Goal: Task Accomplishment & Management: Complete application form

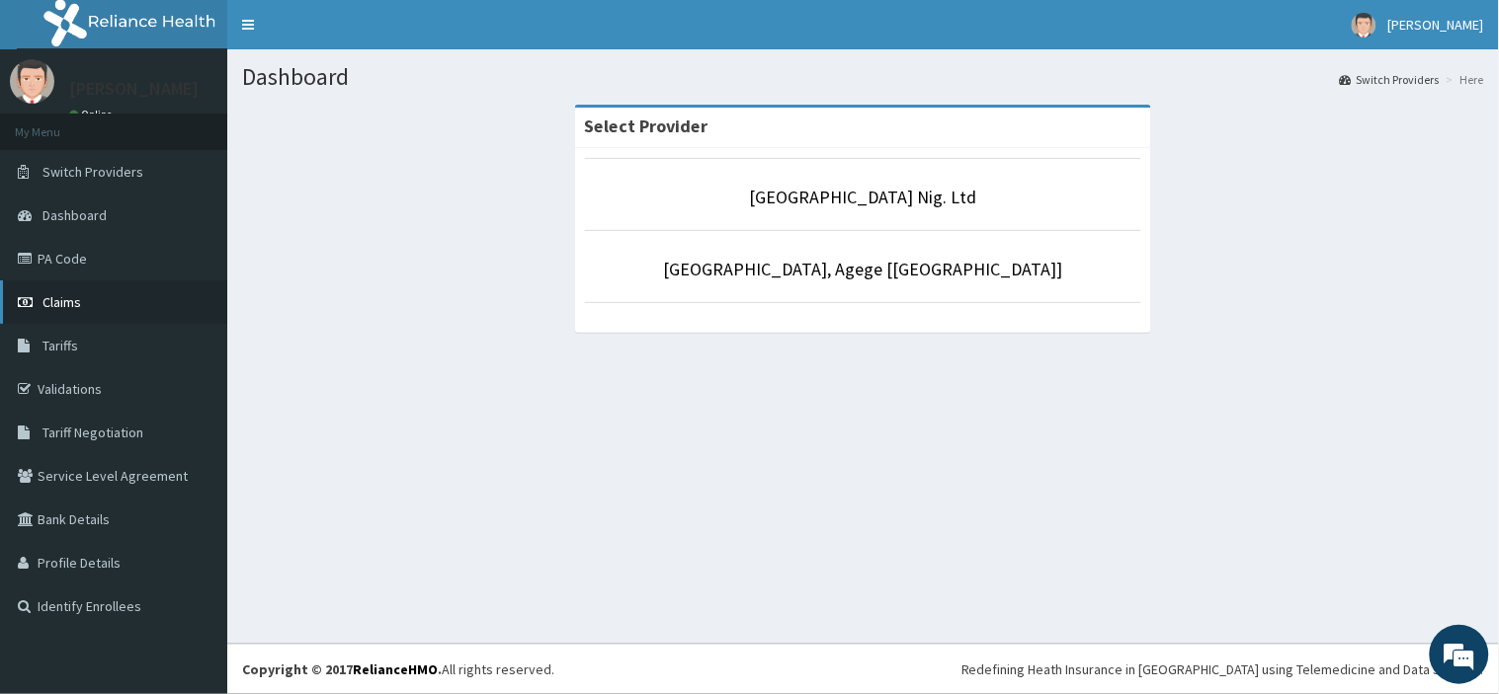
click at [96, 303] on link "Claims" at bounding box center [113, 302] width 227 height 43
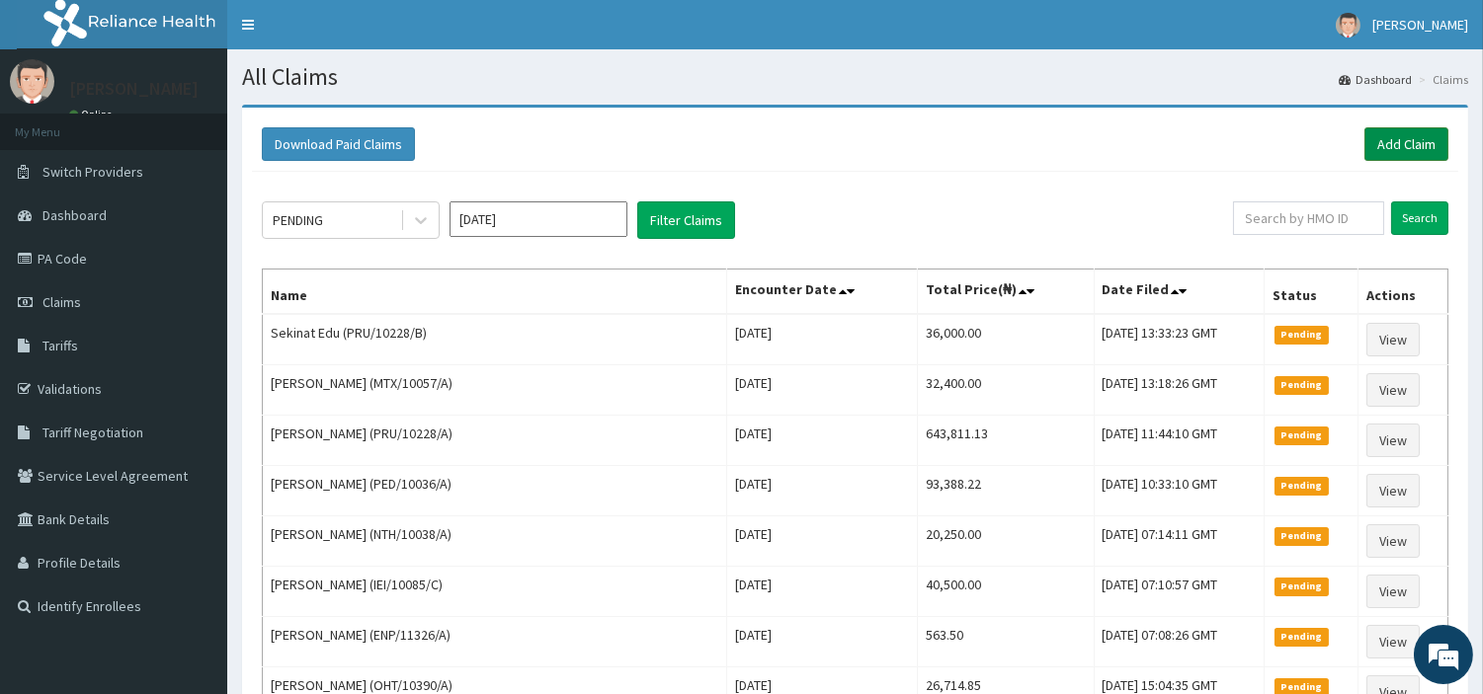
click at [1409, 138] on link "Add Claim" at bounding box center [1406, 144] width 84 height 34
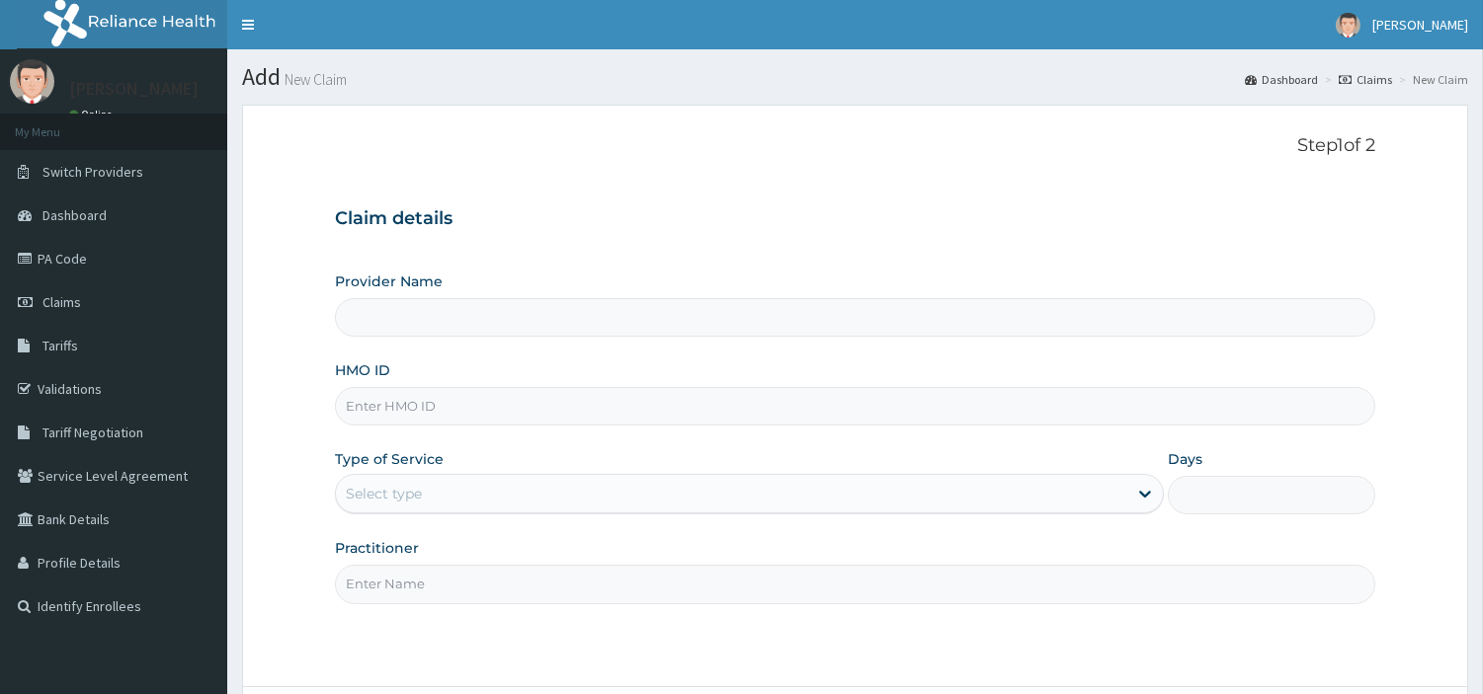
click at [459, 407] on input "HMO ID" at bounding box center [855, 406] width 1040 height 39
type input "[GEOGRAPHIC_DATA] Nig. Ltd"
paste input "CGW/10076/C"
type input "CGW/10076/C"
click at [471, 494] on div "Select type" at bounding box center [731, 494] width 791 height 32
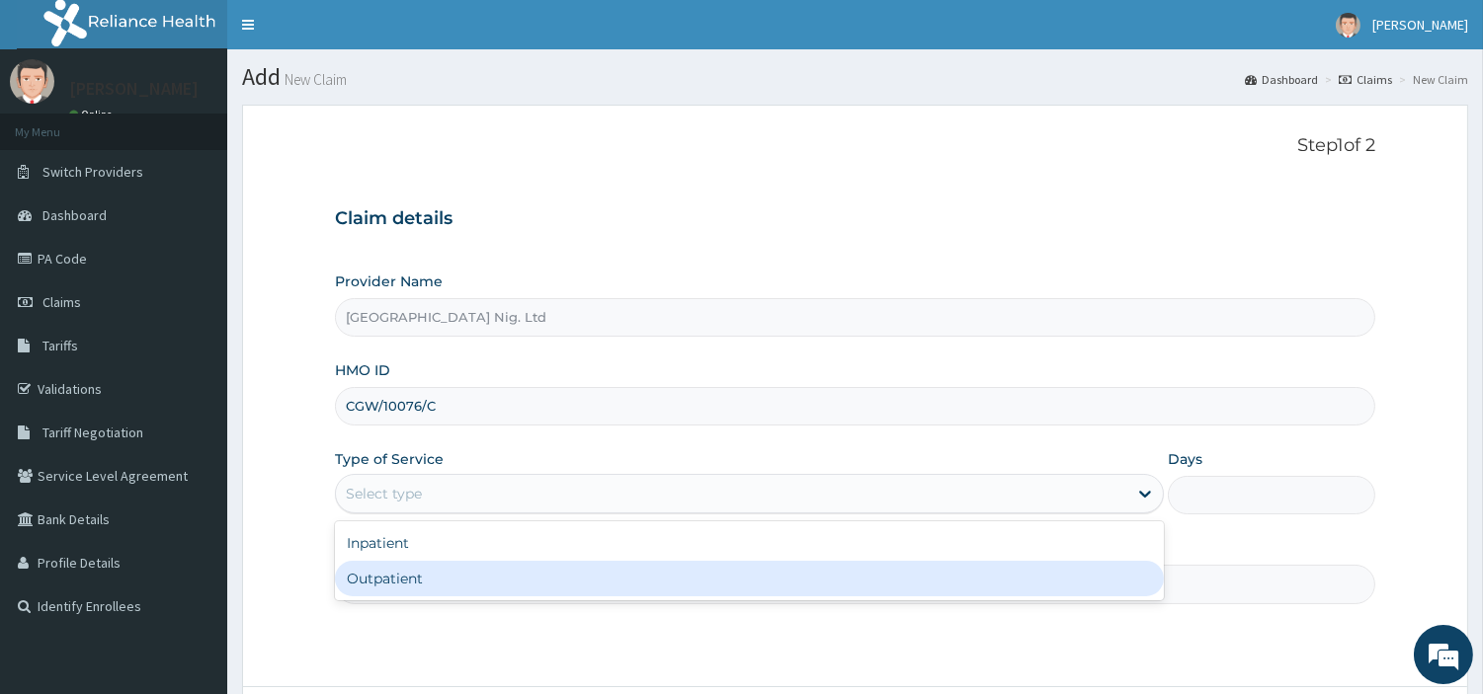
click at [464, 598] on div "Inpatient Outpatient" at bounding box center [749, 561] width 829 height 79
click at [469, 573] on div "Outpatient" at bounding box center [749, 579] width 829 height 36
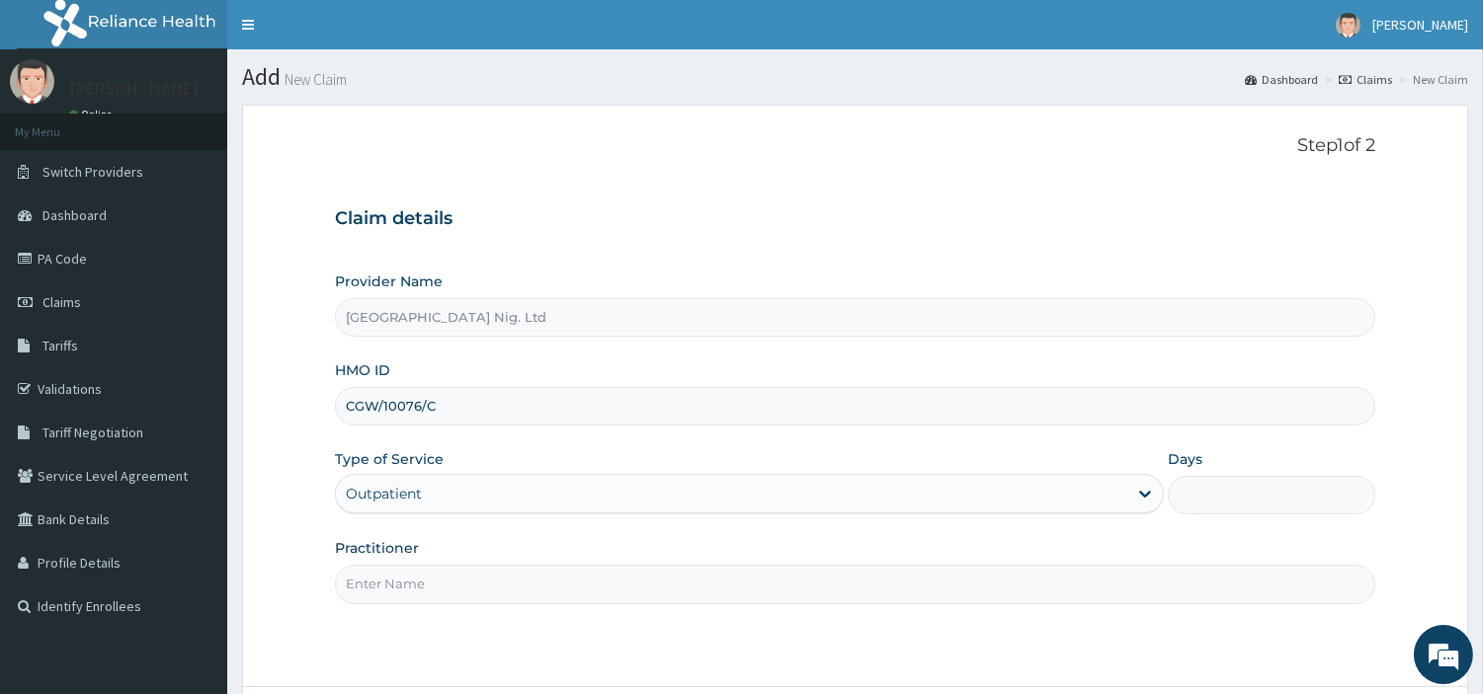
type input "1"
click at [469, 576] on input "Practitioner" at bounding box center [855, 584] width 1040 height 39
click at [615, 577] on input "Practitioner" at bounding box center [855, 584] width 1040 height 39
paste input "OLANUBI MARY"
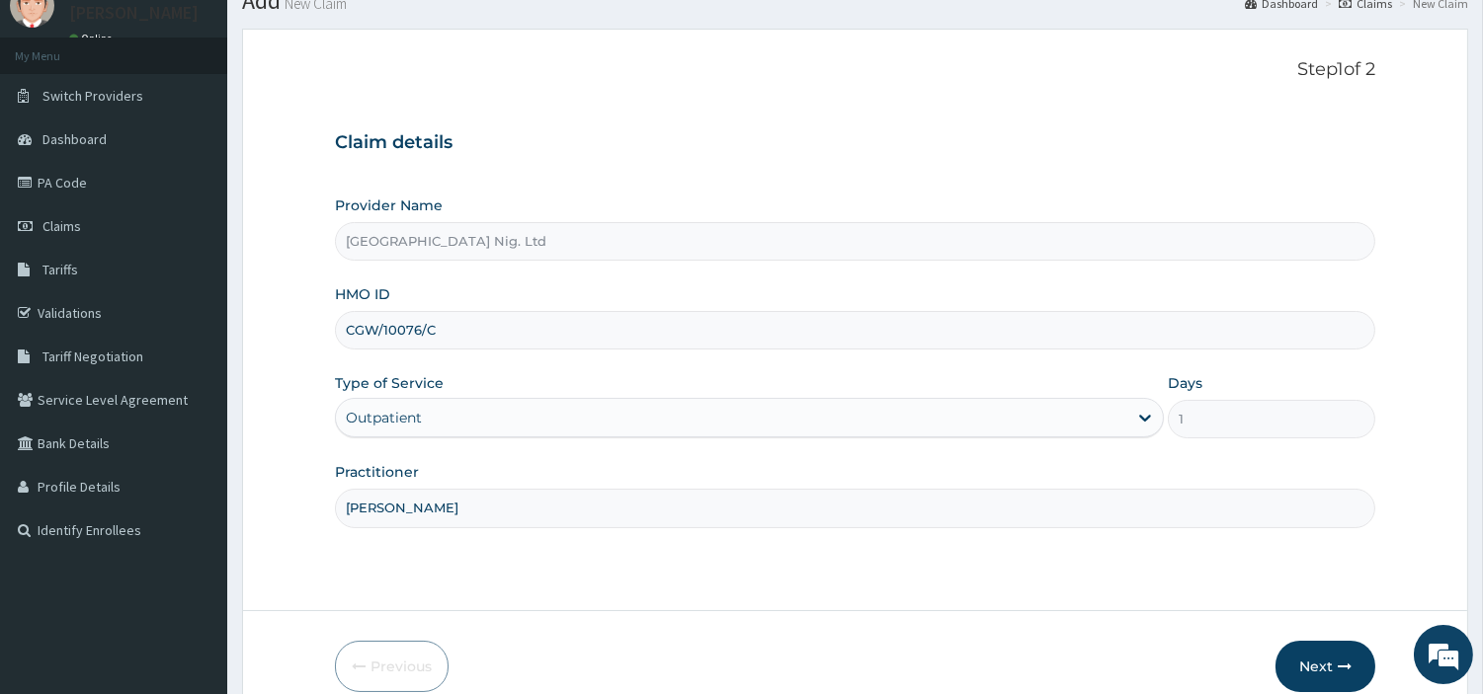
scroll to position [170, 0]
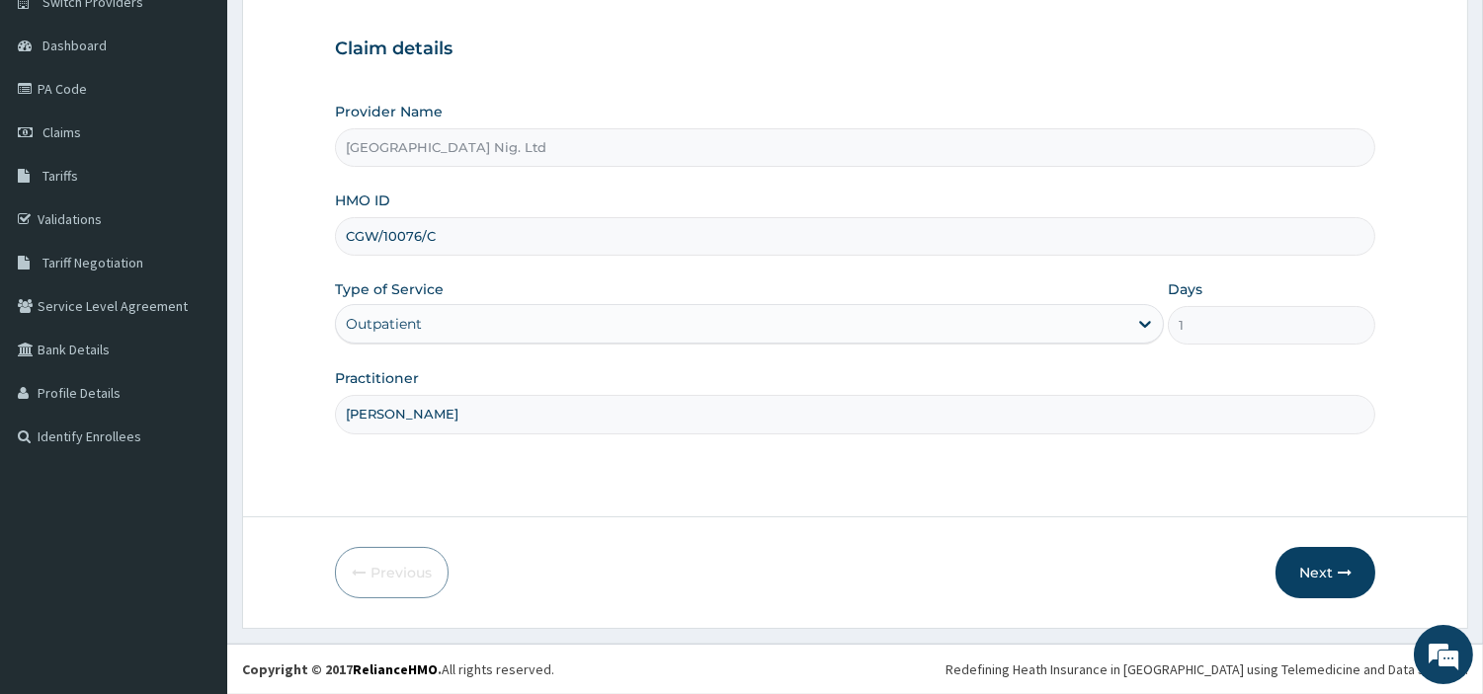
type input "OLANUBI MARY"
click at [1337, 600] on form "Step 1 of 2 Claim details Provider Name R-Jolad Hospital Nig. Ltd HMO ID CGW/10…" at bounding box center [855, 281] width 1226 height 693
click at [1320, 576] on button "Next" at bounding box center [1325, 572] width 100 height 51
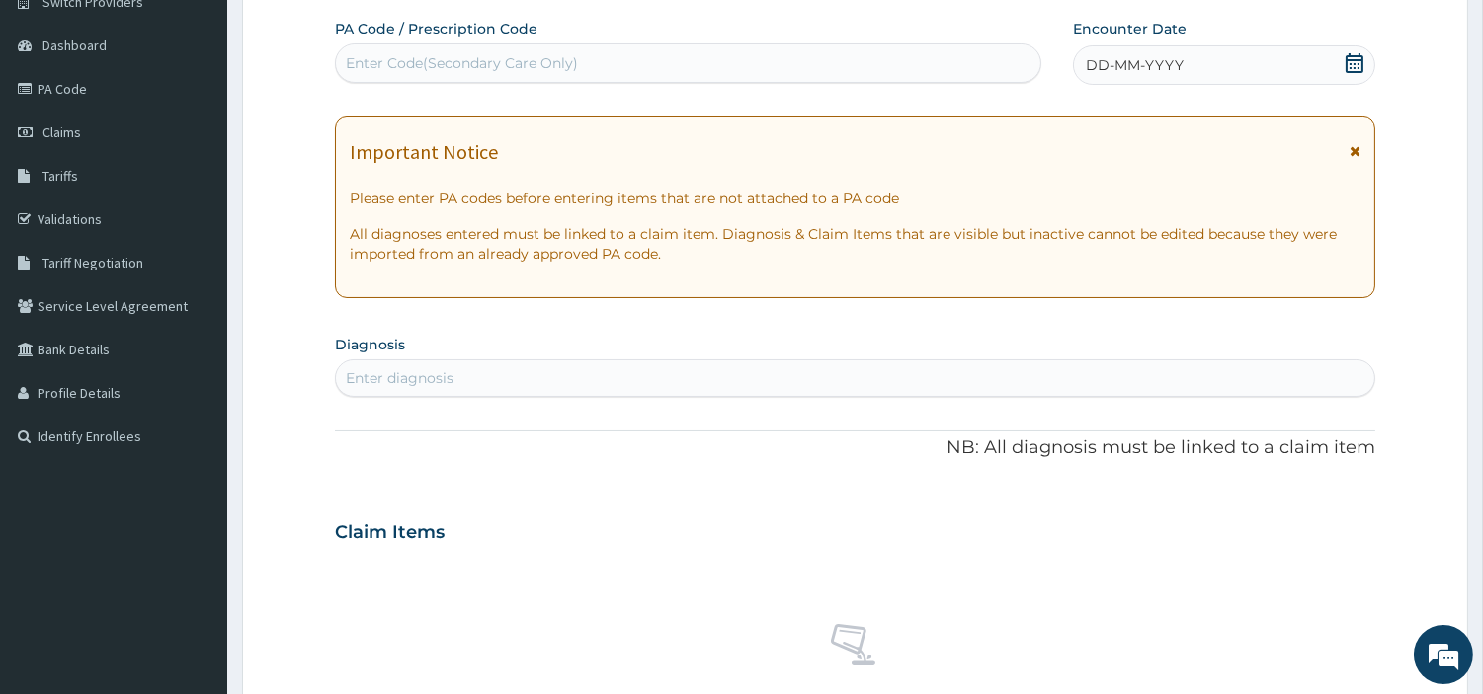
click at [413, 71] on div "Enter Code(Secondary Care Only)" at bounding box center [462, 63] width 232 height 20
paste input "PA/375FCD"
type input "PA/375FCD"
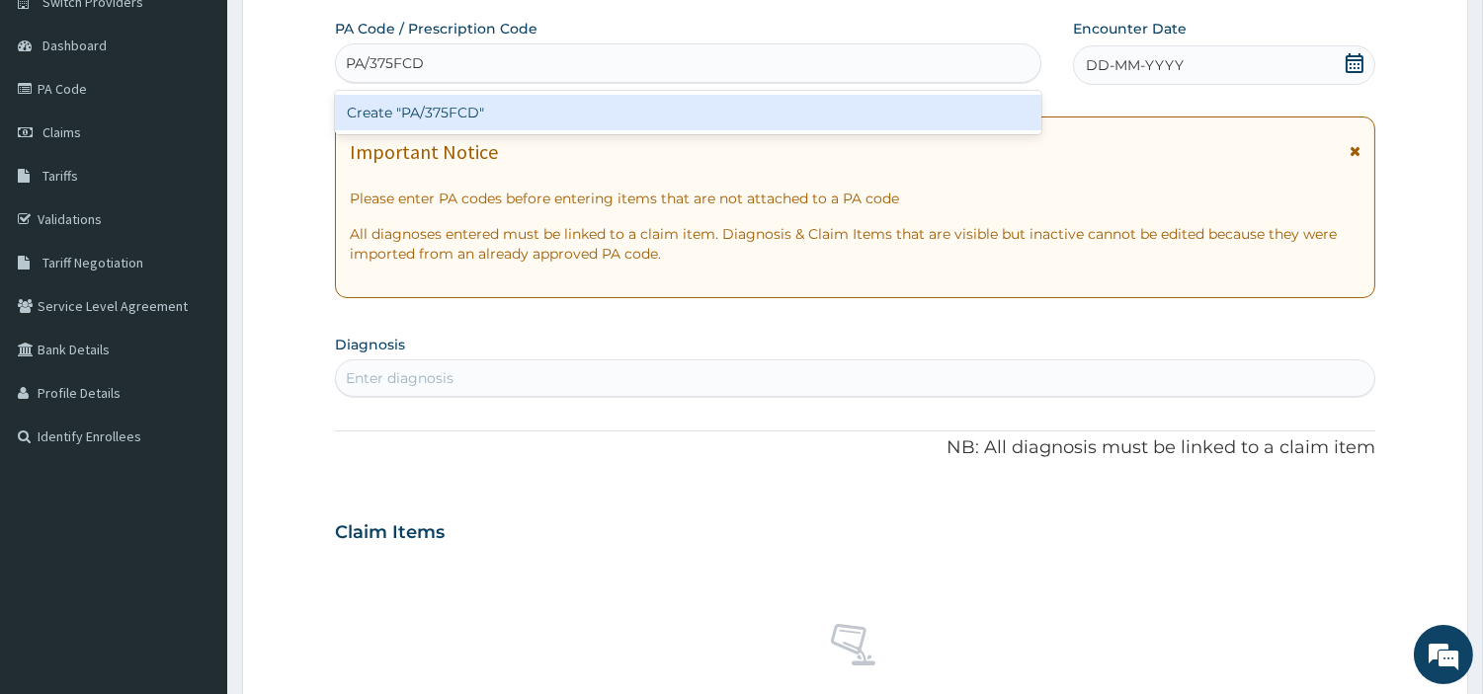
click at [901, 112] on div "Create "PA/375FCD"" at bounding box center [688, 113] width 706 height 36
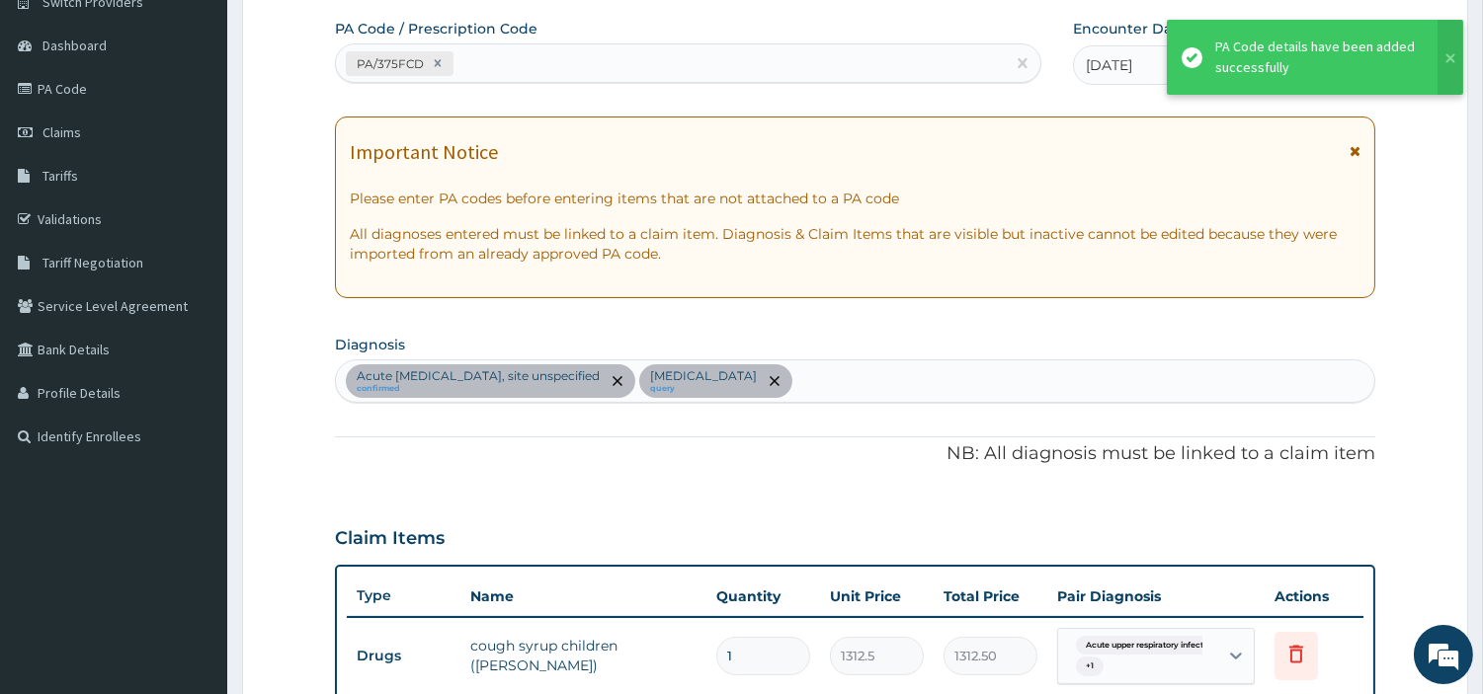
scroll to position [707, 0]
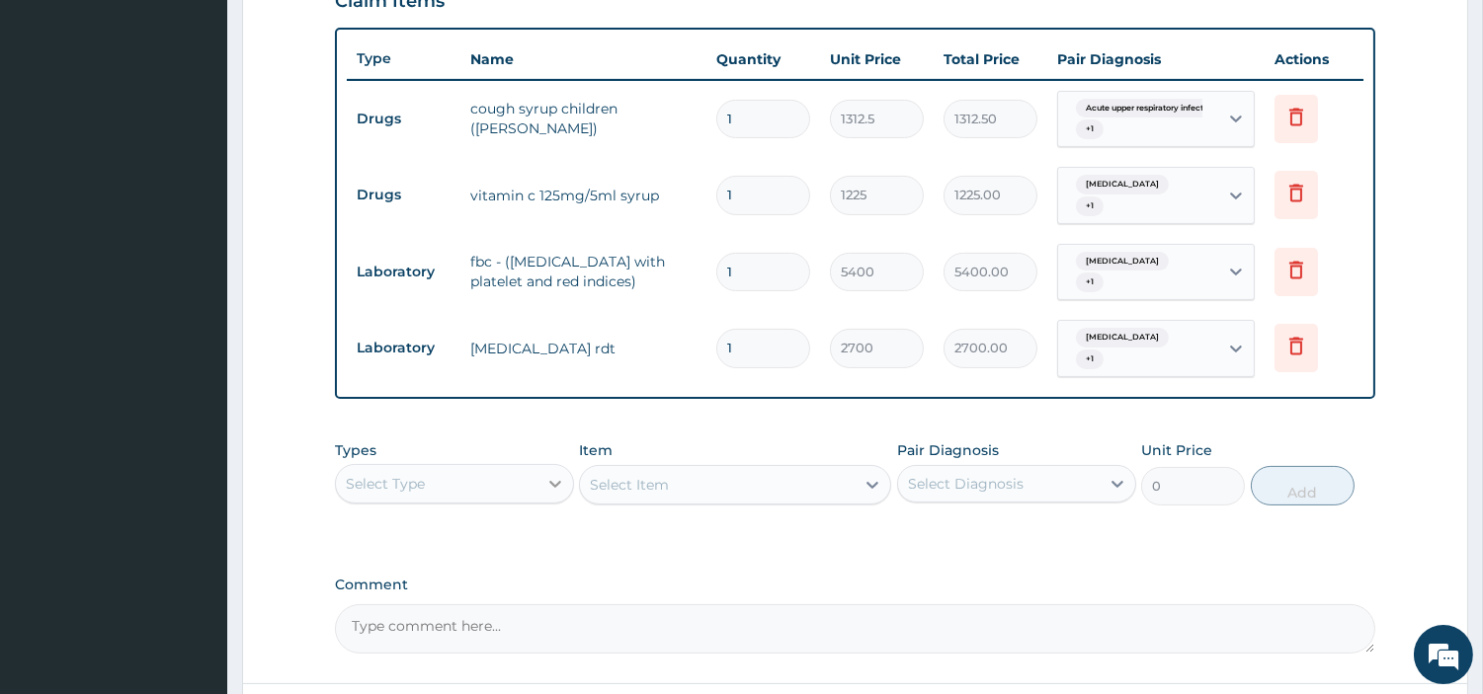
click at [551, 477] on icon at bounding box center [555, 484] width 20 height 20
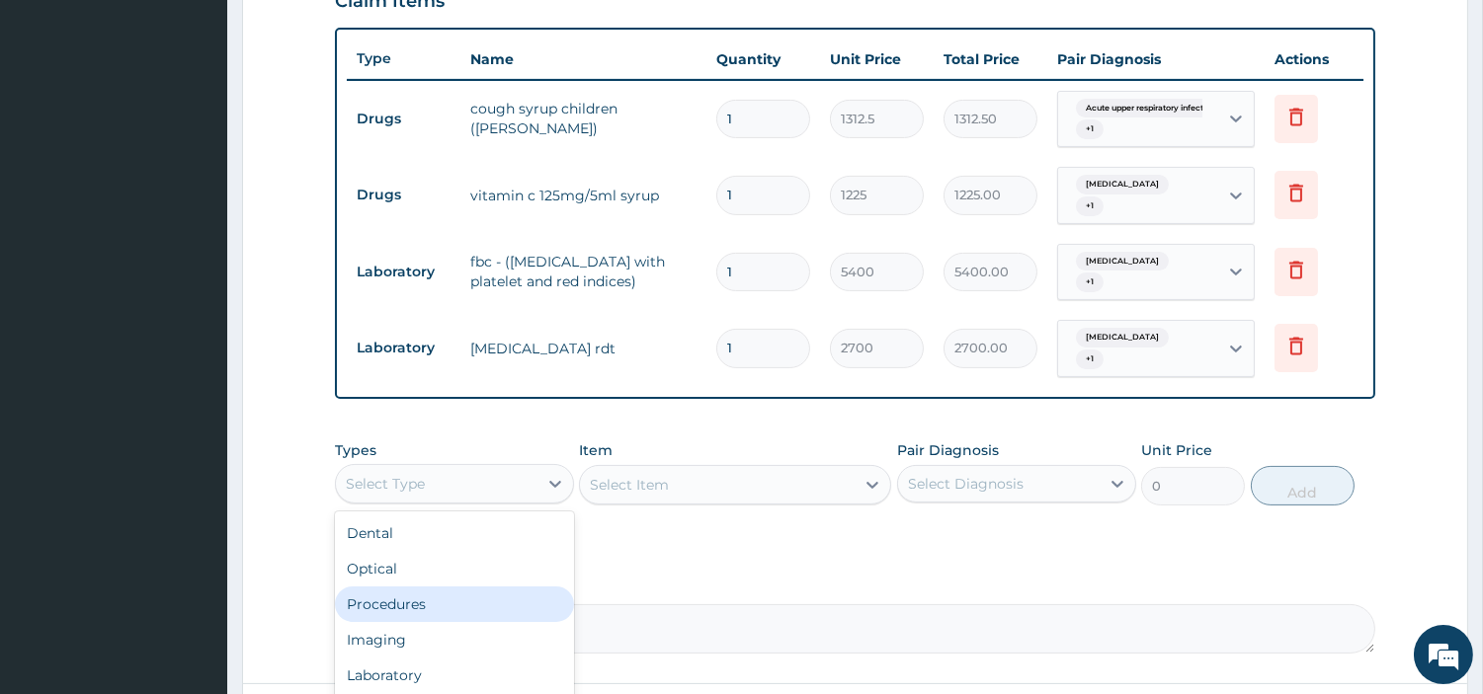
click at [470, 590] on div "Procedures" at bounding box center [454, 605] width 239 height 36
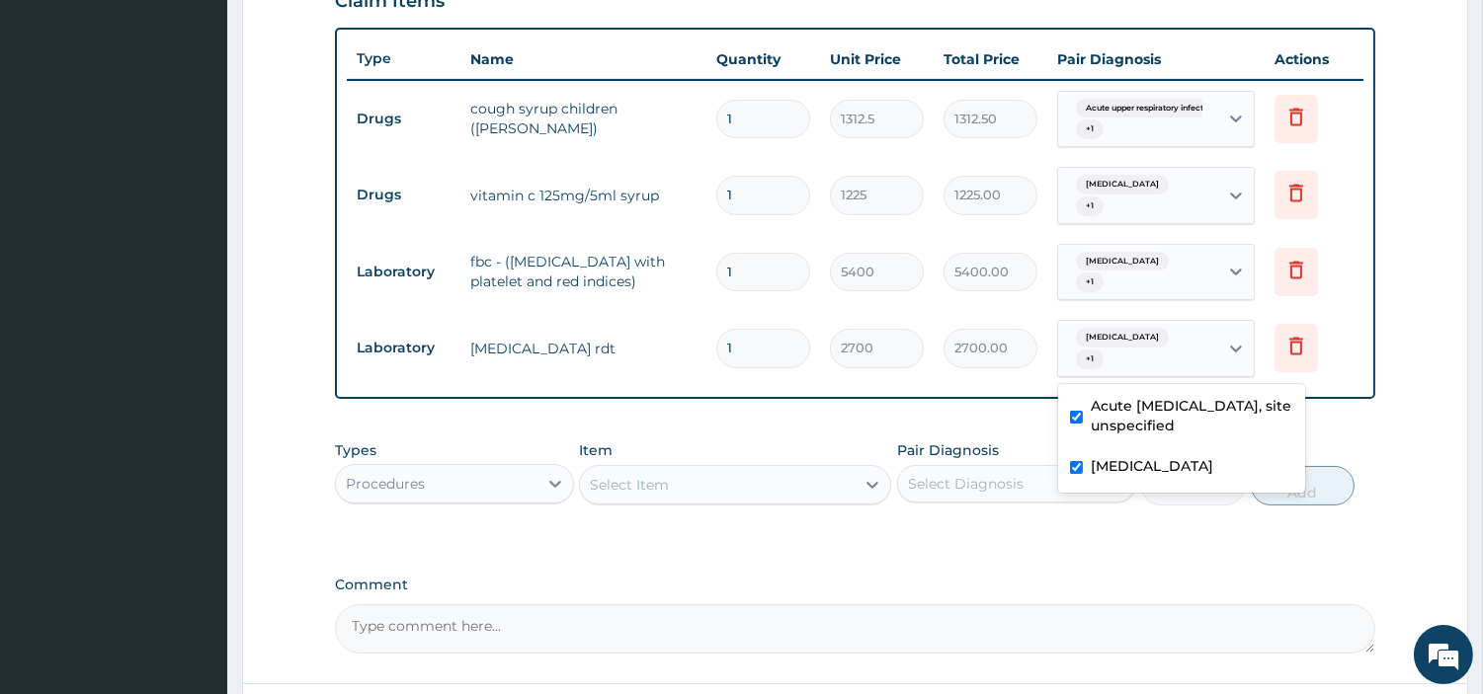
click at [1162, 347] on div "Malaria, unspecified + 1" at bounding box center [1135, 348] width 134 height 47
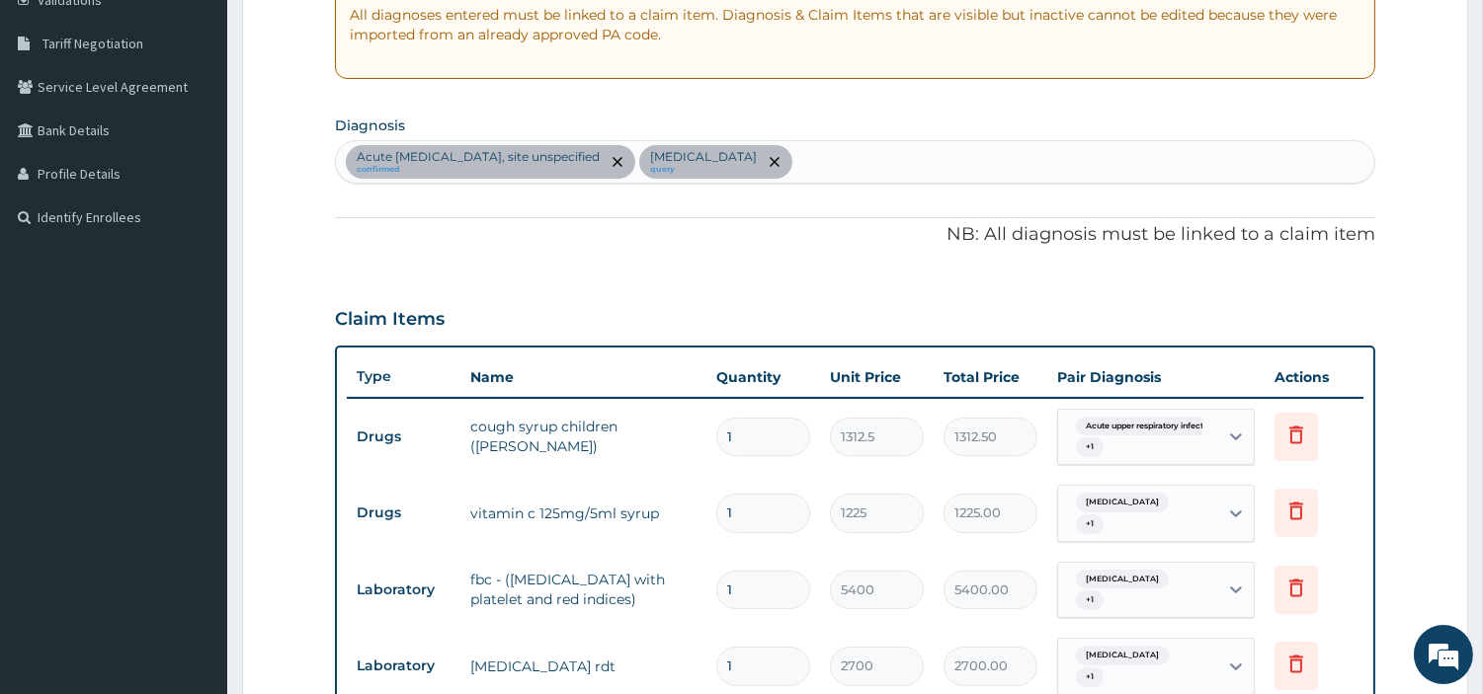
scroll to position [378, 0]
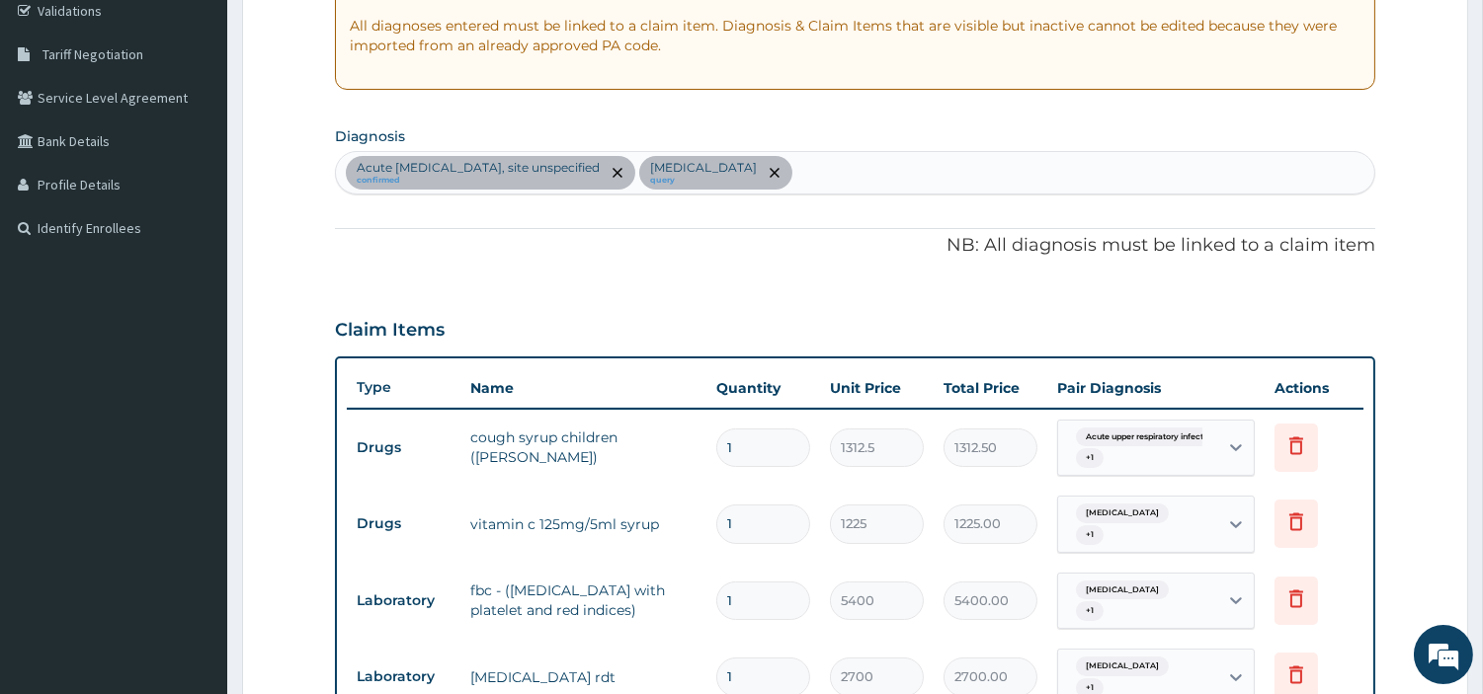
click at [905, 161] on div "Acute upper respiratory infection, site unspecified confirmed Malaria, unspecif…" at bounding box center [855, 172] width 1038 height 41
type input "SEPSIS"
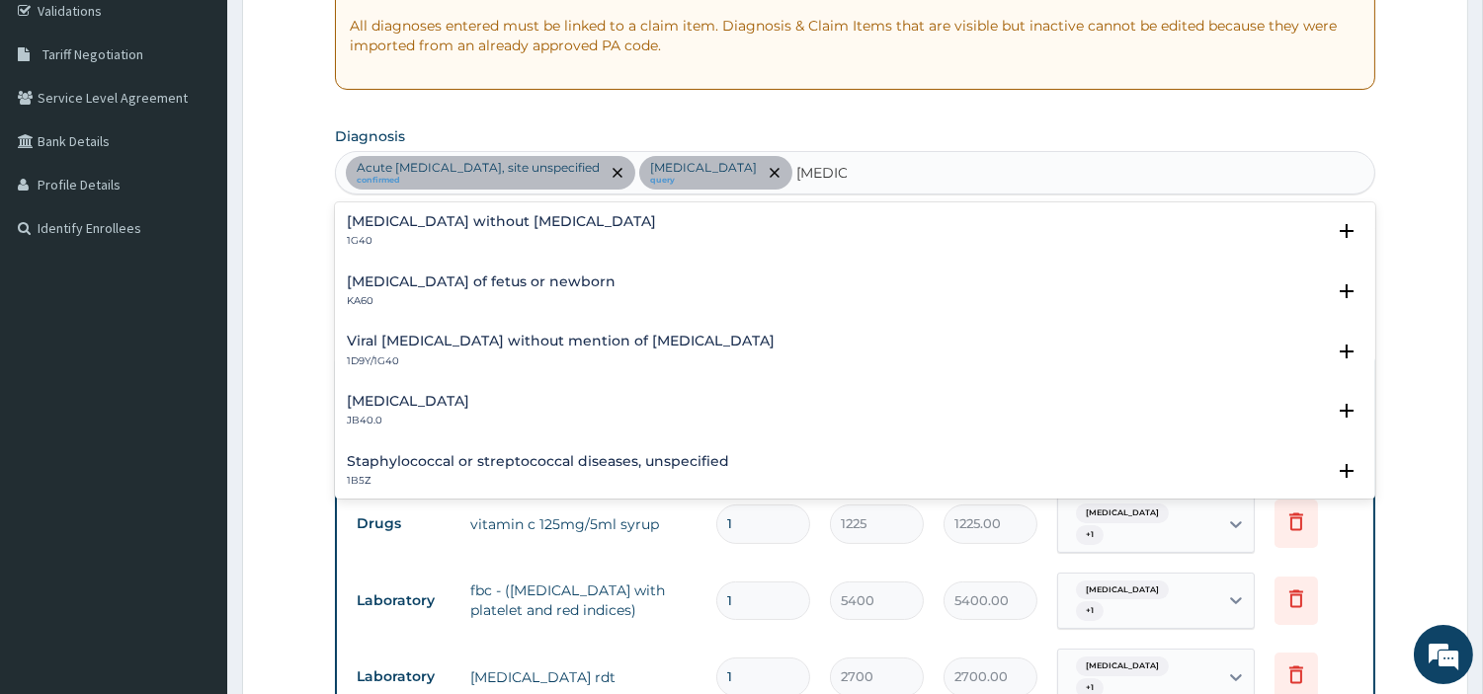
click at [401, 238] on p "1G40" at bounding box center [501, 241] width 309 height 14
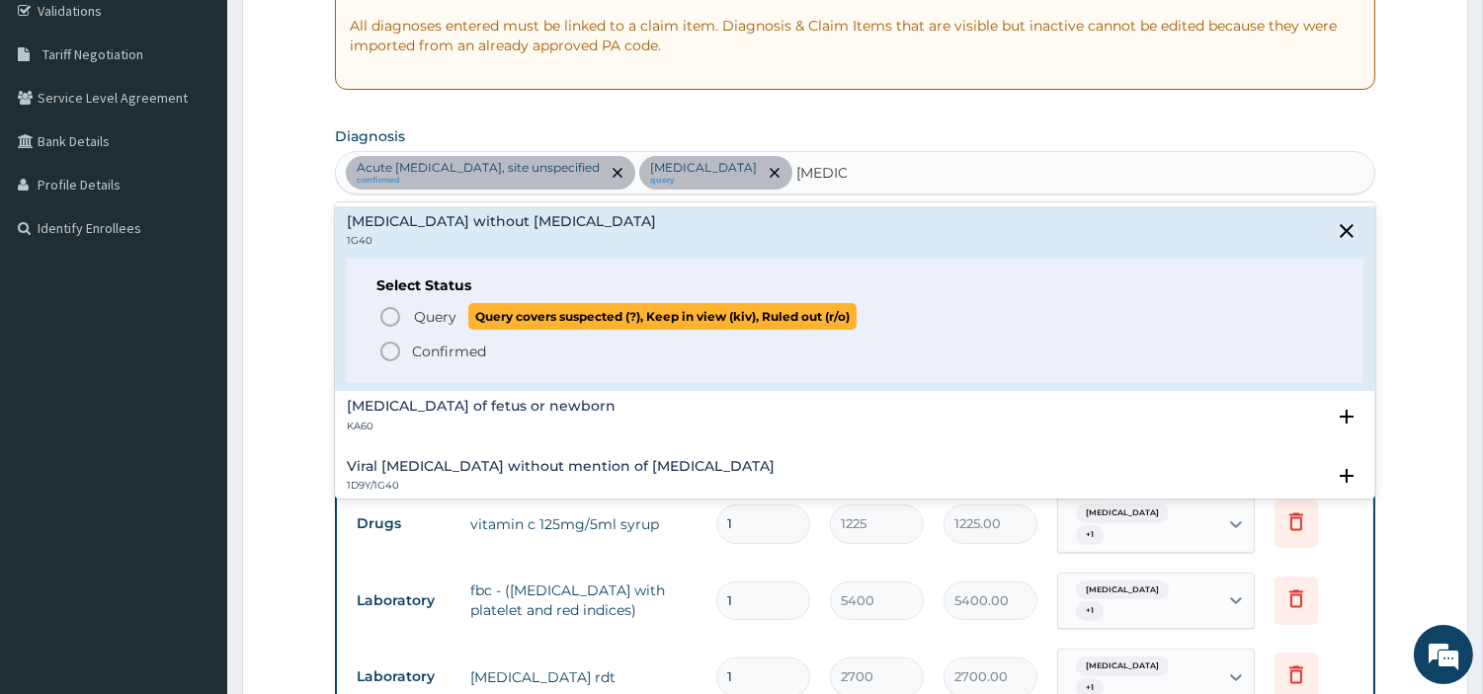
click at [403, 312] on span "Query Query covers suspected (?), Keep in view (kiv), Ruled out (r/o)" at bounding box center [855, 316] width 955 height 27
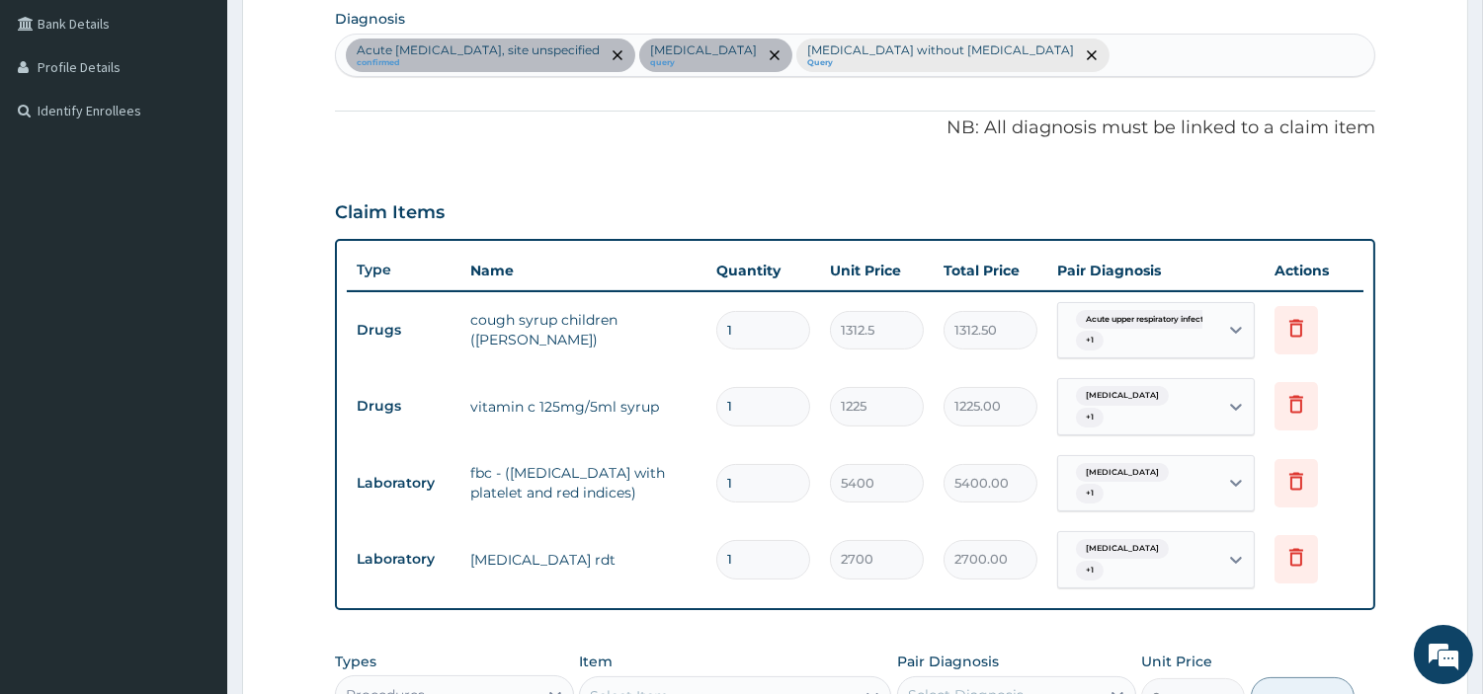
scroll to position [707, 0]
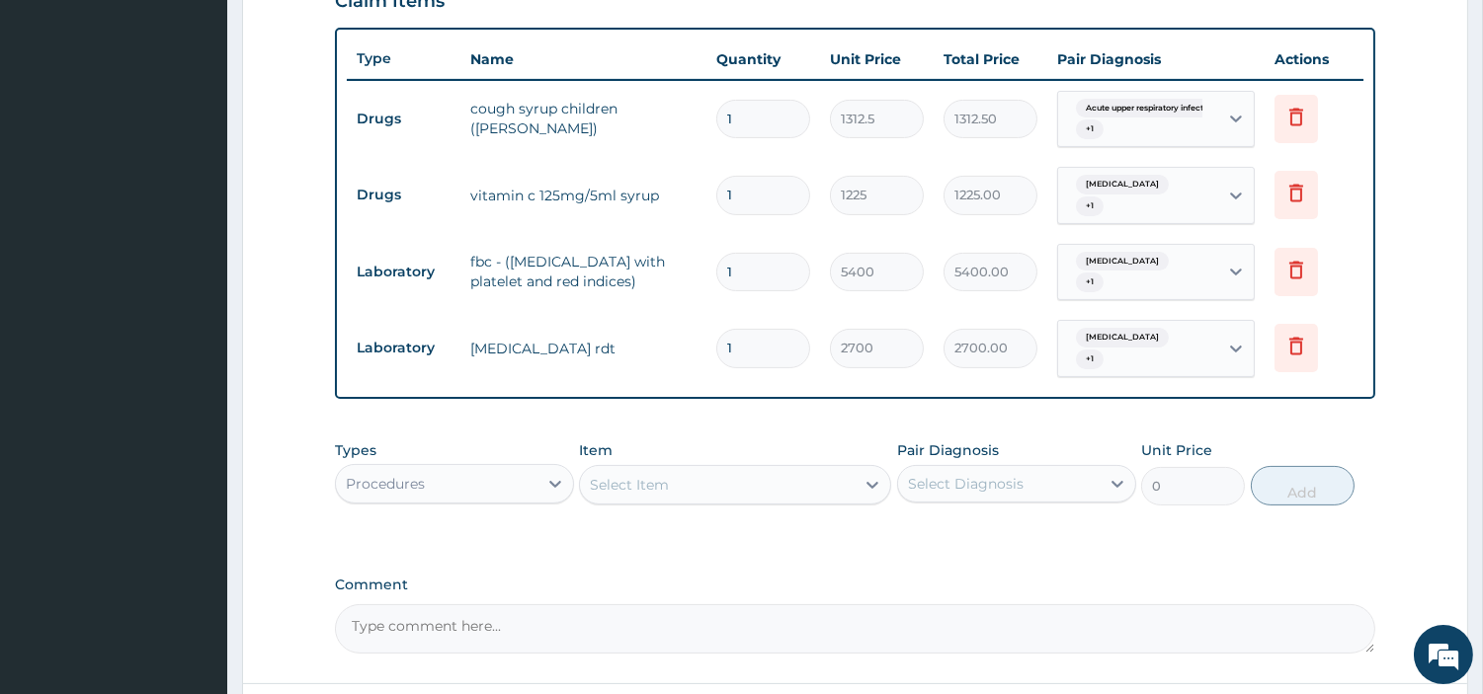
click at [1111, 263] on span "Malaria, unspecified" at bounding box center [1122, 262] width 93 height 20
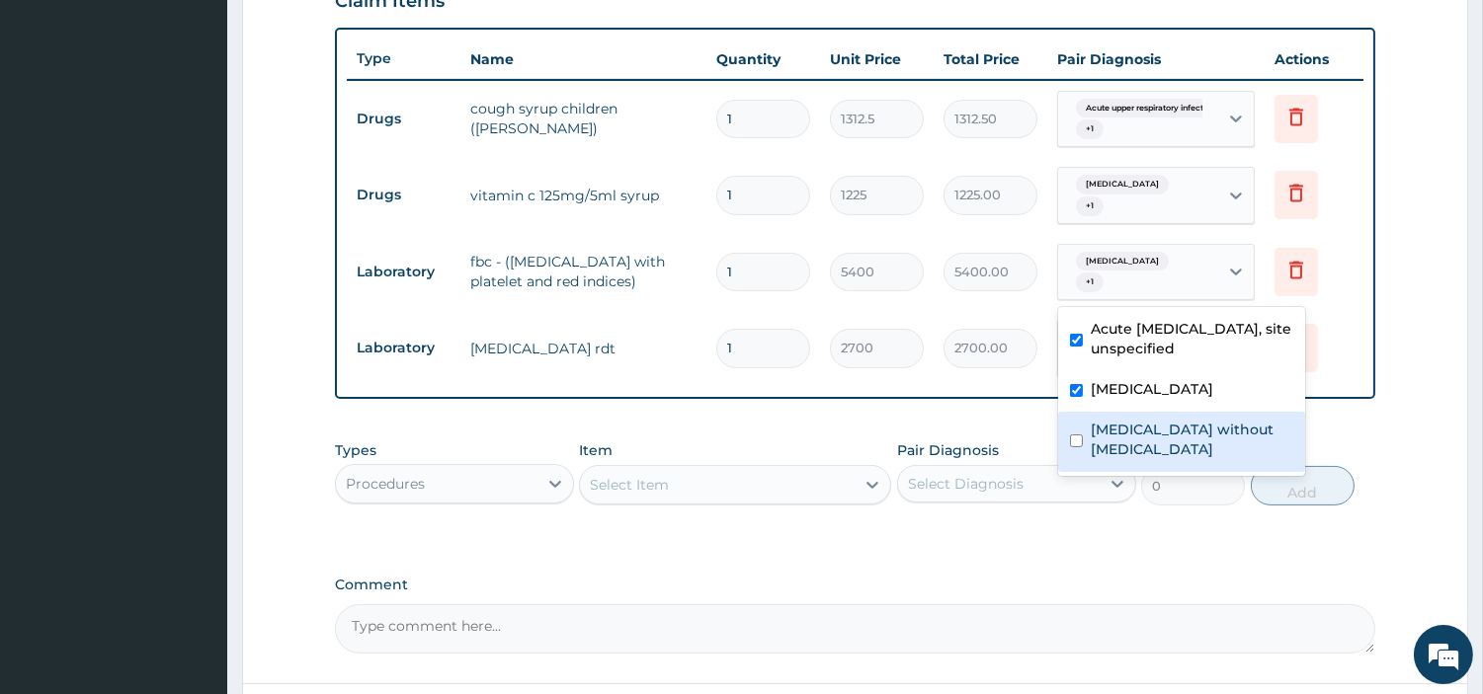
click at [1126, 435] on label "Sepsis without septic shock" at bounding box center [1192, 440] width 203 height 40
checkbox input "true"
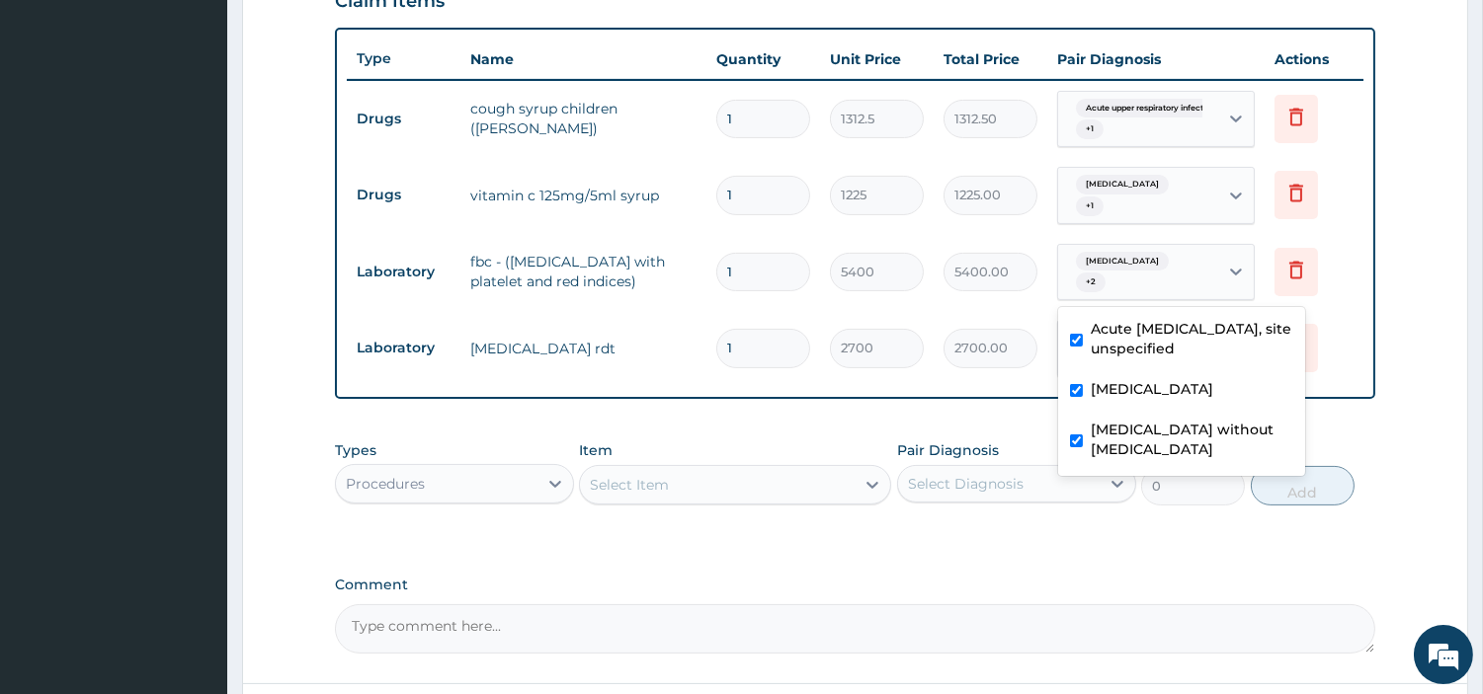
click at [837, 475] on div "Select Item" at bounding box center [717, 485] width 275 height 32
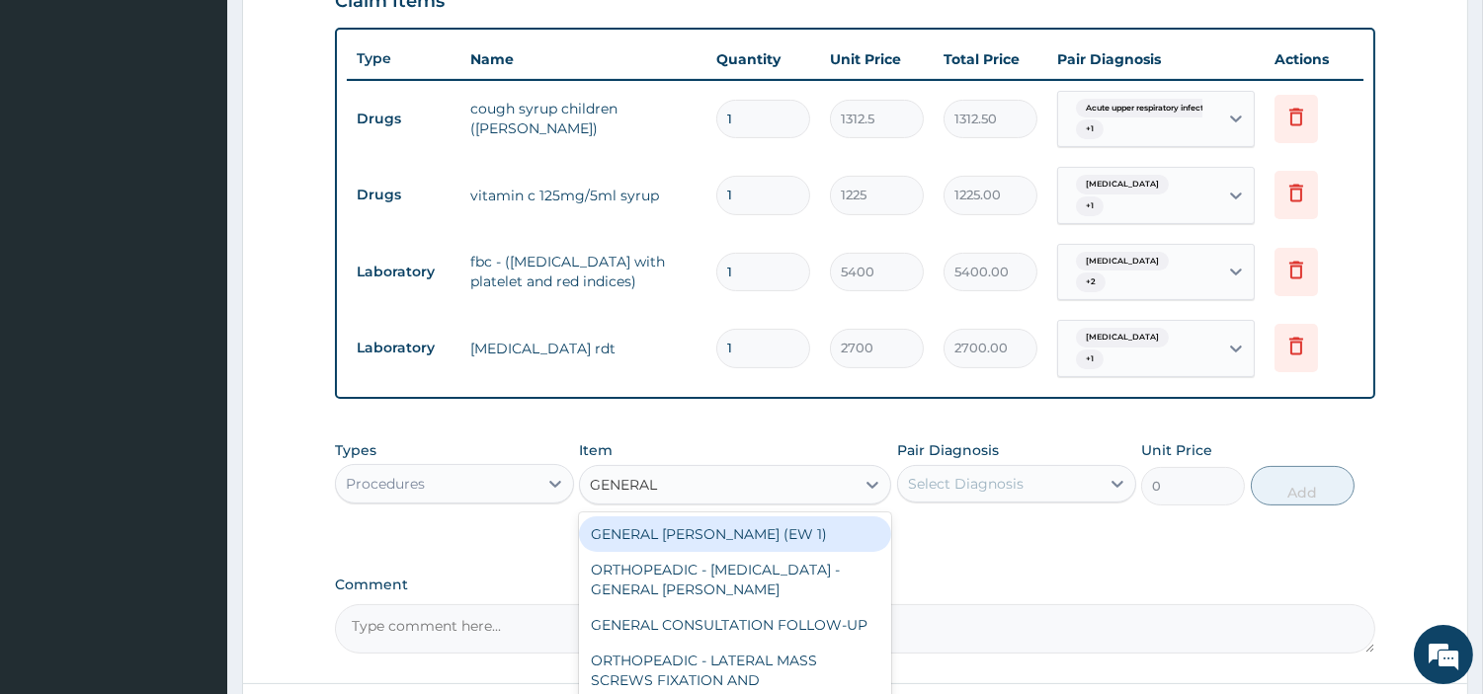
type input "GENERAL C"
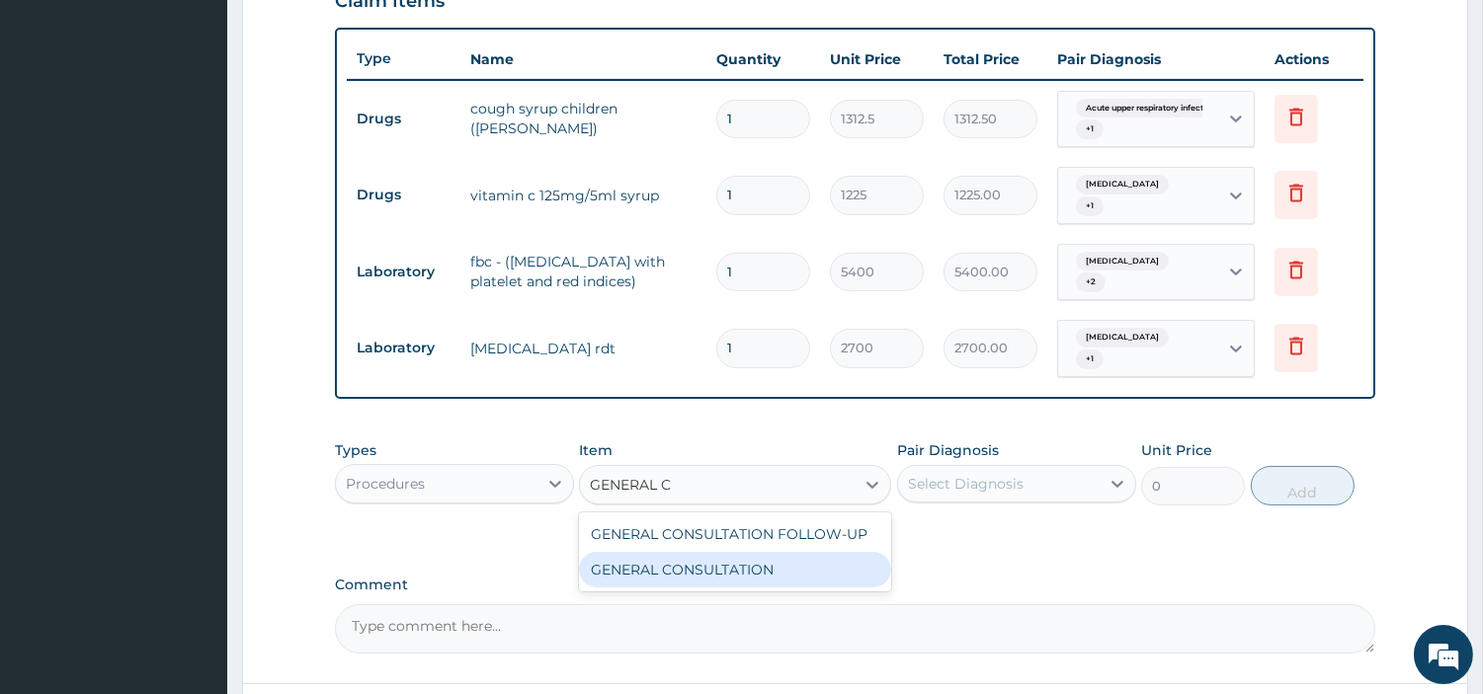
click at [814, 566] on div "GENERAL CONSULTATION" at bounding box center [735, 570] width 312 height 36
type input "6750"
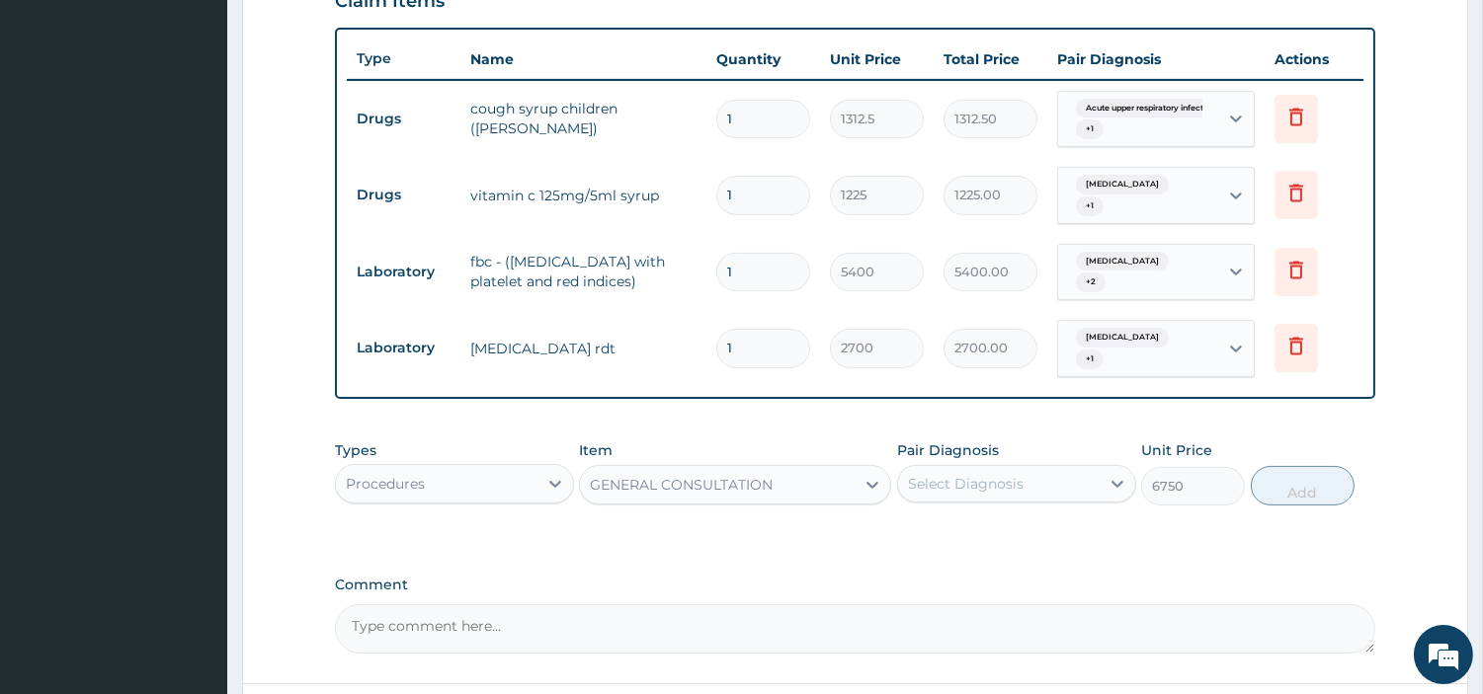
click at [1009, 465] on div "Select Diagnosis" at bounding box center [1016, 484] width 239 height 38
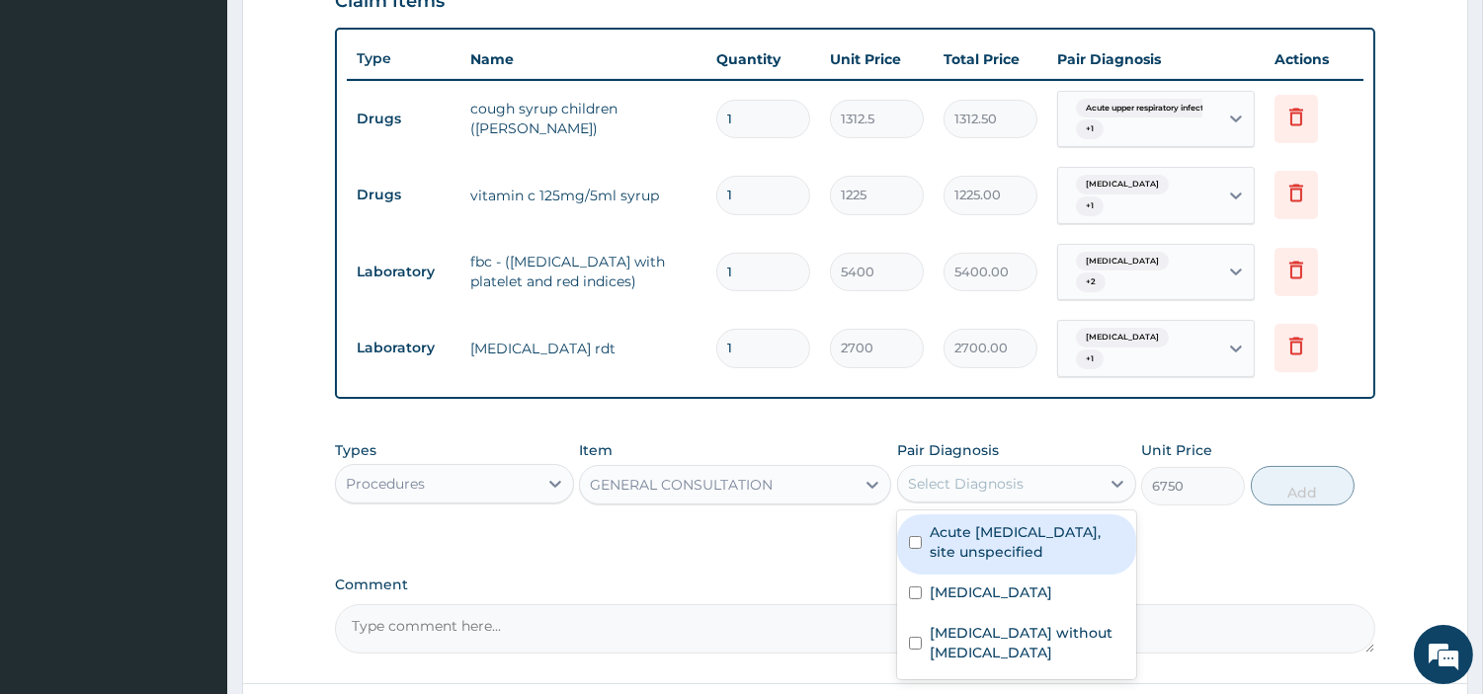
click at [1008, 526] on label "Acute upper respiratory infection, site unspecified" at bounding box center [1027, 543] width 195 height 40
checkbox input "true"
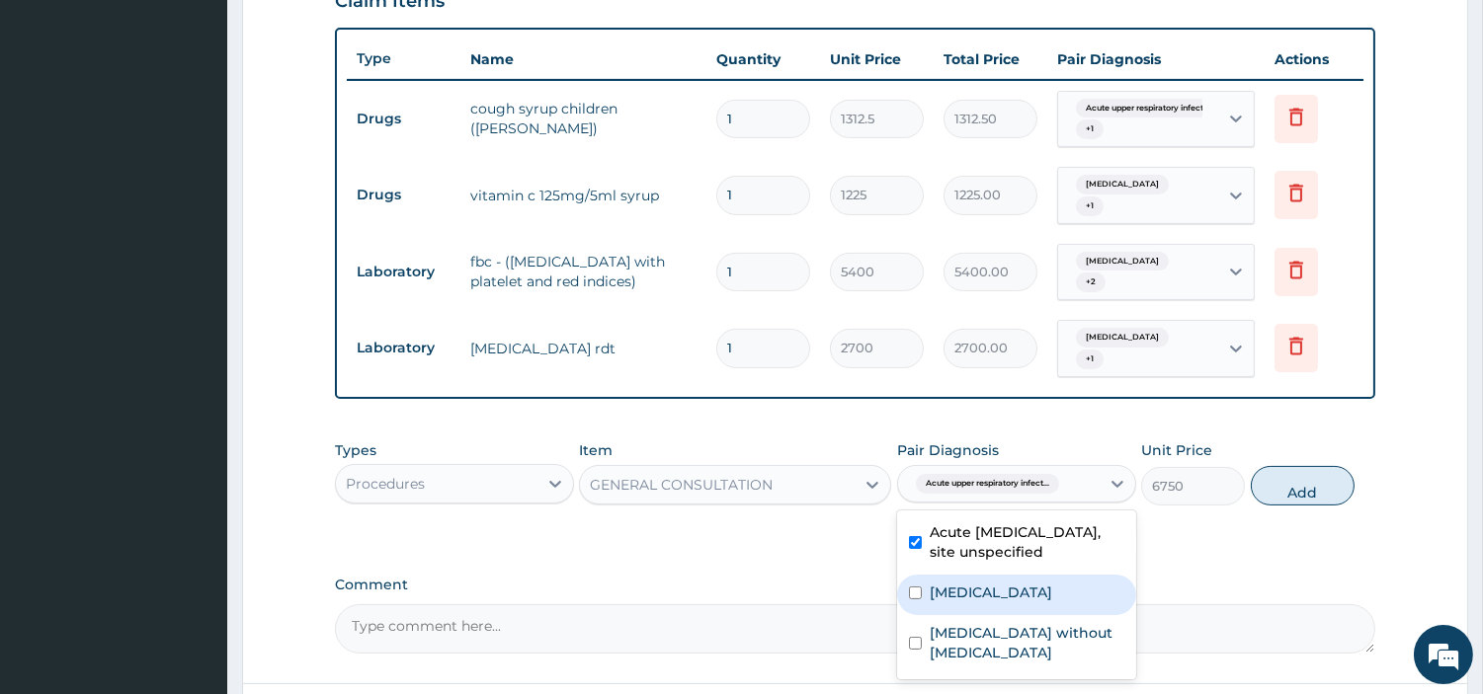
click at [1003, 584] on label "Malaria, unspecified" at bounding box center [991, 593] width 122 height 20
checkbox input "true"
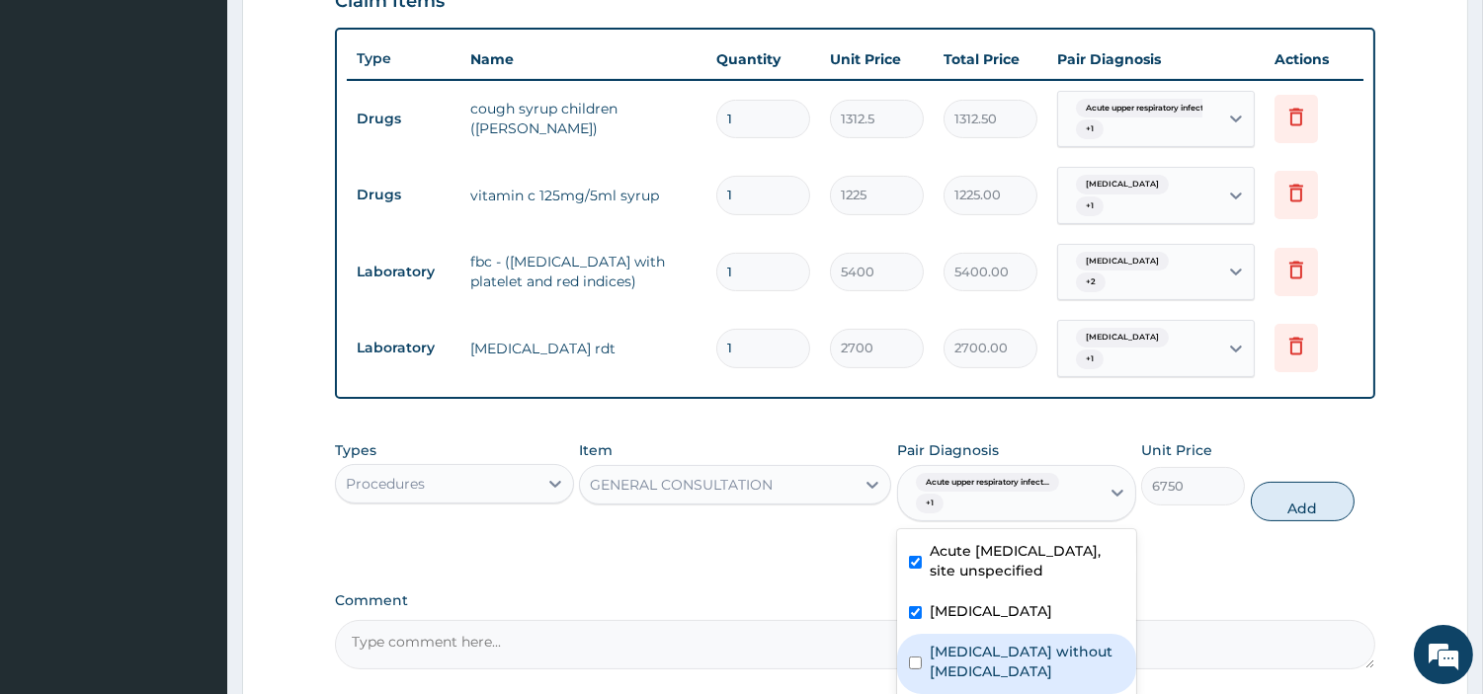
click at [1013, 662] on div "Sepsis without septic shock" at bounding box center [1016, 664] width 239 height 60
checkbox input "true"
click at [1297, 508] on button "Add" at bounding box center [1303, 502] width 104 height 40
type input "0"
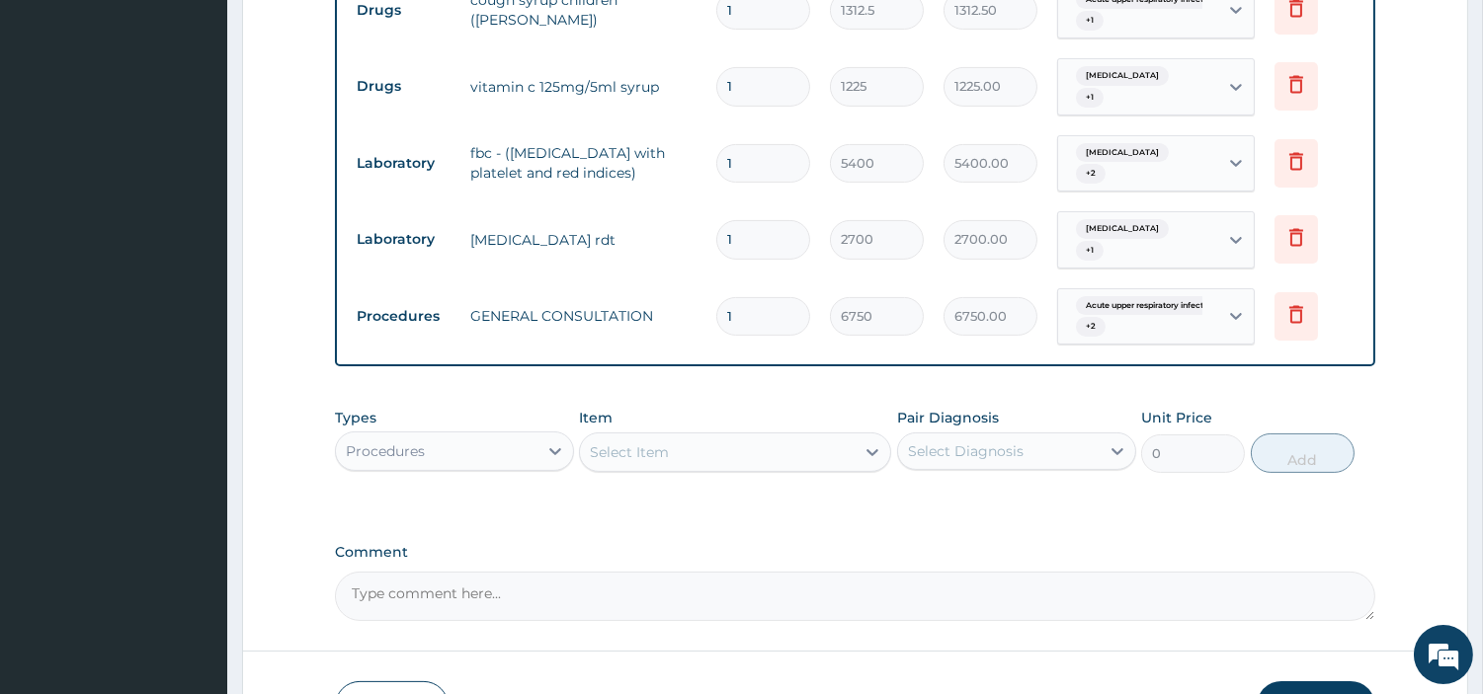
scroll to position [817, 0]
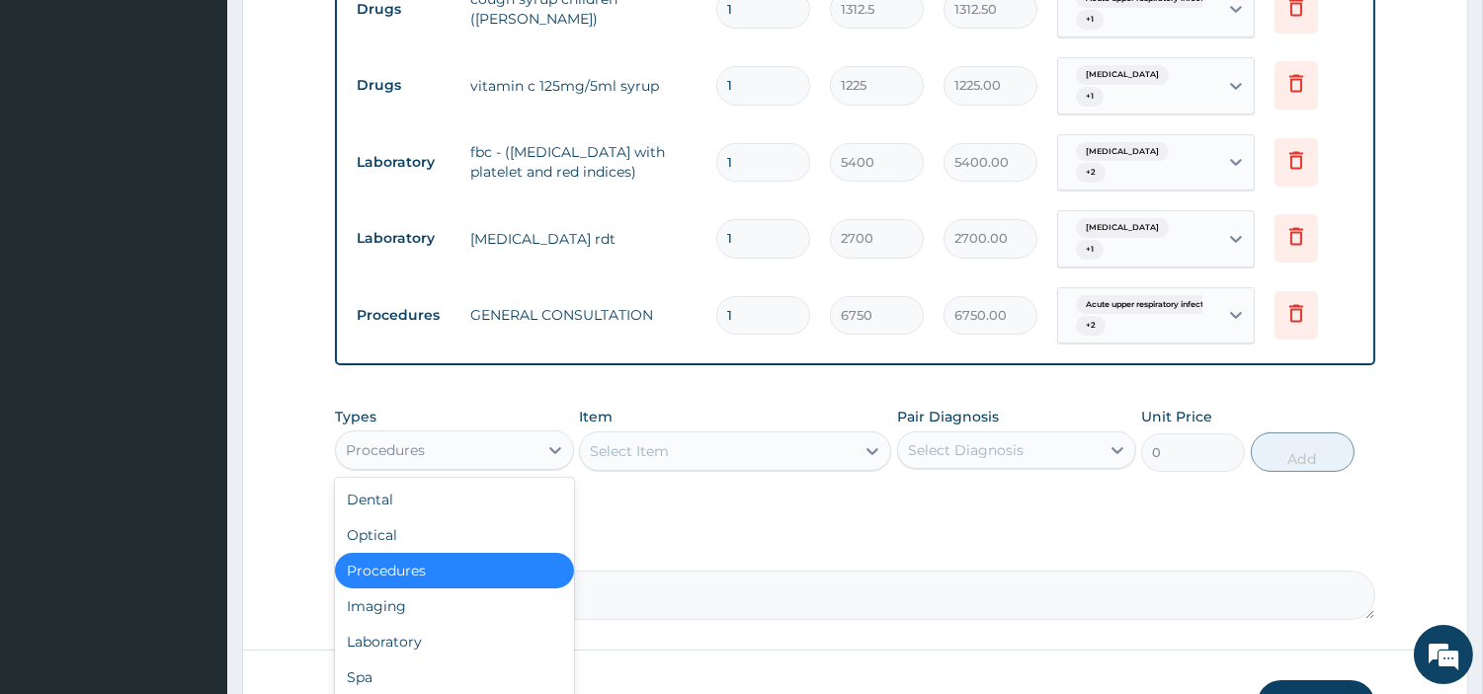
click at [514, 431] on div "Procedures" at bounding box center [454, 451] width 239 height 40
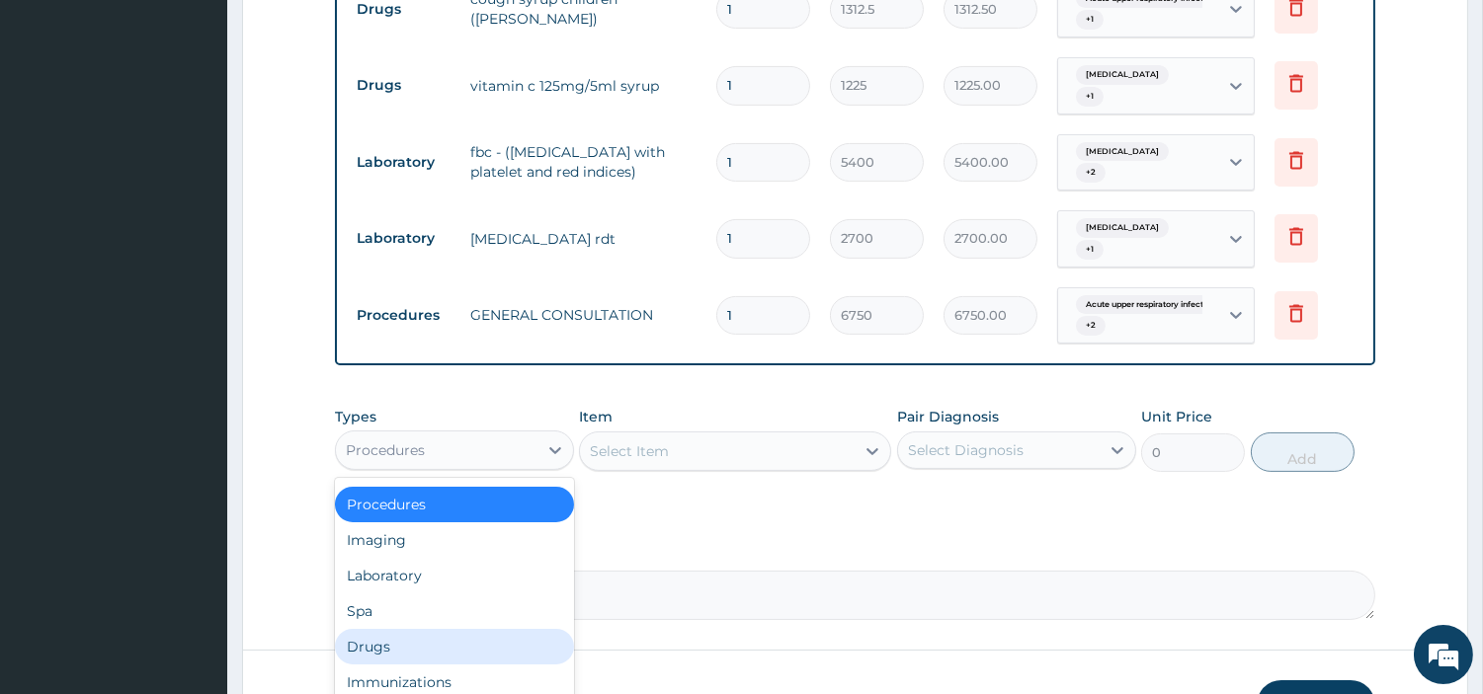
click at [464, 633] on div "Drugs" at bounding box center [454, 647] width 239 height 36
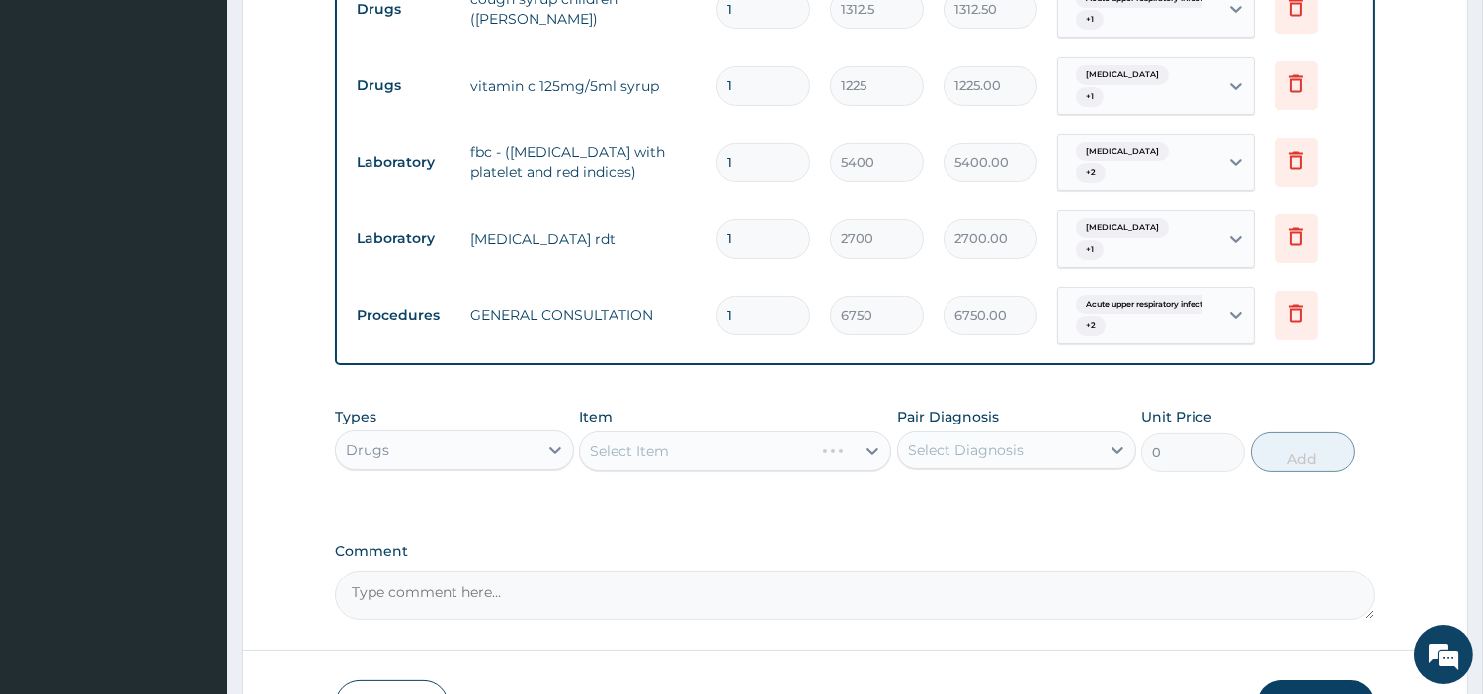
scroll to position [949, 0]
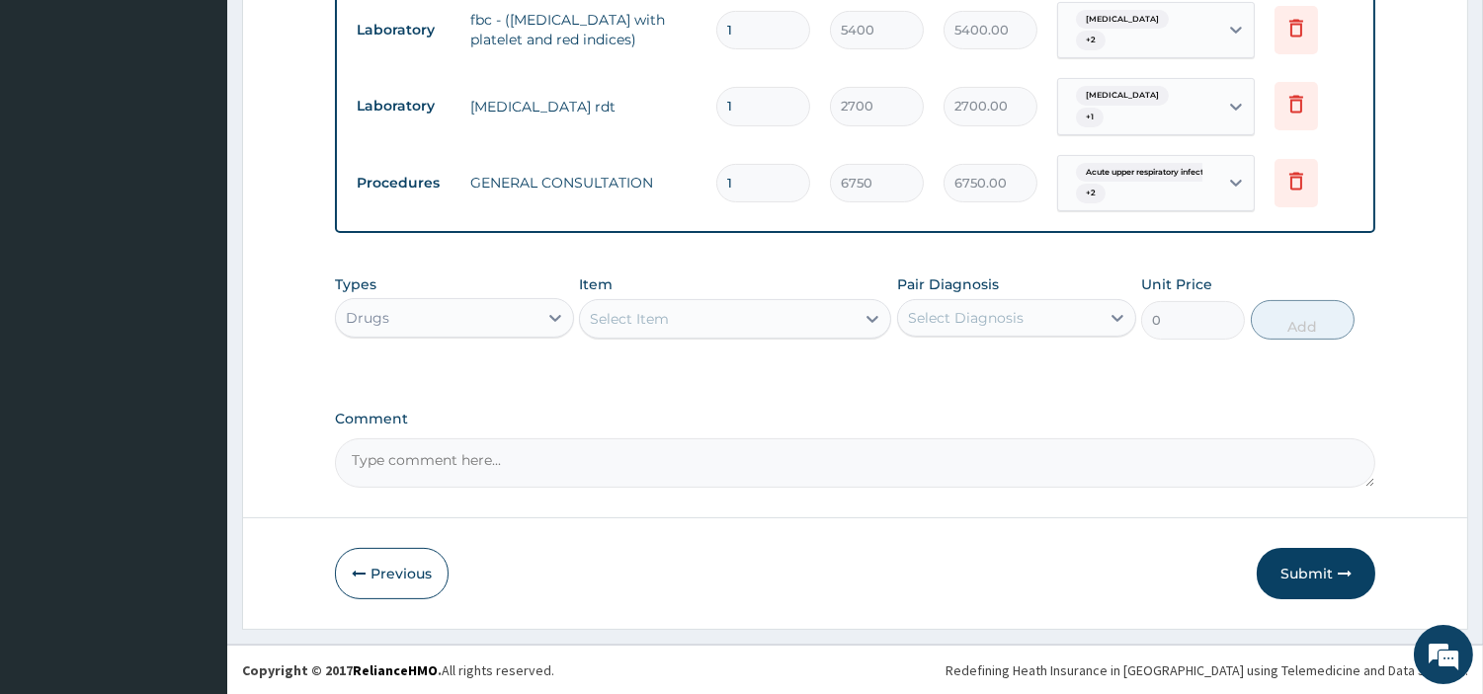
click at [790, 321] on div "Select Item" at bounding box center [717, 319] width 275 height 32
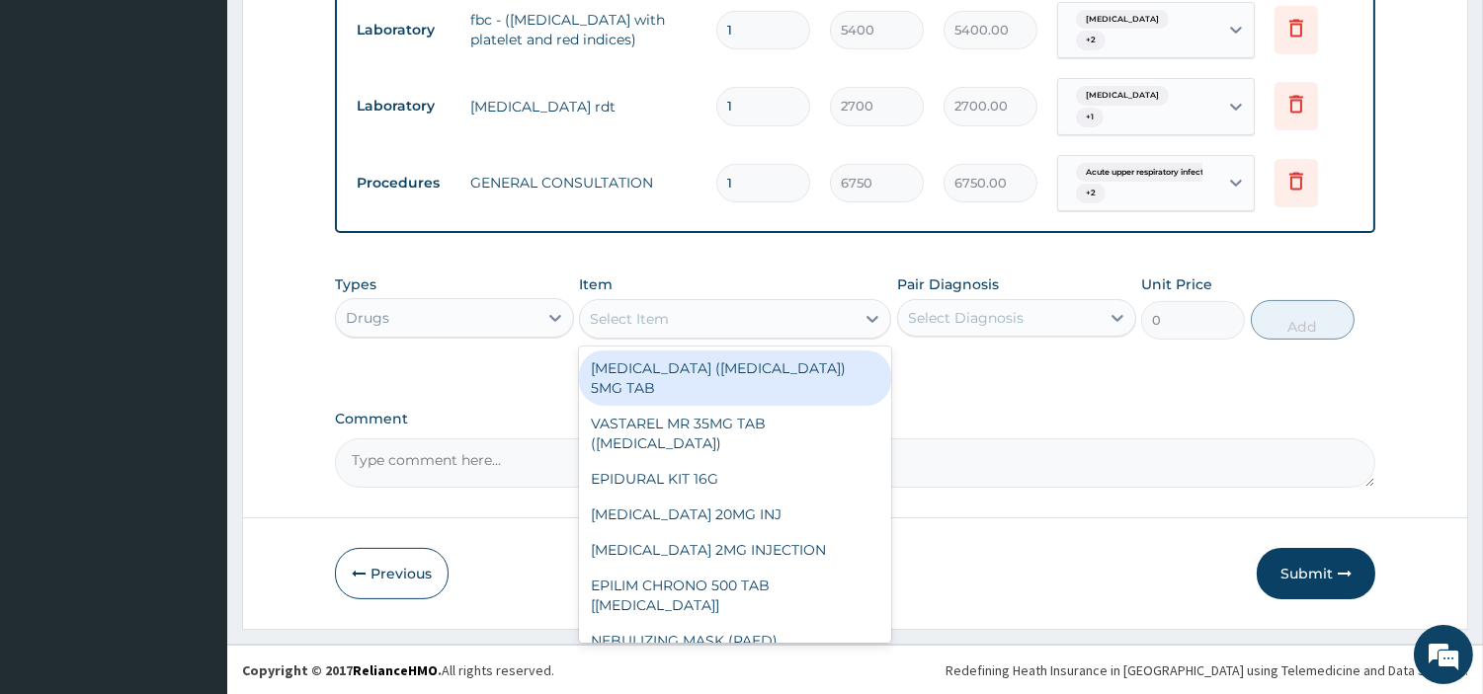
type input "O"
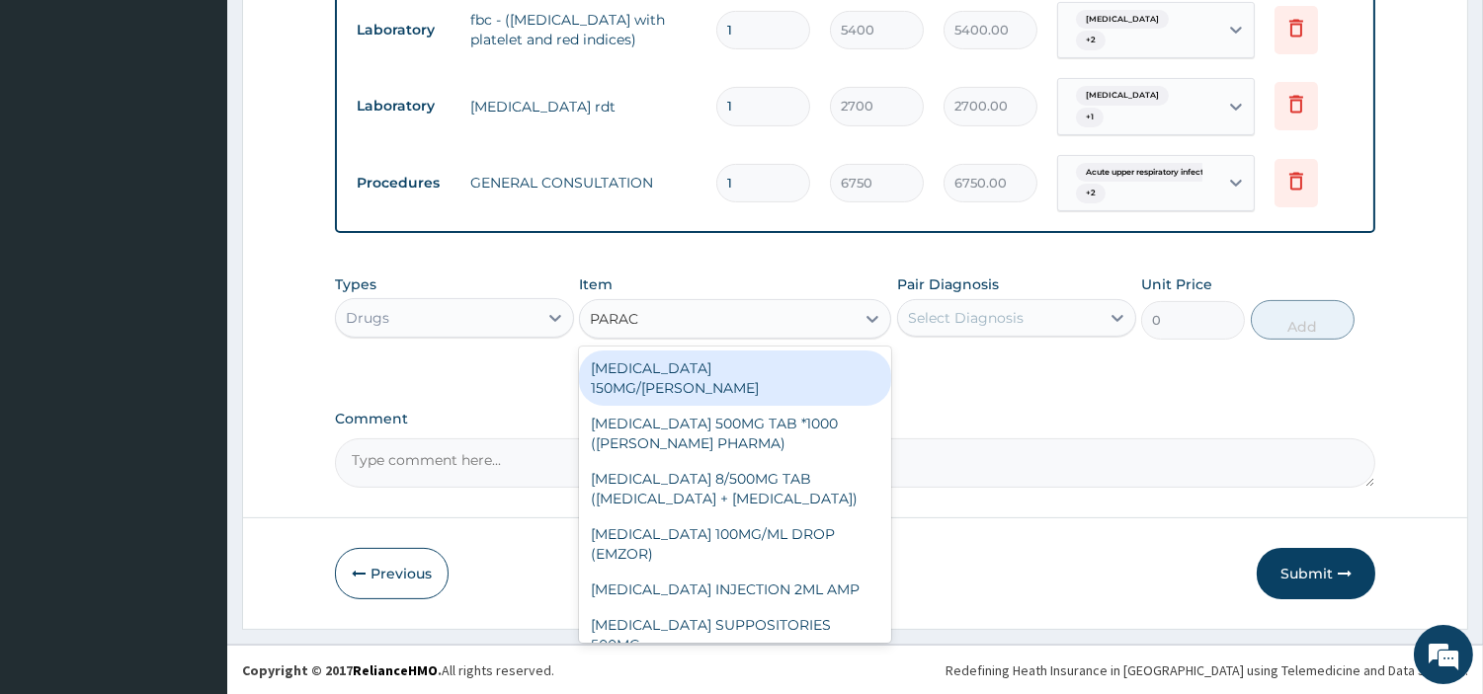
type input "PARACE"
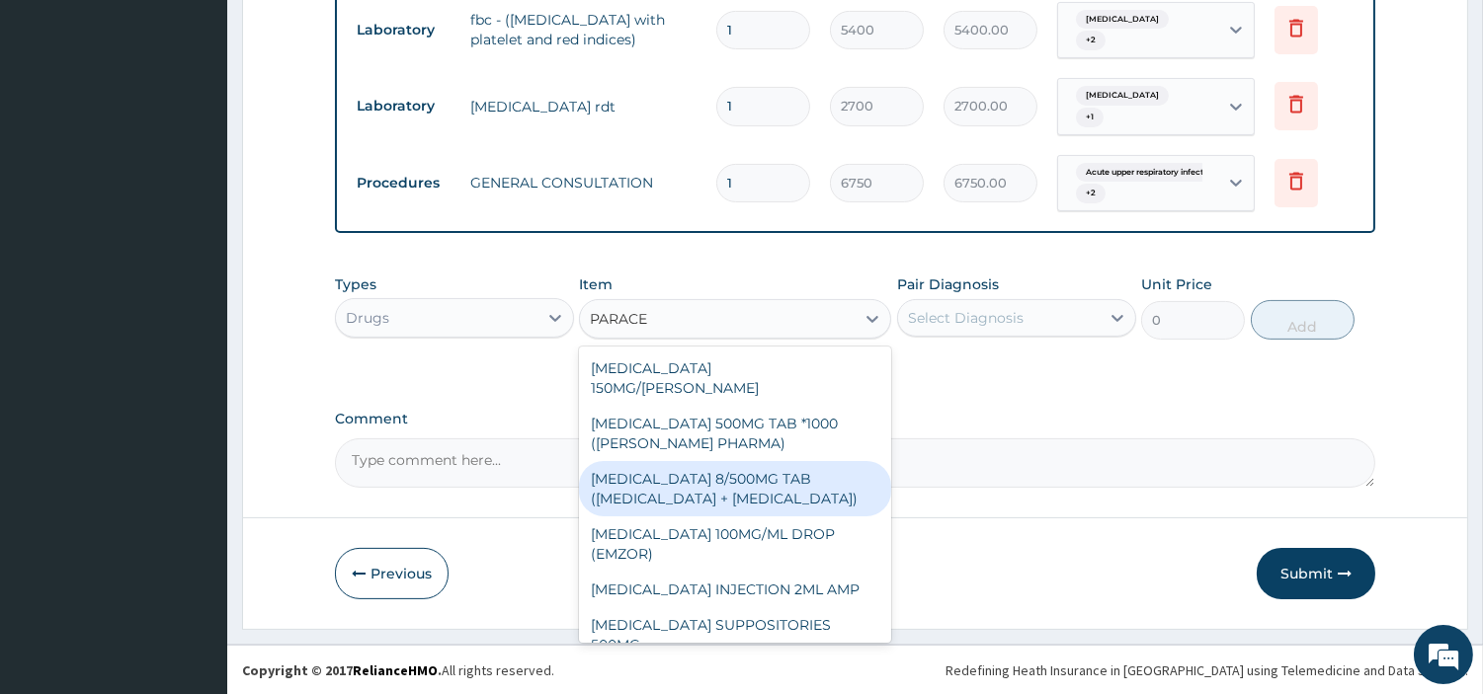
scroll to position [260, 0]
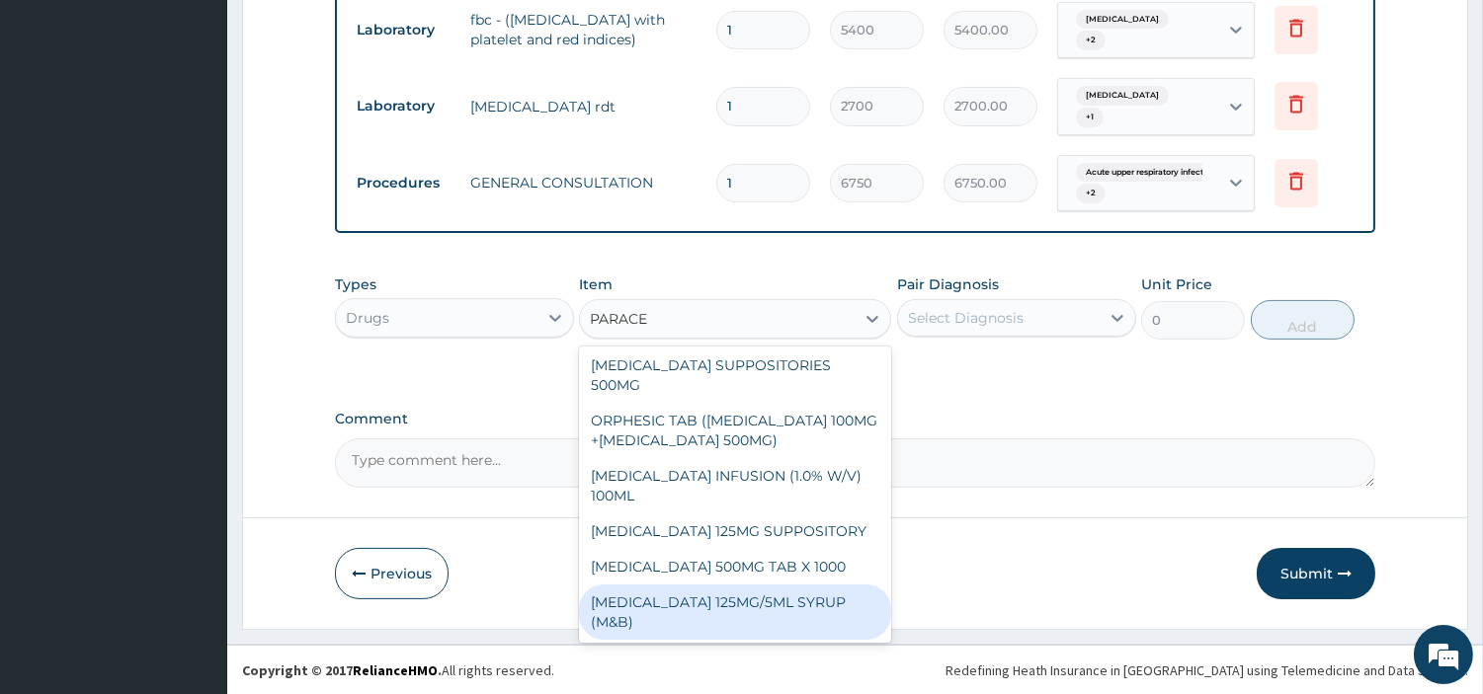
click at [803, 623] on div "PARACETAMOL 125MG/5ML SYRUP (M&B)" at bounding box center [735, 612] width 312 height 55
type input "1001"
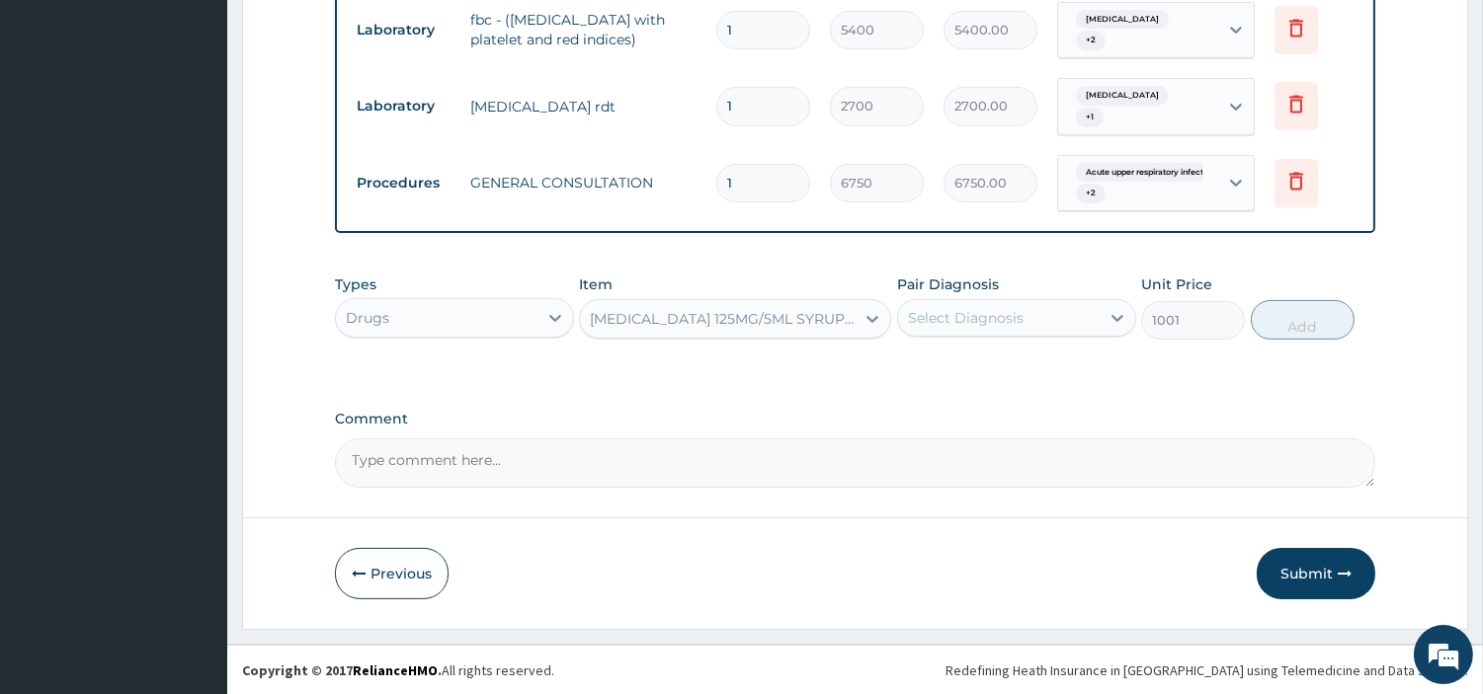
click at [1014, 314] on div "Select Diagnosis" at bounding box center [966, 318] width 116 height 20
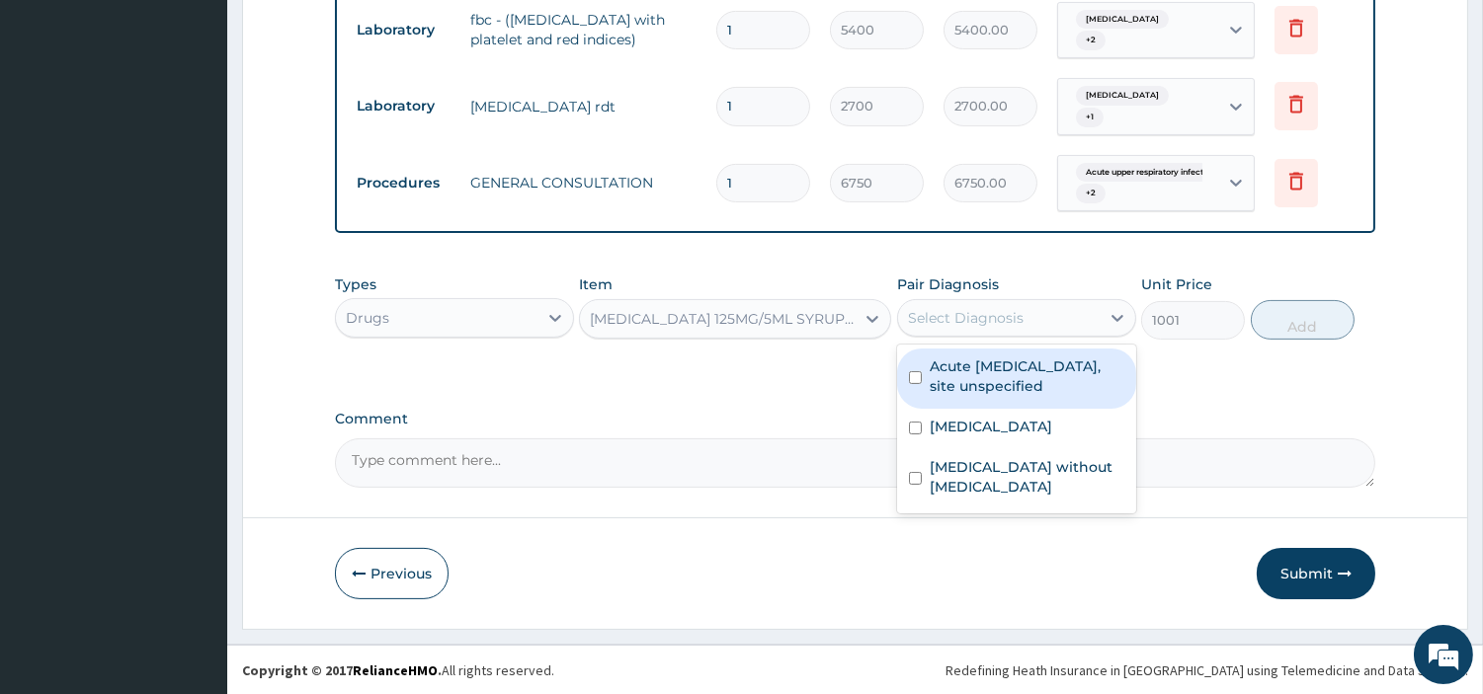
click at [1003, 386] on label "Acute upper respiratory infection, site unspecified" at bounding box center [1027, 377] width 195 height 40
checkbox input "true"
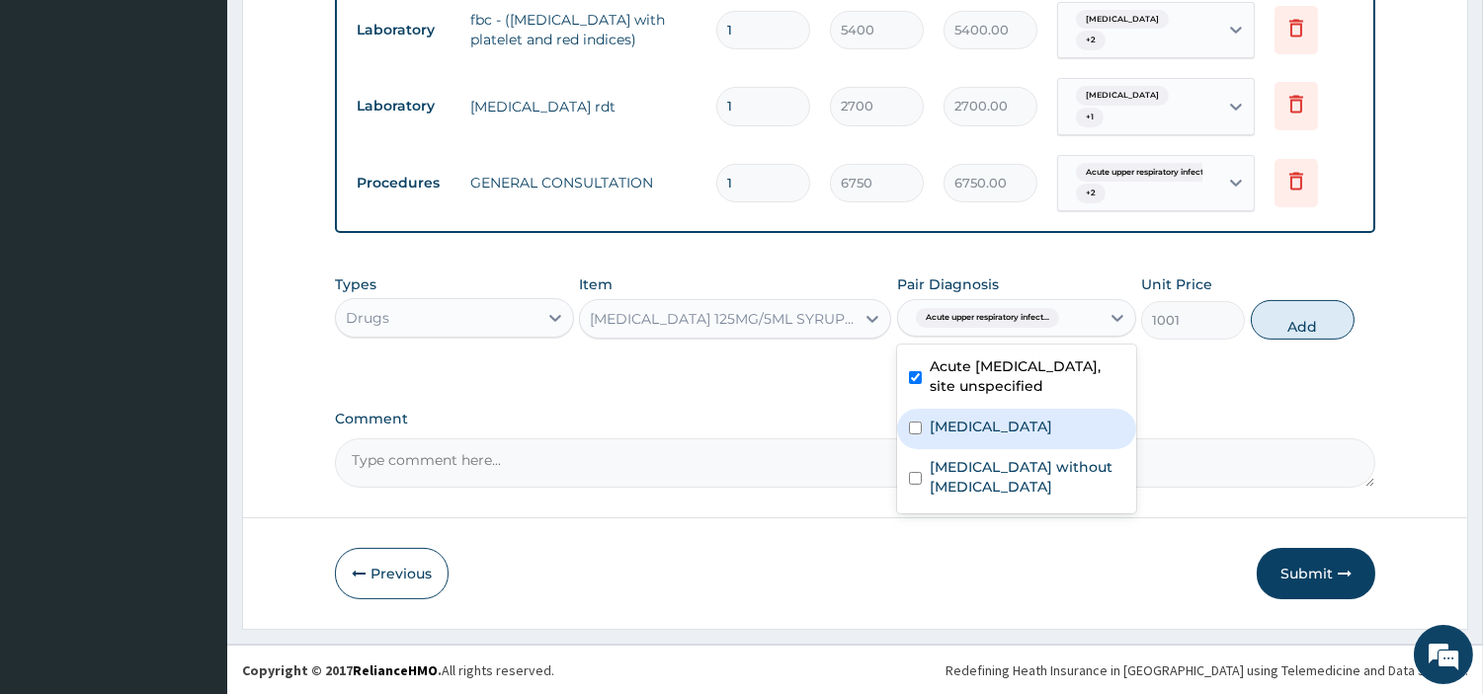
click at [1008, 426] on label "Malaria, unspecified" at bounding box center [991, 427] width 122 height 20
checkbox input "true"
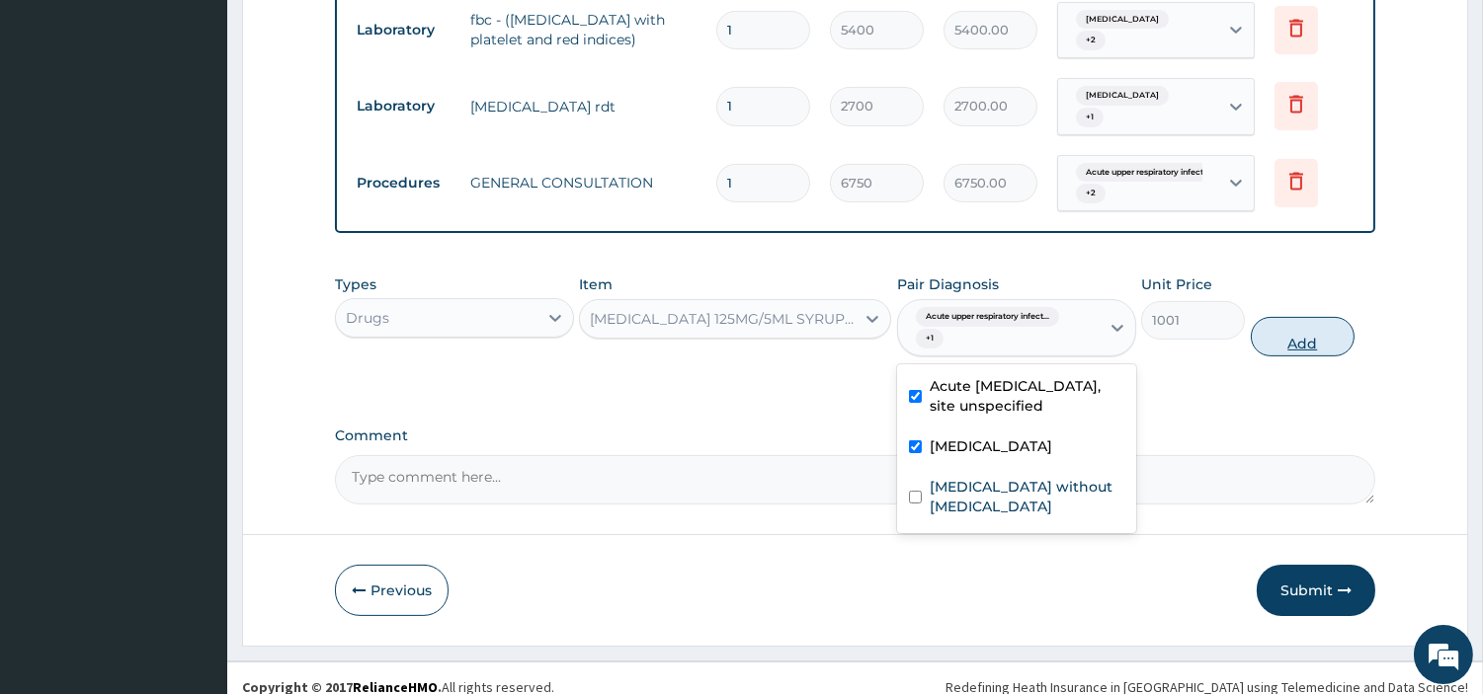
click at [1302, 337] on button "Add" at bounding box center [1303, 337] width 104 height 40
type input "0"
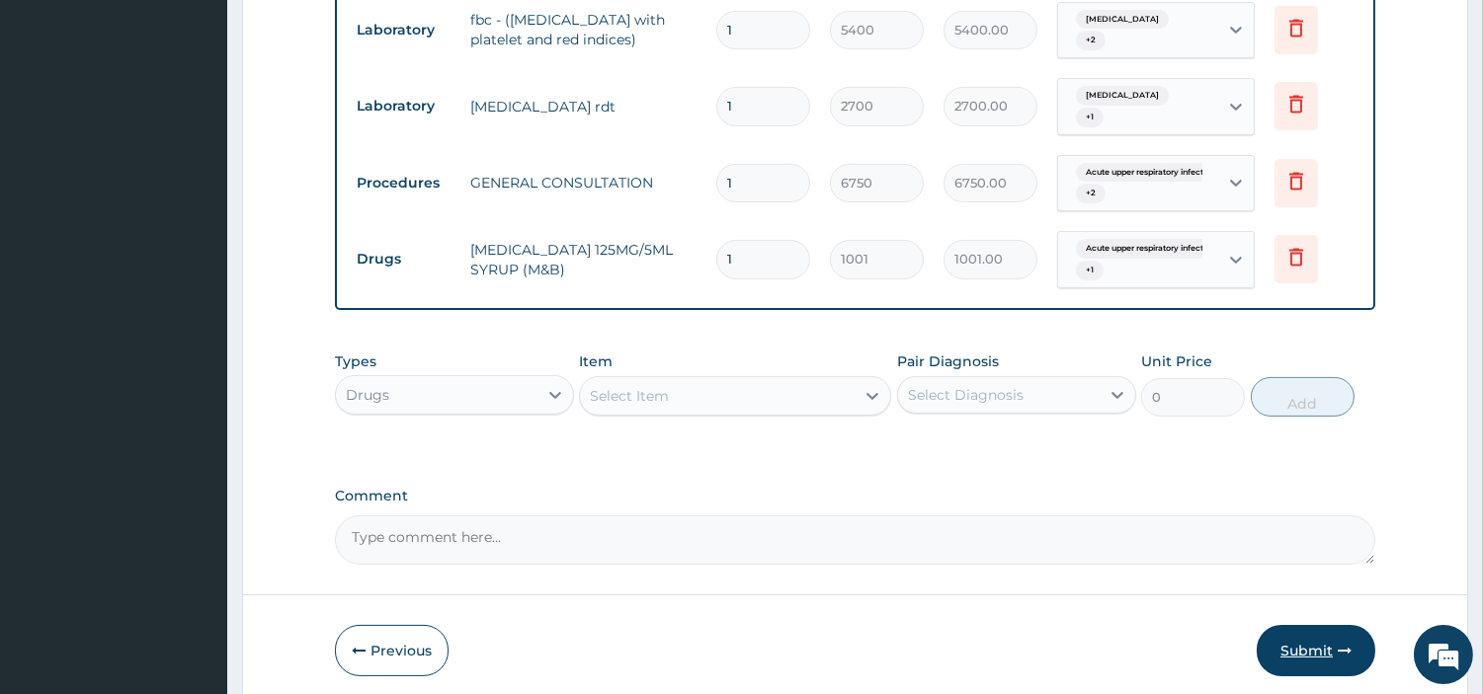
click at [1330, 647] on button "Submit" at bounding box center [1316, 650] width 119 height 51
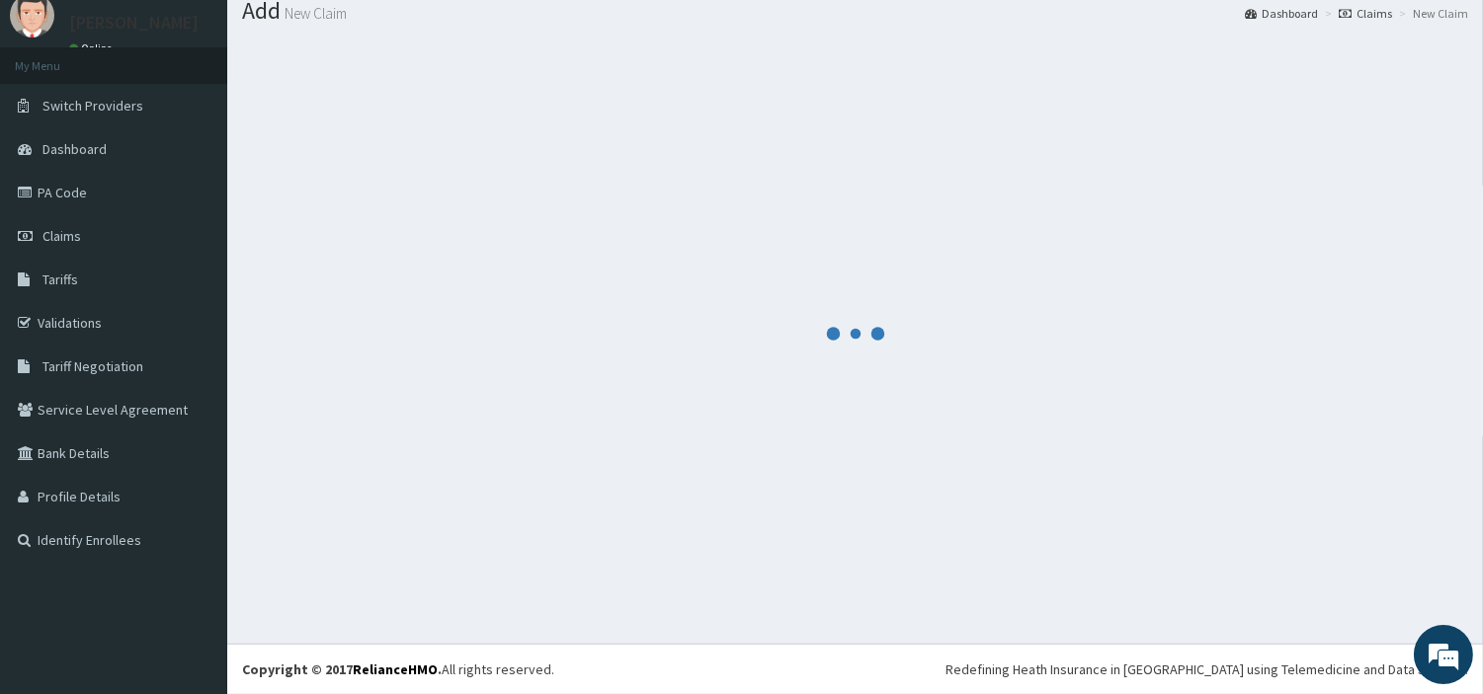
scroll to position [65, 0]
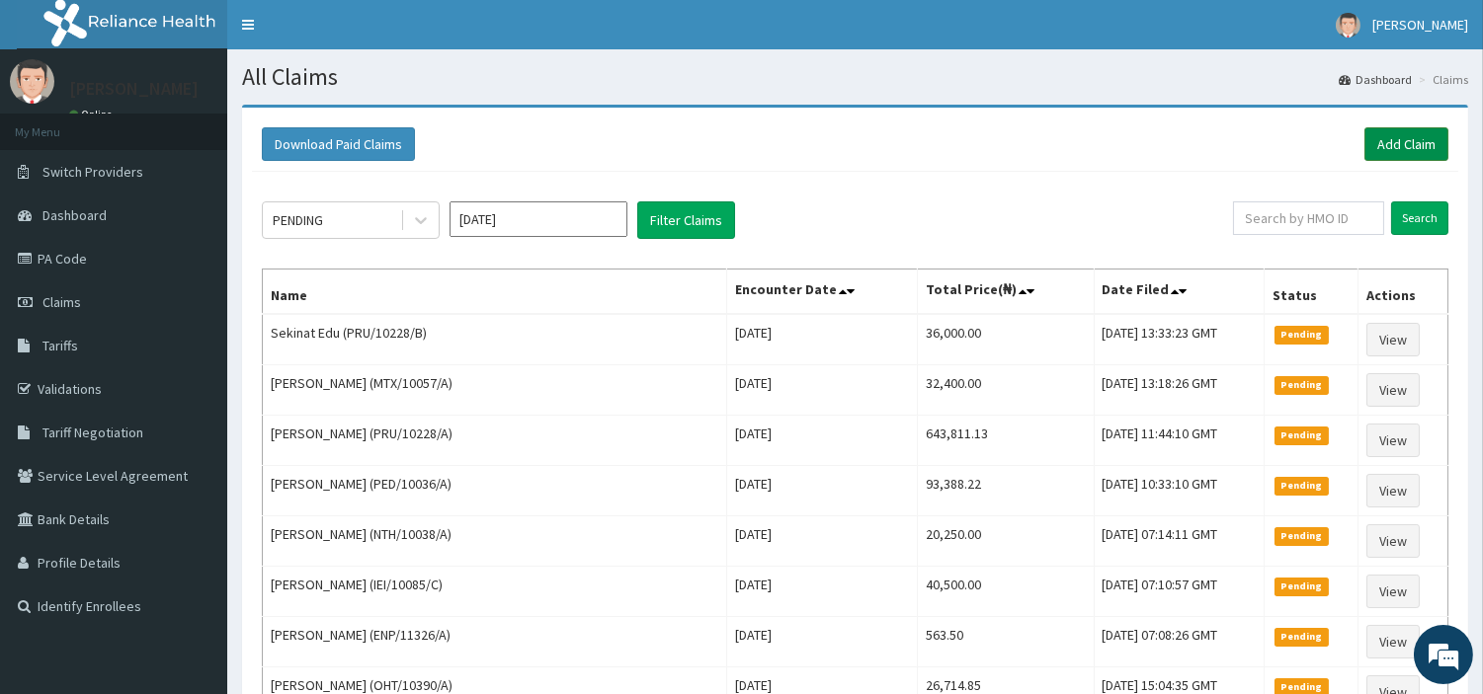
click at [1399, 129] on link "Add Claim" at bounding box center [1406, 144] width 84 height 34
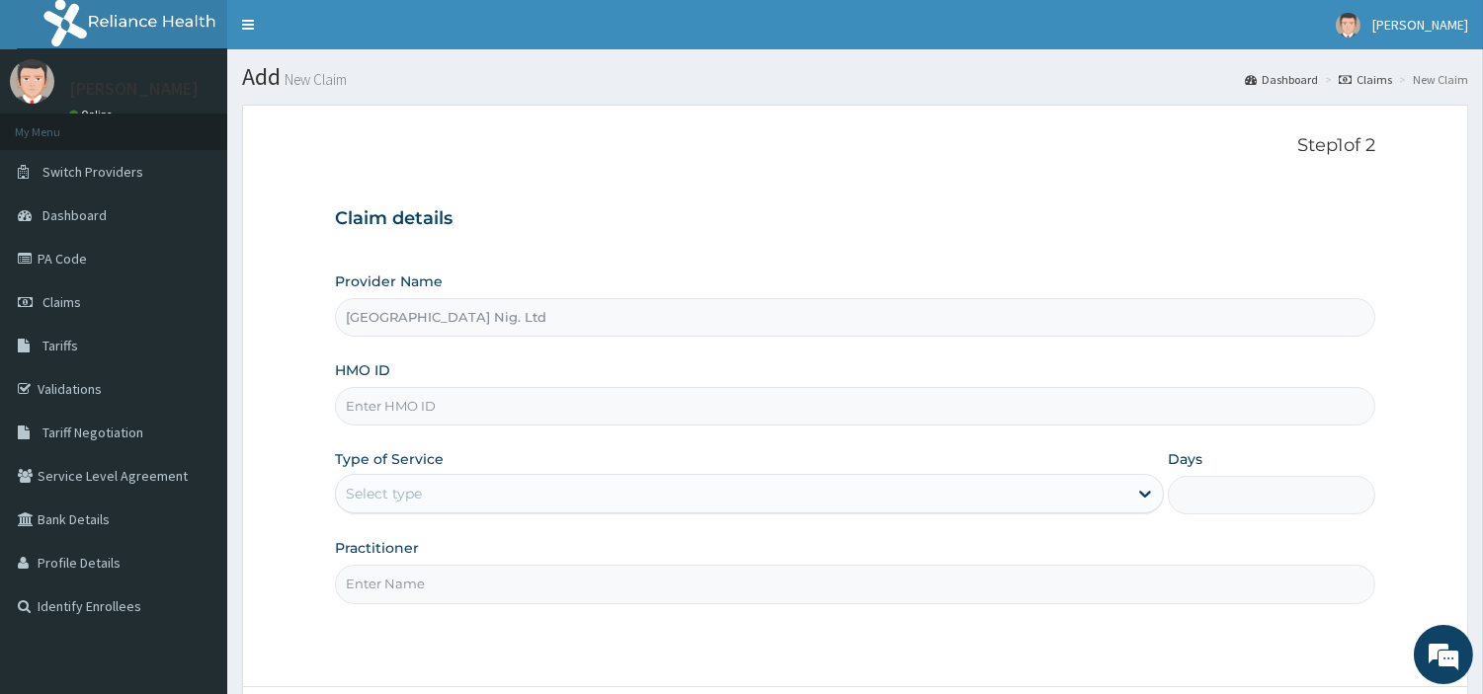
click at [533, 418] on input "HMO ID" at bounding box center [855, 406] width 1040 height 39
paste input "CGW/10076/D"
type input "CGW/10076/D"
click at [478, 502] on div "Select type" at bounding box center [731, 494] width 791 height 32
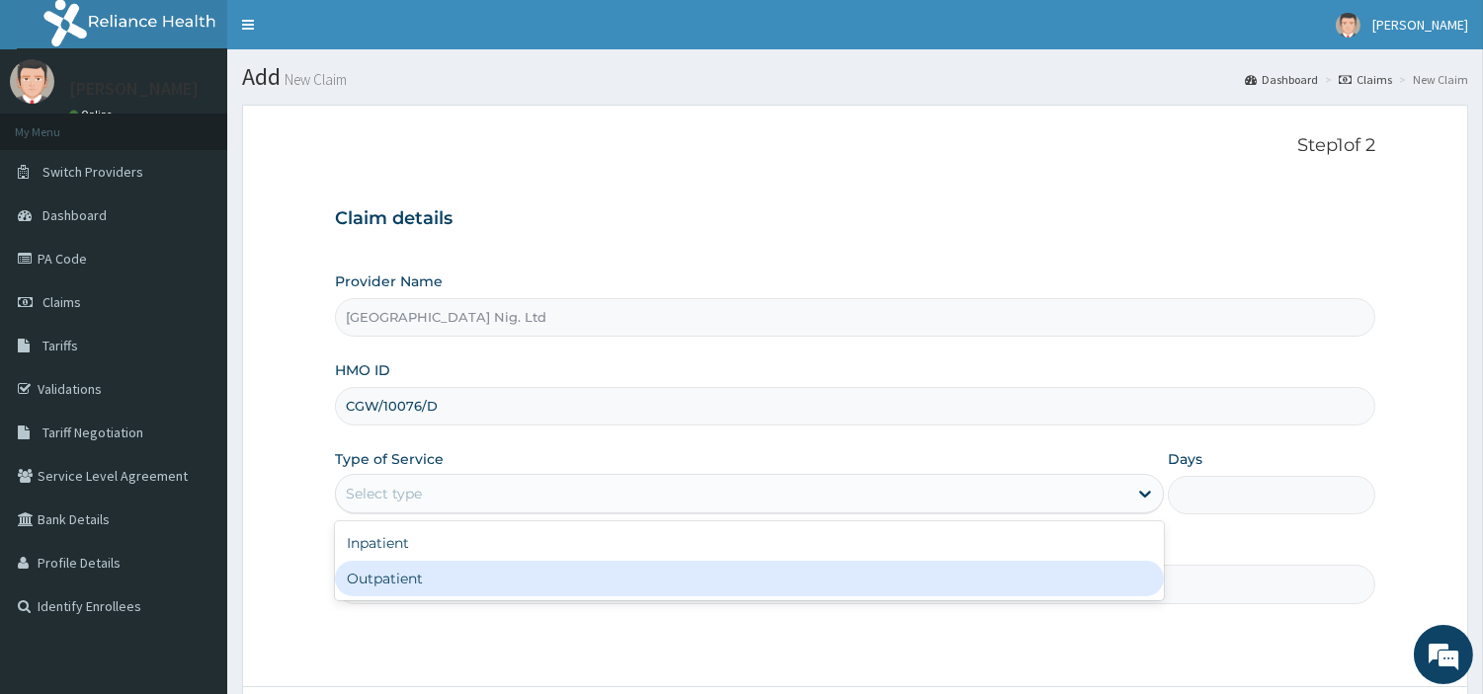
click at [478, 563] on div "Outpatient" at bounding box center [749, 579] width 829 height 36
type input "1"
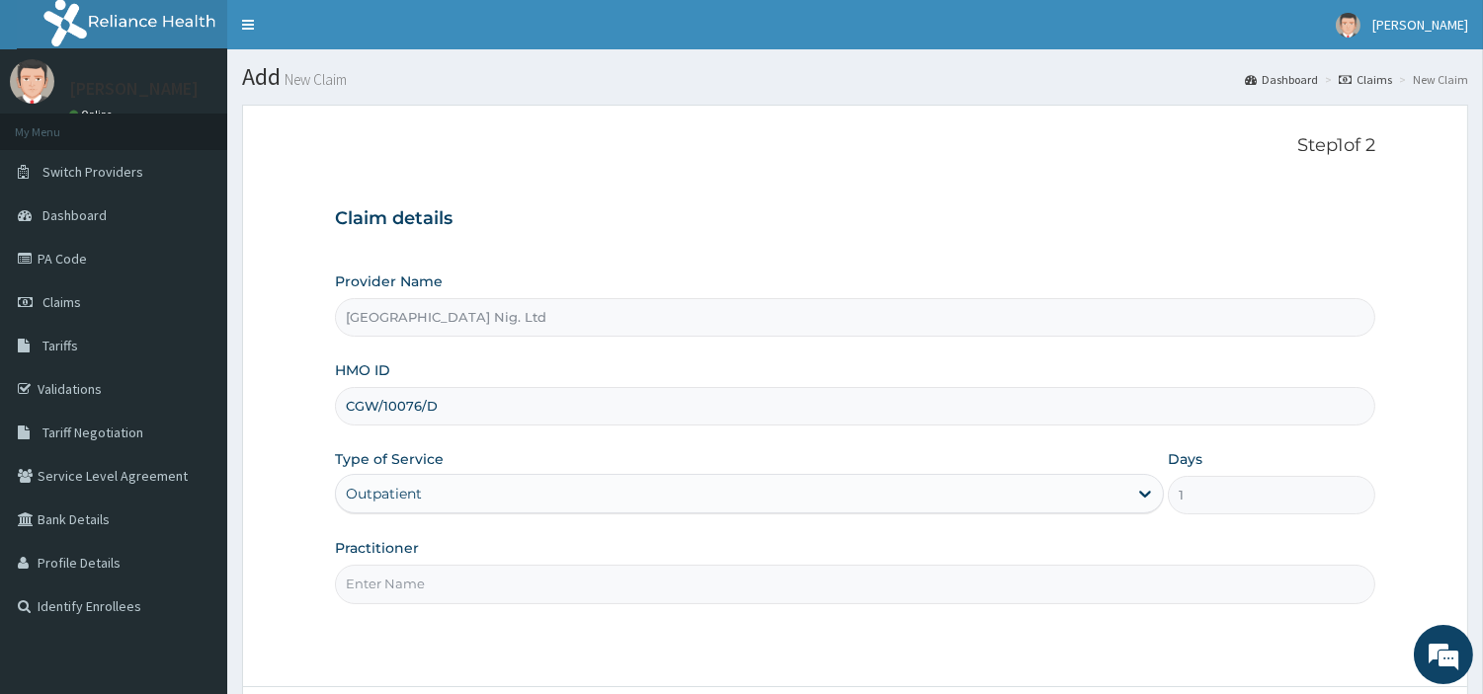
click at [480, 566] on input "Practitioner" at bounding box center [855, 584] width 1040 height 39
paste input "OLANUBI MARY"
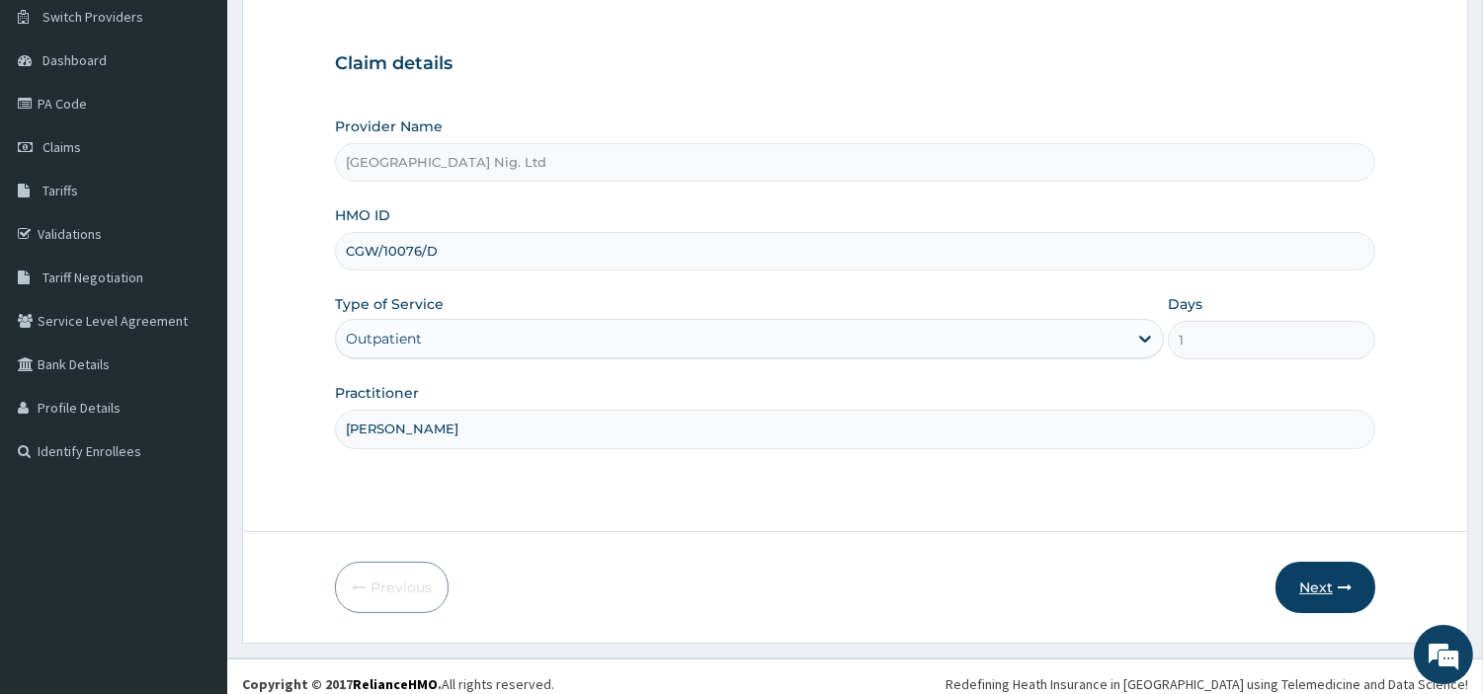
scroll to position [170, 0]
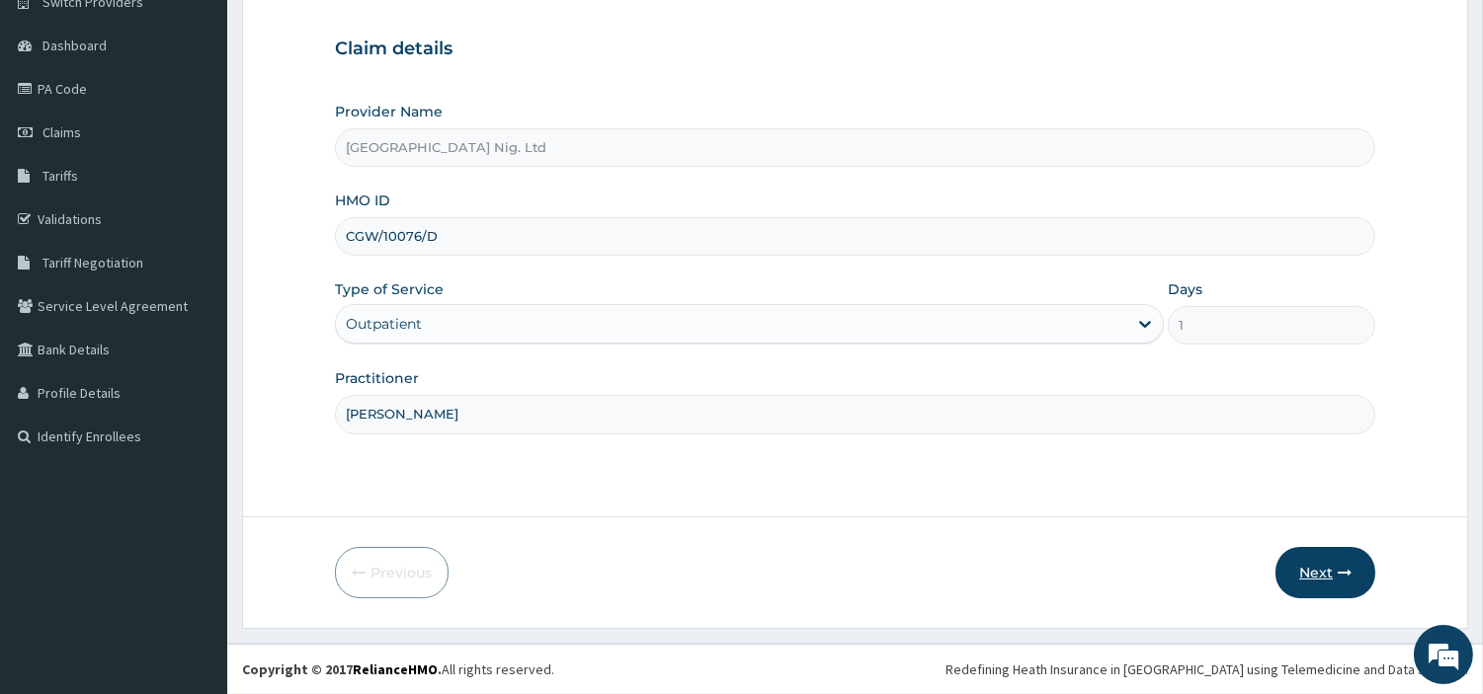
type input "OLANUBI MARY"
click at [1325, 571] on button "Next" at bounding box center [1325, 572] width 100 height 51
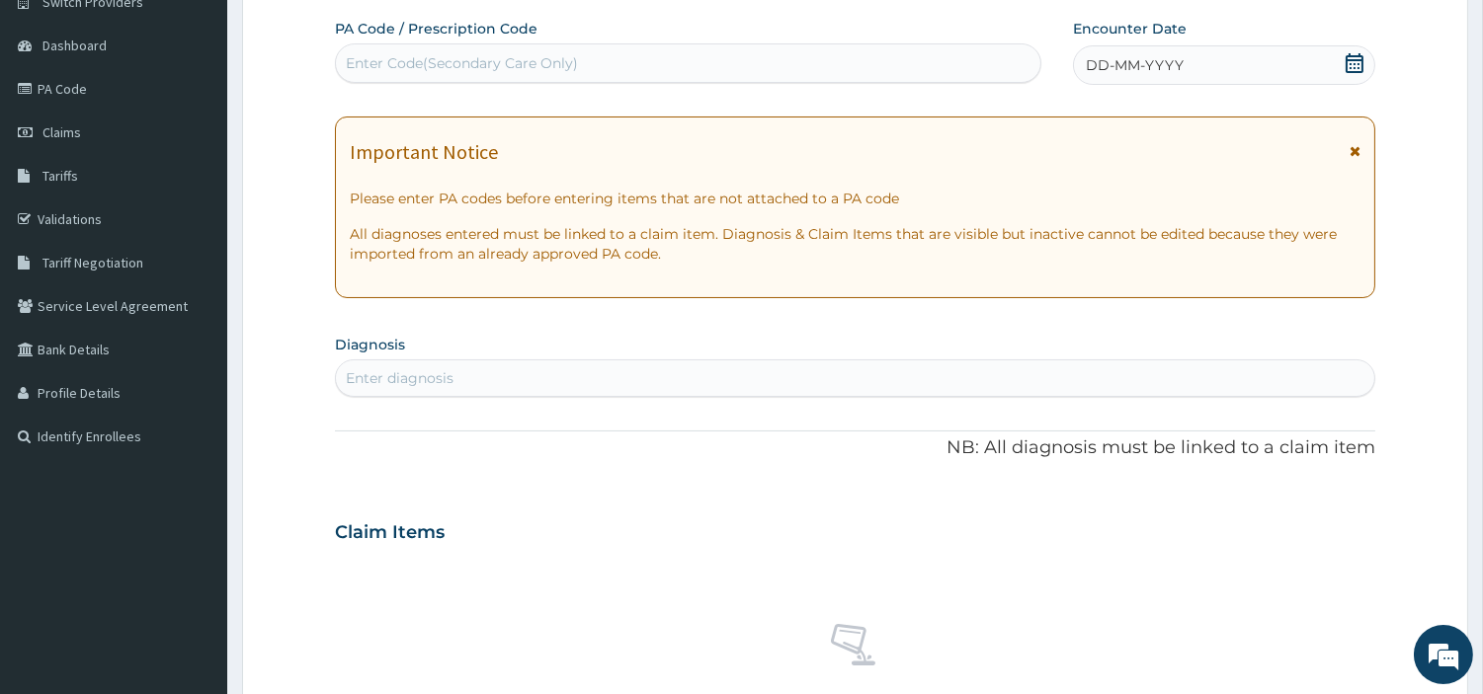
click at [516, 56] on div "Enter Code(Secondary Care Only)" at bounding box center [462, 63] width 232 height 20
paste input "PA/A78B99"
type input "PA/A78B99"
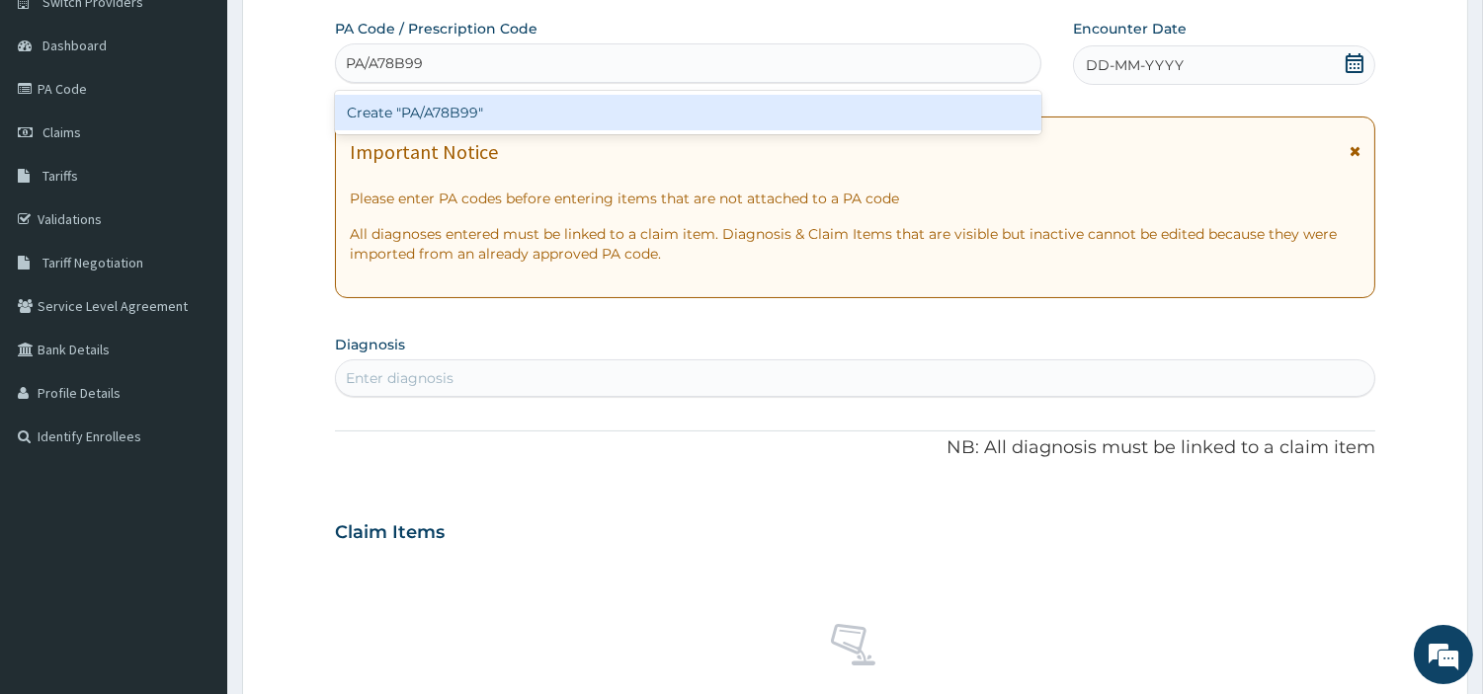
click at [773, 122] on div "Create "PA/A78B99"" at bounding box center [688, 113] width 706 height 36
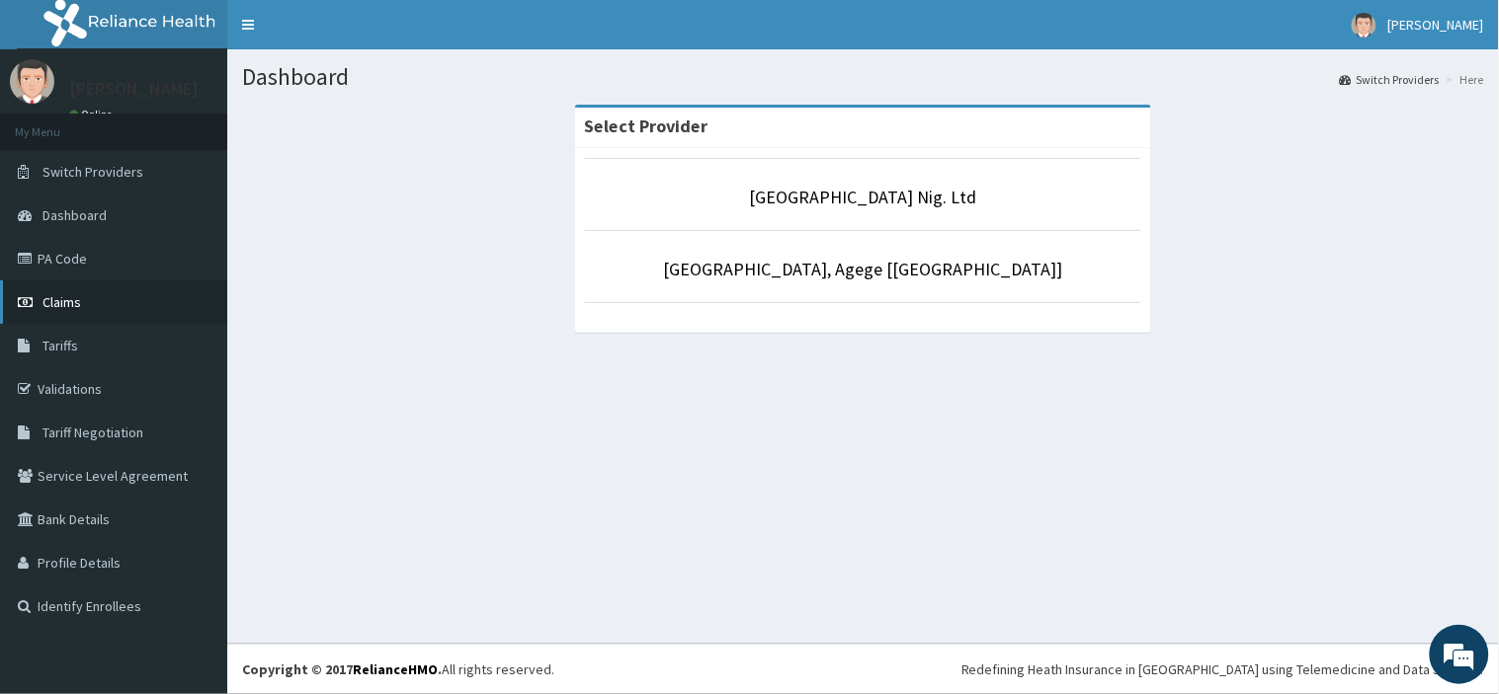
drag, startPoint x: 0, startPoint y: 0, endPoint x: 47, endPoint y: 307, distance: 310.9
click at [47, 307] on span "Claims" at bounding box center [61, 302] width 39 height 18
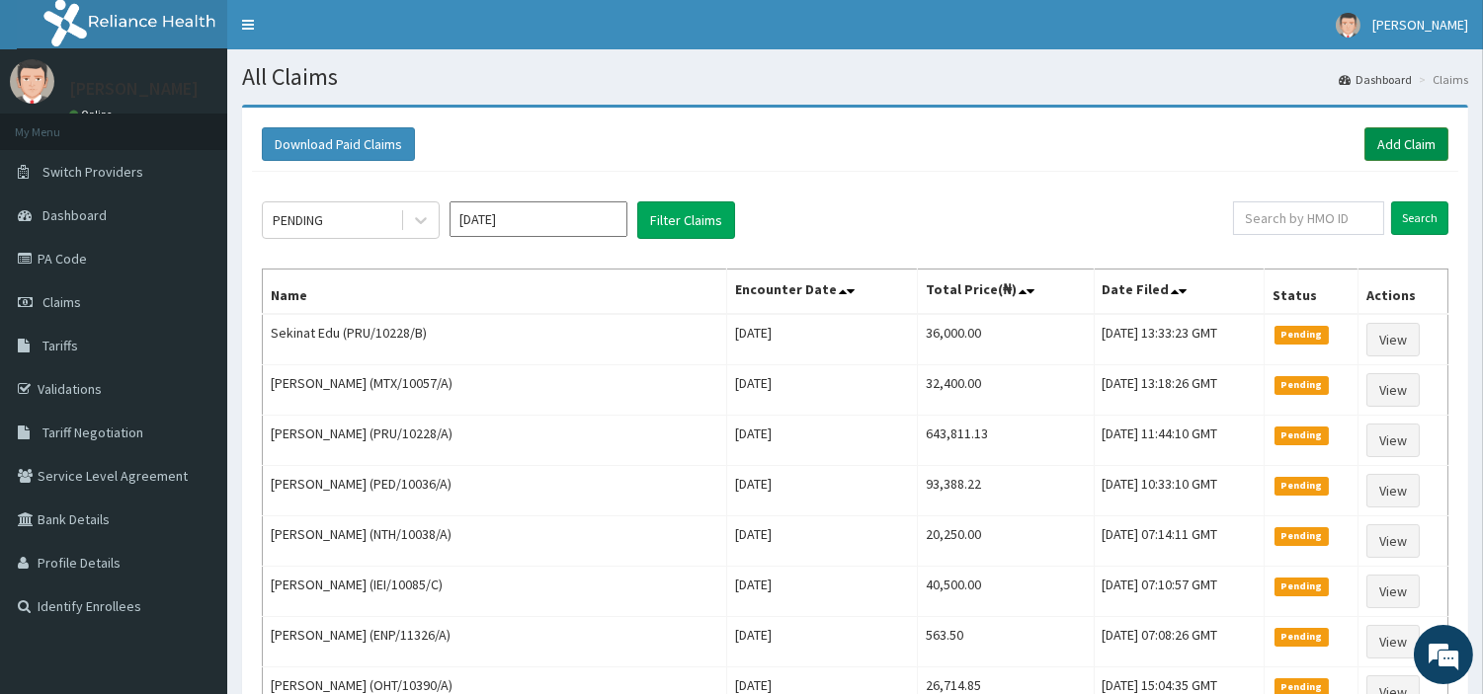
click at [1427, 136] on link "Add Claim" at bounding box center [1406, 144] width 84 height 34
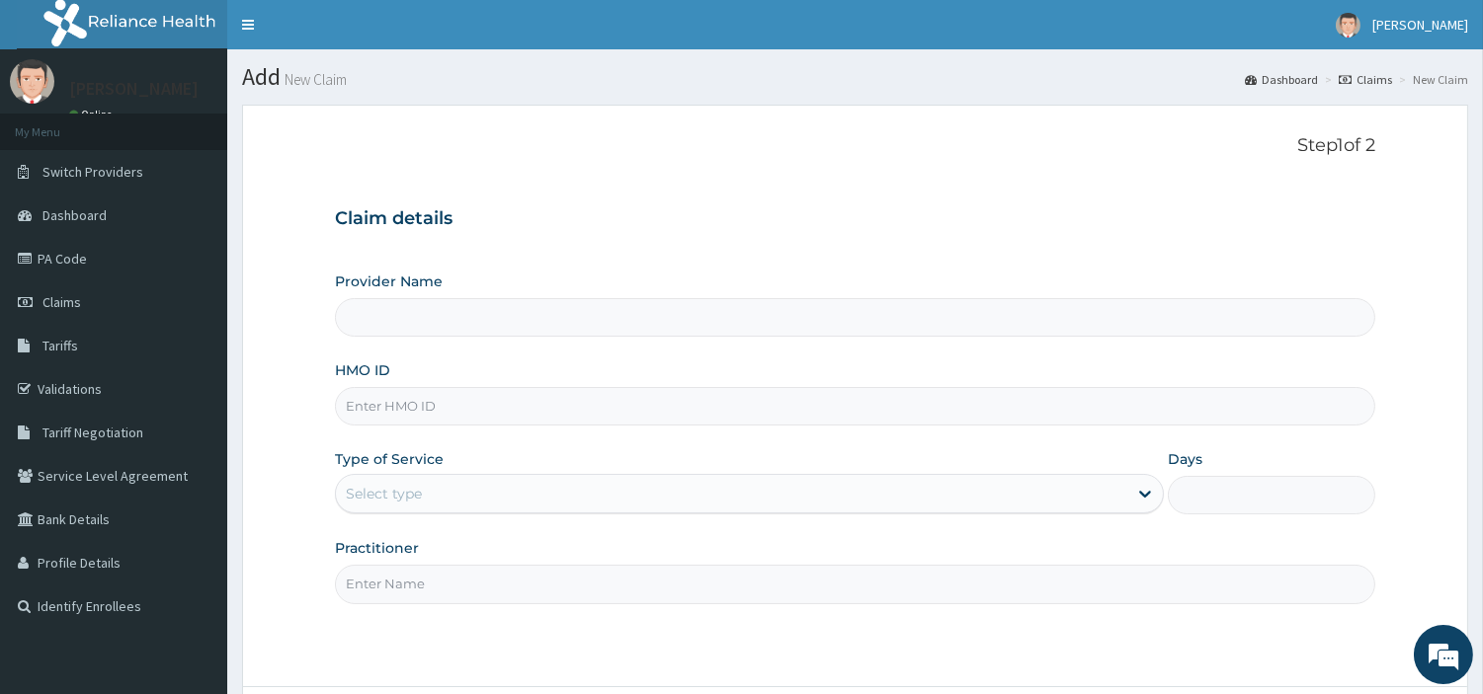
type input "[GEOGRAPHIC_DATA] Nig. Ltd"
click at [427, 408] on input "HMO ID" at bounding box center [855, 406] width 1040 height 39
paste input "CGW/10076/D"
type input "CGW/10076/D"
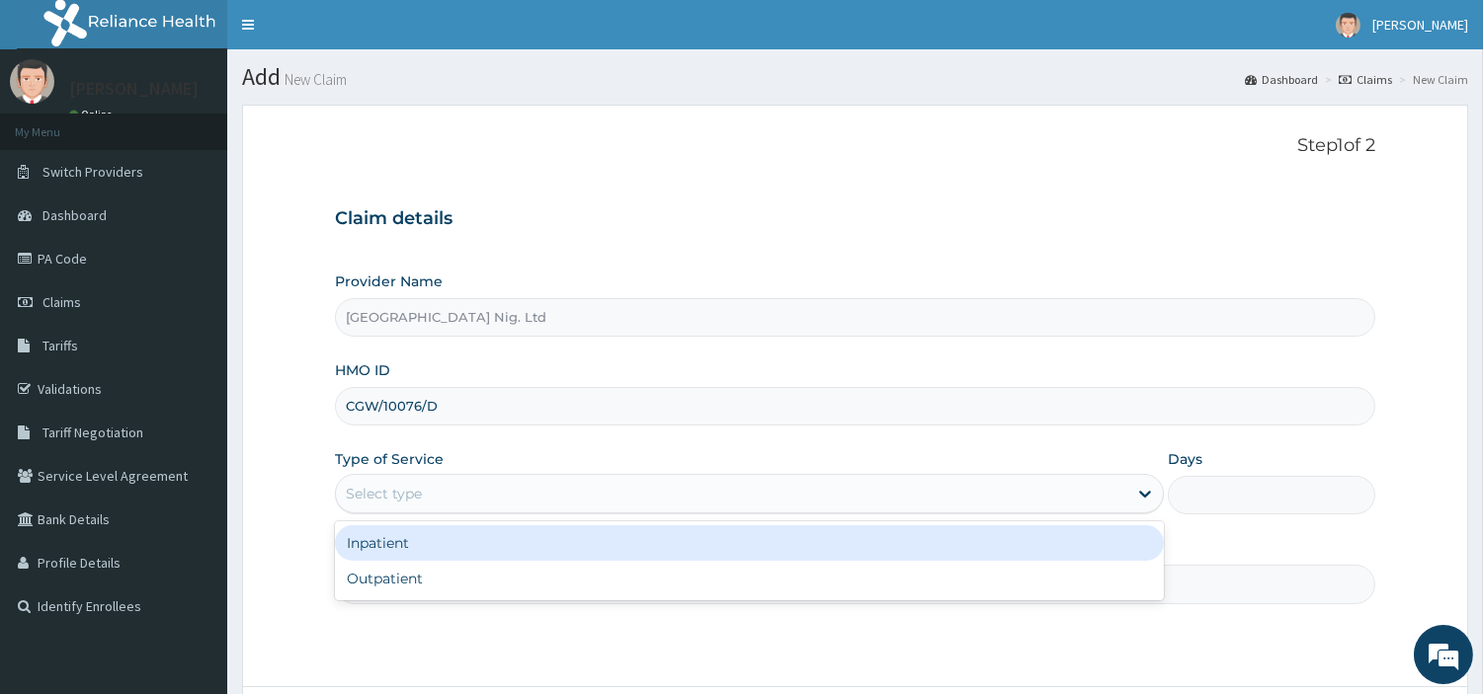
click at [477, 490] on div "Select type" at bounding box center [731, 494] width 791 height 32
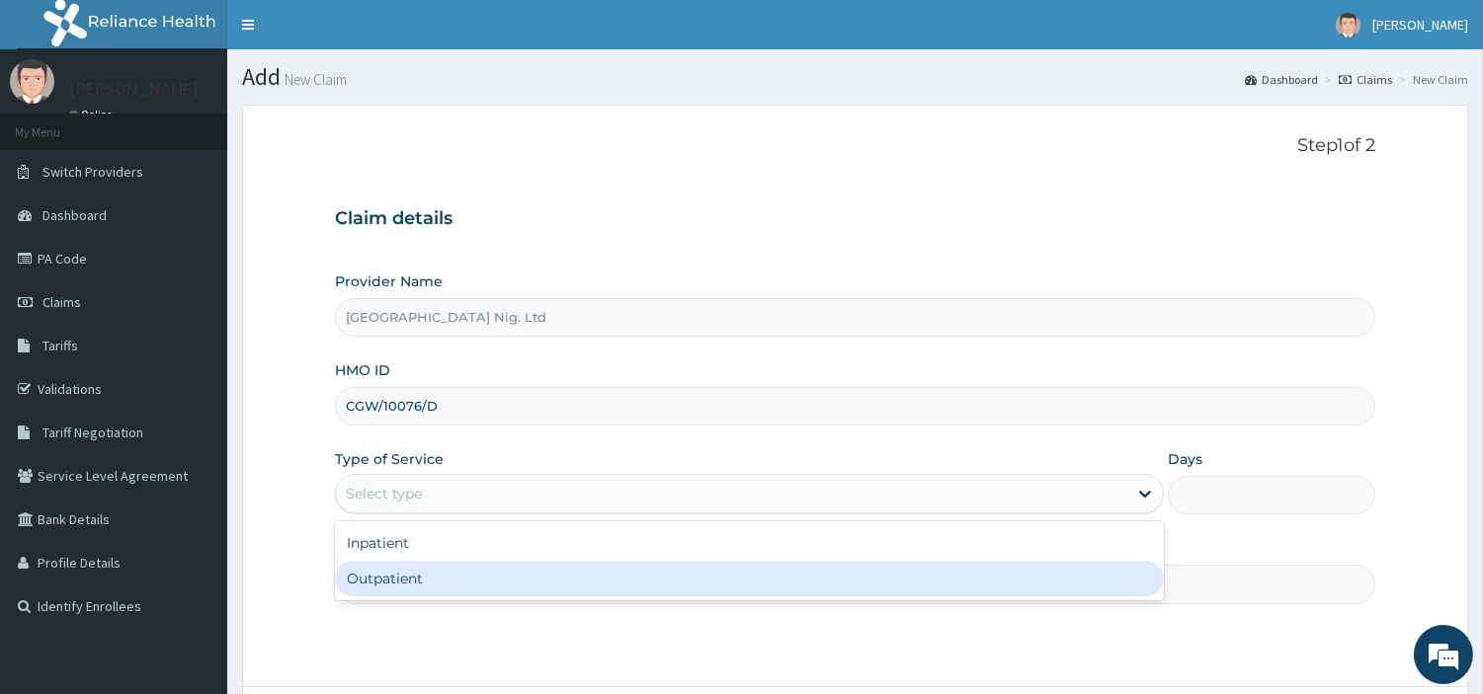
click at [458, 575] on div "Outpatient" at bounding box center [749, 579] width 829 height 36
type input "1"
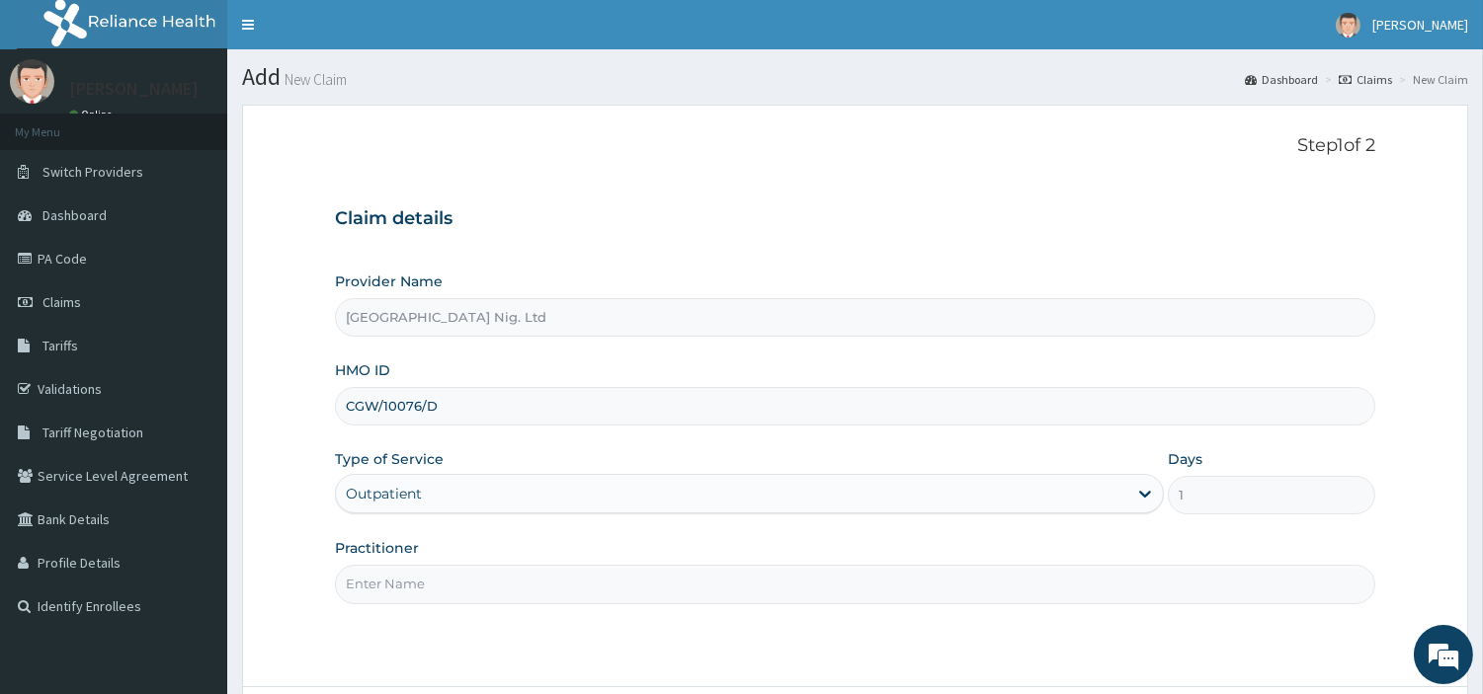
click at [458, 575] on input "Practitioner" at bounding box center [855, 584] width 1040 height 39
paste input "OLANUBI MARY"
type input "OLANUBI MARY"
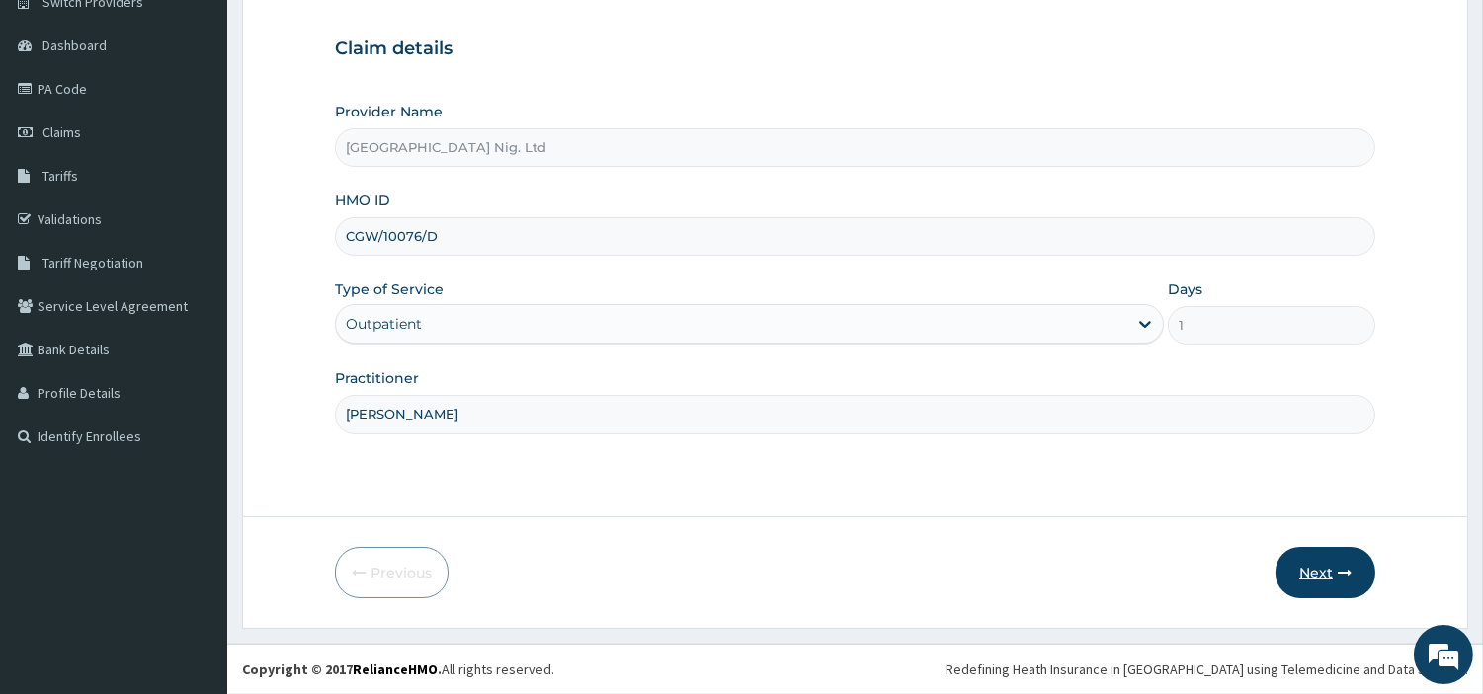
click at [1304, 579] on button "Next" at bounding box center [1325, 572] width 100 height 51
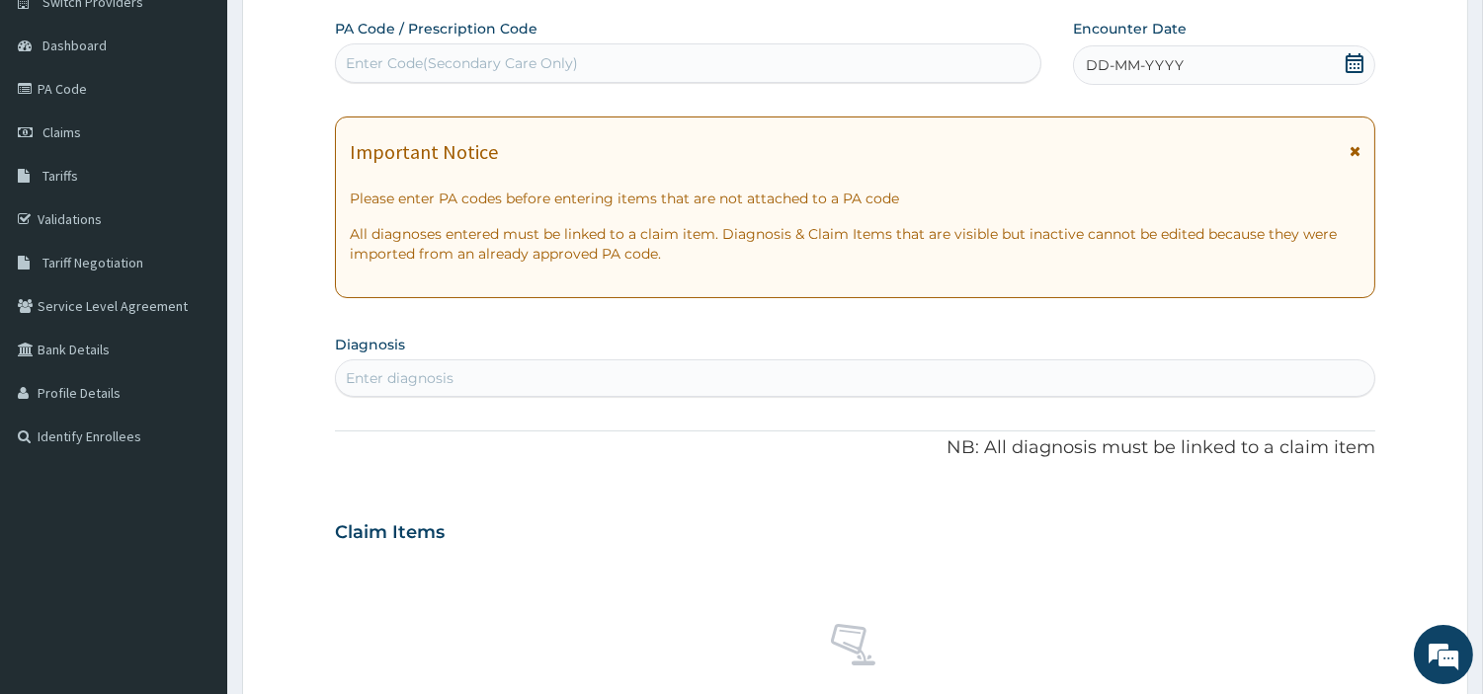
click at [677, 54] on div "Enter Code(Secondary Care Only)" at bounding box center [688, 63] width 704 height 32
paste input "PA/A78B99"
type input "PA/A78B99"
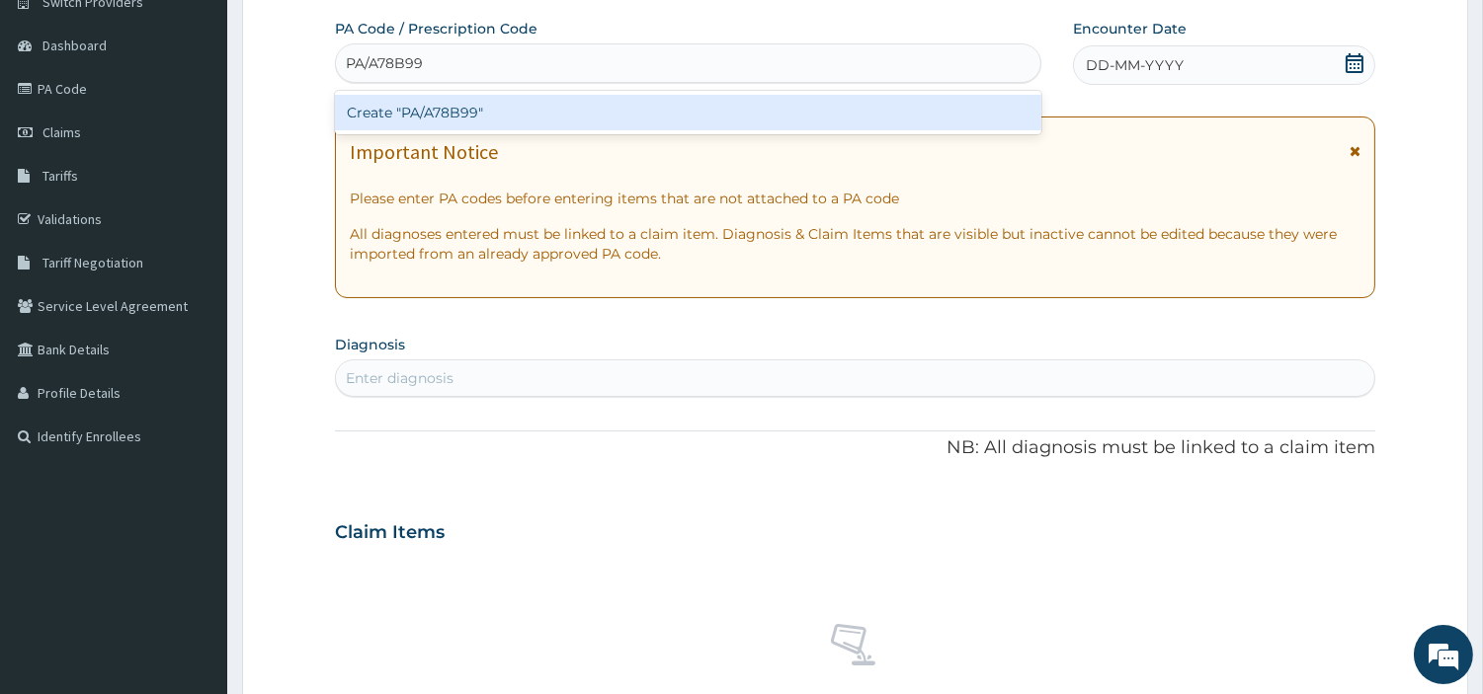
click at [807, 107] on div "Create "PA/A78B99"" at bounding box center [688, 113] width 706 height 36
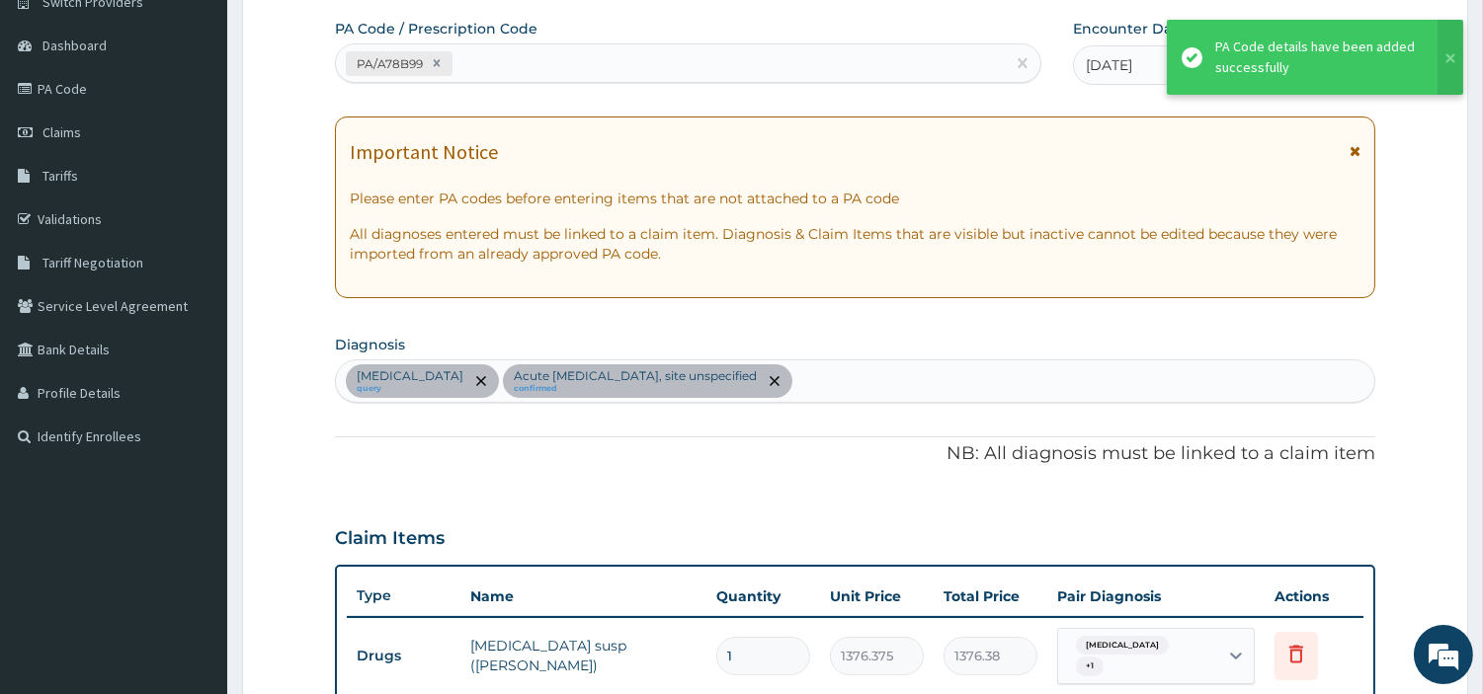
scroll to position [784, 0]
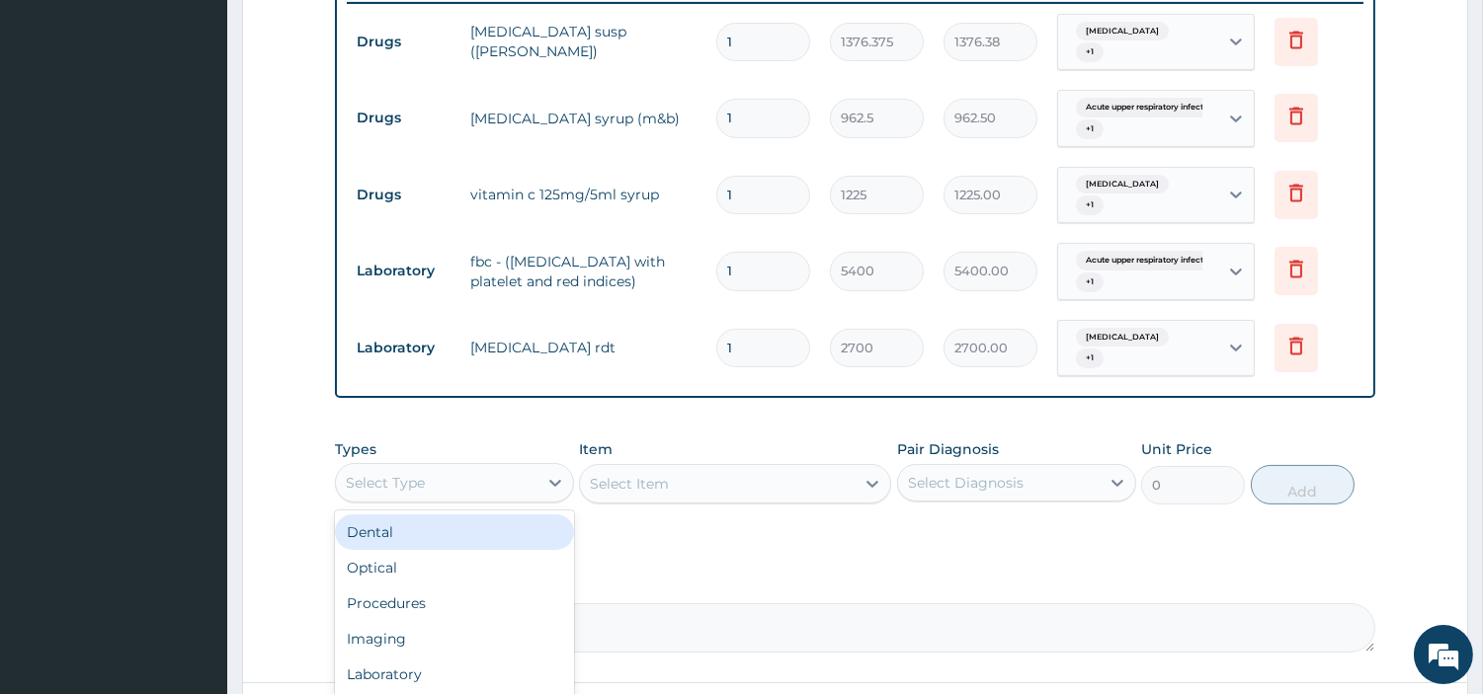
click at [520, 491] on div "Select Type" at bounding box center [437, 483] width 202 height 32
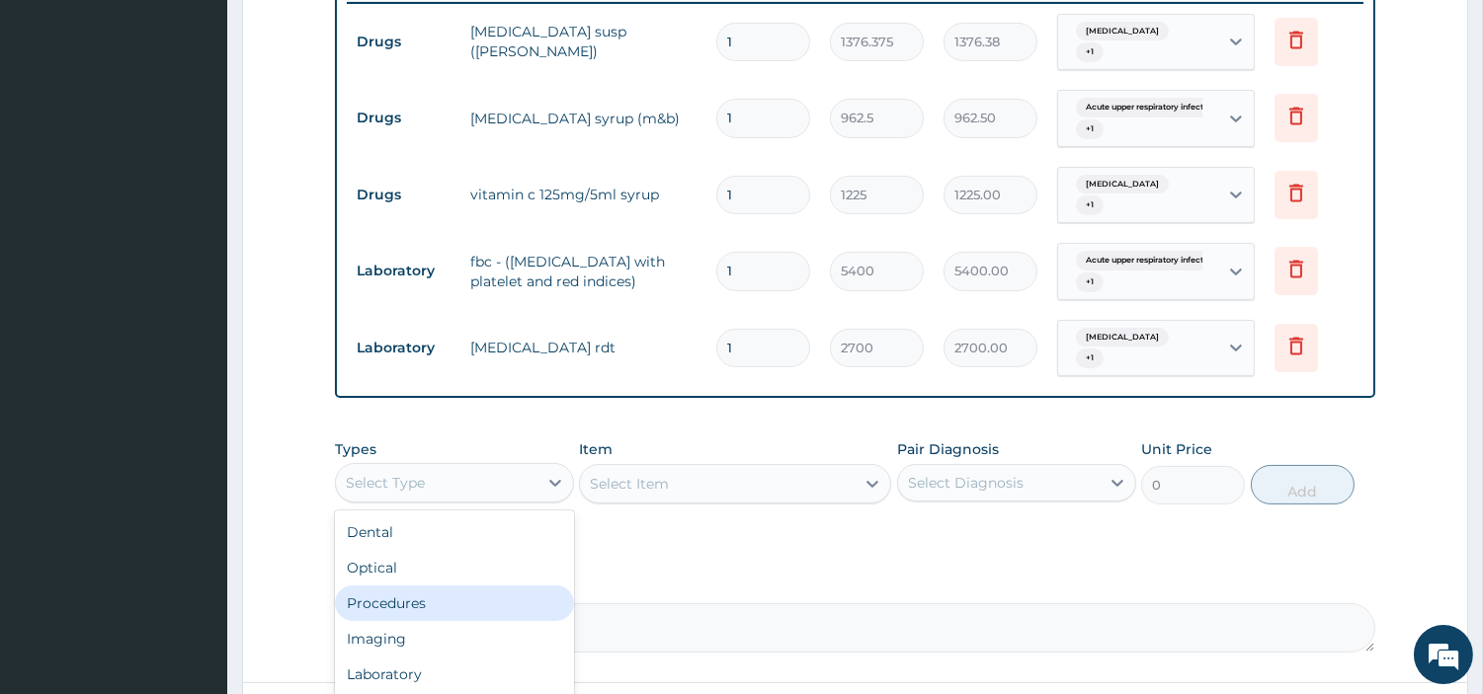
click at [454, 598] on div "Procedures" at bounding box center [454, 604] width 239 height 36
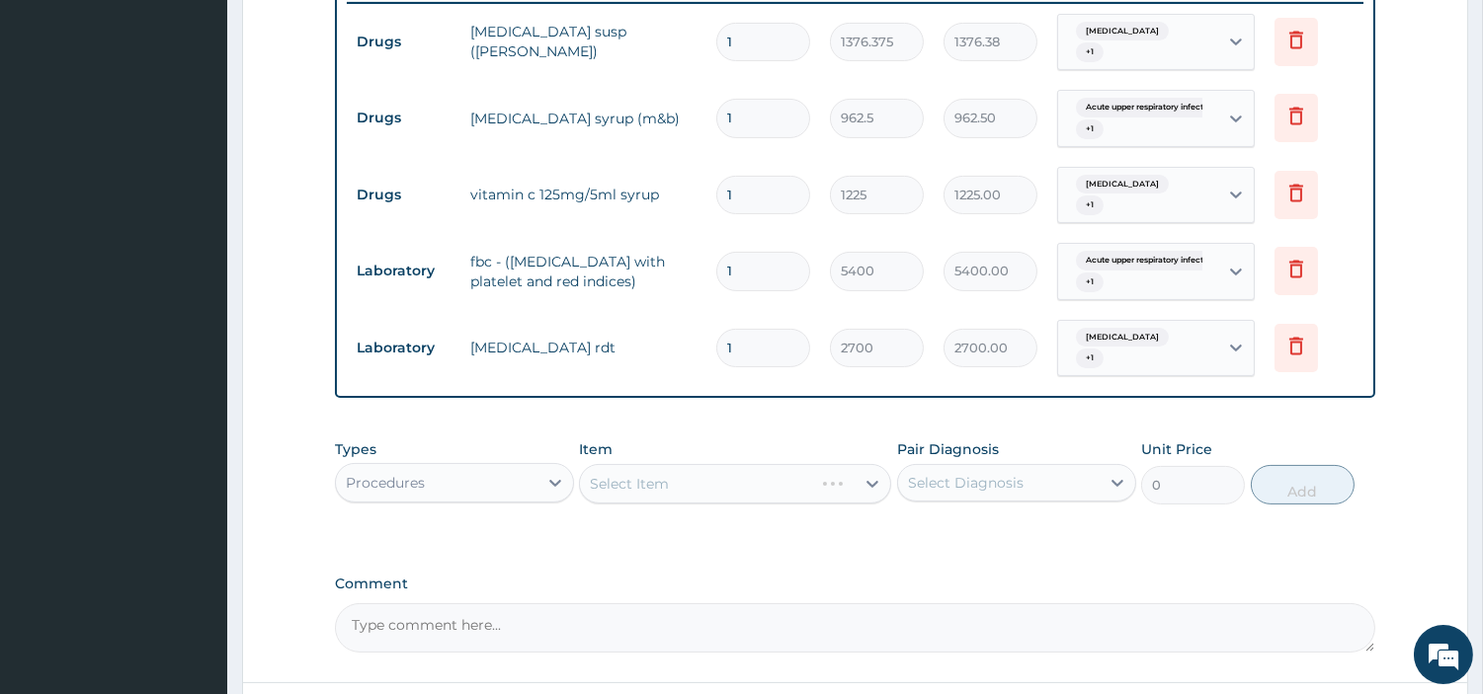
click at [1124, 330] on span "Malaria, unspecified" at bounding box center [1122, 338] width 93 height 20
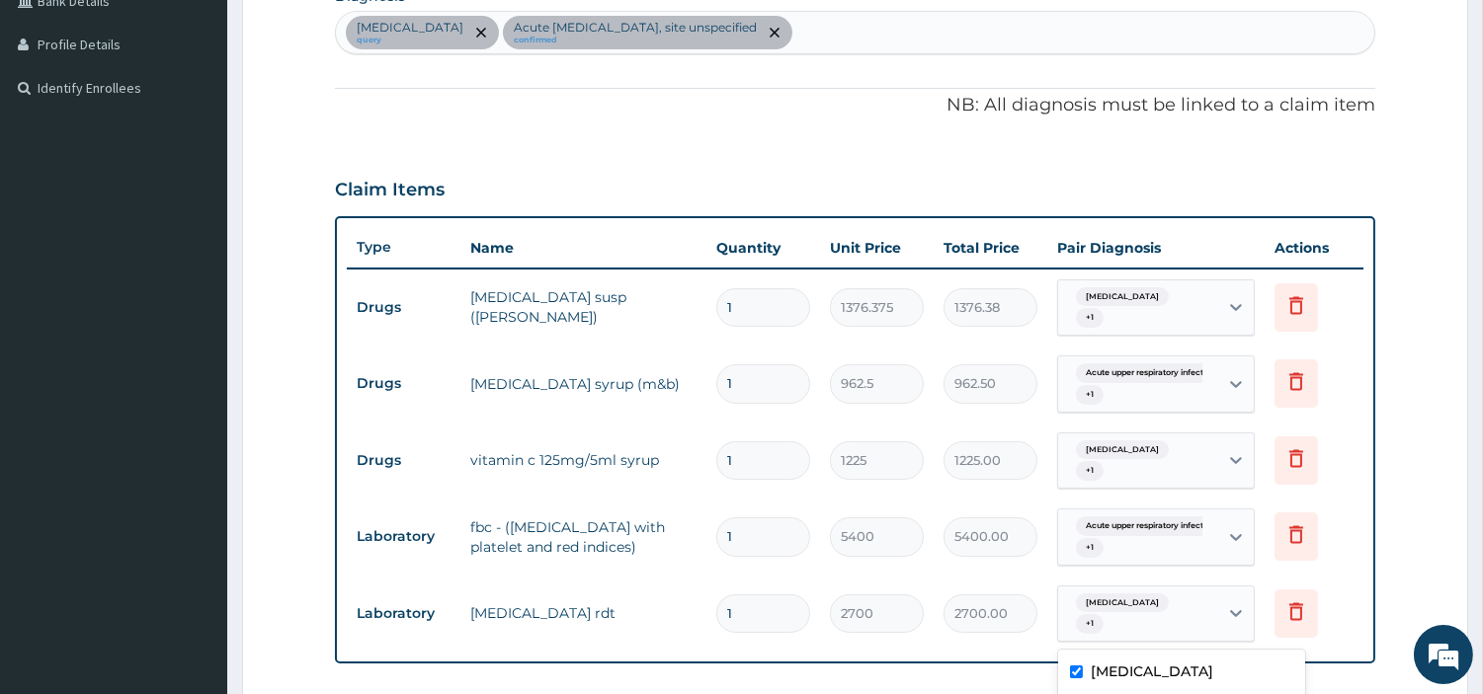
scroll to position [455, 0]
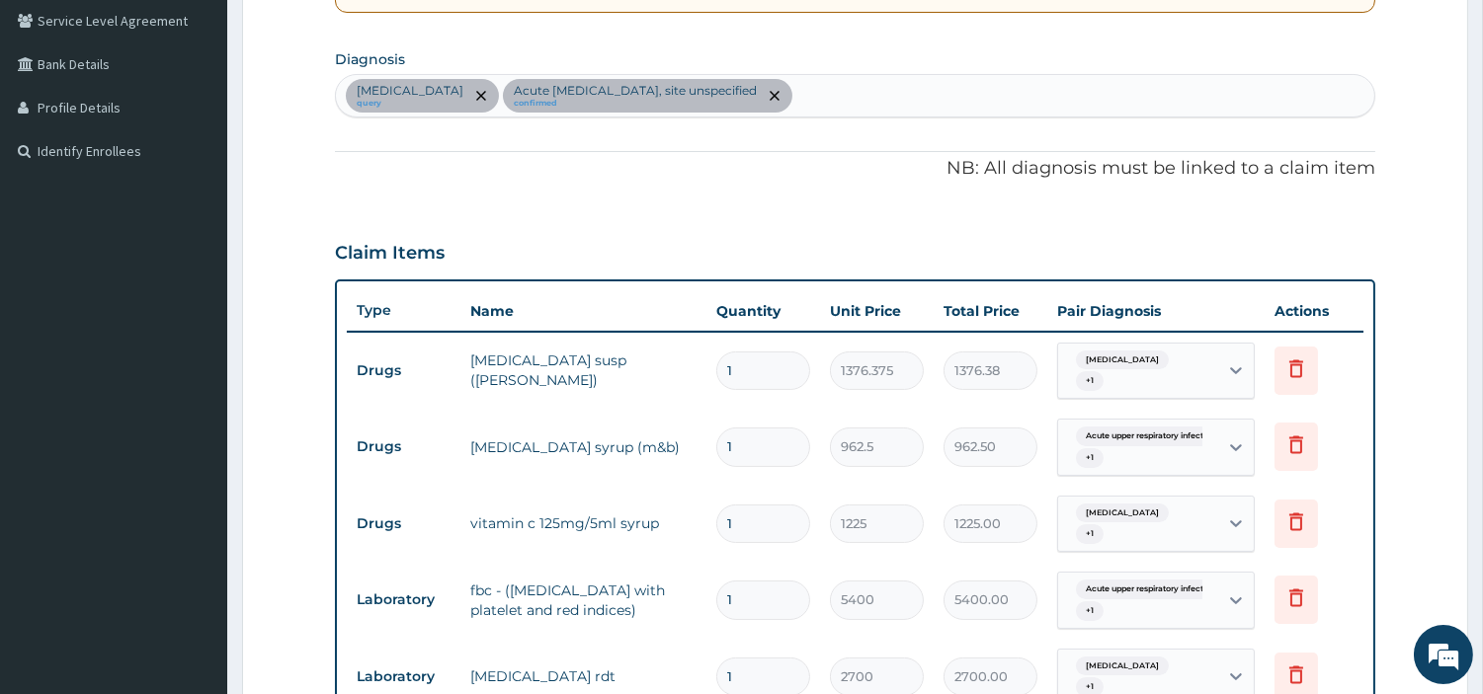
click at [886, 93] on div "Malaria, unspecified query Acute upper respiratory infection, site unspecified …" at bounding box center [855, 95] width 1038 height 41
type input "SEPSIS"
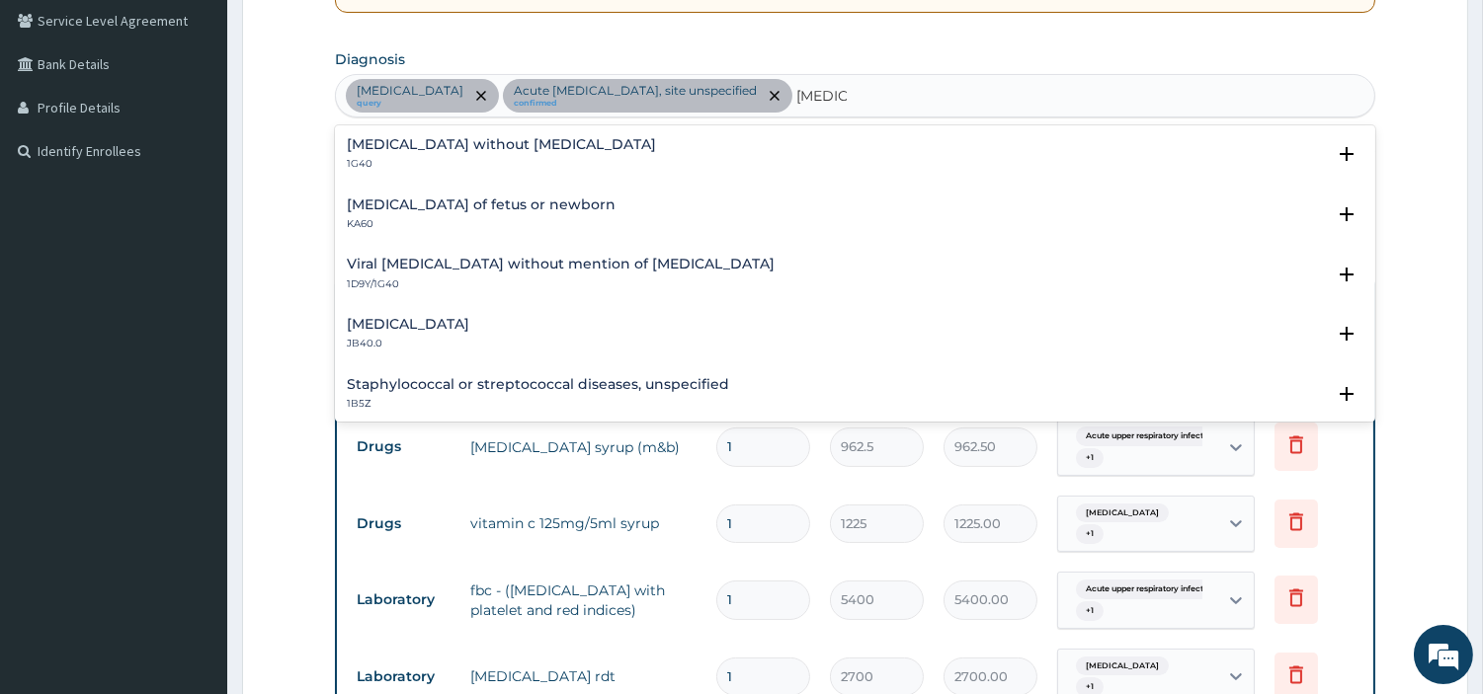
click at [482, 154] on div "Sepsis without septic shock 1G40" at bounding box center [501, 154] width 309 height 35
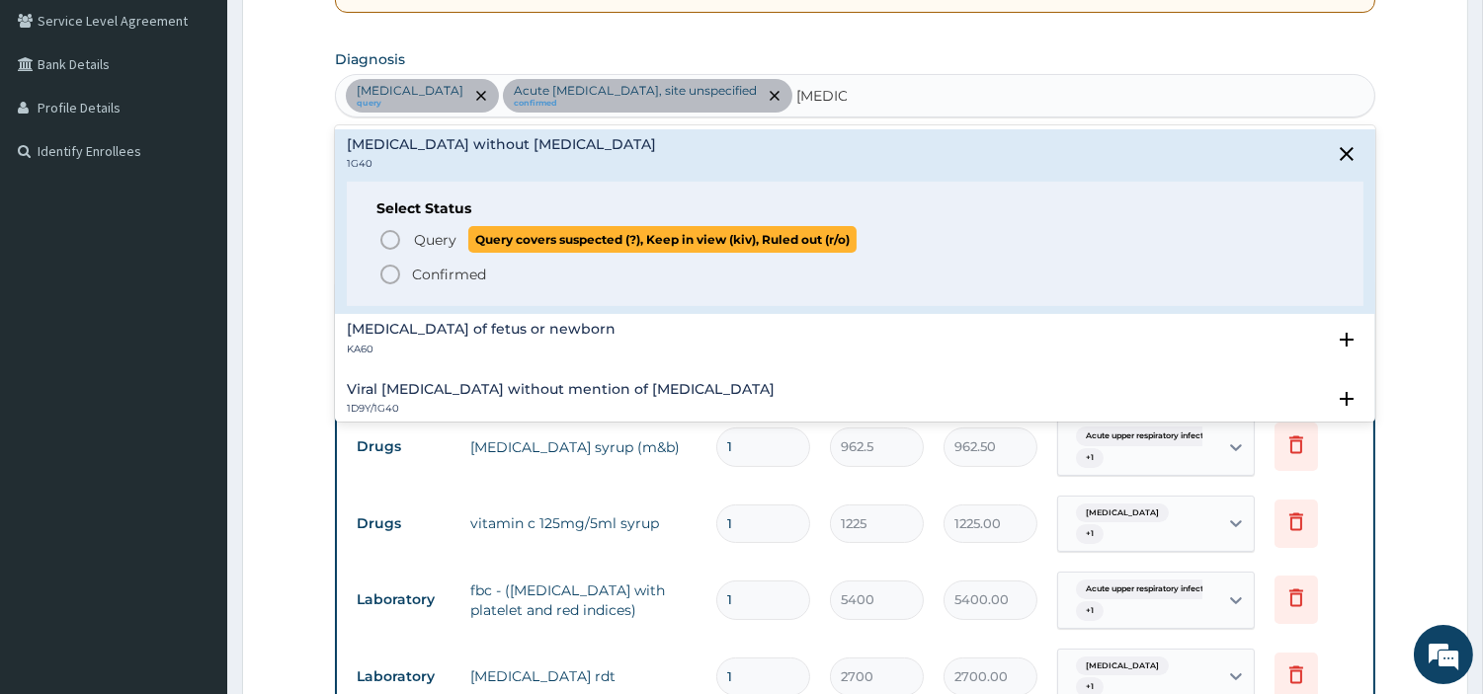
click at [425, 242] on span "Query" at bounding box center [435, 240] width 42 height 20
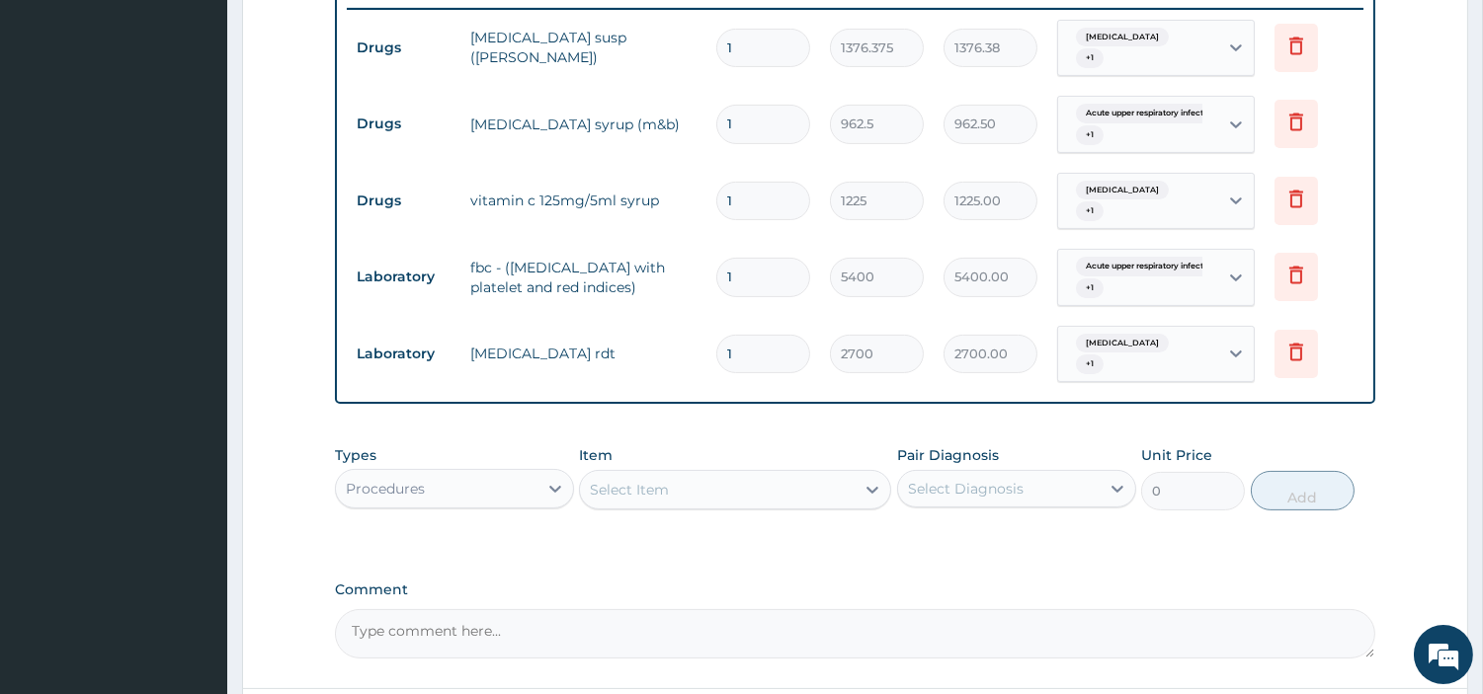
scroll to position [784, 0]
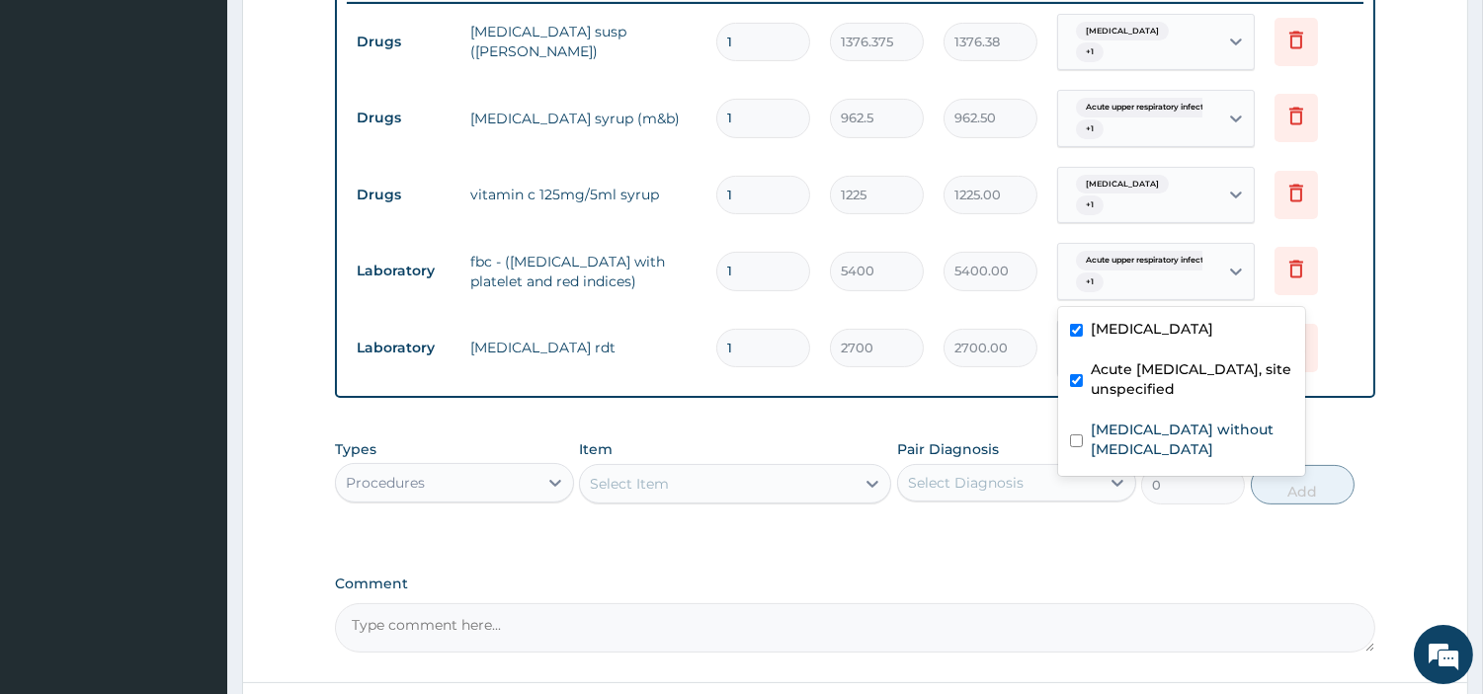
drag, startPoint x: 1152, startPoint y: 283, endPoint x: 1154, endPoint y: 294, distance: 12.0
click at [1154, 283] on div "Acute upper respiratory infect... + 1" at bounding box center [1135, 271] width 134 height 47
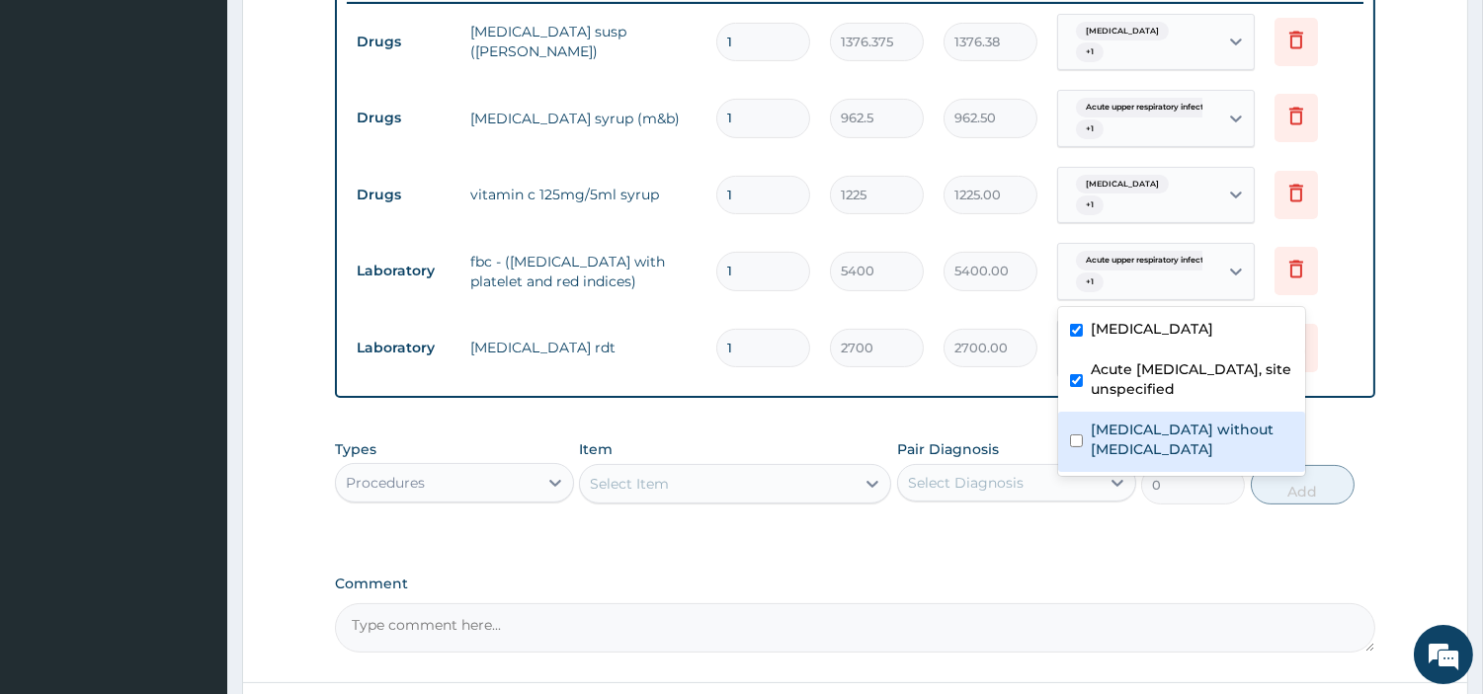
click at [1150, 433] on label "Sepsis without septic shock" at bounding box center [1192, 440] width 203 height 40
checkbox input "true"
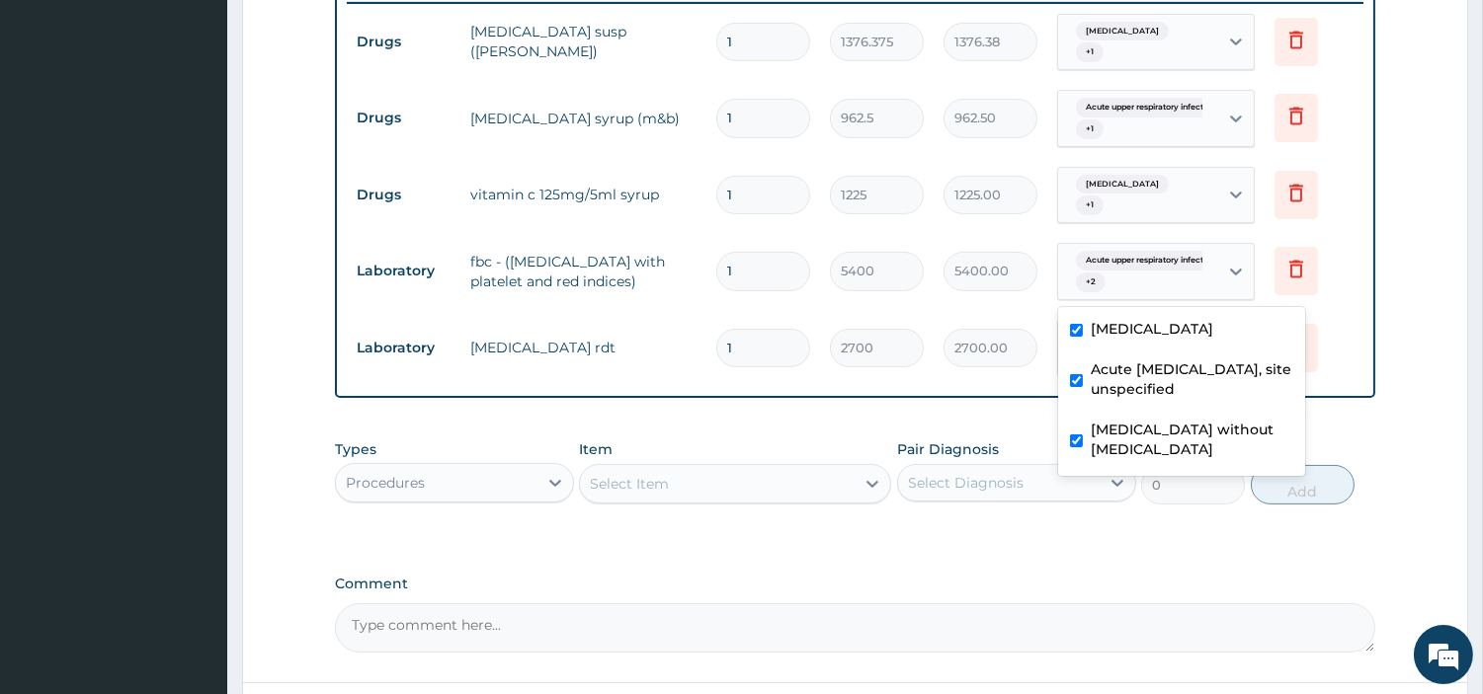
click at [709, 488] on div "Select Item" at bounding box center [717, 484] width 275 height 32
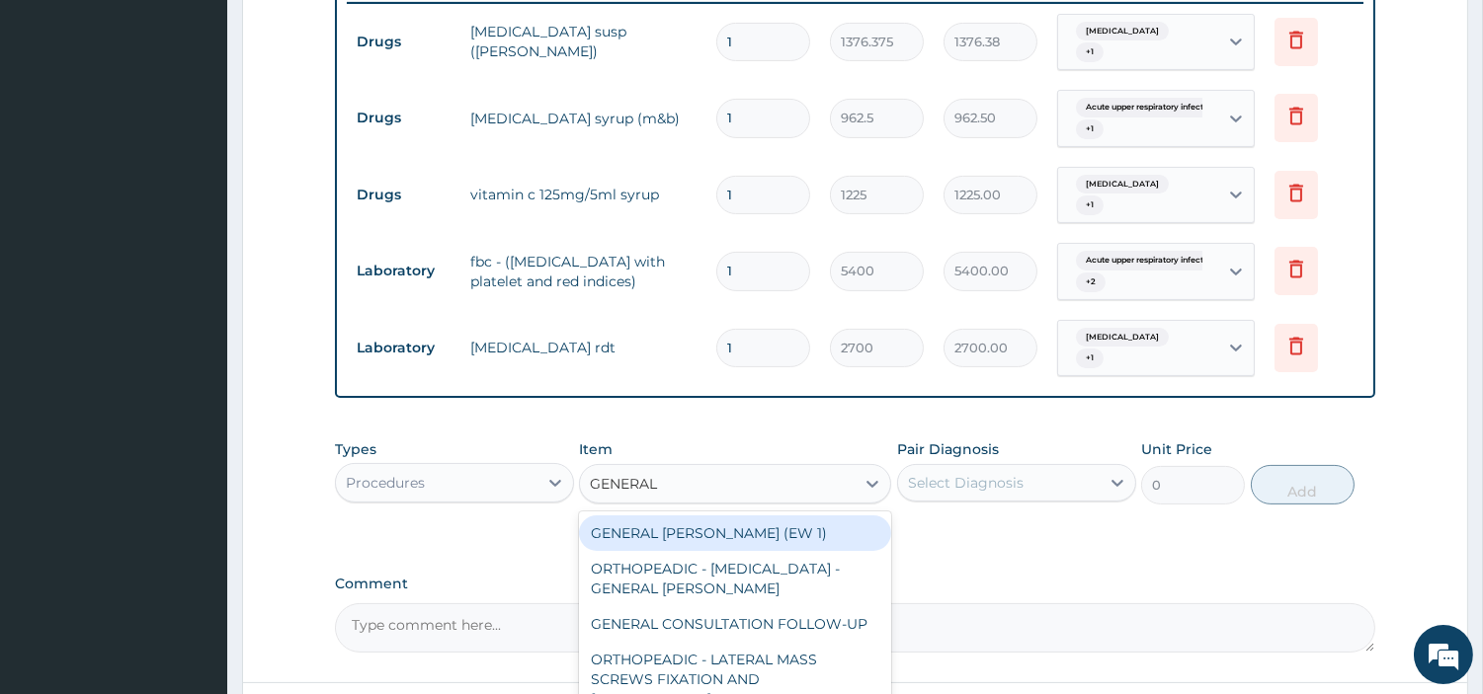
type input "GENERAL C"
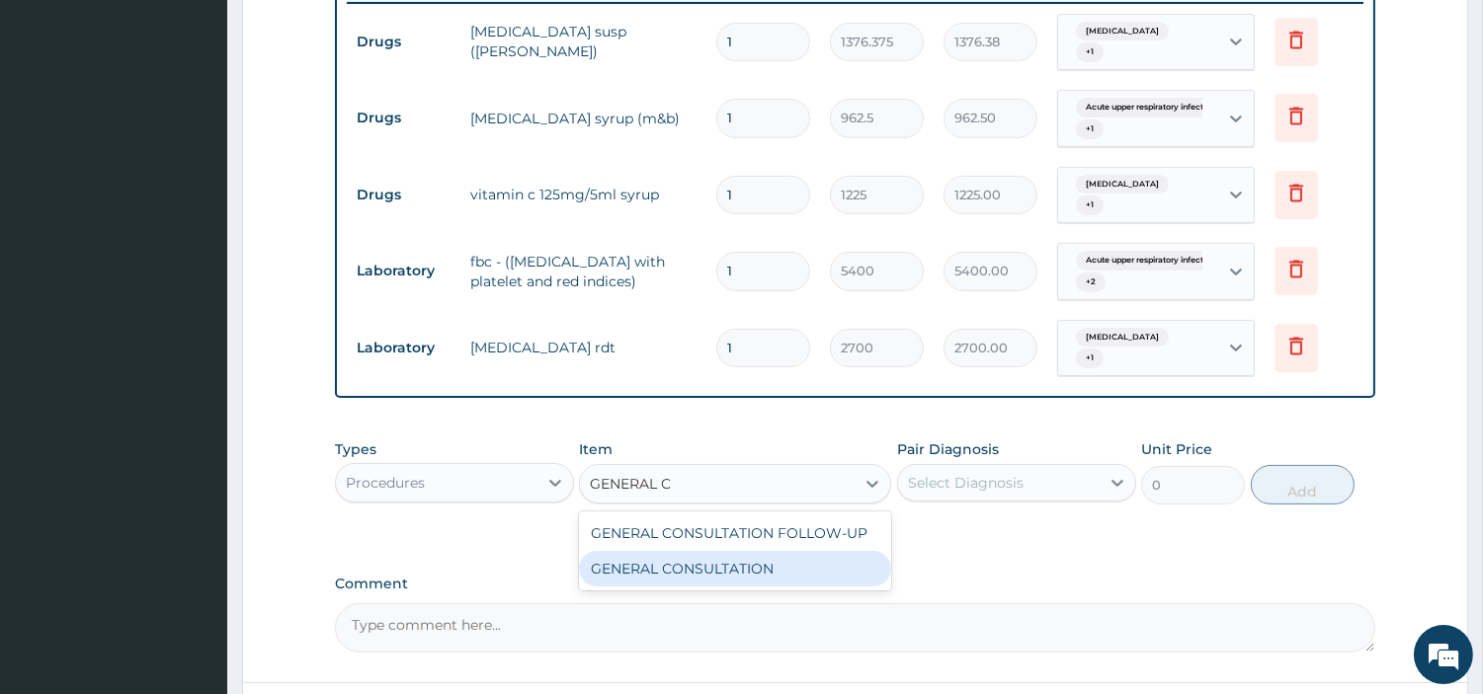
click at [733, 574] on div "GENERAL CONSULTATION" at bounding box center [735, 569] width 312 height 36
type input "6750"
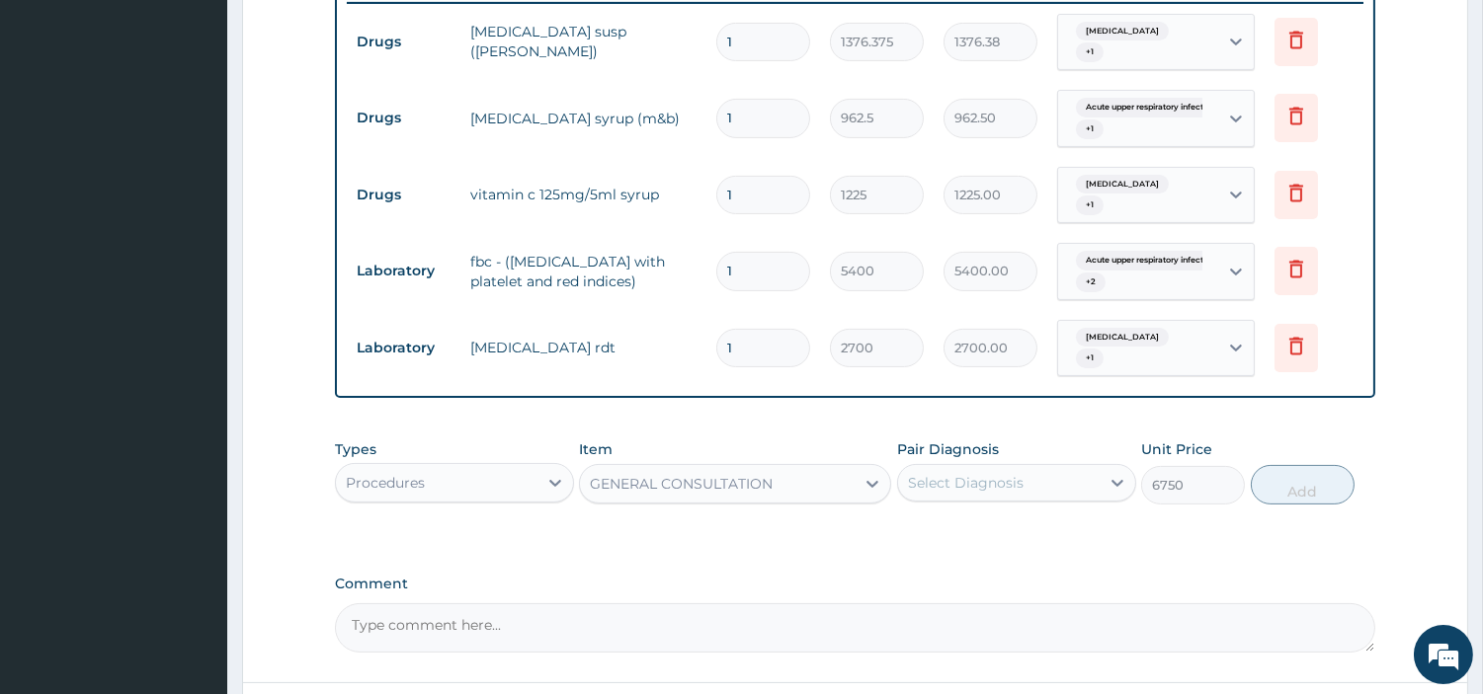
click at [986, 514] on div "Types Procedures Item option GENERAL CONSULTATION, selected. Select is focused …" at bounding box center [855, 487] width 1040 height 115
drag, startPoint x: 980, startPoint y: 486, endPoint x: 984, endPoint y: 499, distance: 13.4
click at [988, 492] on div "Select Diagnosis" at bounding box center [999, 483] width 202 height 32
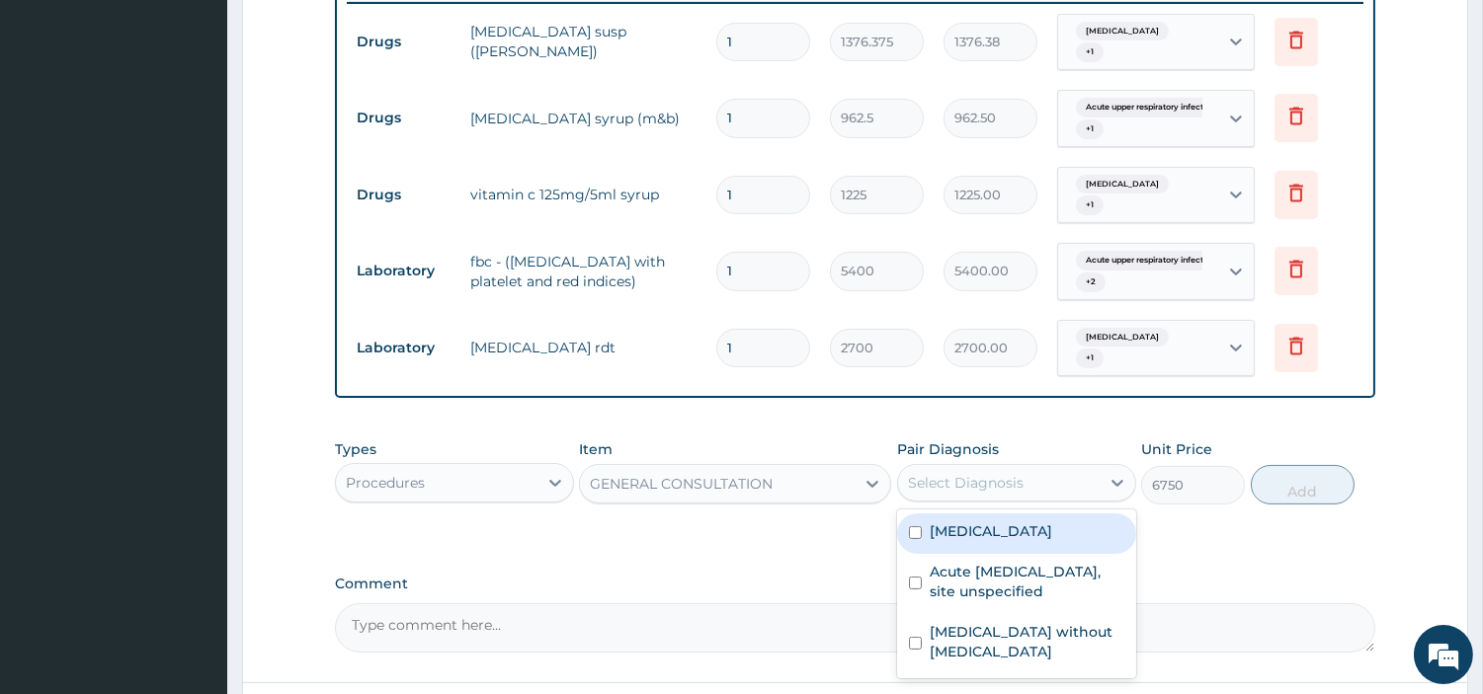
click at [983, 563] on div "Acute upper respiratory infection, site unspecified" at bounding box center [1016, 584] width 239 height 60
checkbox input "true"
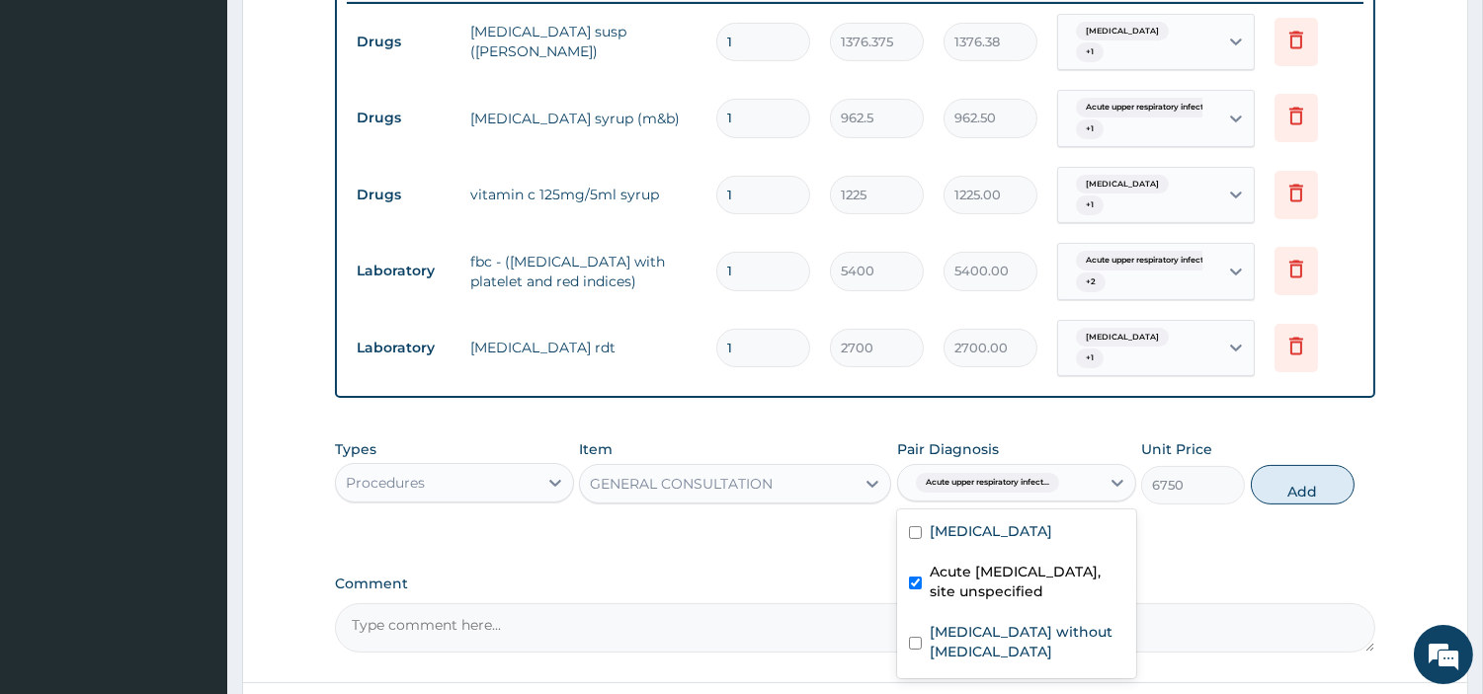
click at [990, 544] on div "Malaria, unspecified" at bounding box center [1016, 534] width 239 height 41
checkbox input "true"
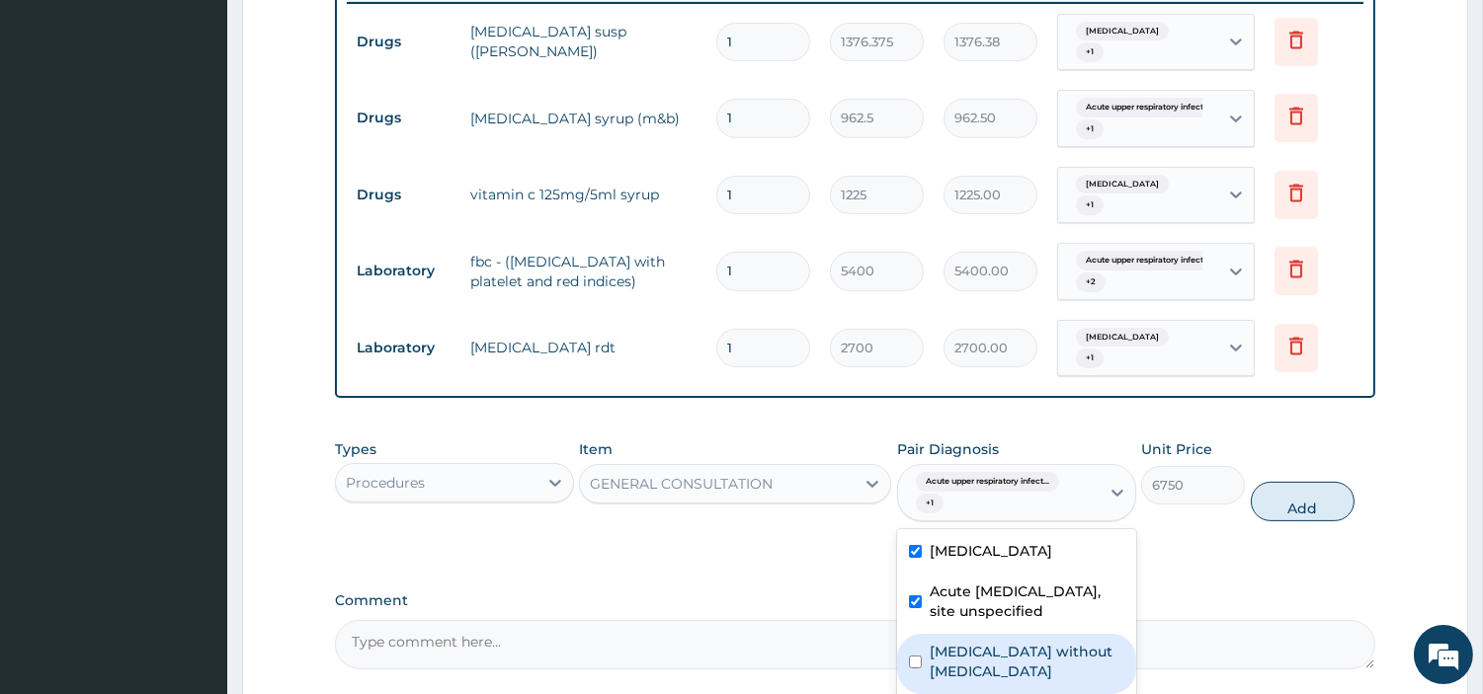
click at [1005, 656] on label "Sepsis without septic shock" at bounding box center [1027, 662] width 195 height 40
checkbox input "true"
click at [1310, 495] on button "Add" at bounding box center [1303, 502] width 104 height 40
type input "0"
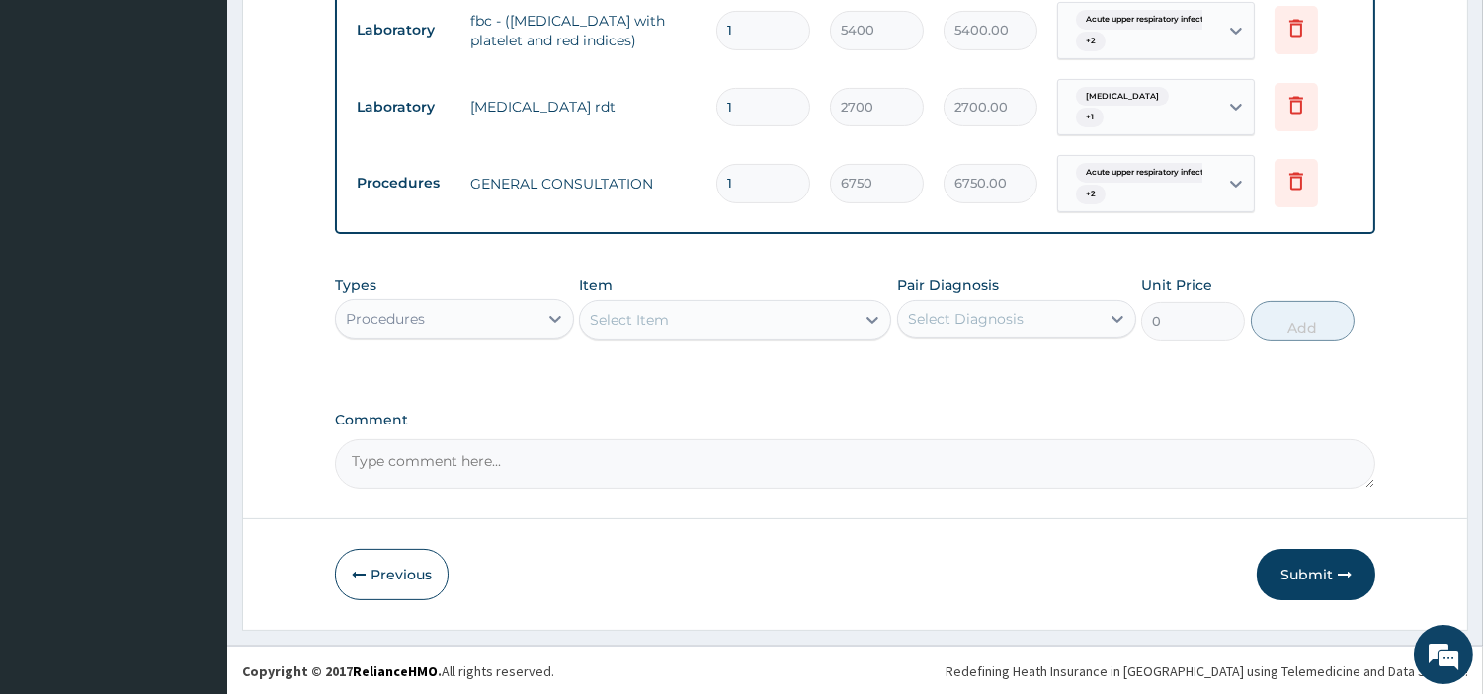
drag, startPoint x: 1287, startPoint y: 561, endPoint x: 1197, endPoint y: 567, distance: 90.1
click at [1288, 561] on button "Submit" at bounding box center [1316, 574] width 119 height 51
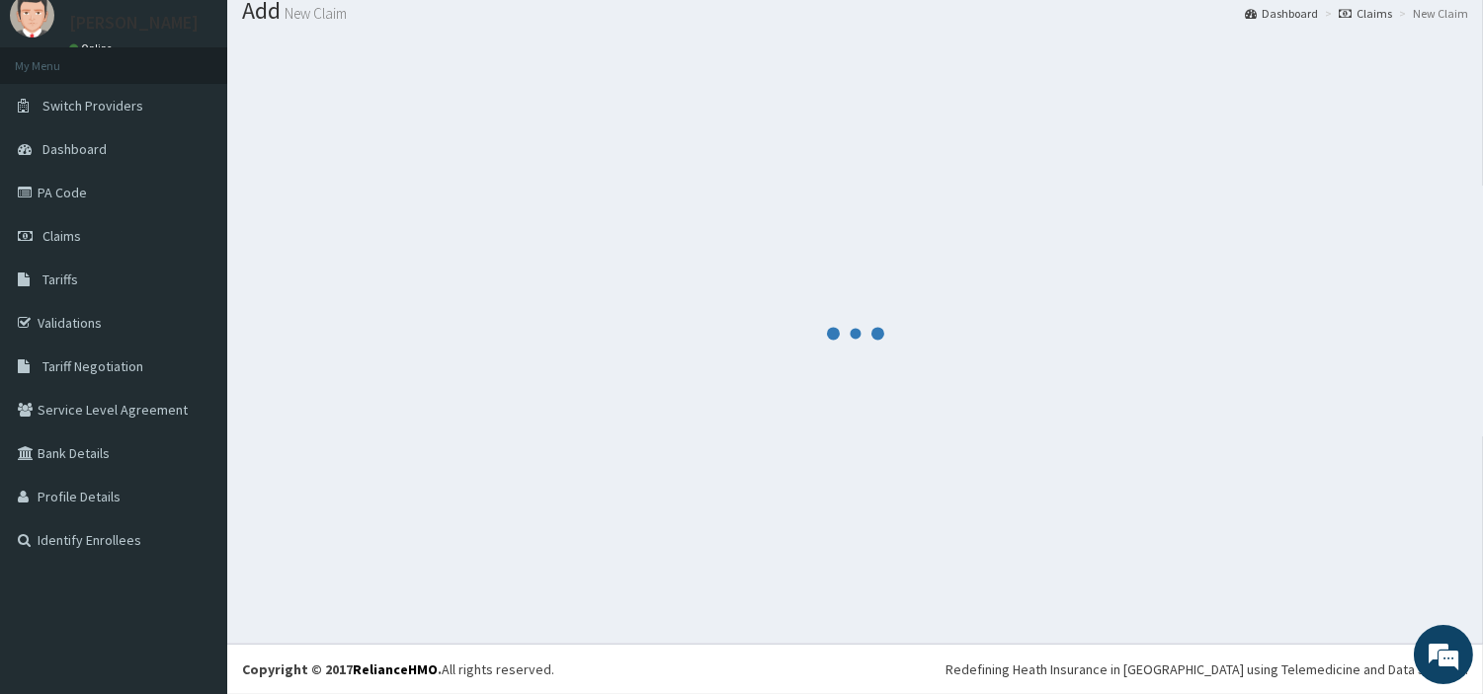
scroll to position [65, 0]
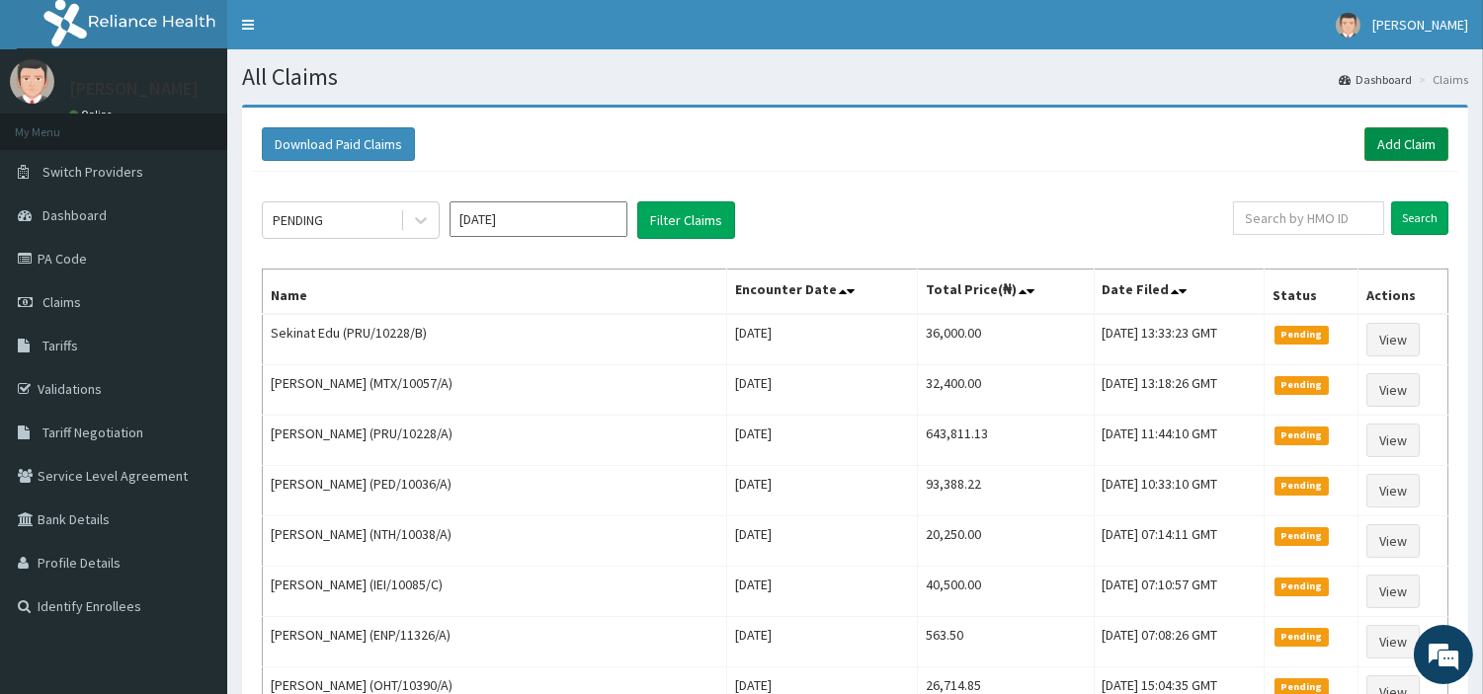
click at [1386, 145] on link "Add Claim" at bounding box center [1406, 144] width 84 height 34
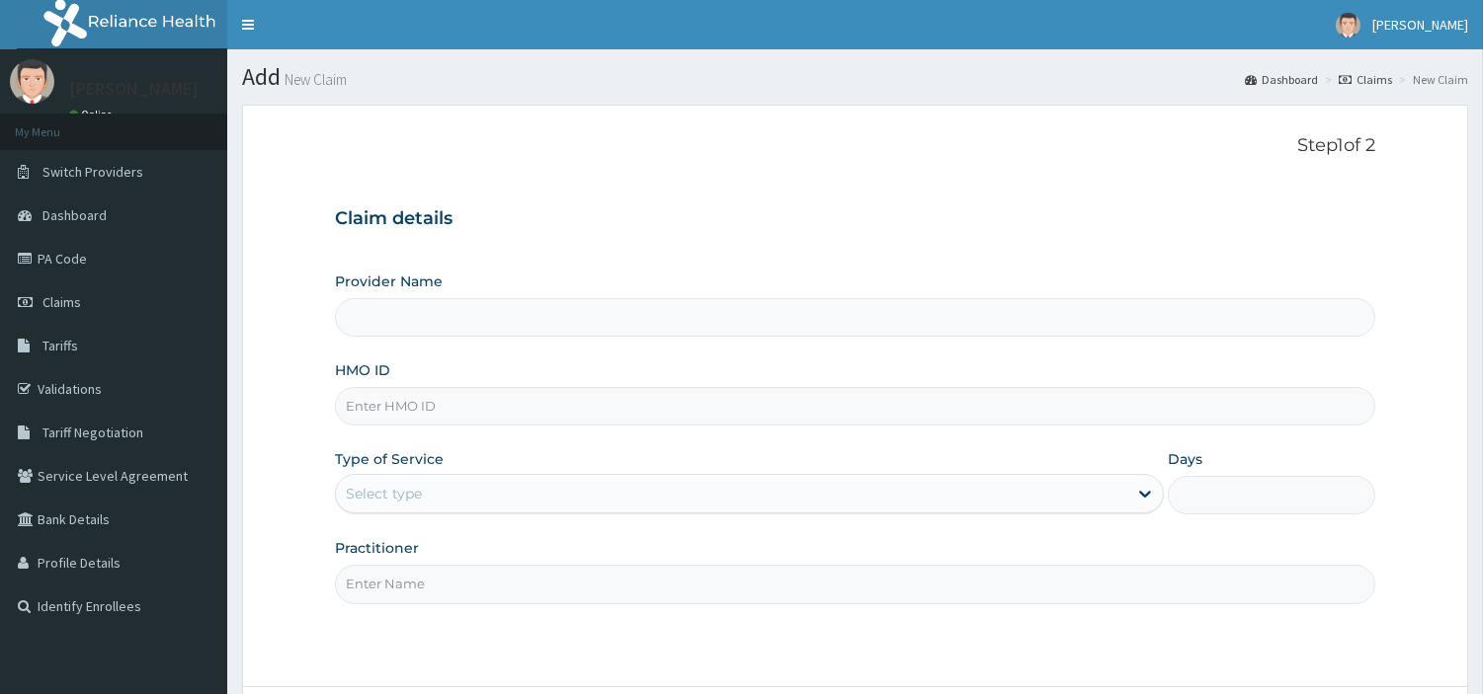
click at [392, 422] on input "HMO ID" at bounding box center [855, 406] width 1040 height 39
paste input "SBL/10406/B"
type input "SBL/10406/B"
click at [431, 496] on div "Select type" at bounding box center [731, 494] width 791 height 32
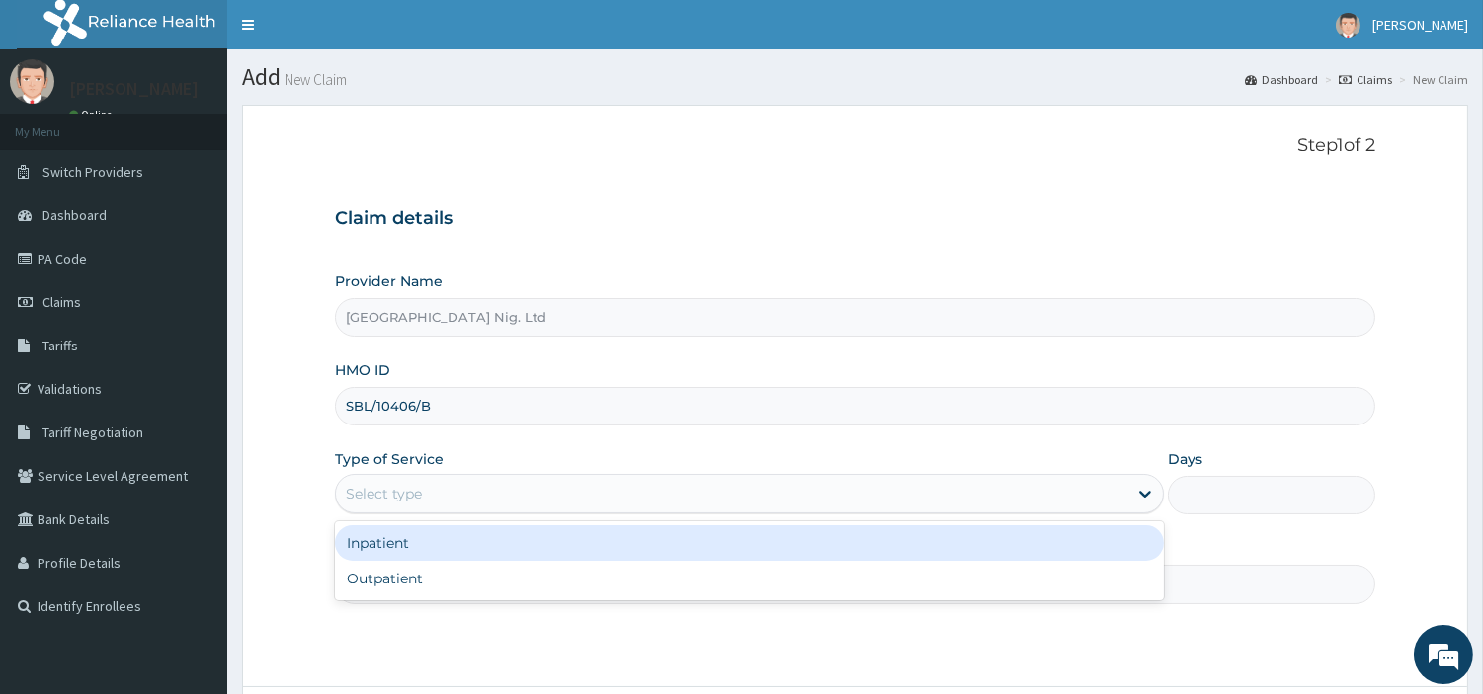
type input "R-Jolad Hospital Nig. Ltd"
click at [418, 573] on div "Outpatient" at bounding box center [749, 579] width 829 height 36
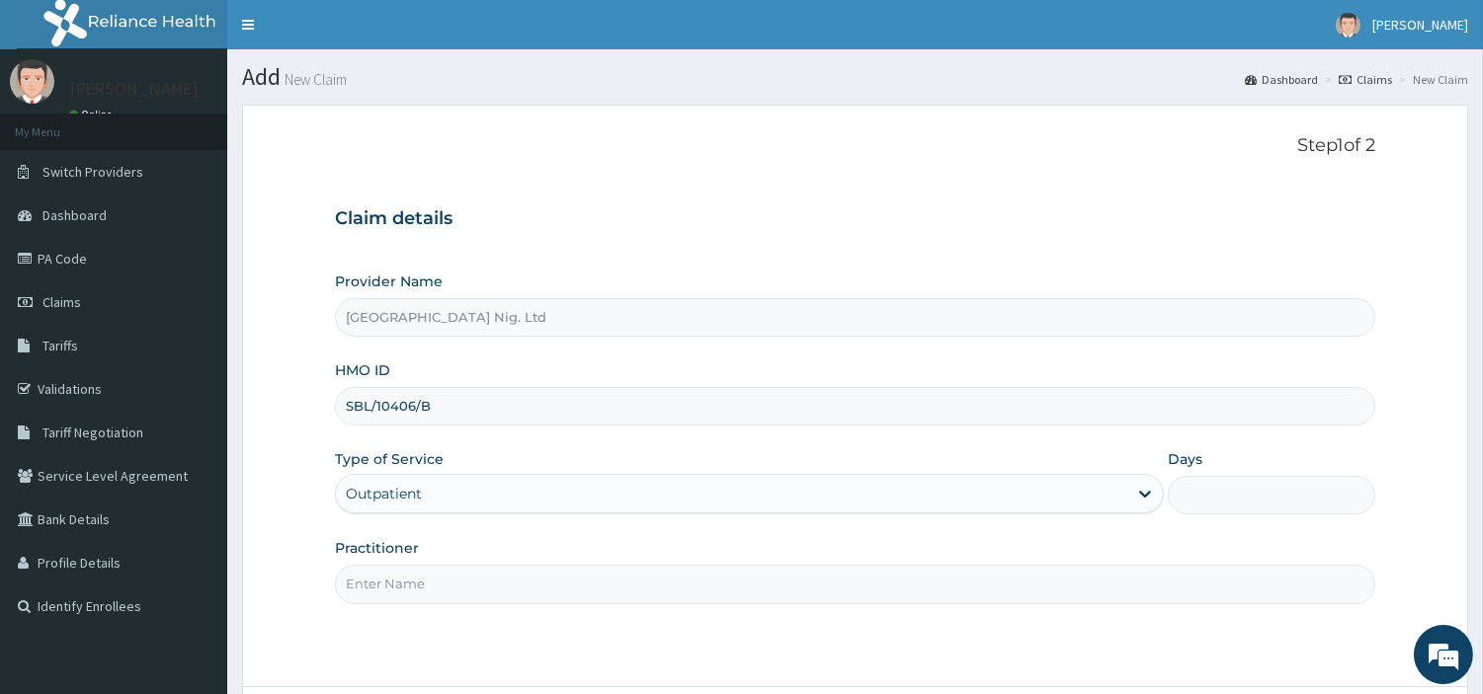
type input "1"
click at [418, 573] on input "Practitioner" at bounding box center [855, 584] width 1040 height 39
paste input "Akinniyi Sodiq"
type input "Akinniyi Sodiq"
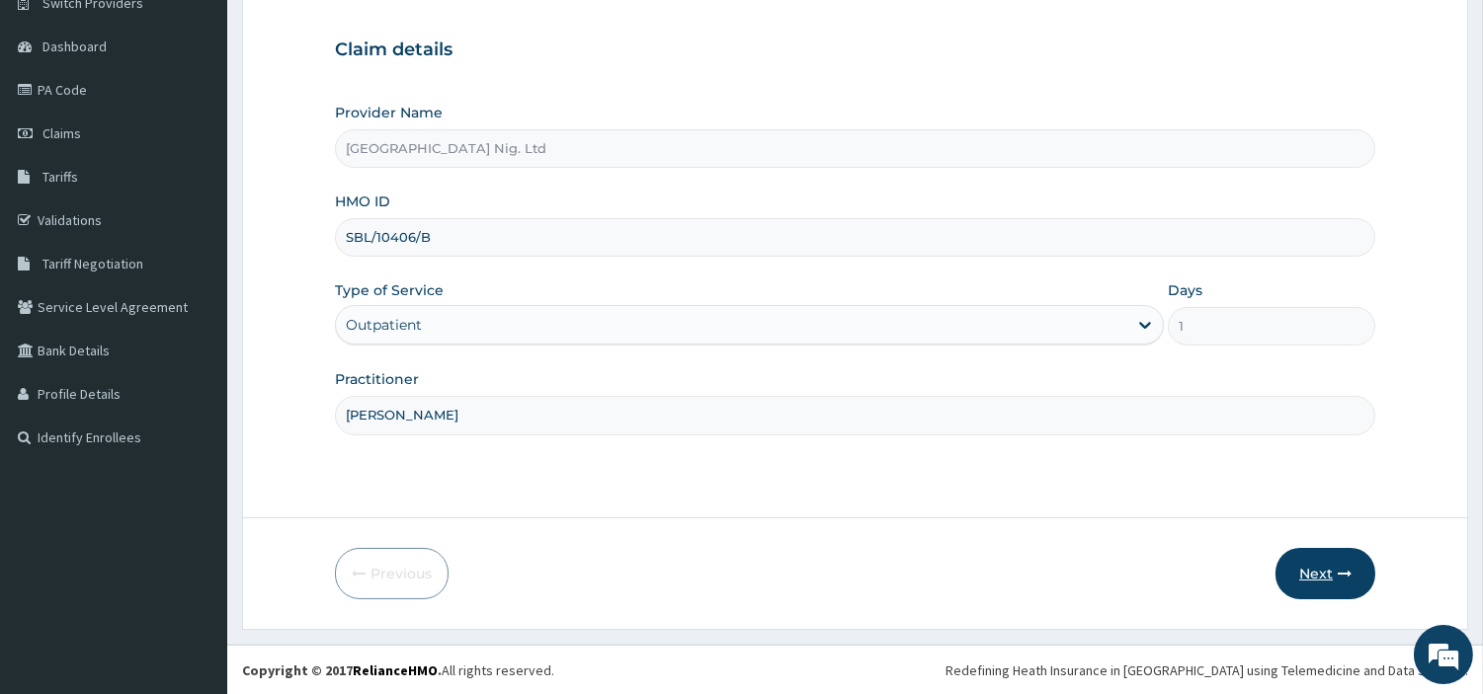
scroll to position [170, 0]
click at [1330, 583] on button "Next" at bounding box center [1325, 572] width 100 height 51
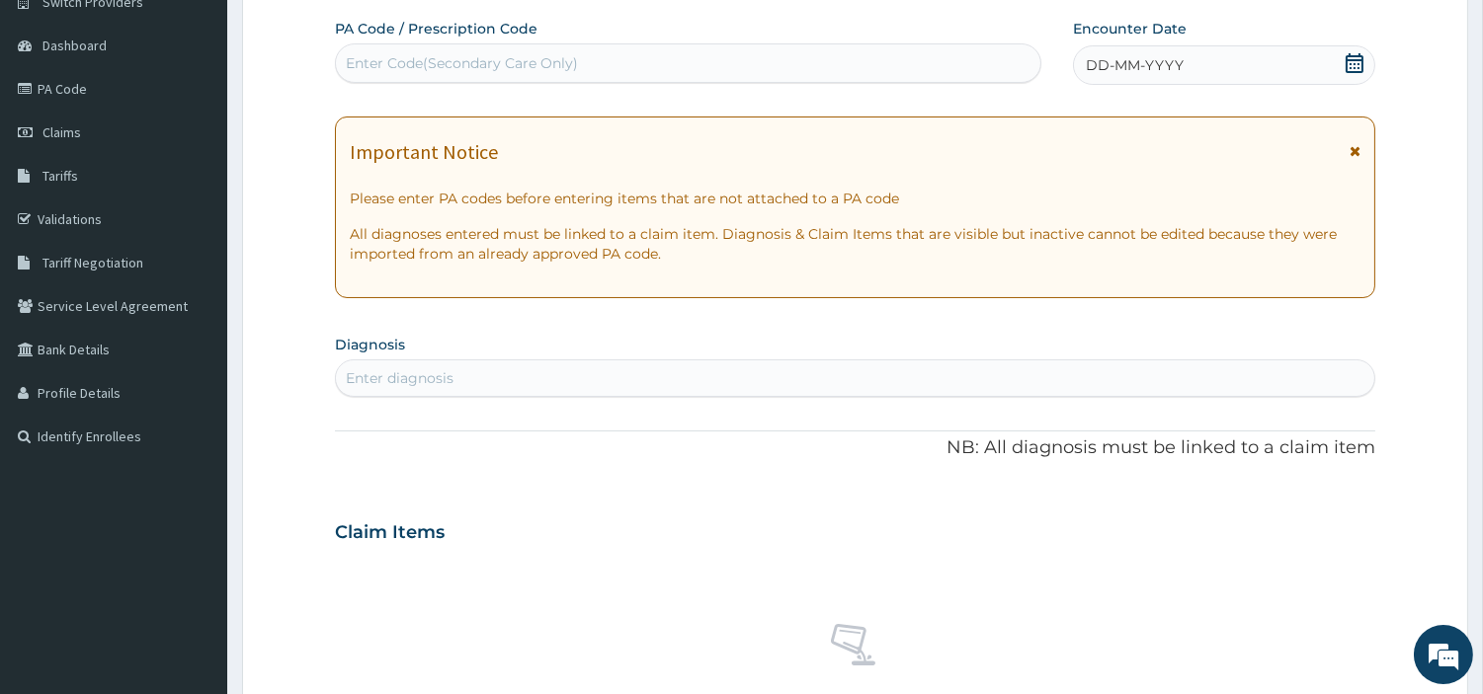
click at [618, 55] on div "Enter Code(Secondary Care Only)" at bounding box center [688, 63] width 704 height 32
paste input "PA/DBCED5"
type input "PA/DBCED5"
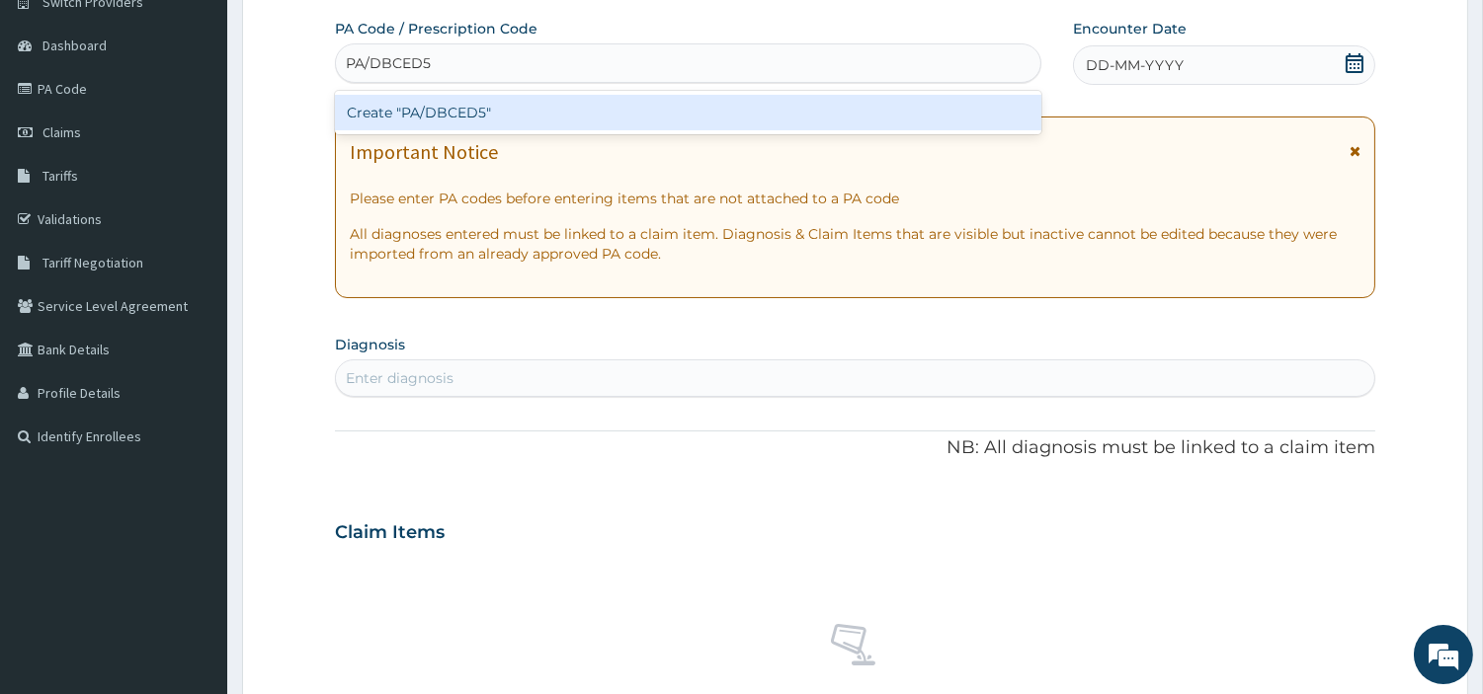
click at [805, 113] on div "Create "PA/DBCED5"" at bounding box center [688, 113] width 706 height 36
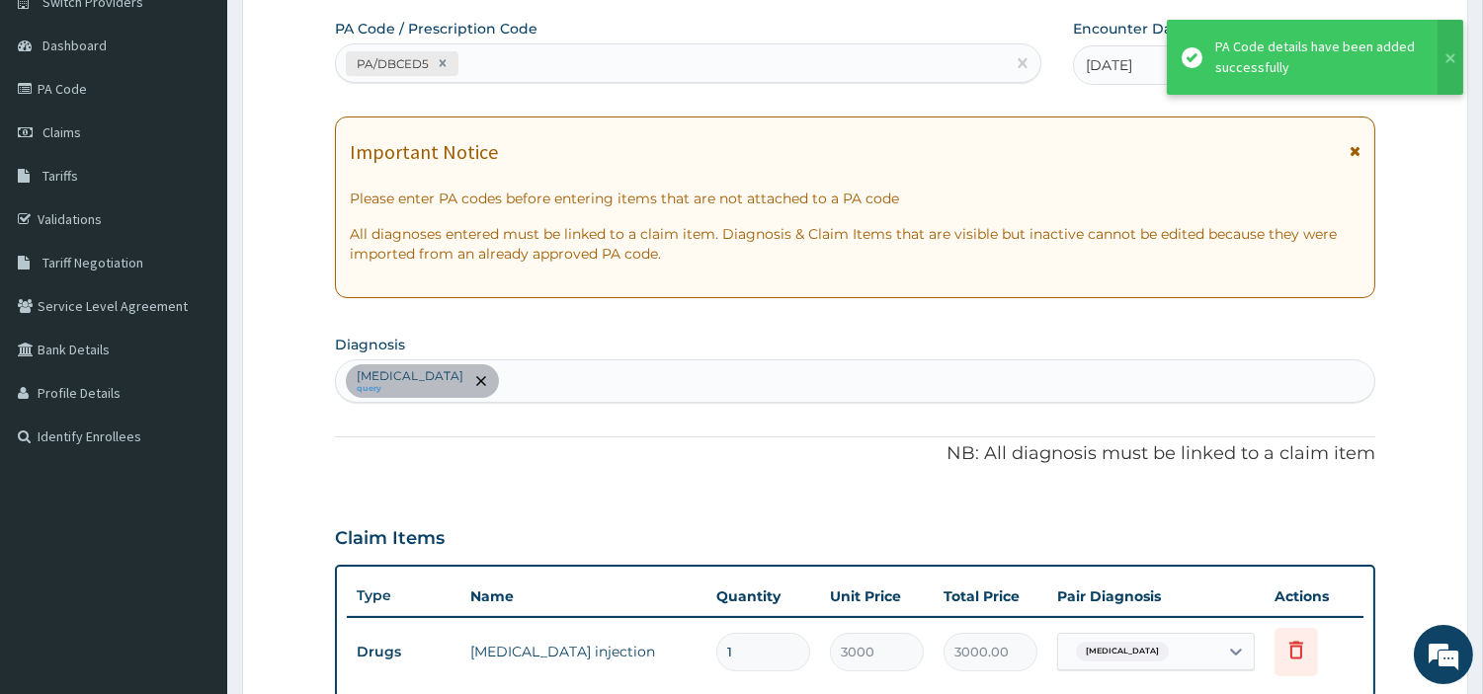
scroll to position [634, 0]
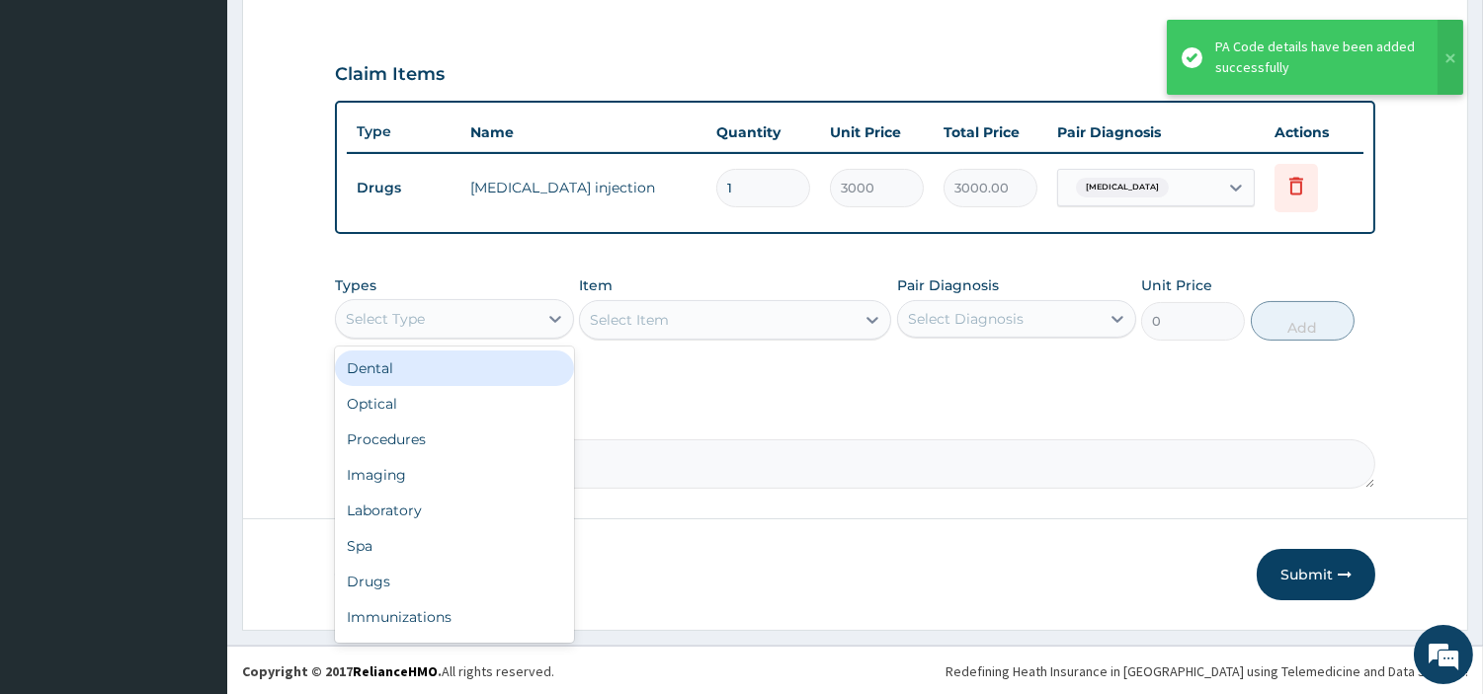
click at [491, 312] on div "Select Type" at bounding box center [437, 319] width 202 height 32
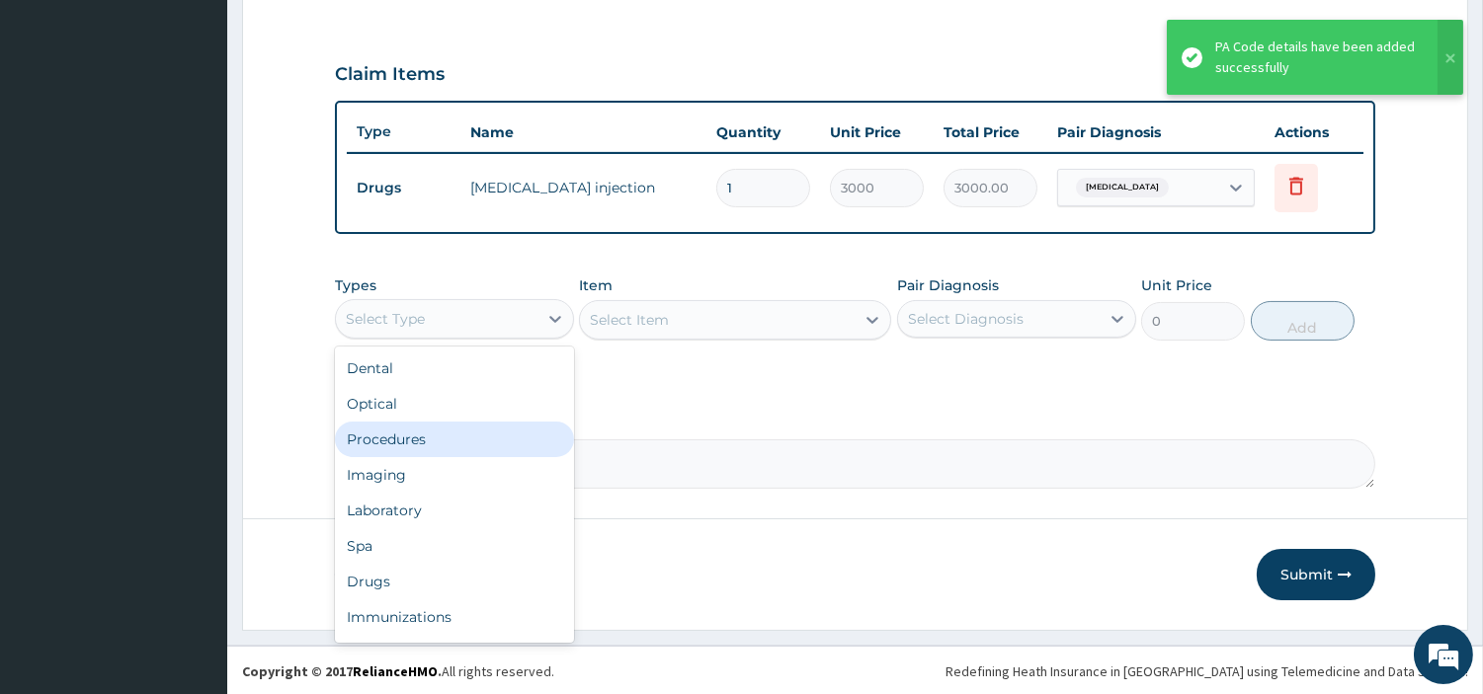
click at [466, 442] on div "Procedures" at bounding box center [454, 440] width 239 height 36
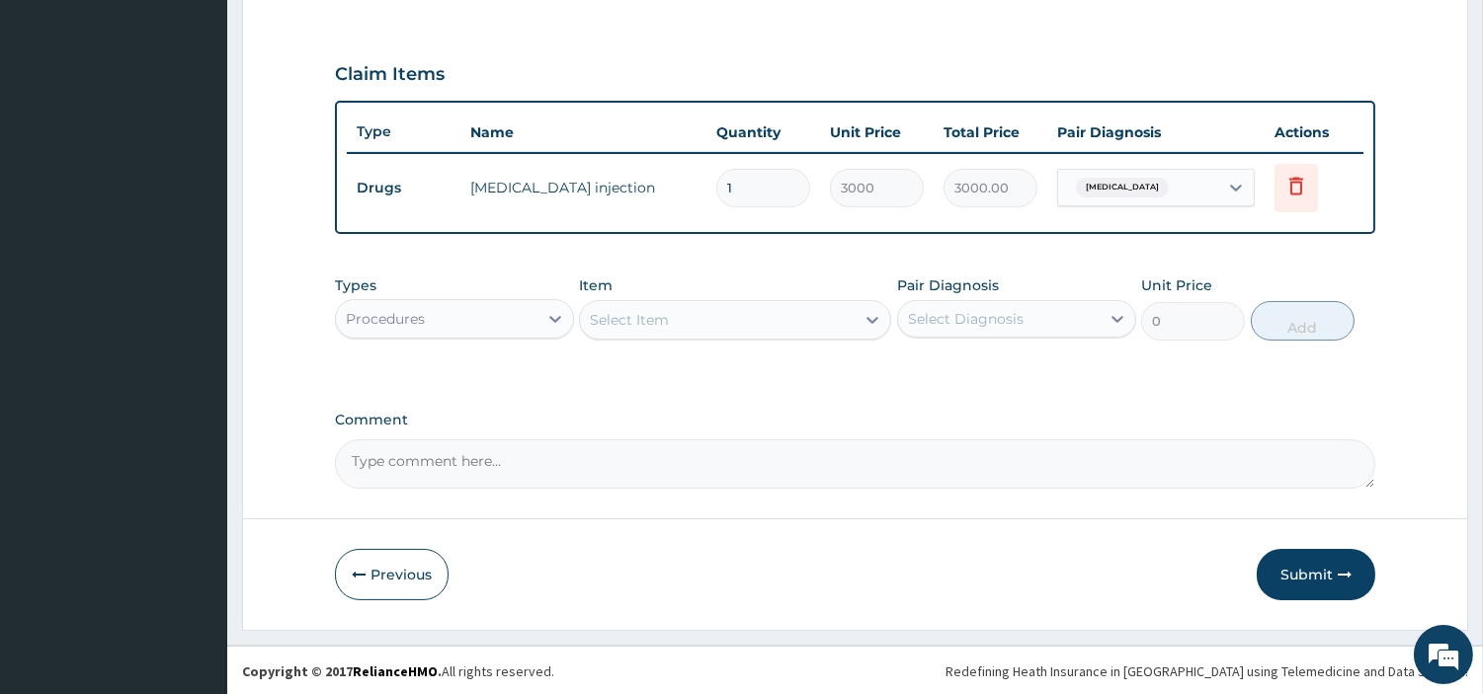
click at [753, 288] on div "Item Select Item" at bounding box center [735, 308] width 312 height 65
click at [759, 300] on div "Select Item" at bounding box center [735, 320] width 312 height 40
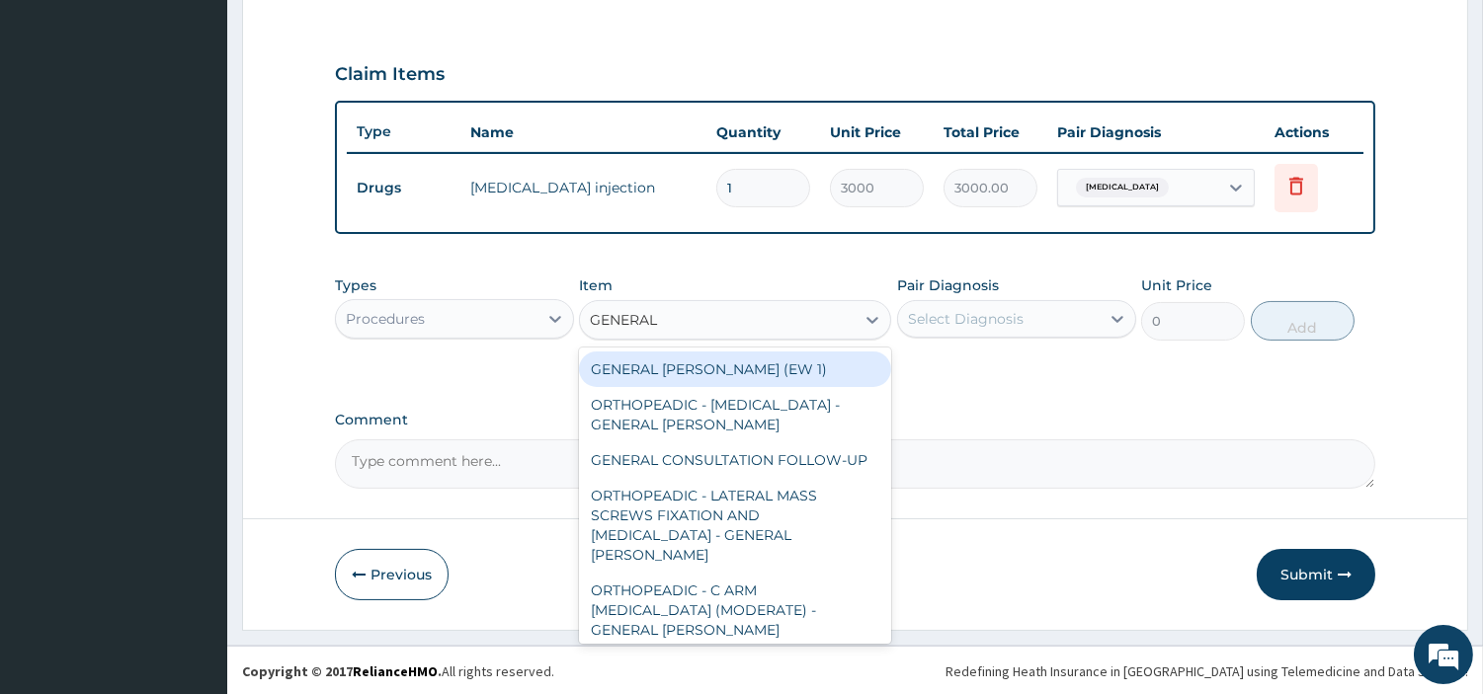
type input "GENERAL C"
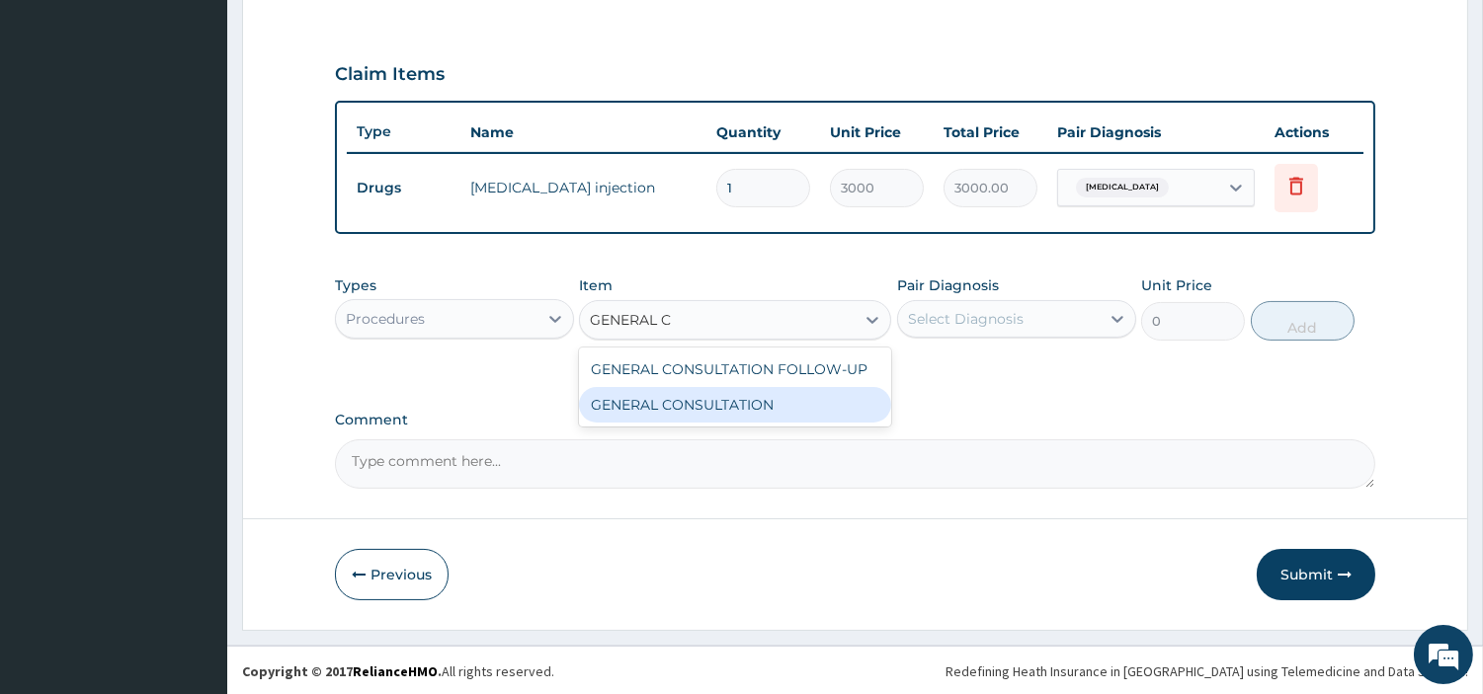
click at [751, 403] on div "GENERAL CONSULTATION" at bounding box center [735, 405] width 312 height 36
type input "6750"
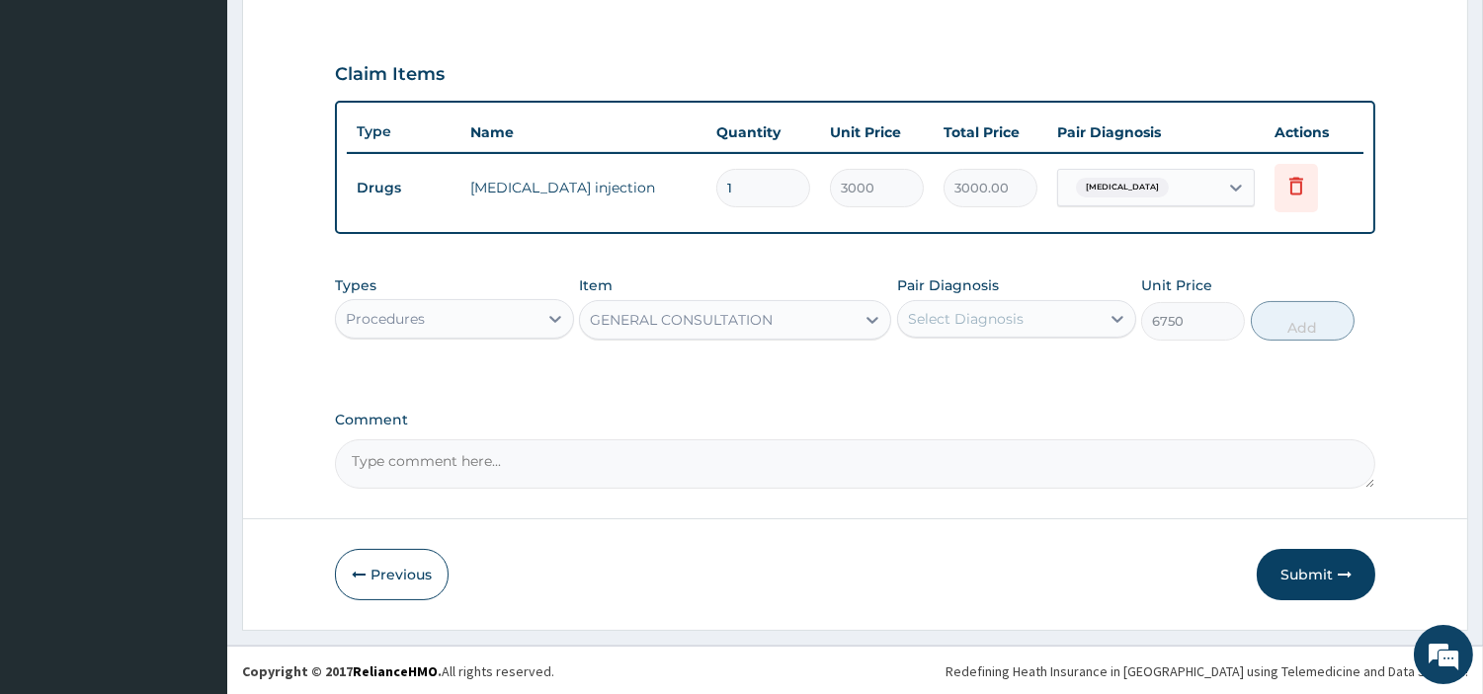
click at [958, 316] on div "Select Diagnosis" at bounding box center [966, 319] width 116 height 20
click at [965, 346] on div "Tetanus" at bounding box center [1016, 370] width 239 height 48
click at [1094, 356] on div "Tetanus" at bounding box center [1016, 370] width 239 height 41
checkbox input "true"
click at [1263, 340] on div "Types Procedures Item GENERAL CONSULTATION Pair Diagnosis option Tetanus, selec…" at bounding box center [855, 308] width 1040 height 85
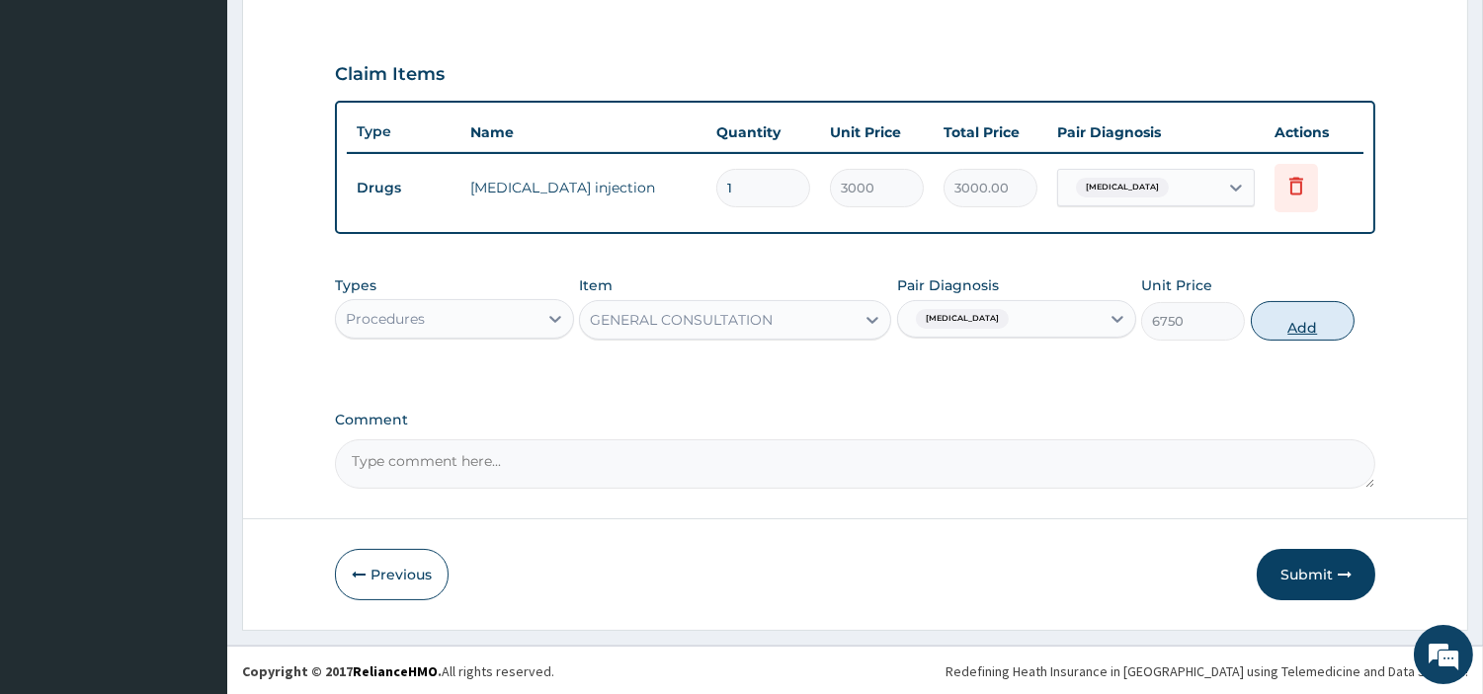
click at [1271, 332] on button "Add" at bounding box center [1303, 321] width 104 height 40
type input "0"
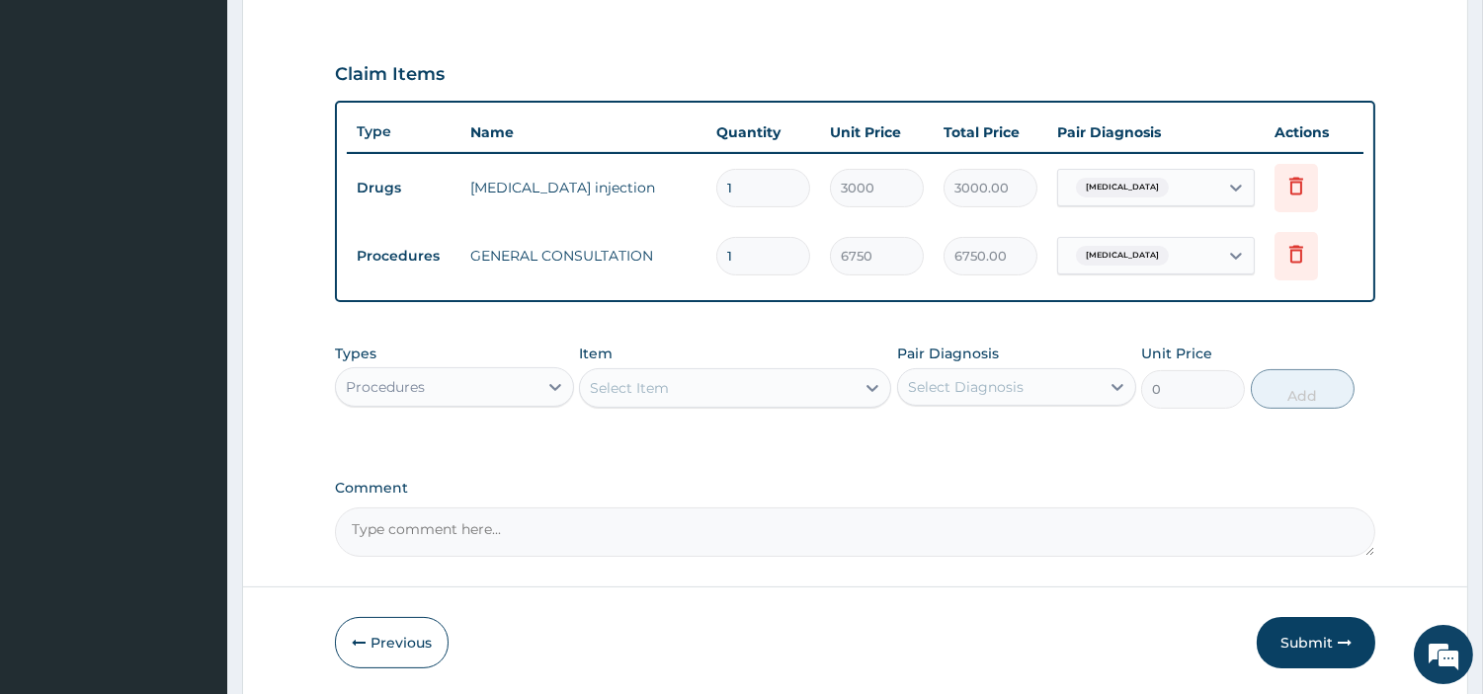
click at [454, 378] on div "Procedures" at bounding box center [437, 387] width 202 height 32
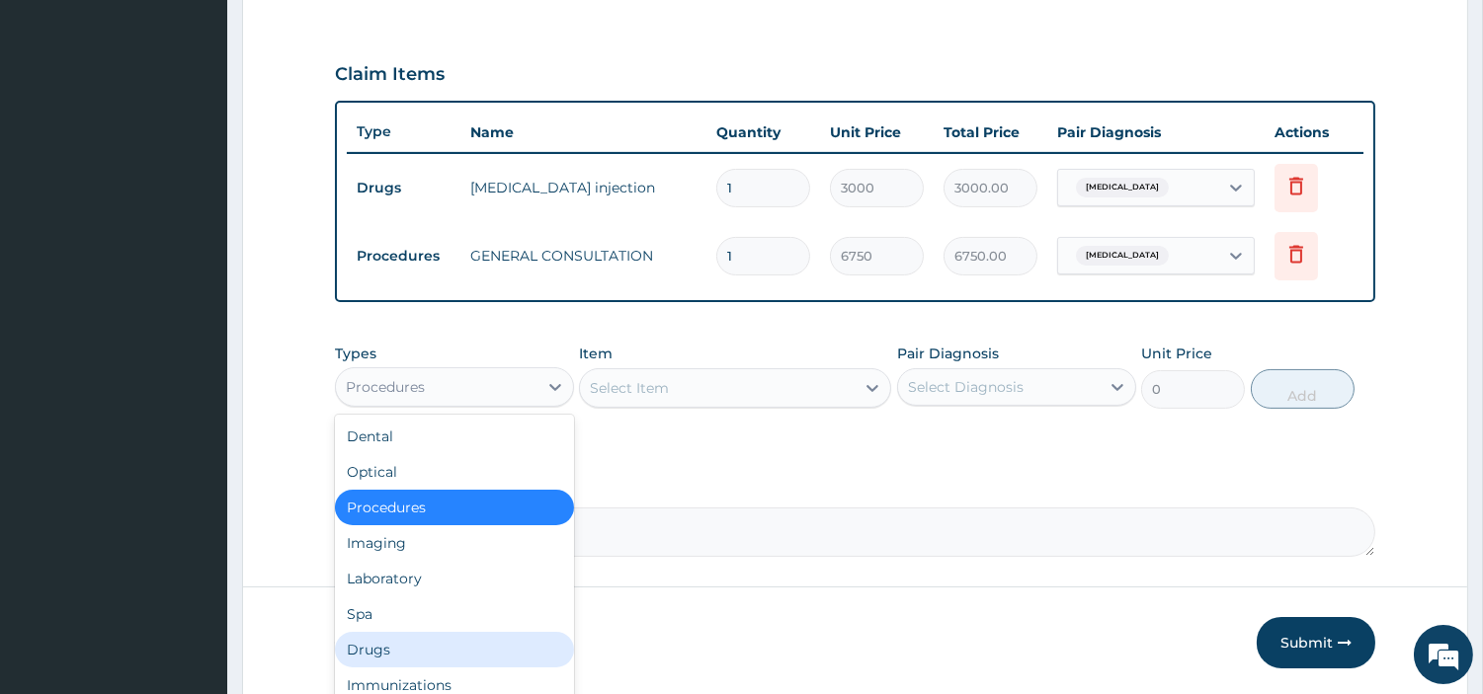
click at [446, 640] on div "Drugs" at bounding box center [454, 650] width 239 height 36
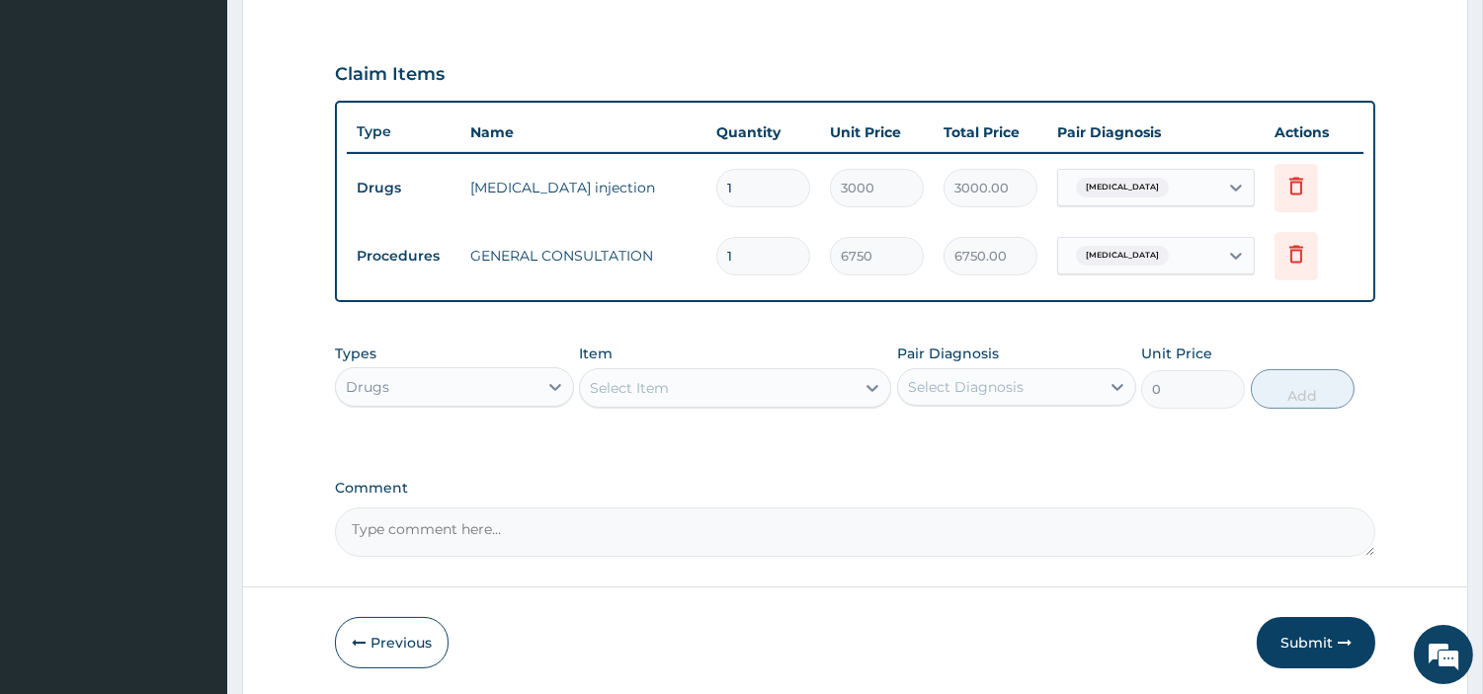
click at [696, 388] on div "Select Item" at bounding box center [717, 388] width 275 height 32
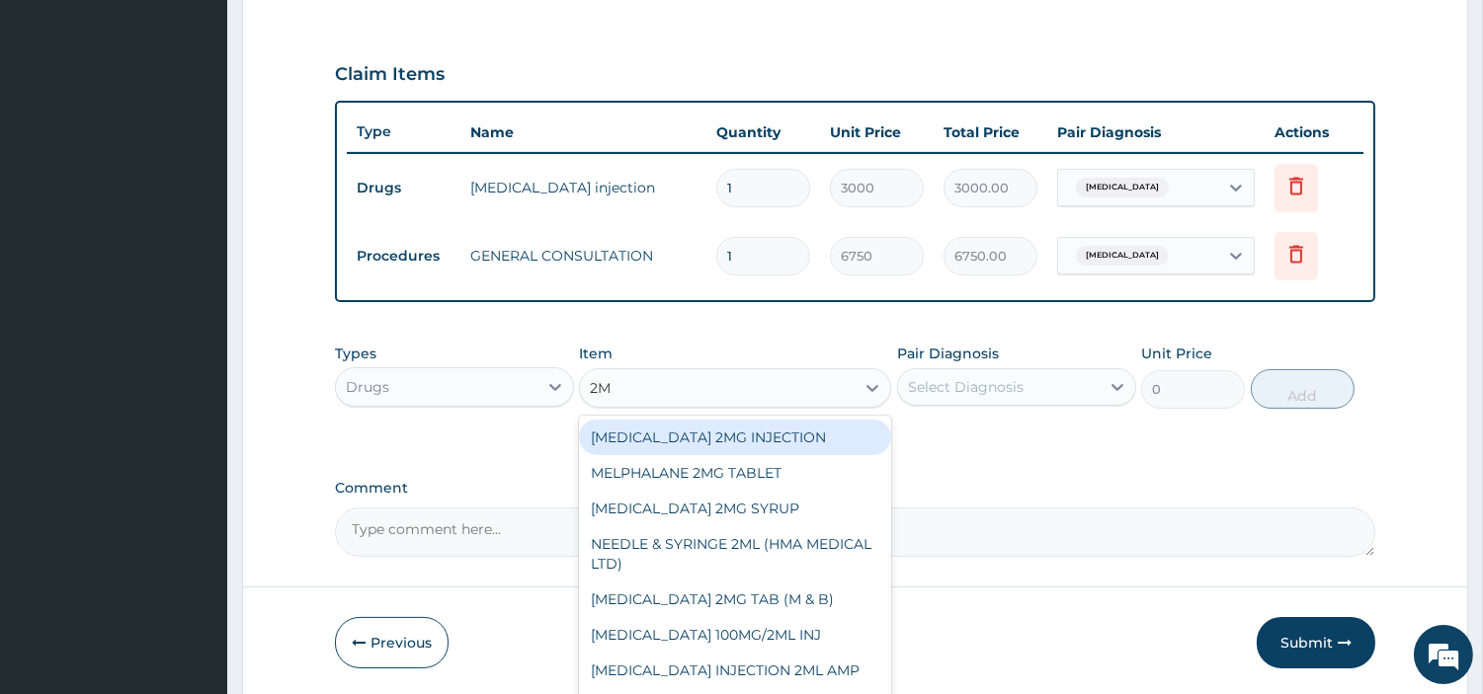
type input "2ML"
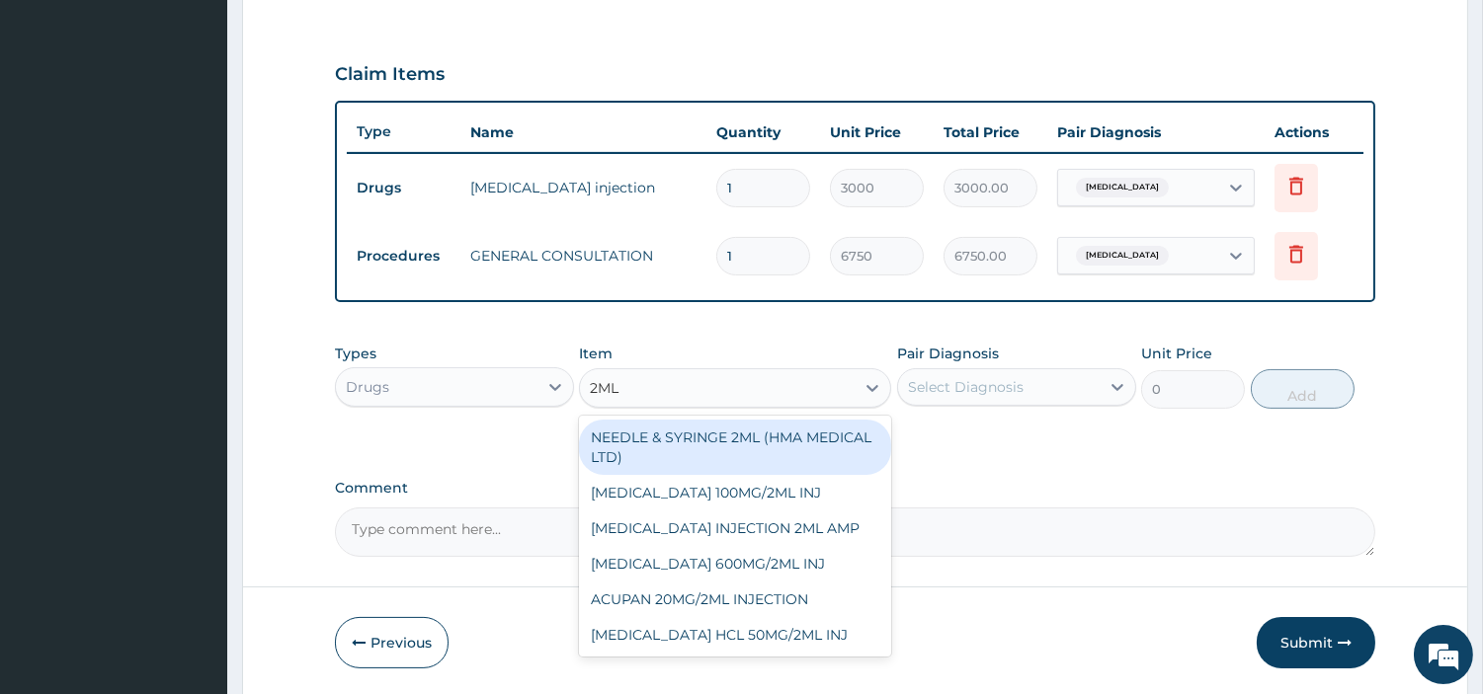
click at [759, 445] on div "NEEDLE & SYRINGE 2ML (HMA MEDICAL LTD)" at bounding box center [735, 447] width 312 height 55
type input "157.5"
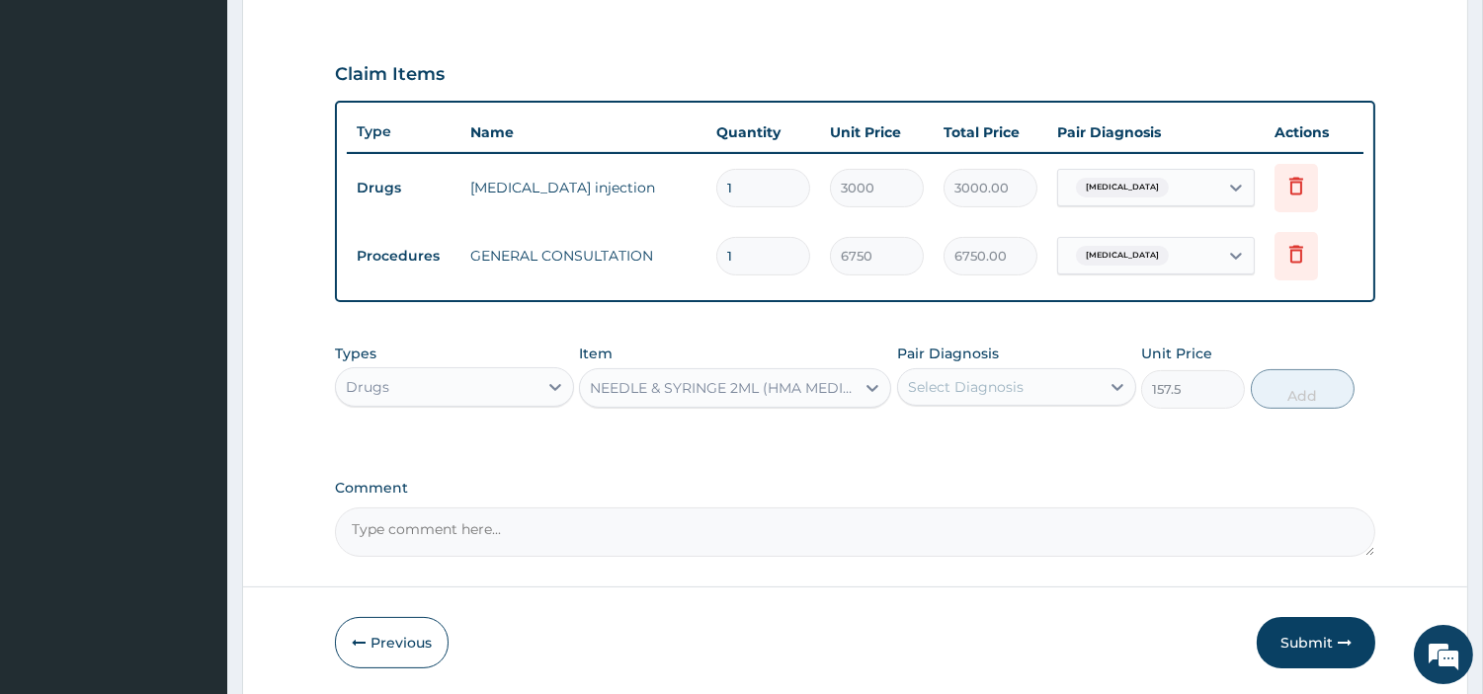
click at [960, 371] on div "Select Diagnosis" at bounding box center [999, 387] width 202 height 32
click at [974, 436] on label "Tetanus" at bounding box center [991, 436] width 122 height 20
checkbox input "true"
click at [1280, 381] on button "Add" at bounding box center [1303, 389] width 104 height 40
type input "0"
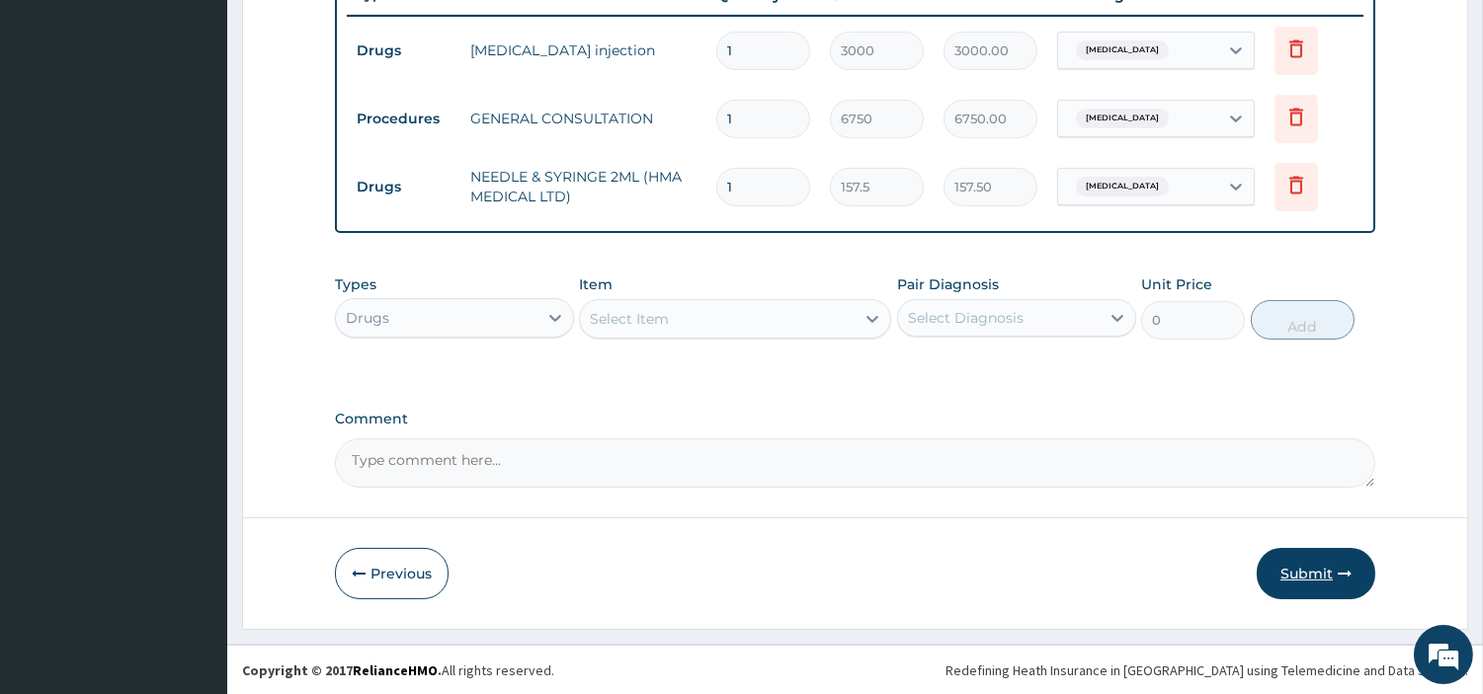
click at [1304, 557] on button "Submit" at bounding box center [1316, 573] width 119 height 51
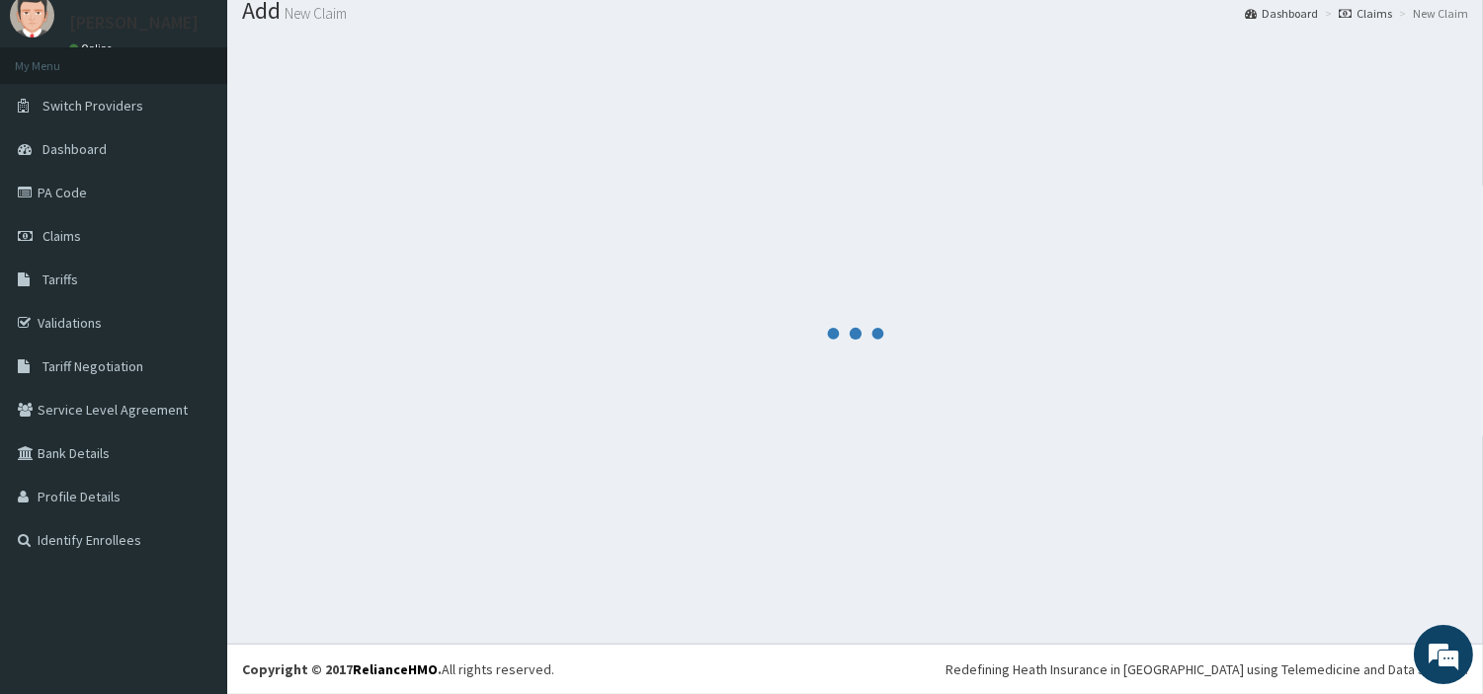
scroll to position [65, 0]
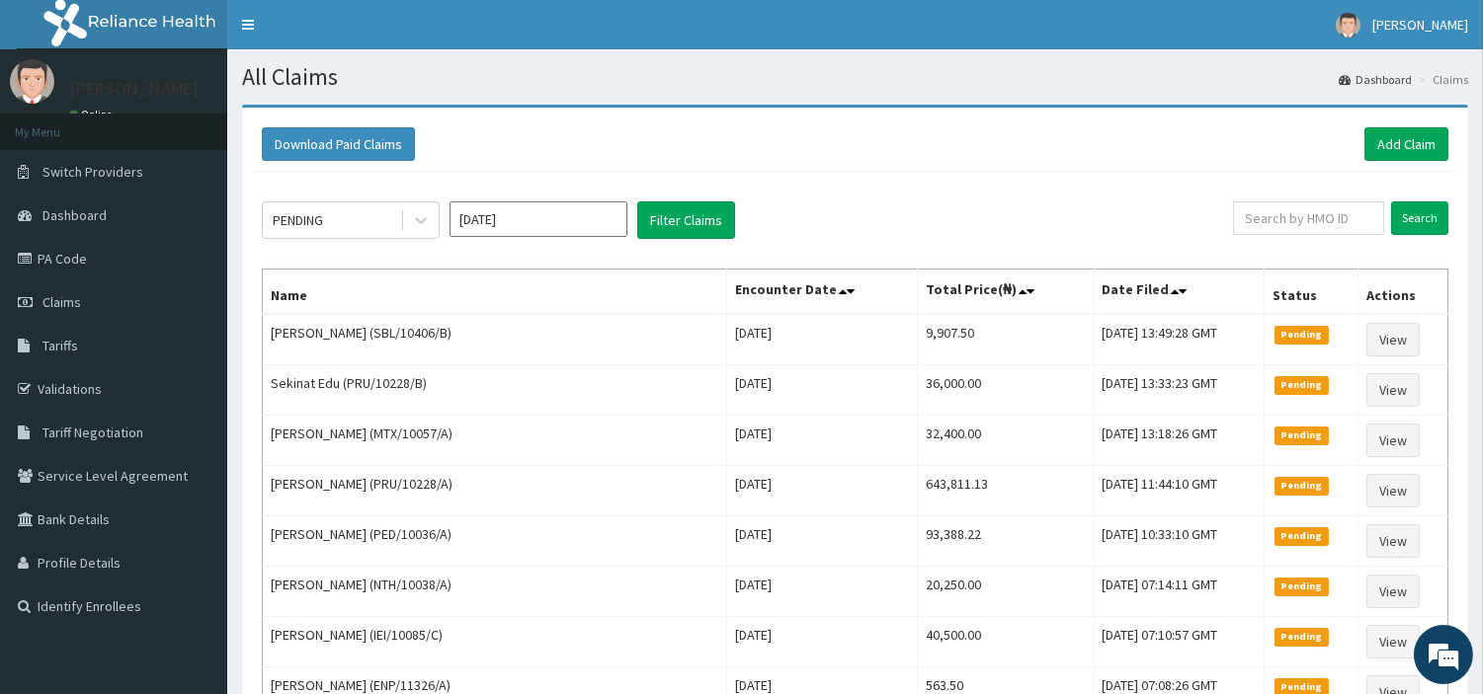
click at [1355, 152] on div "Download Paid Claims Add Claim" at bounding box center [855, 144] width 1186 height 34
click at [1375, 143] on link "Add Claim" at bounding box center [1406, 144] width 84 height 34
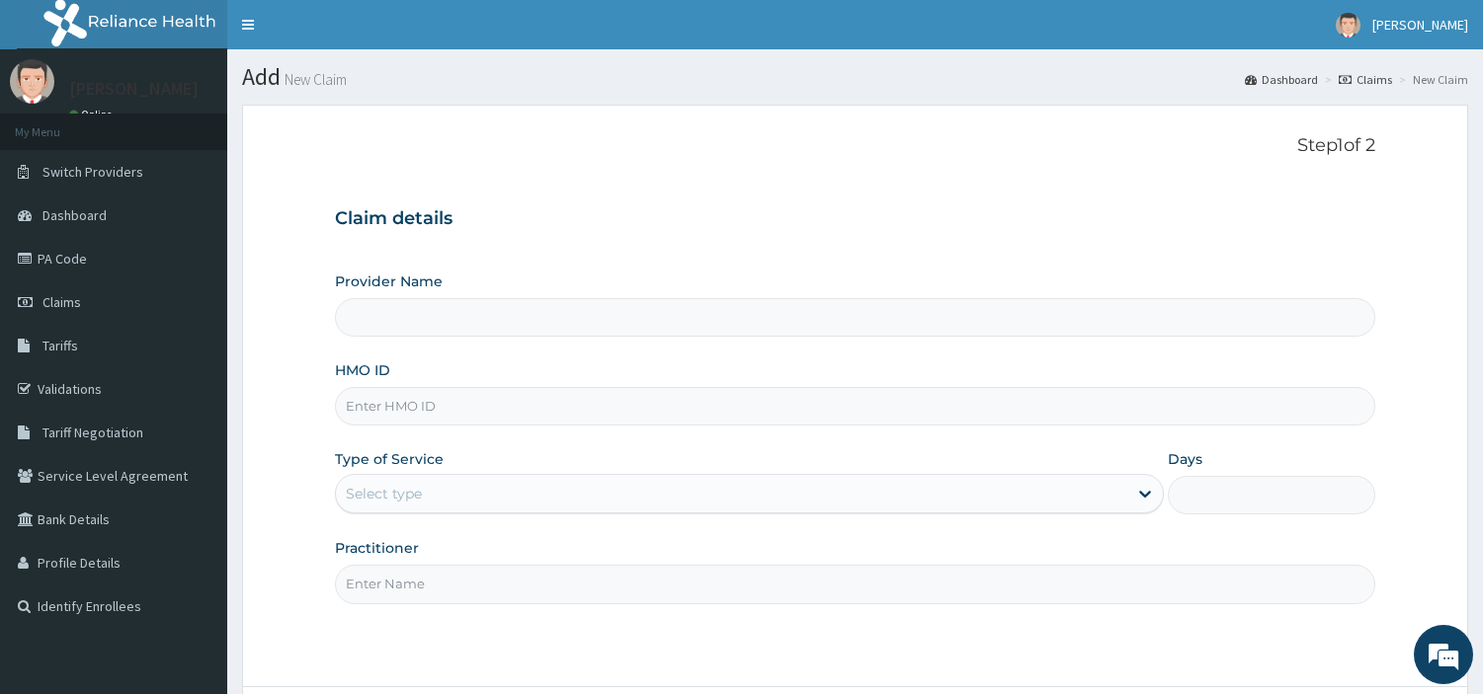
type input "[GEOGRAPHIC_DATA] Nig. Ltd"
click at [502, 392] on input "HMO ID" at bounding box center [855, 406] width 1040 height 39
paste input "LEF/10045/A"
type input "LEF/10045/A"
click at [566, 500] on div "Select type" at bounding box center [731, 494] width 791 height 32
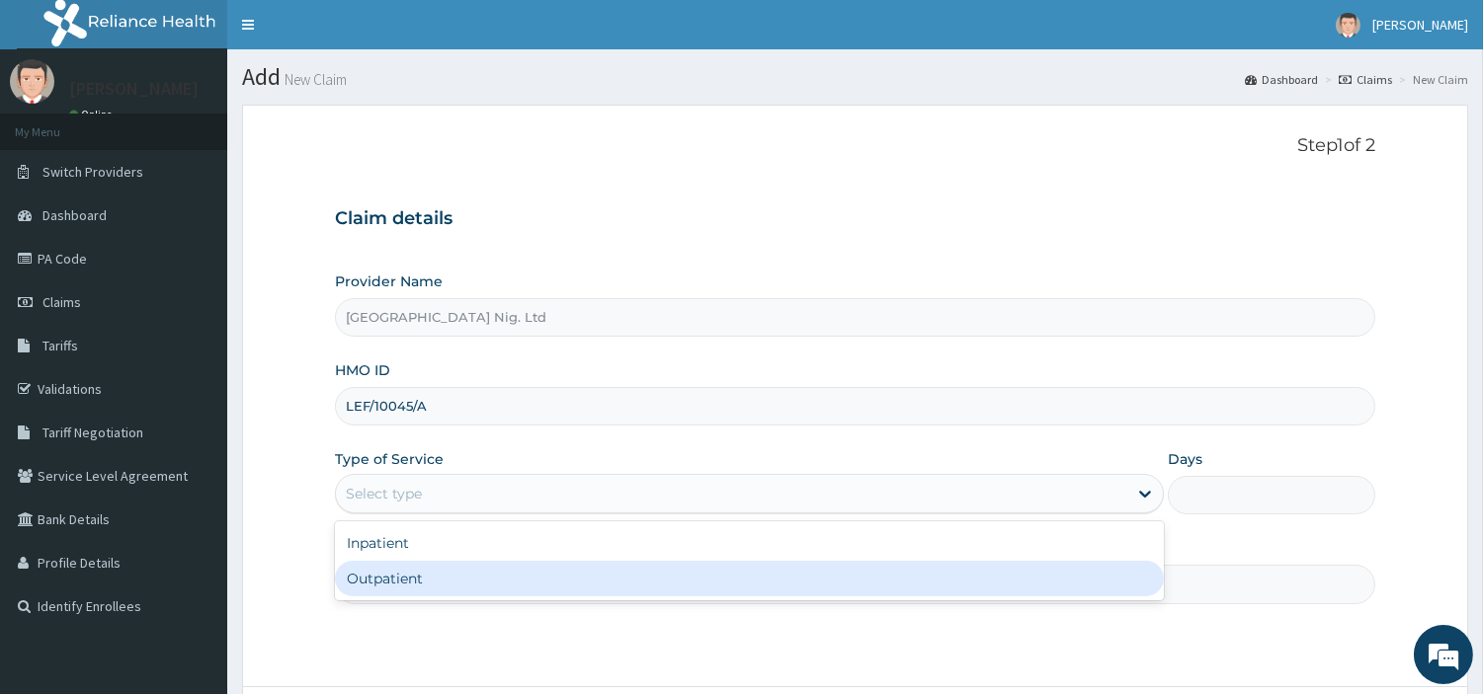
click at [570, 577] on div "Outpatient" at bounding box center [749, 579] width 829 height 36
type input "1"
click at [570, 577] on input "Practitioner" at bounding box center [855, 584] width 1040 height 39
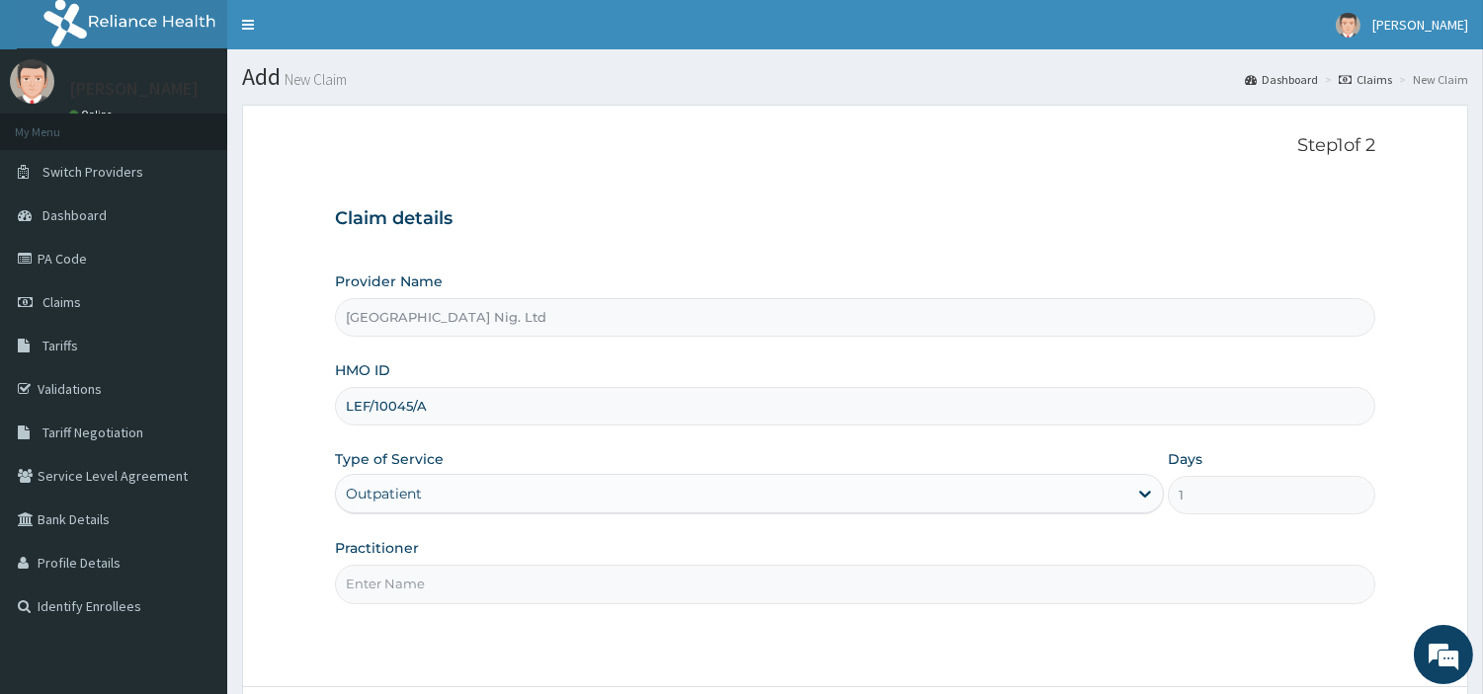
paste input "[PERSON_NAME]"
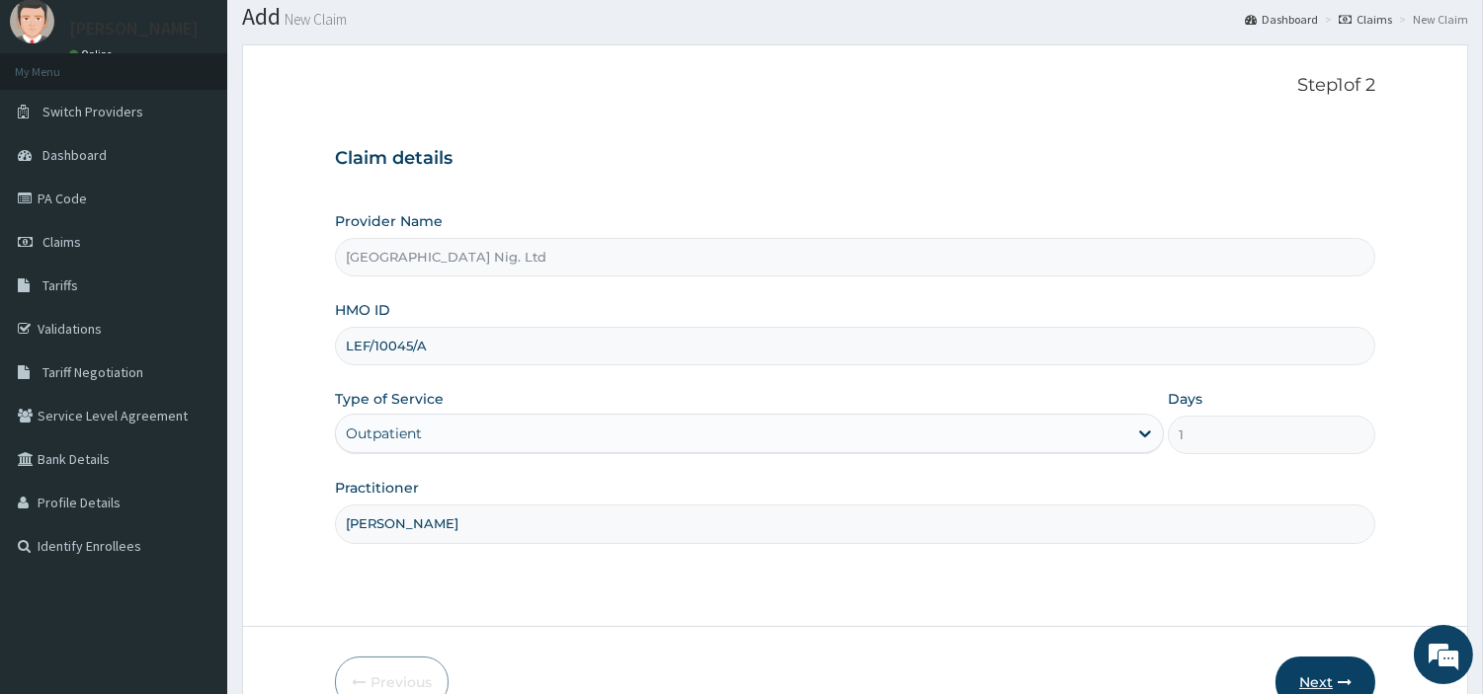
type input "Sylvanus Chibuike"
click at [1311, 664] on button "Next" at bounding box center [1325, 682] width 100 height 51
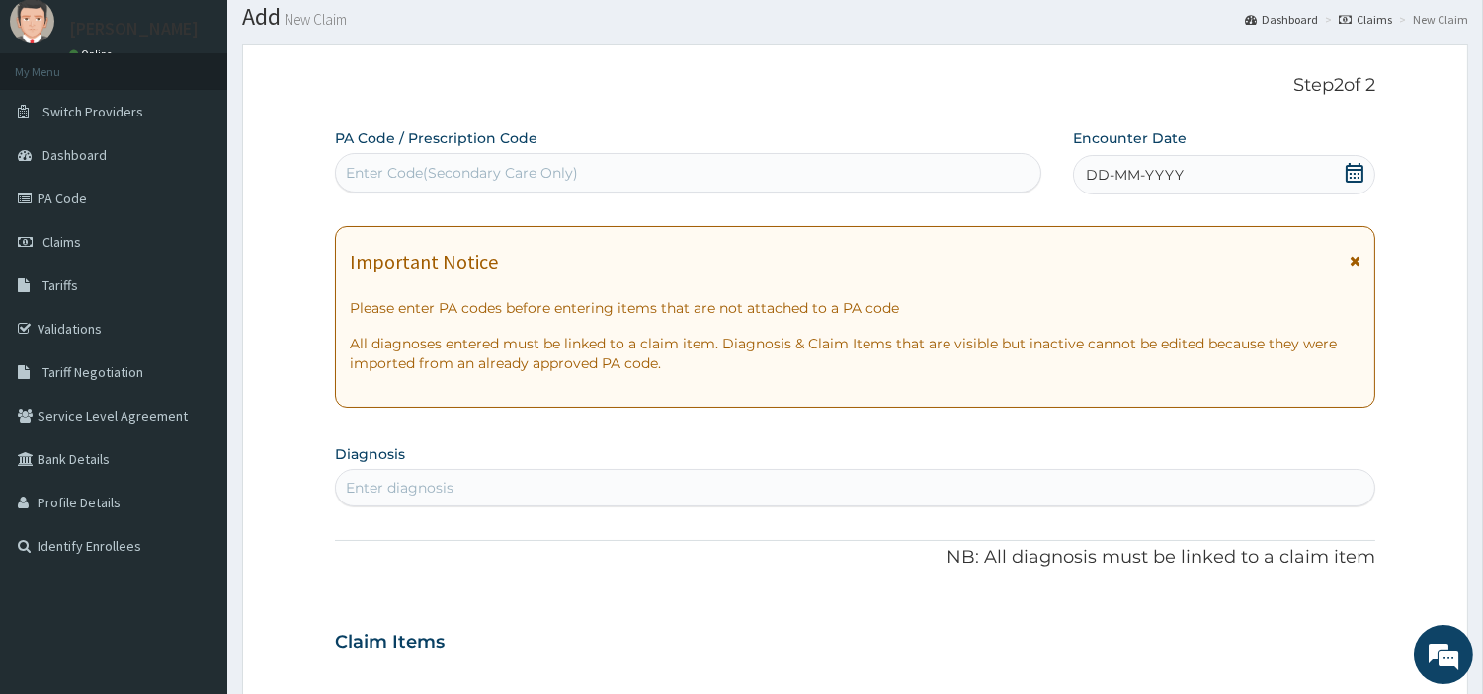
click at [511, 179] on div "Enter Code(Secondary Care Only)" at bounding box center [462, 173] width 232 height 20
paste input "PA/615044"
type input "PA/615044"
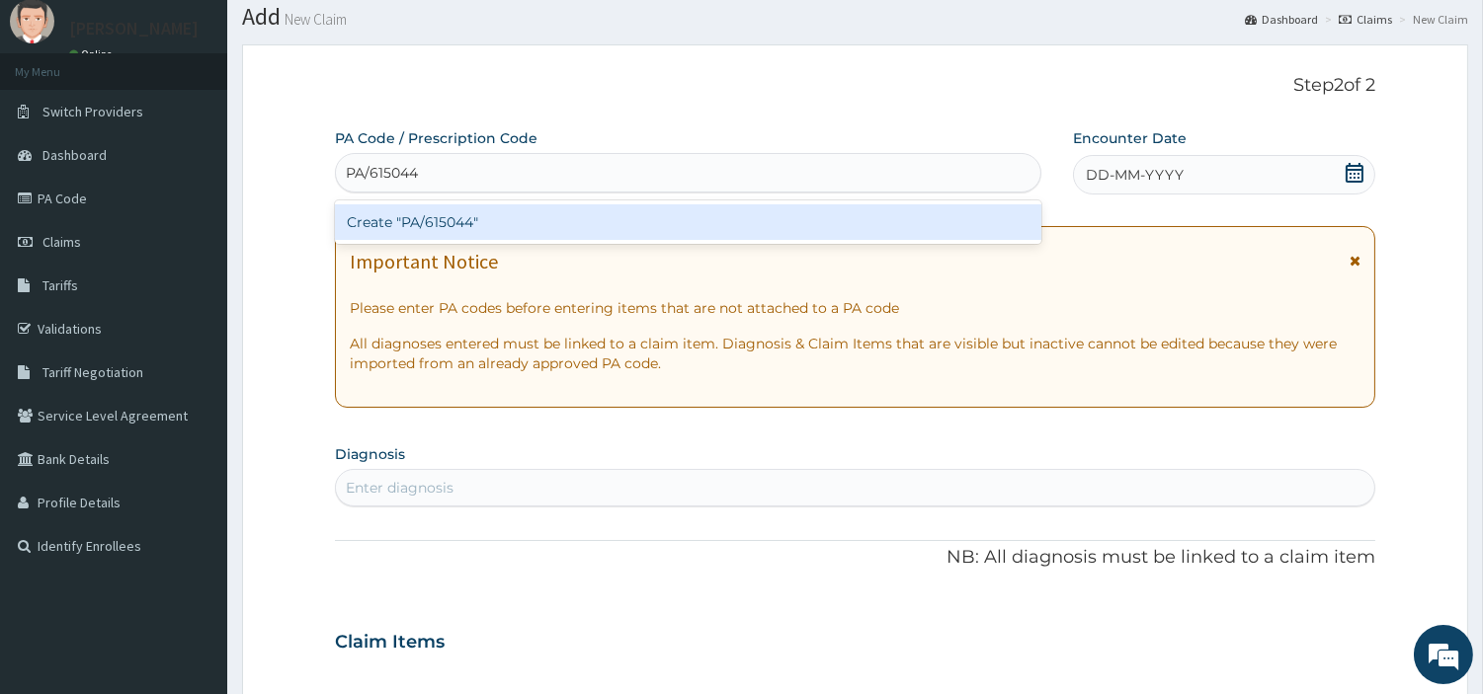
click at [825, 221] on div "Create "PA/615044"" at bounding box center [688, 222] width 706 height 36
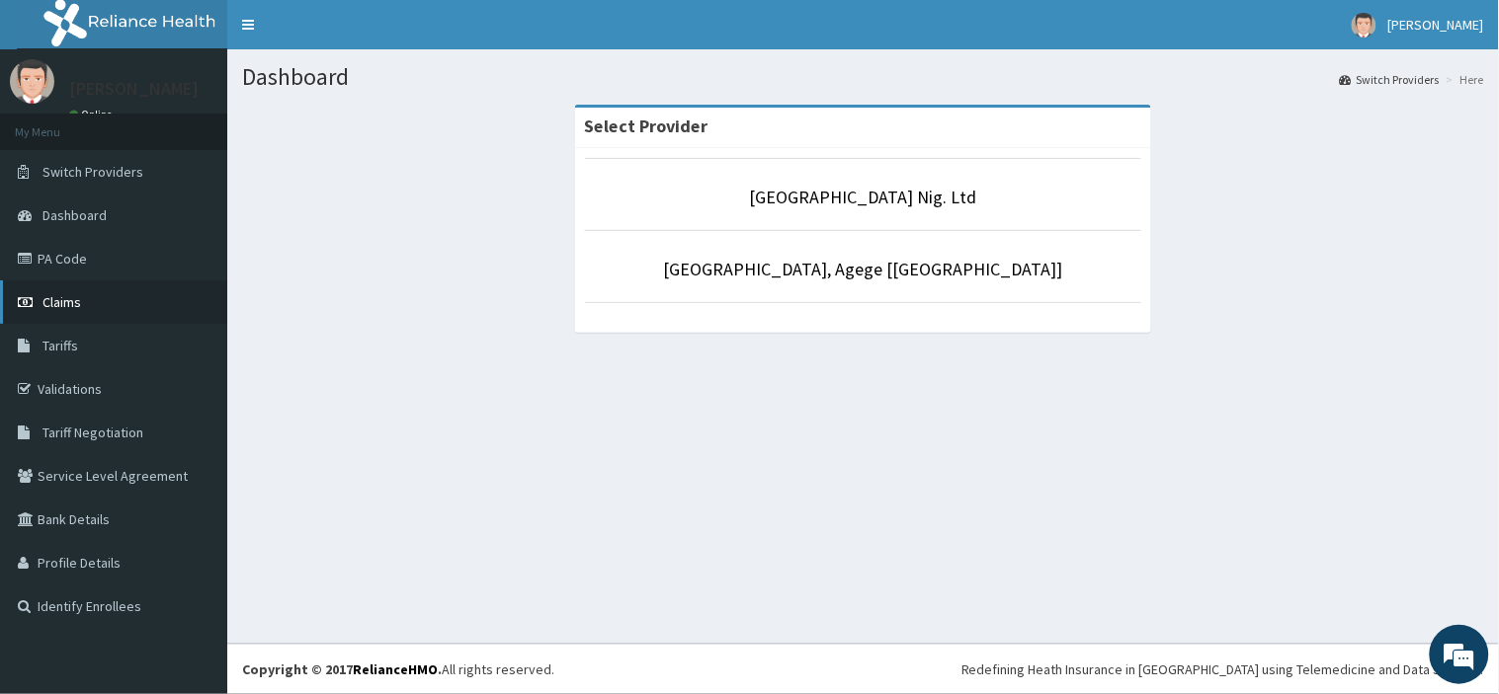
click at [125, 301] on link "Claims" at bounding box center [113, 302] width 227 height 43
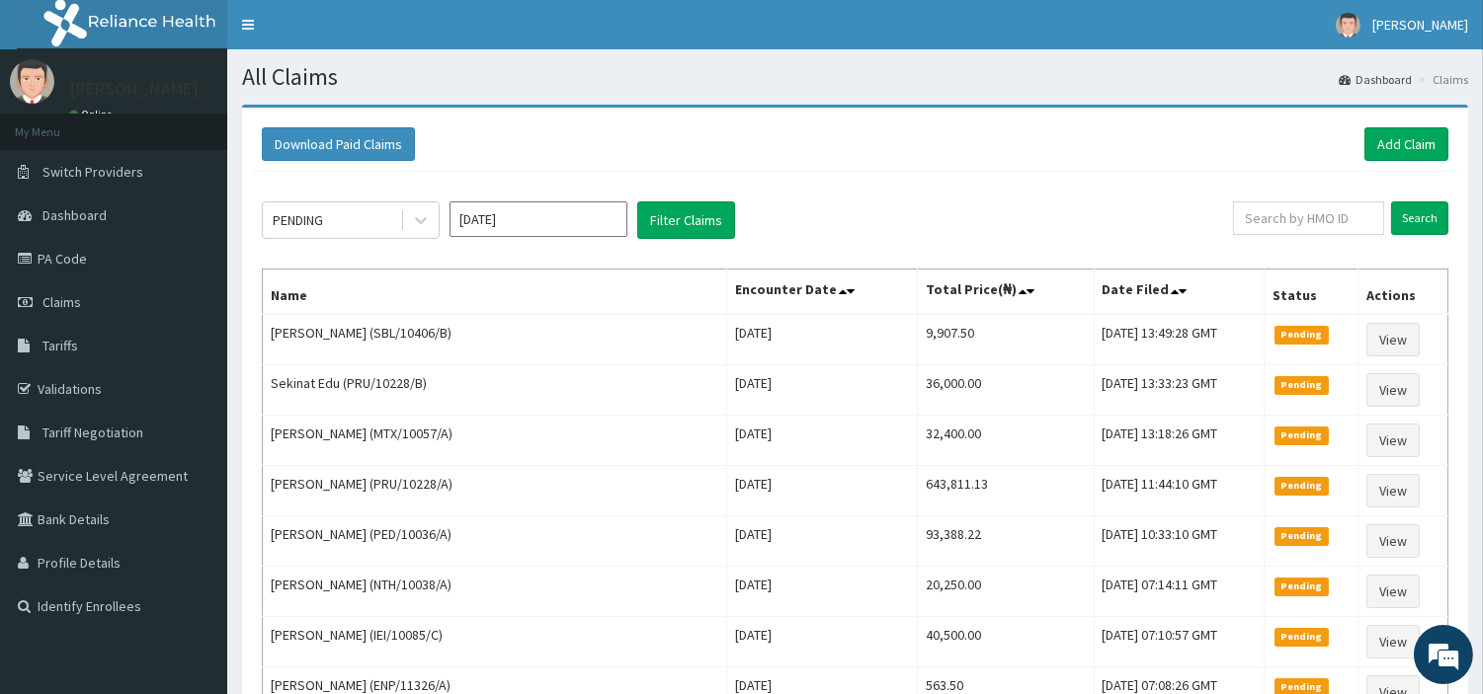
click at [1448, 135] on div "Download Paid Claims Add Claim" at bounding box center [855, 145] width 1206 height 54
click at [1444, 141] on link "Add Claim" at bounding box center [1406, 144] width 84 height 34
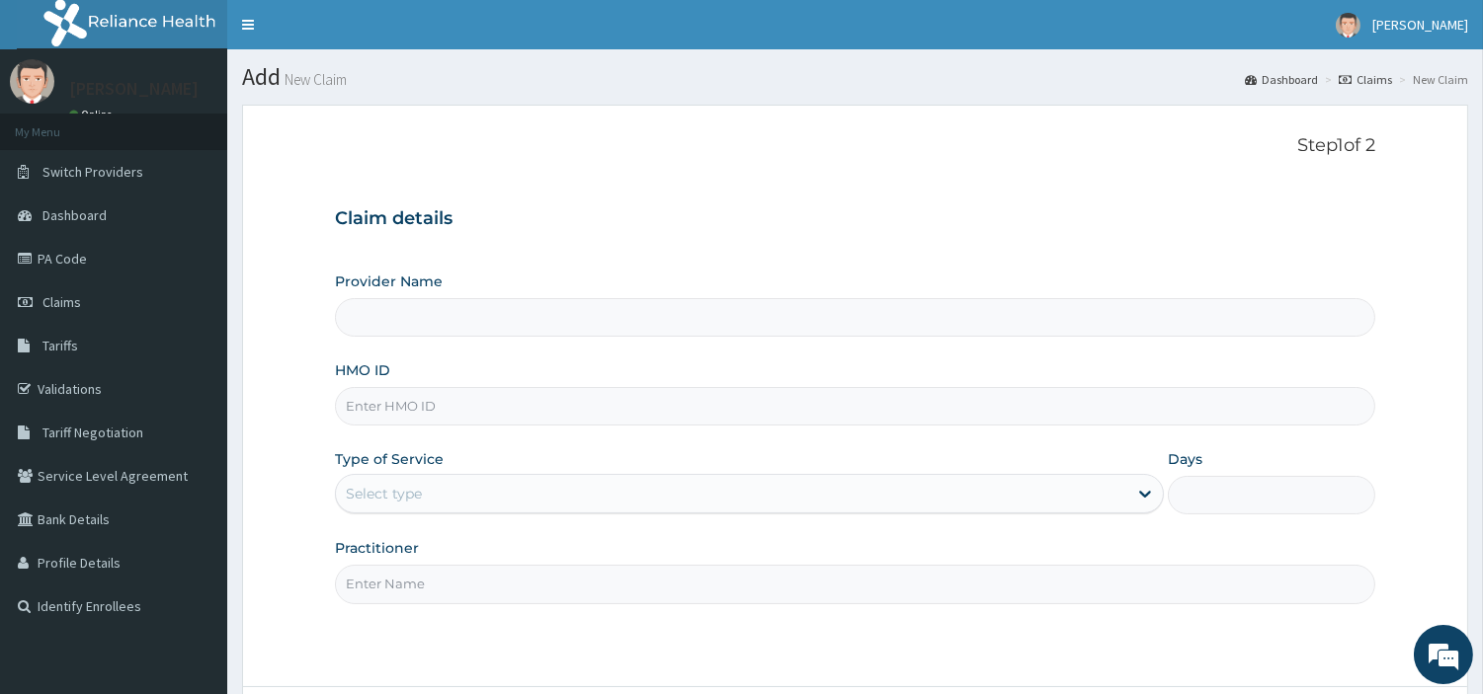
click at [406, 415] on input "HMO ID" at bounding box center [855, 406] width 1040 height 39
type input "[GEOGRAPHIC_DATA] Nig. Ltd"
paste input "LEF/10045/A"
type input "LEF/10045/A"
click at [489, 490] on div "Select type" at bounding box center [731, 494] width 791 height 32
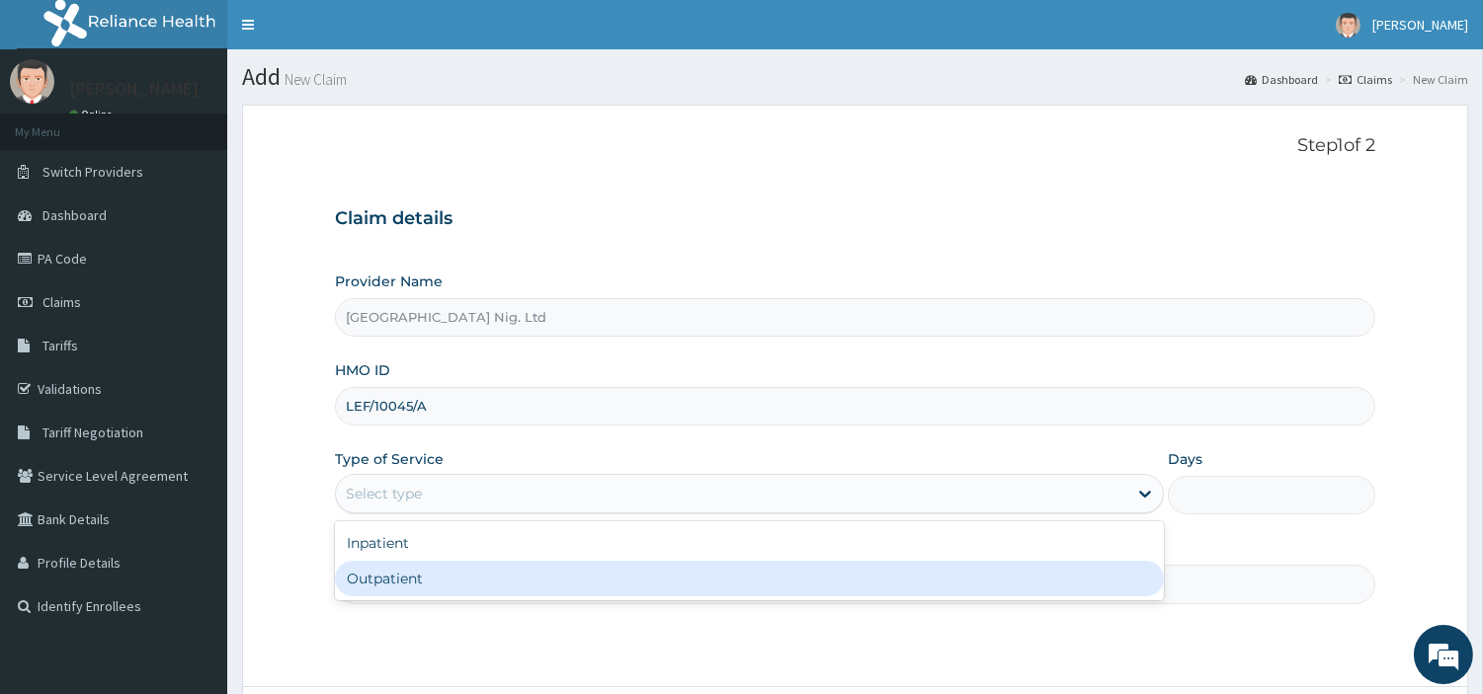
click at [458, 564] on div "Outpatient" at bounding box center [749, 579] width 829 height 36
type input "1"
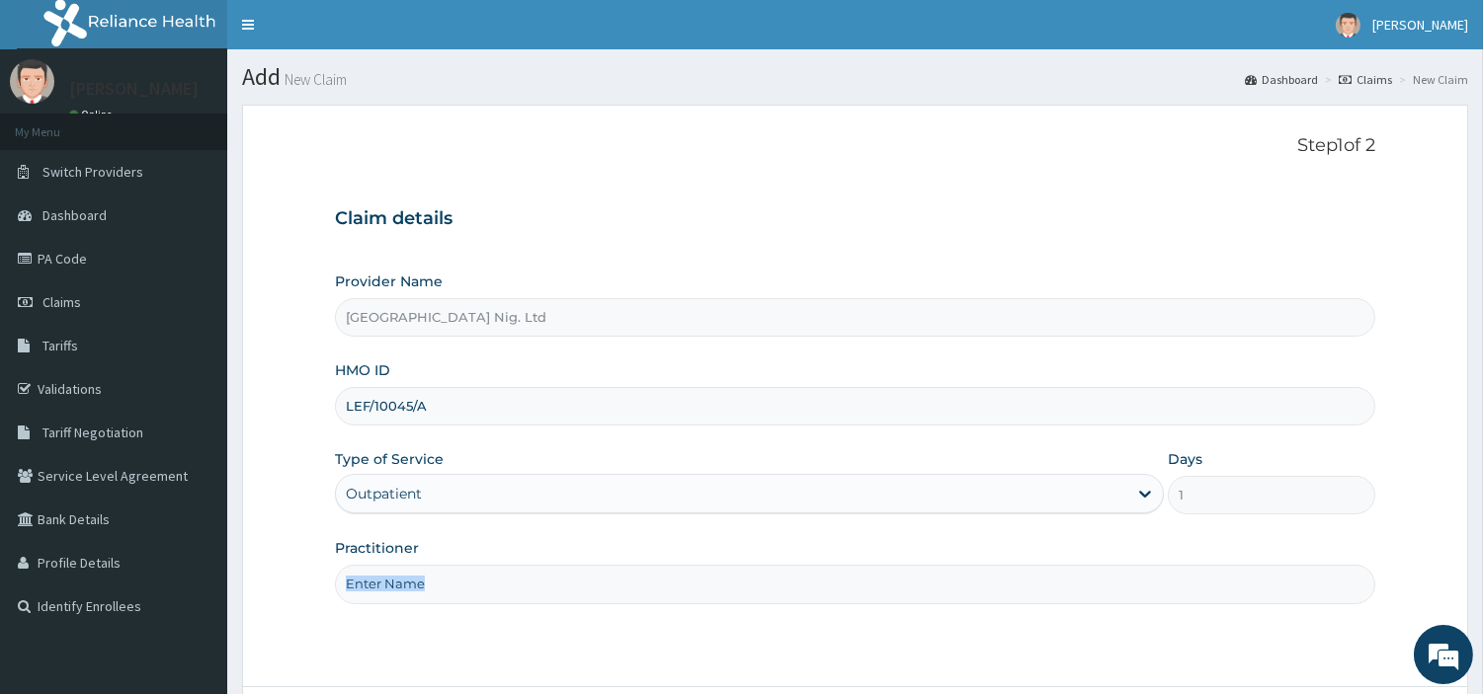
click at [458, 564] on div "Practitioner" at bounding box center [855, 570] width 1040 height 65
click at [443, 593] on input "Practitioner" at bounding box center [855, 584] width 1040 height 39
paste input "[PERSON_NAME]"
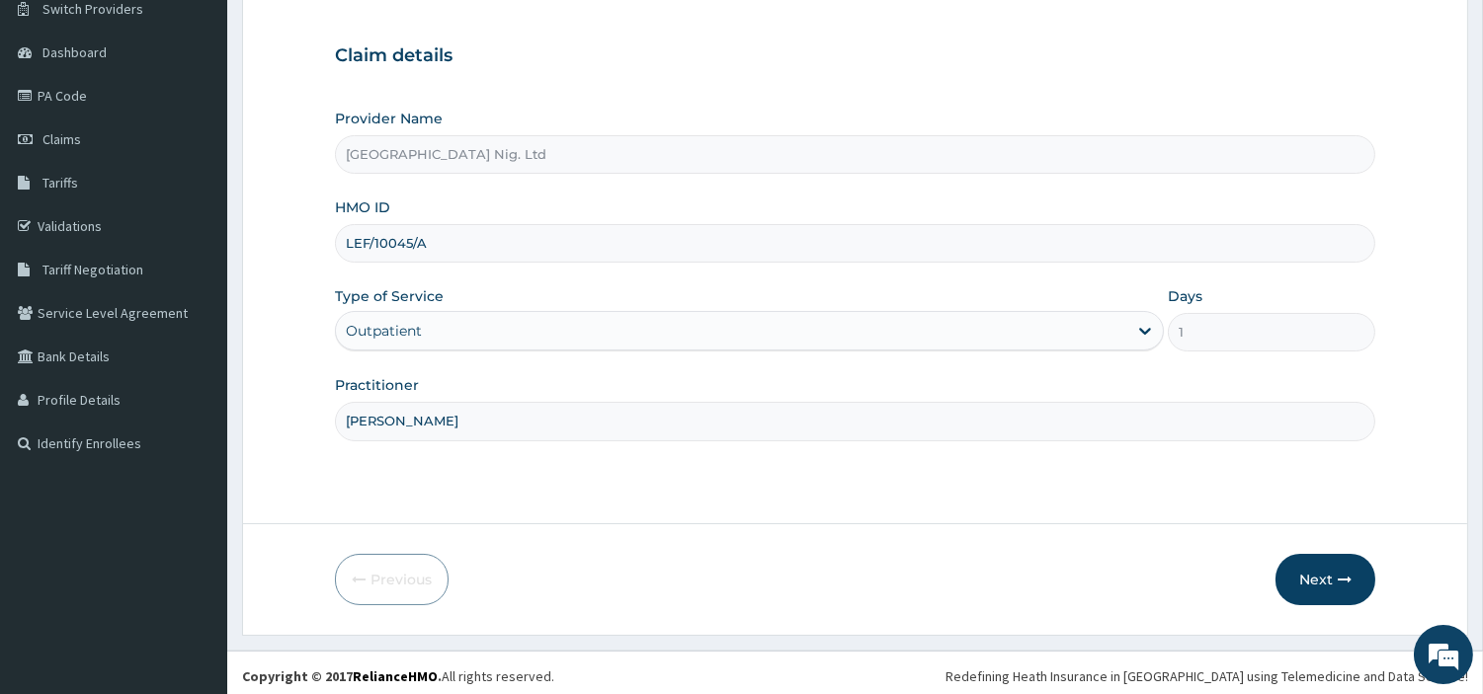
scroll to position [170, 0]
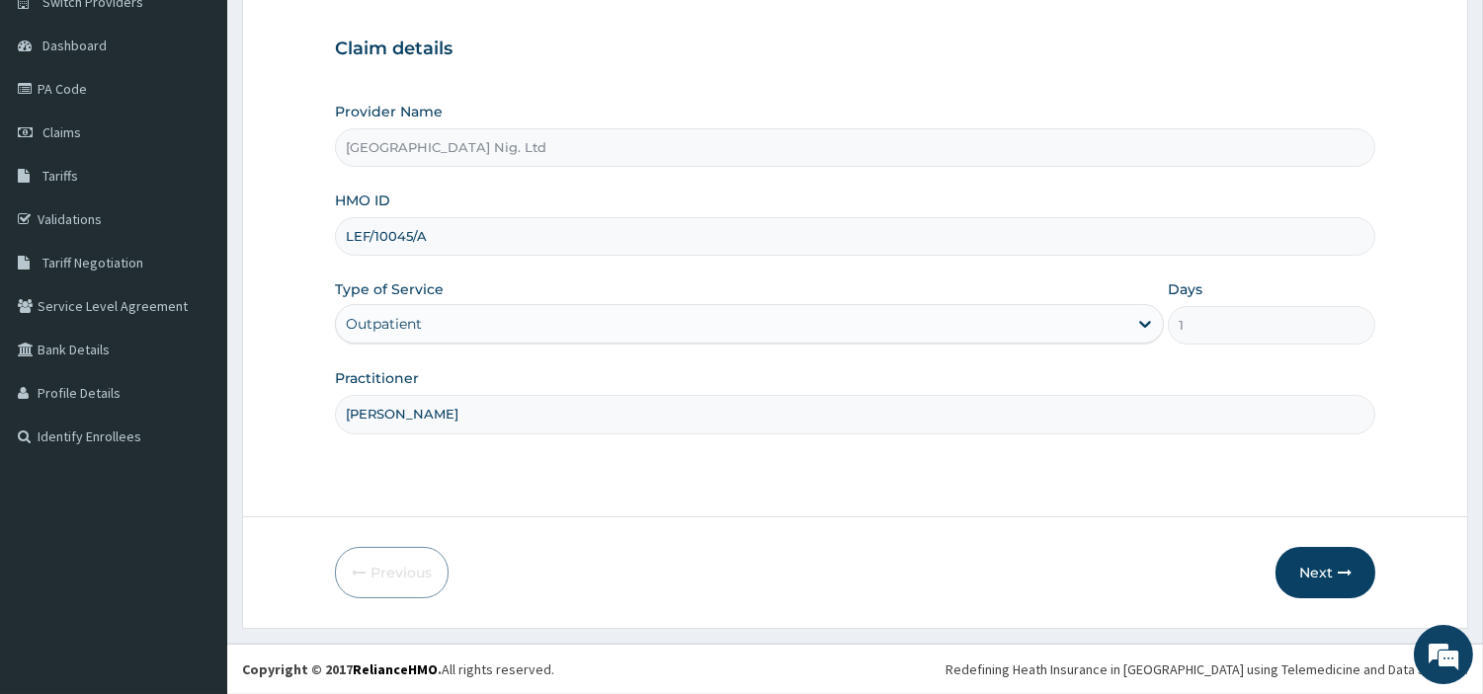
type input "[PERSON_NAME]"
click at [1339, 610] on form "Step 1 of 2 Claim details Provider Name R-Jolad Hospital Nig. Ltd HMO ID LEF/10…" at bounding box center [855, 281] width 1226 height 693
click at [1317, 579] on button "Next" at bounding box center [1325, 572] width 100 height 51
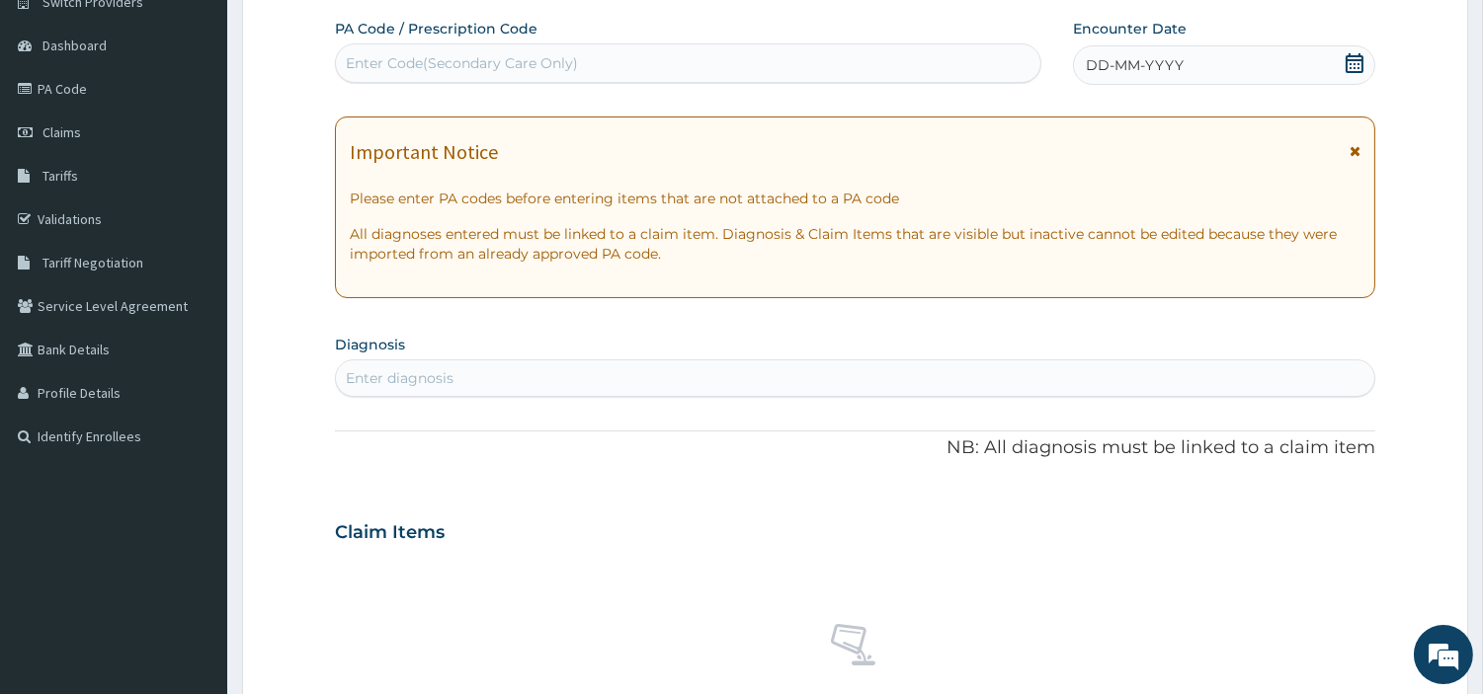
click at [516, 67] on div "Enter Code(Secondary Care Only)" at bounding box center [462, 63] width 232 height 20
paste input "PA/615044"
type input "PA/615044"
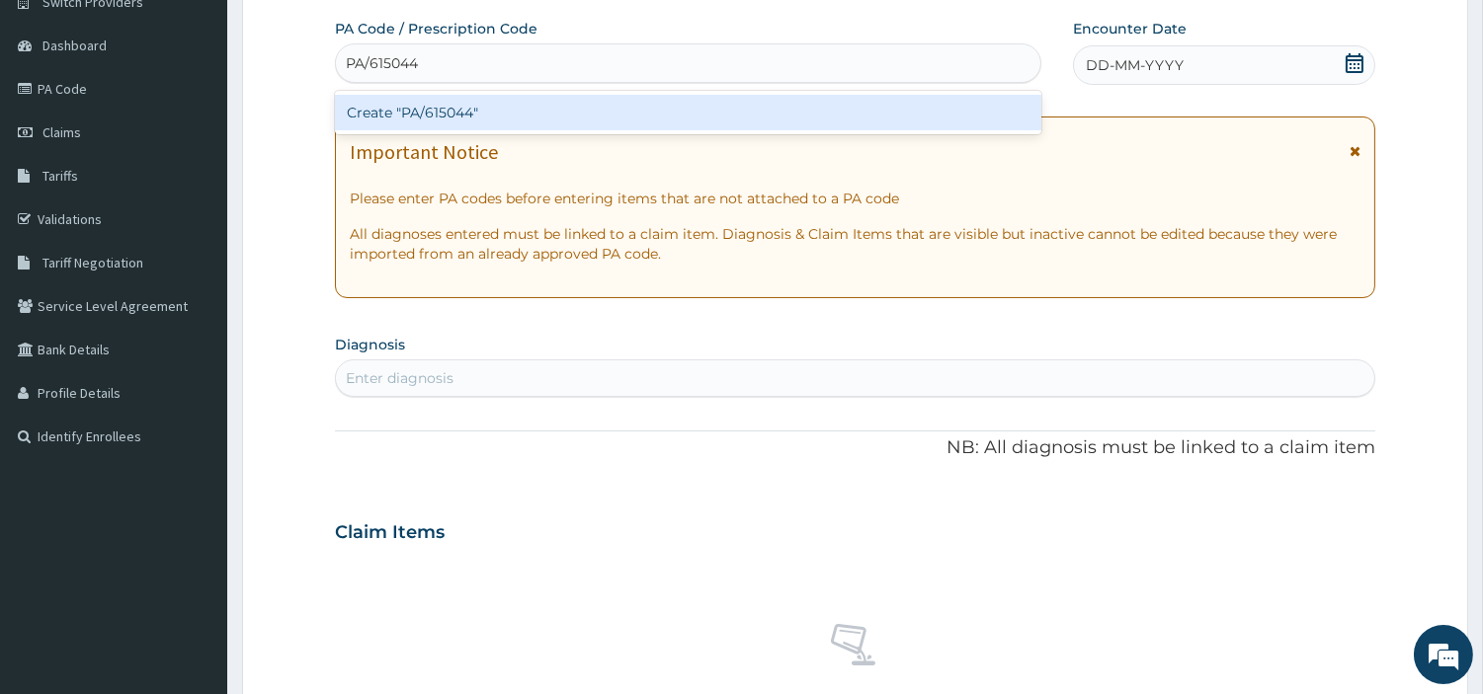
click at [843, 119] on div "Create "PA/615044"" at bounding box center [688, 113] width 706 height 36
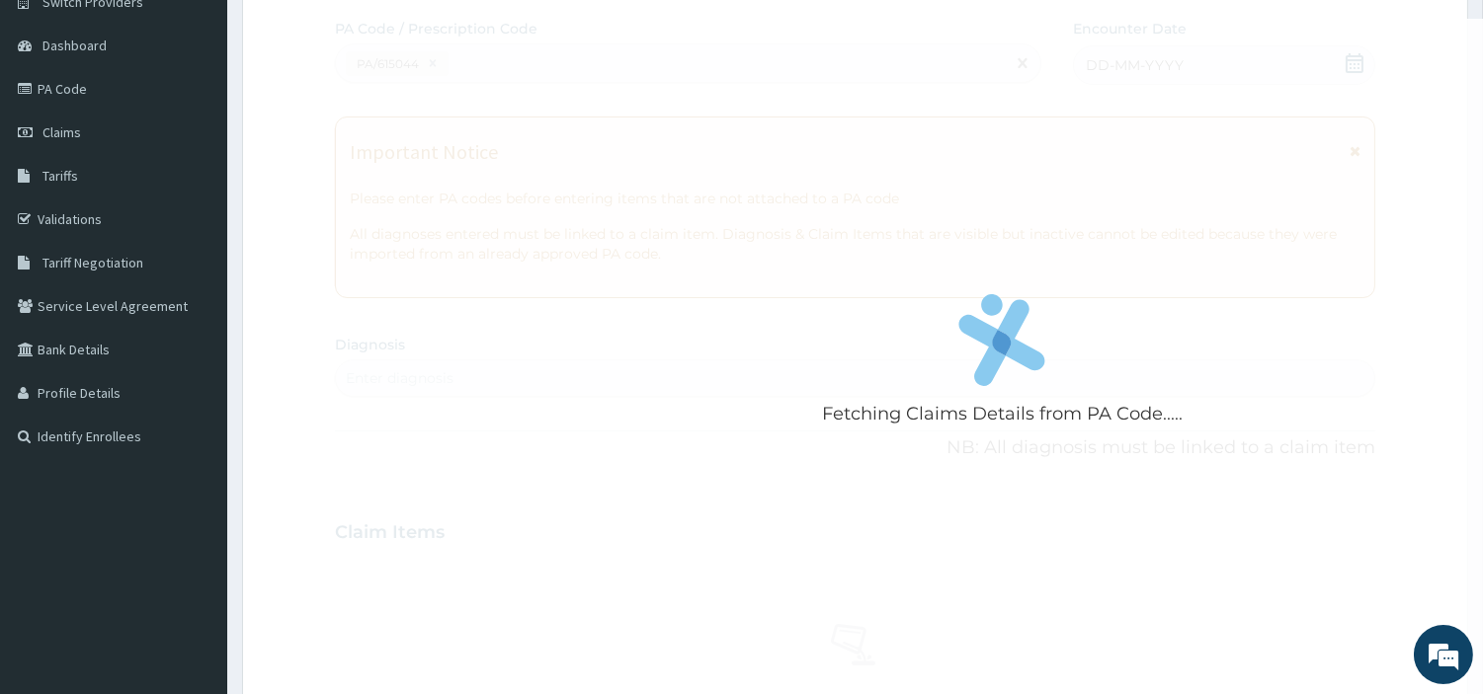
scroll to position [679, 0]
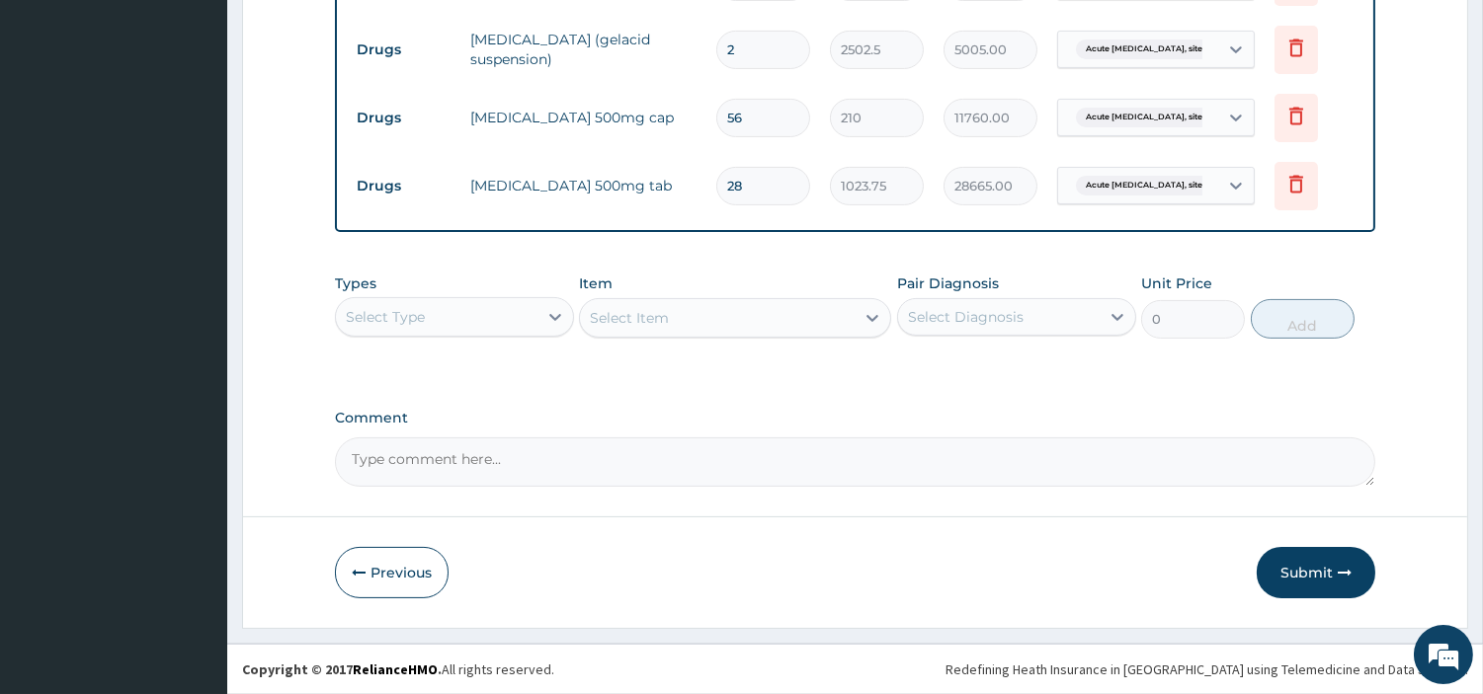
click at [1308, 560] on button "Submit" at bounding box center [1316, 572] width 119 height 51
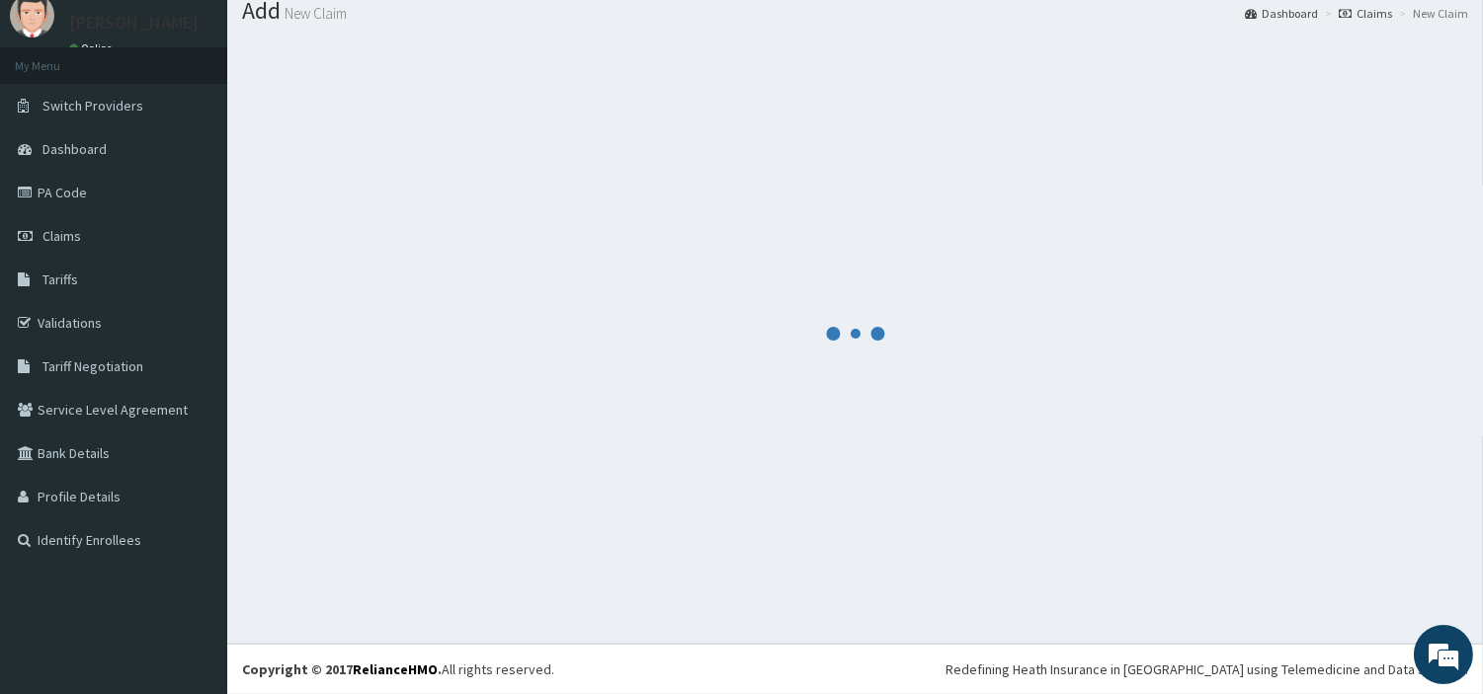
scroll to position [65, 0]
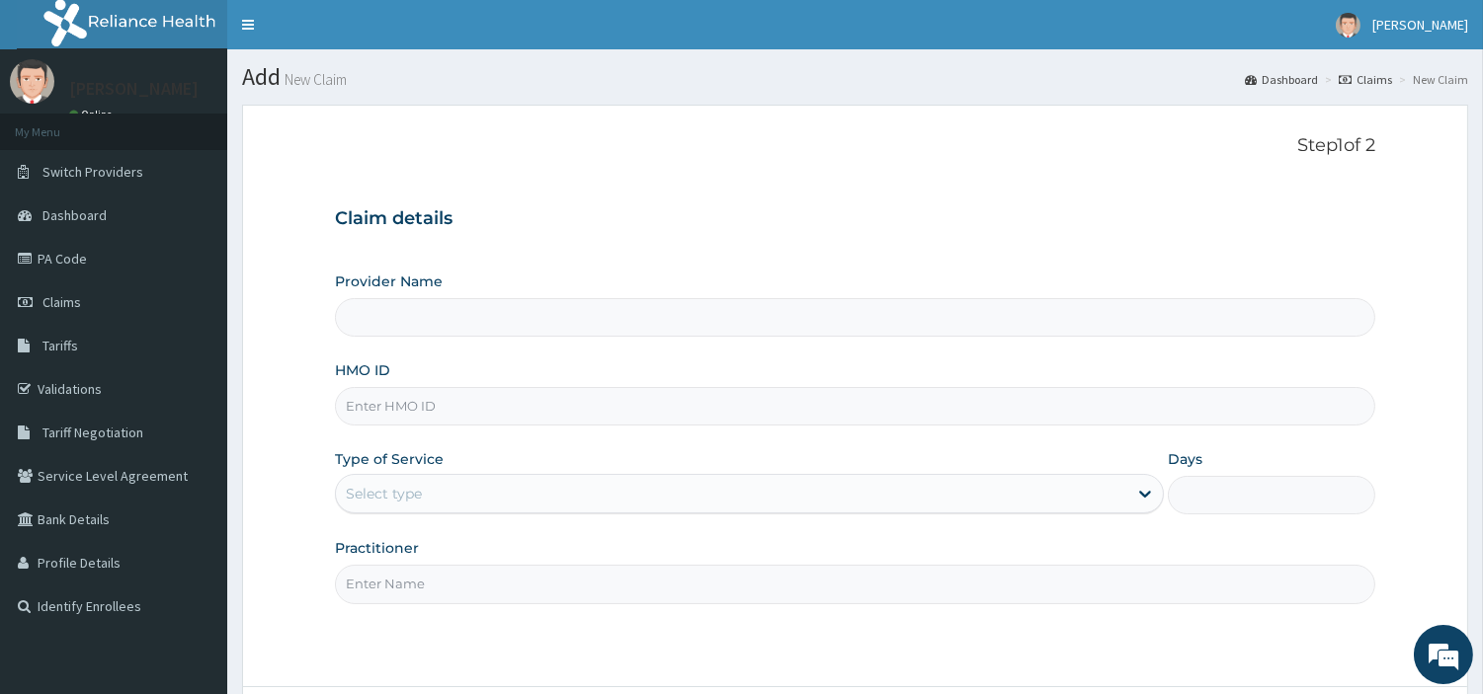
click at [491, 418] on input "HMO ID" at bounding box center [855, 406] width 1040 height 39
type input "R-Jolad Hospital Nig. Ltd"
paste input "AIP/10379/D"
type input "AIP/10379/D"
click at [515, 486] on div "Select type" at bounding box center [731, 494] width 791 height 32
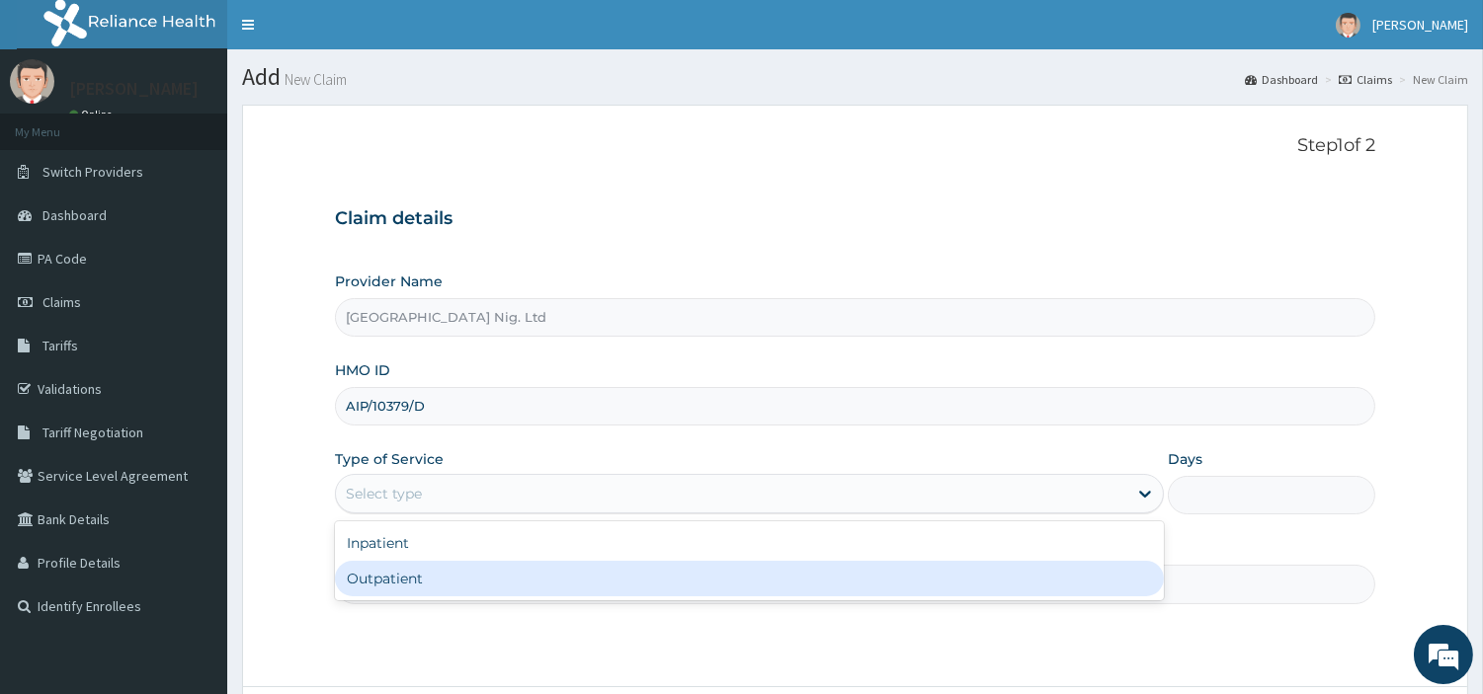
click at [498, 574] on div "Outpatient" at bounding box center [749, 579] width 829 height 36
type input "1"
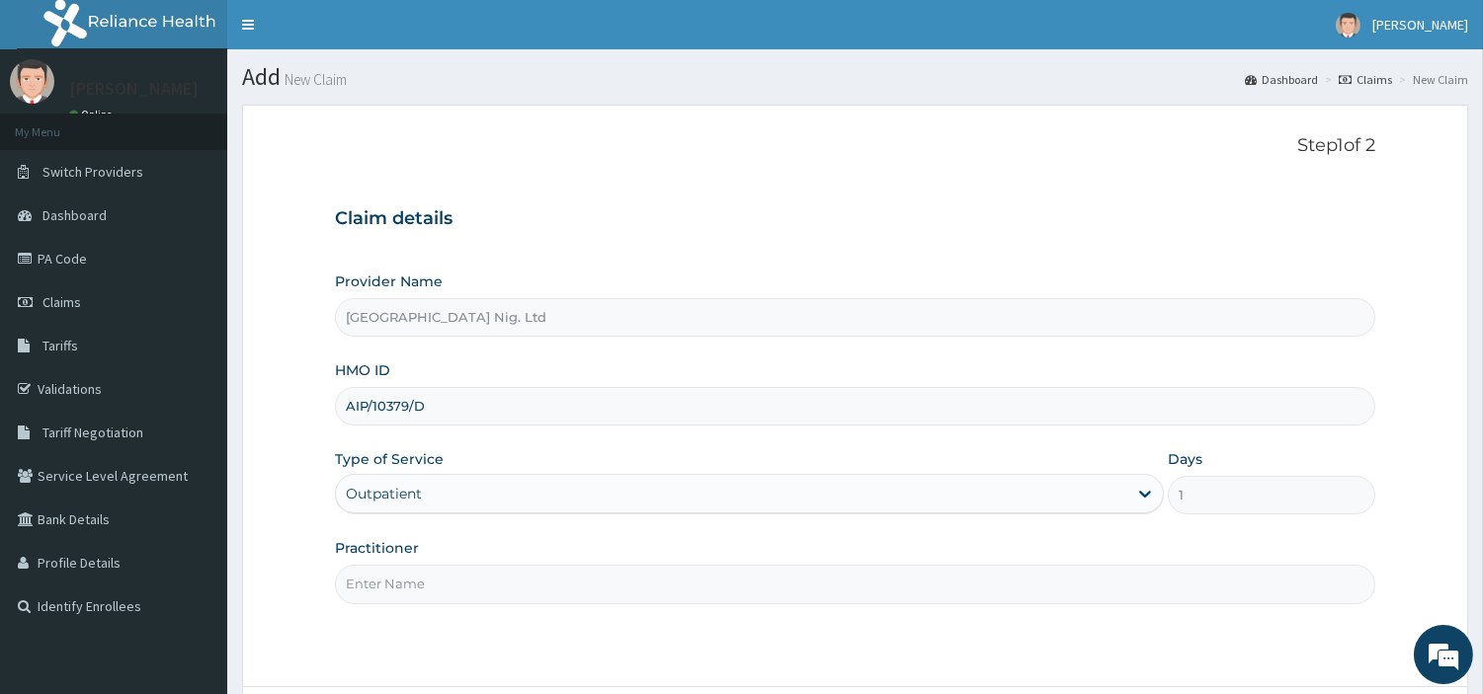
click at [498, 574] on input "Practitioner" at bounding box center [855, 584] width 1040 height 39
paste input "OBAFEMI OLUSEGUN"
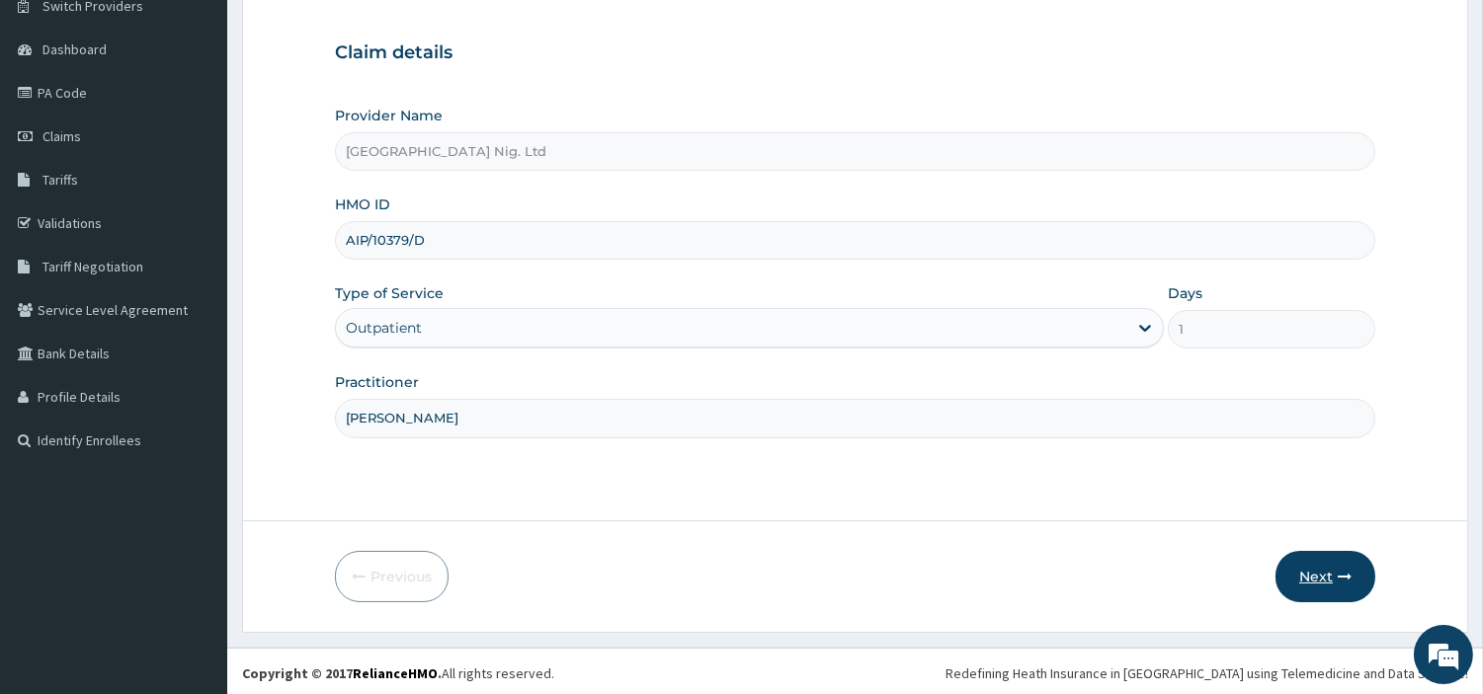
scroll to position [170, 0]
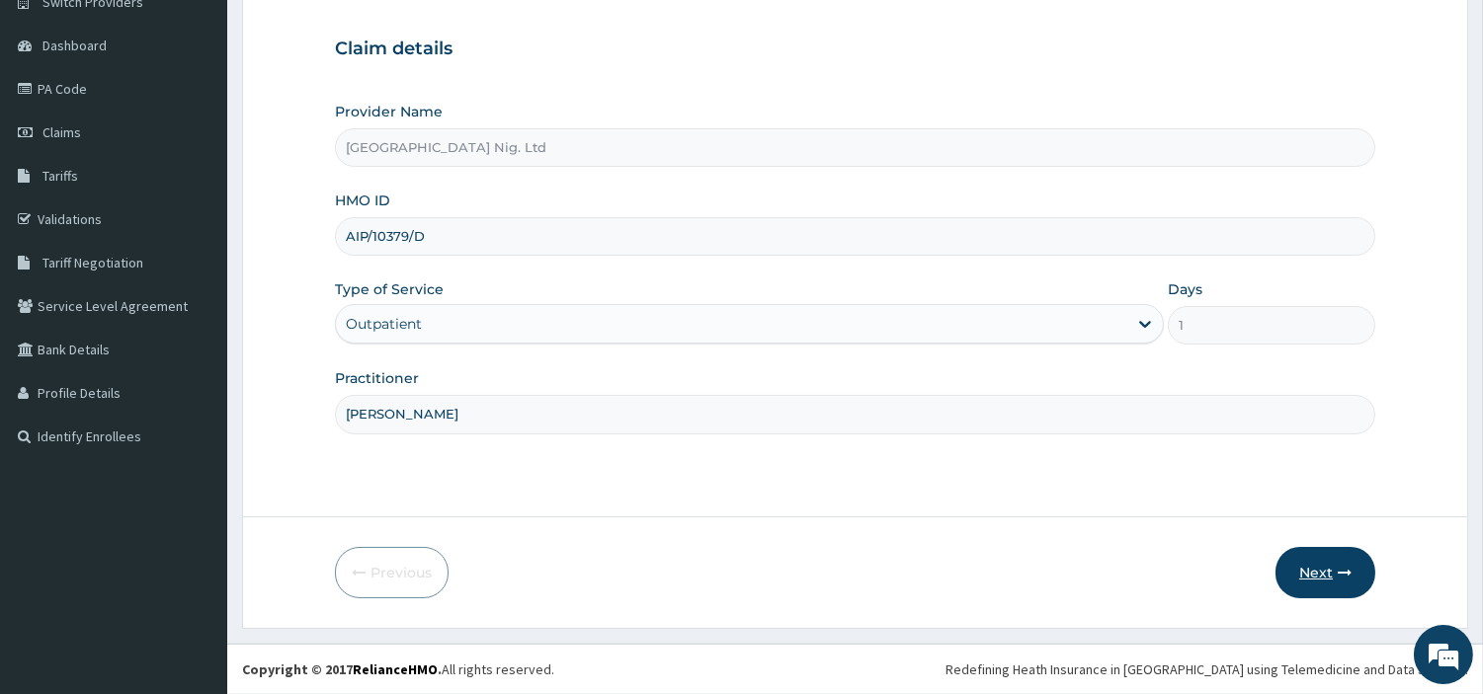
type input "OBAFEMI OLUSEGUN"
click at [1330, 576] on button "Next" at bounding box center [1325, 572] width 100 height 51
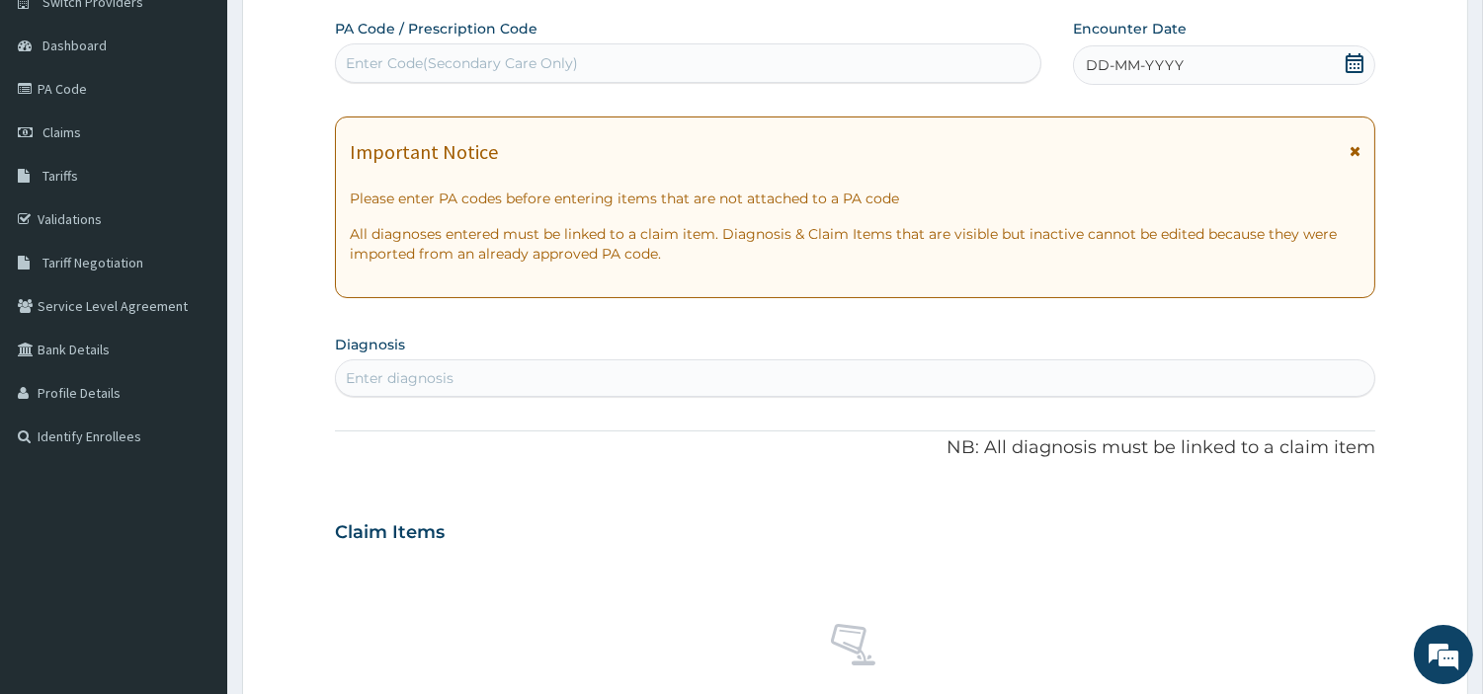
click at [763, 81] on div "Enter Code(Secondary Care Only)" at bounding box center [688, 63] width 706 height 40
paste input "PA/EE52C4"
type input "PA/EE52C4"
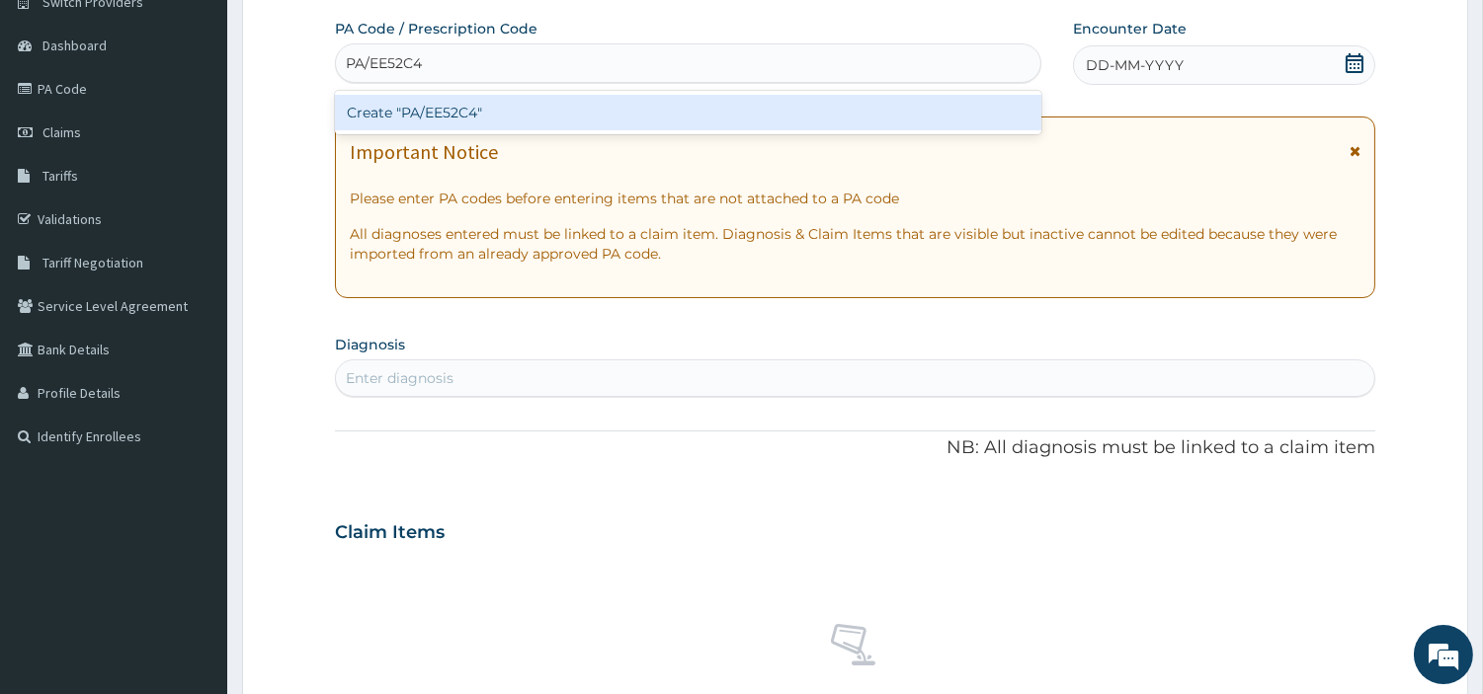
click at [778, 122] on div "Create "PA/EE52C4"" at bounding box center [688, 113] width 706 height 36
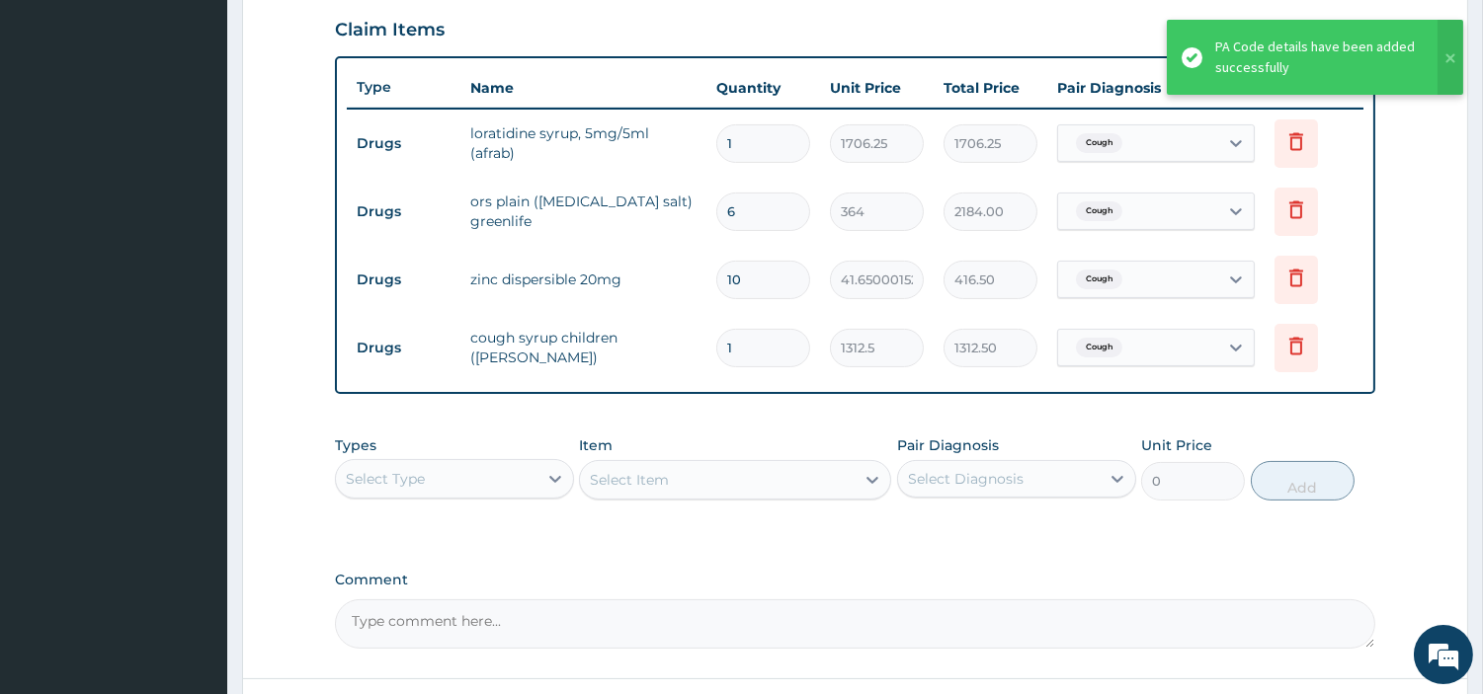
scroll to position [0, 0]
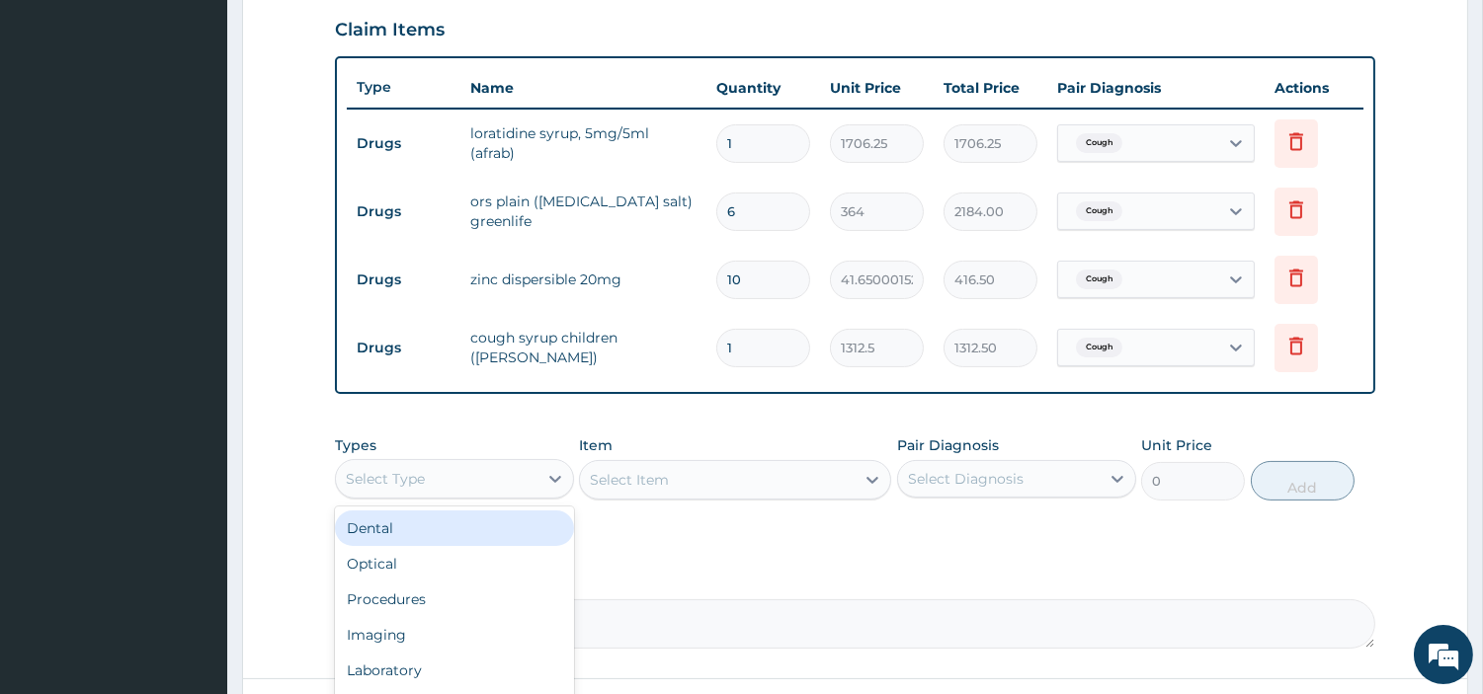
click at [536, 467] on div "Select Type" at bounding box center [437, 479] width 202 height 32
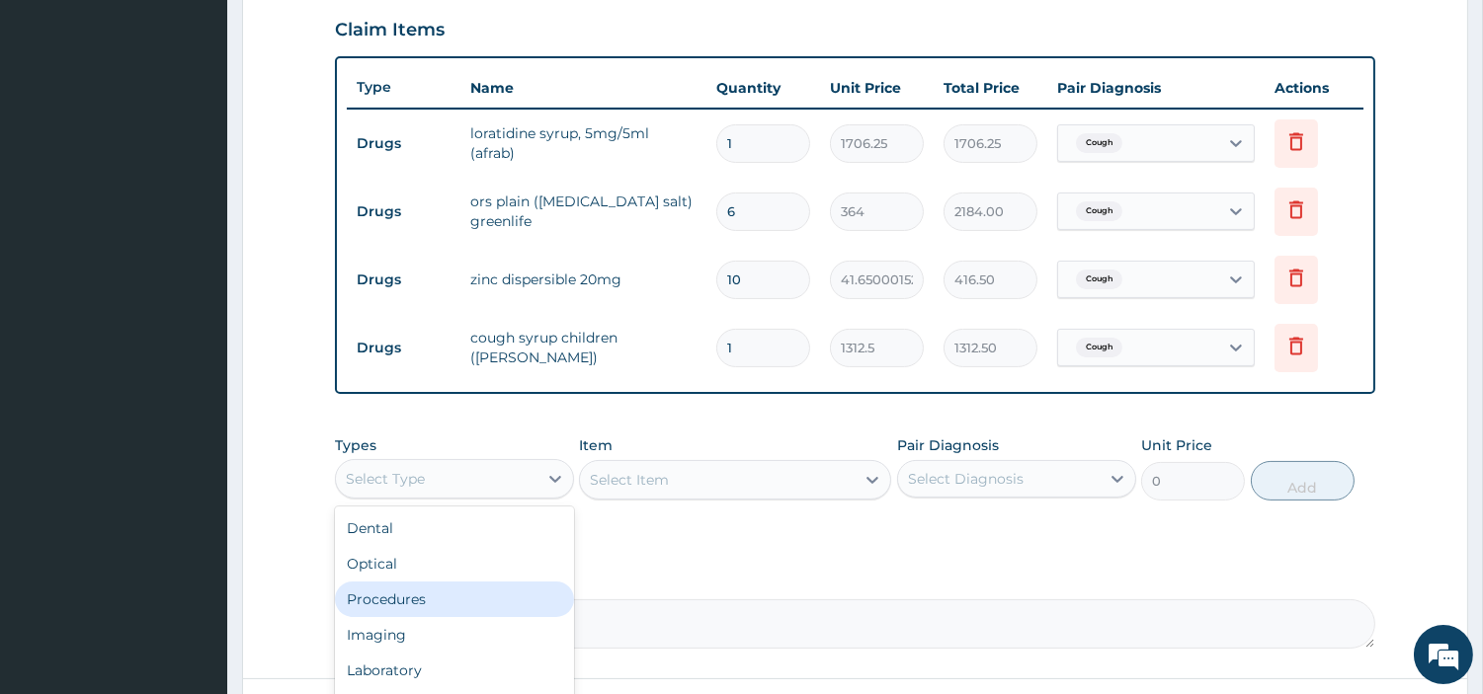
click at [508, 601] on div "Procedures" at bounding box center [454, 600] width 239 height 36
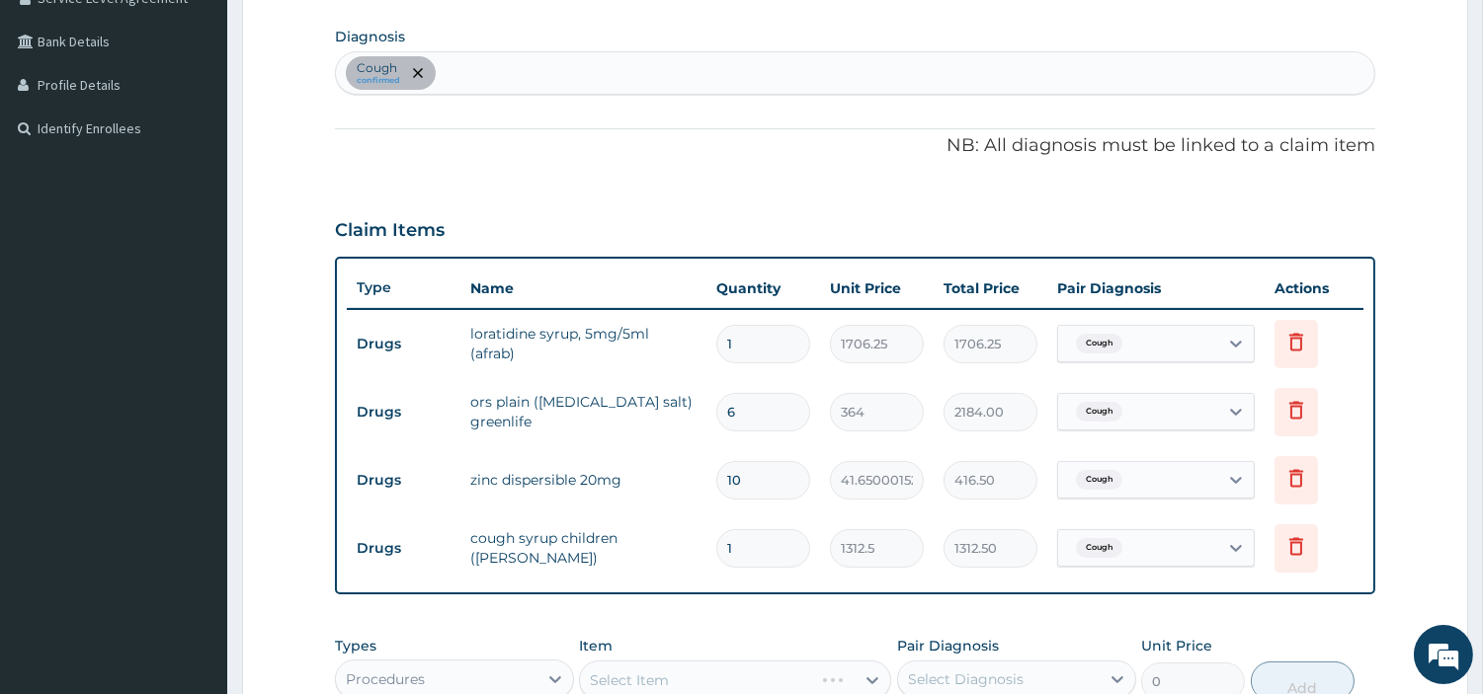
scroll to position [459, 0]
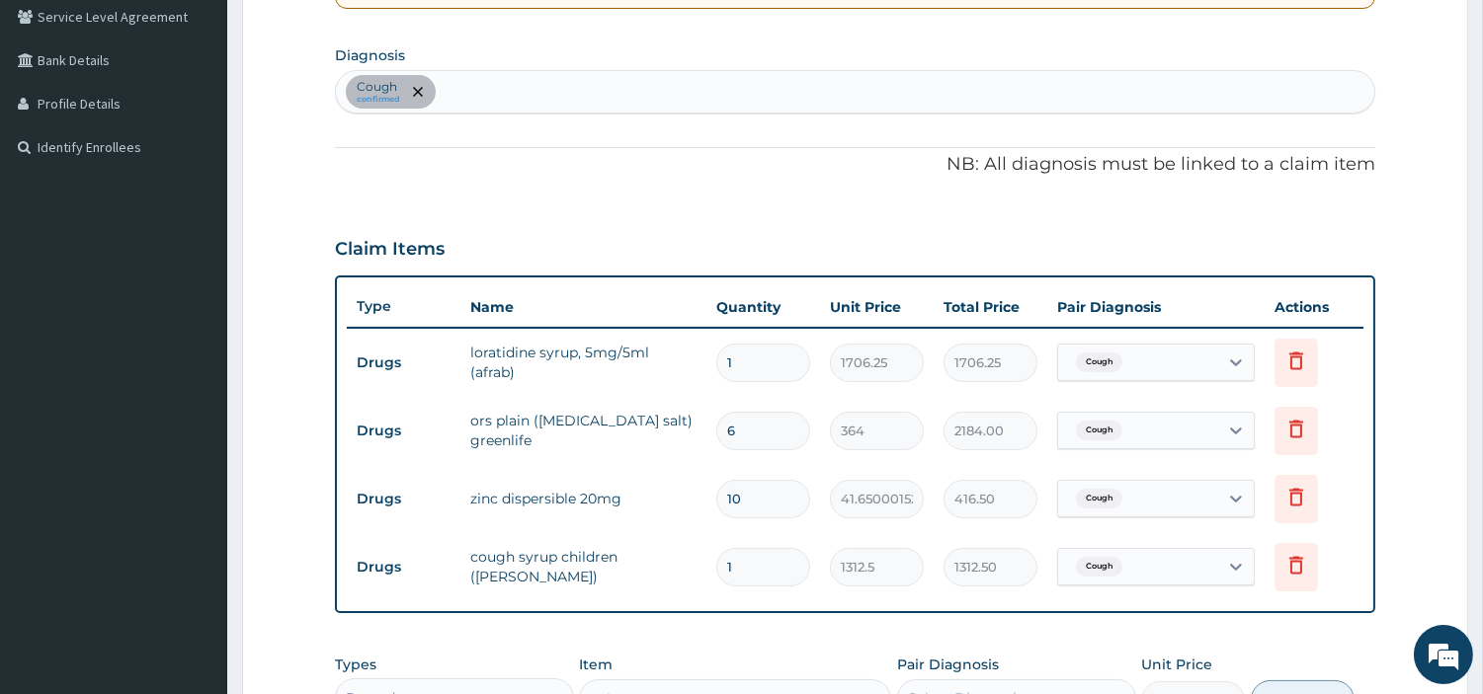
click at [597, 90] on div "Cough confirmed" at bounding box center [855, 91] width 1038 height 41
type input "PEPTIC"
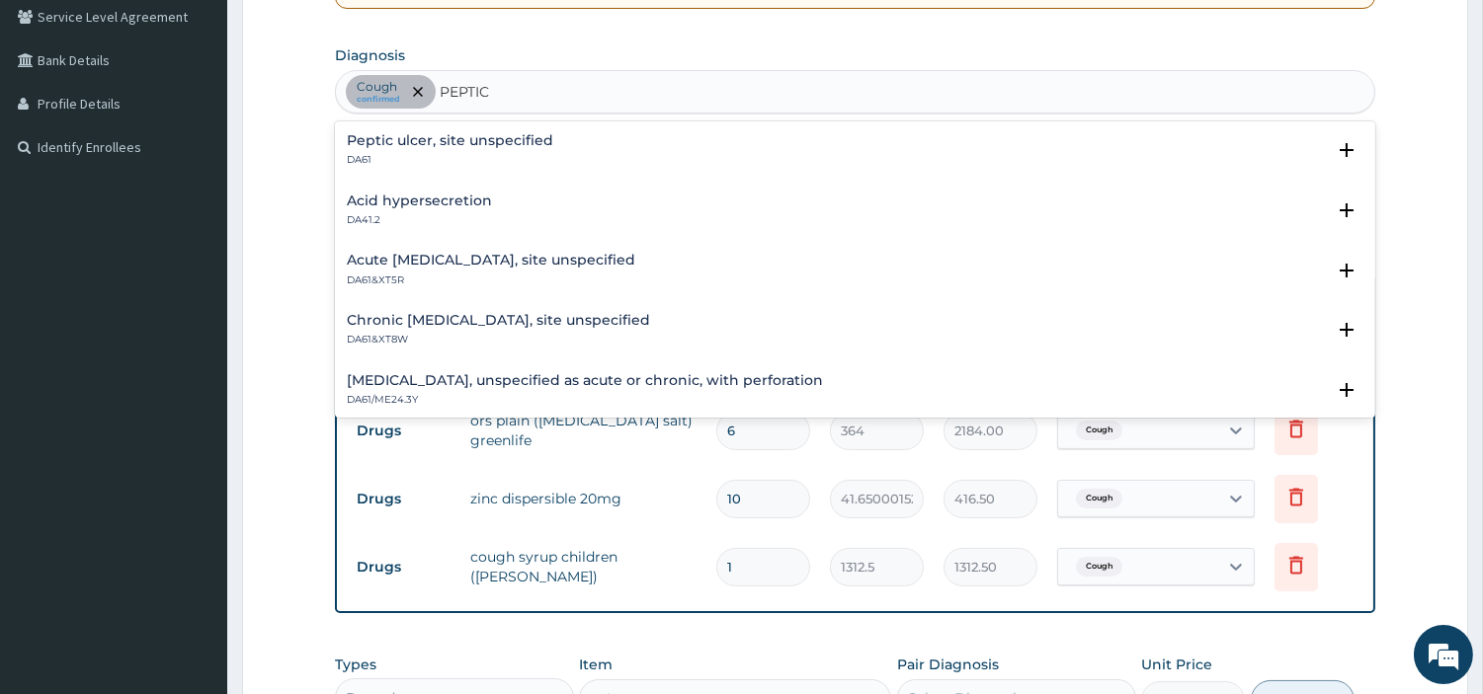
click at [458, 151] on div "Peptic ulcer, site unspecified DA61" at bounding box center [450, 150] width 206 height 35
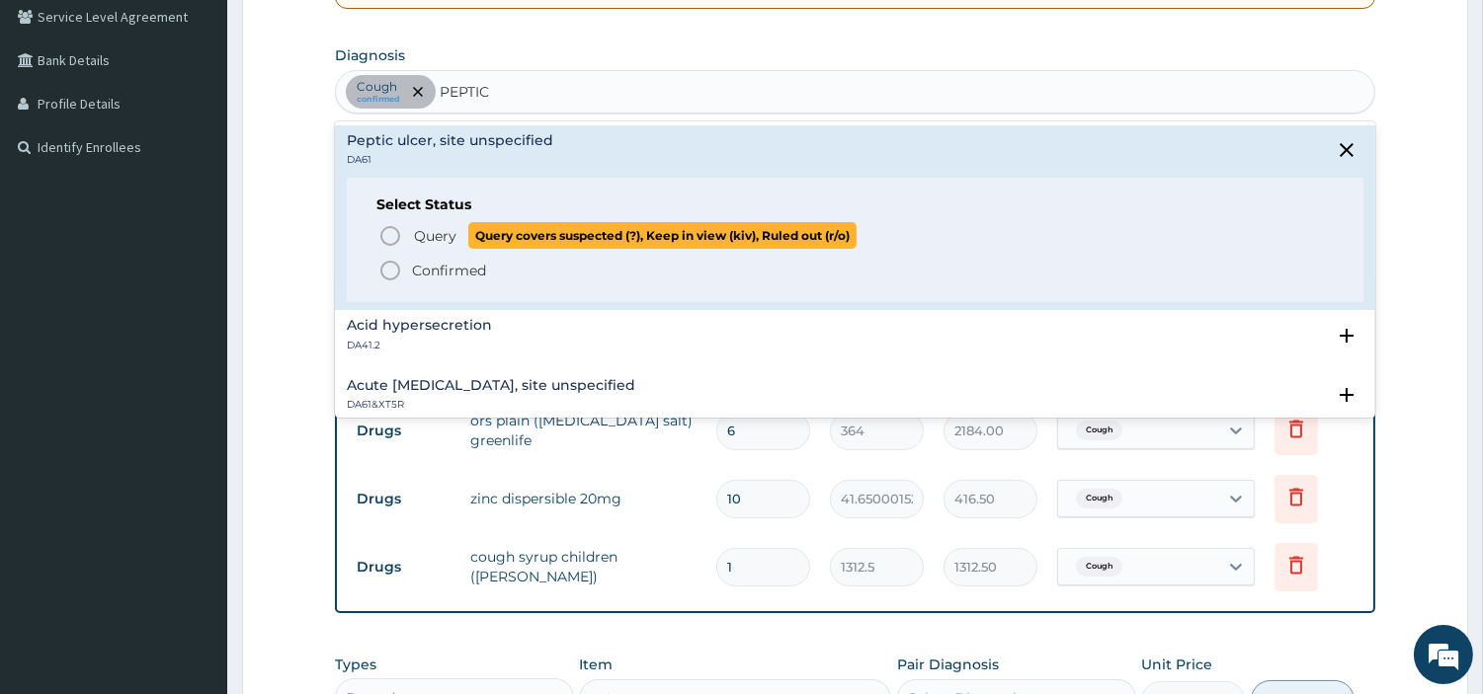
click at [449, 233] on span "Query" at bounding box center [435, 236] width 42 height 20
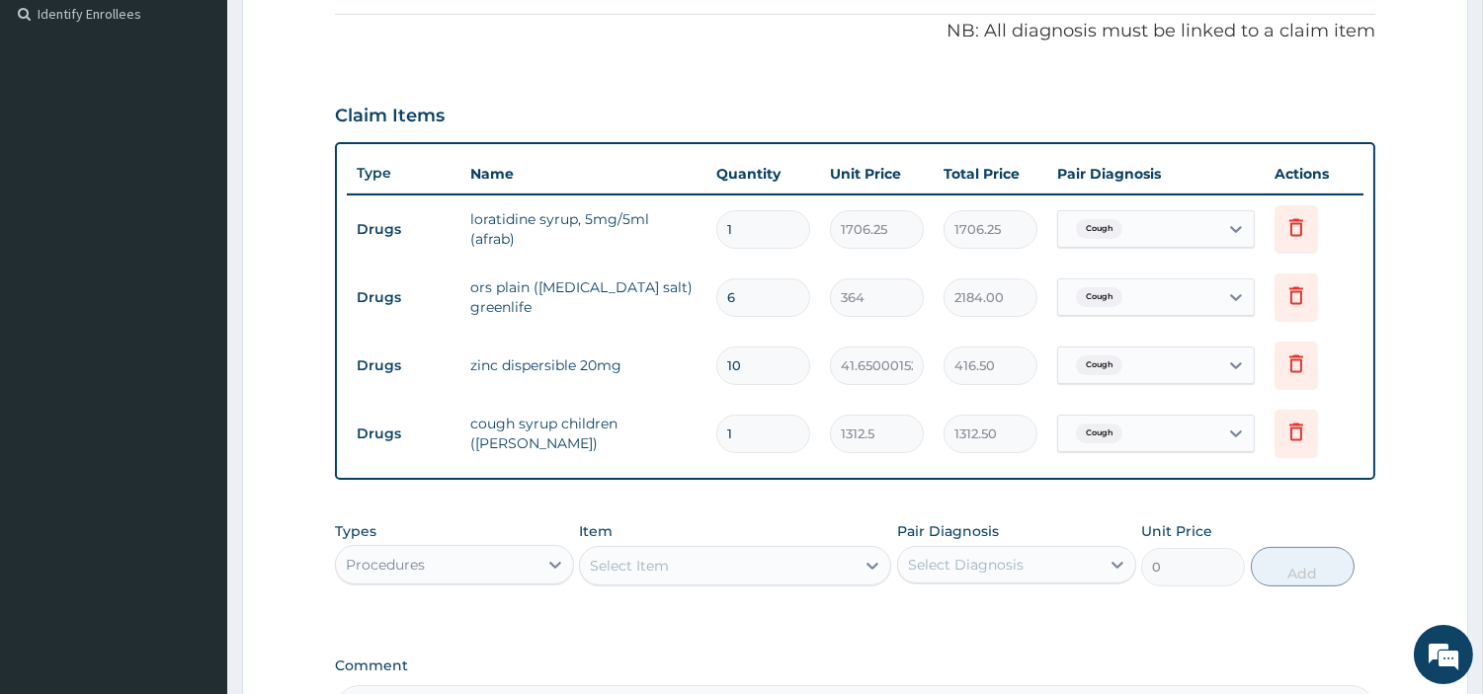
scroll to position [788, 0]
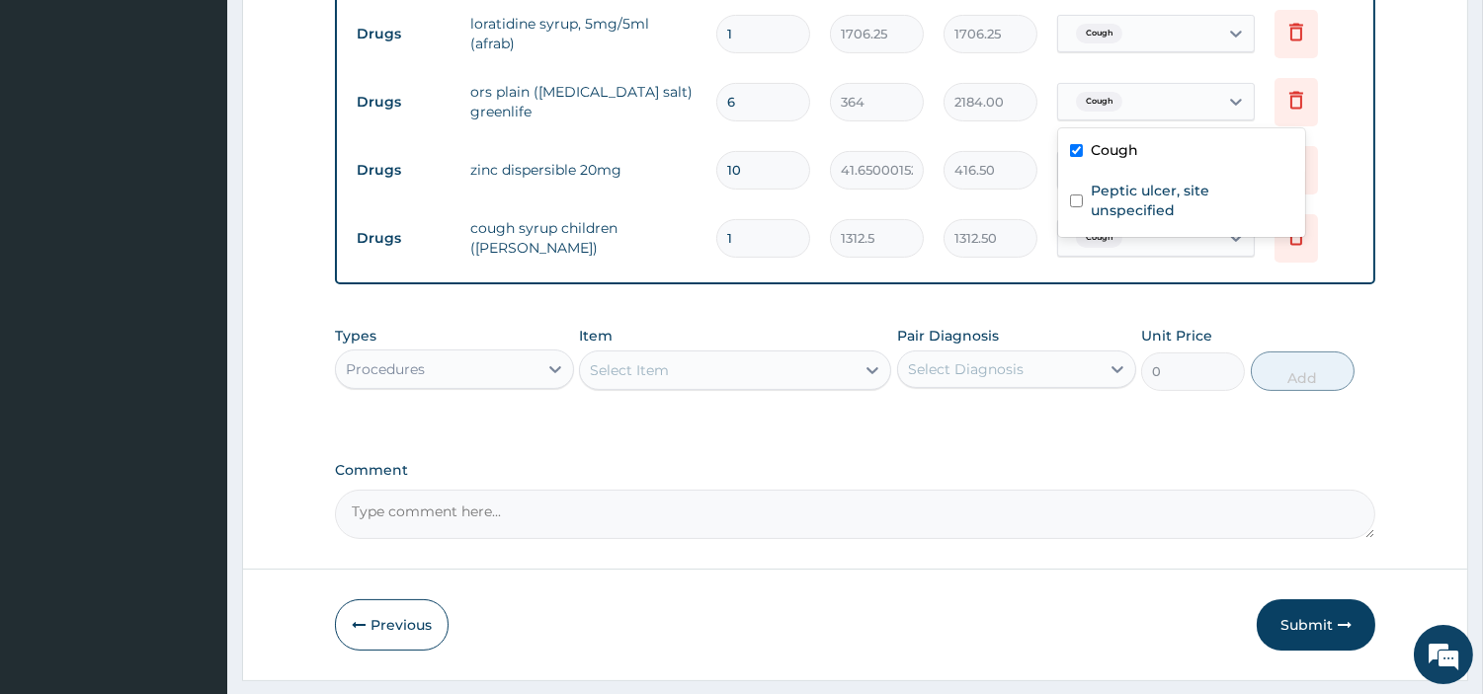
click at [1157, 107] on div "Cough" at bounding box center [1138, 102] width 160 height 34
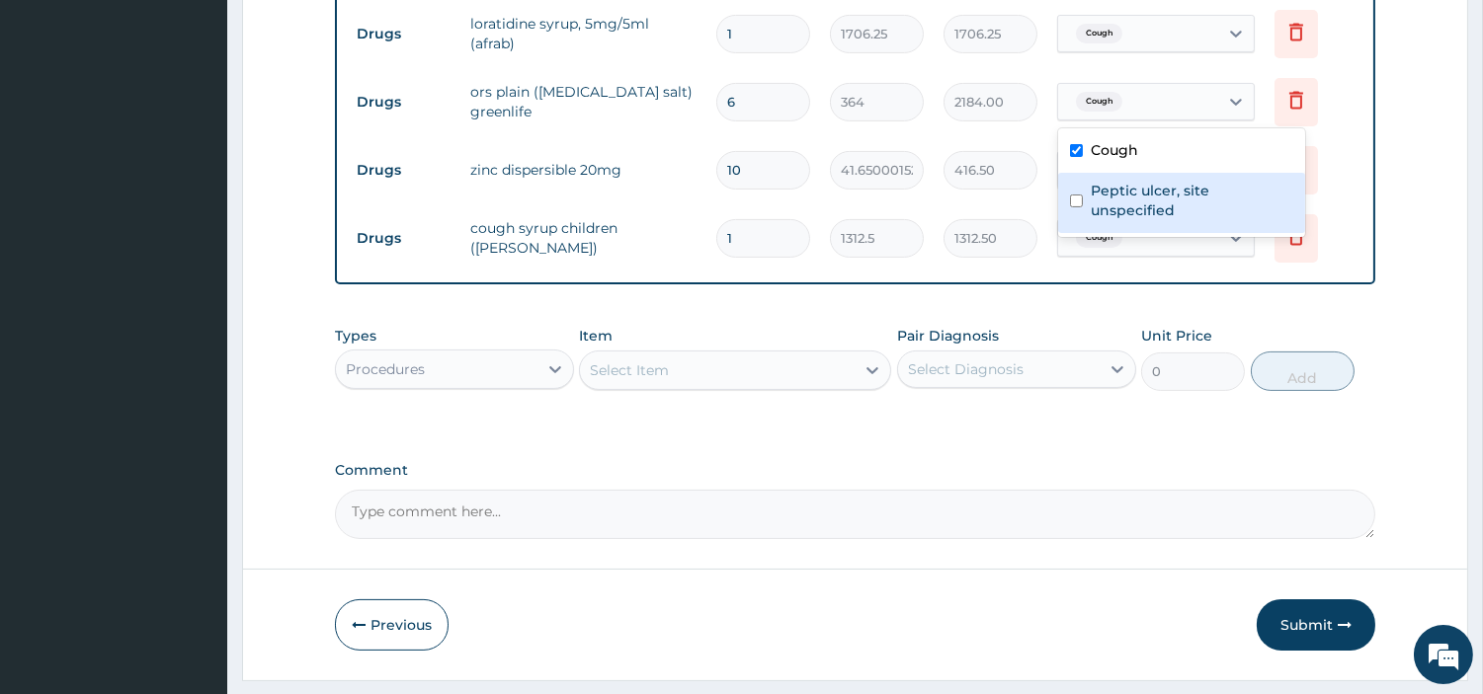
click at [1156, 186] on label "Peptic ulcer, site unspecified" at bounding box center [1192, 201] width 203 height 40
checkbox input "true"
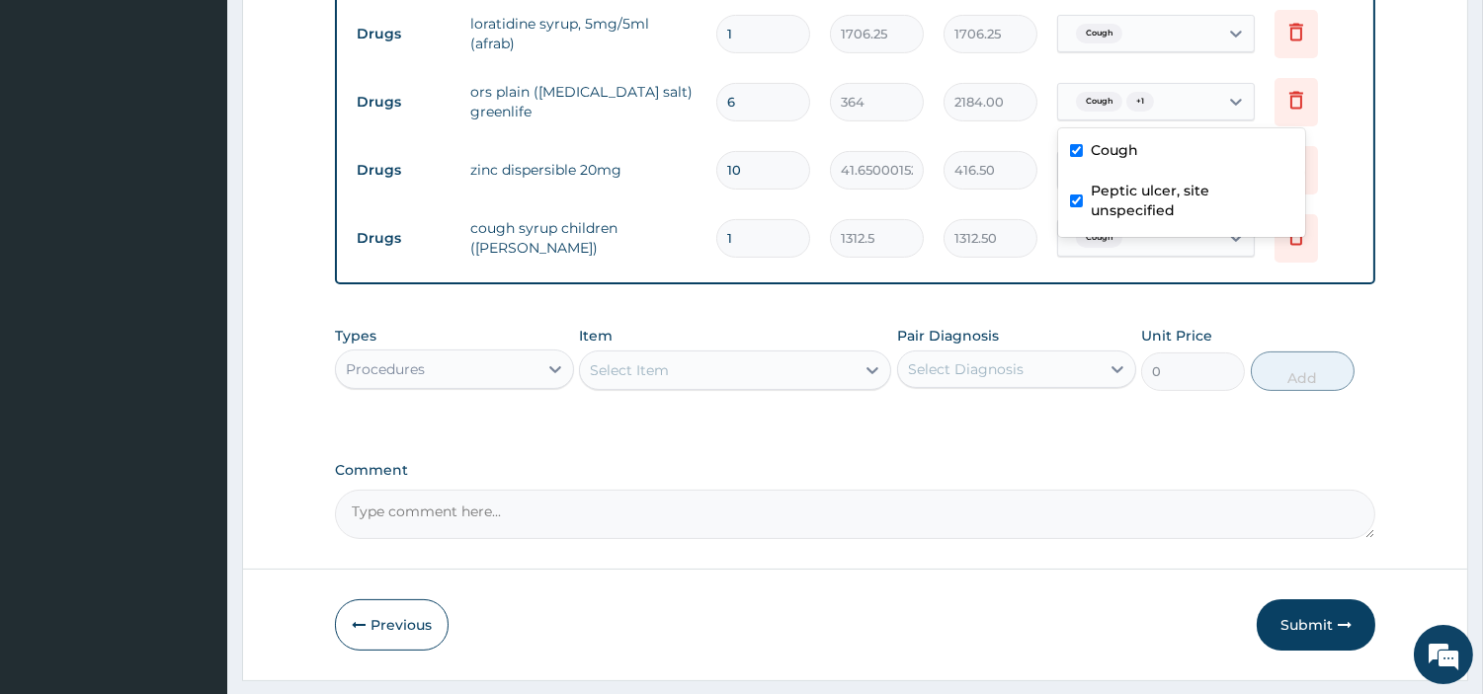
click at [813, 205] on tr "Drugs cough syrup children (fidson) 1 1312.5 1312.50 Cough Delete" at bounding box center [855, 238] width 1017 height 68
click at [1094, 113] on div "Cough + 1" at bounding box center [1112, 102] width 89 height 26
click at [973, 200] on tr "Drugs zinc dispersible 20mg 10 41.65000152587891 416.50 Cough Delete" at bounding box center [855, 170] width 1017 height 68
click at [1114, 189] on td "Cough" at bounding box center [1155, 169] width 217 height 57
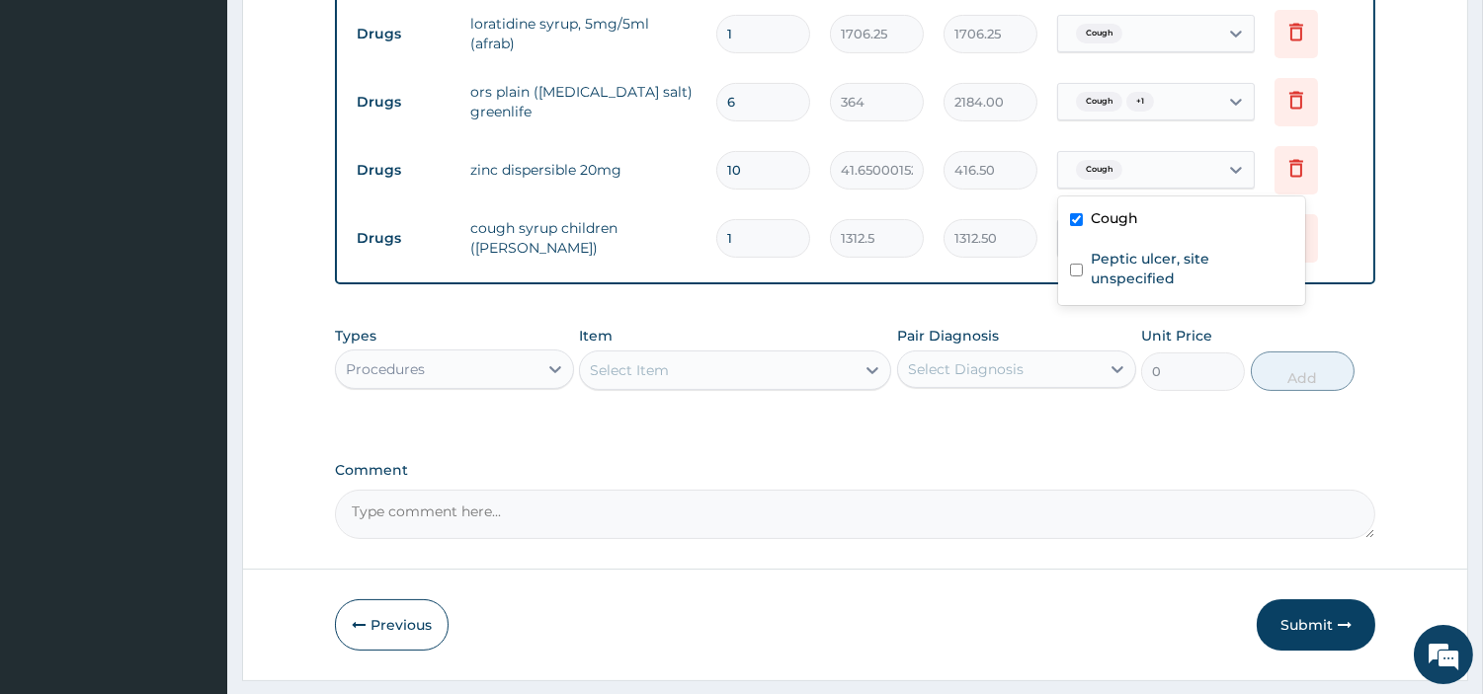
click at [1114, 174] on span "Cough" at bounding box center [1099, 170] width 46 height 20
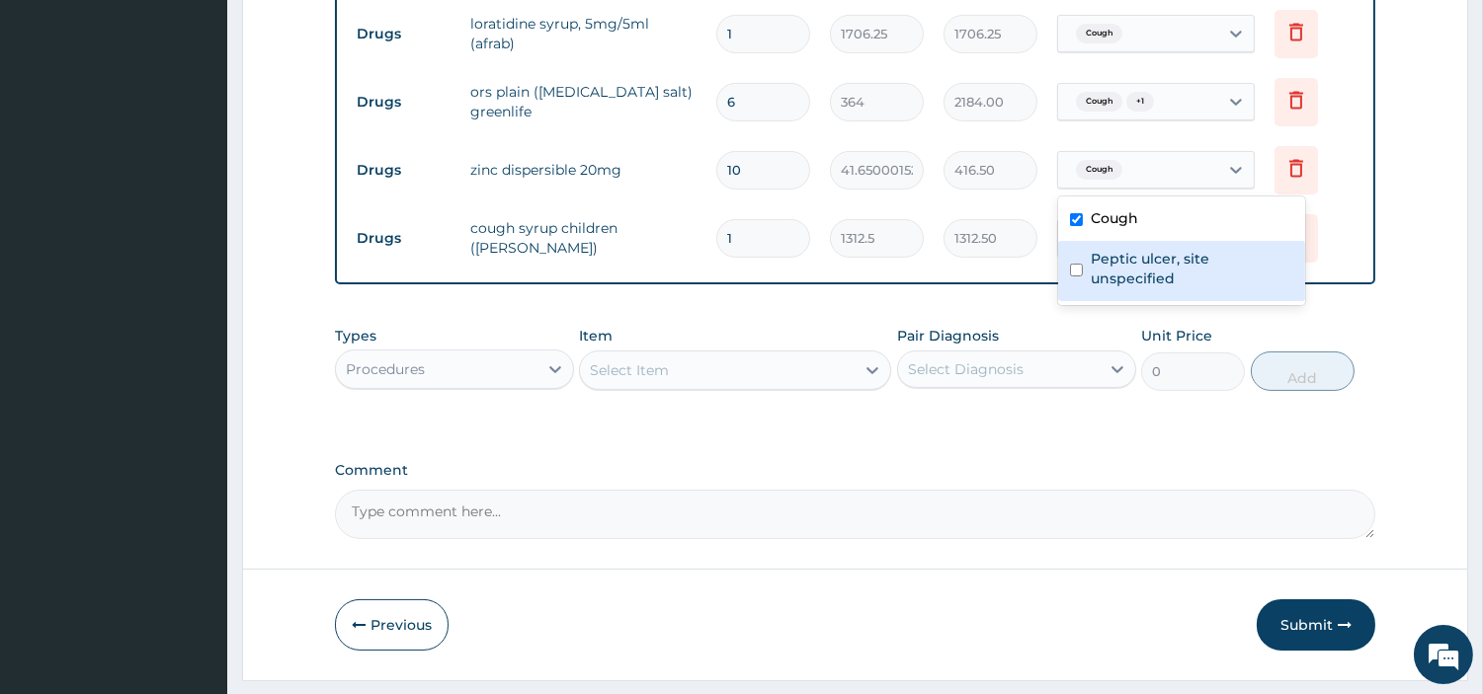
click at [1122, 261] on label "Peptic ulcer, site unspecified" at bounding box center [1192, 269] width 203 height 40
checkbox input "true"
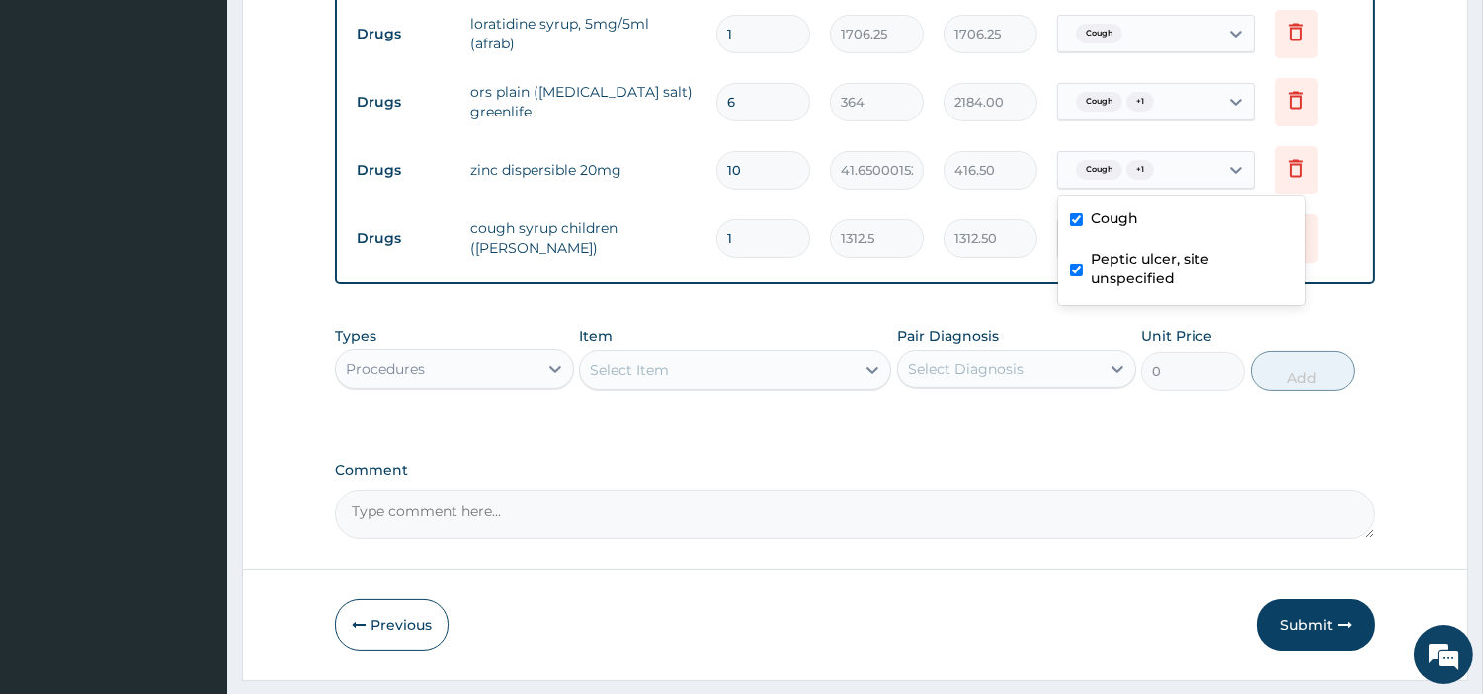
click at [667, 390] on div "Types Procedures Item Select Item Pair Diagnosis Select Diagnosis Unit Price 0 …" at bounding box center [855, 358] width 1040 height 85
click at [673, 368] on div "Select Item" at bounding box center [717, 371] width 275 height 32
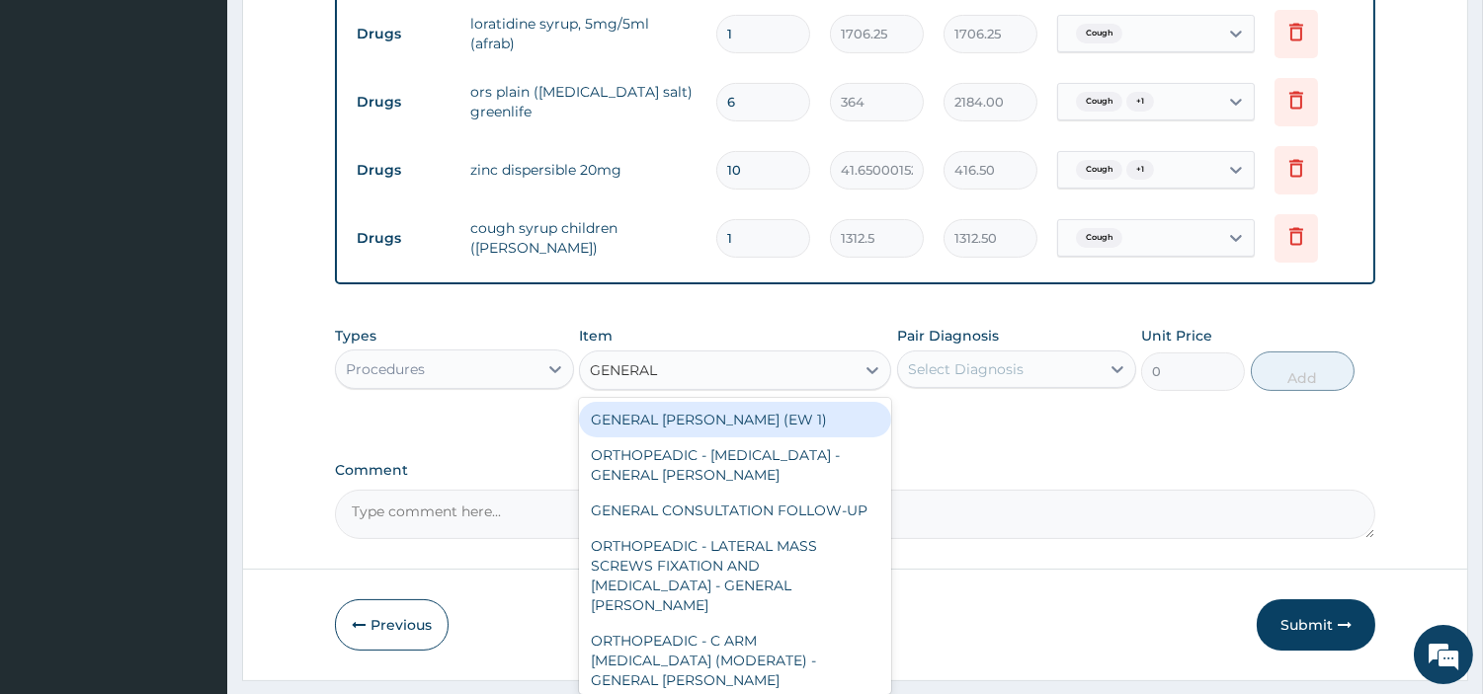
type input "GENERAL C"
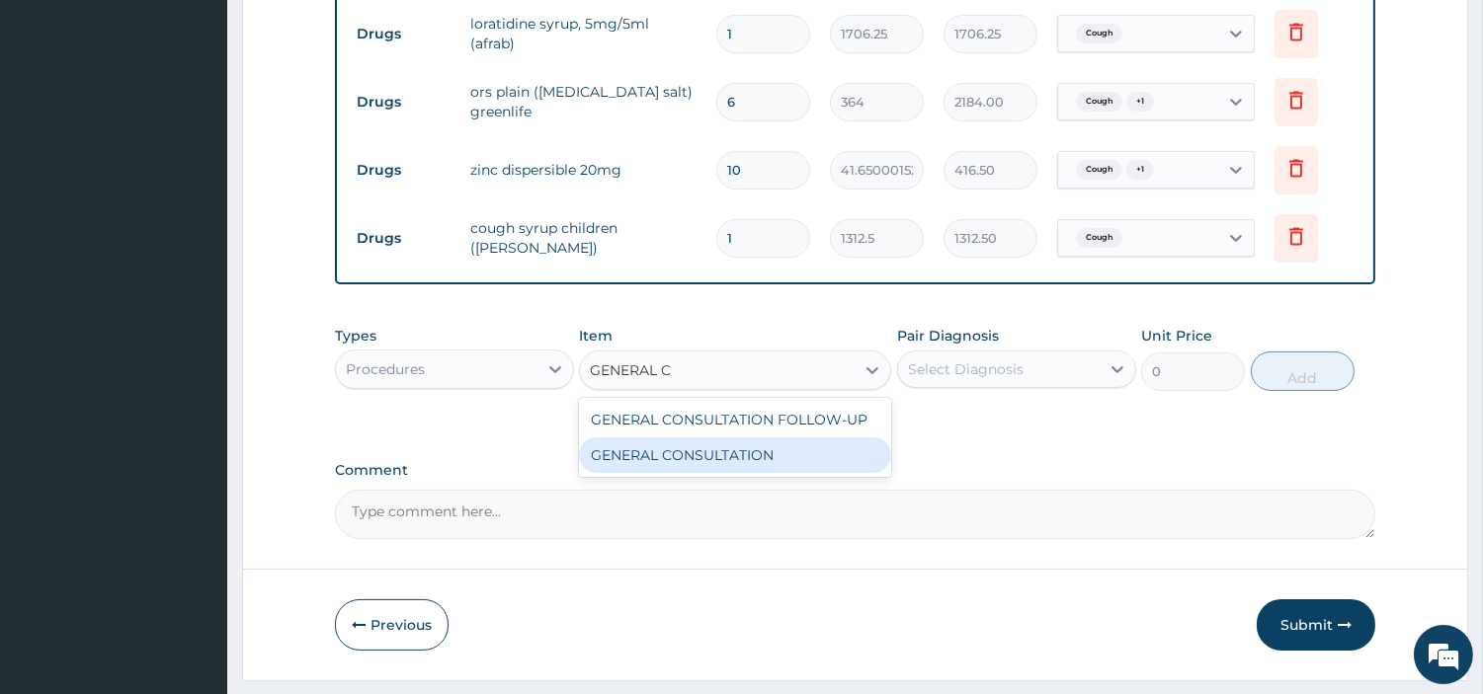
click at [744, 454] on div "GENERAL CONSULTATION" at bounding box center [735, 456] width 312 height 36
type input "6750"
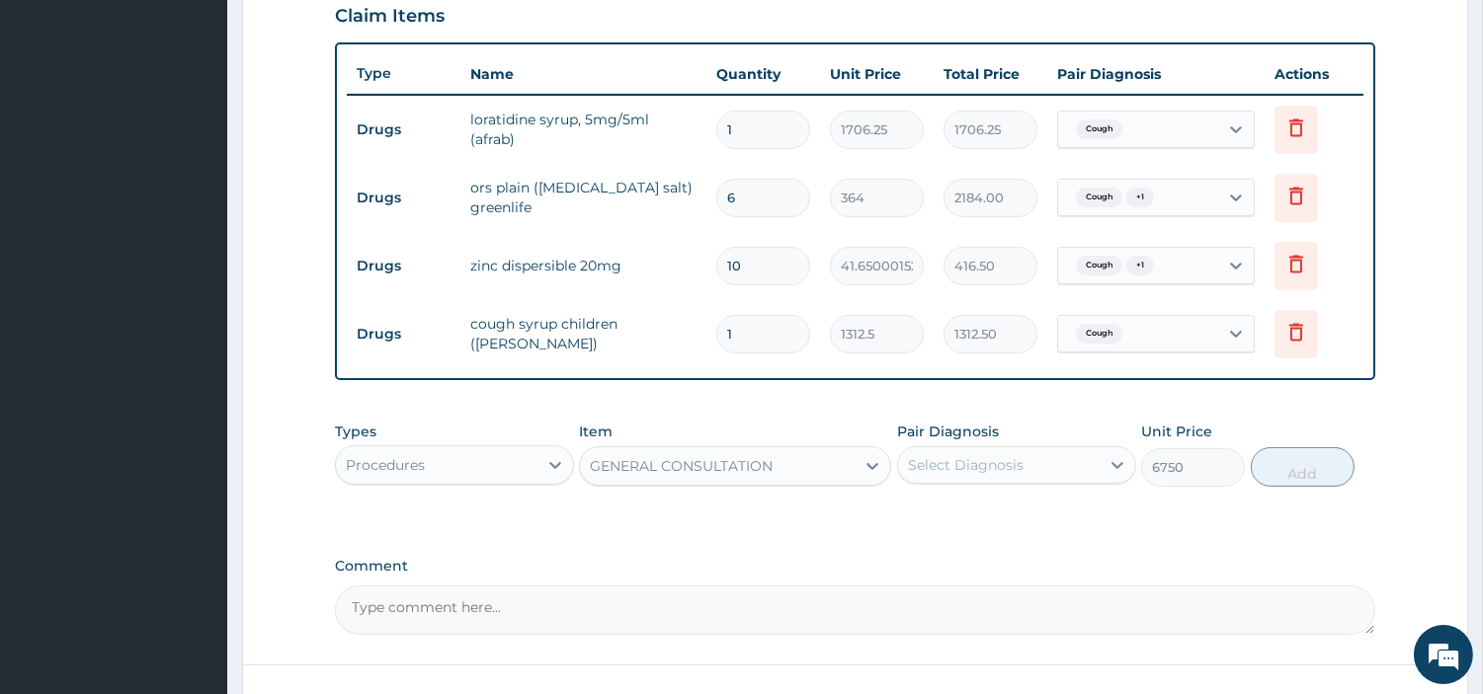
scroll to position [459, 0]
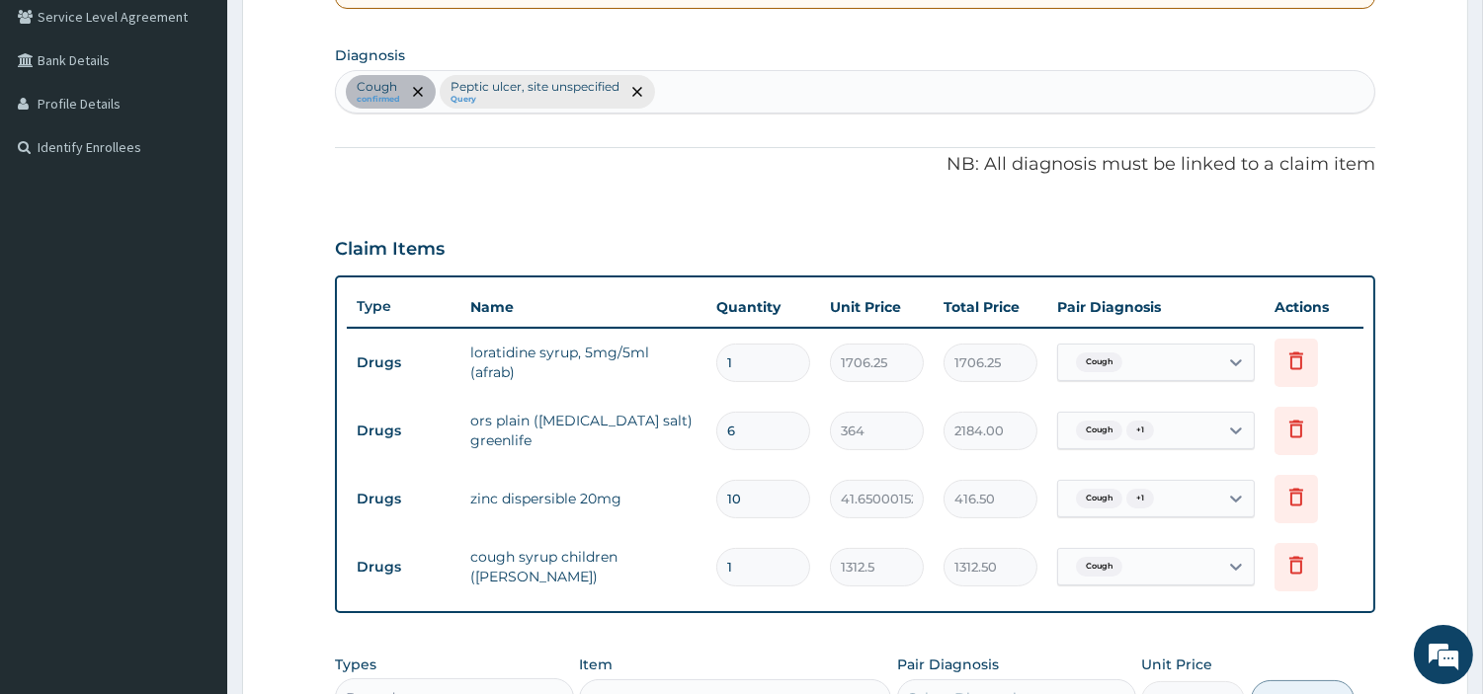
click at [734, 93] on div "Cough confirmed Peptic ulcer, site unspecified Query" at bounding box center [855, 91] width 1038 height 41
type input "MALARIA"
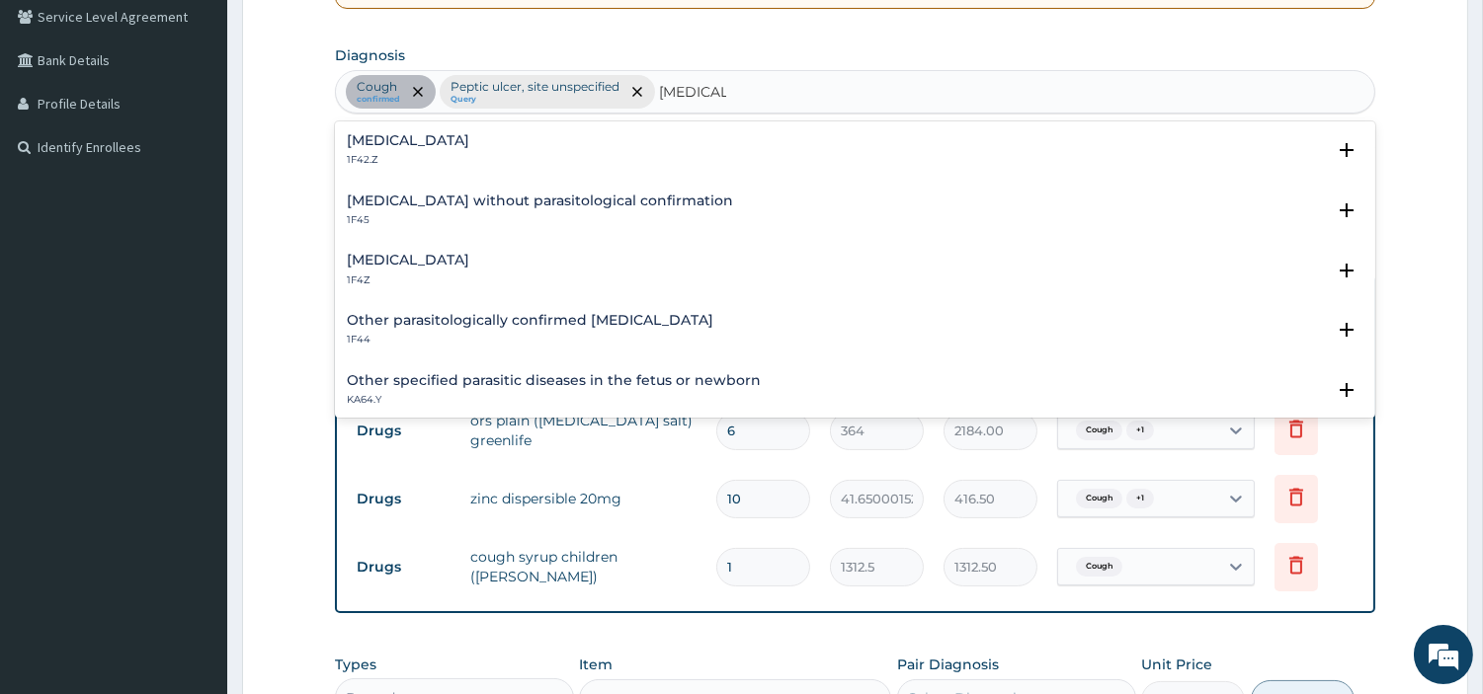
click at [451, 261] on h4 "Malaria, unspecified" at bounding box center [408, 260] width 122 height 15
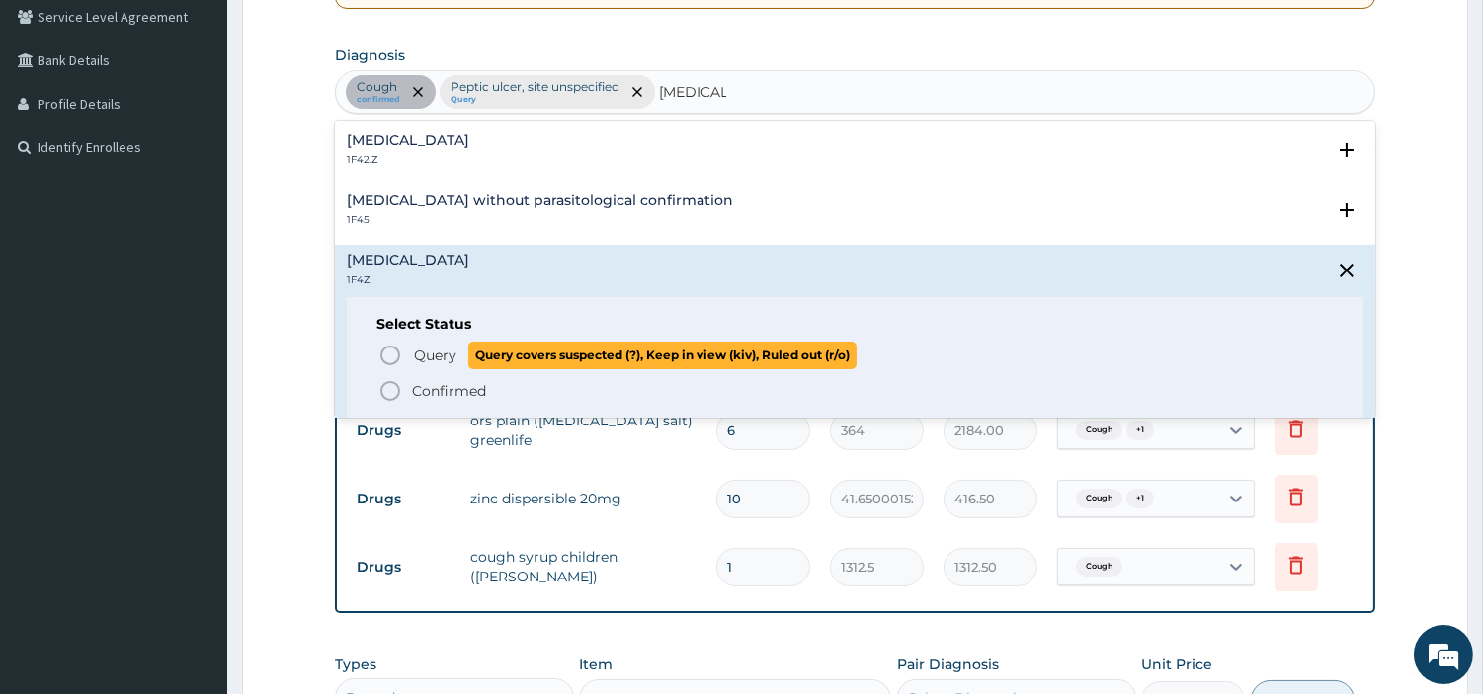
click at [422, 348] on span "Query" at bounding box center [435, 356] width 42 height 20
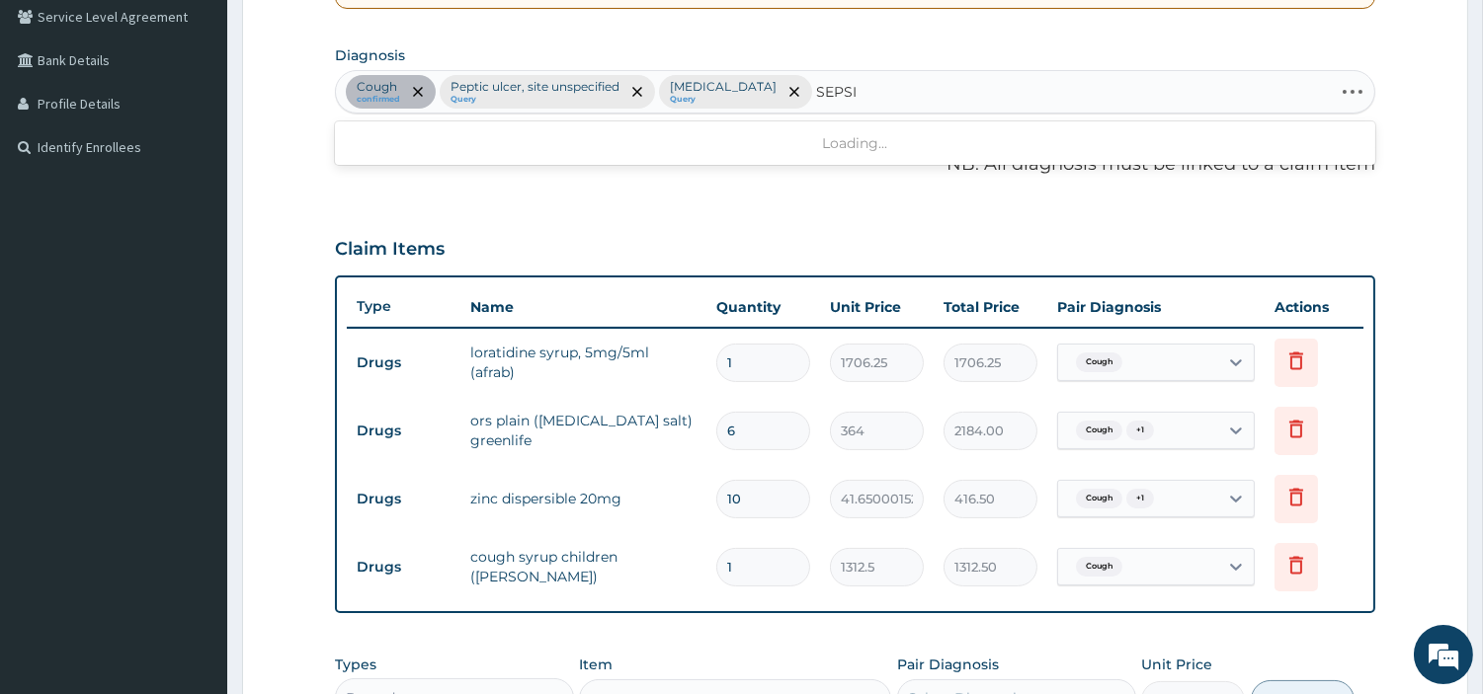
type input "SEPSIS"
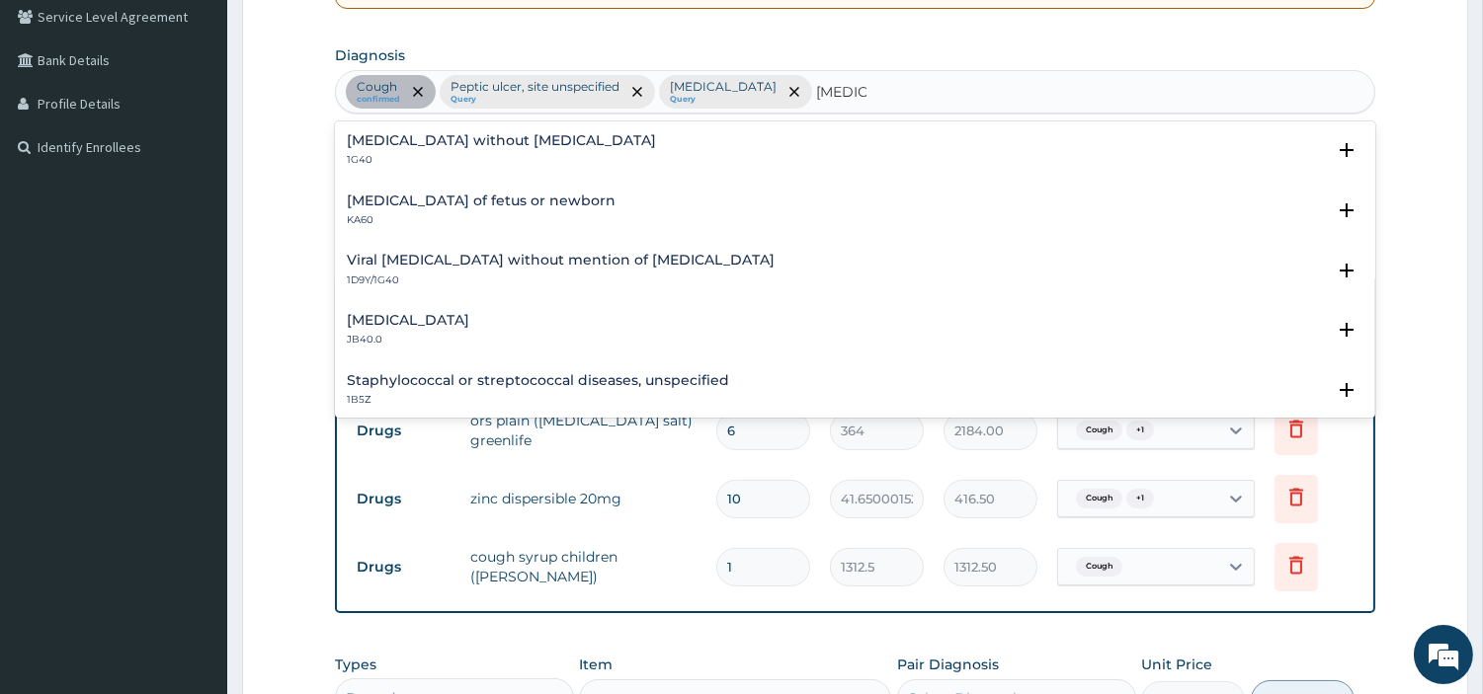
click at [455, 149] on div "Sepsis without septic shock 1G40" at bounding box center [501, 150] width 309 height 35
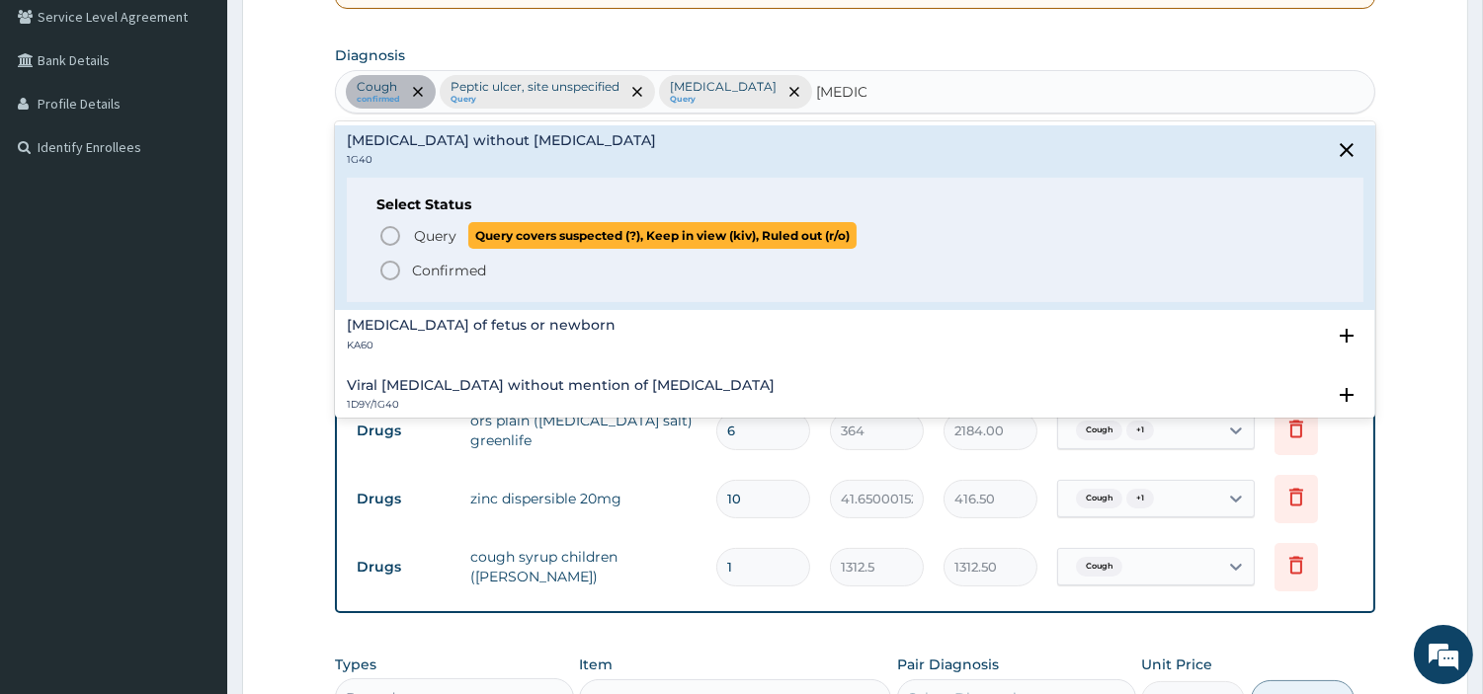
click at [428, 234] on span "Query" at bounding box center [435, 236] width 42 height 20
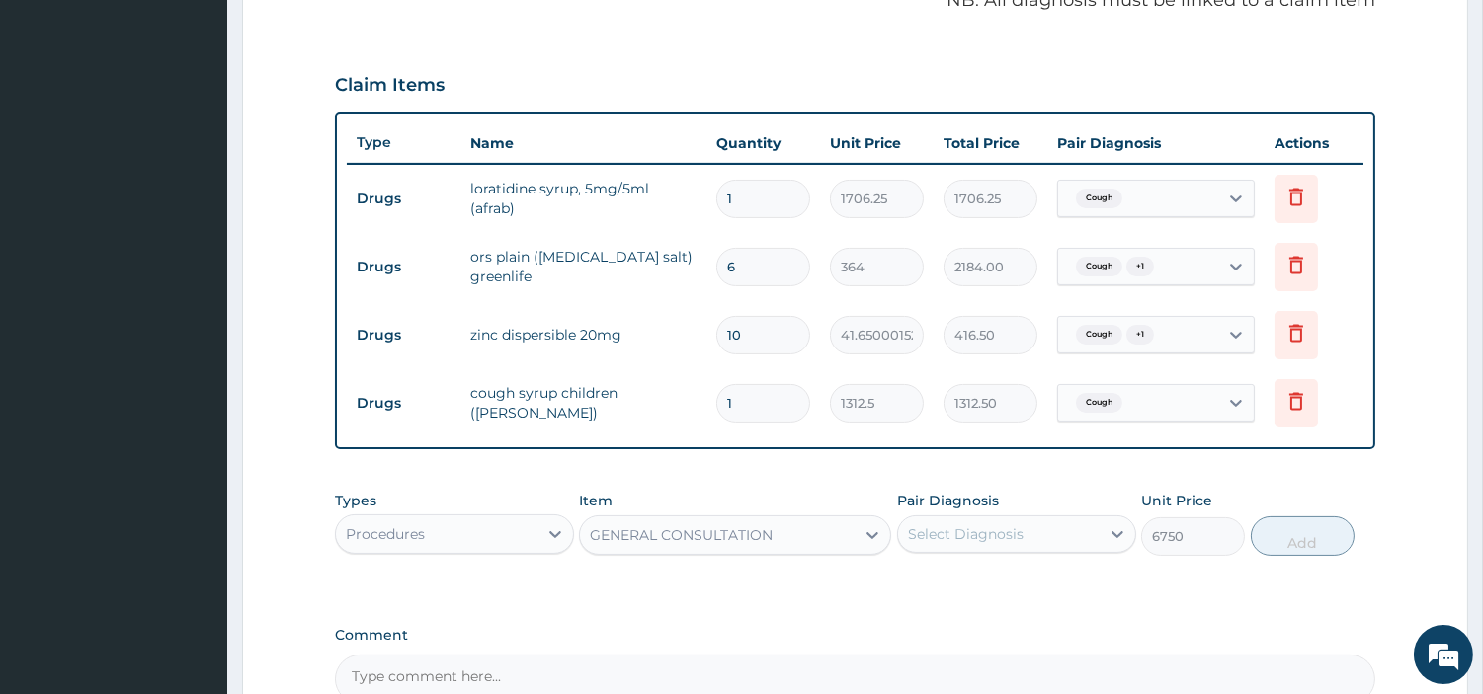
scroll to position [731, 0]
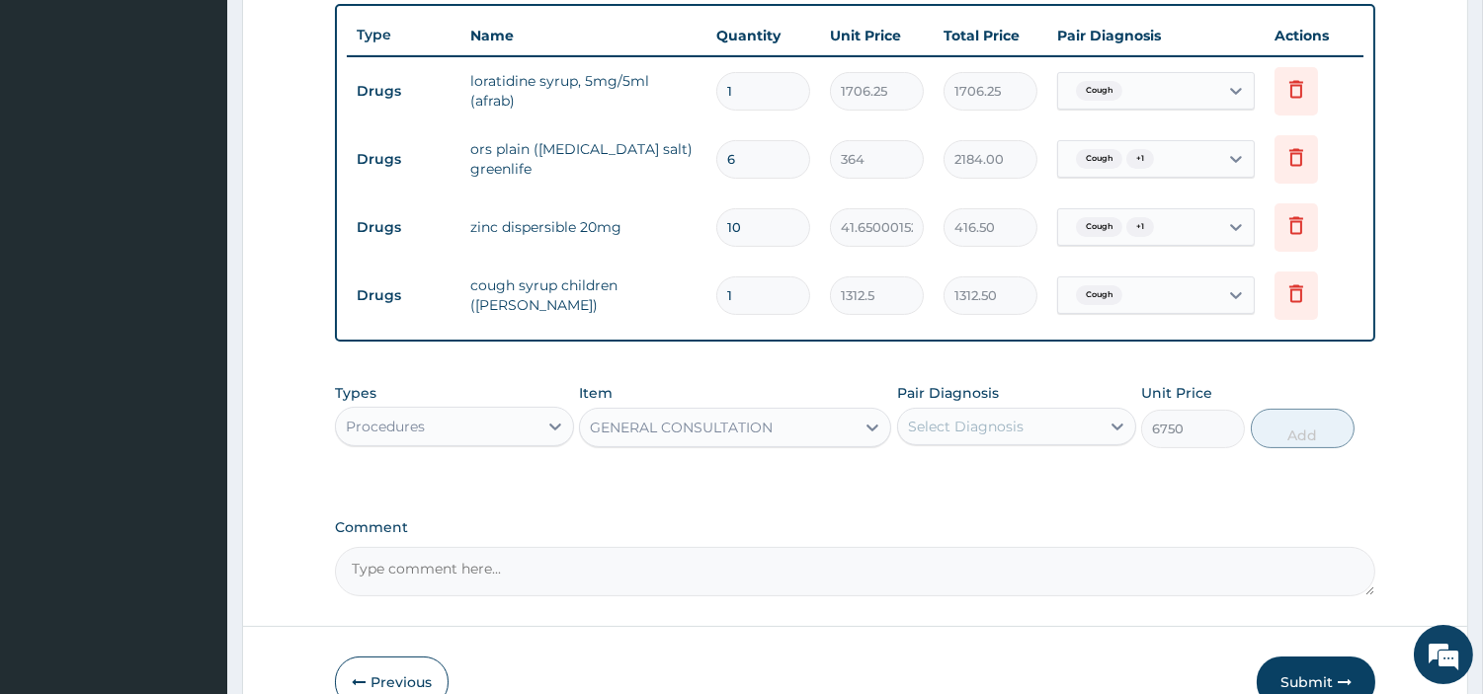
click at [1040, 449] on div "Types Procedures Item GENERAL CONSULTATION Pair Diagnosis Select Diagnosis Unit…" at bounding box center [855, 415] width 1040 height 85
click at [1034, 433] on div "Select Diagnosis" at bounding box center [999, 427] width 202 height 32
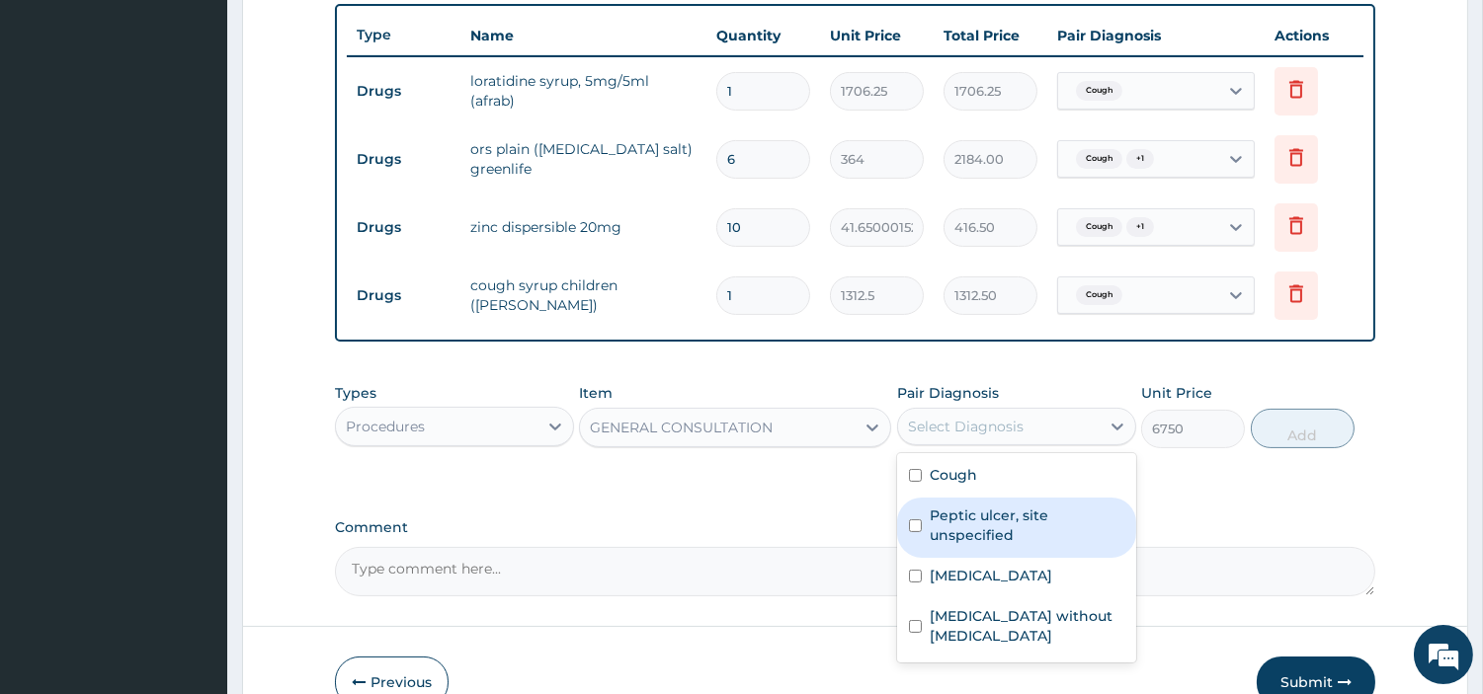
click at [1027, 514] on label "Peptic ulcer, site unspecified" at bounding box center [1027, 526] width 195 height 40
checkbox input "true"
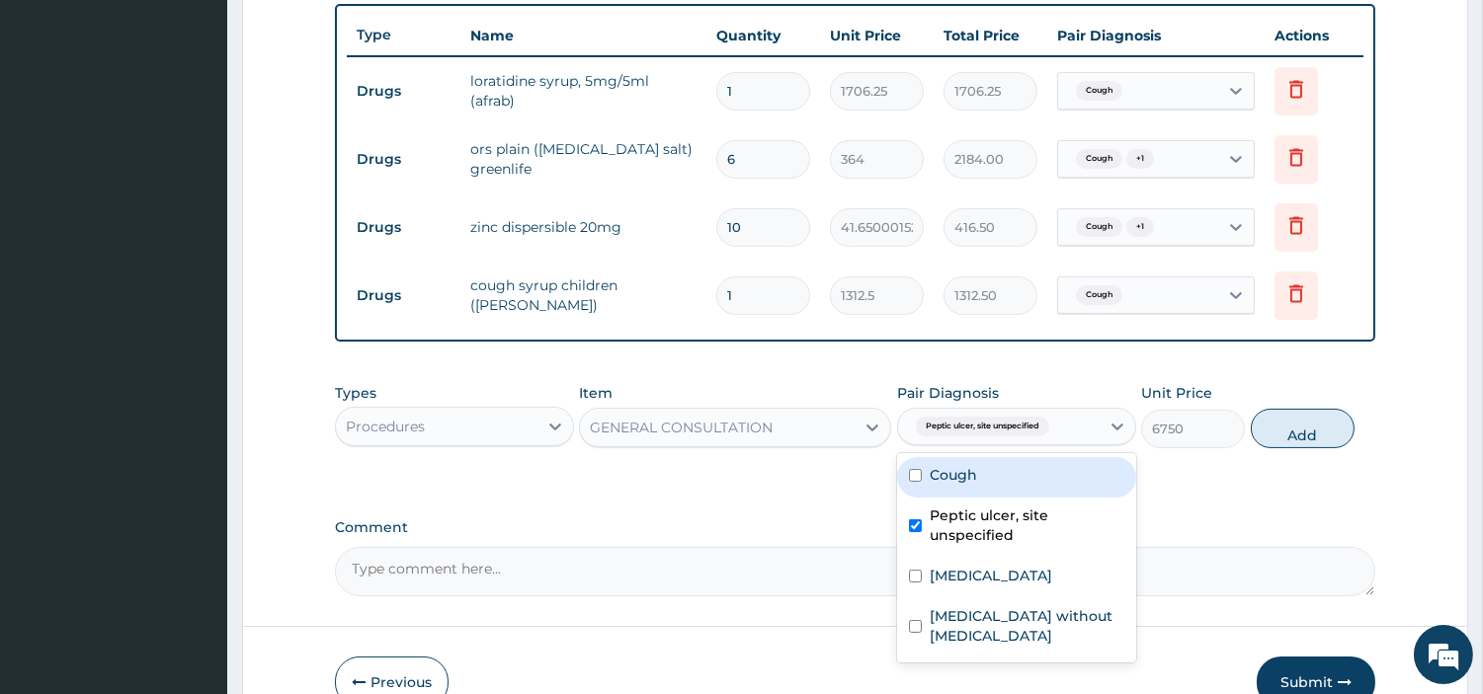
drag, startPoint x: 1023, startPoint y: 481, endPoint x: 1027, endPoint y: 555, distance: 74.2
click at [1023, 482] on div "Cough" at bounding box center [1016, 477] width 239 height 41
checkbox input "true"
click at [1035, 586] on label "Malaria, unspecified" at bounding box center [991, 576] width 122 height 20
checkbox input "true"
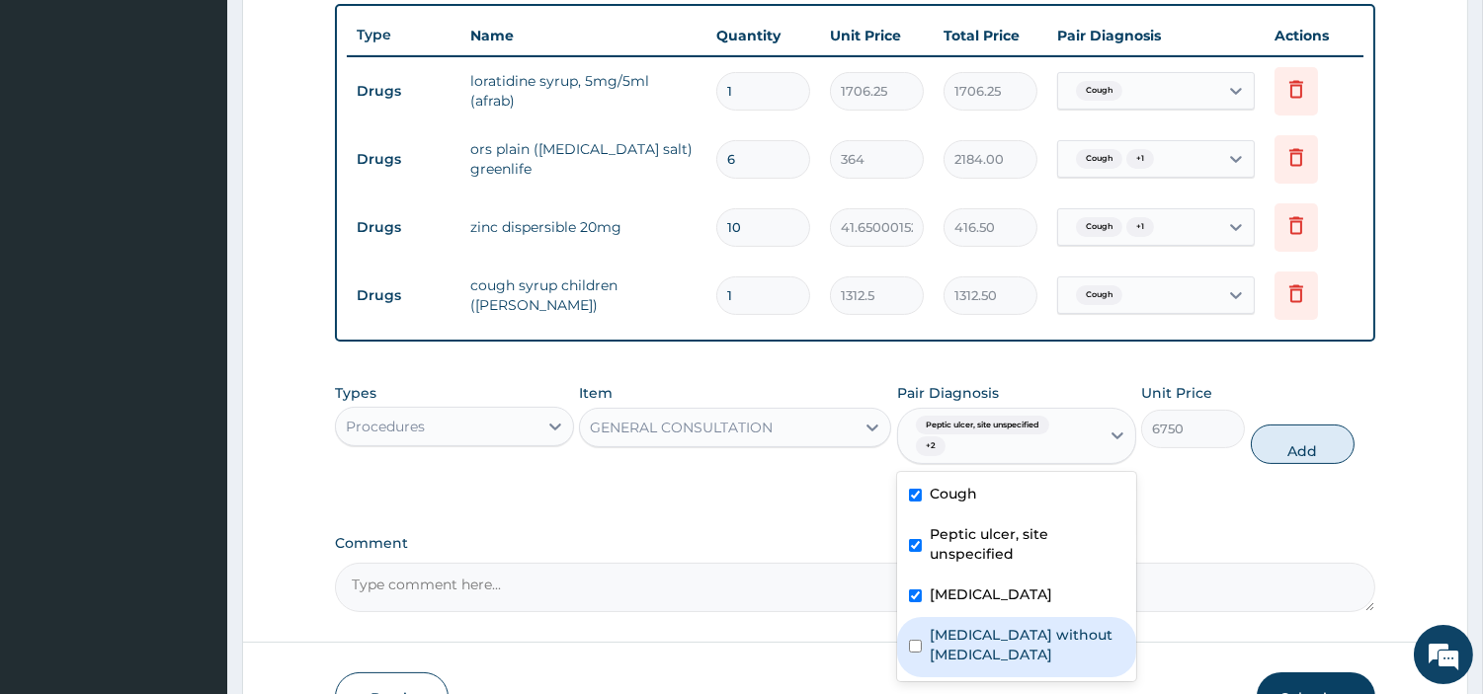
click at [1039, 634] on label "Sepsis without septic shock" at bounding box center [1027, 645] width 195 height 40
checkbox input "true"
drag, startPoint x: 1281, startPoint y: 449, endPoint x: 1111, endPoint y: 429, distance: 171.2
click at [1280, 450] on button "Add" at bounding box center [1303, 445] width 104 height 40
type input "0"
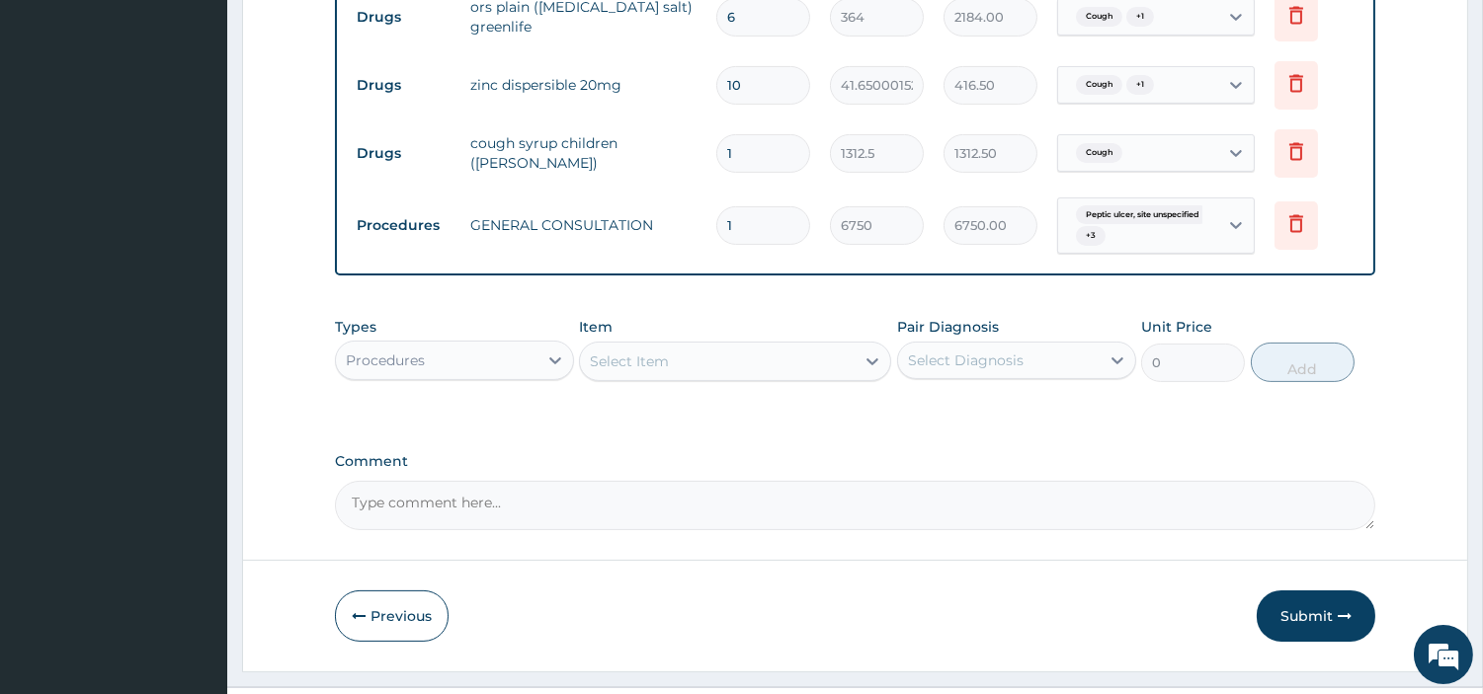
scroll to position [917, 0]
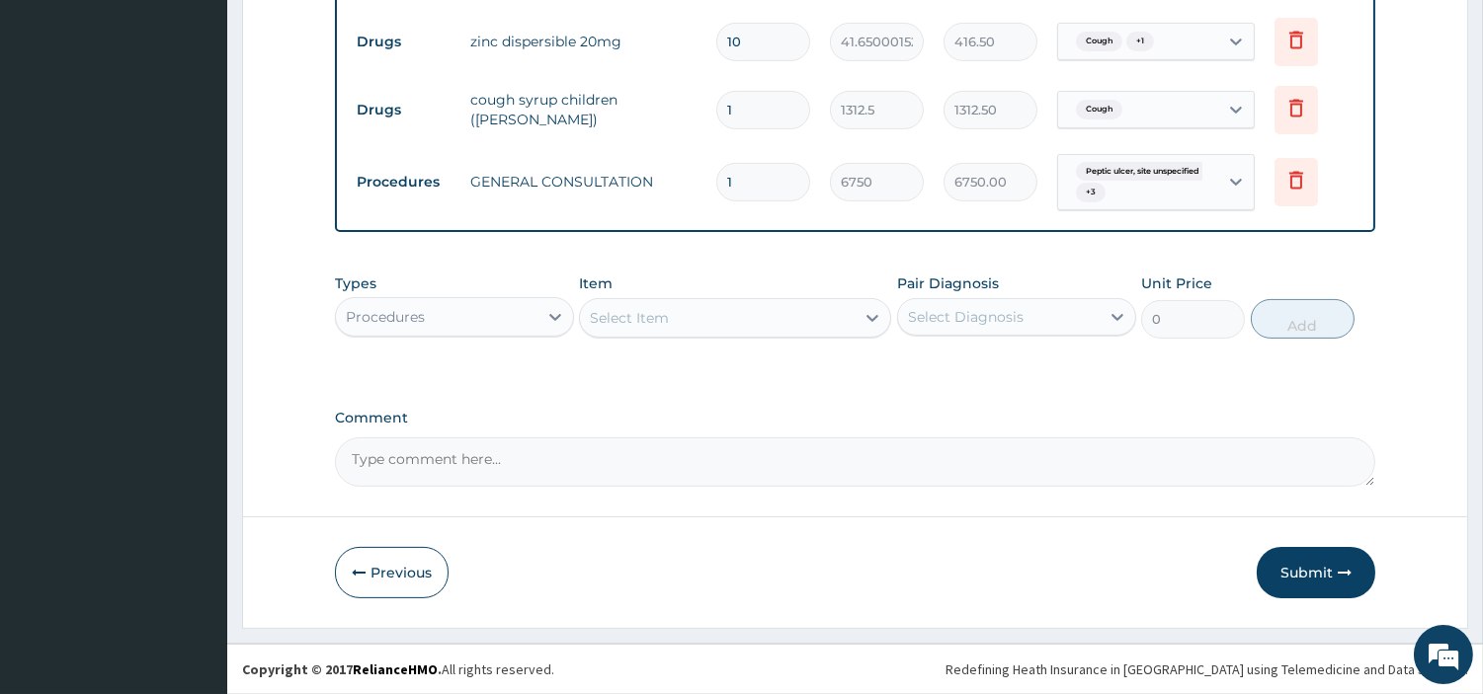
click at [537, 292] on div "Types Procedures" at bounding box center [454, 306] width 239 height 65
click at [536, 311] on div "Procedures" at bounding box center [437, 317] width 202 height 32
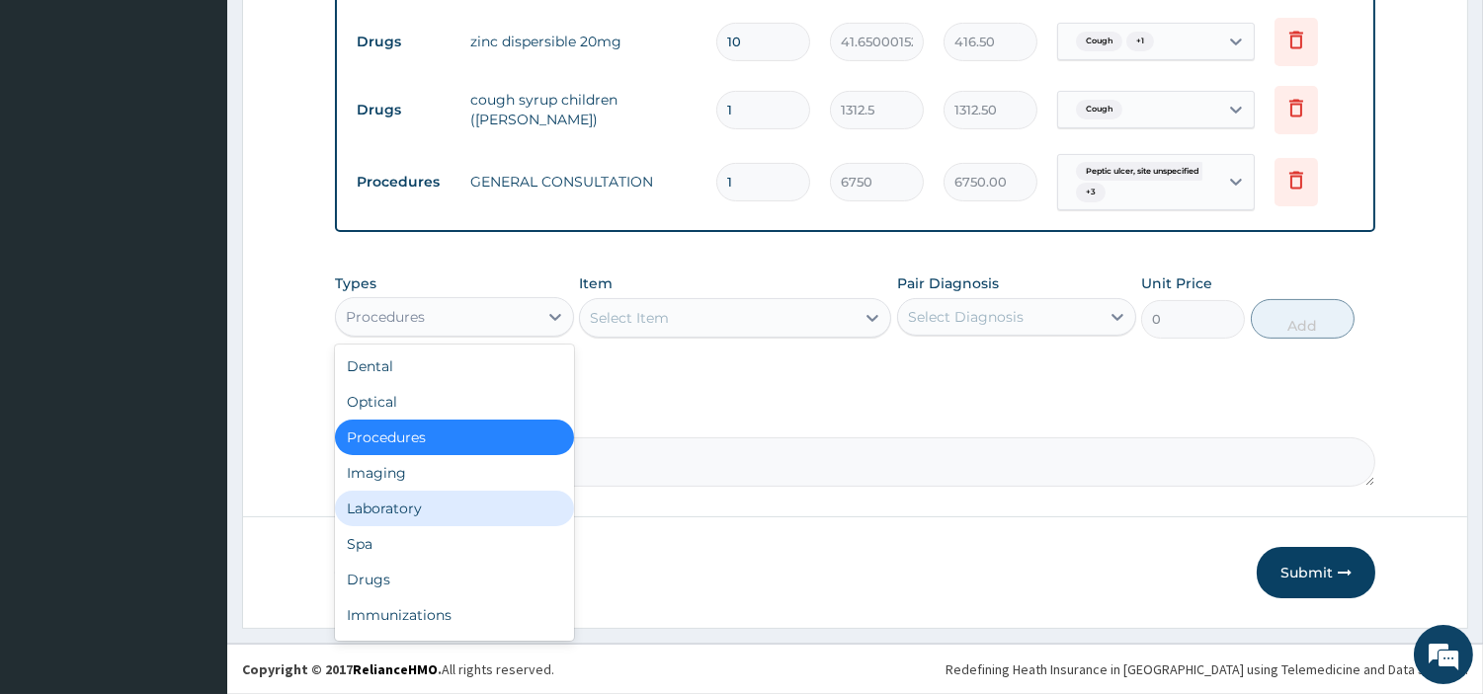
click at [474, 500] on div "Laboratory" at bounding box center [454, 509] width 239 height 36
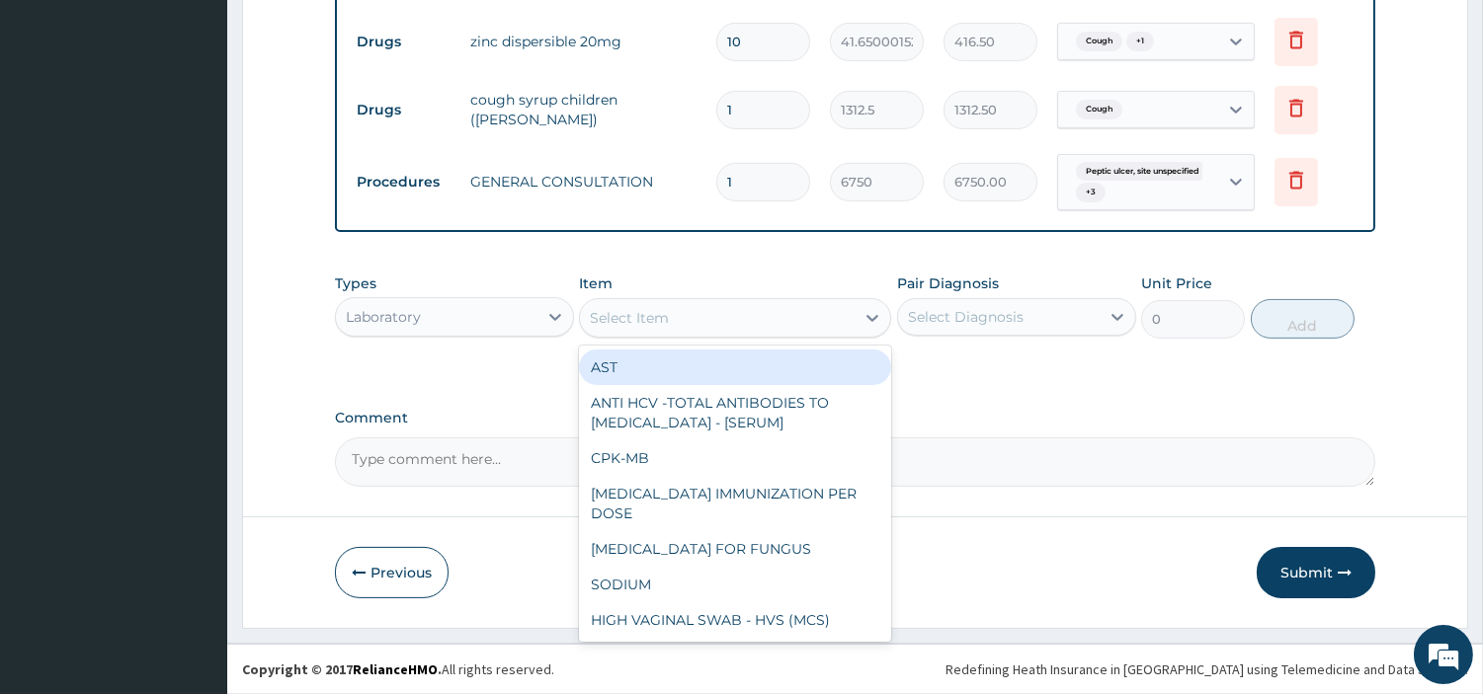
click at [806, 322] on div "Select Item" at bounding box center [717, 318] width 275 height 32
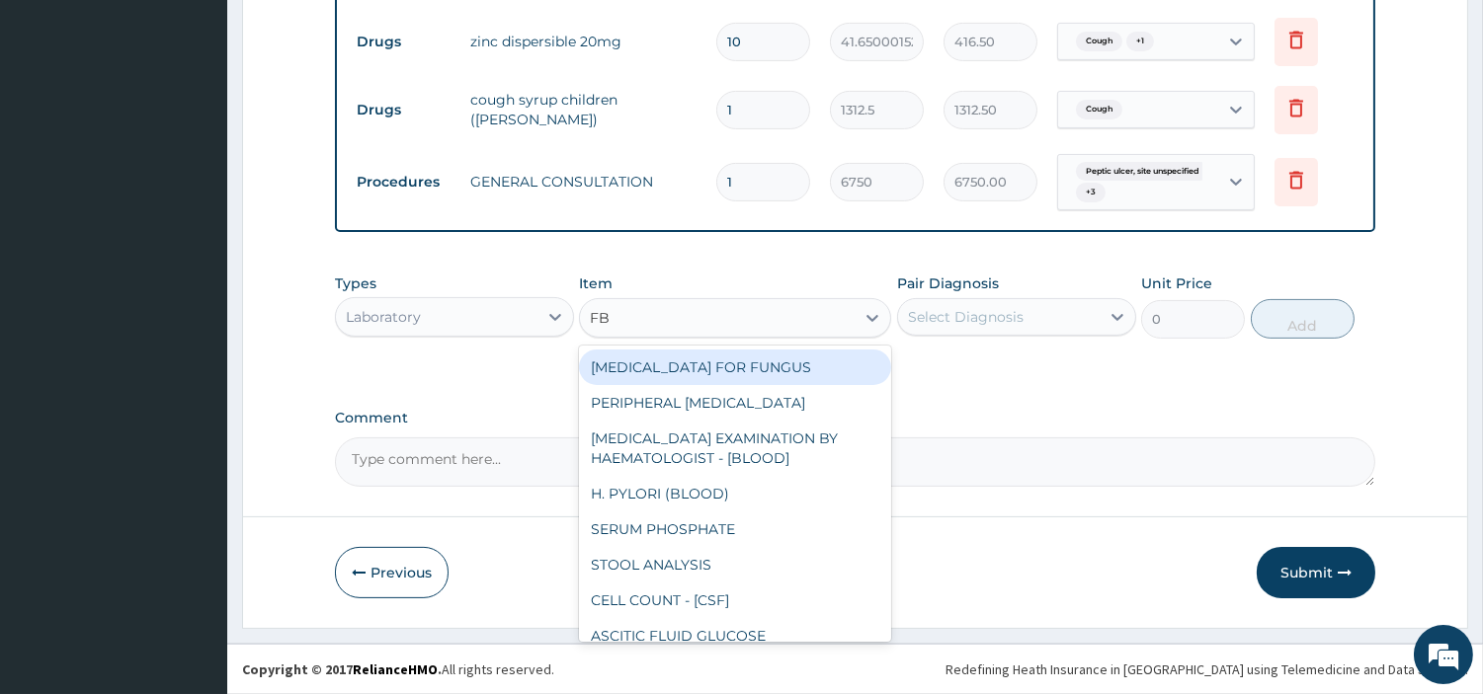
type input "FBC"
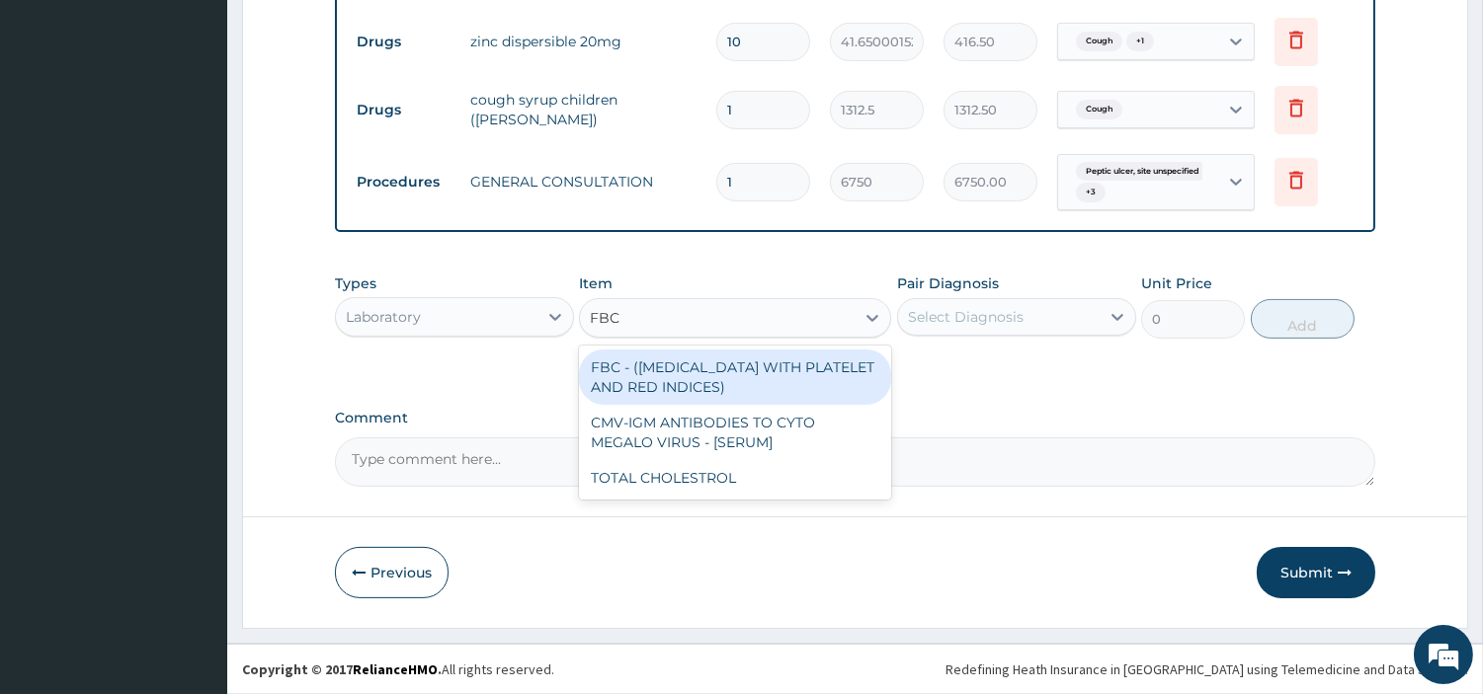
click at [840, 370] on div "FBC - (FULL BLOOD COUNT WITH PLATELET AND RED INDICES)" at bounding box center [735, 377] width 312 height 55
type input "5400"
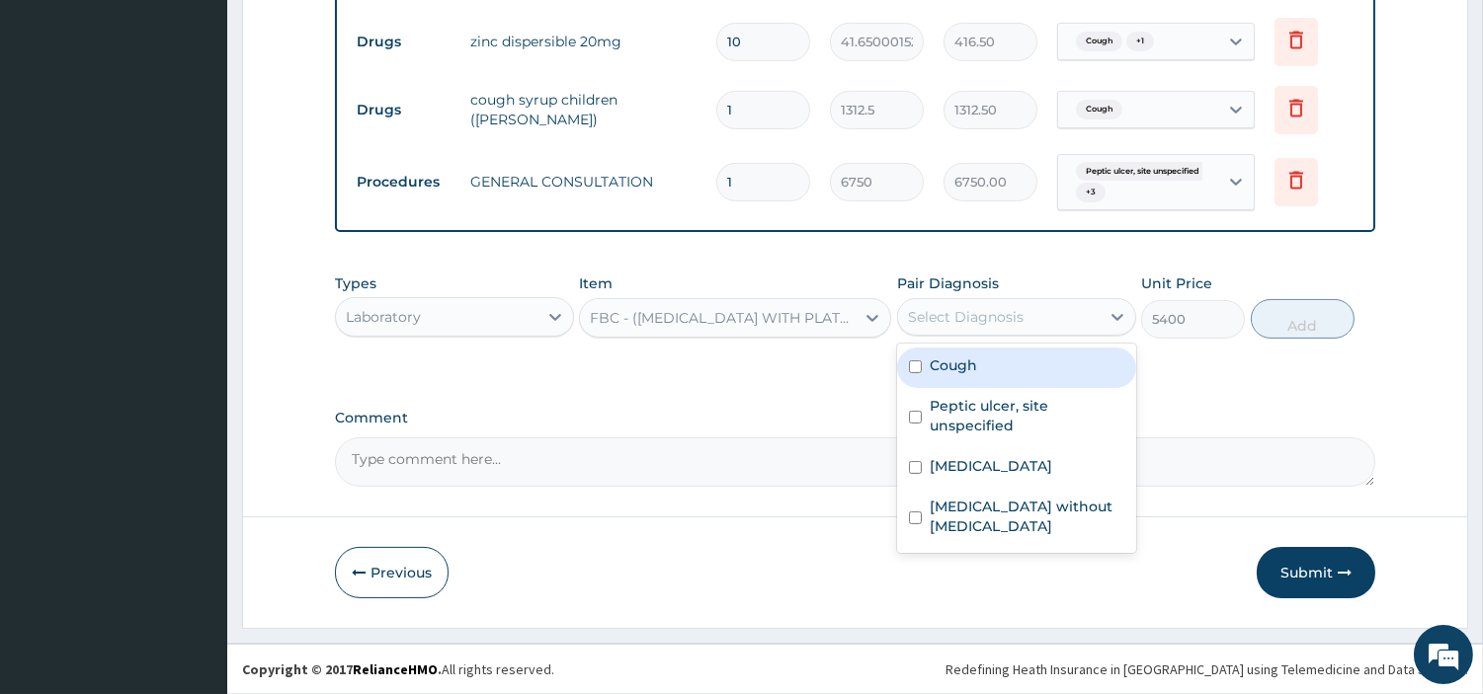
click at [986, 316] on div "Select Diagnosis" at bounding box center [966, 317] width 116 height 20
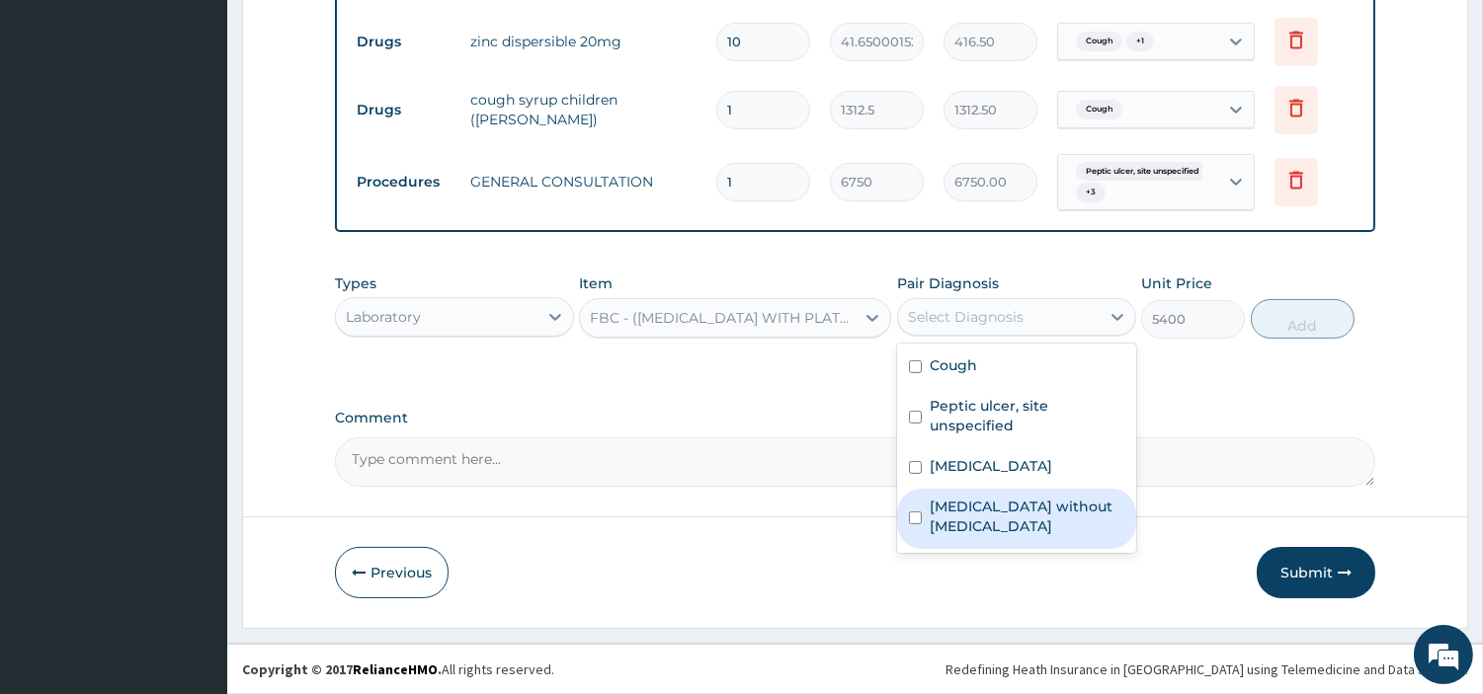
click at [996, 506] on label "Sepsis without septic shock" at bounding box center [1027, 517] width 195 height 40
checkbox input "true"
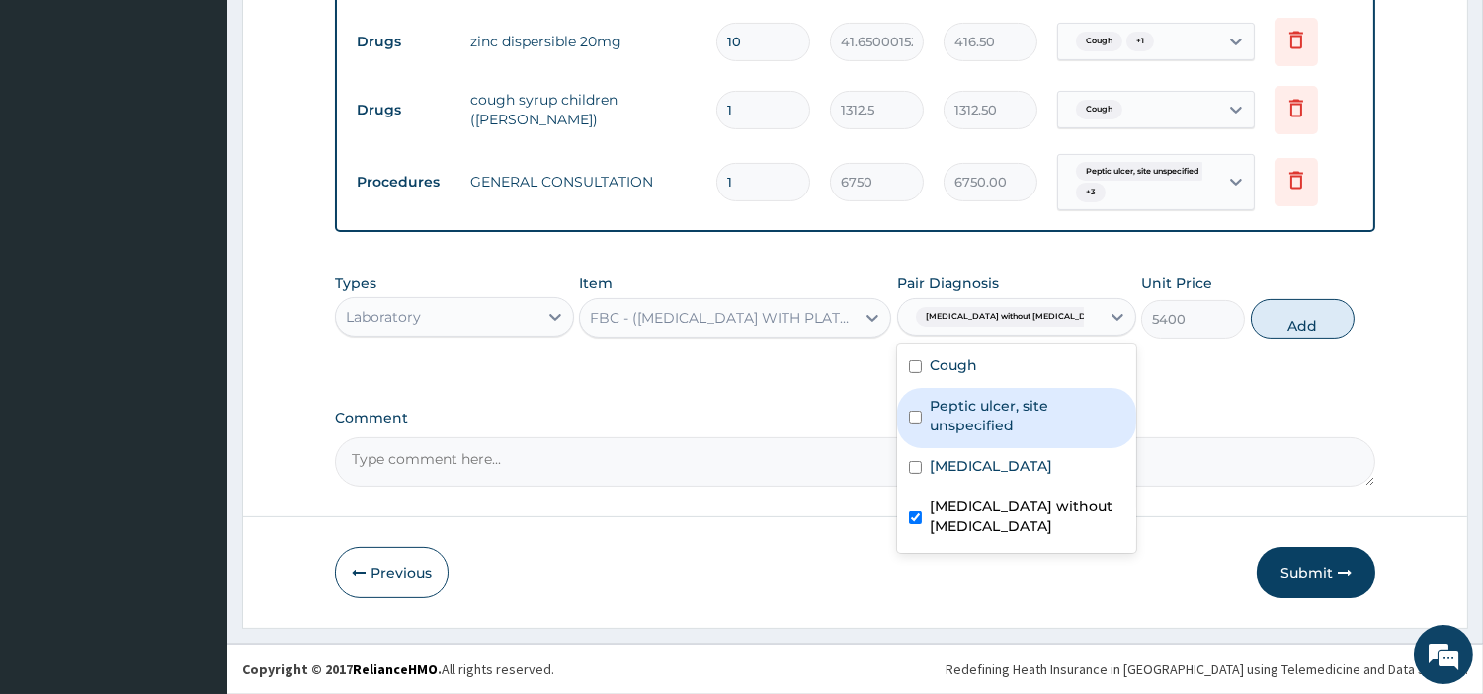
click at [1282, 307] on button "Add" at bounding box center [1303, 319] width 104 height 40
type input "0"
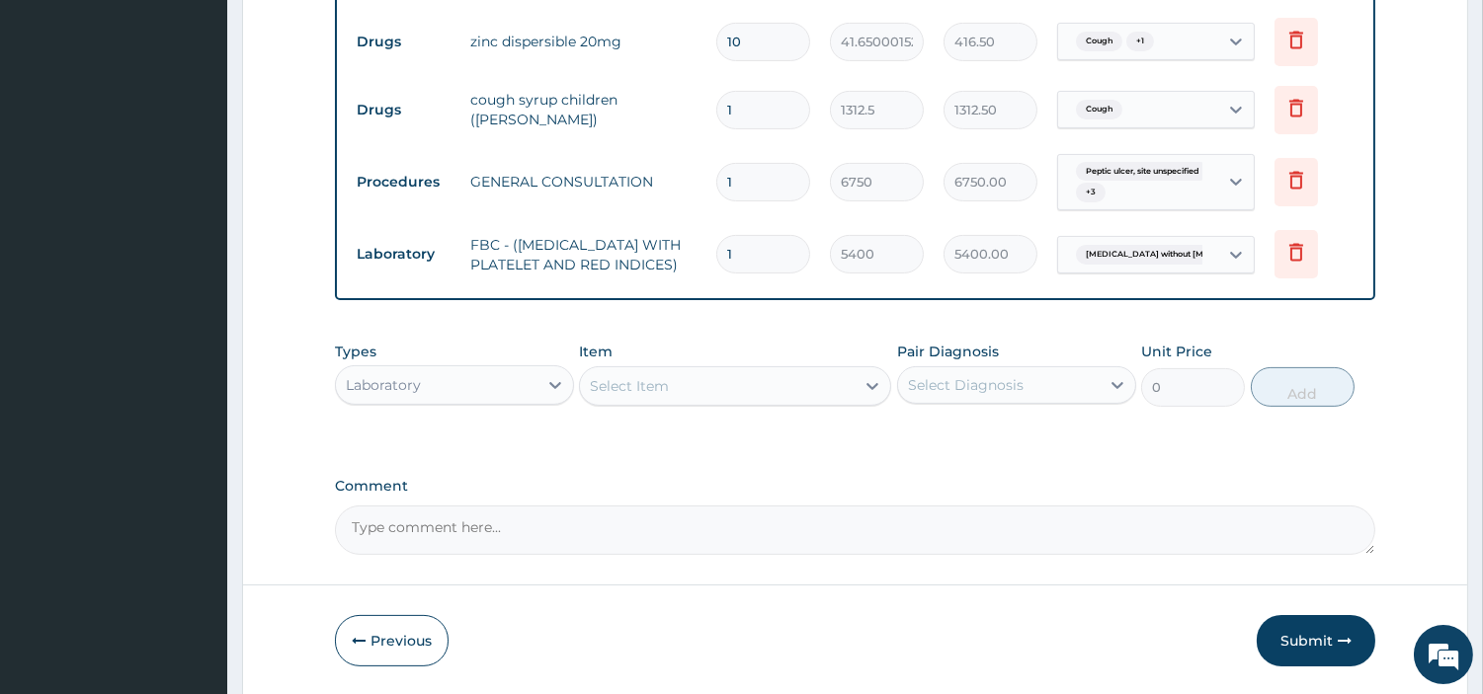
click at [796, 402] on div "Select Item" at bounding box center [717, 386] width 275 height 32
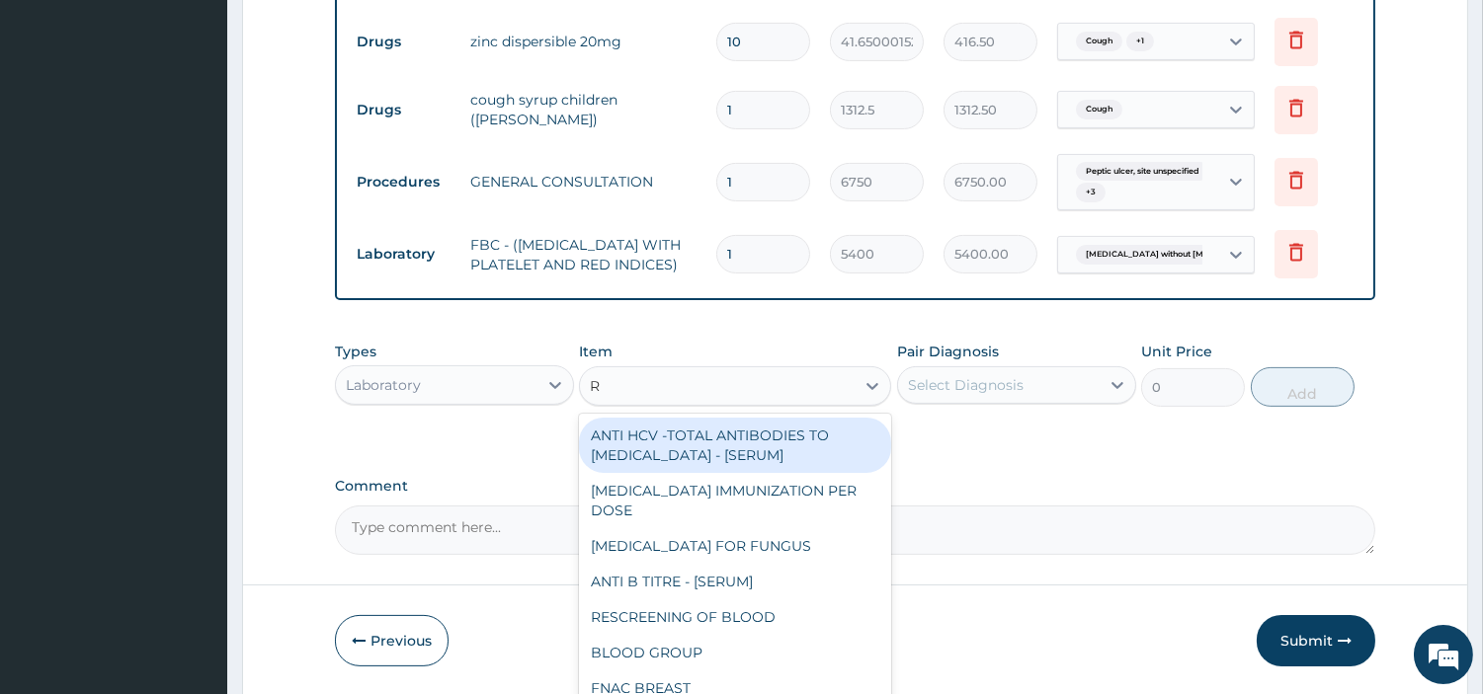
type input "RD"
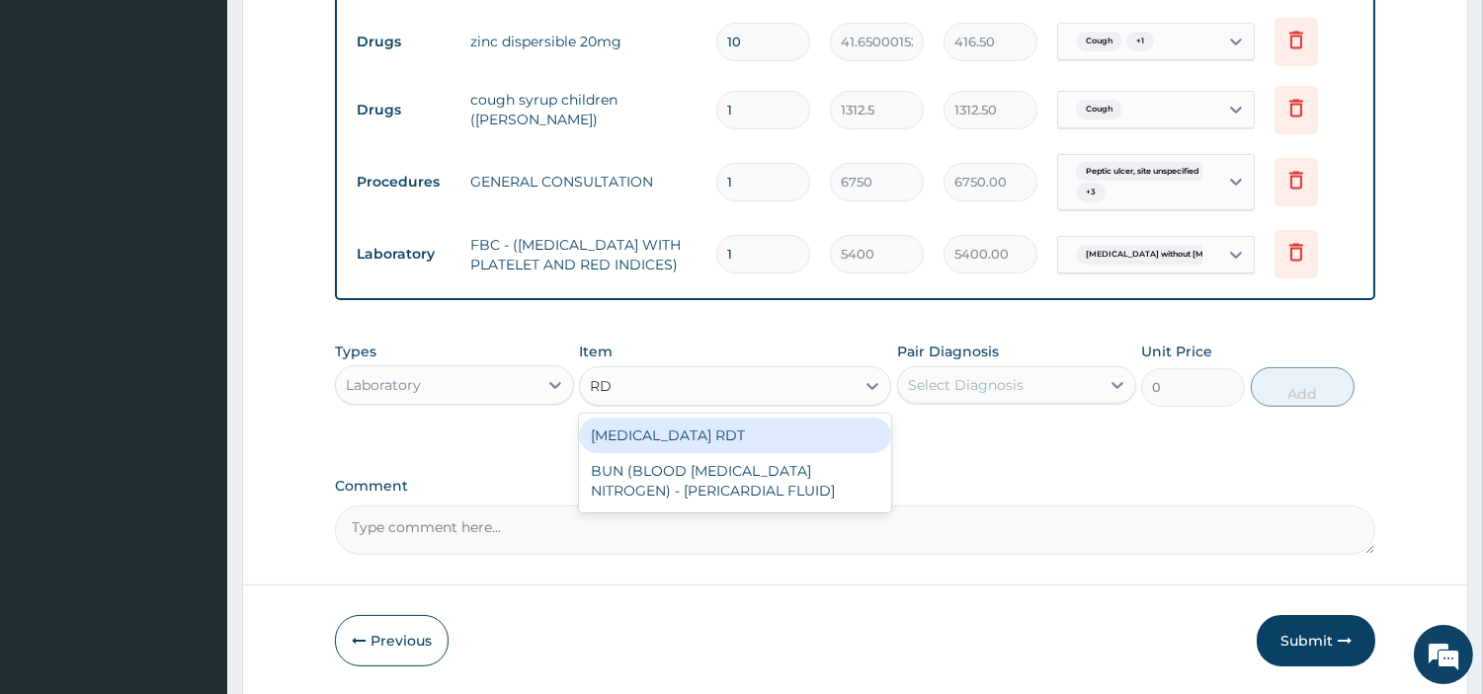
click at [797, 438] on div "MALARIA RDT" at bounding box center [735, 436] width 312 height 36
type input "2700"
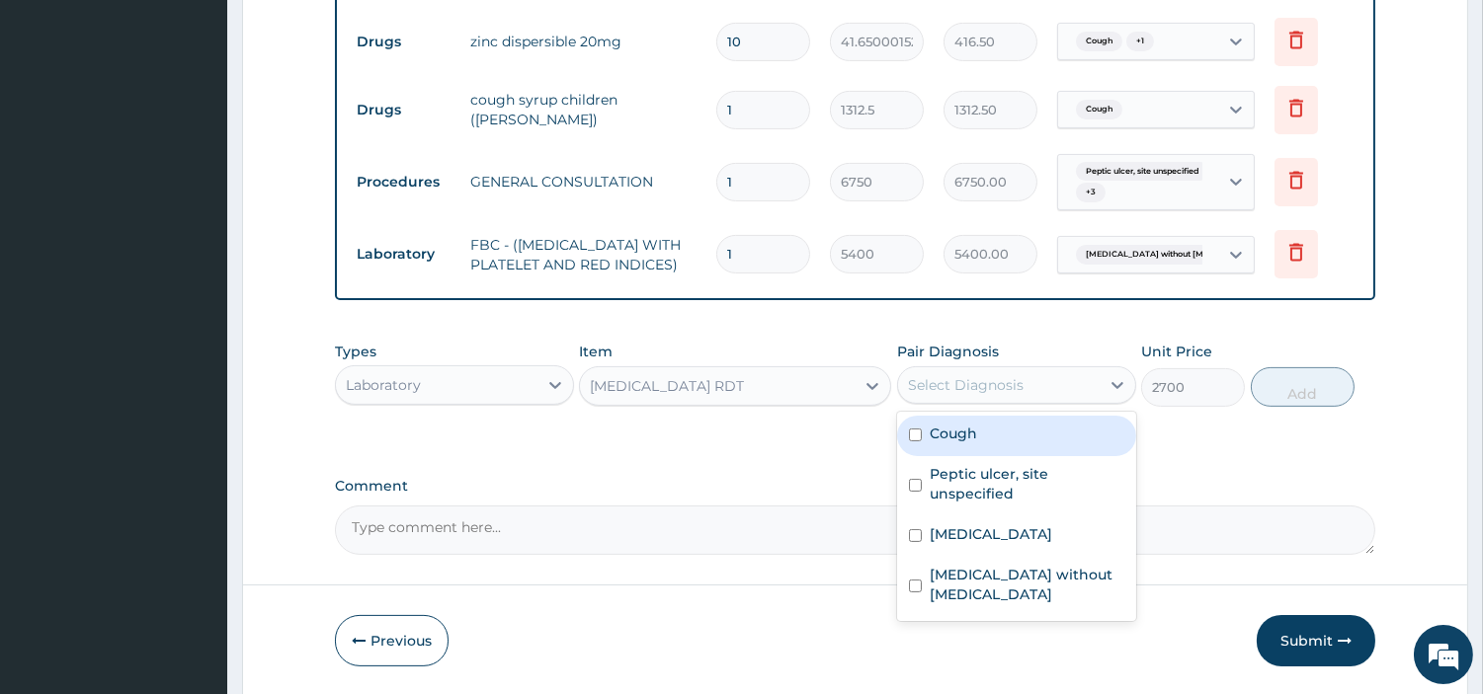
click at [966, 395] on div "Select Diagnosis" at bounding box center [966, 385] width 116 height 20
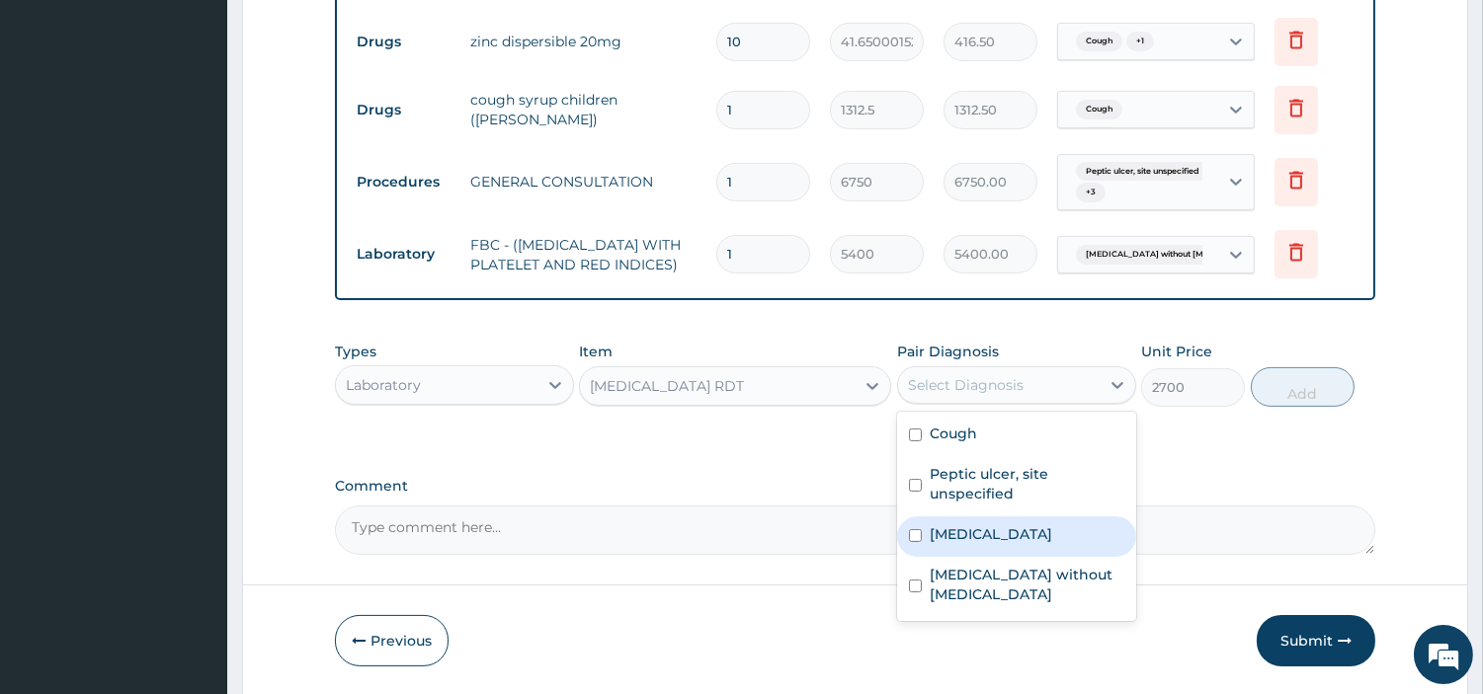
click at [995, 540] on label "Malaria, unspecified" at bounding box center [991, 535] width 122 height 20
checkbox input "true"
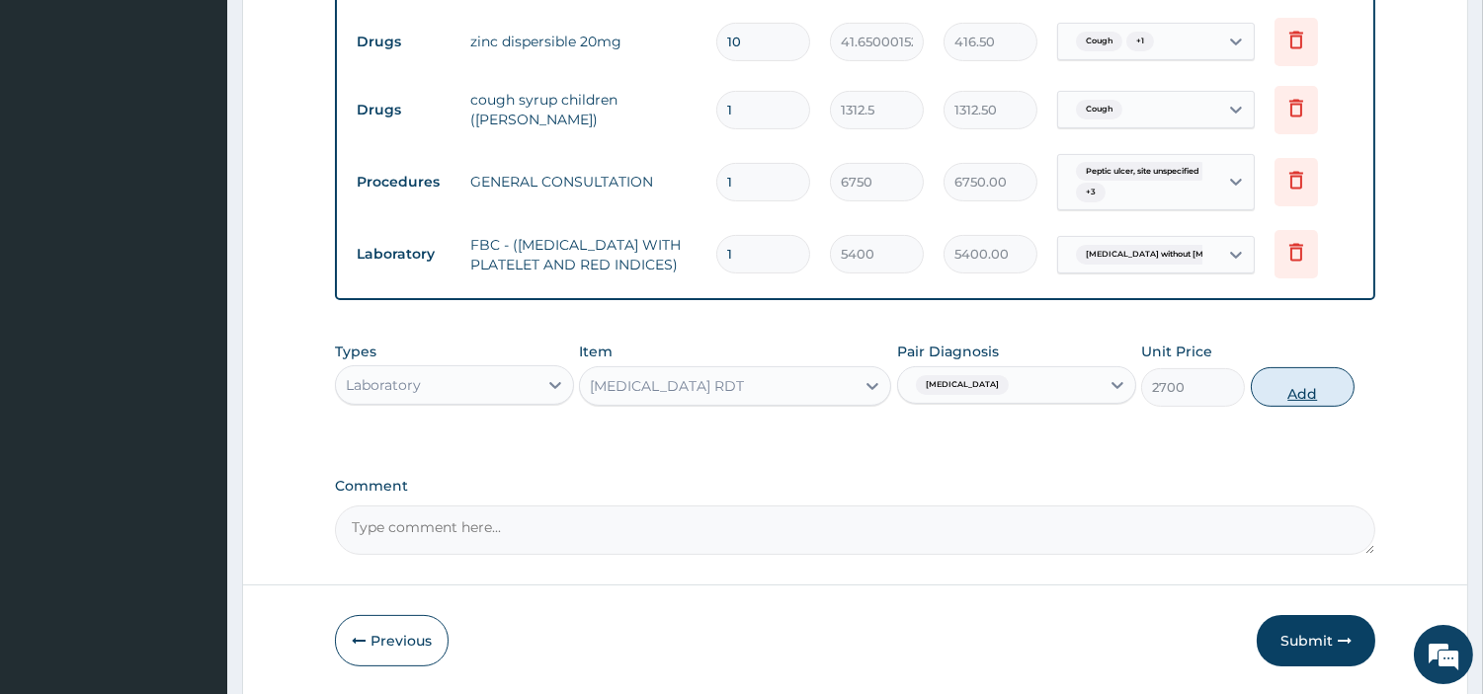
click at [1276, 407] on button "Add" at bounding box center [1303, 387] width 104 height 40
type input "0"
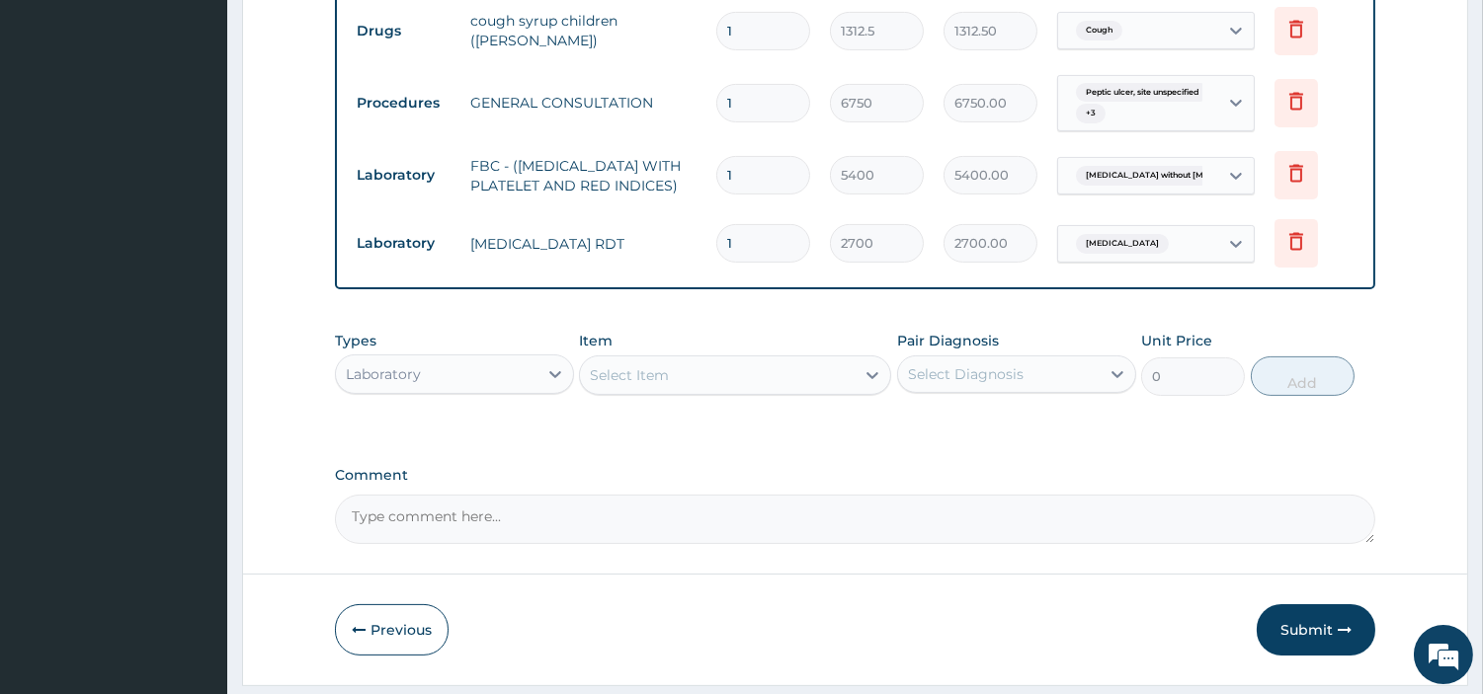
scroll to position [1064, 0]
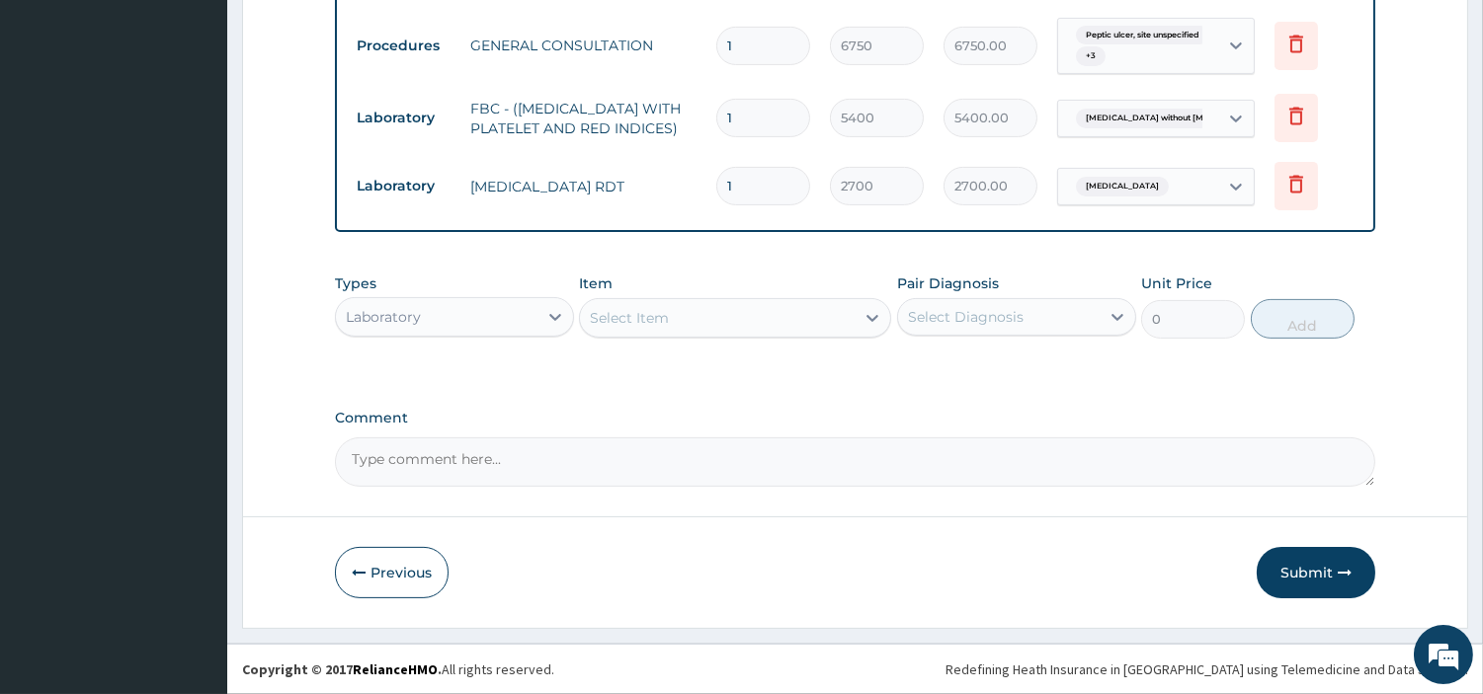
click at [435, 323] on div "Laboratory" at bounding box center [437, 317] width 202 height 32
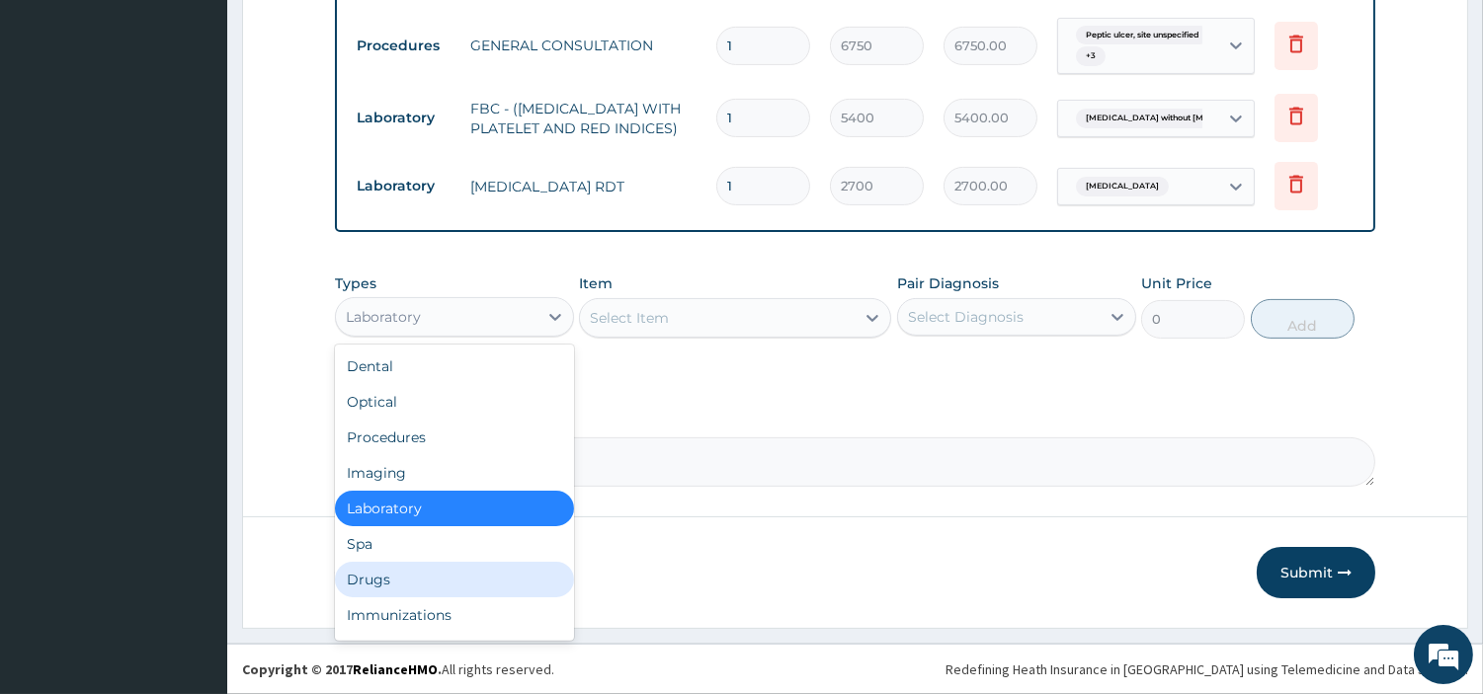
click at [437, 567] on div "Drugs" at bounding box center [454, 580] width 239 height 36
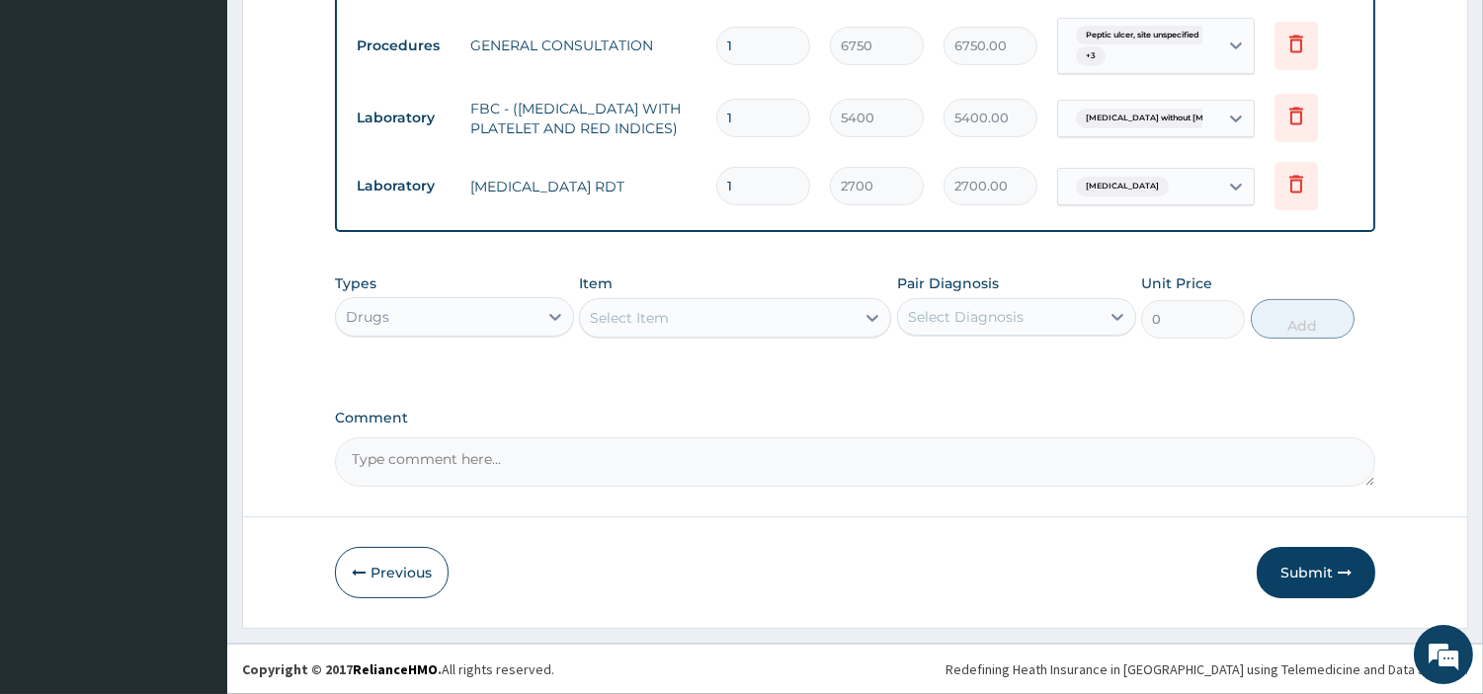
click at [686, 319] on div "Select Item" at bounding box center [717, 318] width 275 height 32
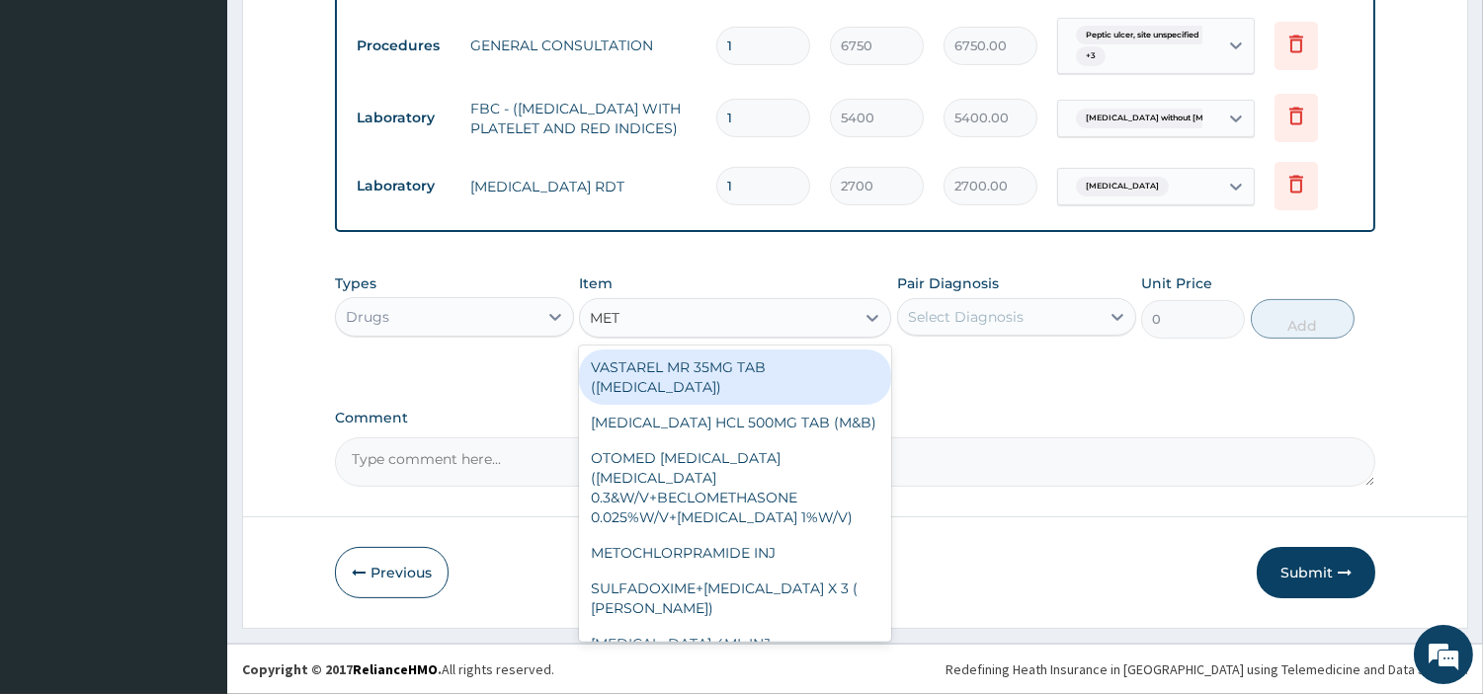
type input "METO"
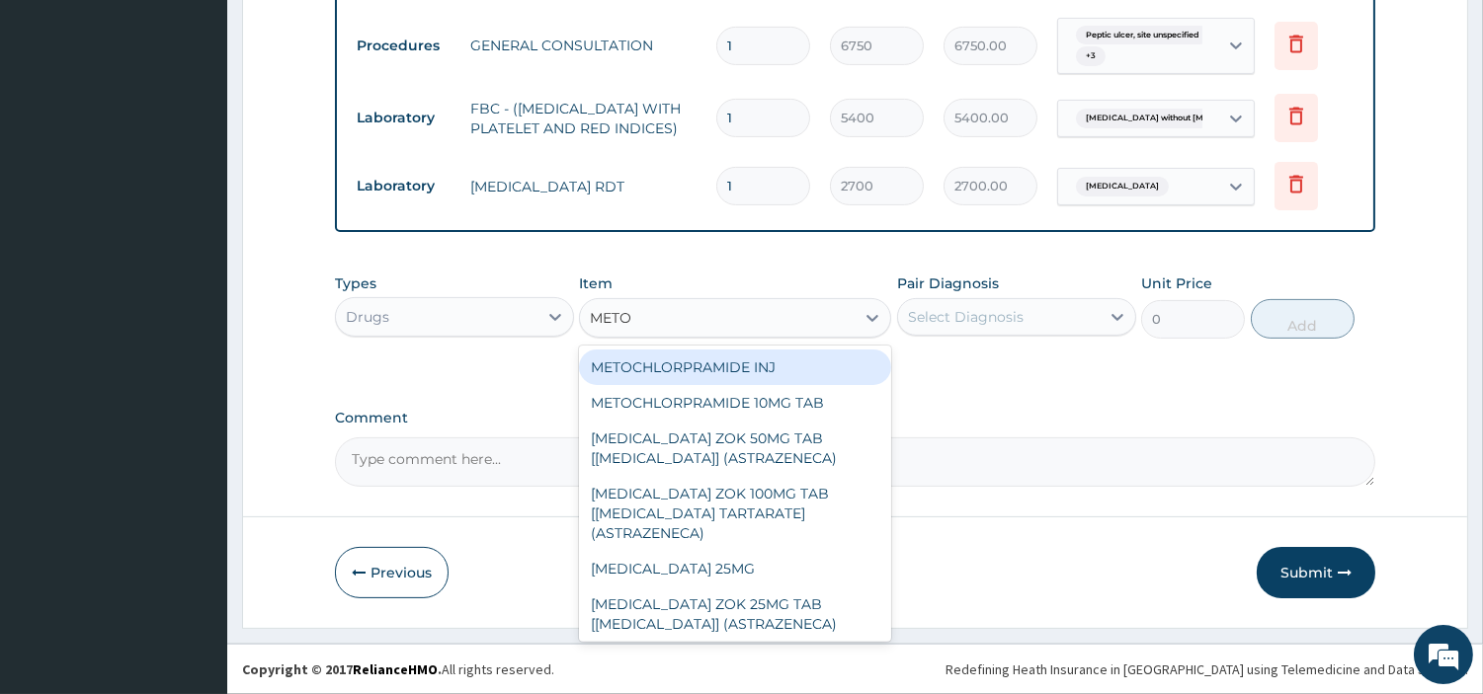
click at [686, 367] on div "METOCHLORPRAMIDE INJ" at bounding box center [735, 368] width 312 height 36
type input "191.4199981689453"
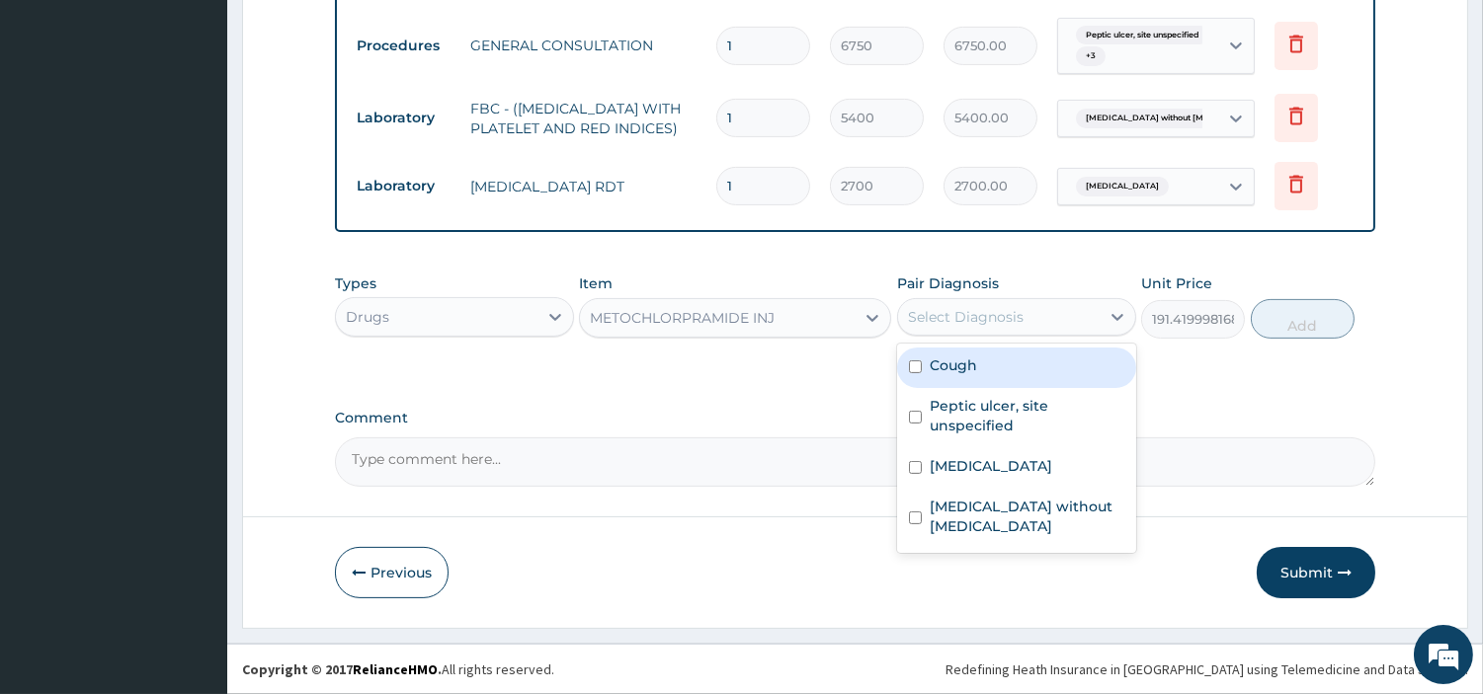
click at [992, 331] on div "Select Diagnosis" at bounding box center [999, 317] width 202 height 32
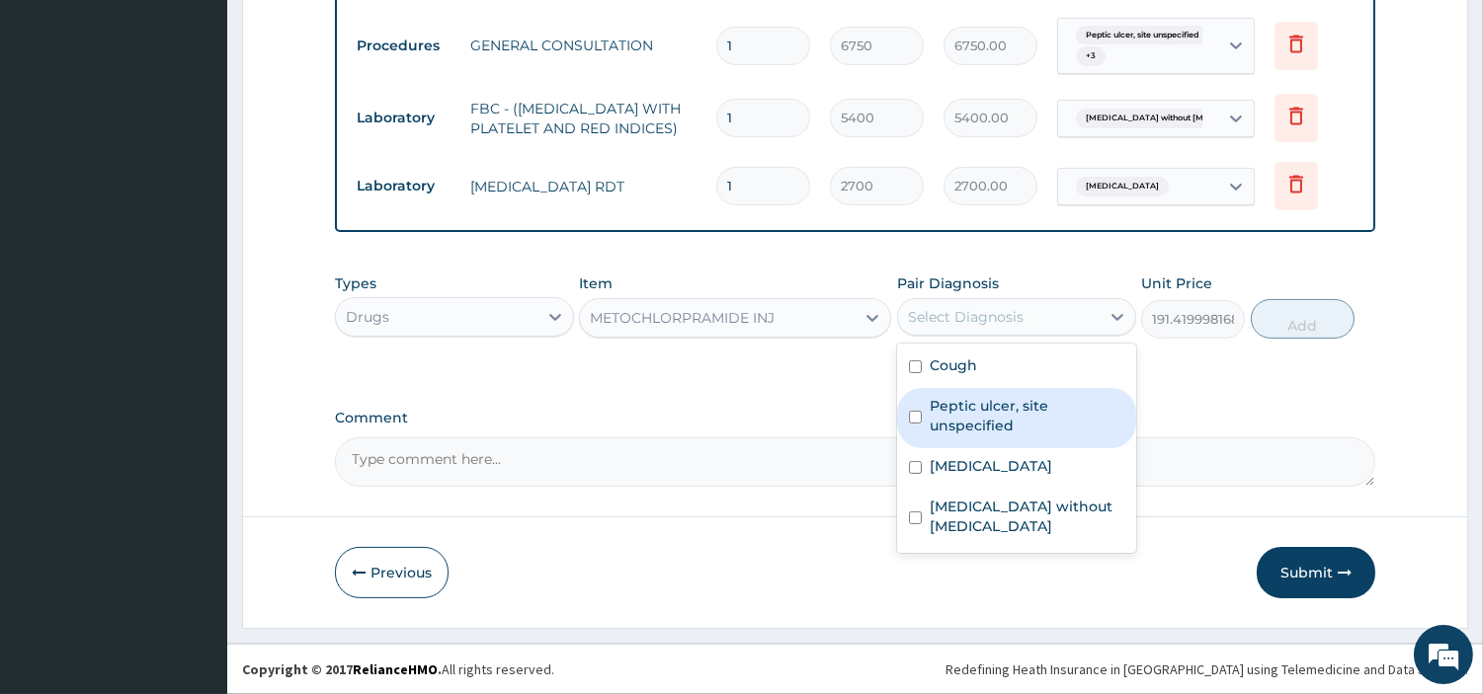
click at [1004, 420] on label "Peptic ulcer, site unspecified" at bounding box center [1027, 416] width 195 height 40
checkbox input "true"
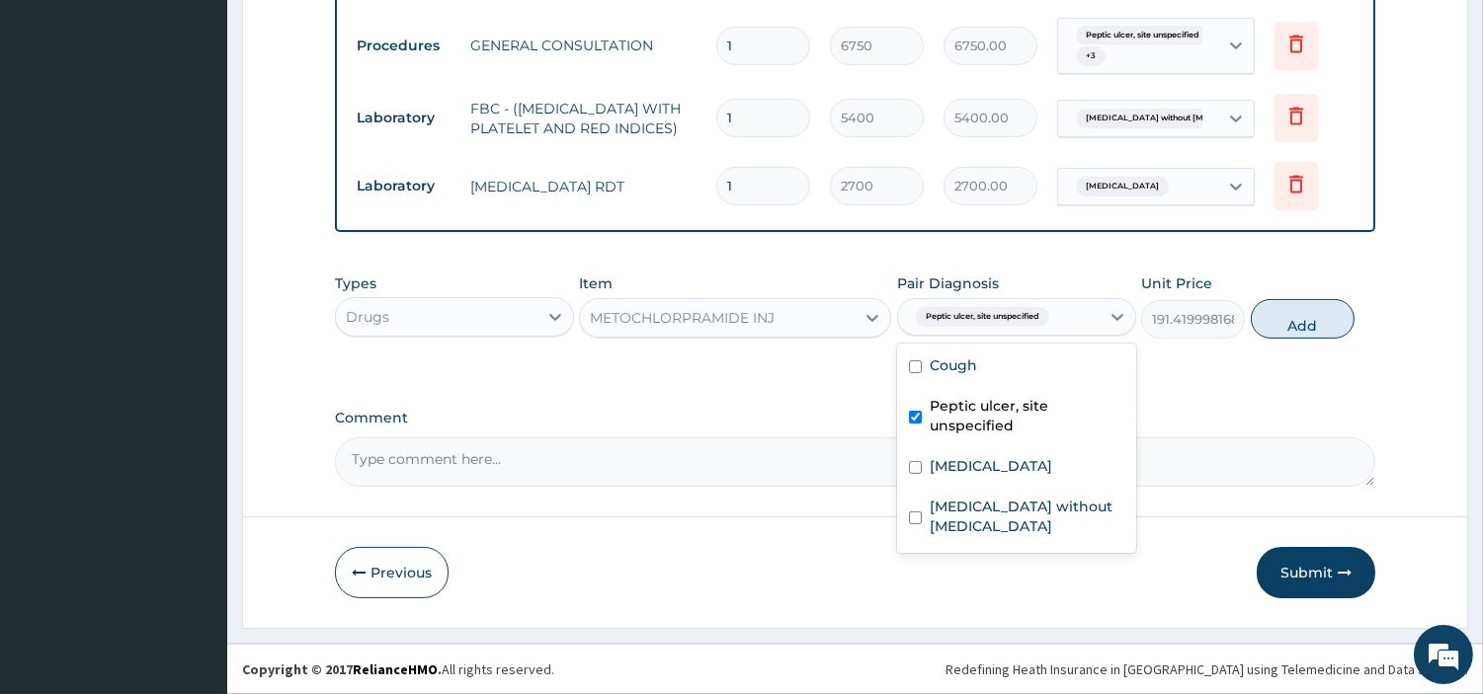
click at [1258, 361] on div "Types Drugs Item METOCHLORPRAMIDE INJ Pair Diagnosis option Peptic ulcer, site …" at bounding box center [855, 321] width 1040 height 115
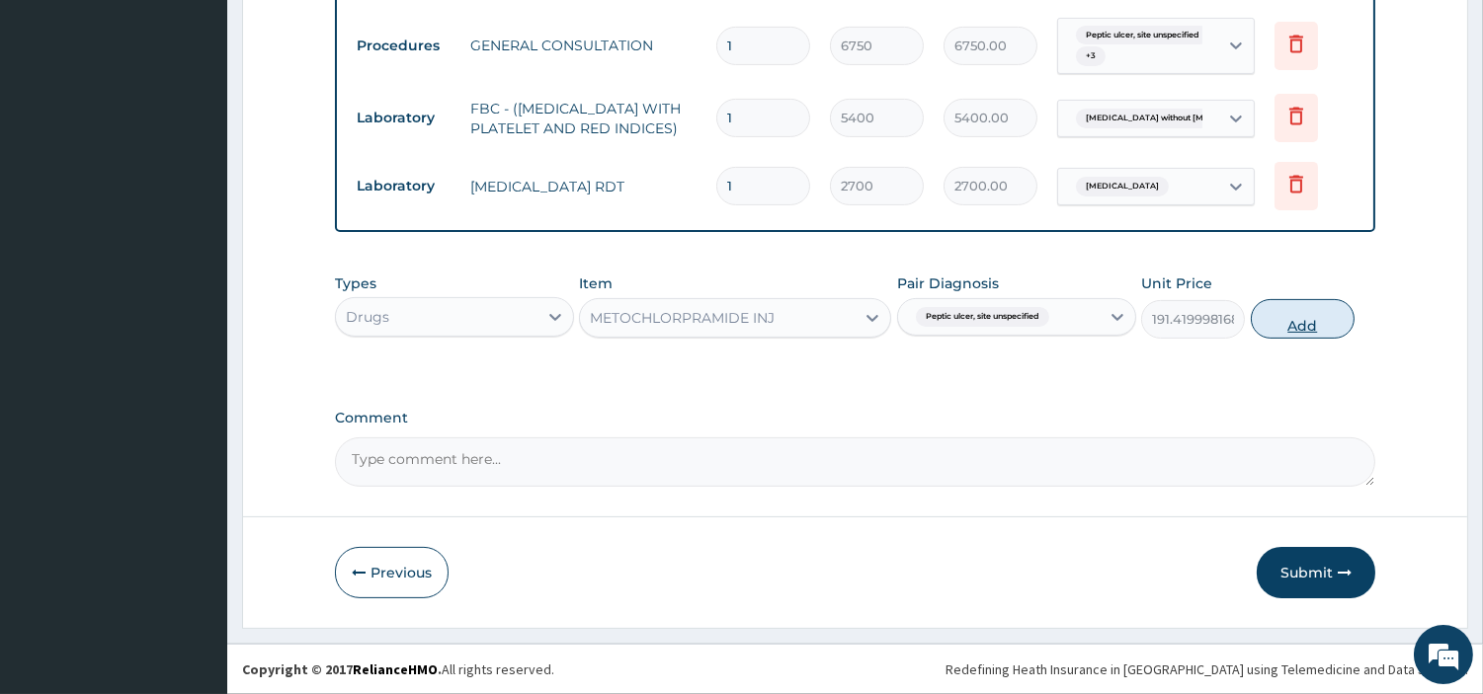
click at [1274, 327] on button "Add" at bounding box center [1303, 319] width 104 height 40
type input "0"
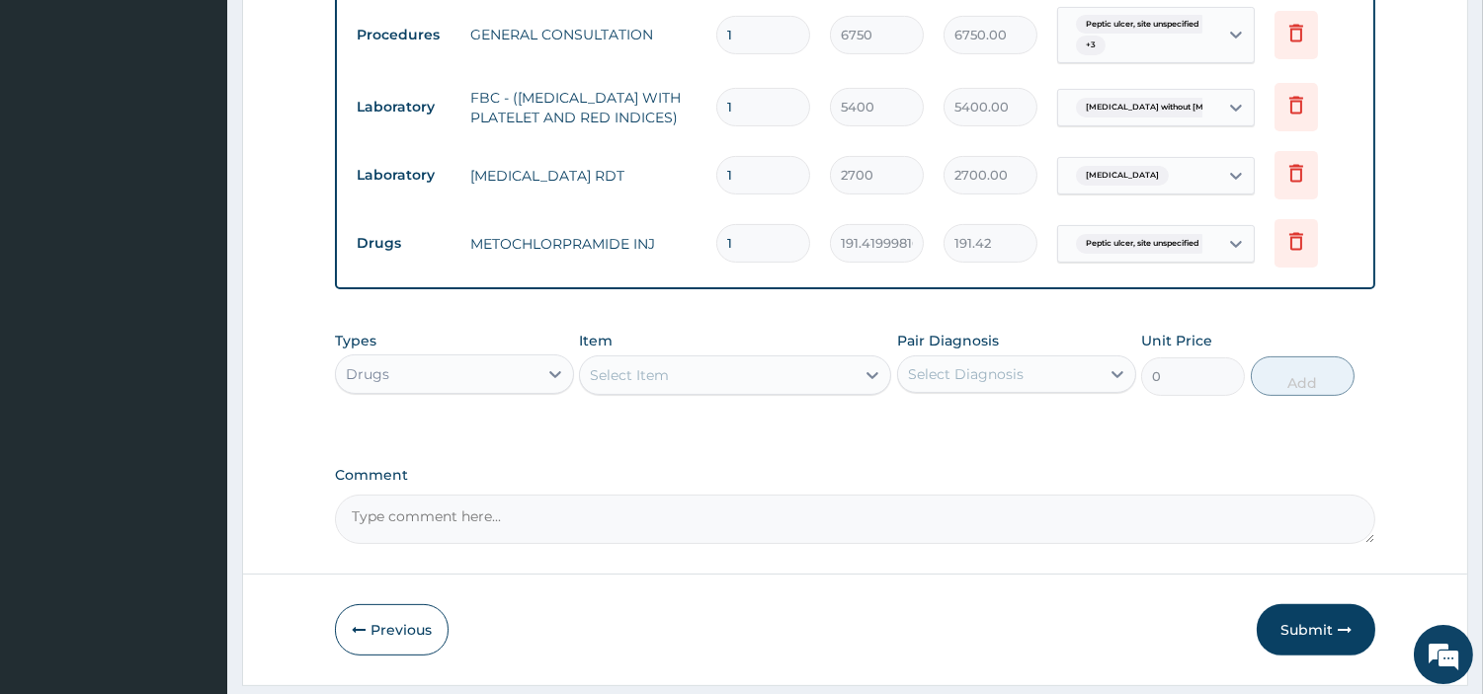
click at [737, 382] on div "Select Item" at bounding box center [717, 376] width 275 height 32
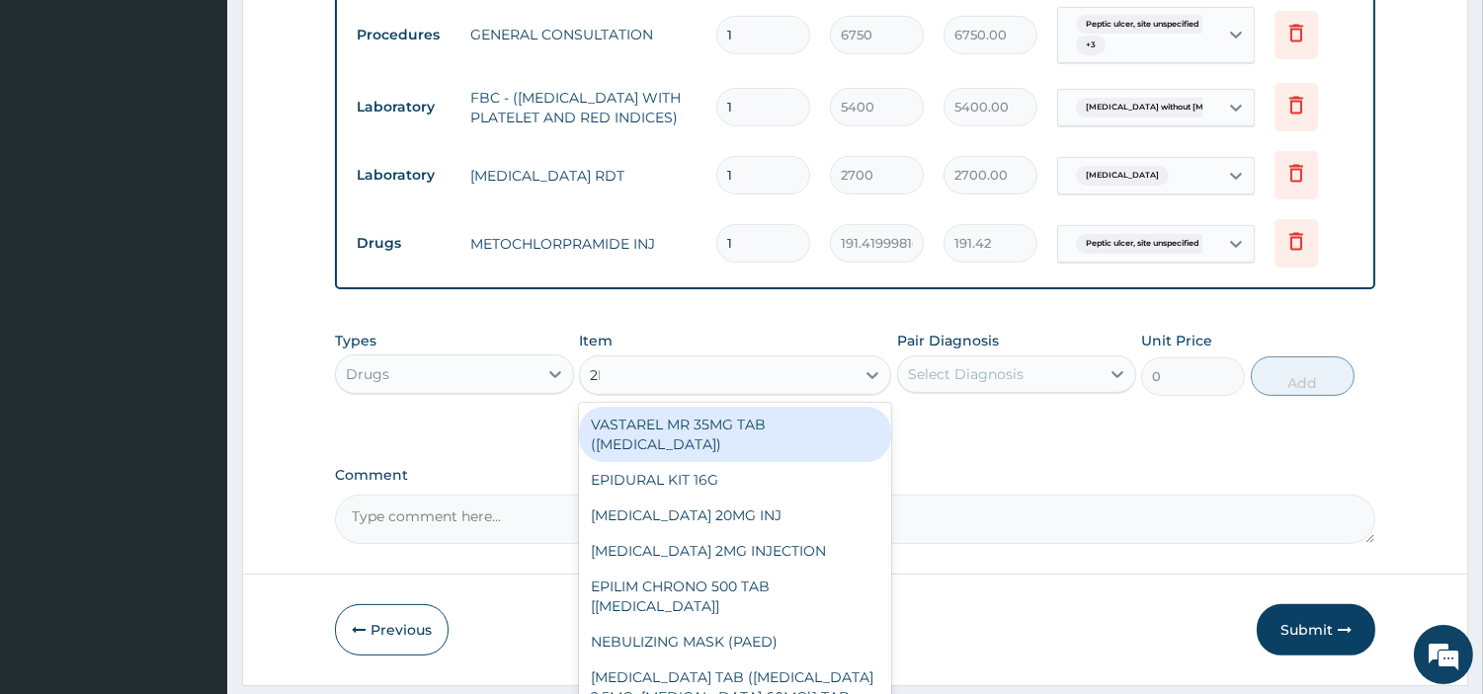
type input "2ML"
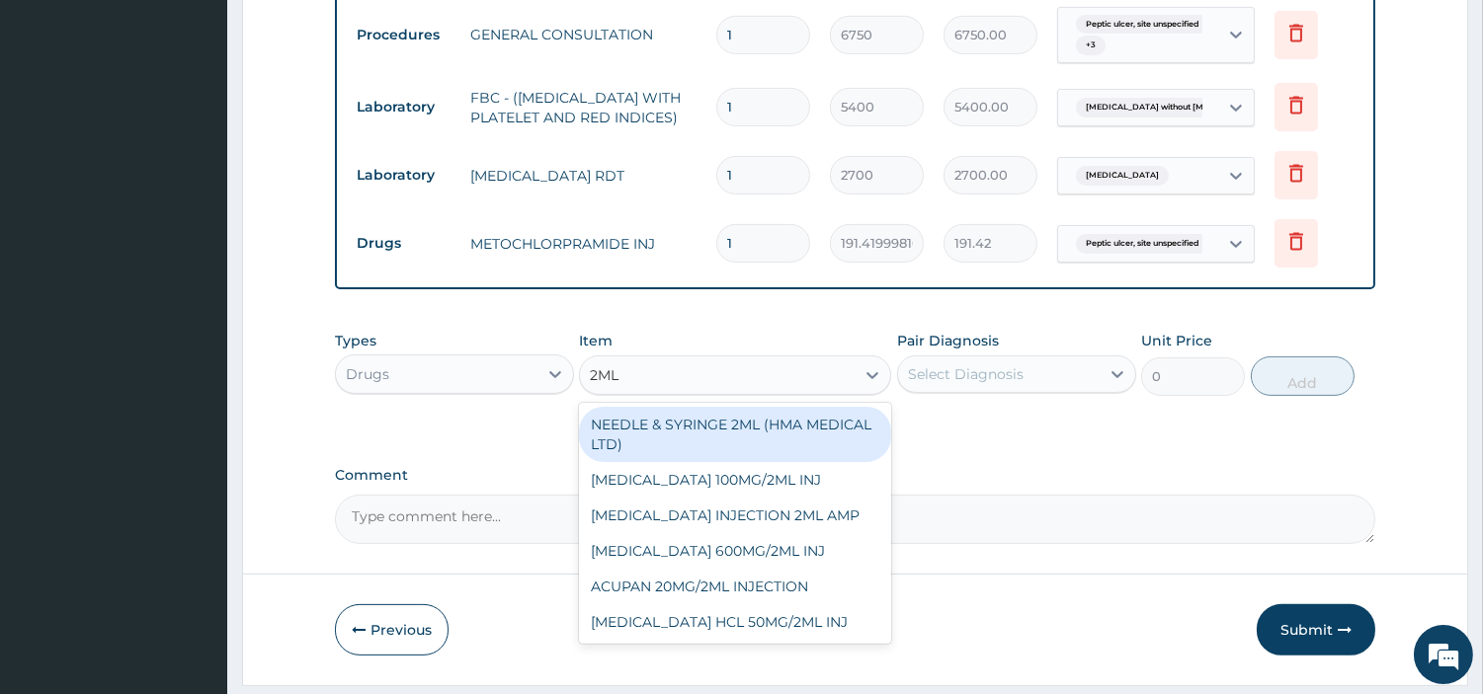
click at [774, 436] on div "NEEDLE & SYRINGE 2ML (HMA MEDICAL LTD)" at bounding box center [735, 434] width 312 height 55
type input "157.5"
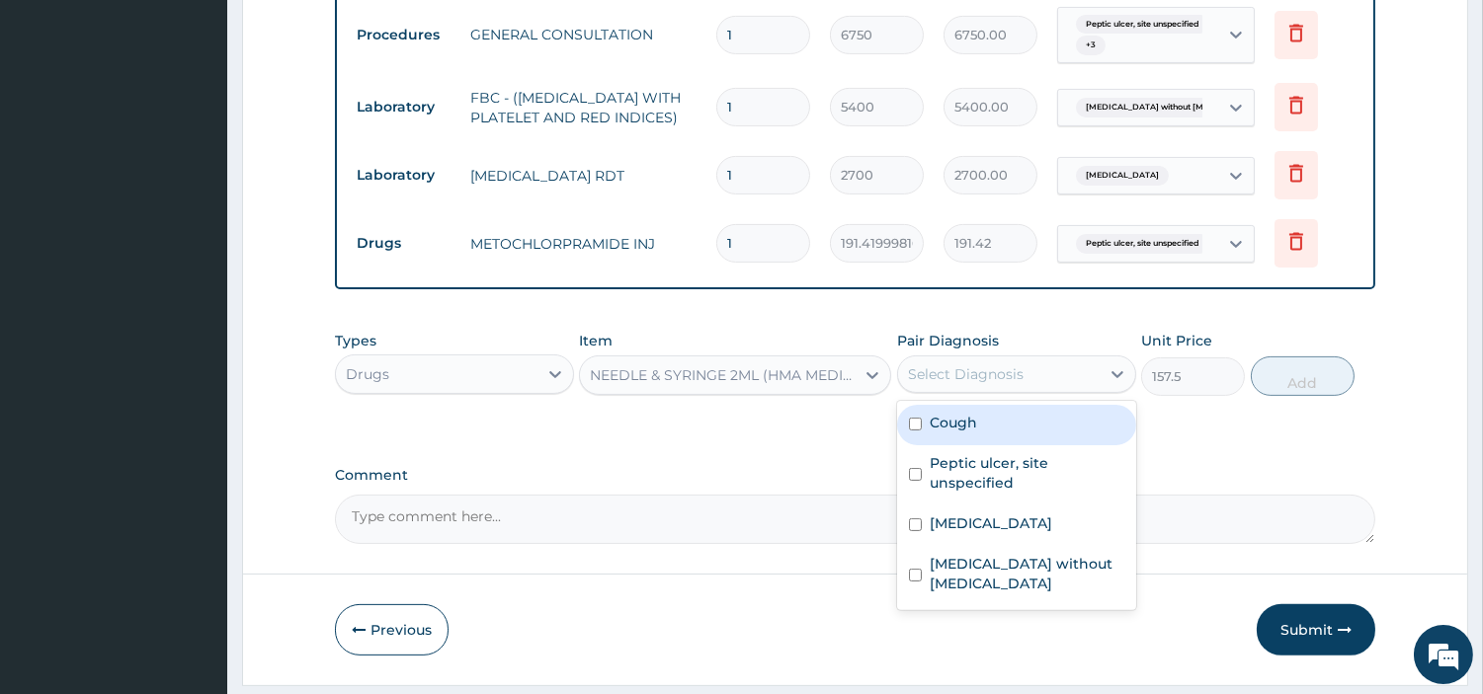
click at [982, 384] on div "Select Diagnosis" at bounding box center [966, 375] width 116 height 20
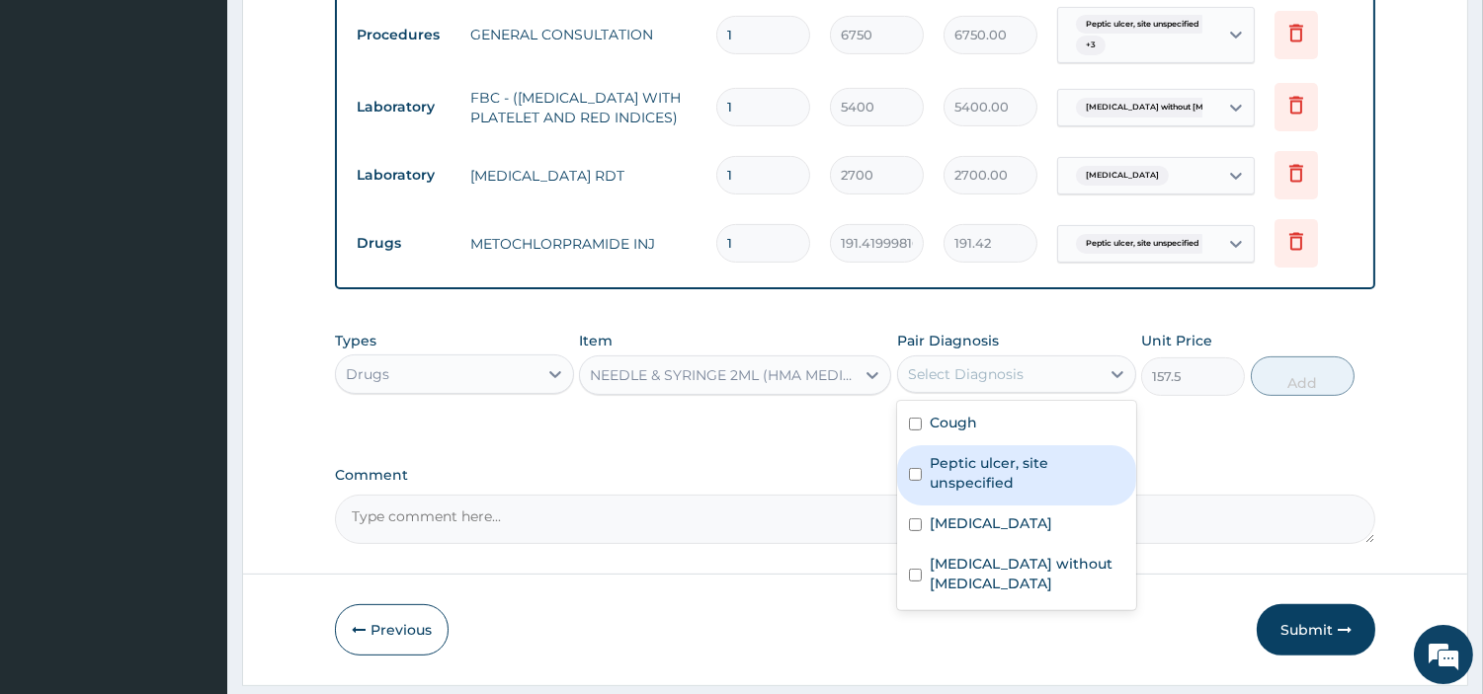
click at [996, 478] on label "Peptic ulcer, site unspecified" at bounding box center [1027, 473] width 195 height 40
checkbox input "true"
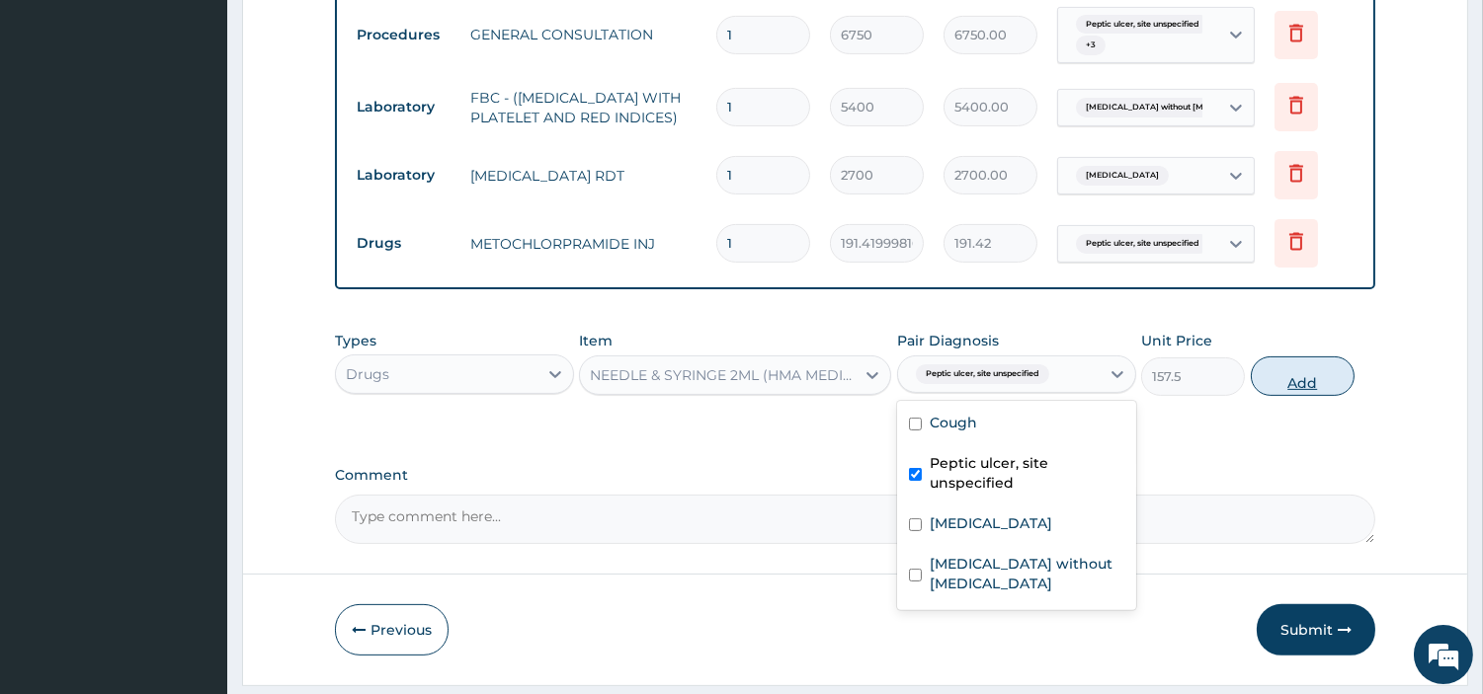
click at [1284, 396] on button "Add" at bounding box center [1303, 377] width 104 height 40
type input "0"
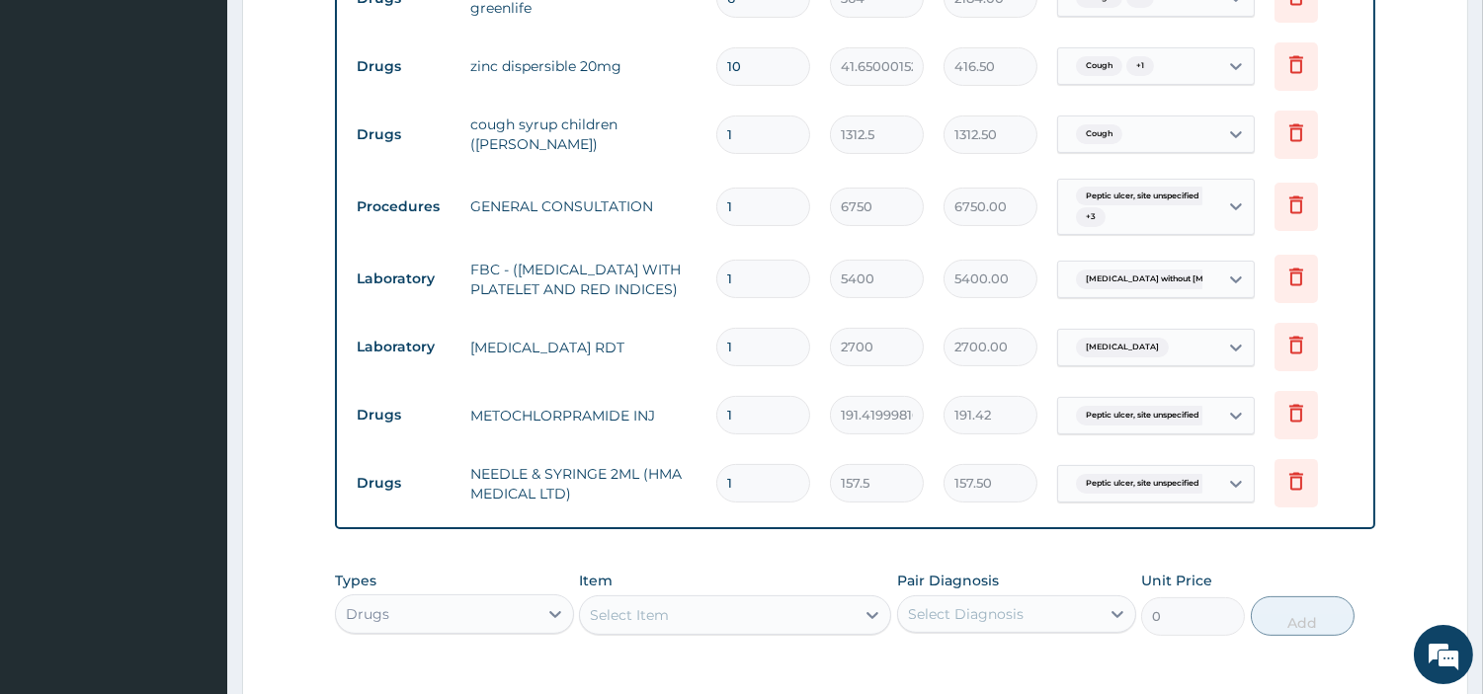
scroll to position [735, 0]
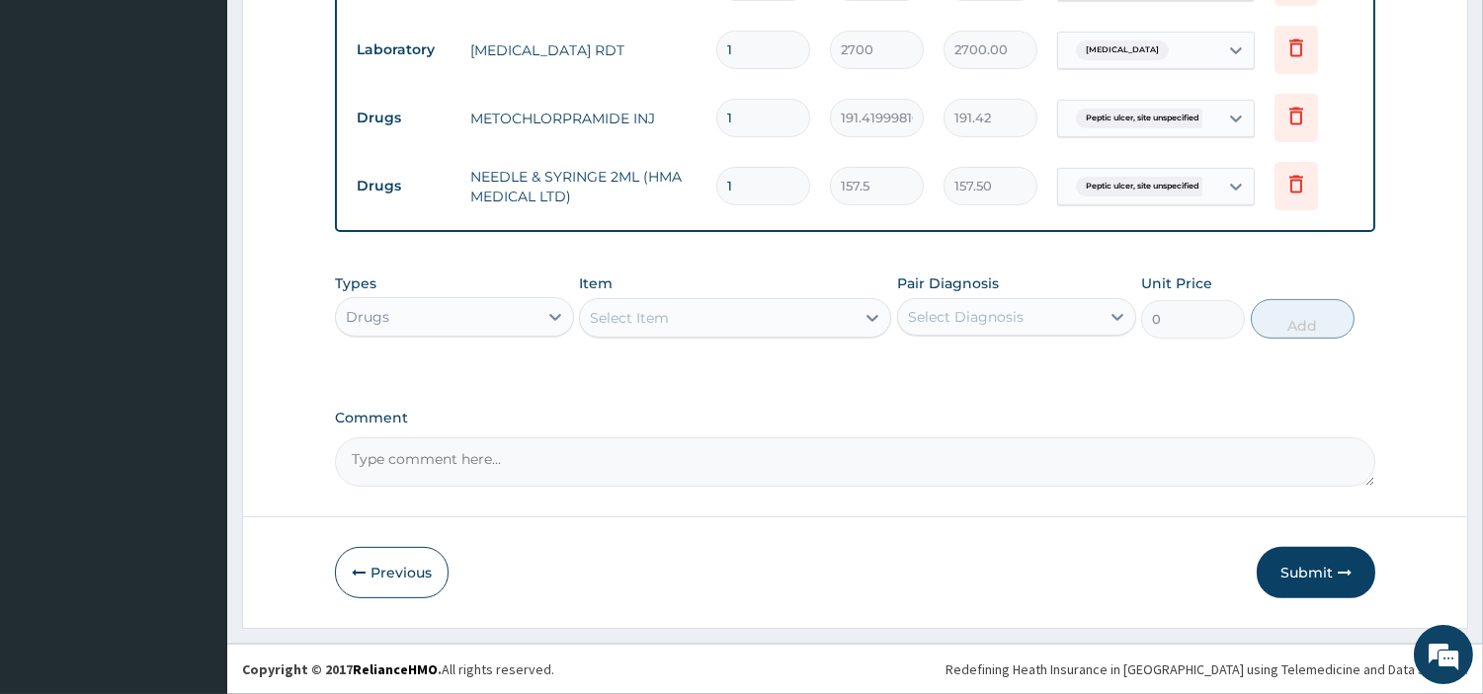
click at [1301, 591] on button "Submit" at bounding box center [1316, 572] width 119 height 51
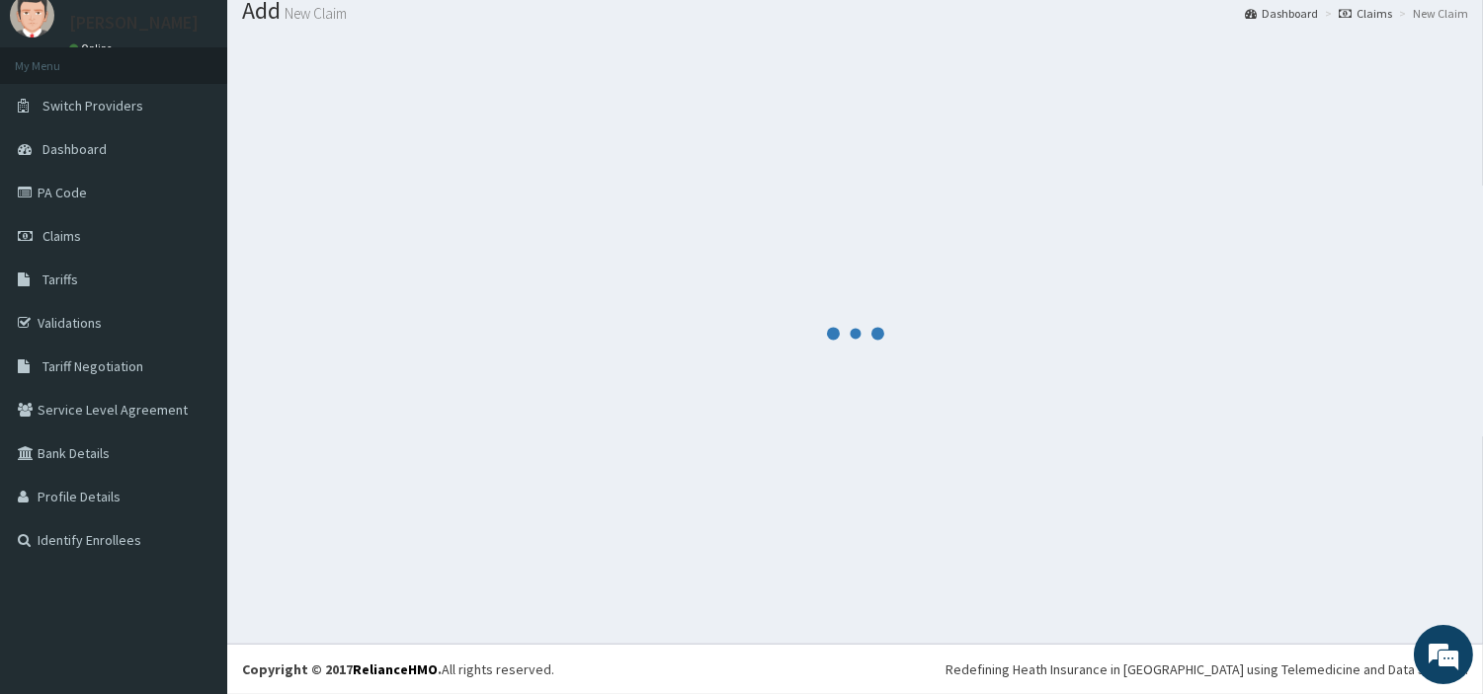
scroll to position [65, 0]
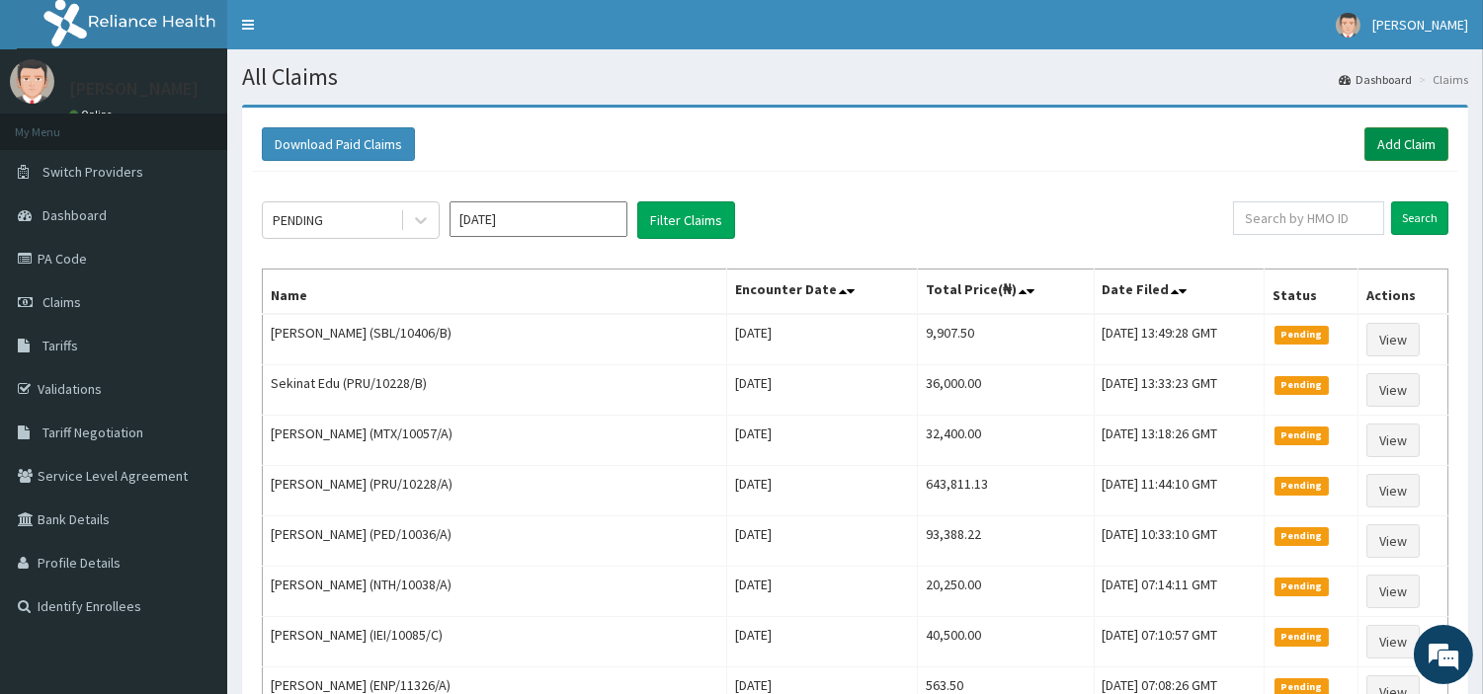
click at [1393, 138] on link "Add Claim" at bounding box center [1406, 144] width 84 height 34
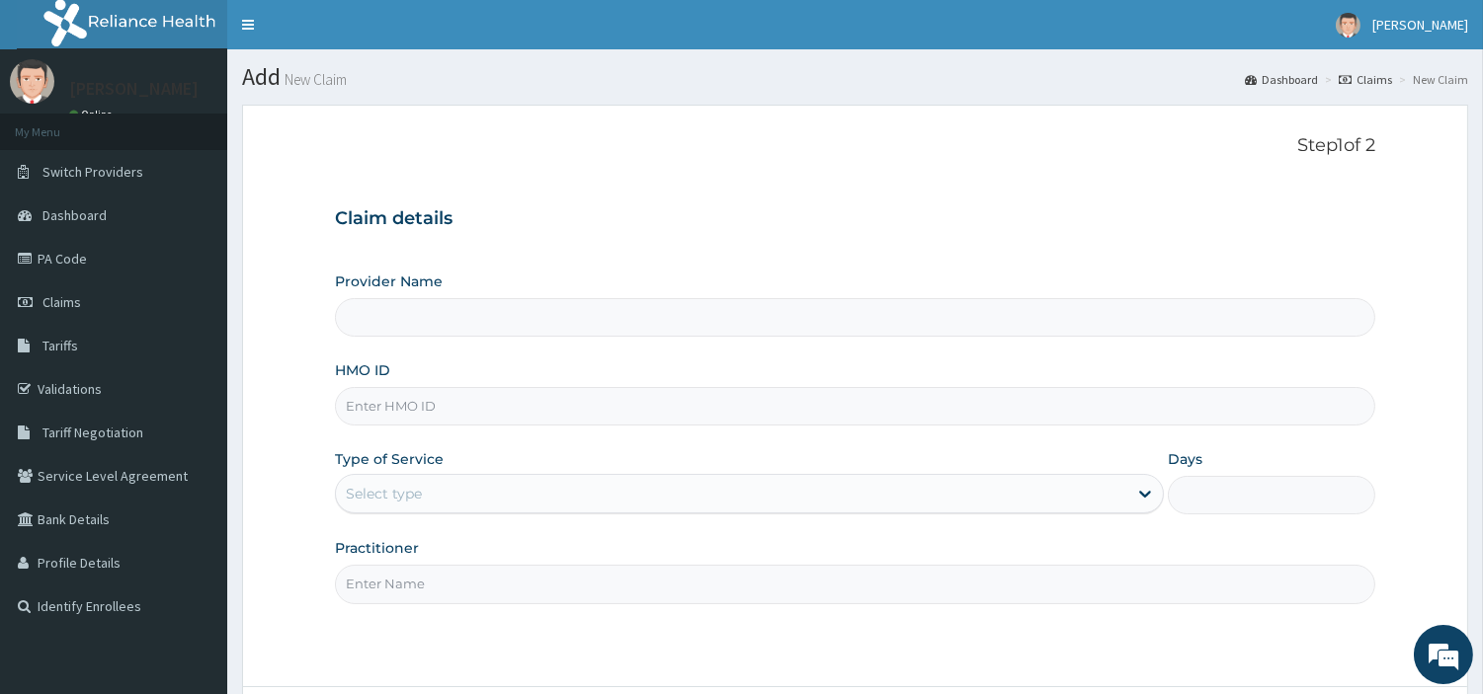
type input "[GEOGRAPHIC_DATA] Nig. Ltd"
click at [507, 407] on input "HMO ID" at bounding box center [855, 406] width 1040 height 39
paste input "SBG/10710/A"
type input "SBG/10710/A"
click at [564, 497] on div "Select type" at bounding box center [731, 494] width 791 height 32
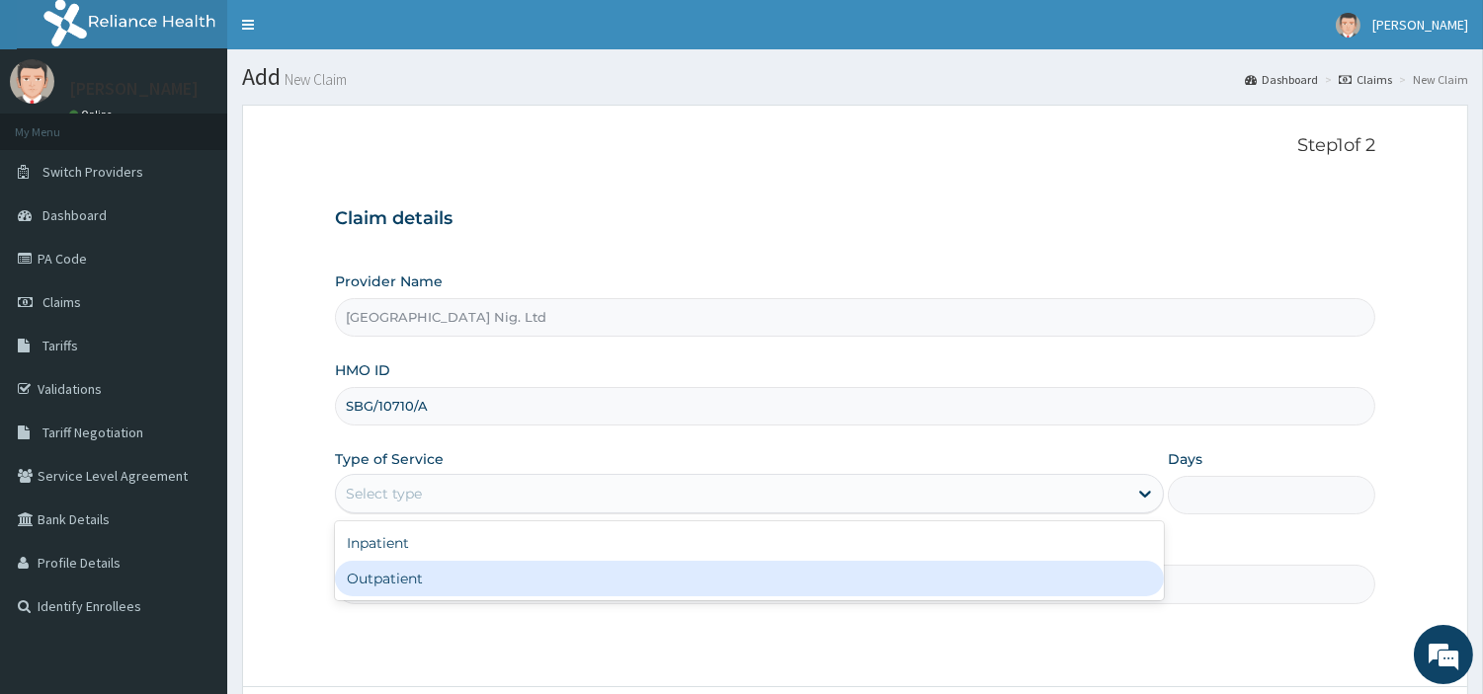
click at [553, 569] on div "Outpatient" at bounding box center [749, 579] width 829 height 36
type input "1"
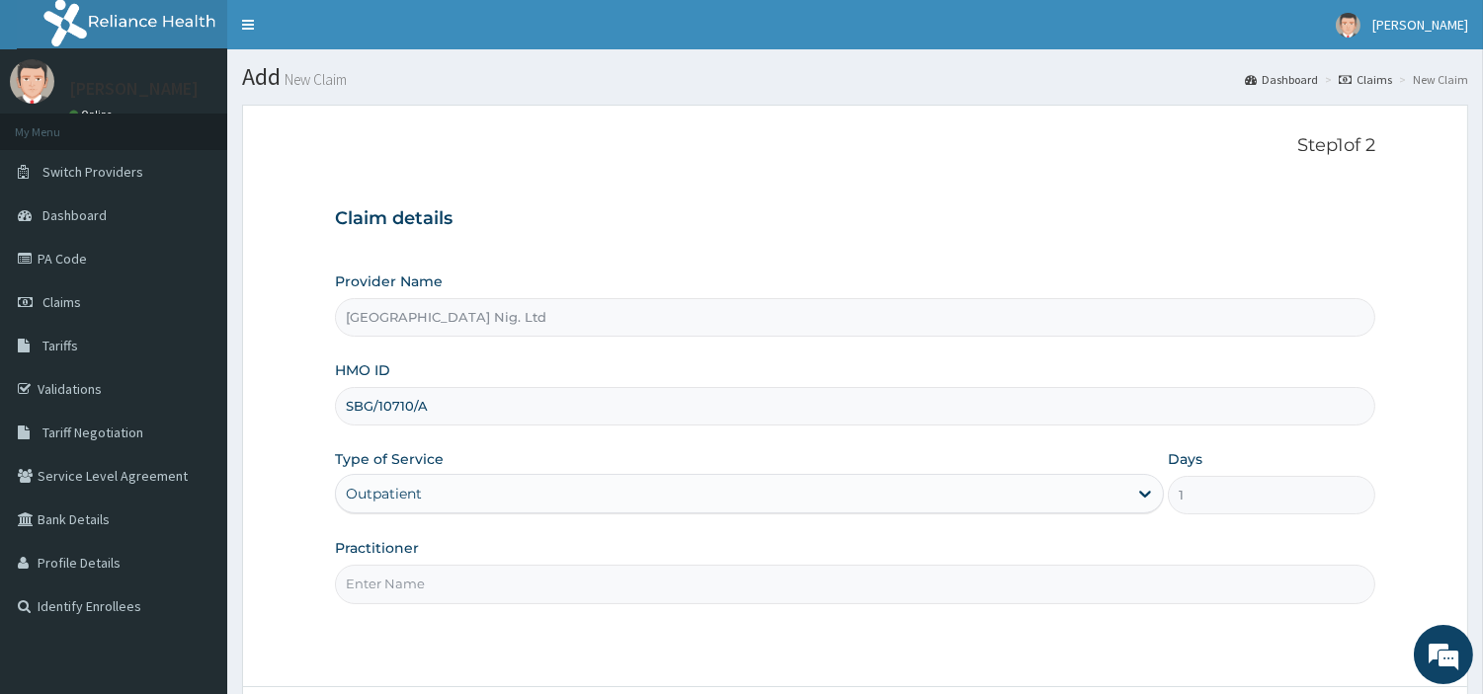
click at [553, 569] on input "Practitioner" at bounding box center [855, 584] width 1040 height 39
paste input "Suleman | MEDICAL OFFICER Gift"
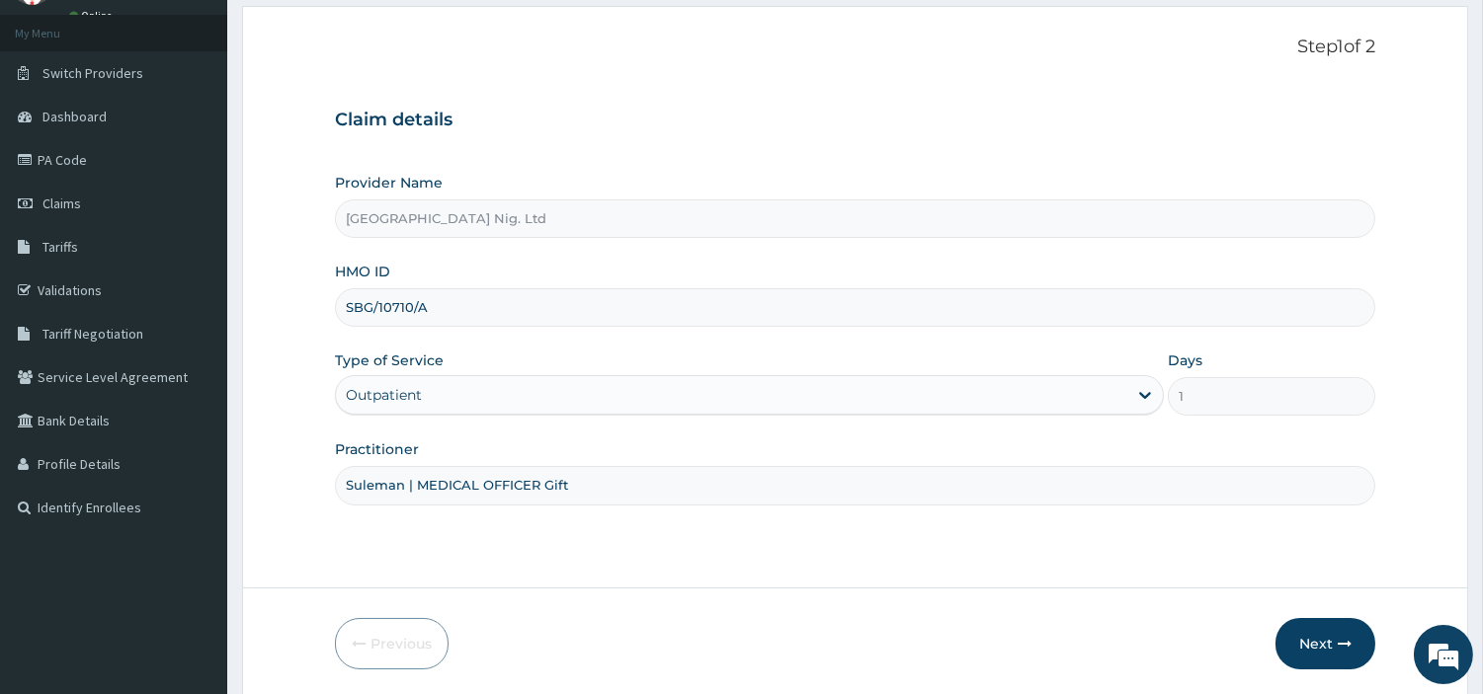
scroll to position [110, 0]
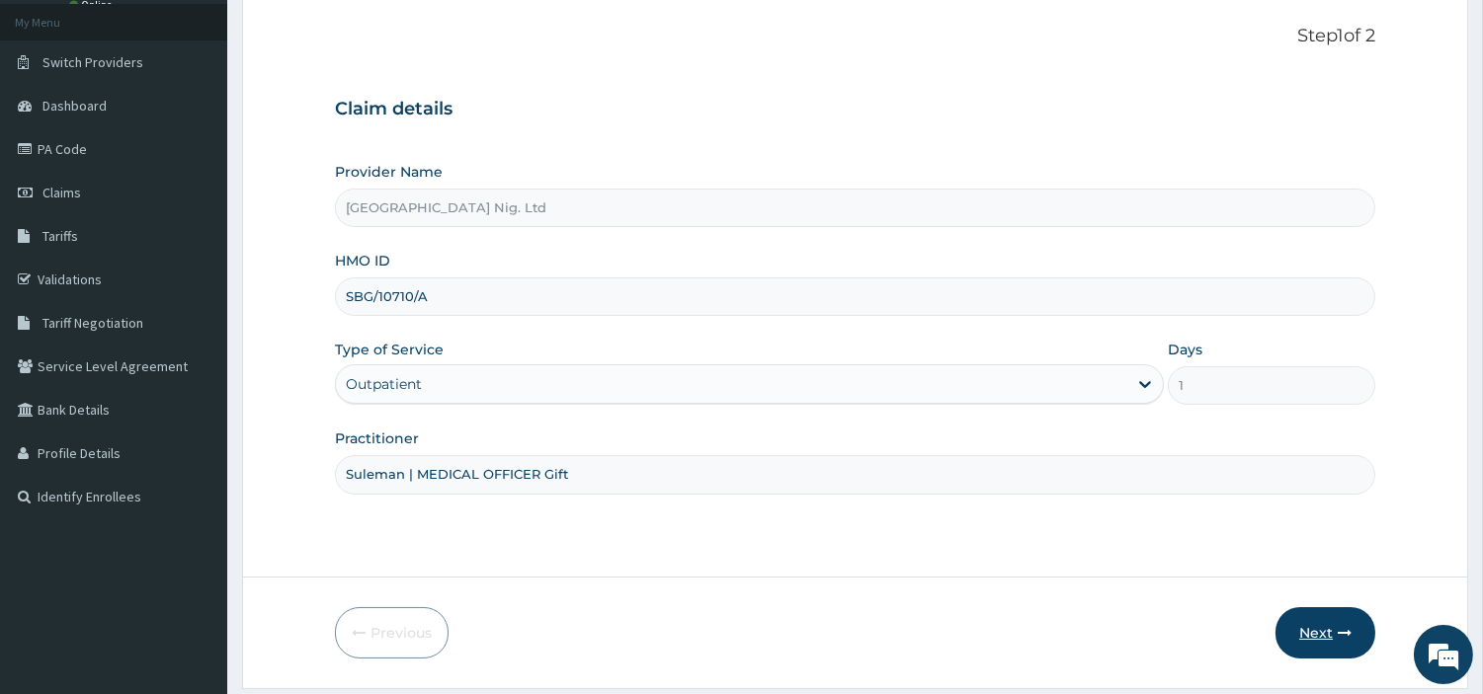
type input "Suleman | MEDICAL OFFICER Gift"
click at [1304, 640] on button "Next" at bounding box center [1325, 633] width 100 height 51
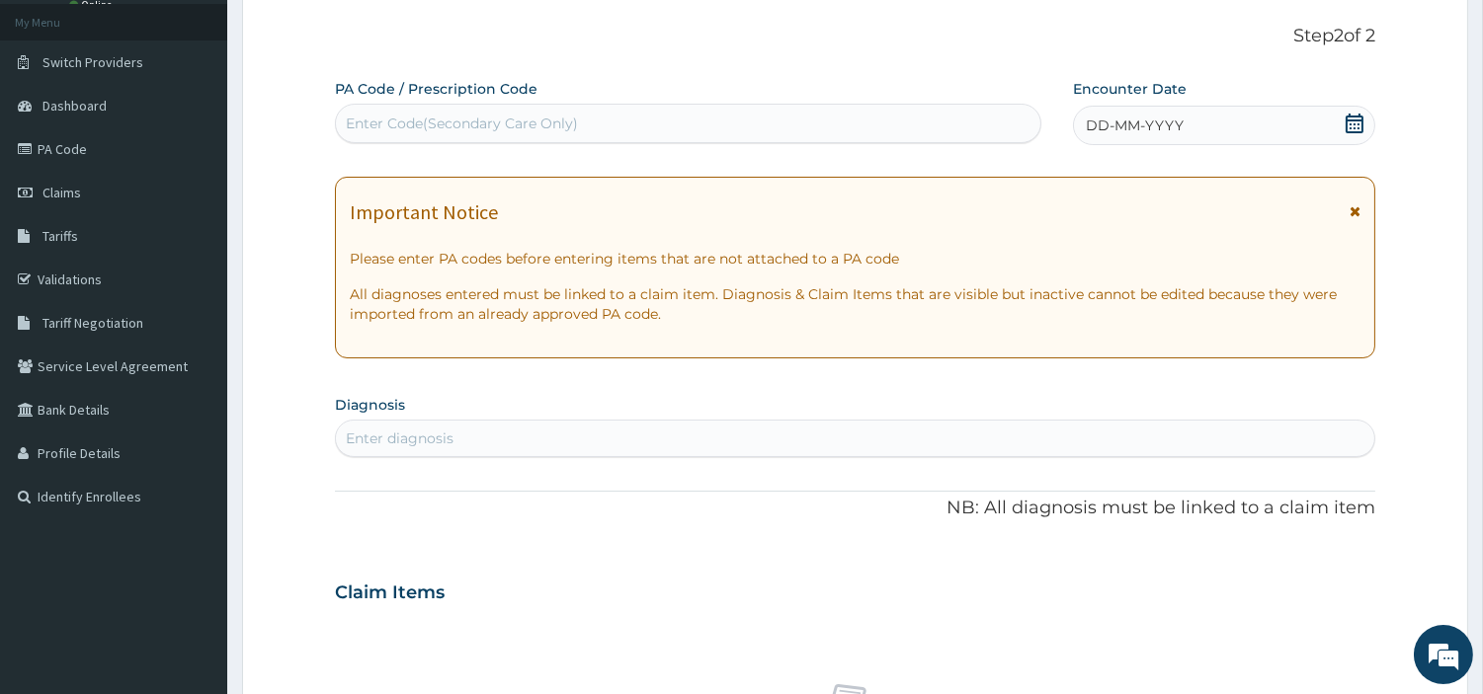
click at [1238, 133] on div "DD-MM-YYYY" at bounding box center [1224, 126] width 302 height 40
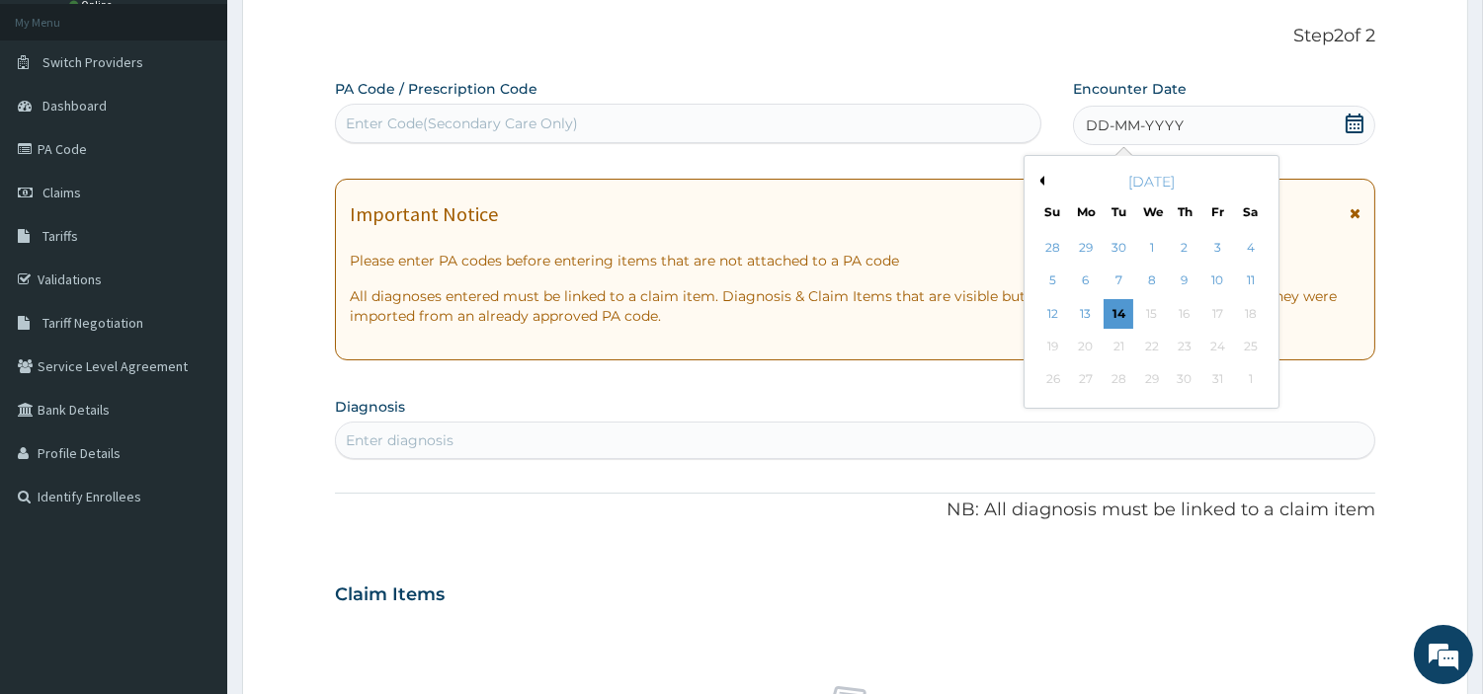
click at [1209, 285] on div "10" at bounding box center [1217, 282] width 30 height 30
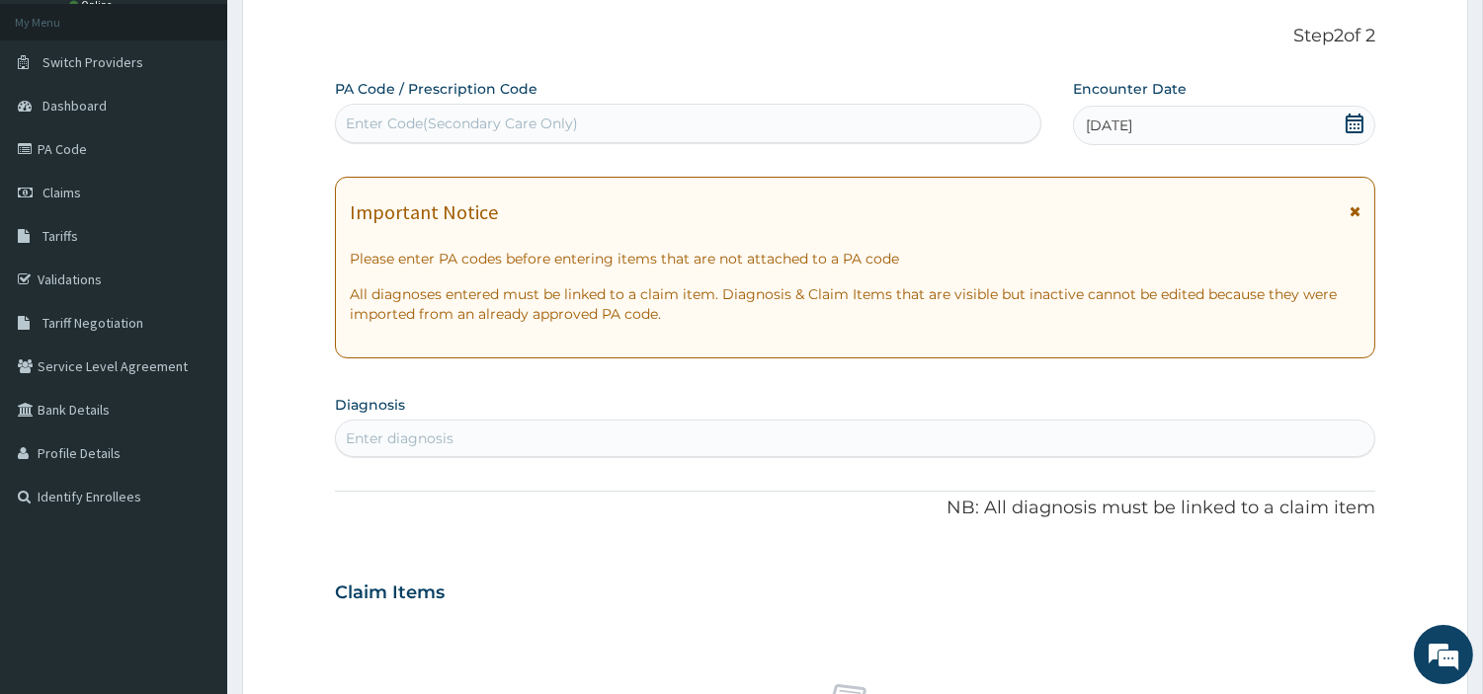
click at [1054, 448] on div "Enter diagnosis" at bounding box center [855, 439] width 1038 height 32
type input "UTI"
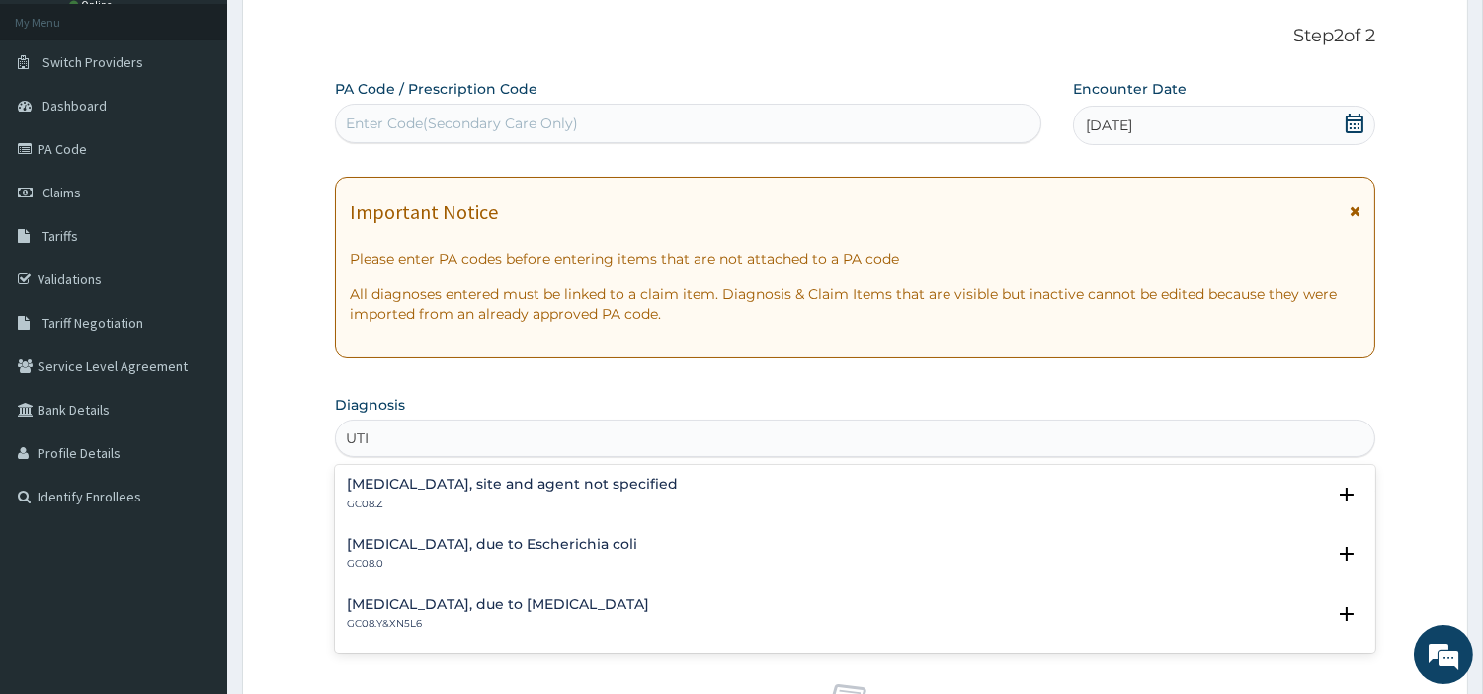
click at [498, 498] on p "GC08.Z" at bounding box center [512, 505] width 331 height 14
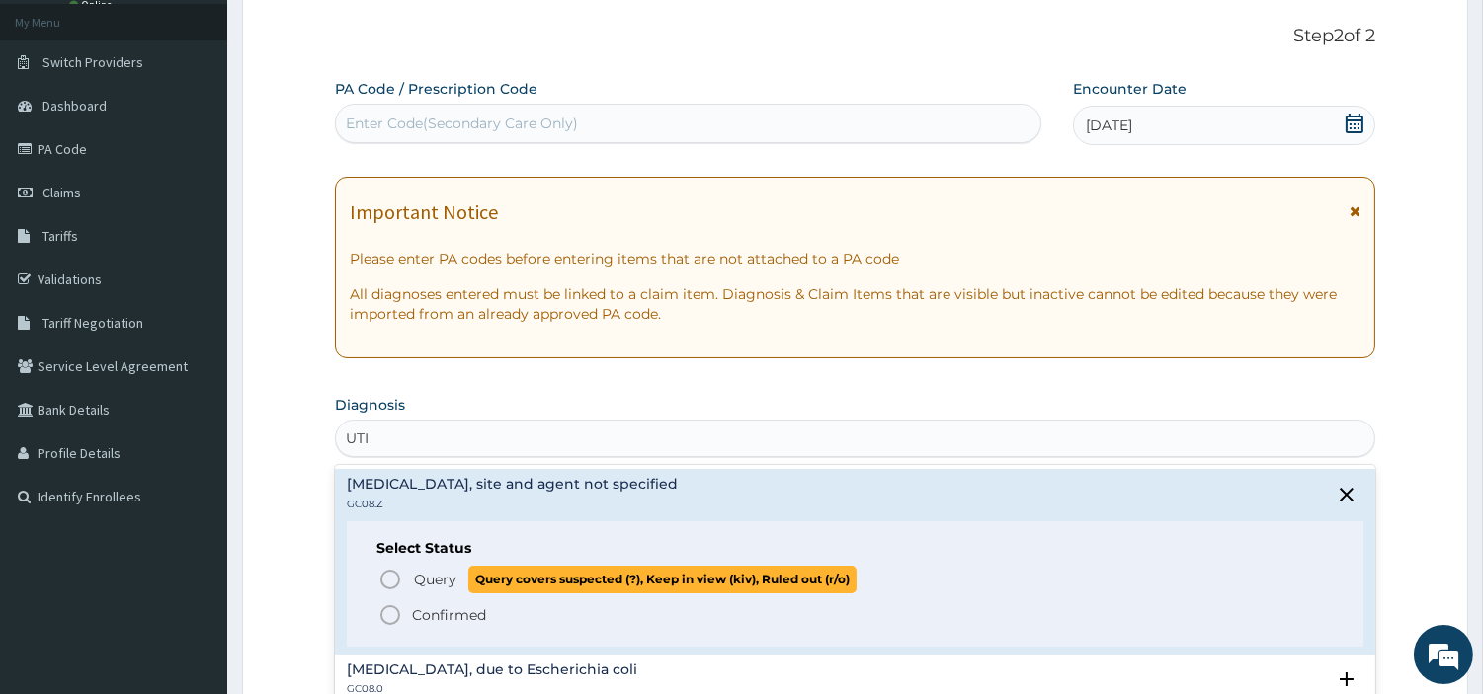
click at [455, 574] on span "Query" at bounding box center [435, 580] width 42 height 20
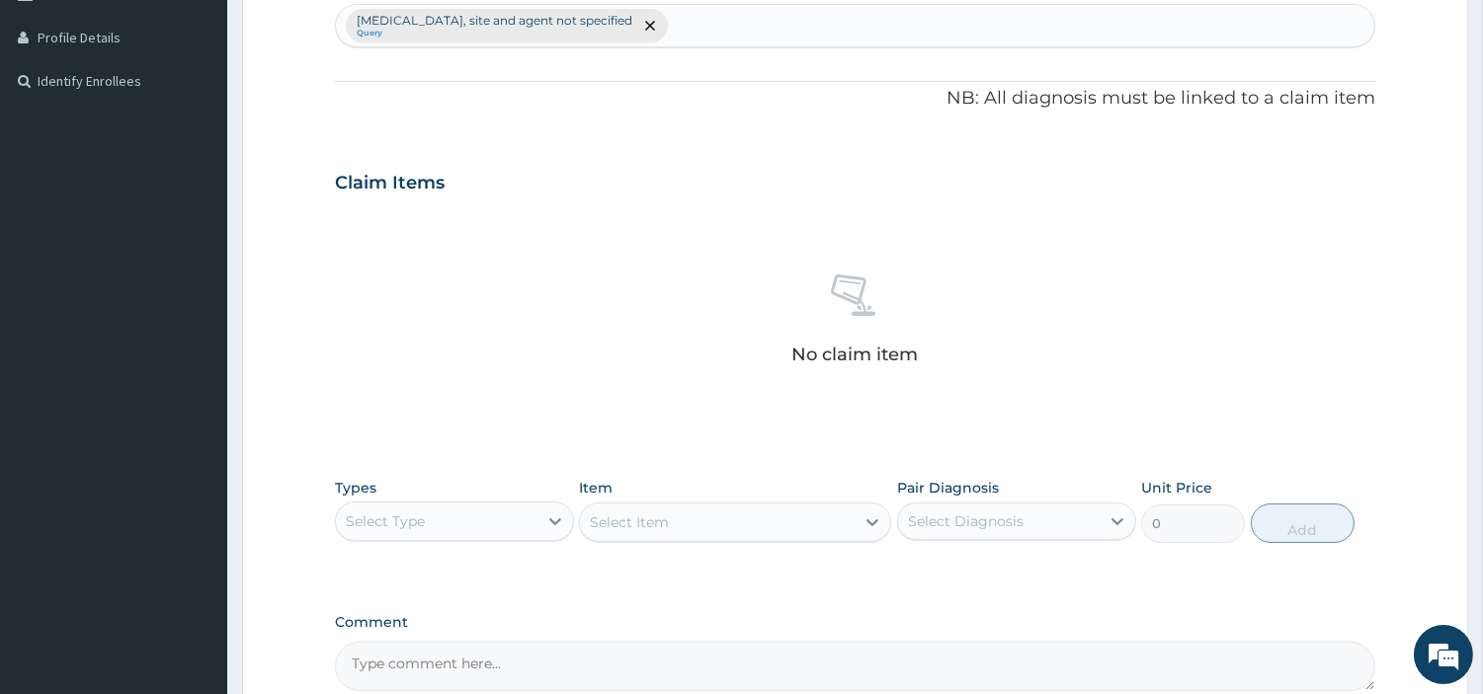
scroll to position [619, 0]
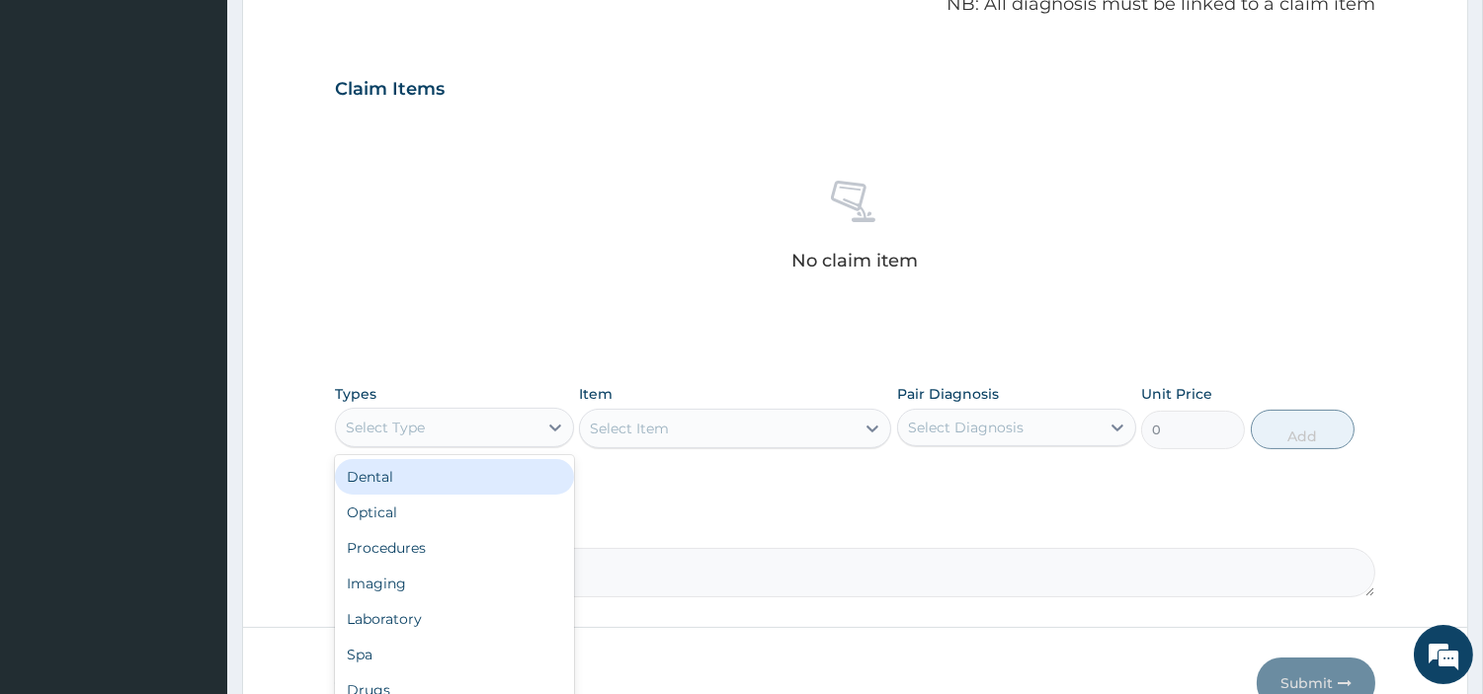
click at [529, 433] on div "Select Type" at bounding box center [437, 428] width 202 height 32
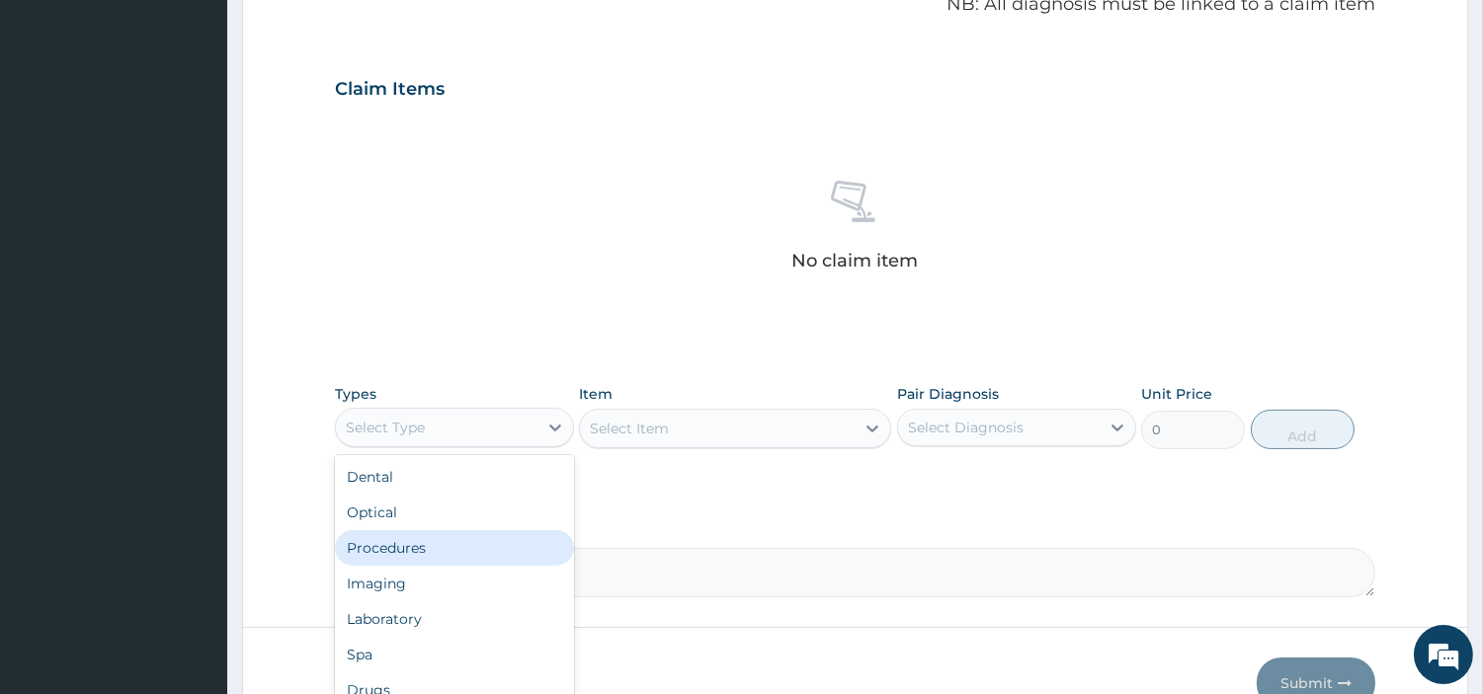
click at [494, 547] on div "Procedures" at bounding box center [454, 548] width 239 height 36
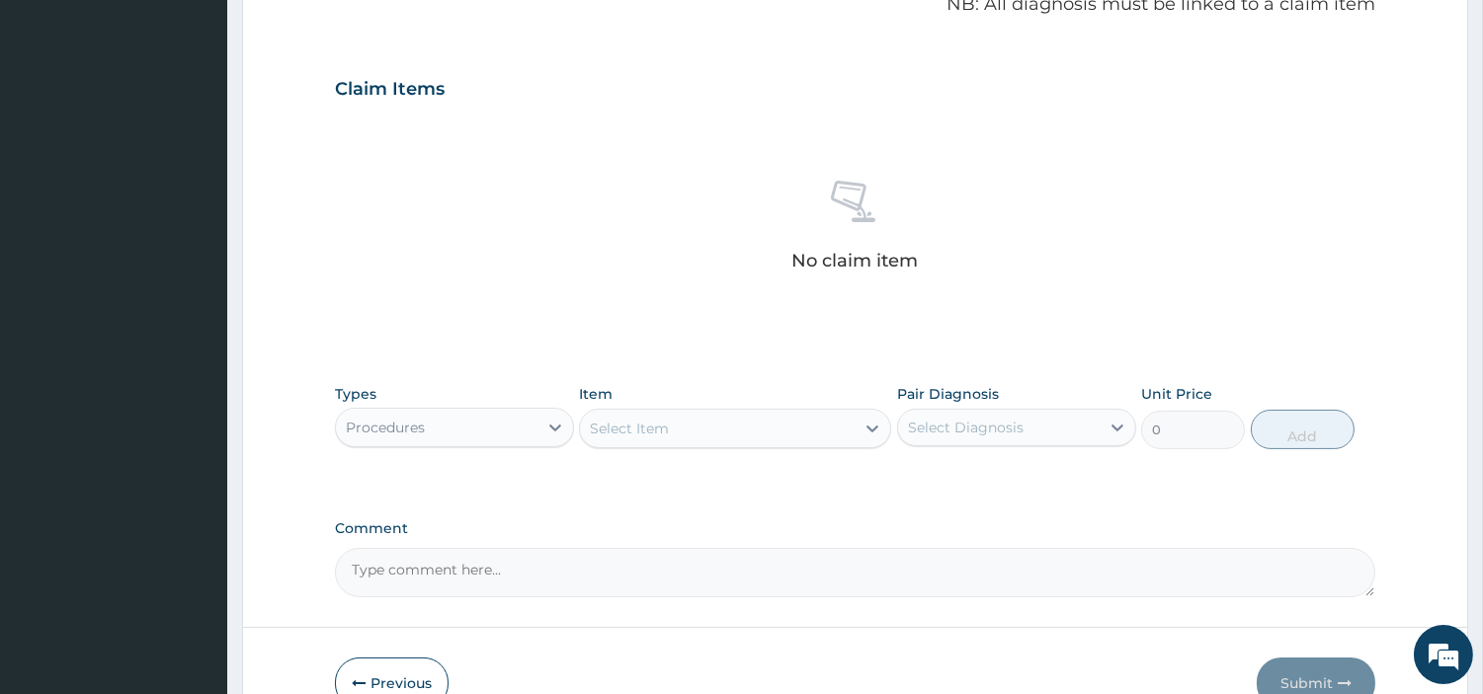
click at [697, 432] on div "Select Item" at bounding box center [717, 429] width 275 height 32
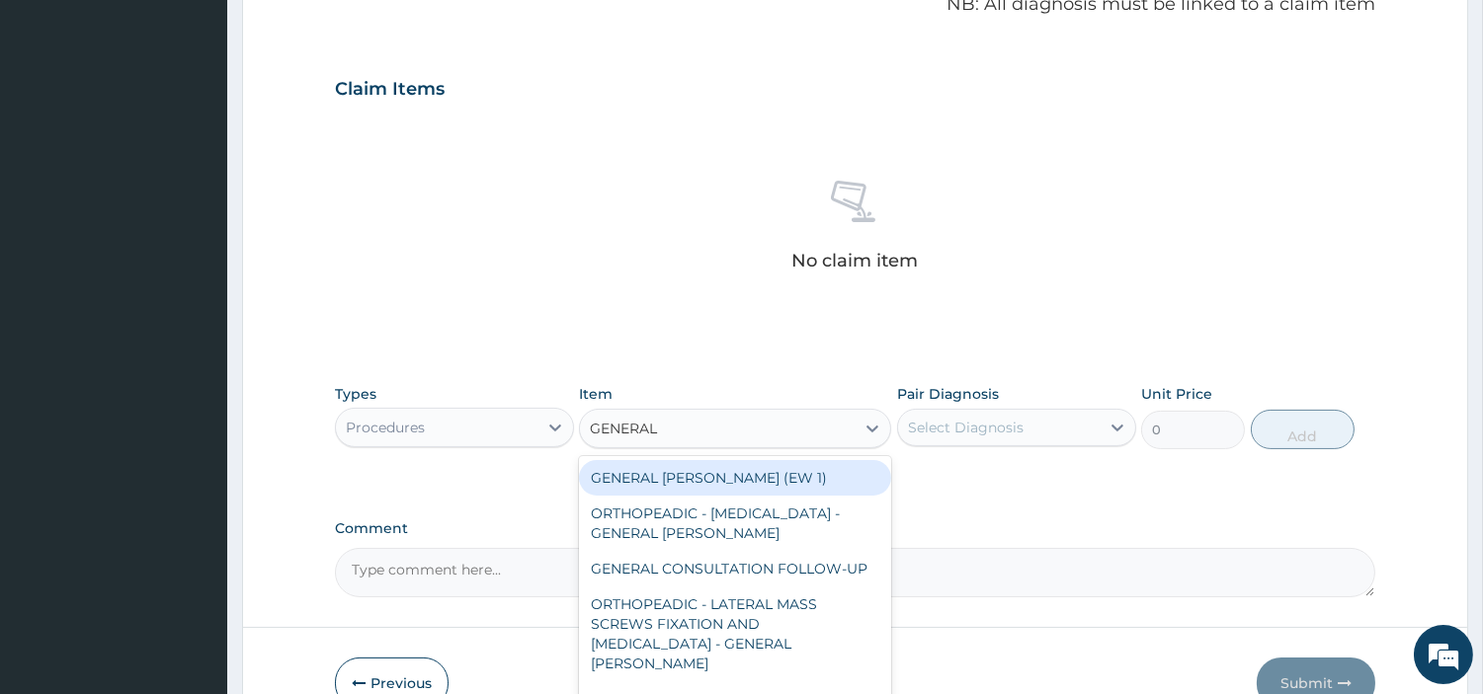
type input "GENERAL C"
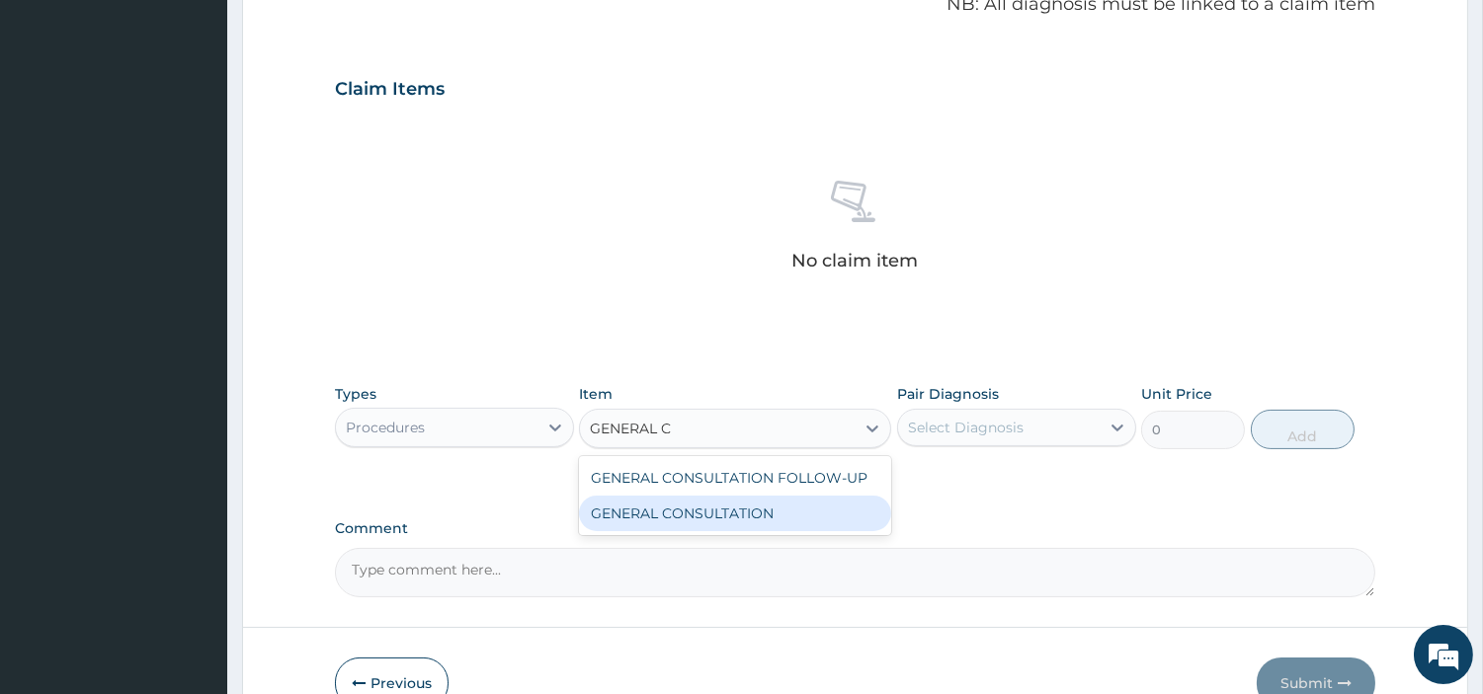
click at [812, 520] on div "GENERAL CONSULTATION" at bounding box center [735, 514] width 312 height 36
type input "6750"
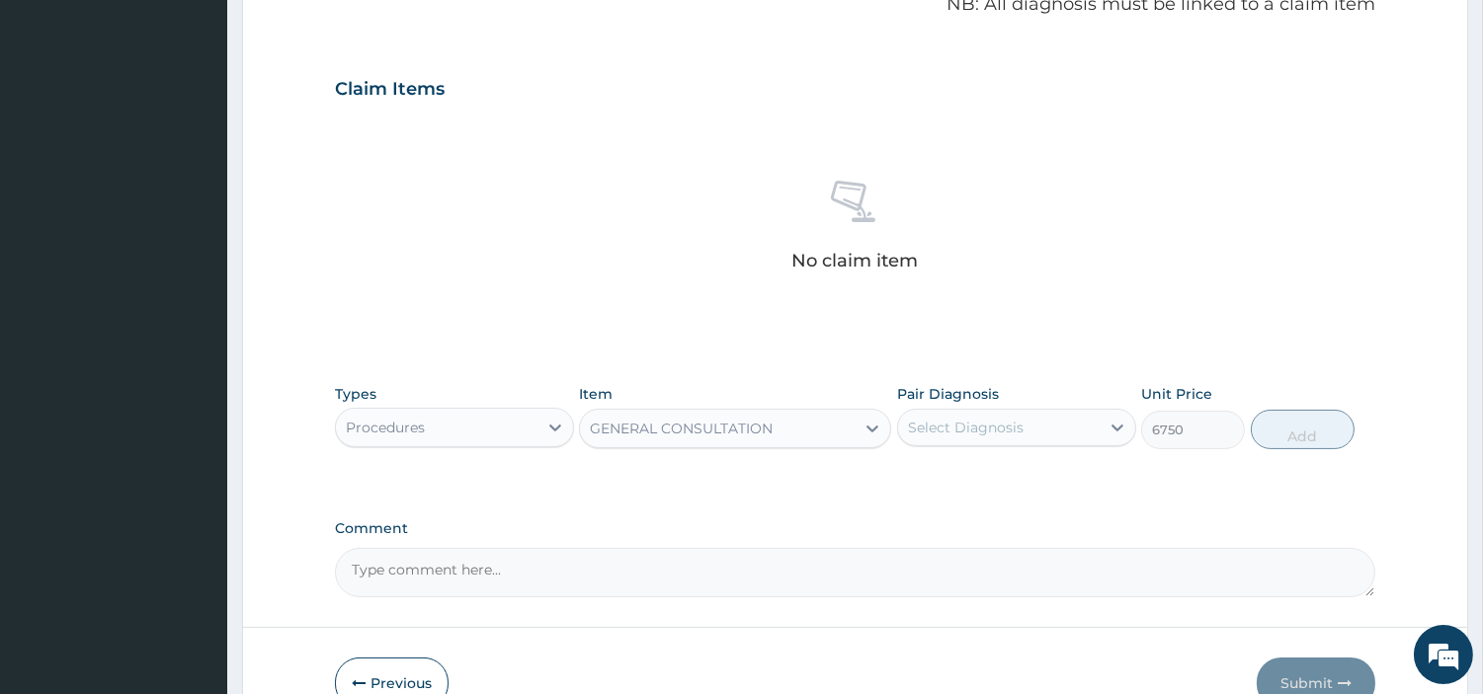
click at [993, 449] on div "Types Procedures Item option GENERAL CONSULTATION, selected. Select is focused …" at bounding box center [855, 416] width 1040 height 85
click at [1002, 431] on div "Select Diagnosis" at bounding box center [966, 428] width 116 height 20
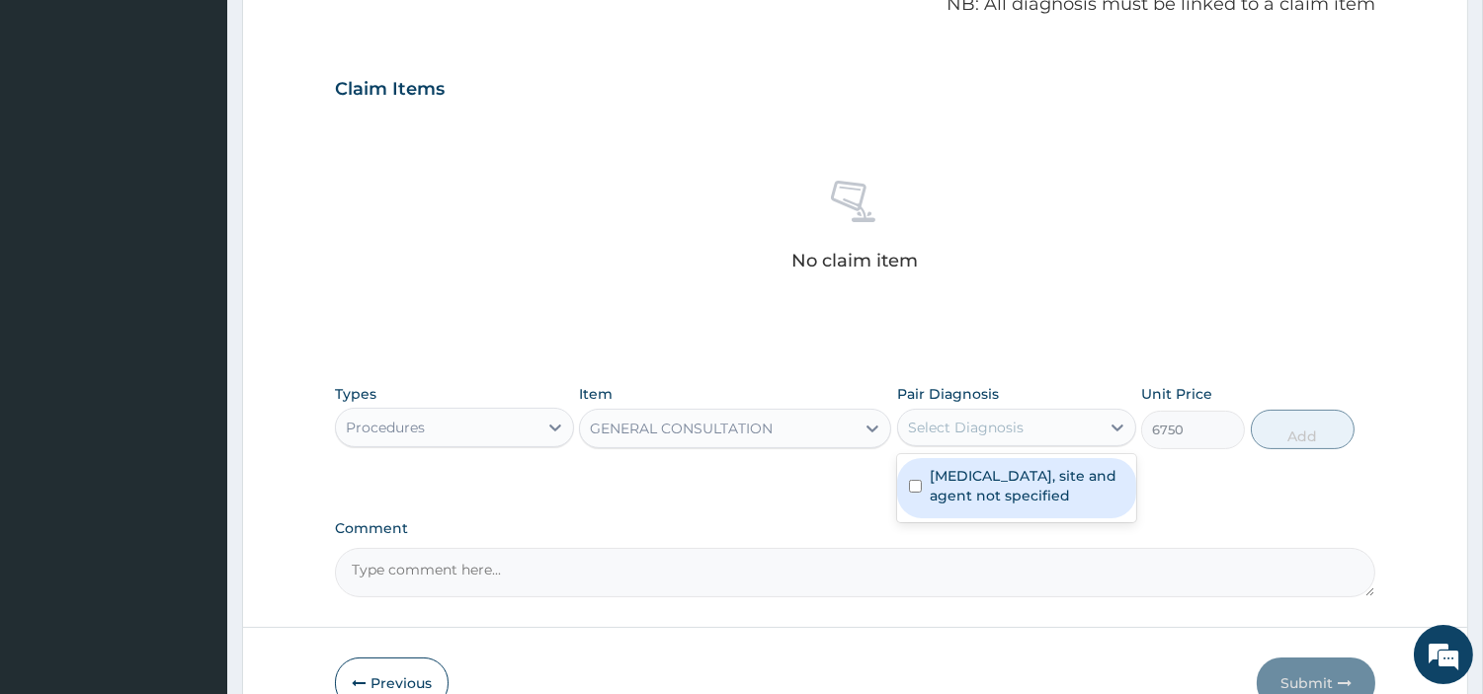
click at [999, 489] on label "Urinary tract infection, site and agent not specified" at bounding box center [1027, 486] width 195 height 40
checkbox input "true"
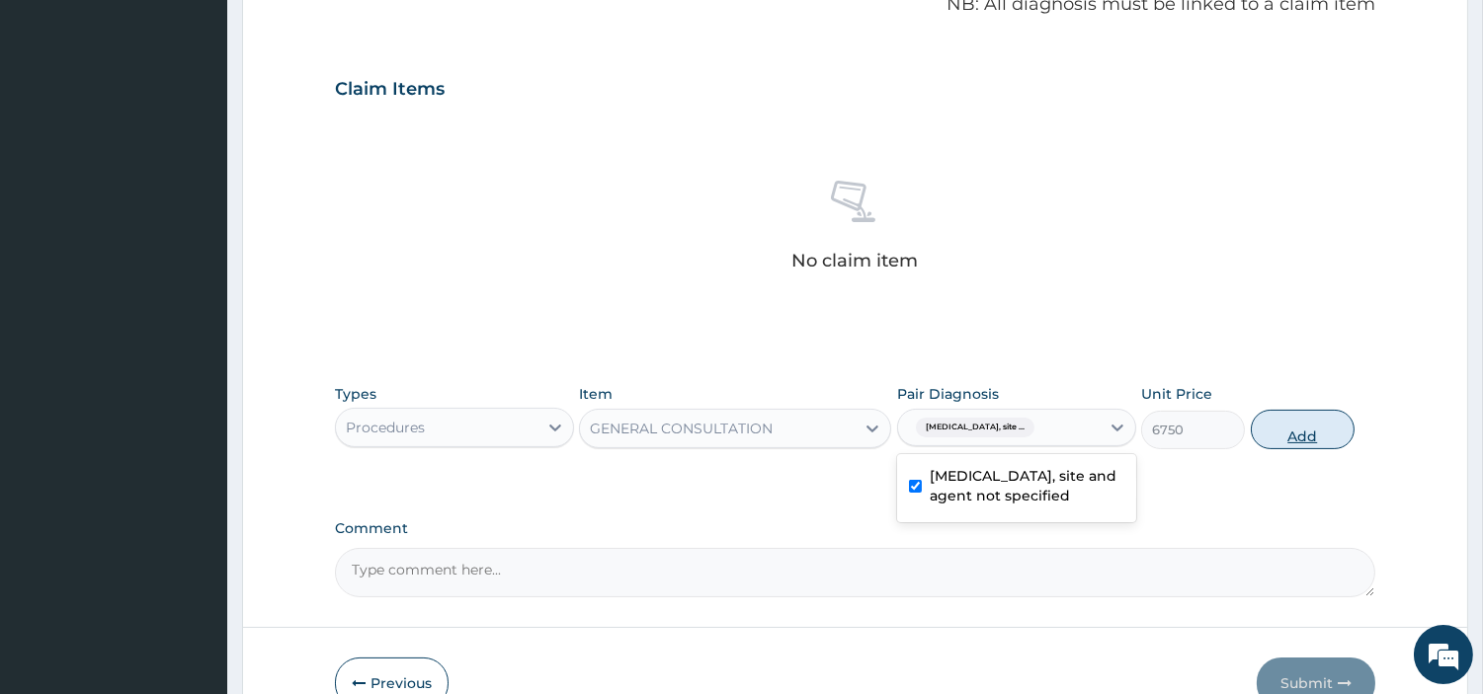
click at [1350, 438] on button "Add" at bounding box center [1303, 430] width 104 height 40
type input "0"
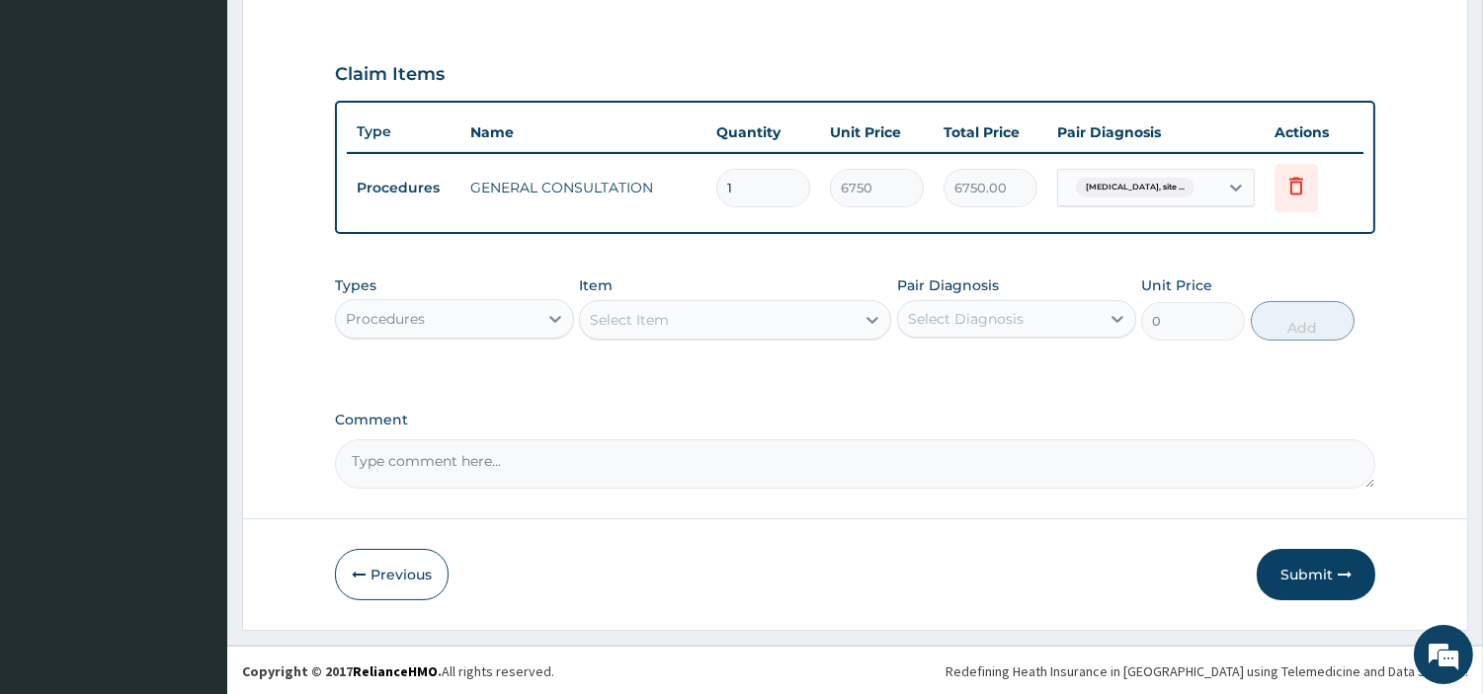
click at [1294, 560] on button "Submit" at bounding box center [1316, 574] width 119 height 51
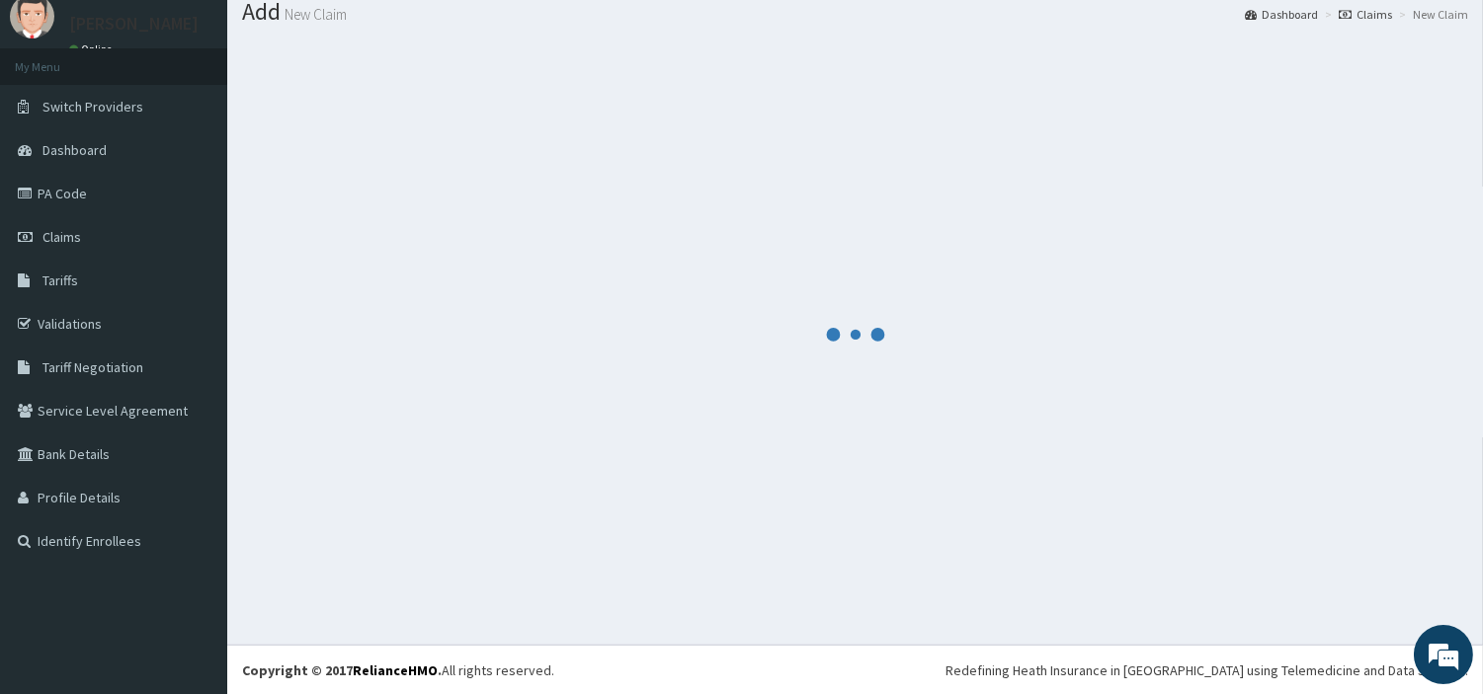
scroll to position [634, 0]
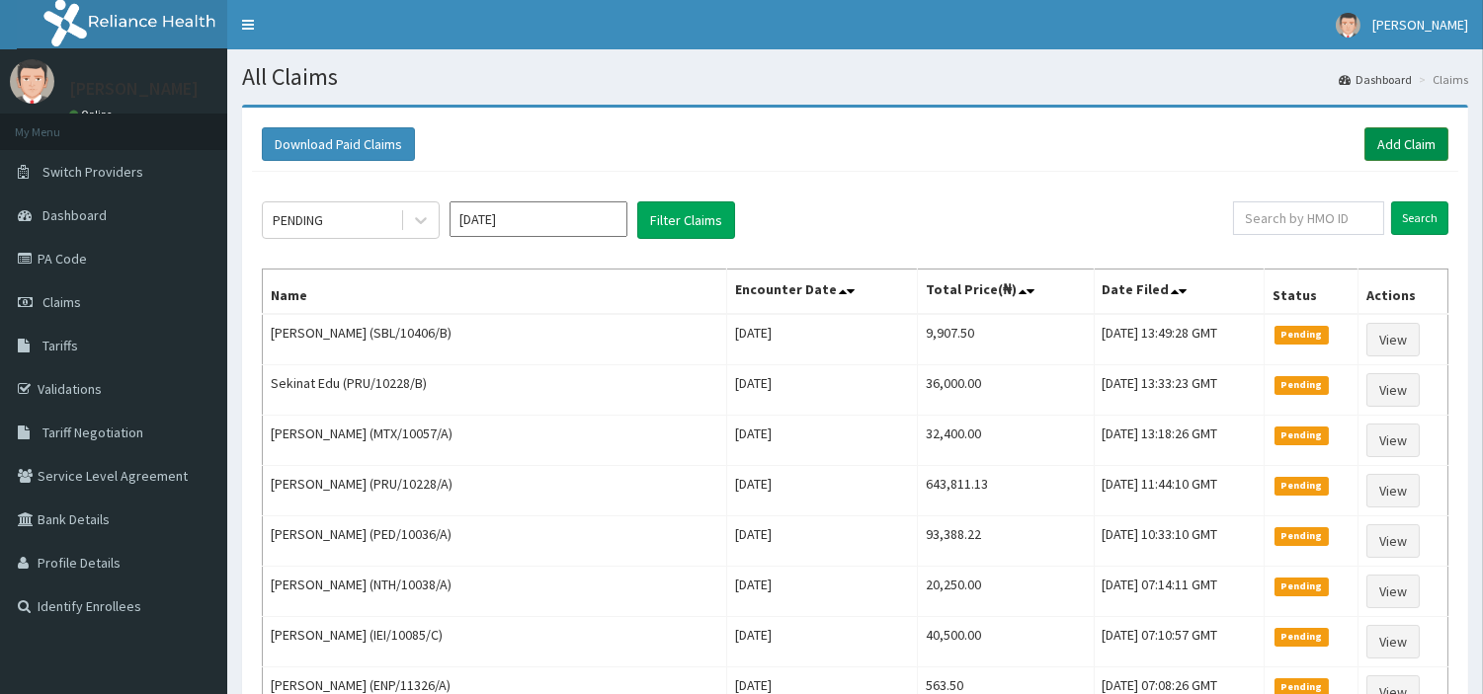
click at [1409, 158] on link "Add Claim" at bounding box center [1406, 144] width 84 height 34
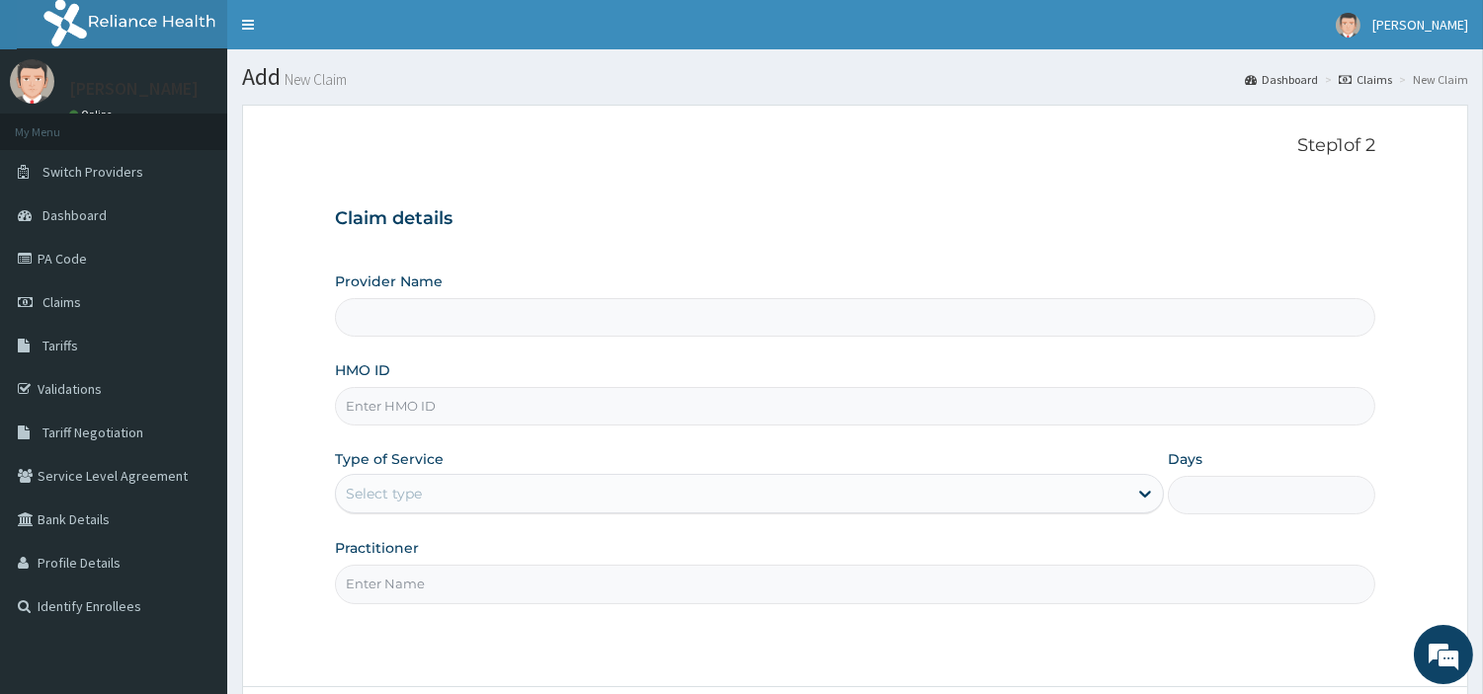
type input "R-Jolad Hospital Nig. Ltd"
click at [733, 402] on input "HMO ID" at bounding box center [855, 406] width 1040 height 39
paste input "AIP/10379/E"
type input "AIP/10379/E"
click at [642, 505] on div "Select type" at bounding box center [731, 494] width 791 height 32
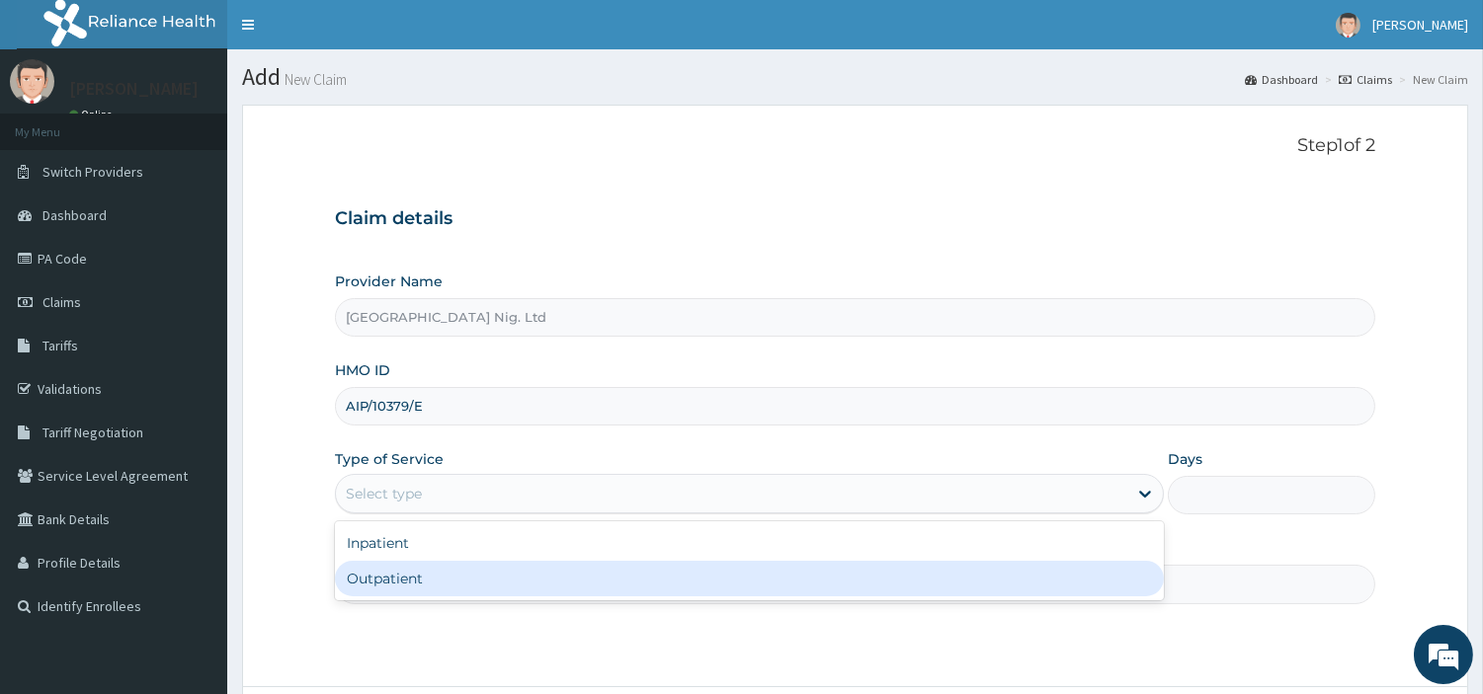
click at [581, 597] on div "Outpatient" at bounding box center [749, 579] width 829 height 36
type input "1"
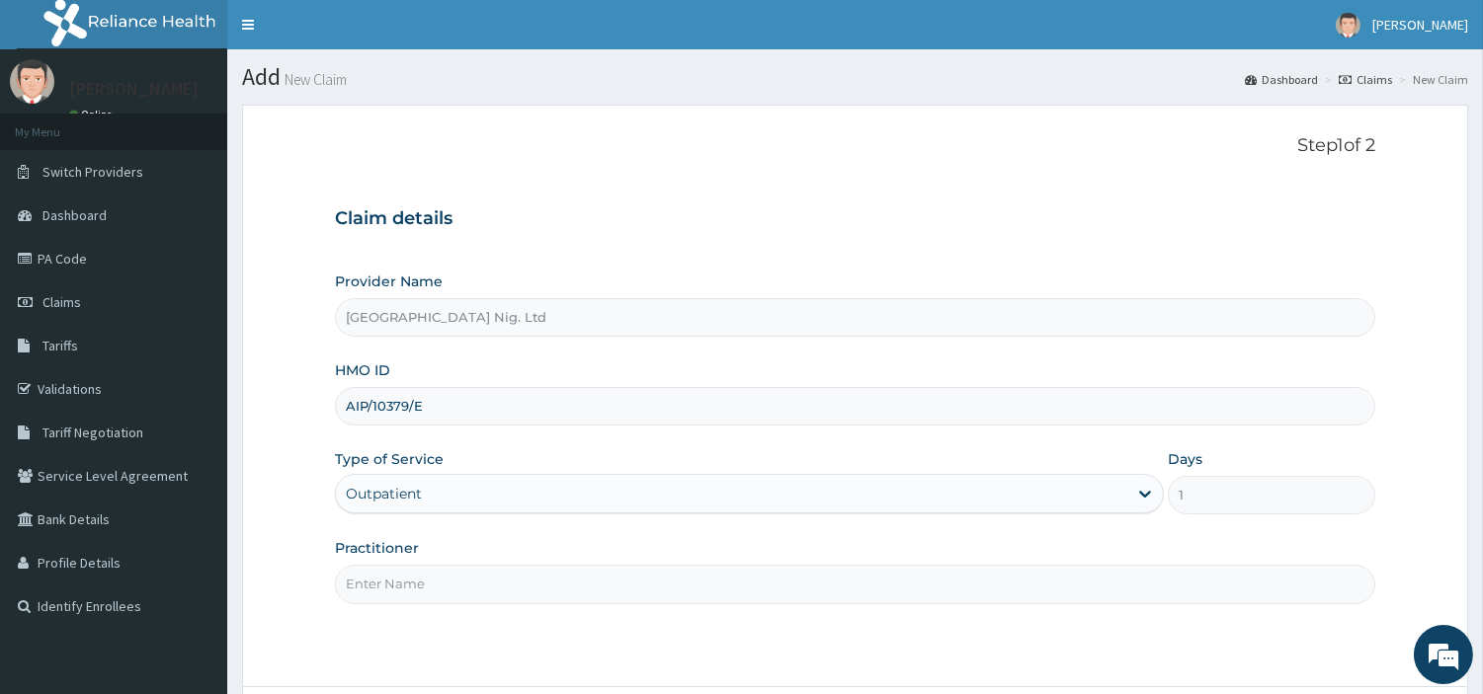
click at [581, 597] on input "Practitioner" at bounding box center [855, 584] width 1040 height 39
paste input "OBAFEMI OLUSEGUN"
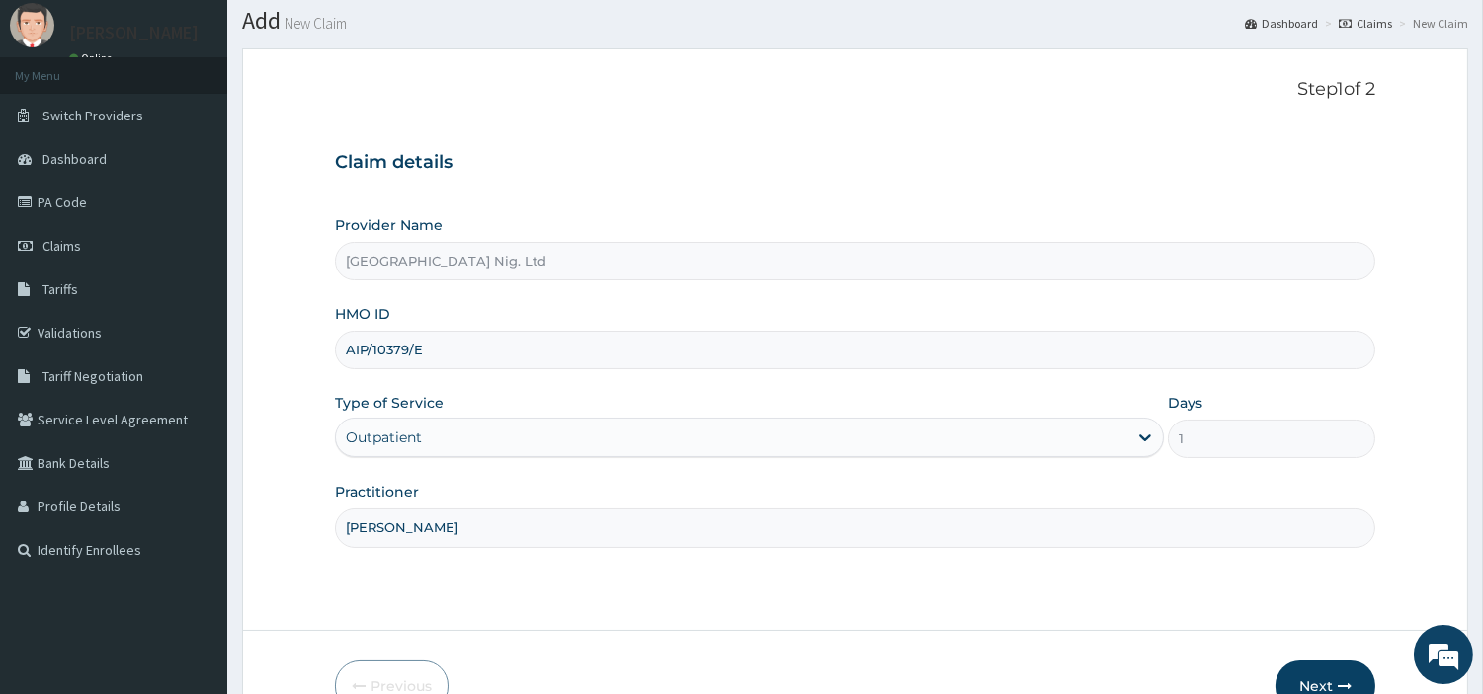
scroll to position [110, 0]
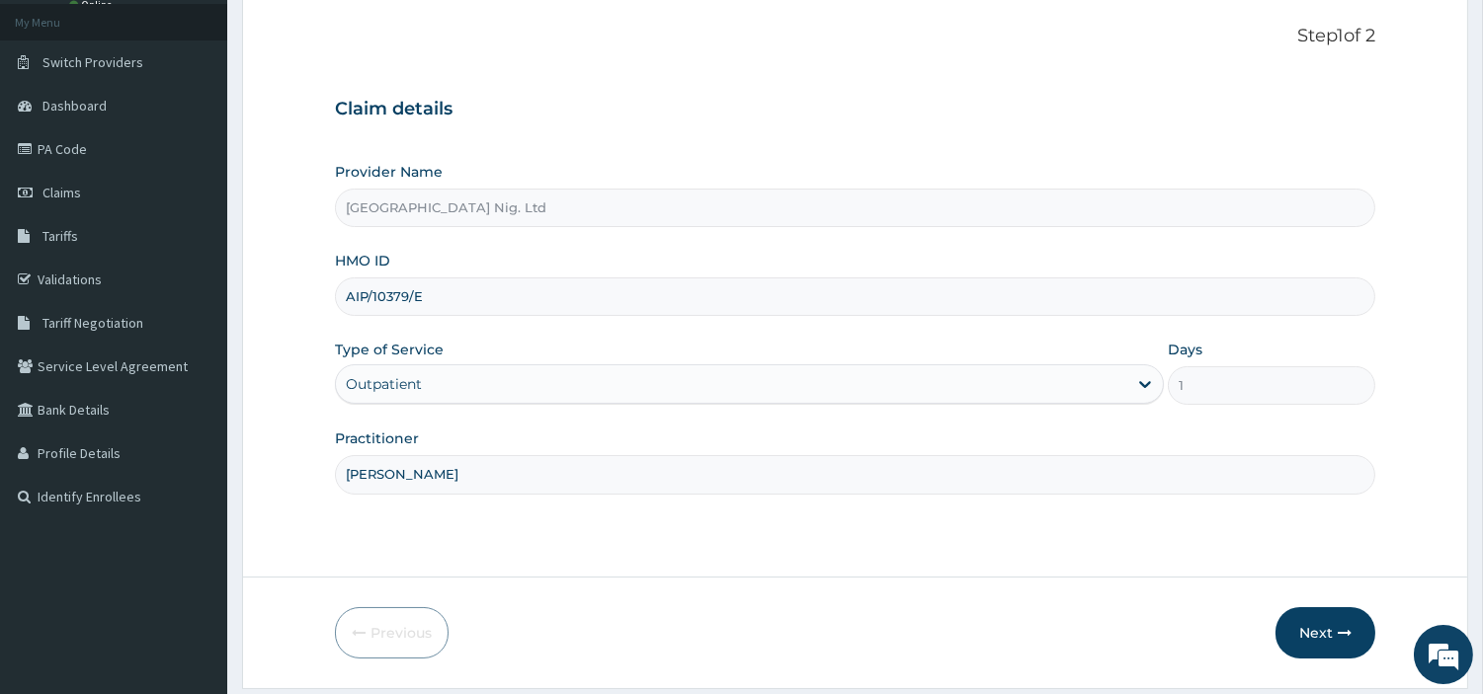
type input "OBAFEMI OLUSEGUN"
click at [1327, 670] on form "Step 1 of 2 Claim details Provider Name R-Jolad Hospital Nig. Ltd HMO ID AIP/10…" at bounding box center [855, 341] width 1226 height 693
click at [1326, 635] on button "Next" at bounding box center [1325, 633] width 100 height 51
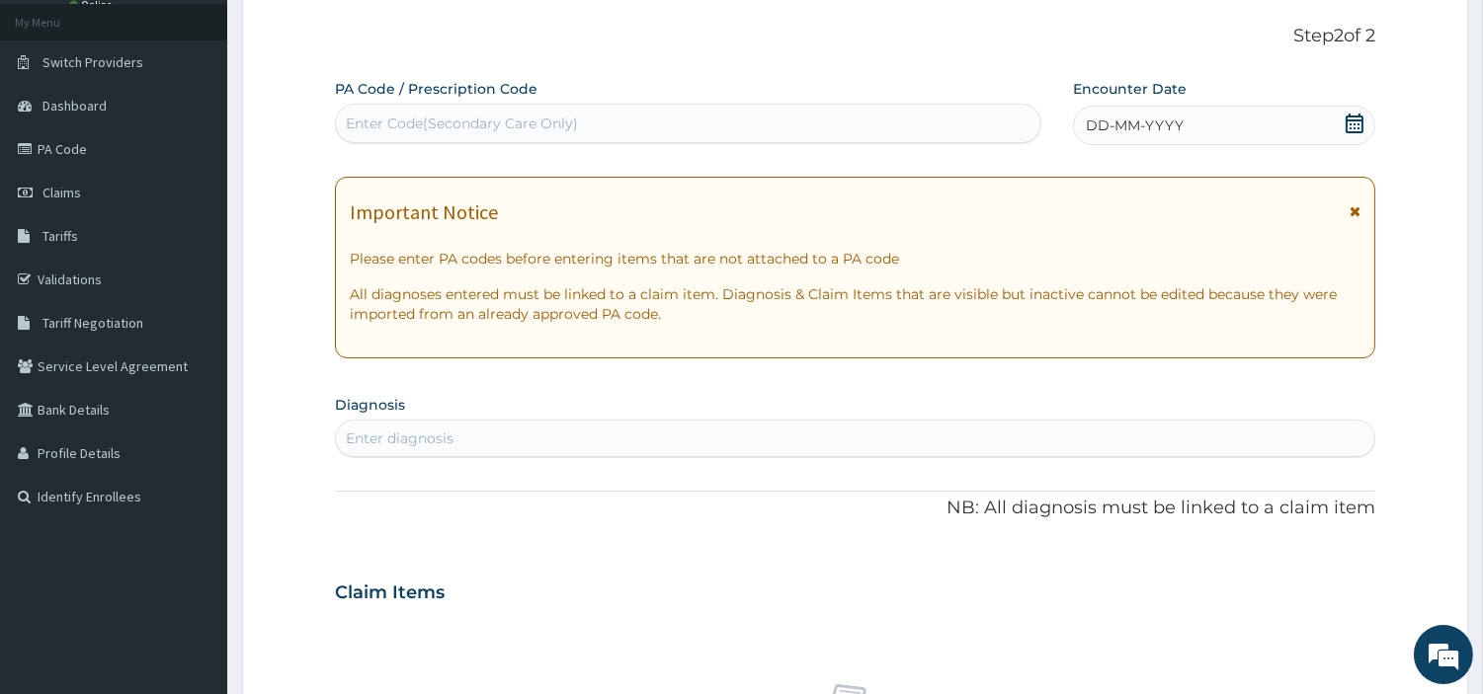
click at [1272, 140] on div "DD-MM-YYYY" at bounding box center [1224, 126] width 302 height 40
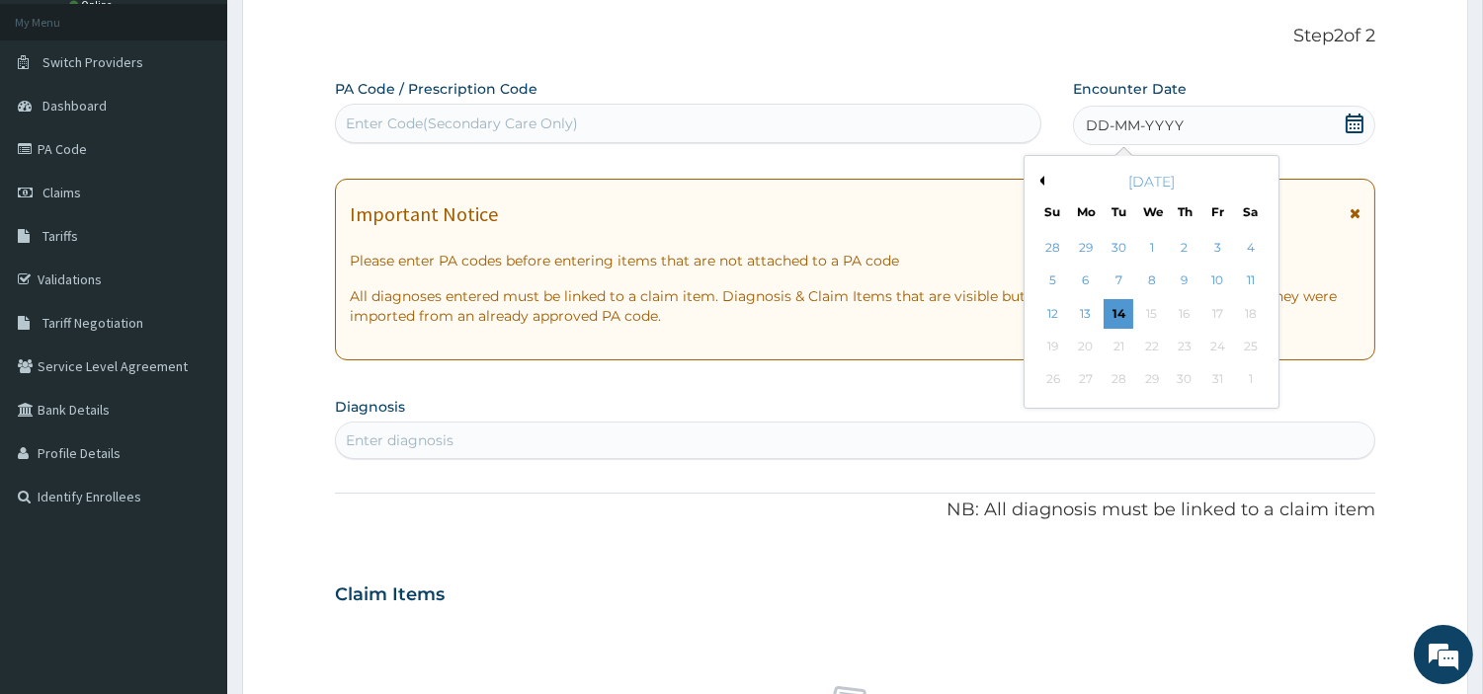
click at [1217, 286] on div "10" at bounding box center [1217, 282] width 30 height 30
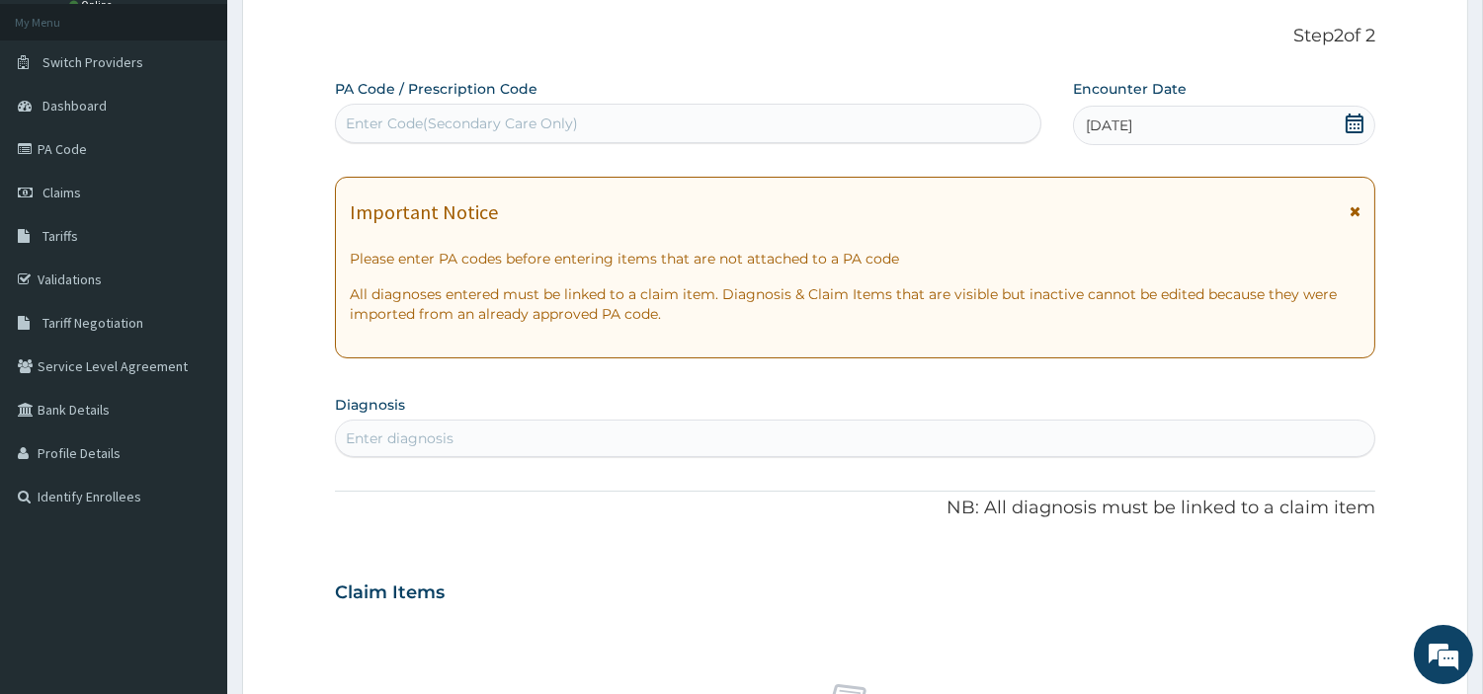
scroll to position [0, 0]
click at [1114, 445] on div "Enter diagnosis" at bounding box center [855, 439] width 1038 height 32
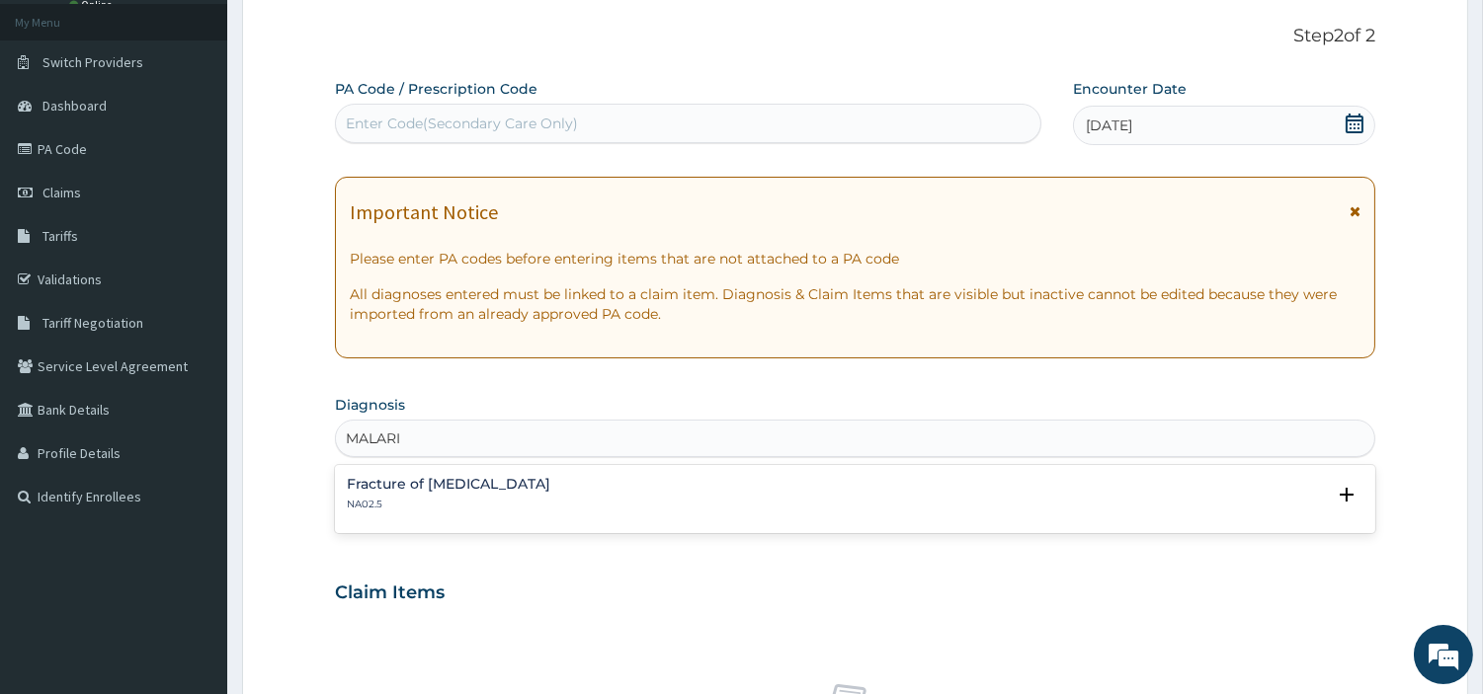
type input "MALARIA"
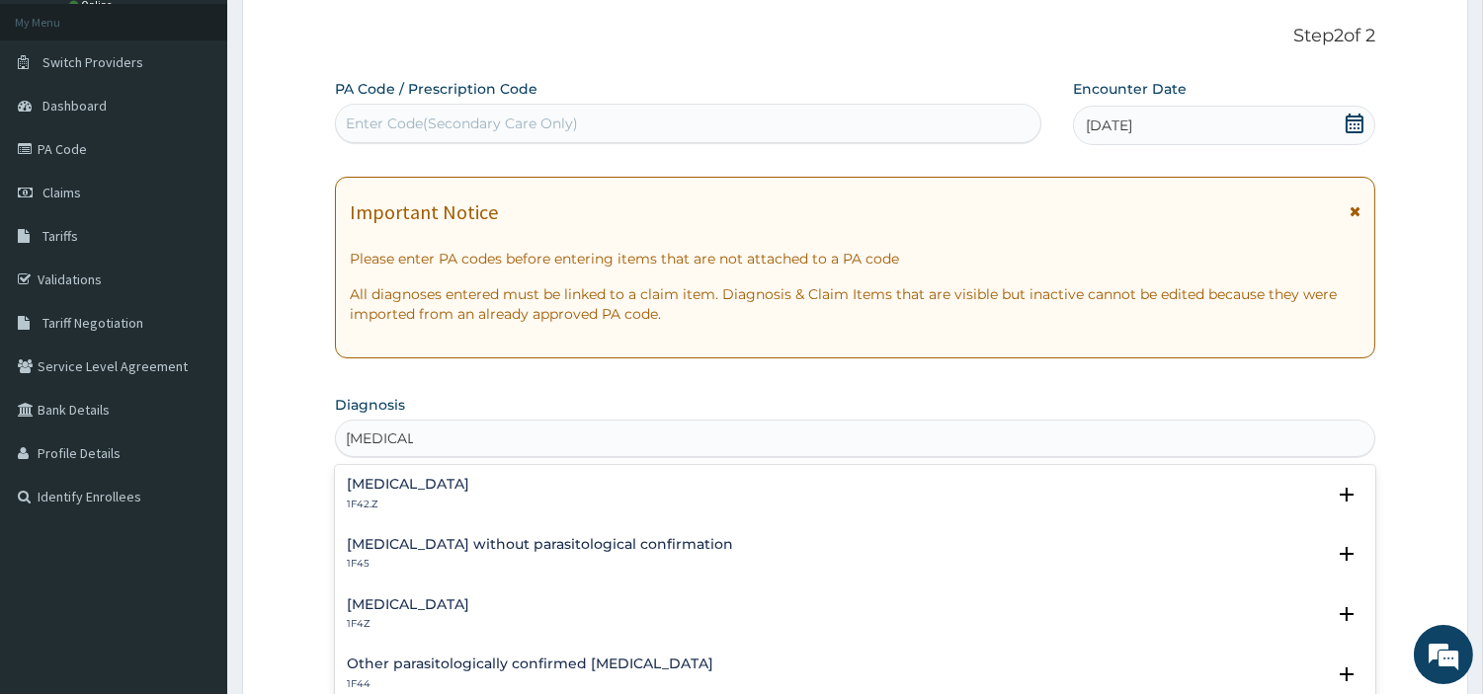
click at [469, 626] on p "1F4Z" at bounding box center [408, 624] width 122 height 14
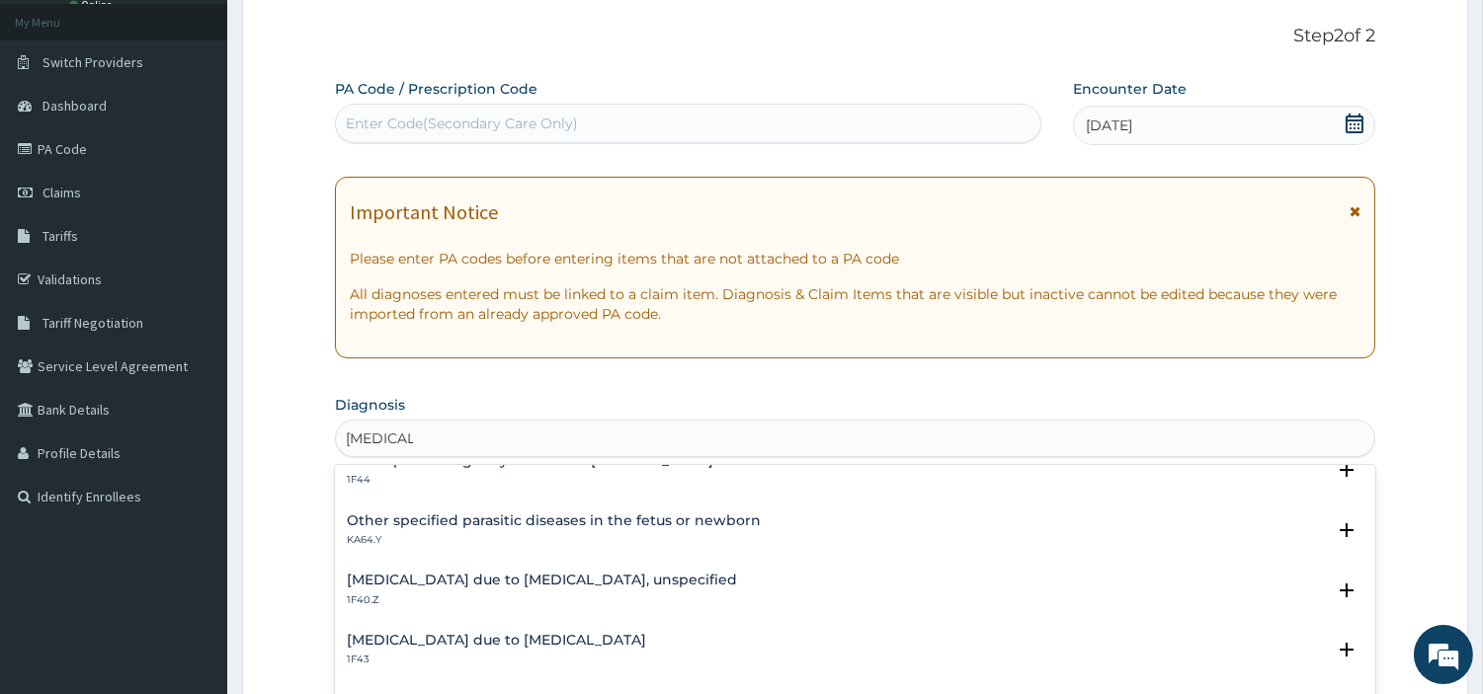
scroll to position [110, 0]
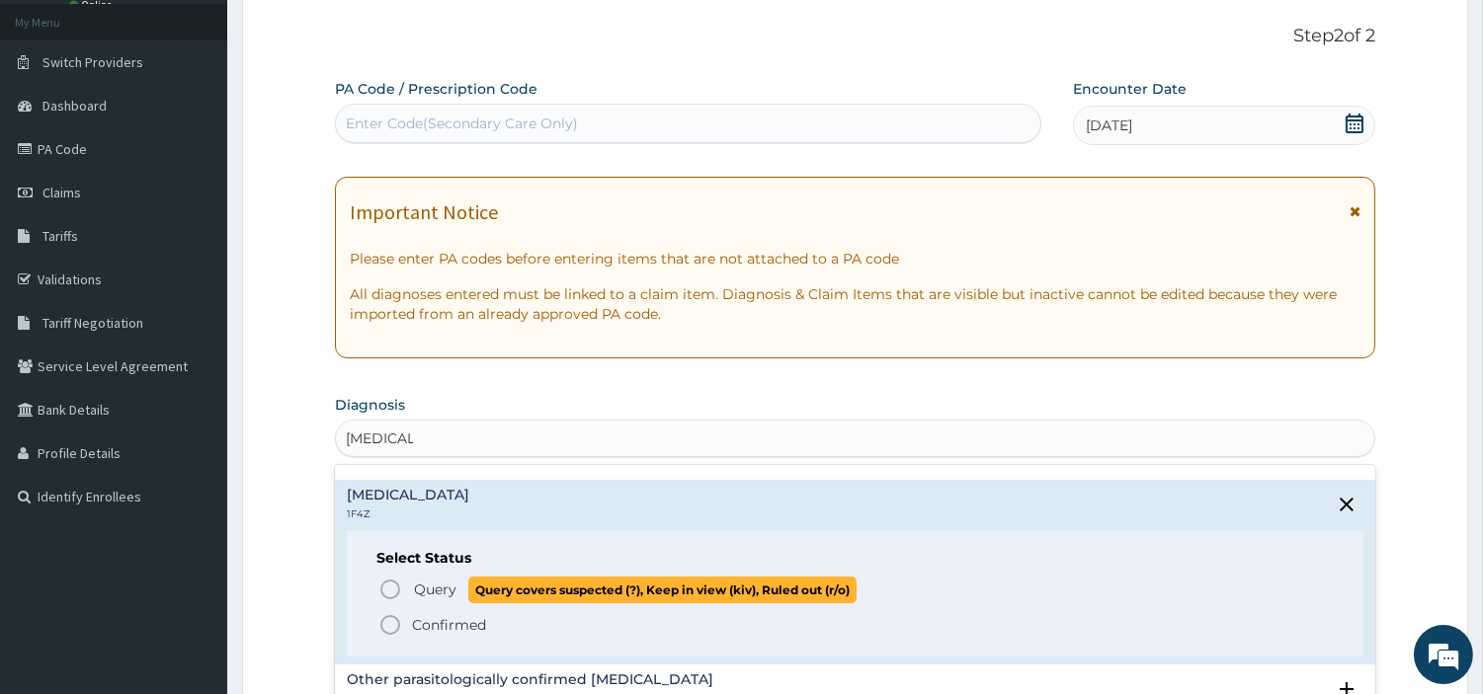
click at [441, 591] on span "Query" at bounding box center [435, 590] width 42 height 20
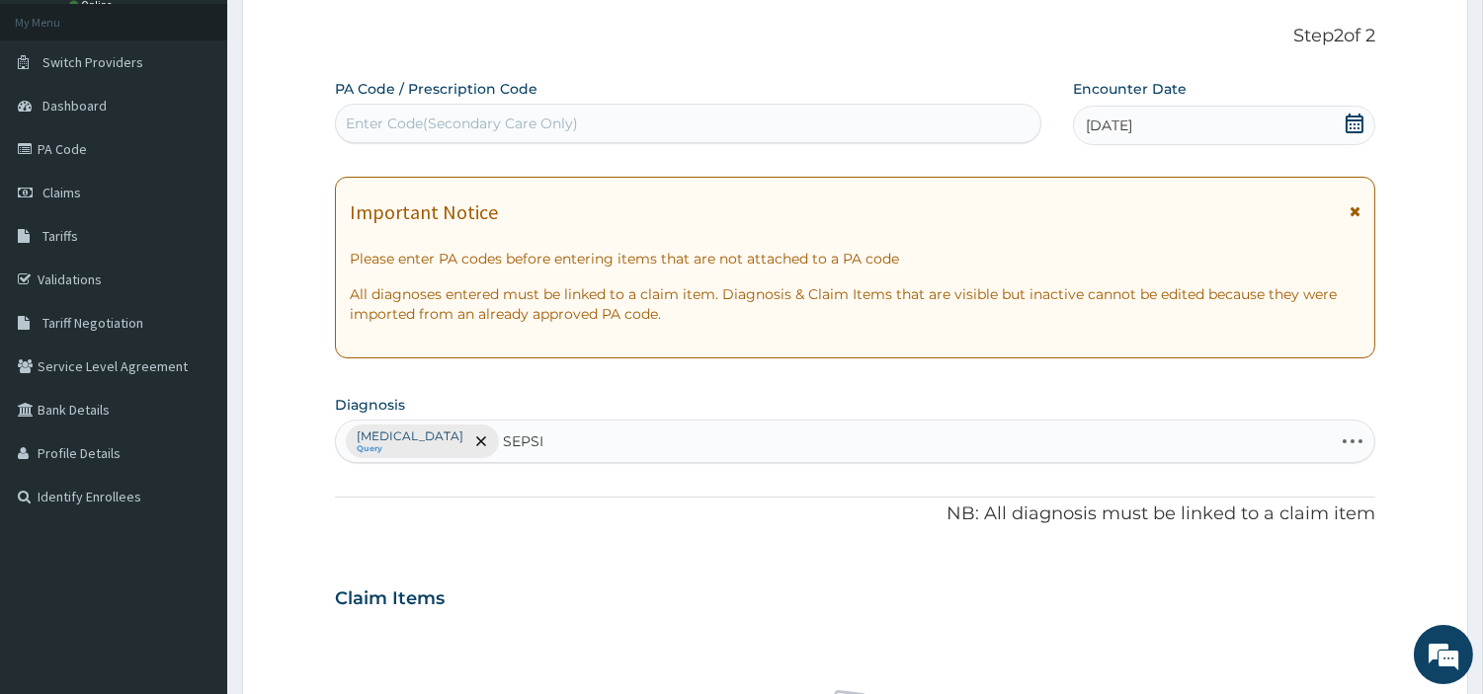
type input "SEPSIS"
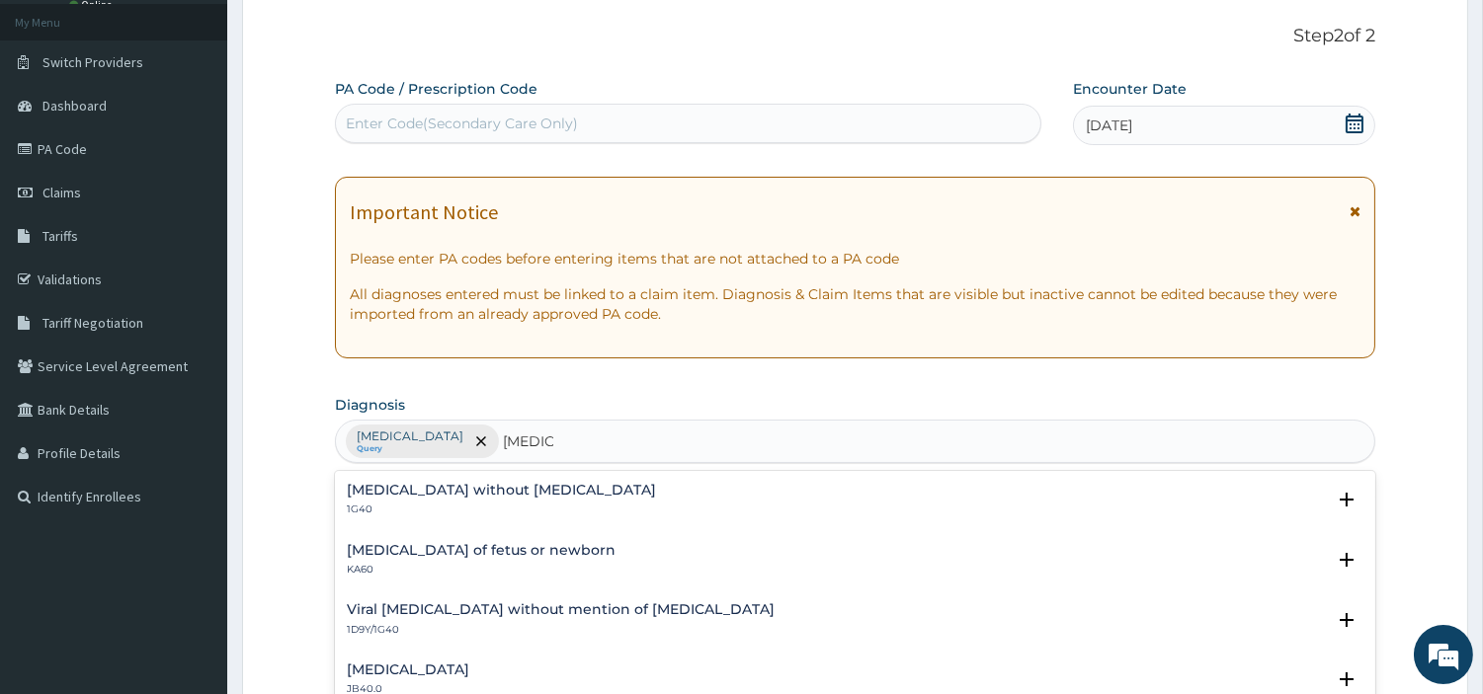
click at [401, 488] on h4 "Sepsis without septic shock" at bounding box center [501, 490] width 309 height 15
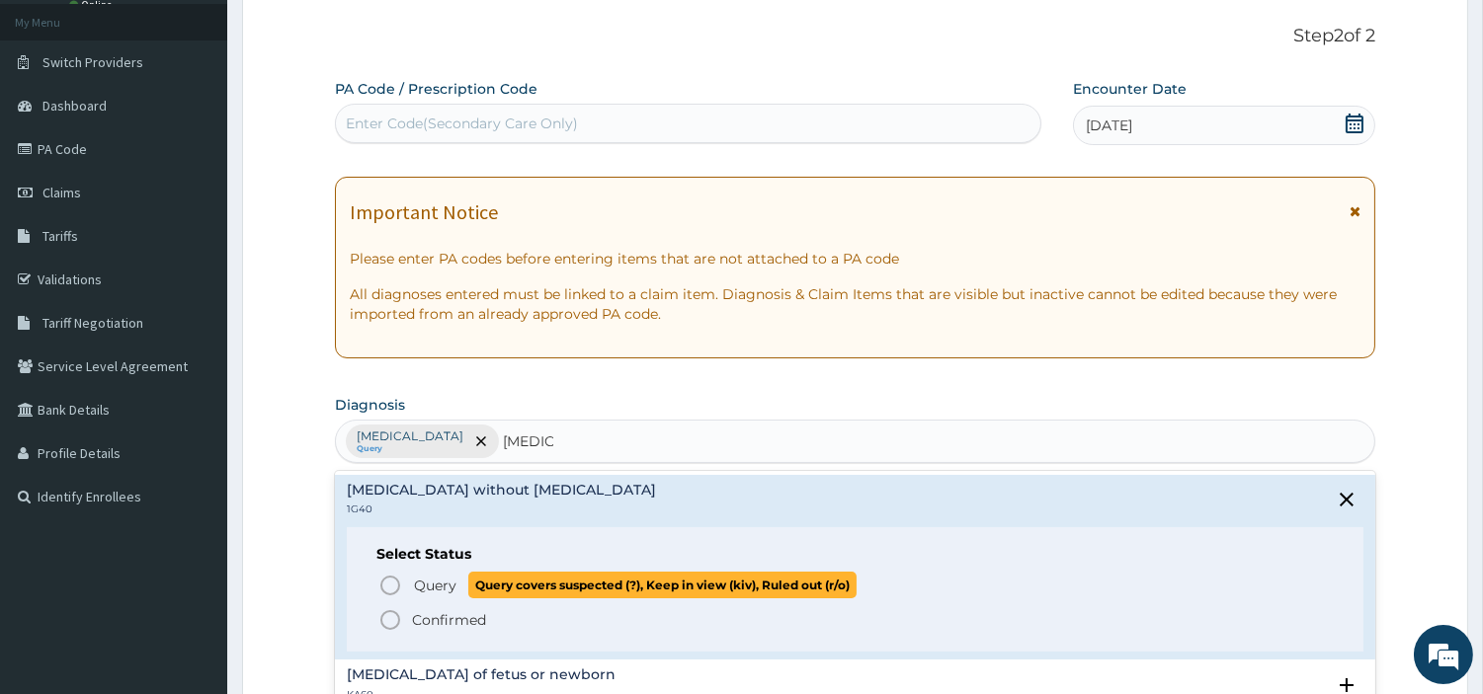
click at [390, 578] on icon "status option query" at bounding box center [390, 586] width 24 height 24
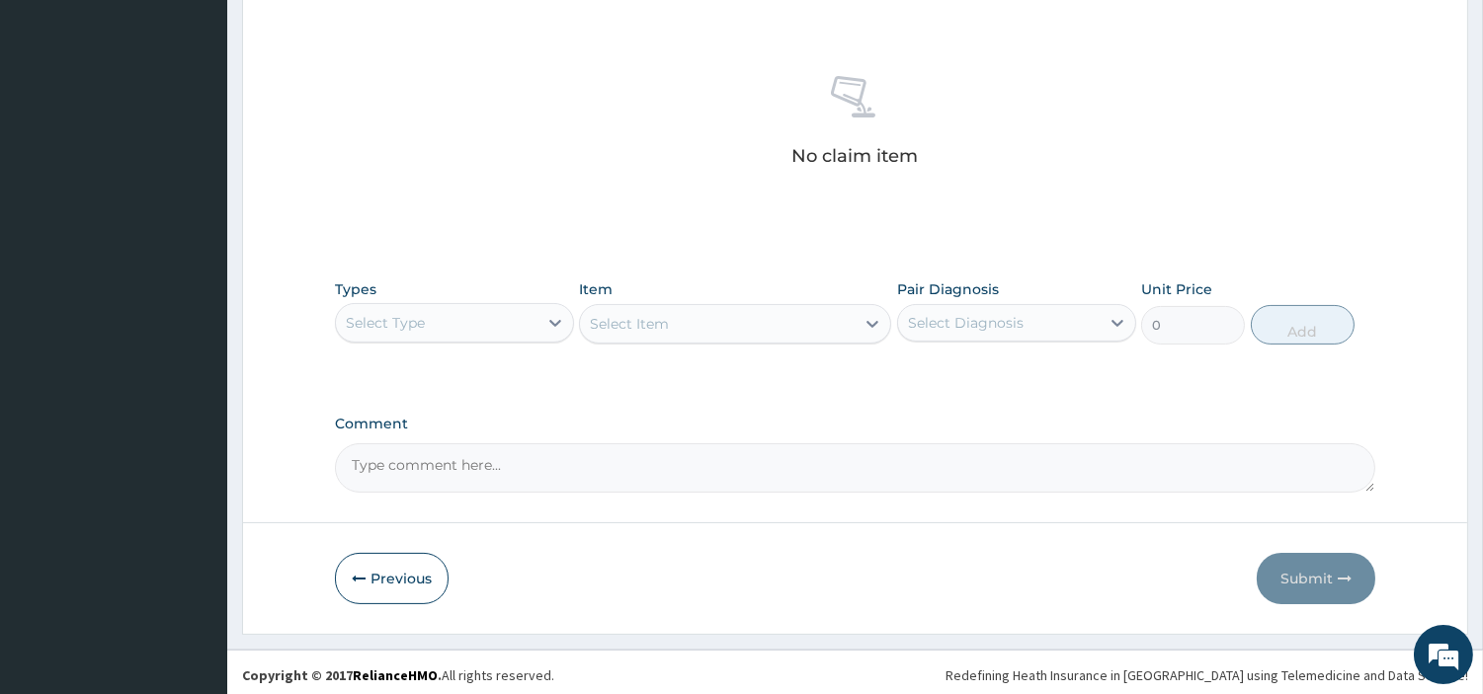
scroll to position [729, 0]
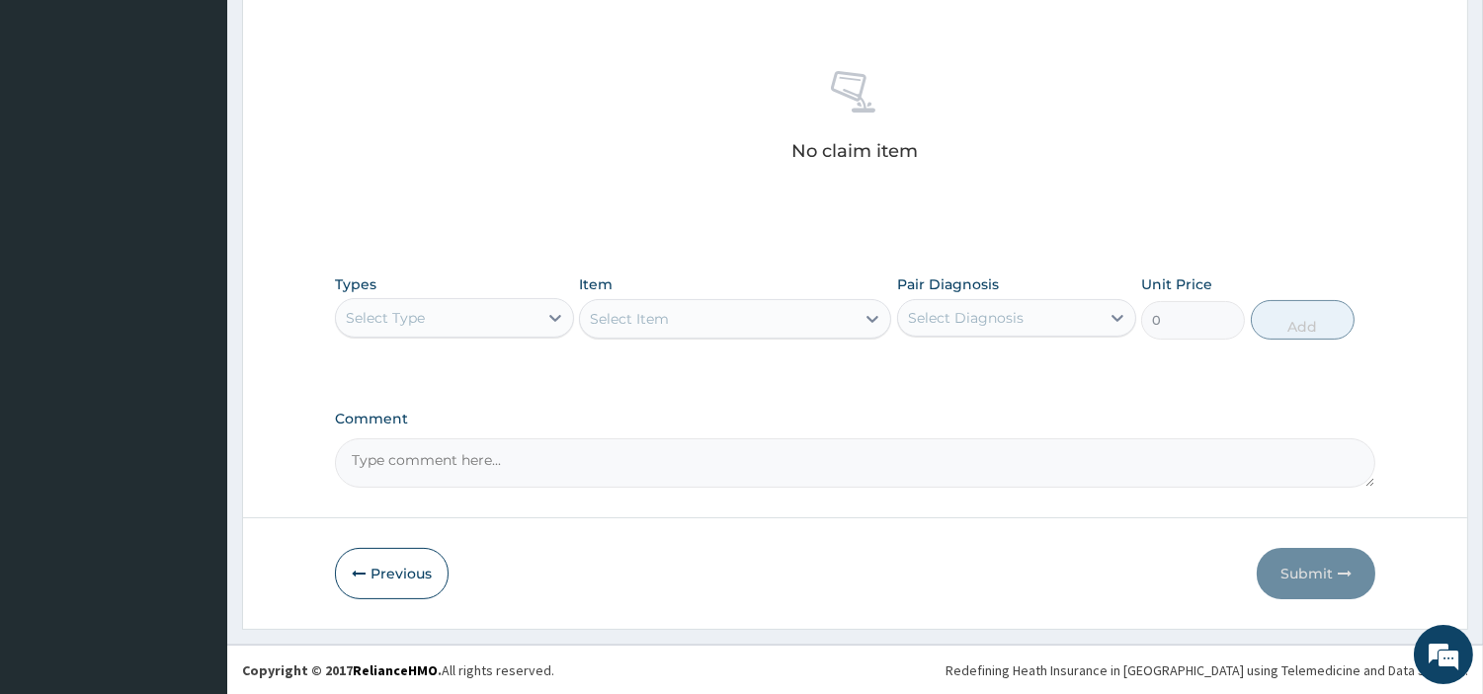
click at [494, 331] on div "Select Type" at bounding box center [437, 318] width 202 height 32
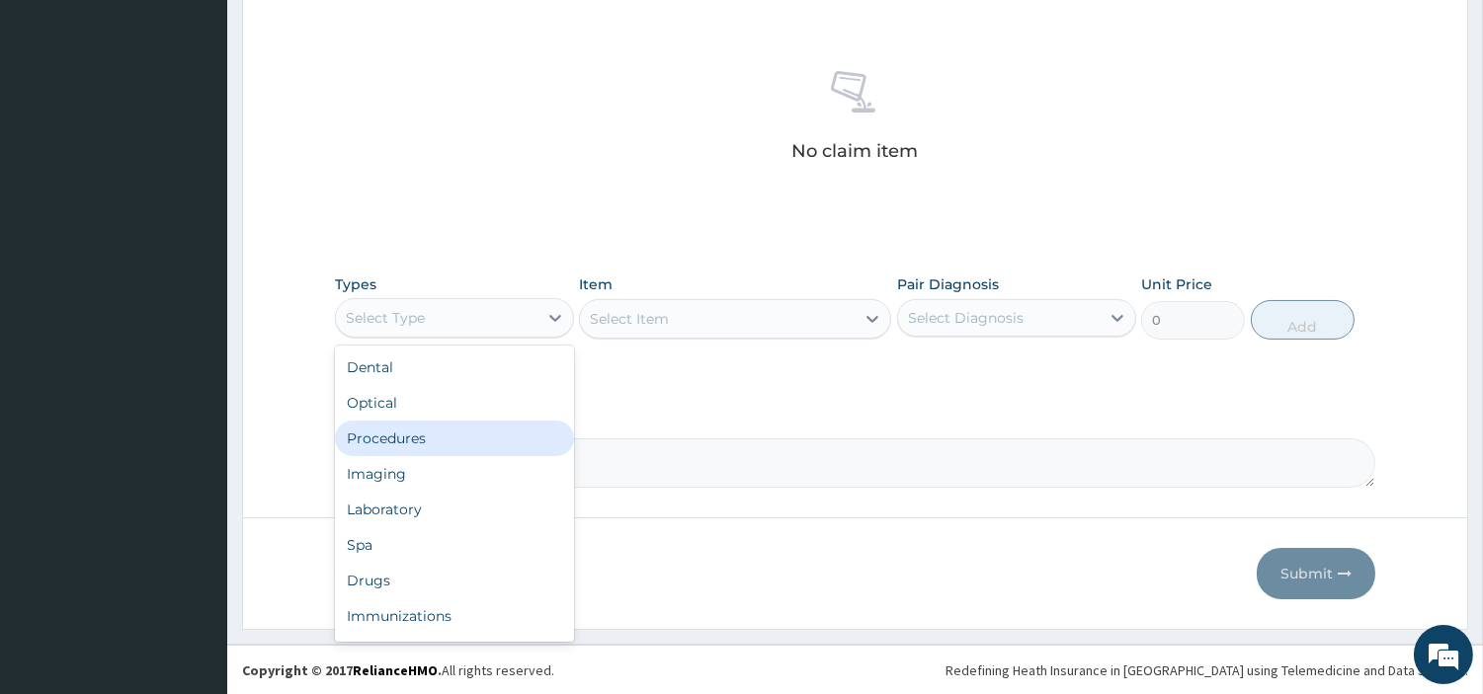
click at [464, 426] on div "Procedures" at bounding box center [454, 439] width 239 height 36
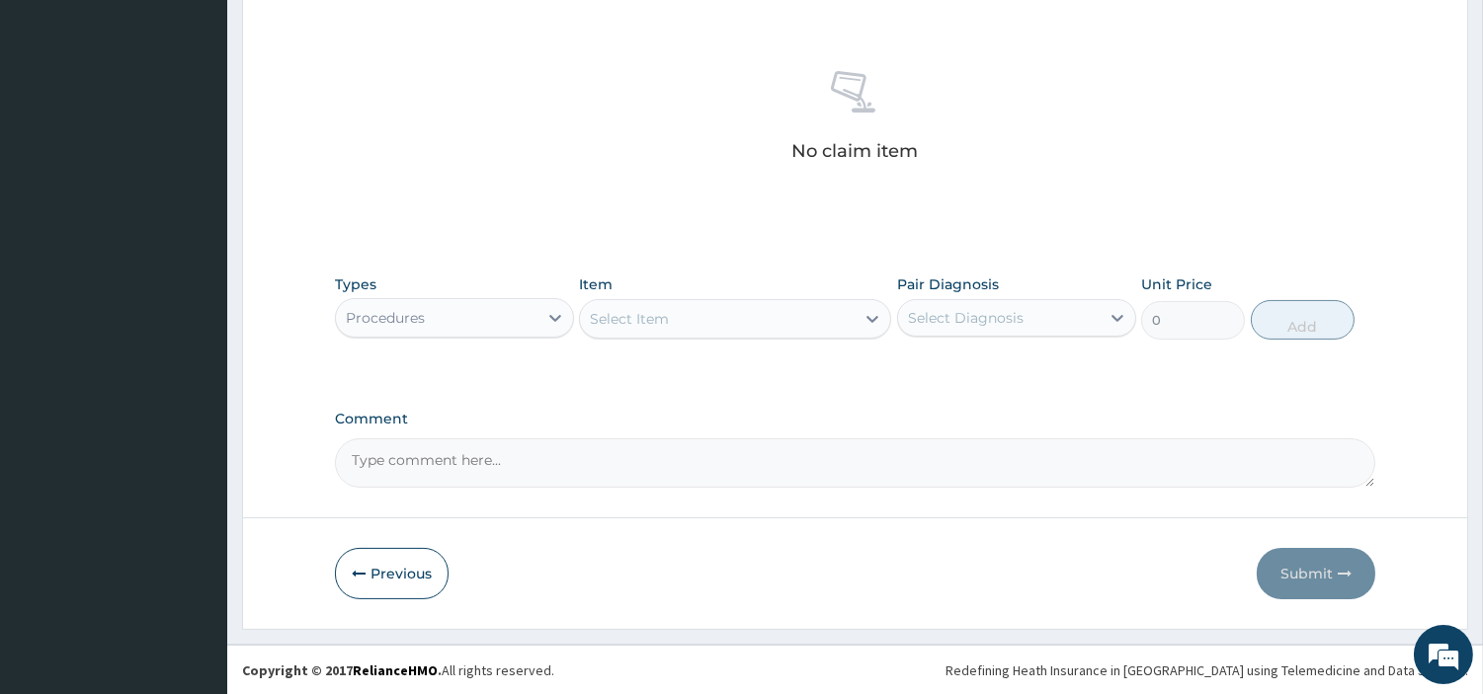
click at [811, 327] on div "Select Item" at bounding box center [717, 319] width 275 height 32
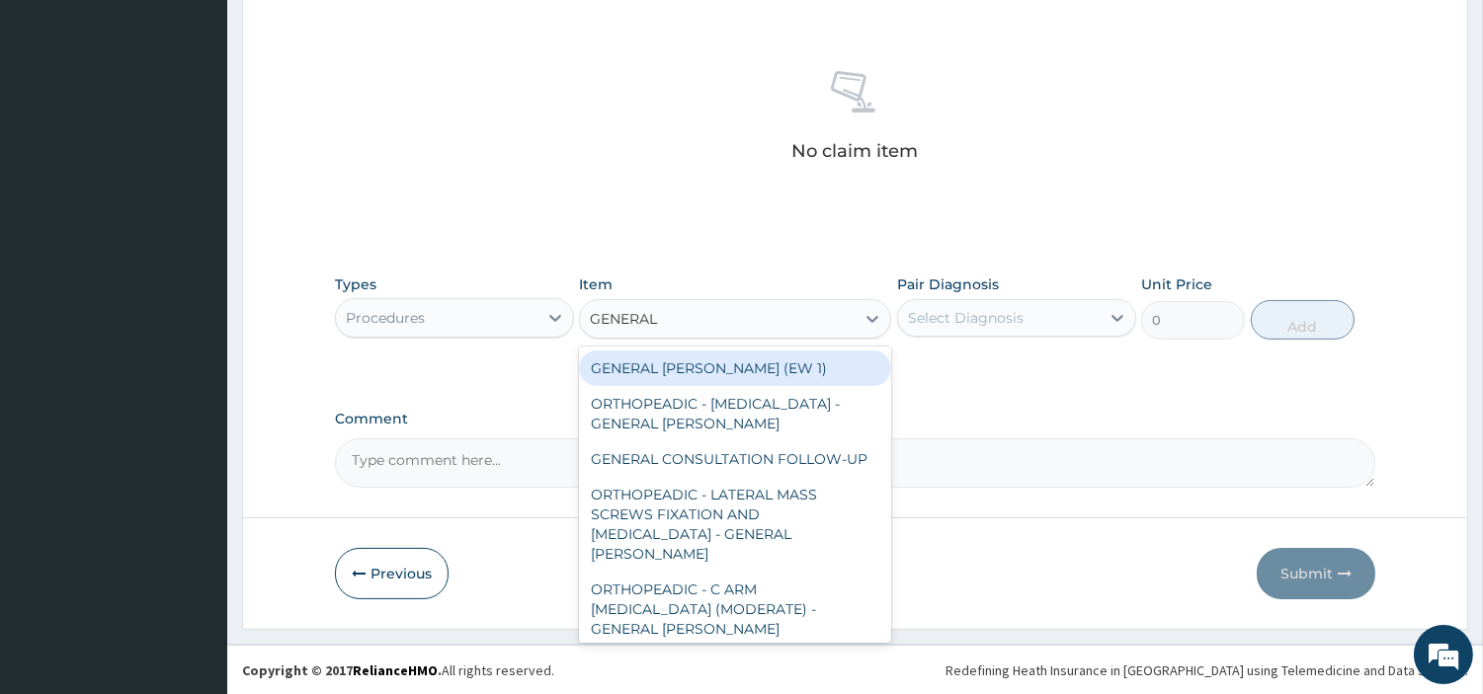
type input "GENERAL C"
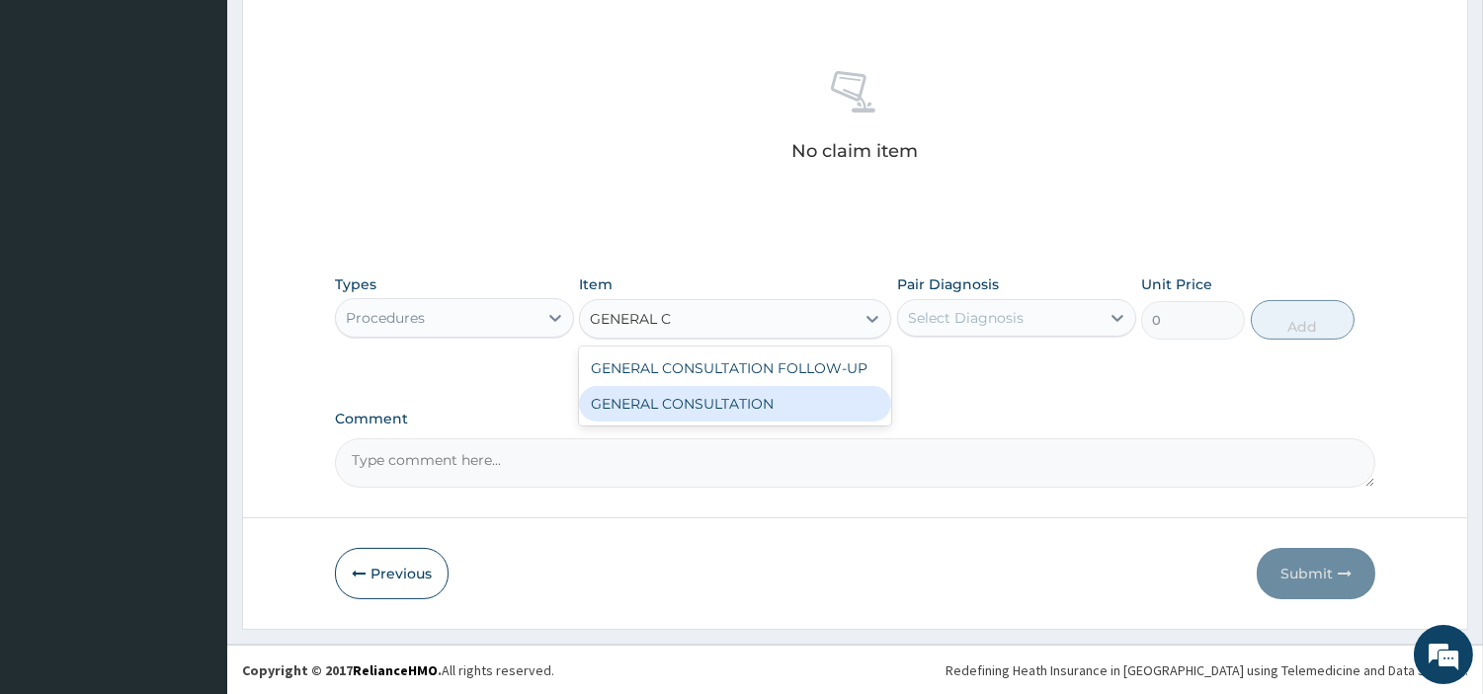
click at [846, 403] on div "GENERAL CONSULTATION" at bounding box center [735, 404] width 312 height 36
type input "6750"
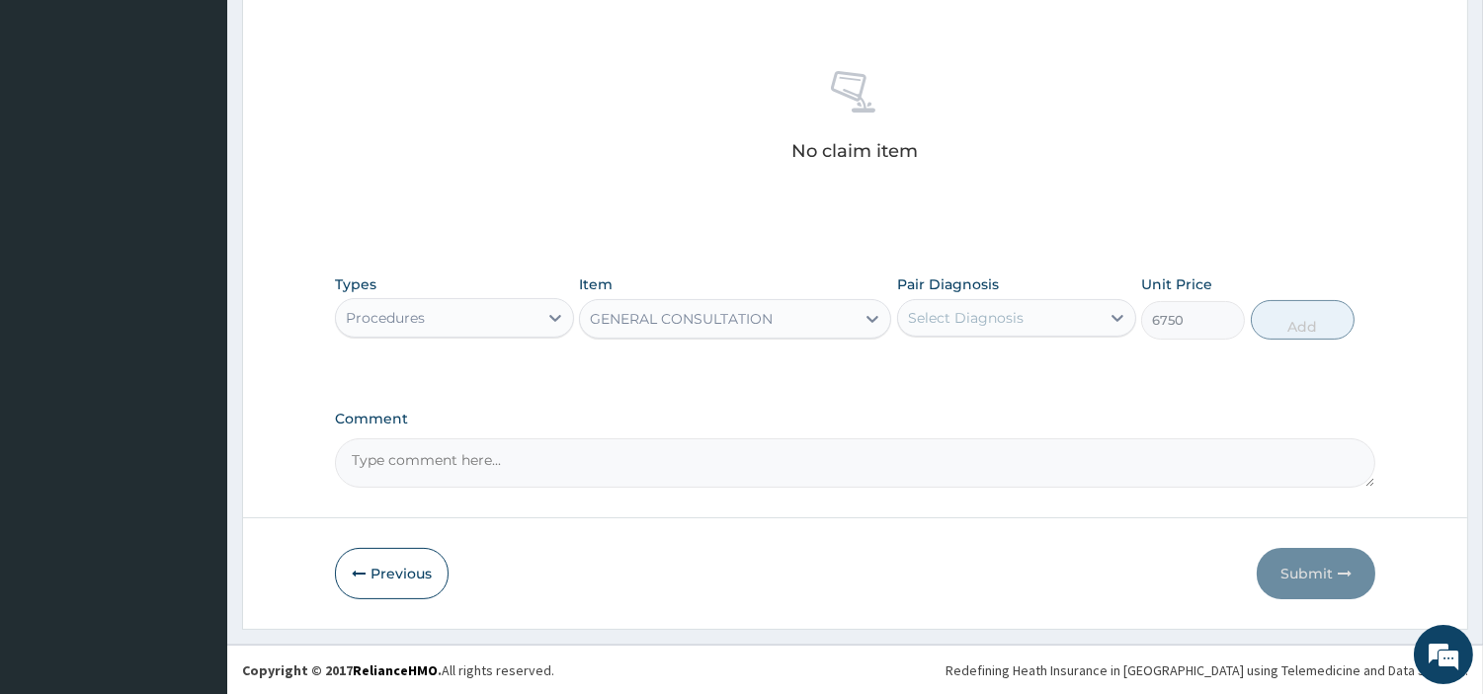
click at [989, 318] on div "Select Diagnosis" at bounding box center [966, 318] width 116 height 20
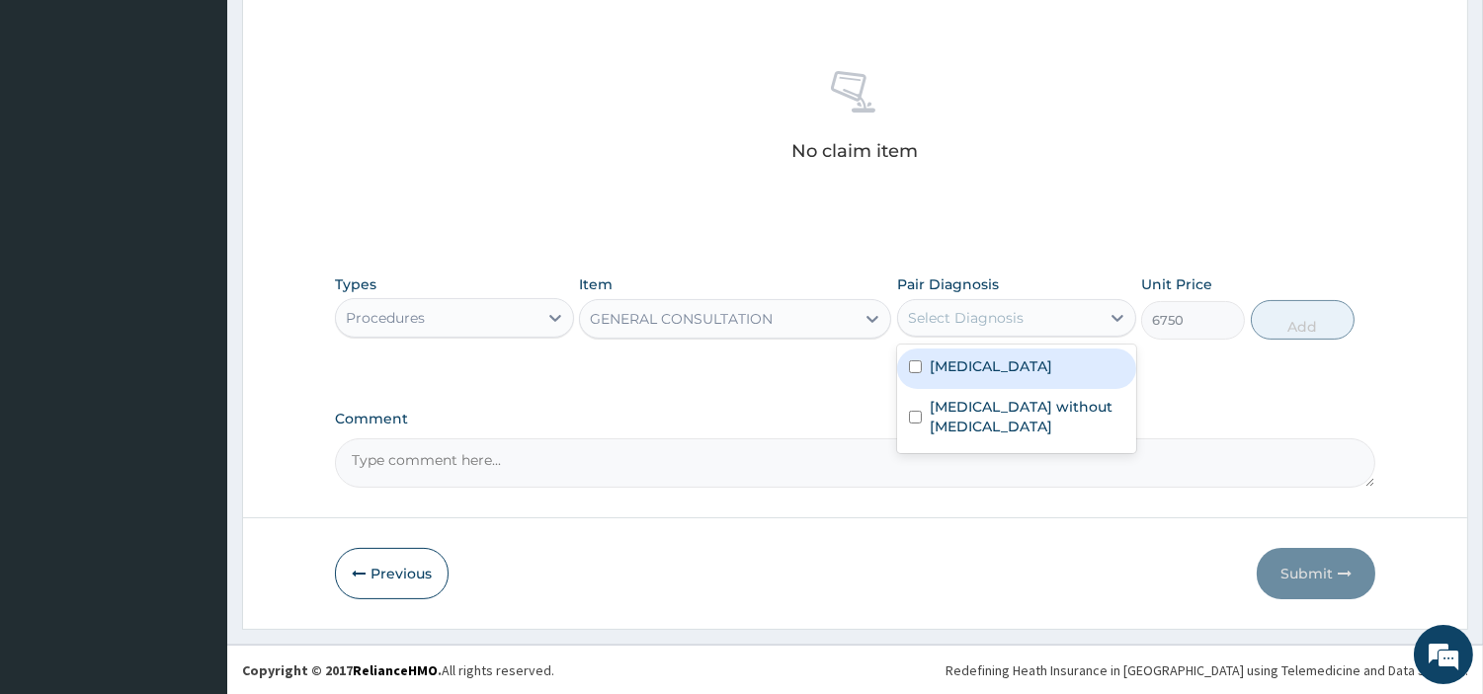
click at [986, 358] on label "Malaria, unspecified" at bounding box center [991, 367] width 122 height 20
checkbox input "true"
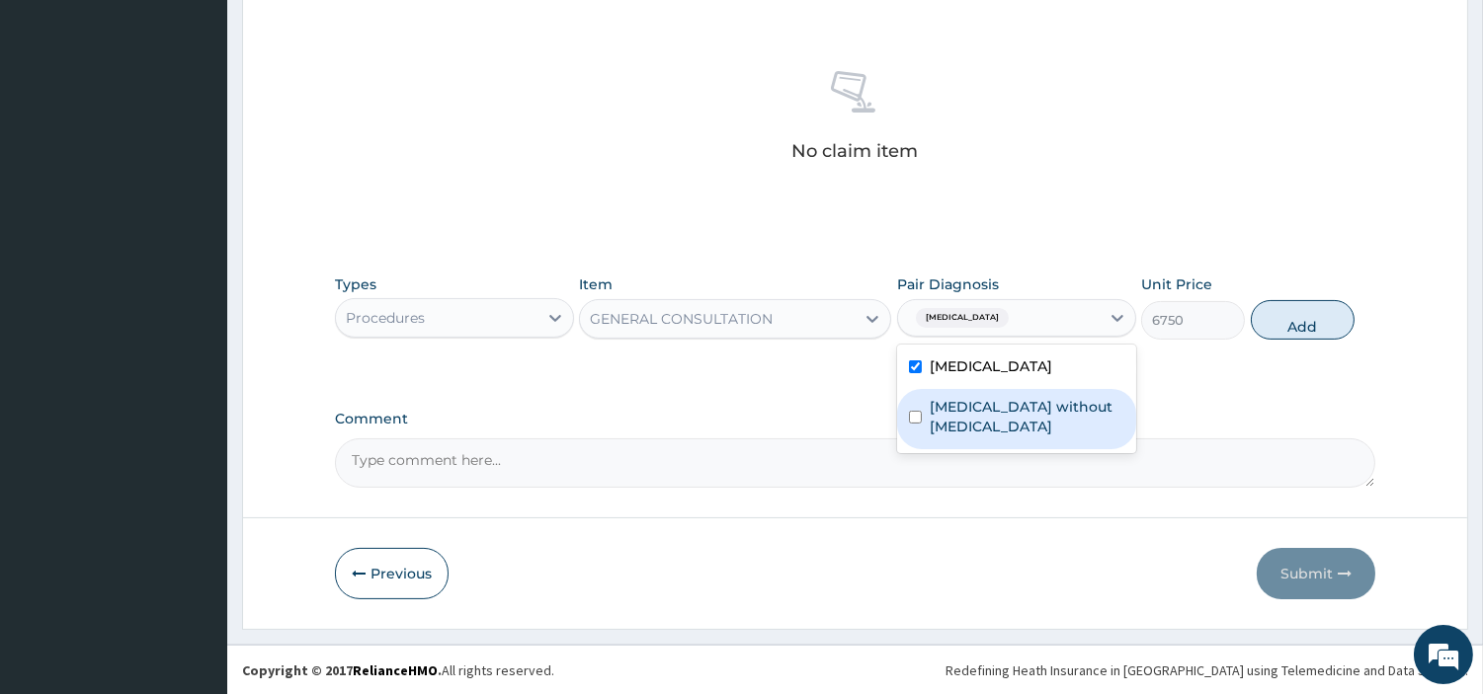
click at [993, 398] on label "Sepsis without septic shock" at bounding box center [1027, 417] width 195 height 40
checkbox input "true"
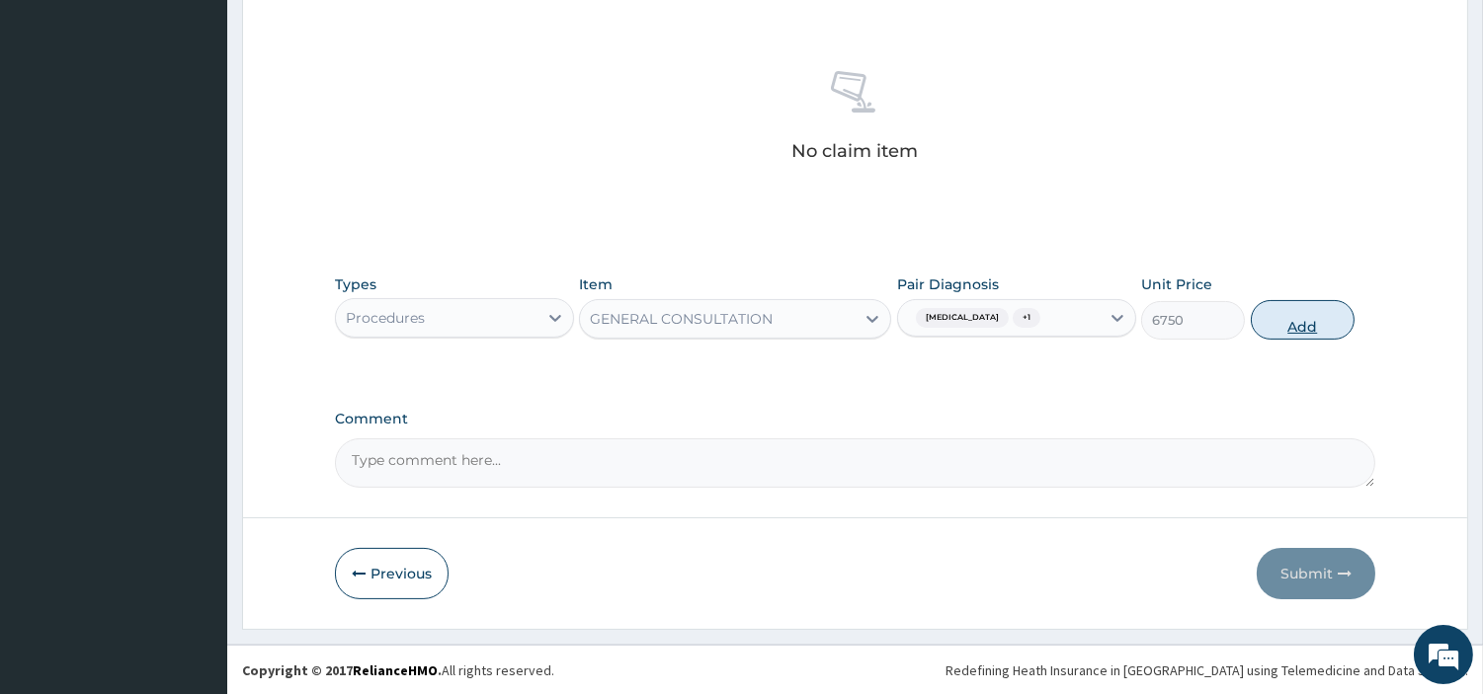
click at [1325, 327] on button "Add" at bounding box center [1303, 320] width 104 height 40
type input "0"
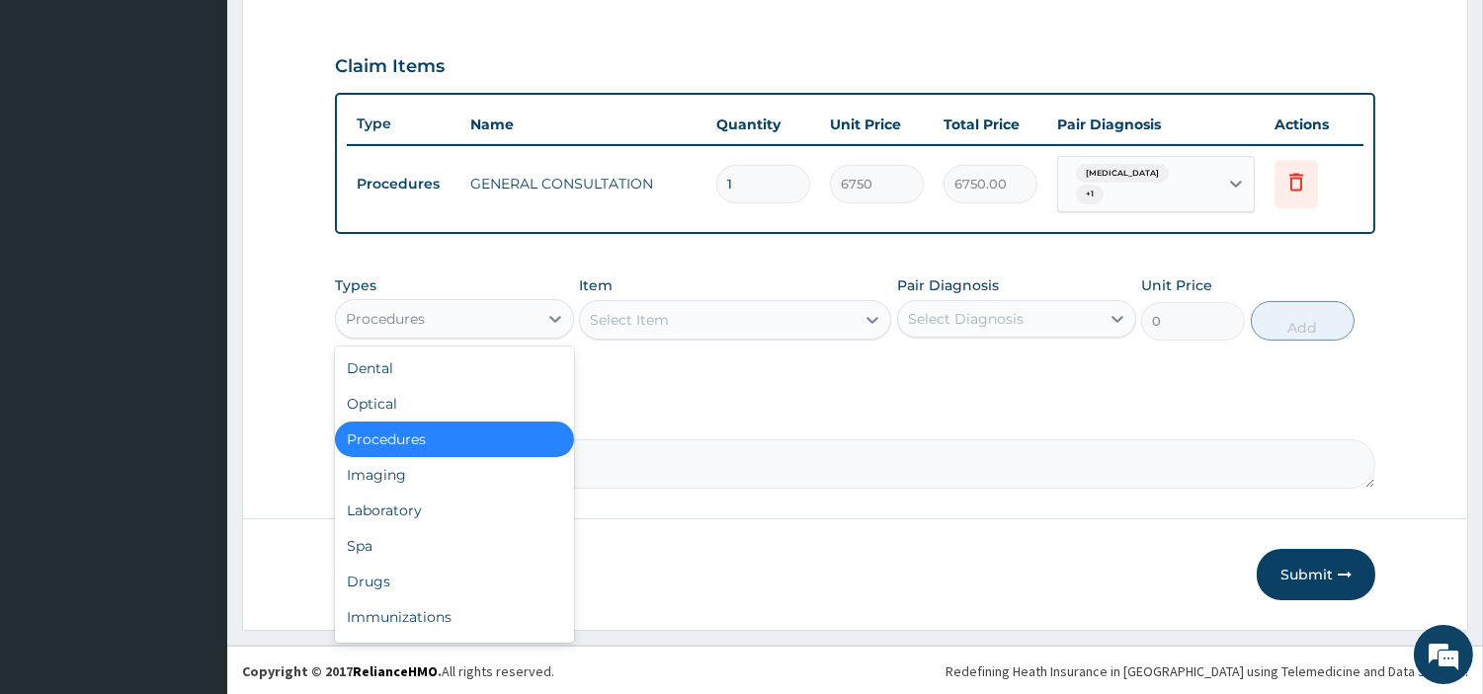
click at [479, 322] on div "Procedures" at bounding box center [437, 319] width 202 height 32
click at [449, 501] on div "Laboratory" at bounding box center [454, 511] width 239 height 36
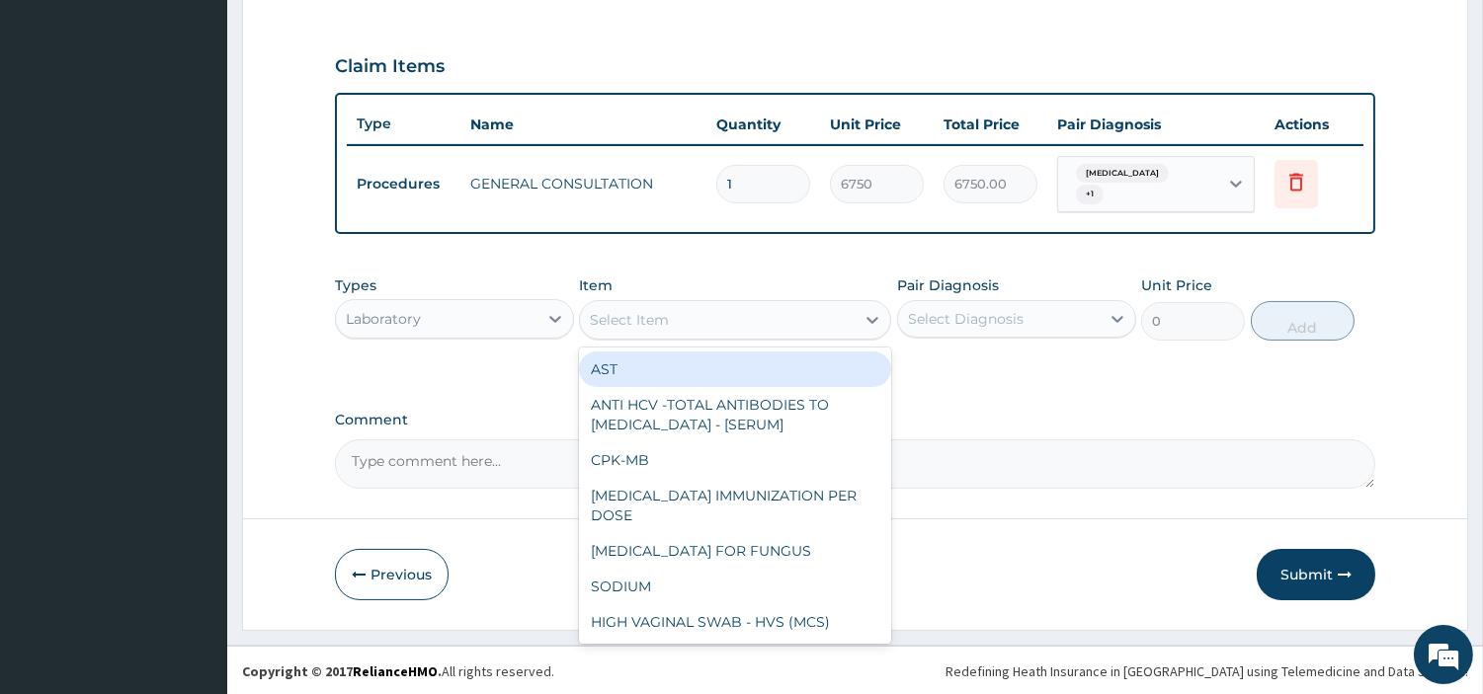
click at [719, 320] on div "Select Item" at bounding box center [717, 320] width 275 height 32
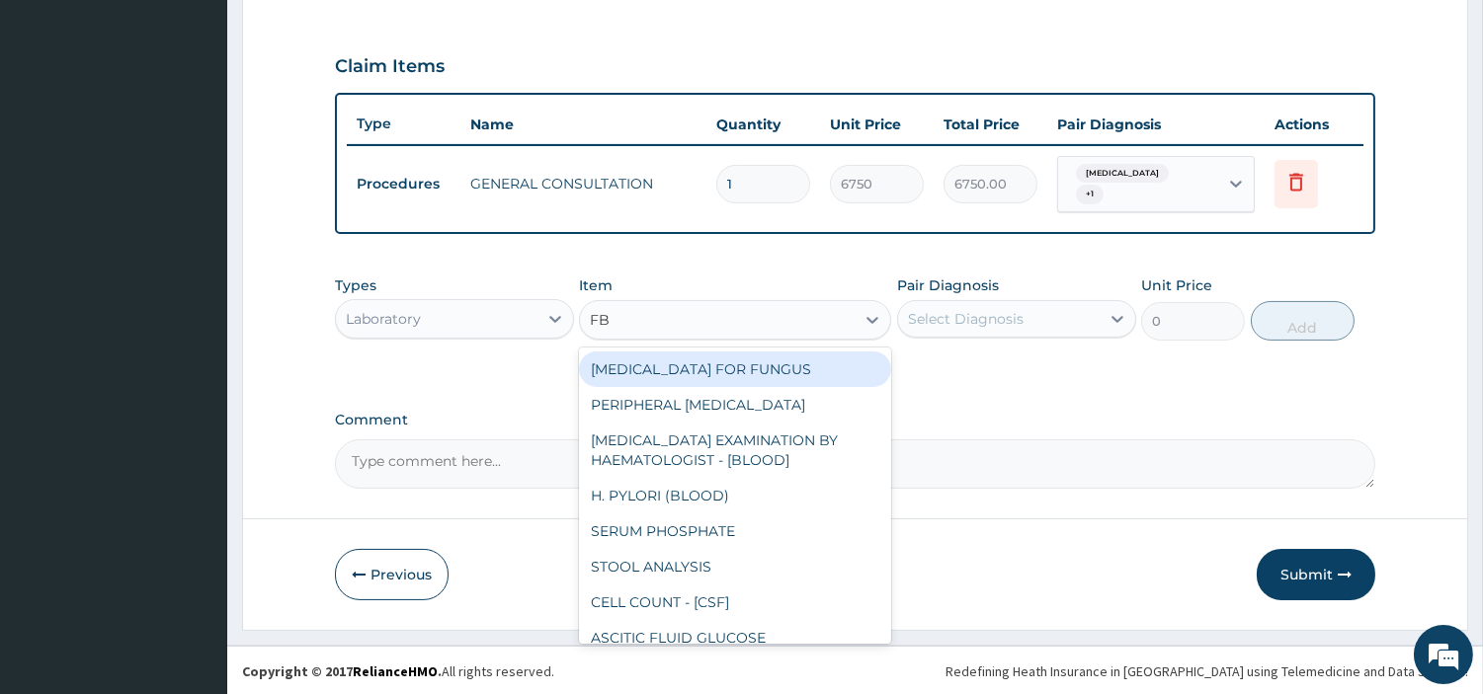
type input "FBC"
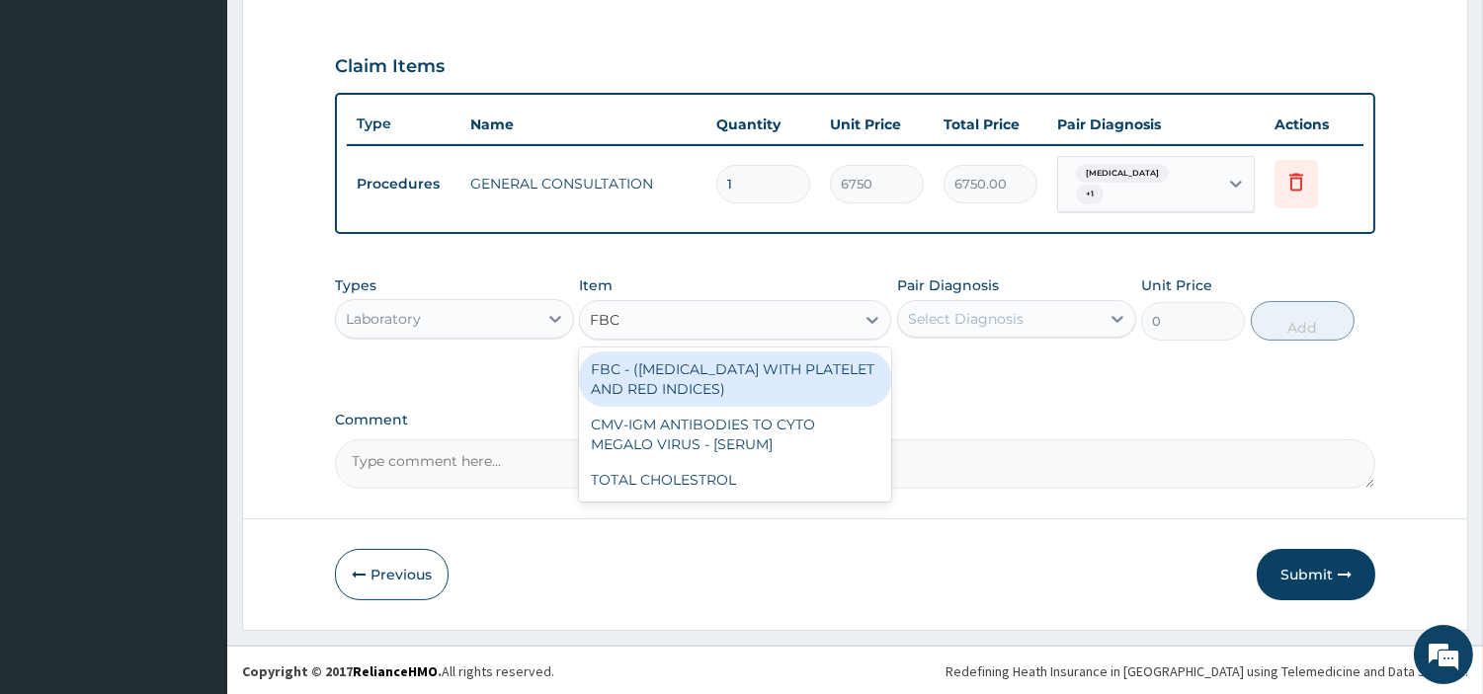
click at [749, 366] on div "FBC - (FULL BLOOD COUNT WITH PLATELET AND RED INDICES)" at bounding box center [735, 379] width 312 height 55
type input "5400"
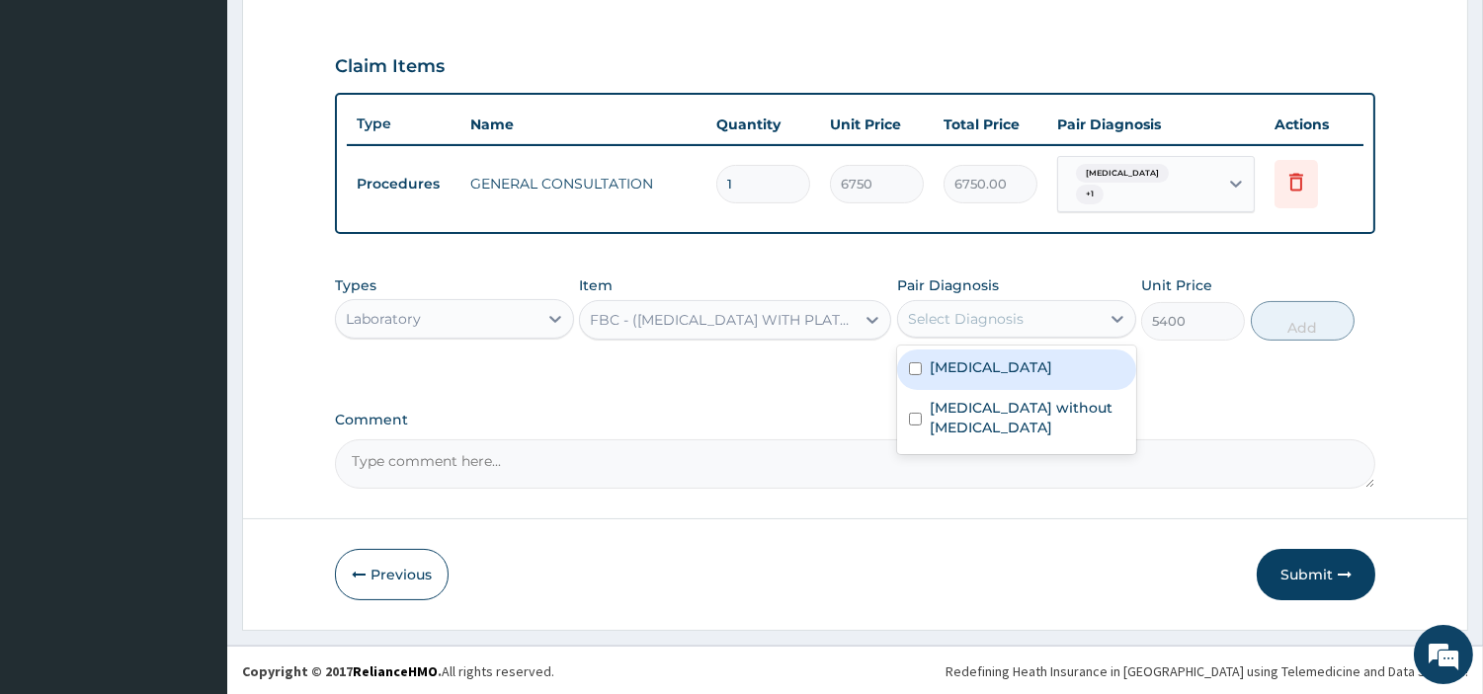
click at [930, 303] on div "Select Diagnosis" at bounding box center [999, 319] width 202 height 32
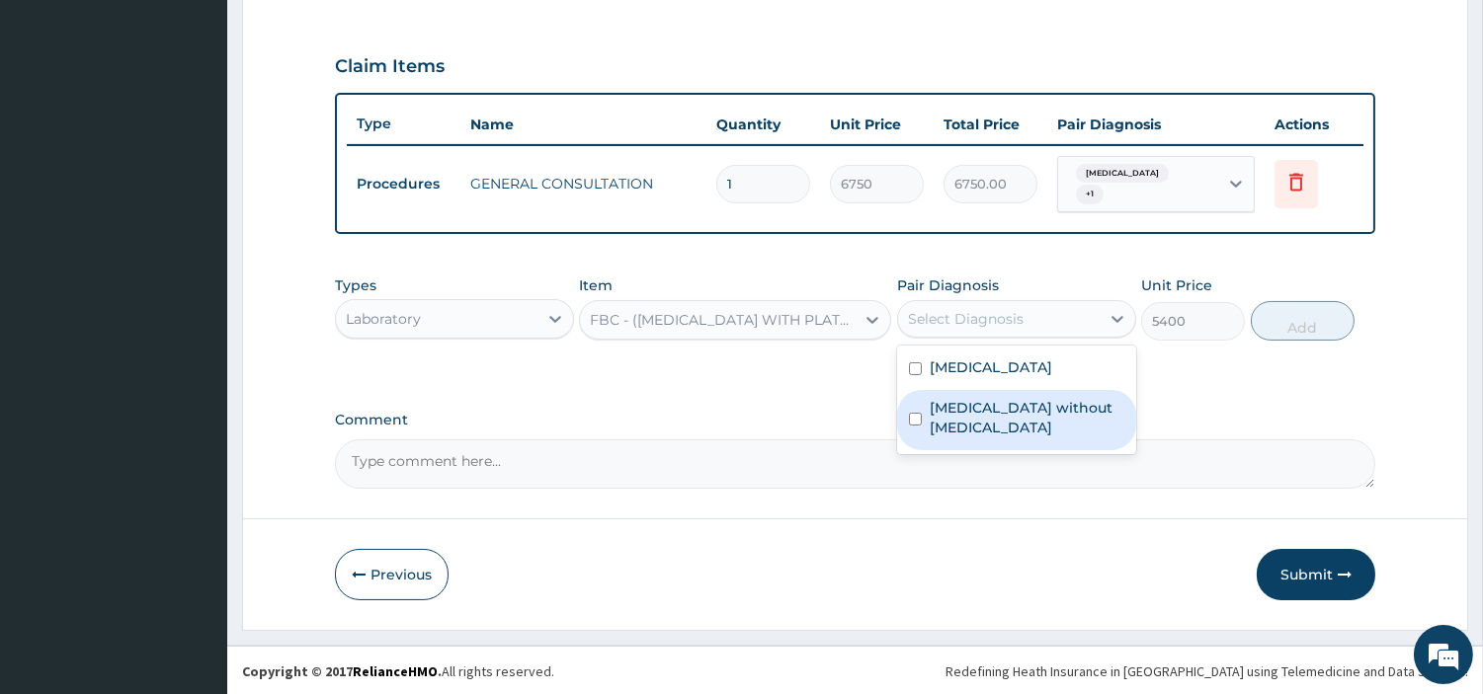
click at [975, 409] on label "Sepsis without septic shock" at bounding box center [1027, 418] width 195 height 40
checkbox input "true"
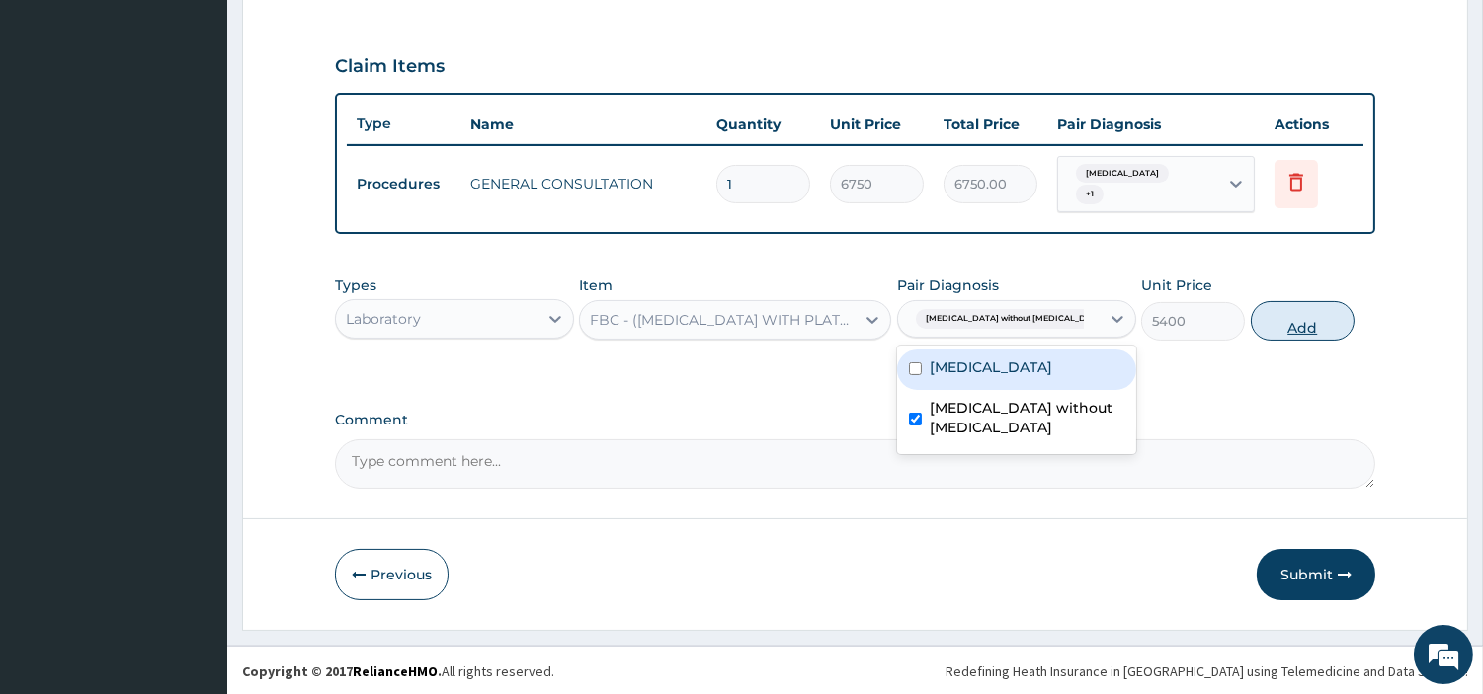
click at [1277, 327] on button "Add" at bounding box center [1303, 321] width 104 height 40
type input "0"
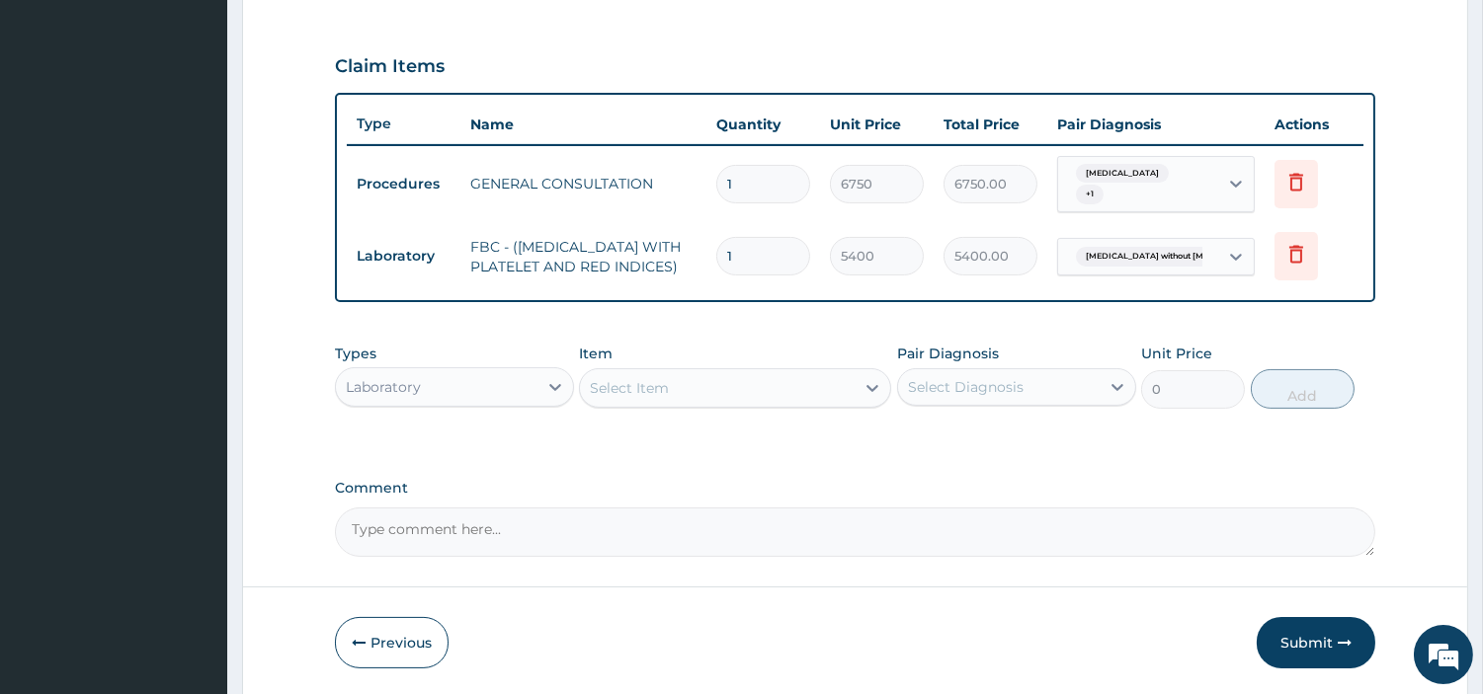
click at [716, 388] on div "Select Item" at bounding box center [717, 388] width 275 height 32
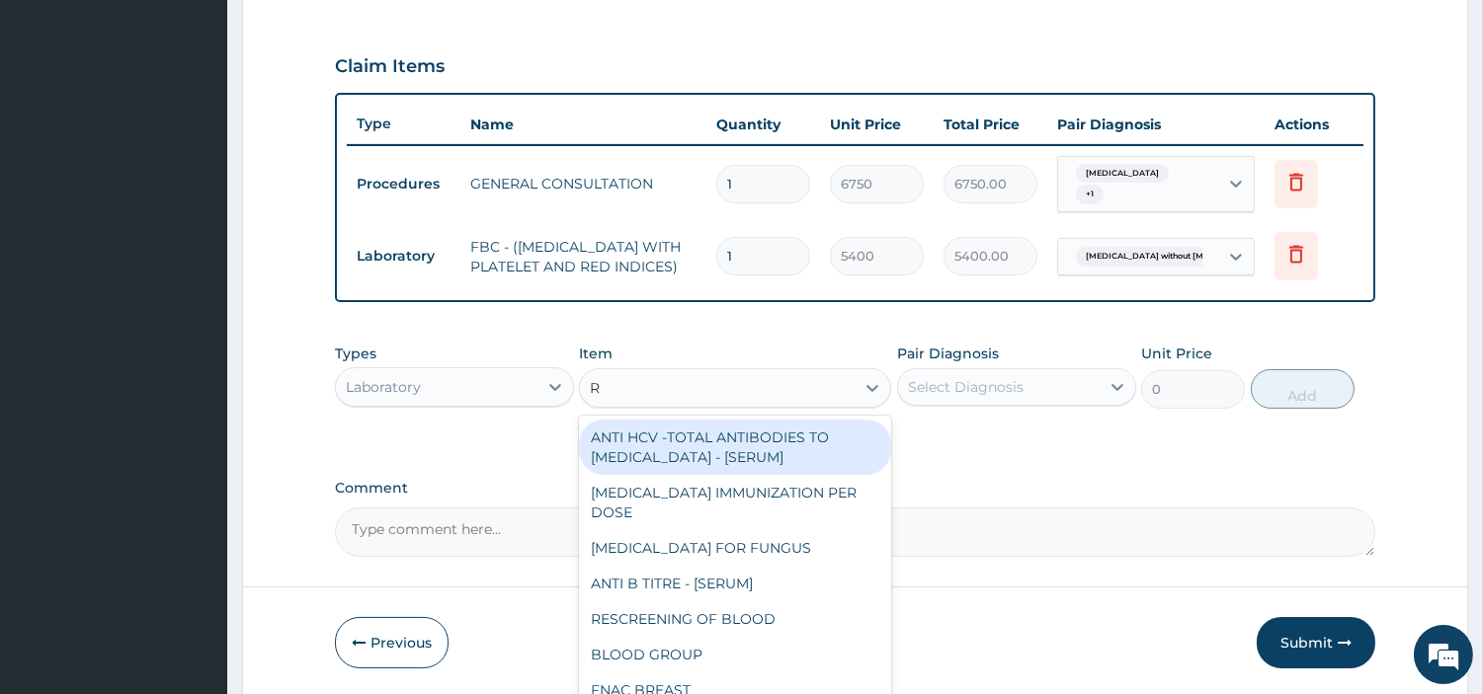
type input "RD"
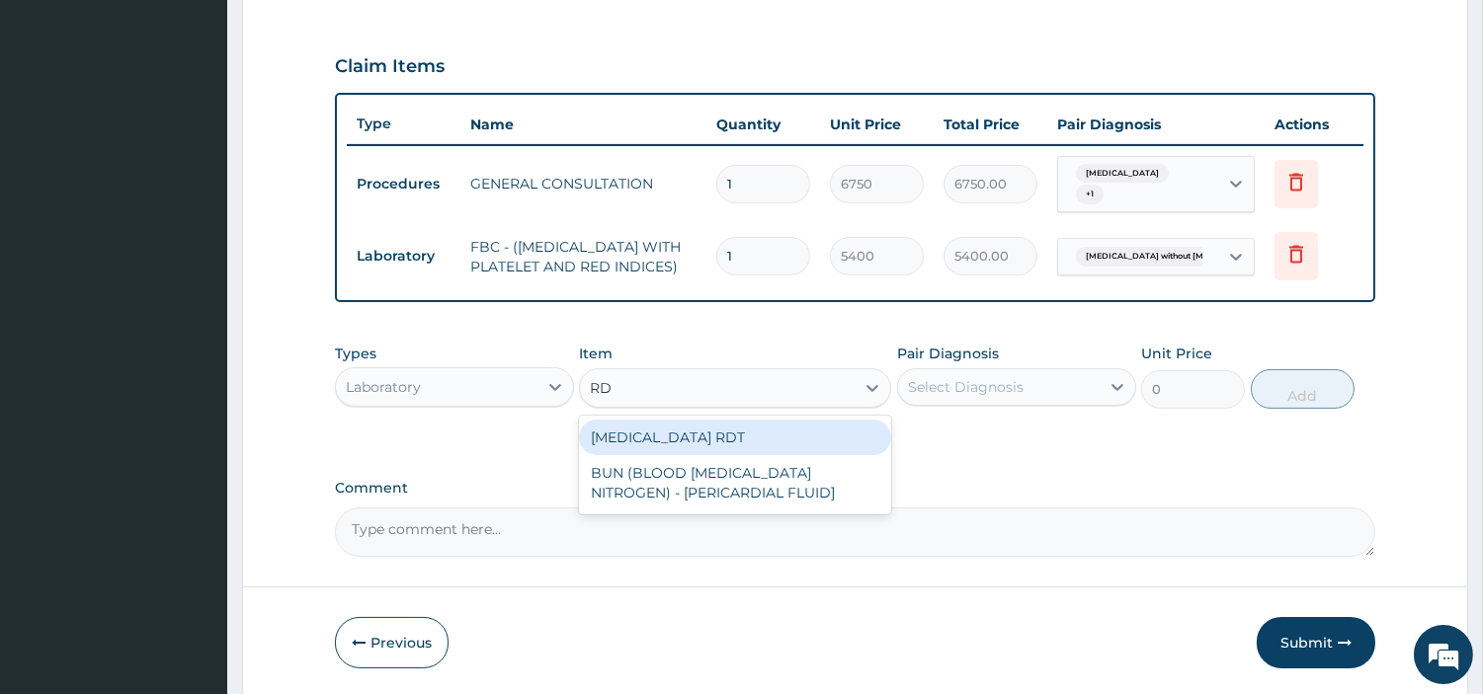
click at [725, 452] on div "MALARIA RDT" at bounding box center [735, 438] width 312 height 36
type input "2700"
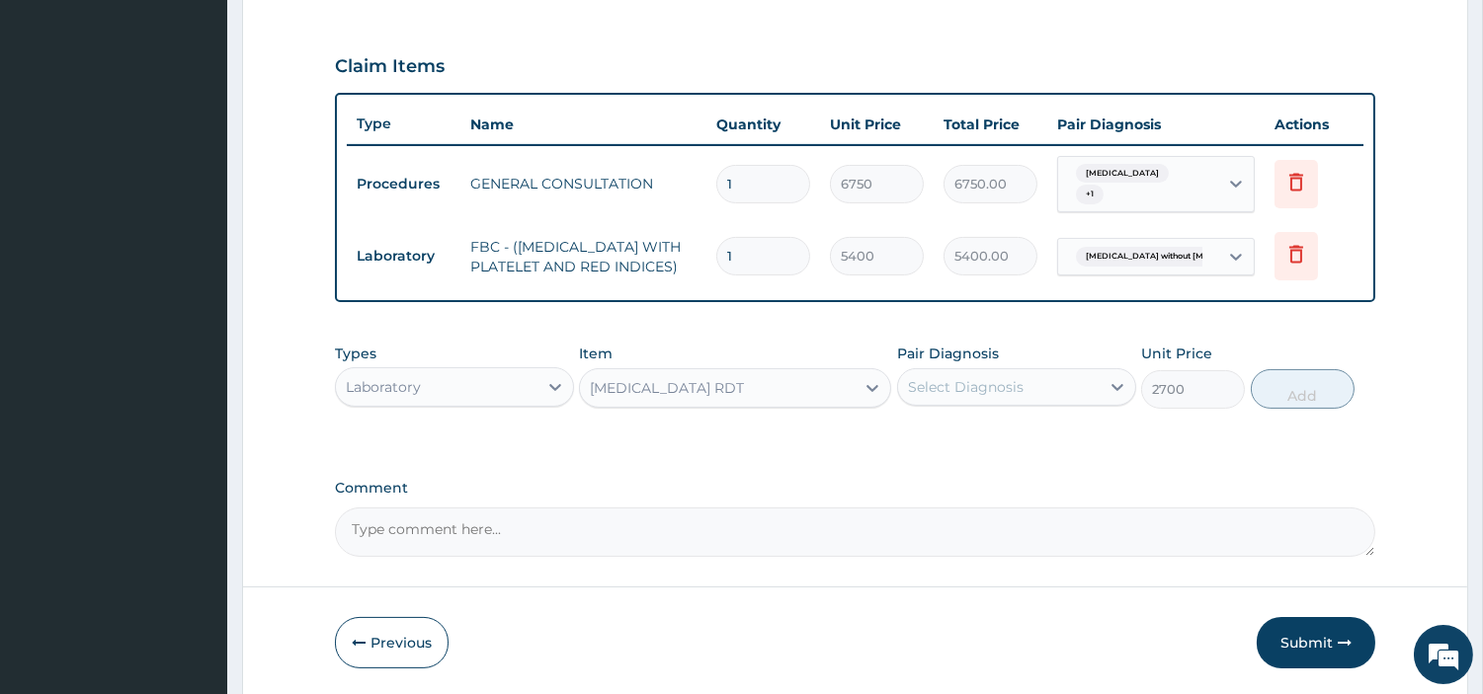
click at [973, 387] on div "Select Diagnosis" at bounding box center [966, 387] width 116 height 20
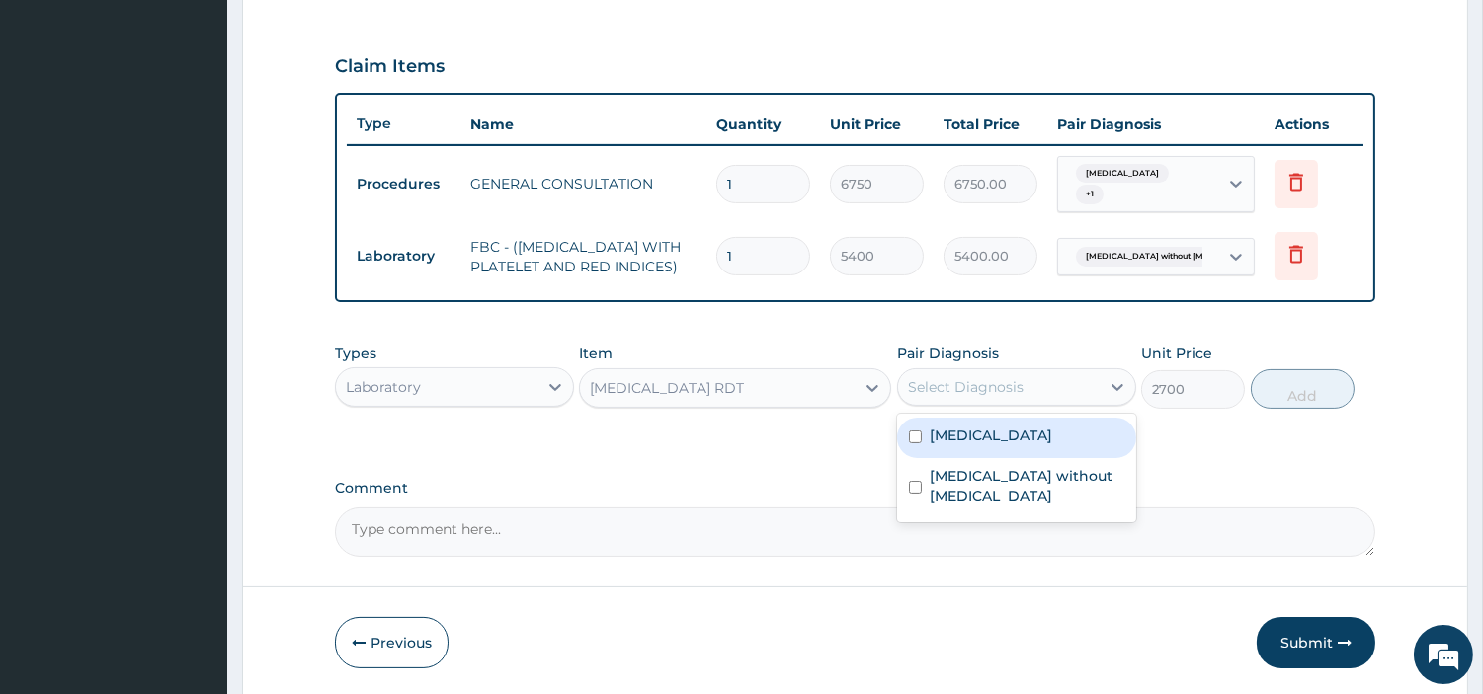
click at [984, 455] on div "Malaria, unspecified" at bounding box center [1016, 438] width 239 height 41
checkbox input "true"
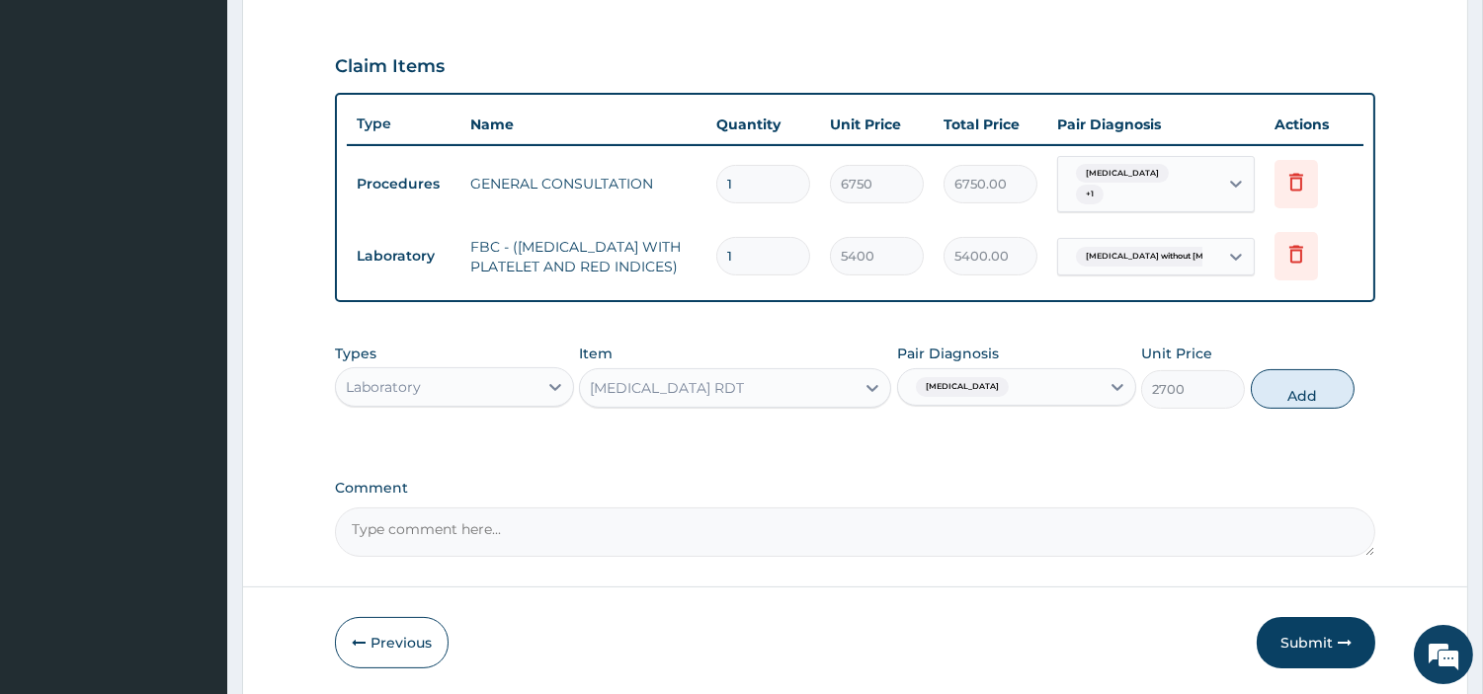
drag, startPoint x: 1274, startPoint y: 403, endPoint x: 1250, endPoint y: 446, distance: 49.1
click at [1275, 403] on button "Add" at bounding box center [1303, 389] width 104 height 40
type input "0"
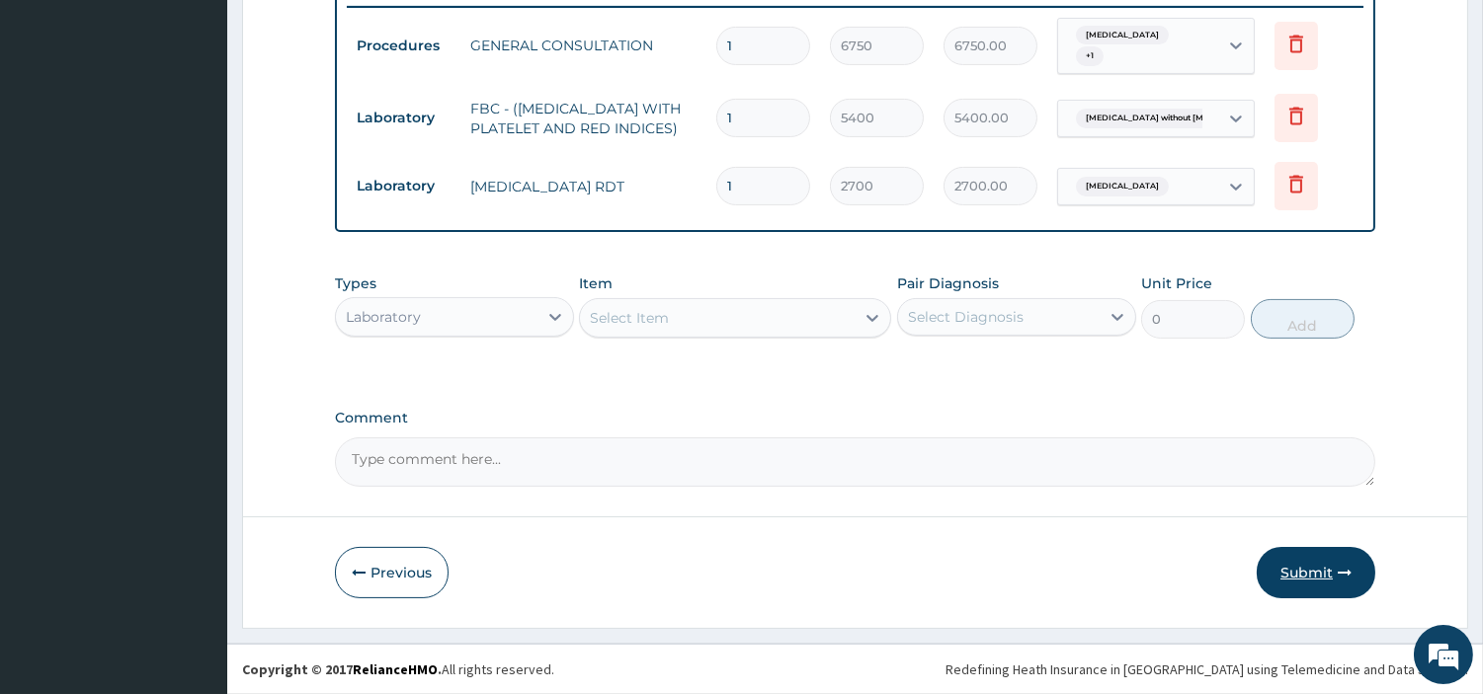
click at [1324, 586] on button "Submit" at bounding box center [1316, 572] width 119 height 51
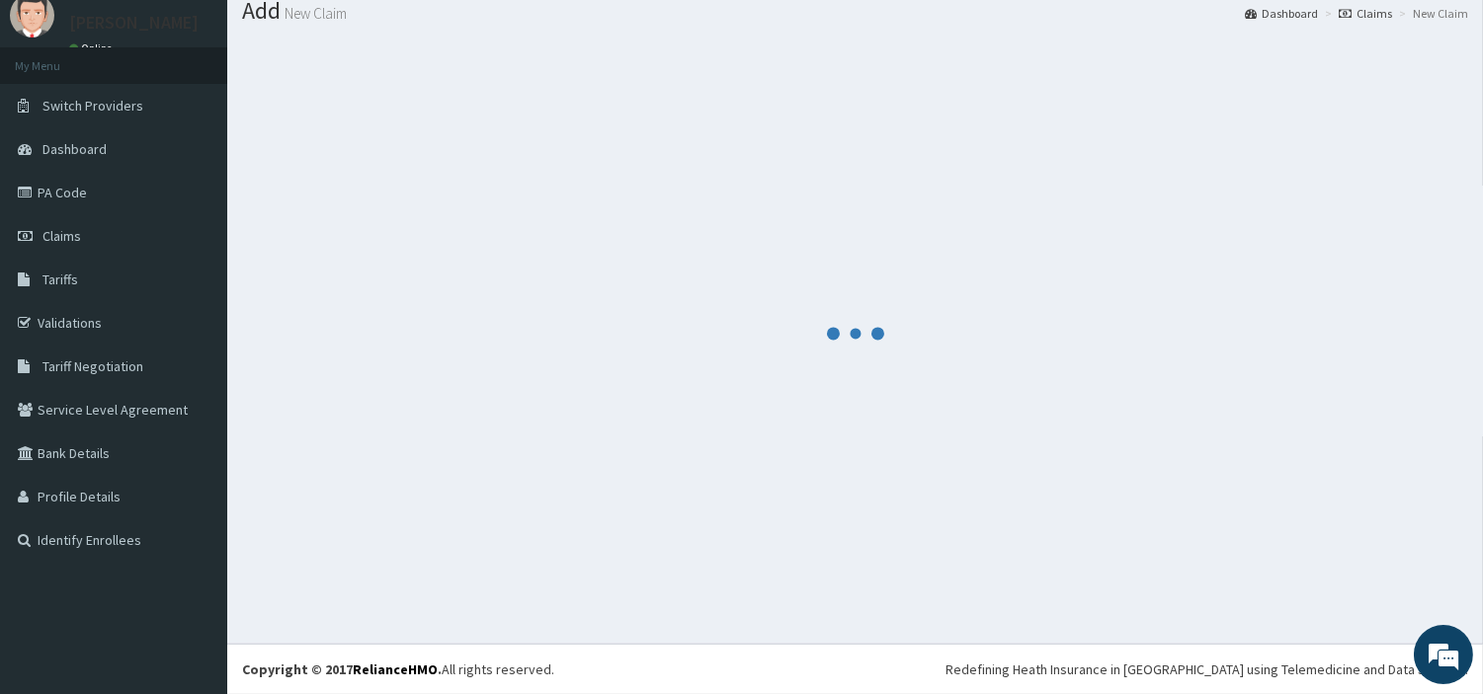
scroll to position [65, 0]
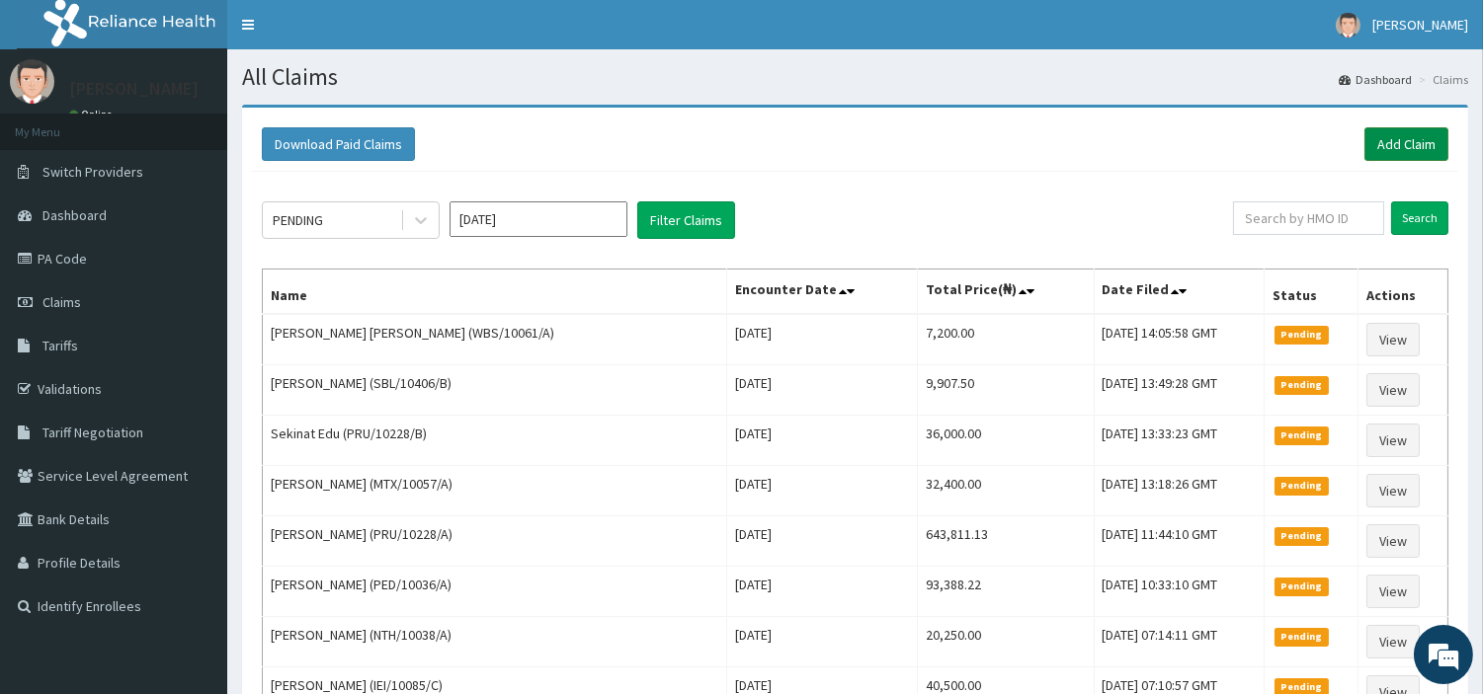
click at [1434, 144] on link "Add Claim" at bounding box center [1406, 144] width 84 height 34
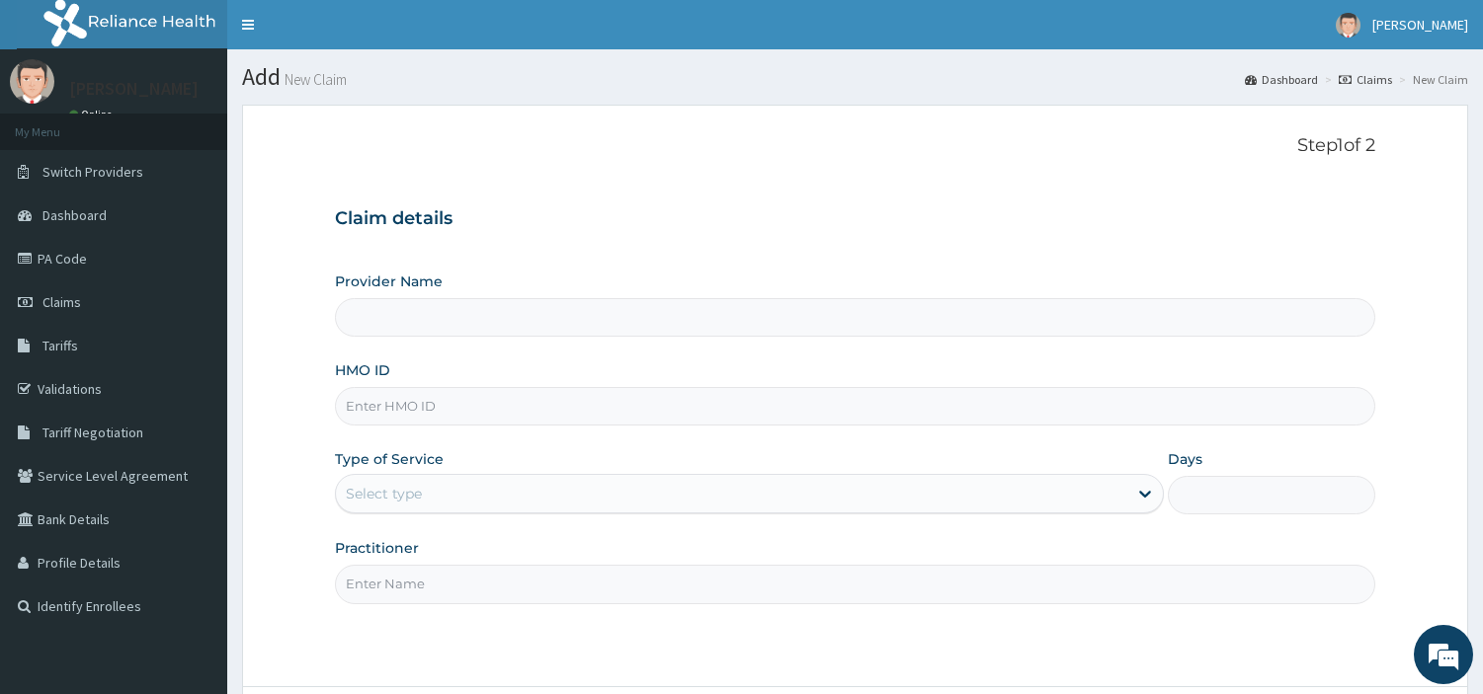
type input "[GEOGRAPHIC_DATA] Nig. Ltd"
click at [561, 420] on input "HMO ID" at bounding box center [855, 406] width 1040 height 39
paste input "RCI/10056/A"
type input "RCI/10056/A"
click at [624, 487] on div "Select type" at bounding box center [731, 494] width 791 height 32
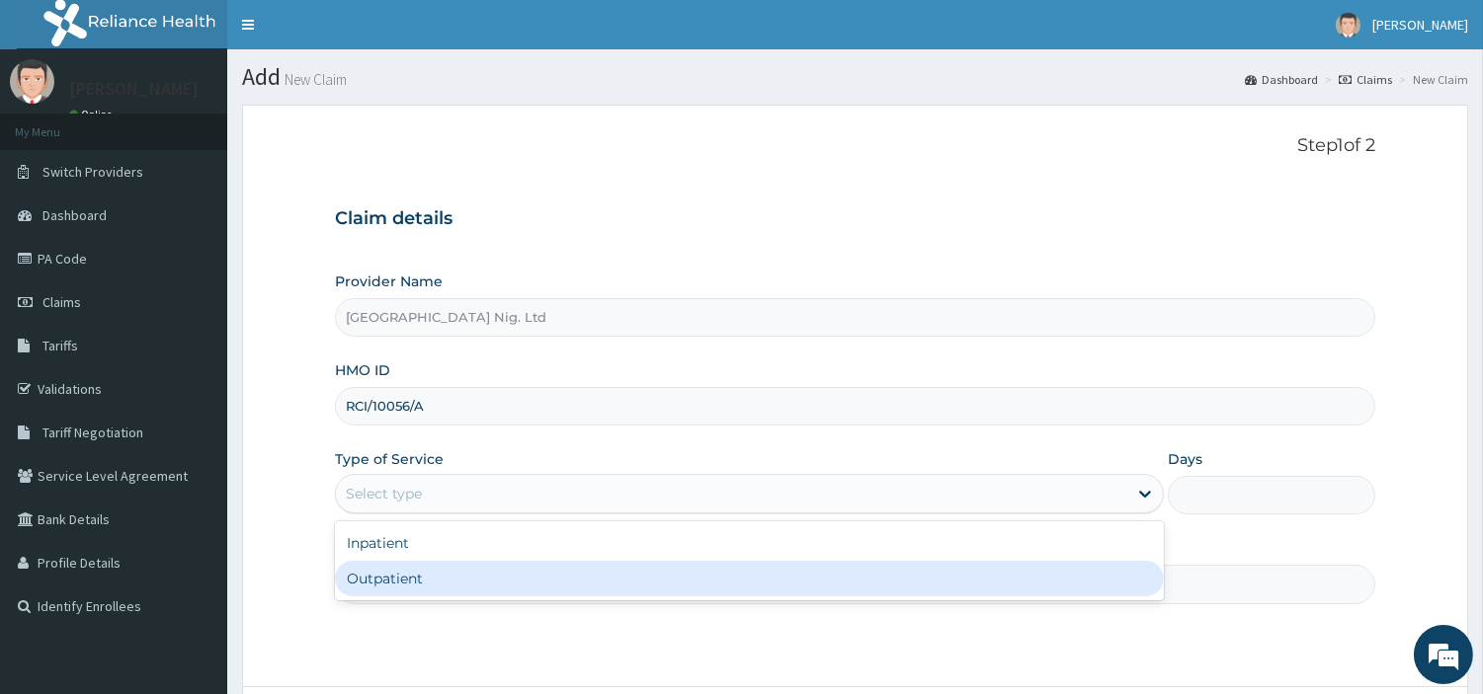
click at [617, 574] on div "Outpatient" at bounding box center [749, 579] width 829 height 36
type input "1"
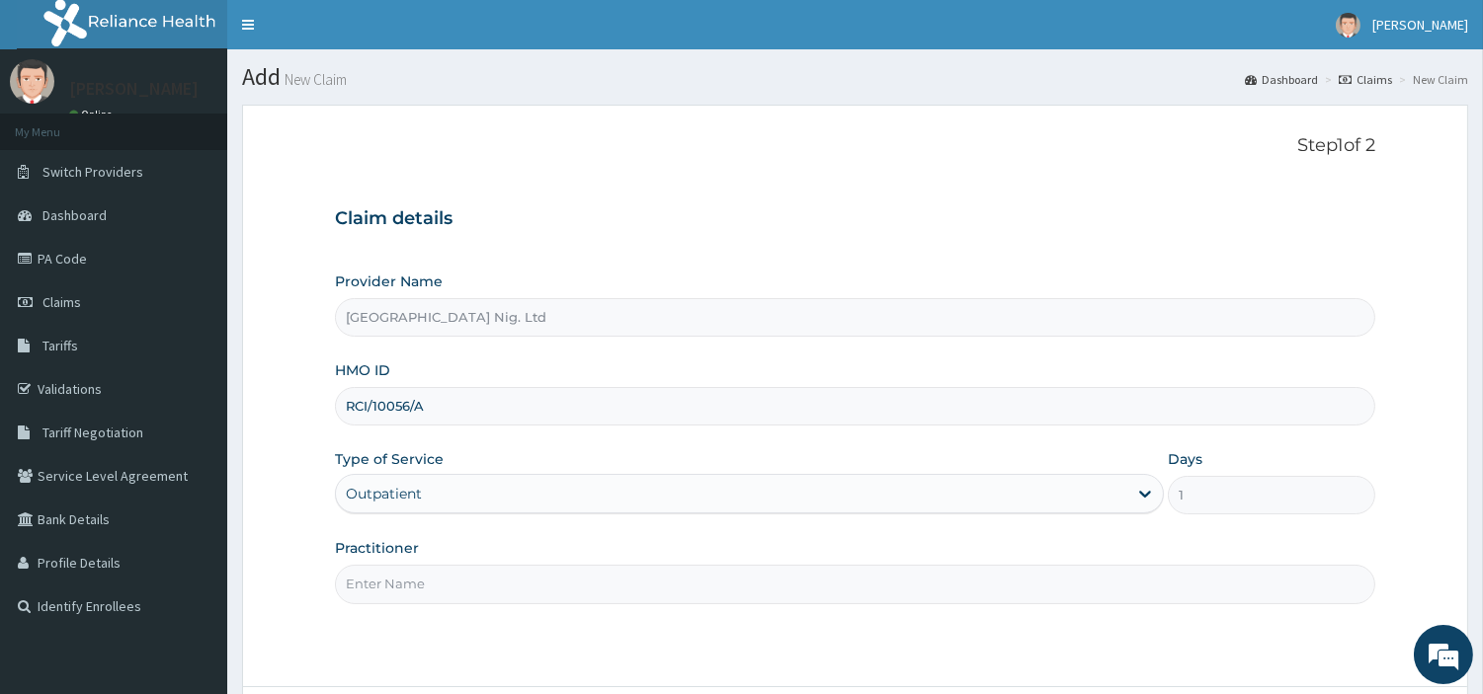
click at [617, 574] on input "Practitioner" at bounding box center [855, 584] width 1040 height 39
paste input "ADEMOLA | PHYSIOTHERAPHIST LAJIDE"
type input "ADEMOLA | PHYSIOTHERAPHIST LAJIDE"
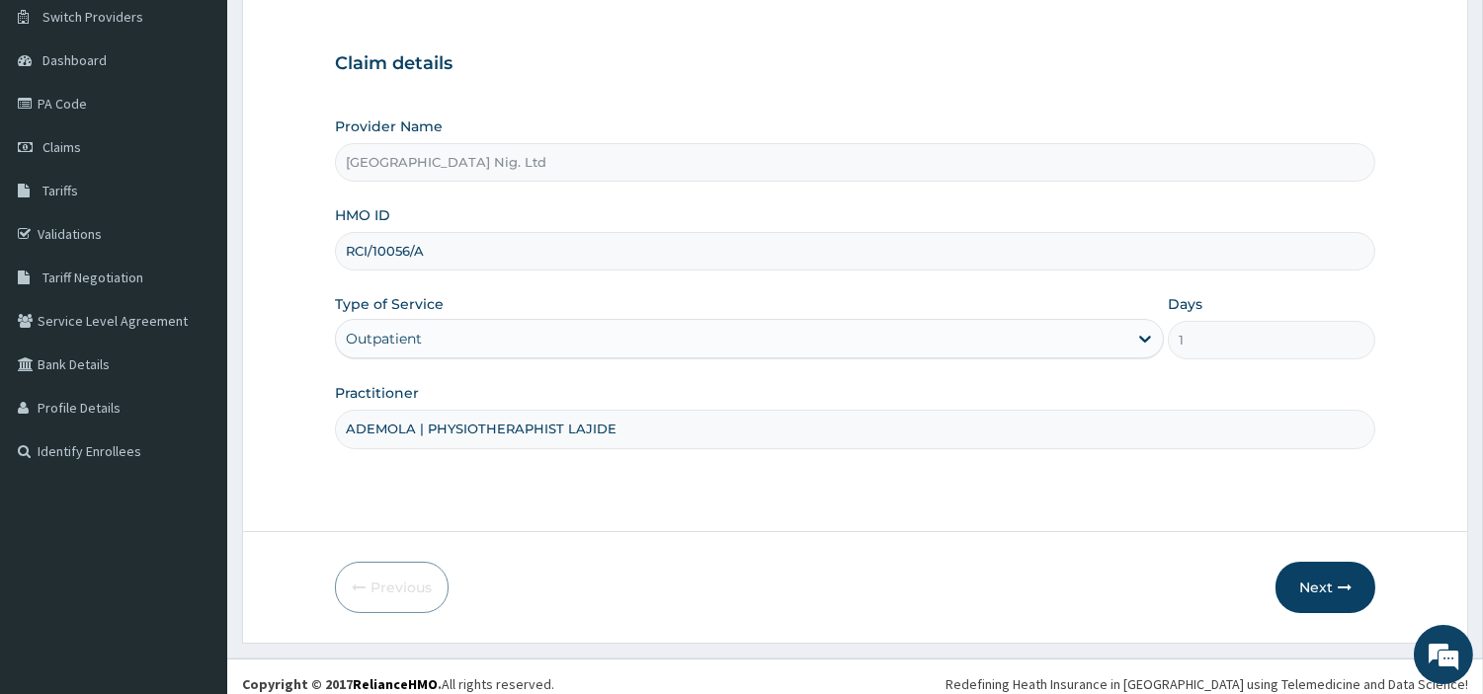
scroll to position [170, 0]
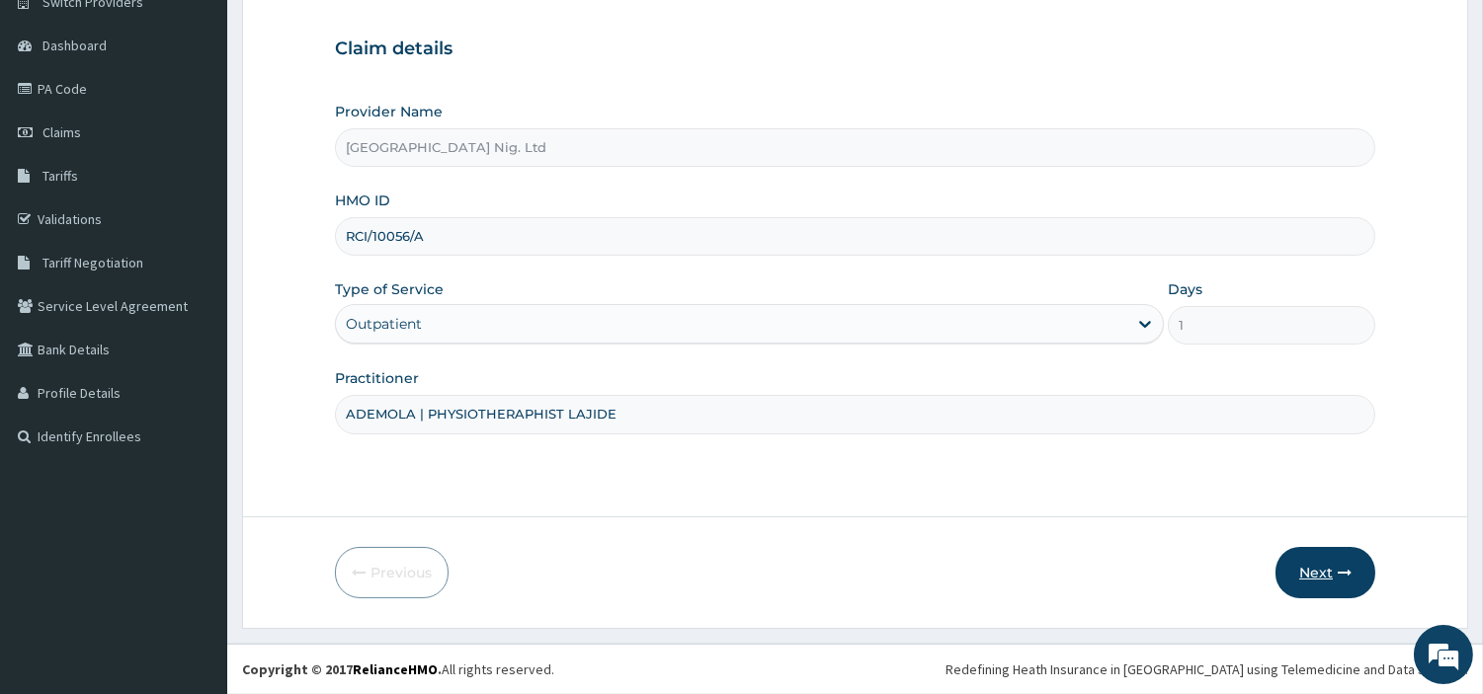
click at [1306, 588] on button "Next" at bounding box center [1325, 572] width 100 height 51
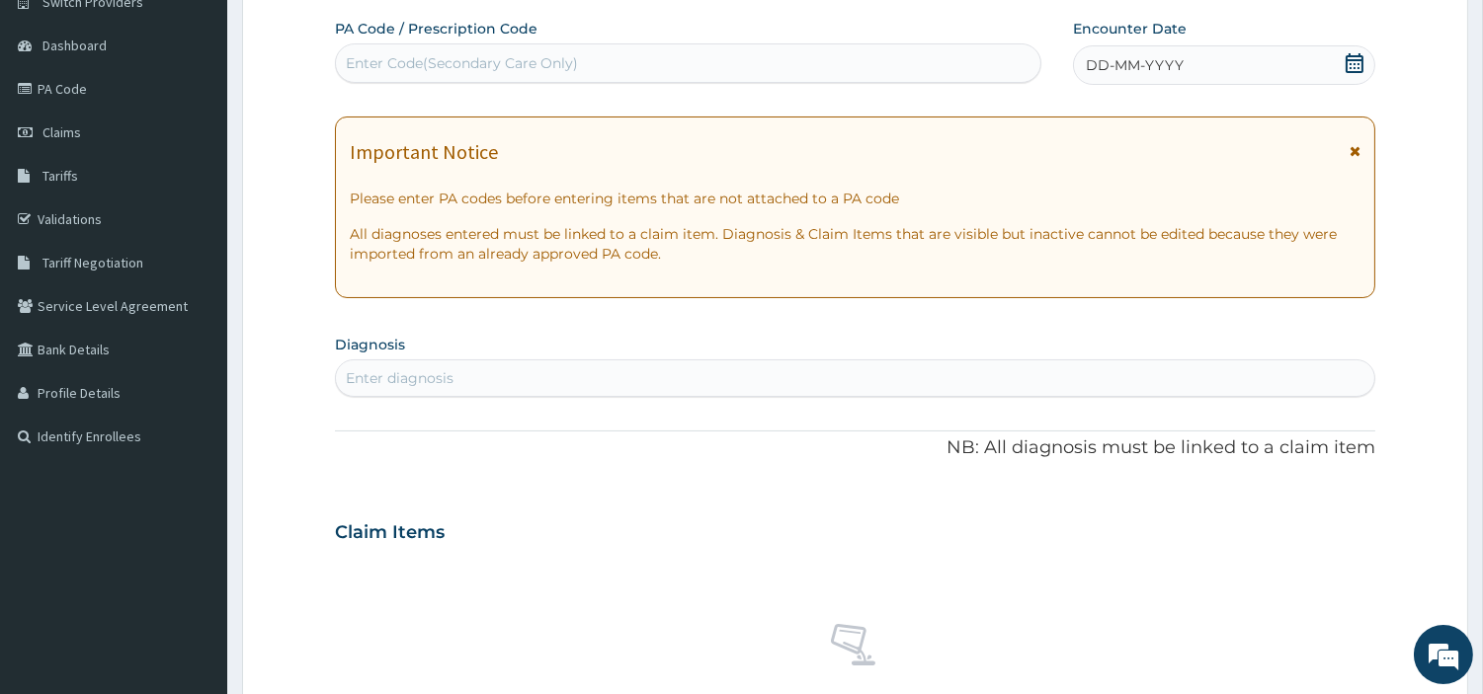
click at [524, 62] on div "Enter Code(Secondary Care Only)" at bounding box center [462, 63] width 232 height 20
paste input "PA/D4C322"
type input "PA/D4C322"
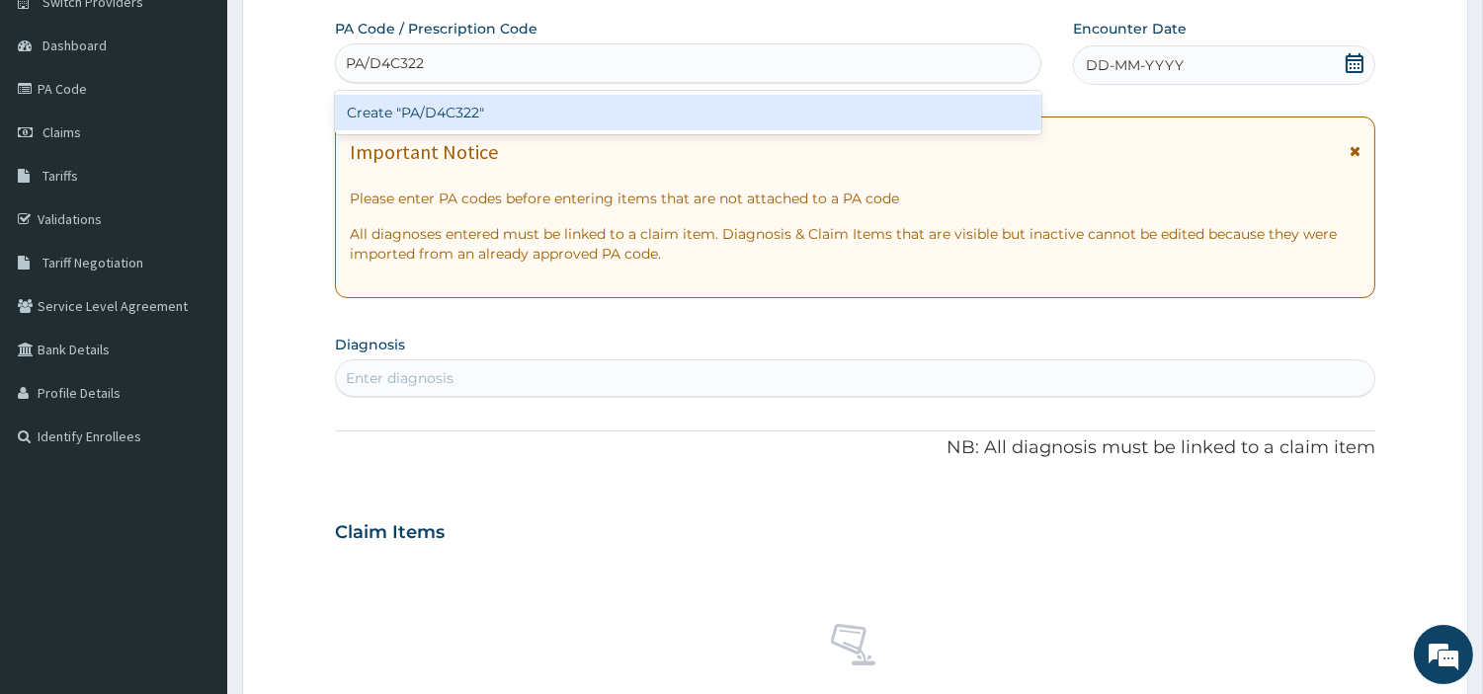
click at [798, 107] on div "Create "PA/D4C322"" at bounding box center [688, 113] width 706 height 36
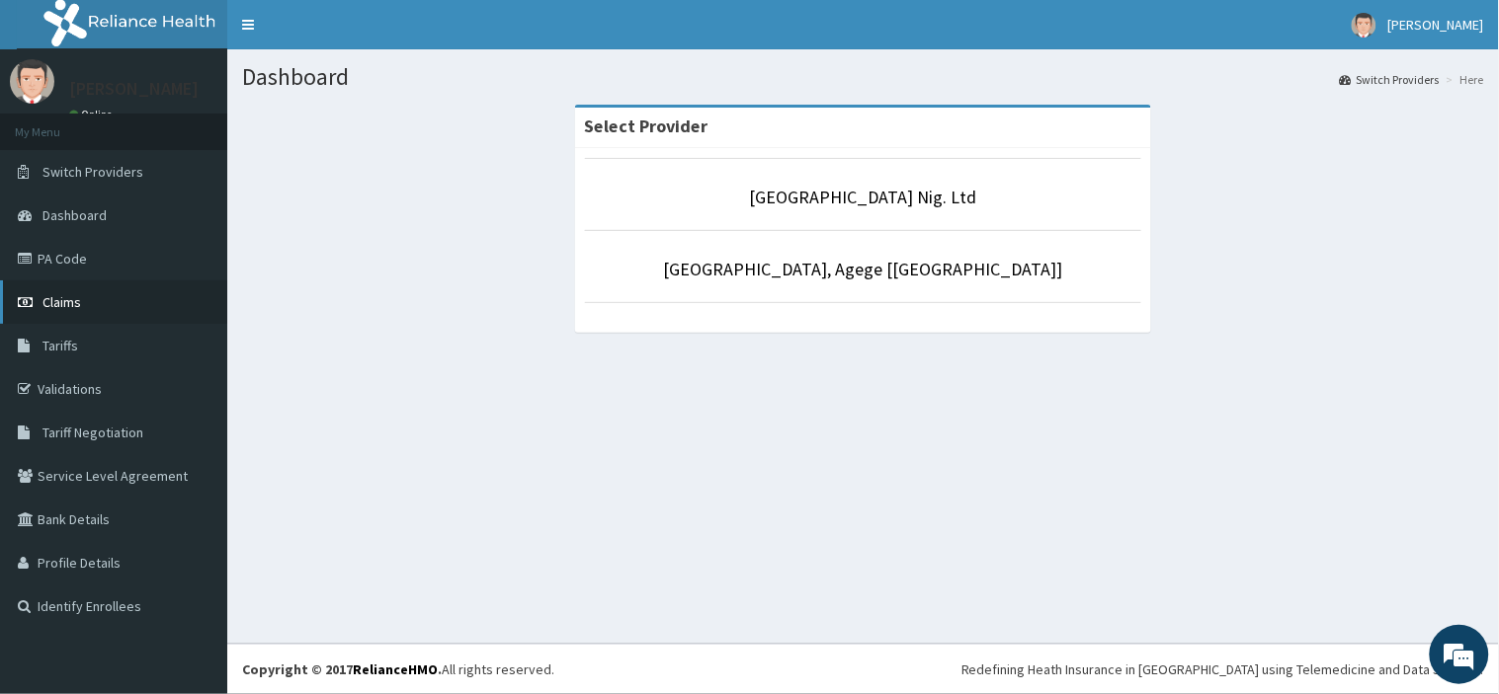
click at [81, 298] on link "Claims" at bounding box center [113, 302] width 227 height 43
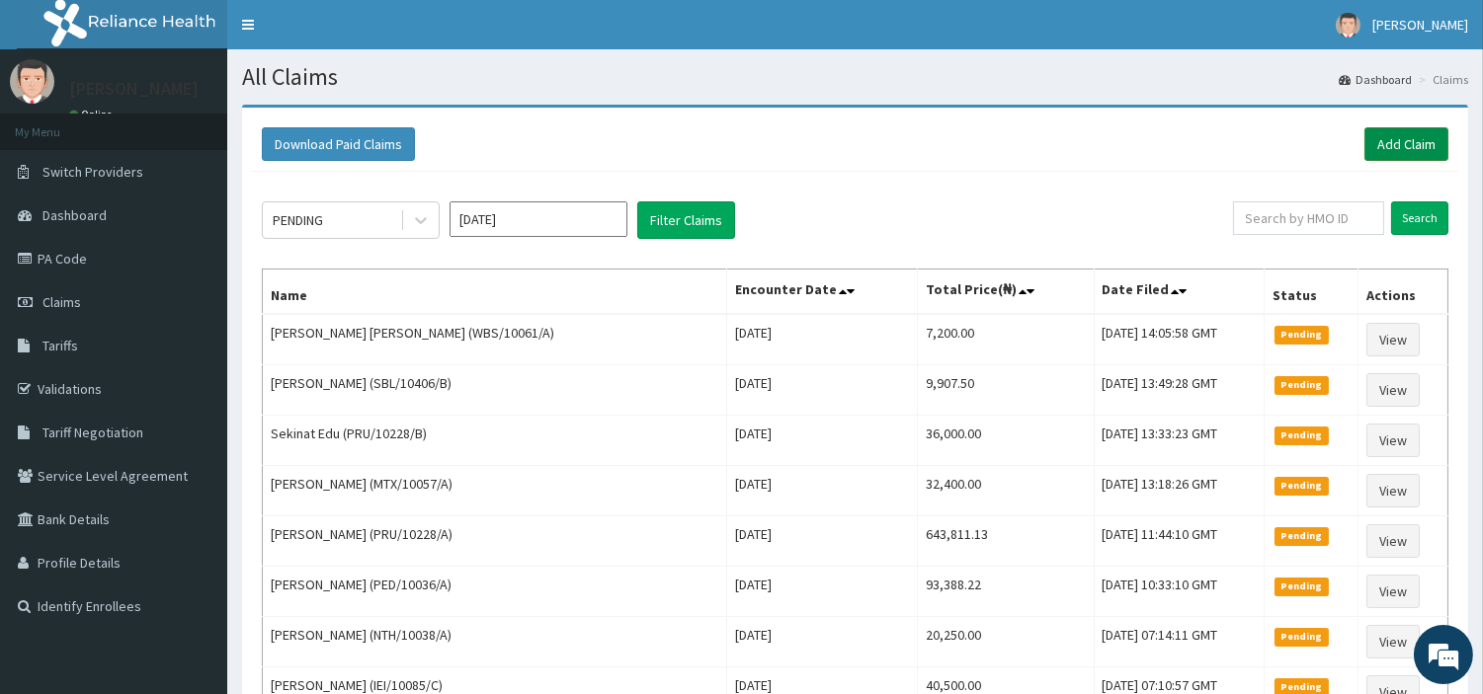
click at [1419, 141] on link "Add Claim" at bounding box center [1406, 144] width 84 height 34
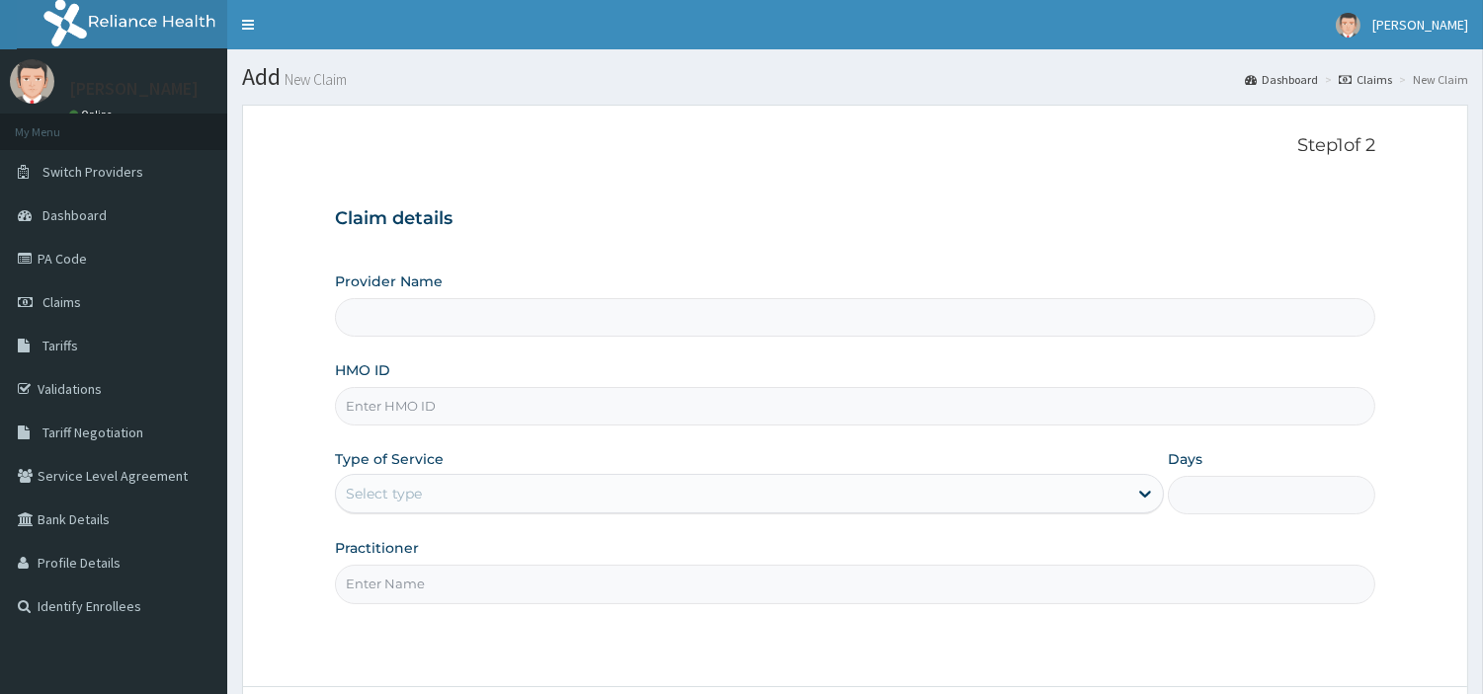
click at [499, 413] on input "HMO ID" at bounding box center [855, 406] width 1040 height 39
type input "R-Jolad Hospital Nig. Ltd"
paste input "RCI/10056/A"
type input "RCI/10056/A"
click at [553, 482] on div "Select type" at bounding box center [731, 494] width 791 height 32
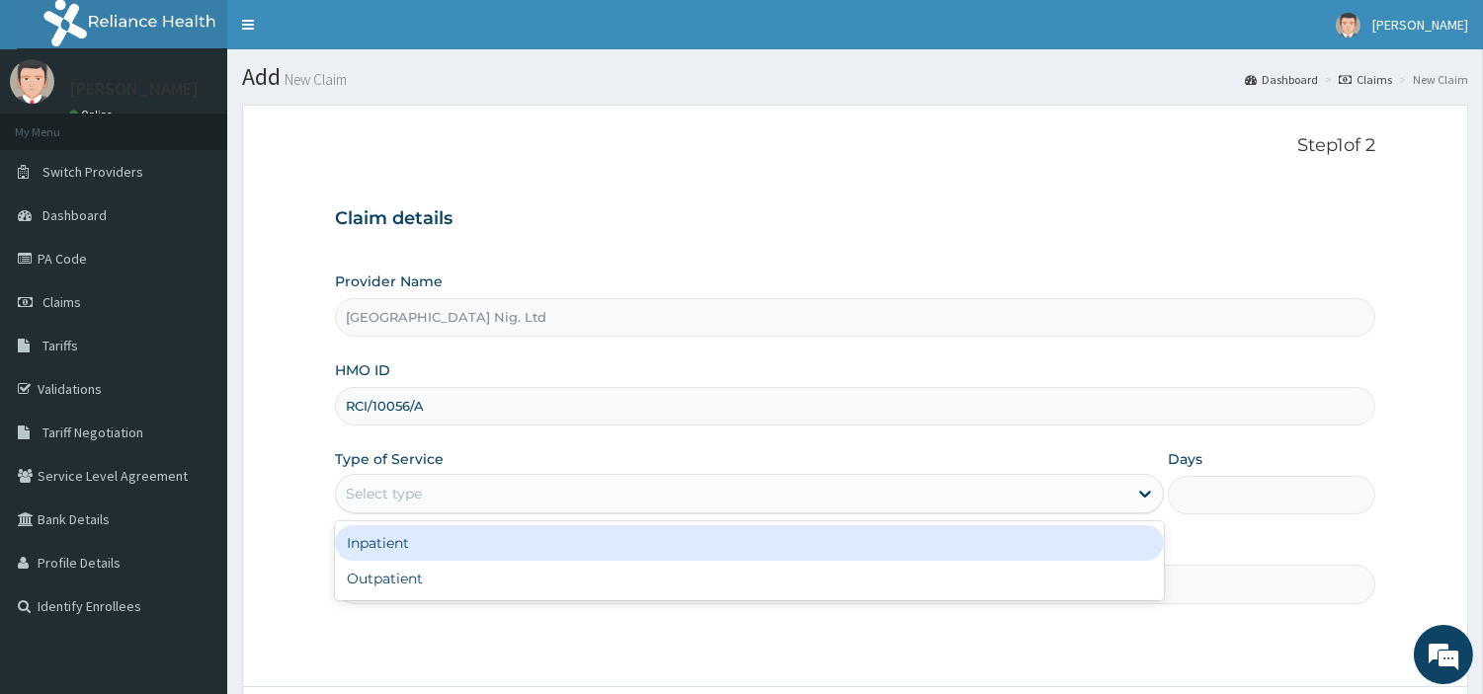
click at [549, 575] on div "Outpatient" at bounding box center [749, 579] width 829 height 36
type input "1"
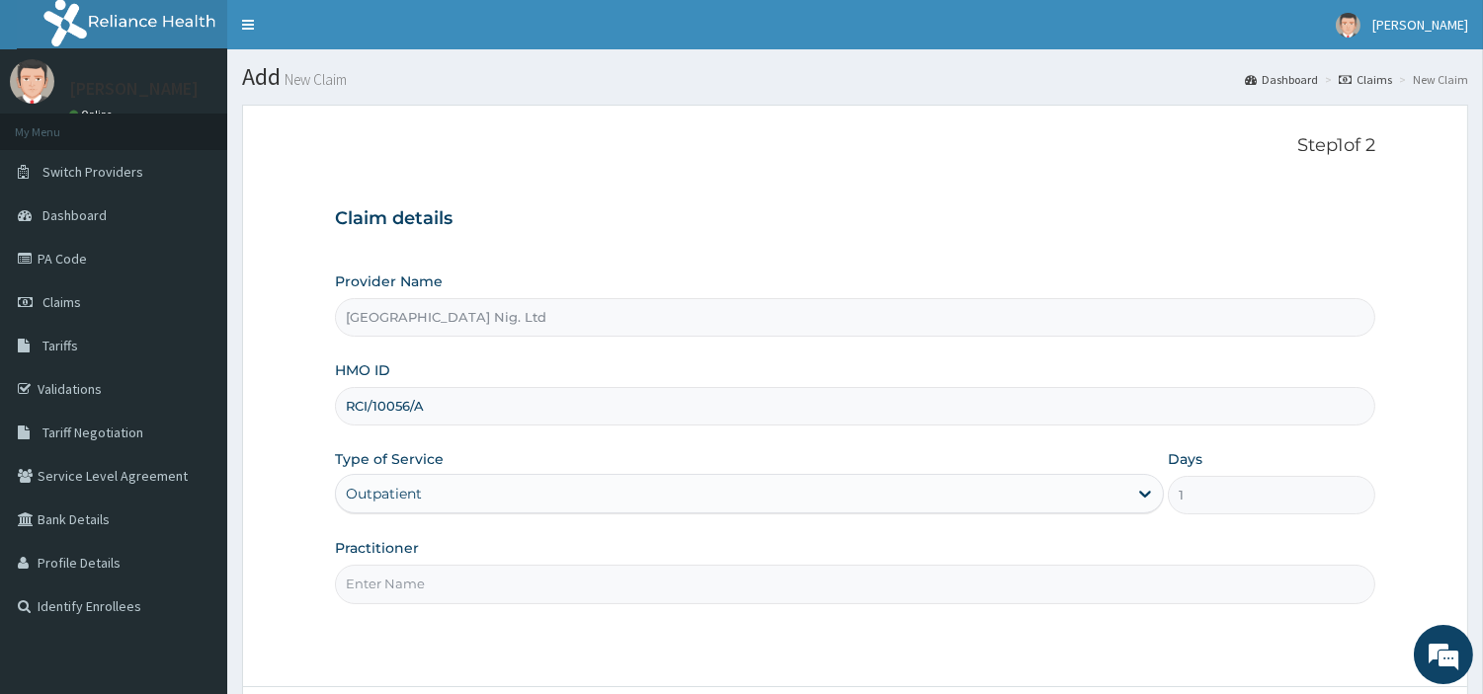
click at [549, 575] on input "Practitioner" at bounding box center [855, 584] width 1040 height 39
paste input "ADEMOLA | PHYSIOTHERAPHIST LAJIDE"
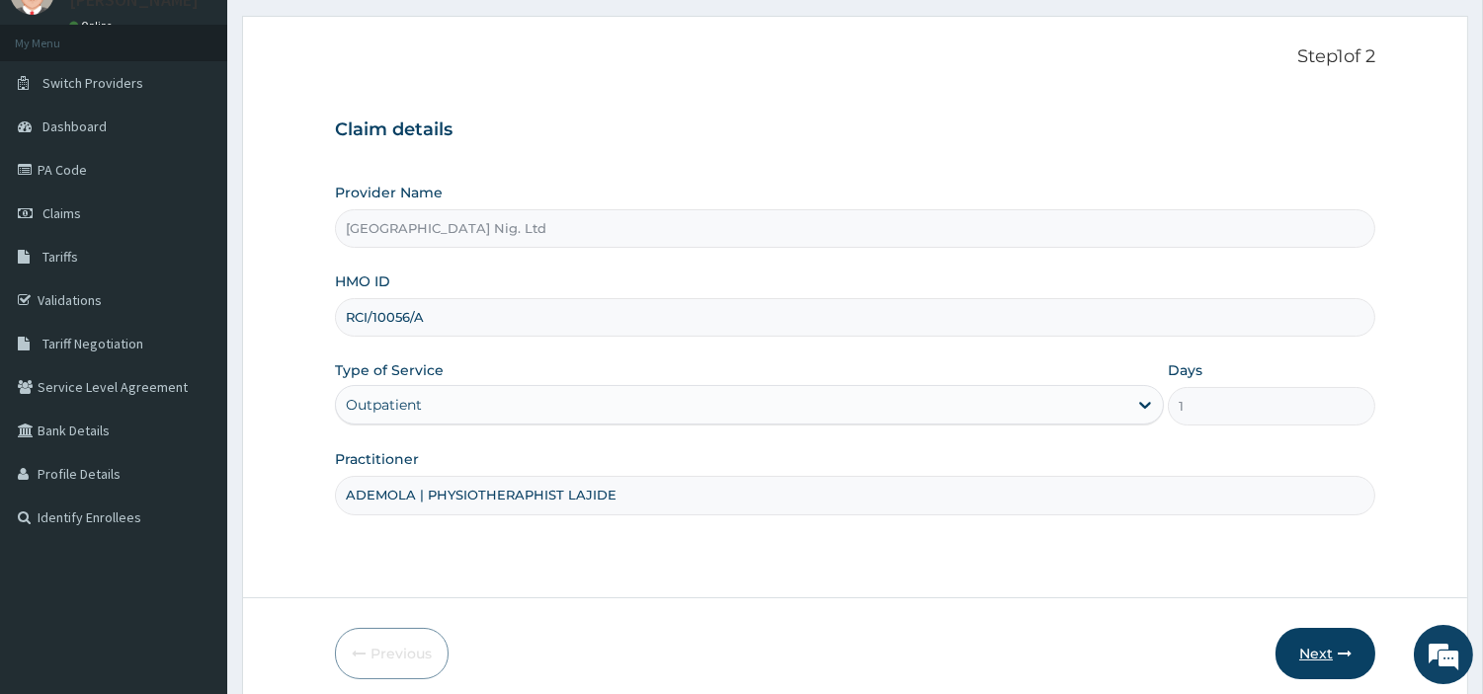
scroll to position [170, 0]
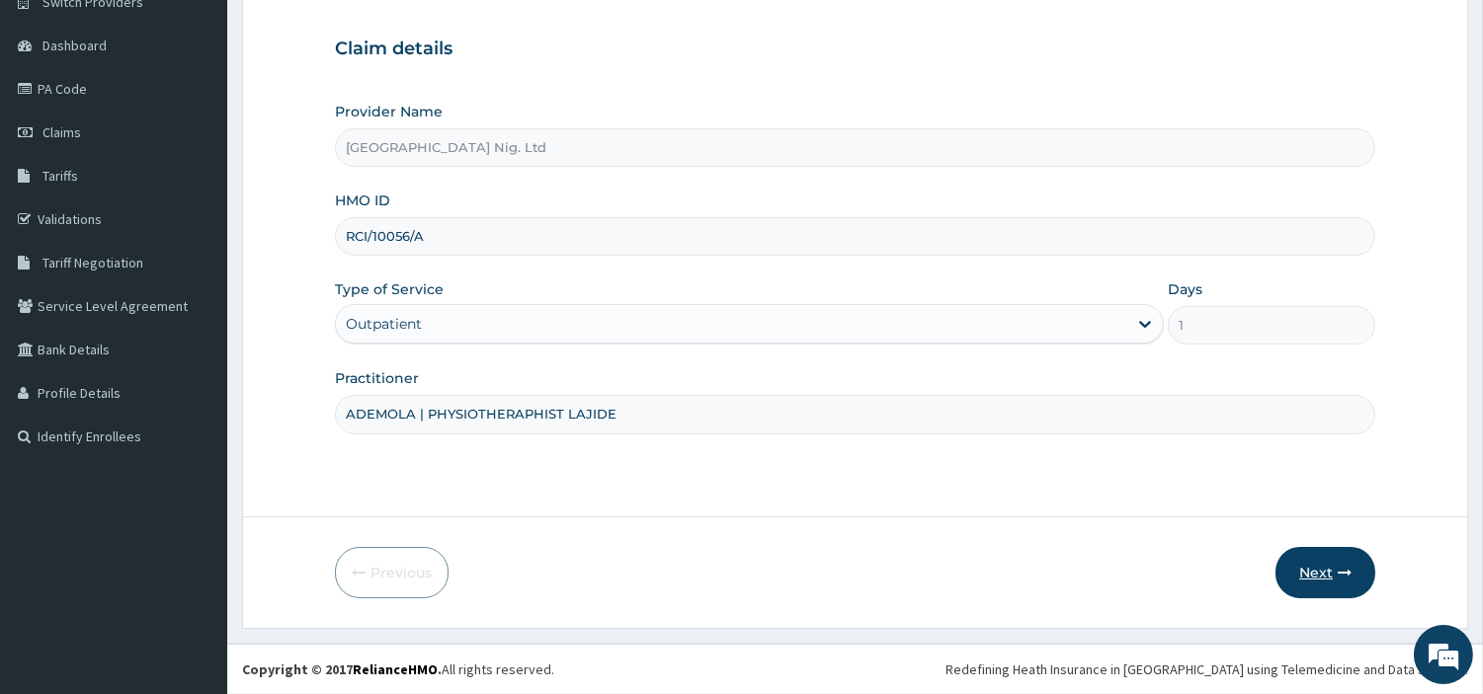
type input "ADEMOLA | PHYSIOTHERAPHIST LAJIDE"
click at [1294, 577] on button "Next" at bounding box center [1325, 572] width 100 height 51
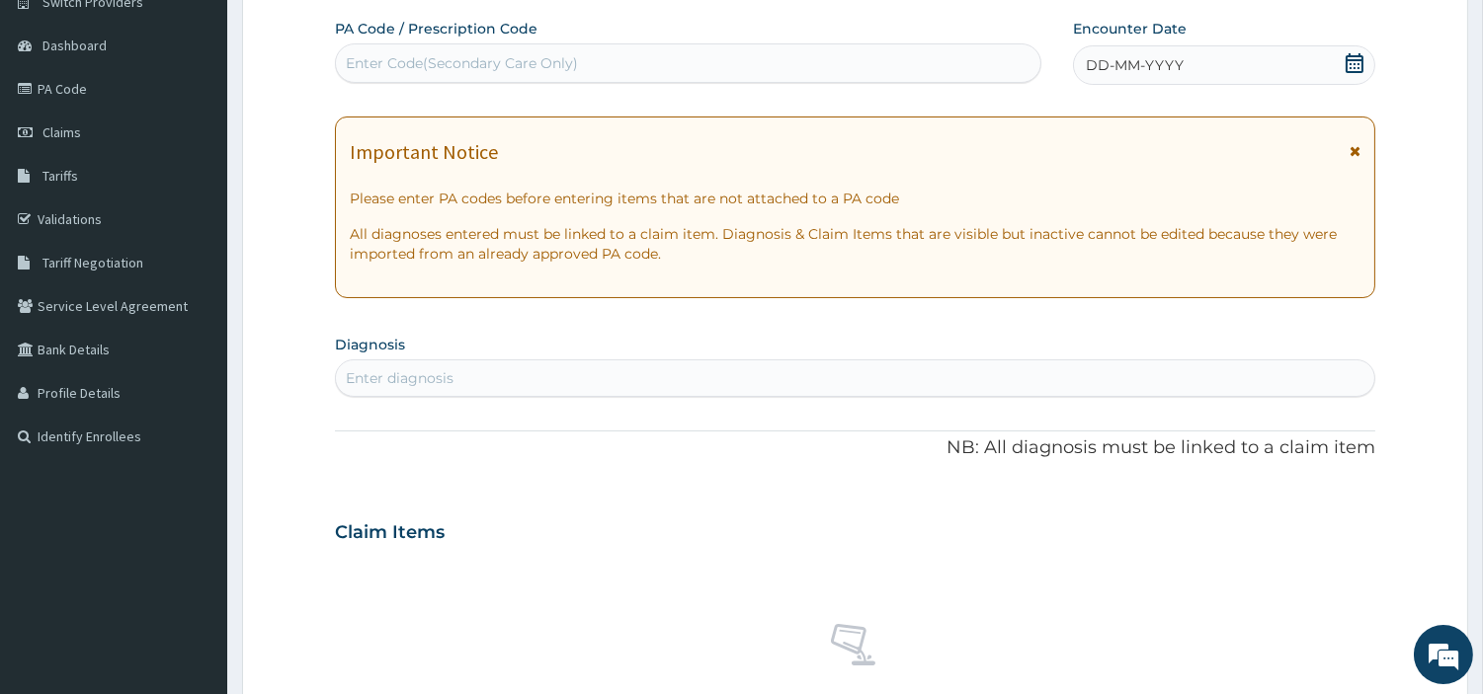
click at [690, 66] on div "Enter Code(Secondary Care Only)" at bounding box center [688, 63] width 704 height 32
paste input "ARD/10010/B"
click at [361, 56] on input "ARD/10010/B" at bounding box center [391, 63] width 90 height 20
click at [362, 56] on input "ARD/10010/B" at bounding box center [391, 63] width 90 height 20
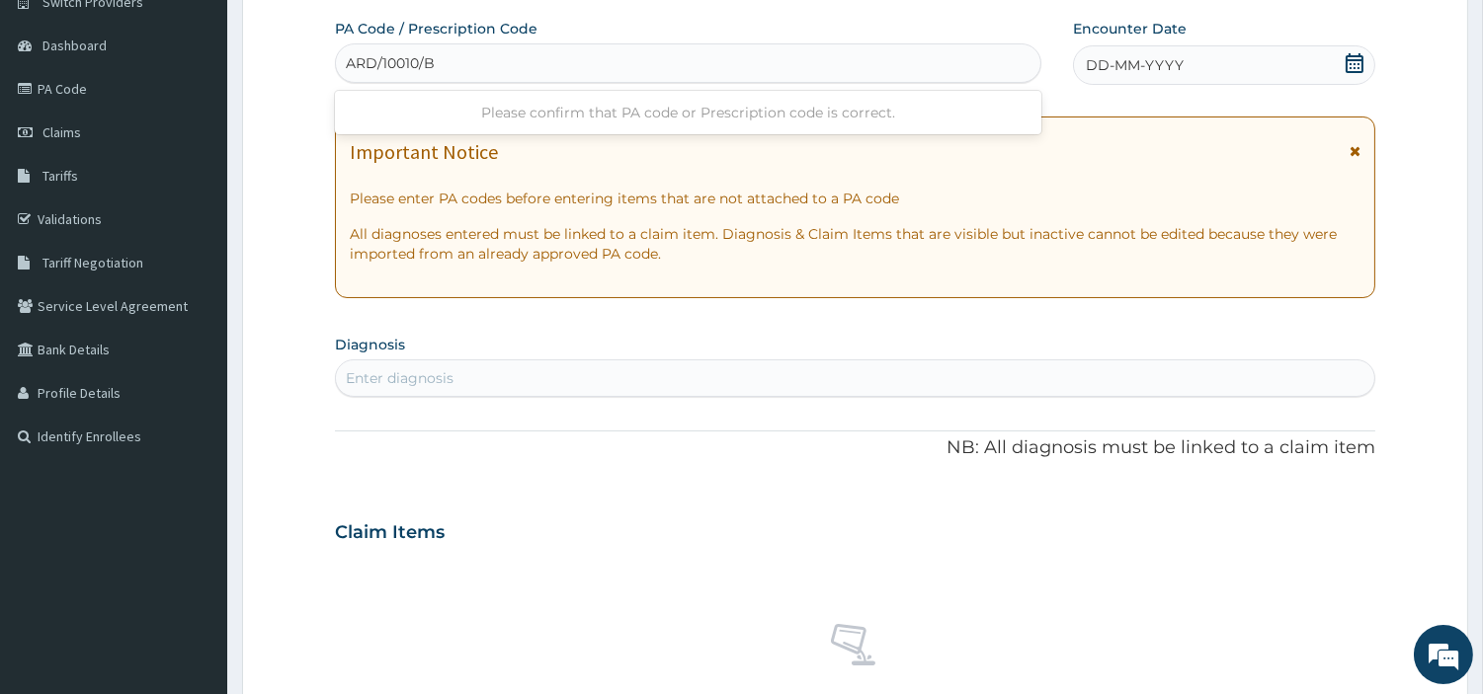
click at [362, 56] on input "ARD/10010/B" at bounding box center [391, 63] width 90 height 20
paste input "PA/D4C322"
type input "PA/D4C322"
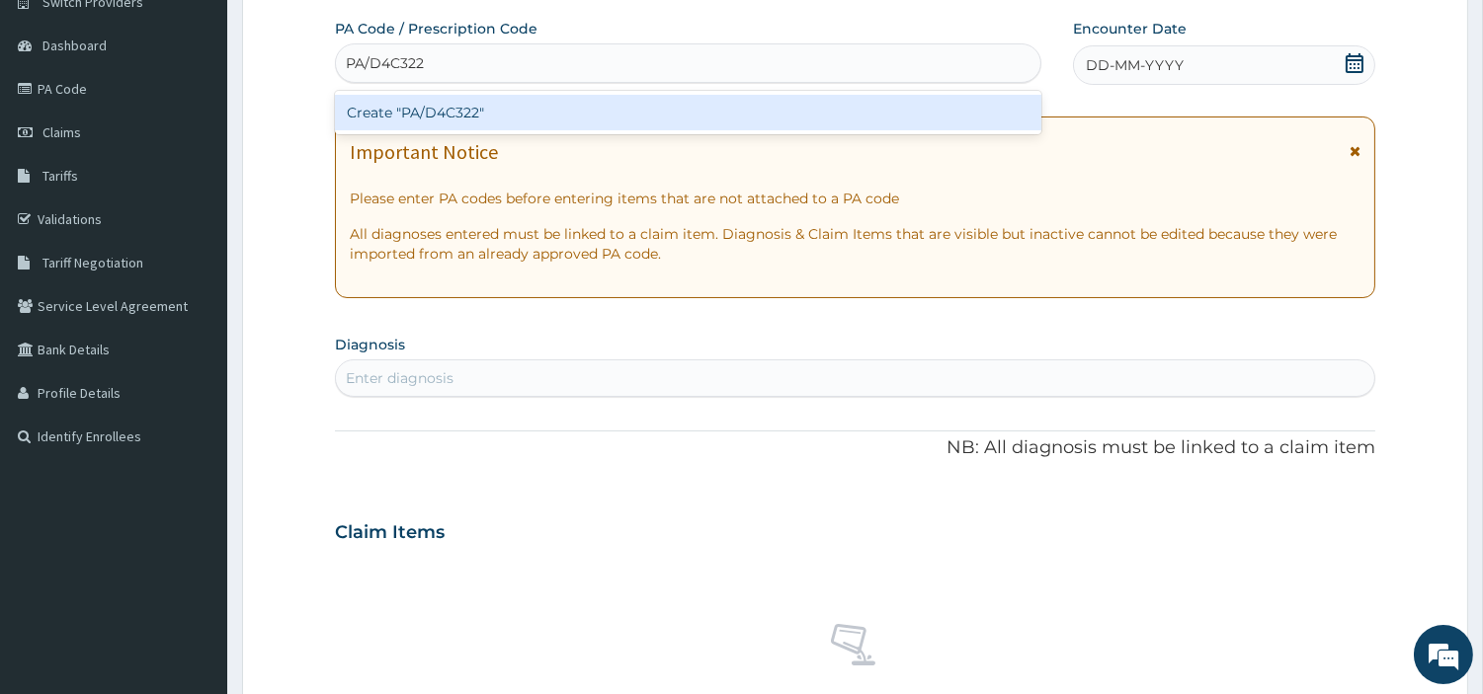
click at [597, 121] on div "Create "PA/D4C322"" at bounding box center [688, 113] width 706 height 36
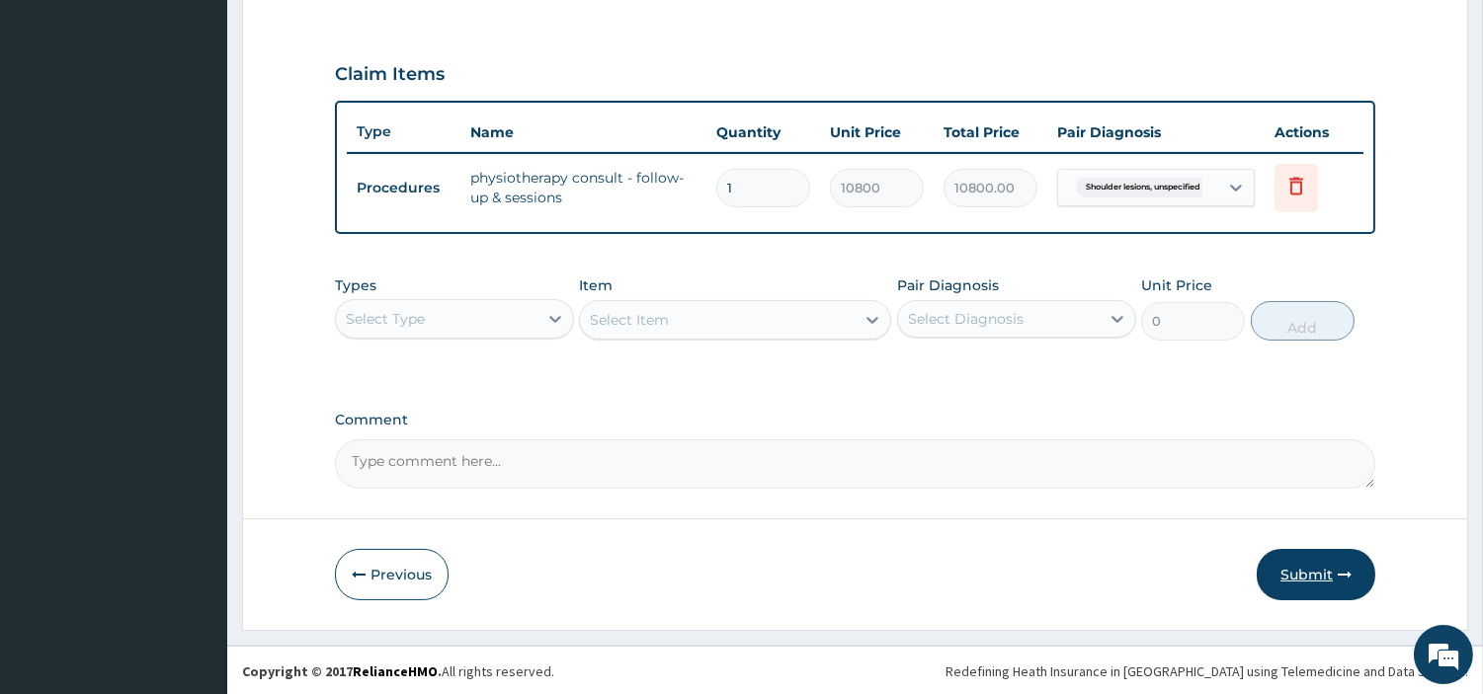
click at [1300, 560] on button "Submit" at bounding box center [1316, 574] width 119 height 51
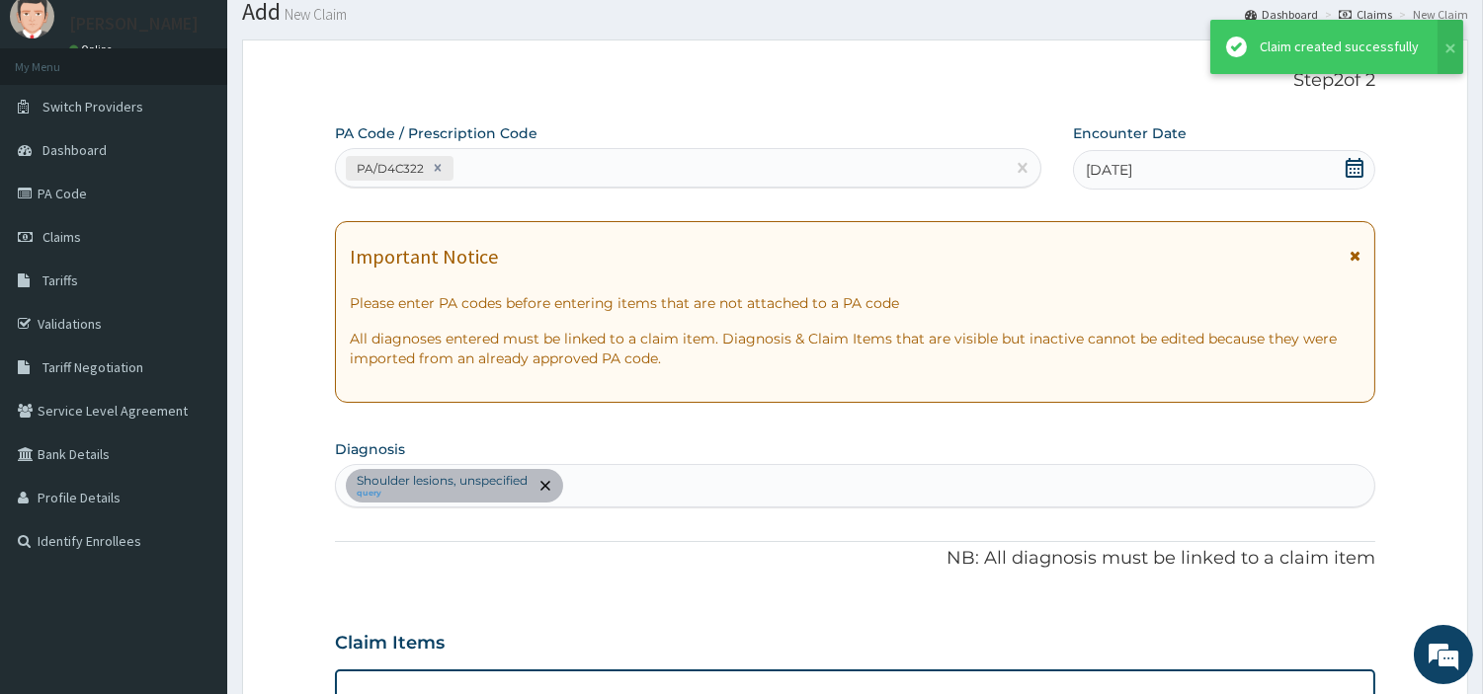
scroll to position [634, 0]
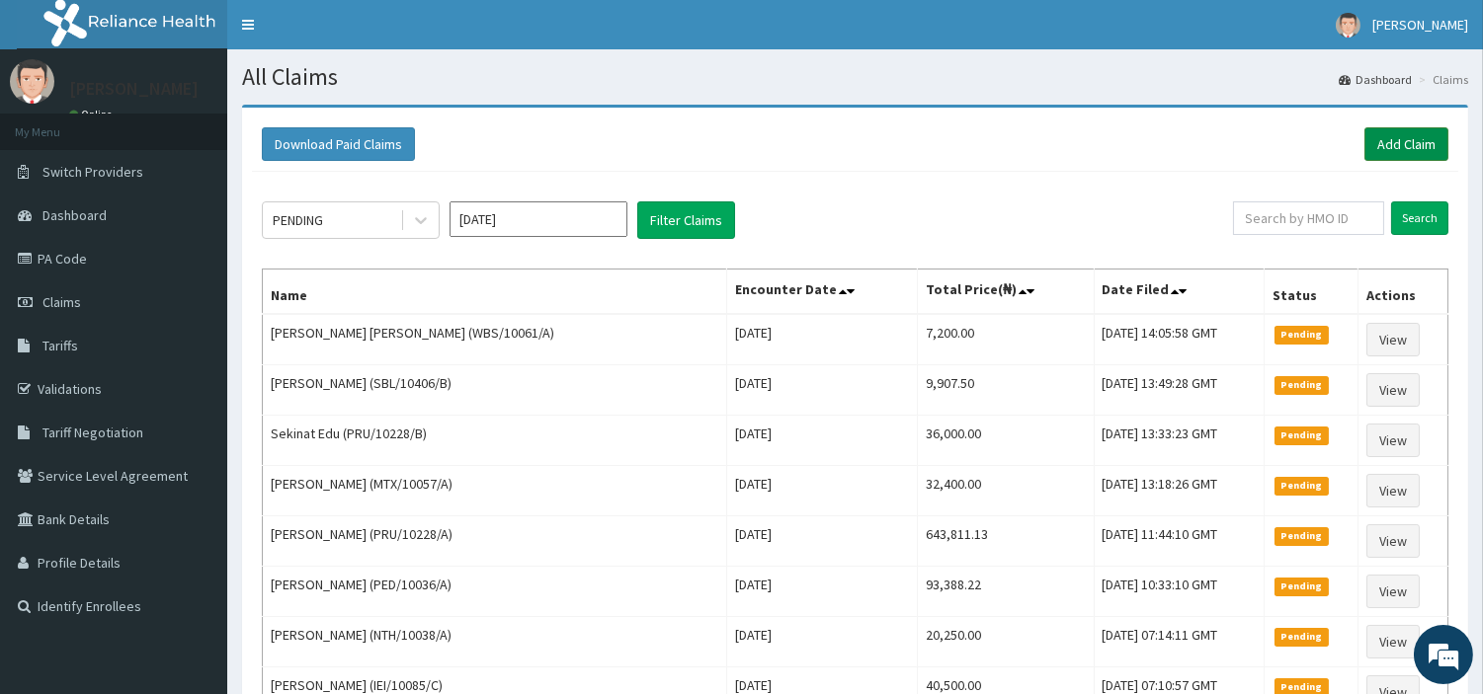
click at [1399, 135] on link "Add Claim" at bounding box center [1406, 144] width 84 height 34
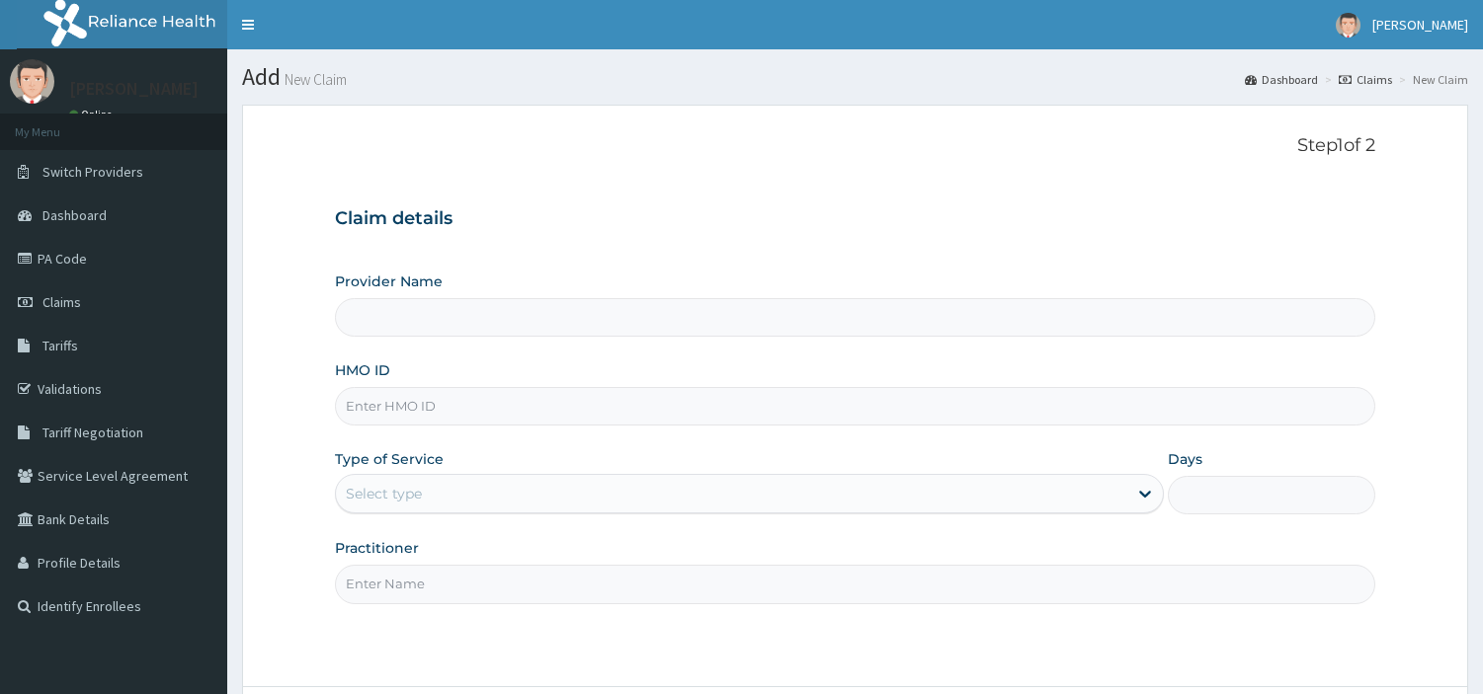
type input "R-Jolad Hospital Nig. Ltd"
drag, startPoint x: 529, startPoint y: 401, endPoint x: 527, endPoint y: 411, distance: 10.1
click at [529, 407] on input "HMO ID" at bounding box center [855, 406] width 1040 height 39
paste input "ARD/10010/B"
type input "ARD/10010/B"
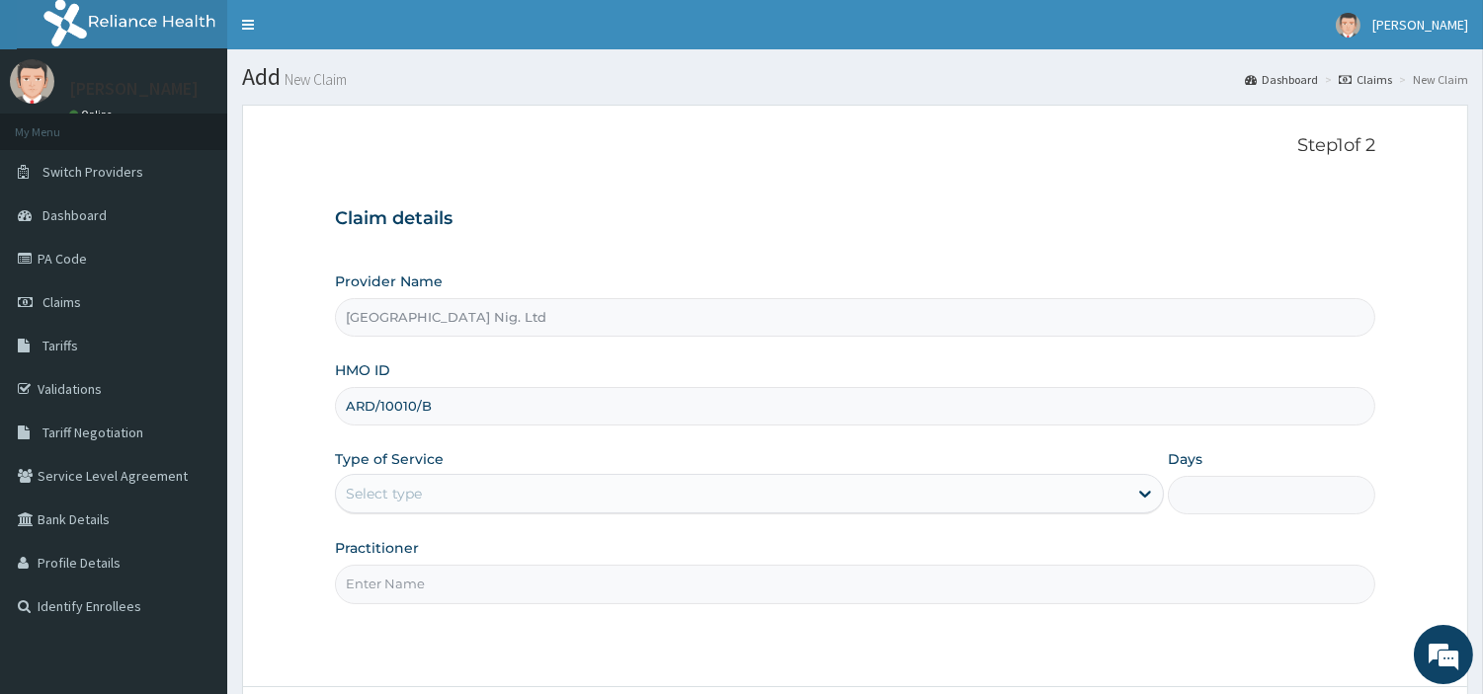
click at [528, 487] on div "Select type" at bounding box center [731, 494] width 791 height 32
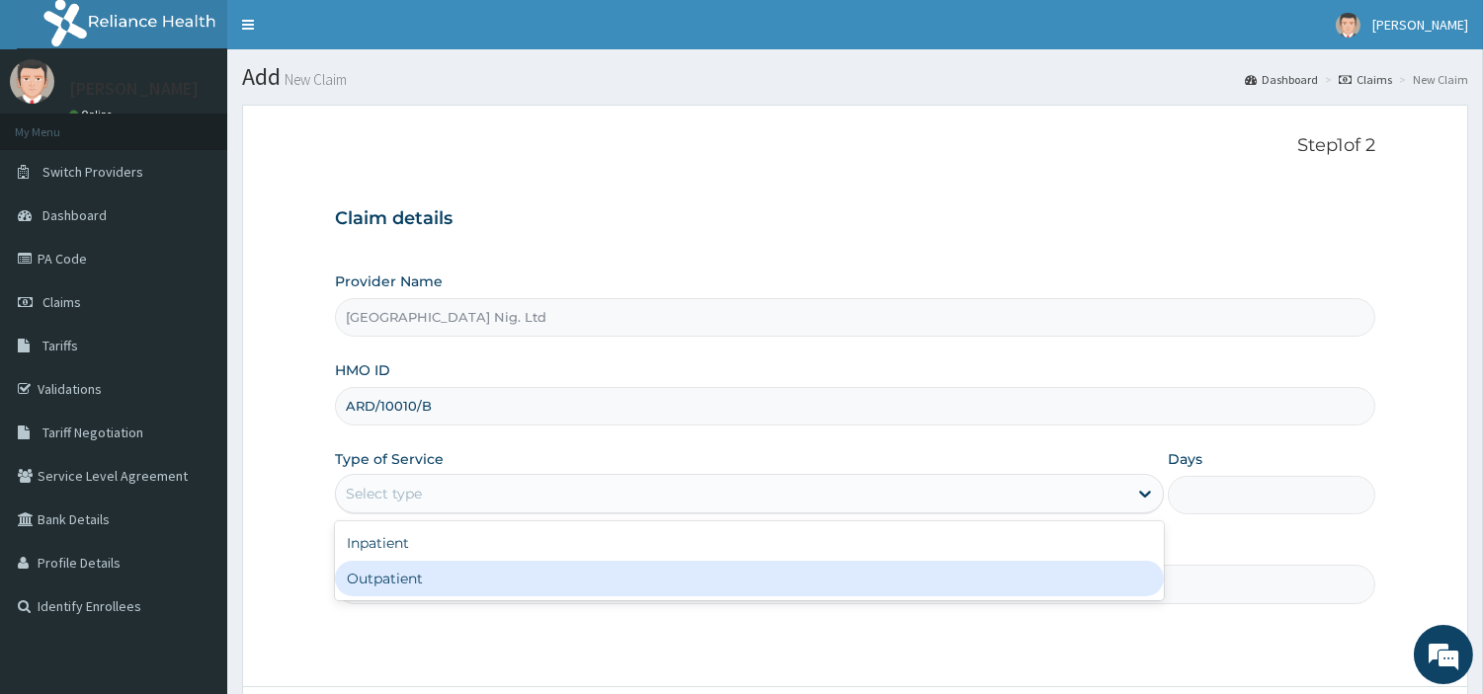
click at [525, 581] on div "Outpatient" at bounding box center [749, 579] width 829 height 36
type input "1"
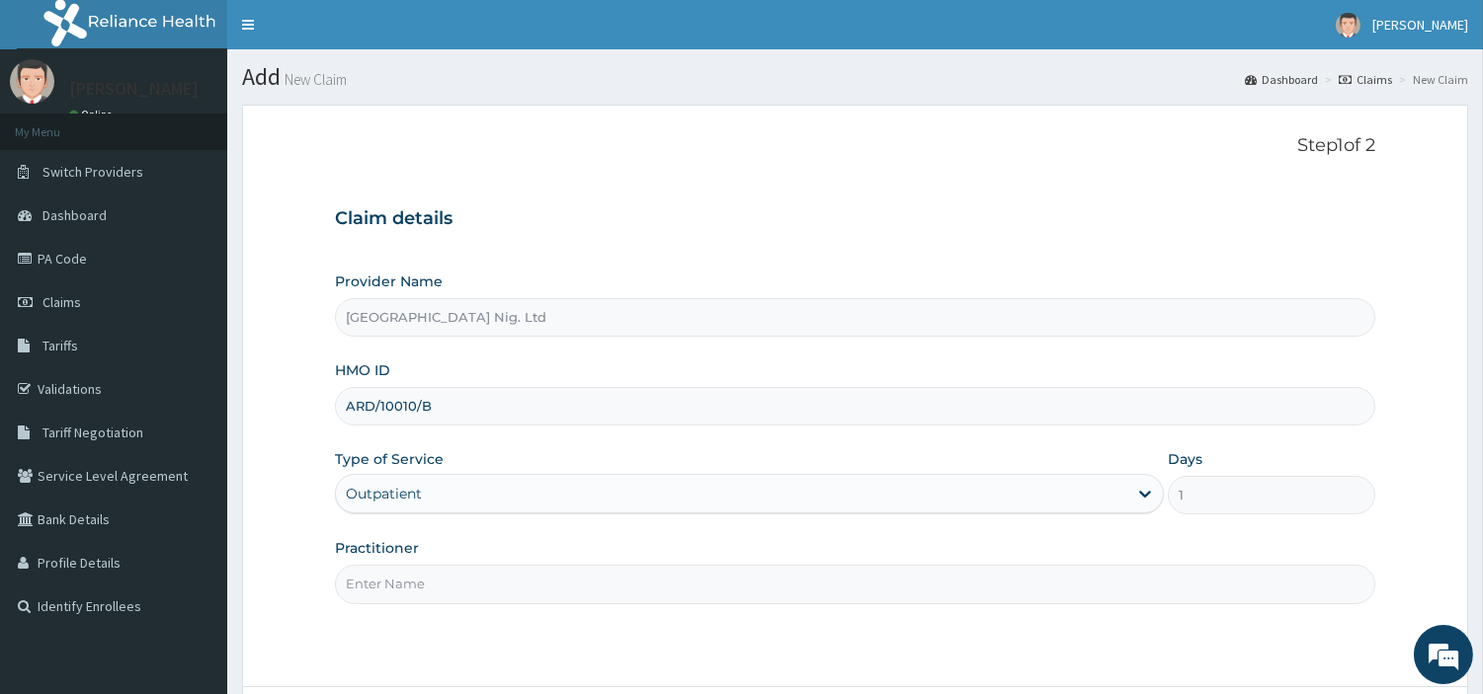
click at [525, 581] on input "Practitioner" at bounding box center [855, 584] width 1040 height 39
paste input "OBAFEMI OLUSEGUN"
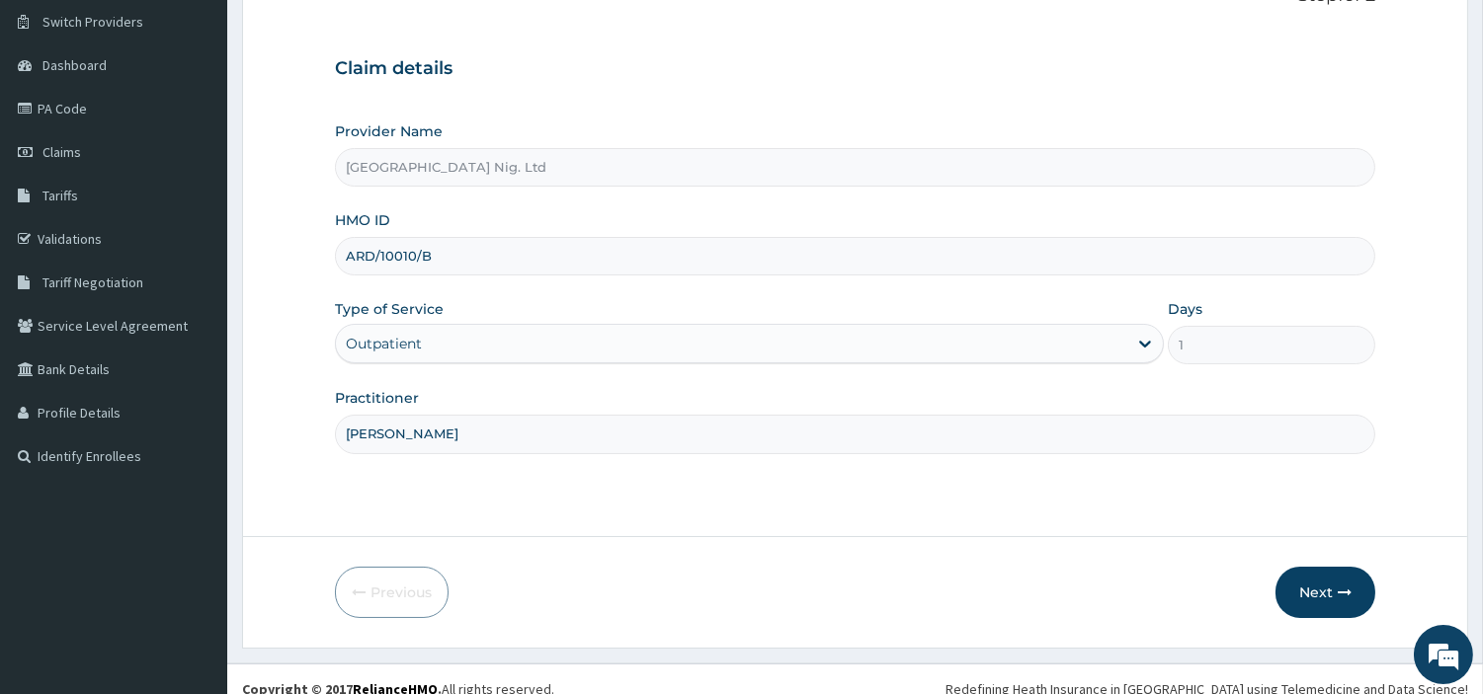
scroll to position [170, 0]
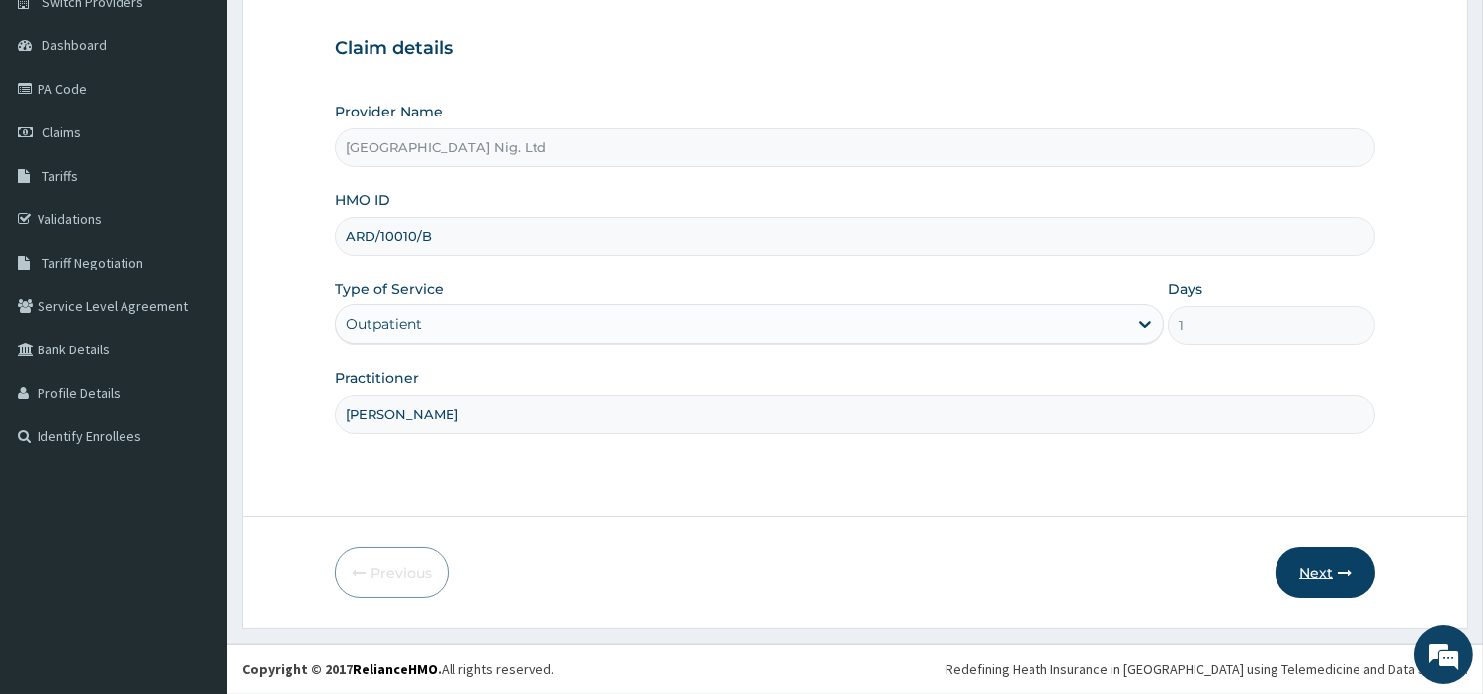
type input "OBAFEMI OLUSEGUN"
click at [1327, 588] on button "Next" at bounding box center [1325, 572] width 100 height 51
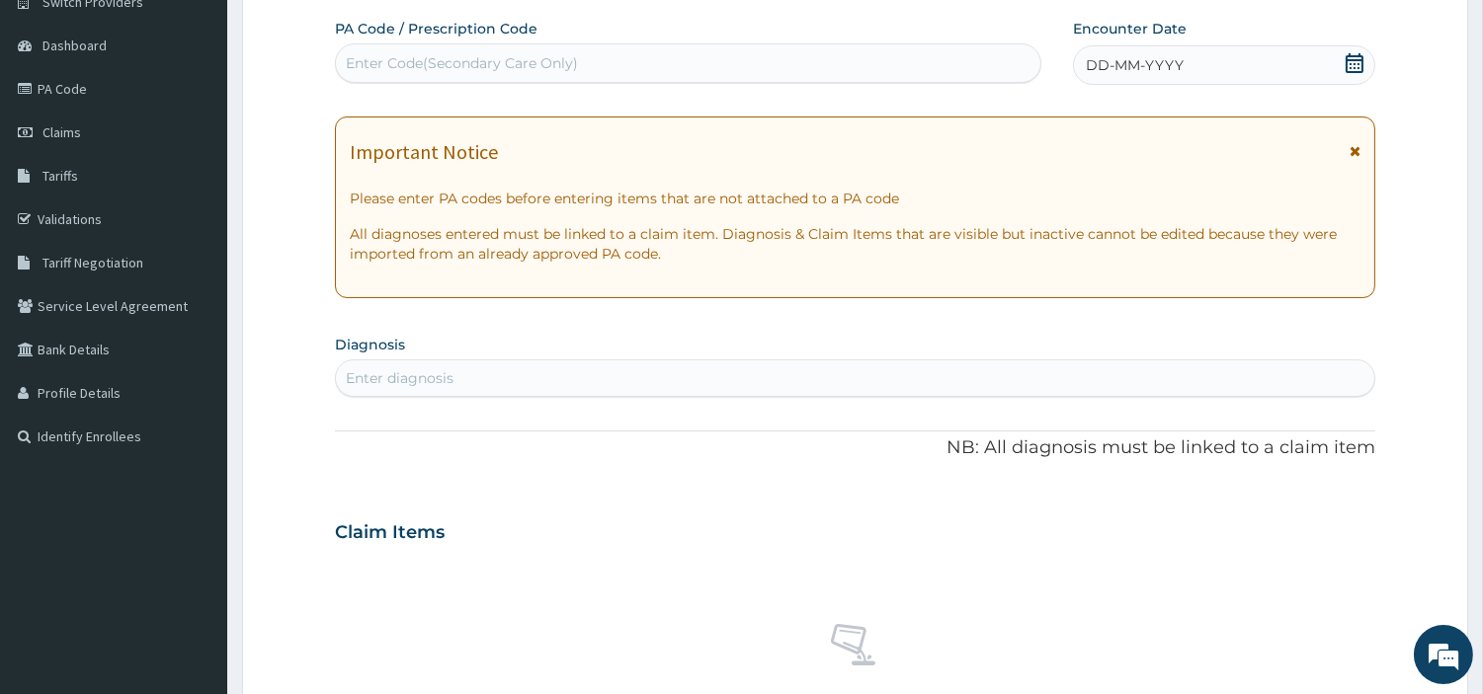
click at [783, 85] on div "PA Code / Prescription Code Enter Code(Secondary Care Only) Encounter Date DD-M…" at bounding box center [855, 530] width 1040 height 1022
click at [781, 72] on div "Enter Code(Secondary Care Only)" at bounding box center [688, 63] width 704 height 32
paste input "PA/C736AA"
type input "PA/C736AA"
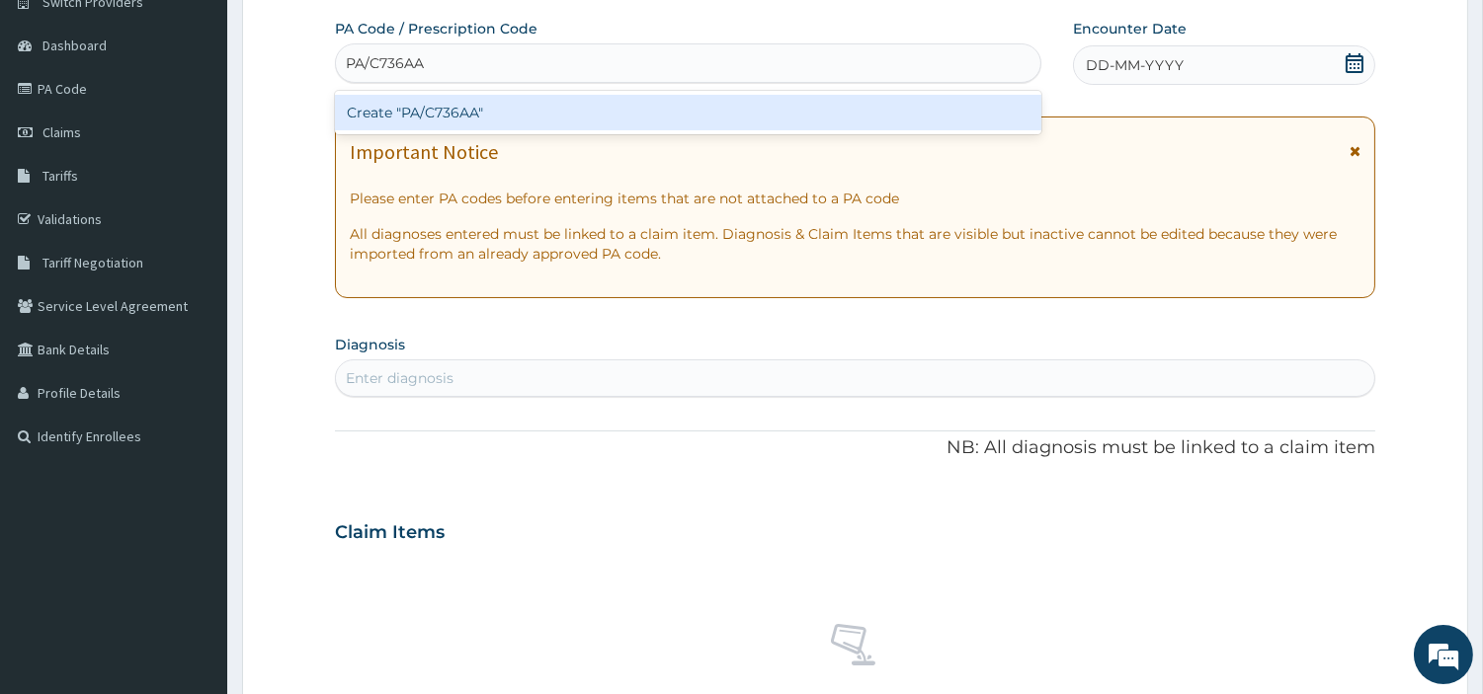
click at [804, 107] on div "Create "PA/C736AA"" at bounding box center [688, 113] width 706 height 36
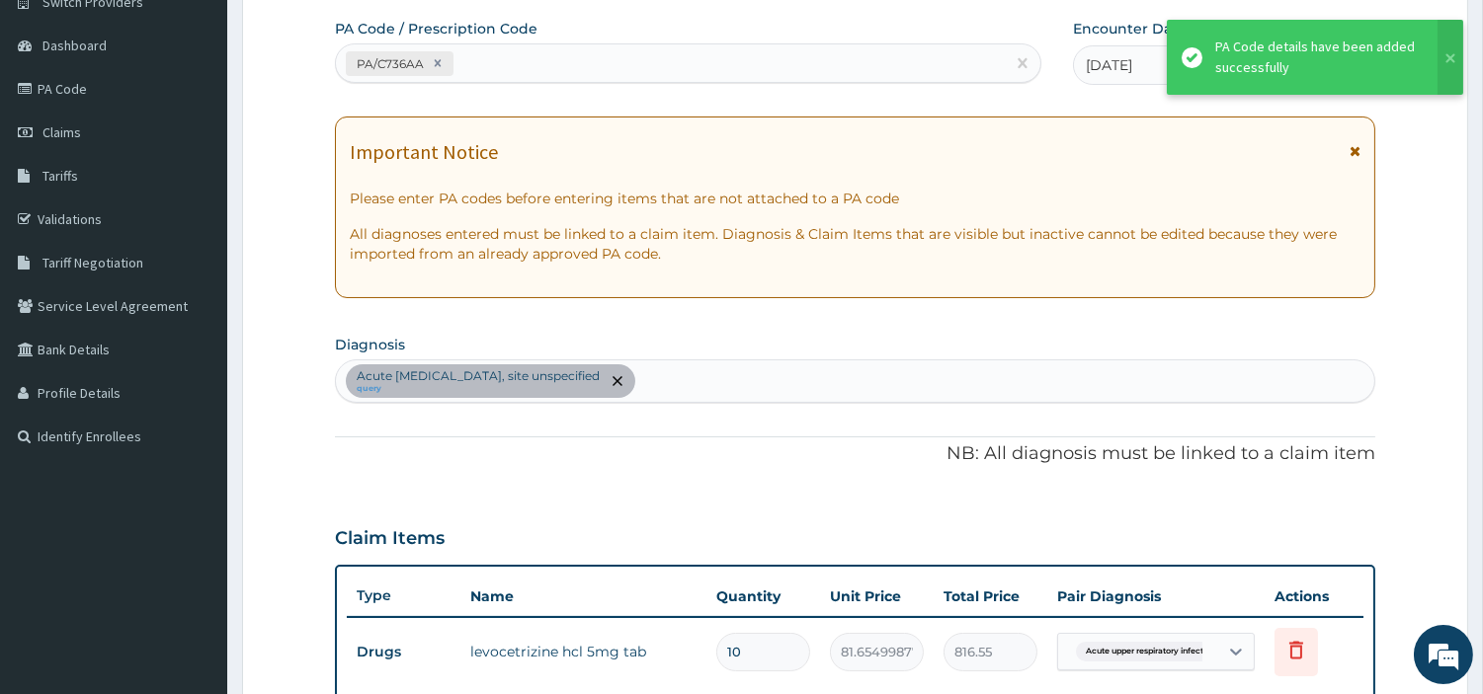
scroll to position [679, 0]
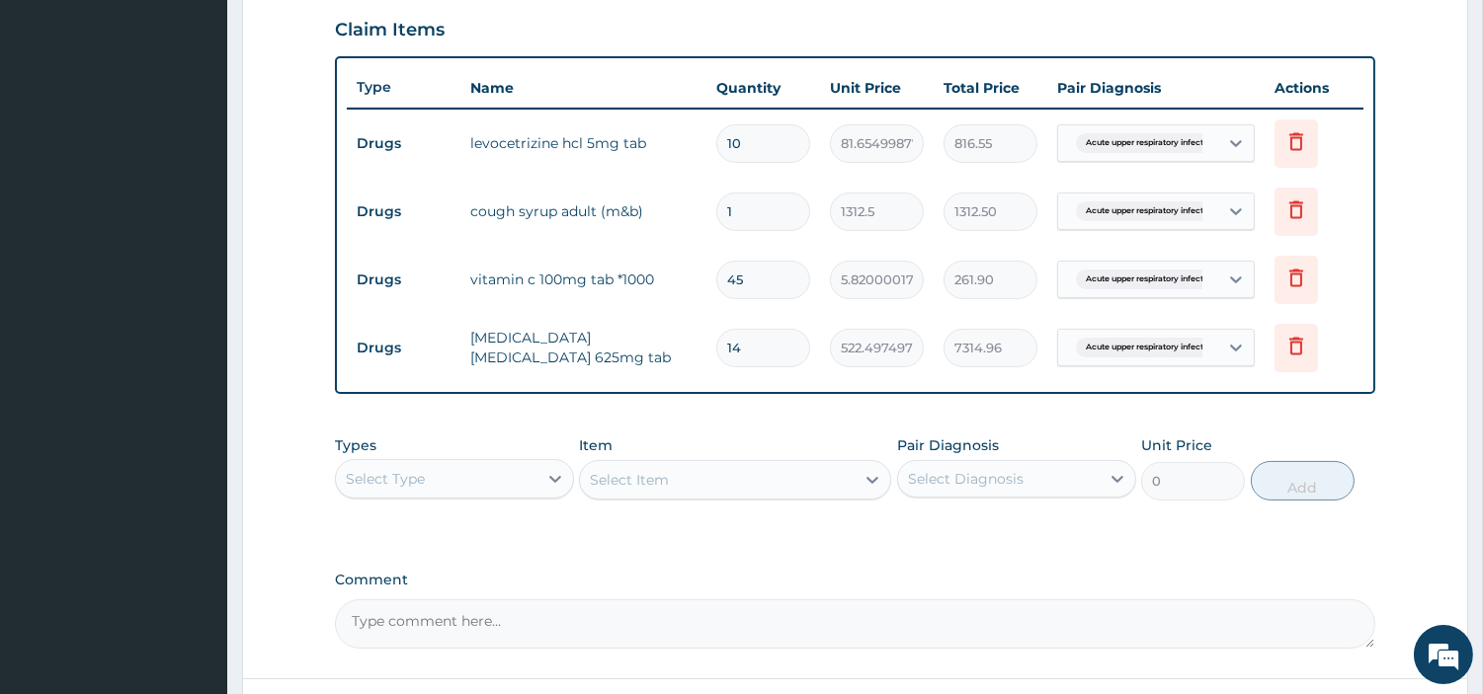
click at [496, 488] on div "Select Type" at bounding box center [437, 479] width 202 height 32
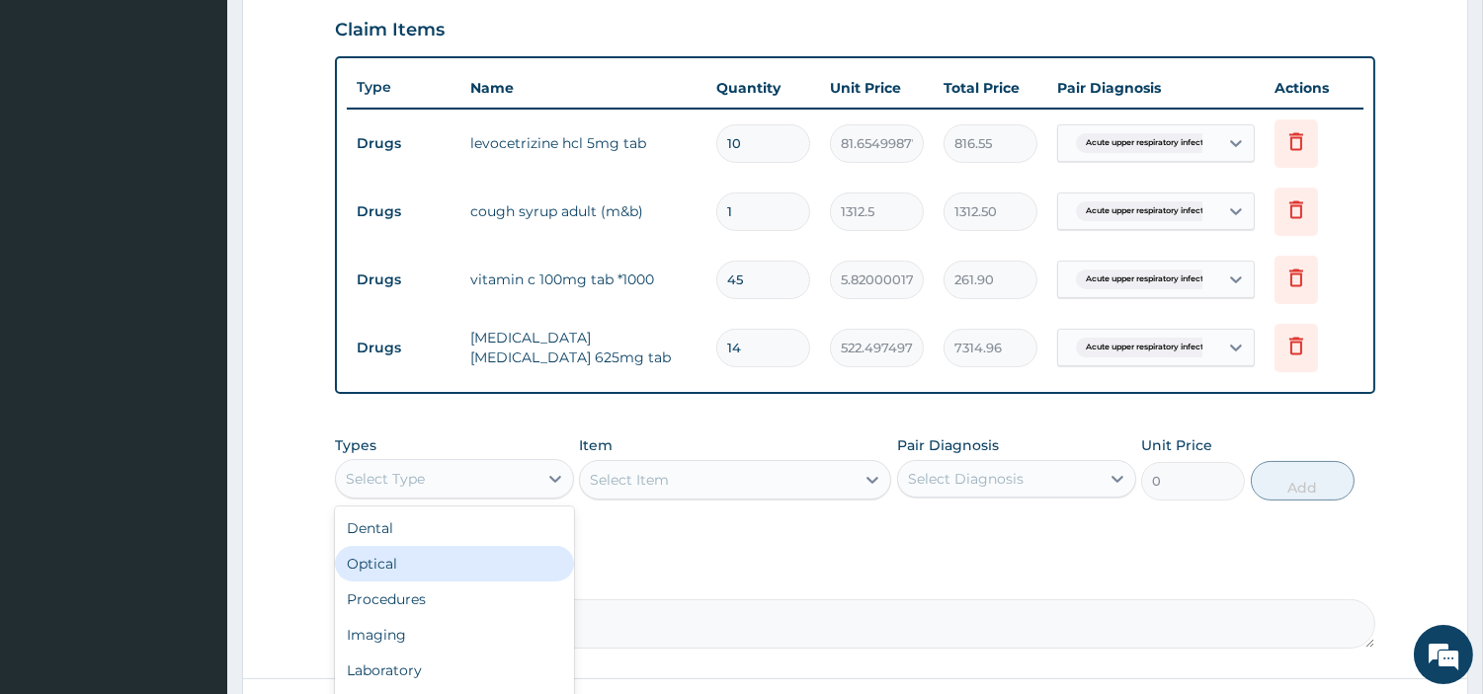
click at [474, 576] on div "Optical" at bounding box center [454, 564] width 239 height 36
click at [497, 482] on div "Optical" at bounding box center [437, 479] width 202 height 32
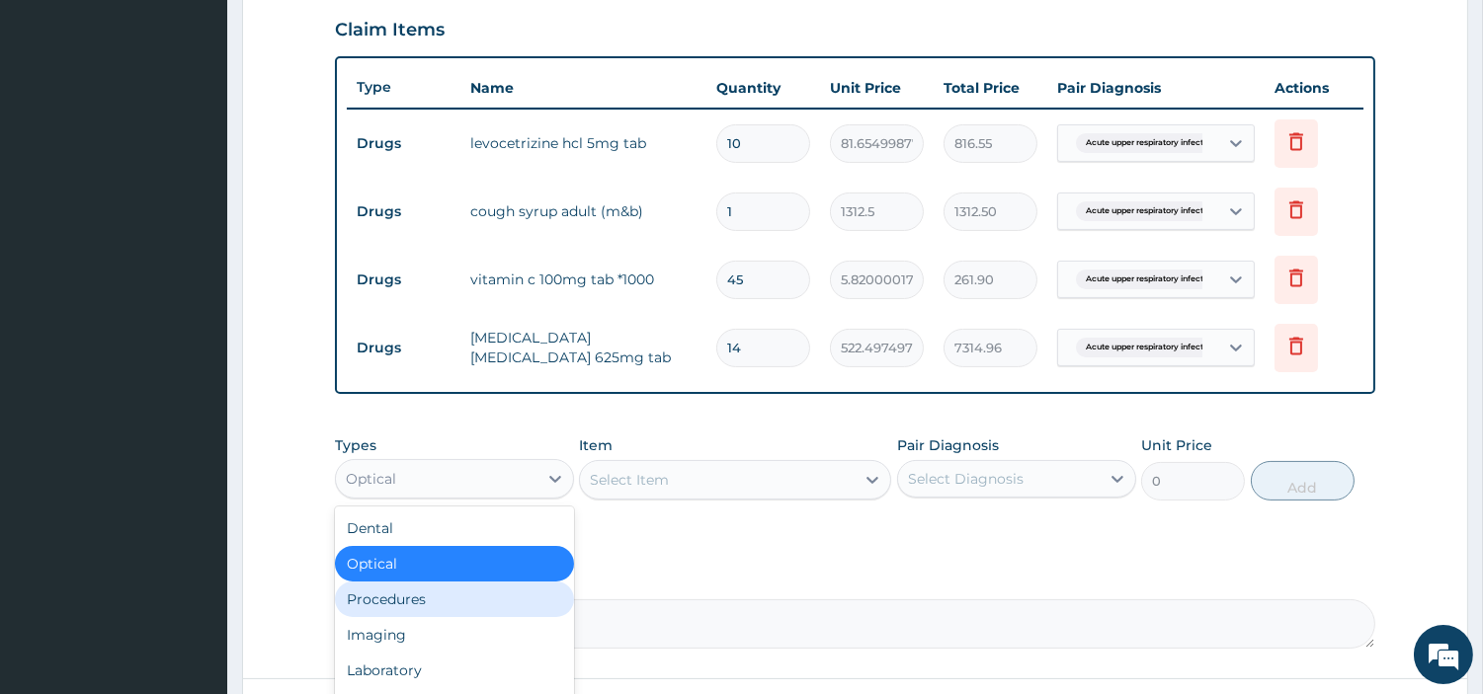
click at [472, 596] on div "Procedures" at bounding box center [454, 600] width 239 height 36
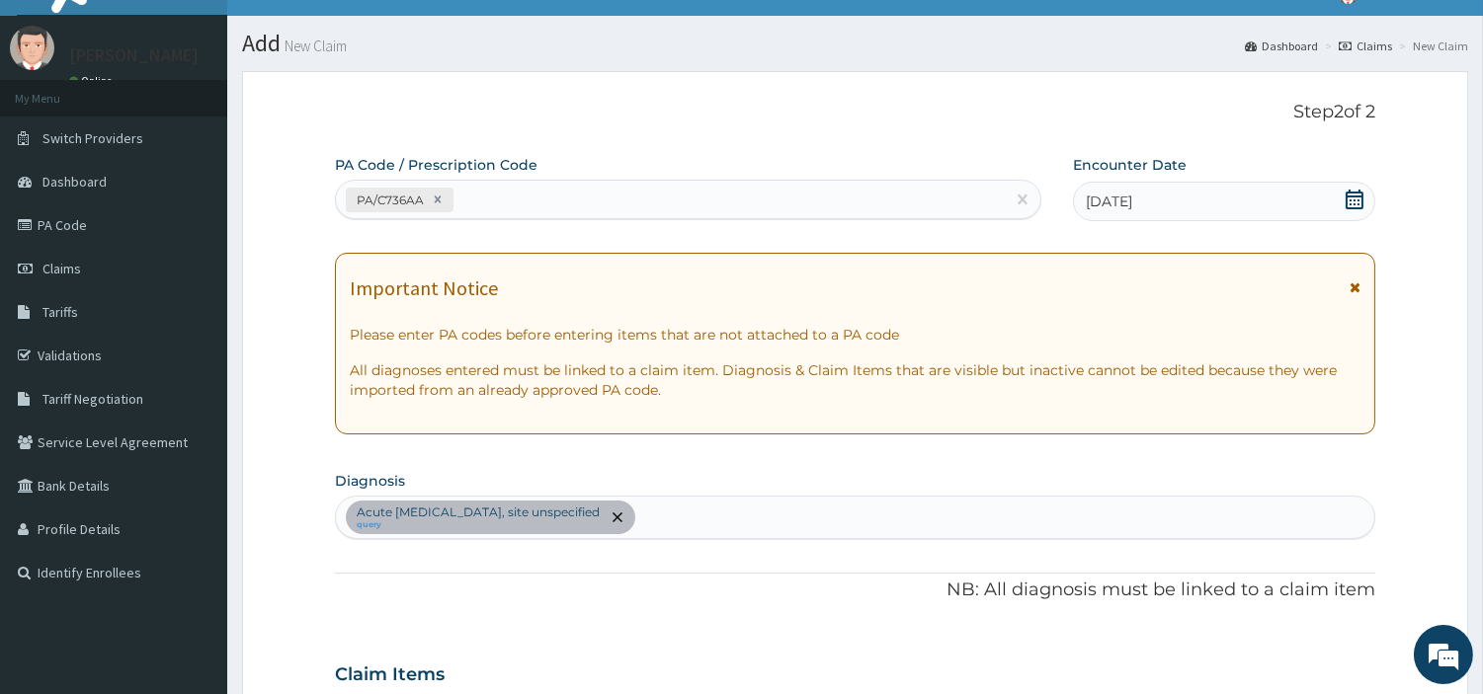
scroll to position [21, 0]
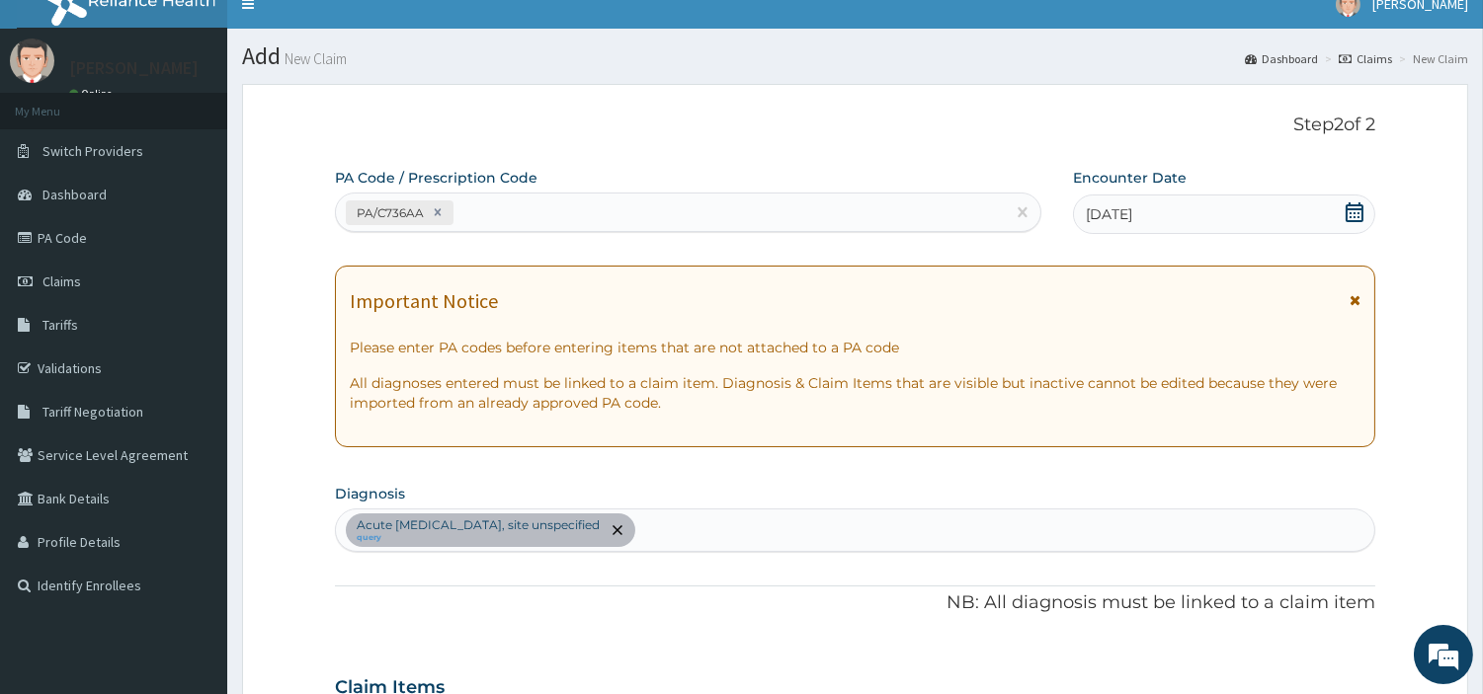
click at [755, 526] on div "Acute upper respiratory infection, site unspecified query" at bounding box center [855, 530] width 1038 height 41
type input "MALARIA"
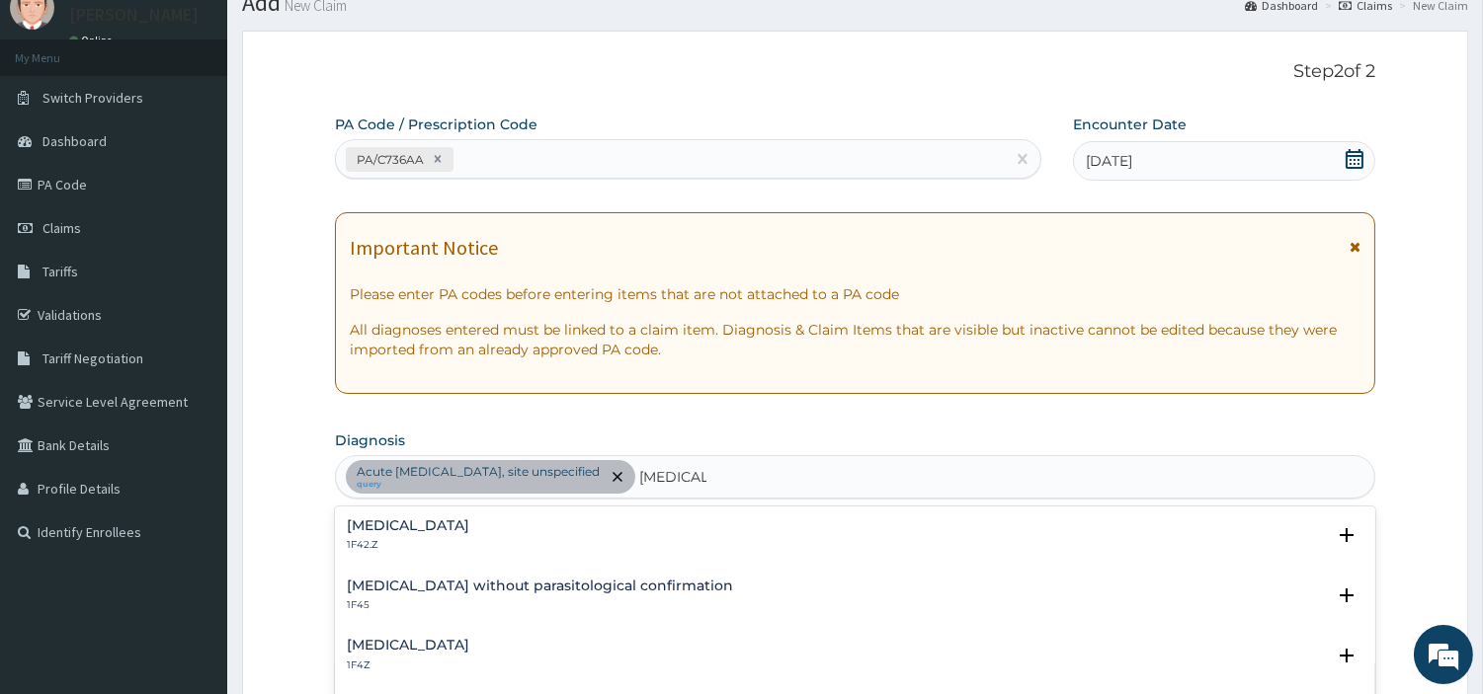
scroll to position [110, 0]
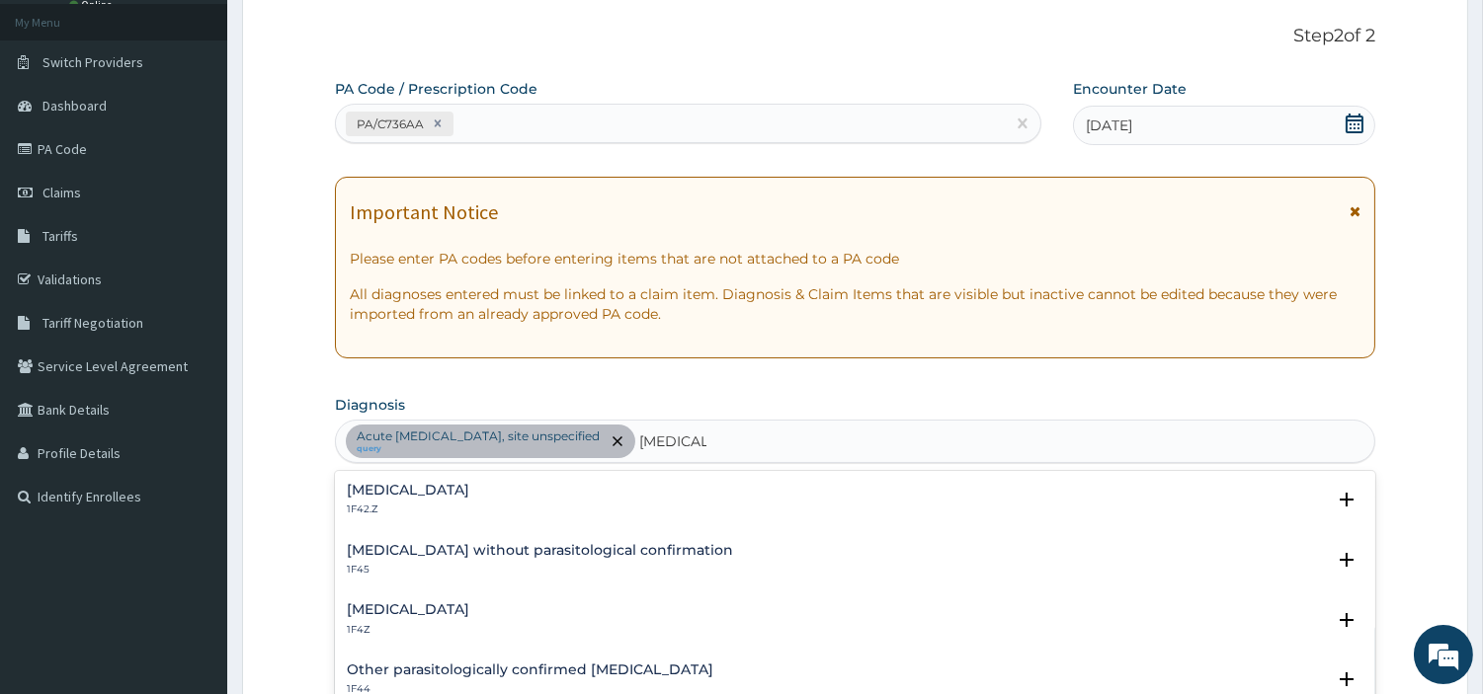
click at [445, 609] on h4 "Malaria, unspecified" at bounding box center [408, 610] width 122 height 15
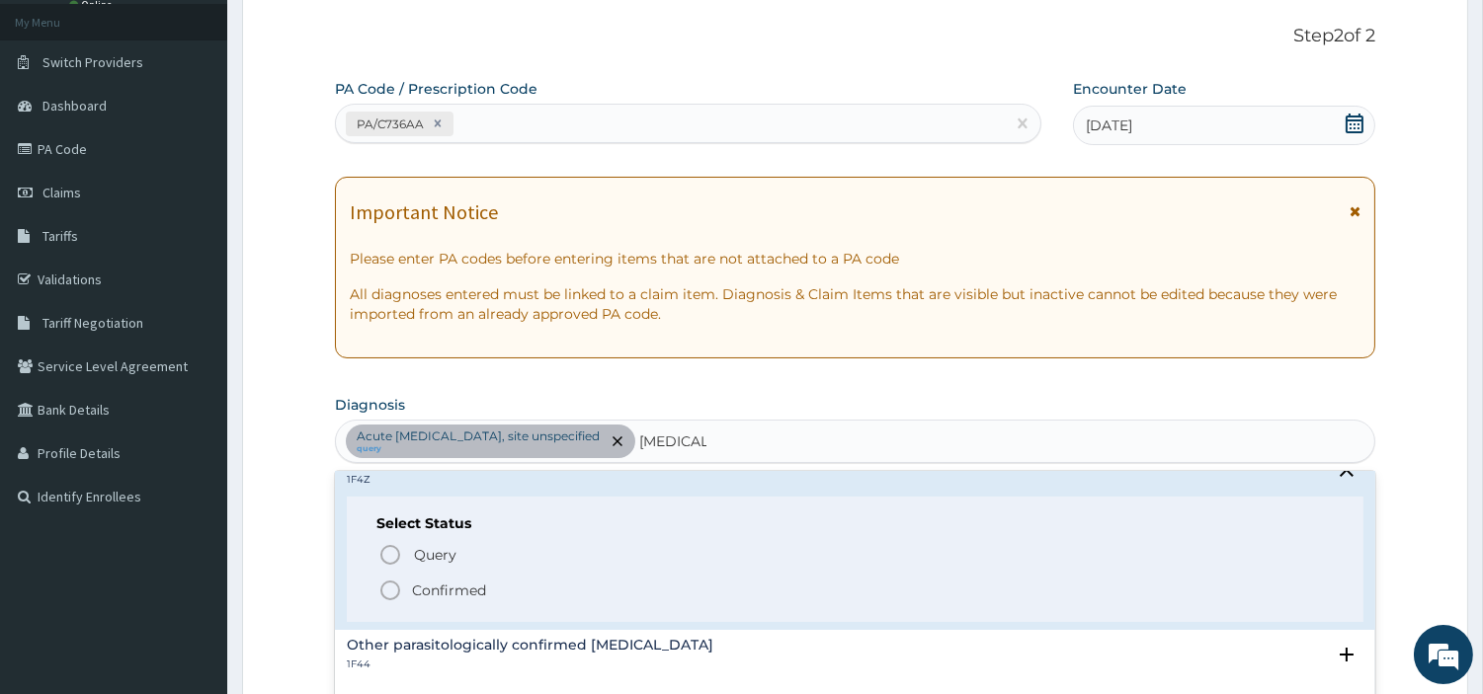
scroll to position [219, 0]
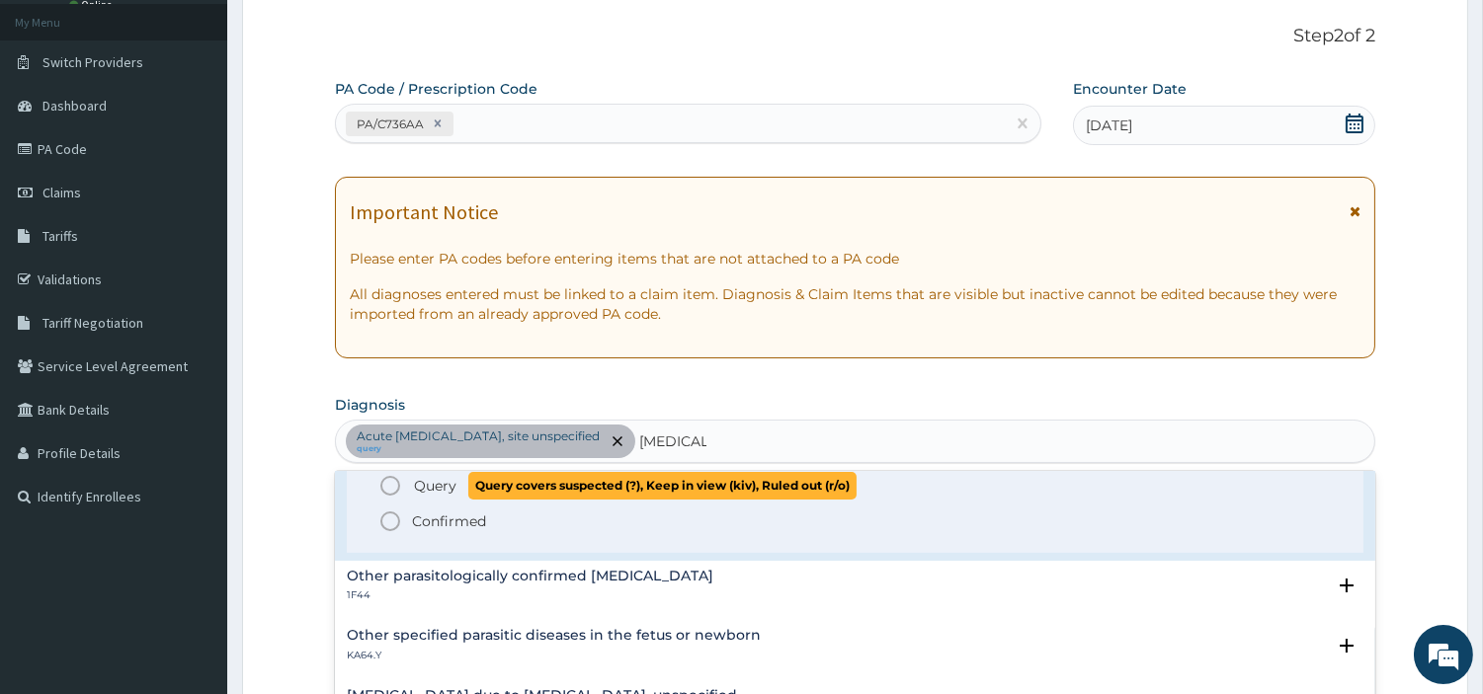
click at [448, 482] on span "Query" at bounding box center [435, 486] width 42 height 20
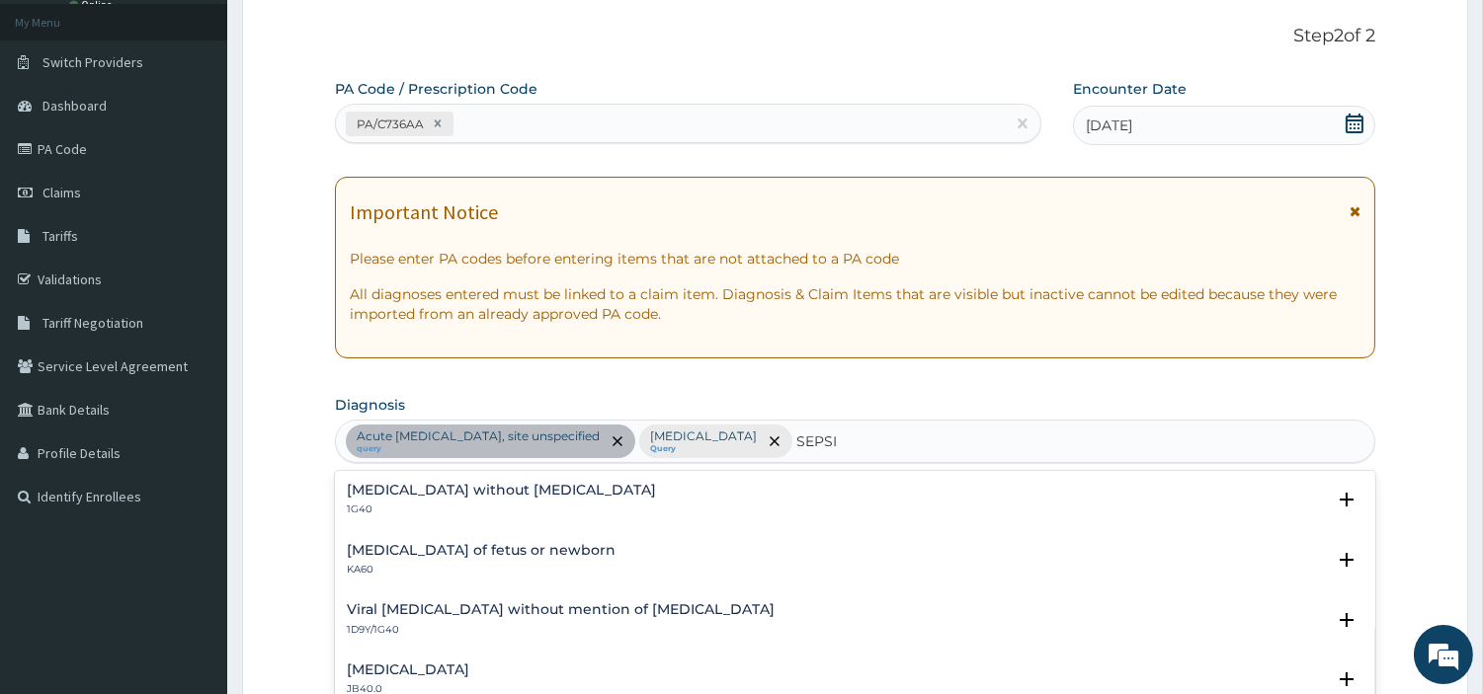
type input "SEPSIS"
click at [435, 503] on p "1G40" at bounding box center [501, 510] width 309 height 14
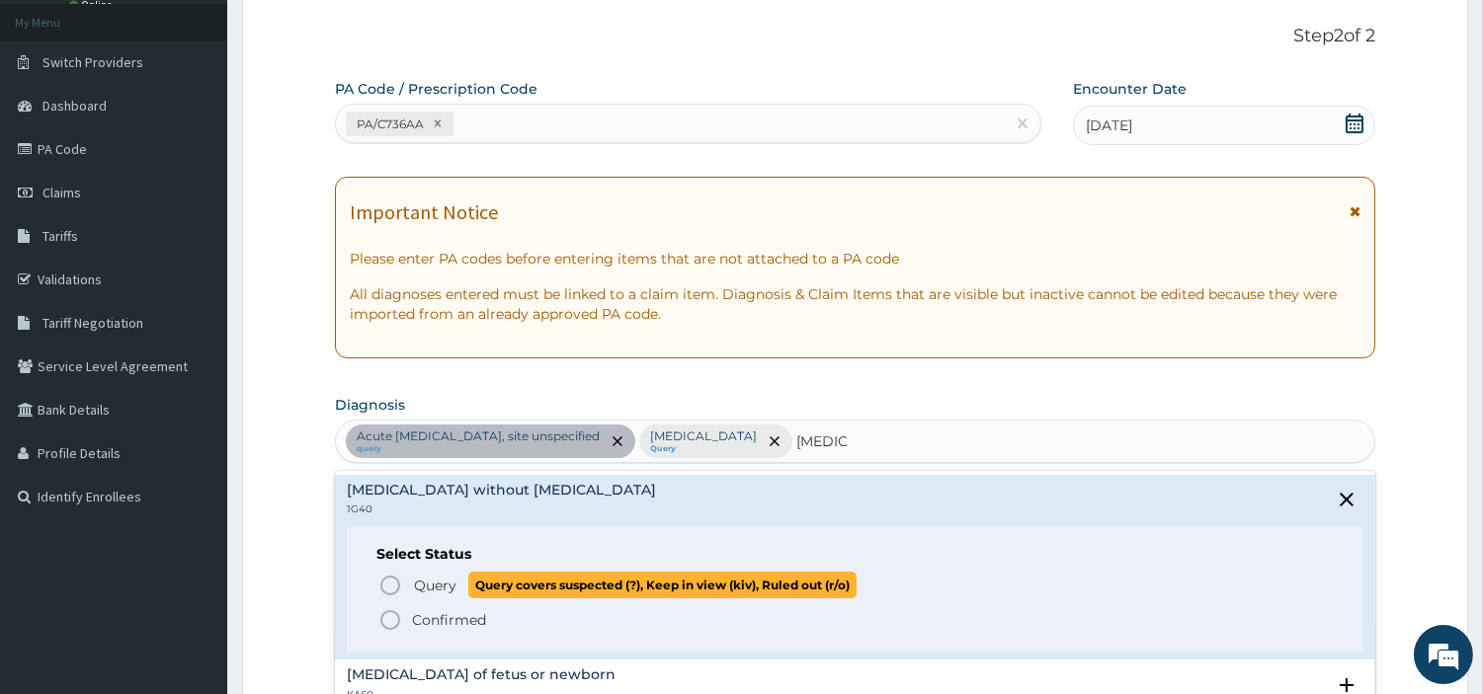
click at [427, 595] on span "Query" at bounding box center [435, 586] width 42 height 20
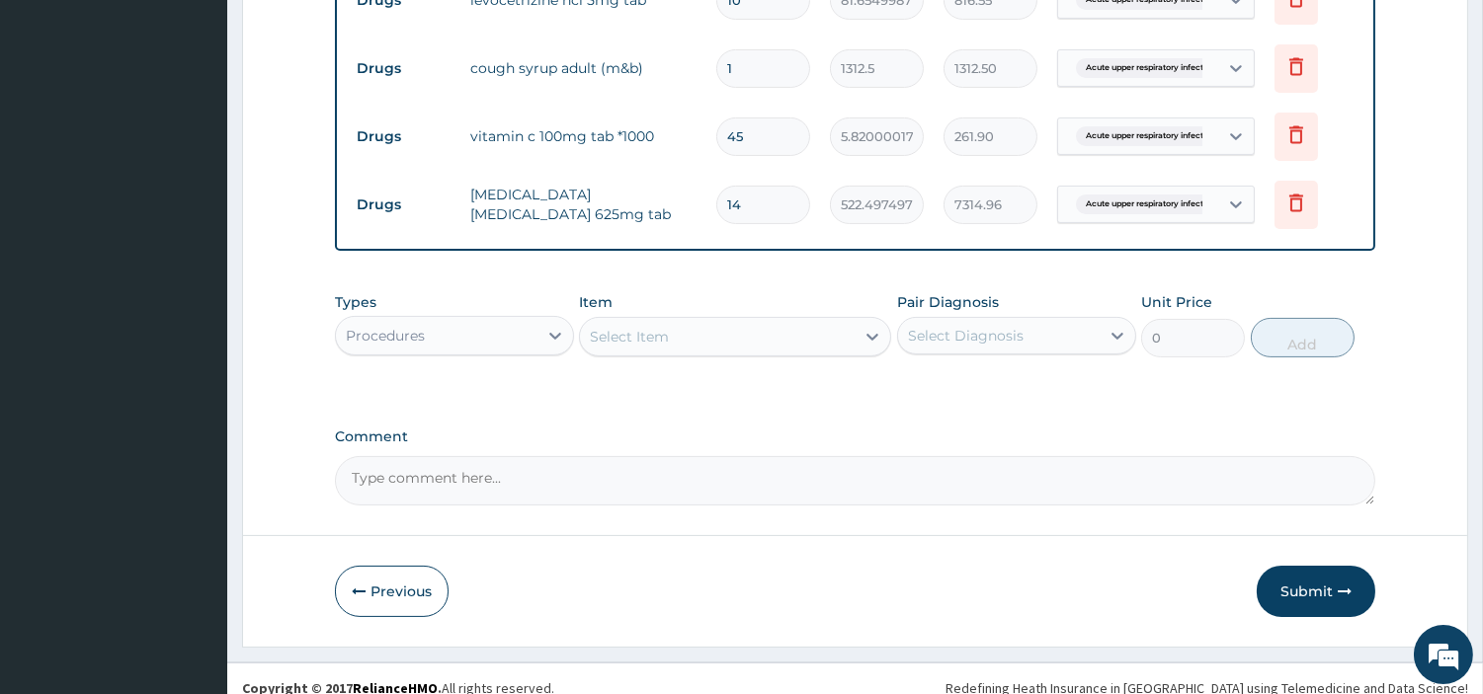
scroll to position [841, 0]
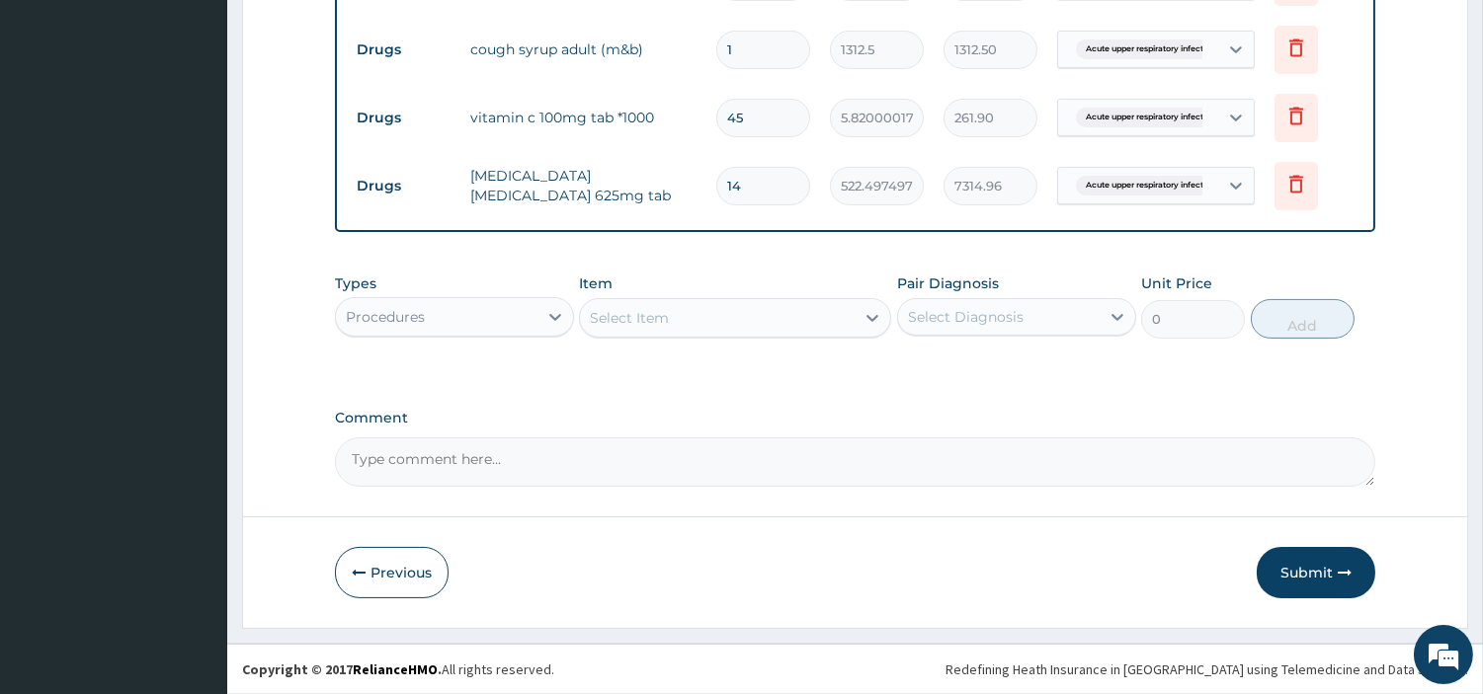
click at [725, 306] on div "Select Item" at bounding box center [717, 318] width 275 height 32
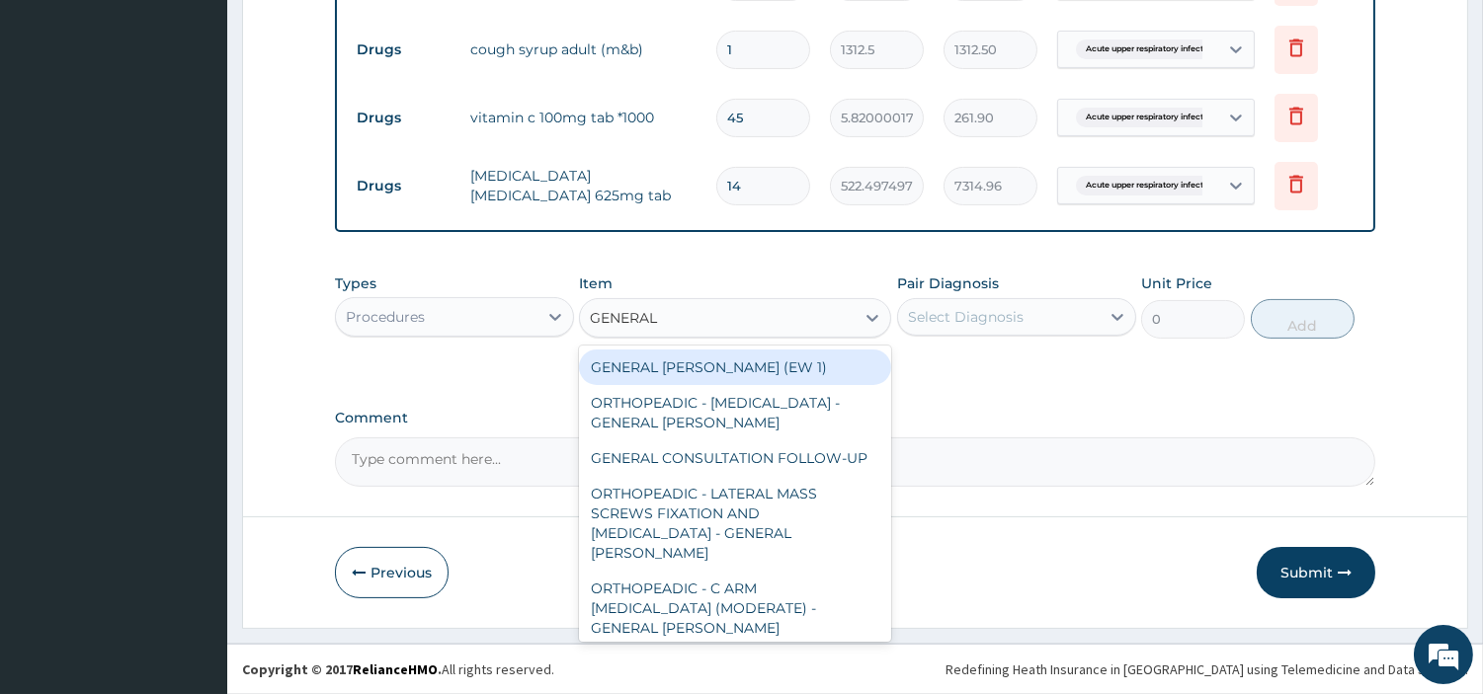
type input "GENERAL C"
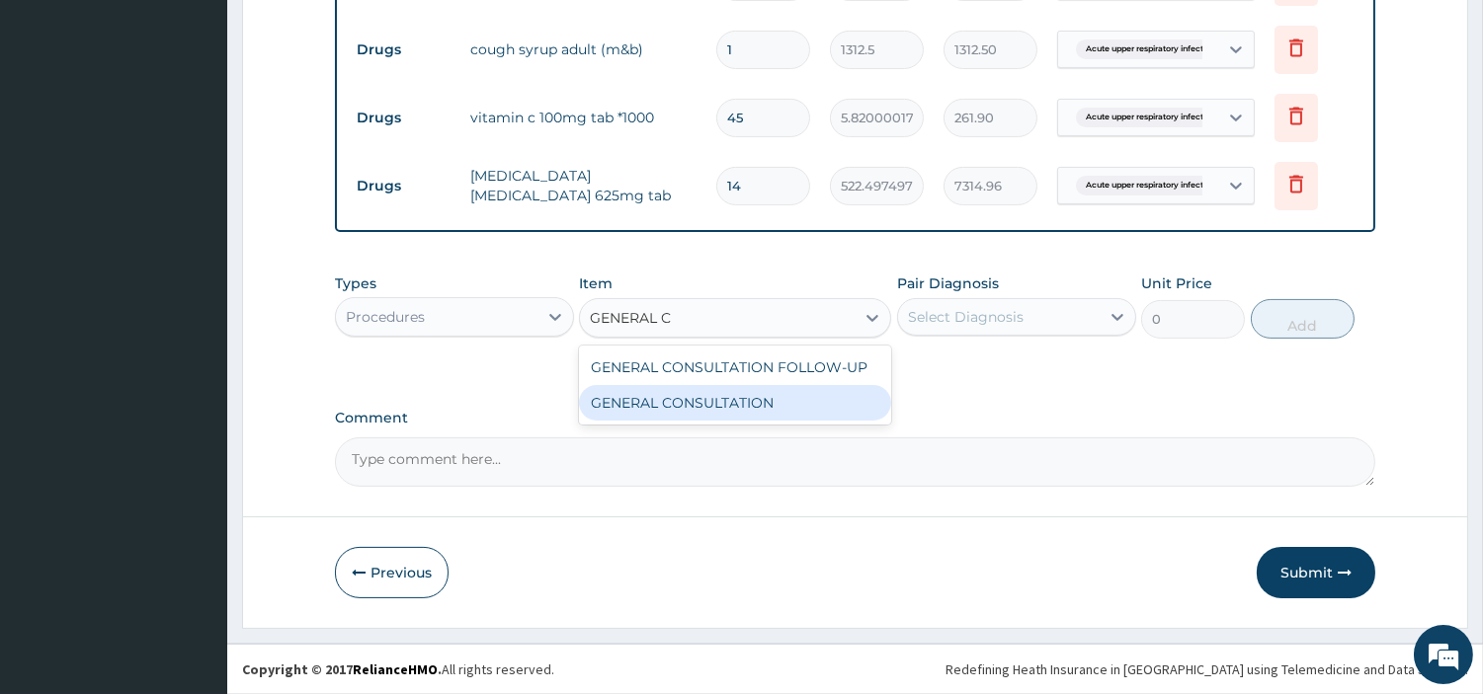
drag, startPoint x: 741, startPoint y: 403, endPoint x: 930, endPoint y: 373, distance: 191.0
click at [738, 405] on div "GENERAL CONSULTATION" at bounding box center [735, 403] width 312 height 36
type input "6750"
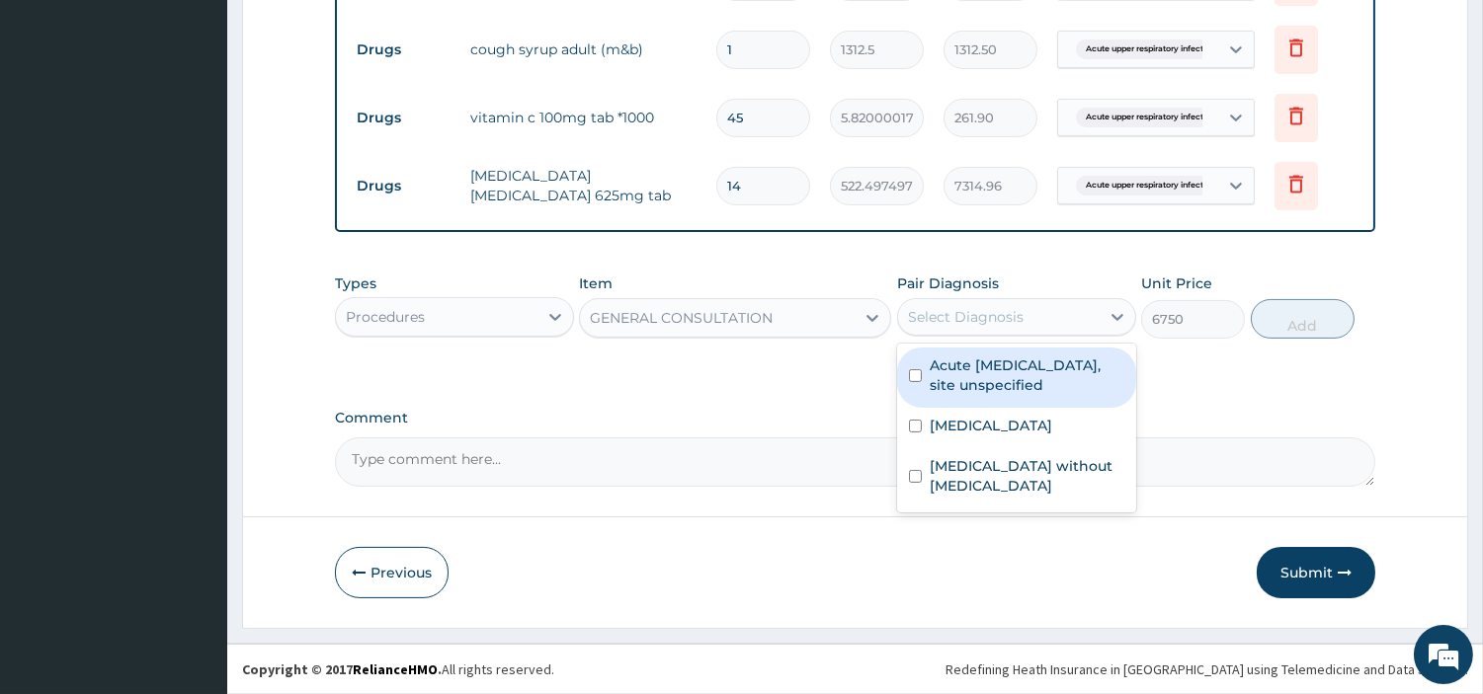
click at [995, 319] on div "Select Diagnosis" at bounding box center [966, 317] width 116 height 20
click at [1000, 391] on label "Acute upper respiratory infection, site unspecified" at bounding box center [1027, 376] width 195 height 40
checkbox input "true"
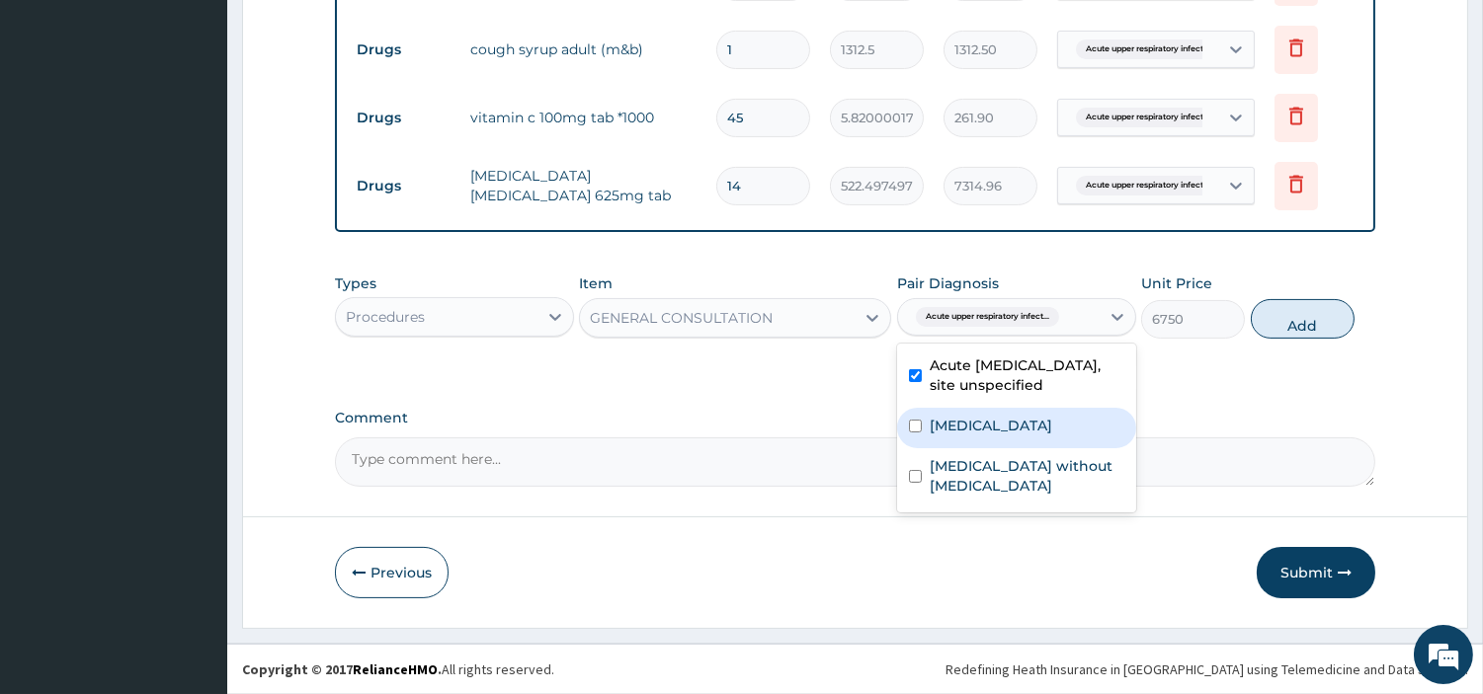
click at [991, 436] on div "Malaria, unspecified" at bounding box center [1016, 428] width 239 height 41
checkbox input "true"
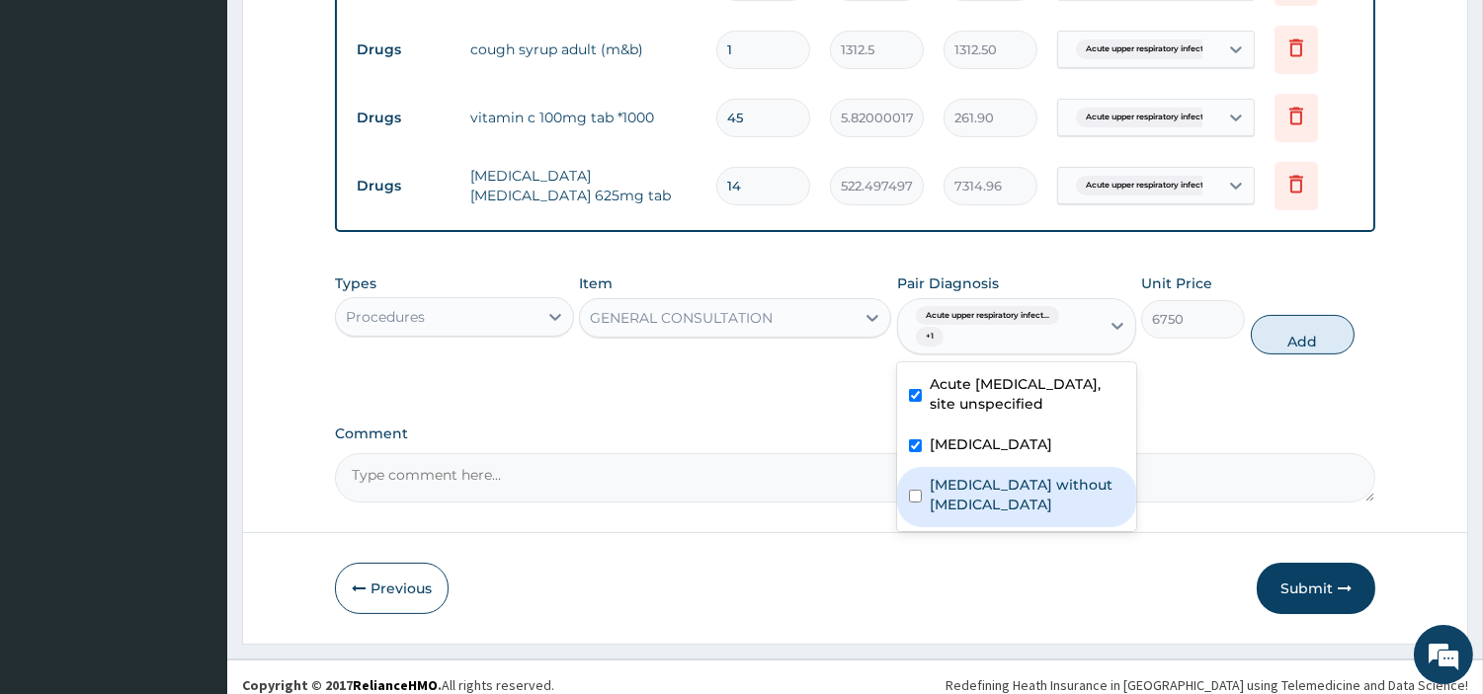
click at [1005, 486] on label "Sepsis without septic shock" at bounding box center [1027, 495] width 195 height 40
checkbox input "true"
click at [1267, 327] on button "Add" at bounding box center [1303, 335] width 104 height 40
type input "0"
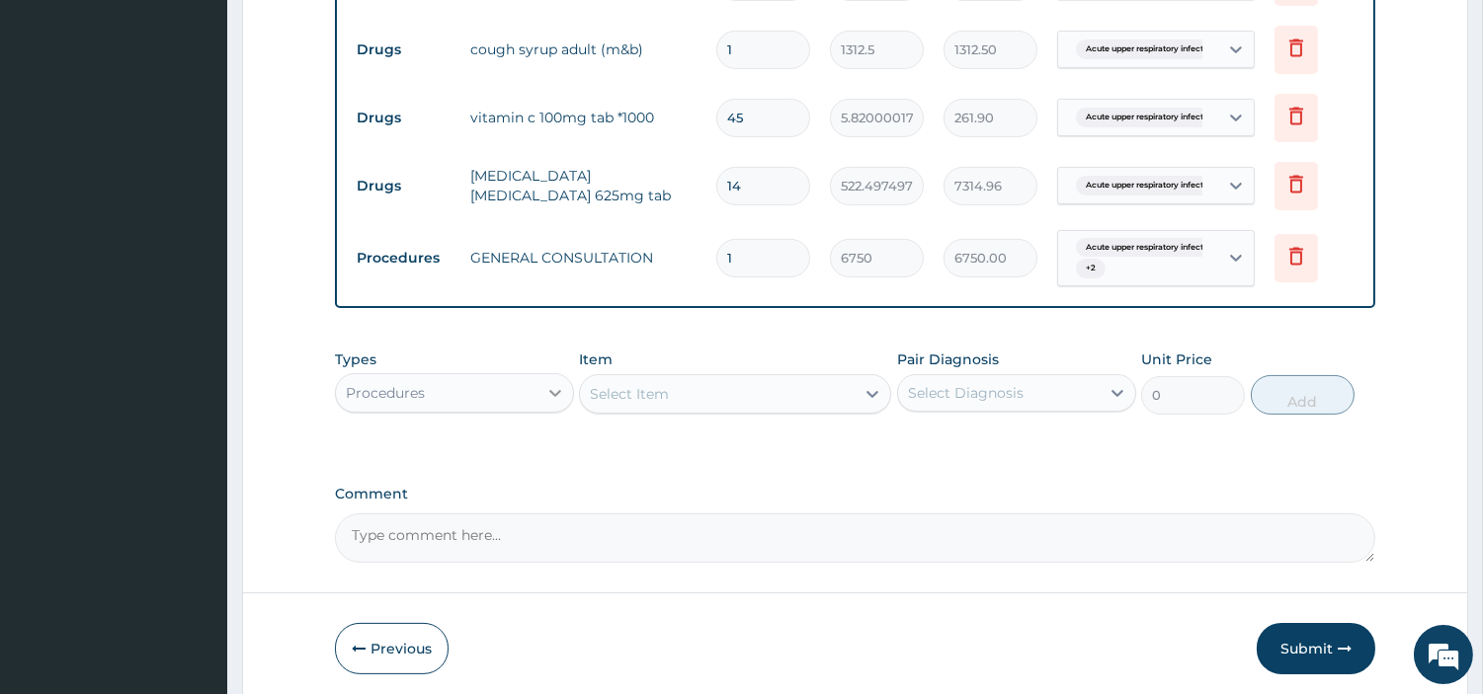
click at [559, 389] on icon at bounding box center [555, 393] width 20 height 20
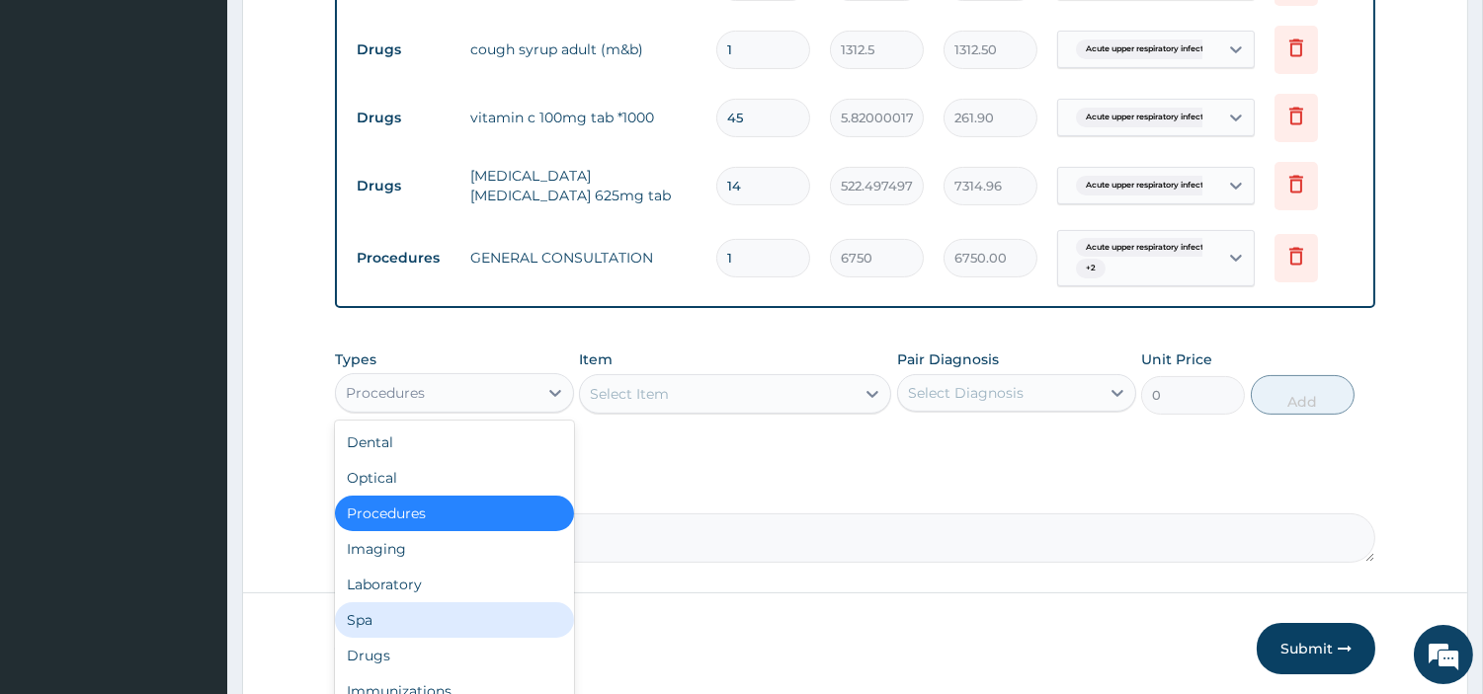
click at [478, 588] on div "Laboratory" at bounding box center [454, 585] width 239 height 36
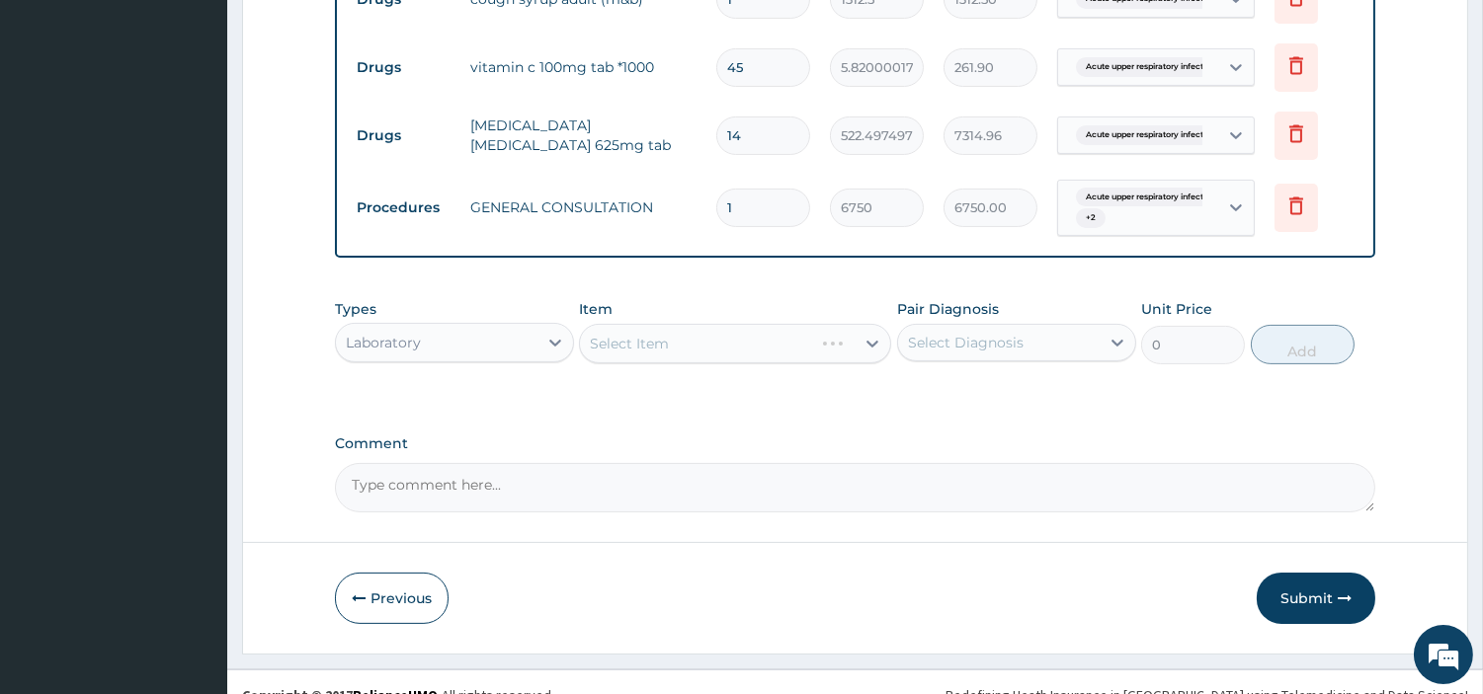
scroll to position [917, 0]
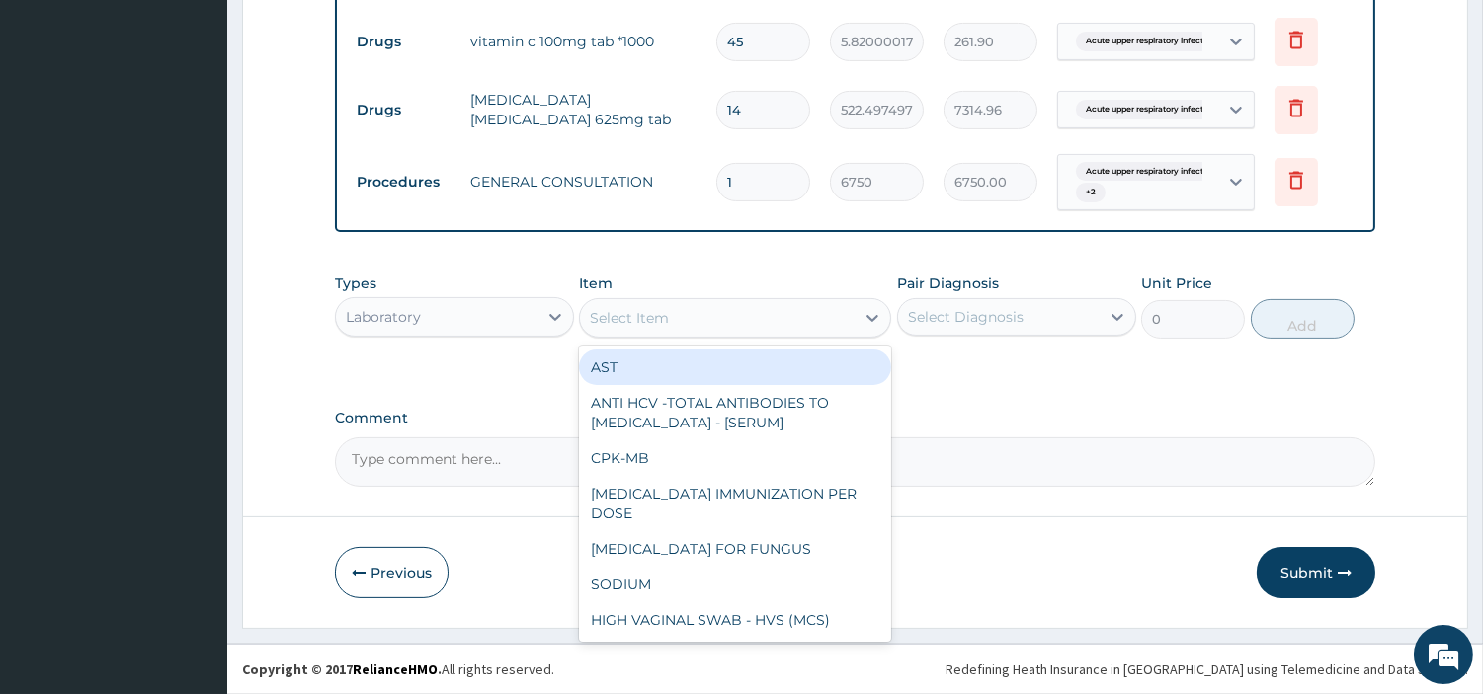
click at [762, 331] on div "Select Item" at bounding box center [717, 318] width 275 height 32
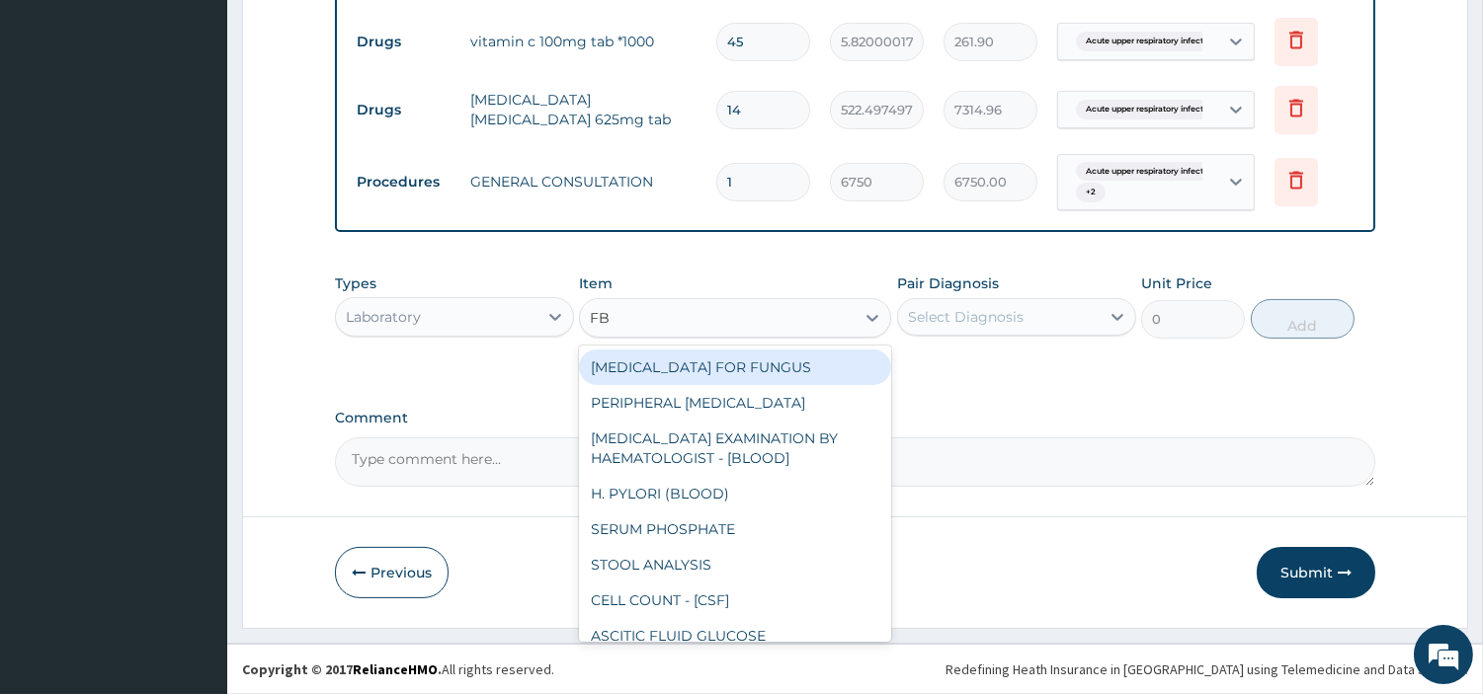
type input "FBC"
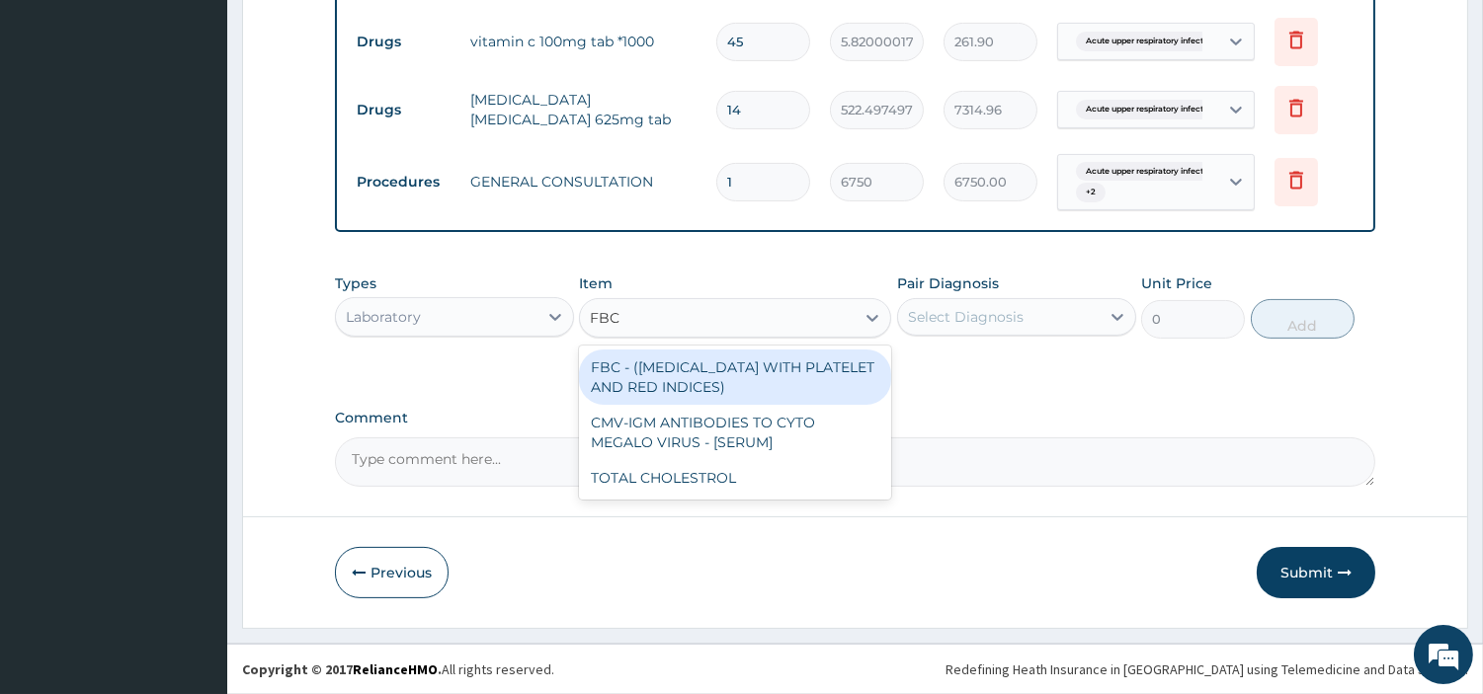
click at [761, 379] on div "FBC - (FULL BLOOD COUNT WITH PLATELET AND RED INDICES)" at bounding box center [735, 377] width 312 height 55
type input "5400"
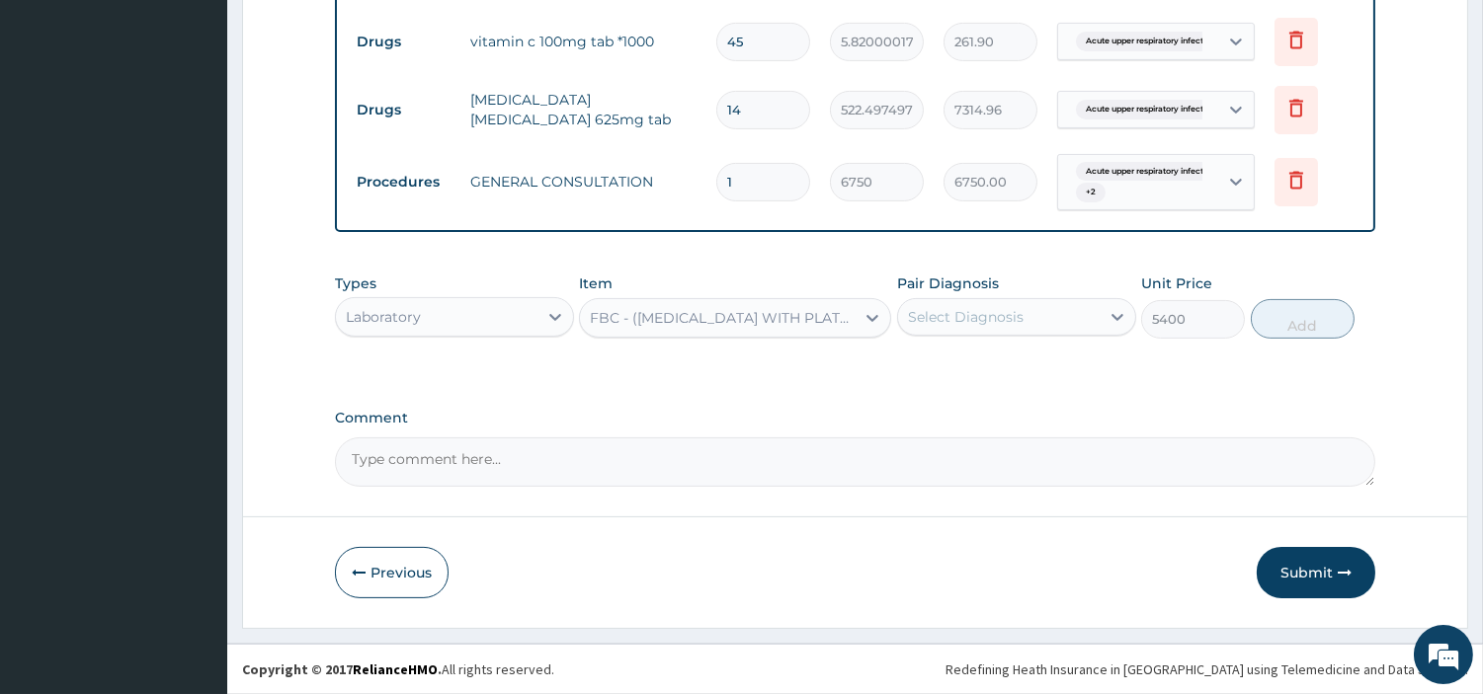
click at [1008, 289] on div "Pair Diagnosis Select Diagnosis" at bounding box center [1016, 306] width 239 height 65
click at [1010, 313] on div "Select Diagnosis" at bounding box center [966, 317] width 116 height 20
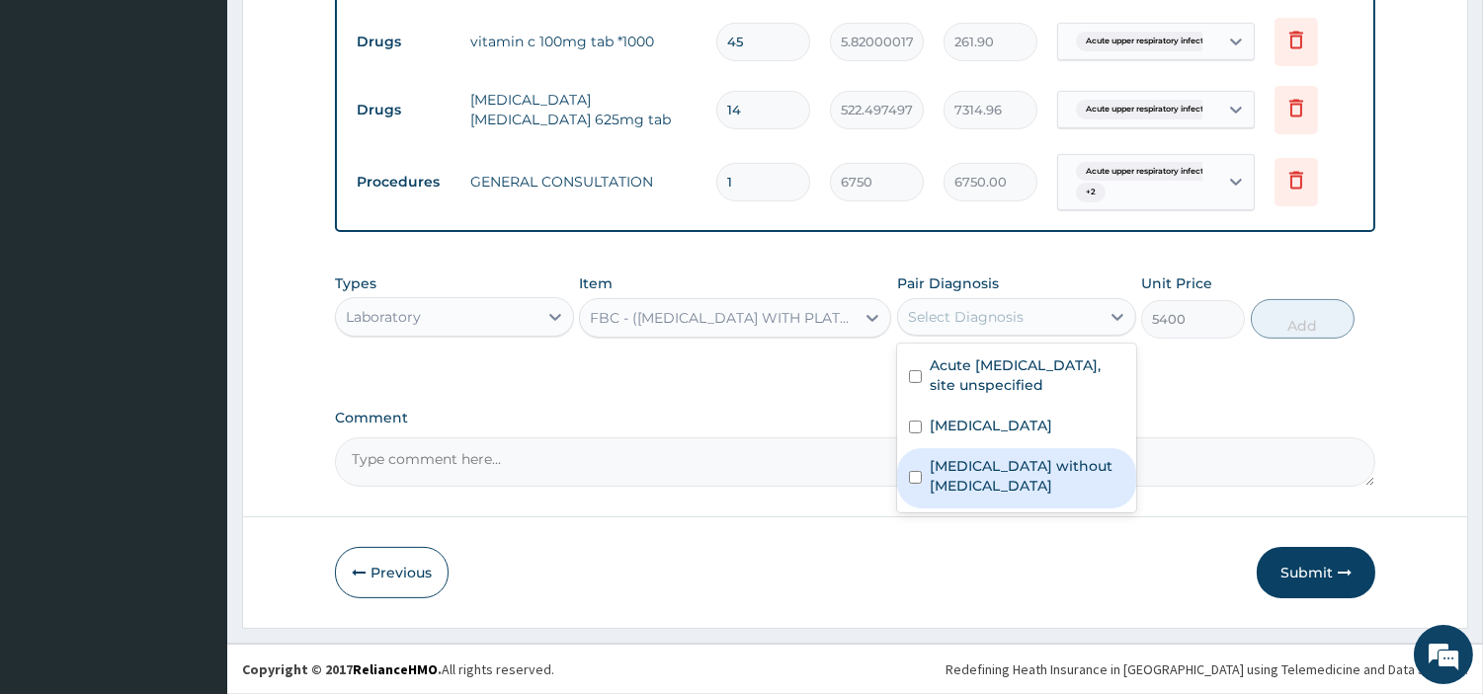
click at [1040, 458] on label "Sepsis without septic shock" at bounding box center [1027, 476] width 195 height 40
checkbox input "true"
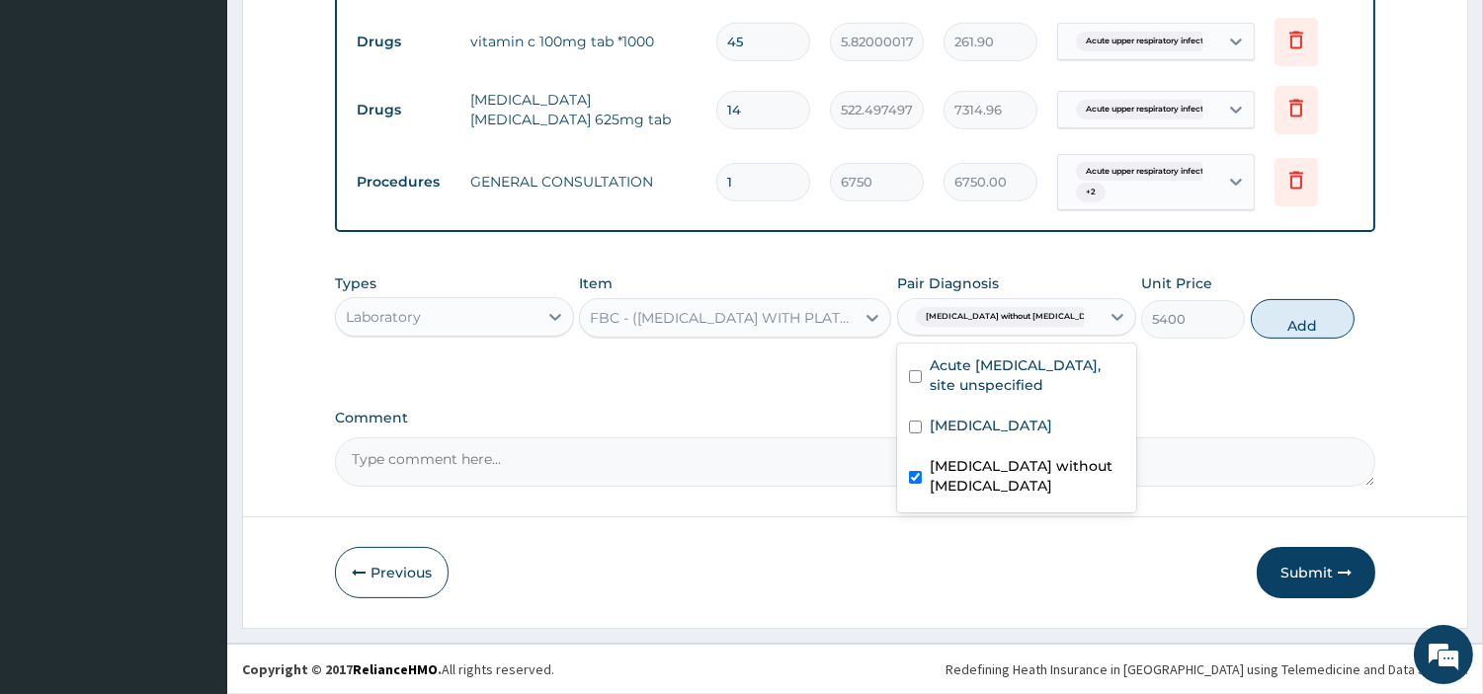
click at [1276, 318] on button "Add" at bounding box center [1303, 319] width 104 height 40
type input "0"
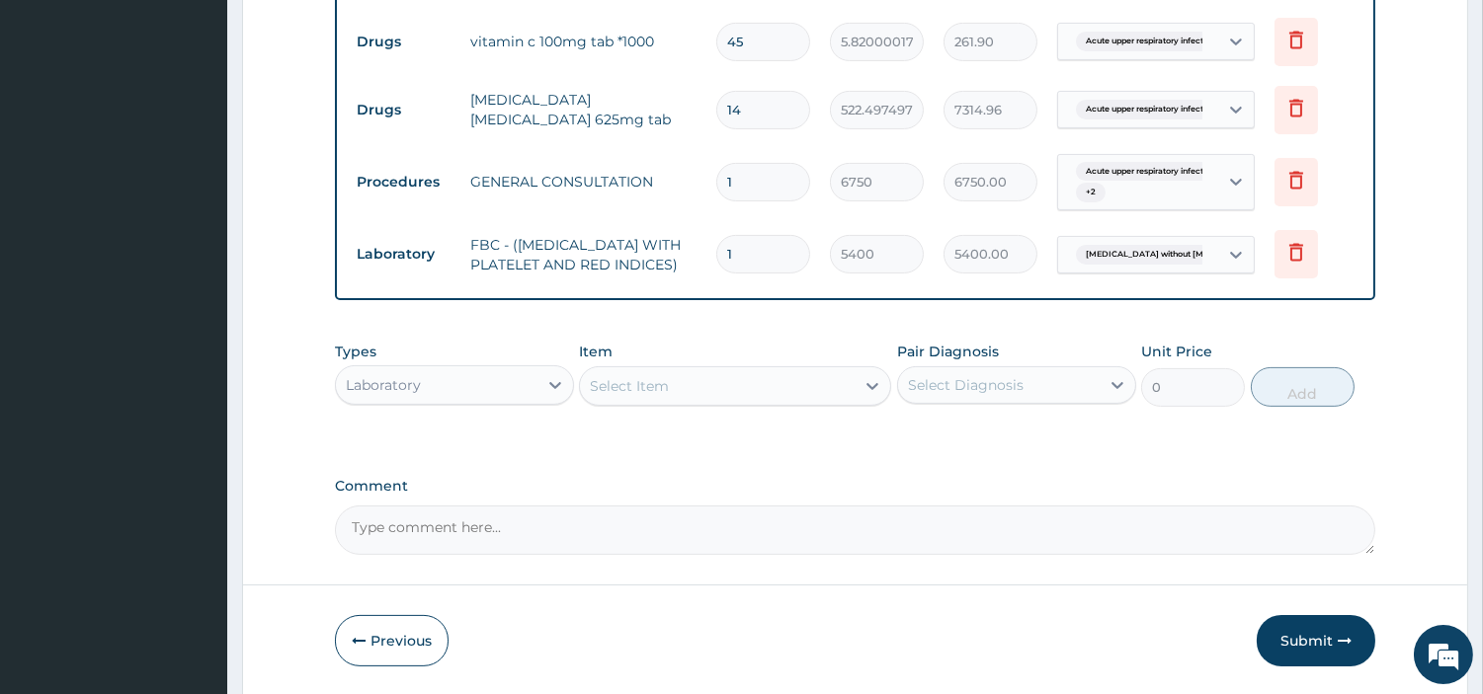
click at [734, 395] on div "Select Item" at bounding box center [717, 386] width 275 height 32
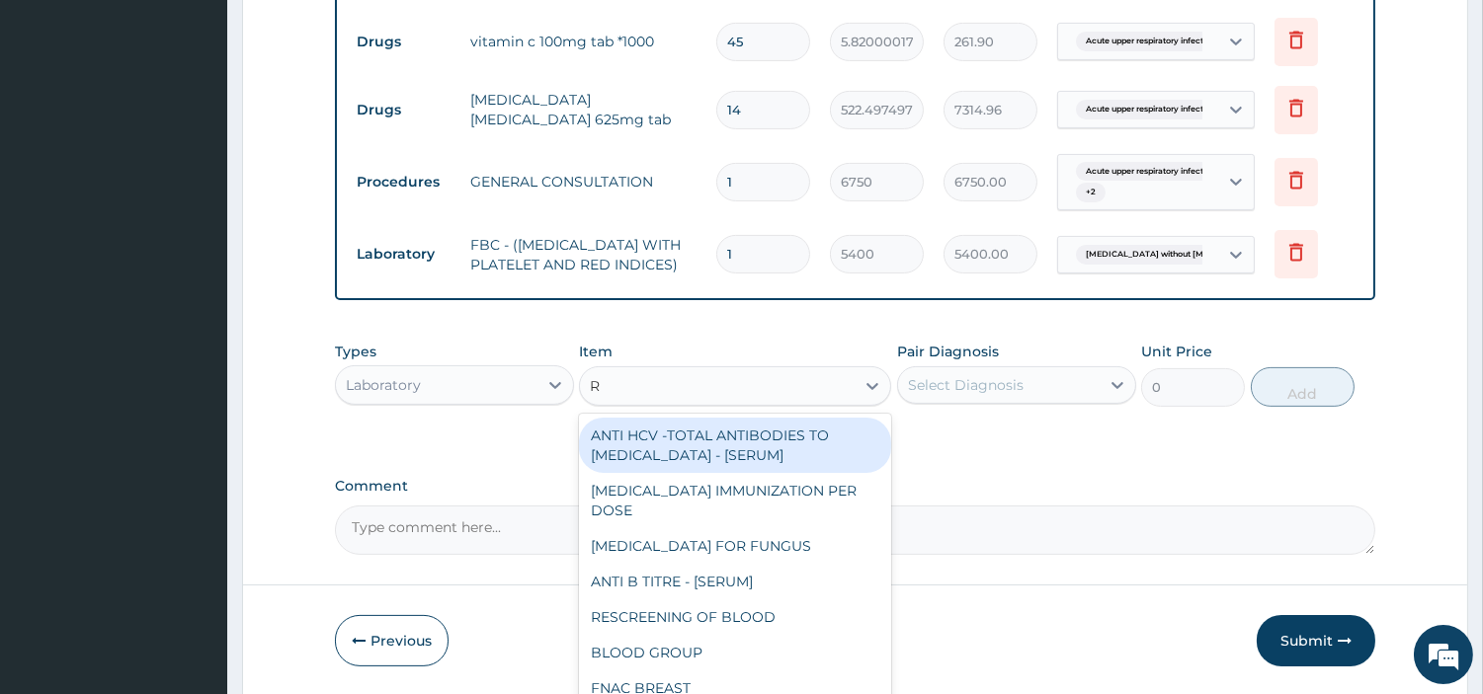
type input "RD"
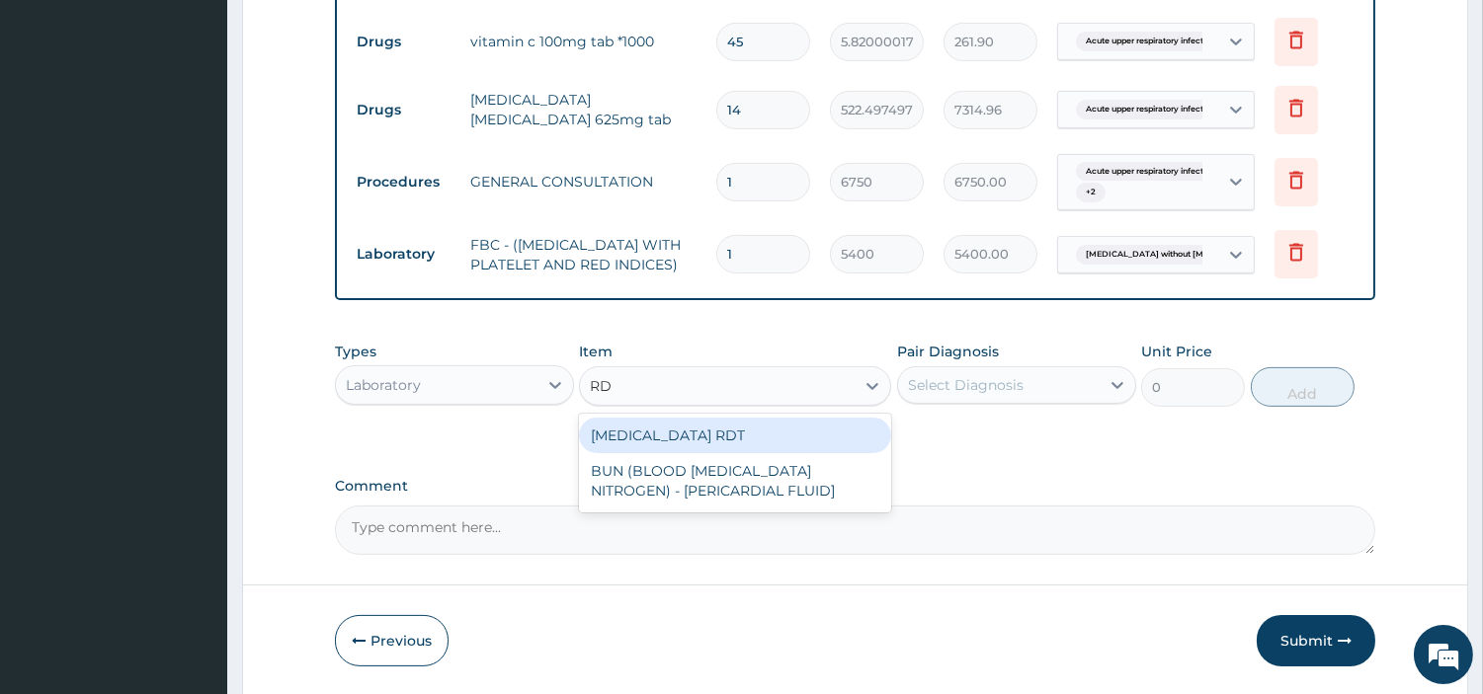
click at [764, 438] on div "MALARIA RDT" at bounding box center [735, 436] width 312 height 36
type input "2700"
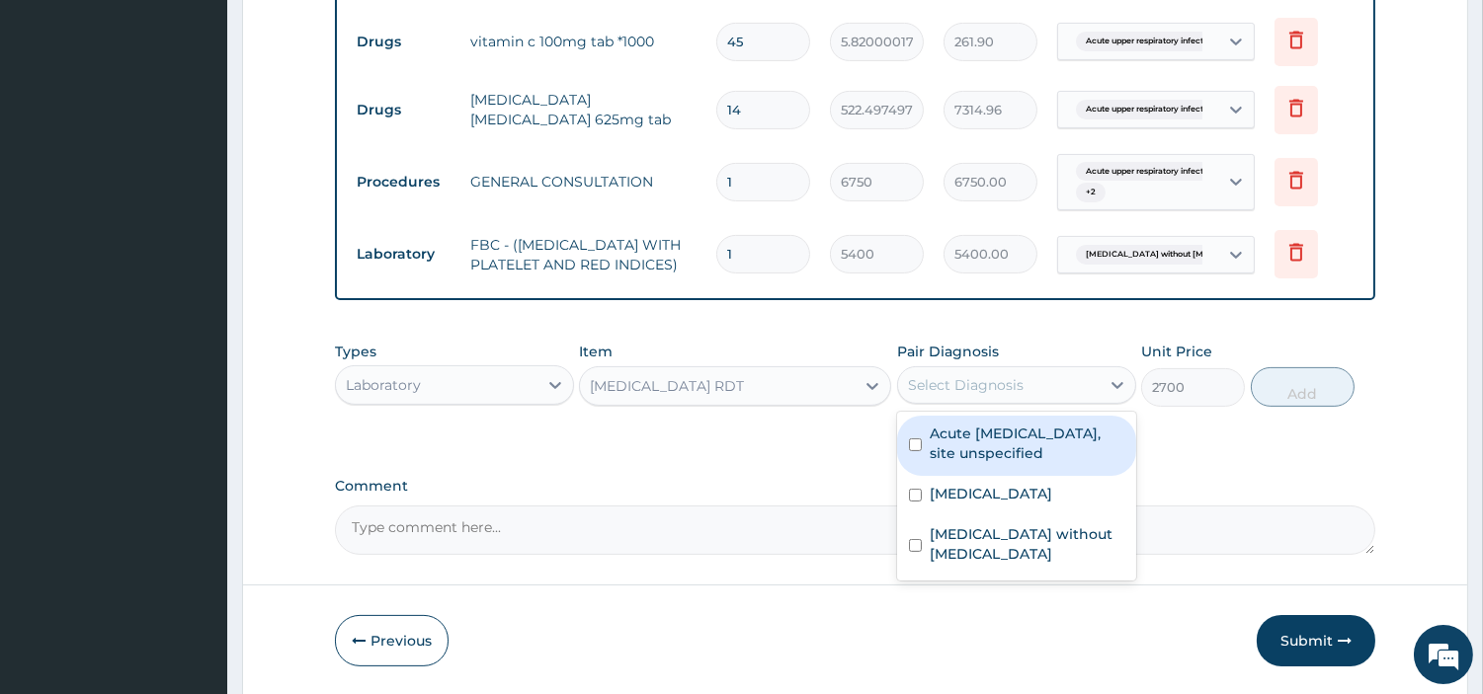
click at [1061, 377] on div "Select Diagnosis" at bounding box center [1016, 386] width 239 height 38
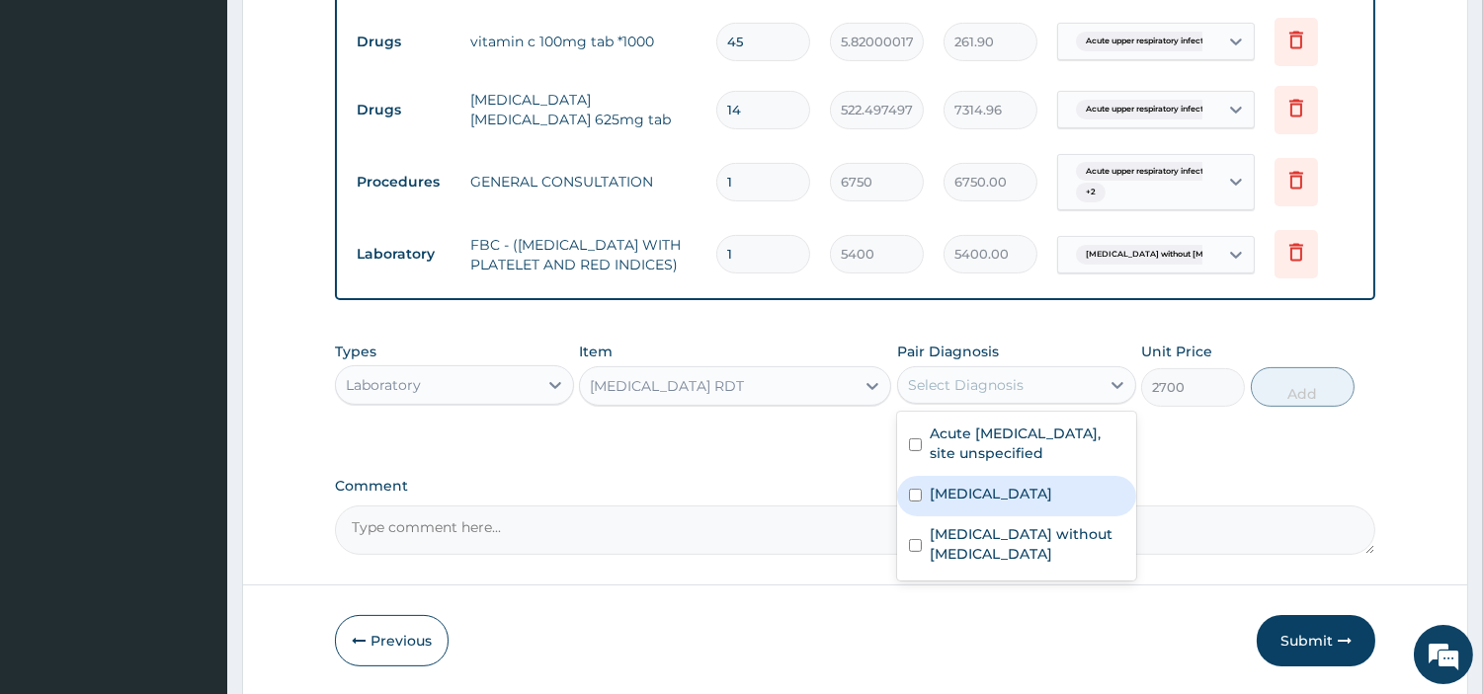
click at [992, 496] on label "Malaria, unspecified" at bounding box center [991, 494] width 122 height 20
checkbox input "true"
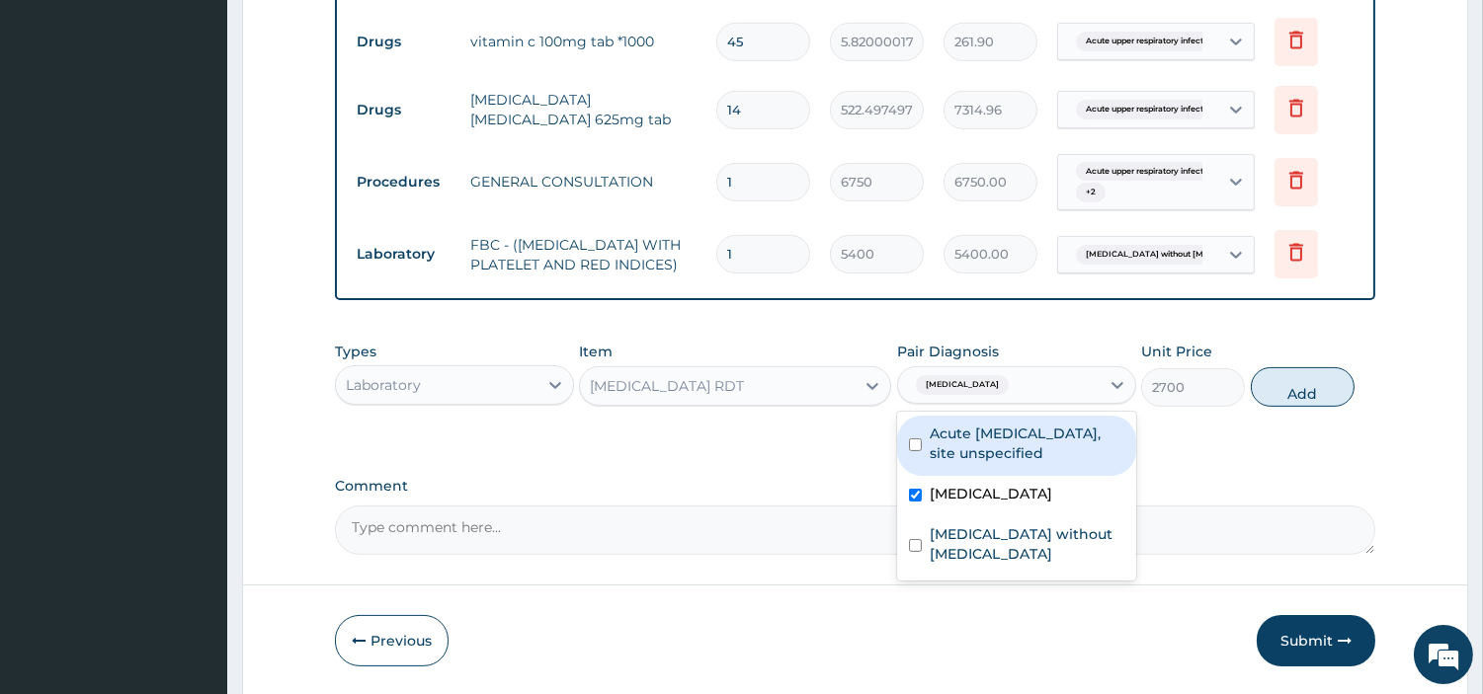
click at [1276, 395] on button "Add" at bounding box center [1303, 387] width 104 height 40
type input "0"
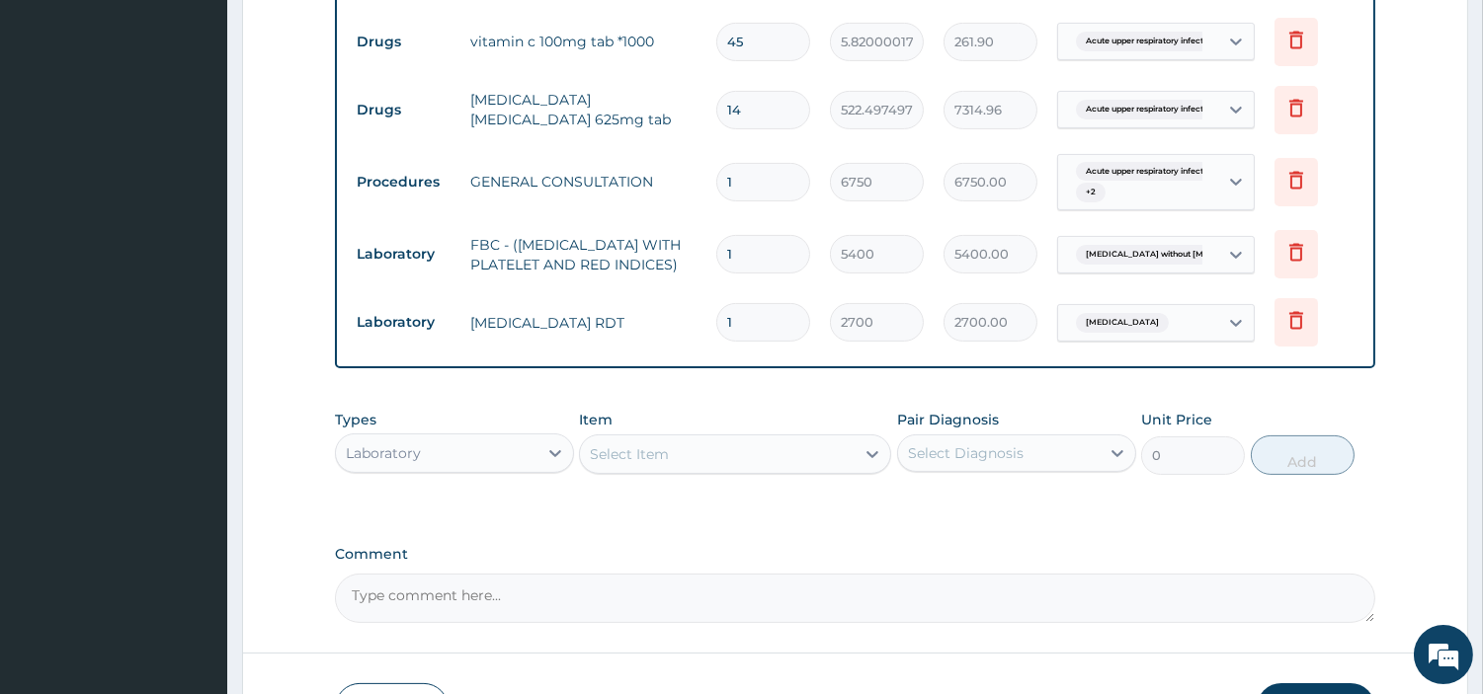
click at [397, 469] on div "Laboratory" at bounding box center [437, 454] width 202 height 32
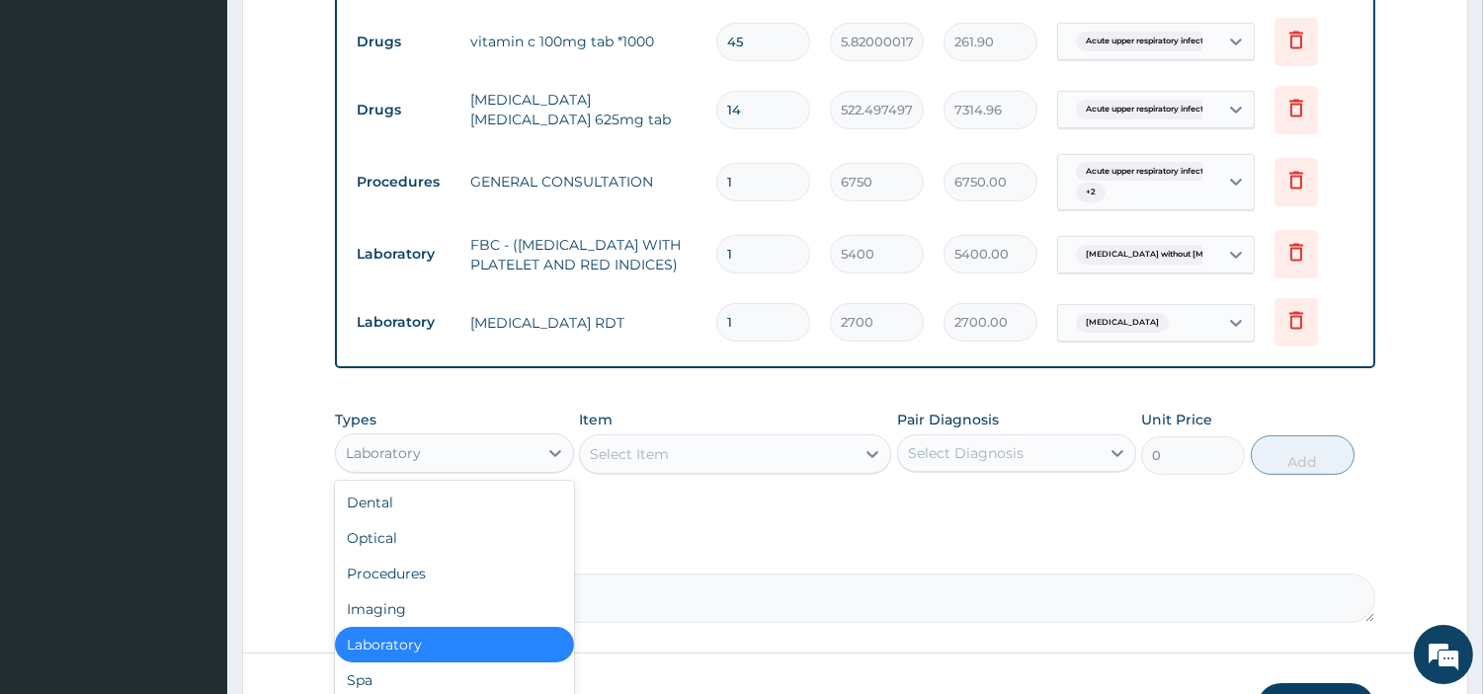
scroll to position [66, 0]
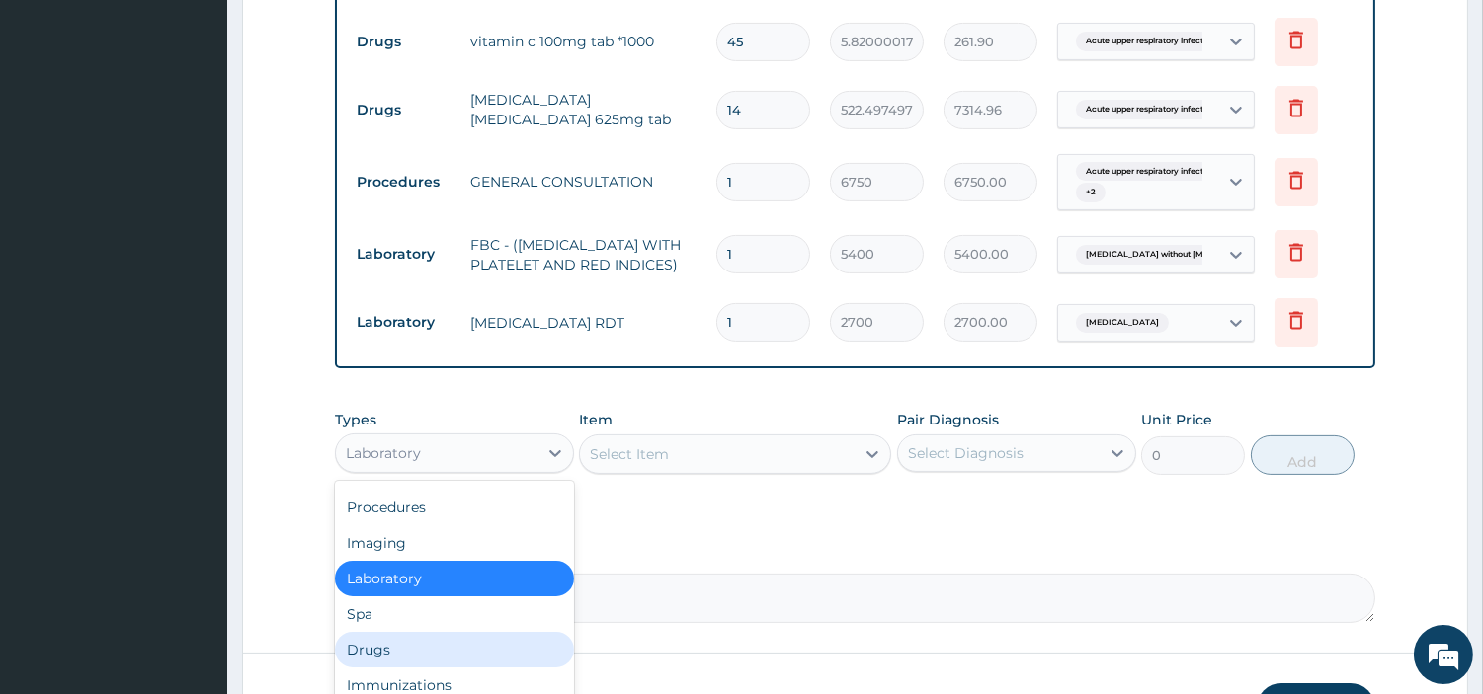
click at [401, 658] on div "Drugs" at bounding box center [454, 650] width 239 height 36
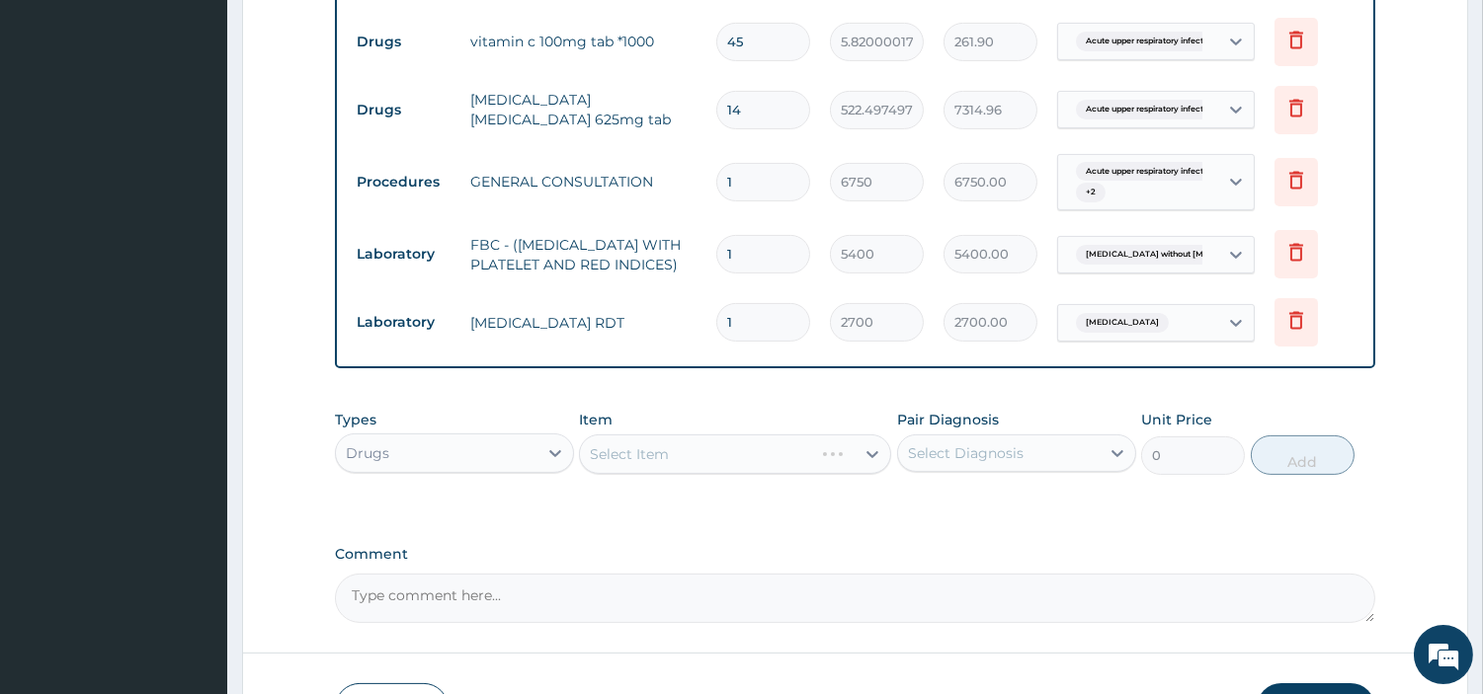
click at [695, 474] on div "Select Item" at bounding box center [735, 455] width 312 height 40
click at [697, 466] on div "Select Item" at bounding box center [717, 455] width 275 height 32
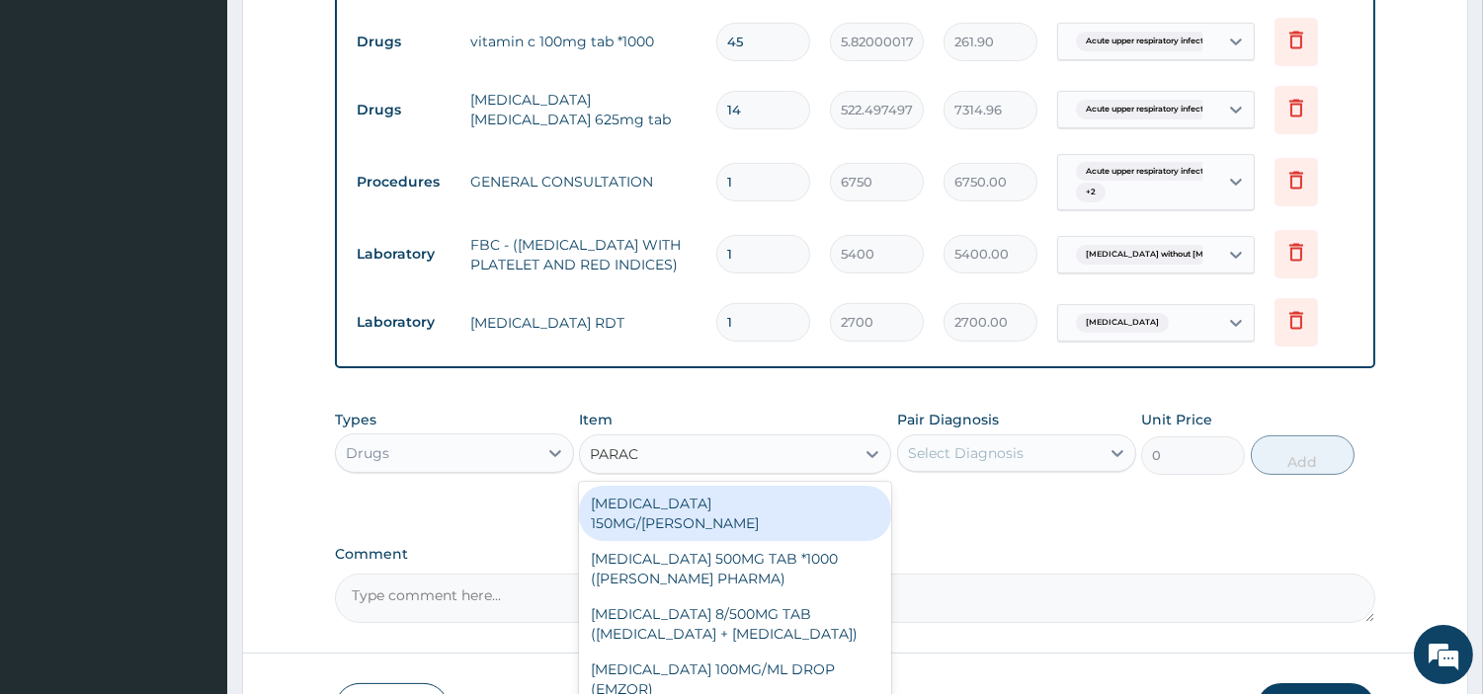
type input "PARACE"
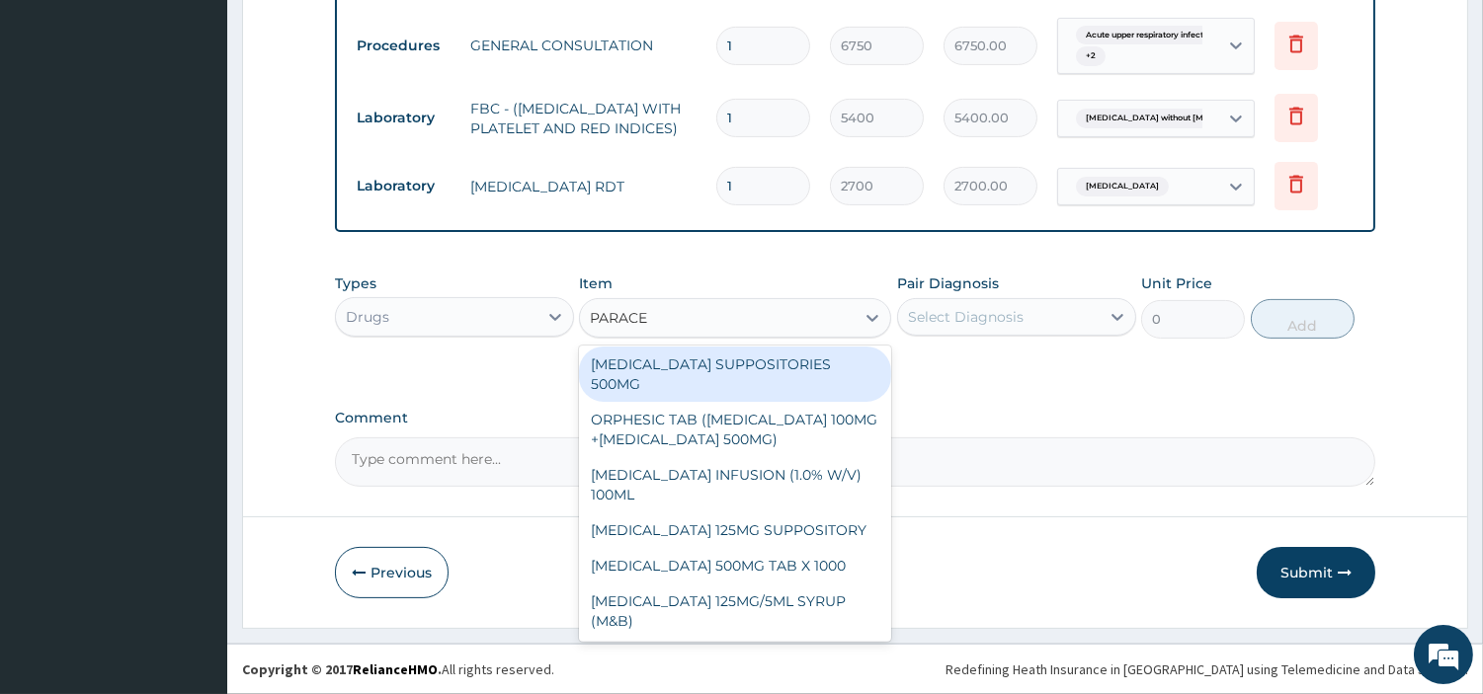
scroll to position [1064, 0]
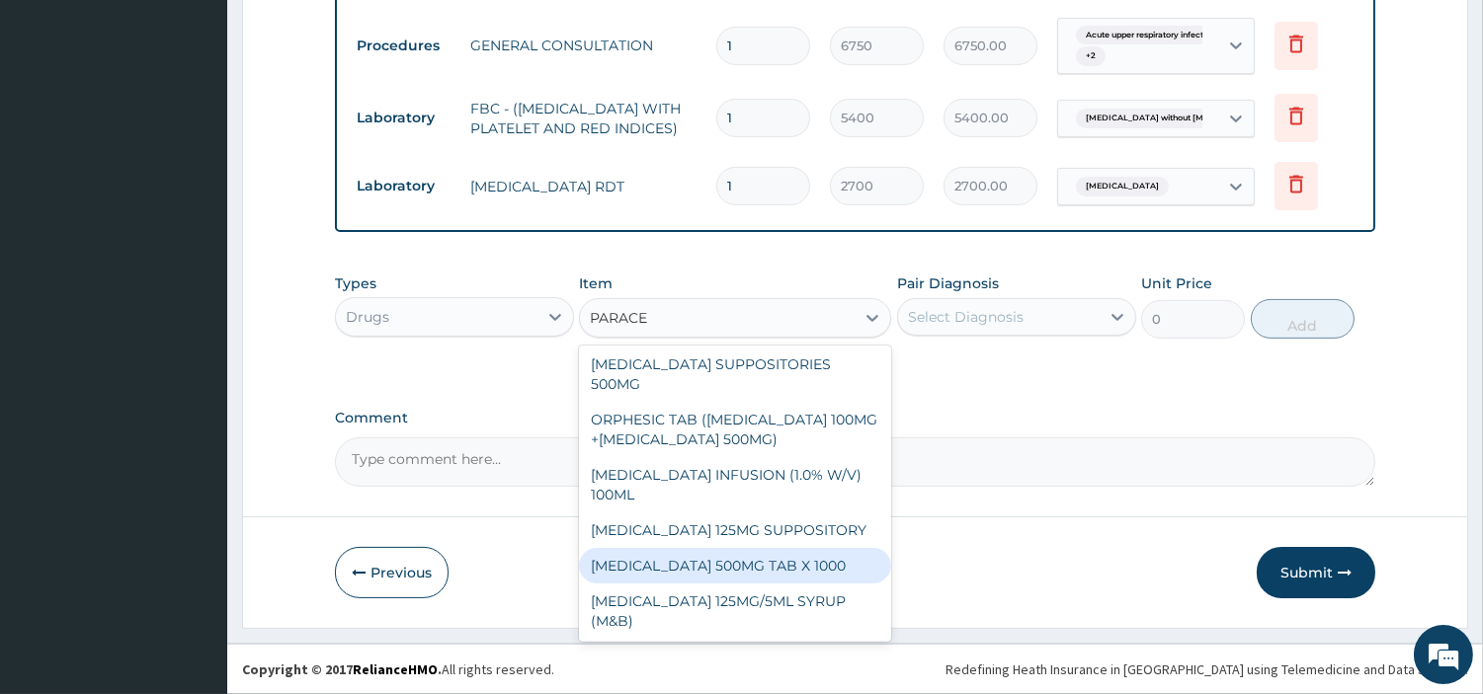
click at [848, 571] on div "PARACETAMOL 500MG TAB X 1000" at bounding box center [735, 566] width 312 height 36
type input "22.39999961853027"
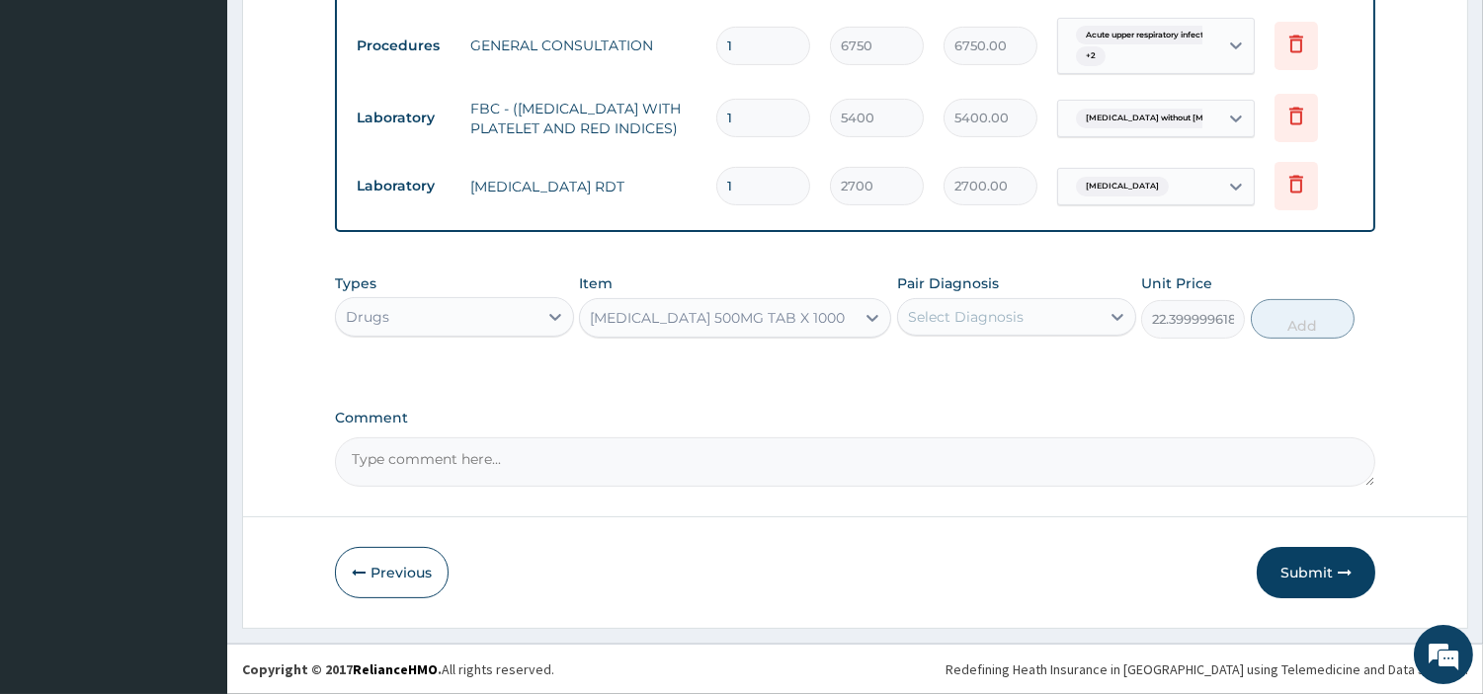
click at [981, 314] on div "Select Diagnosis" at bounding box center [966, 317] width 116 height 20
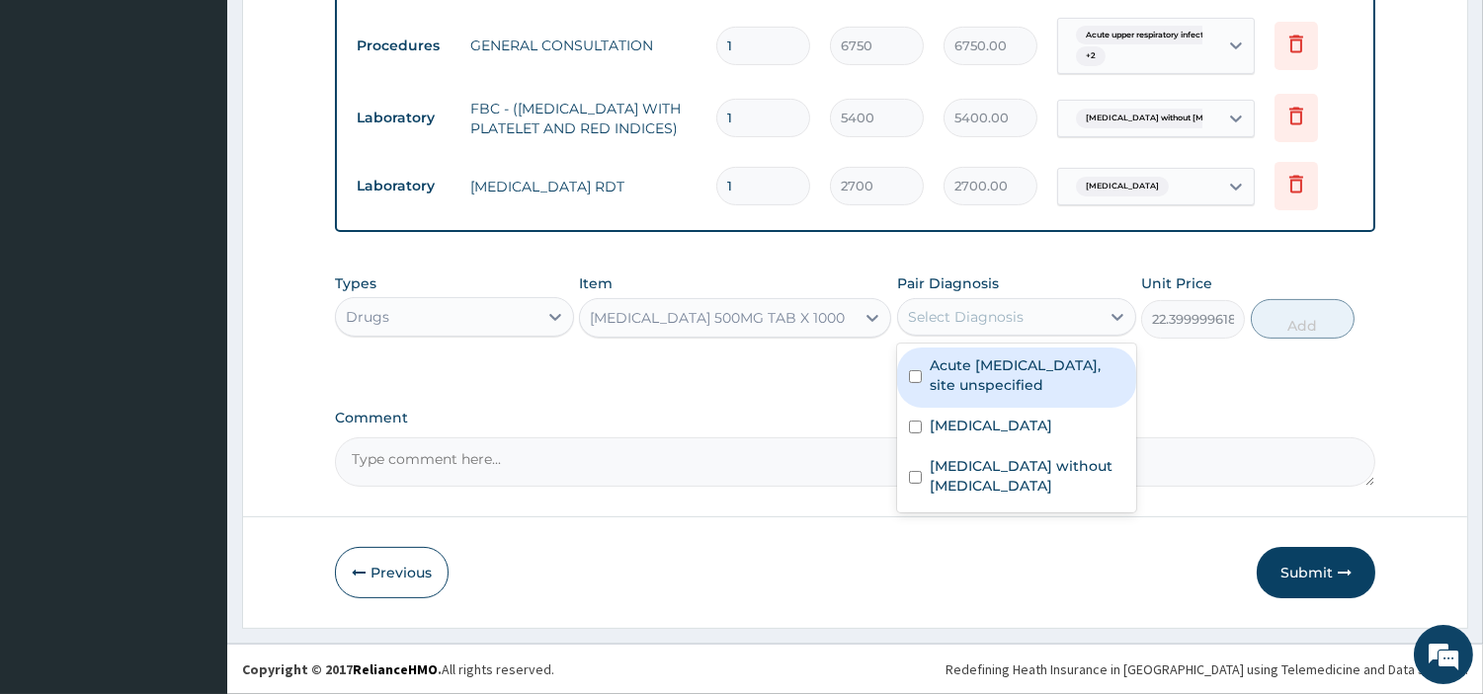
click at [999, 396] on div "Acute [MEDICAL_DATA], site unspecified" at bounding box center [1016, 378] width 239 height 60
checkbox input "true"
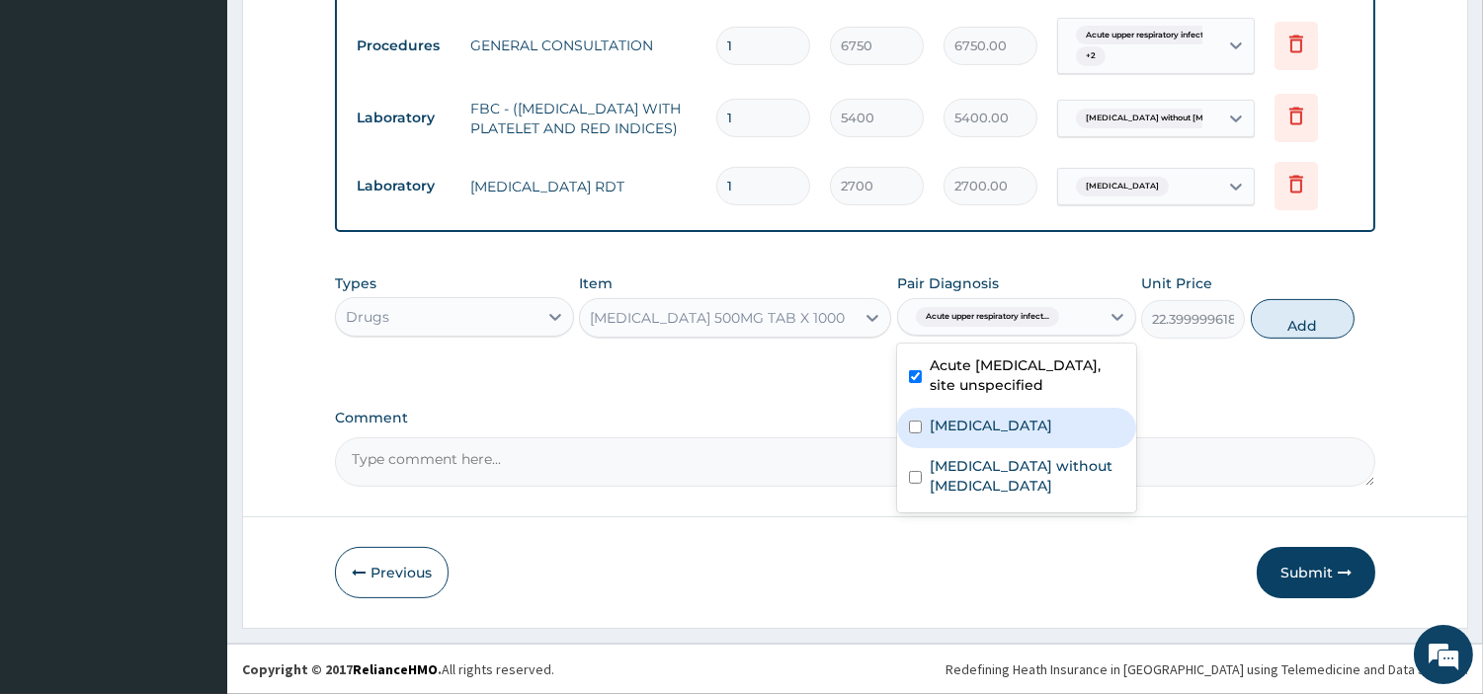
click at [990, 437] on div "Malaria, unspecified" at bounding box center [1016, 428] width 239 height 41
checkbox input "true"
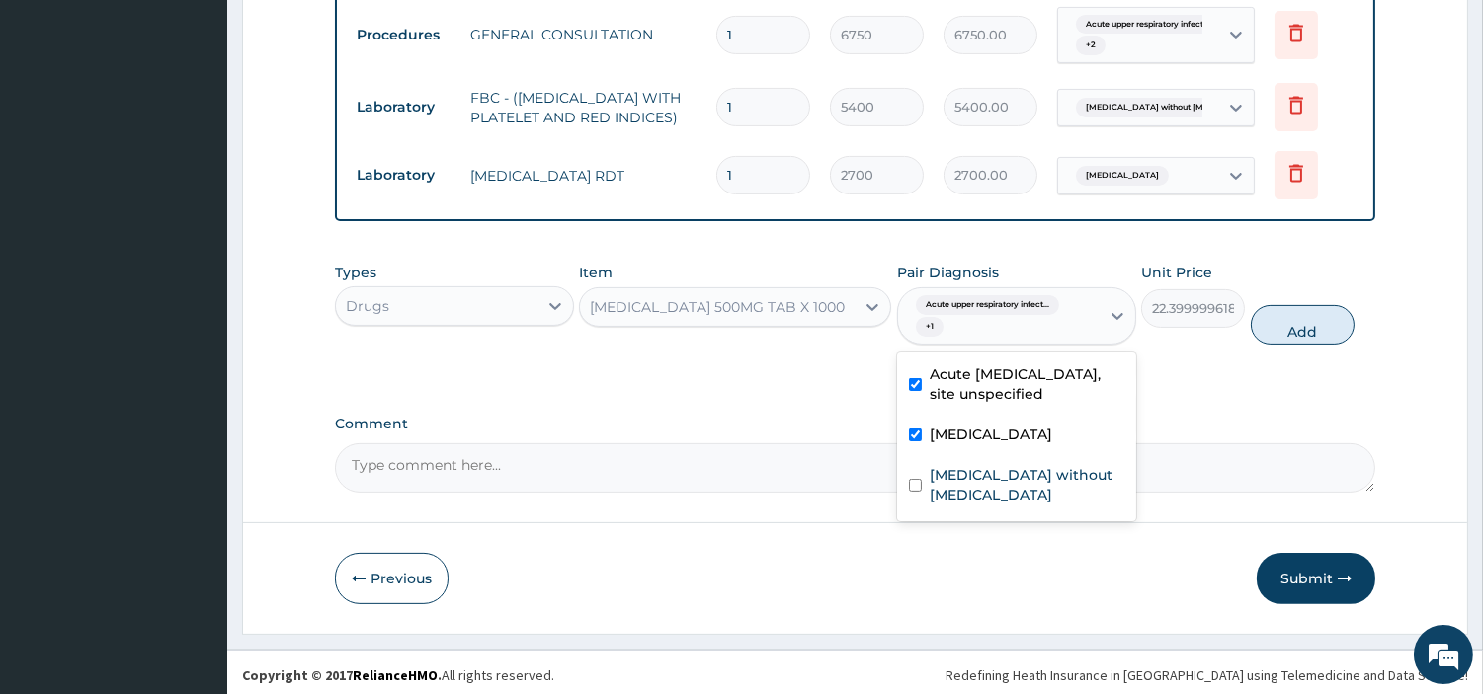
click at [1270, 345] on button "Add" at bounding box center [1303, 325] width 104 height 40
type input "0"
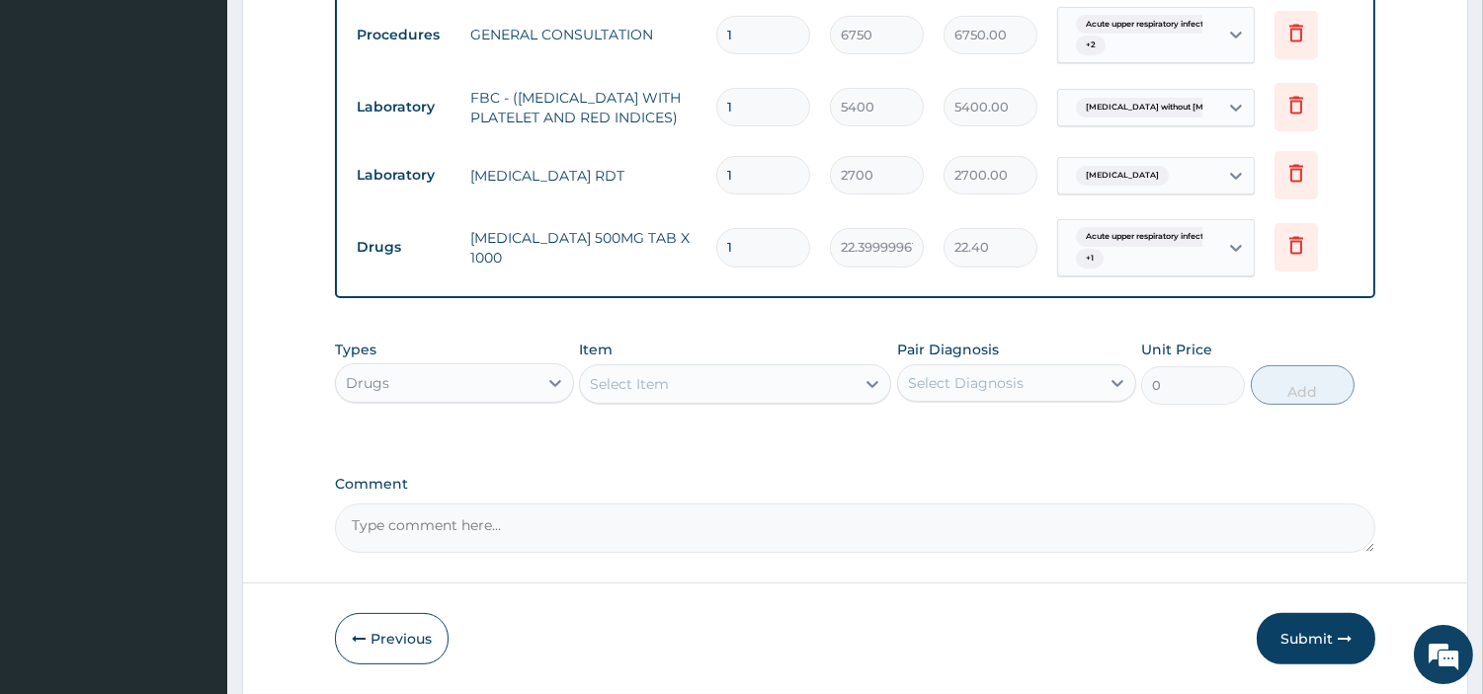
type input "0.00"
type input "2"
type input "44.80"
type input "24"
type input "537.60"
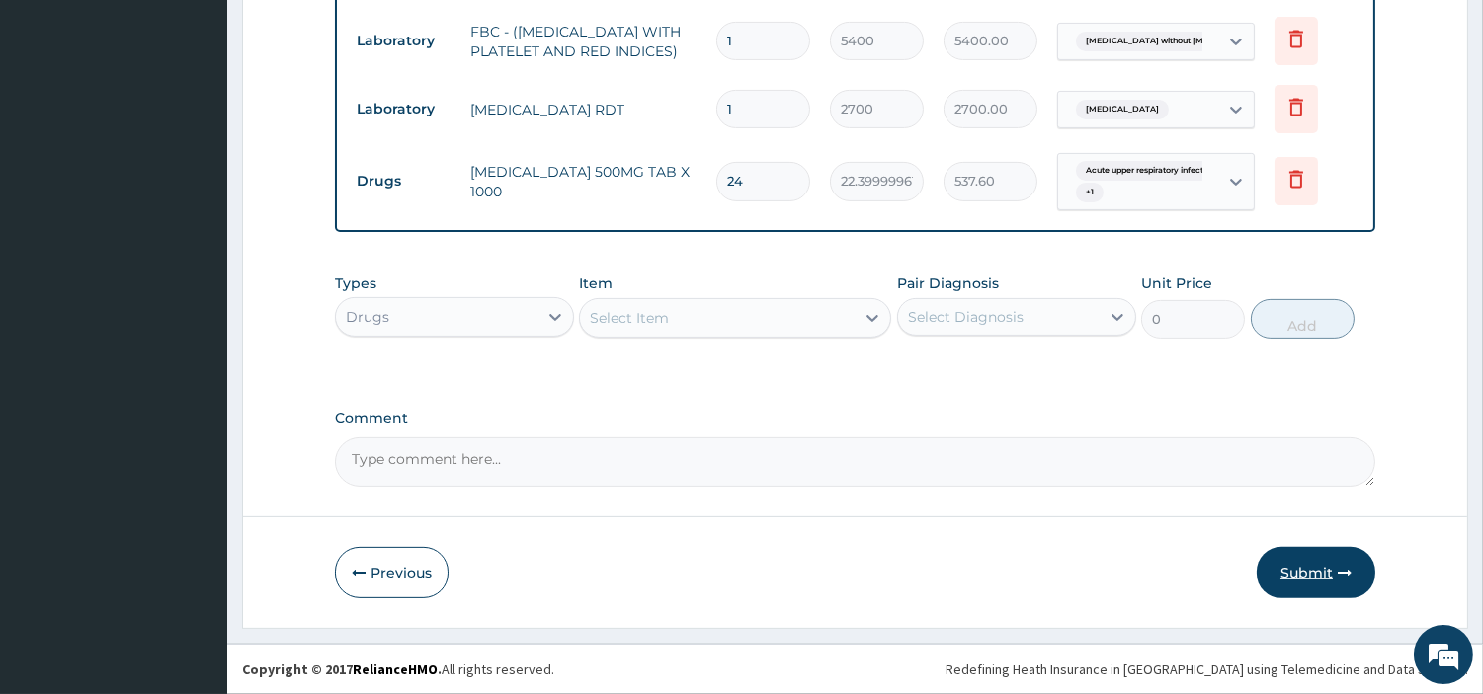
type input "24"
click at [1311, 589] on button "Submit" at bounding box center [1316, 572] width 119 height 51
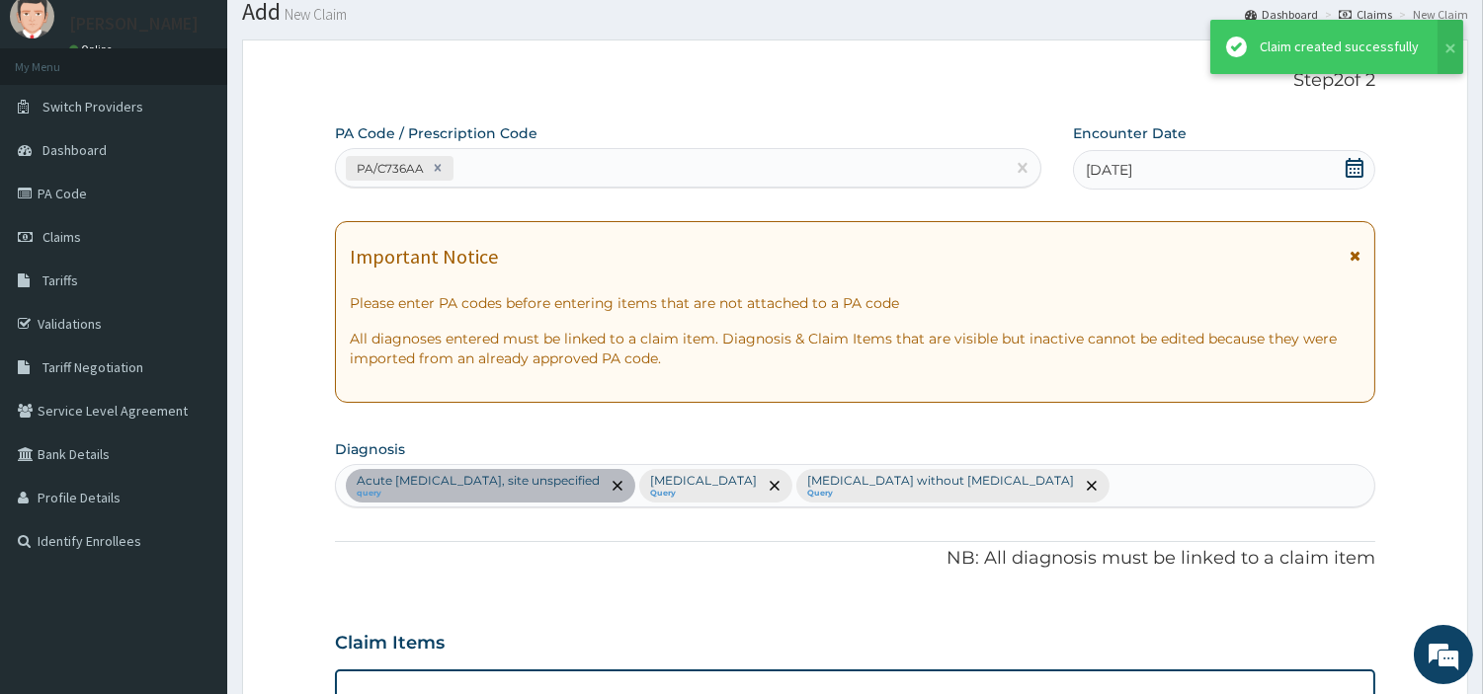
scroll to position [1141, 0]
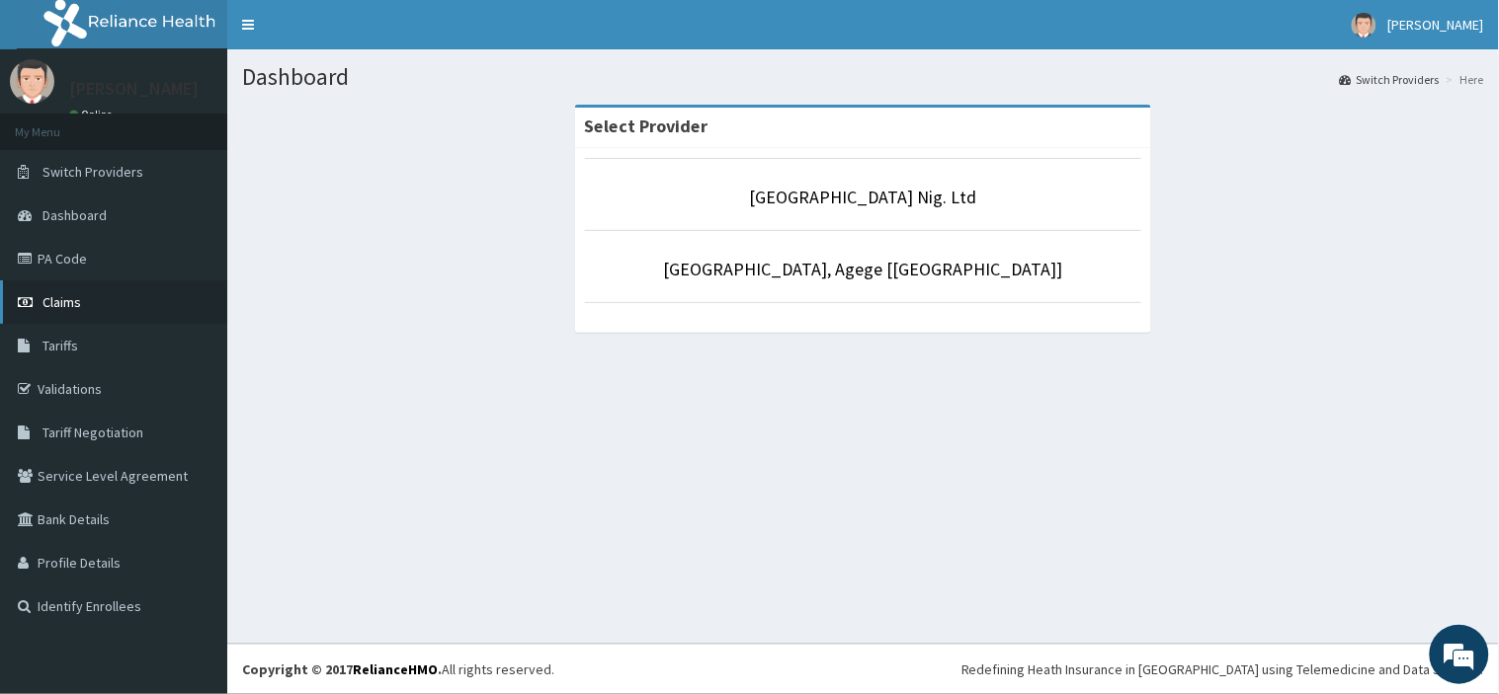
drag, startPoint x: 0, startPoint y: 0, endPoint x: 146, endPoint y: 306, distance: 339.4
click at [146, 306] on link "Claims" at bounding box center [113, 302] width 227 height 43
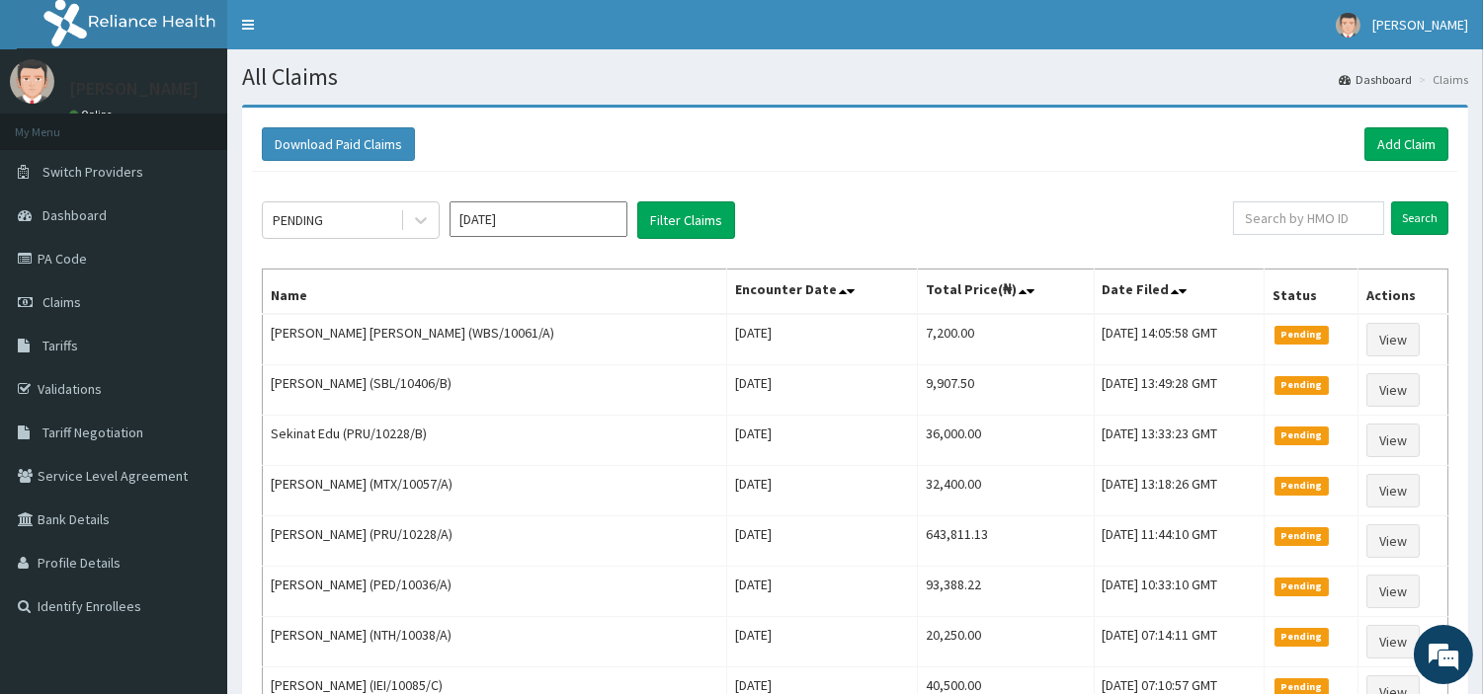
click at [1408, 163] on div "Download Paid Claims Add Claim" at bounding box center [855, 145] width 1206 height 54
click at [1411, 143] on link "Add Claim" at bounding box center [1406, 144] width 84 height 34
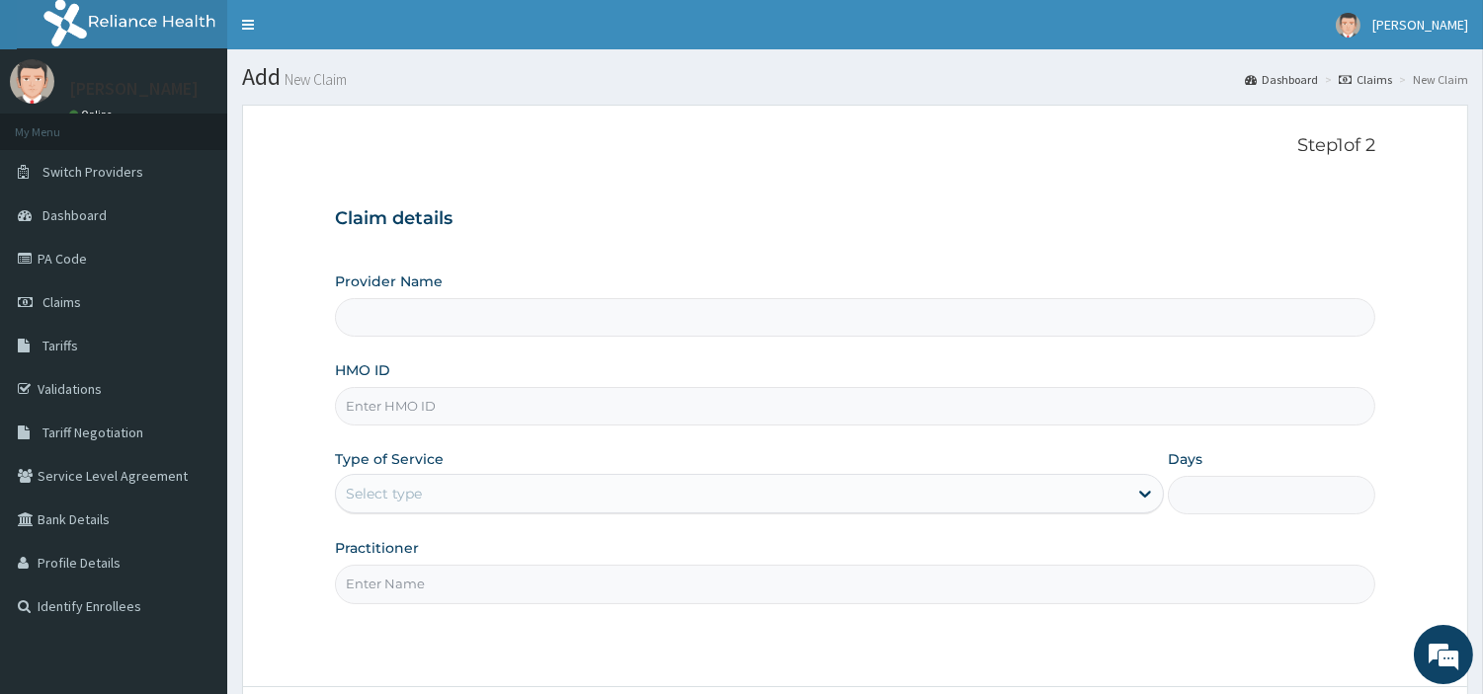
click at [773, 412] on input "HMO ID" at bounding box center [855, 406] width 1040 height 39
type input "R-Jolad Hospital Nig. Ltd"
paste input "APN/10014/E"
type input "APN/10014/E"
click at [506, 515] on div "Type of Service Select type" at bounding box center [749, 481] width 829 height 65
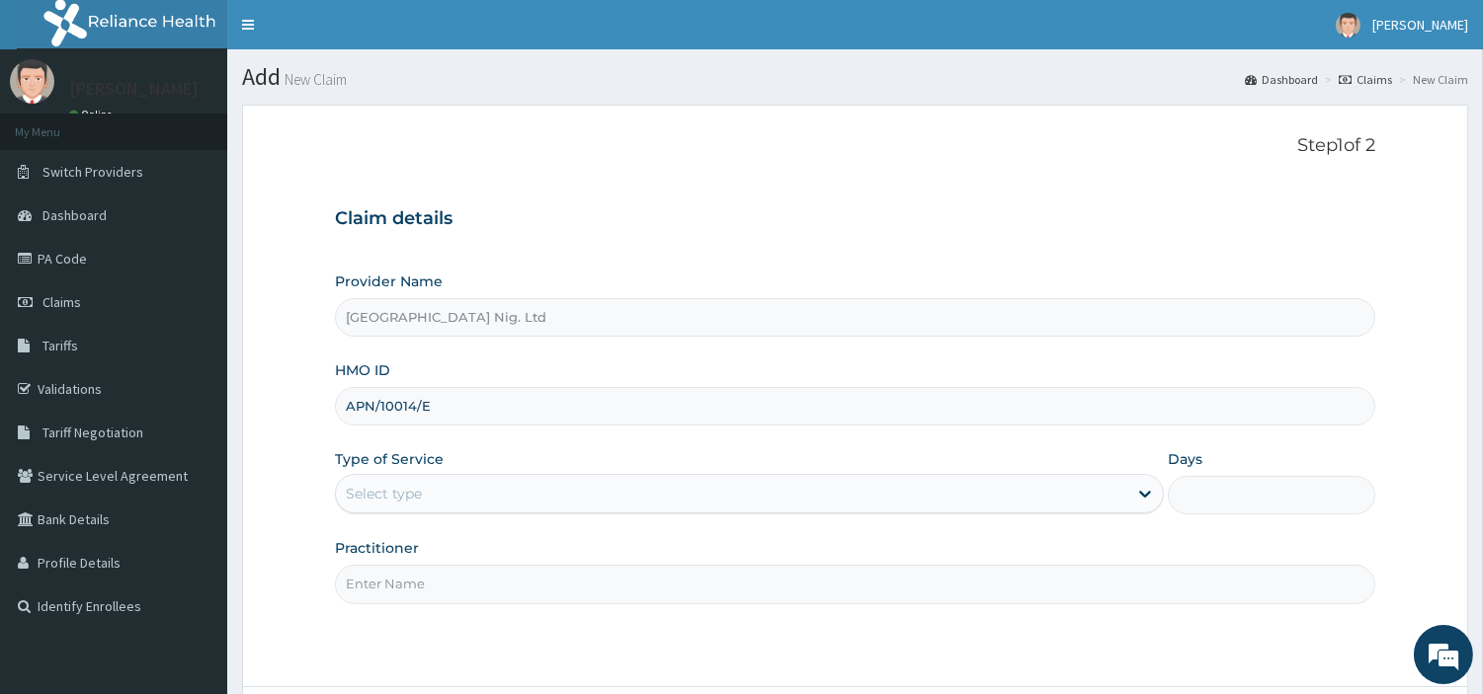
click at [508, 492] on div "Select type" at bounding box center [731, 494] width 791 height 32
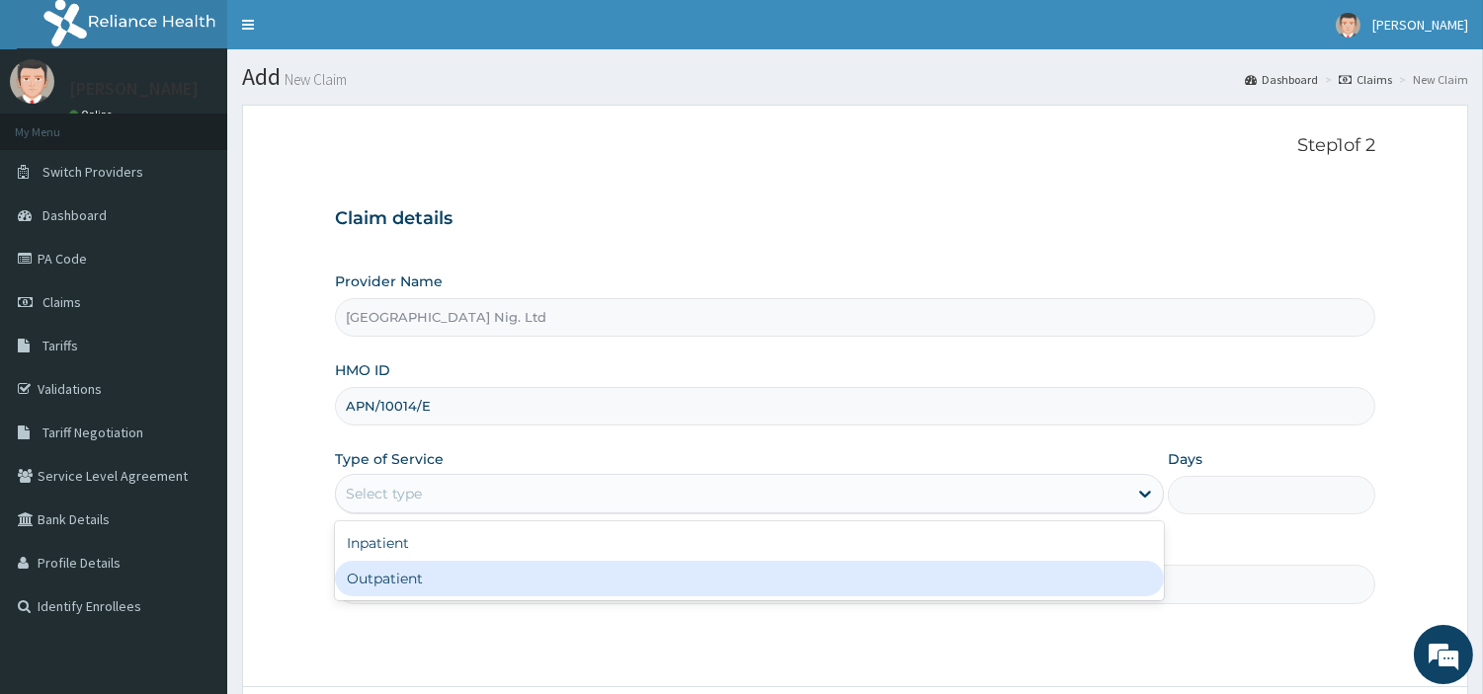
click at [491, 584] on div "Outpatient" at bounding box center [749, 579] width 829 height 36
type input "1"
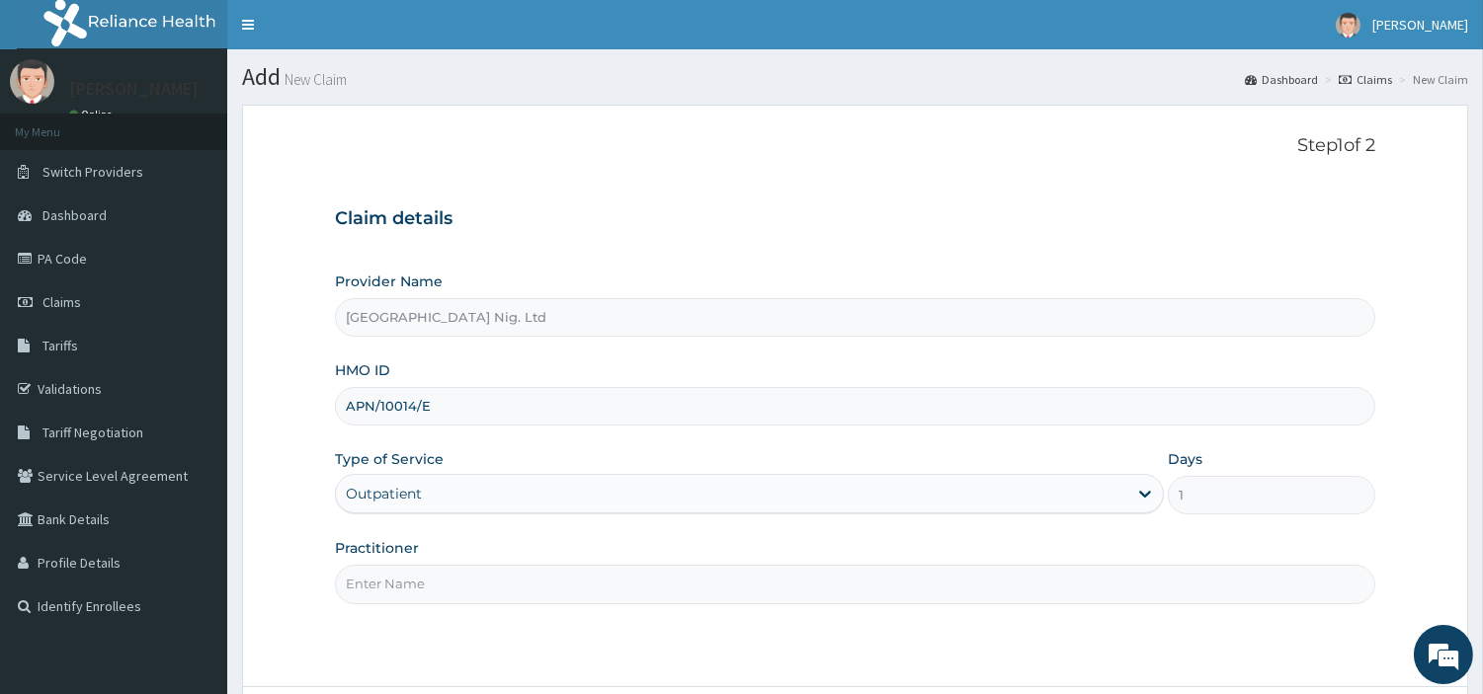
click at [489, 584] on input "Practitioner" at bounding box center [855, 584] width 1040 height 39
paste input "[PERSON_NAME]"
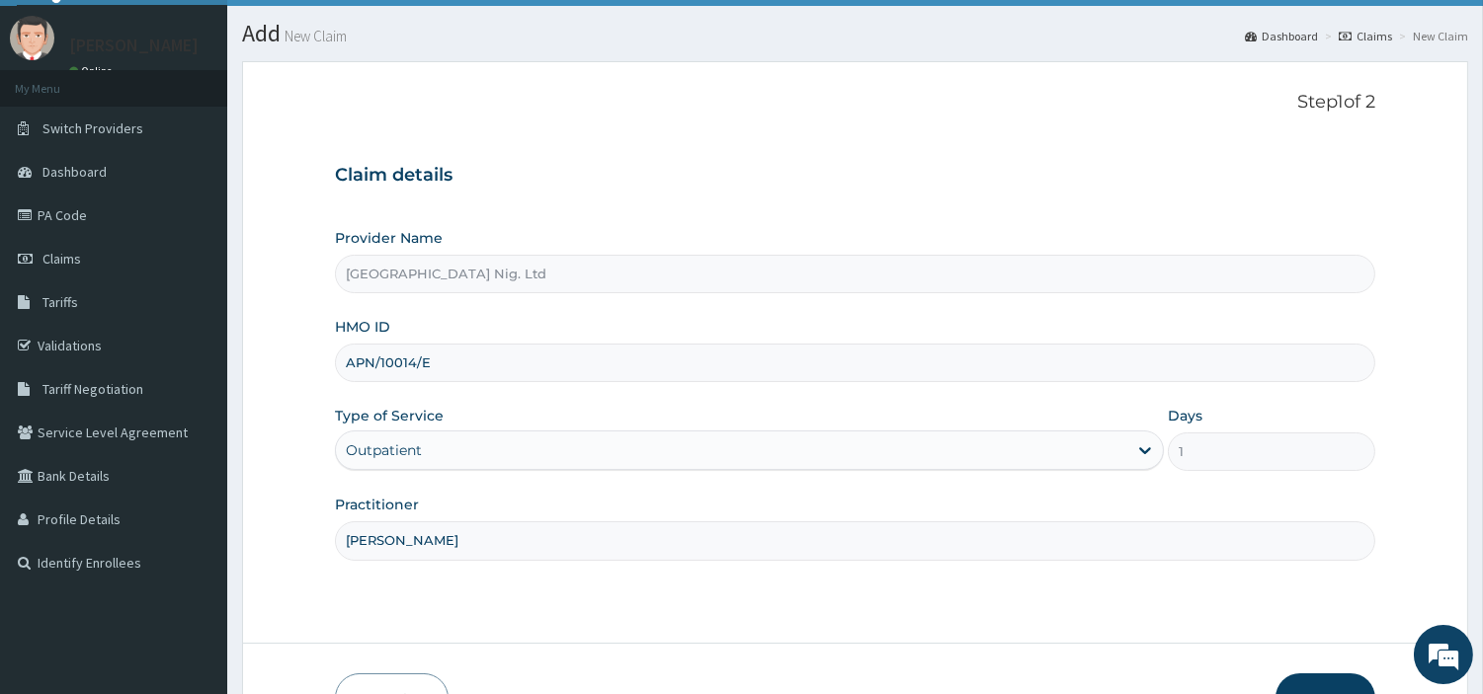
scroll to position [60, 0]
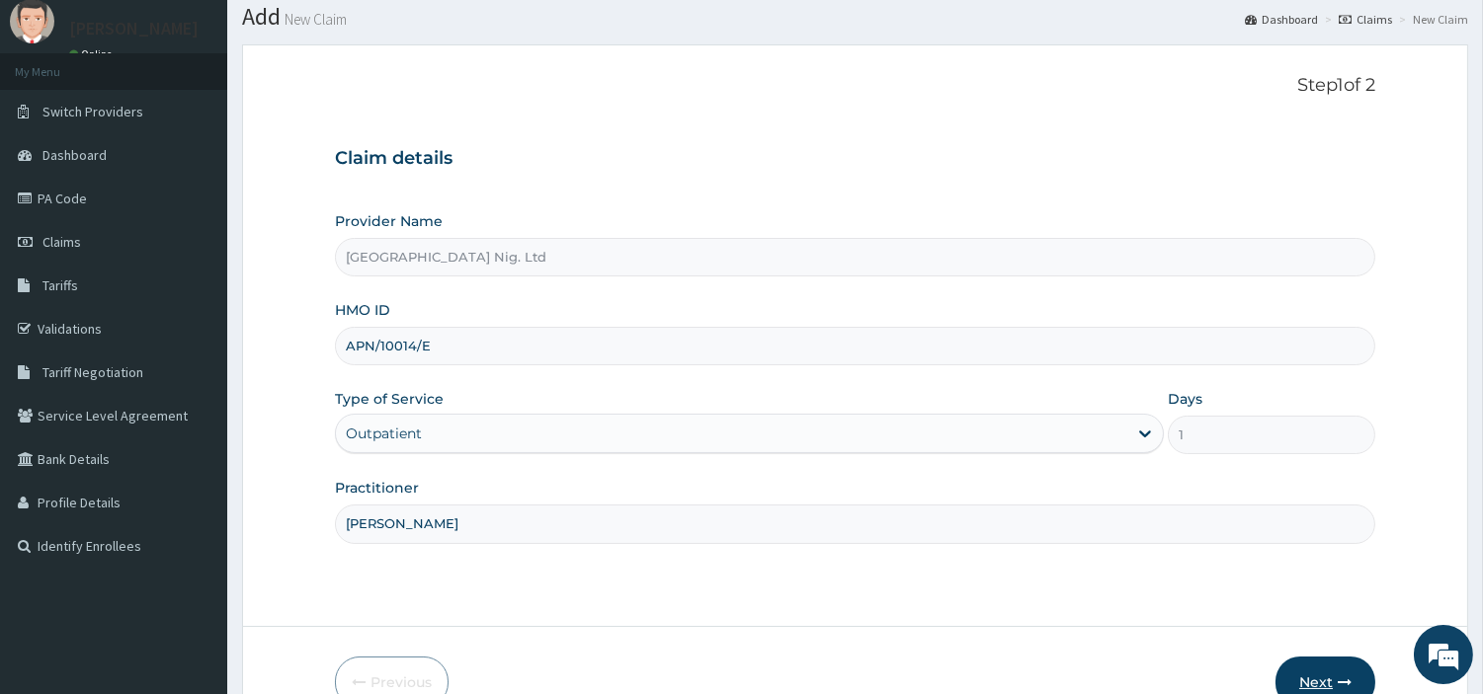
type input "[PERSON_NAME]"
click at [1329, 679] on button "Next" at bounding box center [1325, 682] width 100 height 51
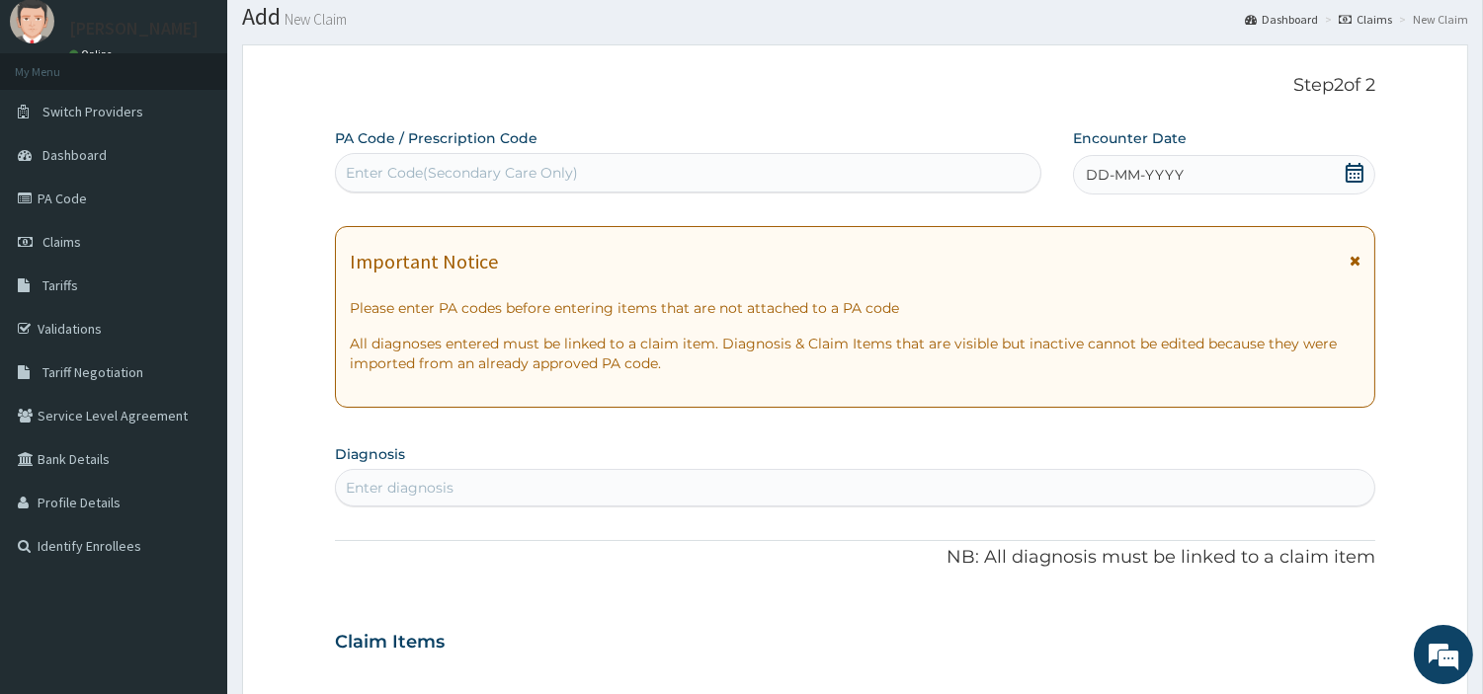
click at [1274, 176] on div "DD-MM-YYYY" at bounding box center [1224, 175] width 302 height 40
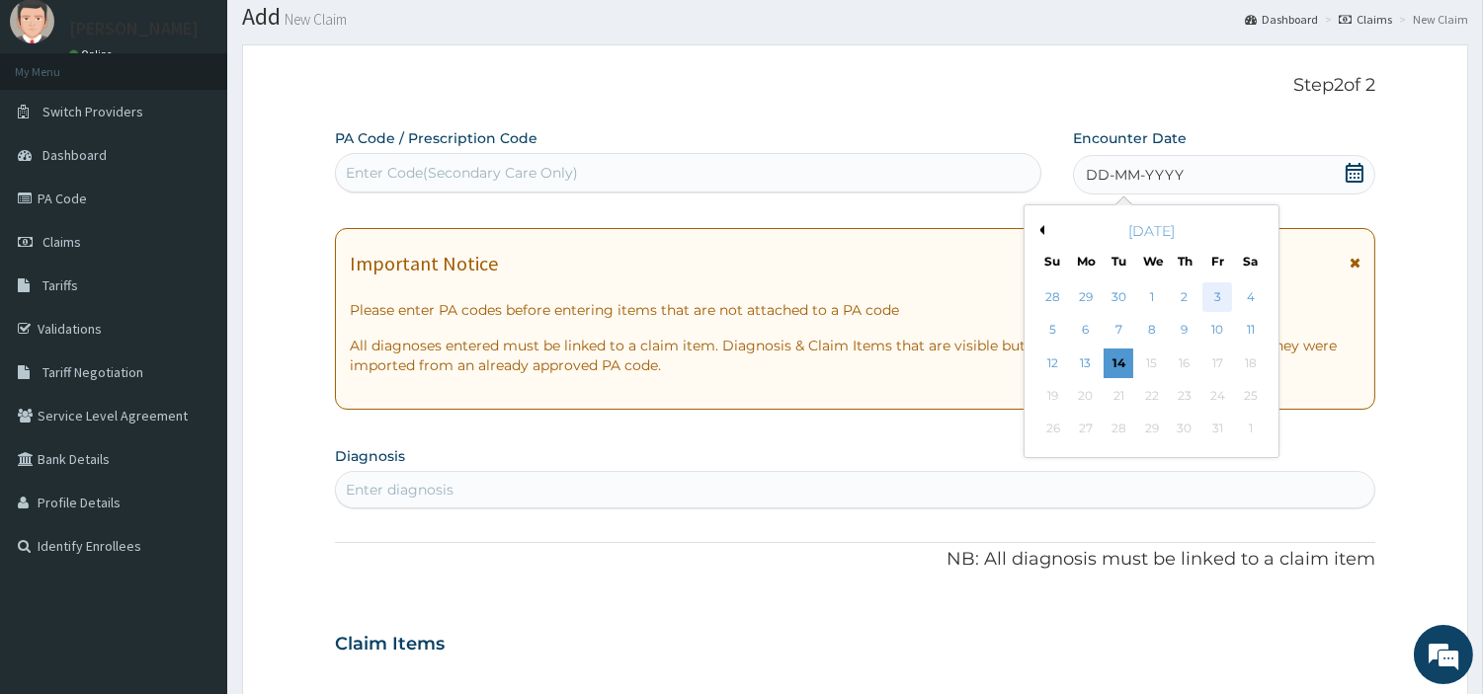
scroll to position [0, 0]
click at [1220, 333] on div "10" at bounding box center [1217, 331] width 30 height 30
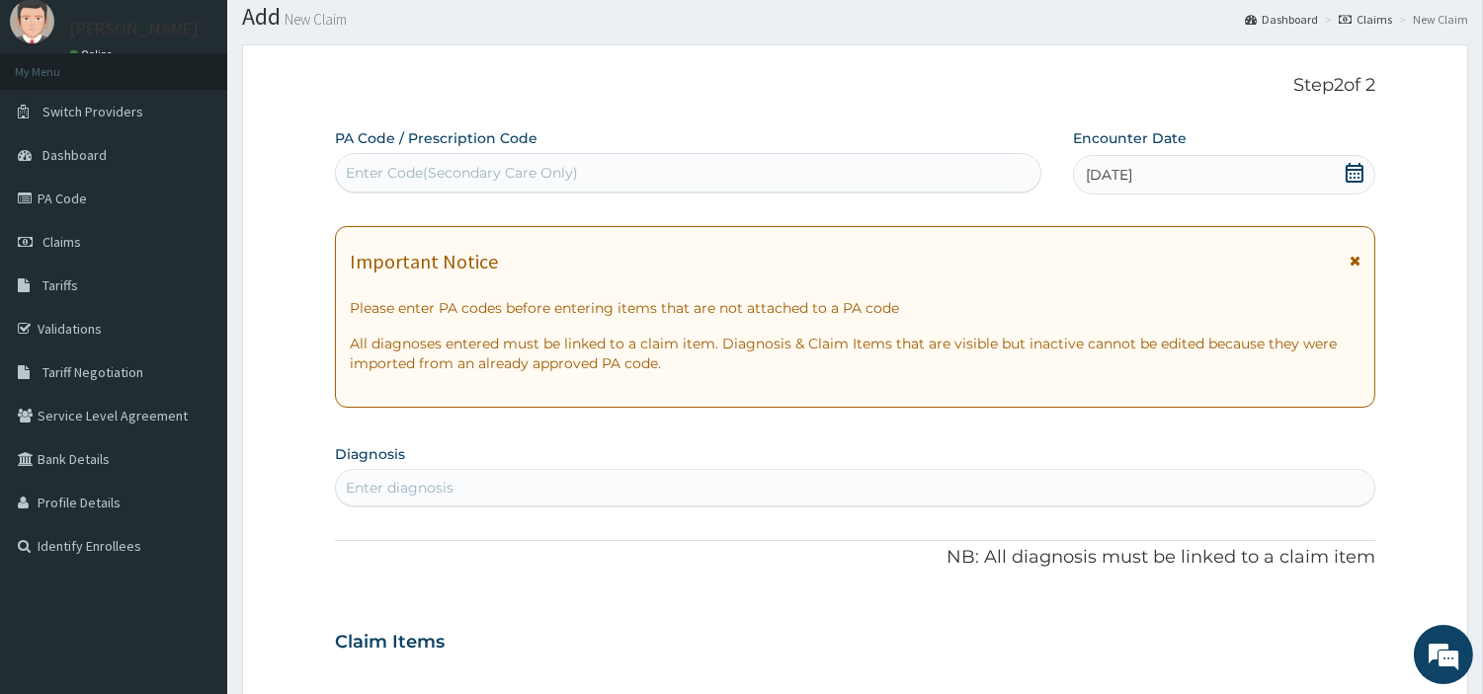
click at [1084, 486] on div "Enter diagnosis" at bounding box center [855, 488] width 1038 height 32
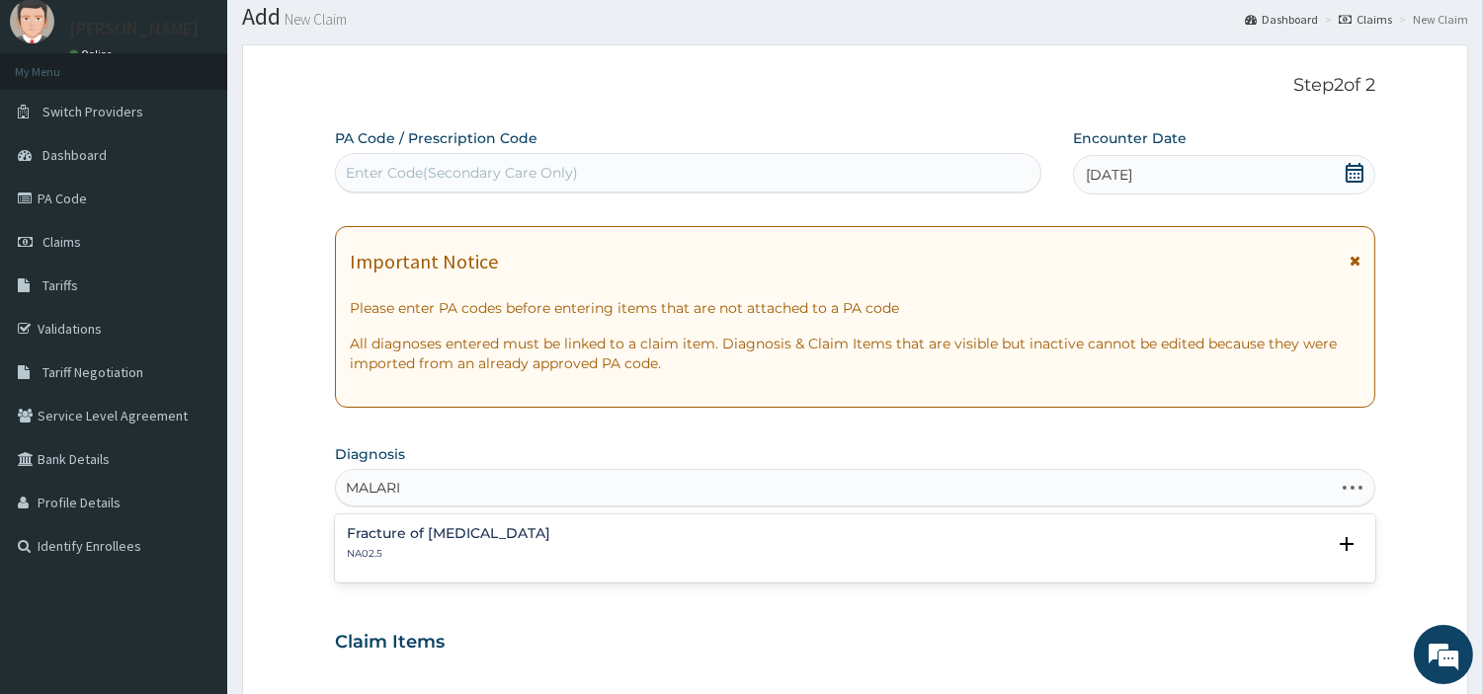
type input "MALARIA"
click at [468, 648] on h4 "Malaria, unspecified" at bounding box center [408, 654] width 122 height 15
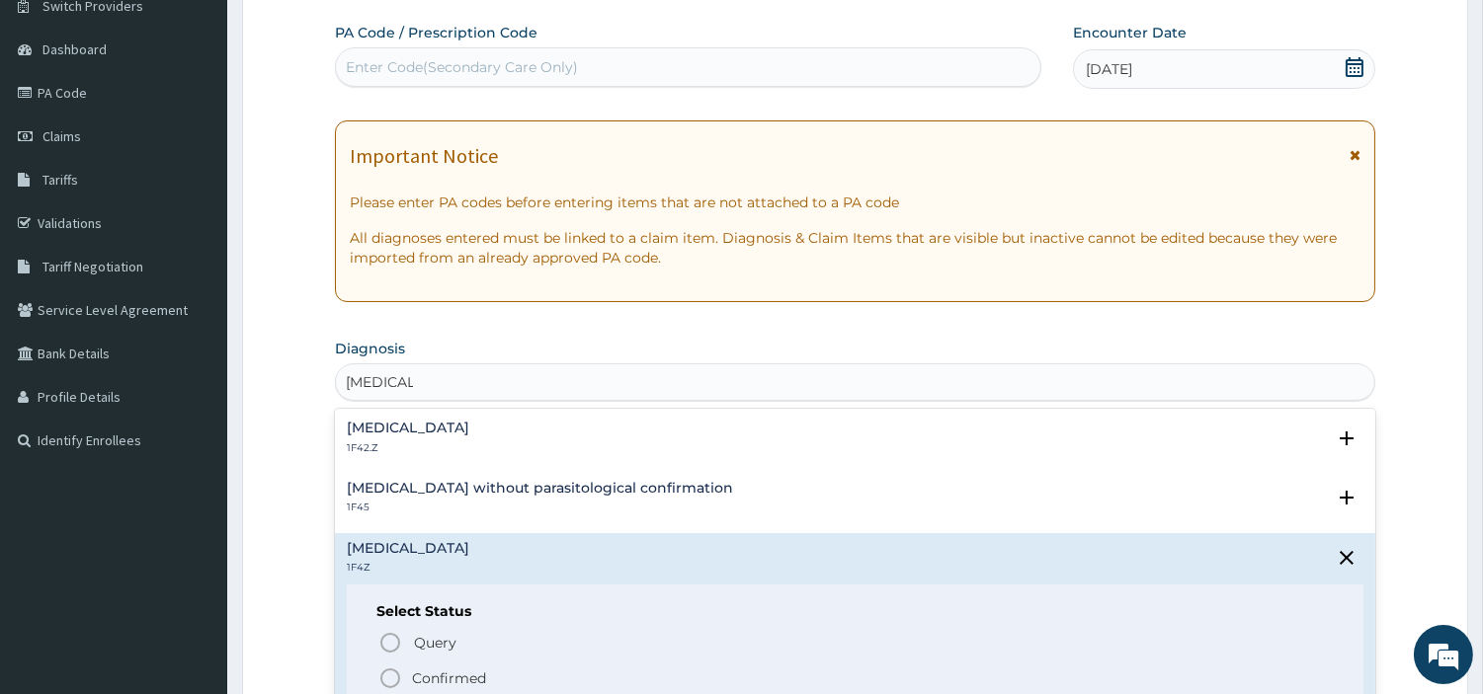
scroll to position [724, 0]
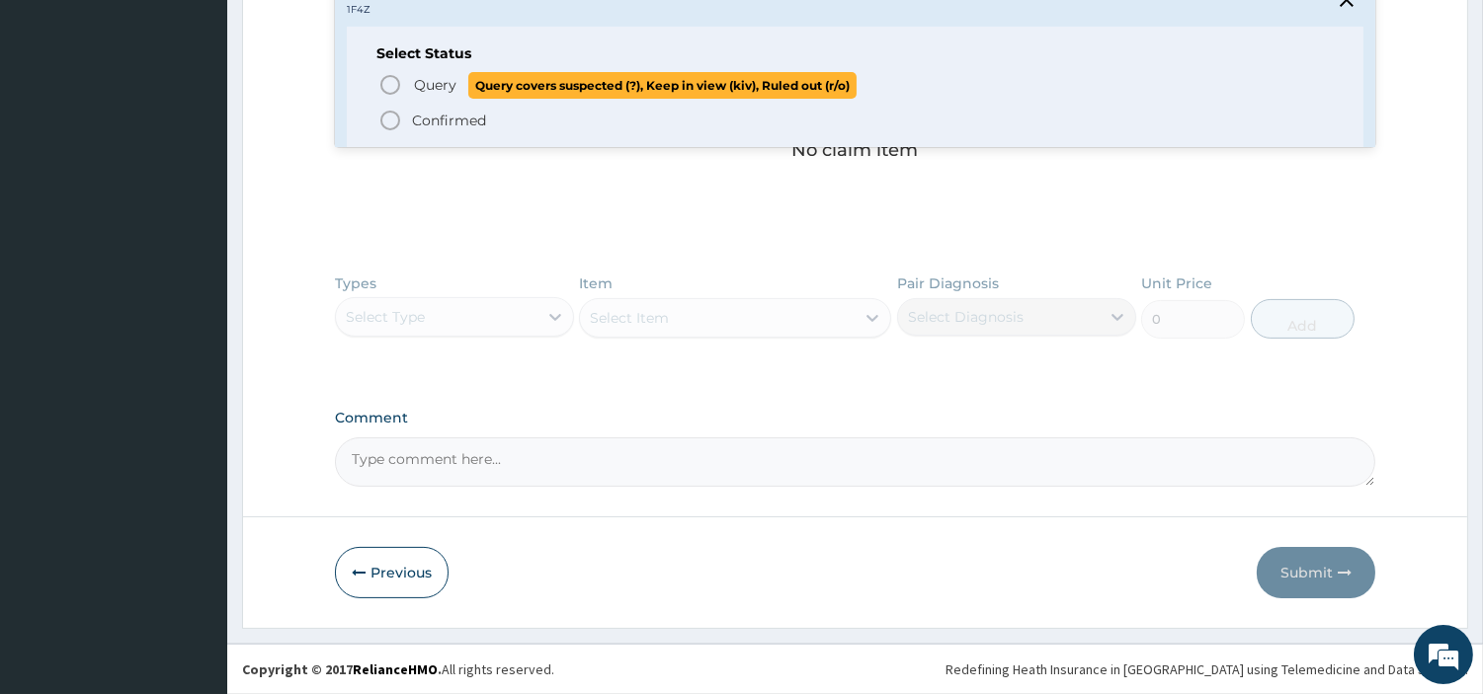
click at [436, 86] on span "Query" at bounding box center [435, 85] width 42 height 20
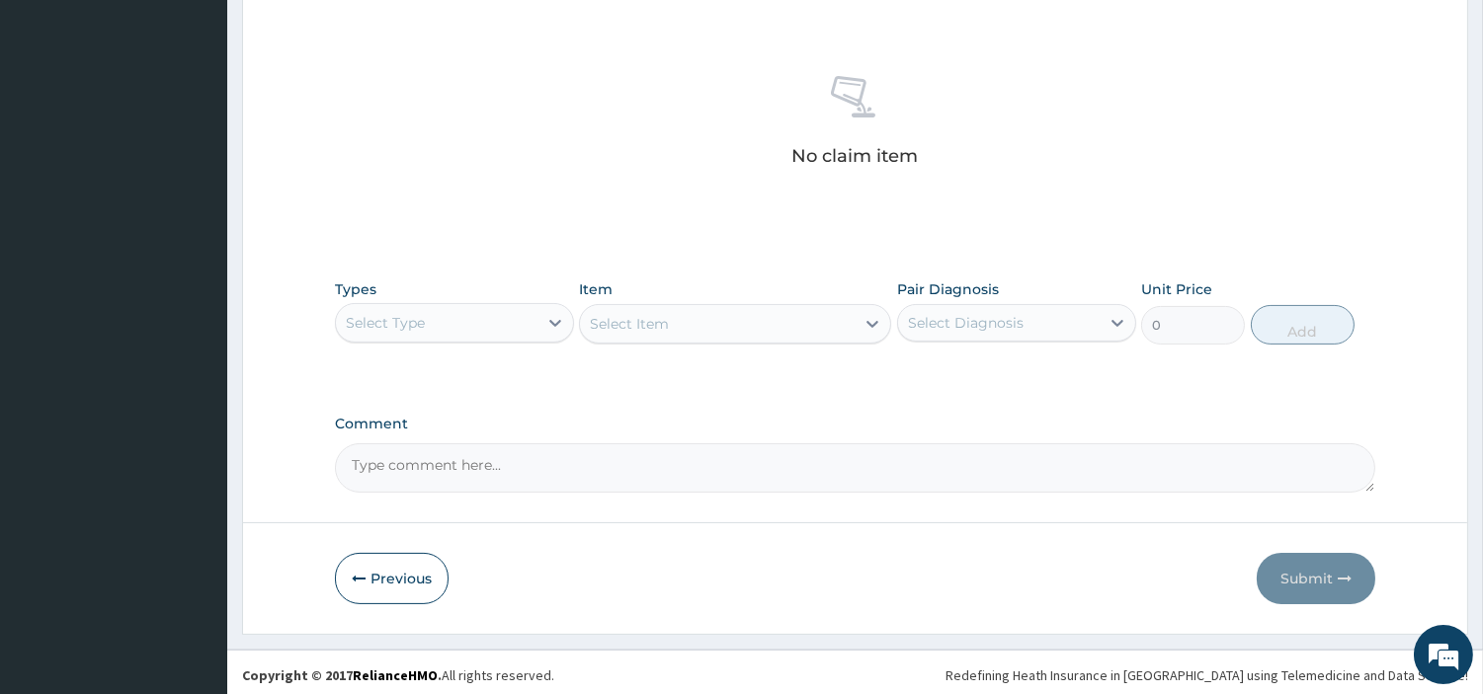
scroll to position [541, 0]
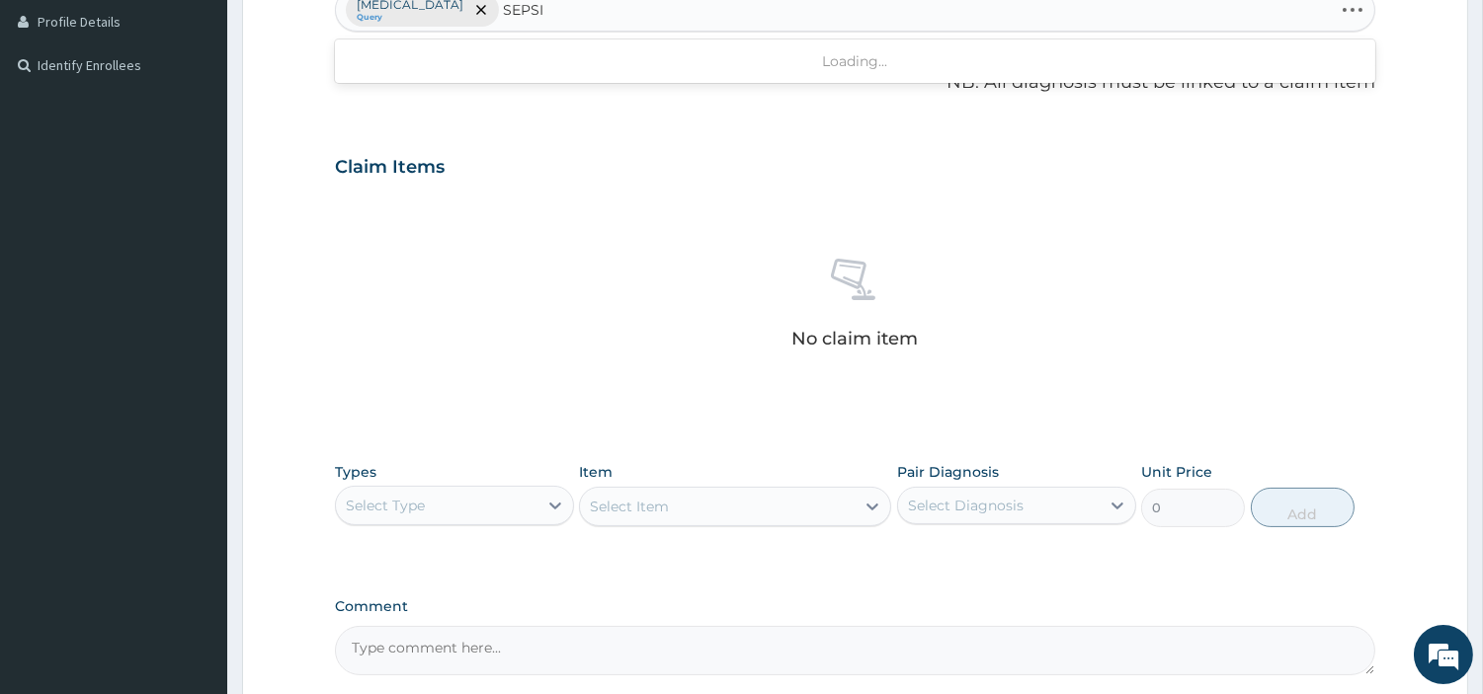
type input "[MEDICAL_DATA]"
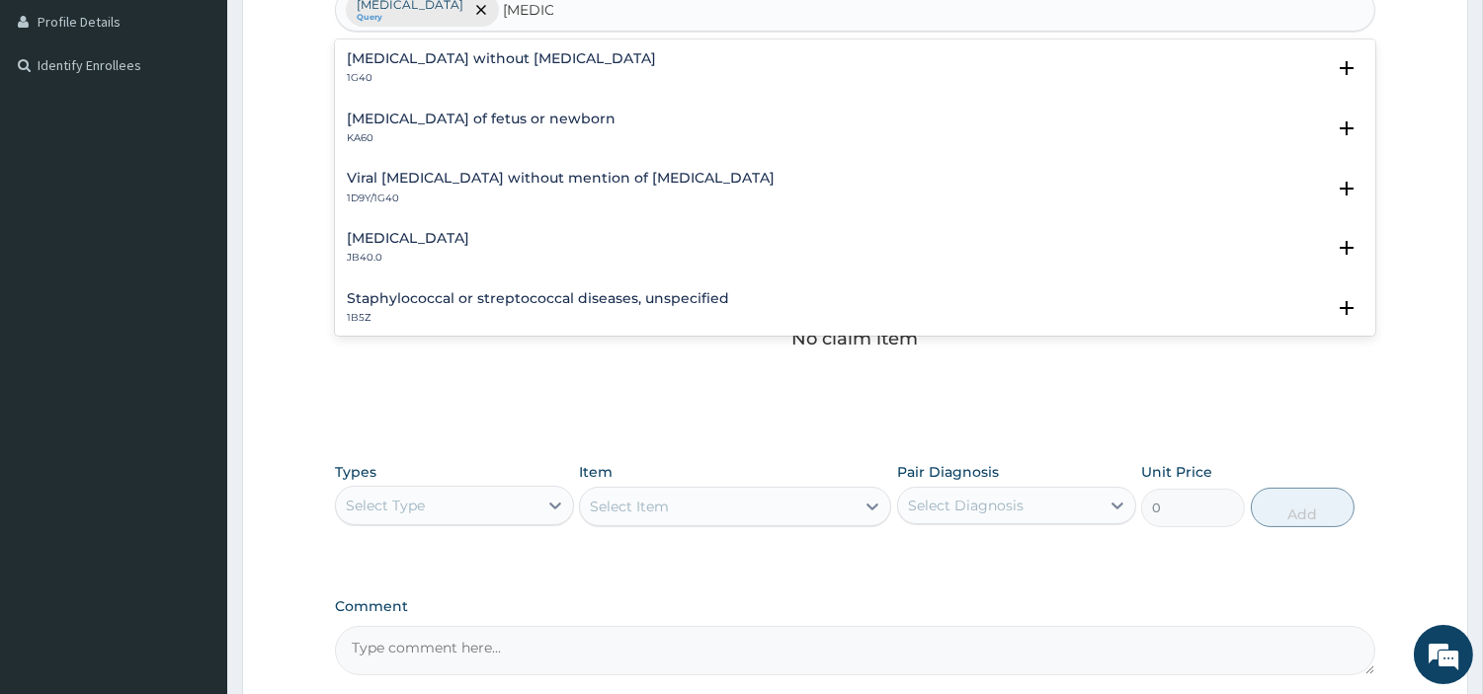
click at [396, 120] on h4 "Sepsis of fetus or newborn" at bounding box center [481, 119] width 269 height 15
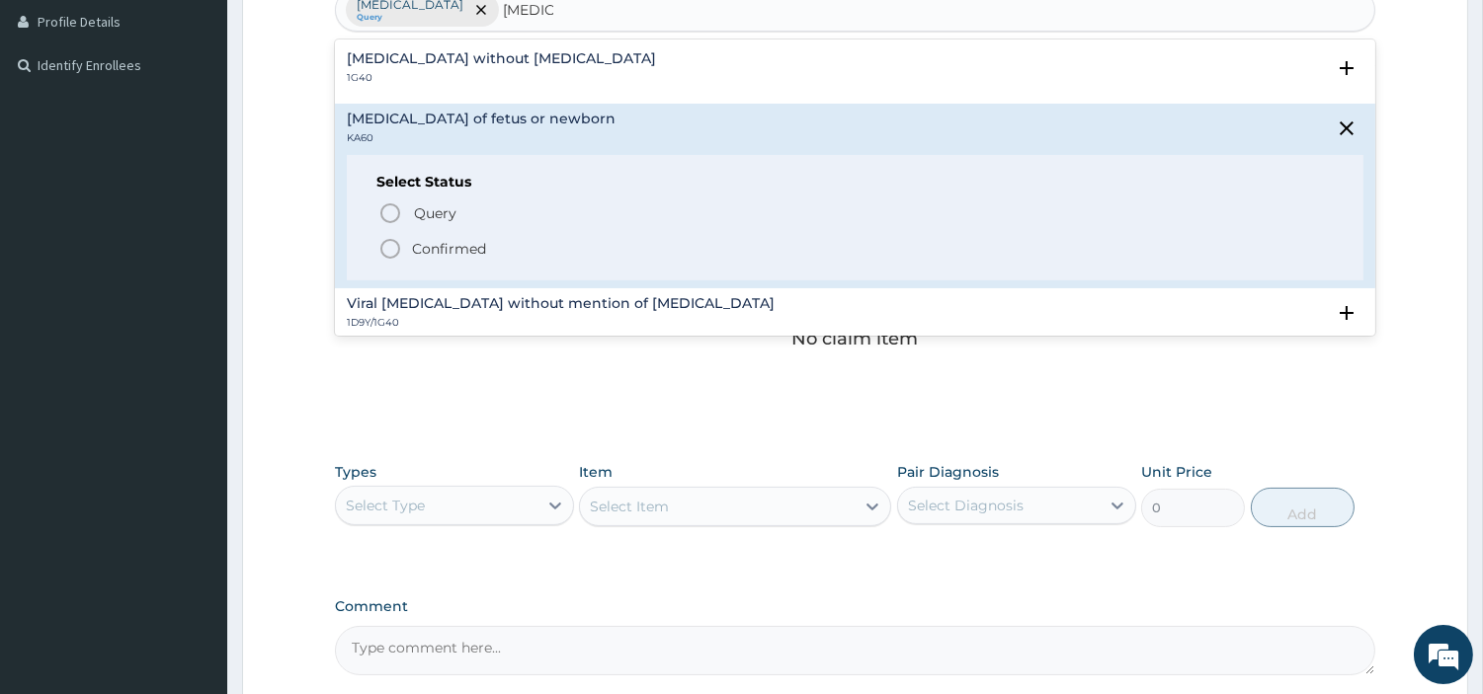
click at [398, 79] on p "1G40" at bounding box center [501, 78] width 309 height 14
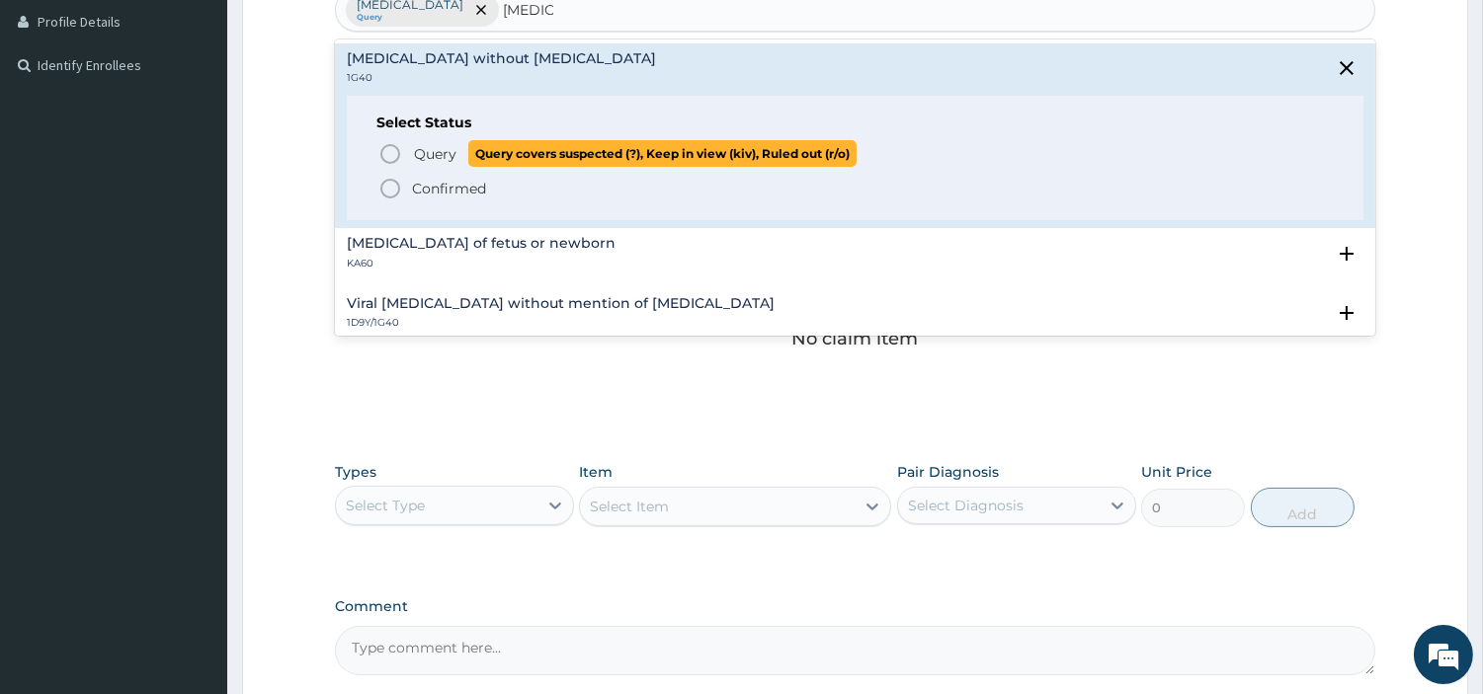
click at [402, 148] on span "Query Query covers suspected (?), Keep in view (kiv), Ruled out (r/o)" at bounding box center [855, 153] width 955 height 27
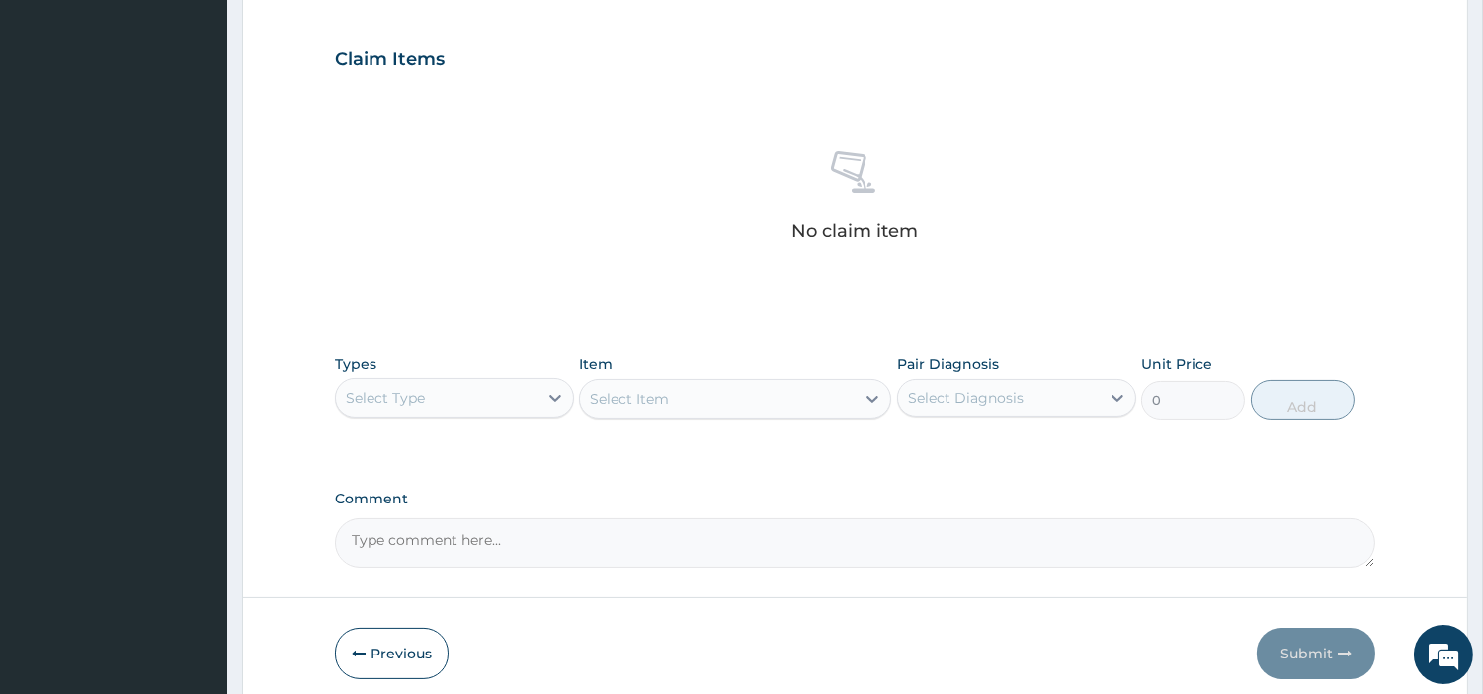
scroll to position [729, 0]
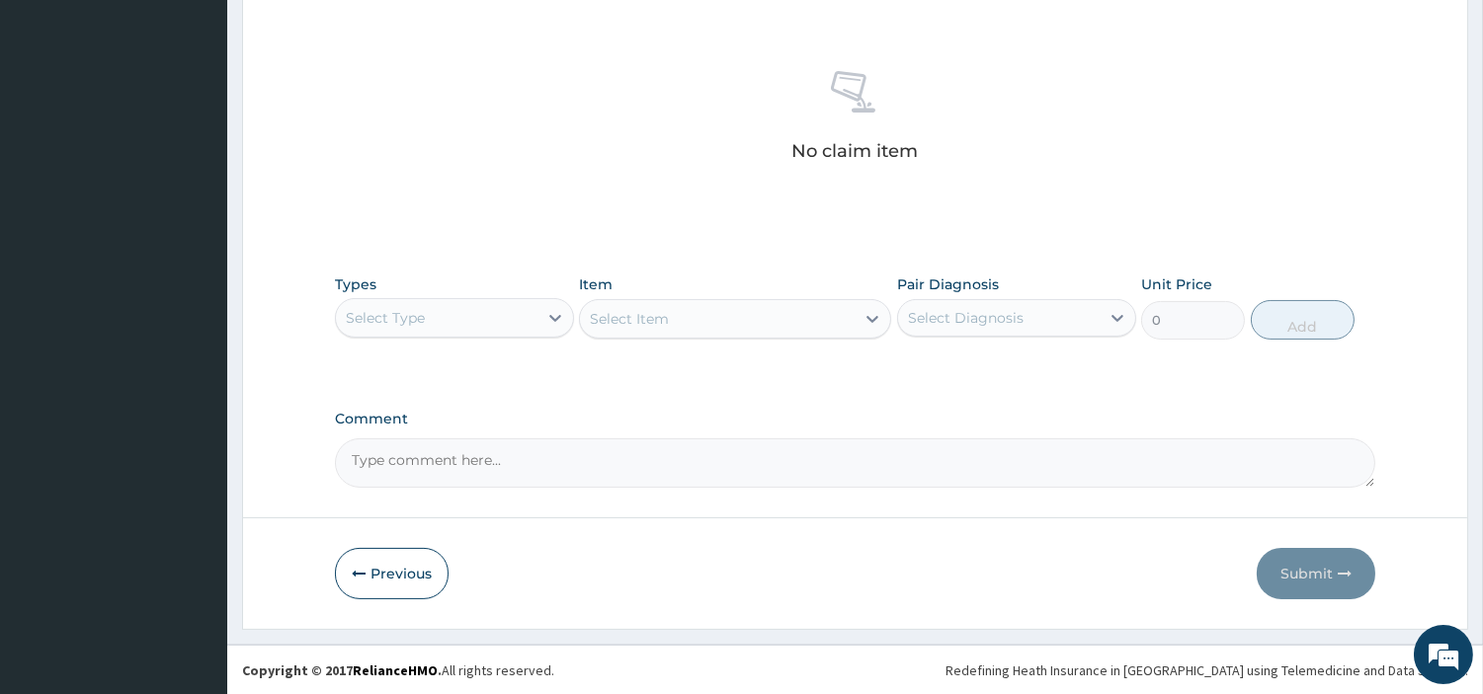
drag, startPoint x: 528, startPoint y: 304, endPoint x: 530, endPoint y: 324, distance: 20.0
click at [530, 304] on div "Select Type" at bounding box center [437, 318] width 202 height 32
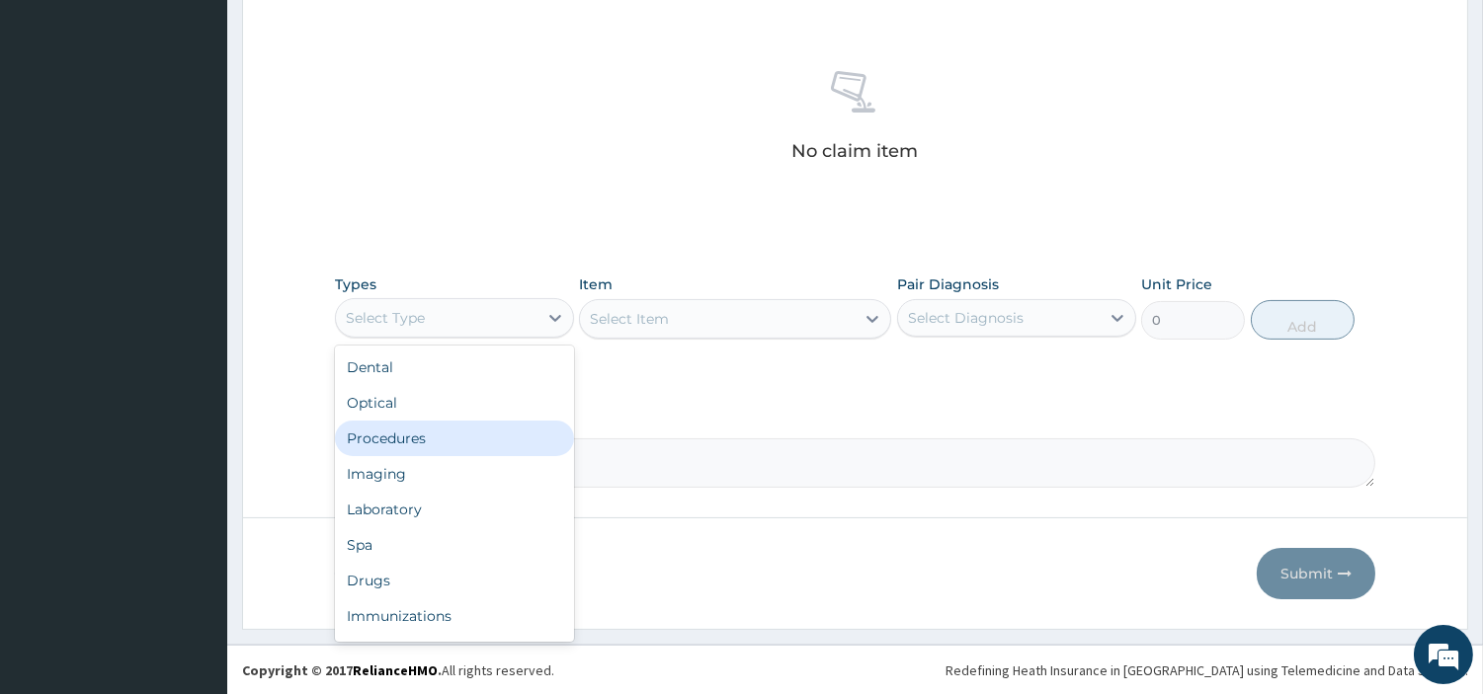
click at [502, 448] on div "Procedures" at bounding box center [454, 439] width 239 height 36
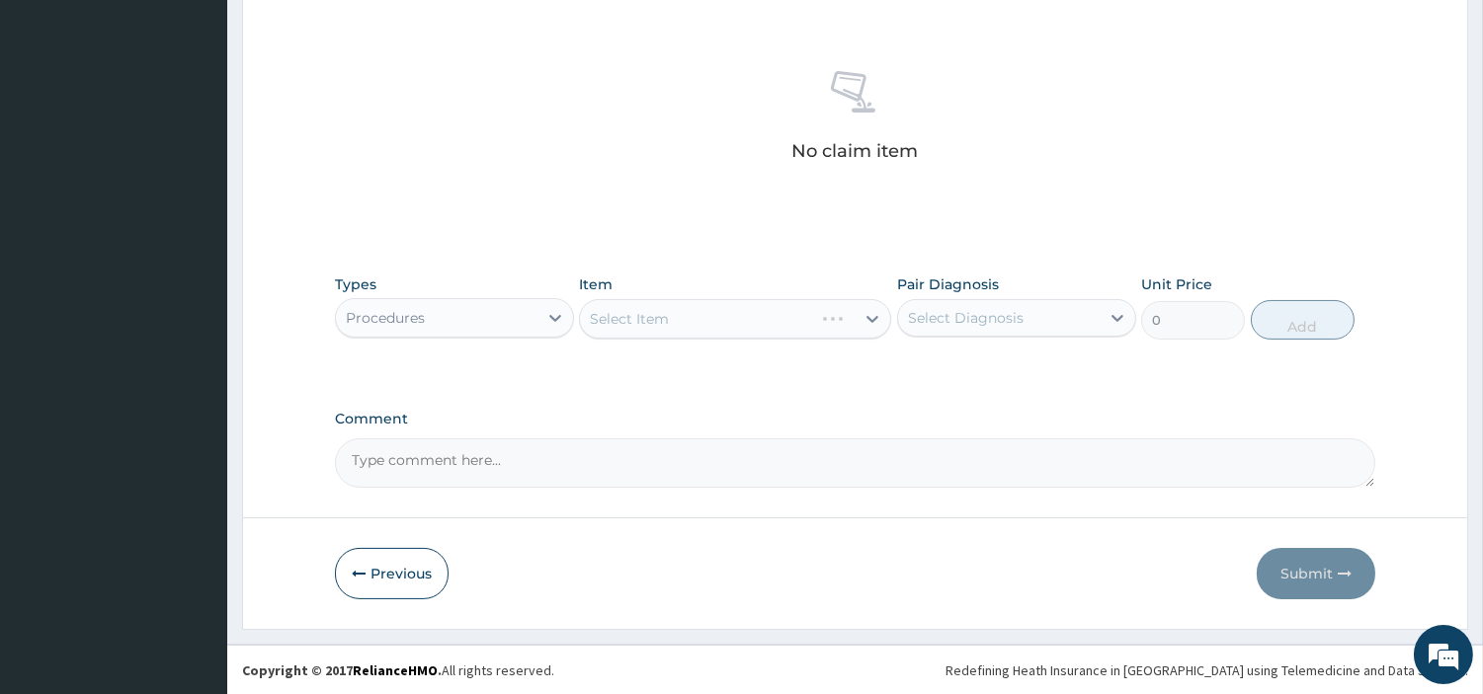
click at [813, 310] on div "Select Item" at bounding box center [735, 319] width 312 height 40
drag, startPoint x: 813, startPoint y: 310, endPoint x: 949, endPoint y: 689, distance: 402.2
click at [814, 313] on div "Select Item" at bounding box center [735, 319] width 312 height 40
click at [735, 322] on div "Select Item" at bounding box center [717, 319] width 275 height 32
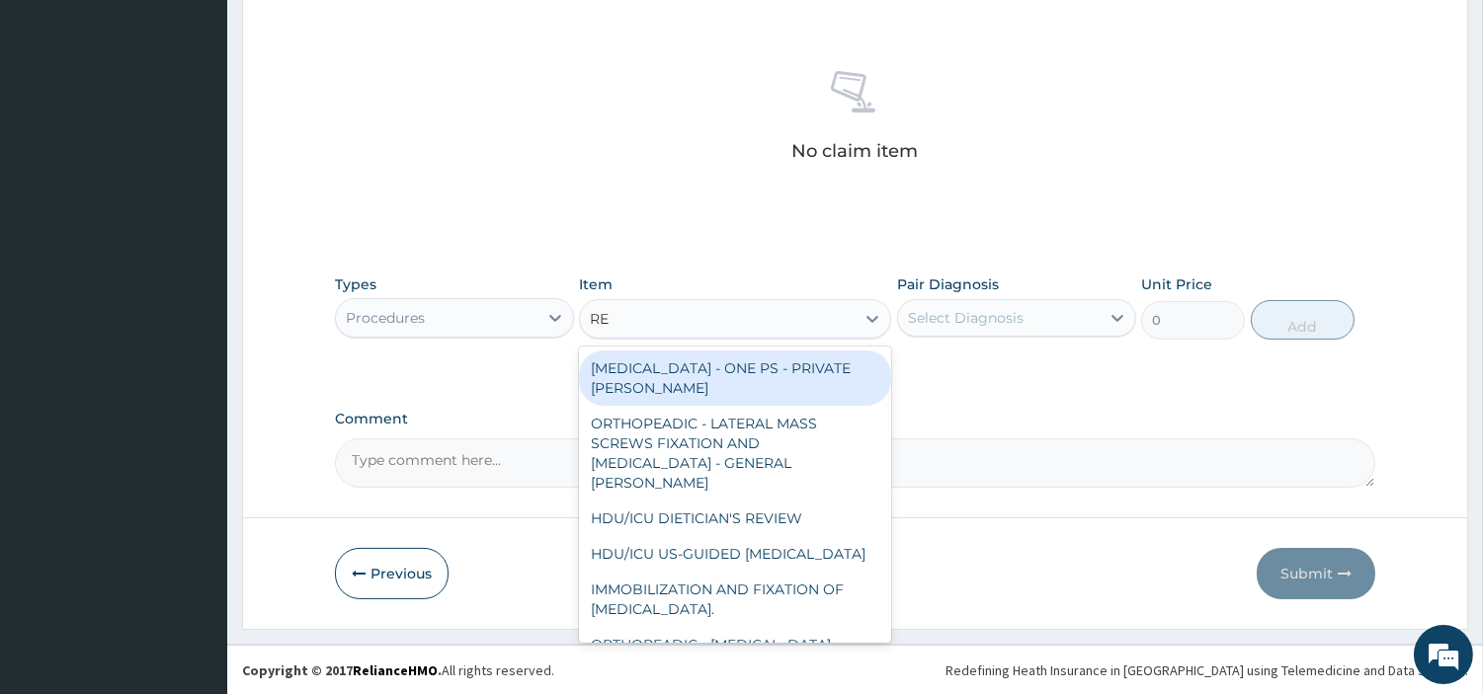
type input "REG"
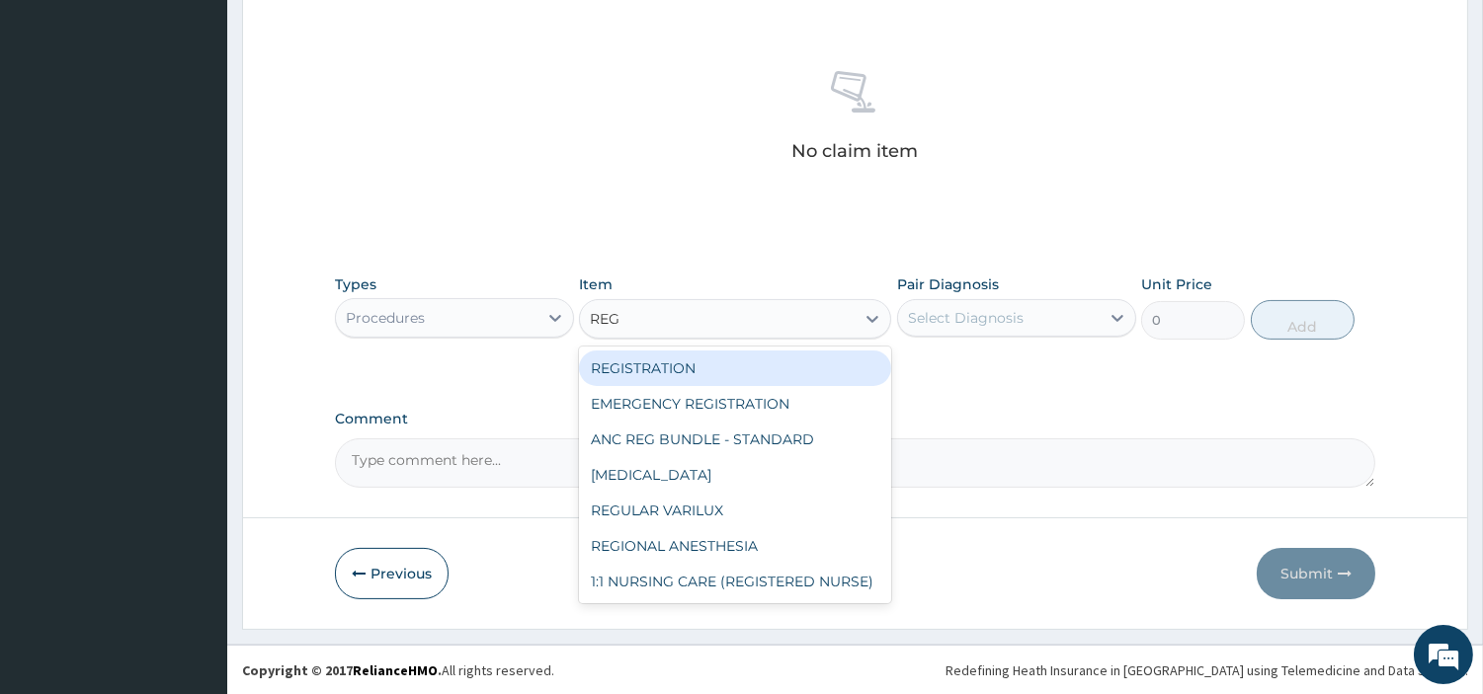
click at [767, 367] on div "REGISTRATION" at bounding box center [735, 369] width 312 height 36
type input "6750"
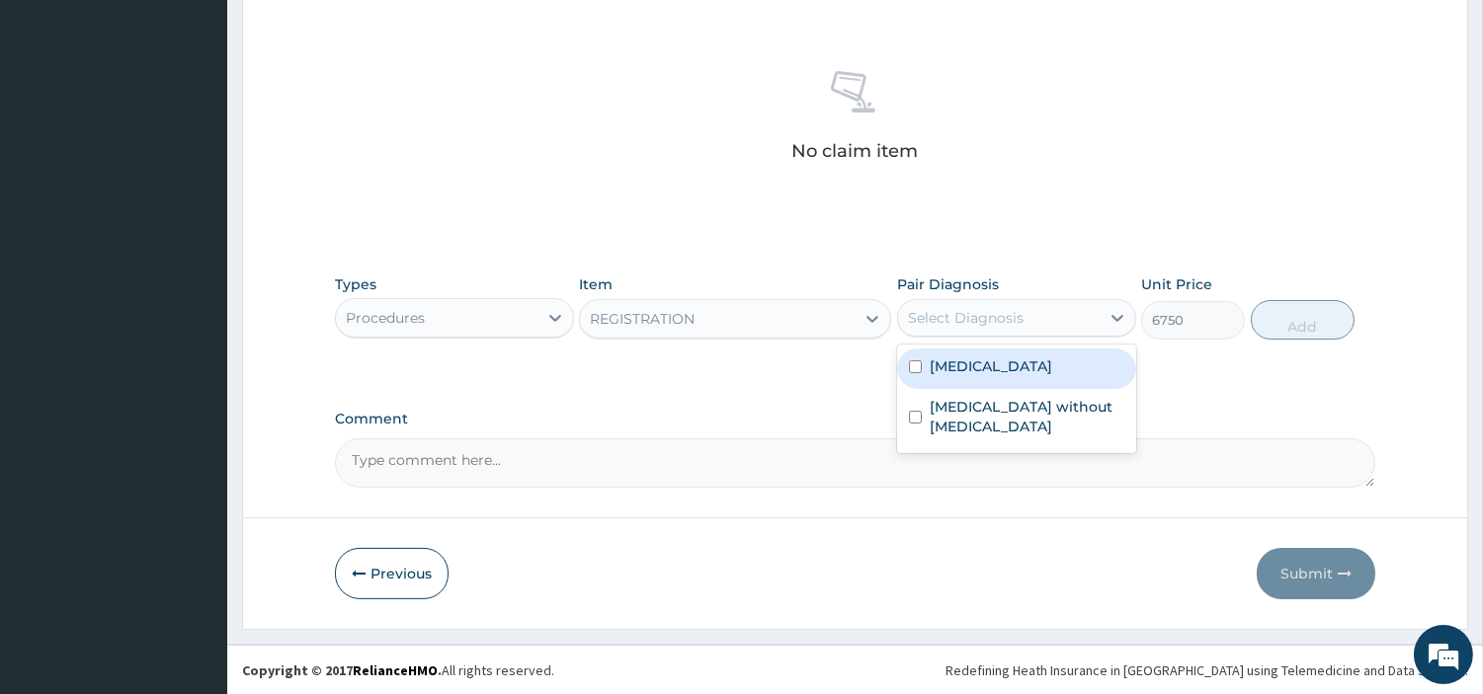
click at [1027, 317] on div "Select Diagnosis" at bounding box center [999, 318] width 202 height 32
drag, startPoint x: 1037, startPoint y: 377, endPoint x: 1040, endPoint y: 403, distance: 25.9
click at [1037, 379] on div "Malaria, unspecified" at bounding box center [1016, 369] width 239 height 41
checkbox input "true"
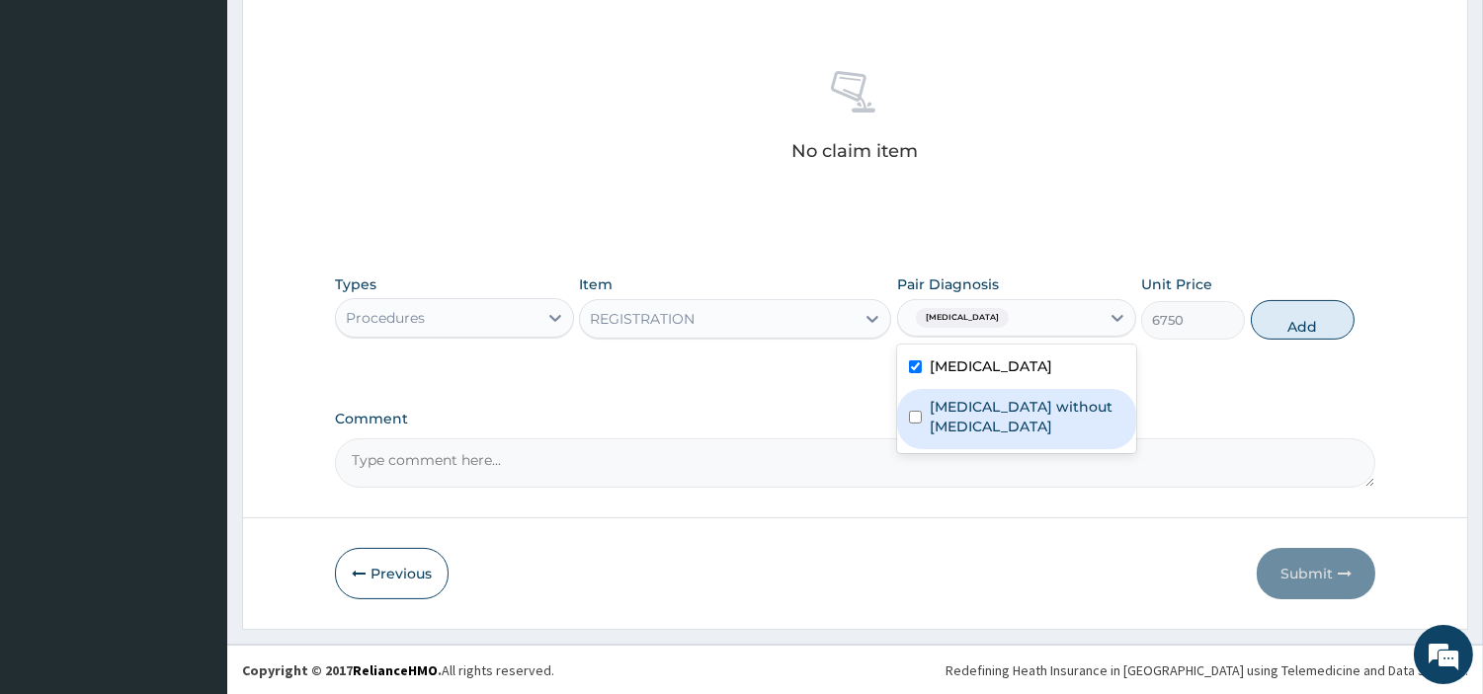
click at [1075, 410] on label "Sepsis without septic shock" at bounding box center [1027, 417] width 195 height 40
checkbox input "true"
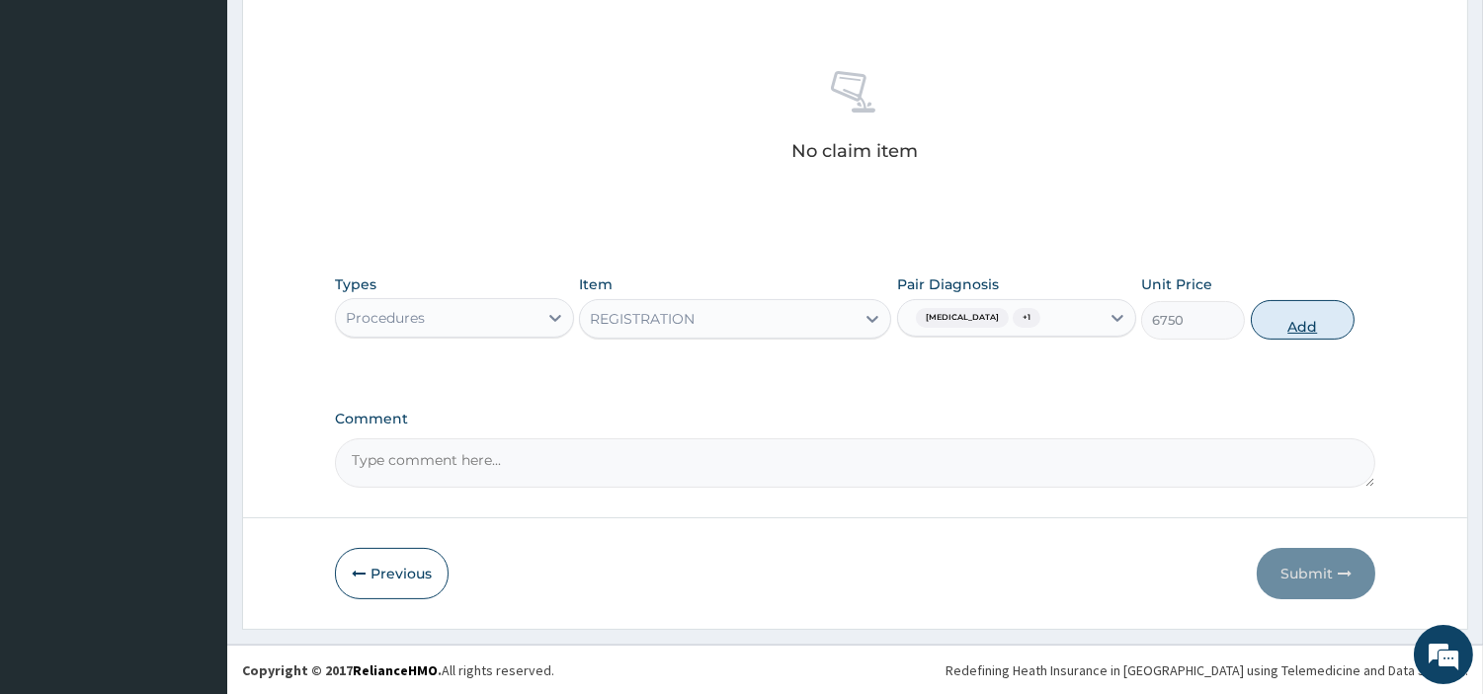
click at [1265, 334] on button "Add" at bounding box center [1303, 320] width 104 height 40
type input "0"
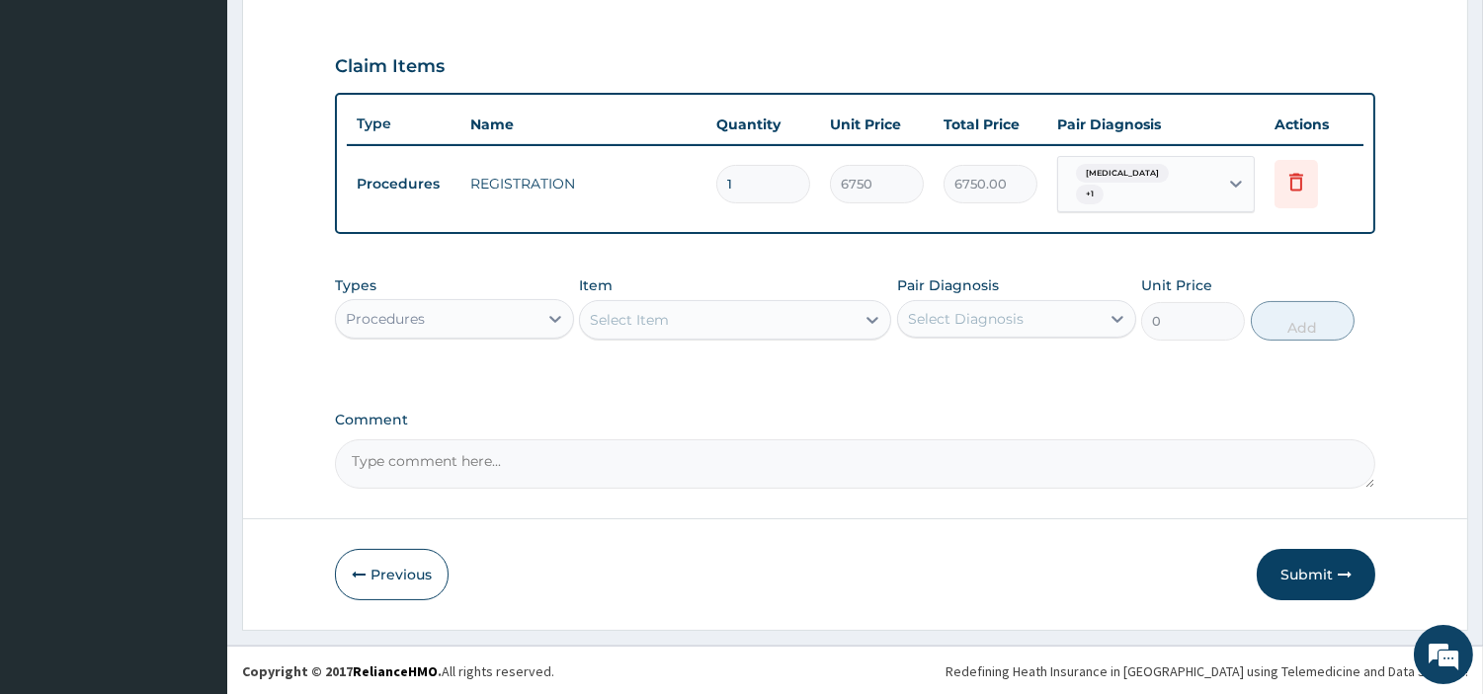
click at [797, 329] on div "Select Item" at bounding box center [717, 320] width 275 height 32
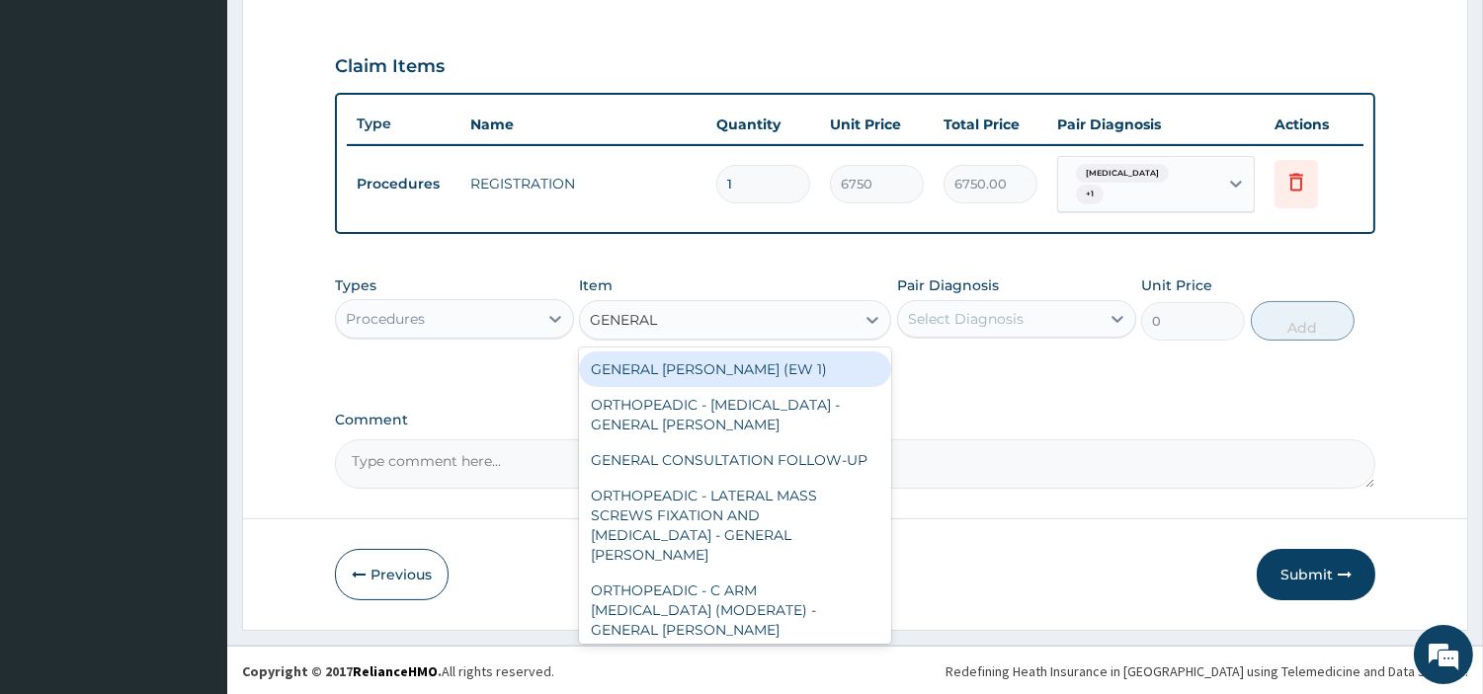
type input "GENERAL C"
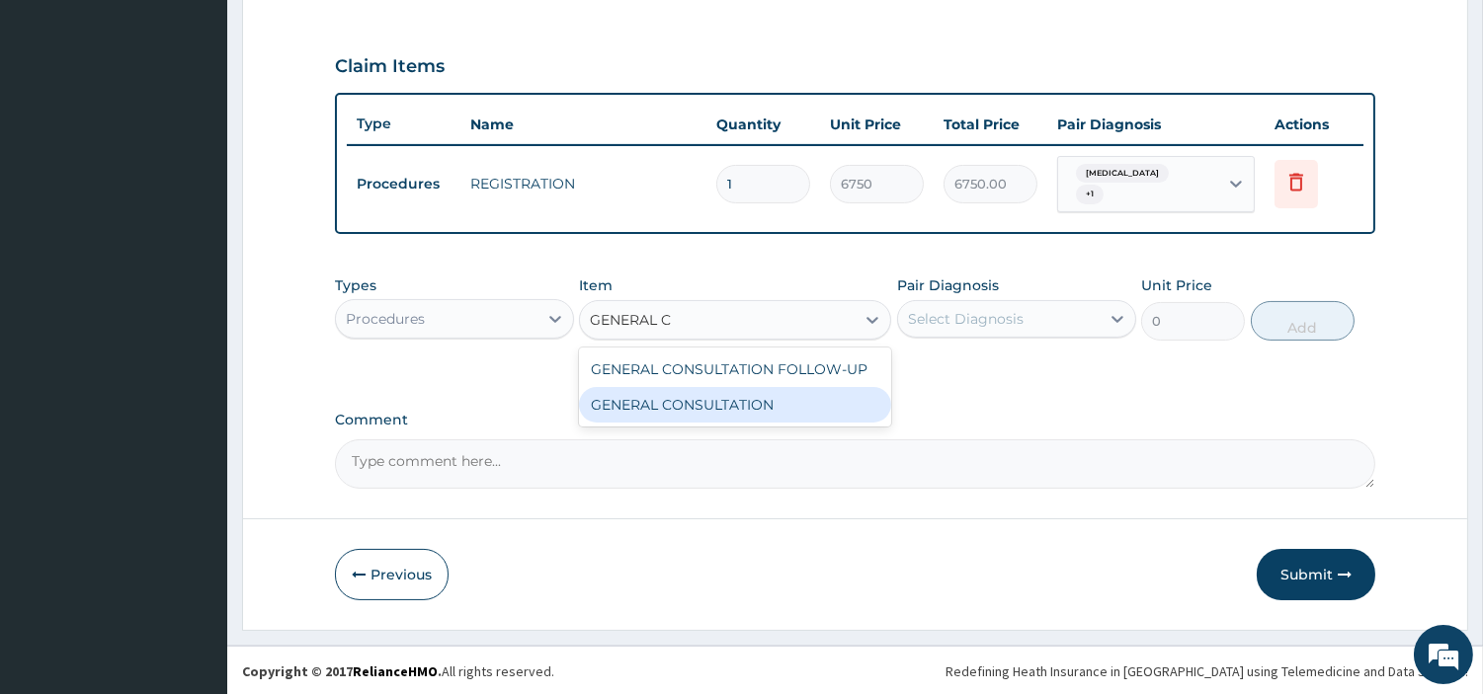
click at [761, 411] on div "GENERAL CONSULTATION" at bounding box center [735, 405] width 312 height 36
type input "6750"
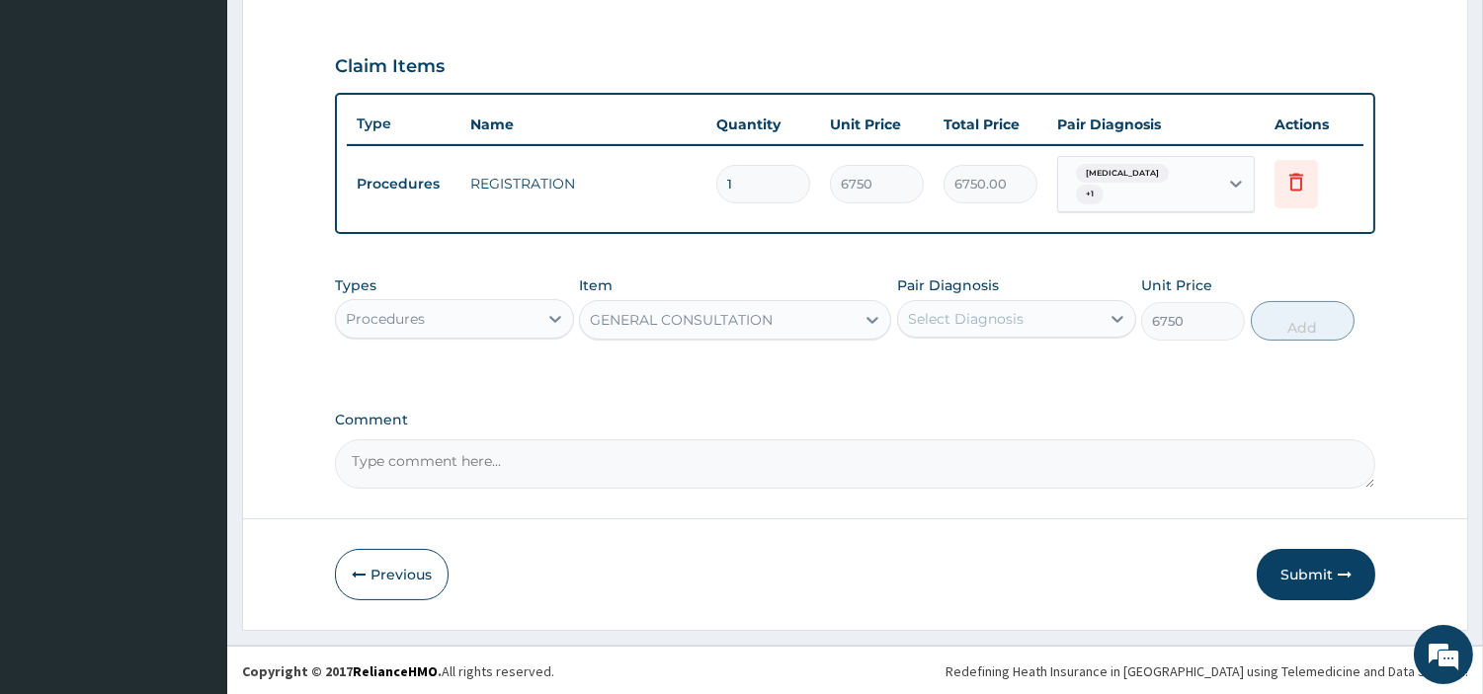
click at [925, 314] on div "Select Diagnosis" at bounding box center [966, 319] width 116 height 20
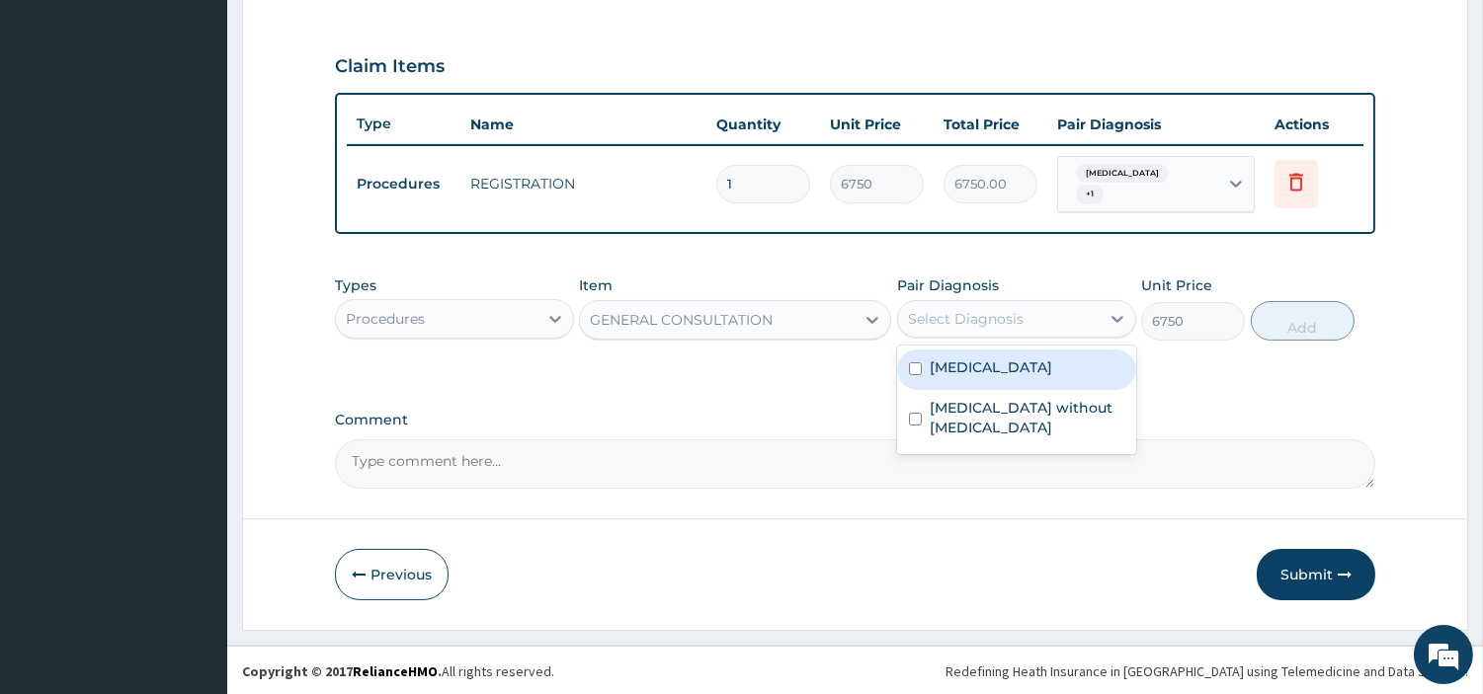
click at [963, 377] on div "Malaria, unspecified" at bounding box center [1016, 370] width 239 height 41
checkbox input "true"
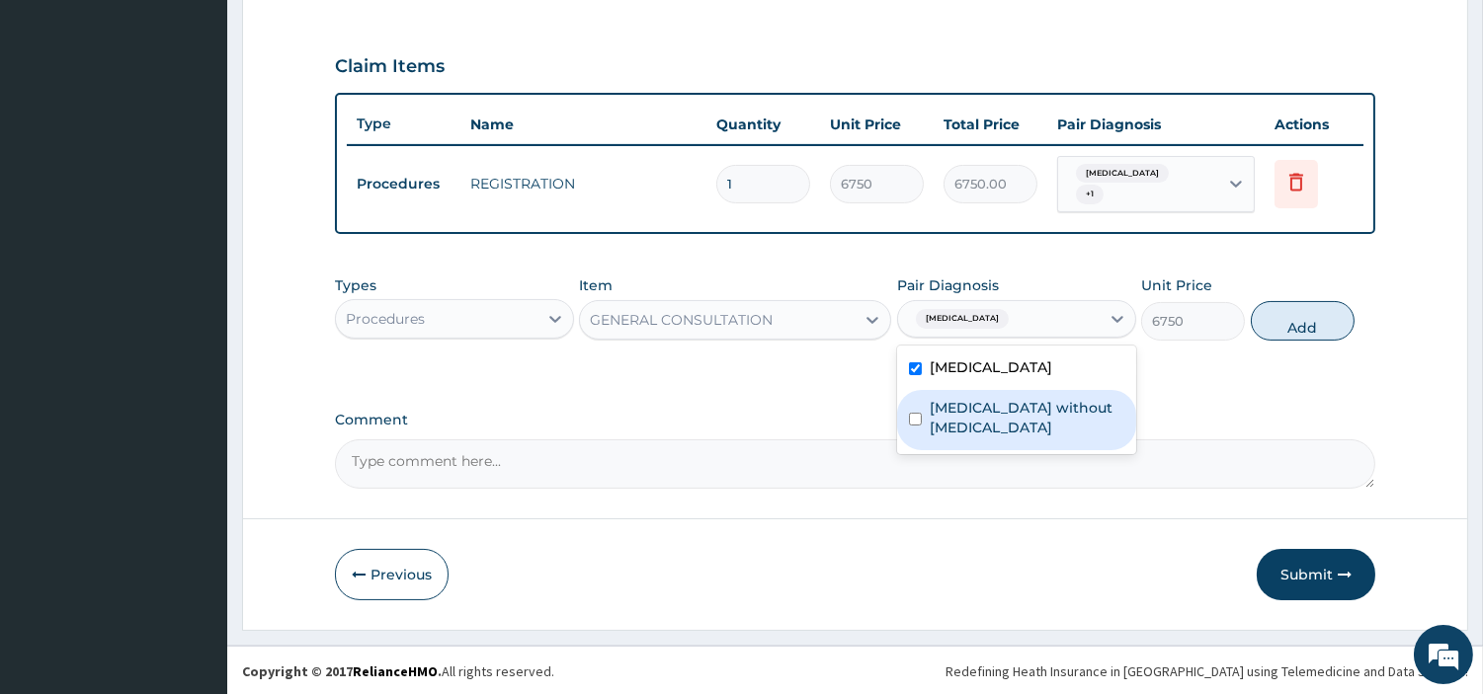
click at [972, 408] on label "Sepsis without septic shock" at bounding box center [1027, 418] width 195 height 40
checkbox input "true"
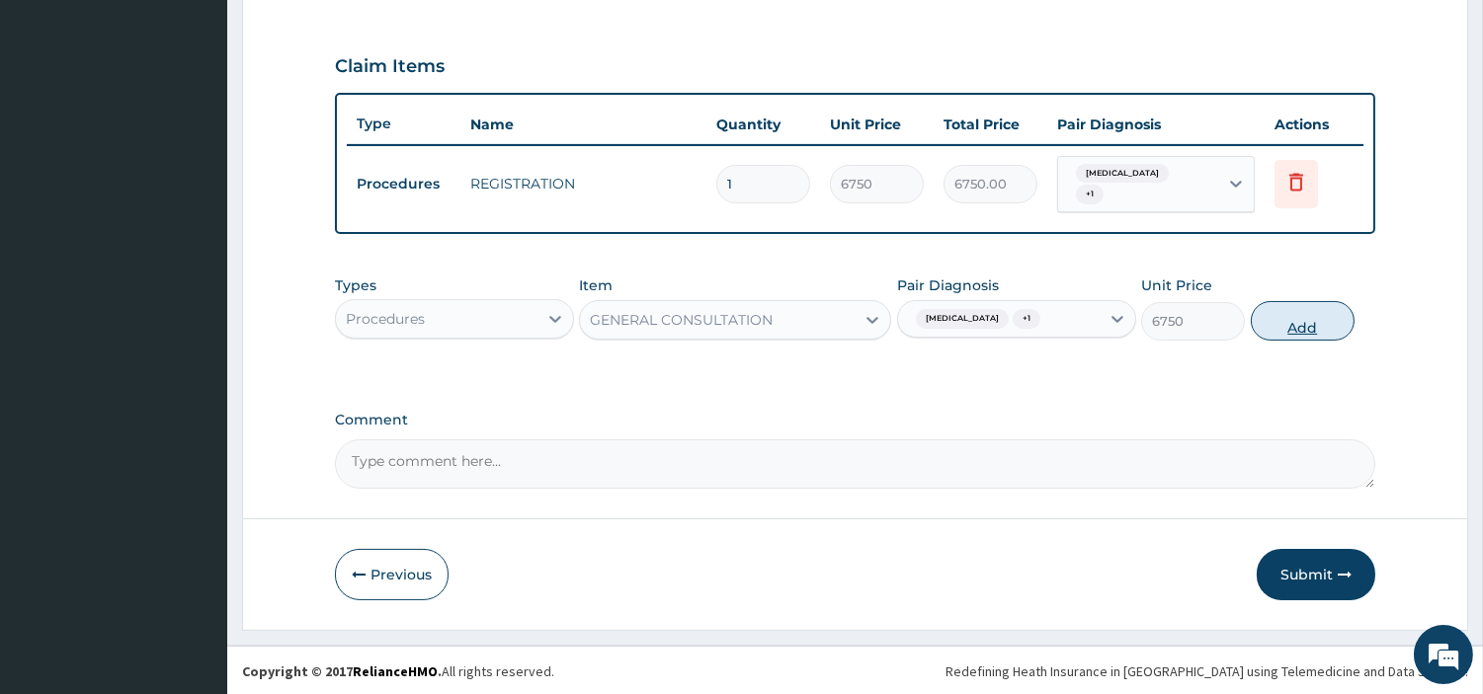
click at [1340, 307] on button "Add" at bounding box center [1303, 321] width 104 height 40
type input "0"
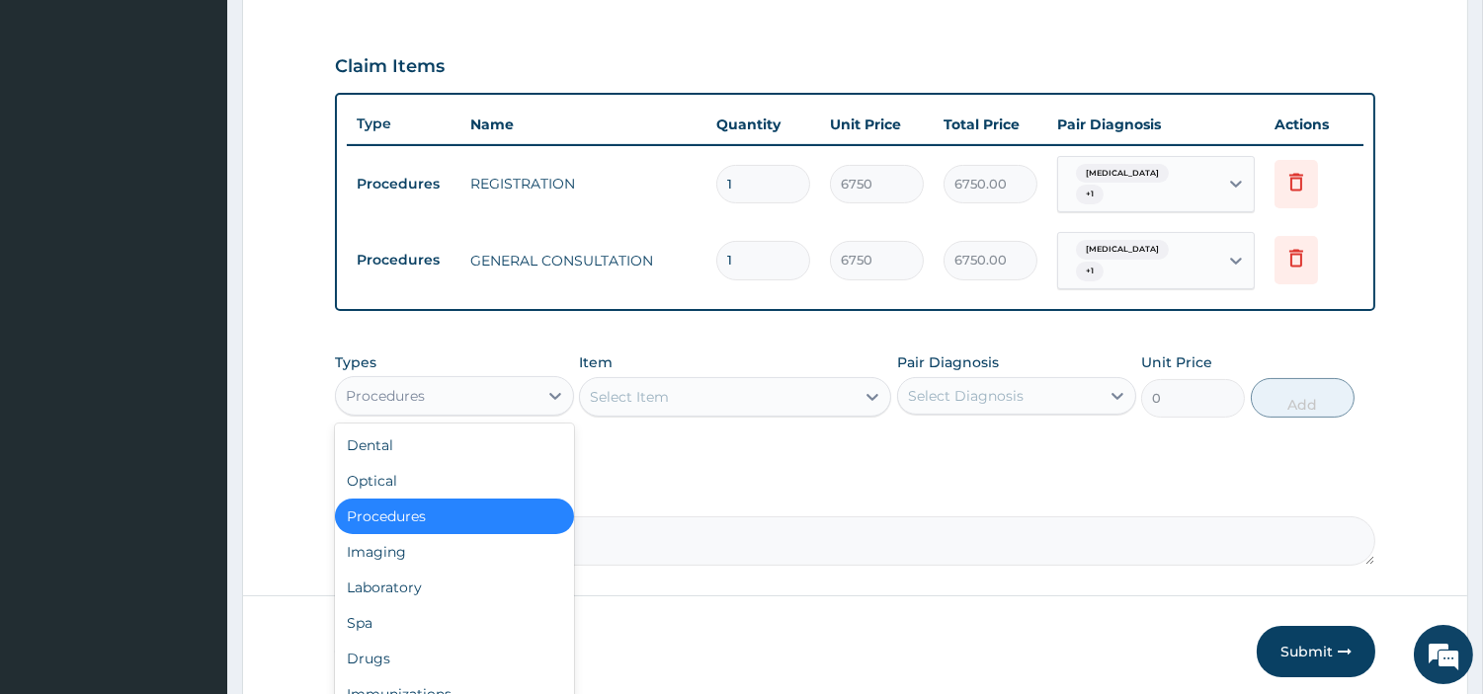
click at [518, 393] on div "Procedures" at bounding box center [437, 396] width 202 height 32
click at [464, 586] on div "Laboratory" at bounding box center [454, 588] width 239 height 36
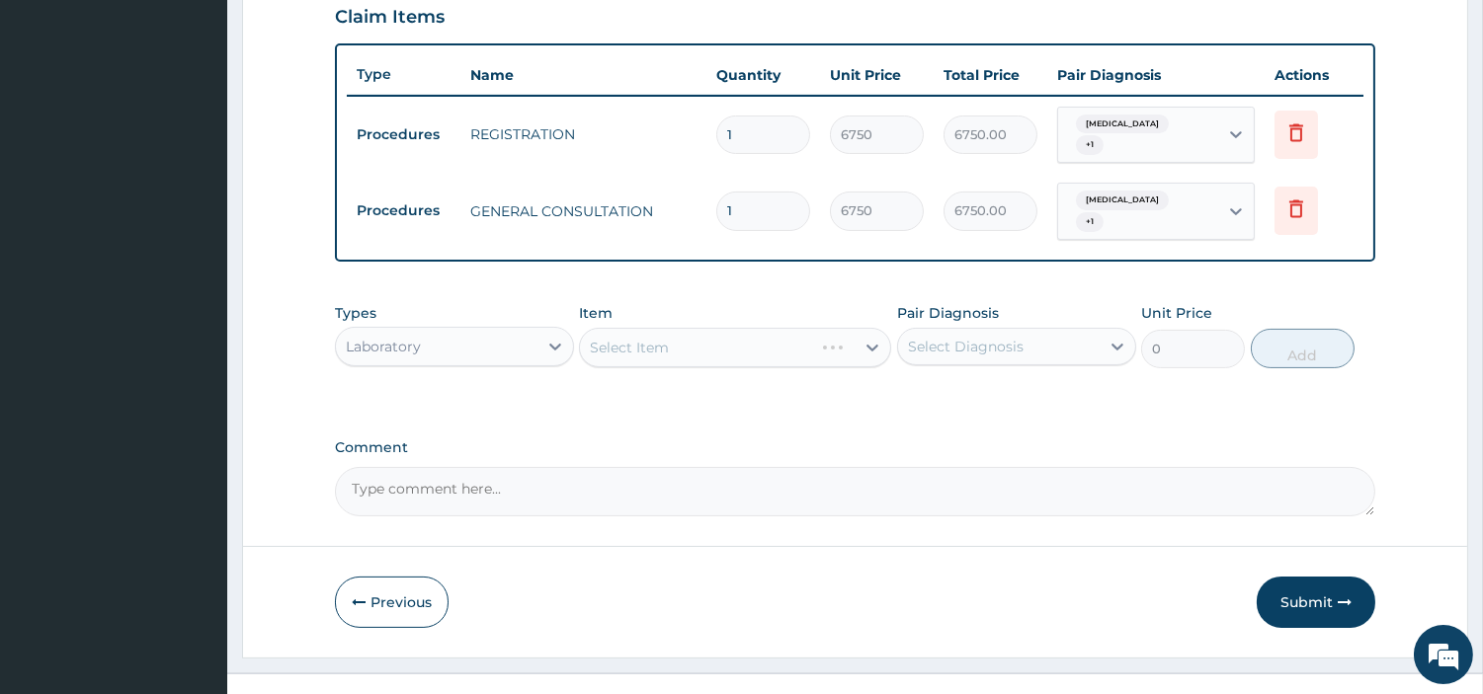
scroll to position [718, 0]
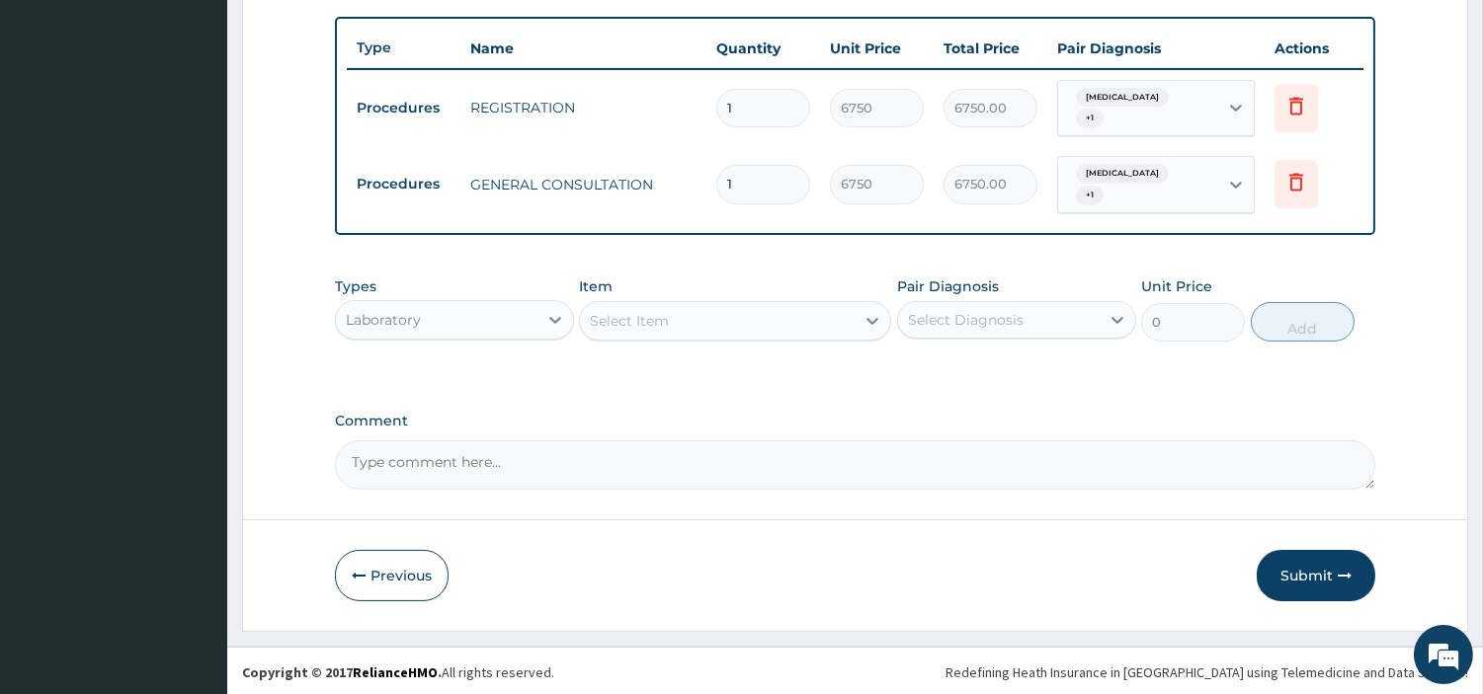
click at [776, 328] on div "Select Item" at bounding box center [717, 321] width 275 height 32
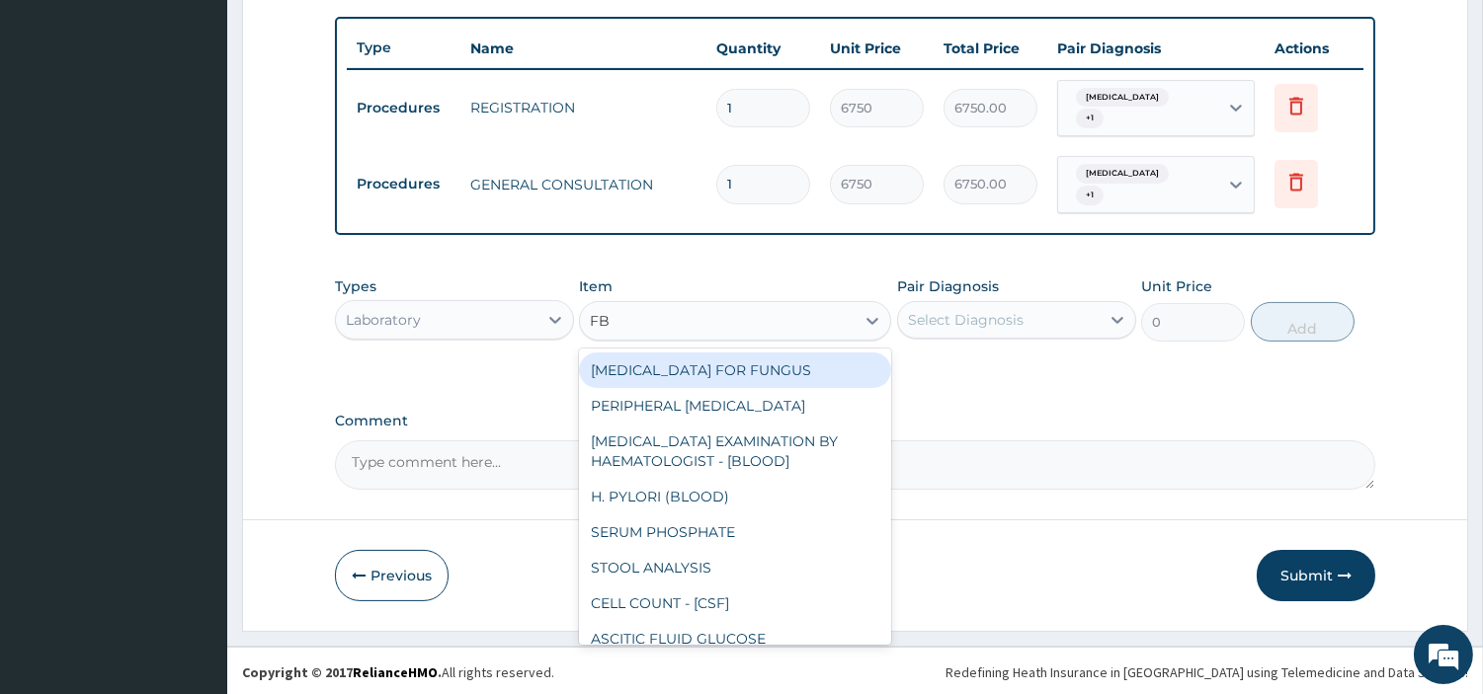
type input "FBC"
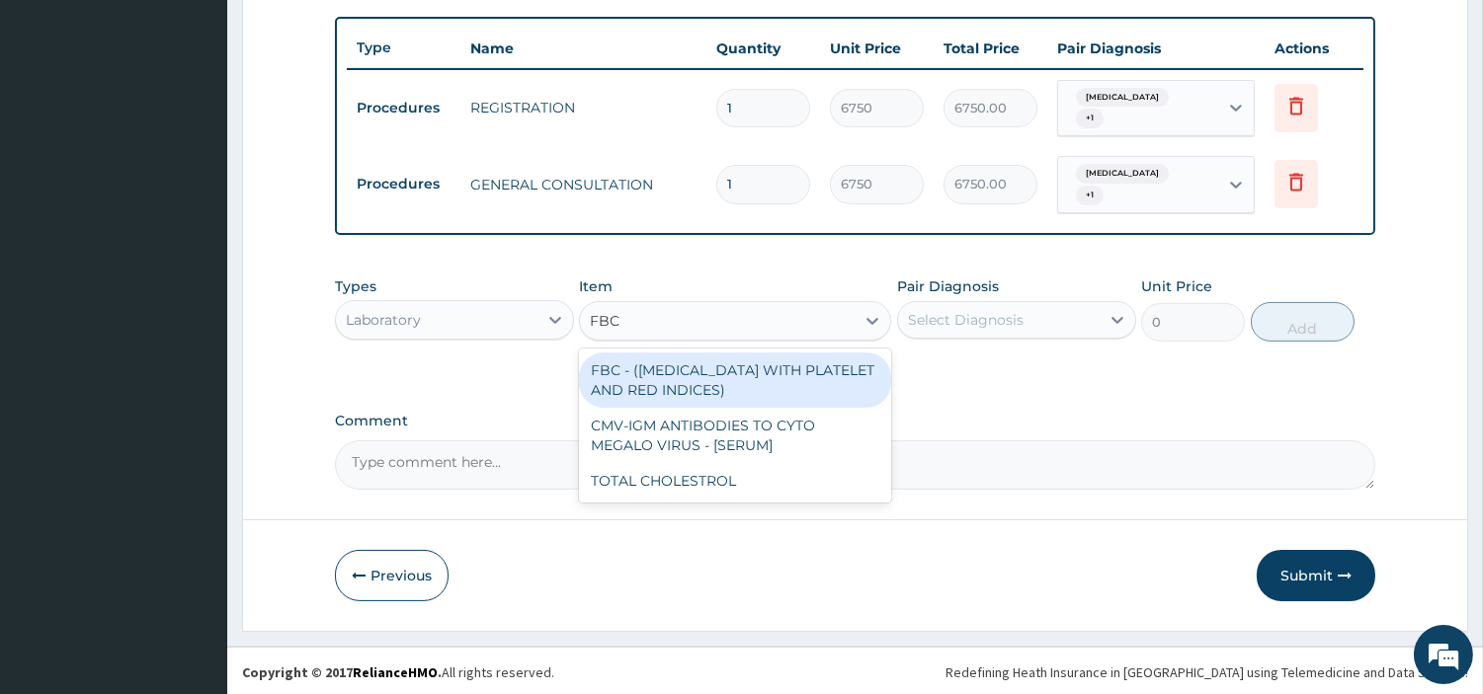
click at [780, 353] on div "FBC - (FULL BLOOD COUNT WITH PLATELET AND RED INDICES)" at bounding box center [735, 380] width 312 height 55
type input "5400"
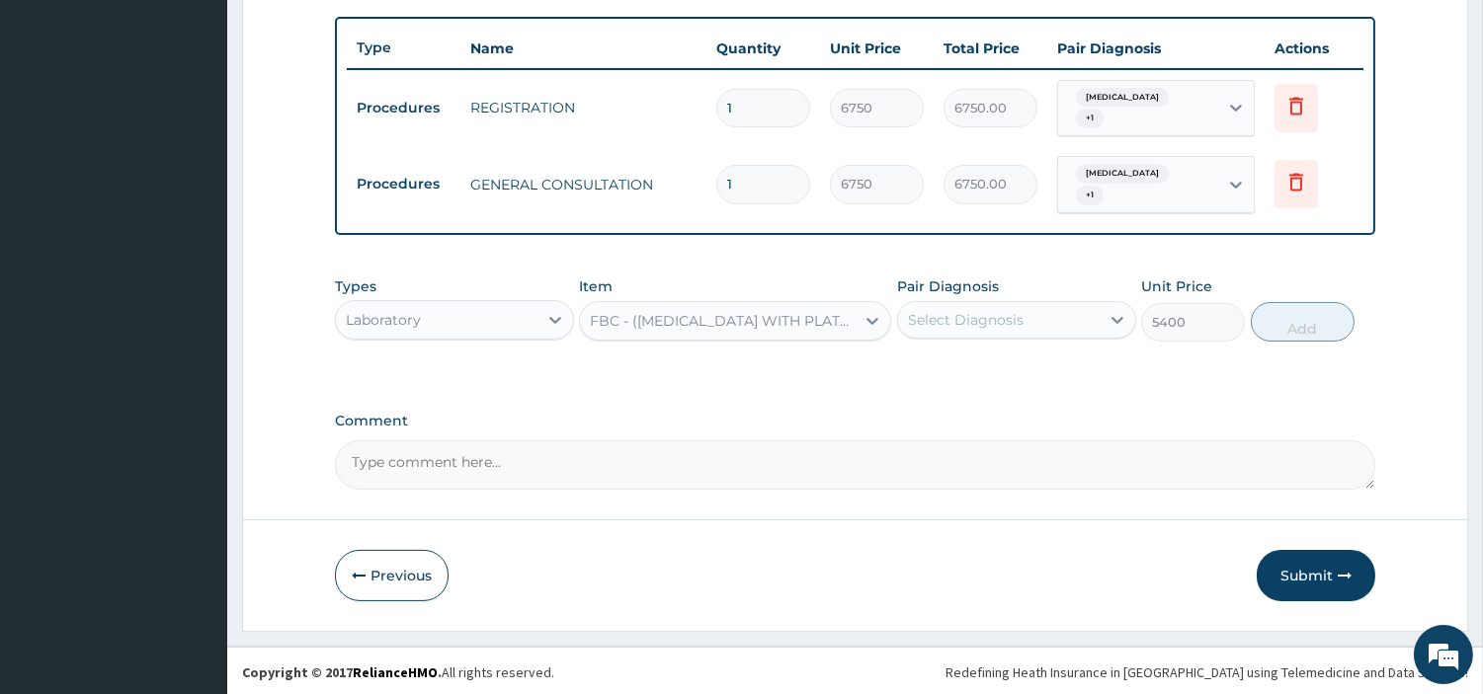
click at [1004, 313] on div "Select Diagnosis" at bounding box center [966, 320] width 116 height 20
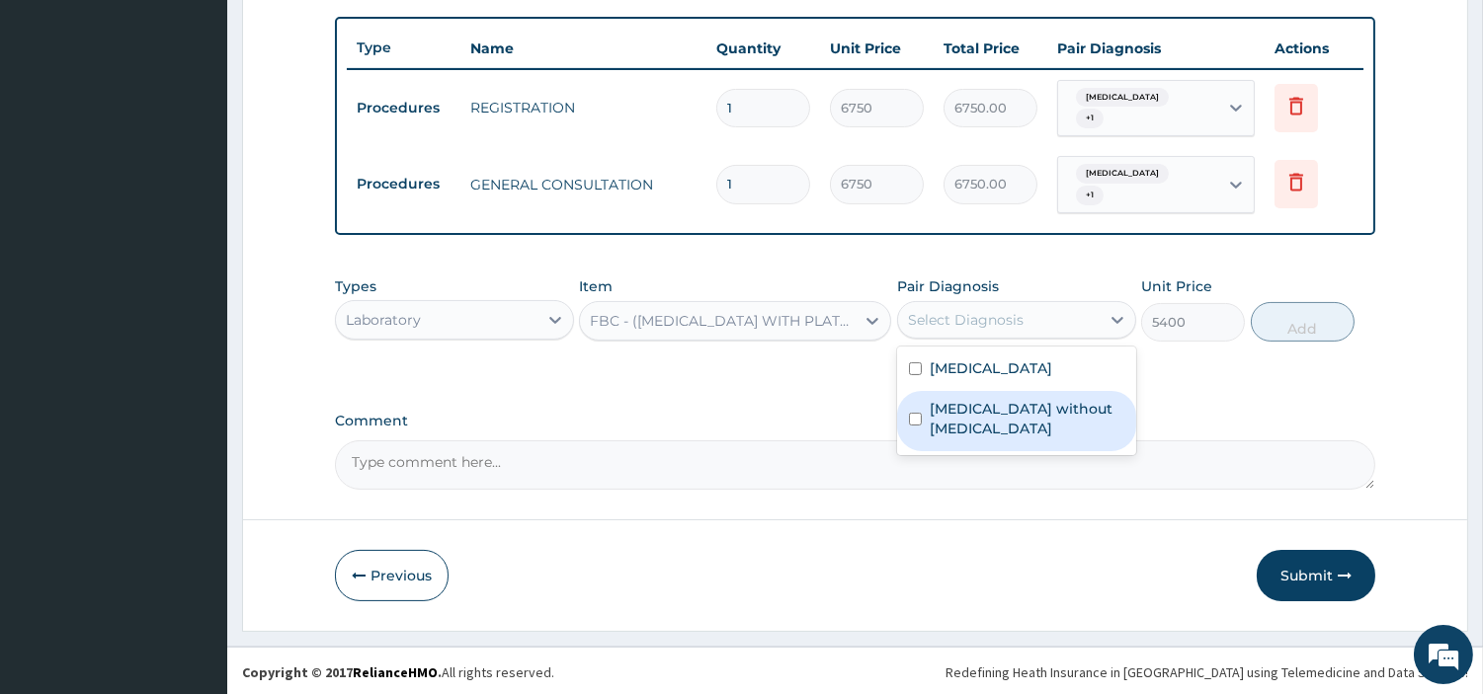
click at [1016, 393] on div "Sepsis without septic shock" at bounding box center [1016, 421] width 239 height 60
checkbox input "true"
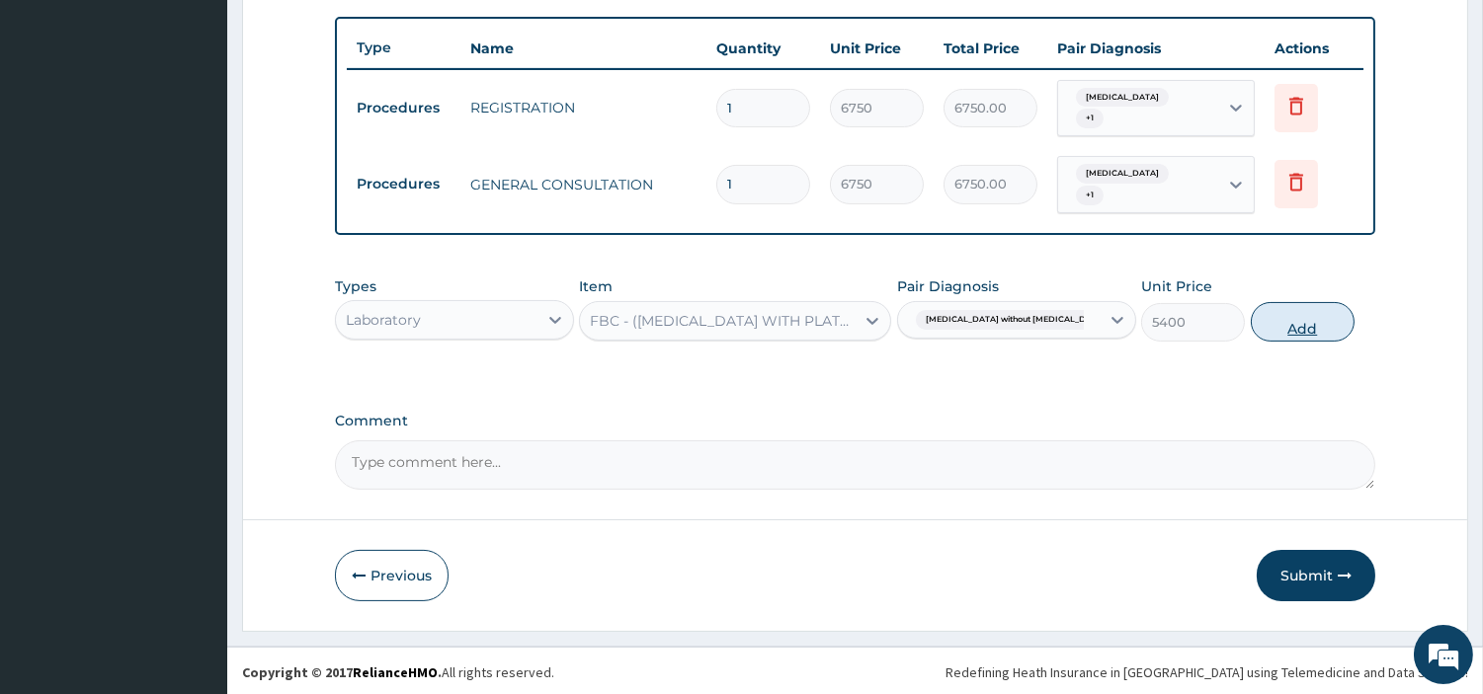
click at [1297, 328] on button "Add" at bounding box center [1303, 322] width 104 height 40
type input "0"
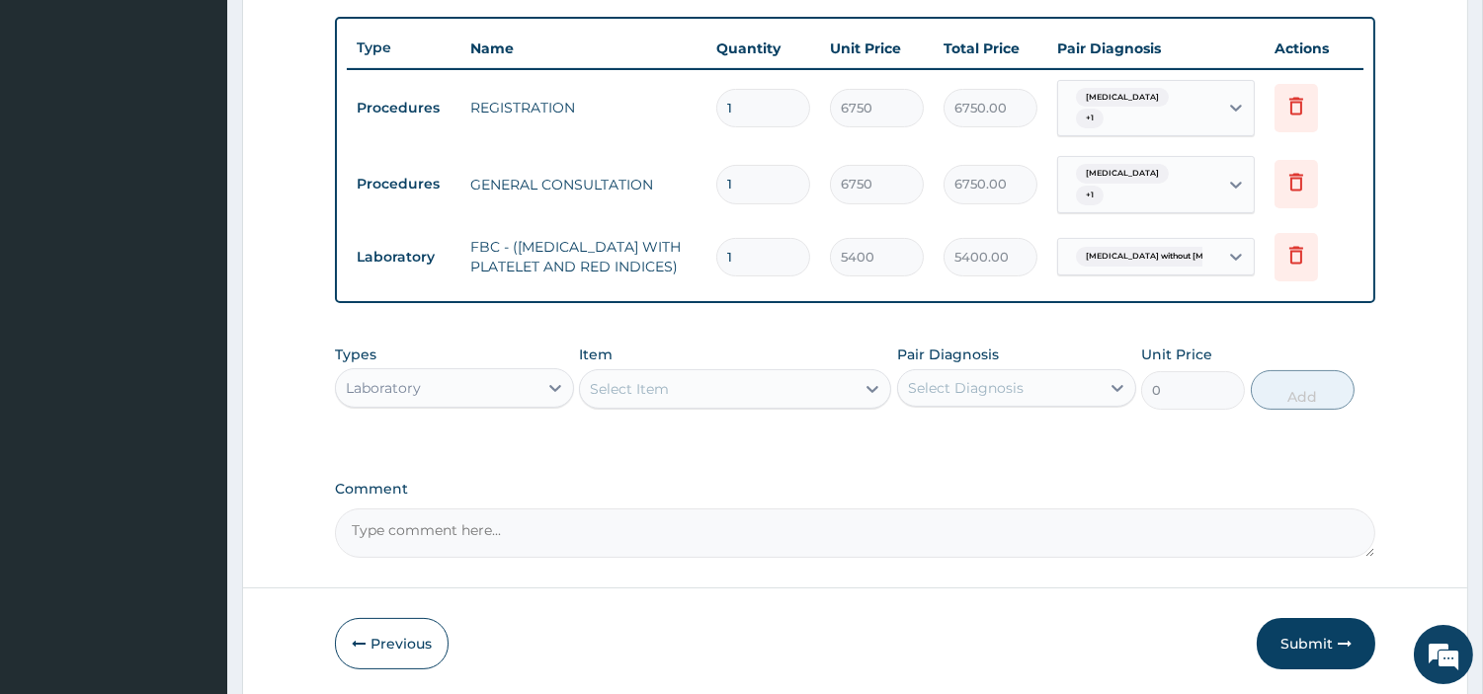
click at [820, 393] on div "Select Item" at bounding box center [717, 389] width 275 height 32
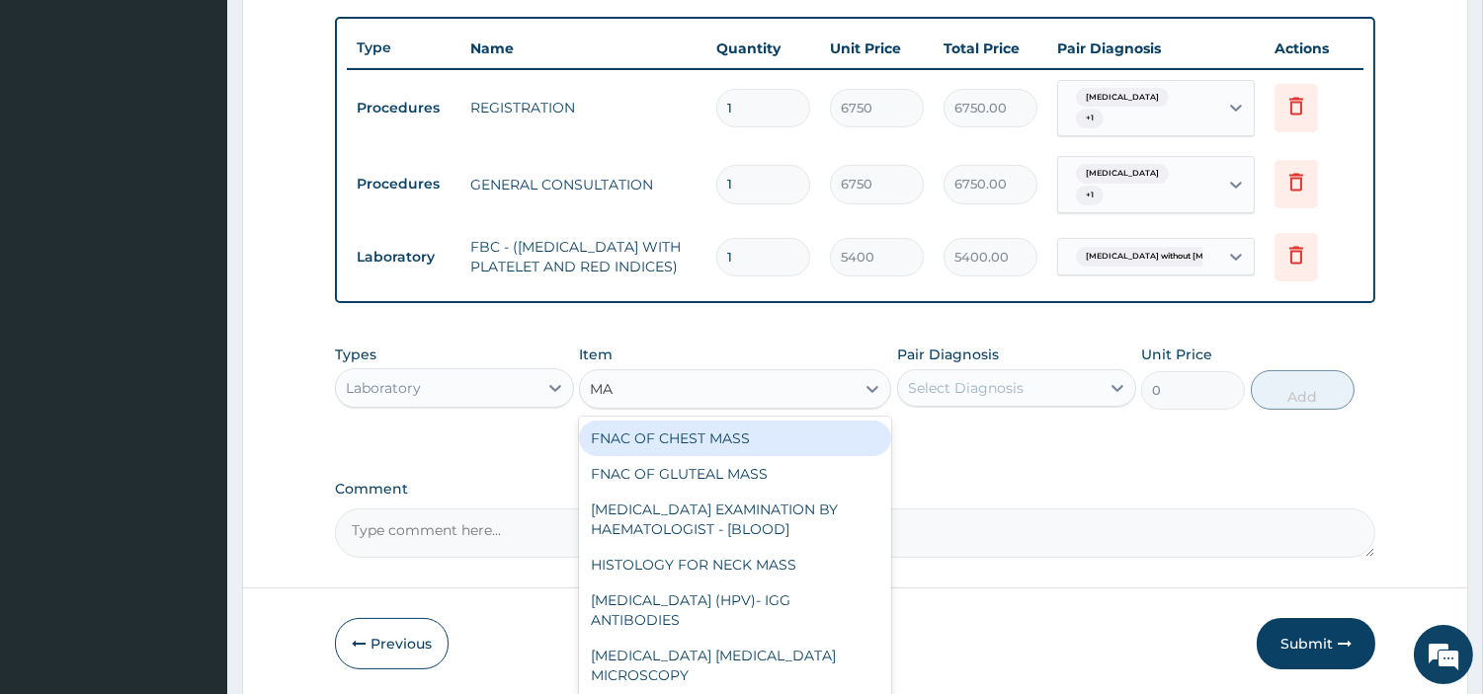
type input "MAL"
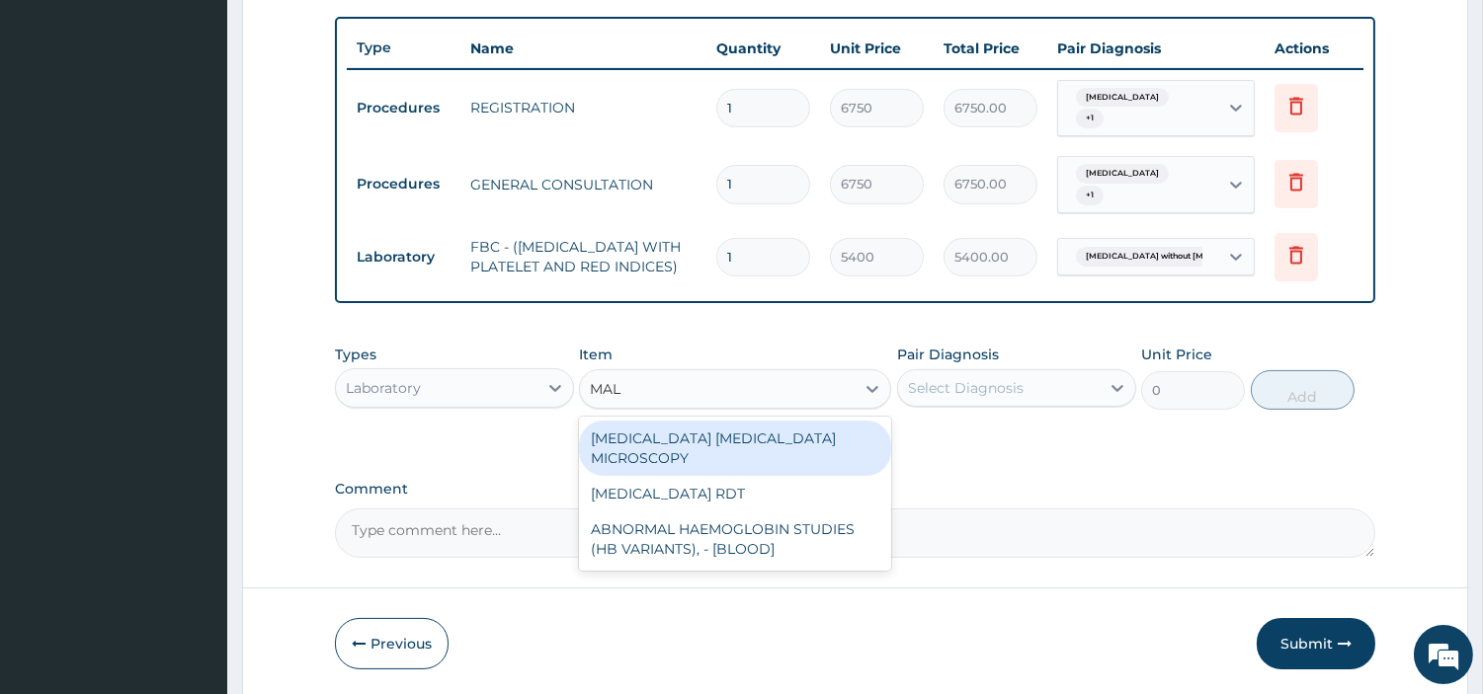
click at [820, 448] on div "[MEDICAL_DATA] [MEDICAL_DATA] MICROSCOPY" at bounding box center [735, 448] width 312 height 55
type input "2700"
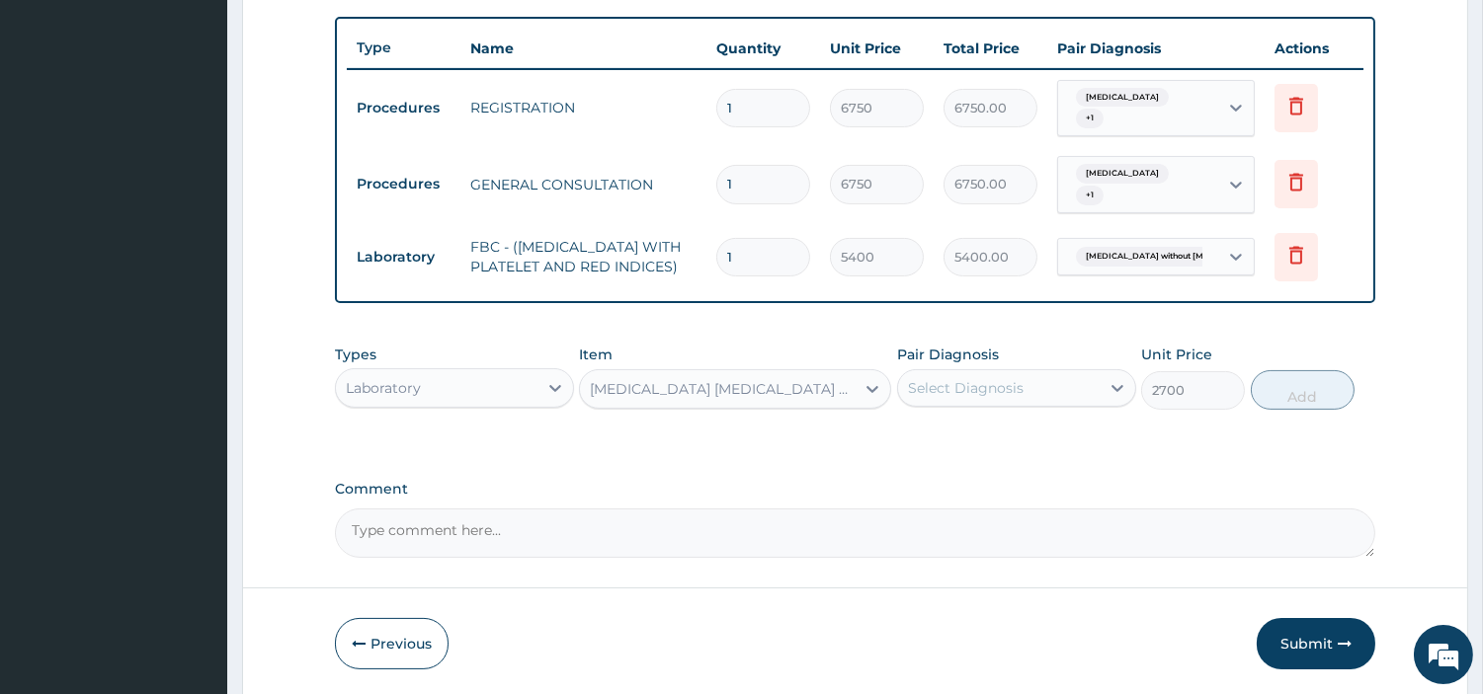
click at [972, 392] on div "Select Diagnosis" at bounding box center [966, 388] width 116 height 20
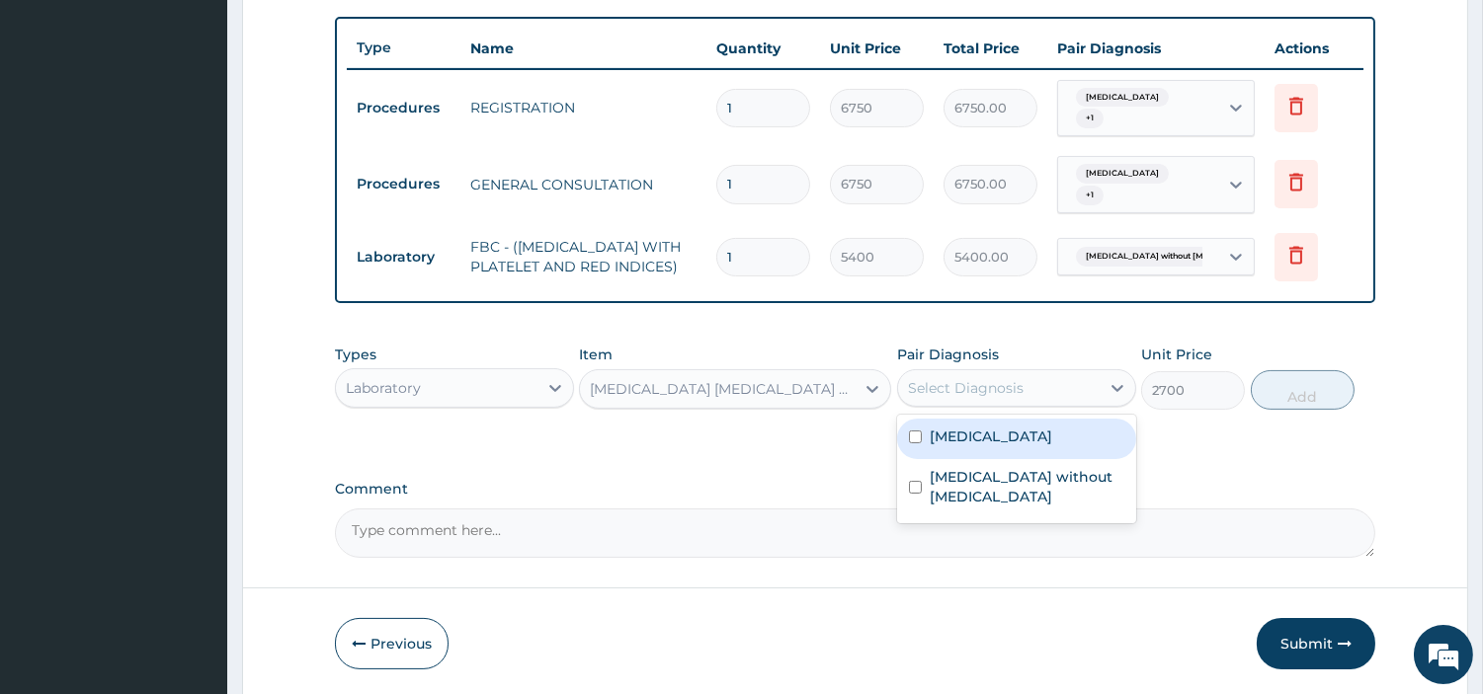
click at [983, 455] on div "[MEDICAL_DATA]" at bounding box center [1016, 439] width 239 height 41
checkbox input "true"
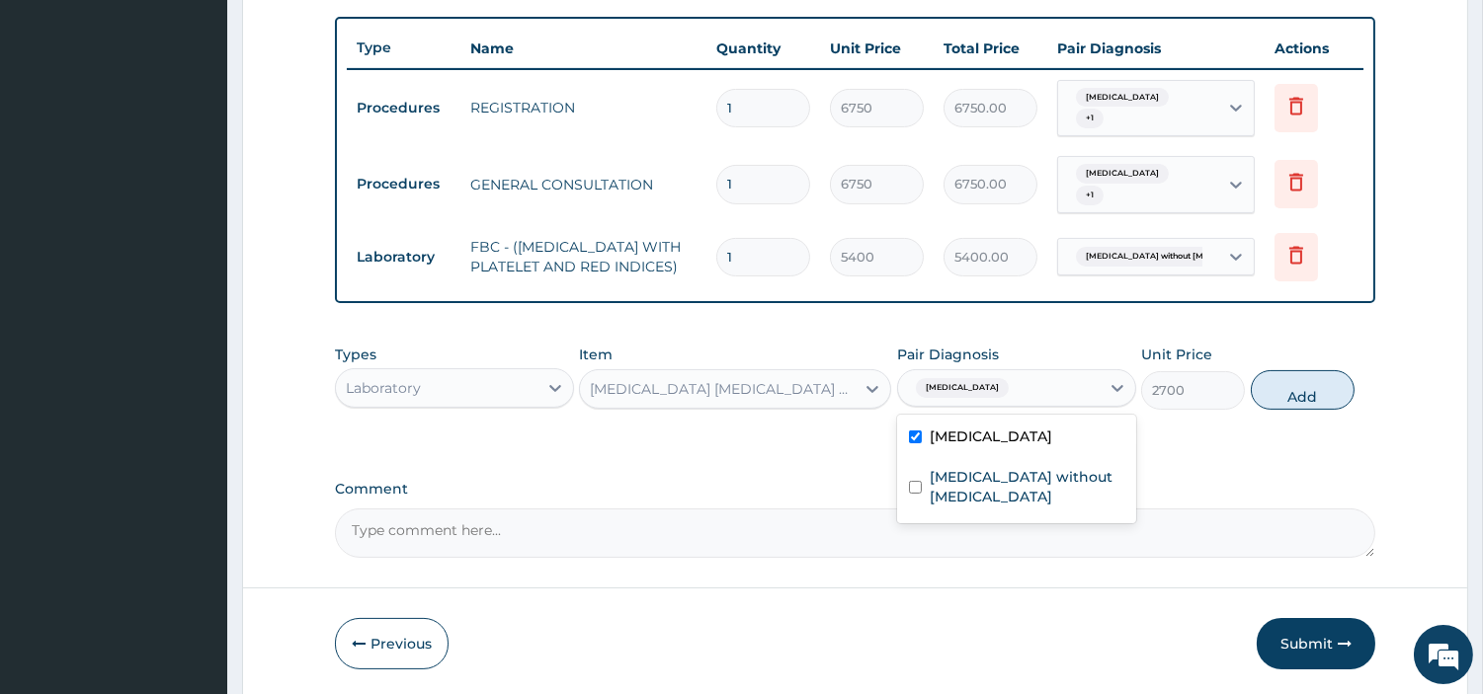
click at [1310, 401] on button "Add" at bounding box center [1303, 390] width 104 height 40
type input "0"
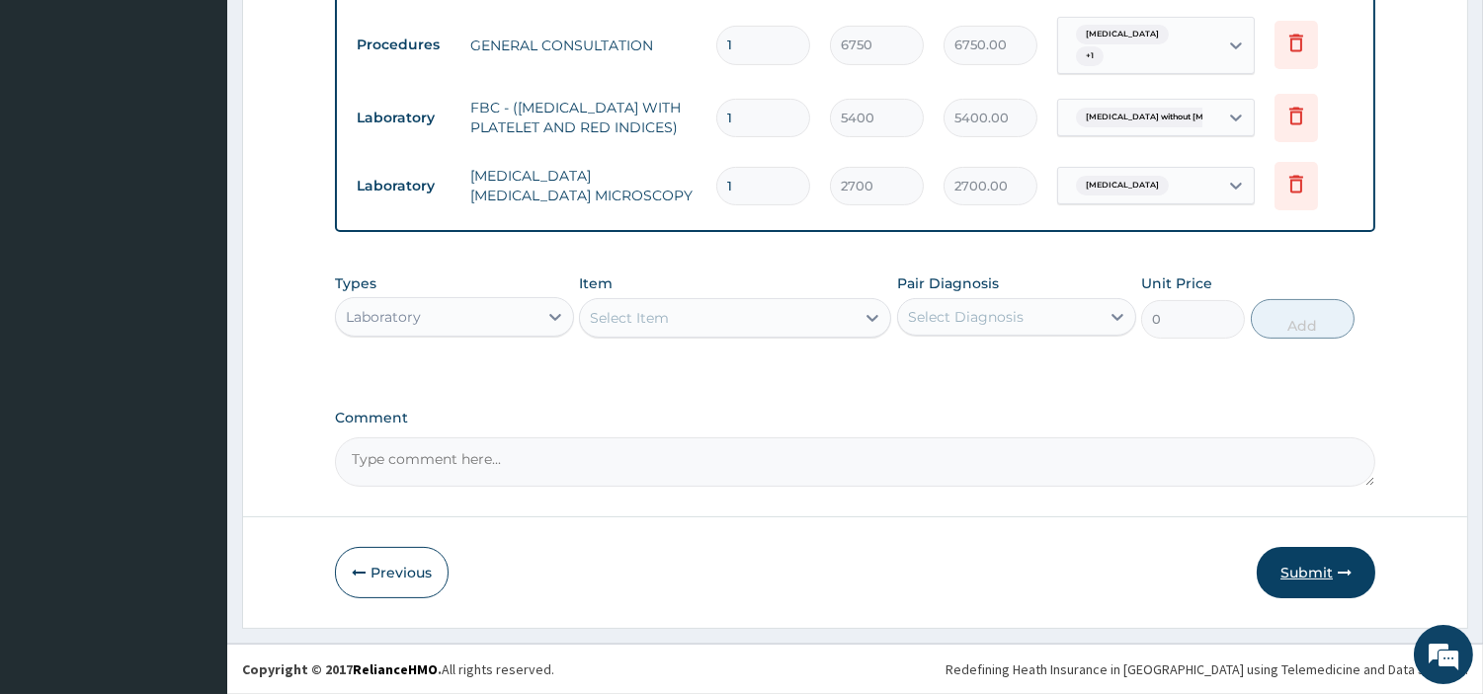
click at [1315, 583] on button "Submit" at bounding box center [1316, 572] width 119 height 51
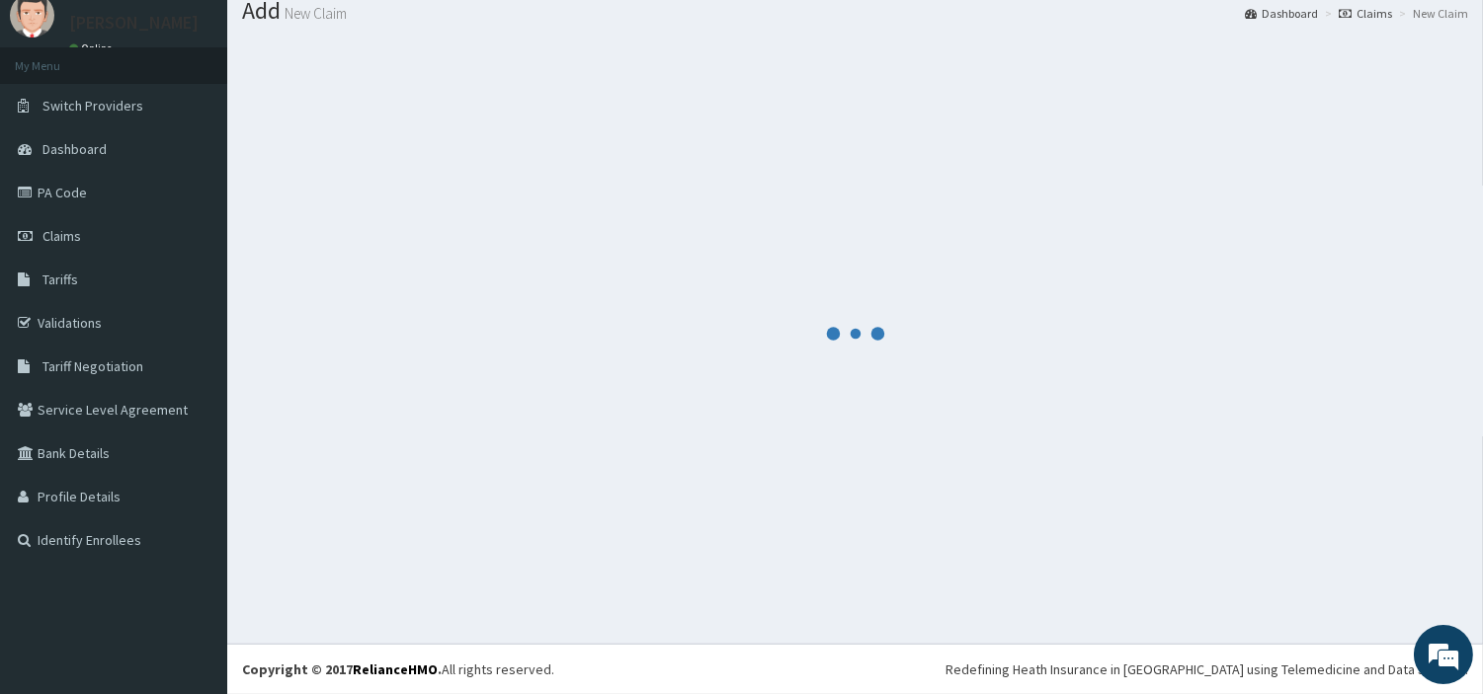
scroll to position [65, 0]
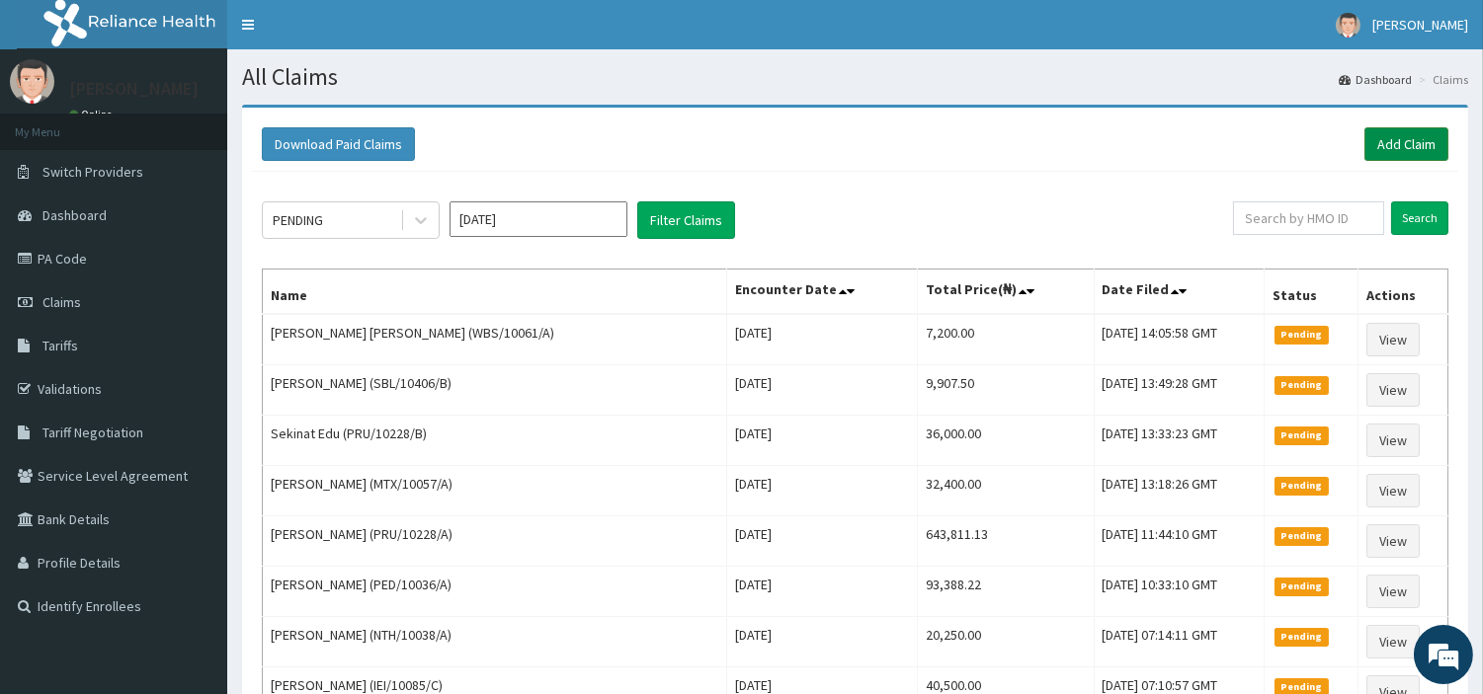
click at [1383, 151] on link "Add Claim" at bounding box center [1406, 144] width 84 height 34
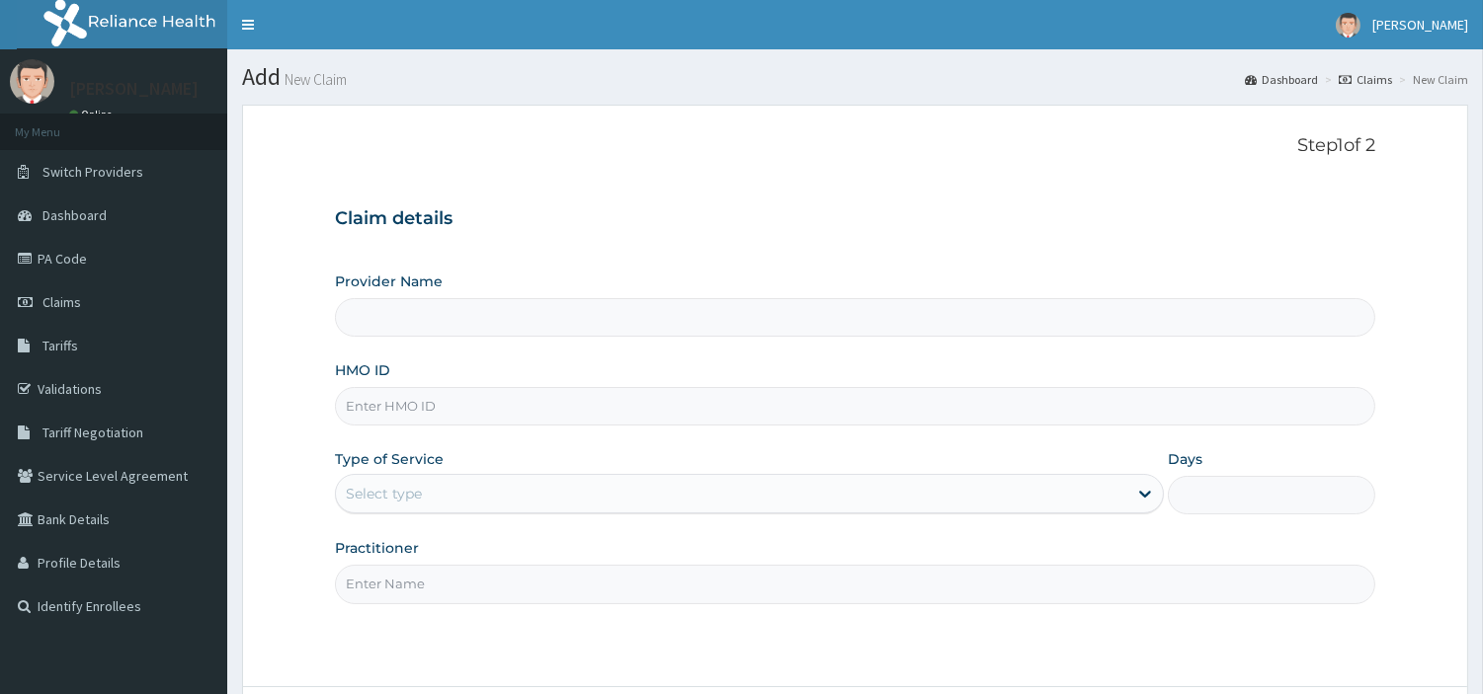
click at [439, 402] on input "HMO ID" at bounding box center [855, 406] width 1040 height 39
type input "[GEOGRAPHIC_DATA] Nig. Ltd"
paste input "APN/10014/E"
type input "APN/10014/E"
click at [516, 499] on div "Select type" at bounding box center [731, 494] width 791 height 32
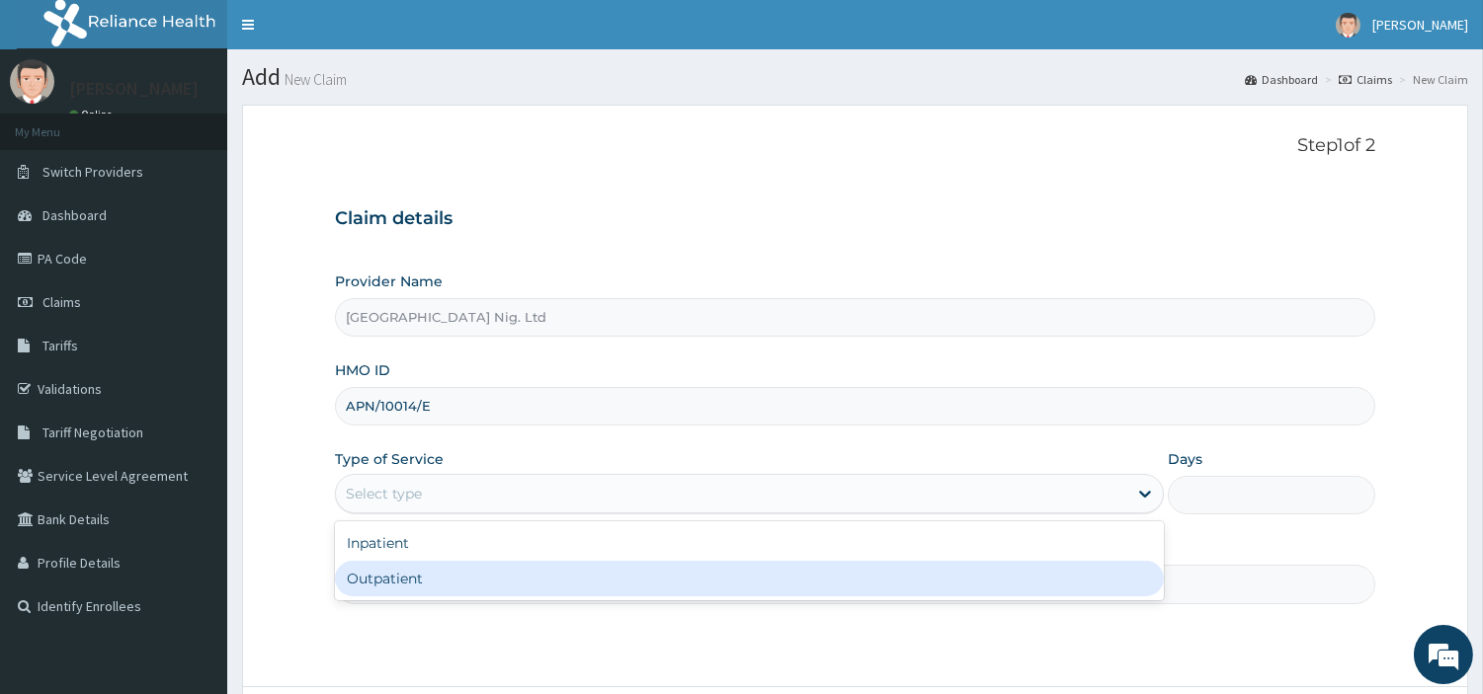
click at [490, 573] on div "Outpatient" at bounding box center [749, 579] width 829 height 36
type input "1"
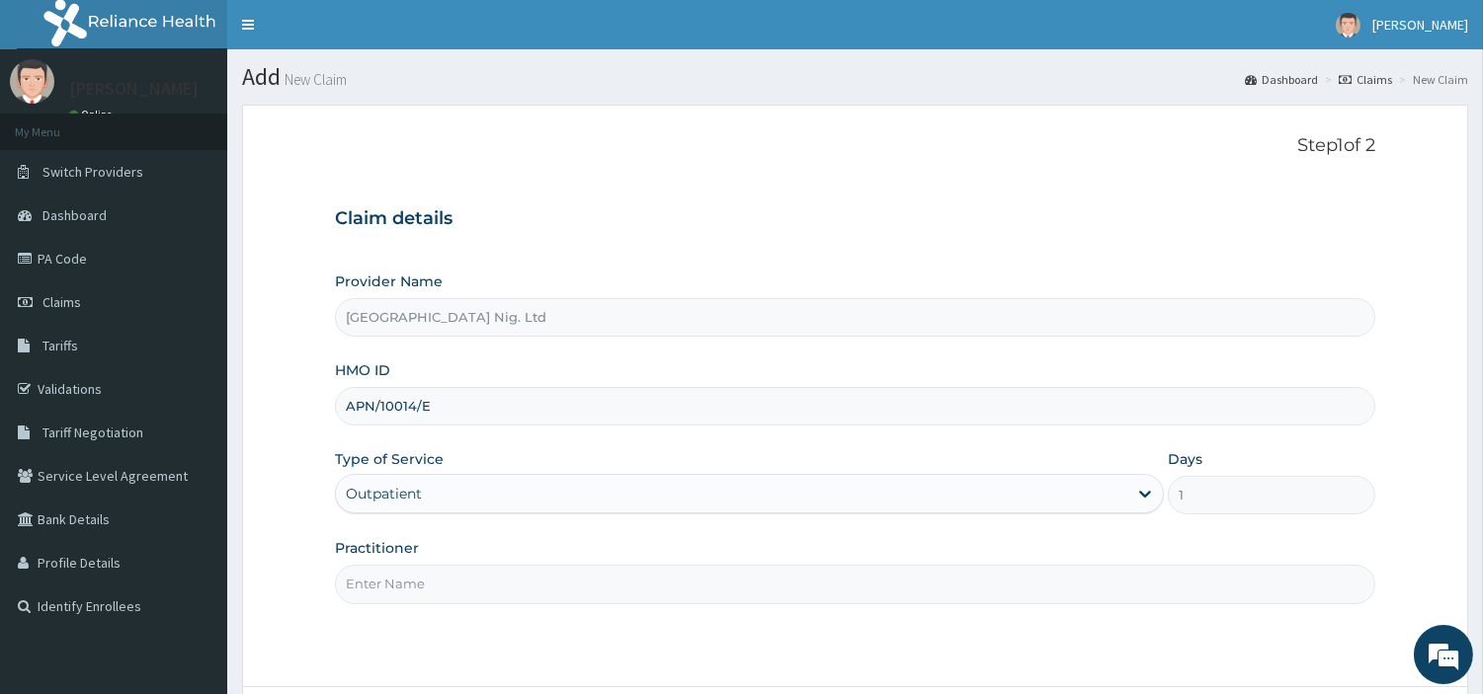
click at [490, 573] on input "Practitioner" at bounding box center [855, 584] width 1040 height 39
paste input "[PERSON_NAME]"
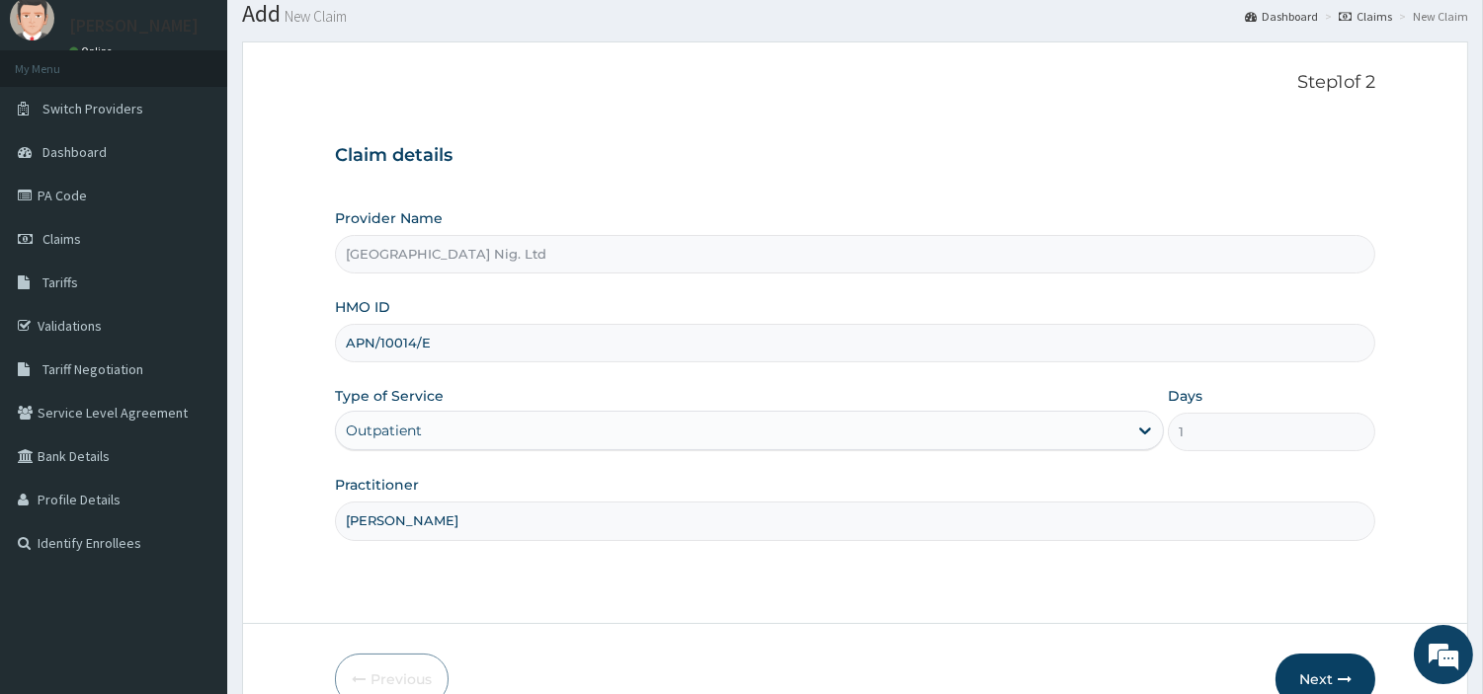
scroll to position [60, 0]
type input "[PERSON_NAME]"
click at [1325, 680] on button "Next" at bounding box center [1325, 682] width 100 height 51
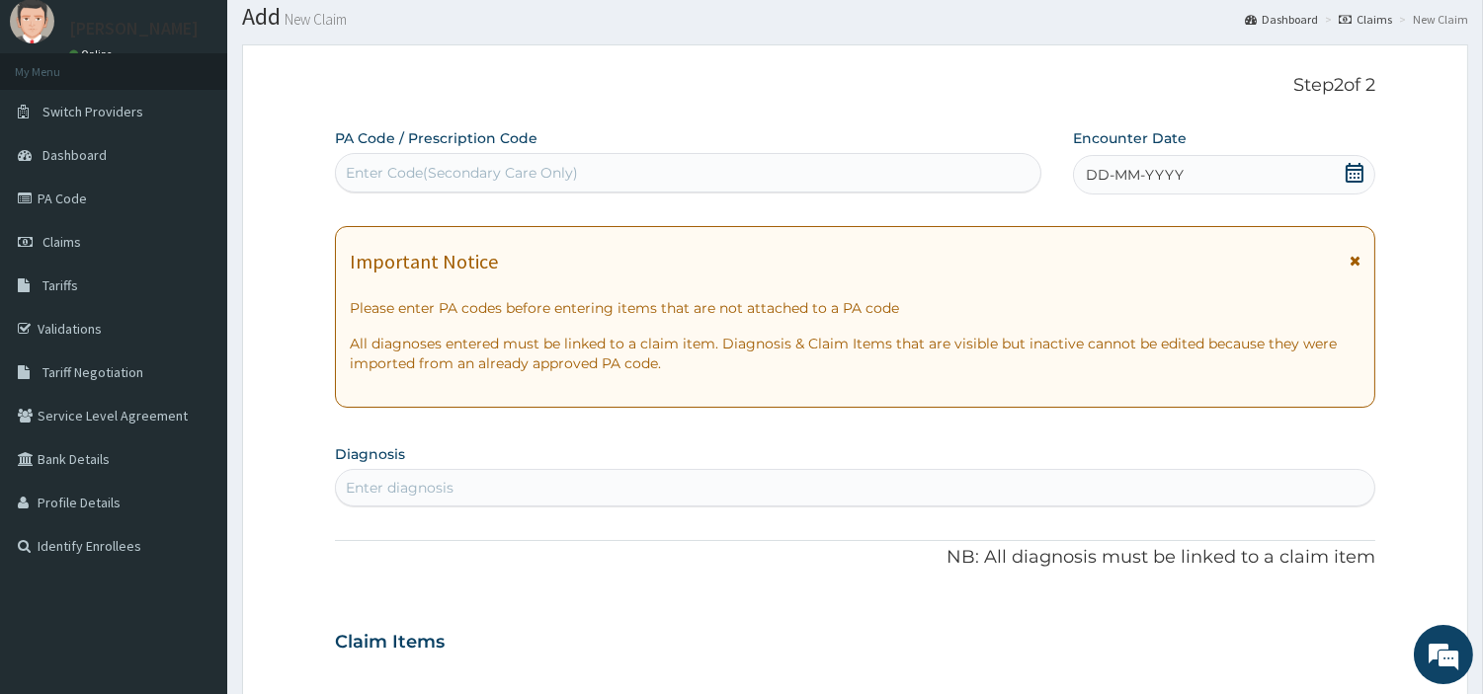
click at [732, 174] on div "Enter Code(Secondary Care Only)" at bounding box center [688, 173] width 704 height 32
paste input "PA/93F083"
type input "PA/93F083"
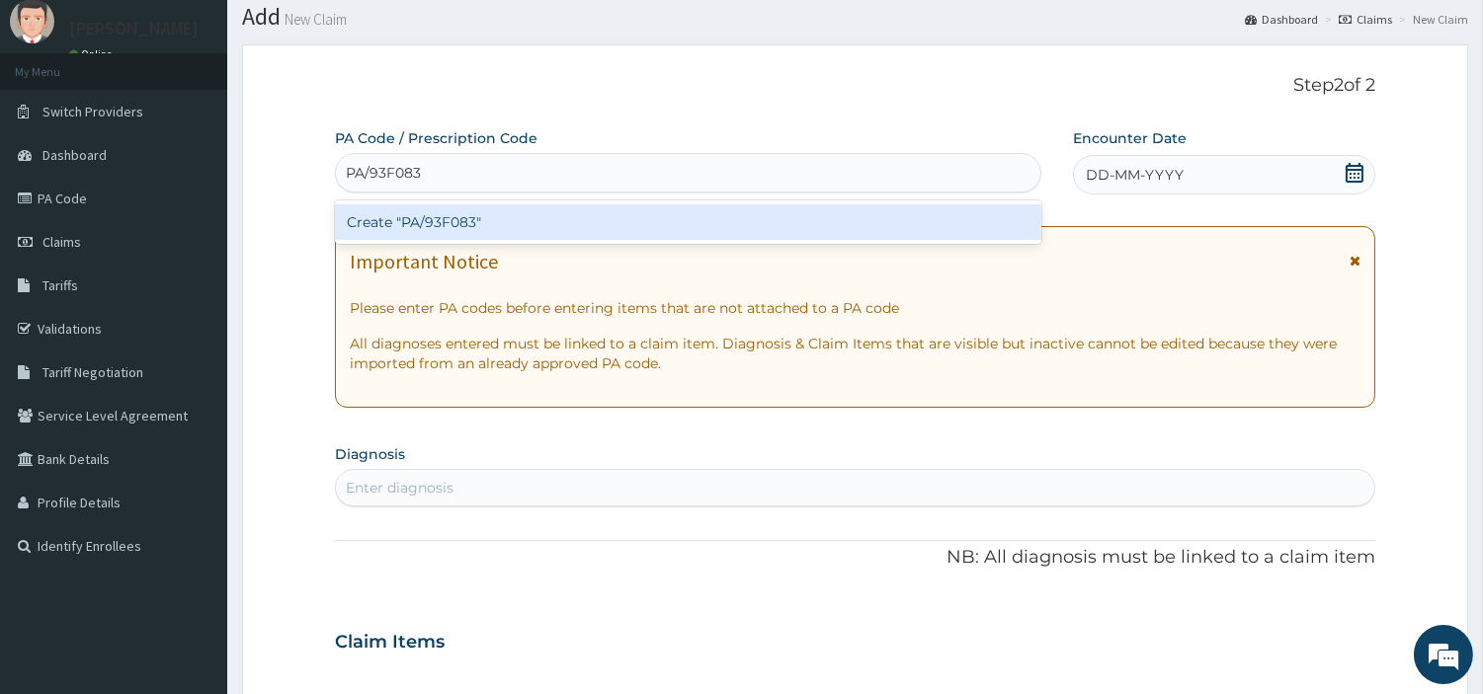
click at [752, 221] on div "Create "PA/93F083"" at bounding box center [688, 222] width 706 height 36
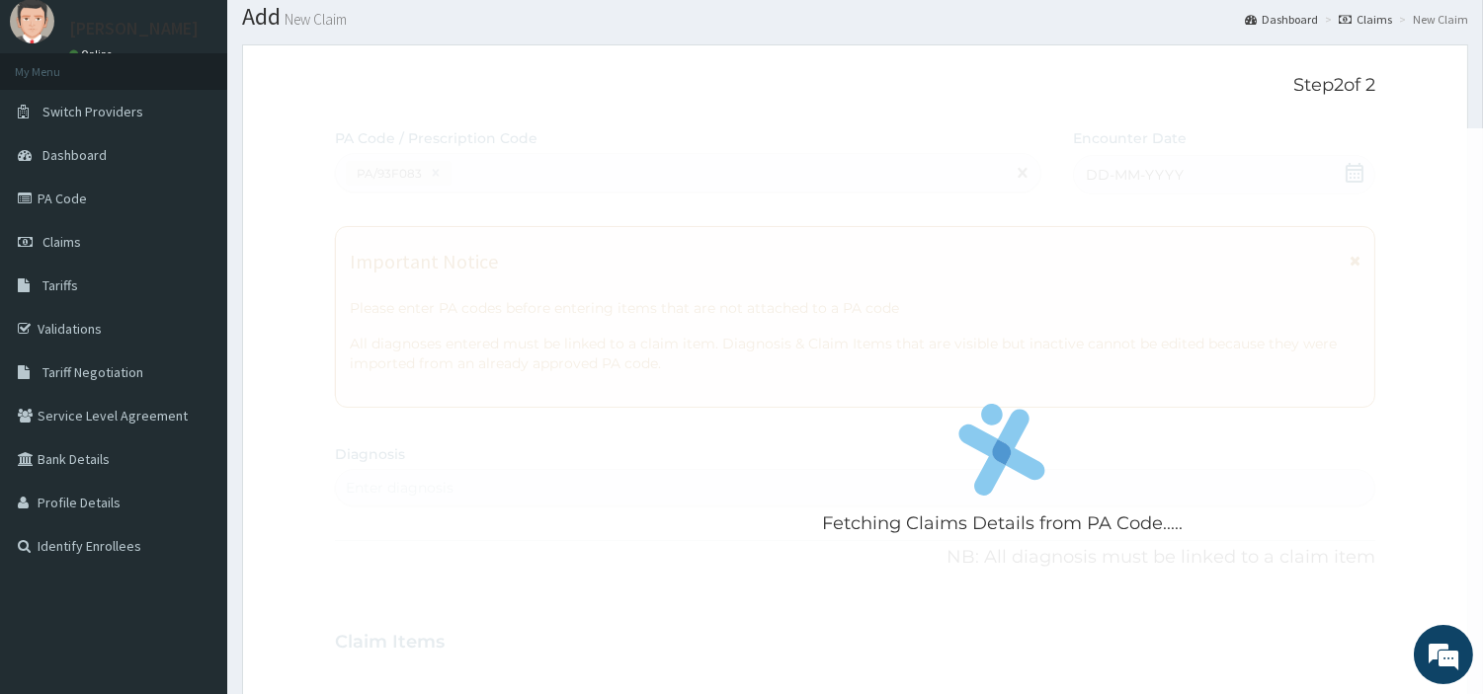
scroll to position [0, 0]
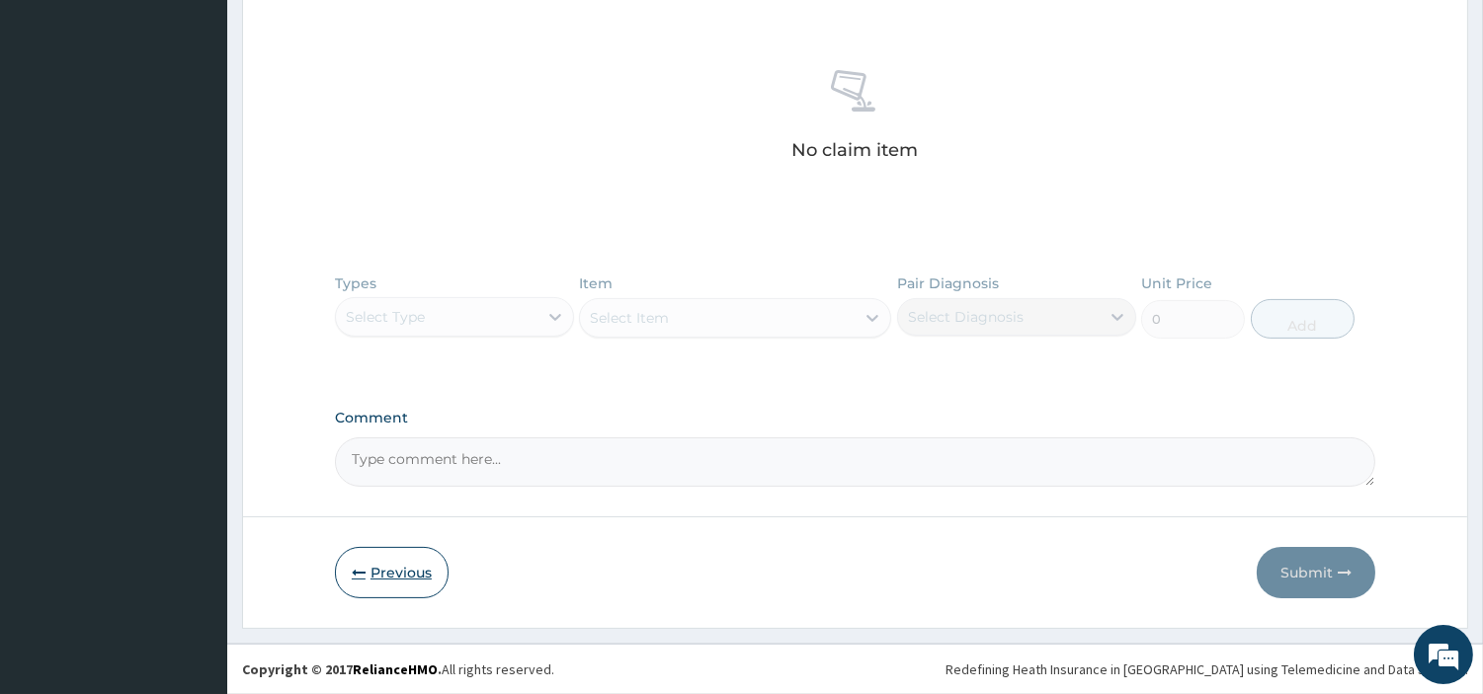
click at [409, 590] on button "Previous" at bounding box center [392, 572] width 114 height 51
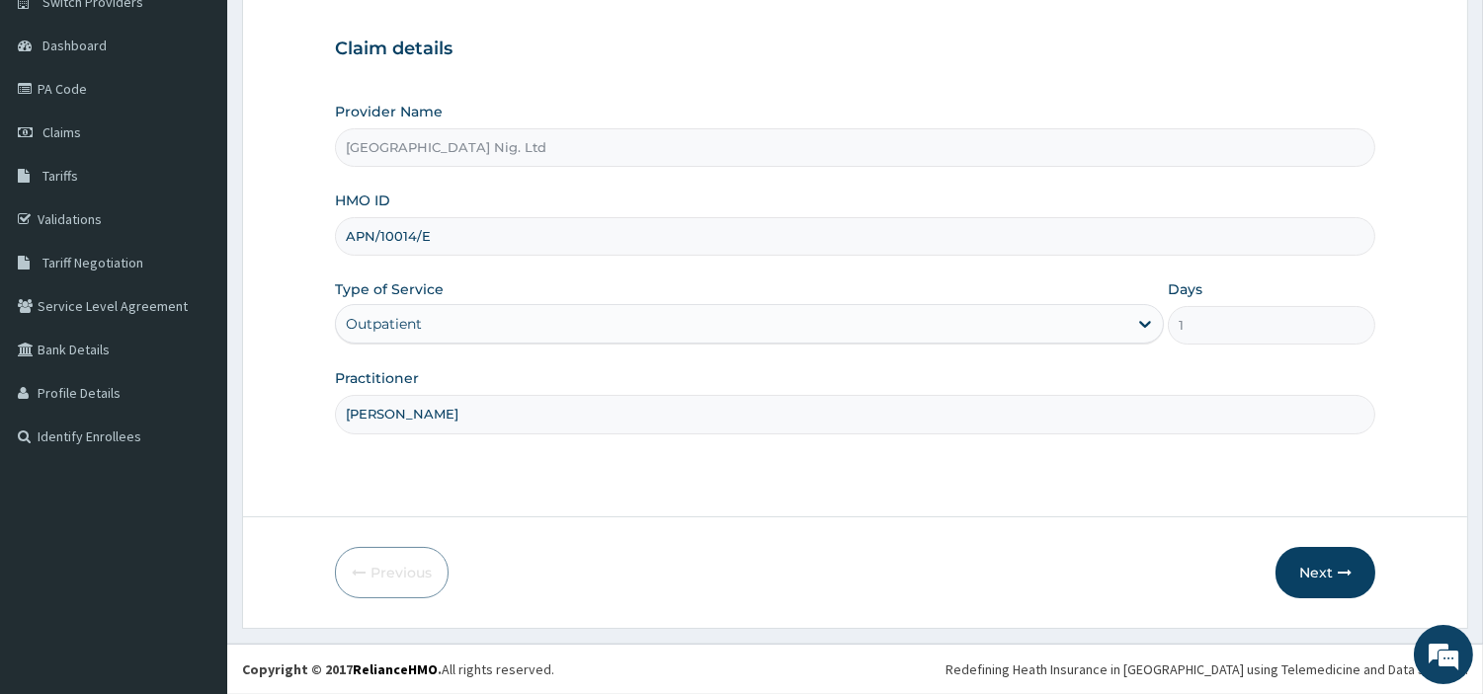
click at [389, 237] on input "APN/10014/E" at bounding box center [855, 236] width 1040 height 39
paste input "C)"
type input "APN/10014/C"
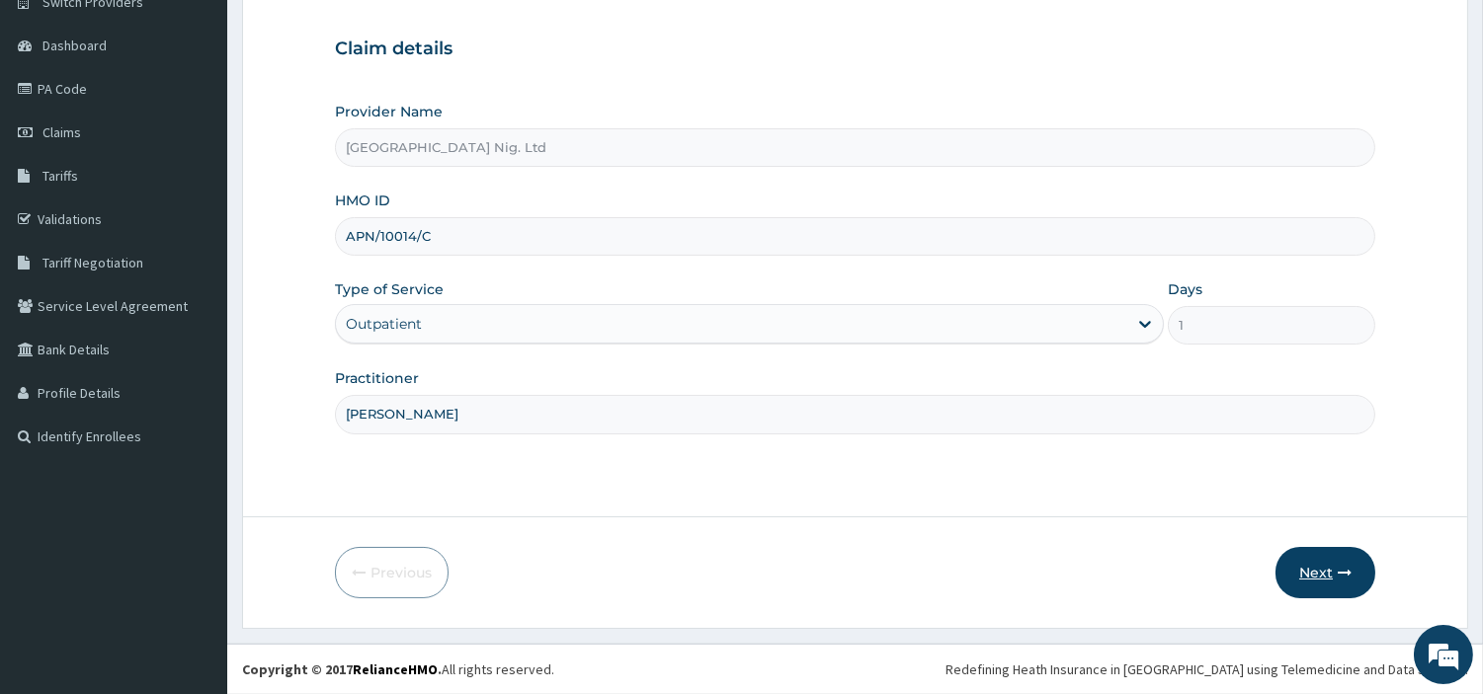
click at [1316, 565] on button "Next" at bounding box center [1325, 572] width 100 height 51
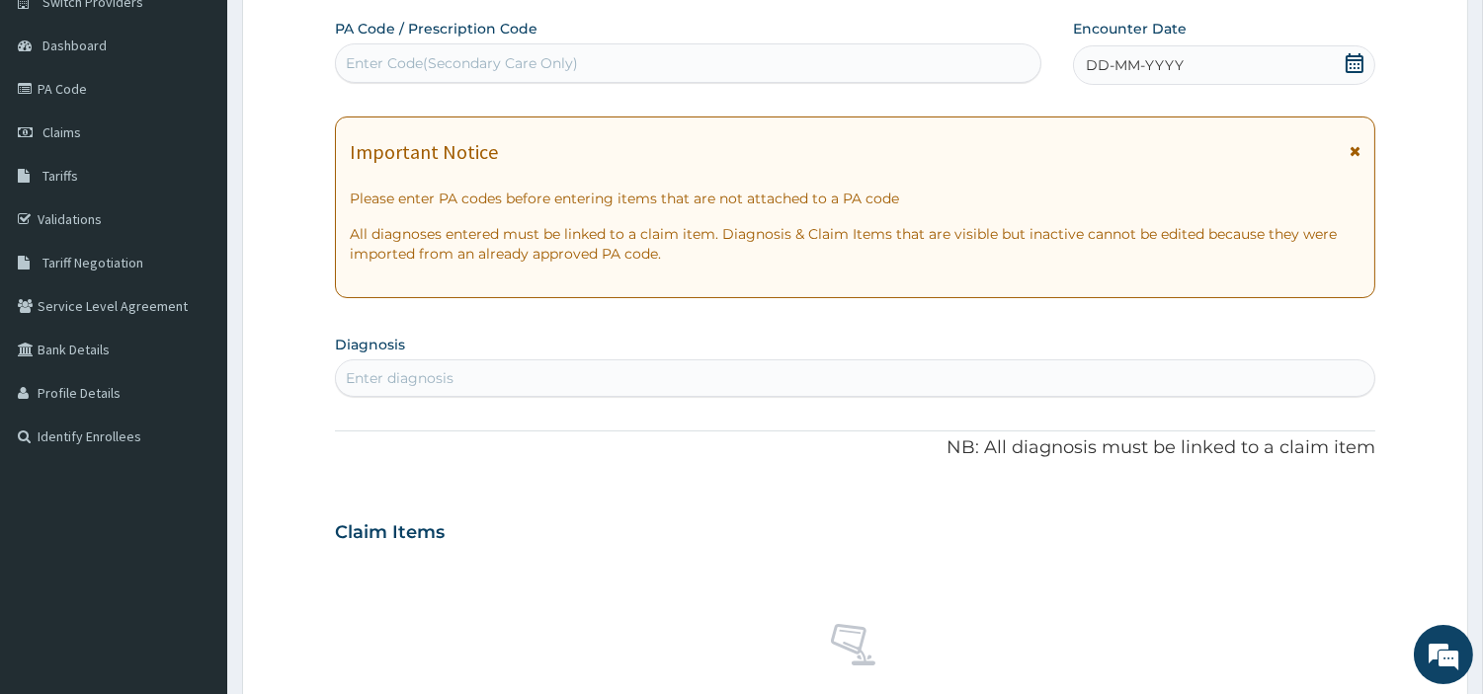
click at [510, 67] on div "Enter Code(Secondary Care Only)" at bounding box center [462, 63] width 232 height 20
paste input "PA/93F083"
type input "PA/93F083"
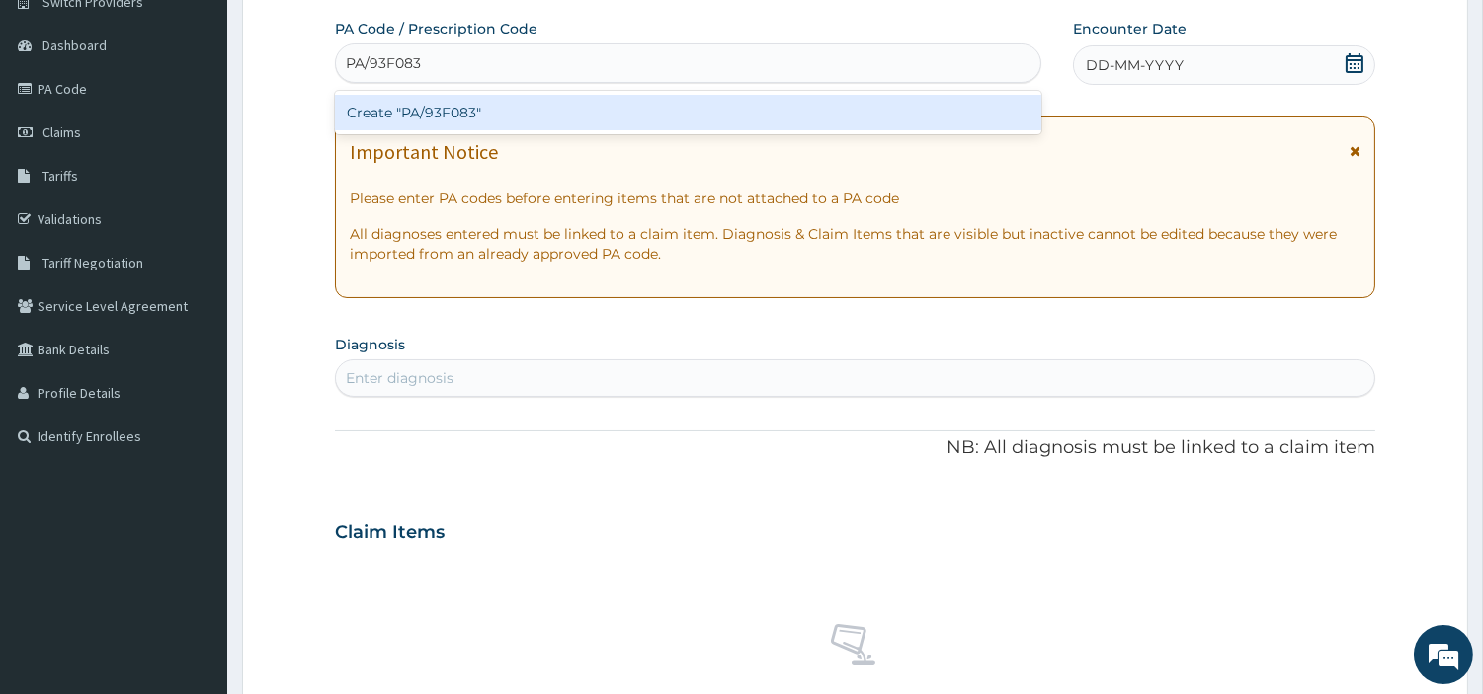
click at [820, 124] on div "Create "PA/93F083"" at bounding box center [688, 113] width 706 height 36
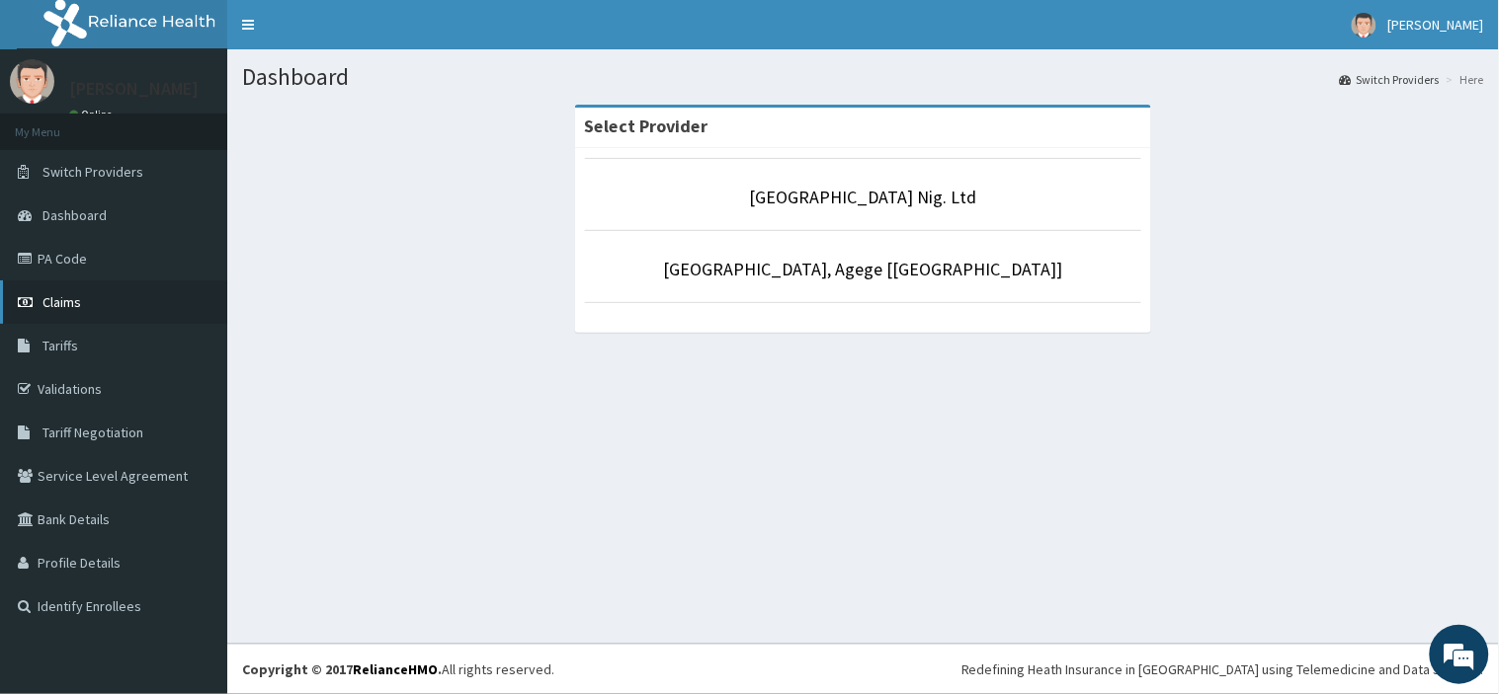
click at [106, 306] on link "Claims" at bounding box center [113, 302] width 227 height 43
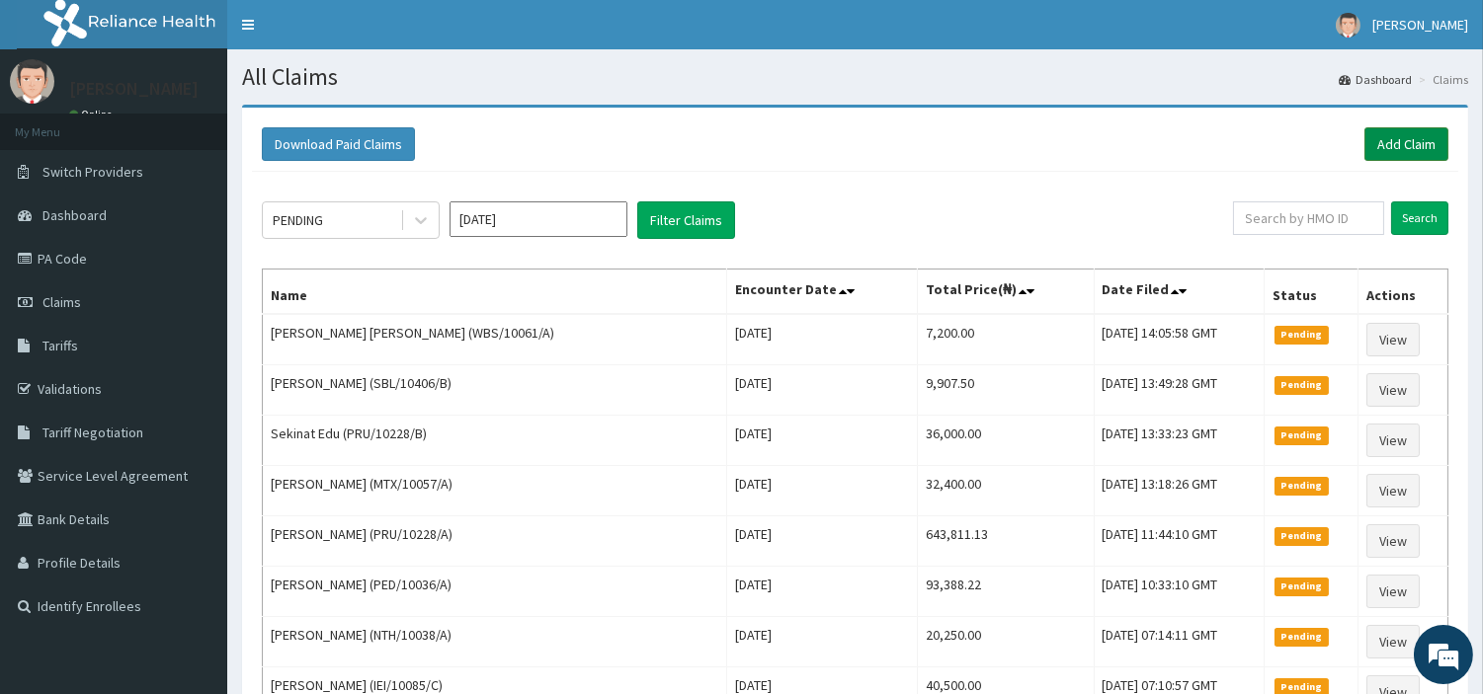
click at [1379, 156] on link "Add Claim" at bounding box center [1406, 144] width 84 height 34
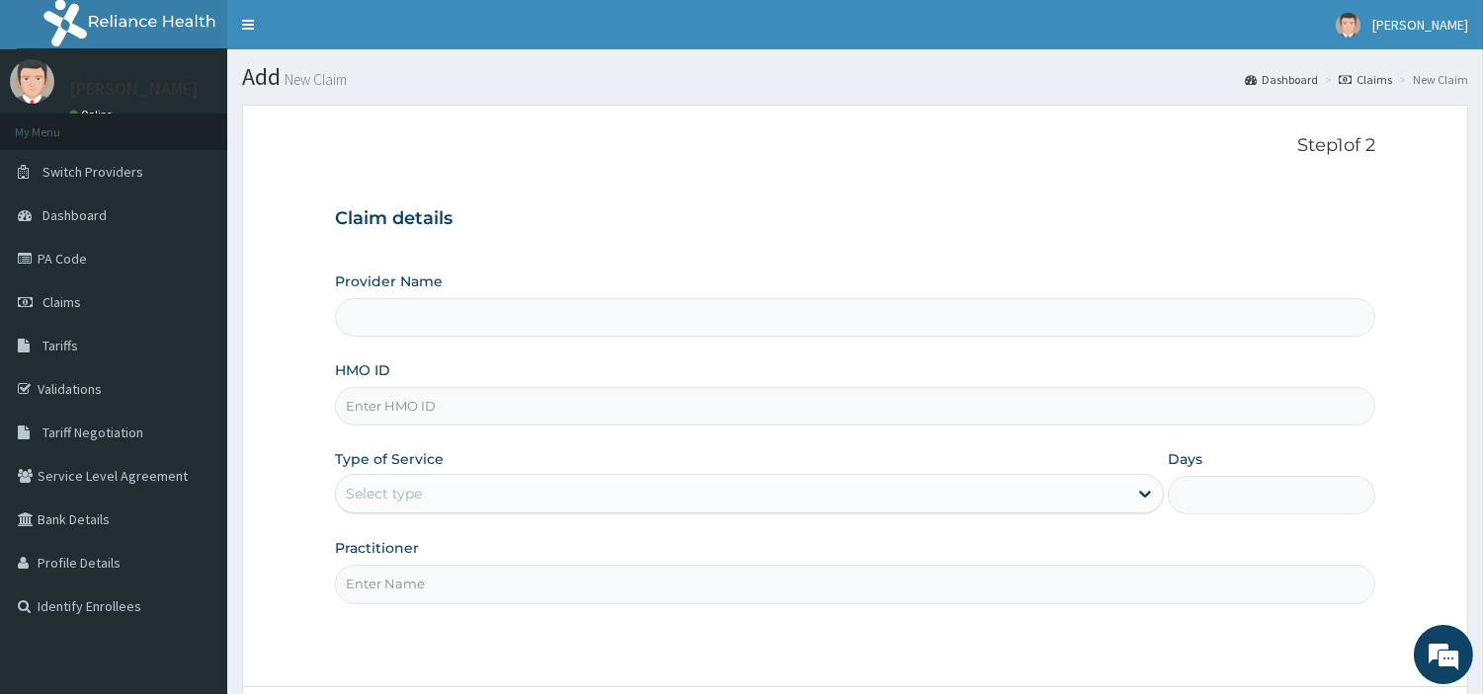
type input "[GEOGRAPHIC_DATA] Nig. Ltd"
click at [504, 416] on input "HMO ID" at bounding box center [855, 406] width 1040 height 39
paste input "APN/10014/C)"
type input "APN/10014/C"
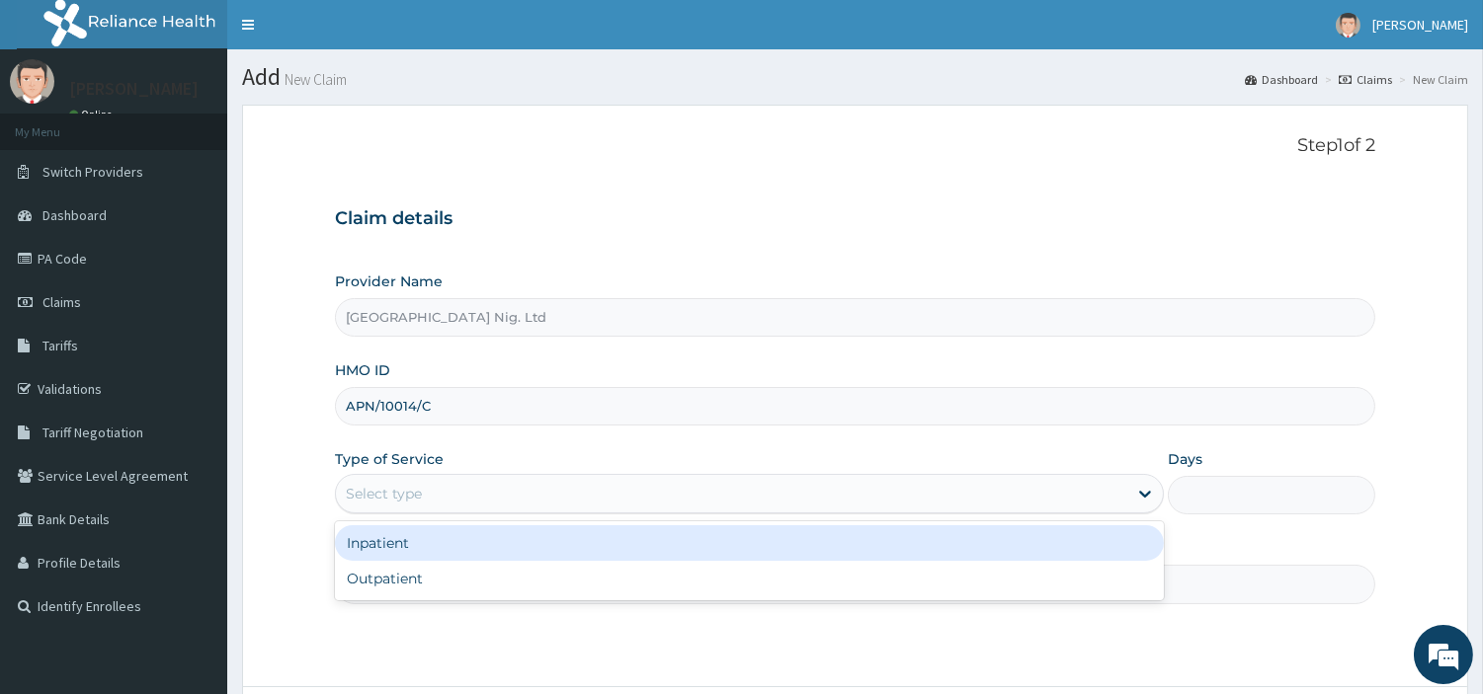
click at [544, 504] on div "Select type" at bounding box center [731, 494] width 791 height 32
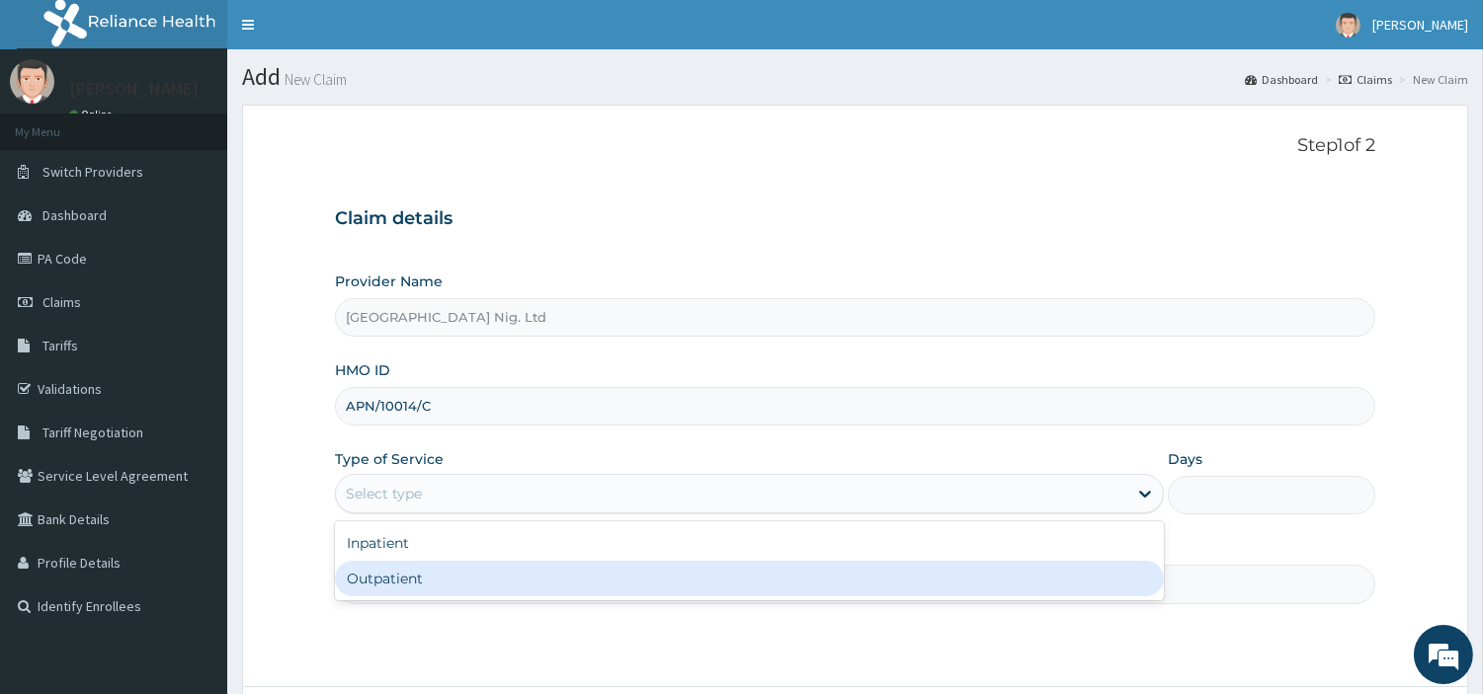
click at [506, 589] on div "Outpatient" at bounding box center [749, 579] width 829 height 36
type input "1"
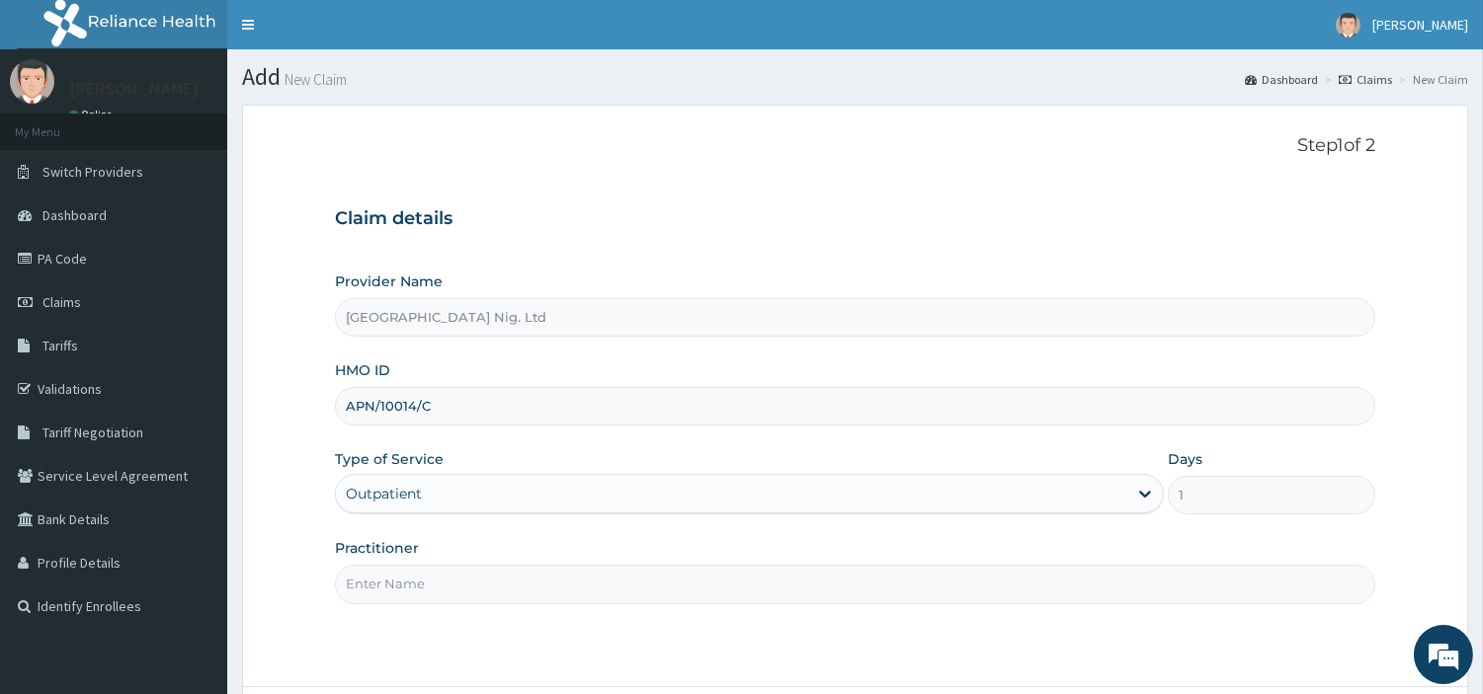
click at [505, 589] on input "Practitioner" at bounding box center [855, 584] width 1040 height 39
paste input "John Onemola"
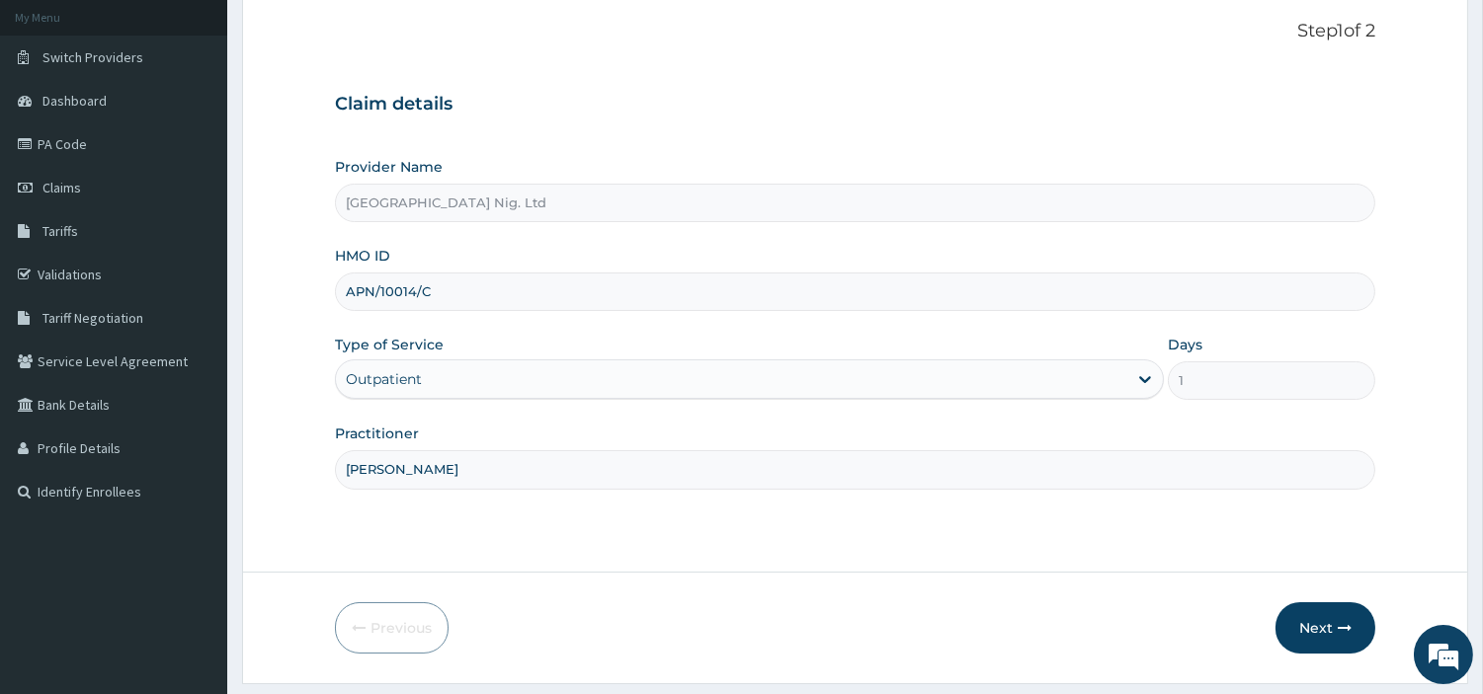
scroll to position [170, 0]
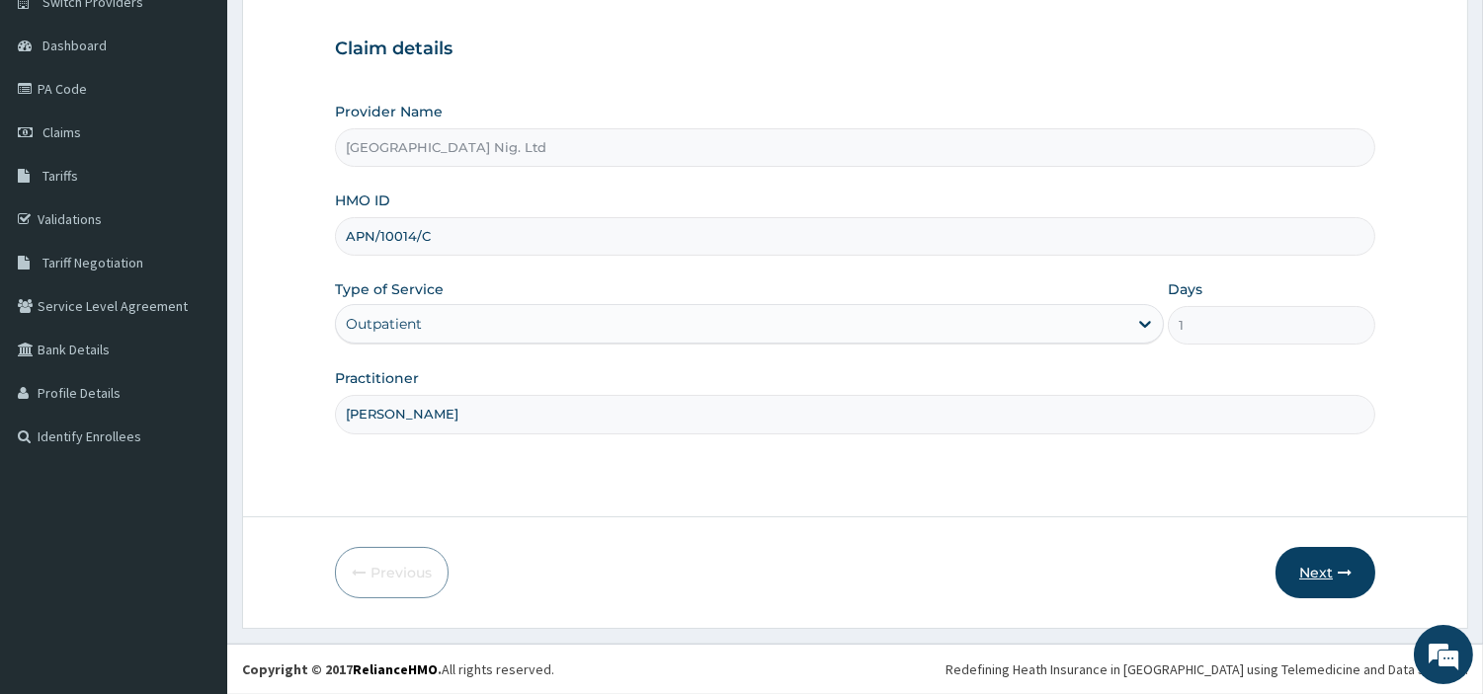
type input "John Onemola"
click at [1308, 573] on button "Next" at bounding box center [1325, 572] width 100 height 51
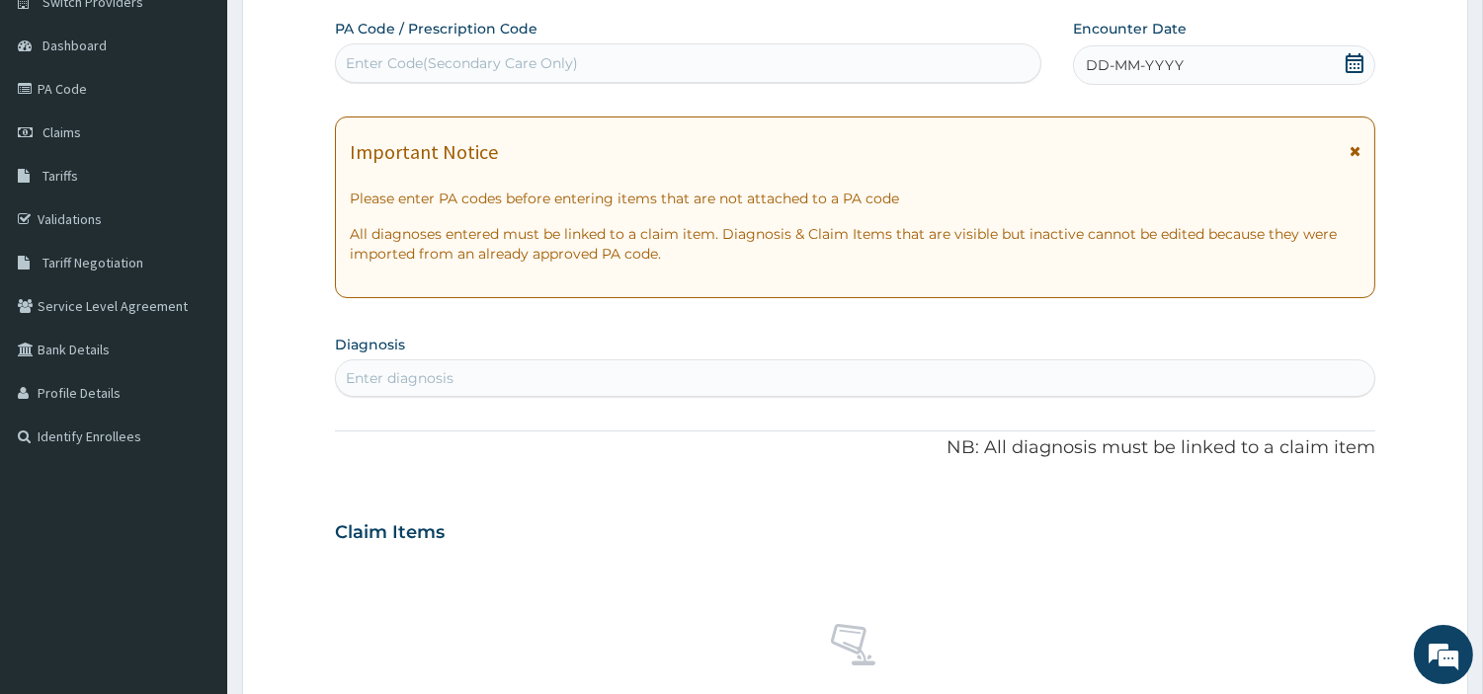
click at [642, 63] on div "Enter Code(Secondary Care Only)" at bounding box center [688, 63] width 704 height 32
paste input "PA/93F083"
type input "PA/93F083"
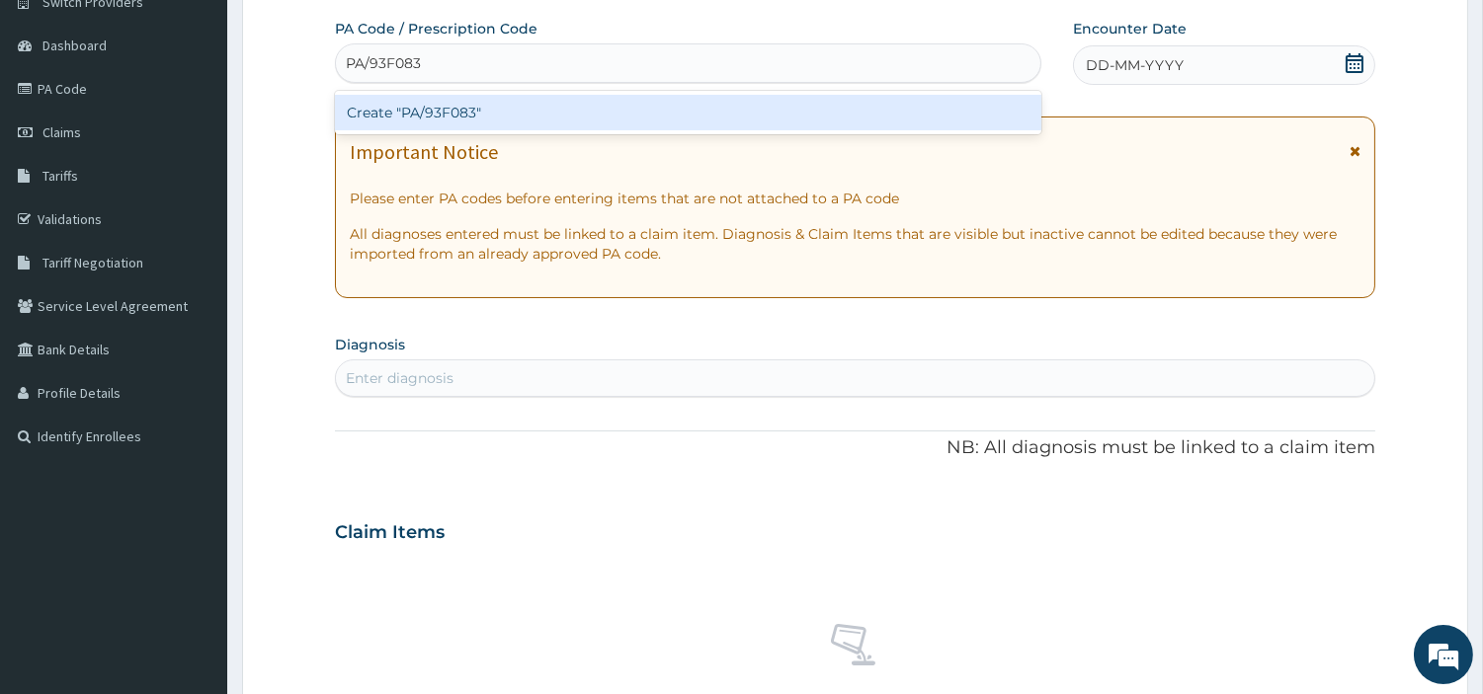
click at [747, 107] on div "Create "PA/93F083"" at bounding box center [688, 113] width 706 height 36
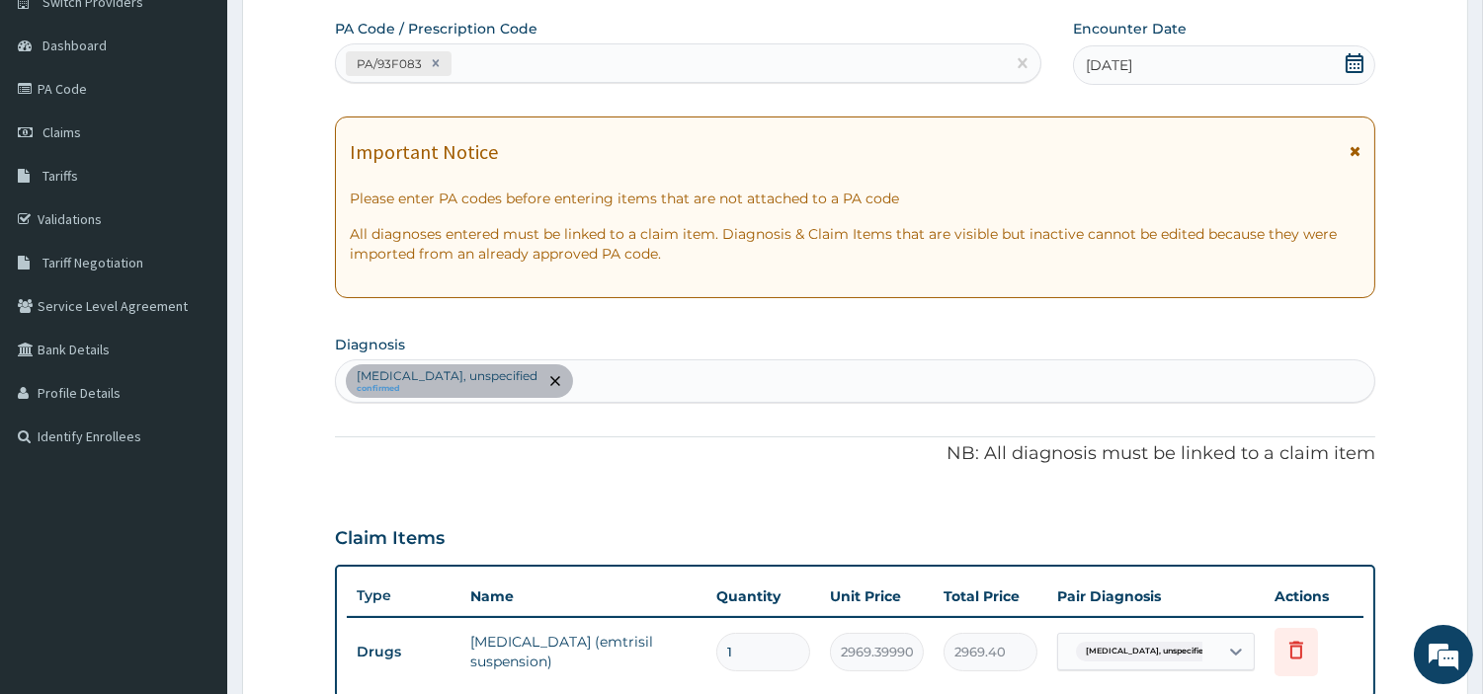
click at [726, 90] on div "PA Code / Prescription Code PA/93F083 Encounter Date 10-10-2025 Important Notic…" at bounding box center [855, 486] width 1040 height 935
click at [727, 81] on div "PA/93F083" at bounding box center [688, 63] width 706 height 40
paste input "PA/885689"
type input "PA/885689"
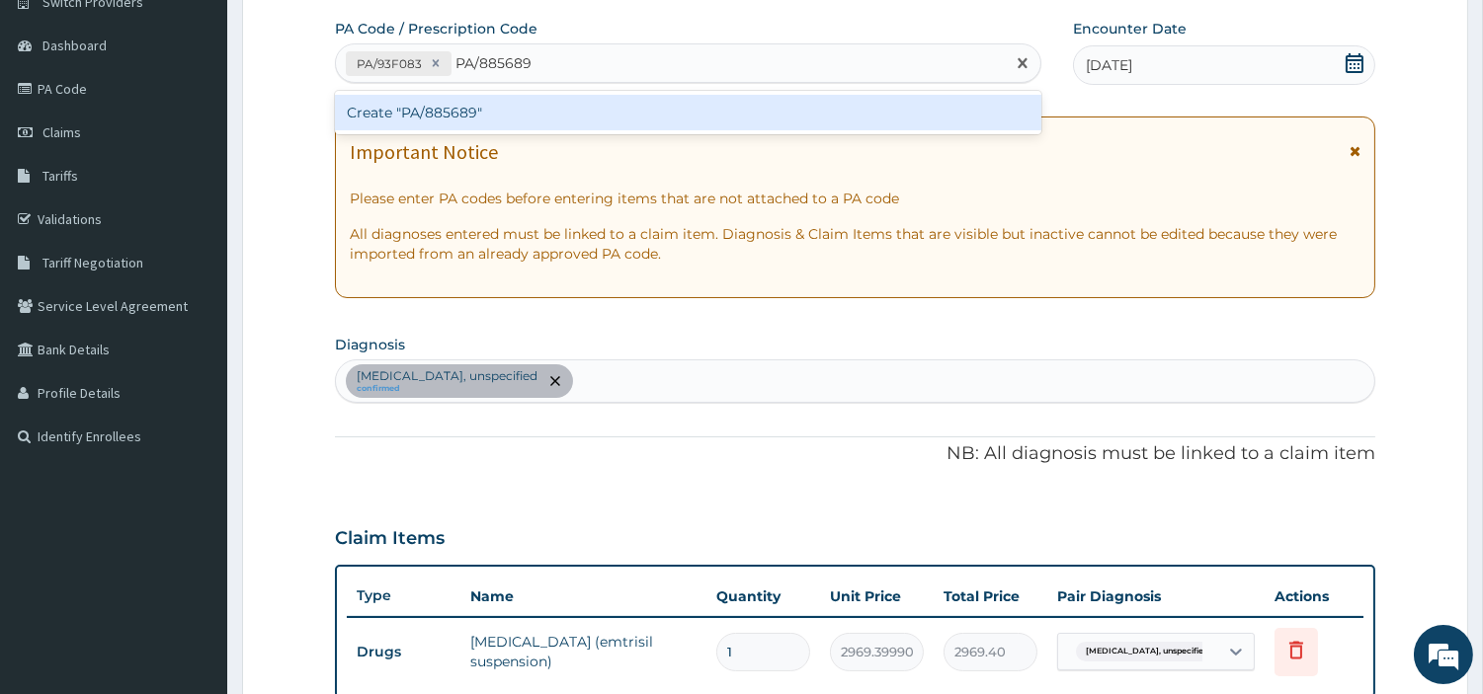
click at [406, 125] on div "Create "PA/885689"" at bounding box center [688, 113] width 706 height 36
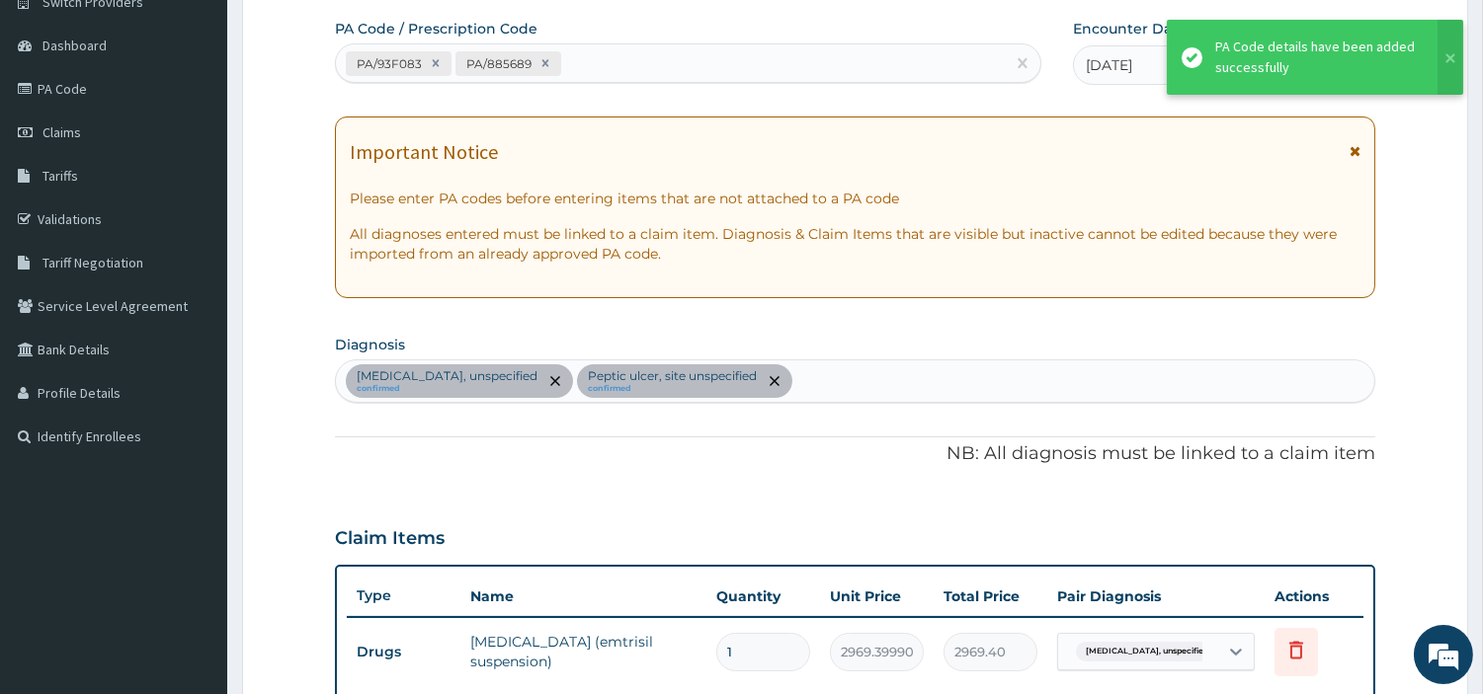
scroll to position [611, 0]
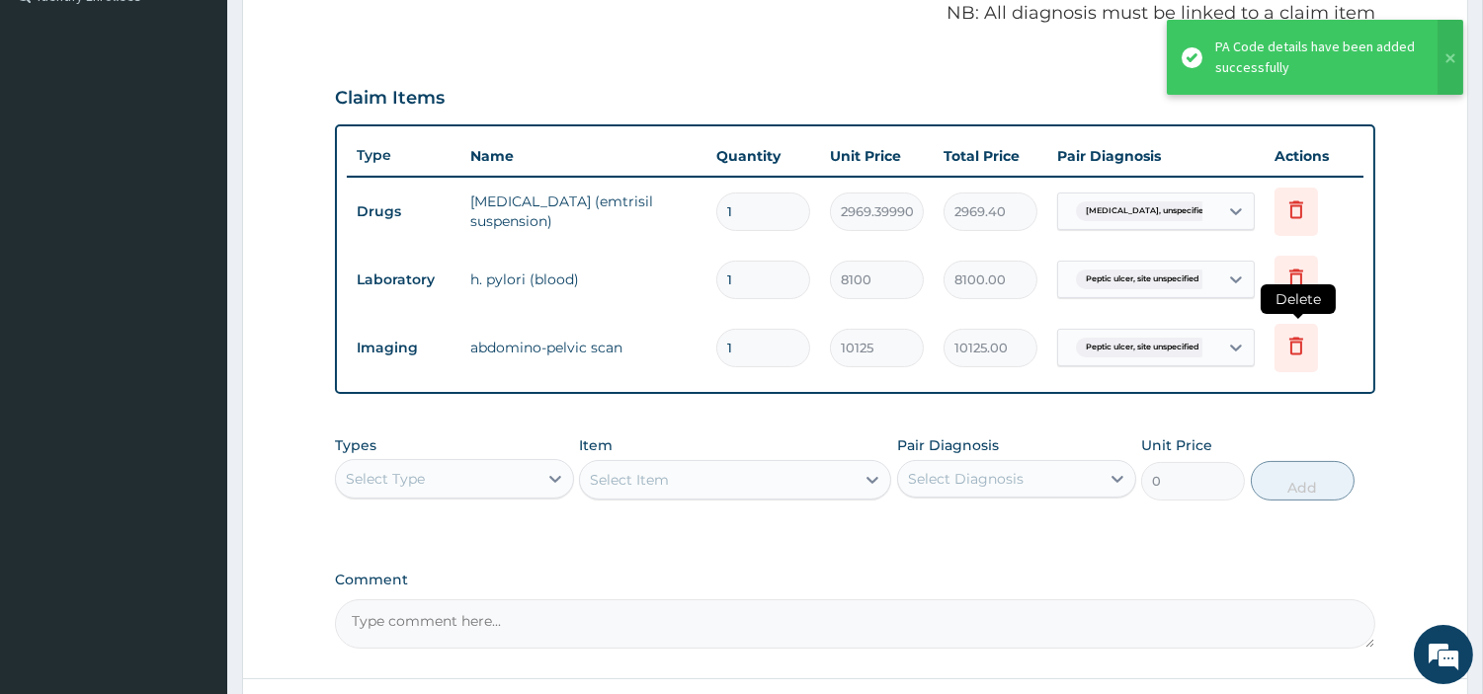
click at [1309, 336] on icon at bounding box center [1295, 348] width 43 height 48
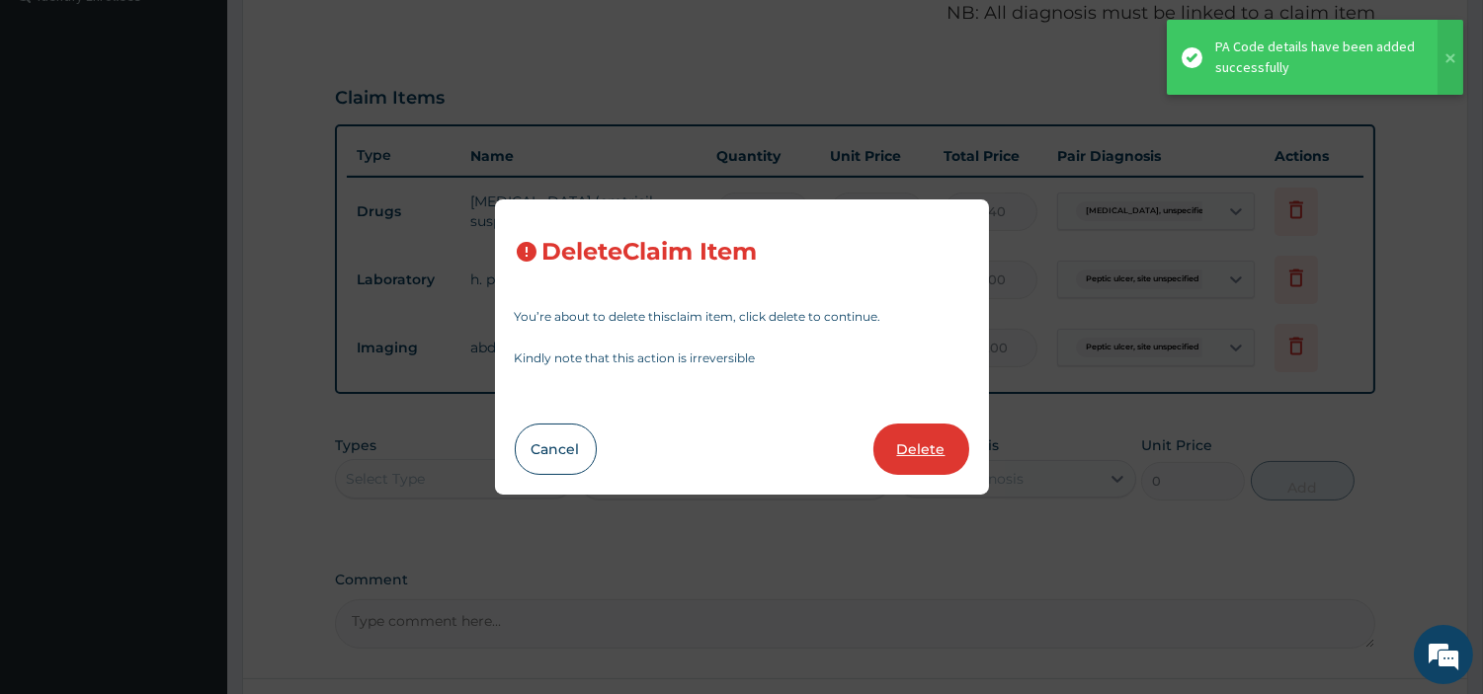
click at [923, 451] on button "Delete" at bounding box center [921, 449] width 96 height 51
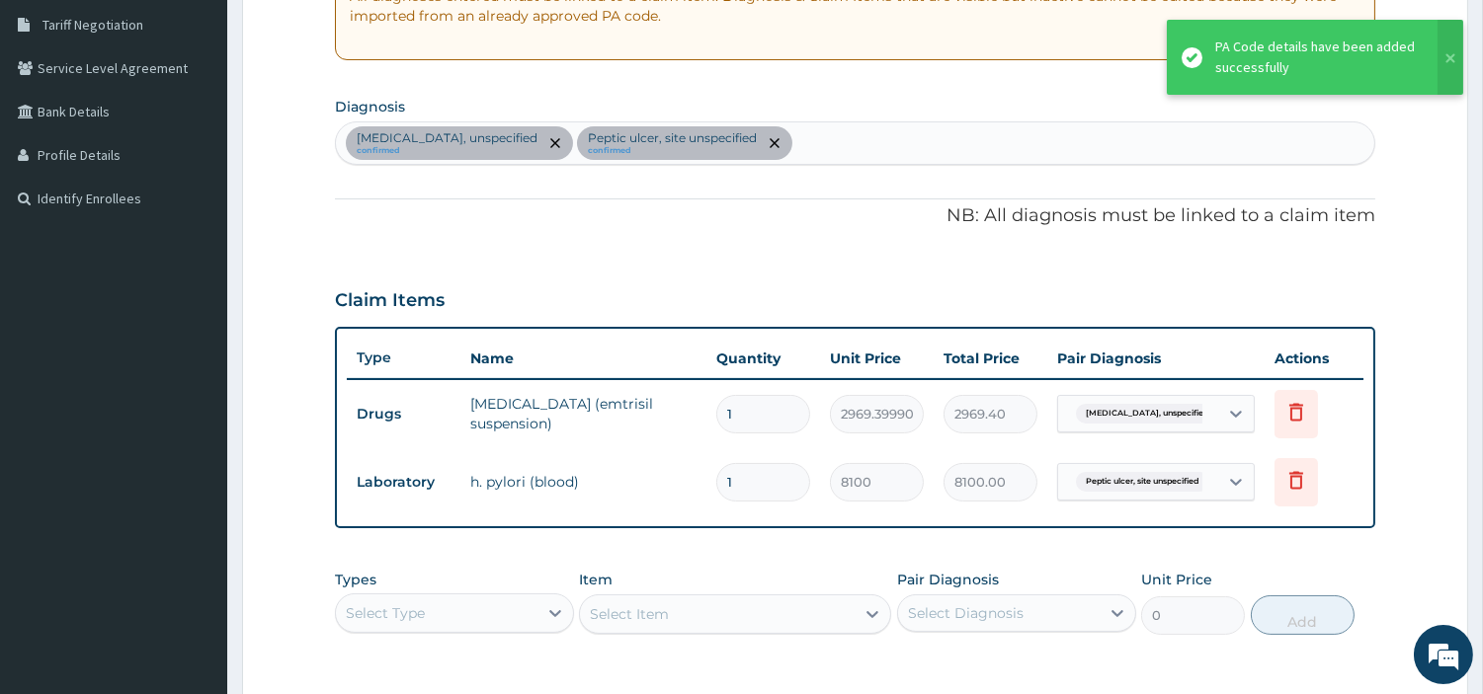
scroll to position [391, 0]
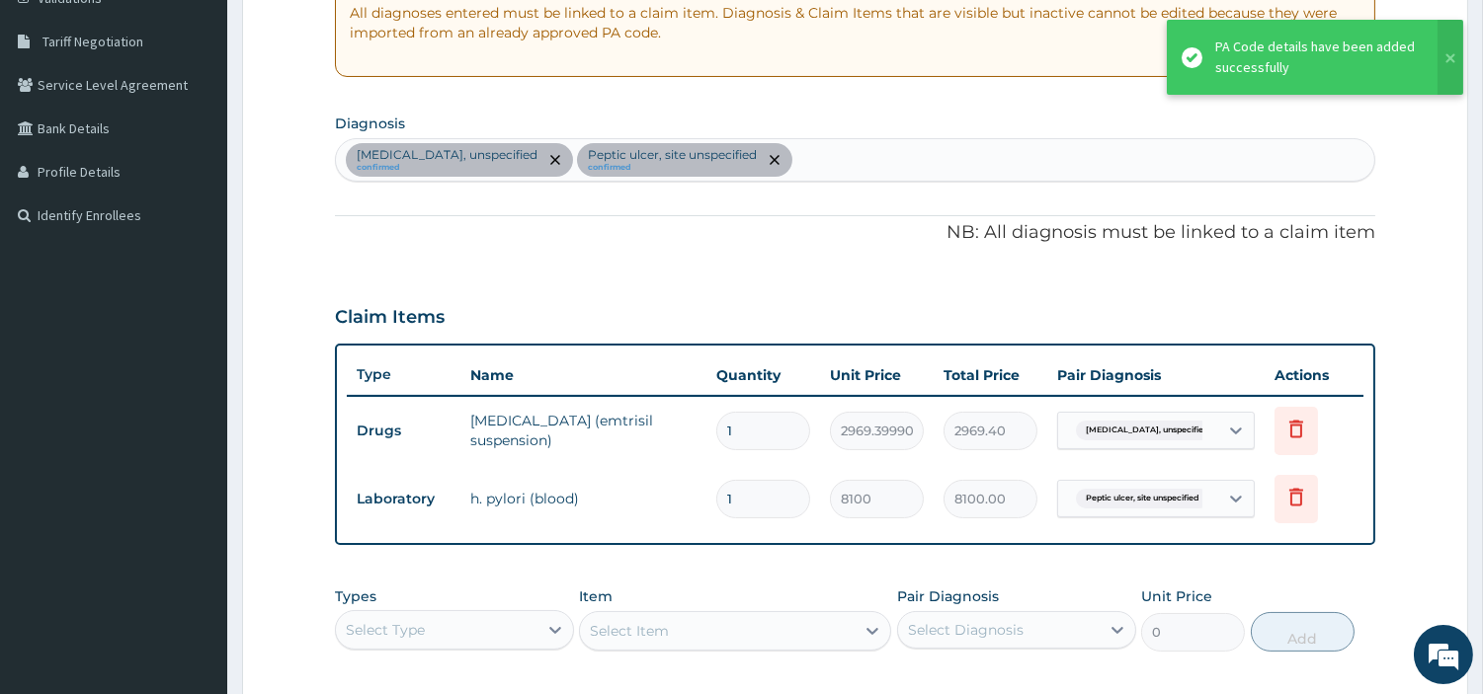
click at [763, 164] on div "Gastritis, unspecified confirmed Peptic ulcer, site unspecified confirmed" at bounding box center [855, 159] width 1038 height 41
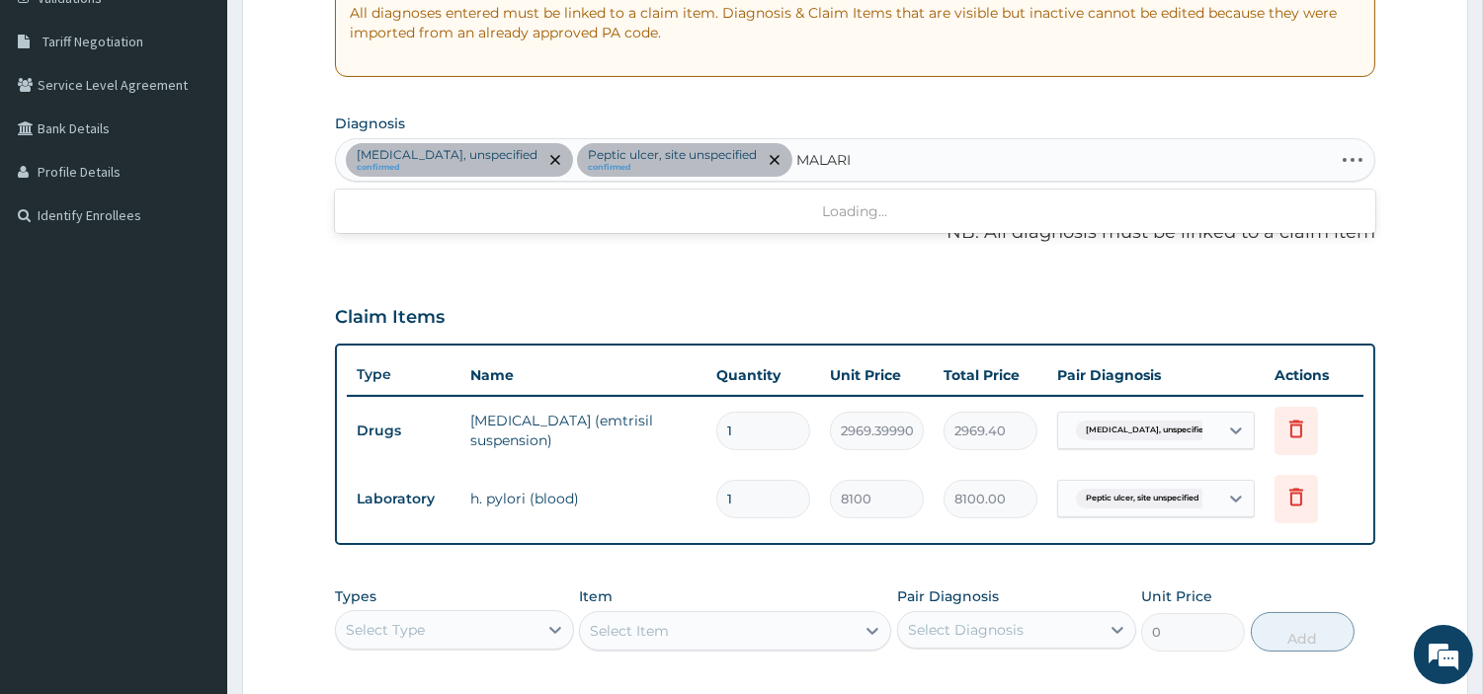
type input "MALARIA"
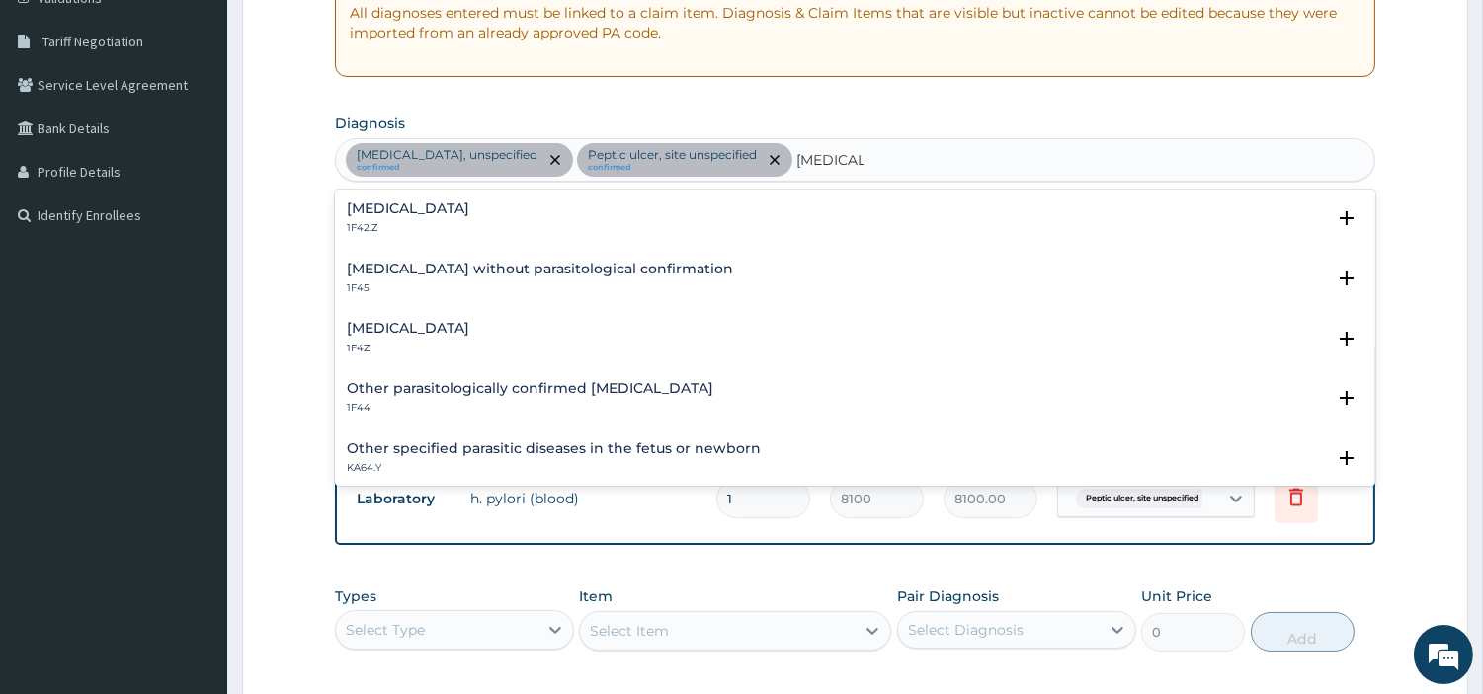
click at [459, 354] on p "1F4Z" at bounding box center [408, 349] width 122 height 14
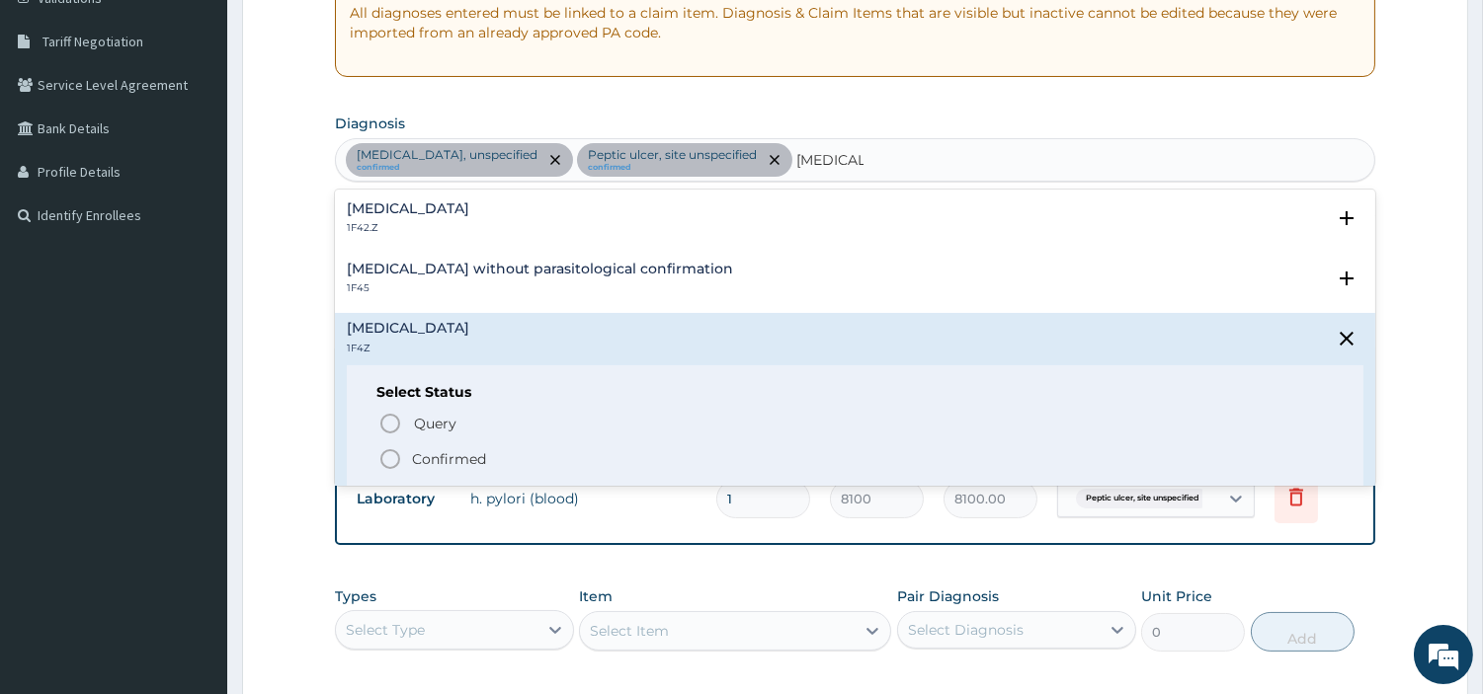
click at [452, 330] on h4 "Malaria, unspecified" at bounding box center [408, 328] width 122 height 15
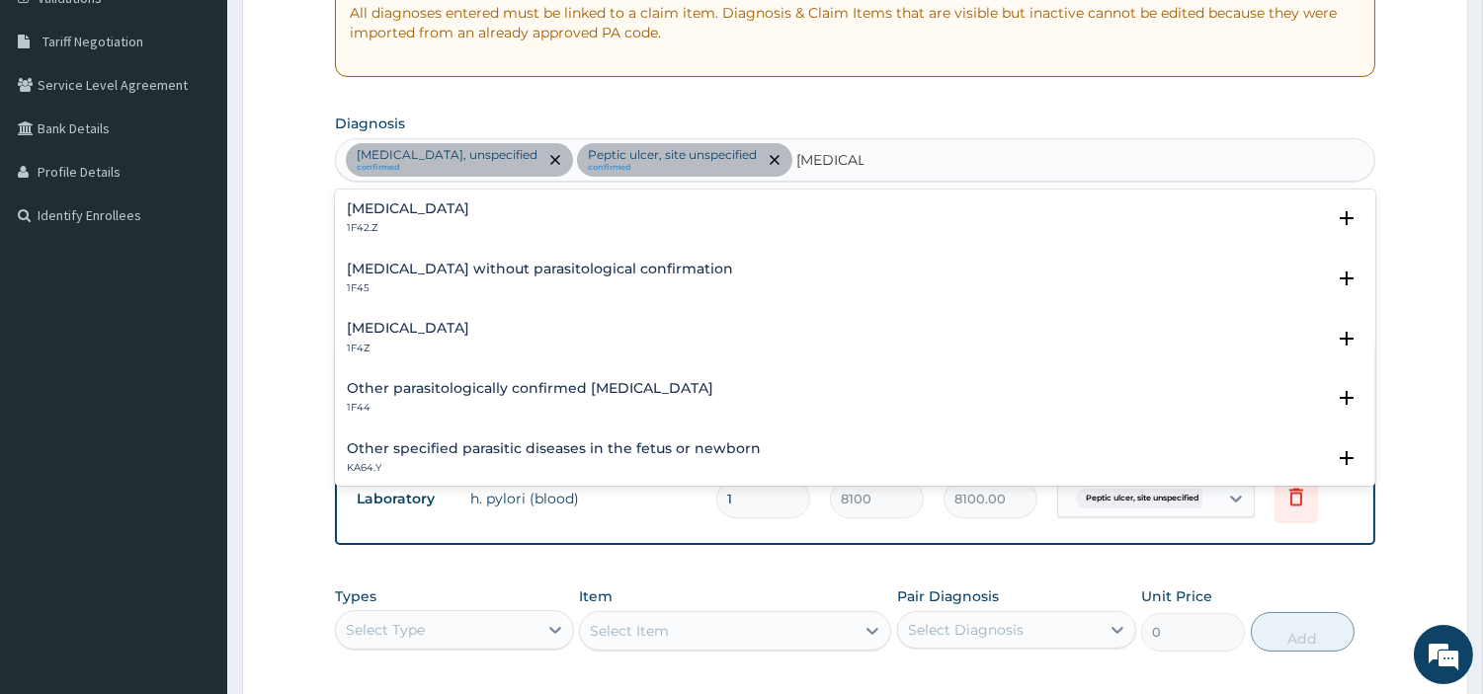
click at [450, 331] on h4 "Malaria, unspecified" at bounding box center [408, 328] width 122 height 15
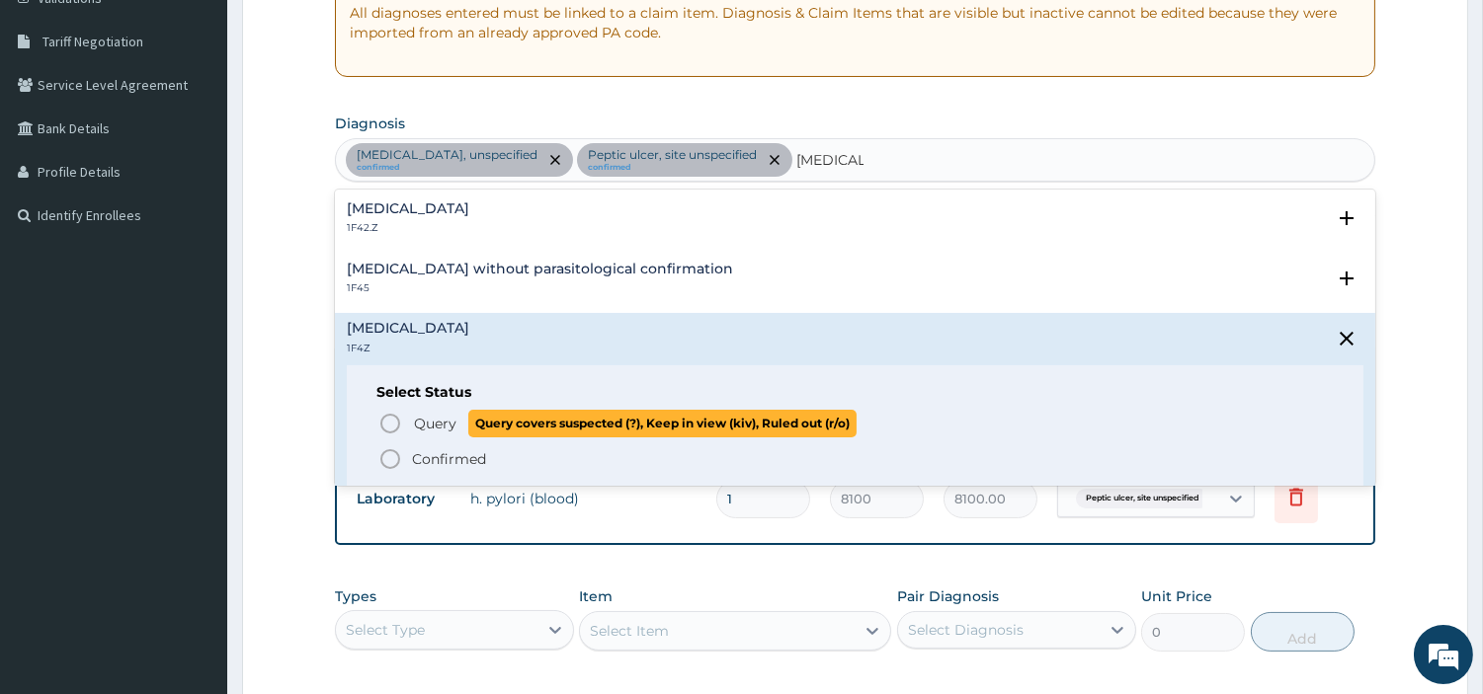
click at [432, 427] on span "Query" at bounding box center [435, 424] width 42 height 20
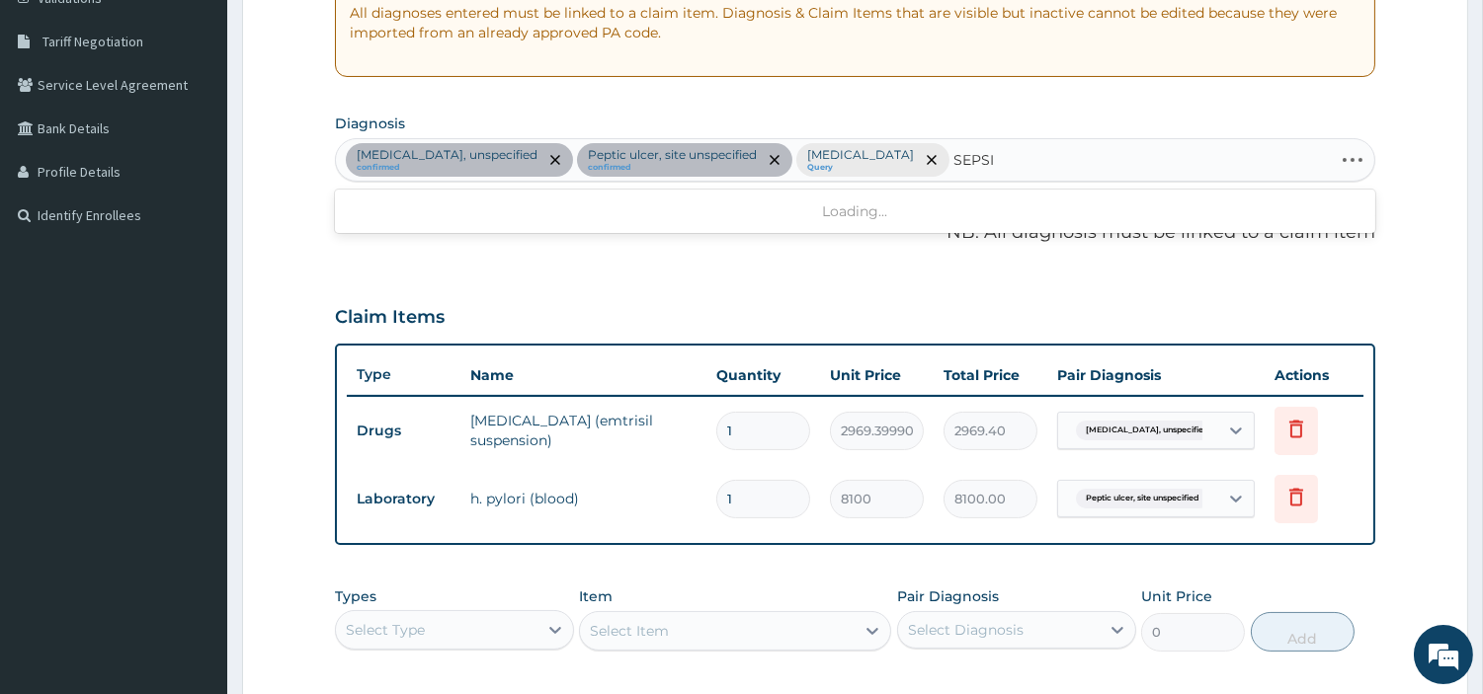
type input "SEPSIS"
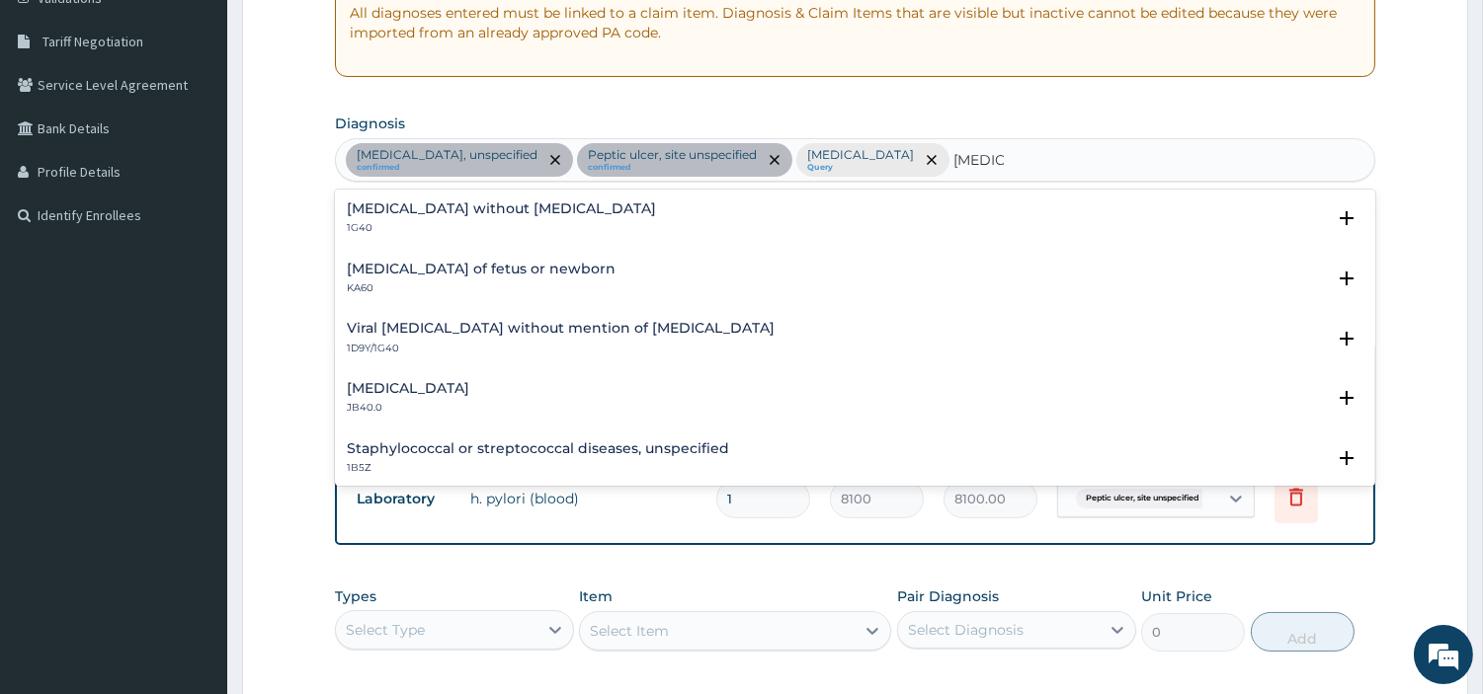
click at [388, 225] on p "1G40" at bounding box center [501, 228] width 309 height 14
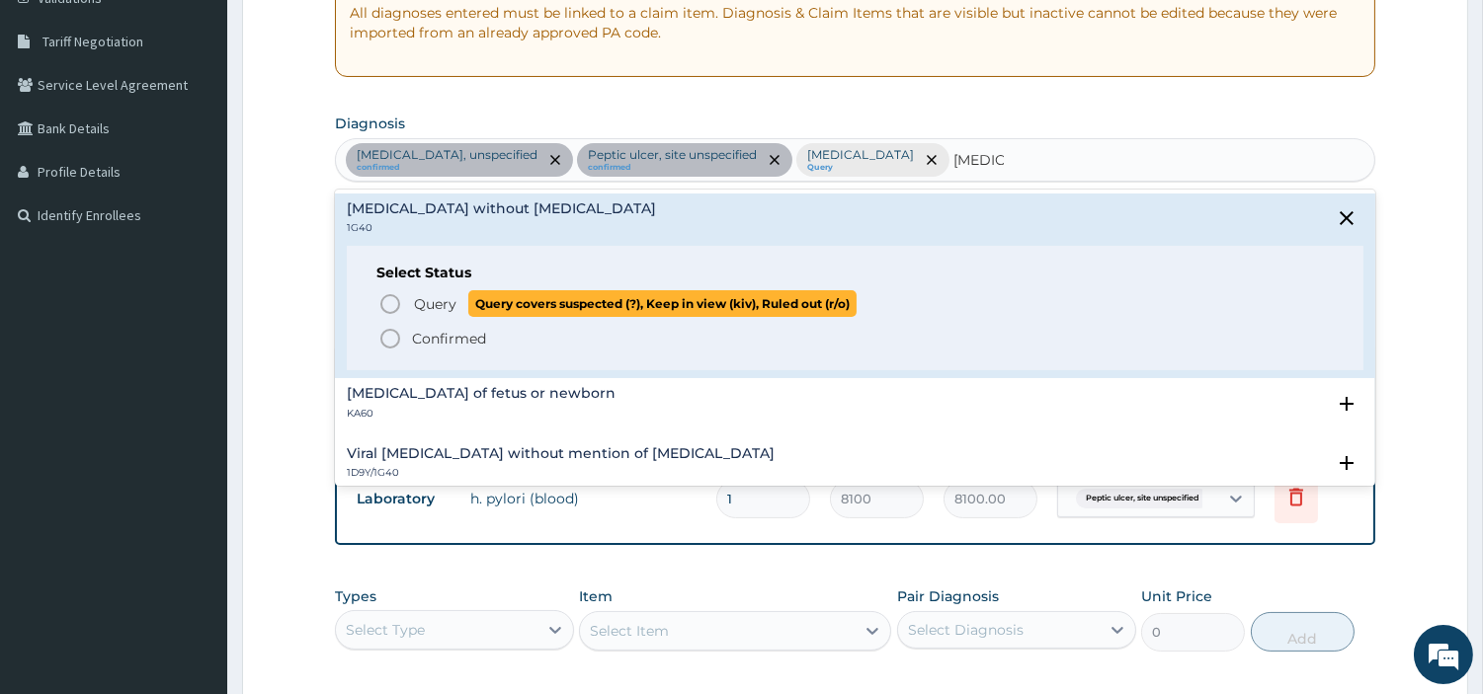
click at [387, 303] on icon "status option query" at bounding box center [390, 304] width 24 height 24
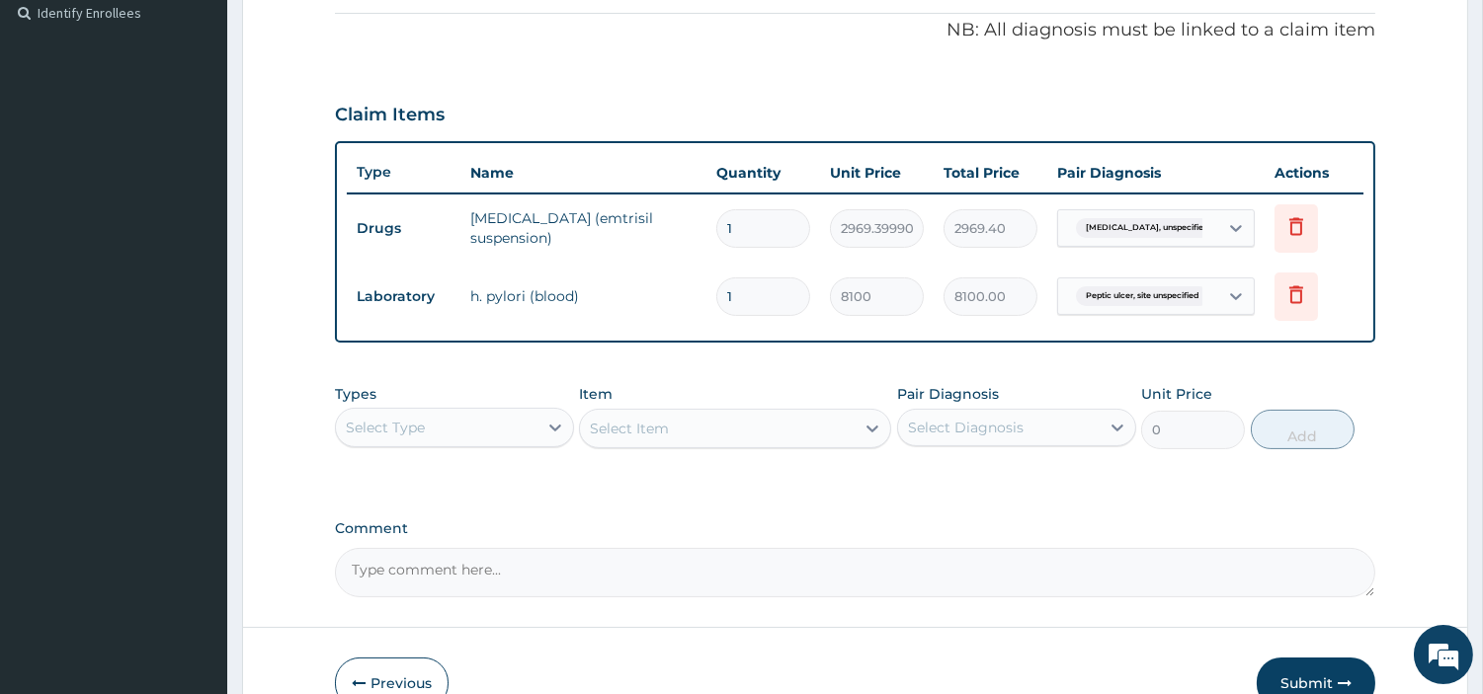
scroll to position [593, 0]
click at [525, 436] on div "Select Type" at bounding box center [437, 429] width 202 height 32
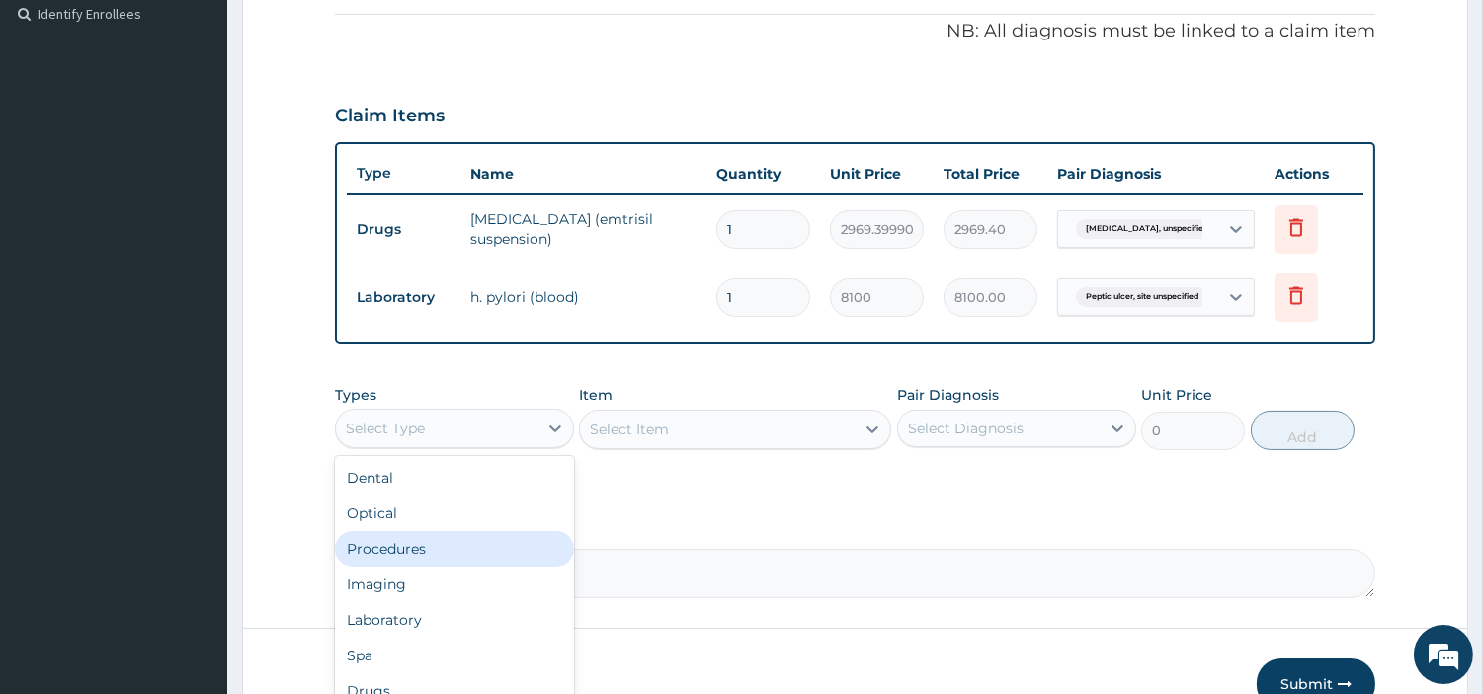
click at [475, 553] on div "Procedures" at bounding box center [454, 549] width 239 height 36
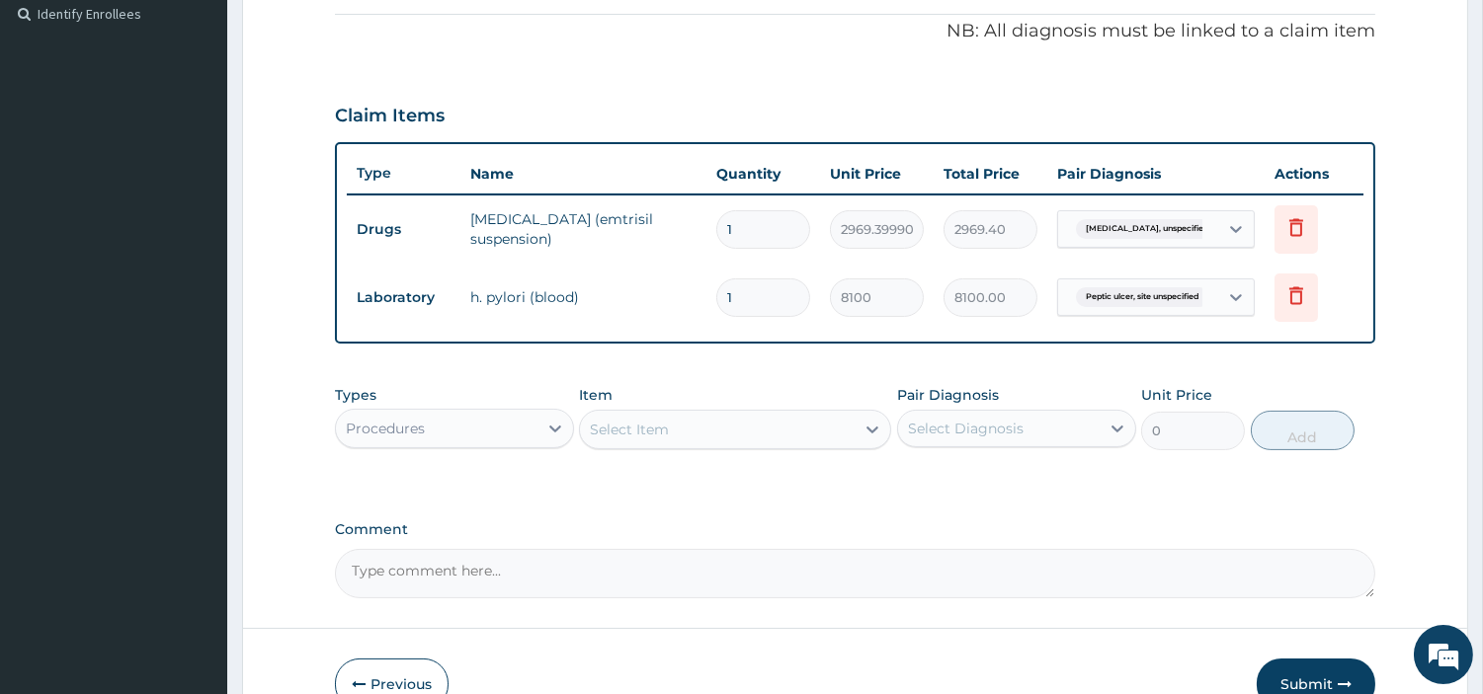
click at [716, 439] on div "Select Item" at bounding box center [717, 430] width 275 height 32
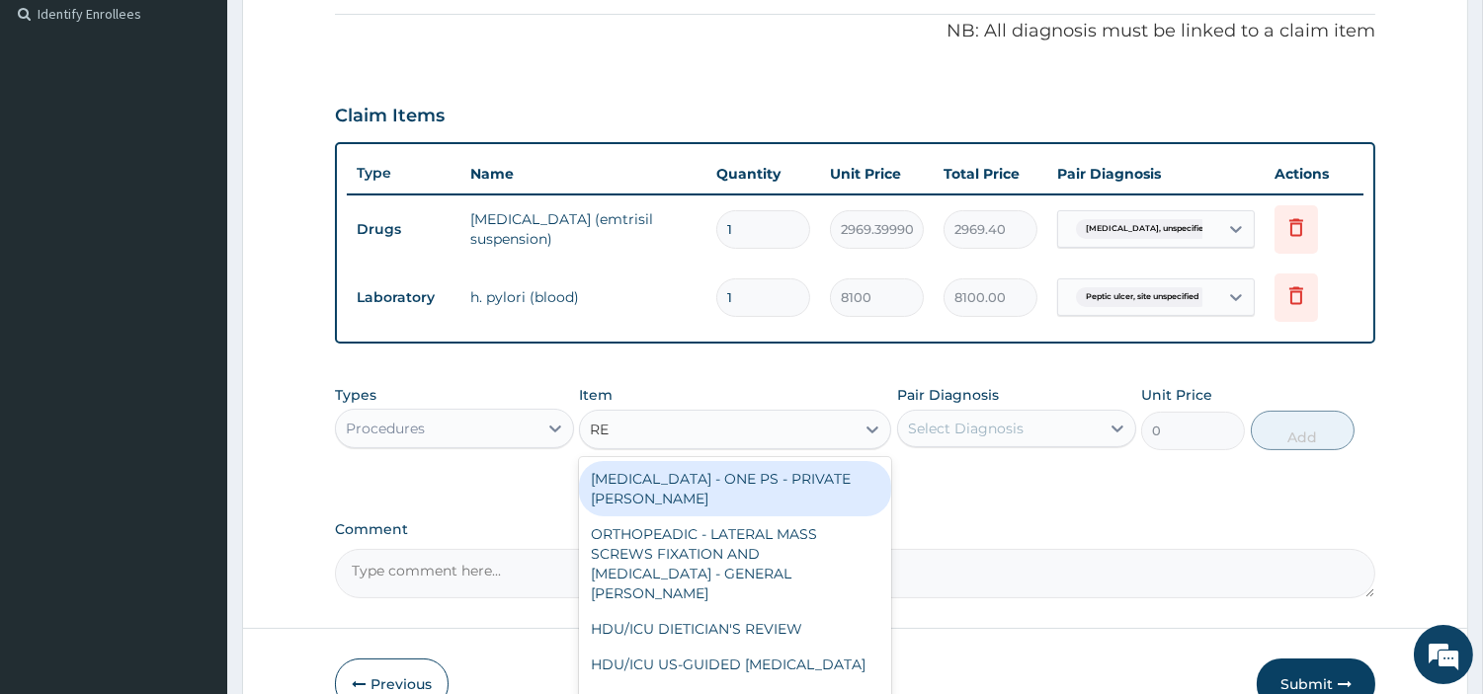
type input "REG"
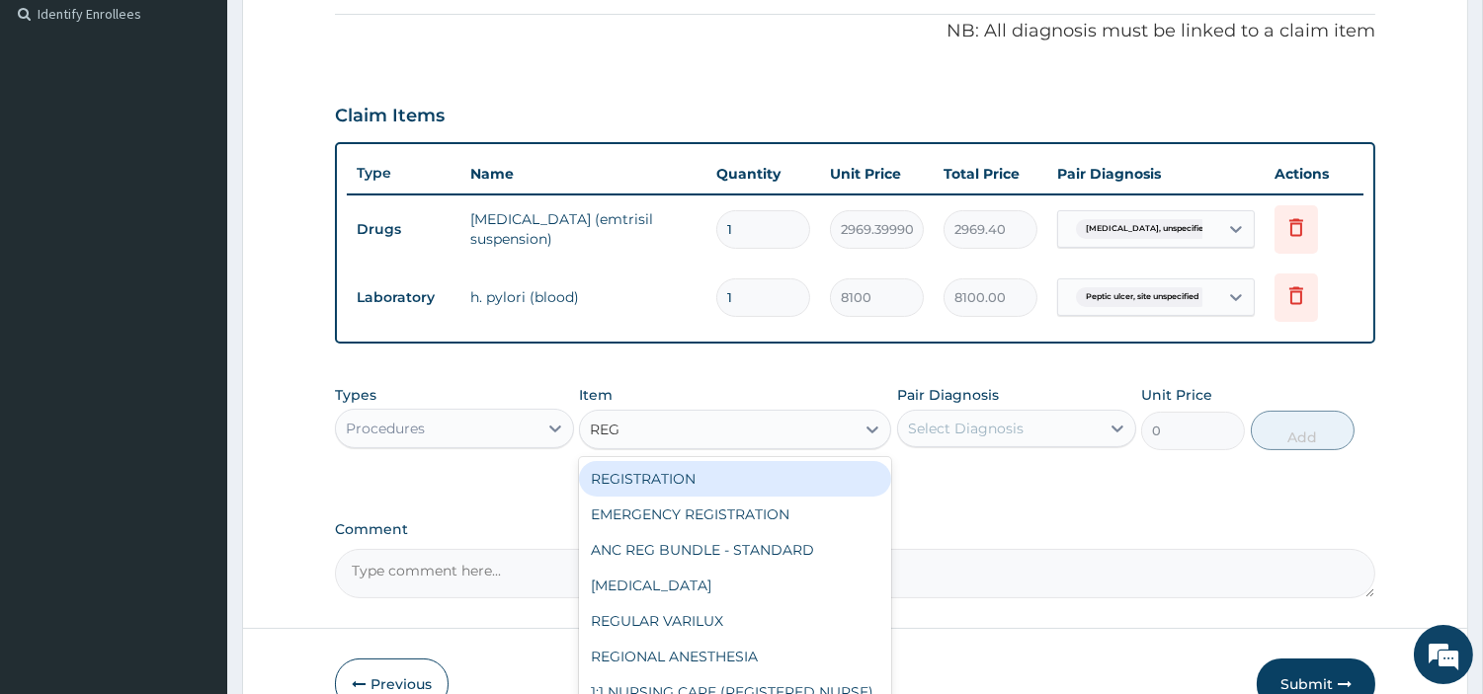
click at [743, 484] on div "REGISTRATION" at bounding box center [735, 479] width 312 height 36
type input "6750"
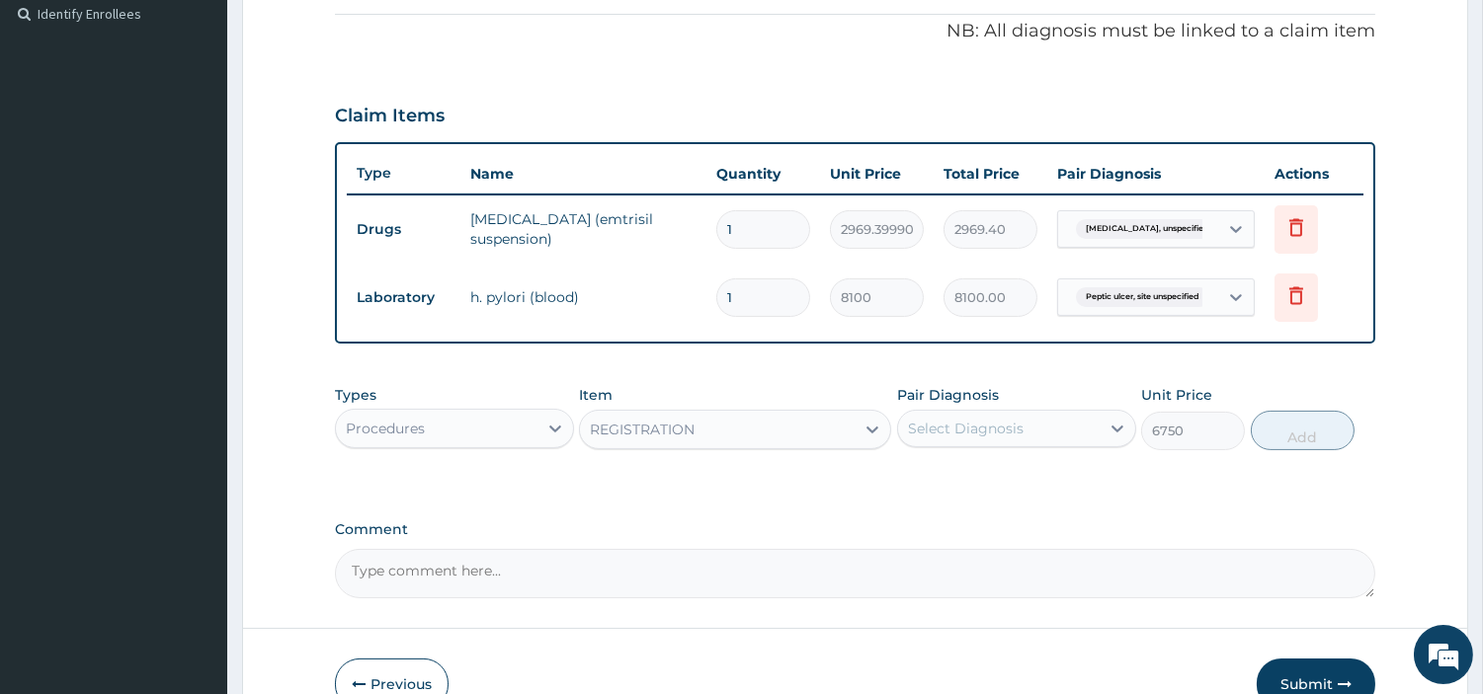
click at [952, 425] on div "Select Diagnosis" at bounding box center [966, 429] width 116 height 20
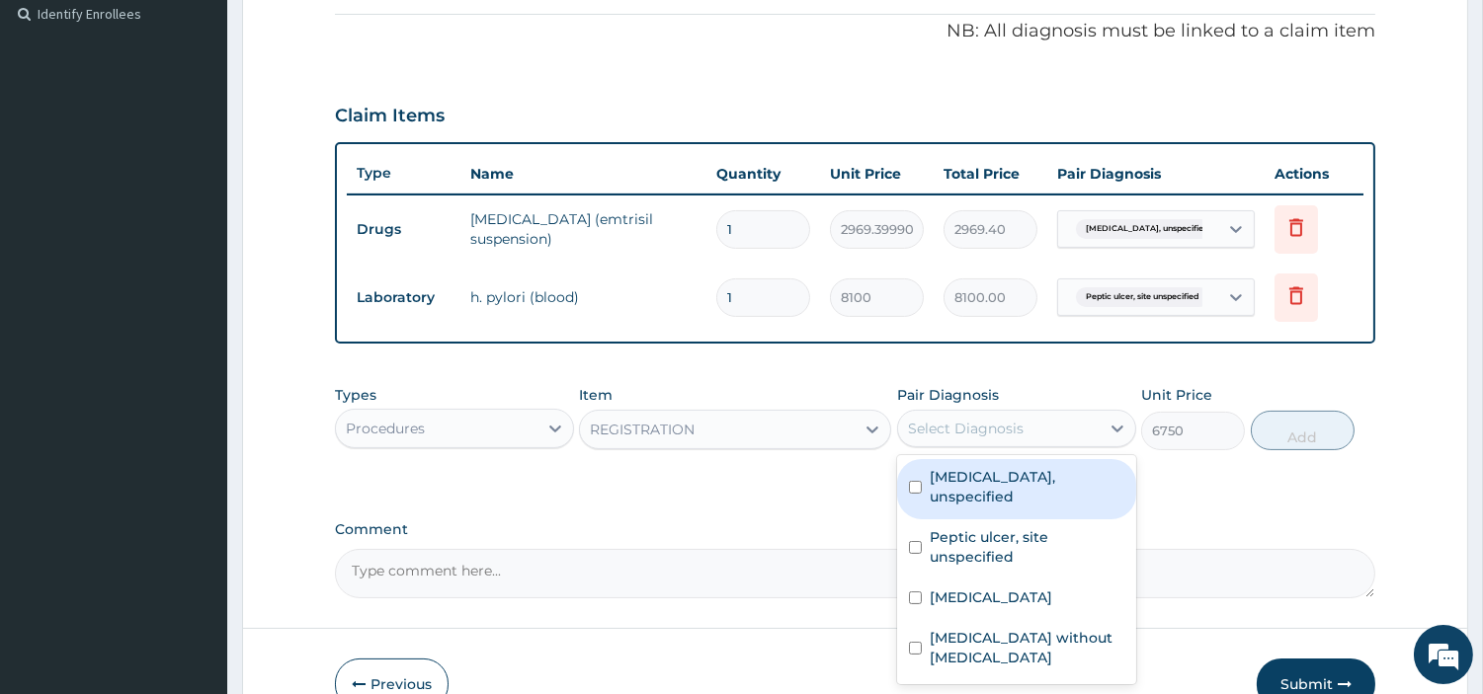
click at [971, 487] on div "Gastritis, unspecified" at bounding box center [1016, 489] width 239 height 60
checkbox input "true"
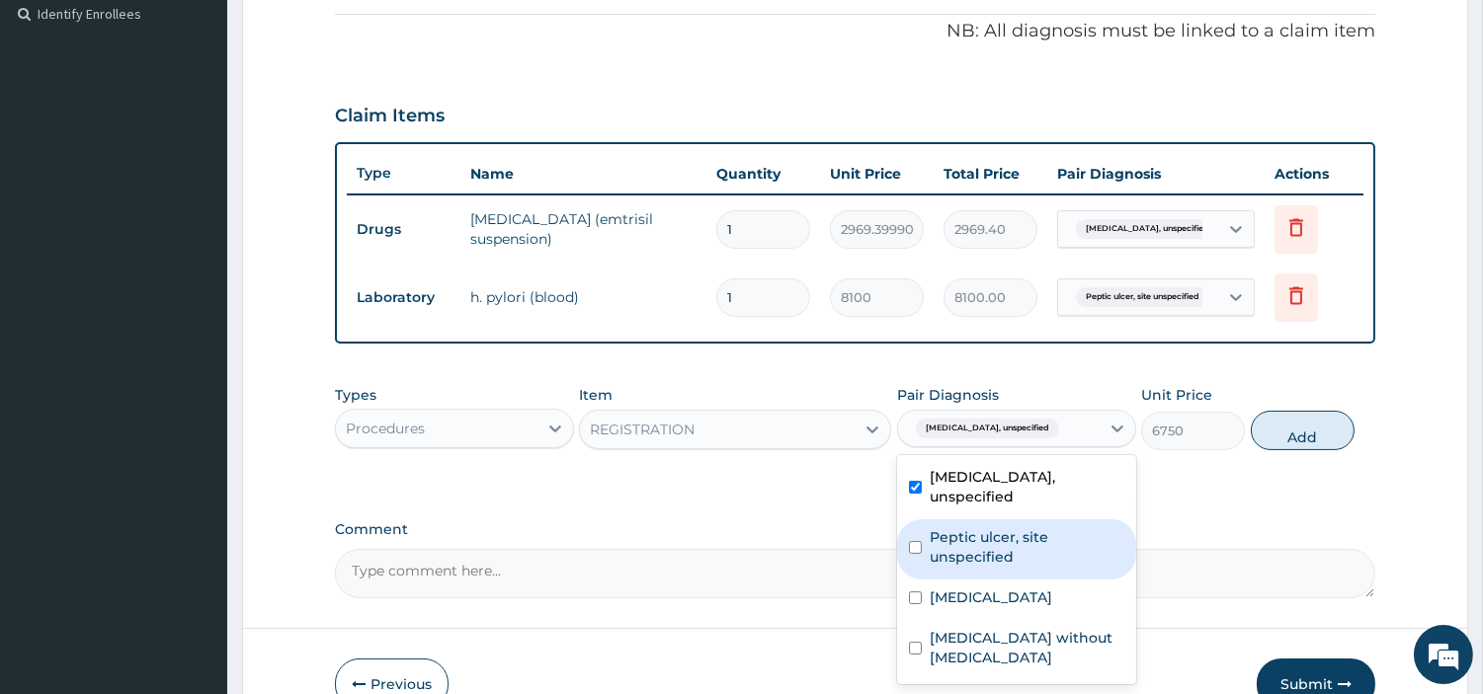
click at [975, 528] on label "Peptic ulcer, site unspecified" at bounding box center [1027, 548] width 195 height 40
checkbox input "true"
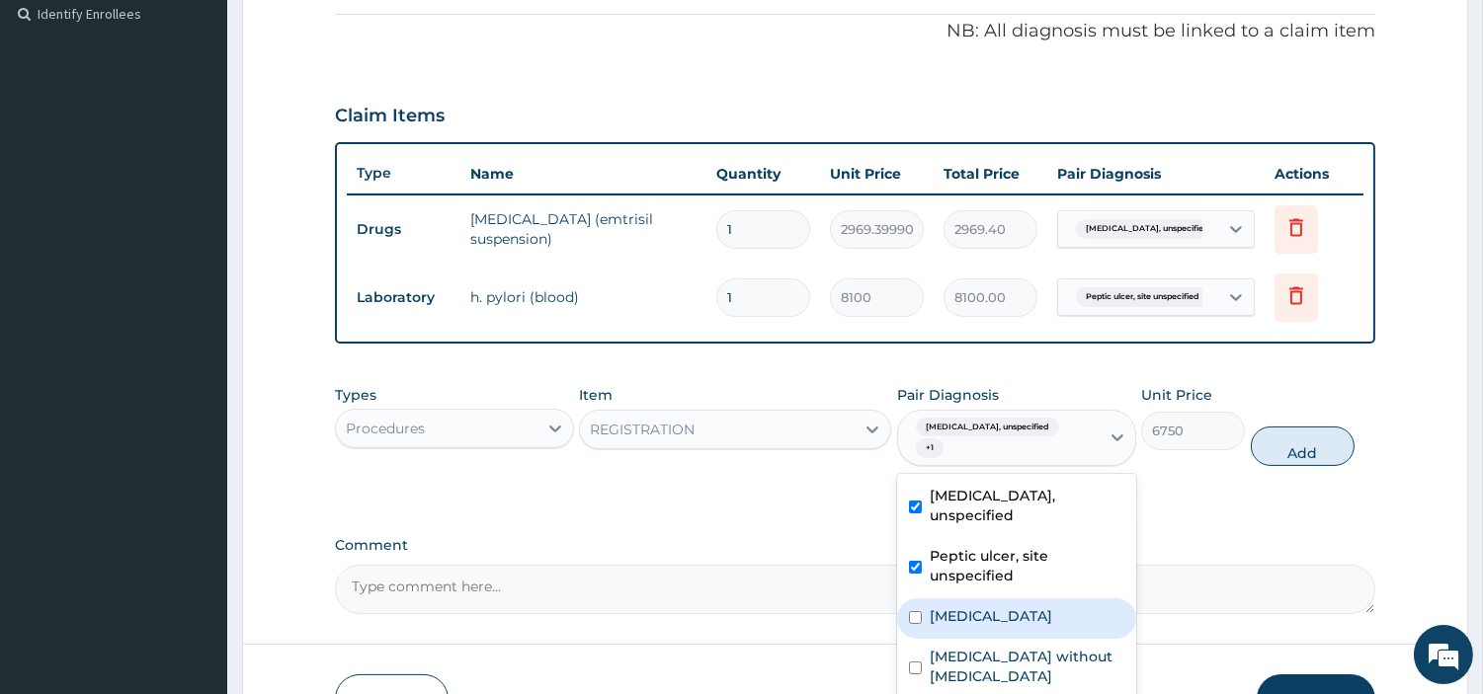
drag, startPoint x: 965, startPoint y: 597, endPoint x: 972, endPoint y: 606, distance: 11.3
click at [964, 599] on div "Malaria, unspecified" at bounding box center [1016, 619] width 239 height 41
checkbox input "true"
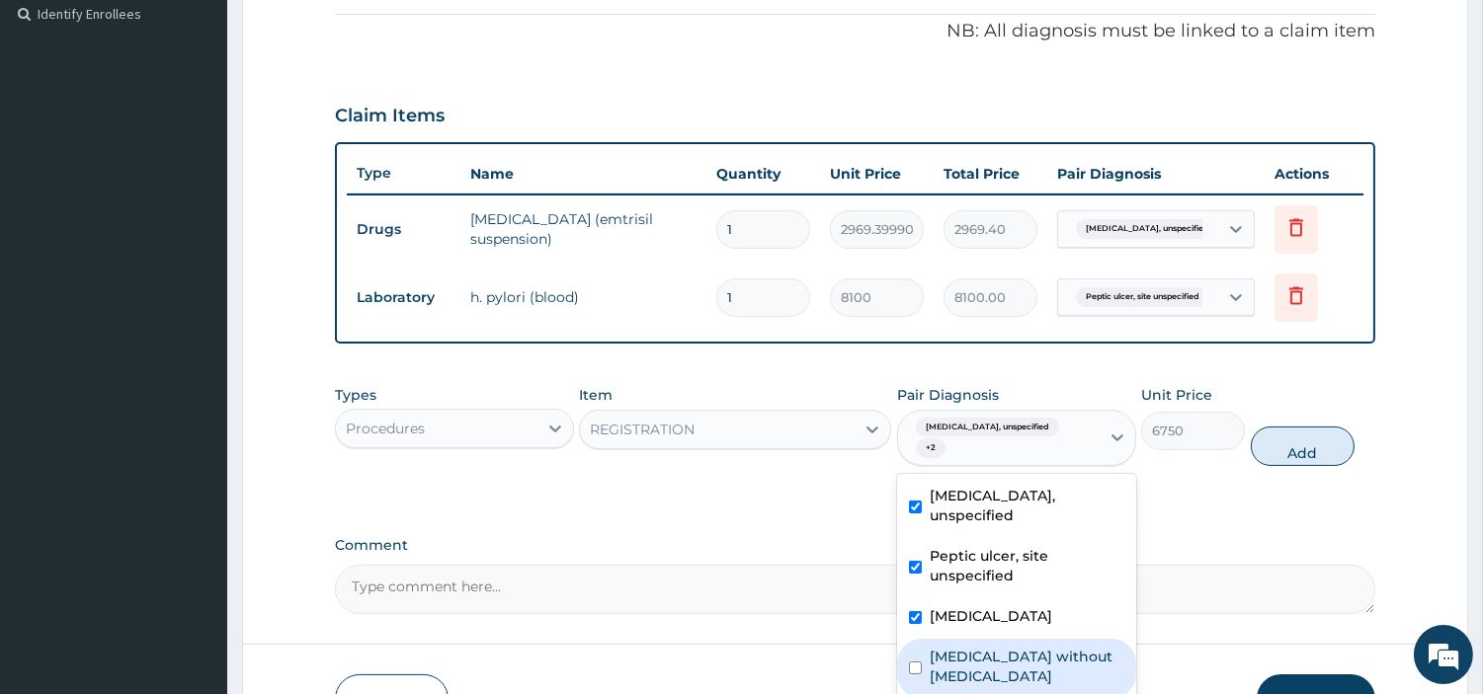
click at [972, 639] on div "Sepsis without septic shock" at bounding box center [1016, 669] width 239 height 60
checkbox input "true"
click at [1301, 427] on button "Add" at bounding box center [1303, 447] width 104 height 40
type input "0"
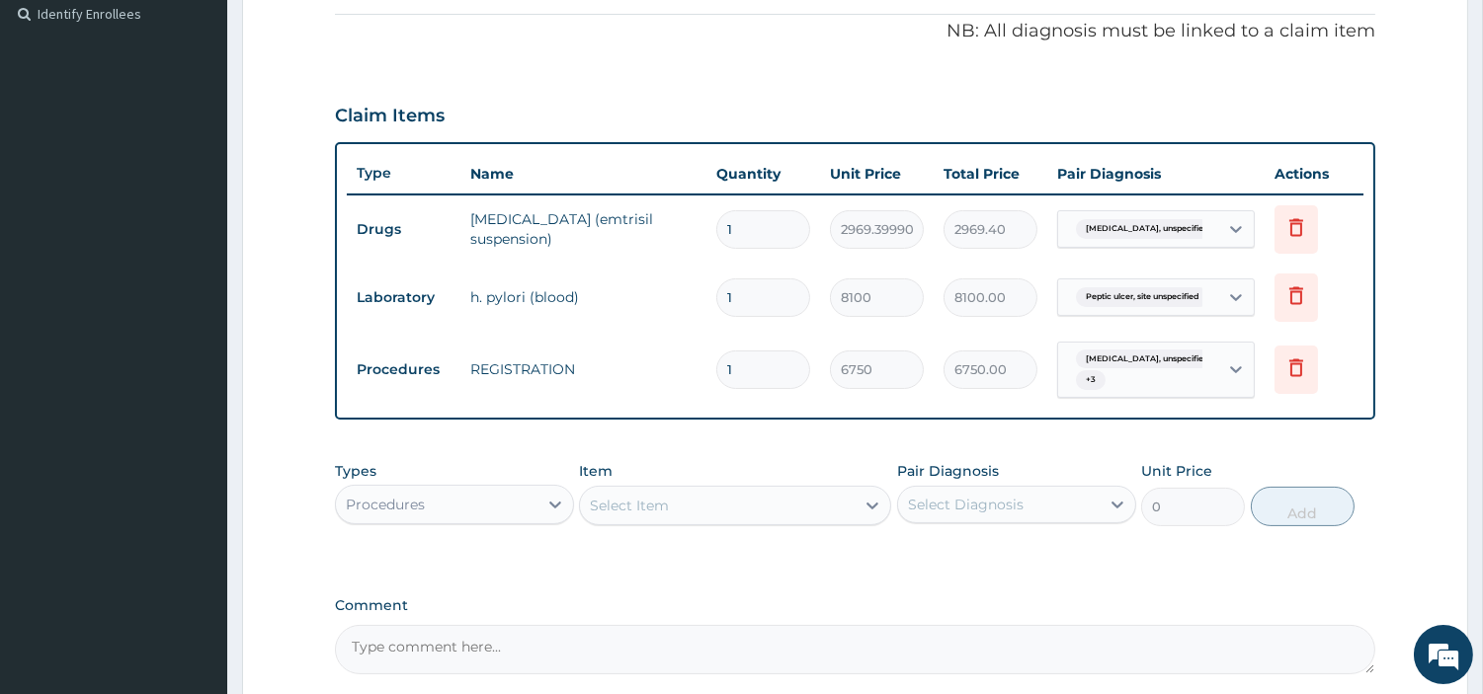
click at [792, 495] on div "Select Item" at bounding box center [717, 506] width 275 height 32
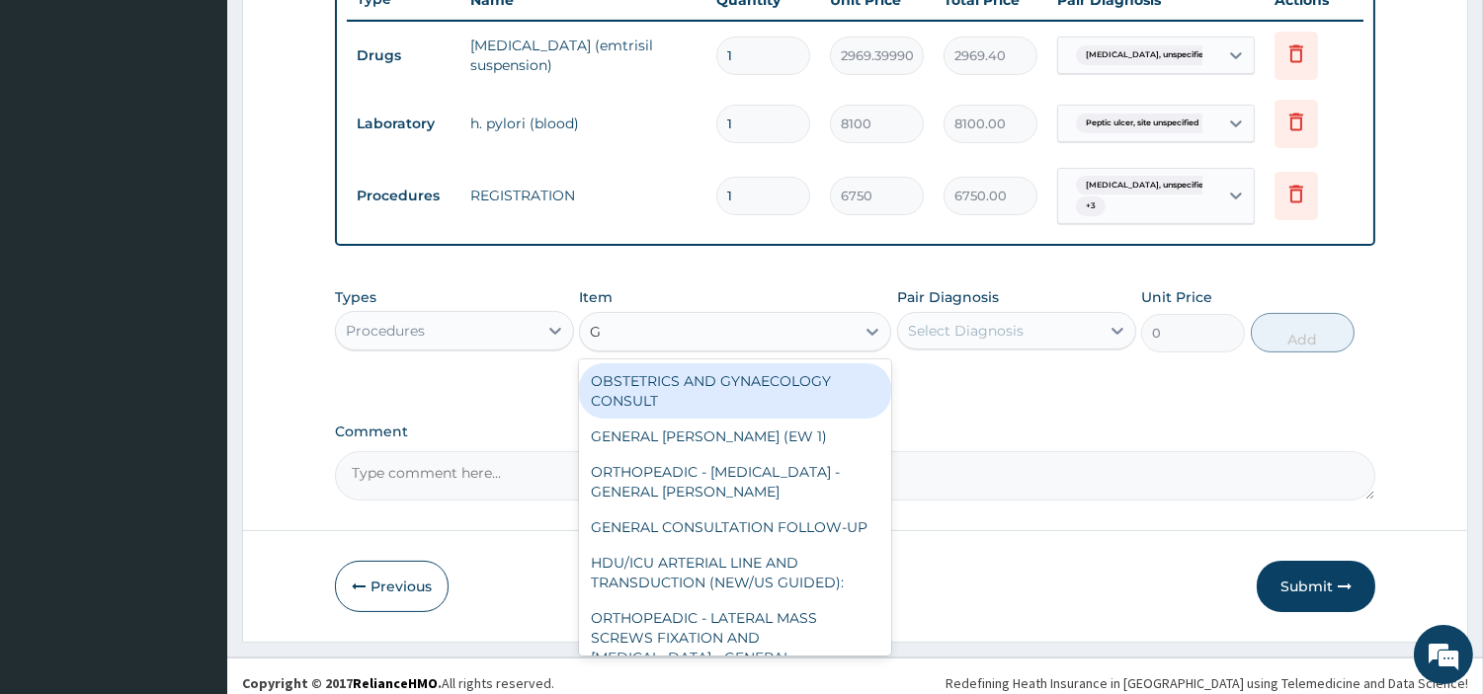
scroll to position [769, 0]
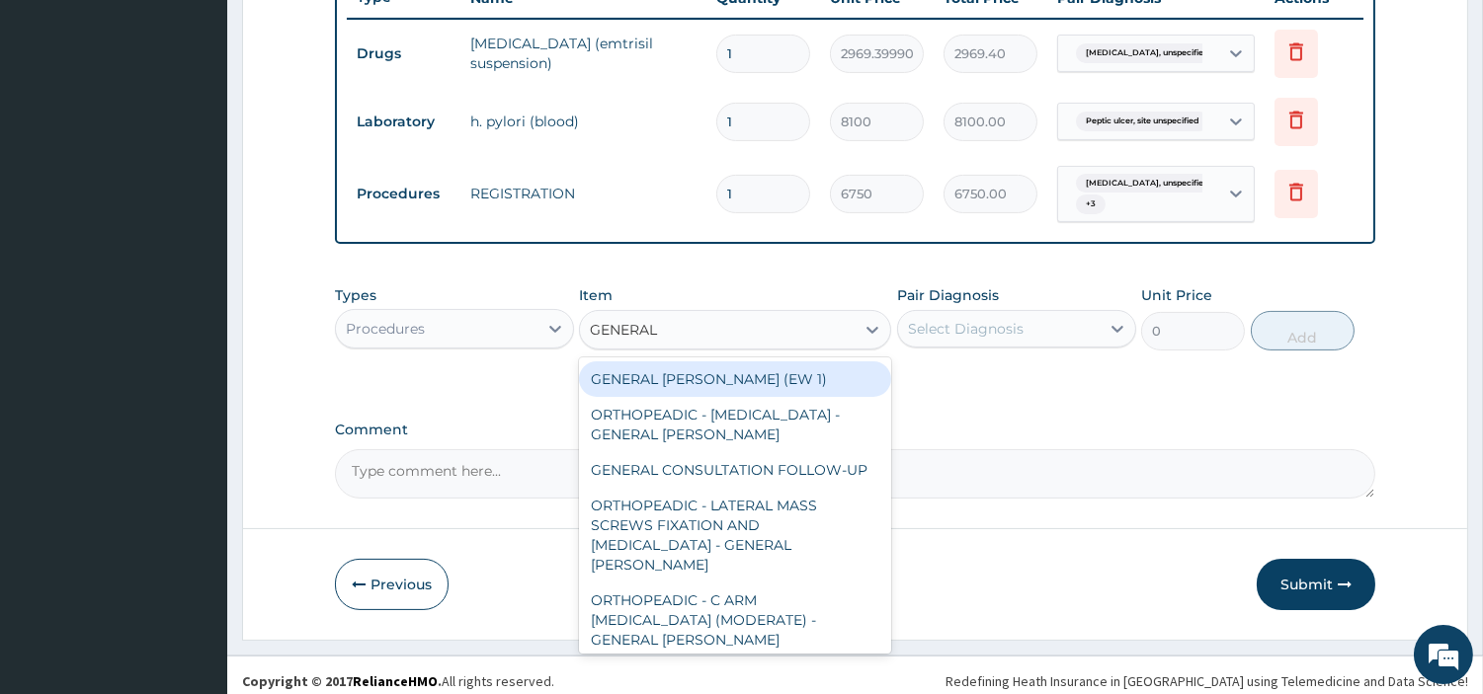
type input "GENERAL C"
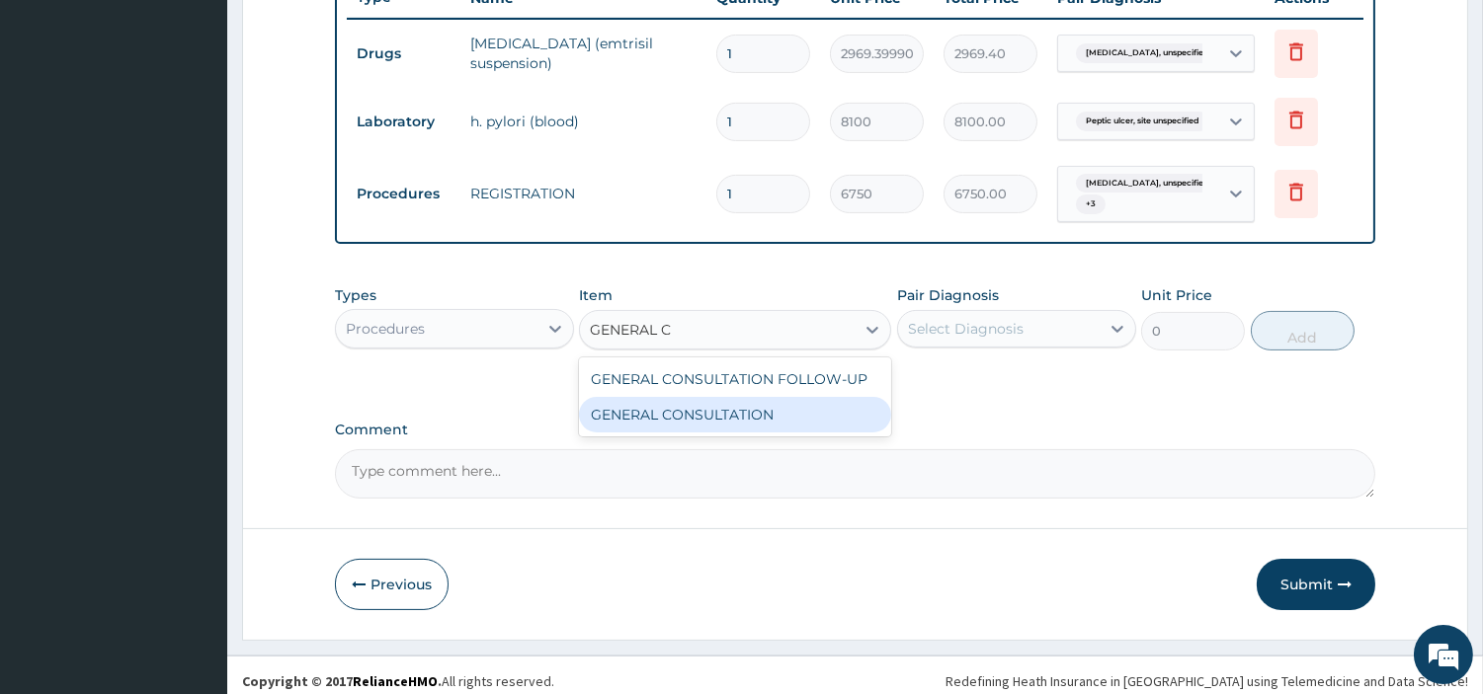
click at [785, 419] on div "GENERAL CONSULTATION" at bounding box center [735, 415] width 312 height 36
type input "6750"
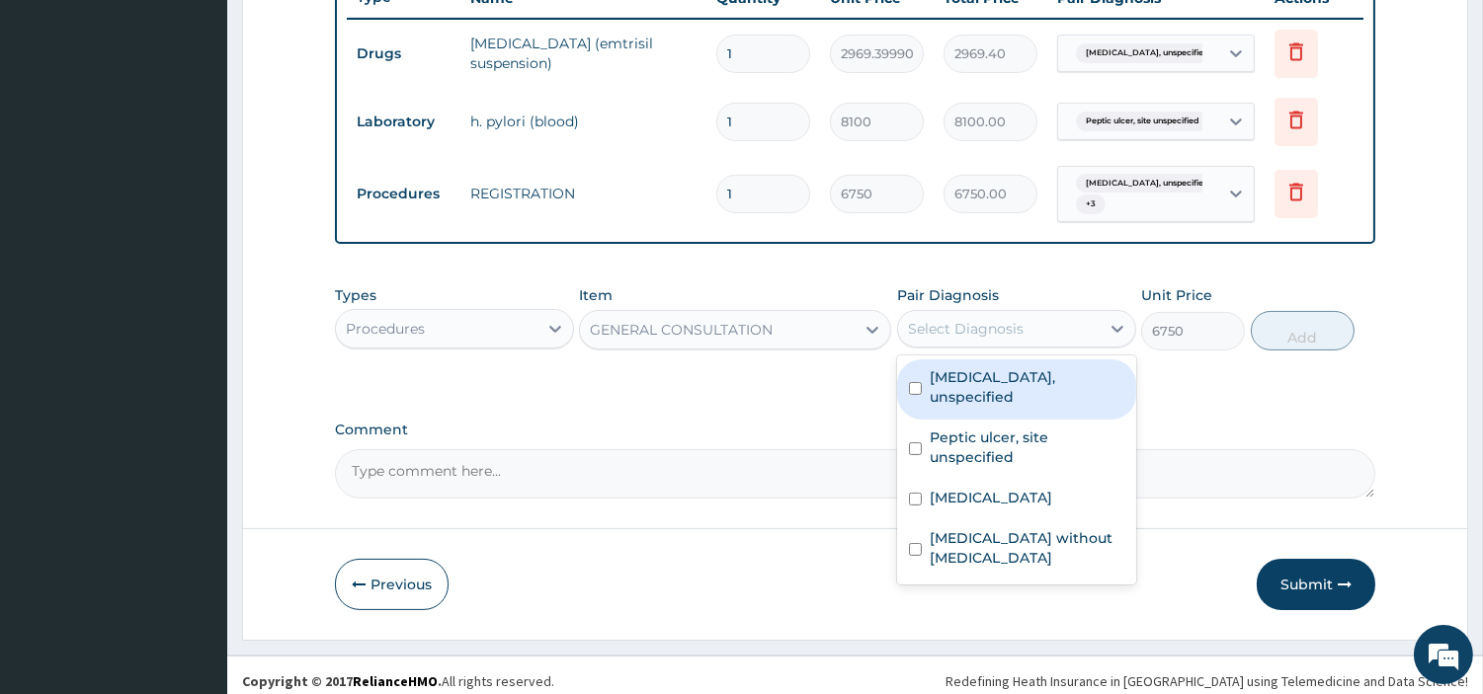
click at [980, 329] on div "Select Diagnosis" at bounding box center [966, 329] width 116 height 20
click at [981, 382] on label "Gastritis, unspecified" at bounding box center [1027, 387] width 195 height 40
checkbox input "true"
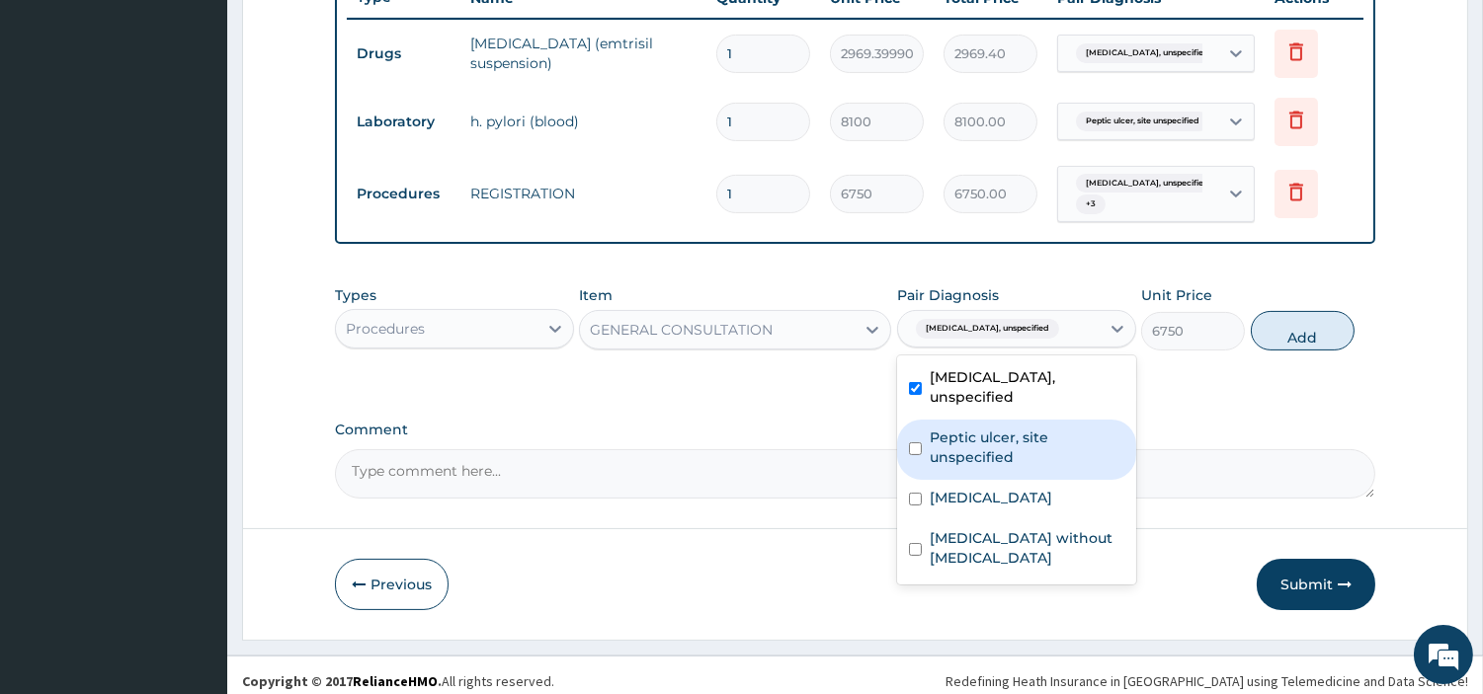
click at [974, 454] on div "Peptic ulcer, site unspecified" at bounding box center [1016, 450] width 239 height 60
checkbox input "true"
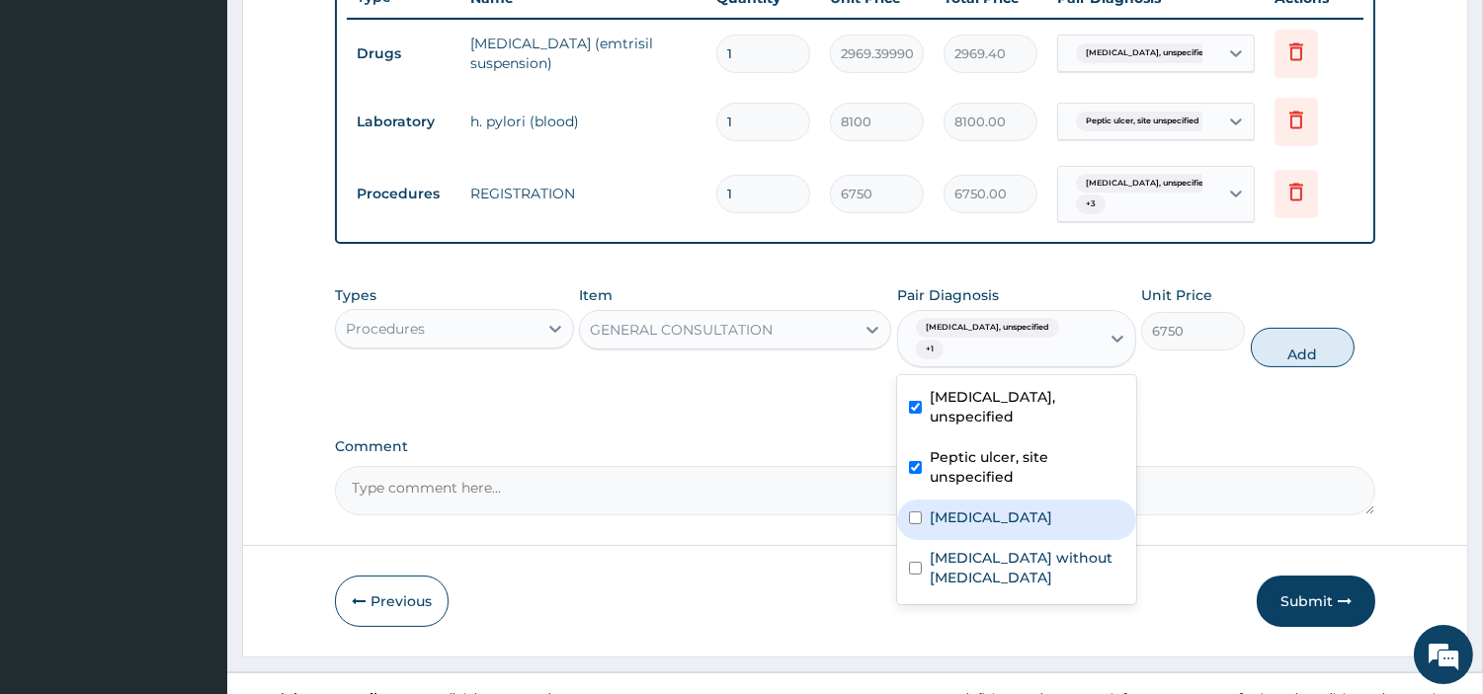
click at [971, 508] on label "[MEDICAL_DATA]" at bounding box center [991, 518] width 122 height 20
checkbox input "true"
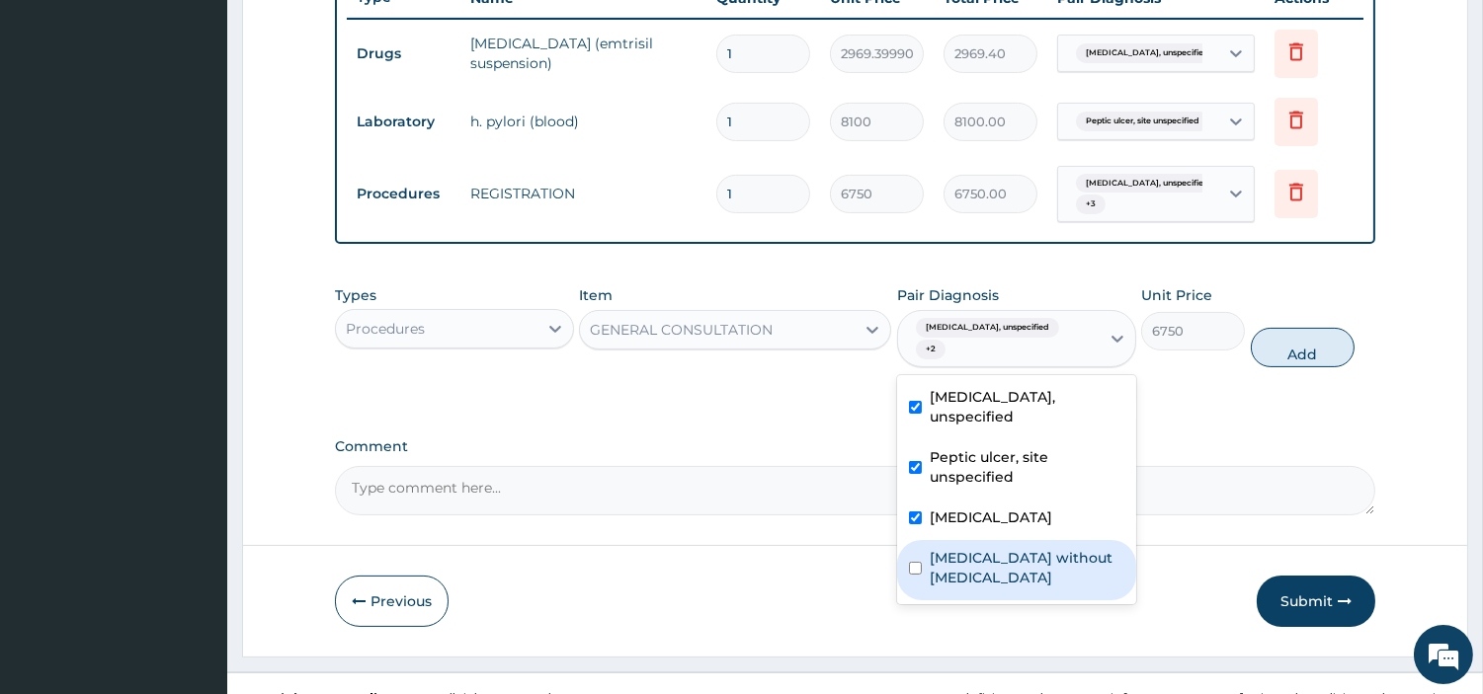
click at [972, 548] on label "[MEDICAL_DATA] without [MEDICAL_DATA]" at bounding box center [1027, 568] width 195 height 40
checkbox input "true"
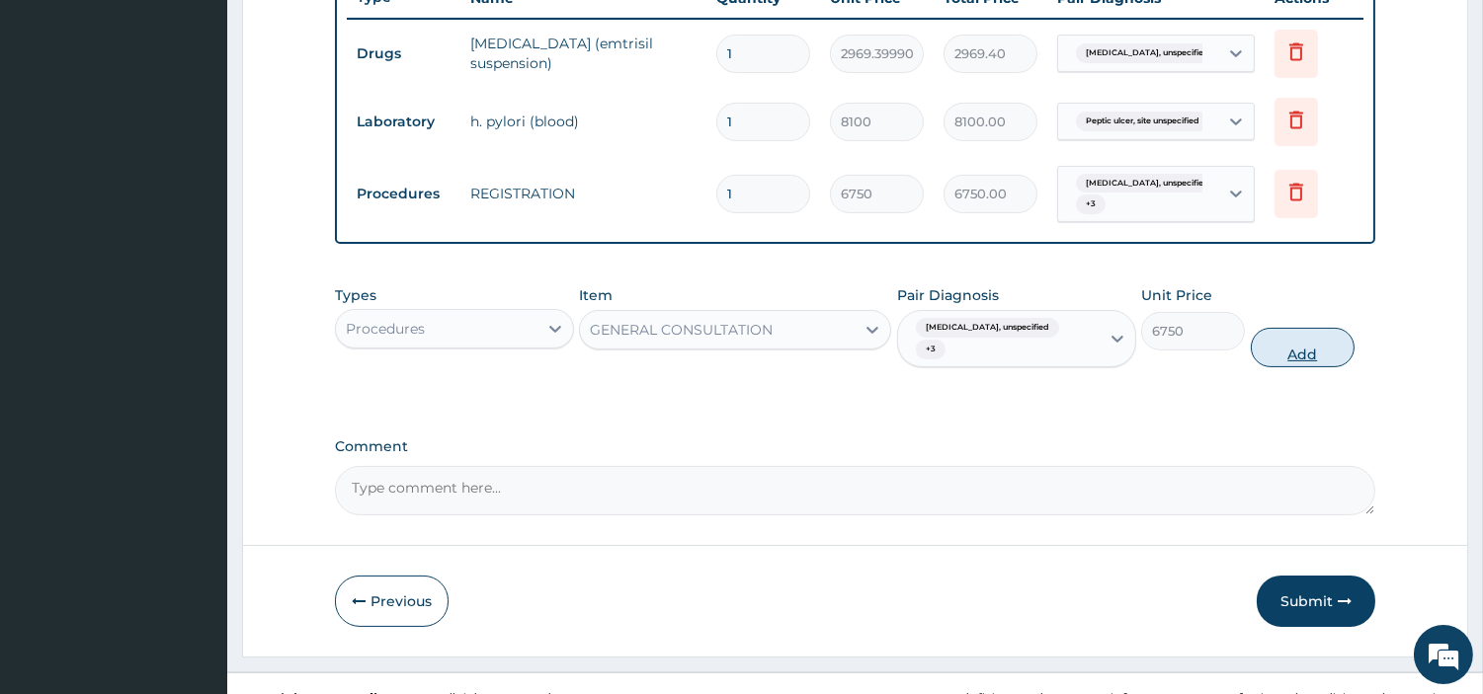
click at [1298, 333] on button "Add" at bounding box center [1303, 348] width 104 height 40
type input "0"
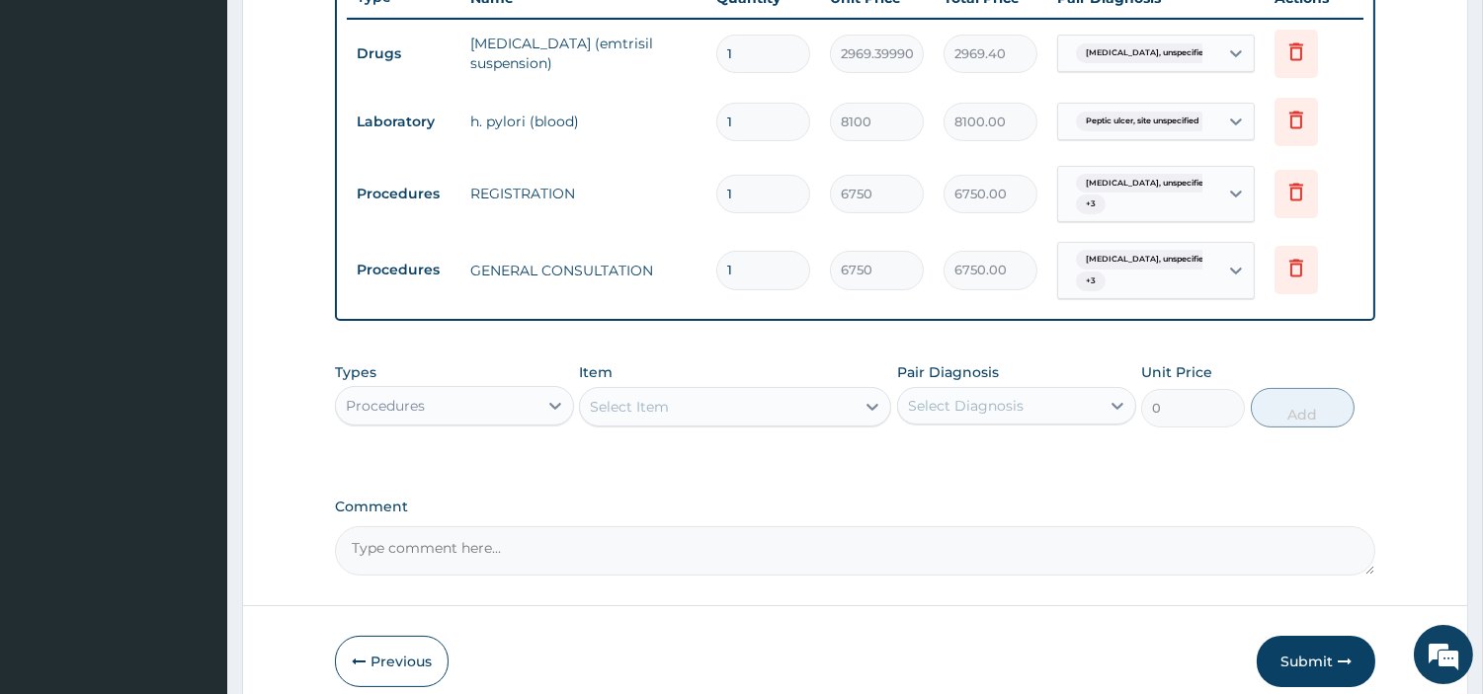
drag, startPoint x: 421, startPoint y: 401, endPoint x: 442, endPoint y: 421, distance: 28.6
click at [422, 401] on div "Procedures" at bounding box center [385, 406] width 79 height 20
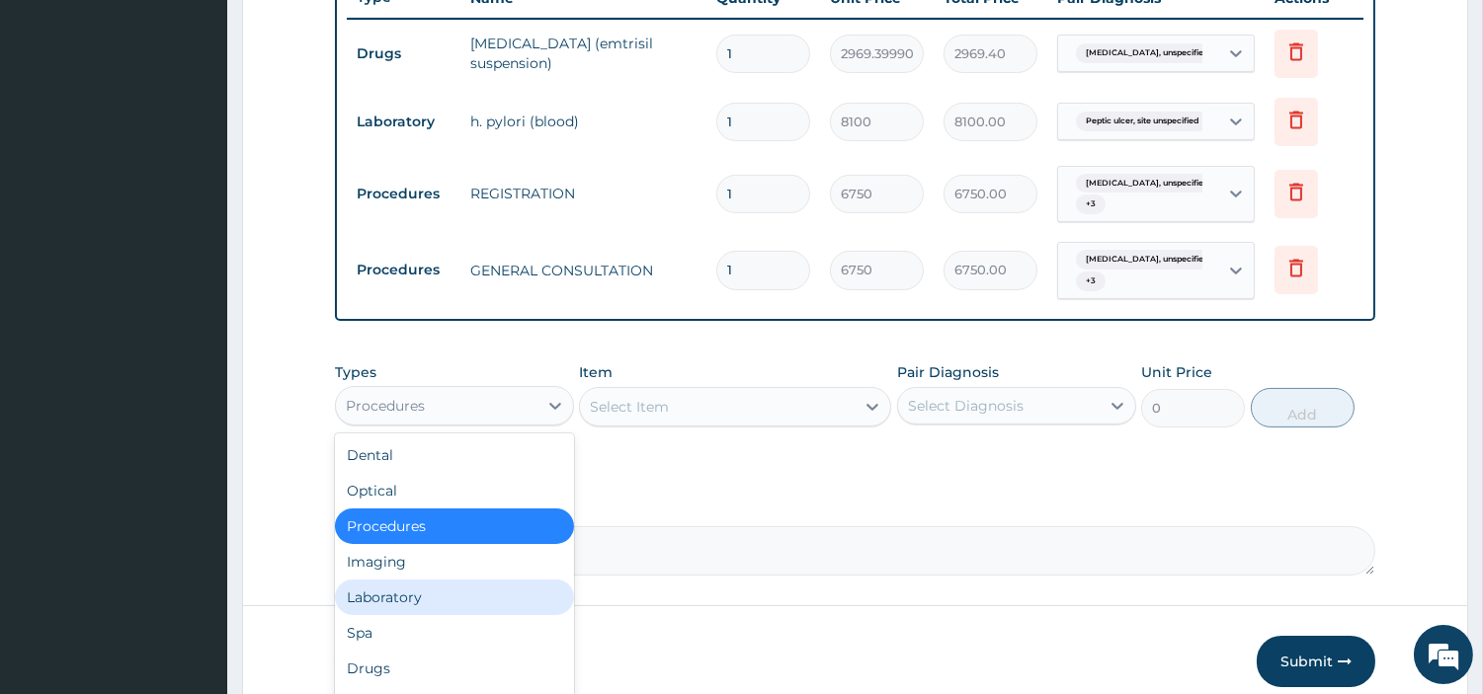
click at [430, 601] on div "Laboratory" at bounding box center [454, 598] width 239 height 36
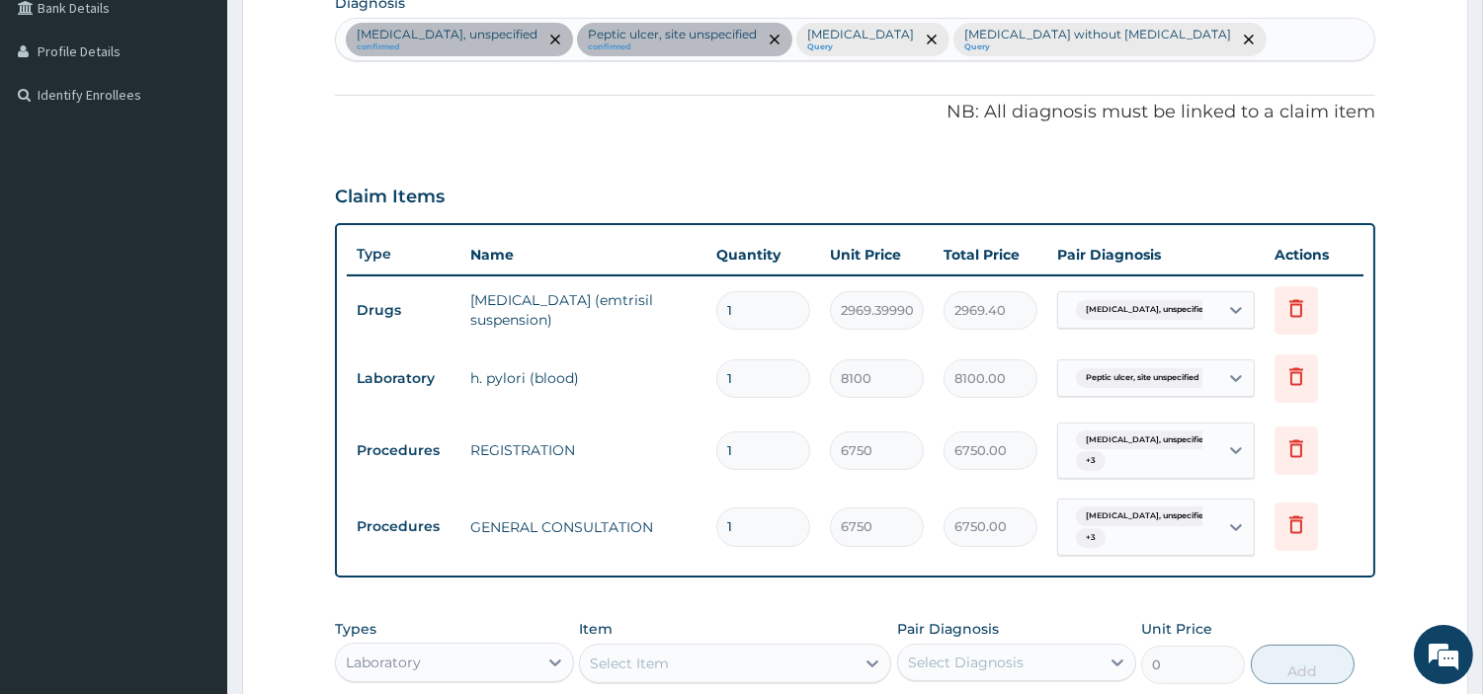
scroll to position [307, 0]
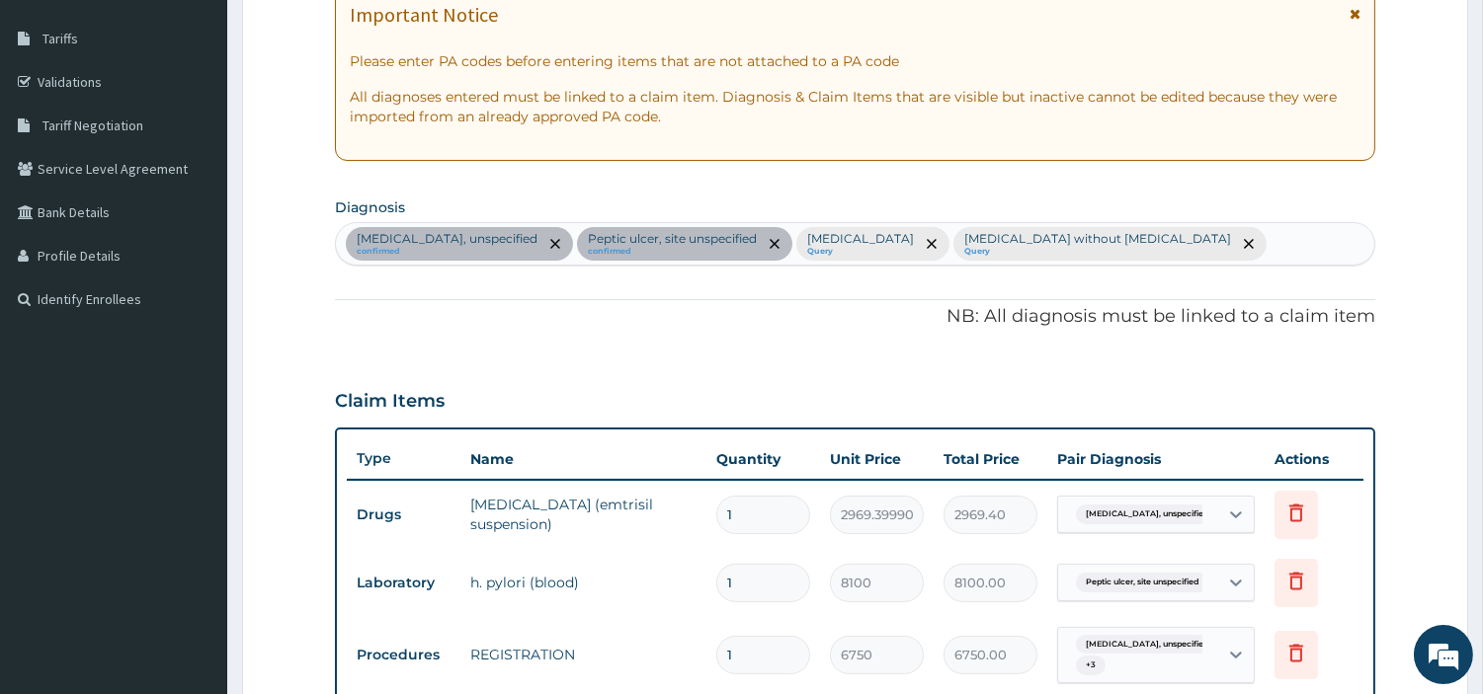
click at [1141, 241] on div "Gastritis, unspecified confirmed Peptic ulcer, site unspecified confirmed Malar…" at bounding box center [855, 243] width 1038 height 41
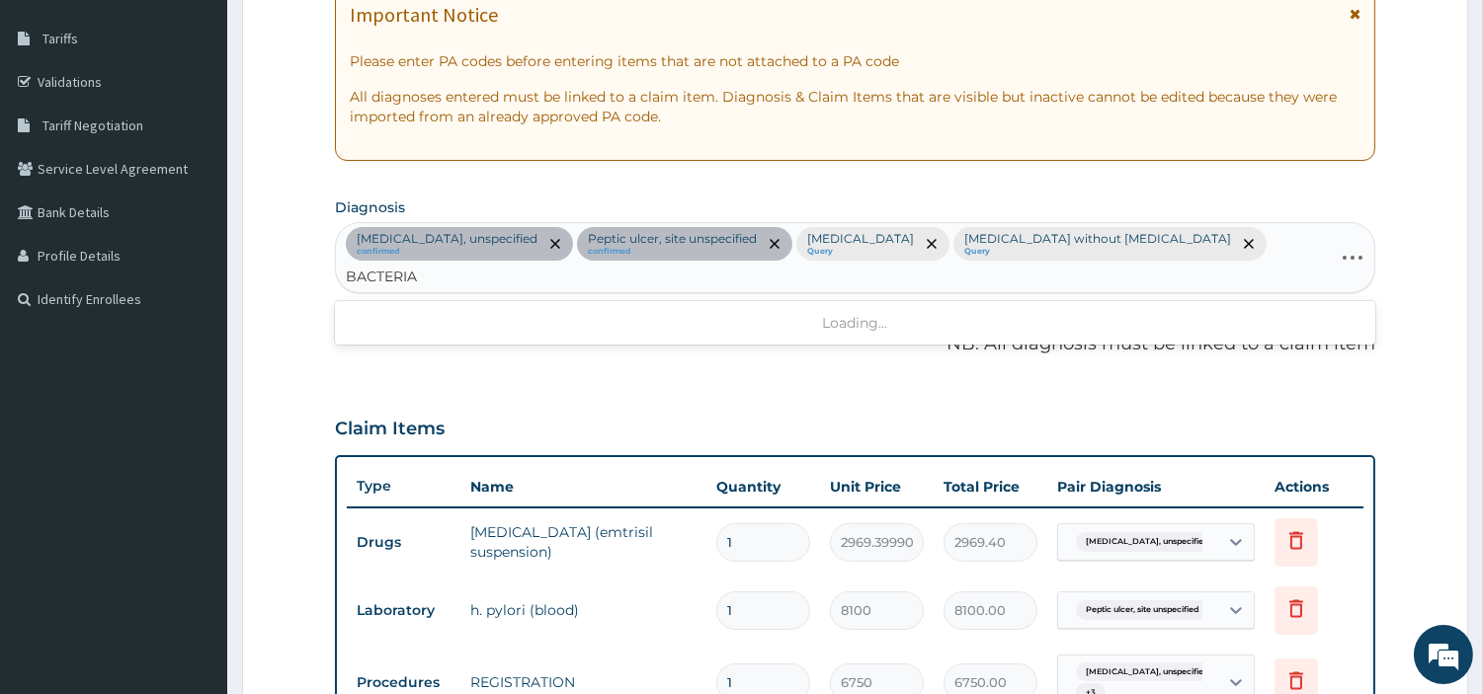
type input "BACTERIAL"
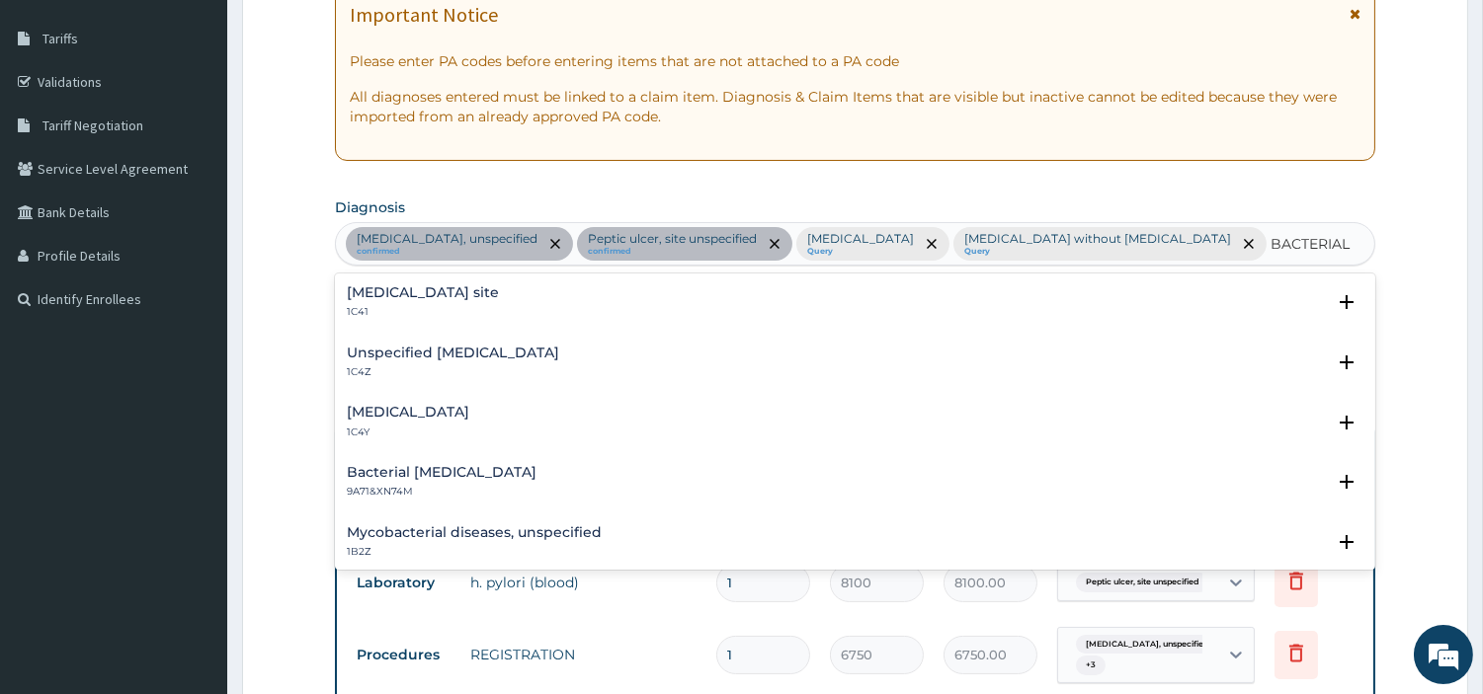
click at [391, 285] on h4 "Bacterial infection of unspecified site" at bounding box center [423, 292] width 152 height 15
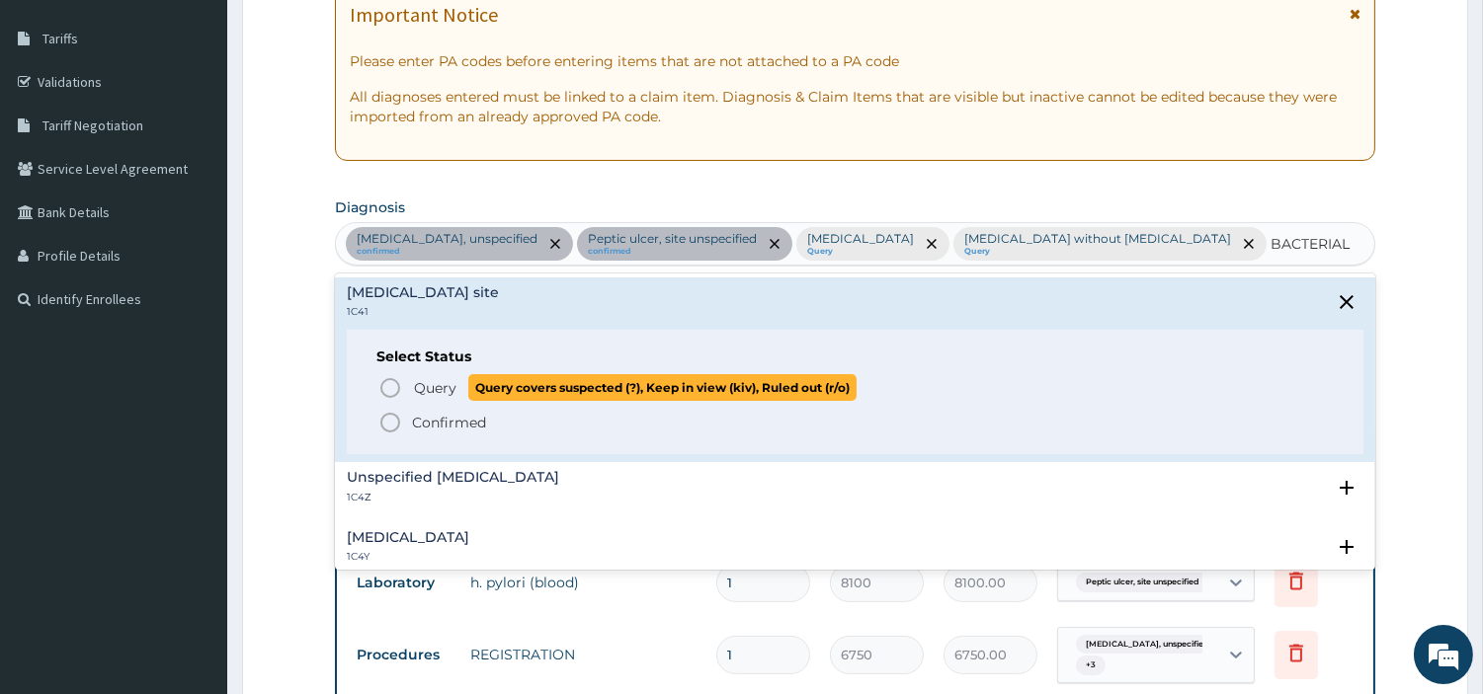
click at [412, 388] on p "Query Query covers suspected (?), Keep in view (kiv), Ruled out (r/o)" at bounding box center [634, 387] width 445 height 27
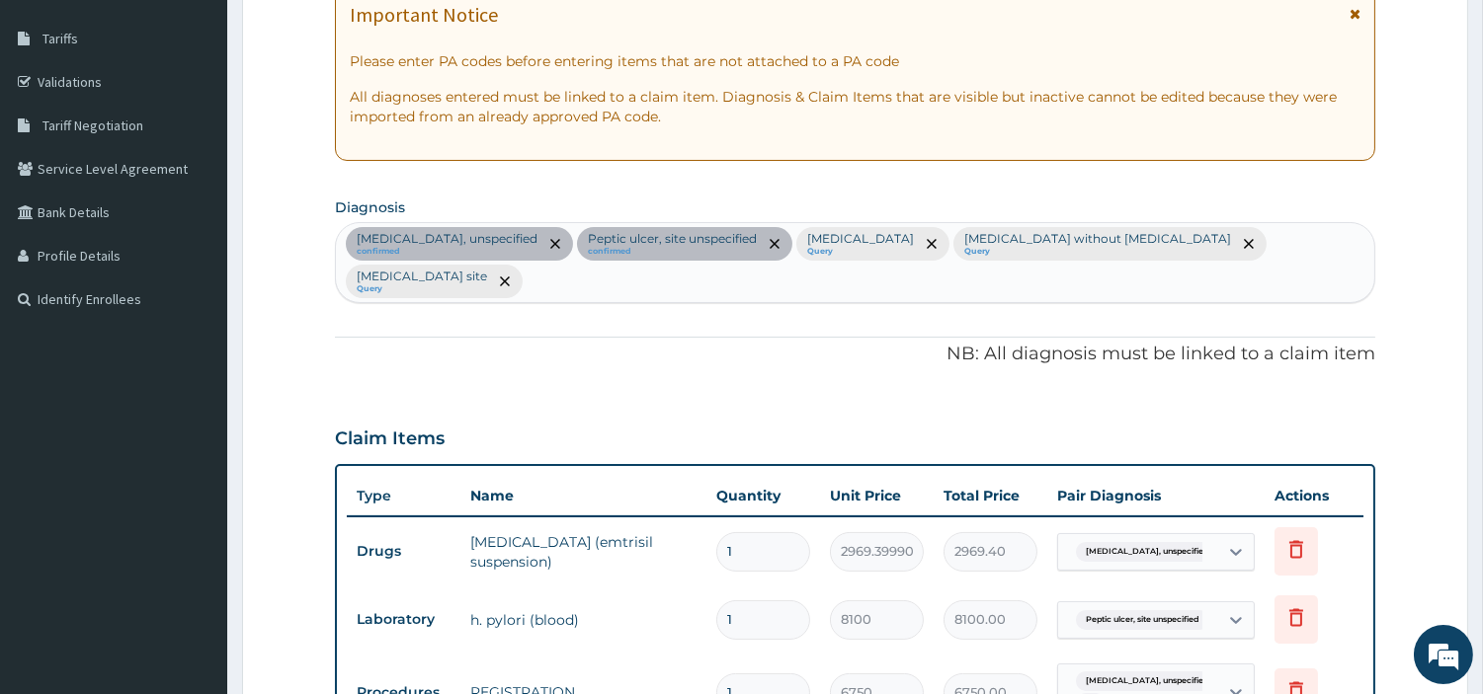
scroll to position [893, 0]
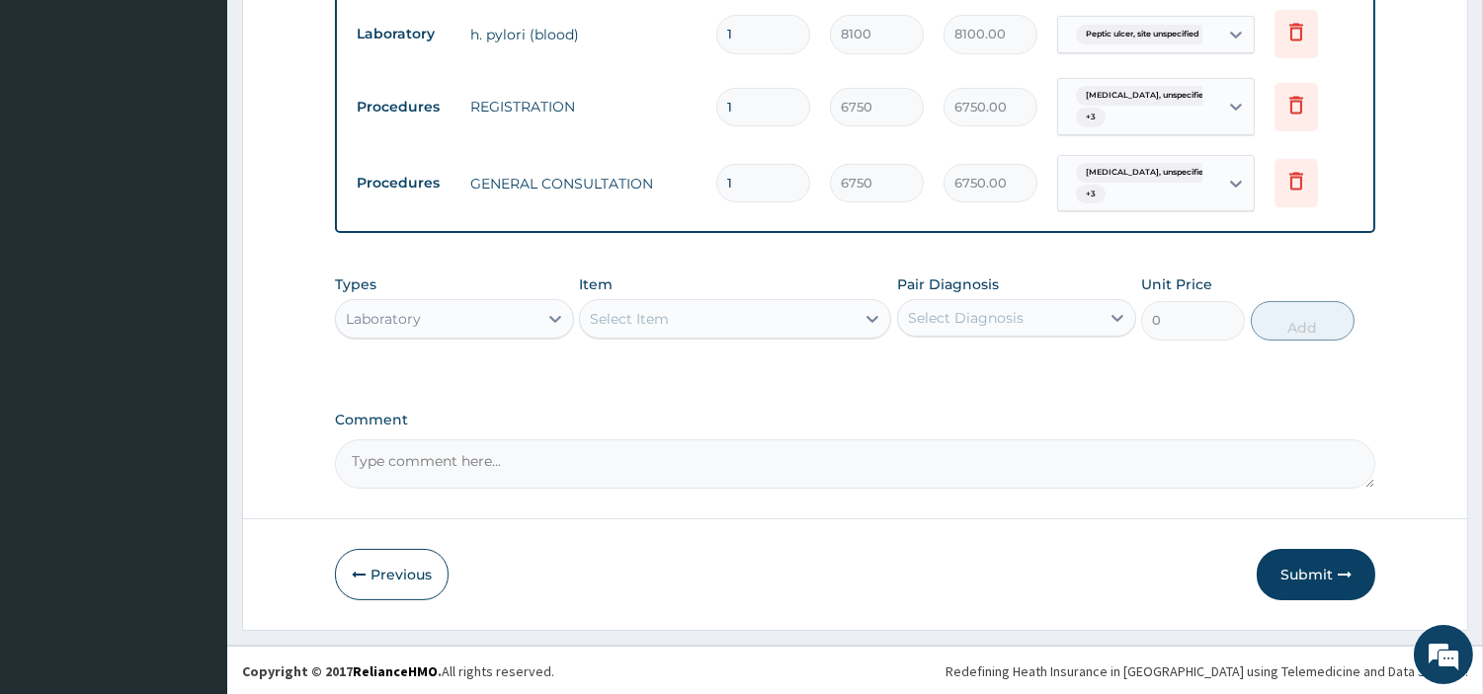
drag, startPoint x: 1118, startPoint y: 169, endPoint x: 1124, endPoint y: 213, distance: 44.8
click at [1117, 169] on span "Gastritis, unspecified" at bounding box center [1147, 173] width 143 height 20
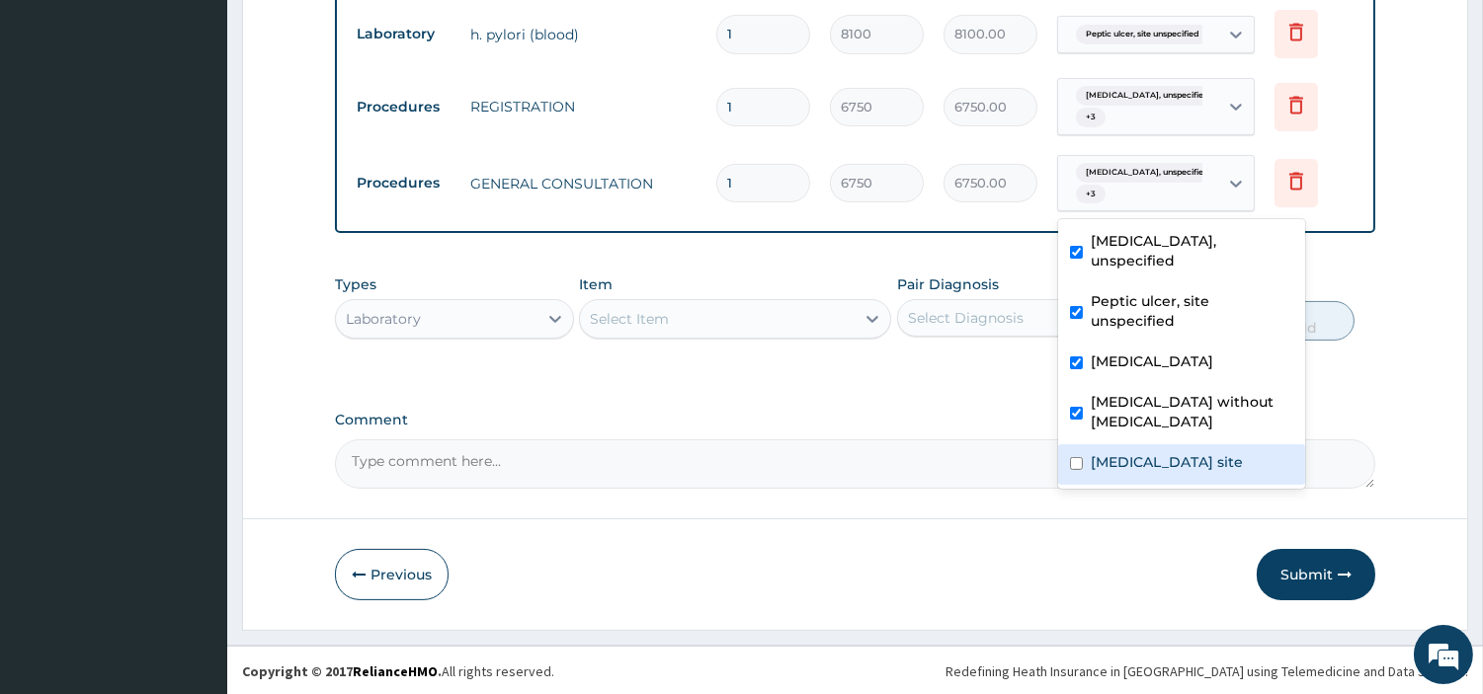
click at [1113, 452] on label "Bacterial infection of unspecified site" at bounding box center [1167, 462] width 152 height 20
checkbox input "true"
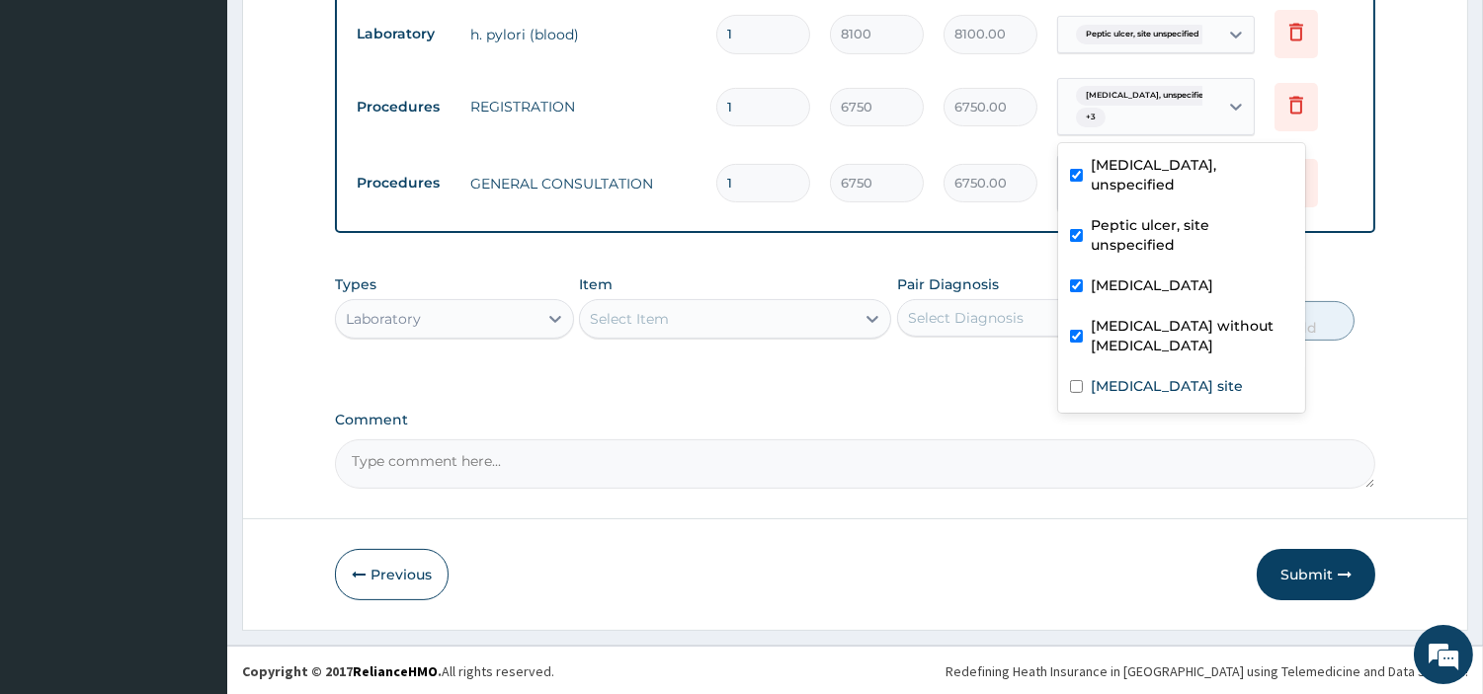
click at [1120, 104] on span "Gastritis, unspecified" at bounding box center [1147, 96] width 143 height 20
drag, startPoint x: 1144, startPoint y: 340, endPoint x: 1123, endPoint y: 337, distance: 21.0
click at [1143, 376] on label "Bacterial infection of unspecified site" at bounding box center [1167, 386] width 152 height 20
checkbox input "true"
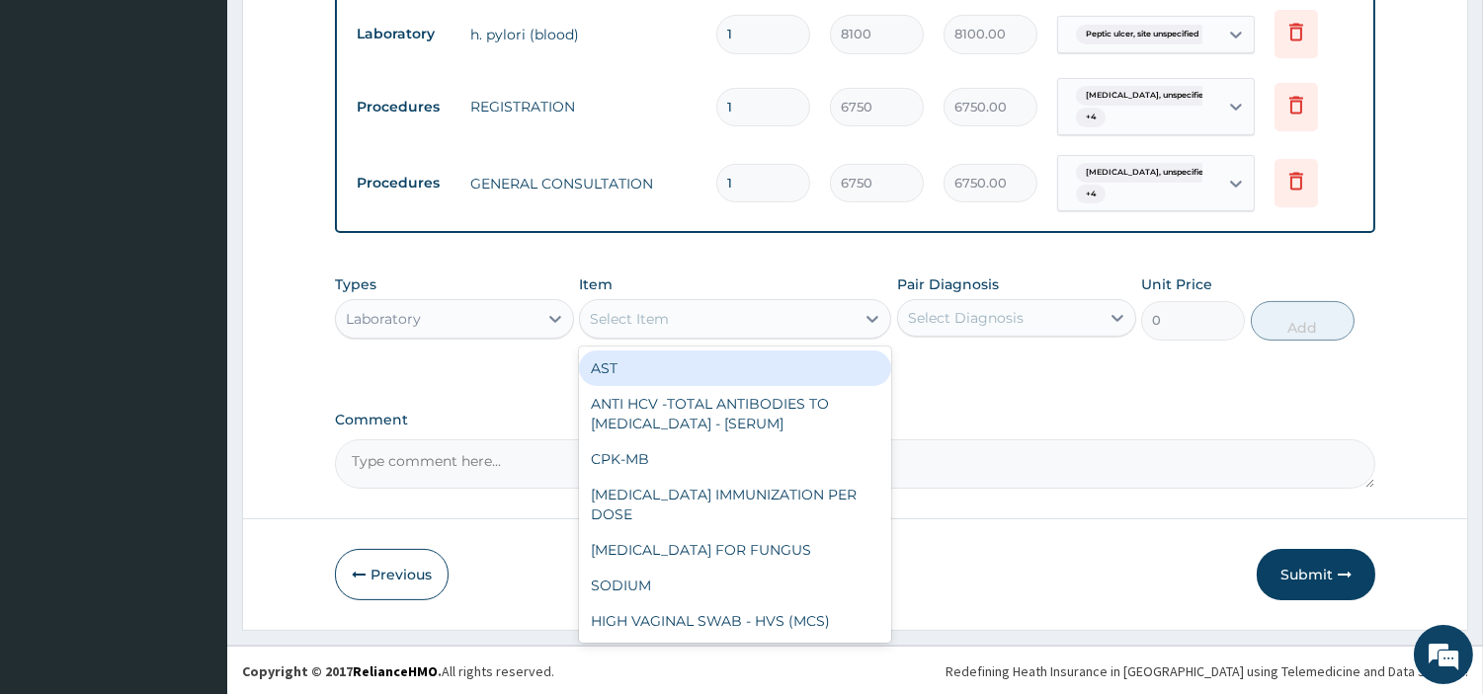
click at [736, 328] on div "Select Item" at bounding box center [717, 319] width 275 height 32
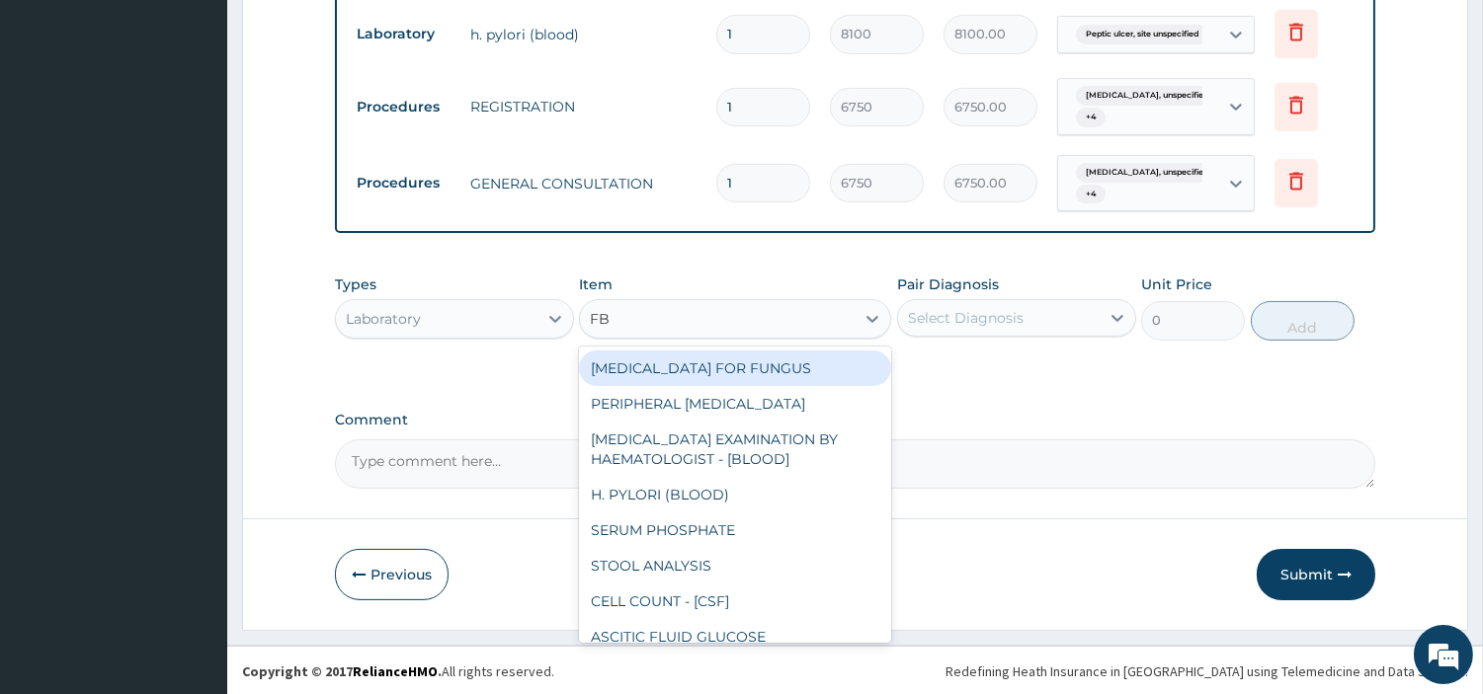
type input "FBC"
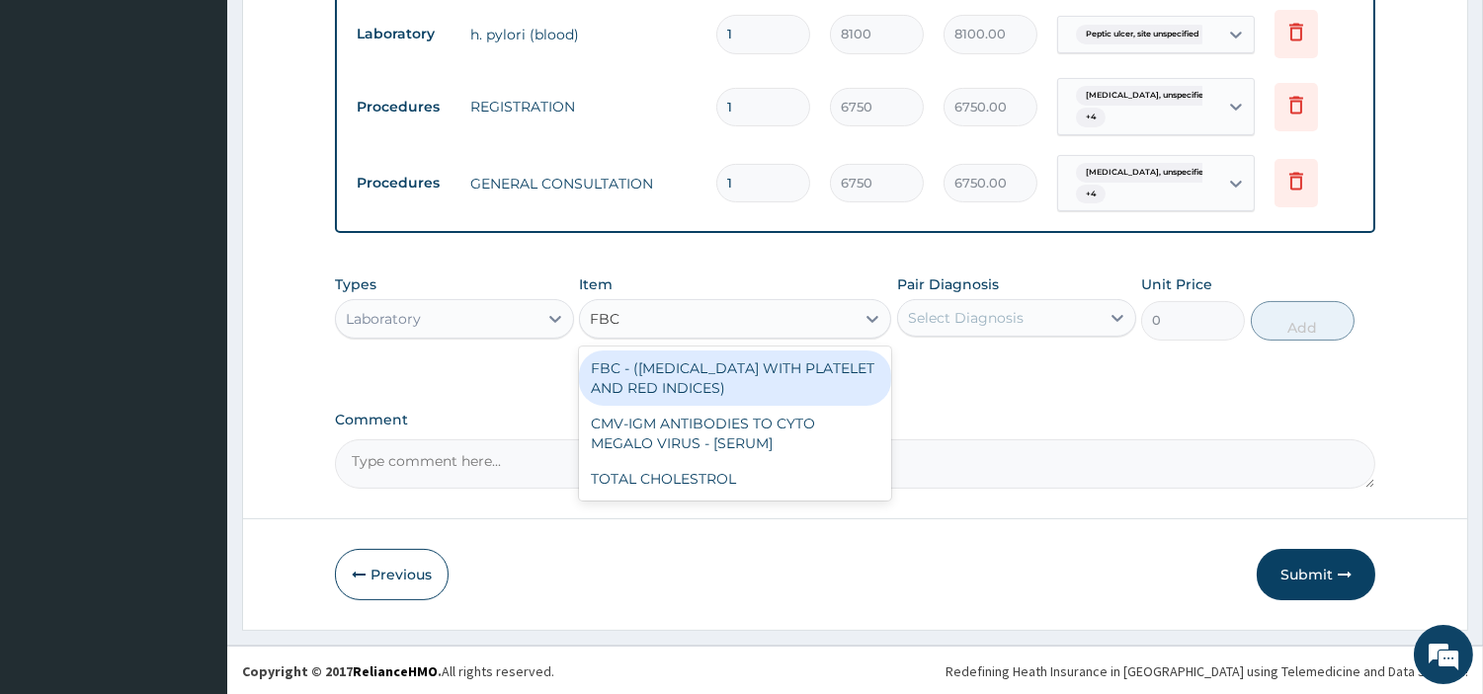
click at [733, 370] on div "FBC - (FULL BLOOD COUNT WITH PLATELET AND RED INDICES)" at bounding box center [735, 378] width 312 height 55
type input "5400"
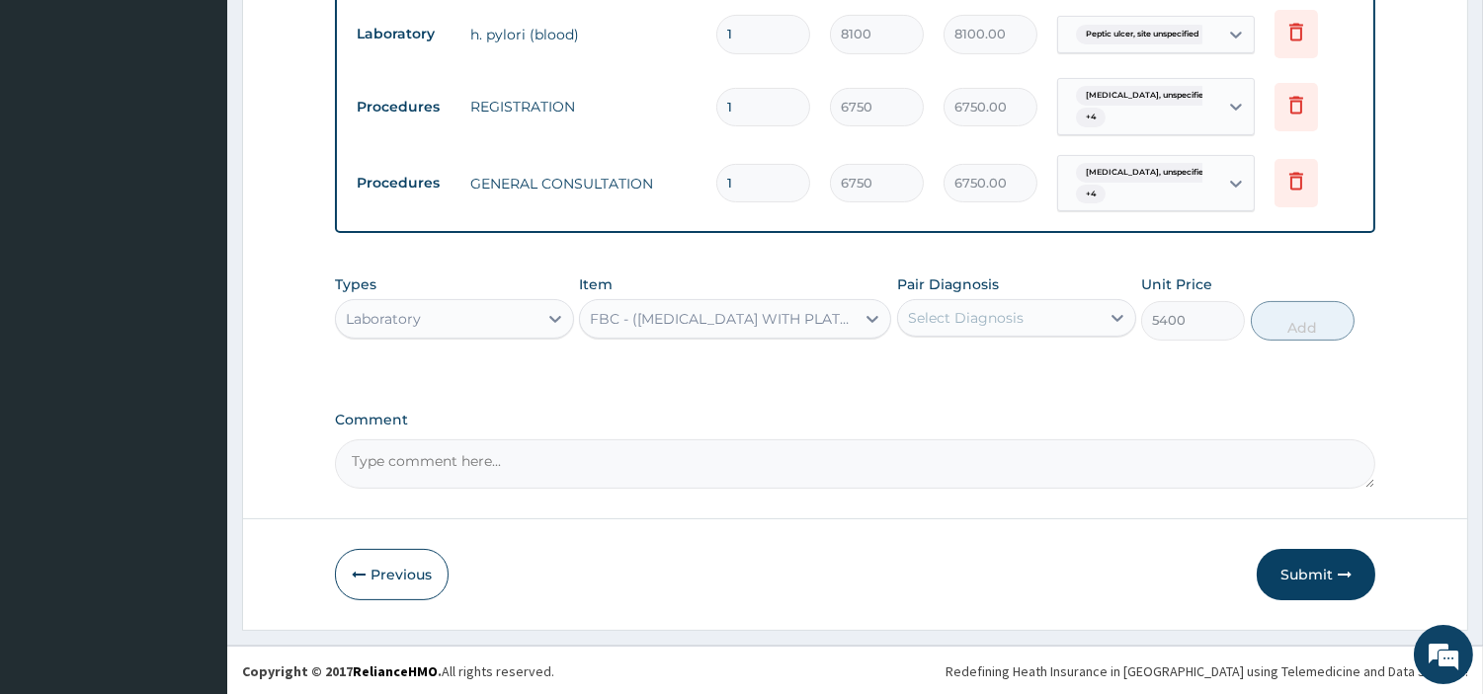
click at [959, 314] on div "Select Diagnosis" at bounding box center [966, 318] width 116 height 20
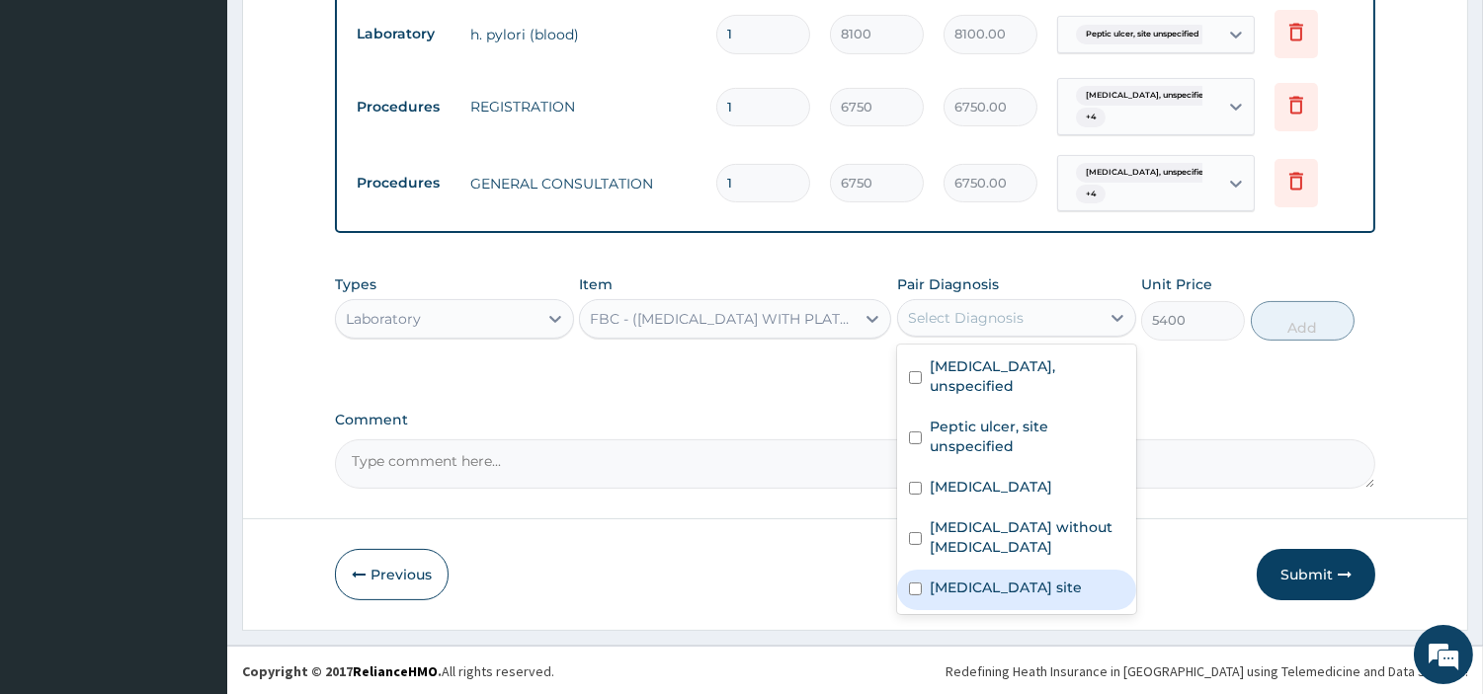
click at [998, 578] on label "Bacterial infection of unspecified site" at bounding box center [1006, 588] width 152 height 20
checkbox input "true"
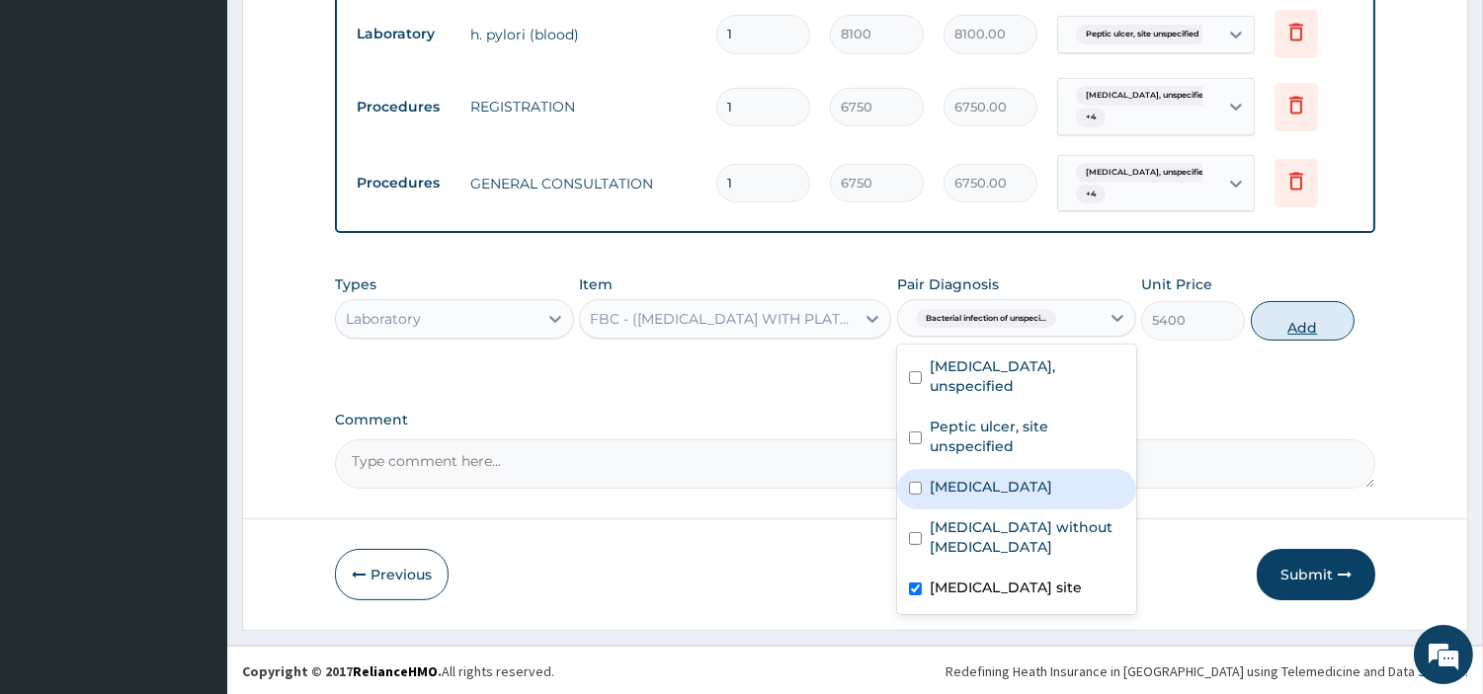
click at [1286, 317] on button "Add" at bounding box center [1303, 321] width 104 height 40
type input "0"
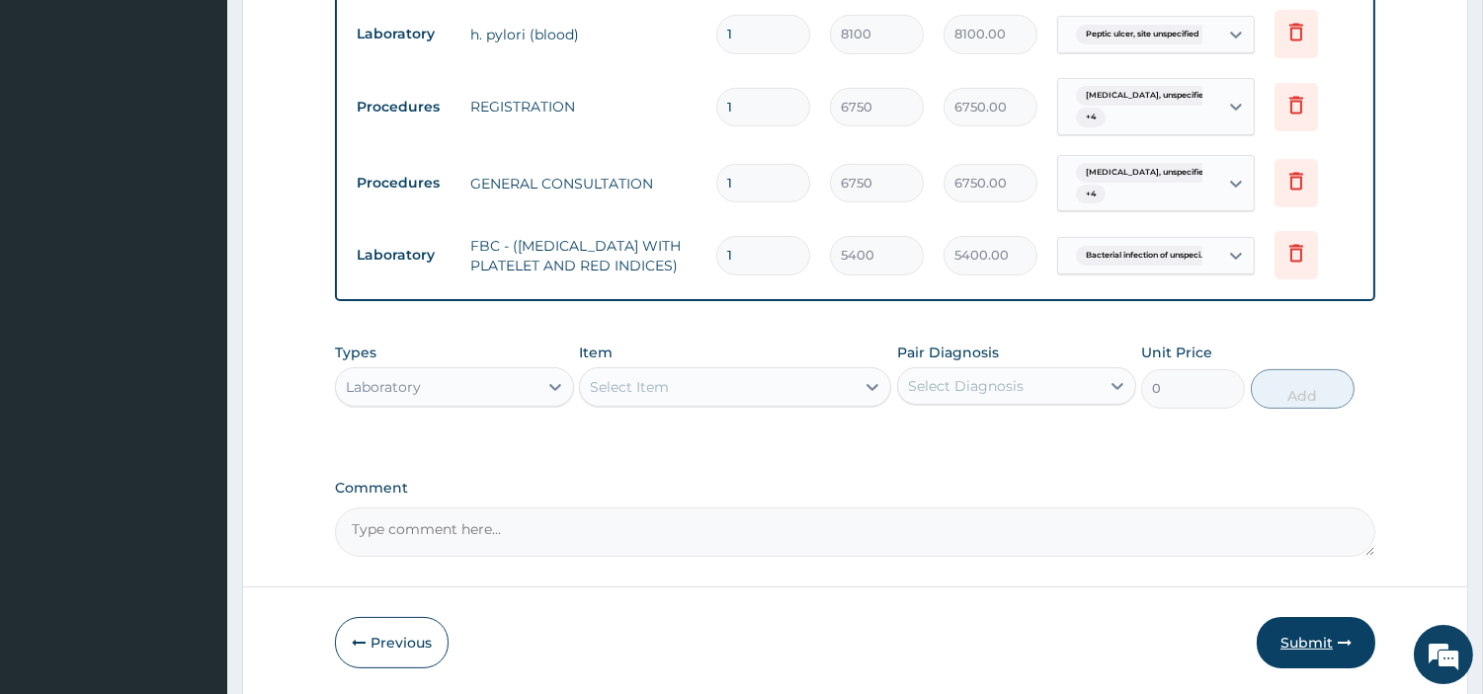
click at [1340, 630] on button "Submit" at bounding box center [1316, 642] width 119 height 51
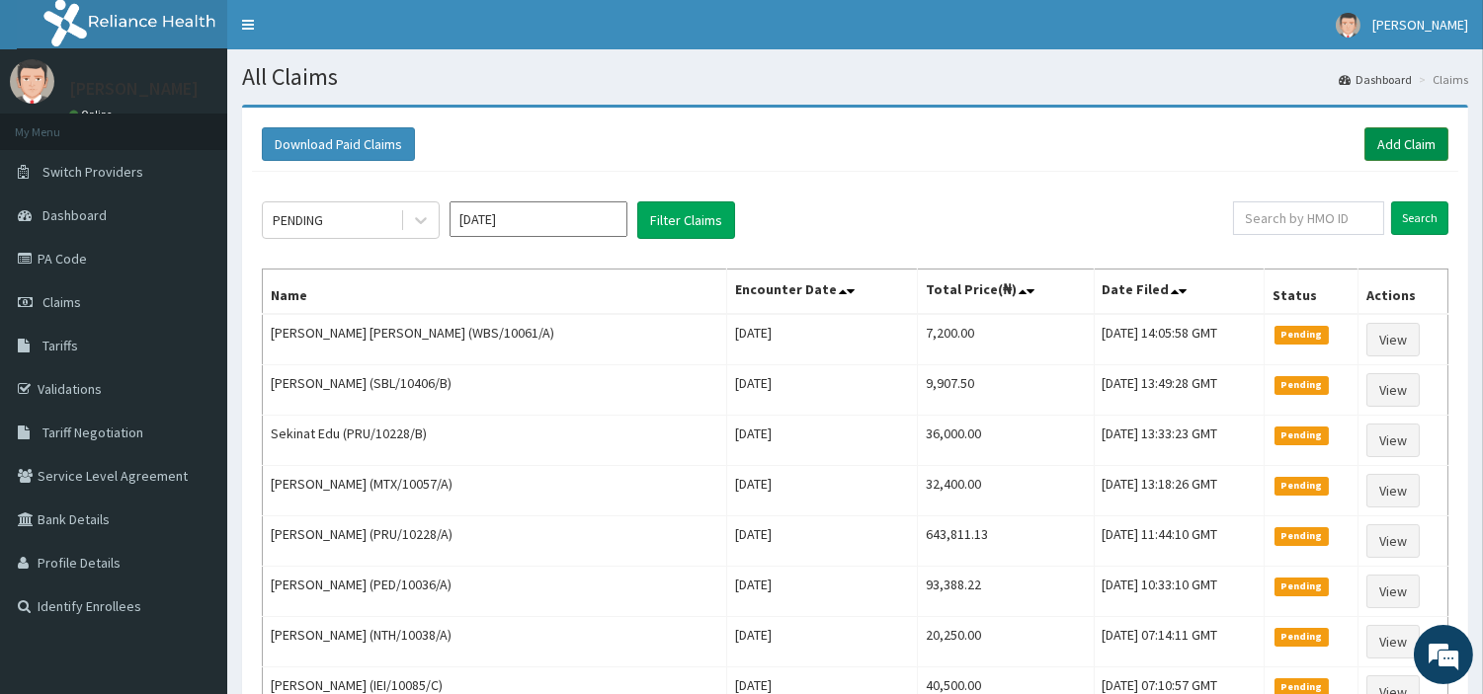
click at [1394, 146] on link "Add Claim" at bounding box center [1406, 144] width 84 height 34
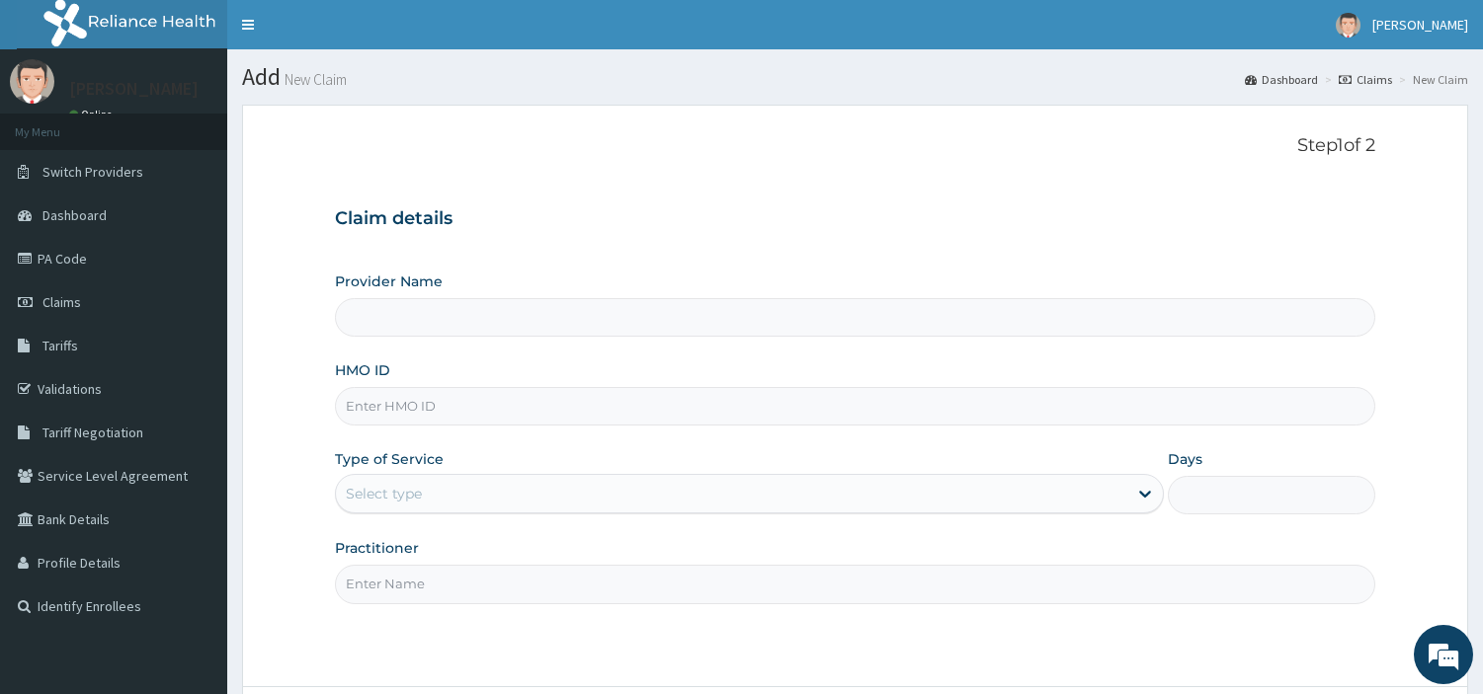
type input "[GEOGRAPHIC_DATA] Nig. Ltd"
click at [502, 400] on input "HMO ID" at bounding box center [855, 406] width 1040 height 39
paste input "NCR/10002/A"
type input "NCR/10002/A"
click at [591, 495] on div "Select type" at bounding box center [731, 494] width 791 height 32
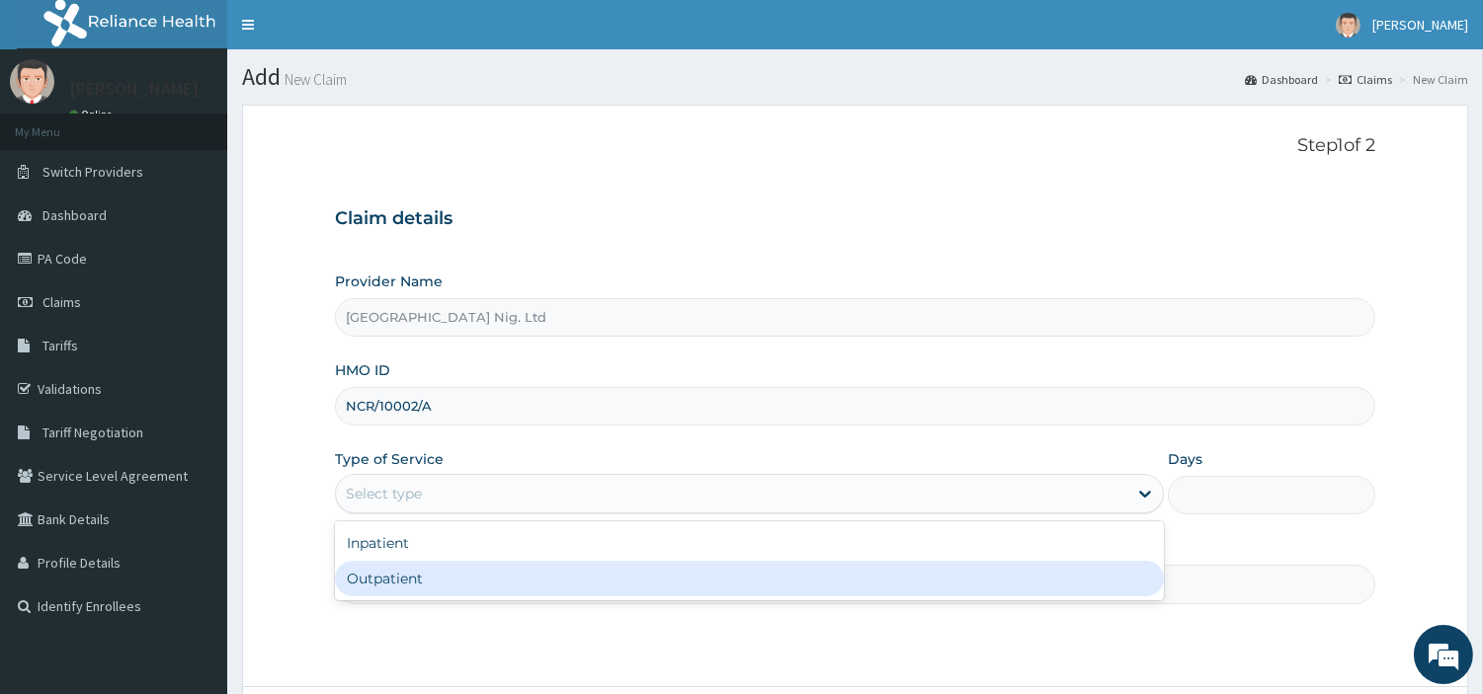
click at [575, 575] on div "Outpatient" at bounding box center [749, 579] width 829 height 36
type input "1"
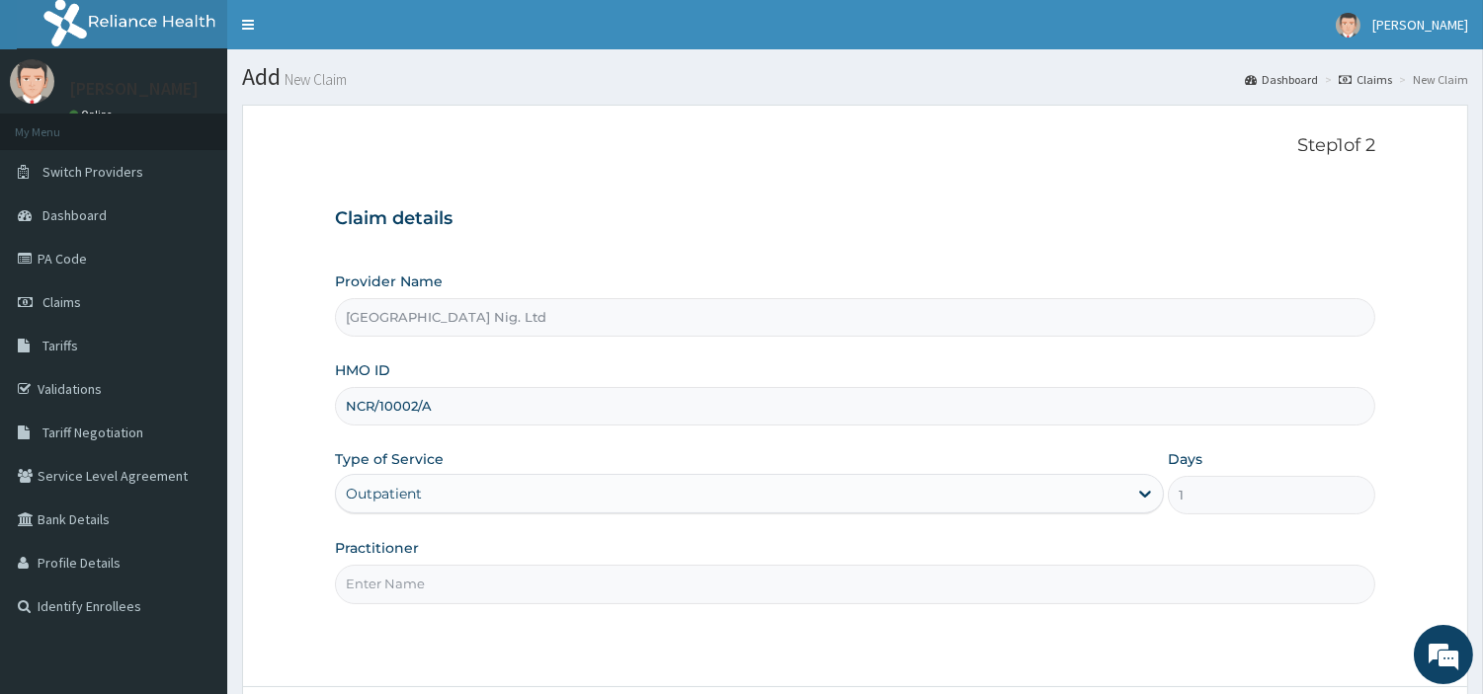
click at [576, 576] on input "Practitioner" at bounding box center [855, 584] width 1040 height 39
paste input "[PERSON_NAME]"
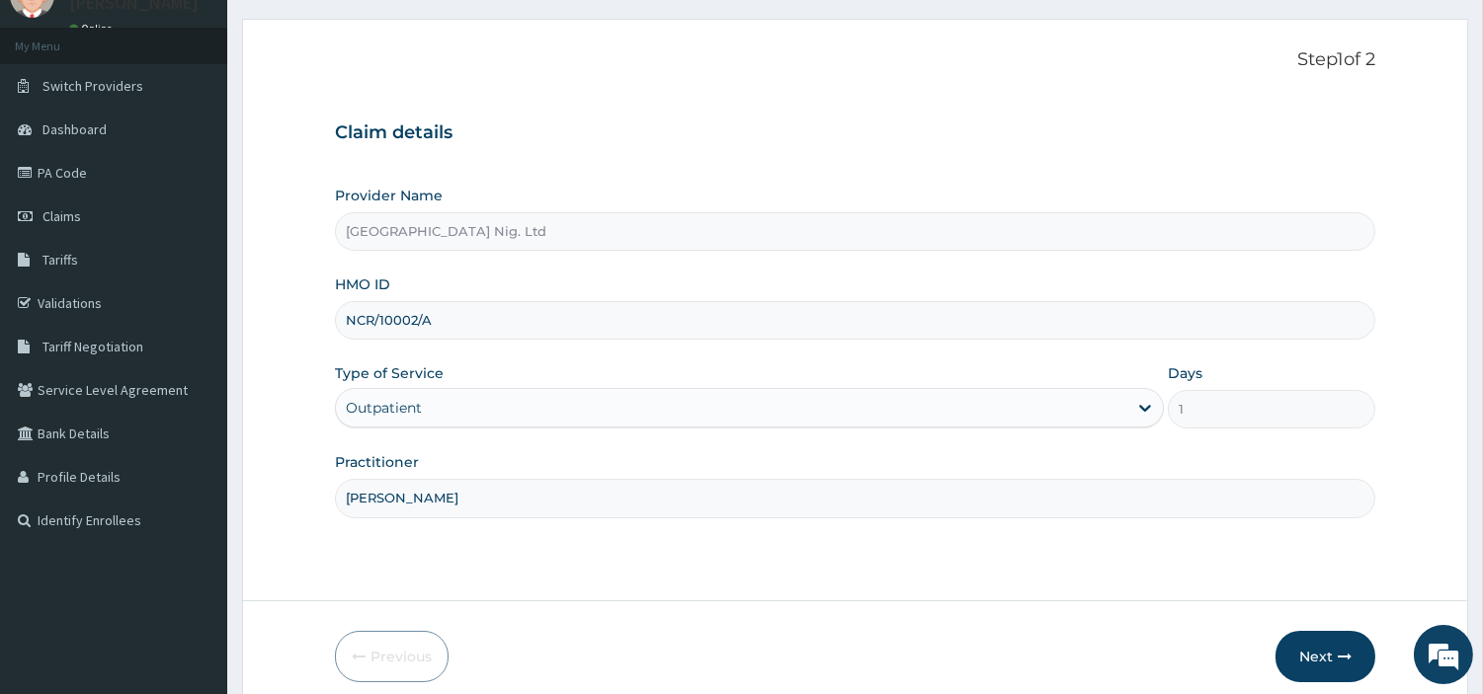
scroll to position [170, 0]
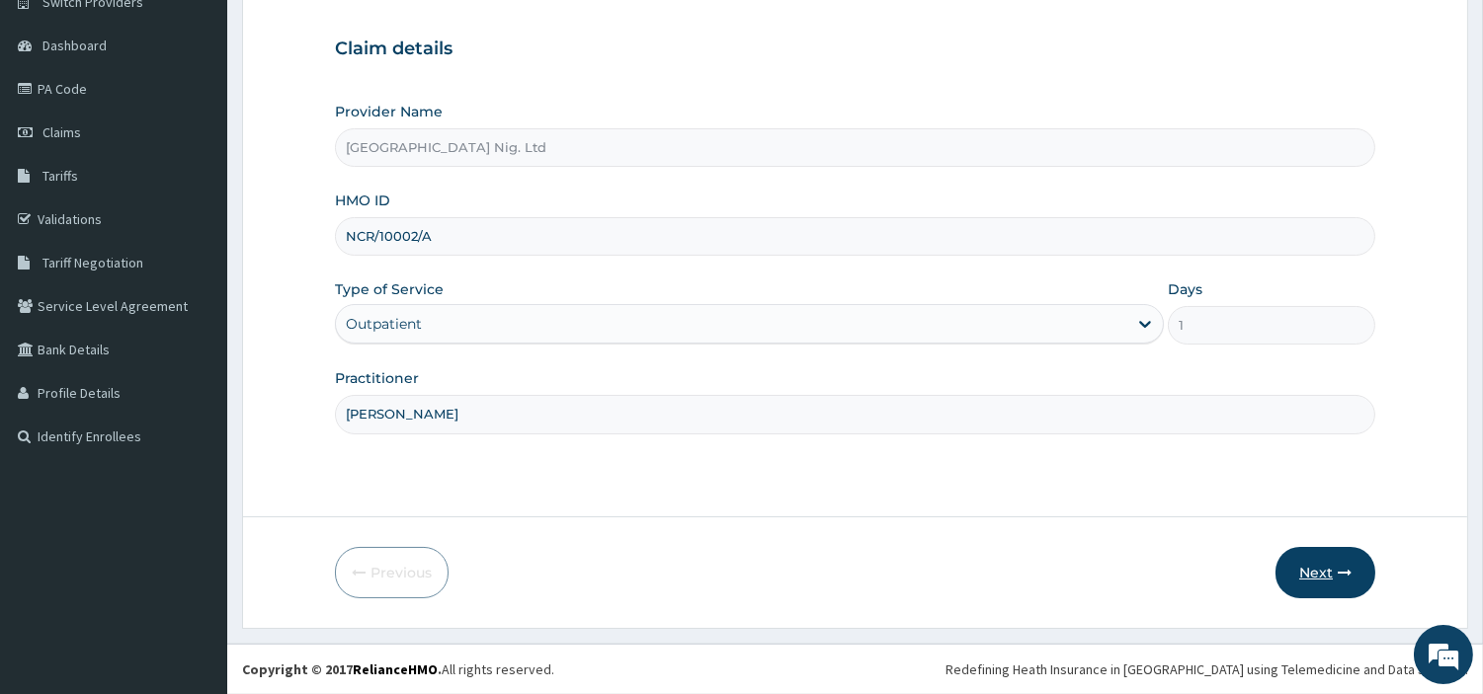
type input "[PERSON_NAME]"
click at [1357, 557] on button "Next" at bounding box center [1325, 572] width 100 height 51
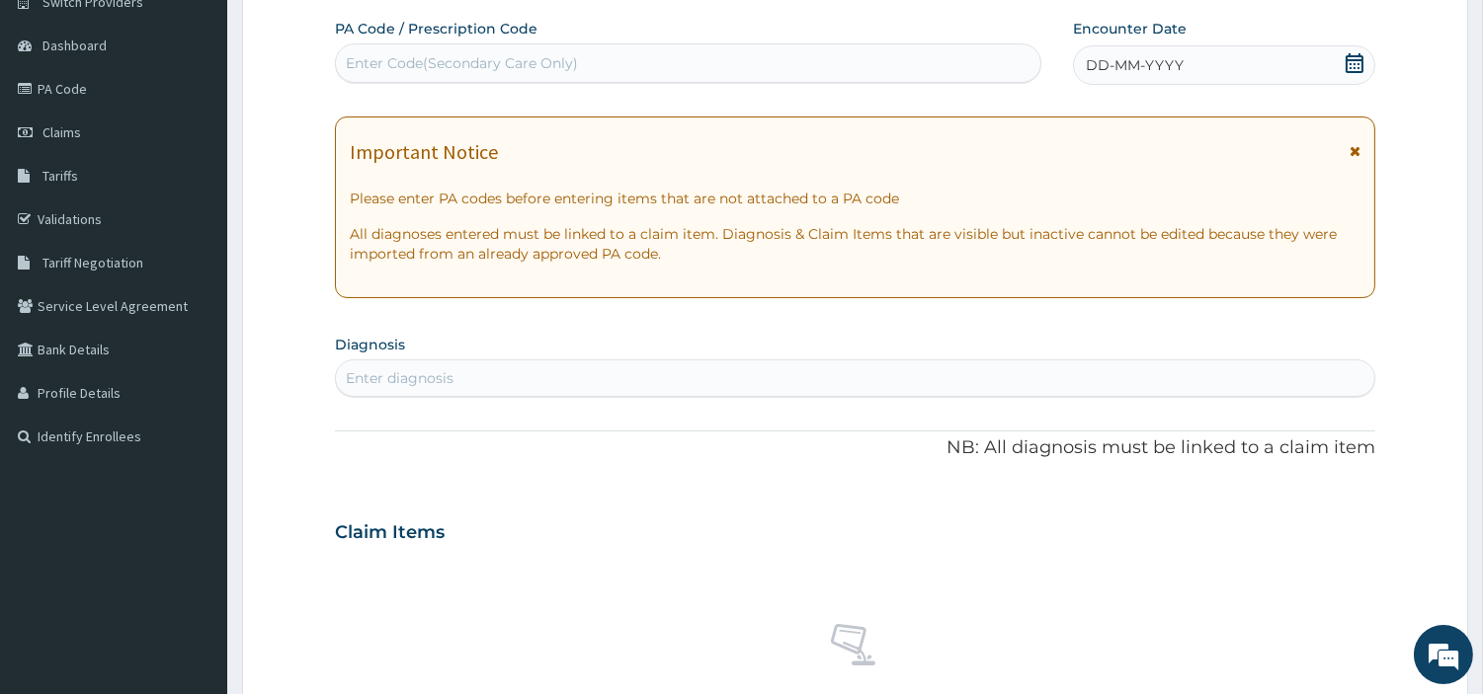
click at [1265, 74] on div "DD-MM-YYYY" at bounding box center [1224, 65] width 302 height 40
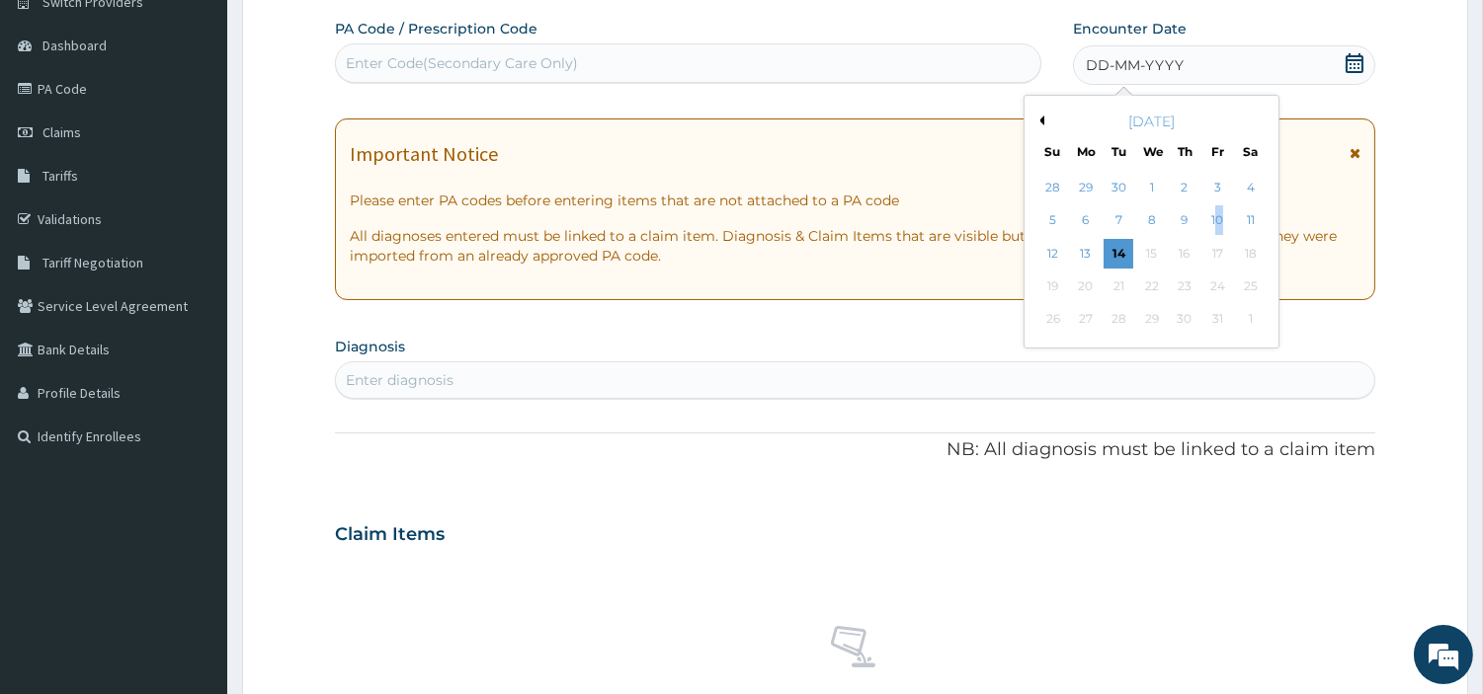
click at [1221, 228] on div "10" at bounding box center [1217, 221] width 30 height 30
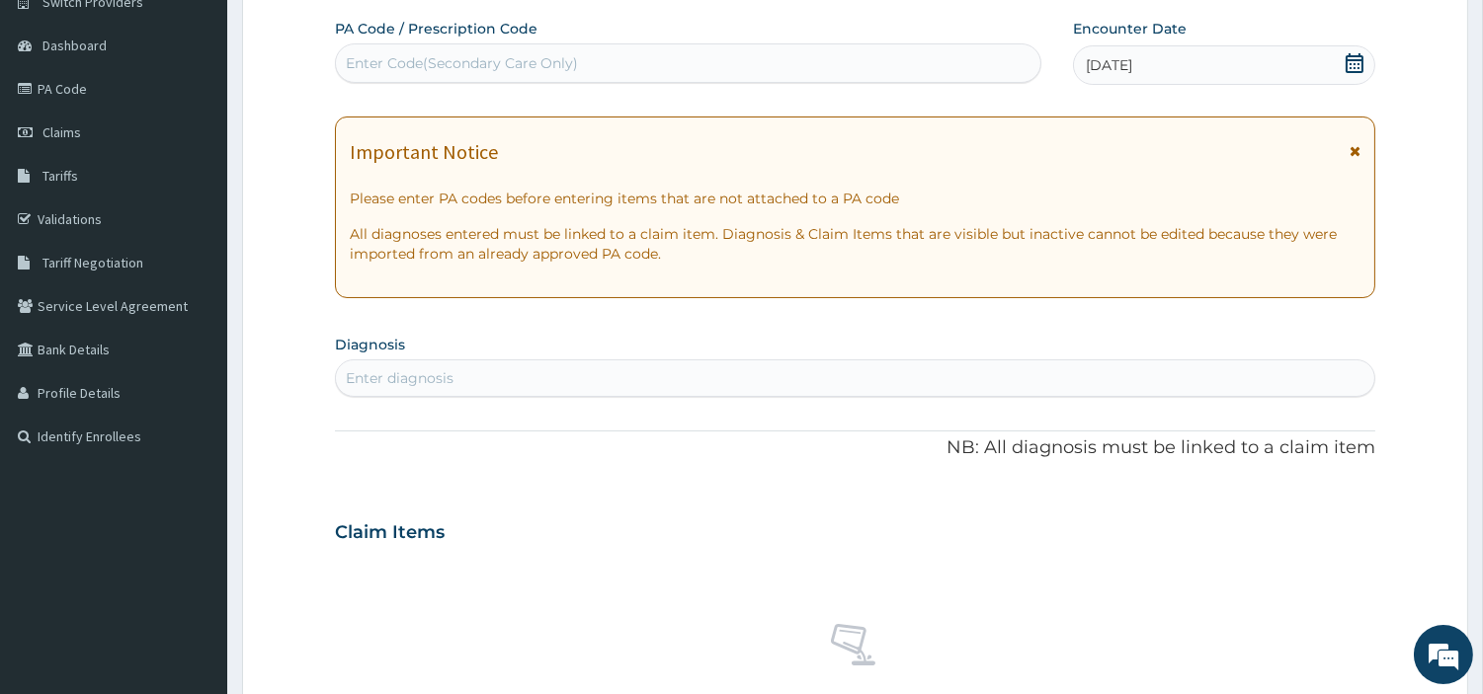
click at [1111, 377] on div "Enter diagnosis" at bounding box center [855, 379] width 1038 height 32
type input "MALARIA"
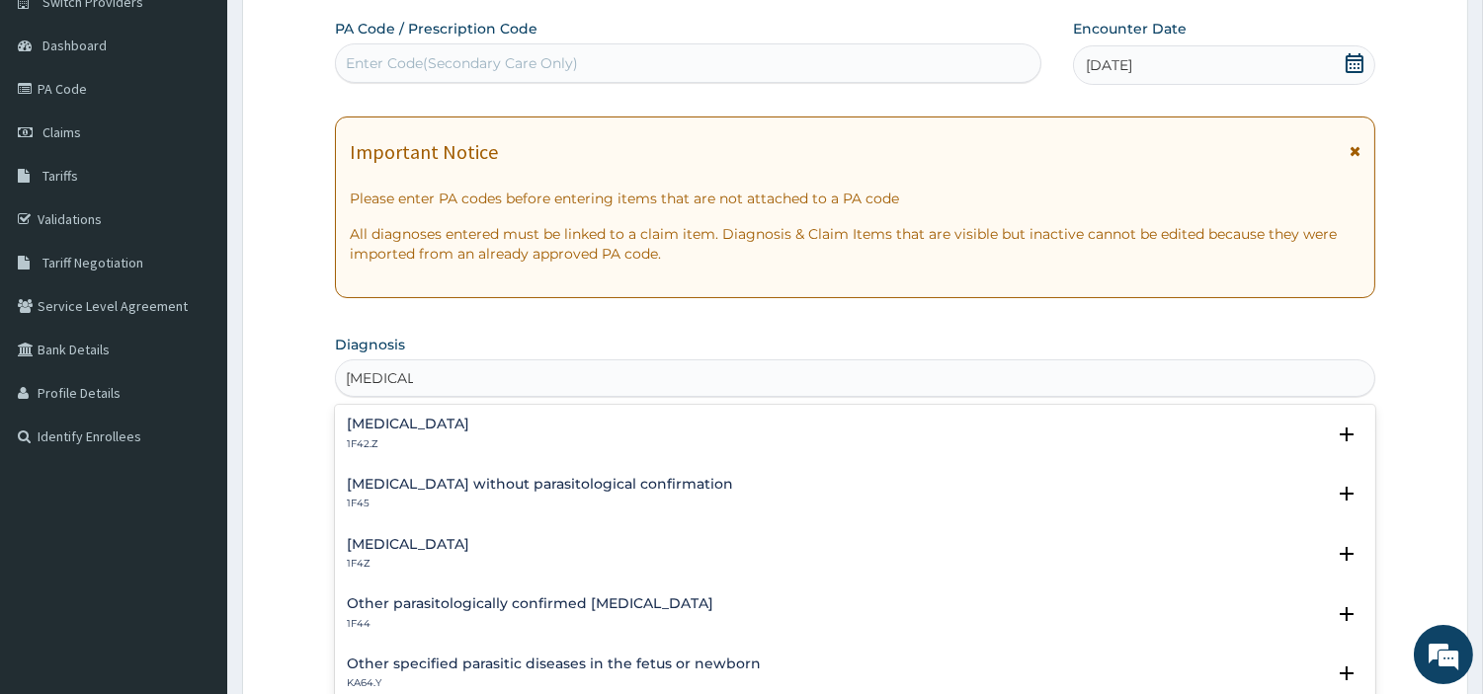
click at [399, 560] on p "1F4Z" at bounding box center [408, 564] width 122 height 14
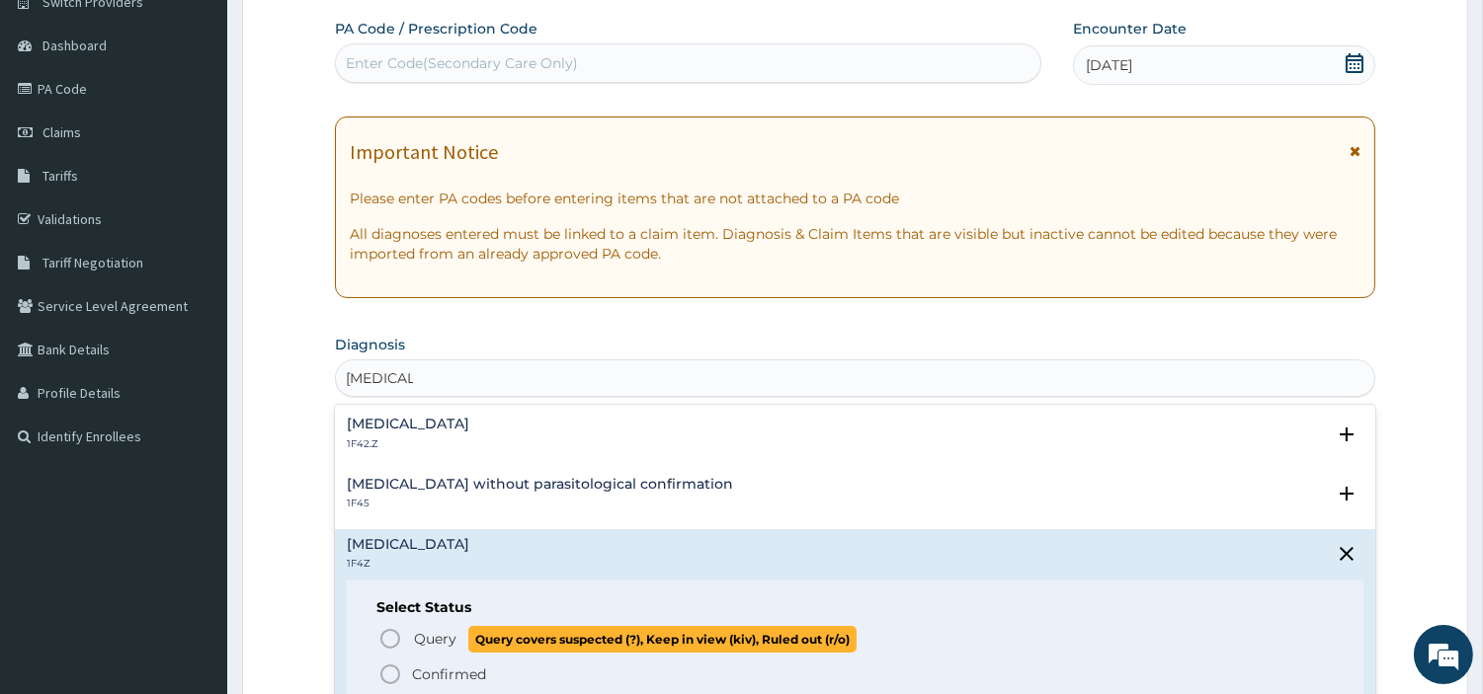
click at [400, 630] on icon "status option query" at bounding box center [390, 639] width 24 height 24
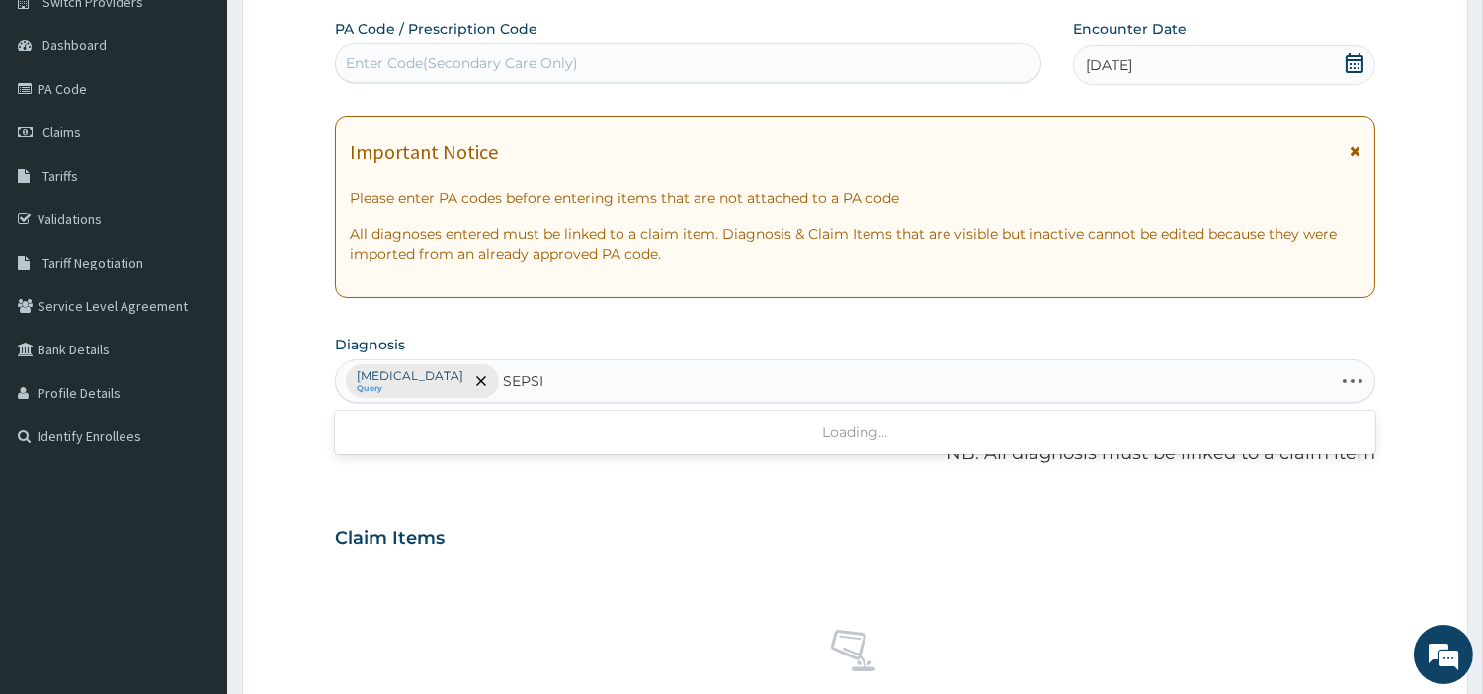
type input "SEPSIS"
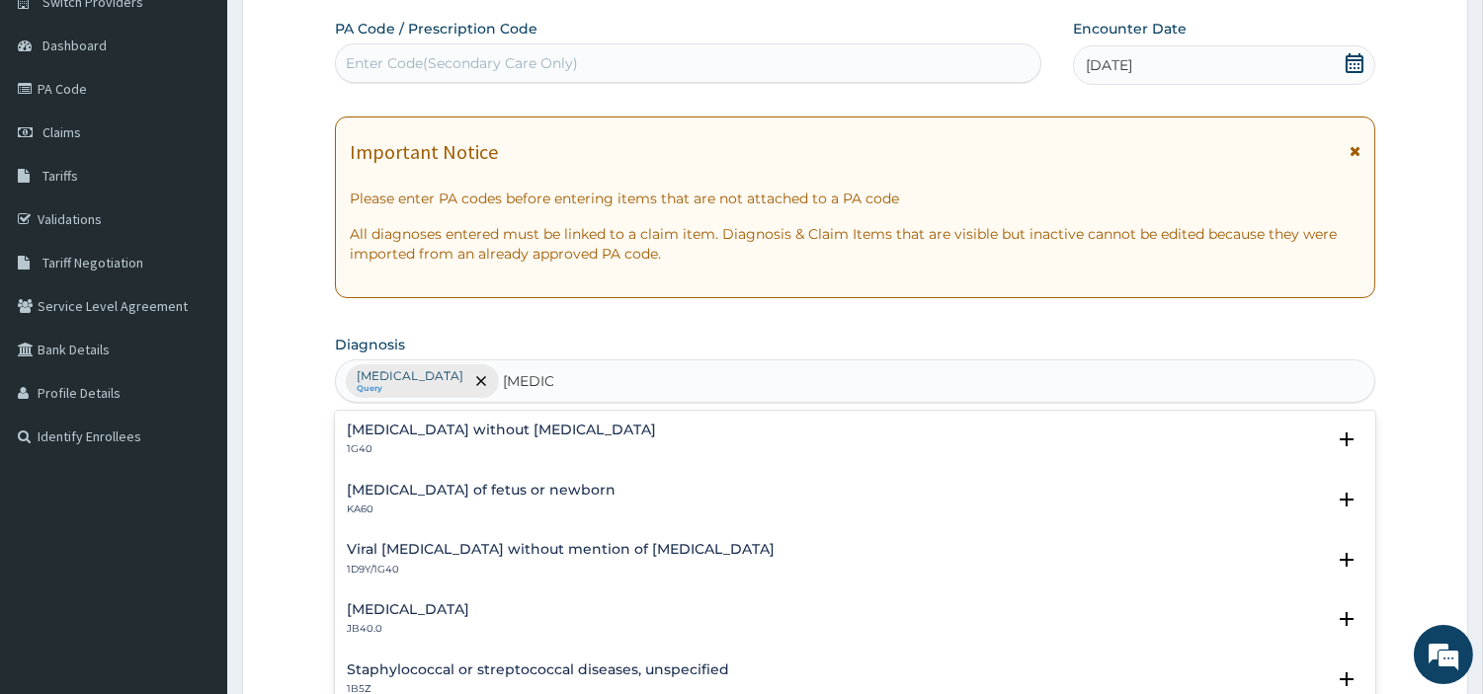
click at [418, 435] on h4 "Sepsis without septic shock" at bounding box center [501, 430] width 309 height 15
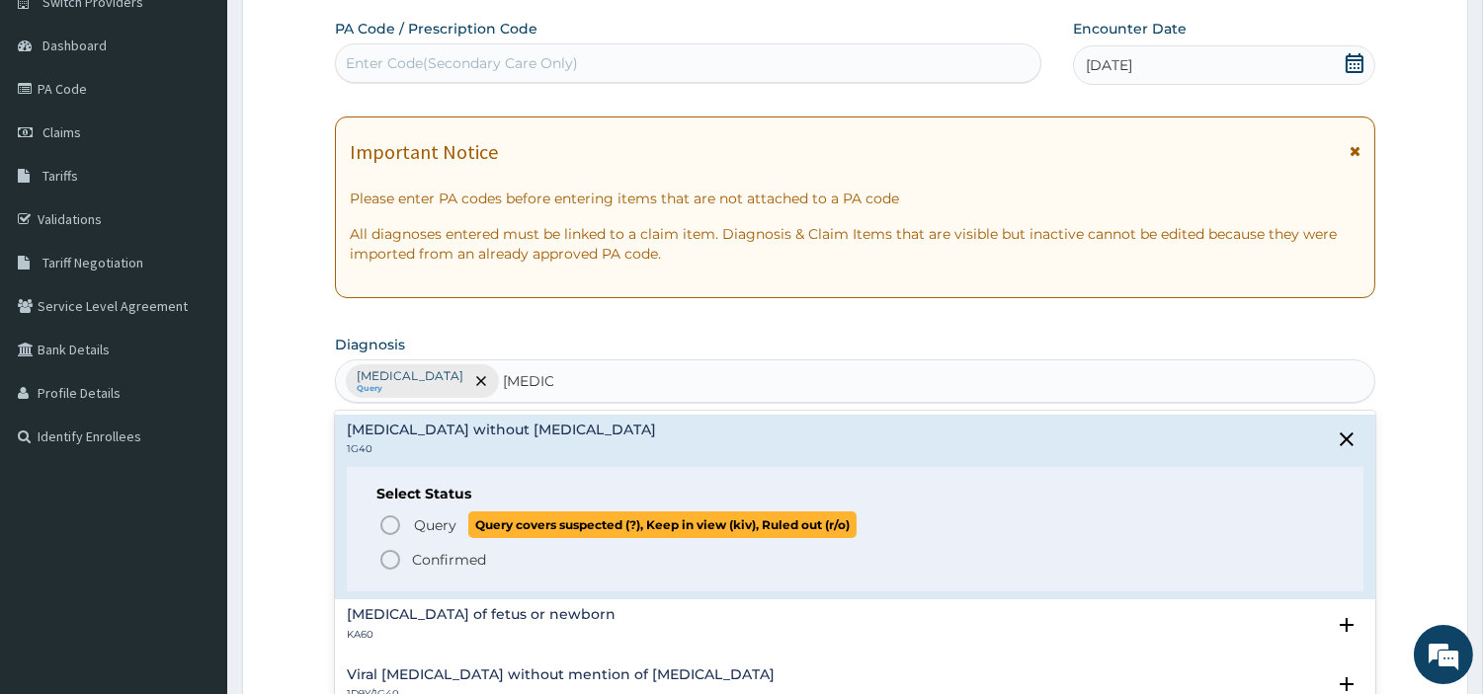
click at [412, 529] on p "Query Query covers suspected (?), Keep in view (kiv), Ruled out (r/o)" at bounding box center [634, 525] width 445 height 27
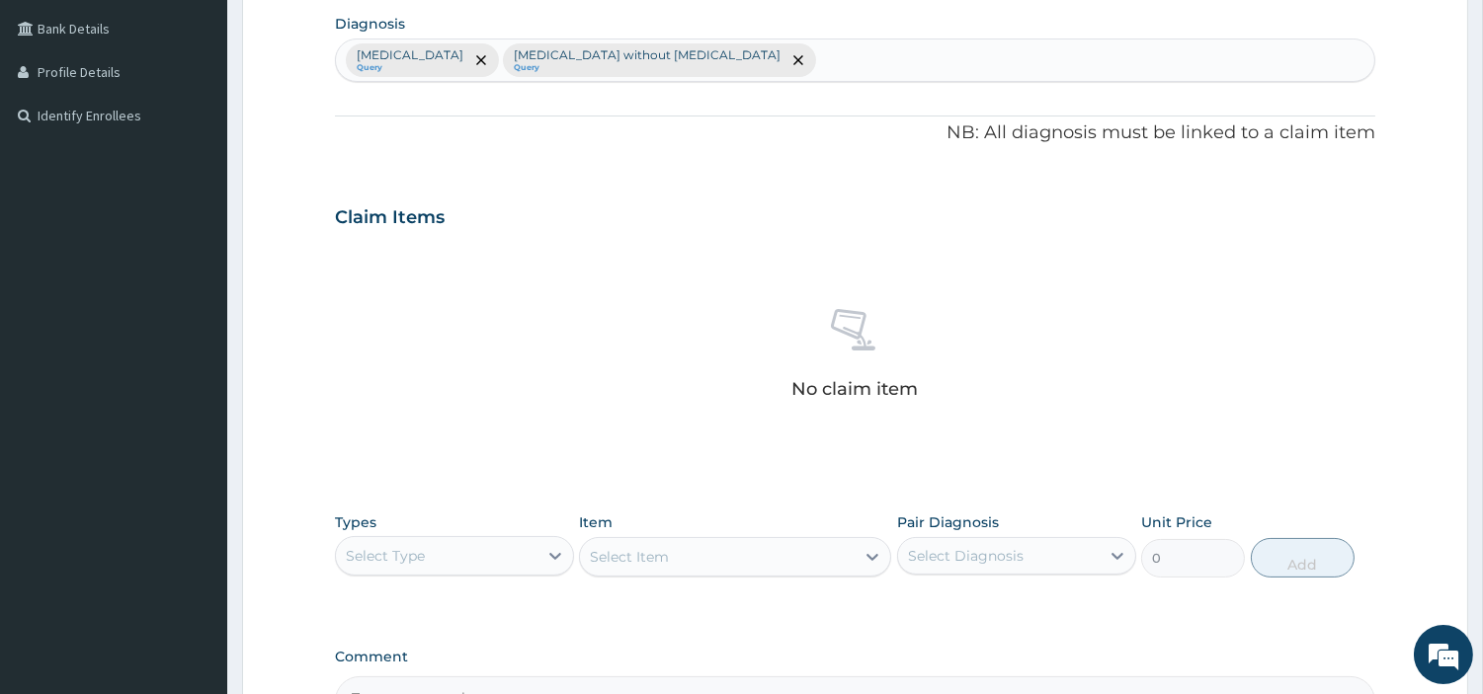
scroll to position [499, 0]
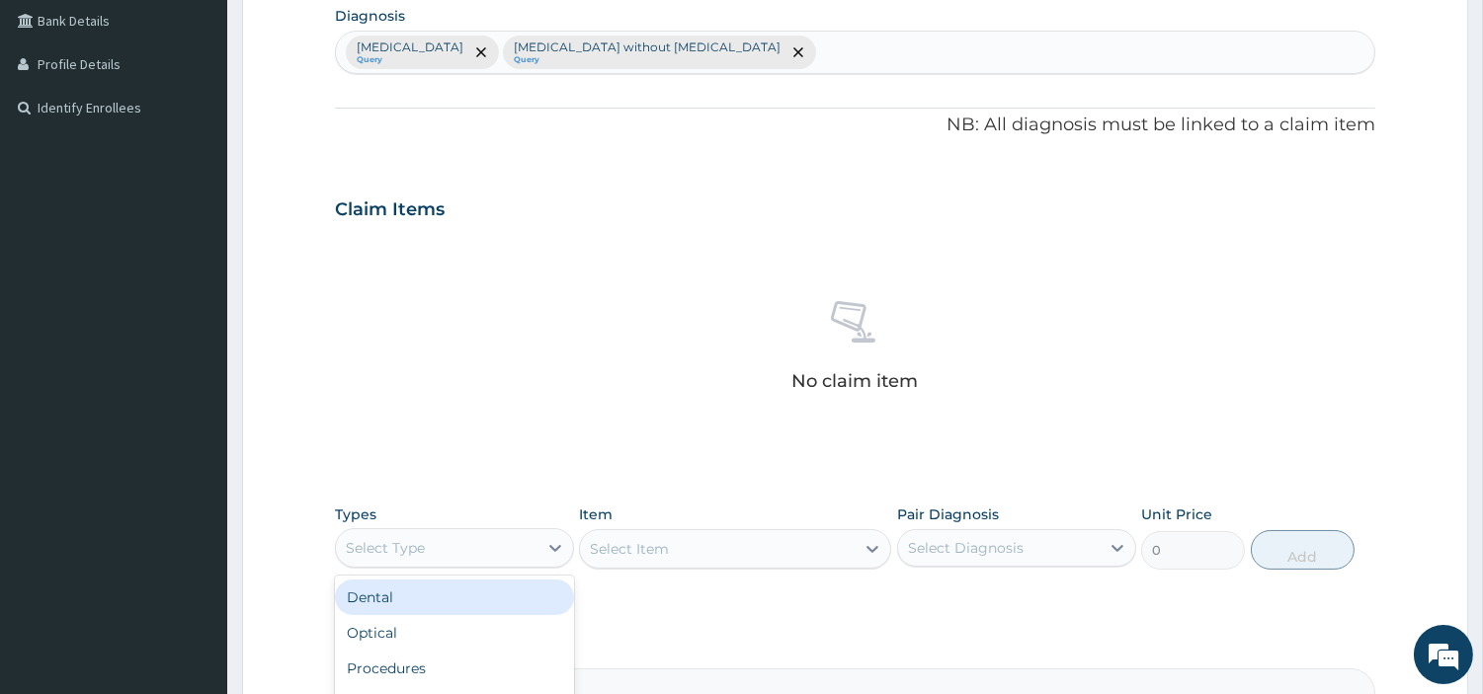
click at [426, 553] on div "Select Type" at bounding box center [437, 548] width 202 height 32
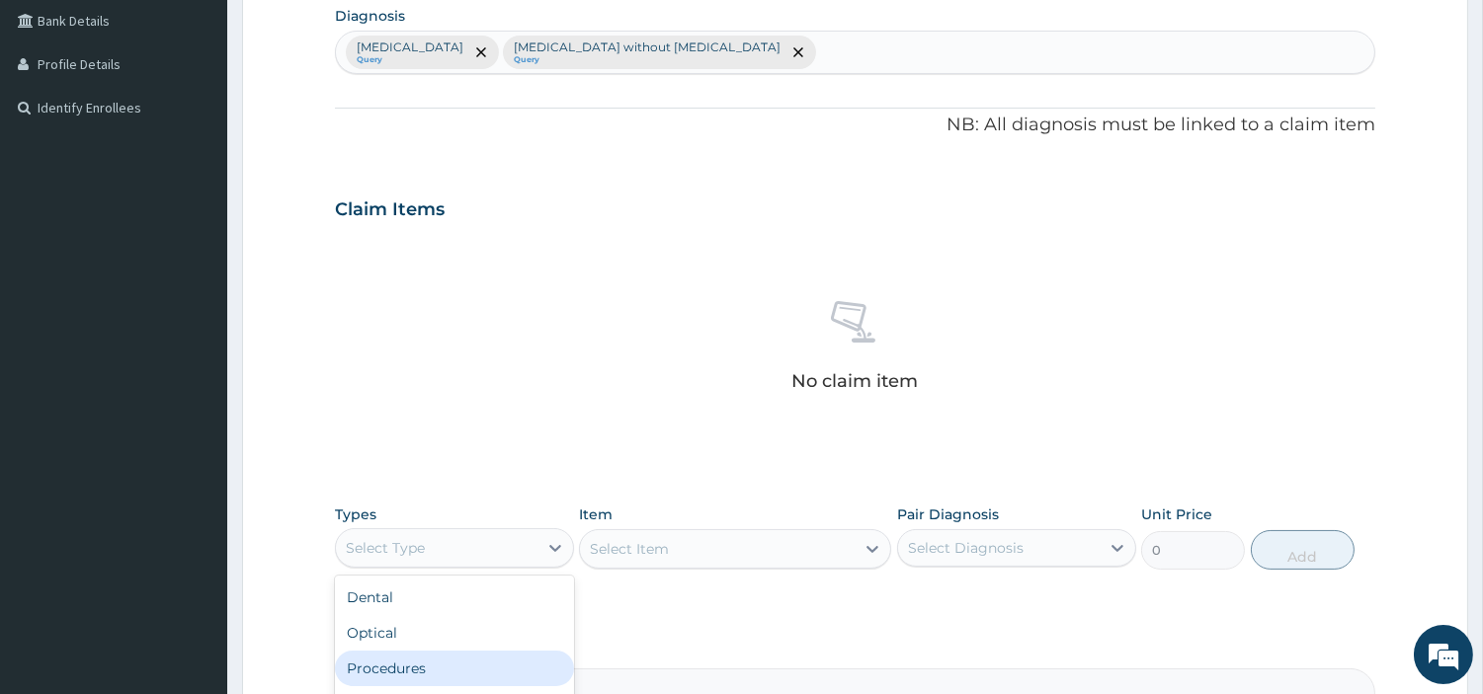
click at [407, 675] on div "Procedures" at bounding box center [454, 669] width 239 height 36
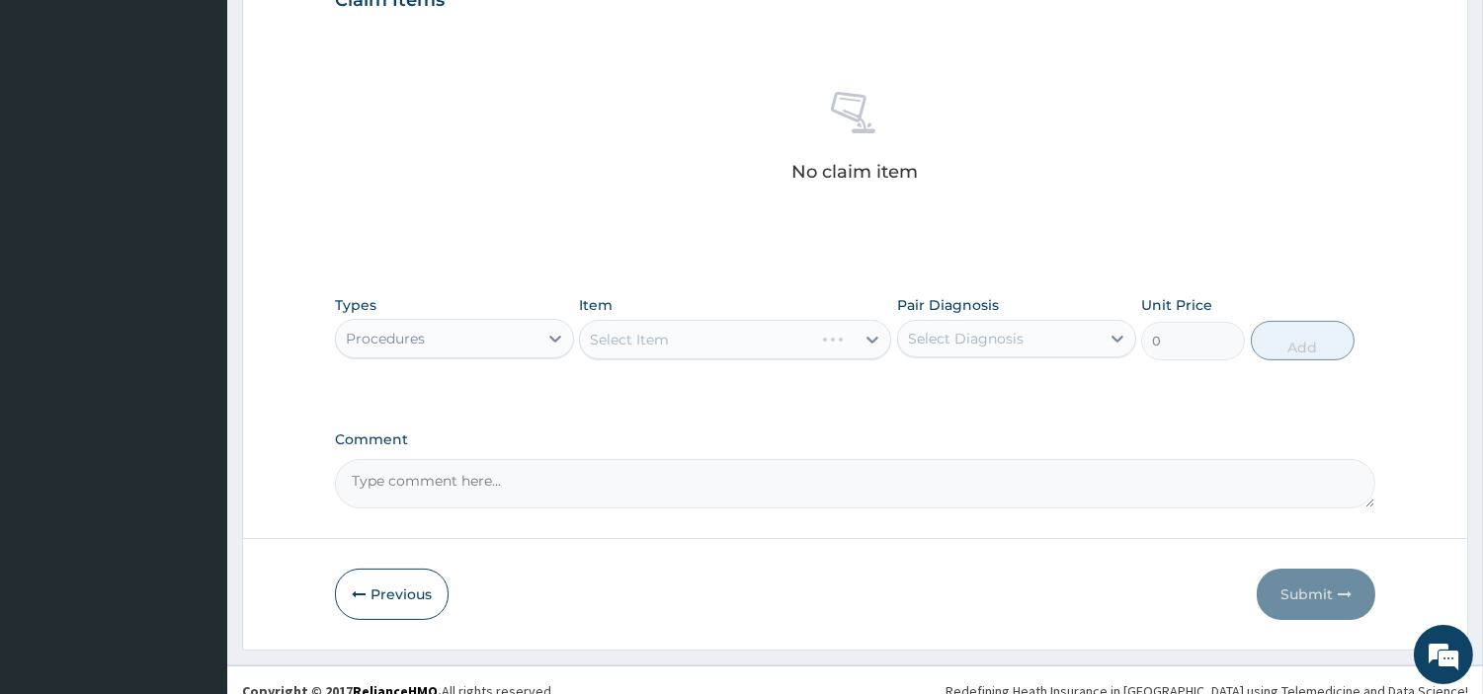
scroll to position [729, 0]
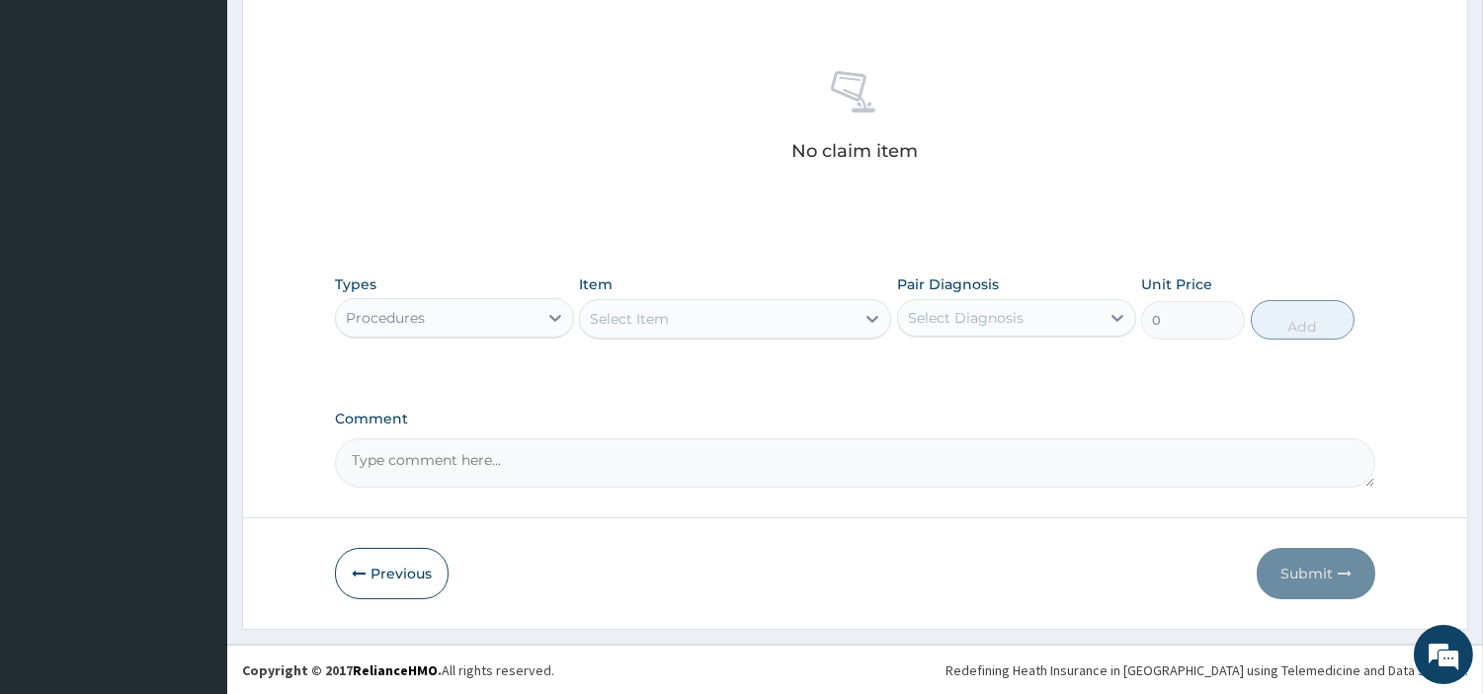
click at [711, 303] on div "Select Item" at bounding box center [717, 319] width 275 height 32
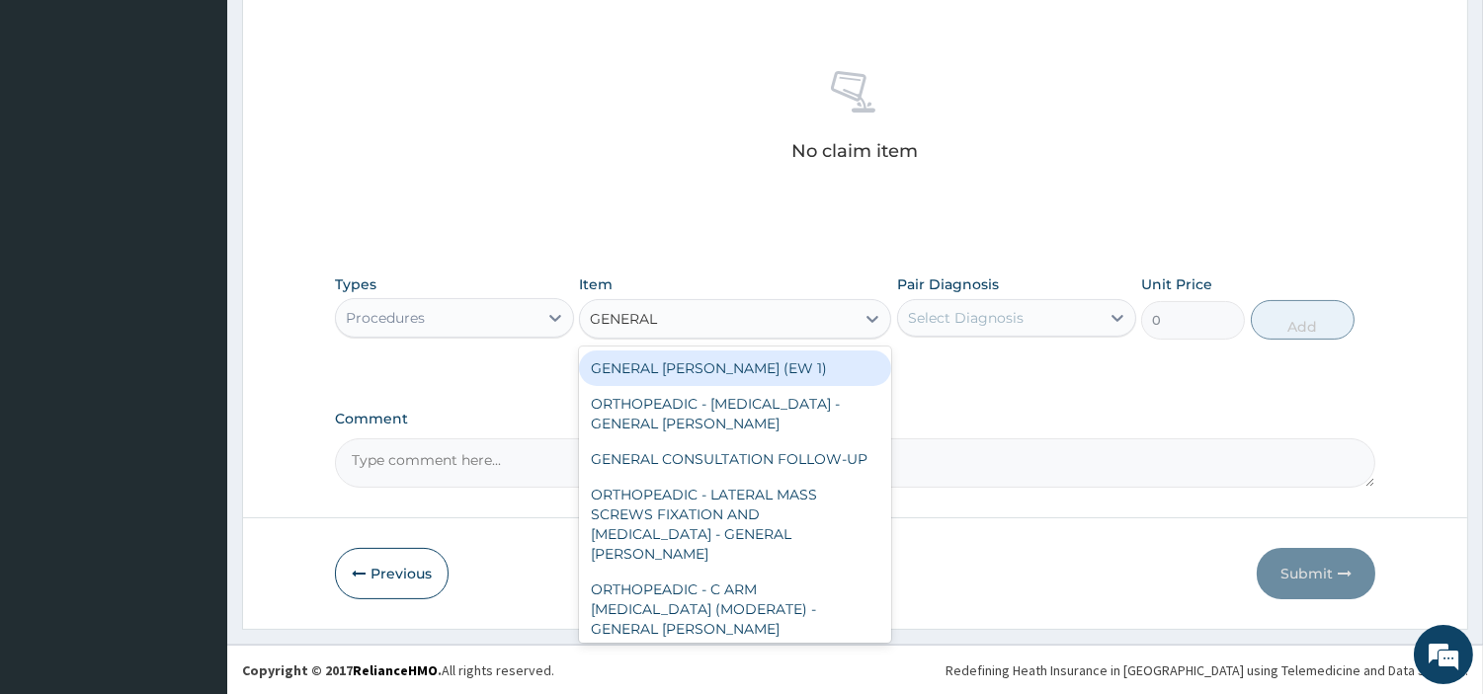
type input "GENERAL C"
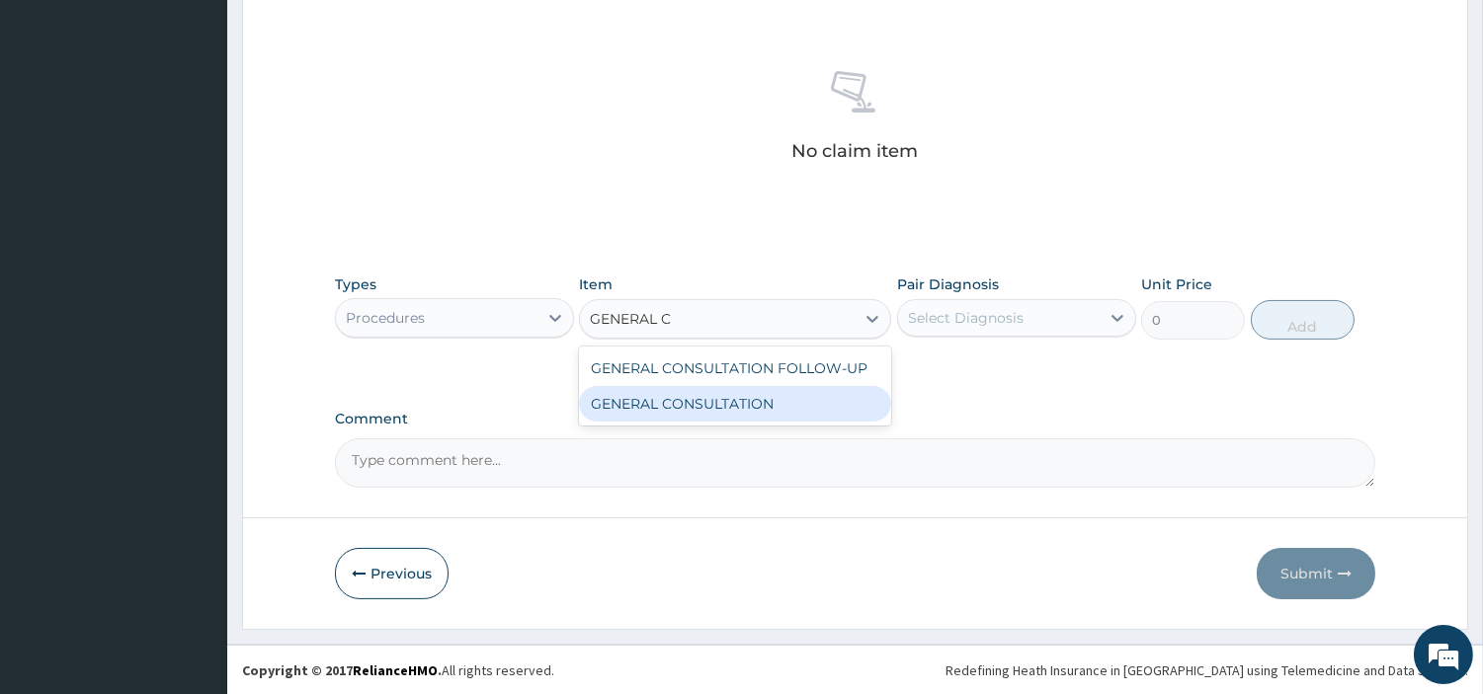
click at [733, 395] on div "GENERAL CONSULTATION" at bounding box center [735, 404] width 312 height 36
type input "6750"
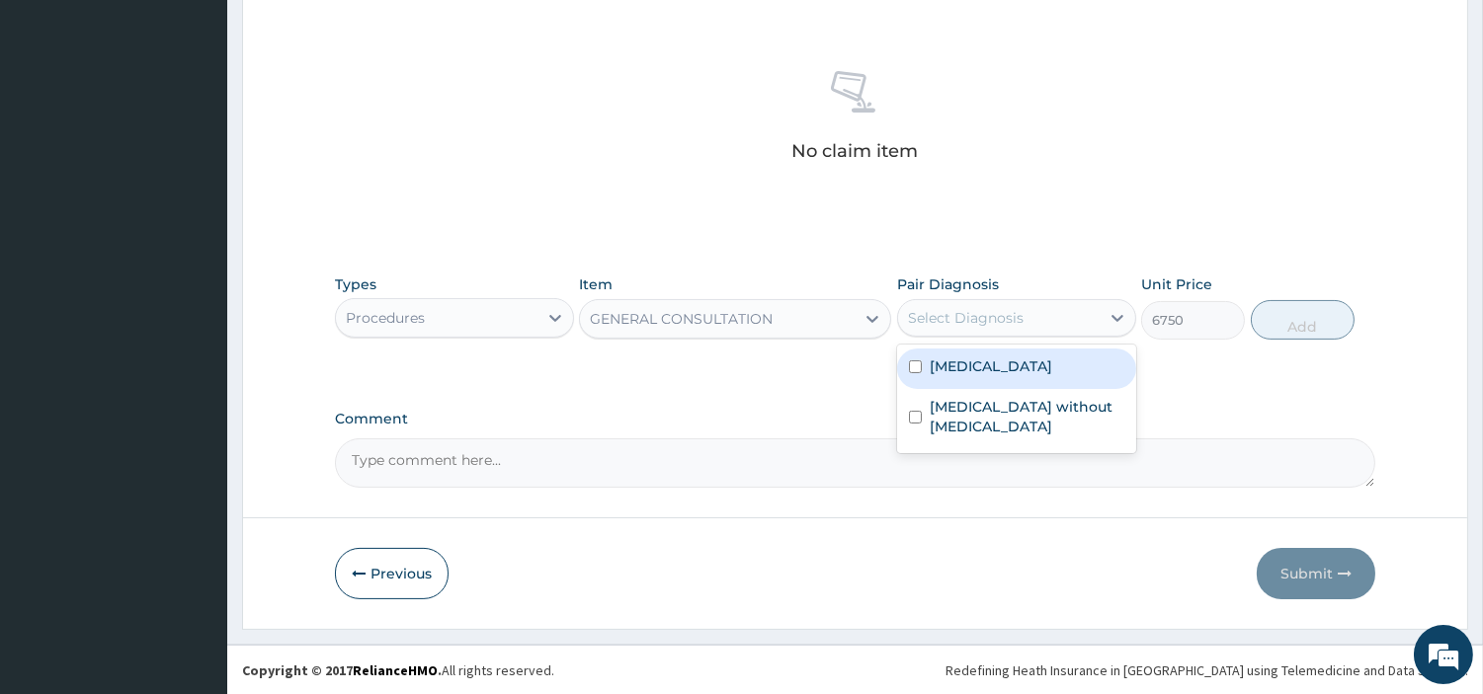
click at [980, 333] on div "Select Diagnosis" at bounding box center [1016, 318] width 239 height 38
click at [983, 368] on label "Malaria, unspecified" at bounding box center [991, 367] width 122 height 20
checkbox input "true"
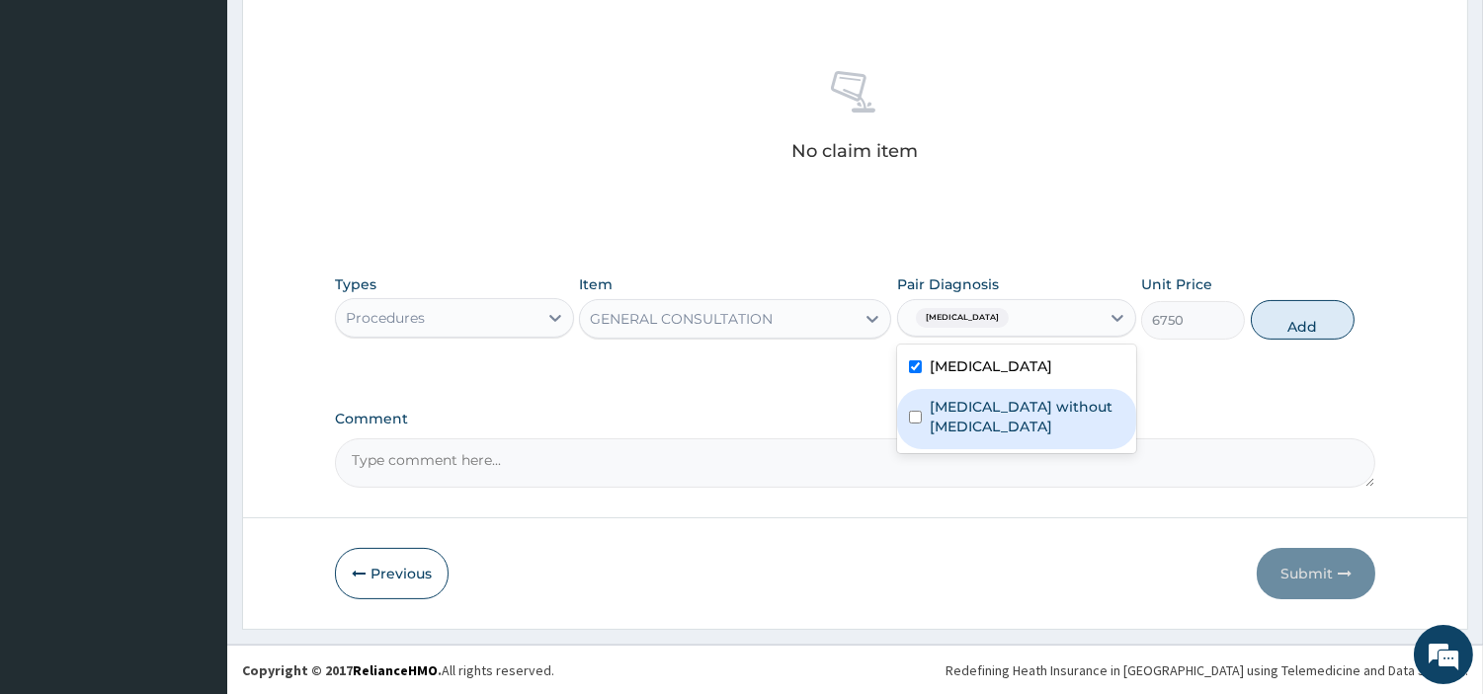
click at [988, 412] on label "Sepsis without septic shock" at bounding box center [1027, 417] width 195 height 40
checkbox input "true"
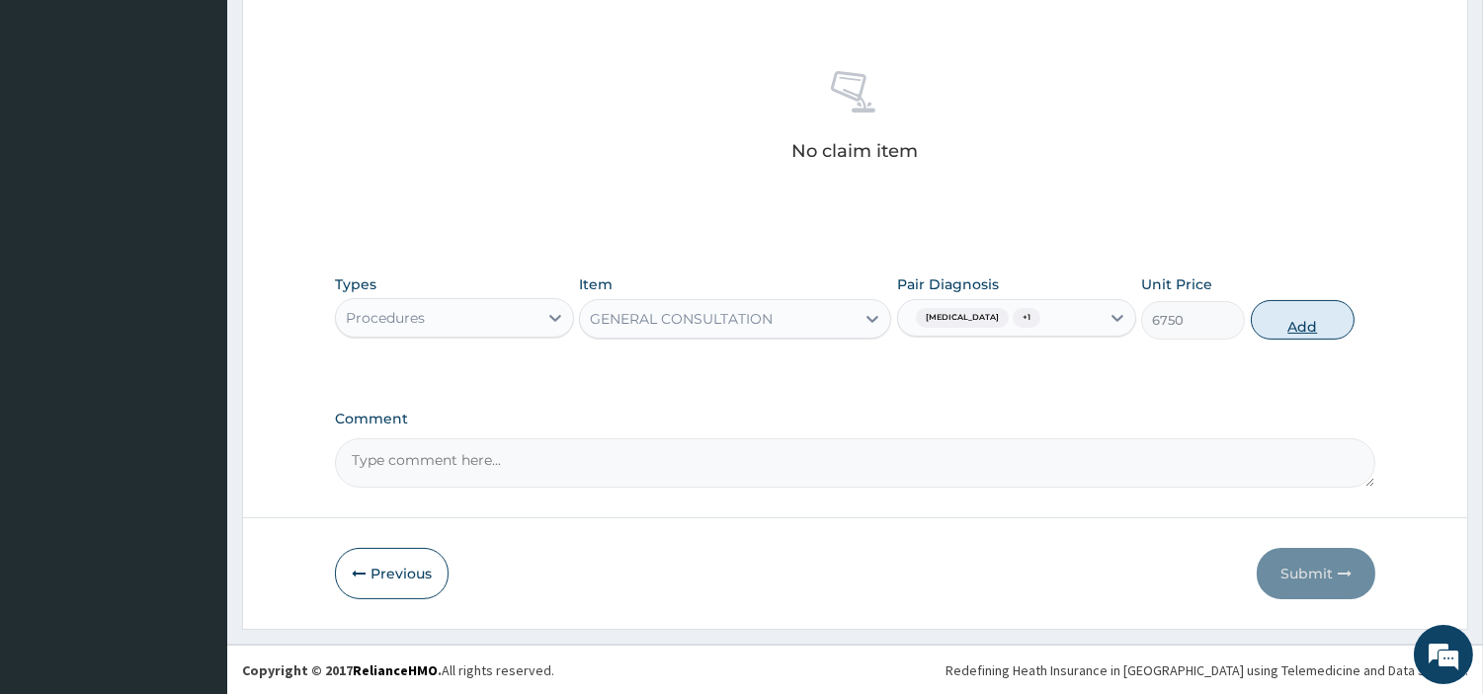
click at [1268, 323] on button "Add" at bounding box center [1303, 320] width 104 height 40
type input "0"
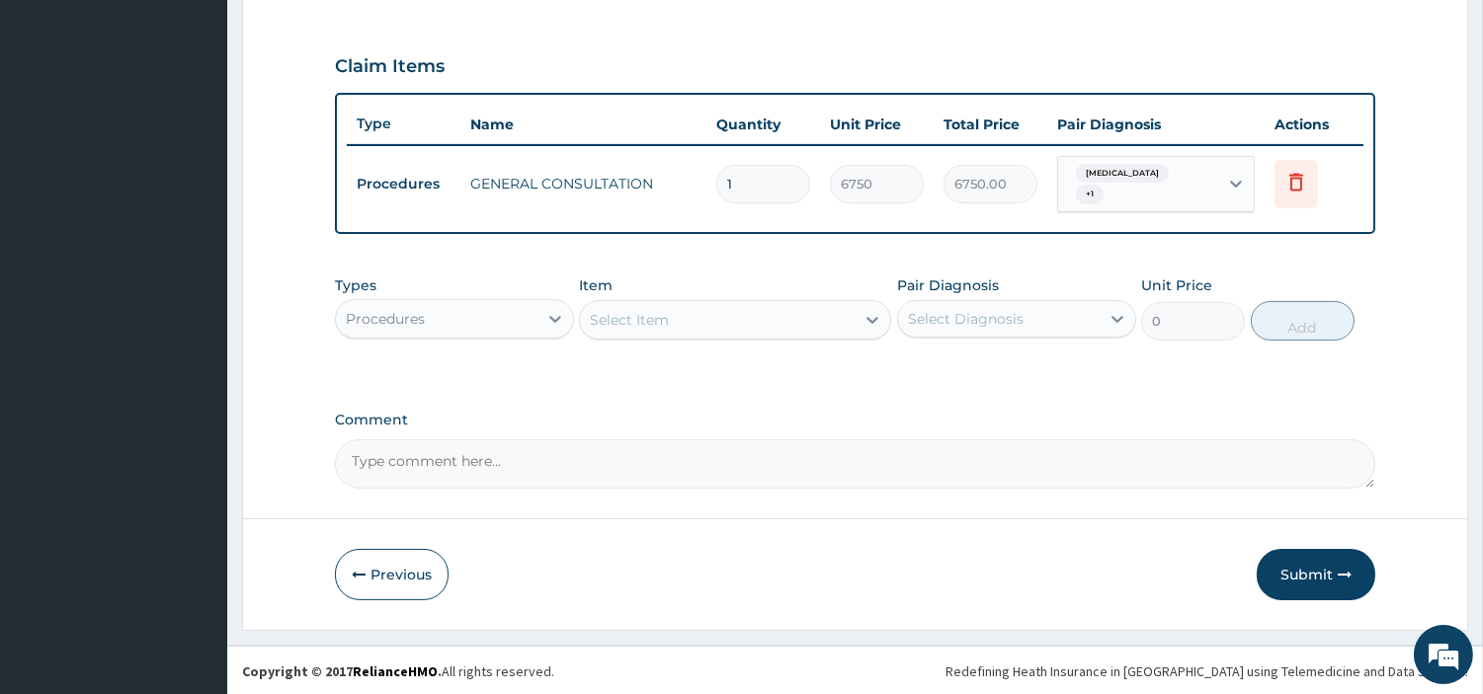
click at [511, 328] on div "Procedures" at bounding box center [437, 319] width 202 height 32
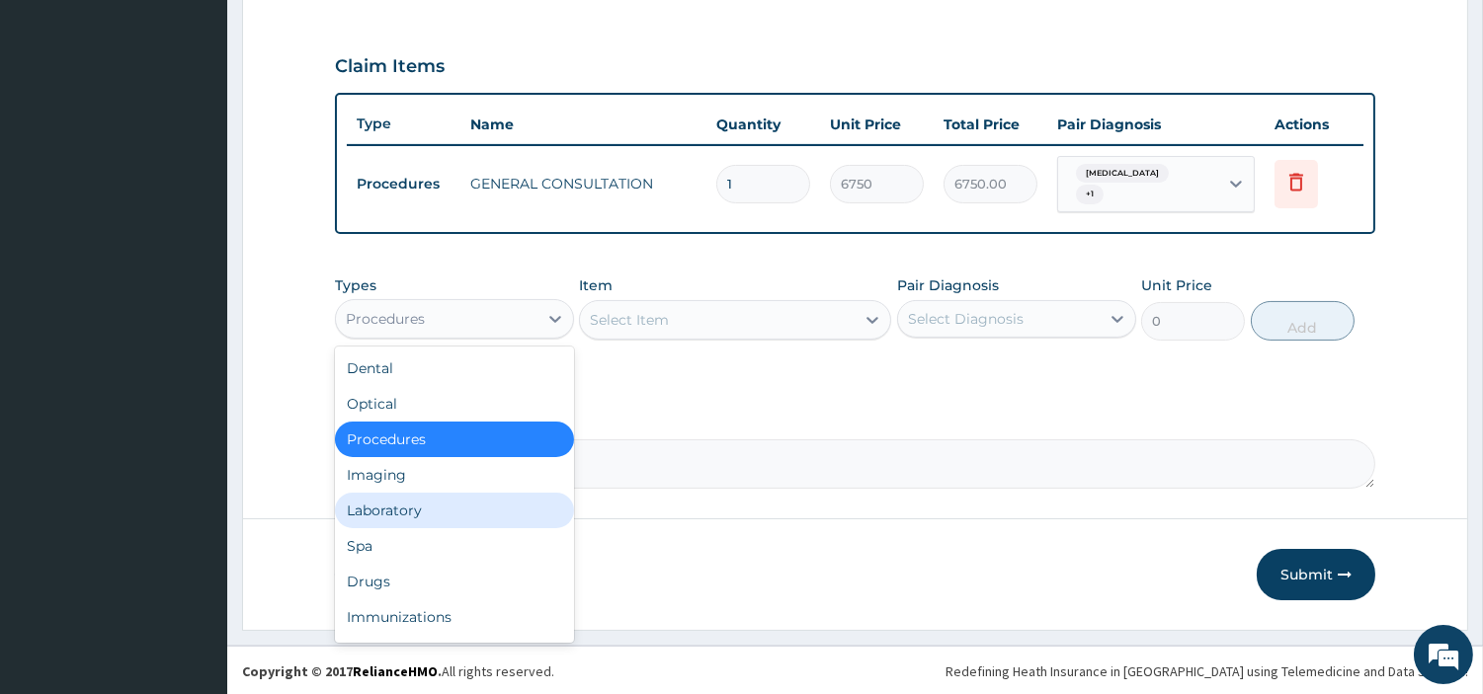
click at [459, 496] on div "Laboratory" at bounding box center [454, 511] width 239 height 36
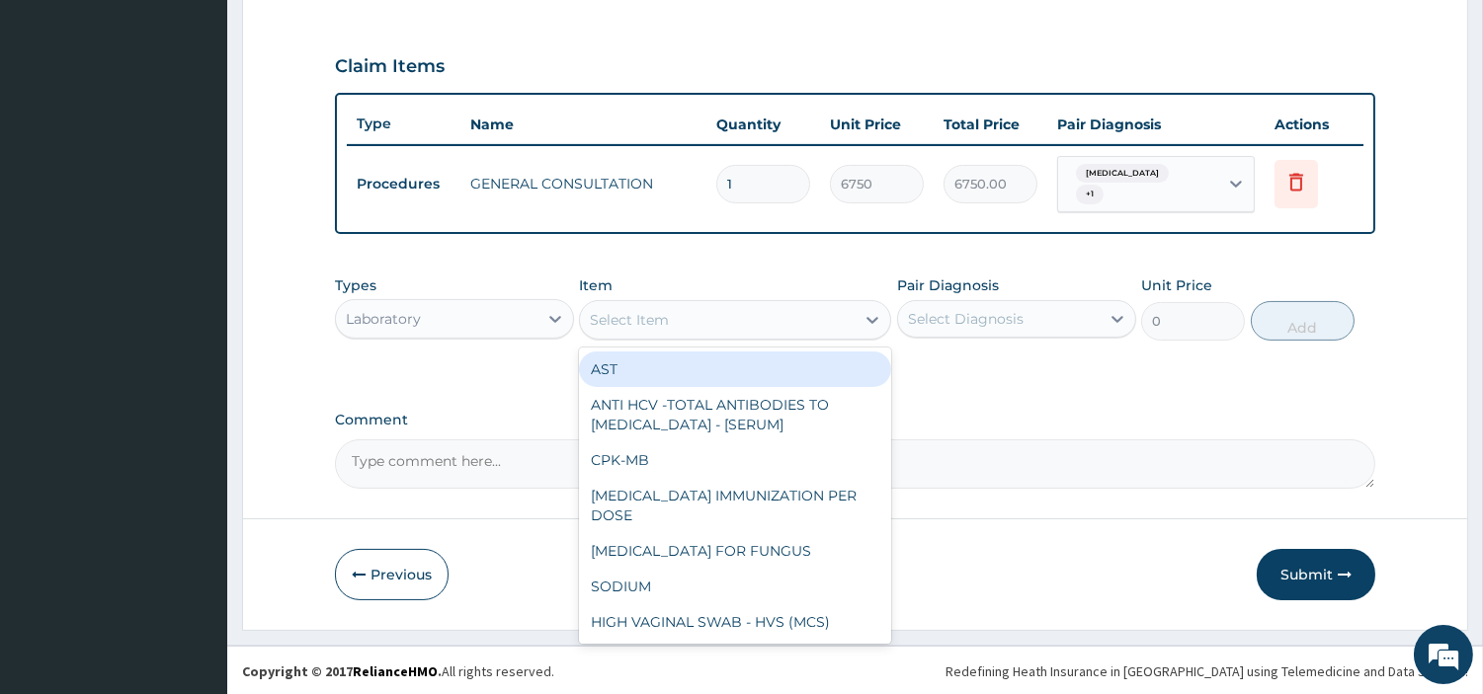
click at [698, 311] on div "Select Item" at bounding box center [717, 320] width 275 height 32
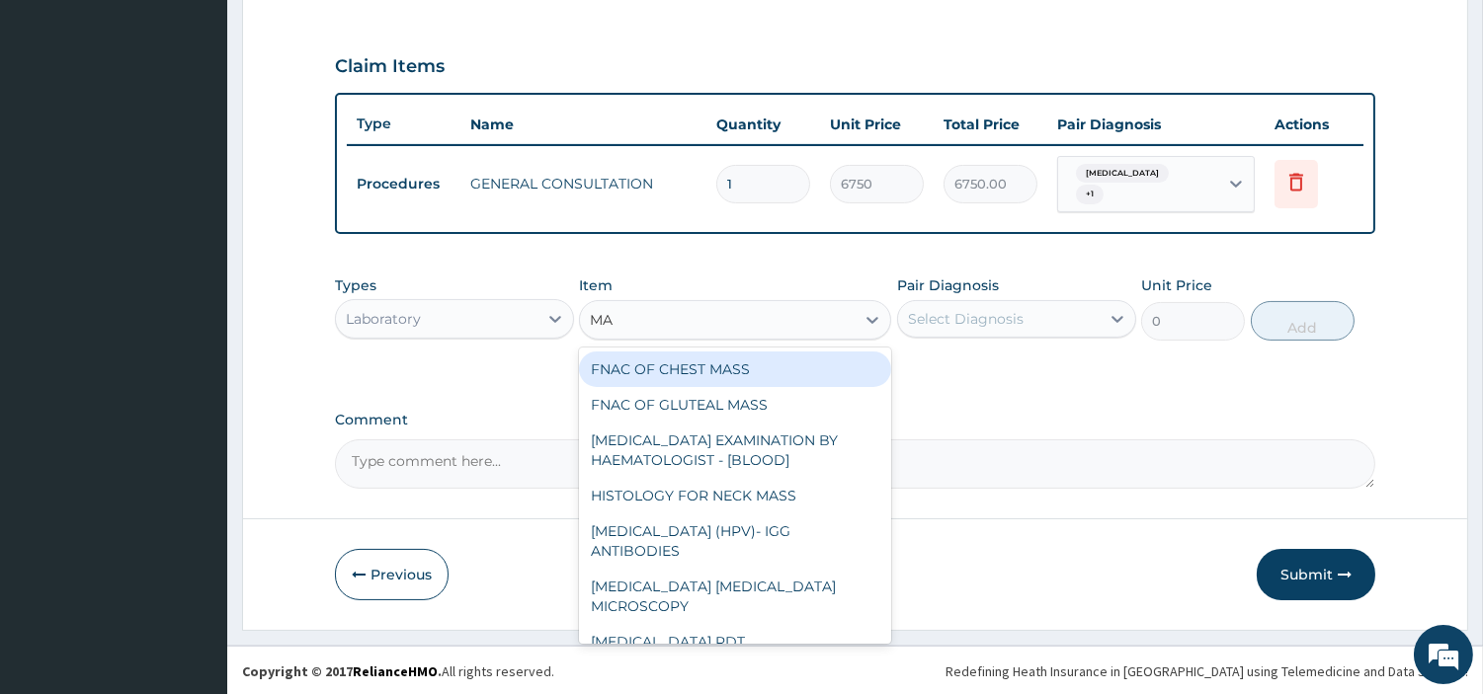
type input "MAL"
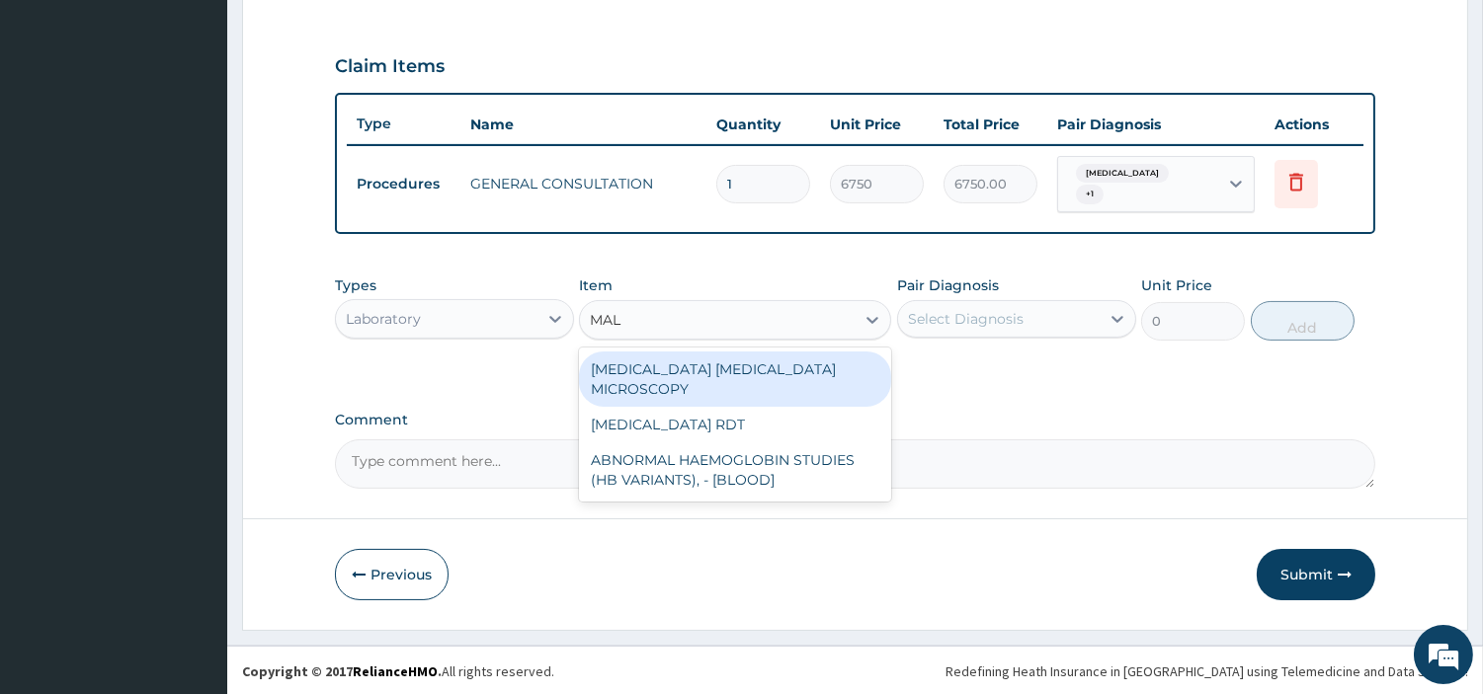
click at [689, 370] on div "MALARIA PARASITE MICROSCOPY" at bounding box center [735, 379] width 312 height 55
type input "2700"
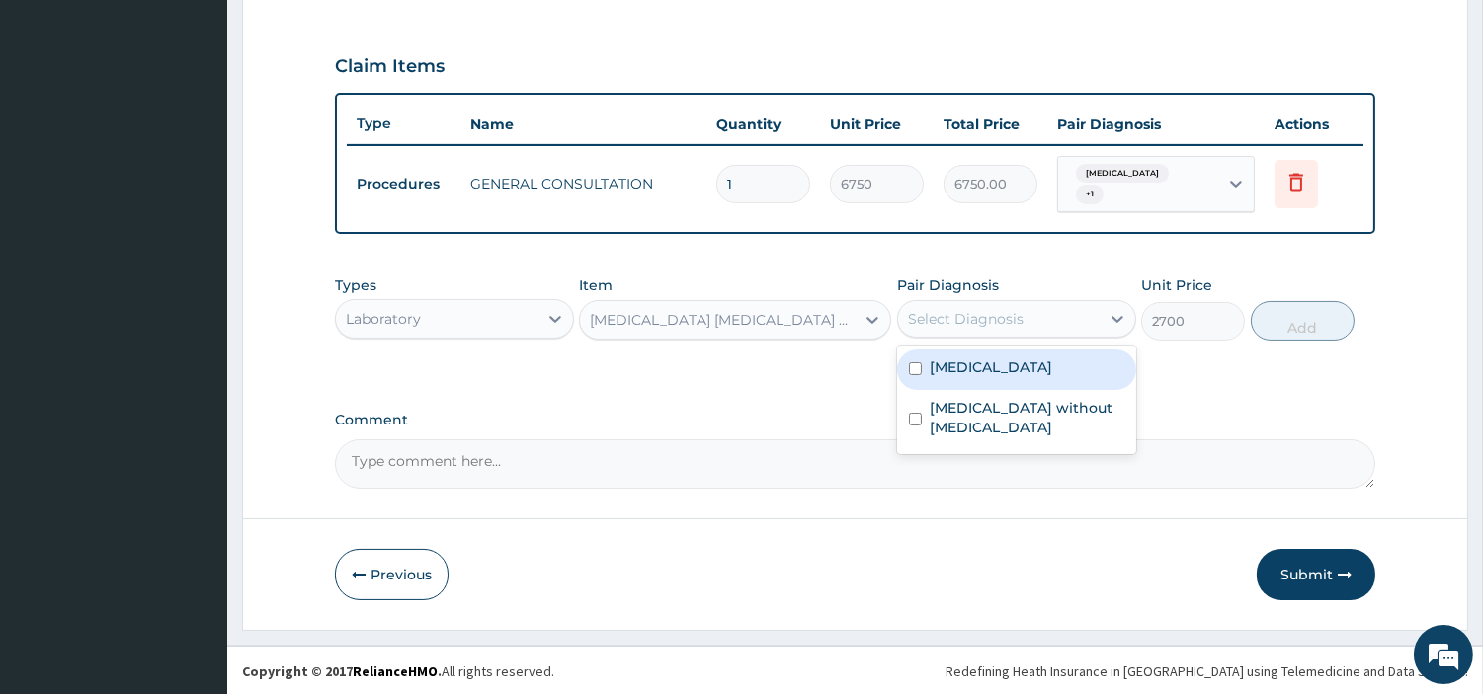
click at [939, 324] on div "Select Diagnosis" at bounding box center [966, 319] width 116 height 20
click at [1013, 360] on label "Malaria, unspecified" at bounding box center [991, 368] width 122 height 20
checkbox input "true"
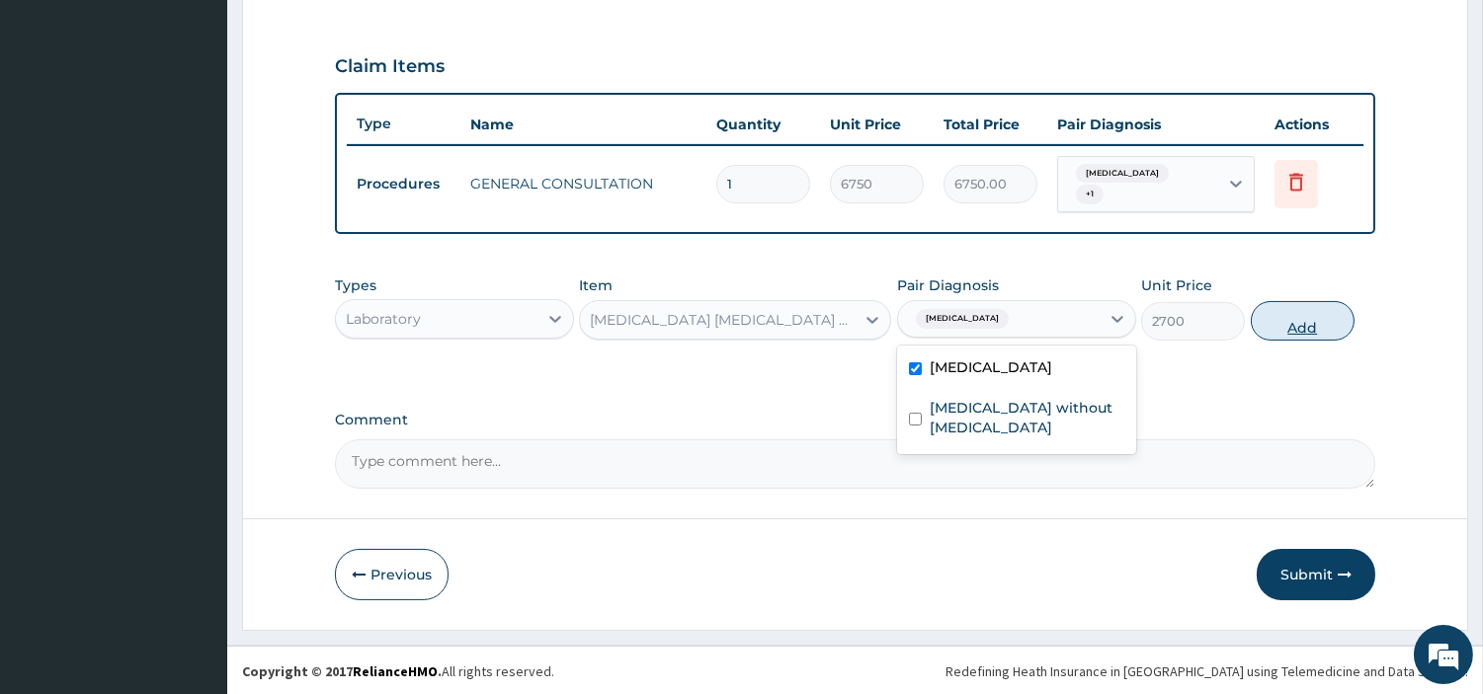
click at [1291, 329] on button "Add" at bounding box center [1303, 321] width 104 height 40
type input "0"
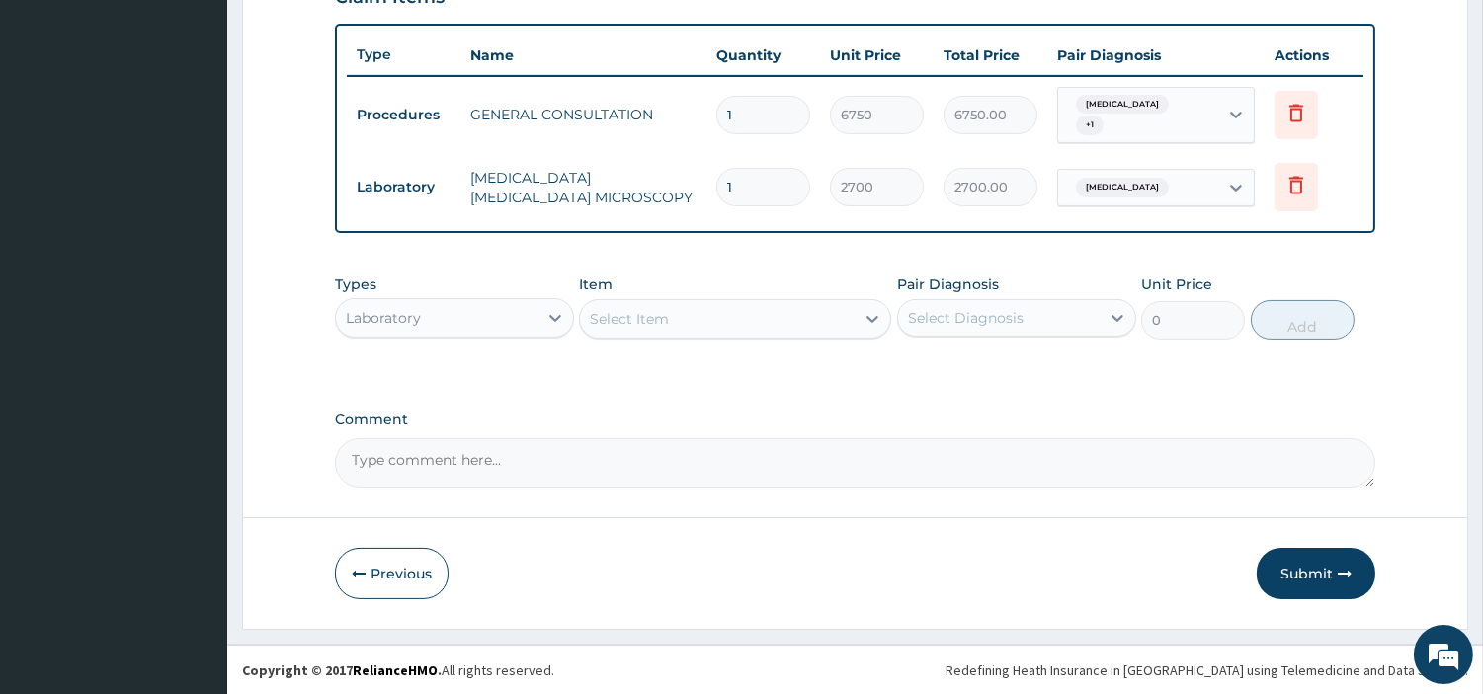
drag, startPoint x: 1294, startPoint y: 570, endPoint x: 1215, endPoint y: 504, distance: 103.1
click at [1292, 570] on button "Submit" at bounding box center [1316, 573] width 119 height 51
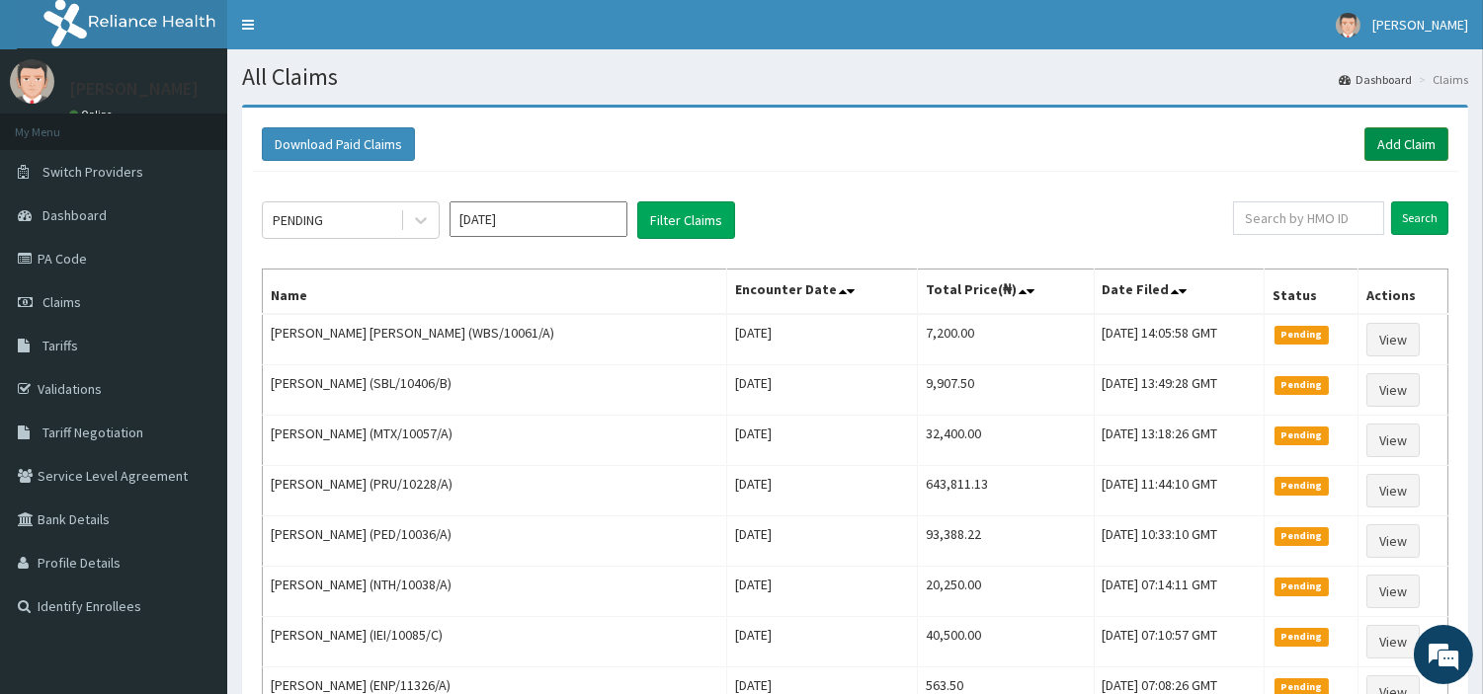
click at [1404, 131] on link "Add Claim" at bounding box center [1406, 144] width 84 height 34
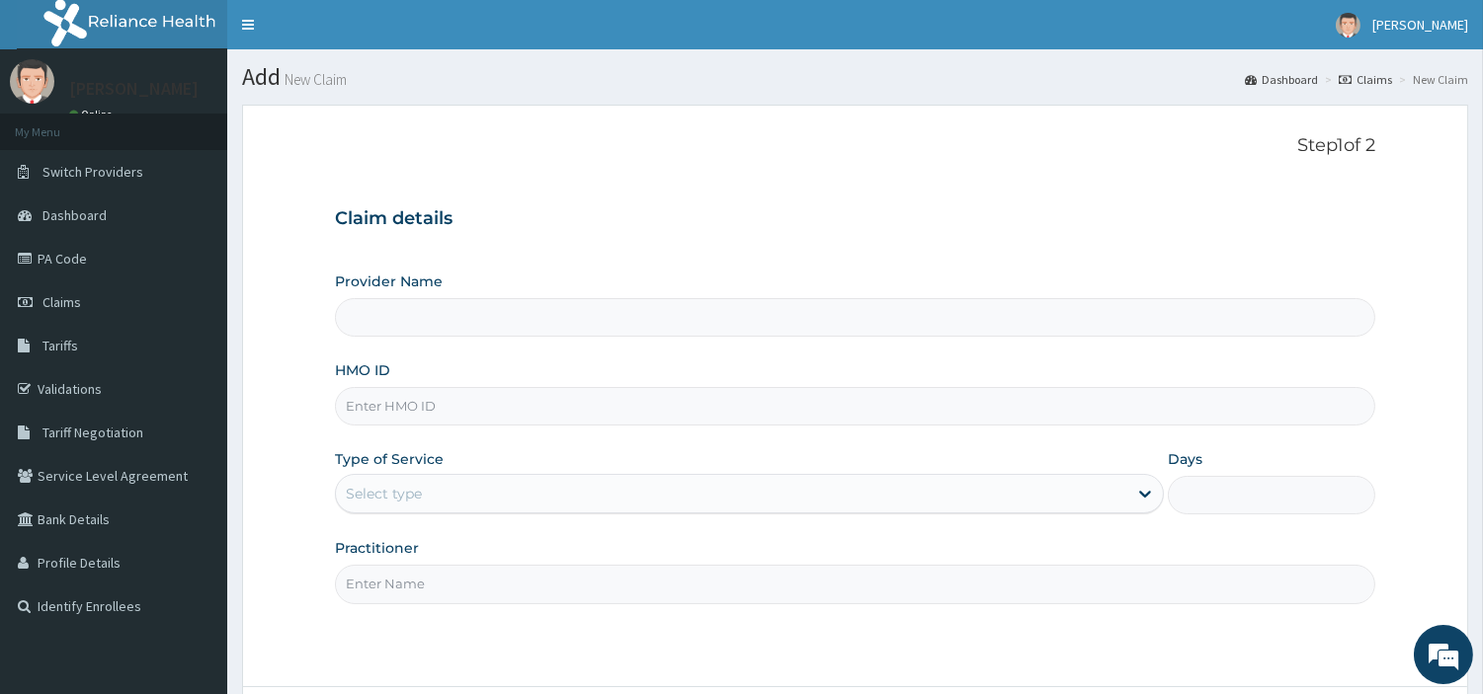
type input "[GEOGRAPHIC_DATA] Nig. Ltd"
click at [611, 412] on input "HMO ID" at bounding box center [855, 406] width 1040 height 39
paste input "NEL/10040/B"
type input "NEL/10040/B"
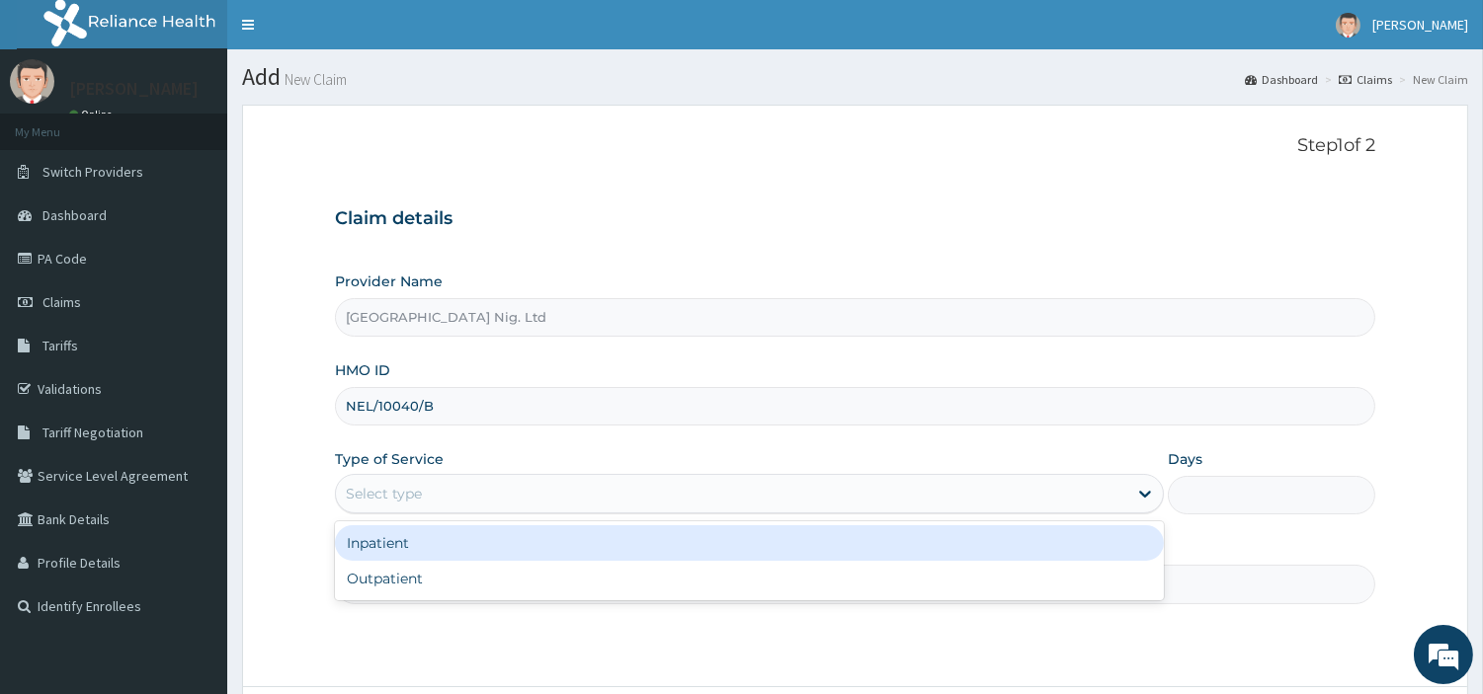
click at [540, 480] on div "Select type" at bounding box center [731, 494] width 791 height 32
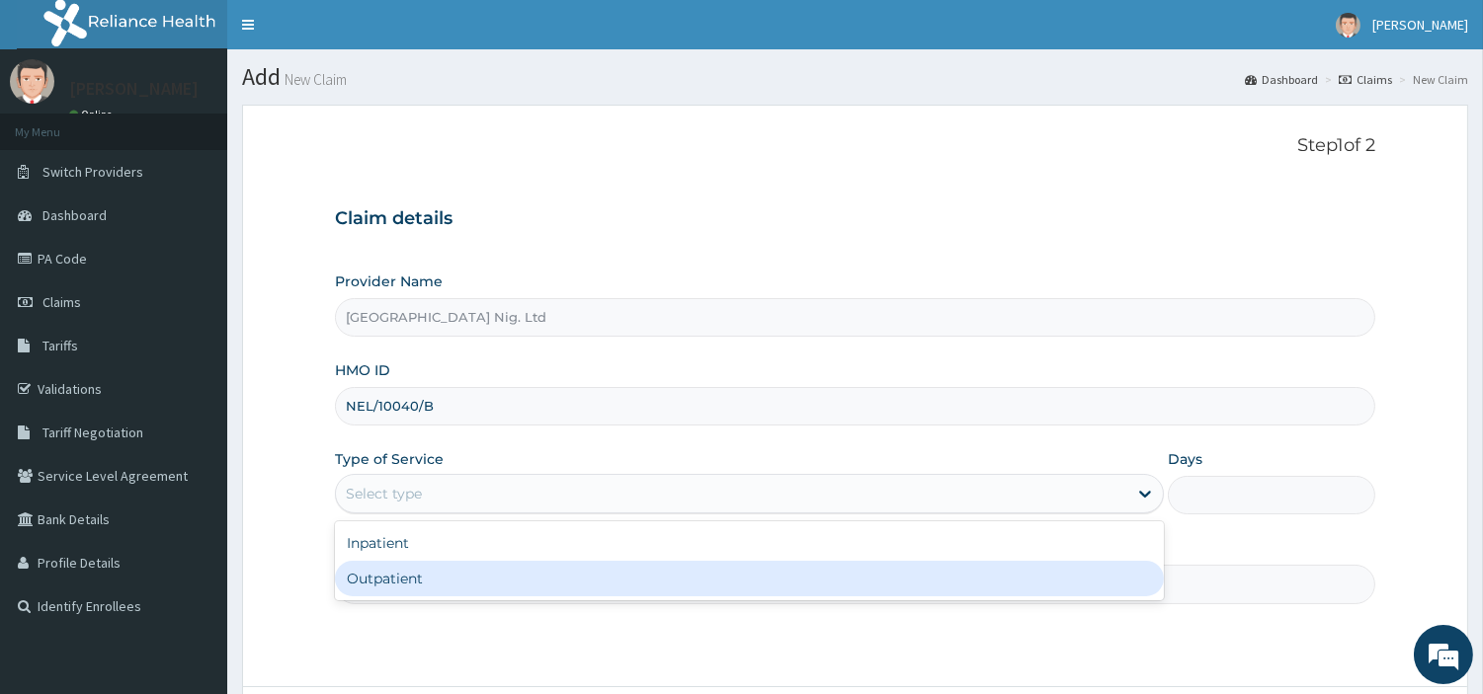
click at [494, 591] on div "Outpatient" at bounding box center [749, 579] width 829 height 36
type input "1"
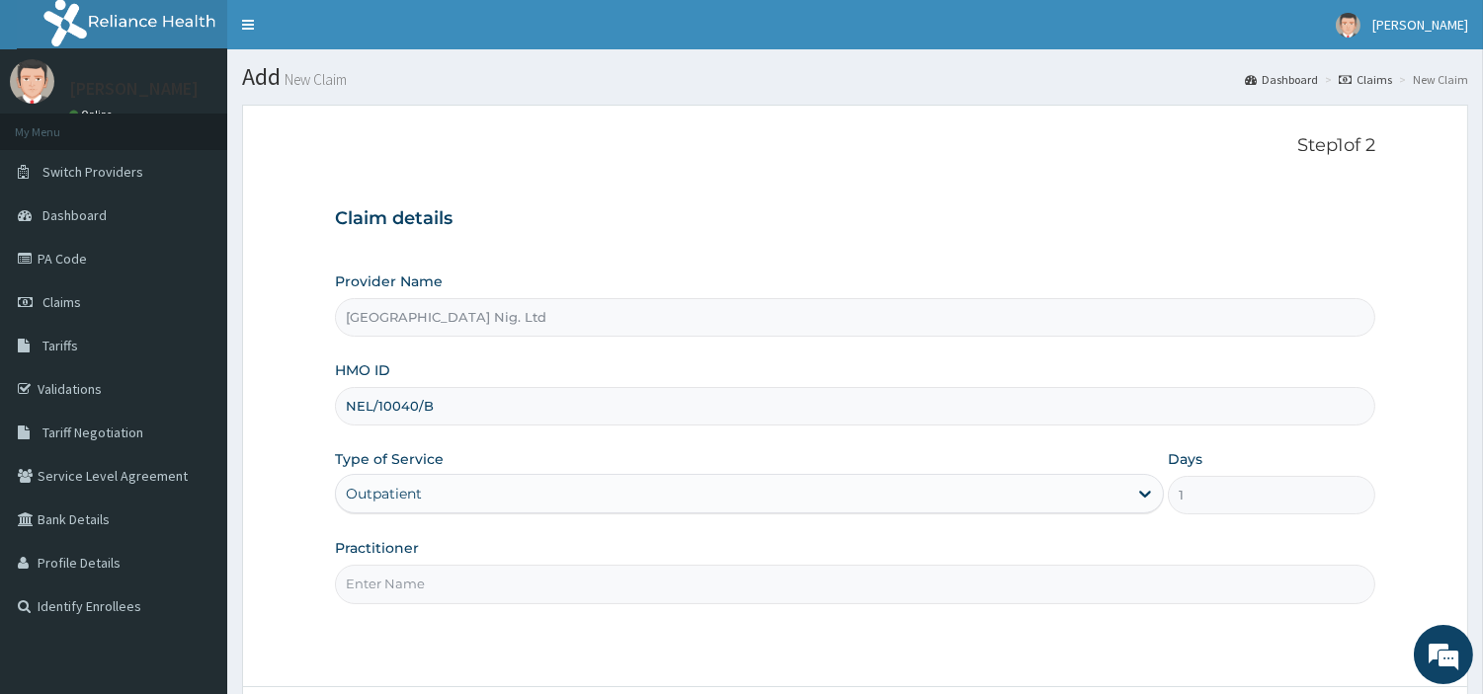
click at [494, 591] on input "Practitioner" at bounding box center [855, 584] width 1040 height 39
paste input "Sylvanus Chibuike"
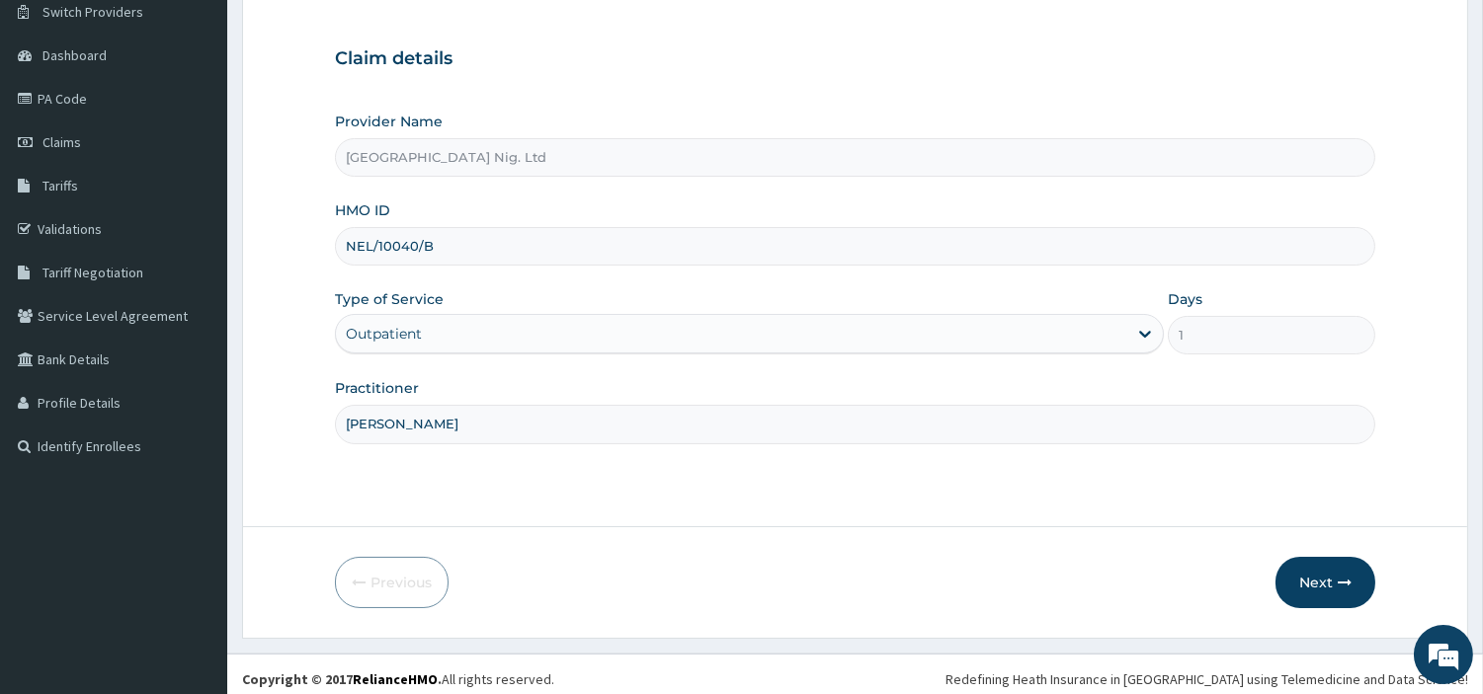
scroll to position [170, 0]
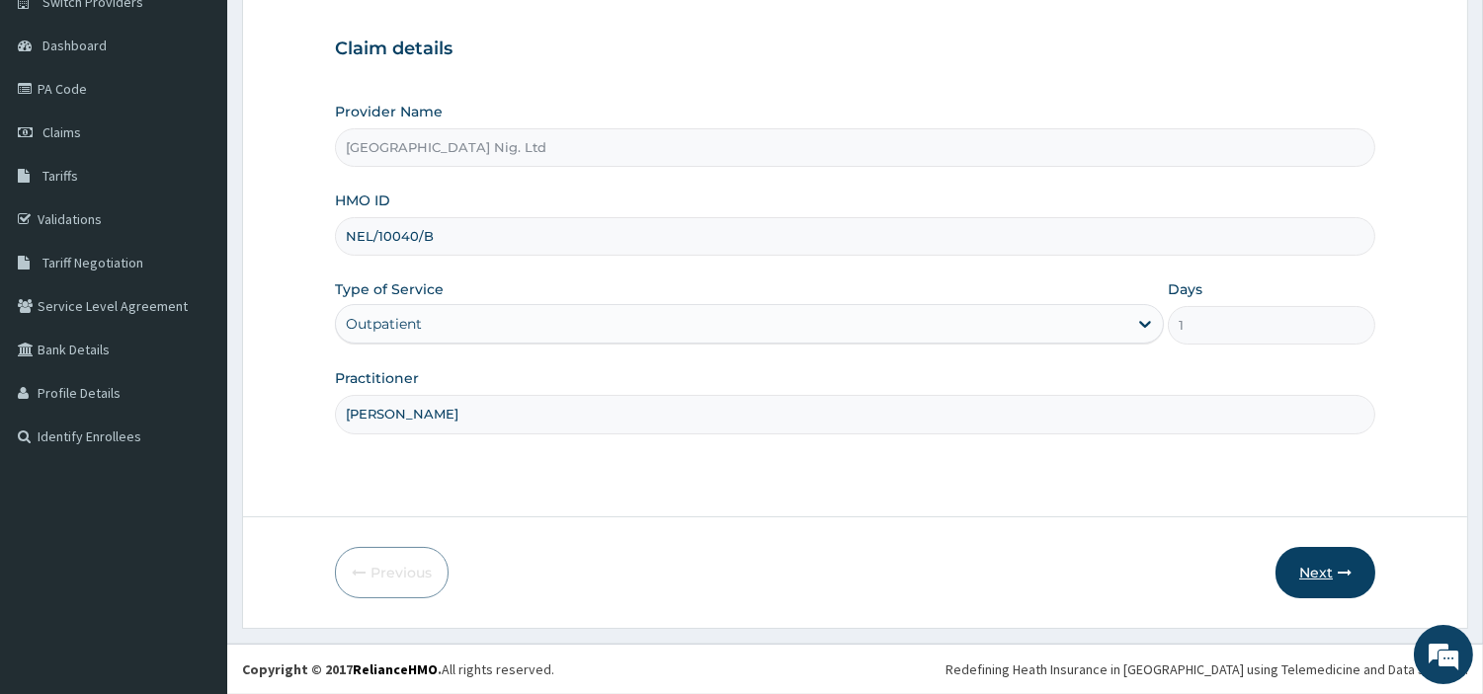
type input "Sylvanus Chibuike"
click at [1281, 577] on button "Next" at bounding box center [1325, 572] width 100 height 51
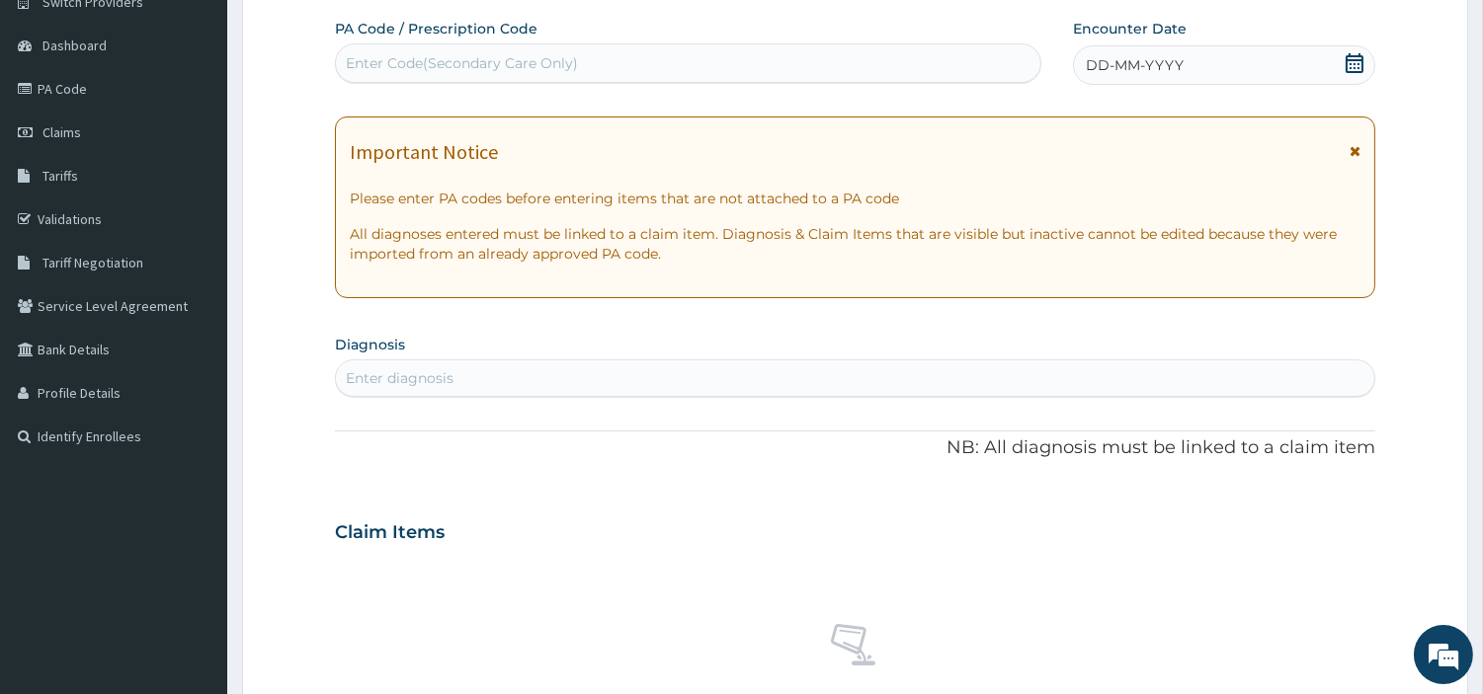
click at [723, 61] on div "Enter Code(Secondary Care Only)" at bounding box center [688, 63] width 704 height 32
paste input "PA/4C17BC"
type input "PA/4C17BC"
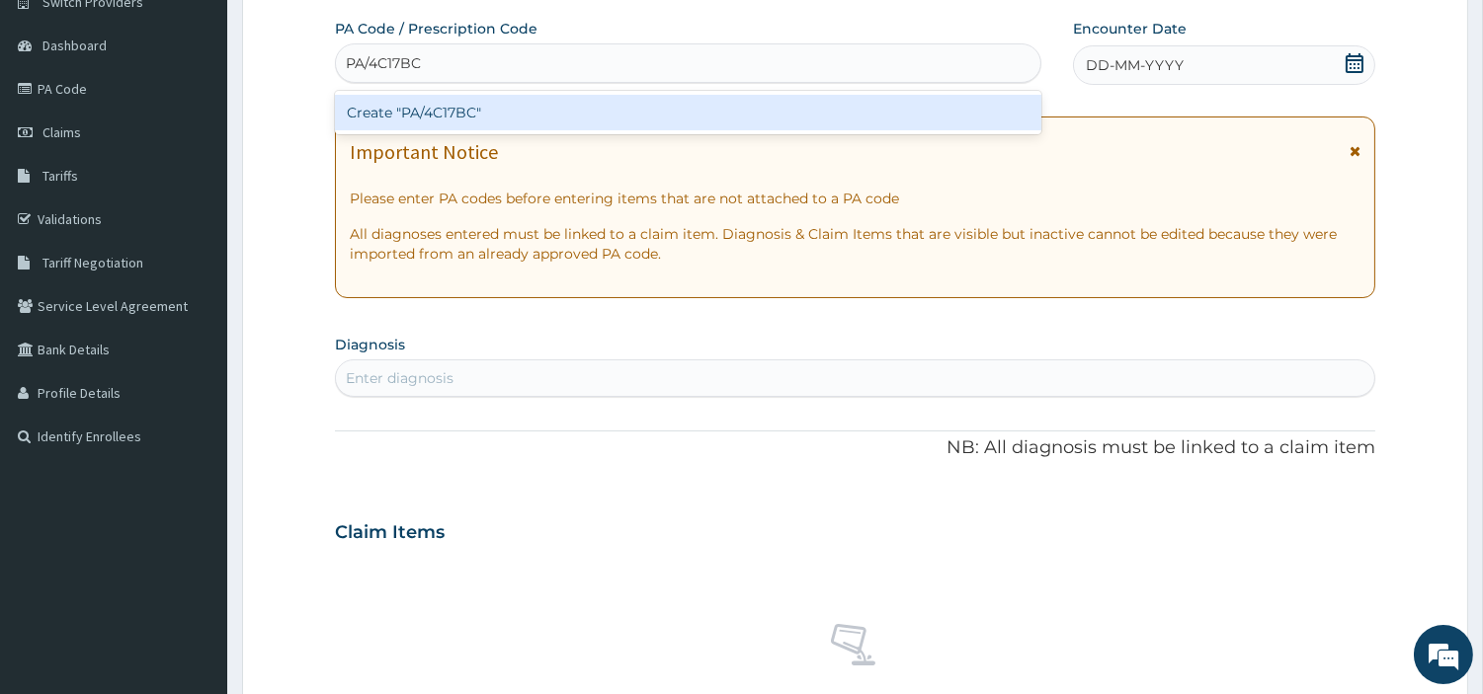
click at [787, 112] on div "Create "PA/4C17BC"" at bounding box center [688, 113] width 706 height 36
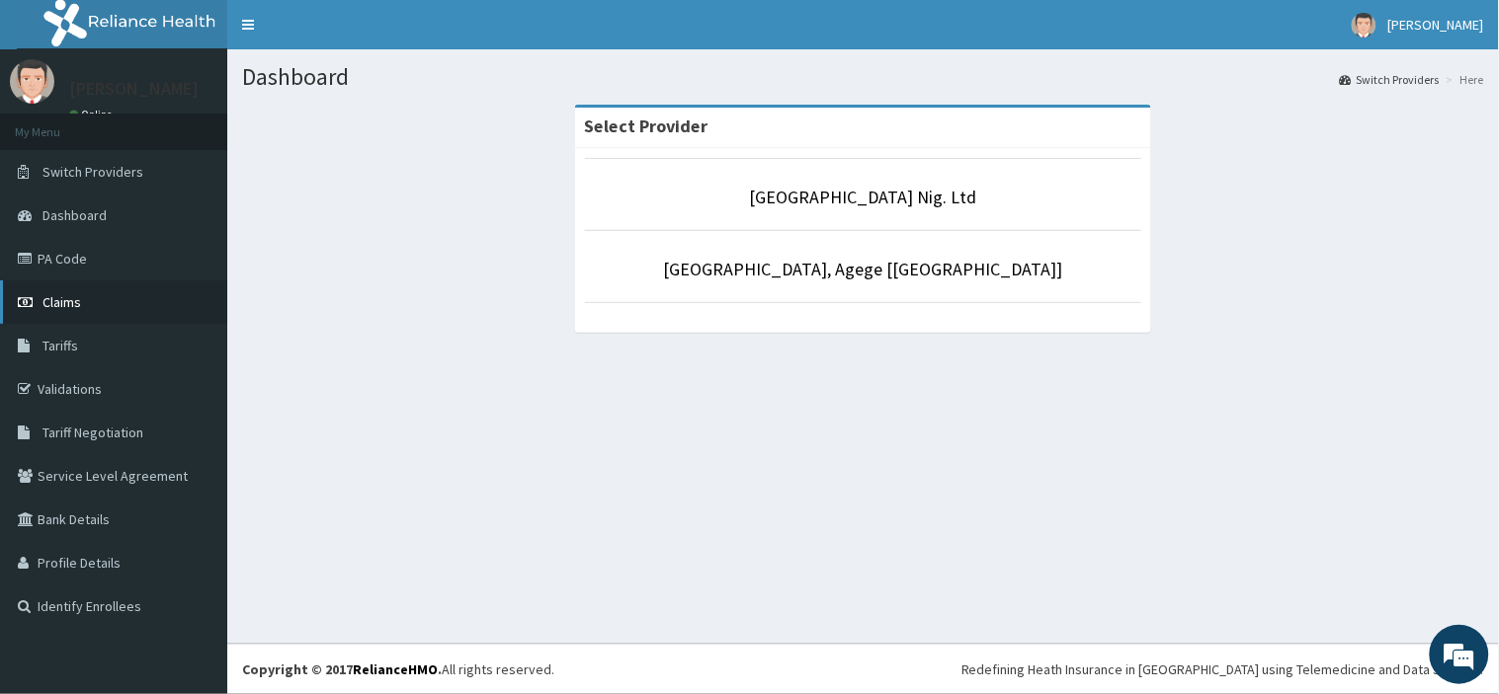
click at [155, 310] on link "Claims" at bounding box center [113, 302] width 227 height 43
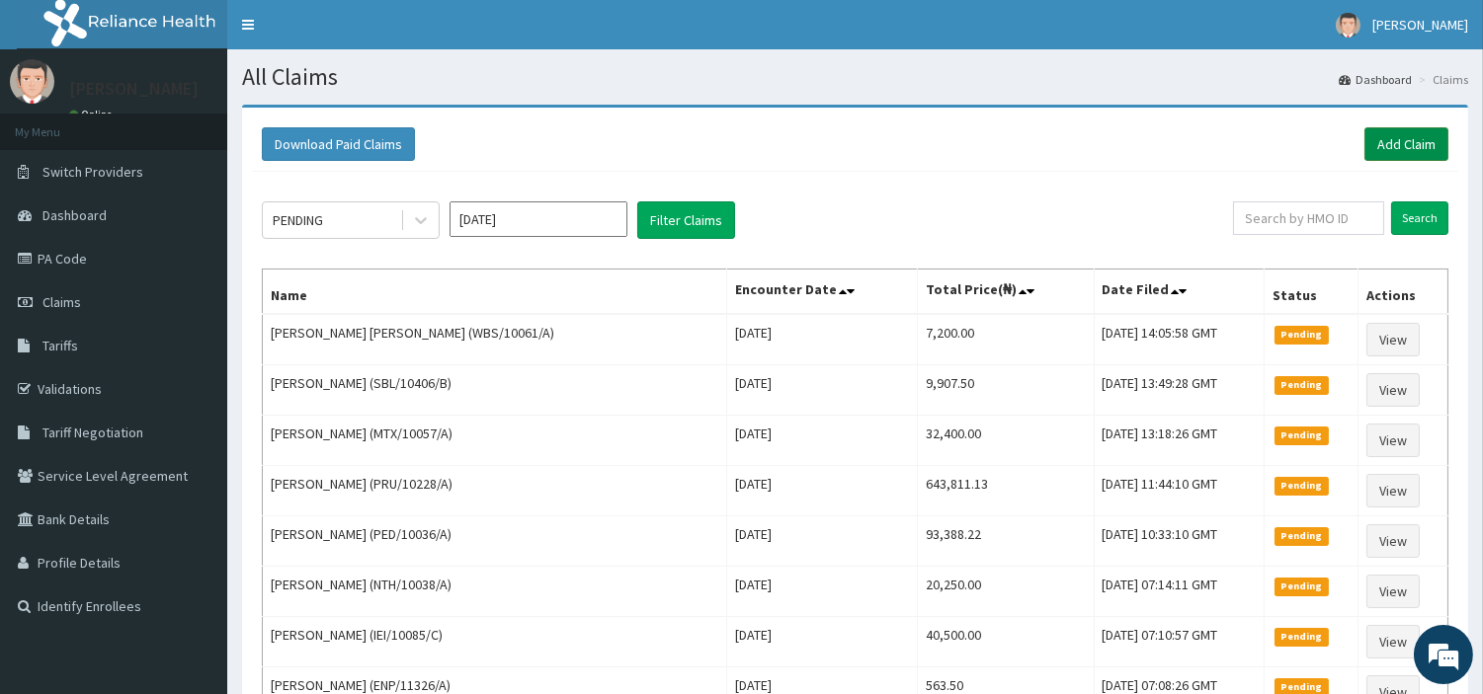
click at [1396, 152] on link "Add Claim" at bounding box center [1406, 144] width 84 height 34
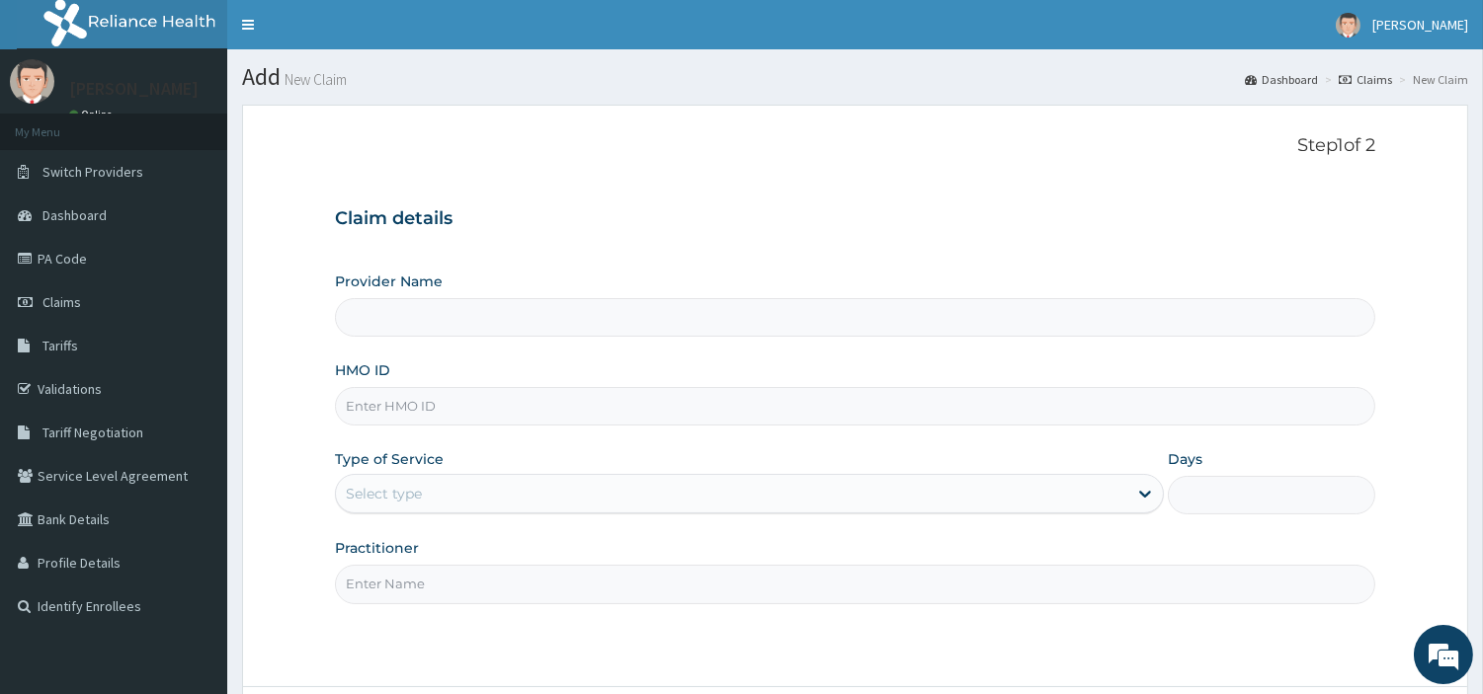
click at [526, 406] on input "HMO ID" at bounding box center [855, 406] width 1040 height 39
type input "[GEOGRAPHIC_DATA] Nig. Ltd"
paste input "NEL/10040/B"
type input "NEL/10040/B"
click at [682, 498] on div "Select type" at bounding box center [731, 494] width 791 height 32
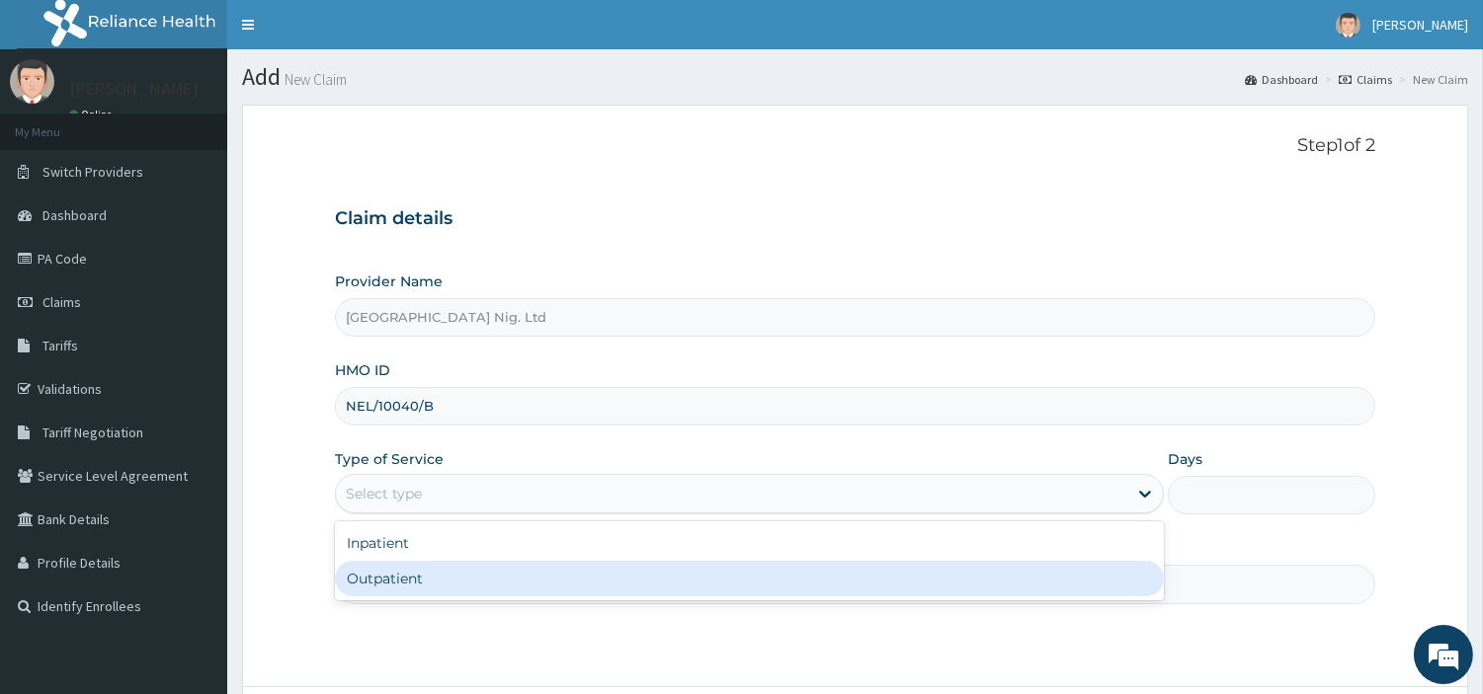
click at [679, 573] on div "Outpatient" at bounding box center [749, 579] width 829 height 36
type input "1"
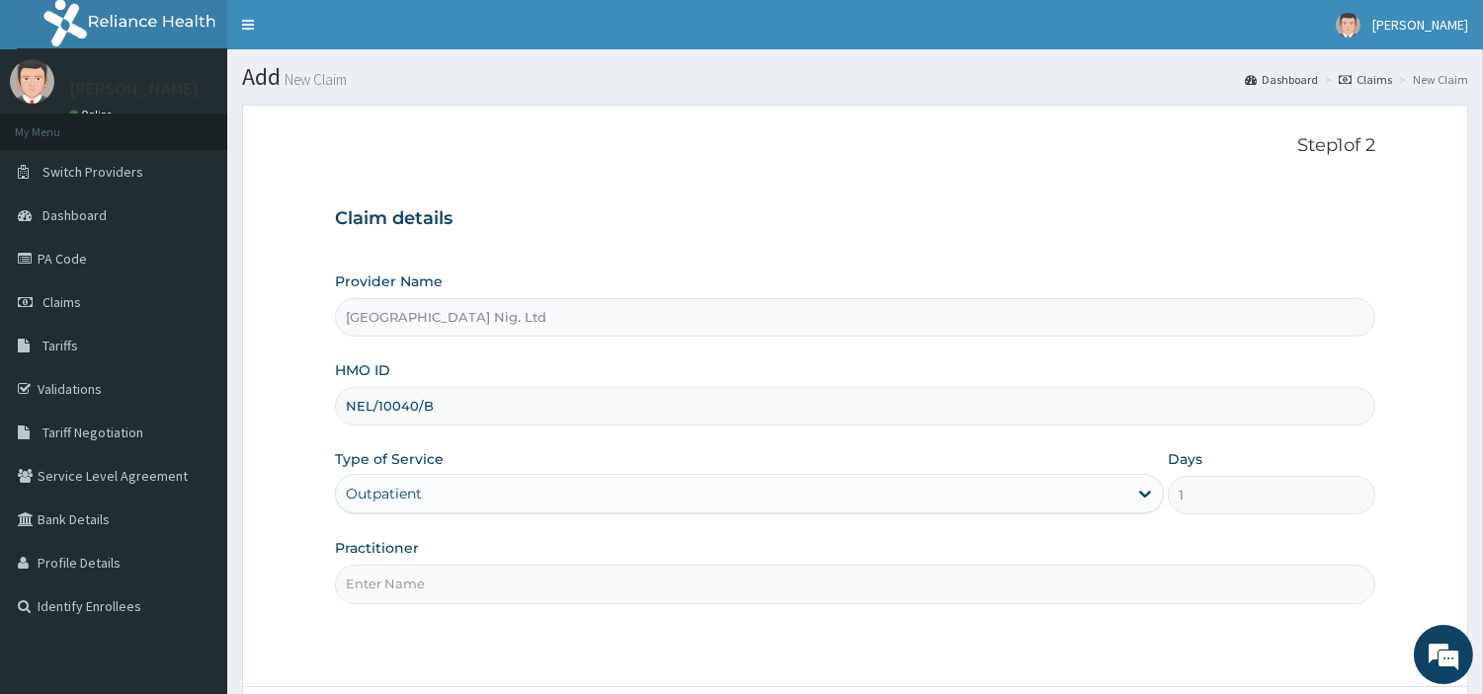
click at [678, 574] on input "Practitioner" at bounding box center [855, 584] width 1040 height 39
paste input "Sylvanus Chibuike"
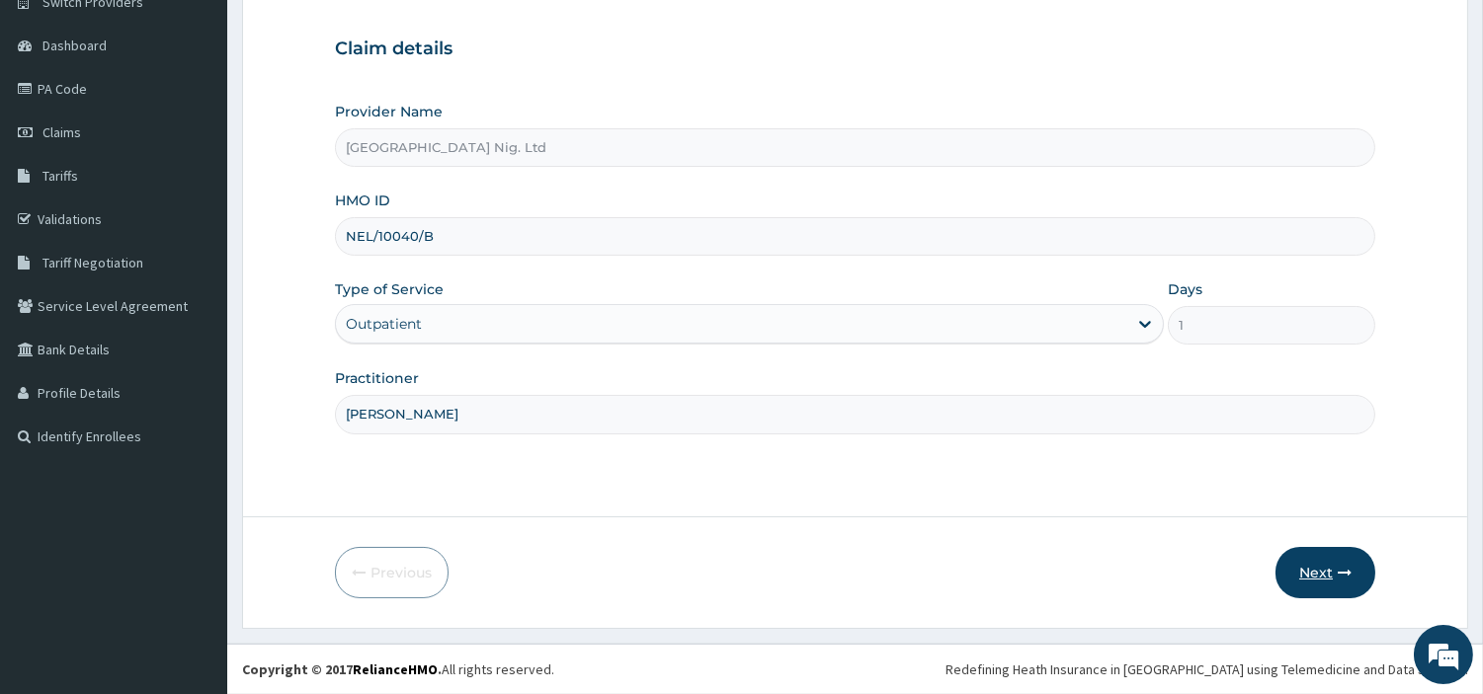
type input "Sylvanus Chibuike"
click at [1338, 568] on icon "button" at bounding box center [1345, 573] width 14 height 14
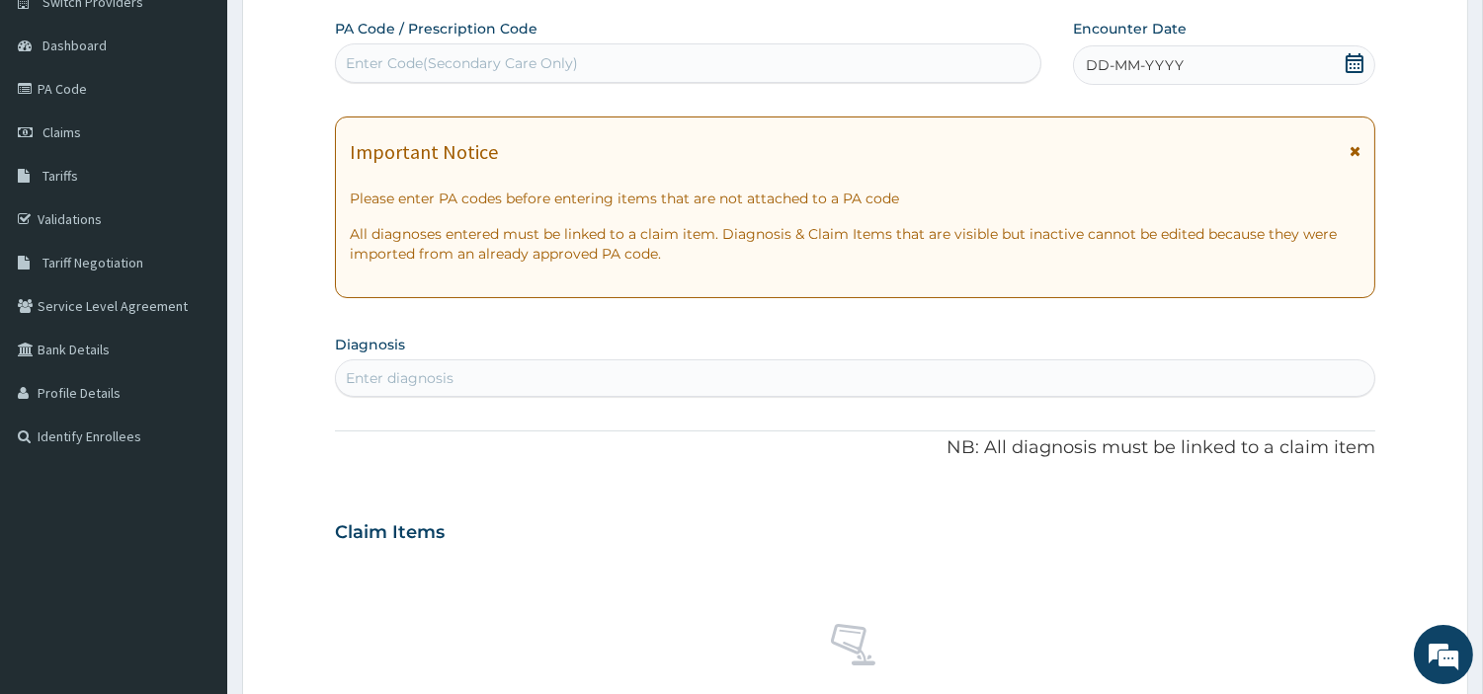
click at [822, 57] on div "Enter Code(Secondary Care Only)" at bounding box center [688, 63] width 704 height 32
paste input "PA/4C17BC"
type input "PA/4C17BC"
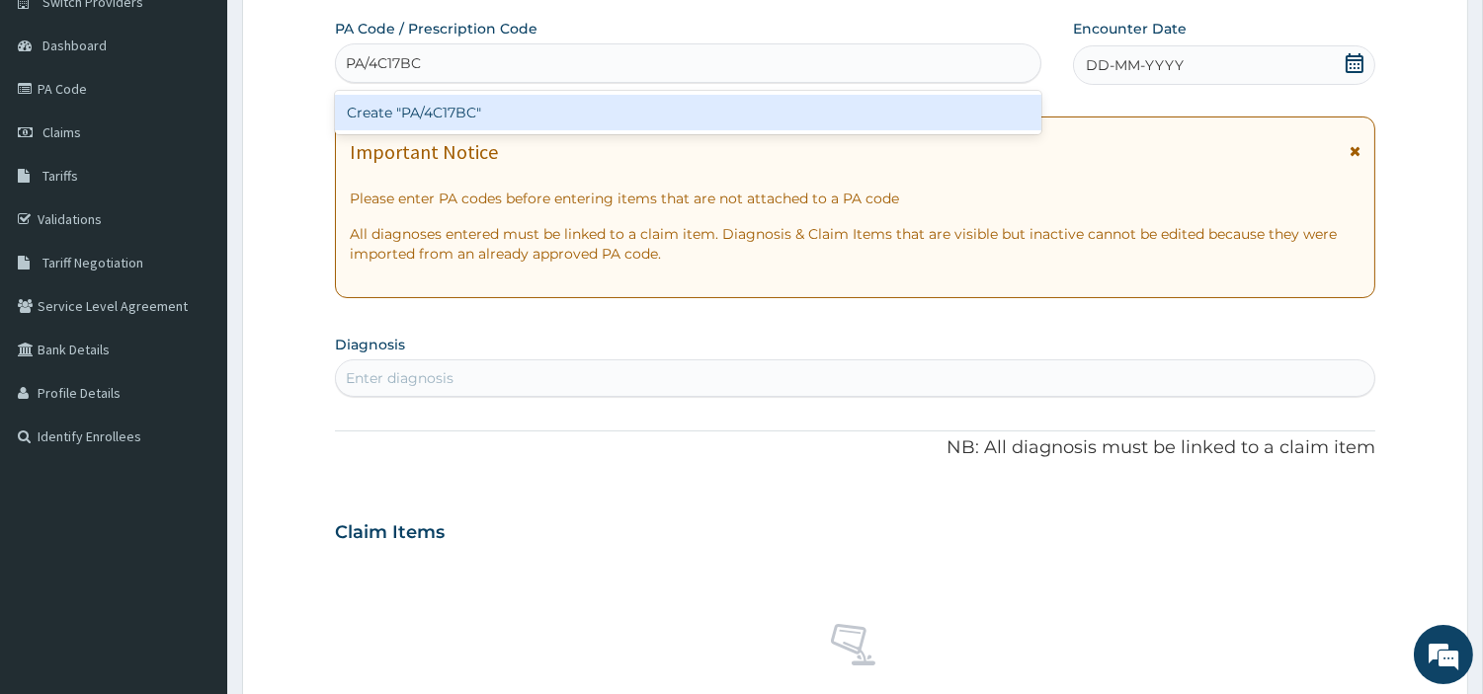
click at [851, 120] on div "Create "PA/4C17BC"" at bounding box center [688, 113] width 706 height 36
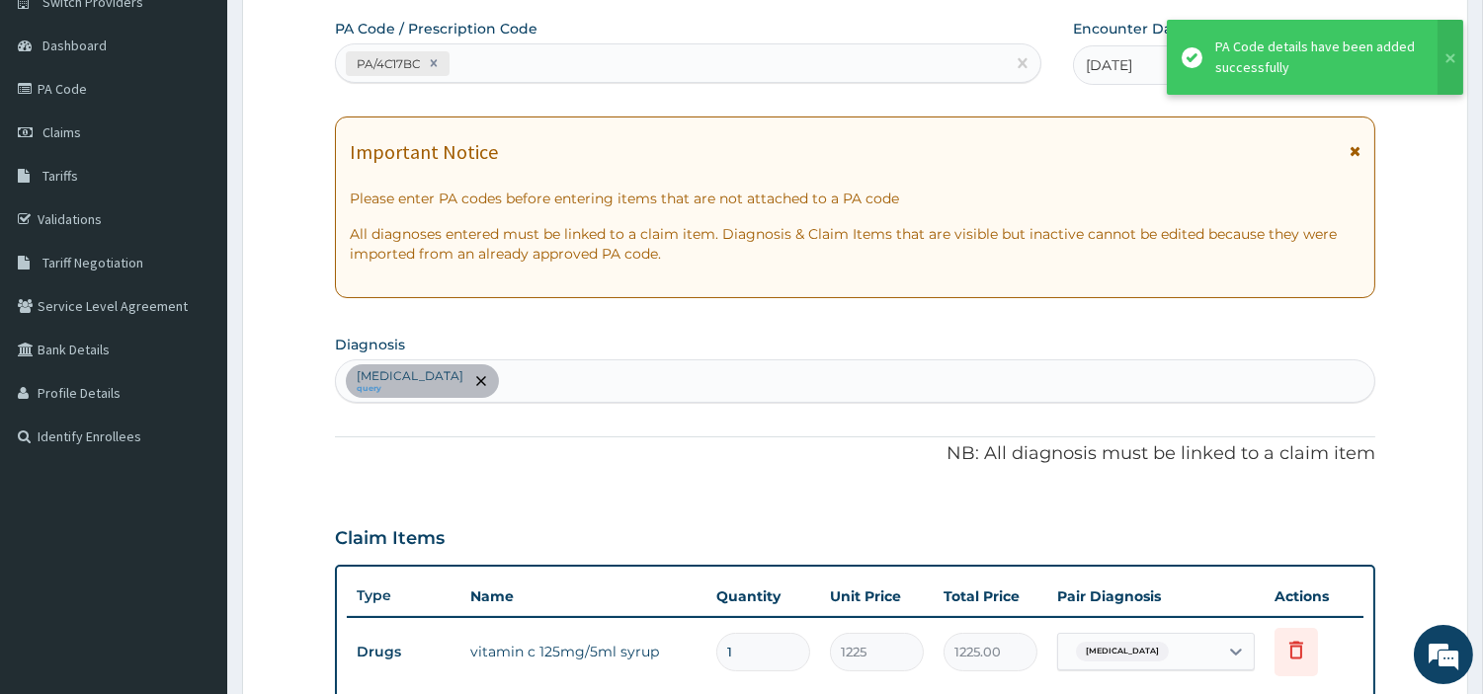
scroll to position [541, 0]
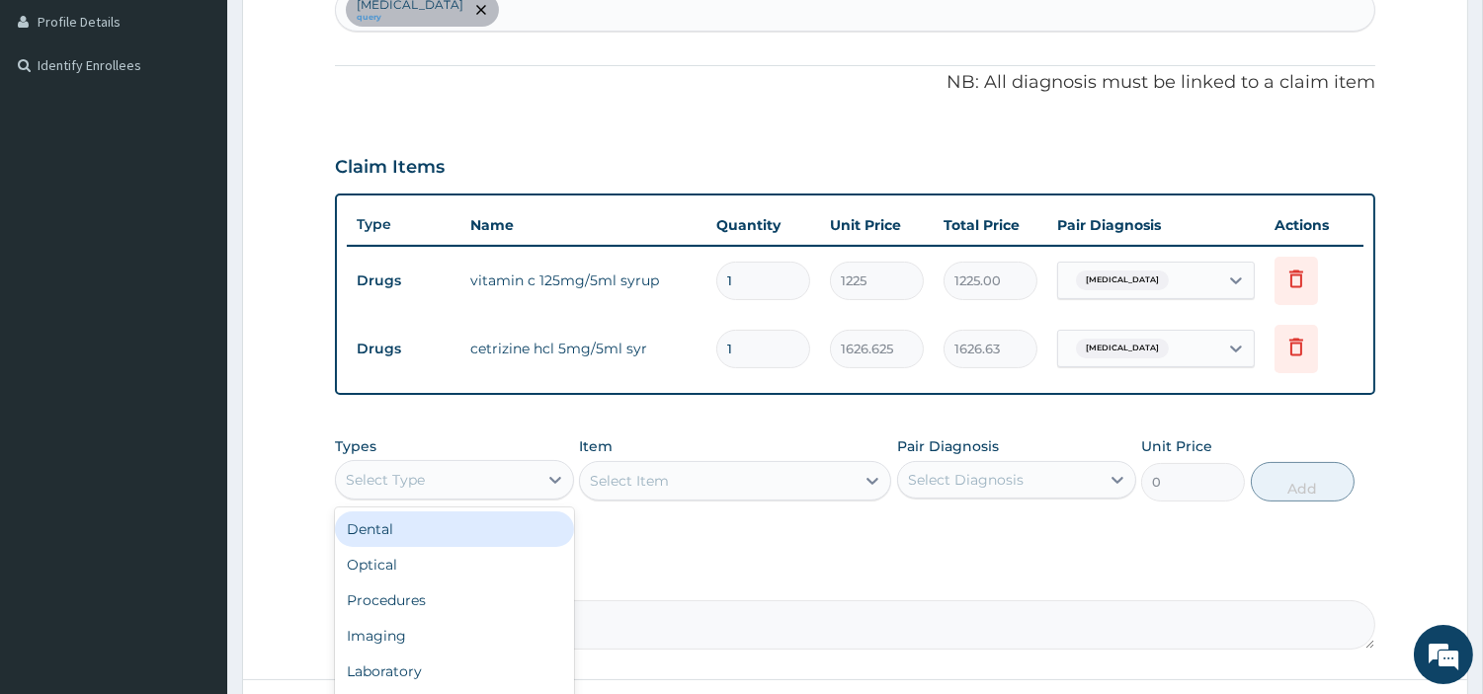
click at [525, 488] on div "Select Type" at bounding box center [437, 480] width 202 height 32
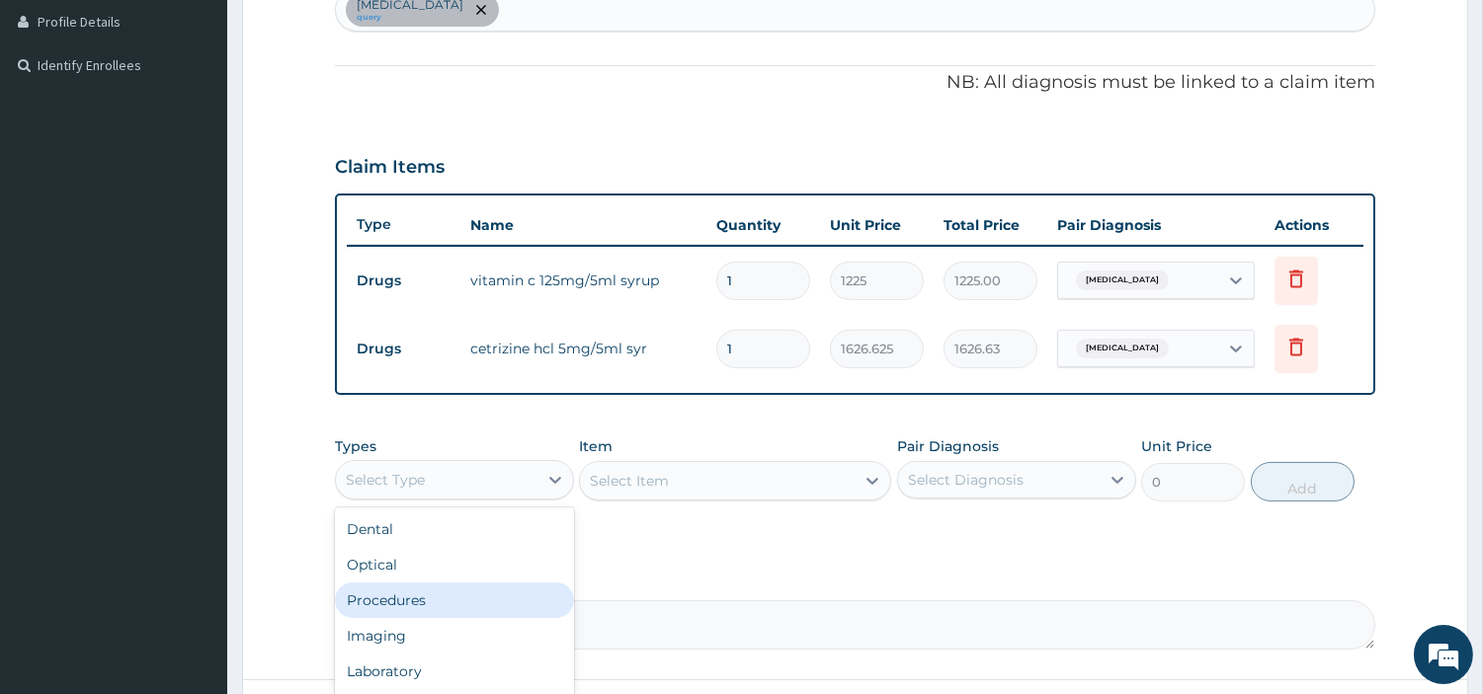
click at [451, 600] on div "Procedures" at bounding box center [454, 601] width 239 height 36
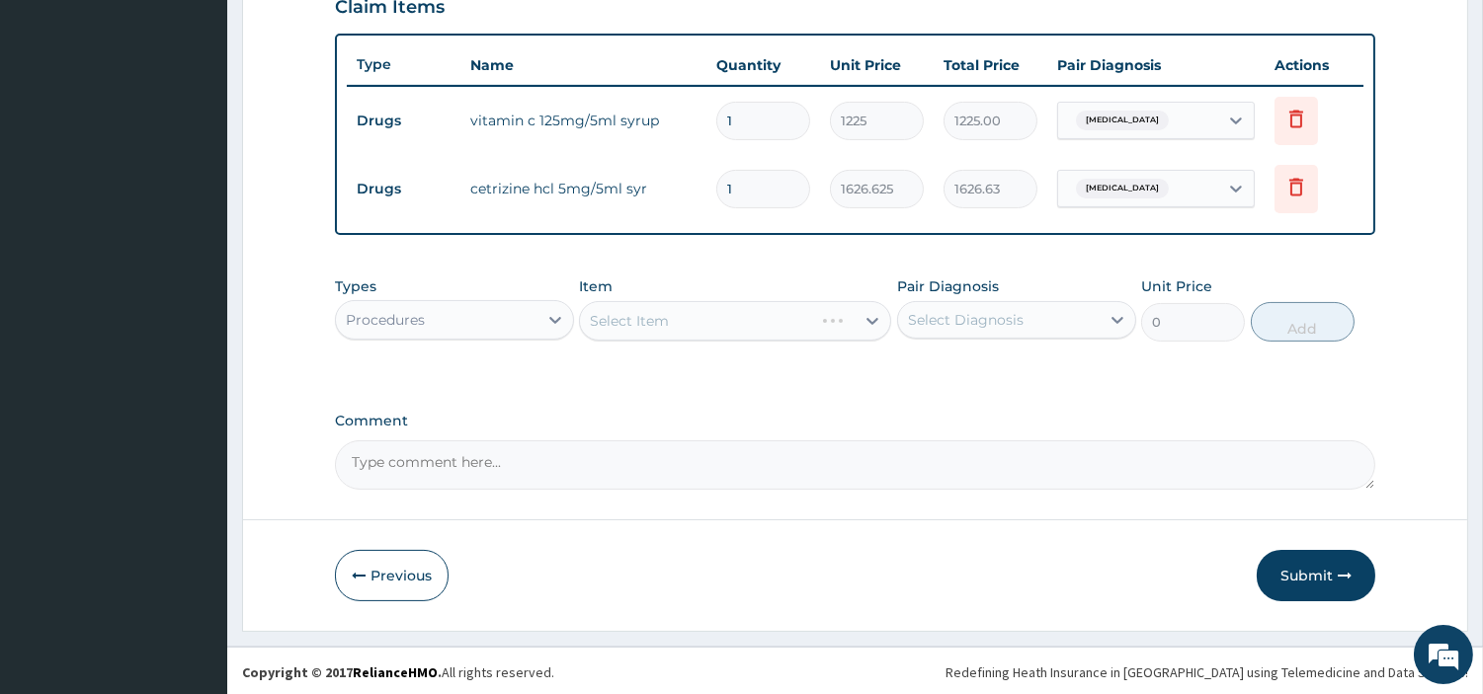
scroll to position [702, 0]
click at [820, 329] on div "Select Item" at bounding box center [717, 320] width 275 height 32
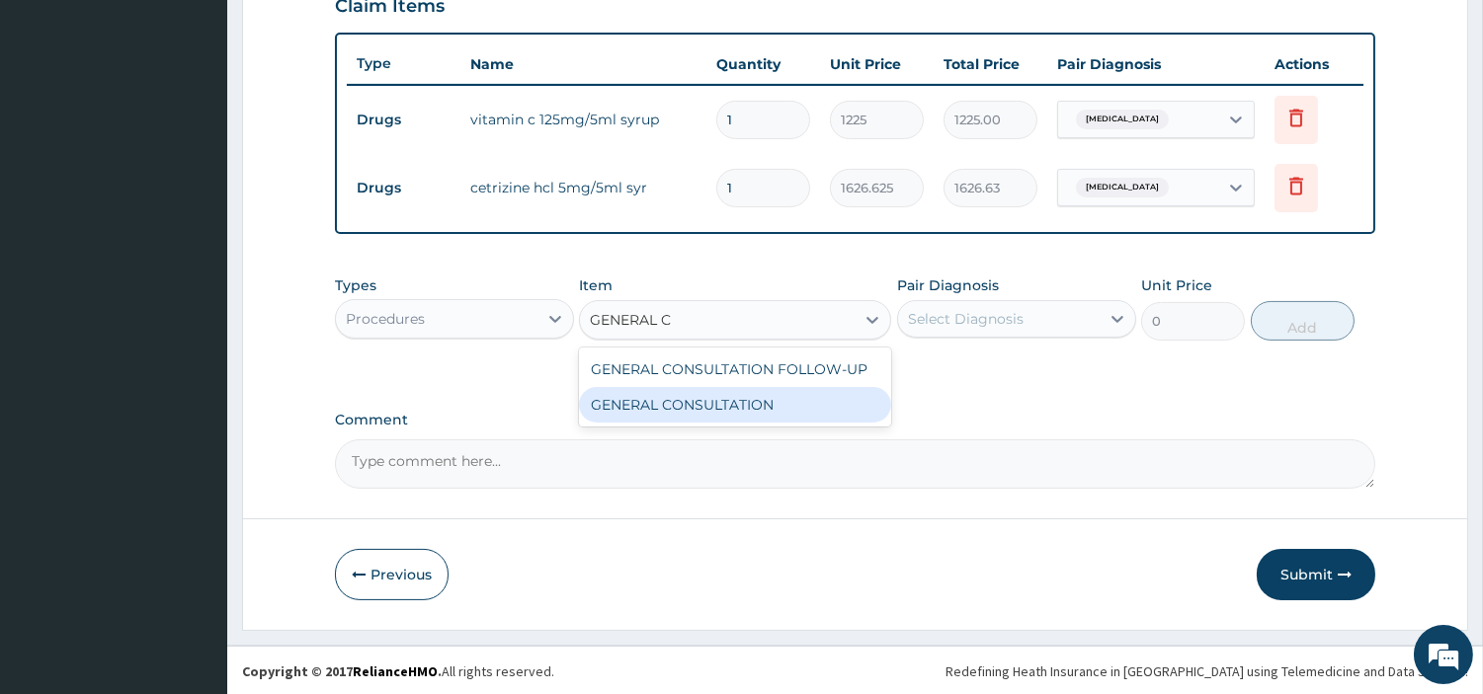
type input "GENERAL C"
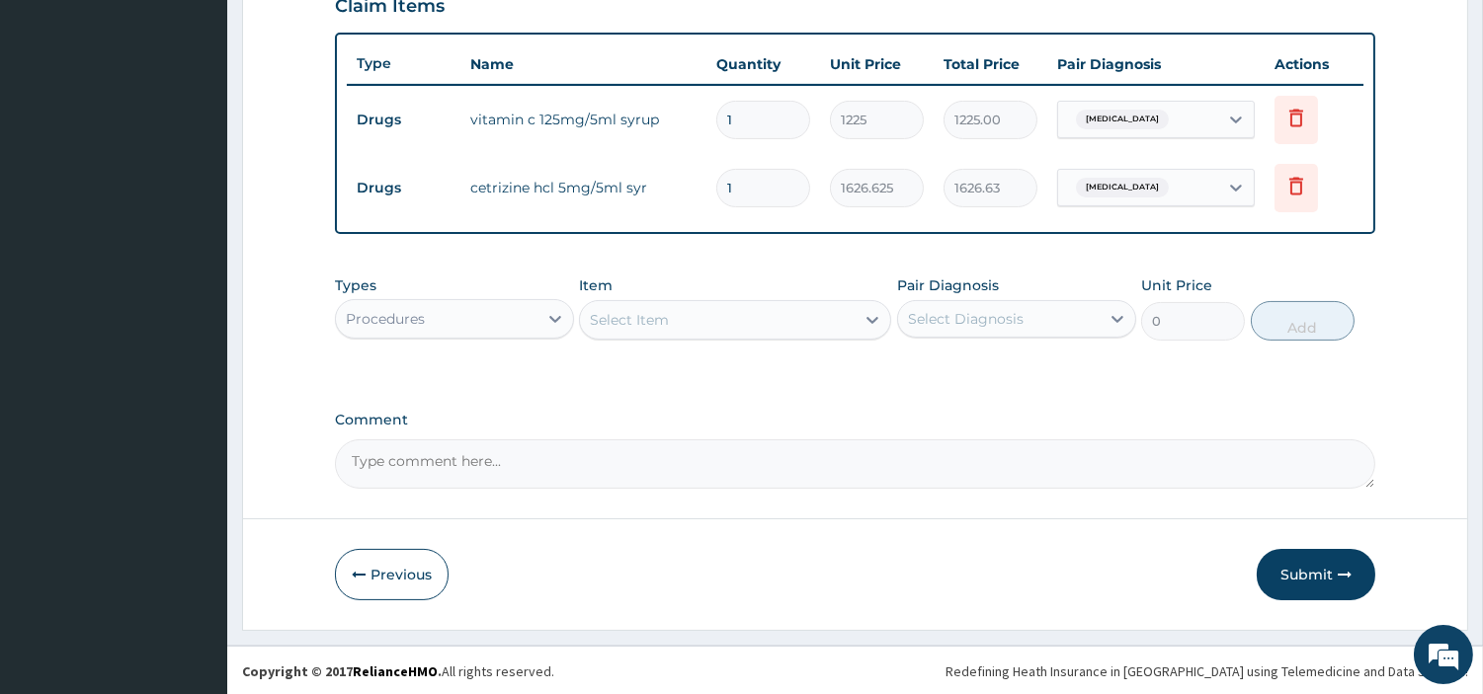
click at [743, 426] on label "Comment" at bounding box center [855, 420] width 1040 height 17
click at [743, 440] on textarea "Comment" at bounding box center [855, 464] width 1040 height 49
click at [759, 324] on div "Select Item" at bounding box center [717, 320] width 275 height 32
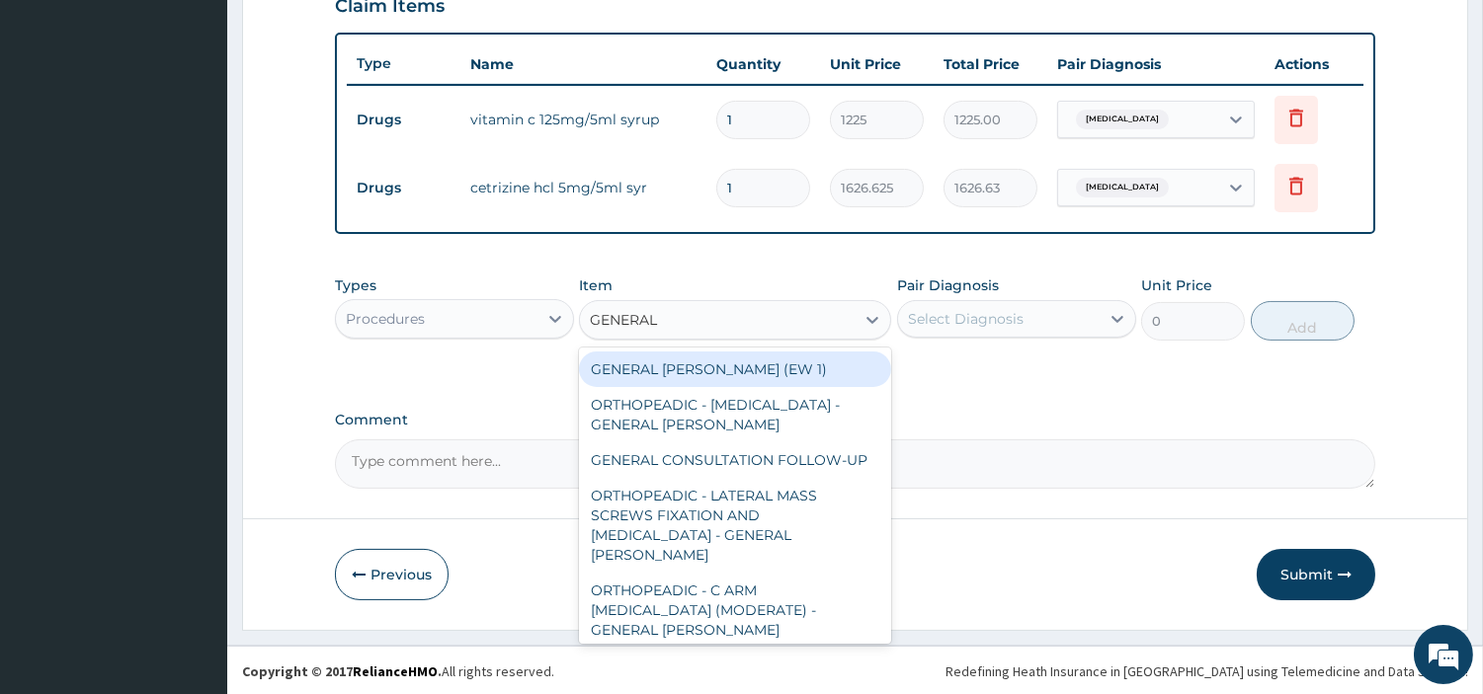
type input "GENERAL C"
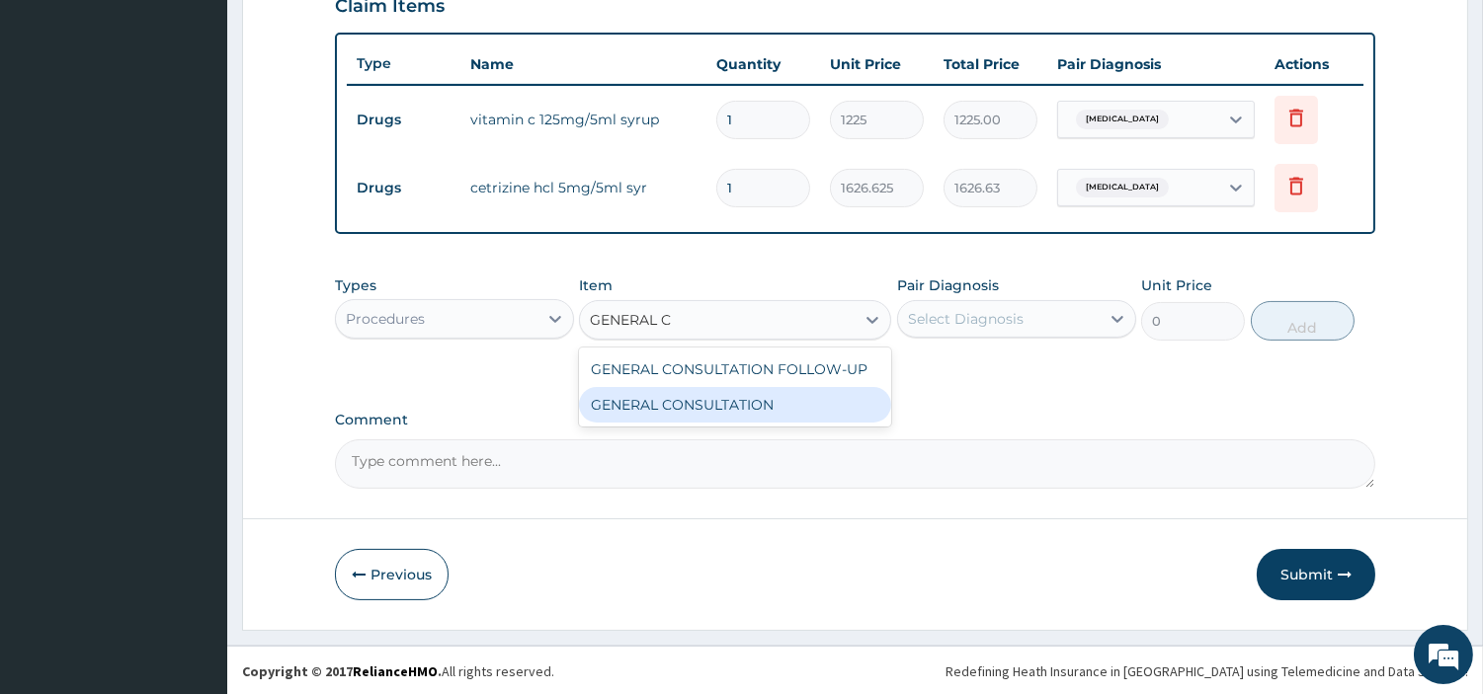
click at [785, 407] on div "GENERAL CONSULTATION" at bounding box center [735, 405] width 312 height 36
type input "6750"
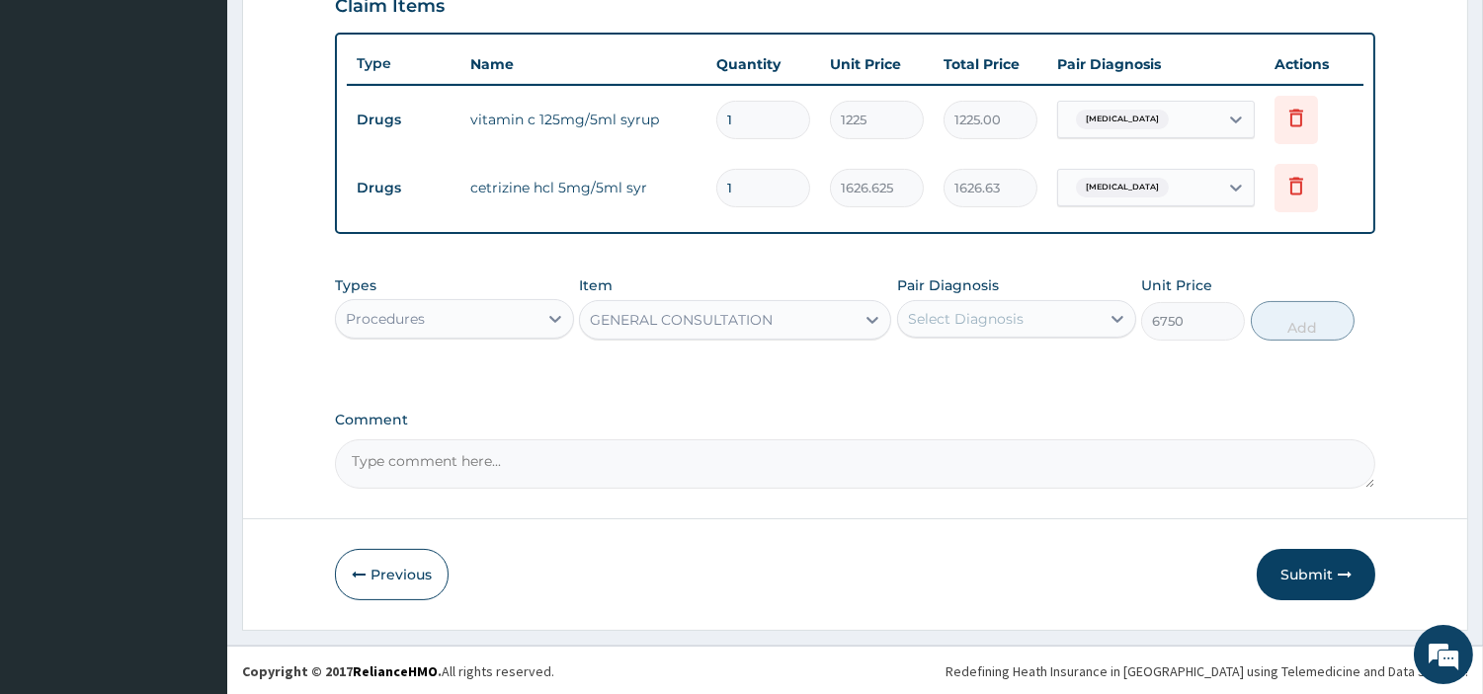
click at [1006, 303] on div "Select Diagnosis" at bounding box center [999, 319] width 202 height 32
drag, startPoint x: 999, startPoint y: 357, endPoint x: 1019, endPoint y: 363, distance: 20.6
click at [998, 358] on label "Other allergic rhinitis" at bounding box center [991, 368] width 122 height 20
checkbox input "true"
click at [1275, 330] on button "Add" at bounding box center [1303, 321] width 104 height 40
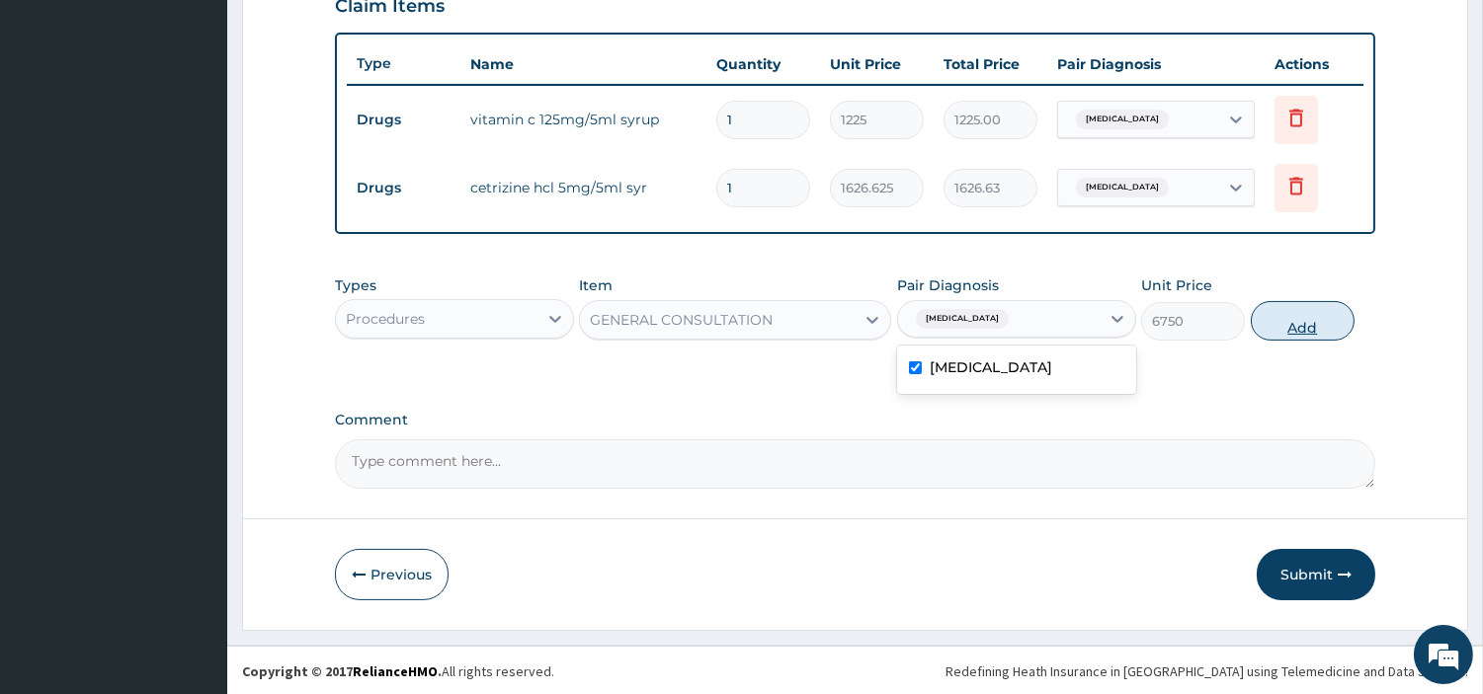
type input "0"
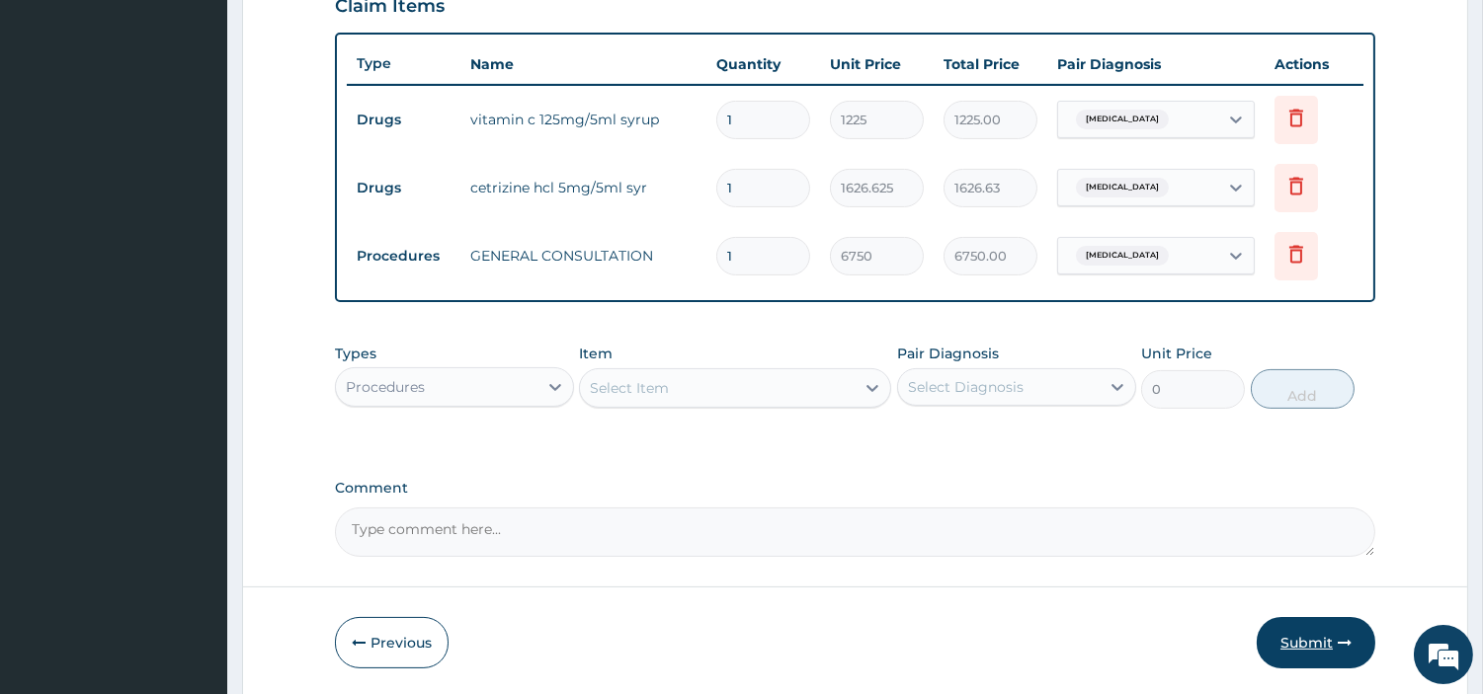
click at [1320, 632] on button "Submit" at bounding box center [1316, 642] width 119 height 51
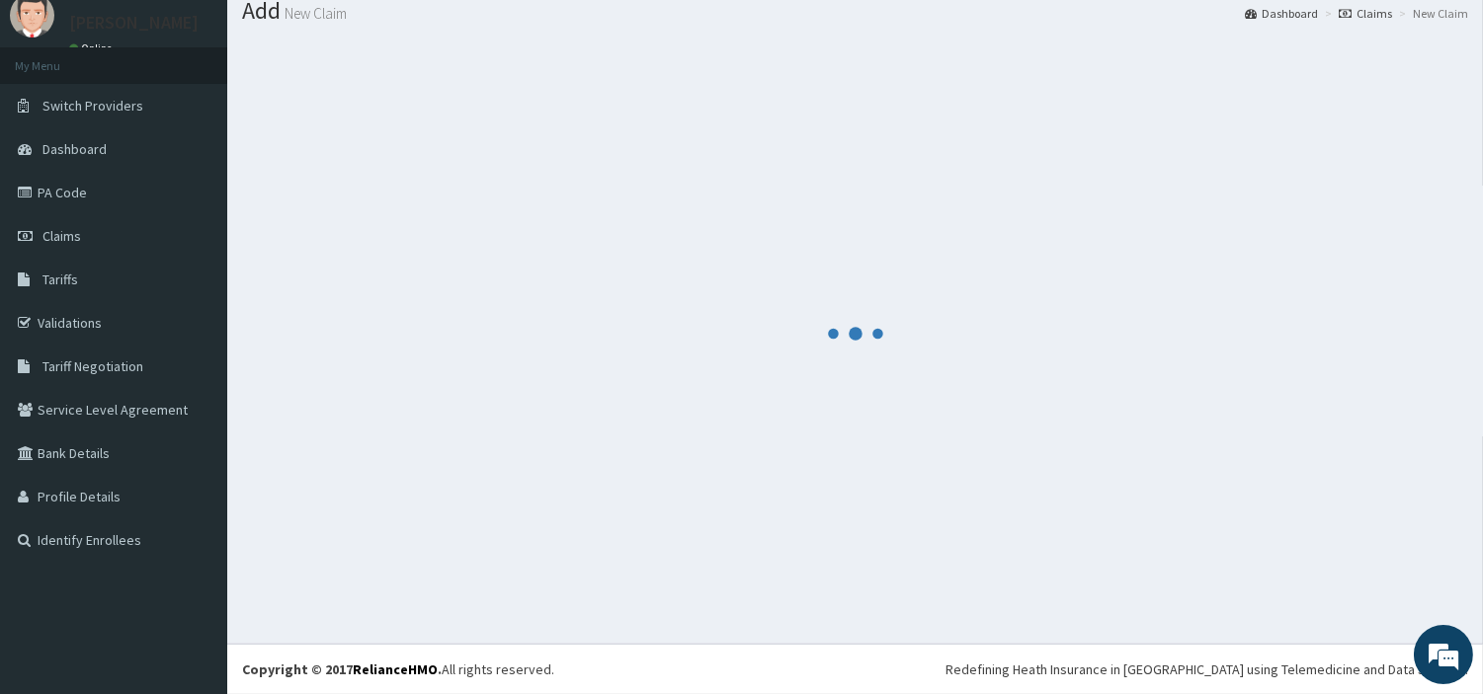
scroll to position [65, 0]
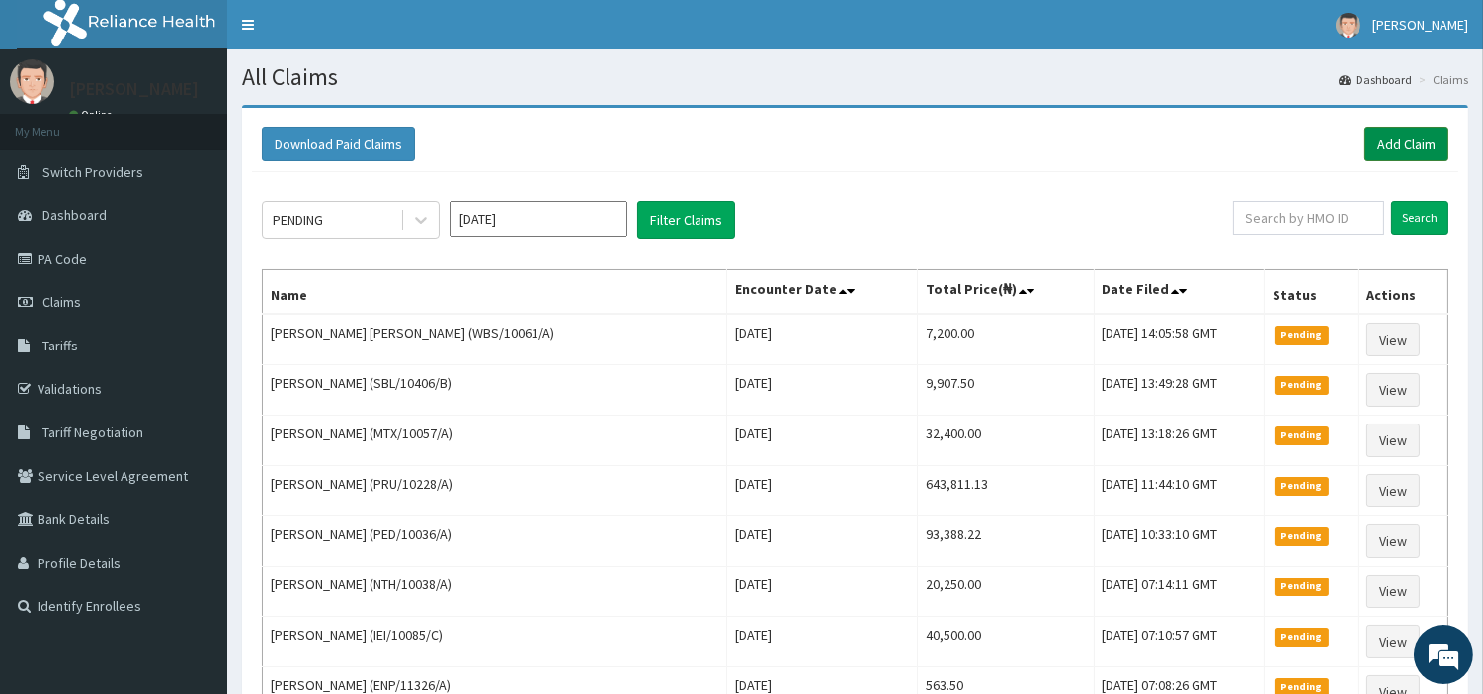
click at [1427, 140] on link "Add Claim" at bounding box center [1406, 144] width 84 height 34
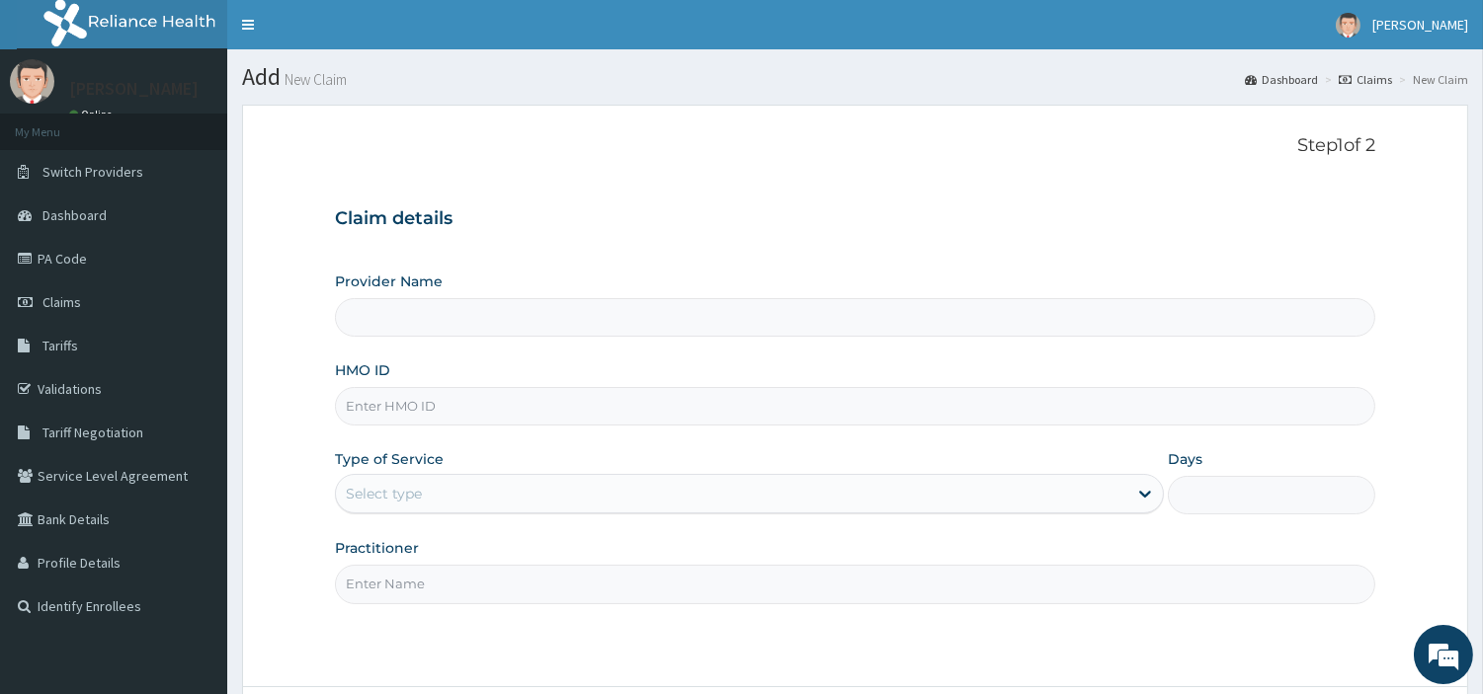
type input "[GEOGRAPHIC_DATA] Nig. Ltd"
click at [525, 401] on input "HMO ID" at bounding box center [855, 406] width 1040 height 39
paste input "UPS/10066/C"
type input "UPS/10066/C"
click at [549, 501] on div "Select type" at bounding box center [731, 494] width 791 height 32
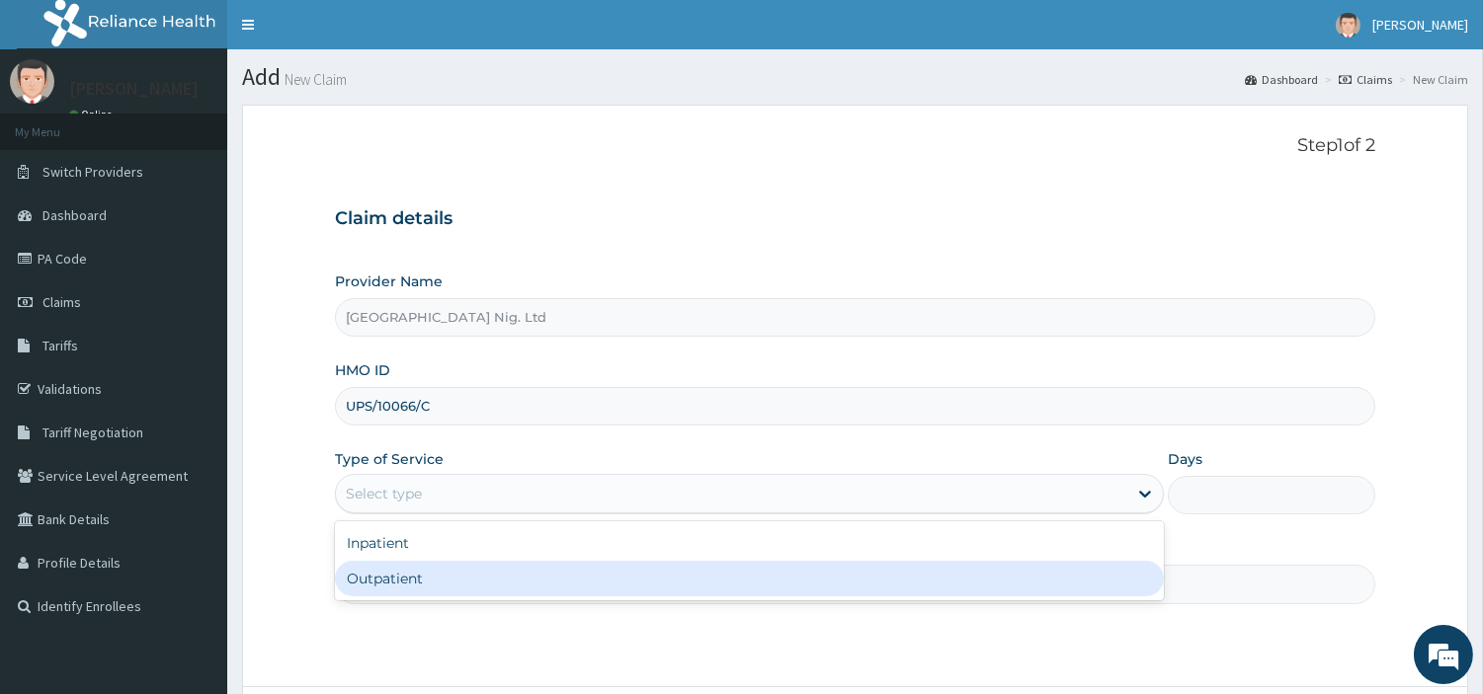
click at [533, 577] on div "Outpatient" at bounding box center [749, 579] width 829 height 36
type input "1"
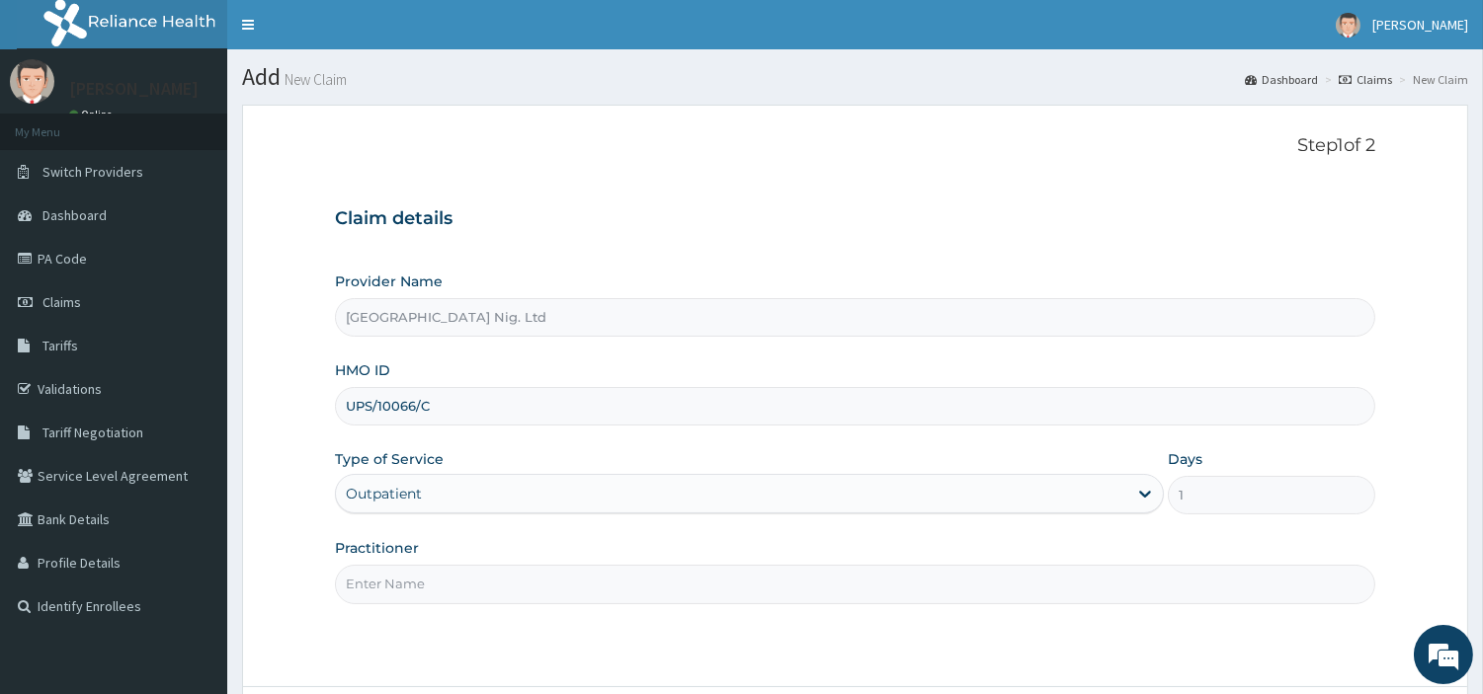
click at [510, 595] on input "Practitioner" at bounding box center [855, 584] width 1040 height 39
paste input "[PERSON_NAME]"
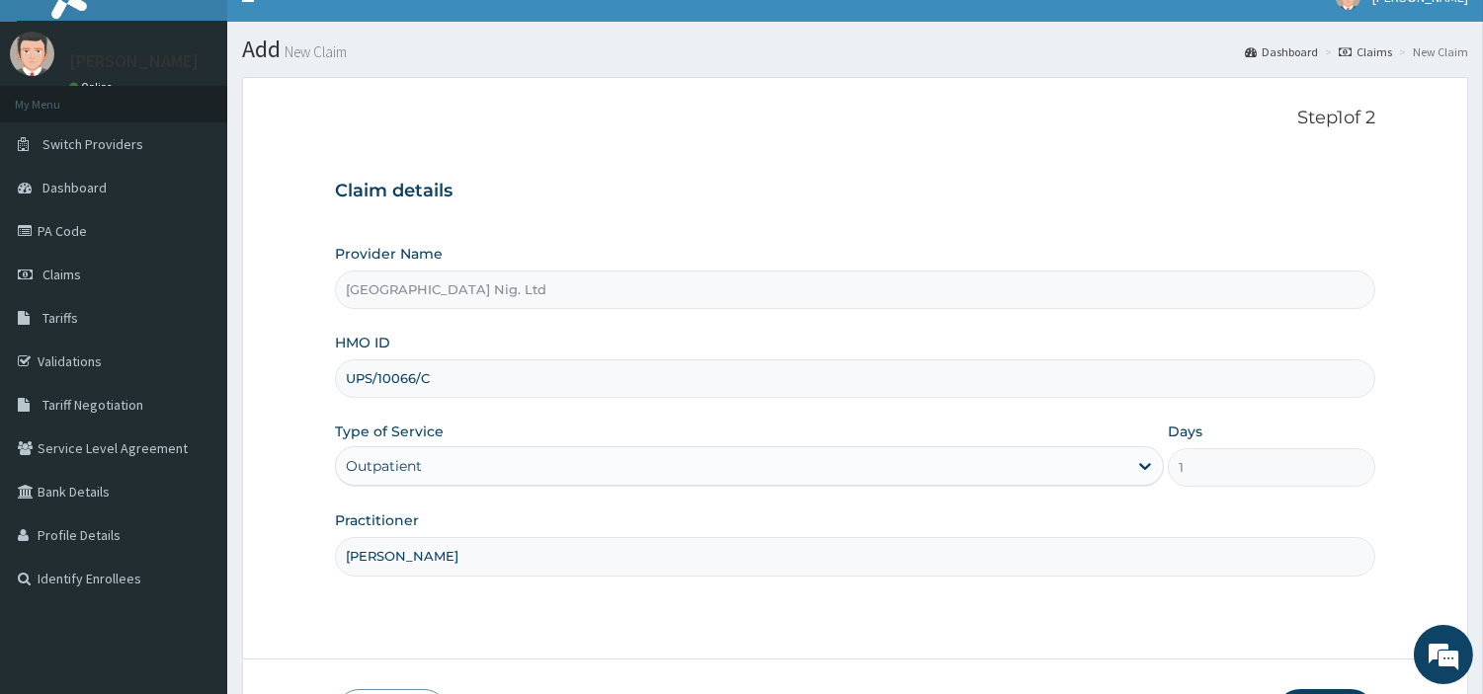
scroll to position [110, 0]
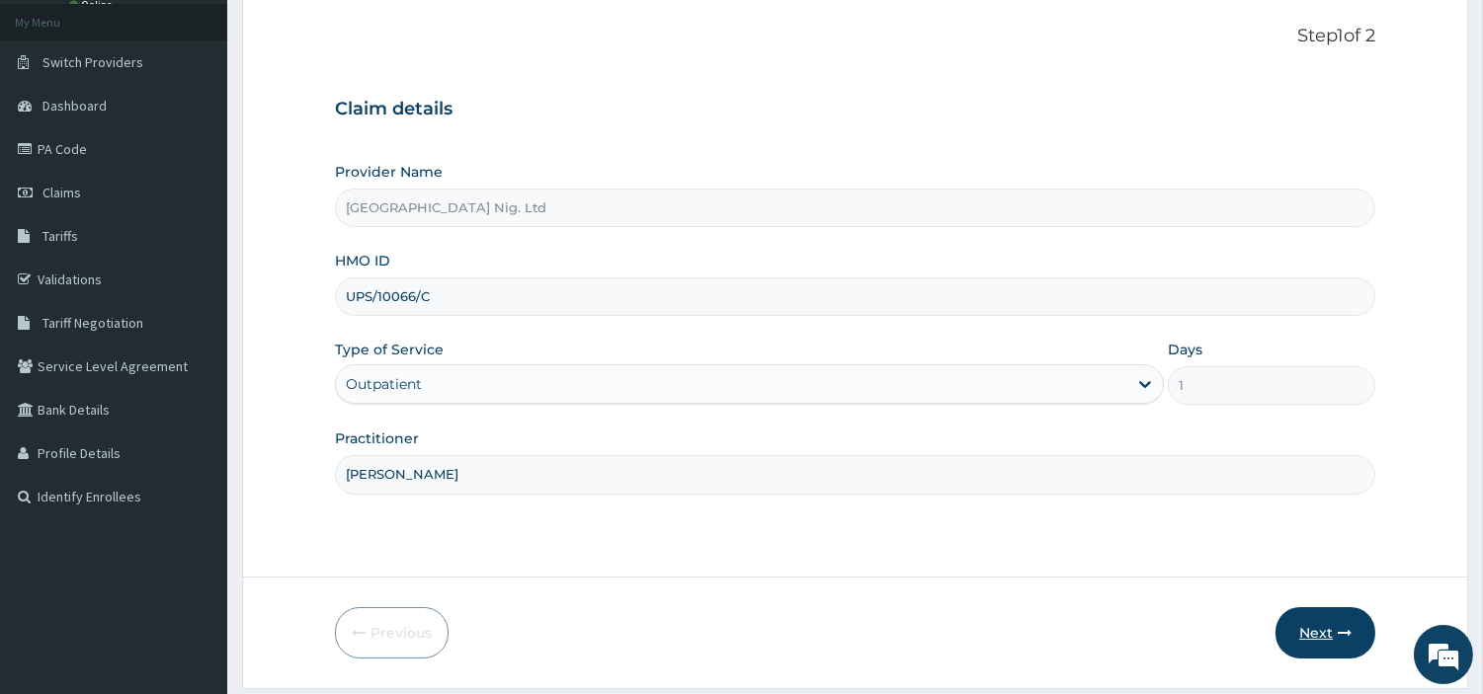
type input "[PERSON_NAME]"
click at [1295, 633] on button "Next" at bounding box center [1325, 633] width 100 height 51
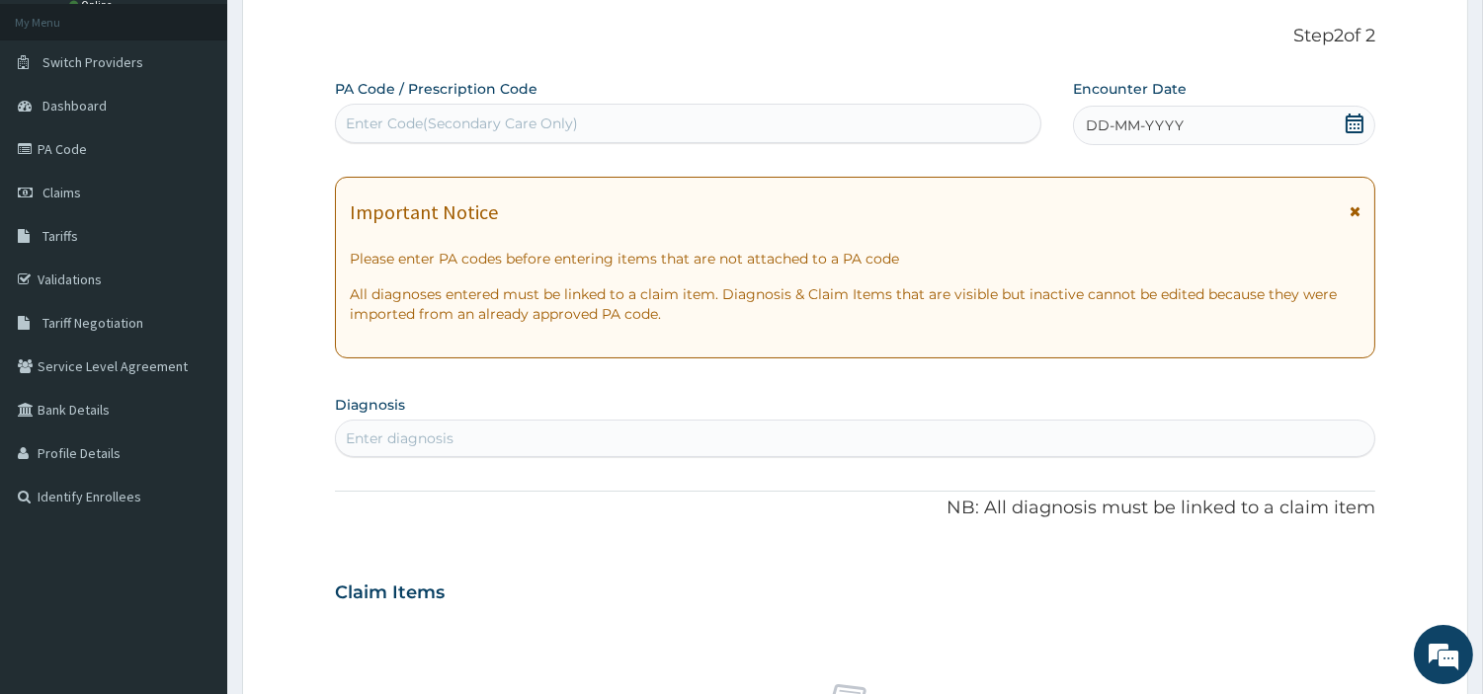
click at [794, 133] on div "Enter Code(Secondary Care Only)" at bounding box center [688, 124] width 704 height 32
paste input "PA/E3EE82"
type input "PA/E3EE82"
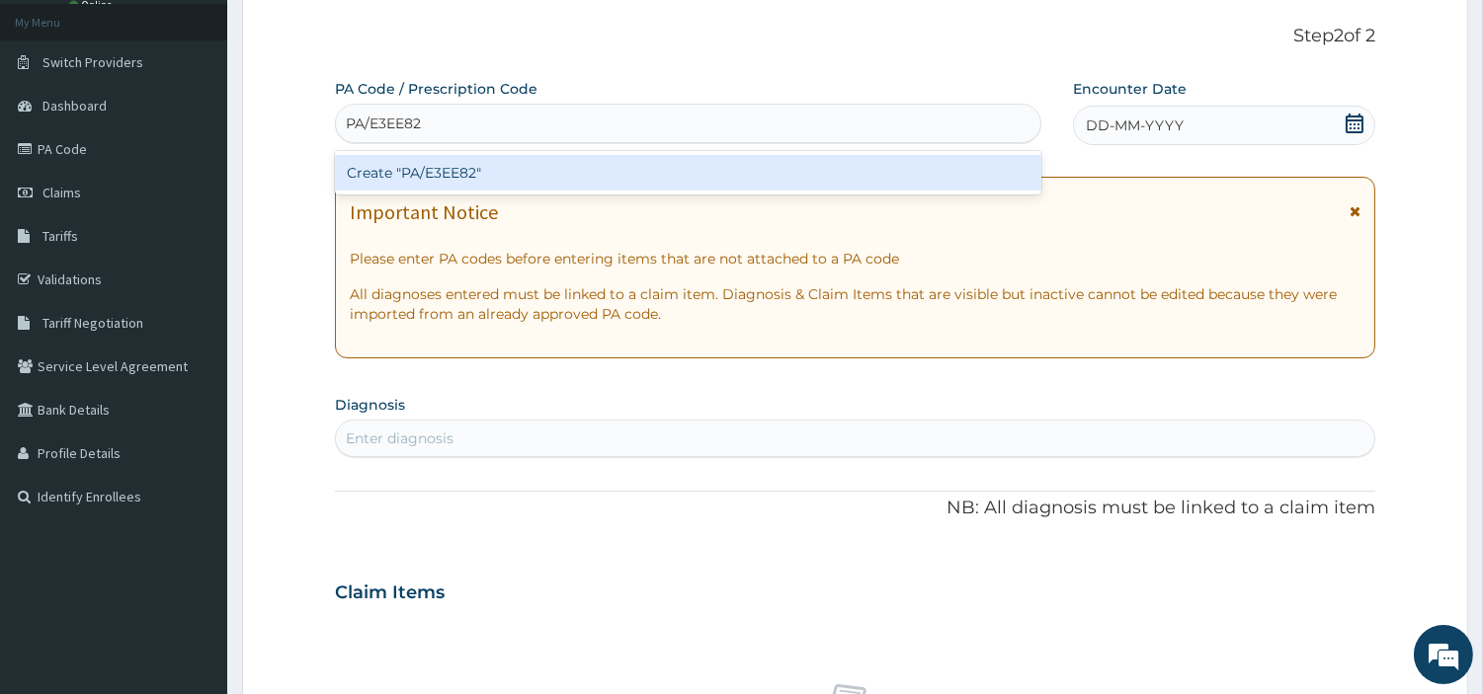
click at [876, 172] on div "Create "PA/E3EE82"" at bounding box center [688, 173] width 706 height 36
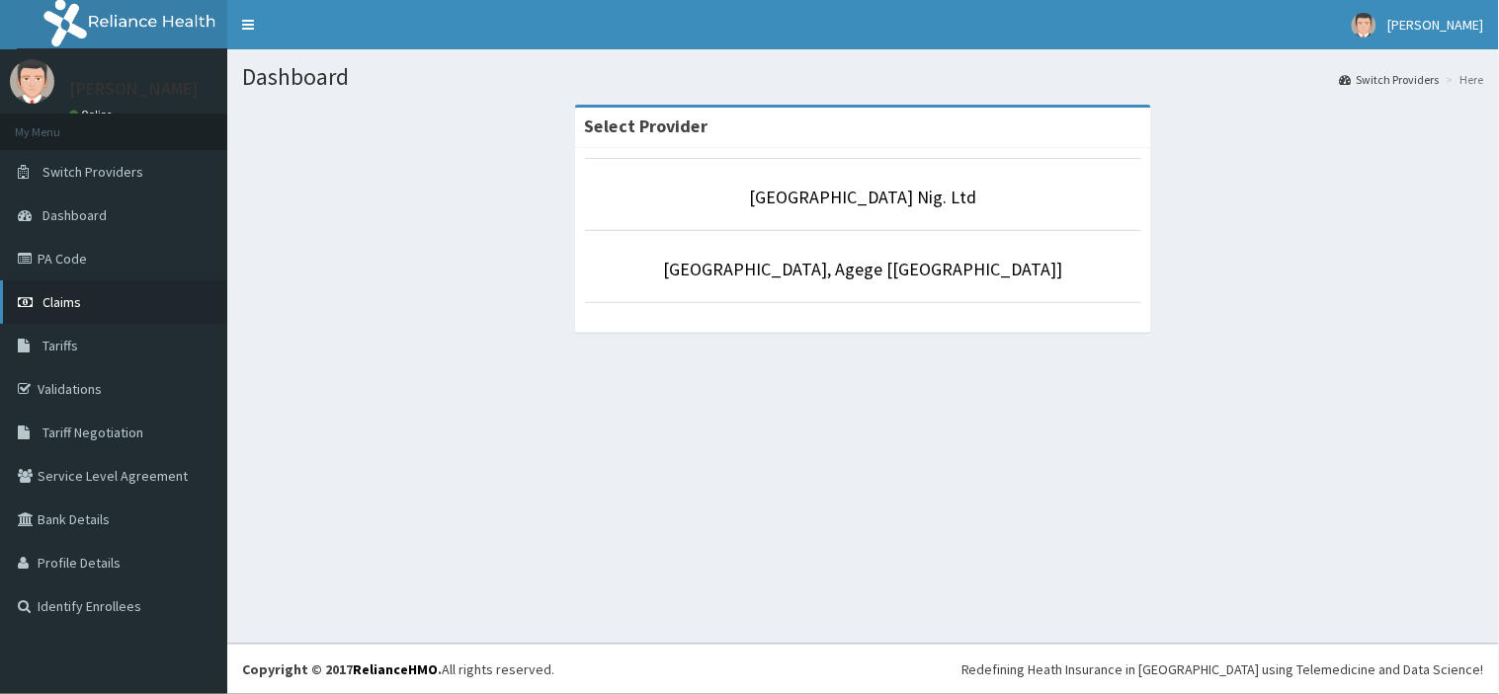
click at [62, 303] on span "Claims" at bounding box center [61, 302] width 39 height 18
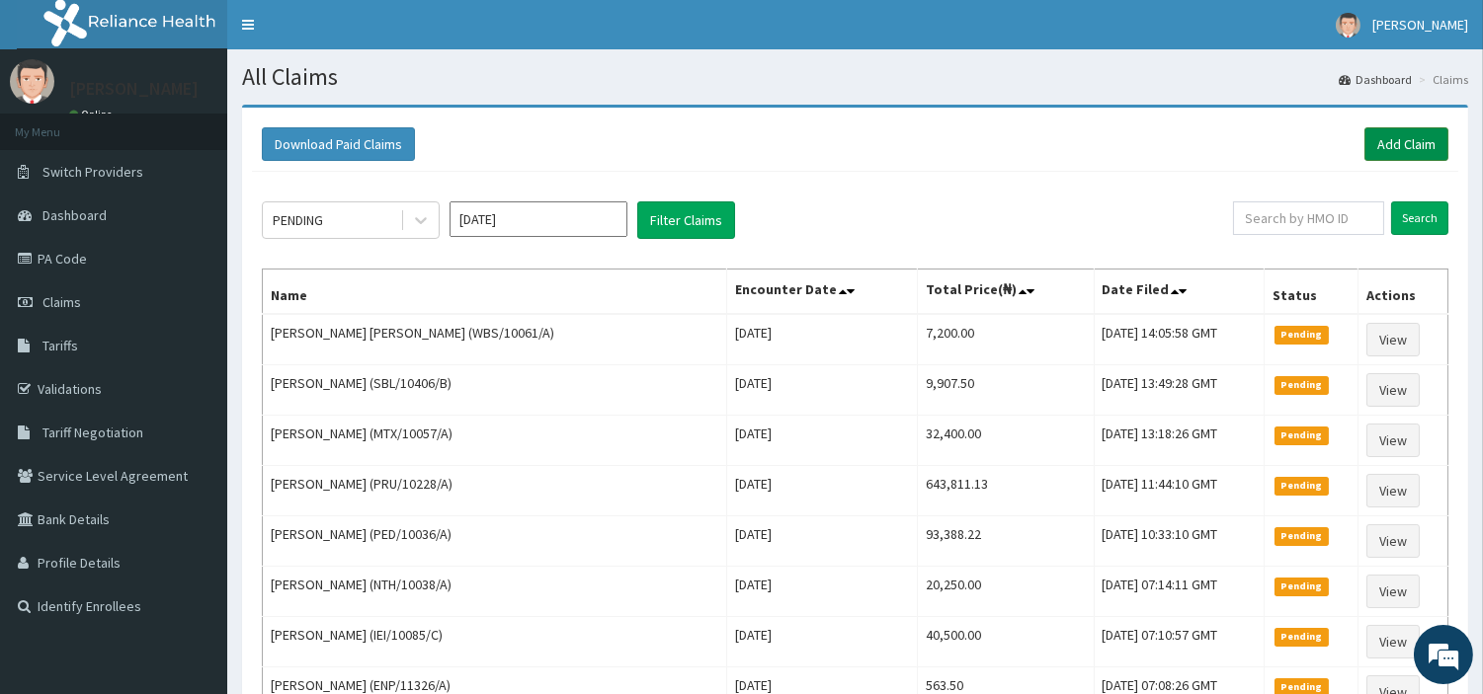
click at [1383, 154] on link "Add Claim" at bounding box center [1406, 144] width 84 height 34
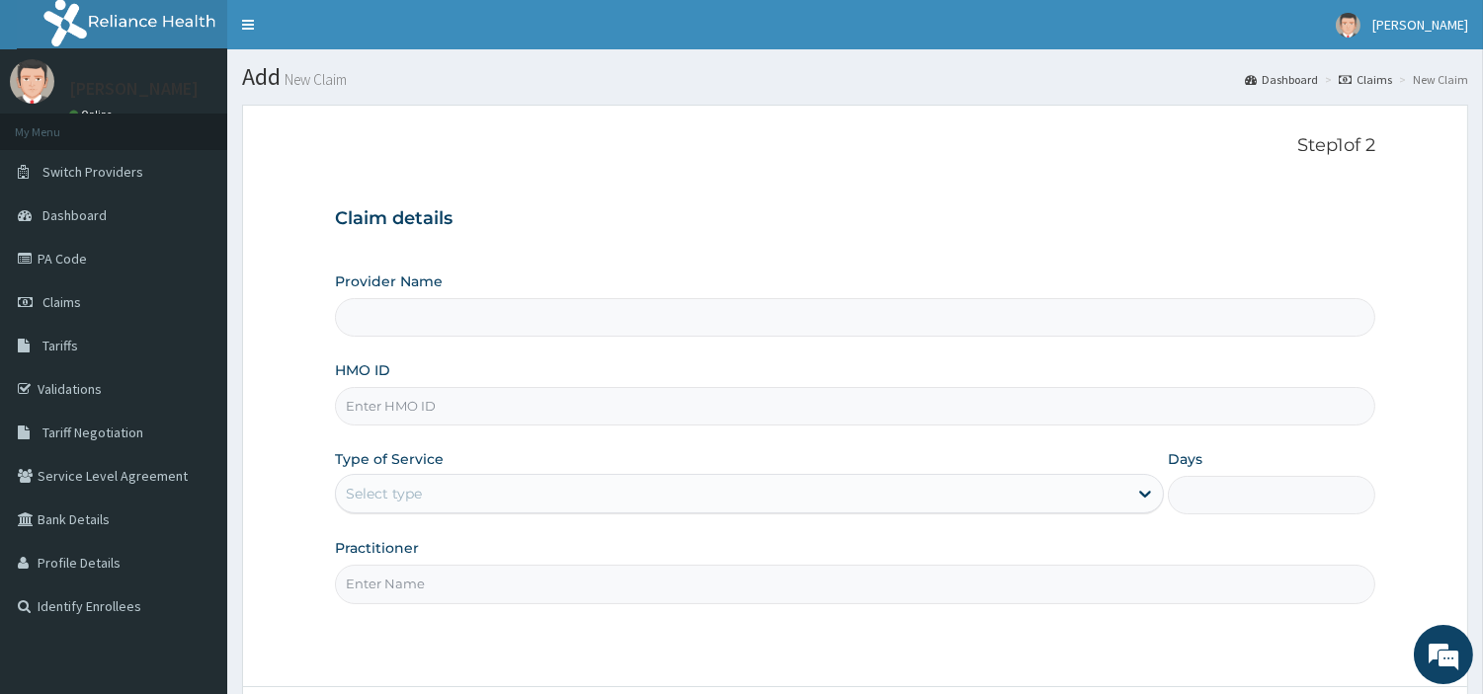
type input "[GEOGRAPHIC_DATA] Nig. Ltd"
click at [587, 417] on input "HMO ID" at bounding box center [855, 406] width 1040 height 39
paste input "UPS/10066/C"
type input "UPS/10066/C"
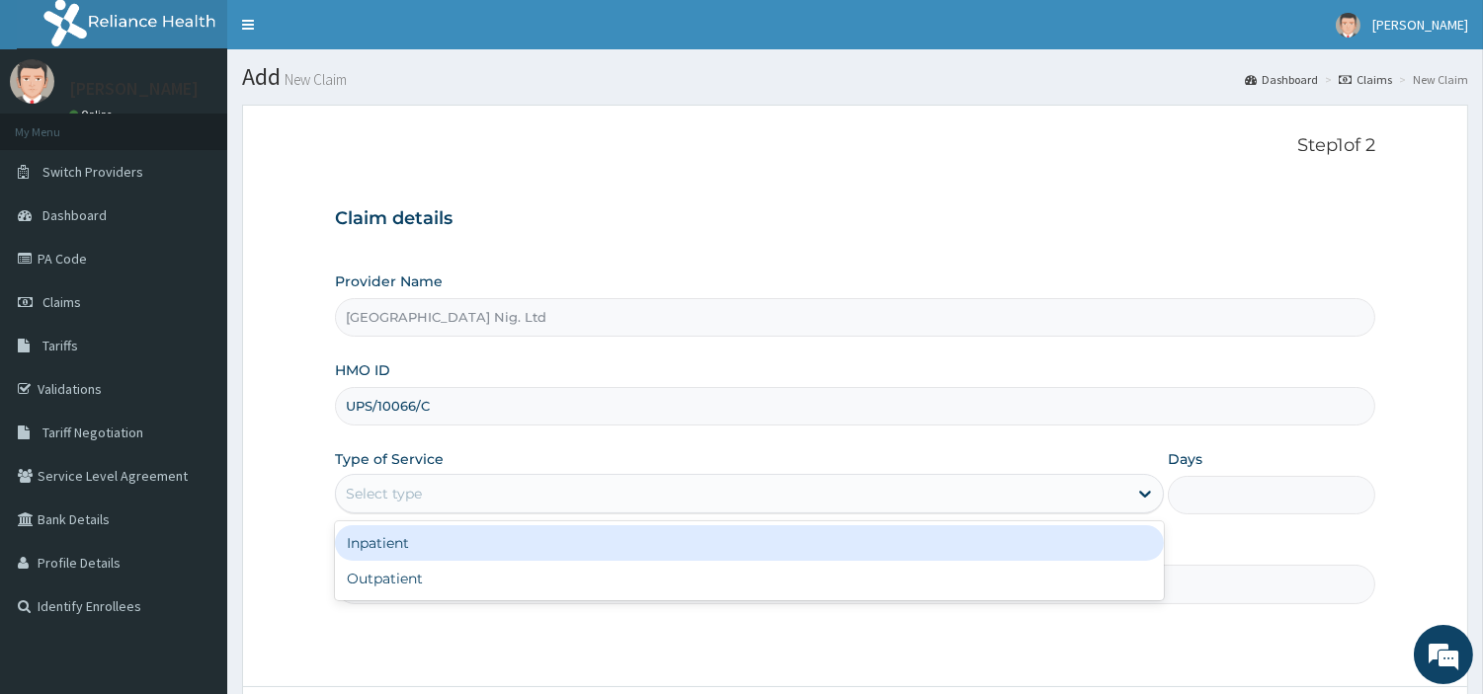
click at [490, 498] on div "Select type" at bounding box center [731, 494] width 791 height 32
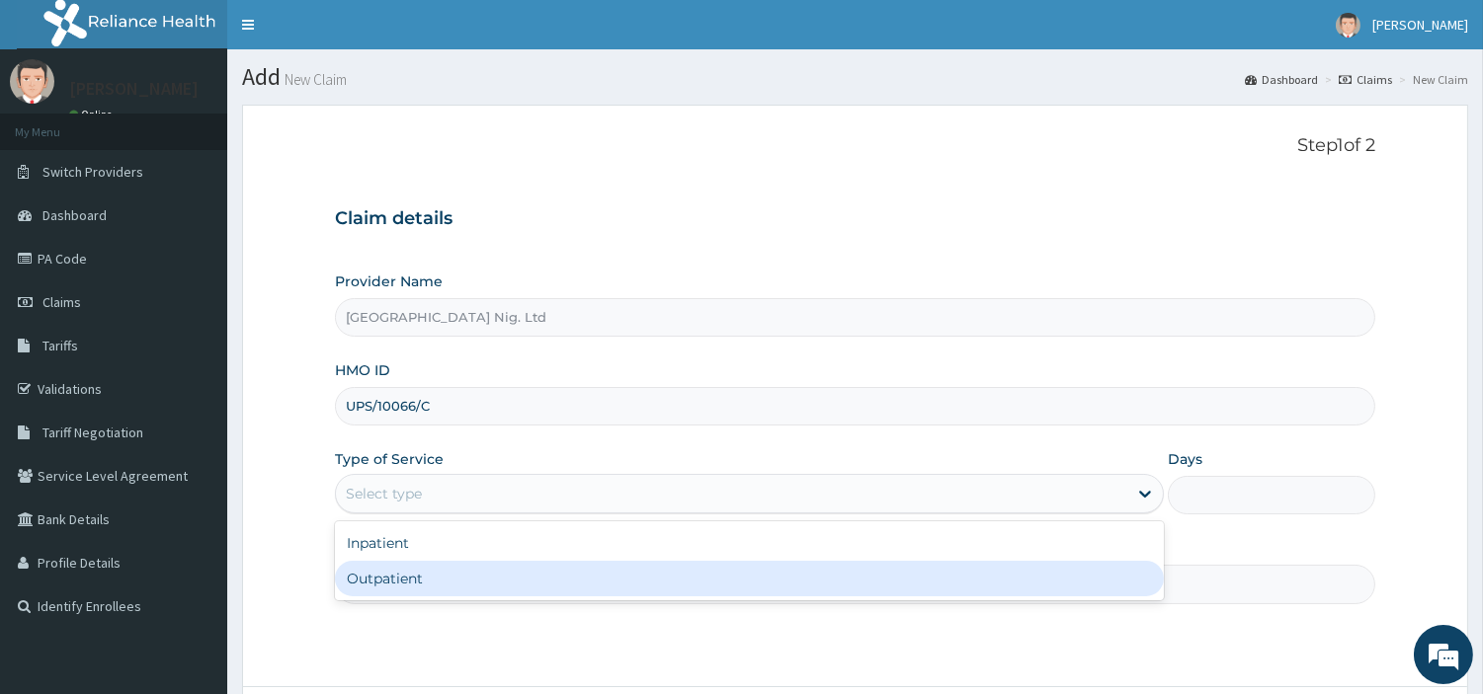
click at [475, 578] on div "Outpatient" at bounding box center [749, 579] width 829 height 36
type input "1"
click at [475, 578] on input "Practitioner" at bounding box center [855, 584] width 1040 height 39
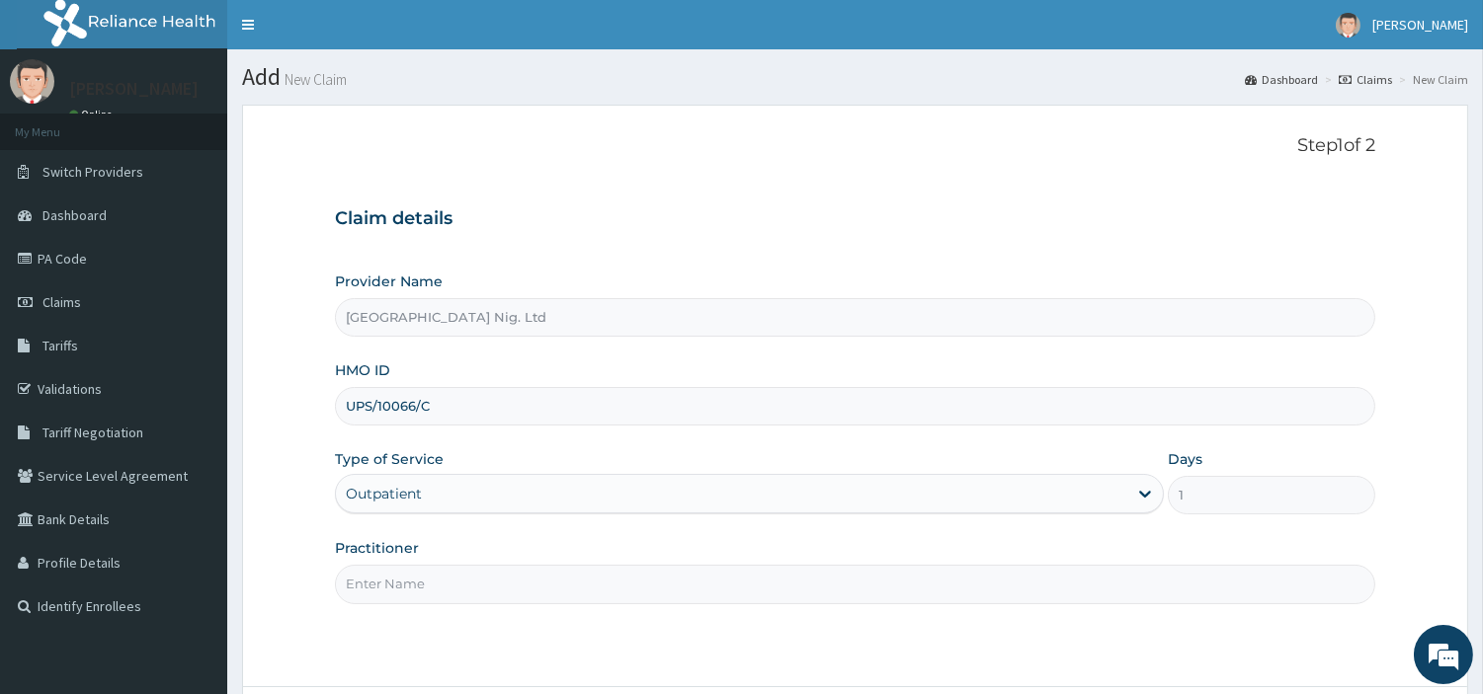
paste input "[PERSON_NAME]"
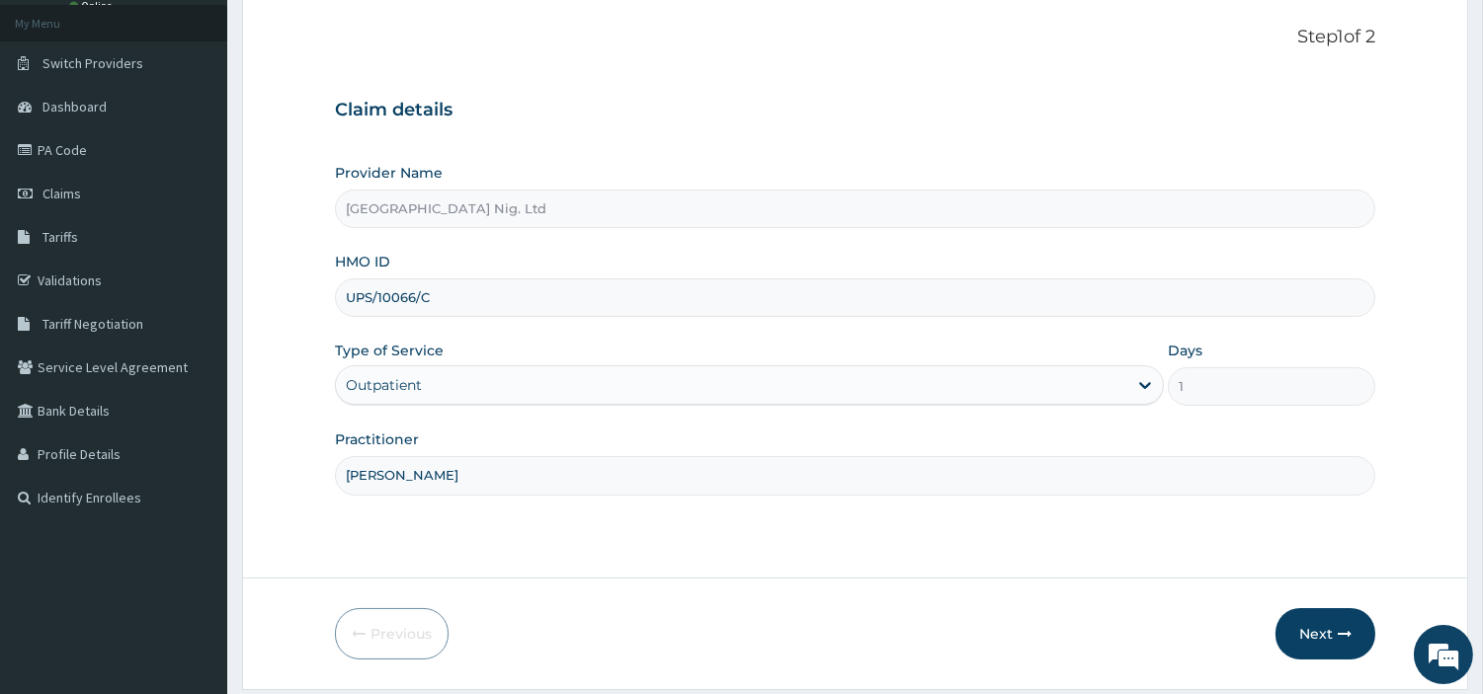
scroll to position [110, 0]
type input "[PERSON_NAME]"
click at [1317, 637] on button "Next" at bounding box center [1325, 633] width 100 height 51
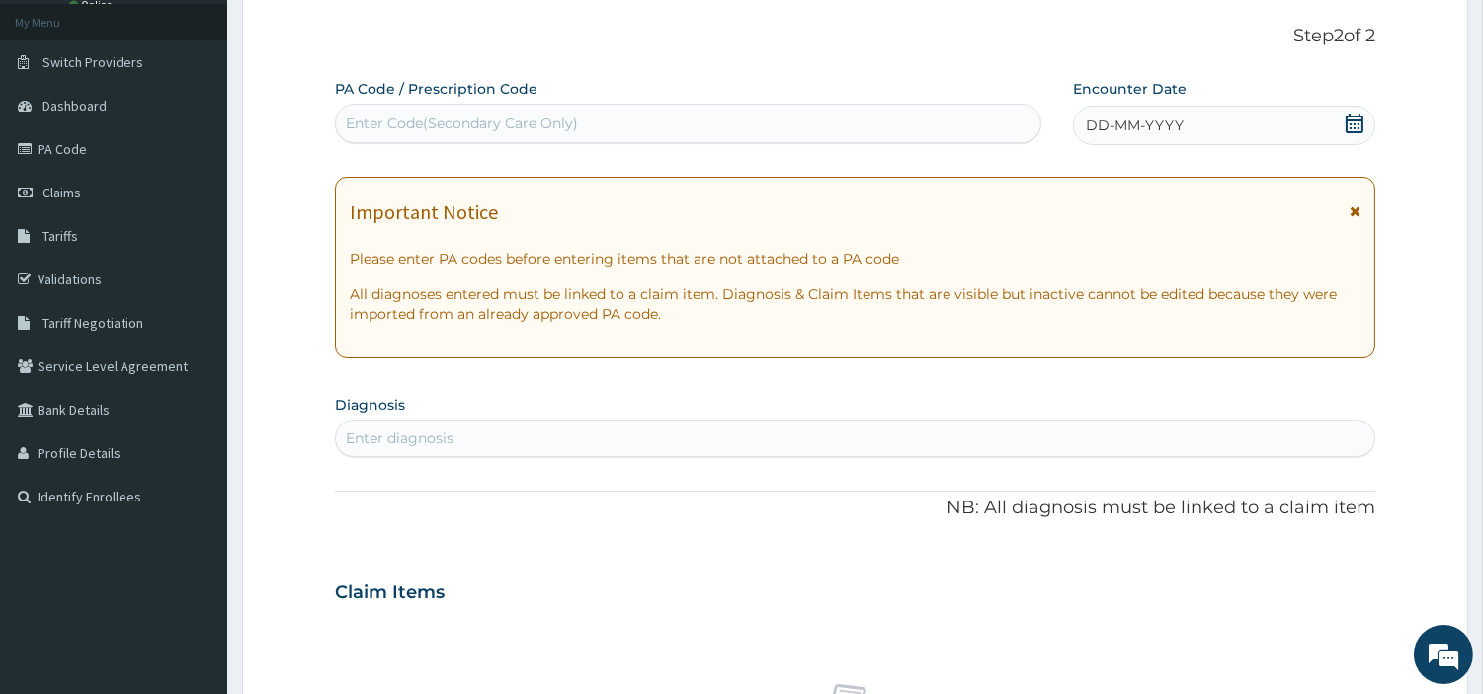
click at [680, 129] on div "Enter Code(Secondary Care Only)" at bounding box center [688, 124] width 704 height 32
paste input "PA/E3EE82"
type input "PA/E3EE82"
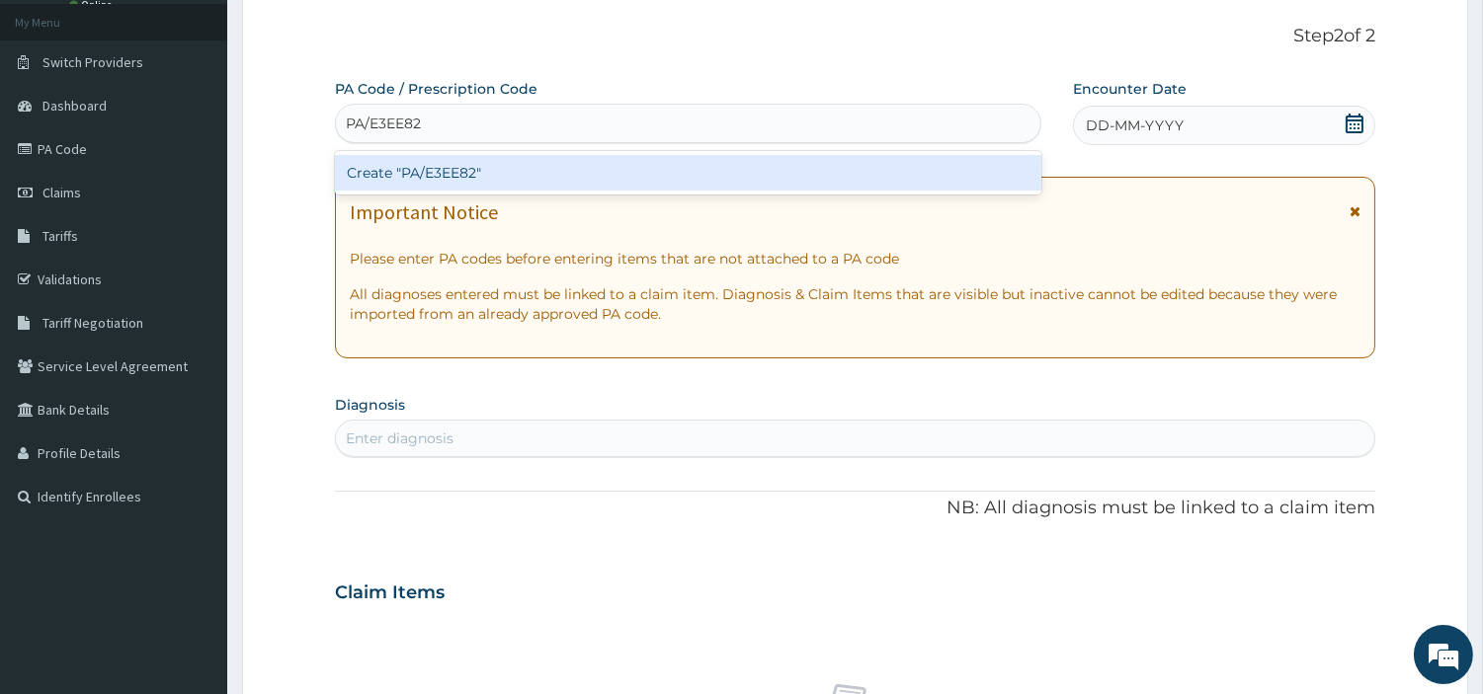
click at [854, 173] on div "Create "PA/E3EE82"" at bounding box center [688, 173] width 706 height 36
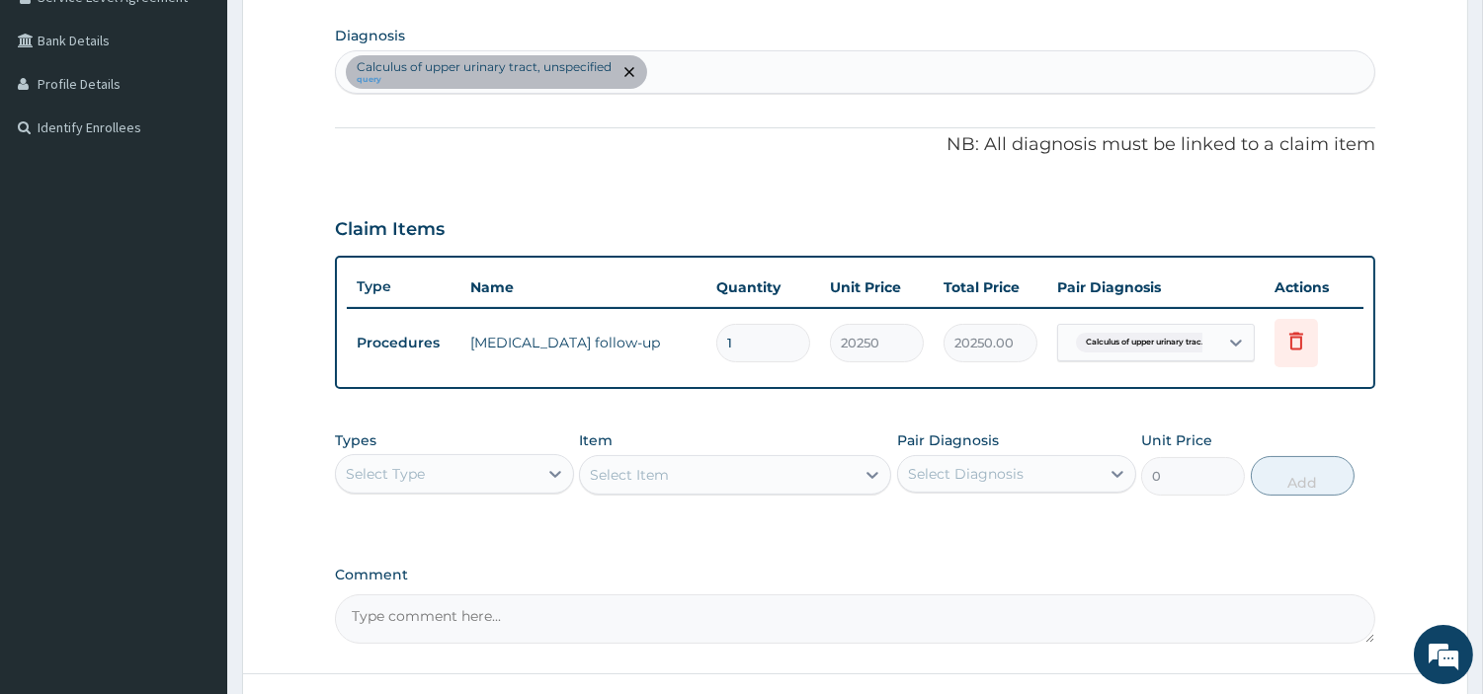
scroll to position [525, 0]
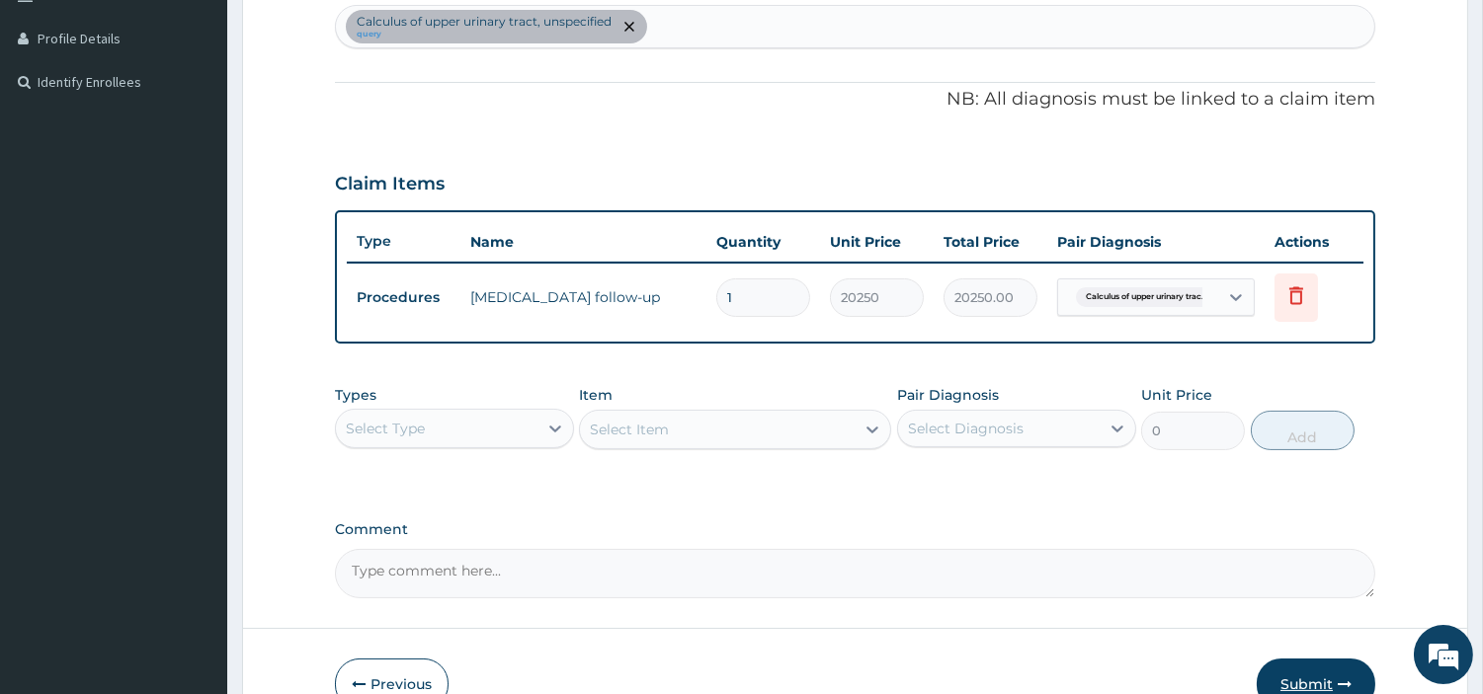
click at [1300, 682] on button "Submit" at bounding box center [1316, 684] width 119 height 51
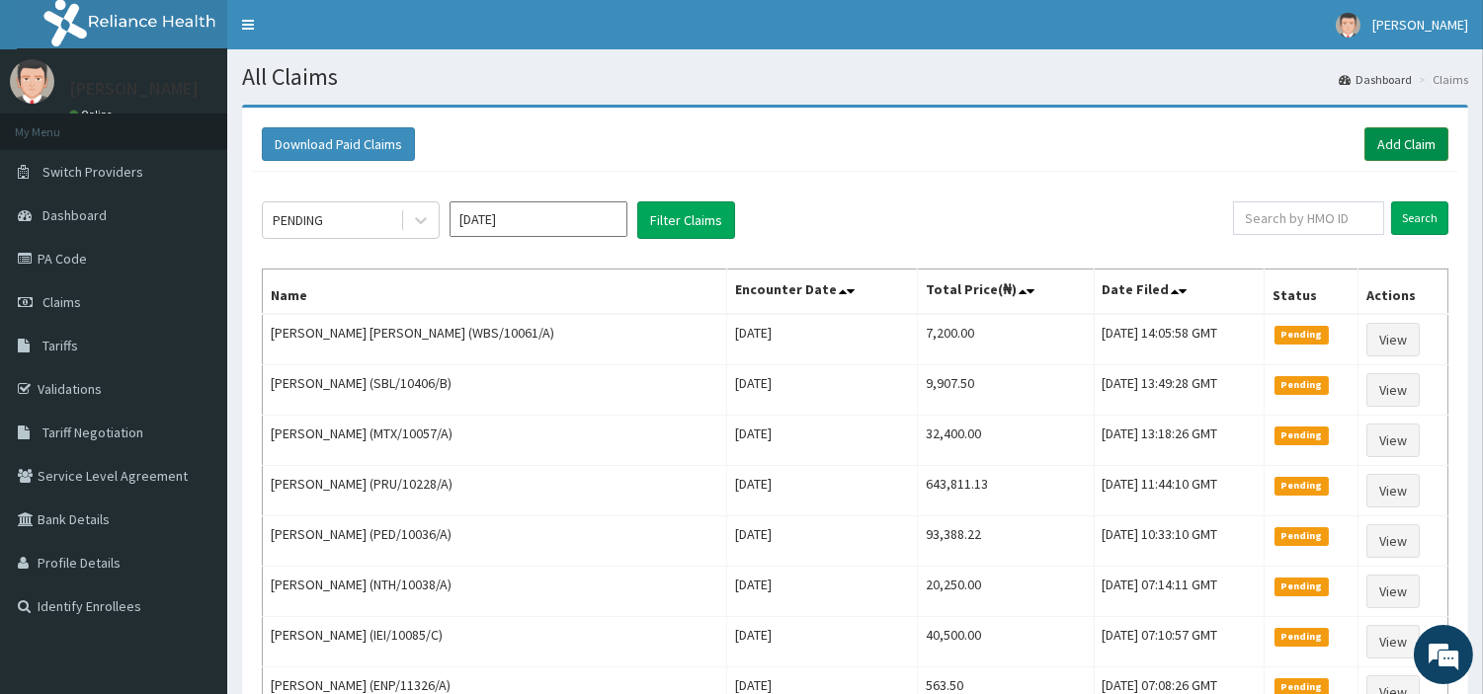
click at [1374, 146] on link "Add Claim" at bounding box center [1406, 144] width 84 height 34
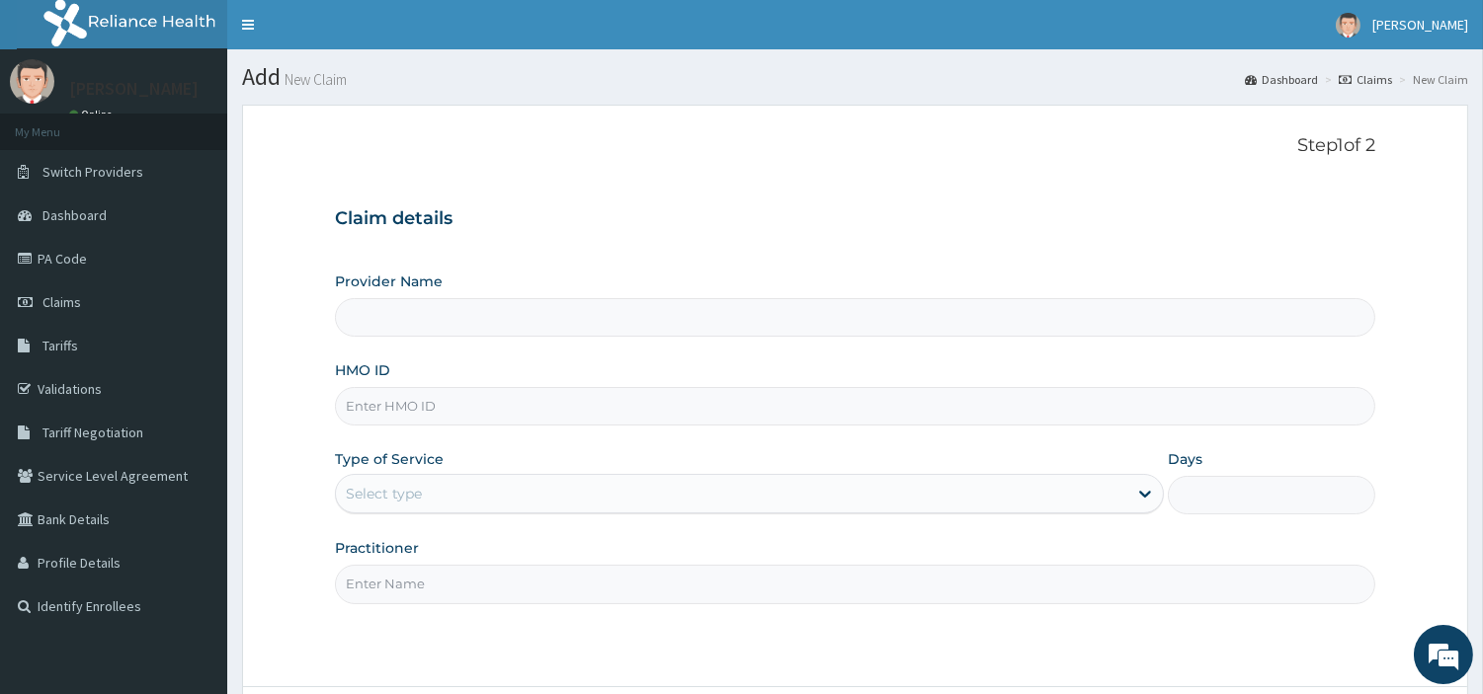
type input "[GEOGRAPHIC_DATA] Nig. Ltd"
click at [506, 412] on input "HMO ID" at bounding box center [855, 406] width 1040 height 39
paste input "JEE/10049/A"
type input "JEE/10049/A"
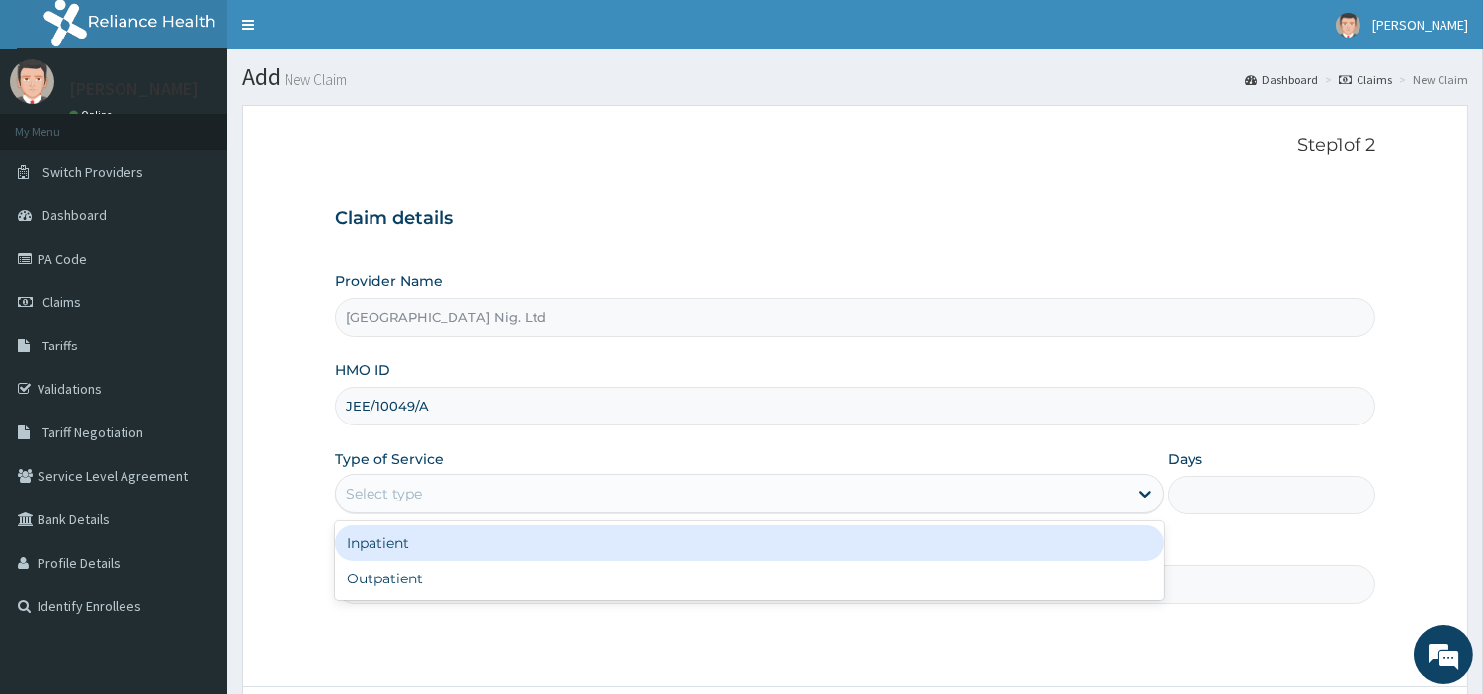
click at [525, 502] on div "Select type" at bounding box center [731, 494] width 791 height 32
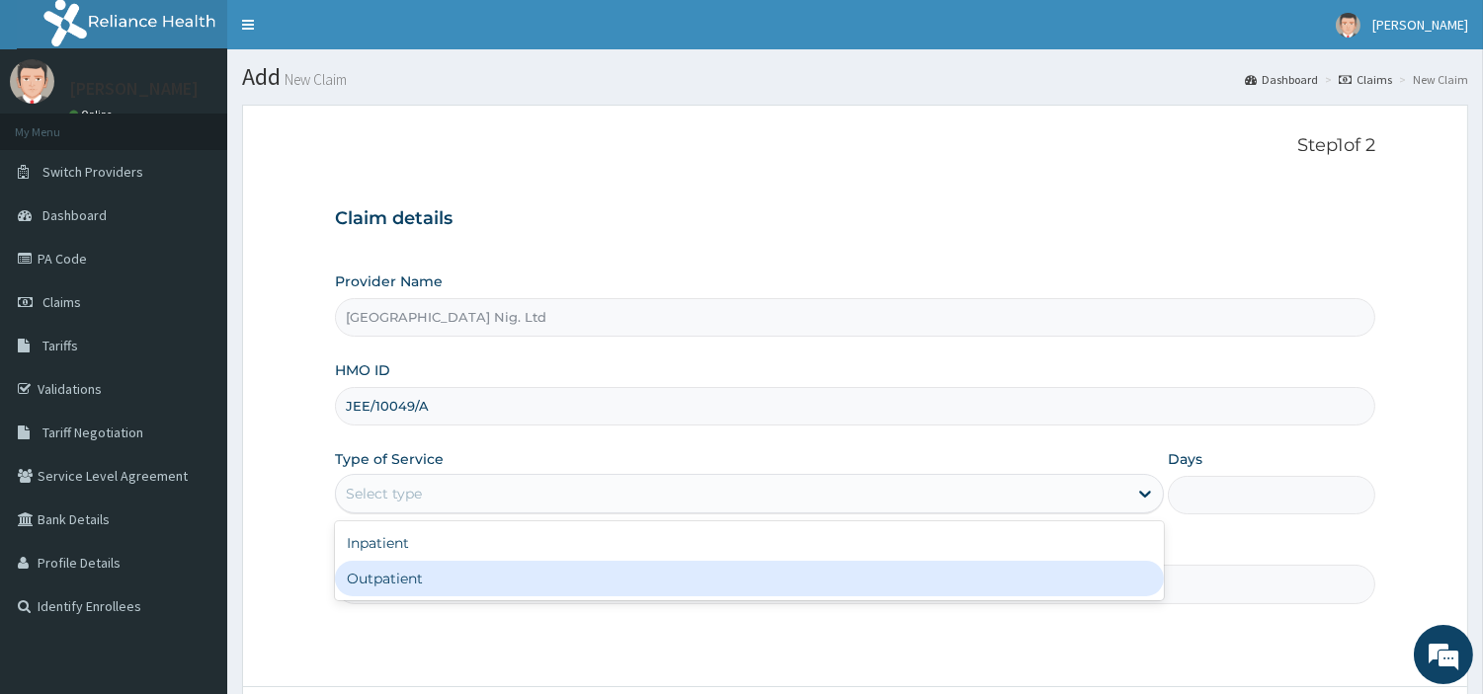
click at [505, 586] on div "Outpatient" at bounding box center [749, 579] width 829 height 36
type input "1"
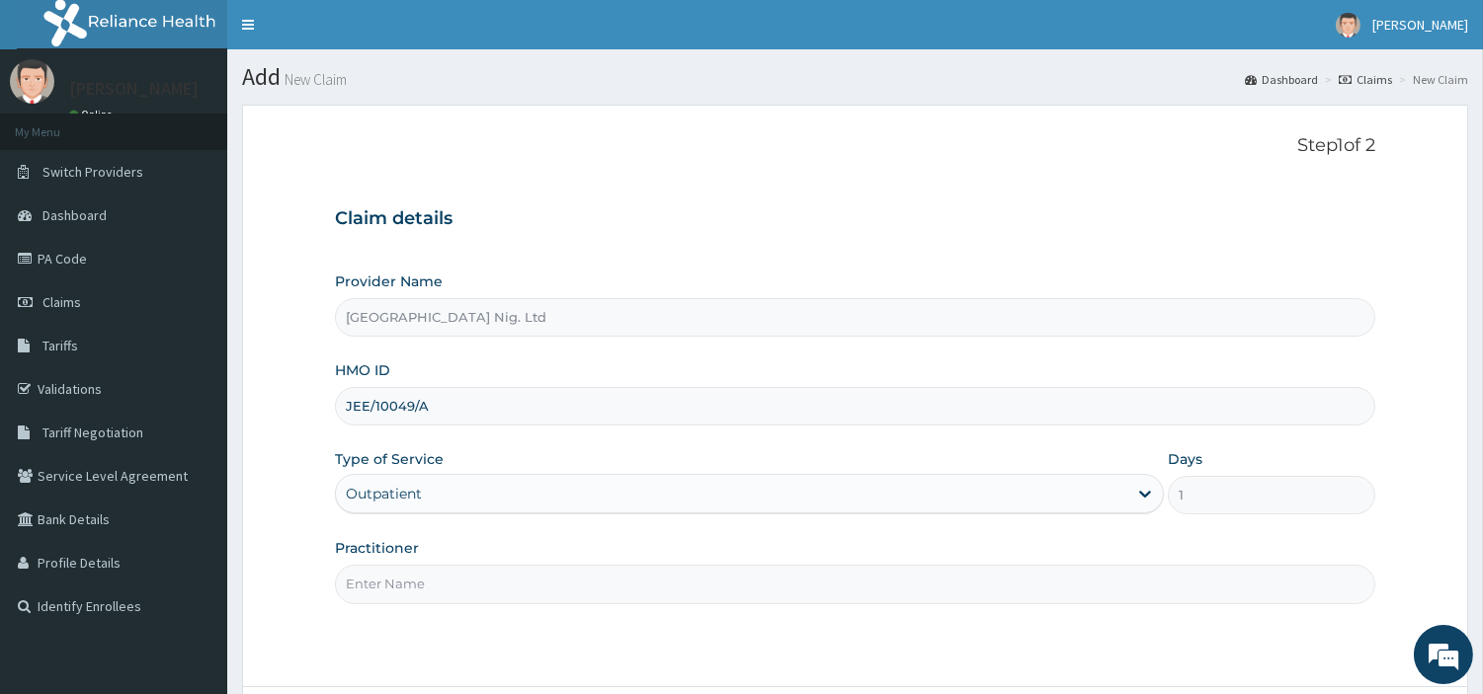
click at [505, 586] on input "Practitioner" at bounding box center [855, 584] width 1040 height 39
paste input "[PERSON_NAME]"
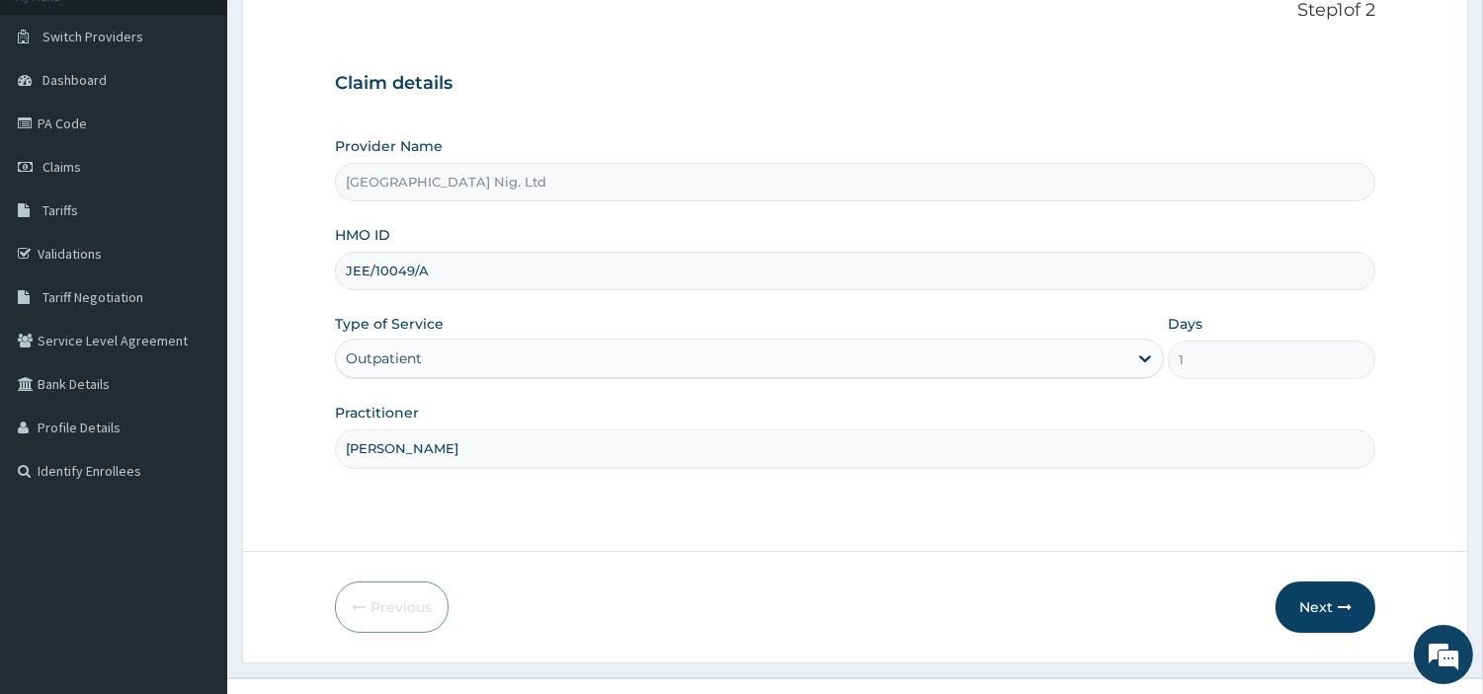
scroll to position [170, 0]
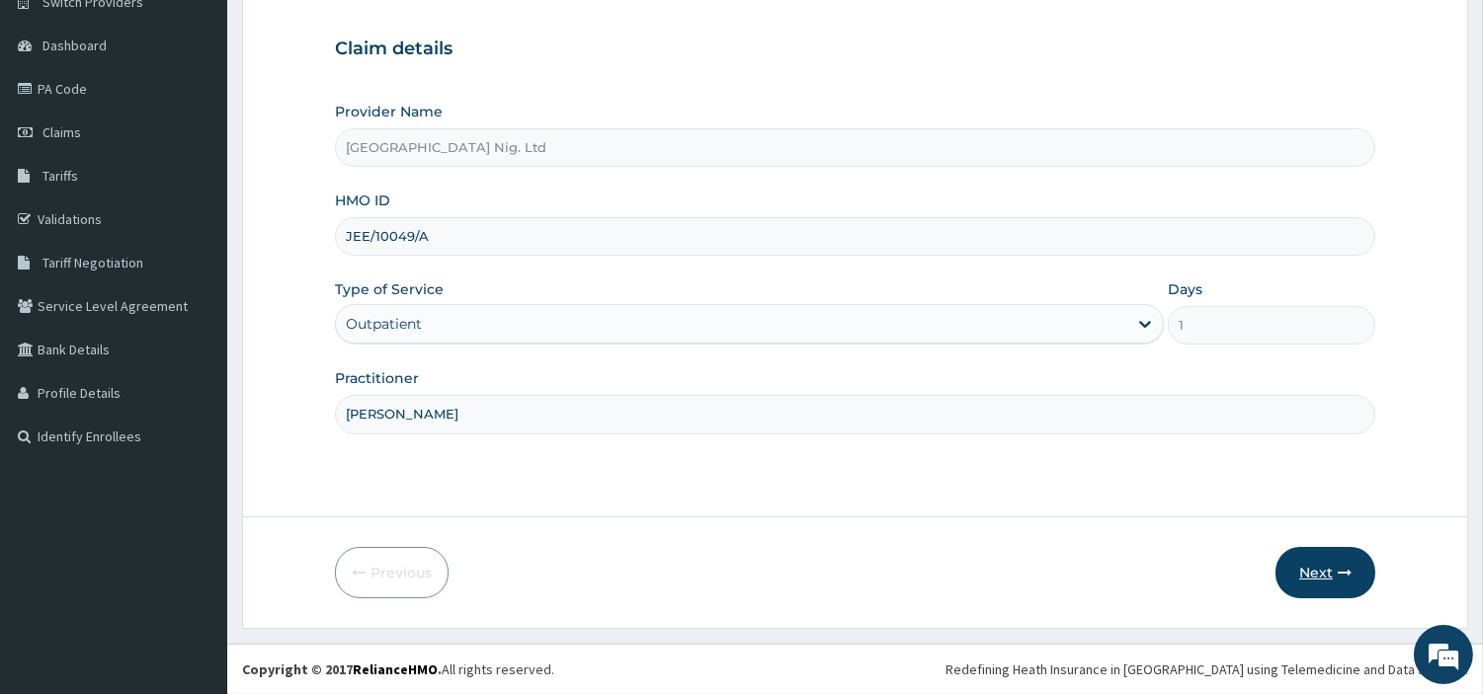
type input "[PERSON_NAME]"
click at [1308, 576] on button "Next" at bounding box center [1325, 572] width 100 height 51
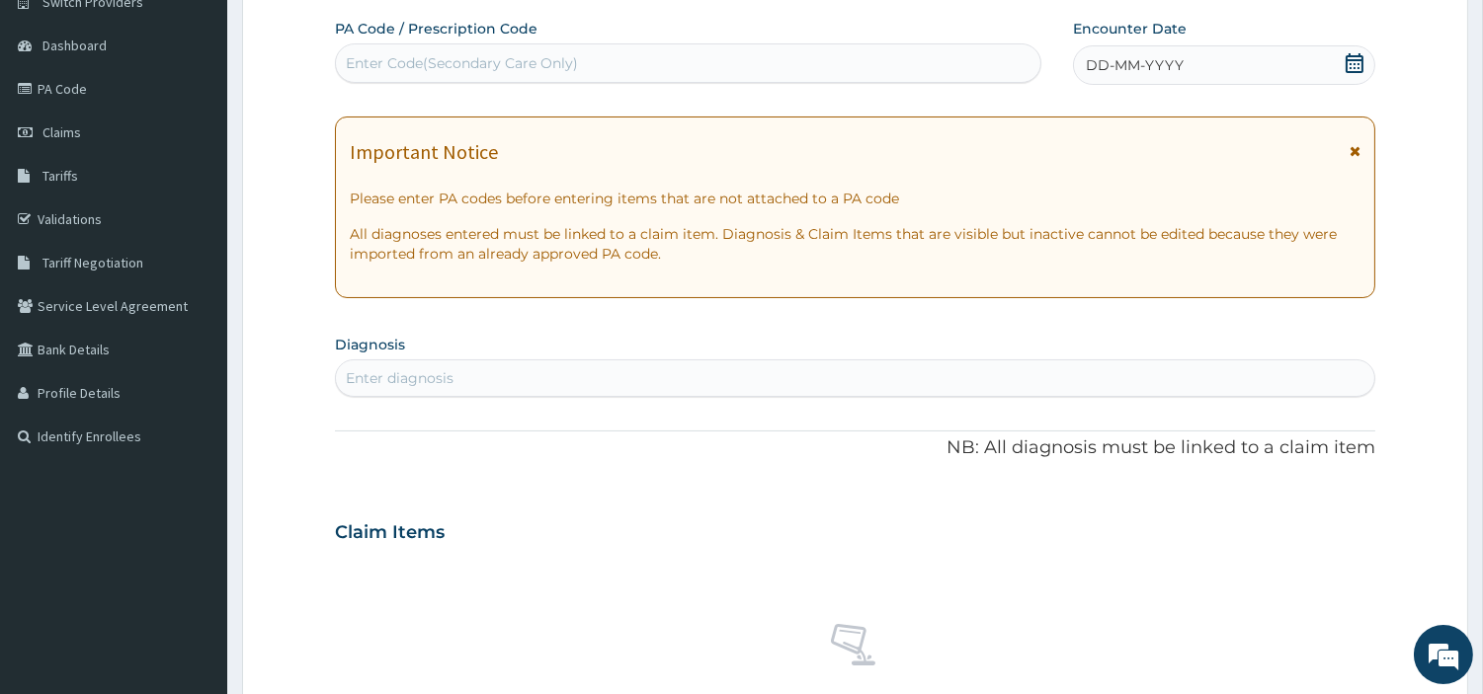
click at [698, 62] on div "Enter Code(Secondary Care Only)" at bounding box center [688, 63] width 704 height 32
paste input "PA/15908E"
type input "PA/15908E"
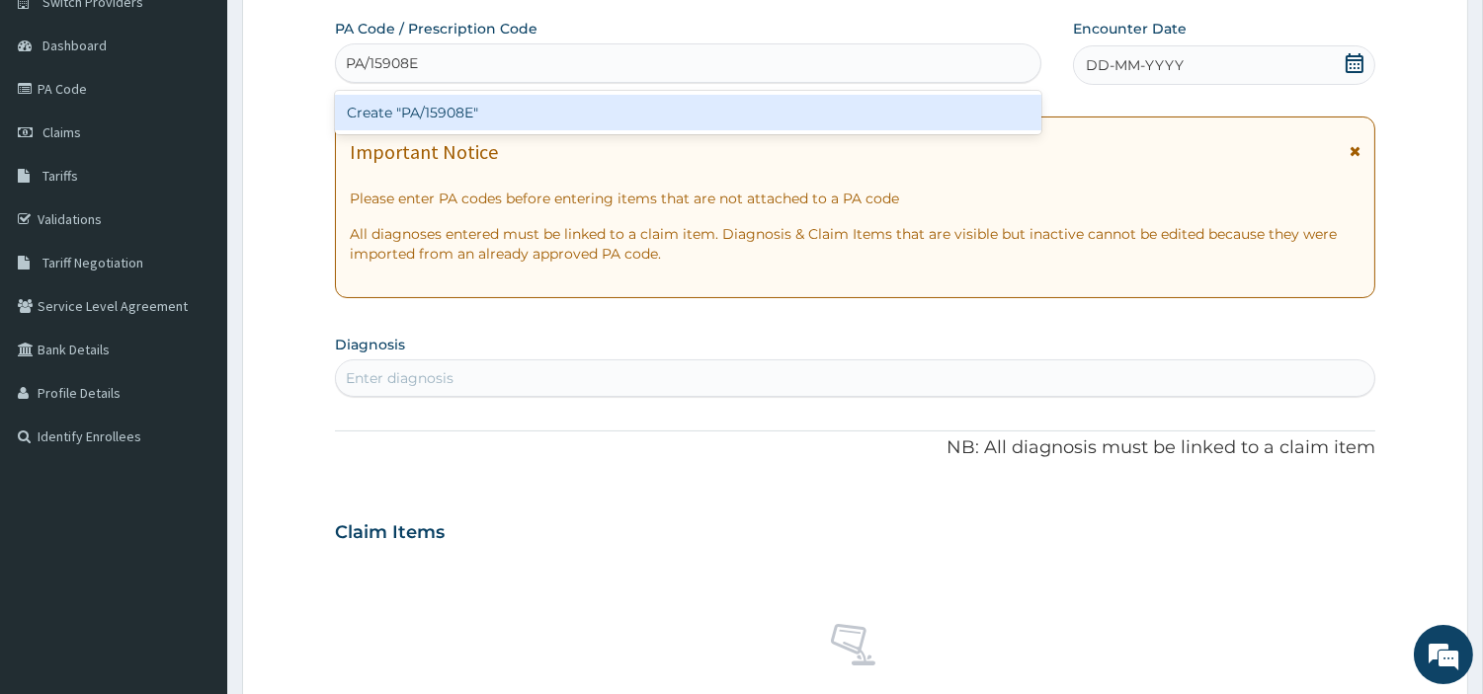
click at [764, 117] on div "Create "PA/15908E"" at bounding box center [688, 113] width 706 height 36
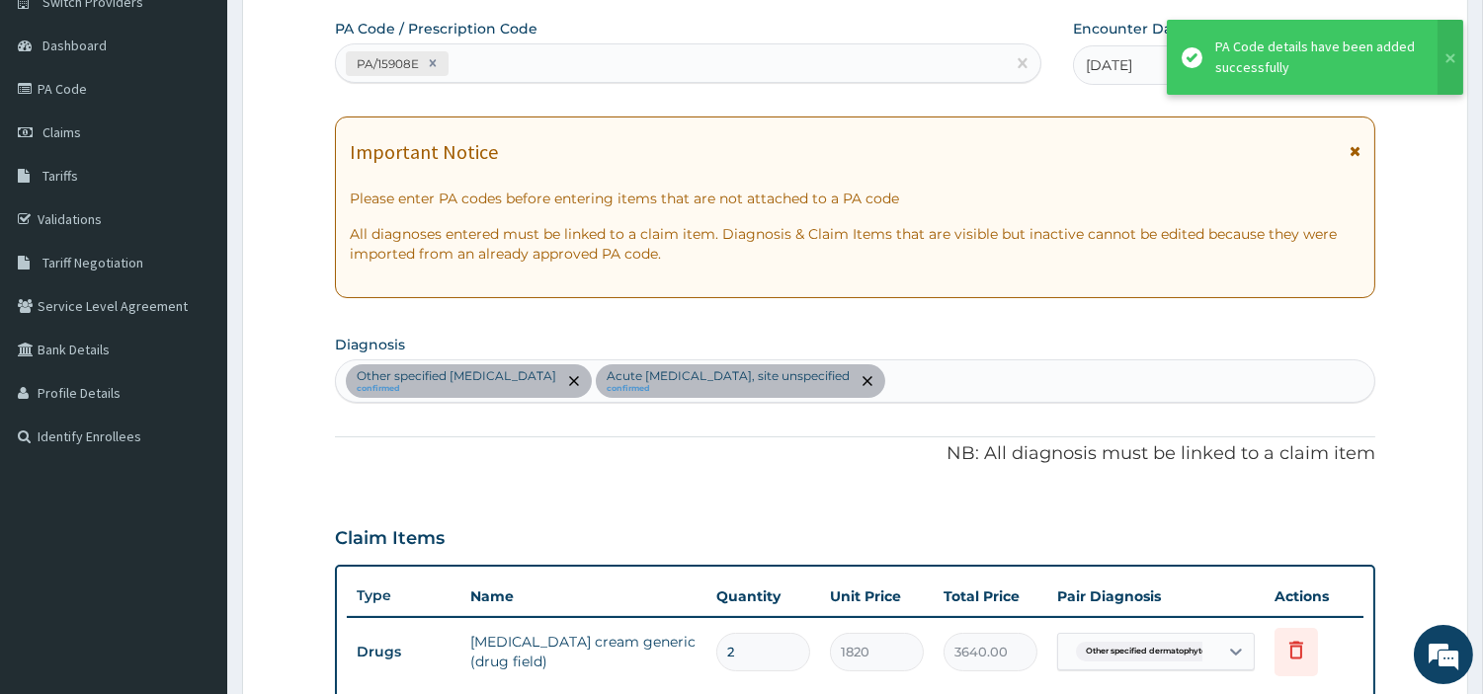
scroll to position [541, 0]
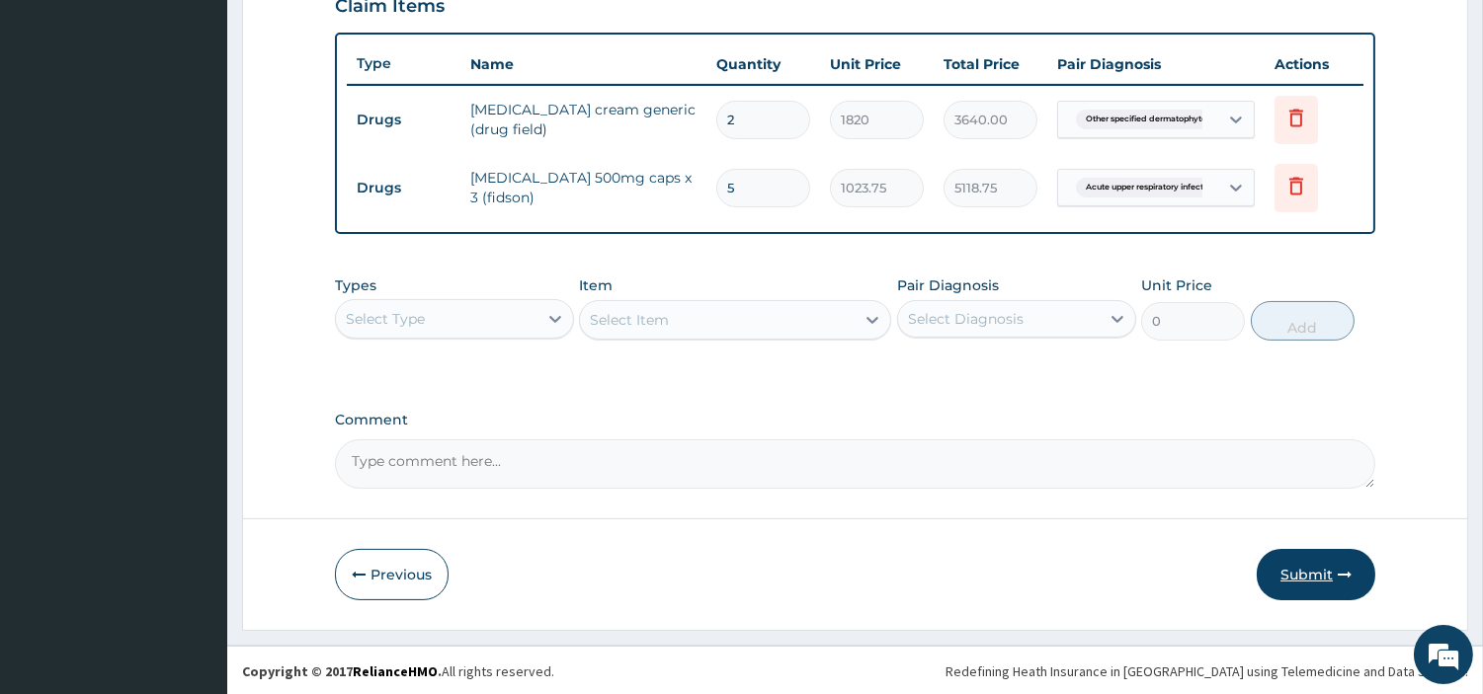
click at [1294, 577] on button "Submit" at bounding box center [1316, 574] width 119 height 51
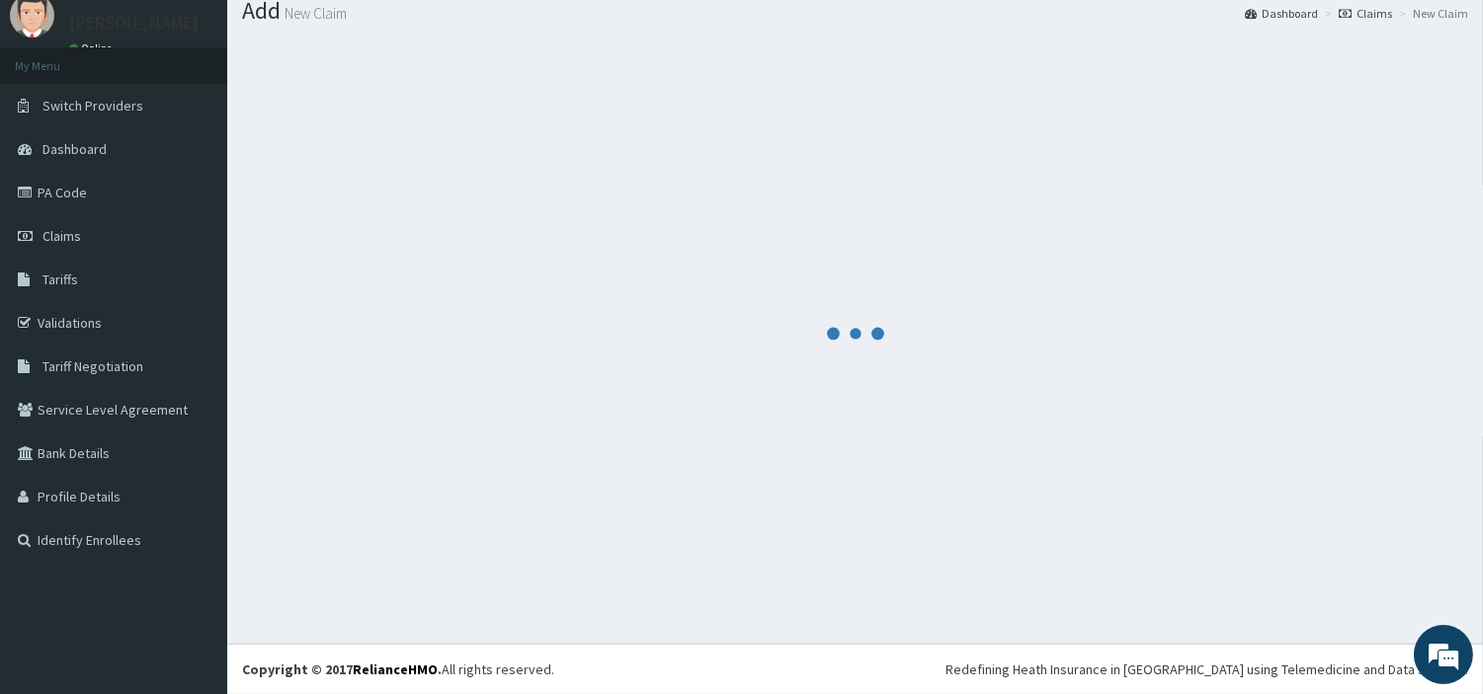
scroll to position [65, 0]
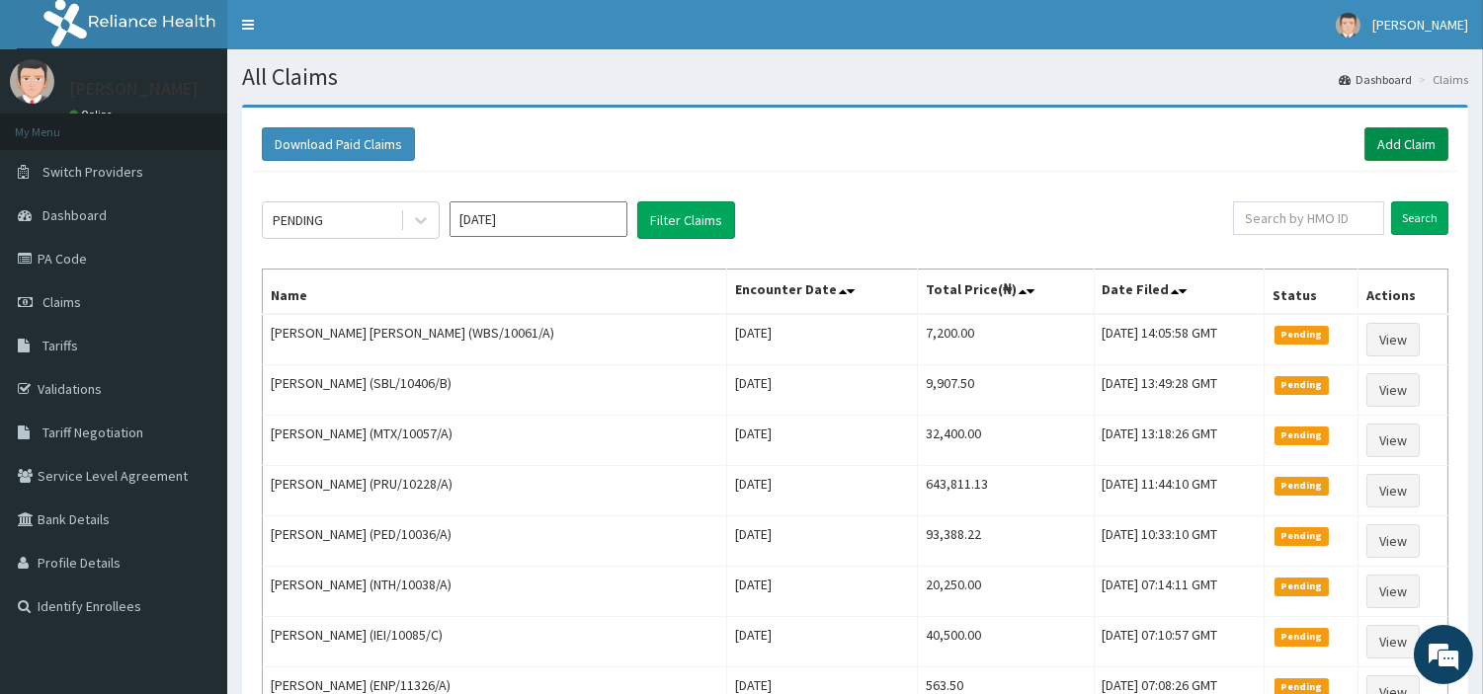
click at [1438, 132] on link "Add Claim" at bounding box center [1406, 144] width 84 height 34
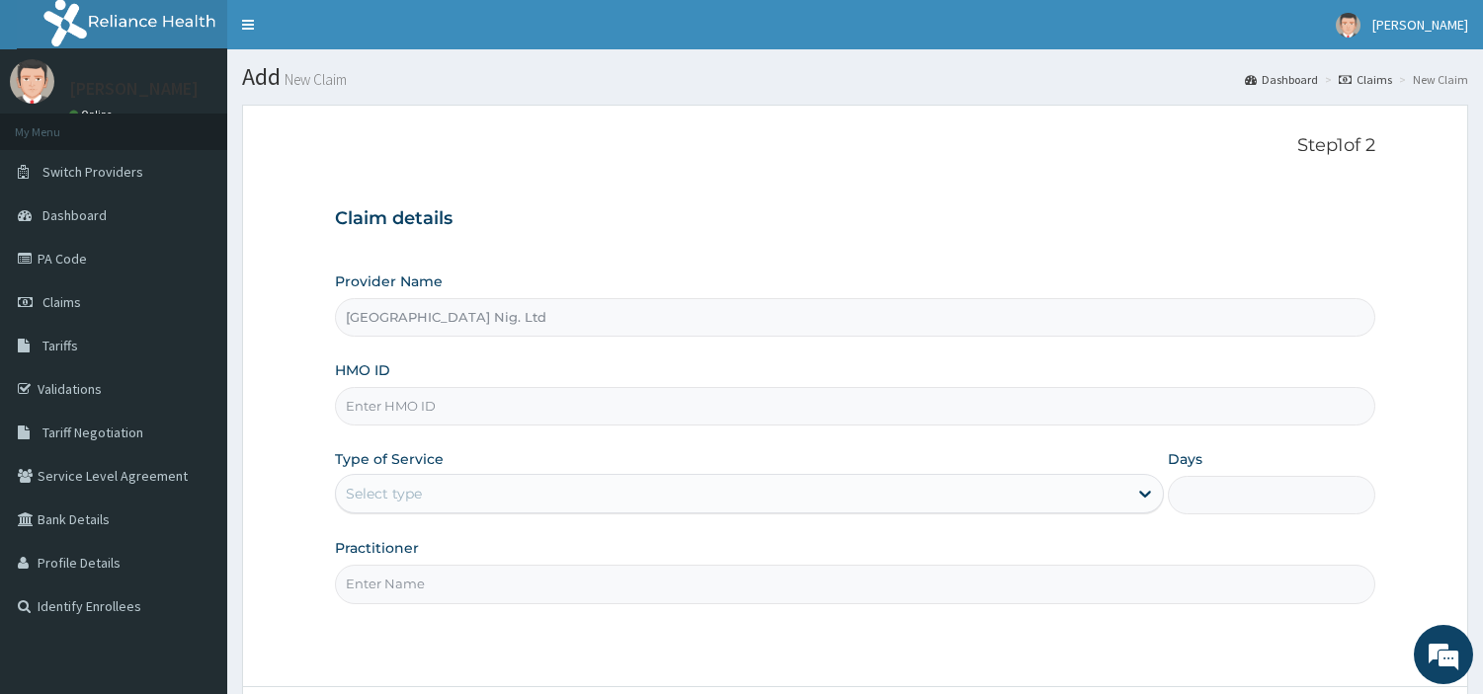
type input "[GEOGRAPHIC_DATA] Nig. Ltd"
click at [549, 416] on input "HMO ID" at bounding box center [855, 406] width 1040 height 39
paste input "AVL/10161/A"
type input "AVL/10161/A"
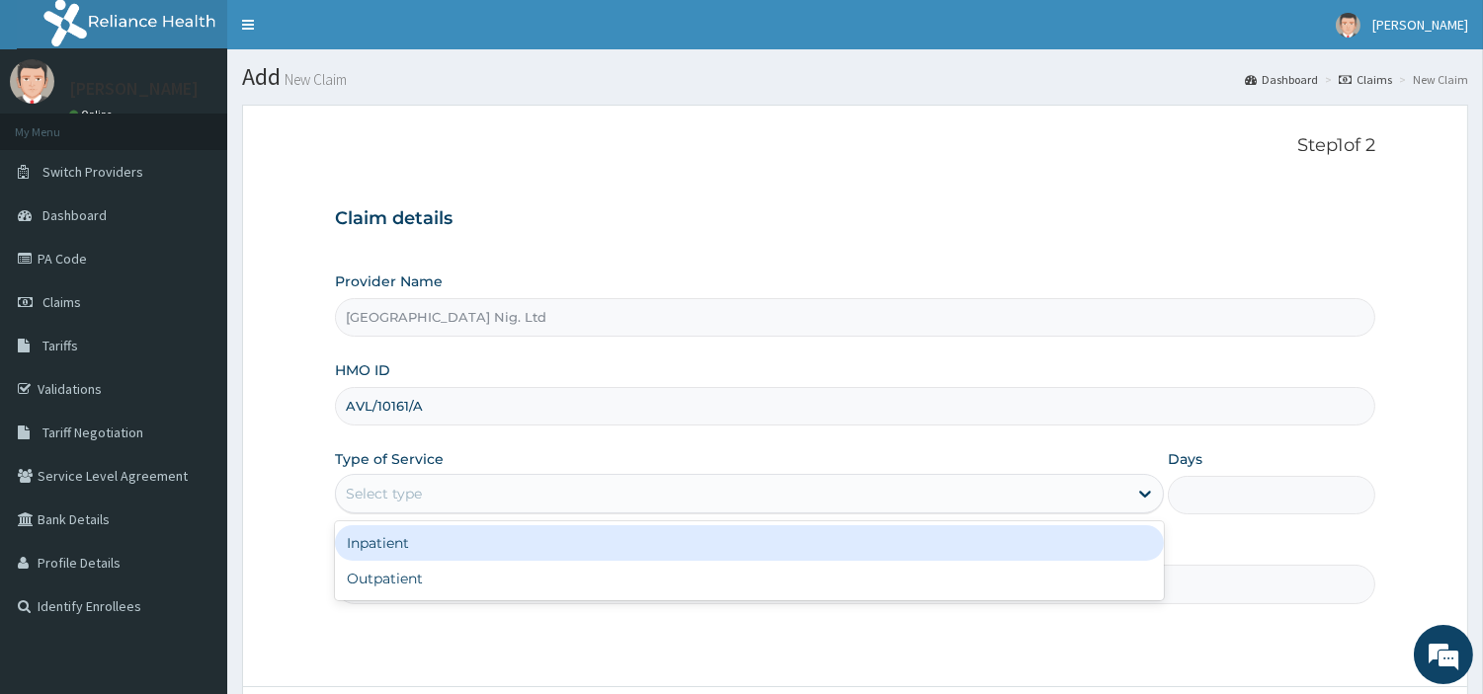
drag, startPoint x: 600, startPoint y: 484, endPoint x: 610, endPoint y: 515, distance: 32.2
click at [603, 491] on div "Select type" at bounding box center [731, 494] width 791 height 32
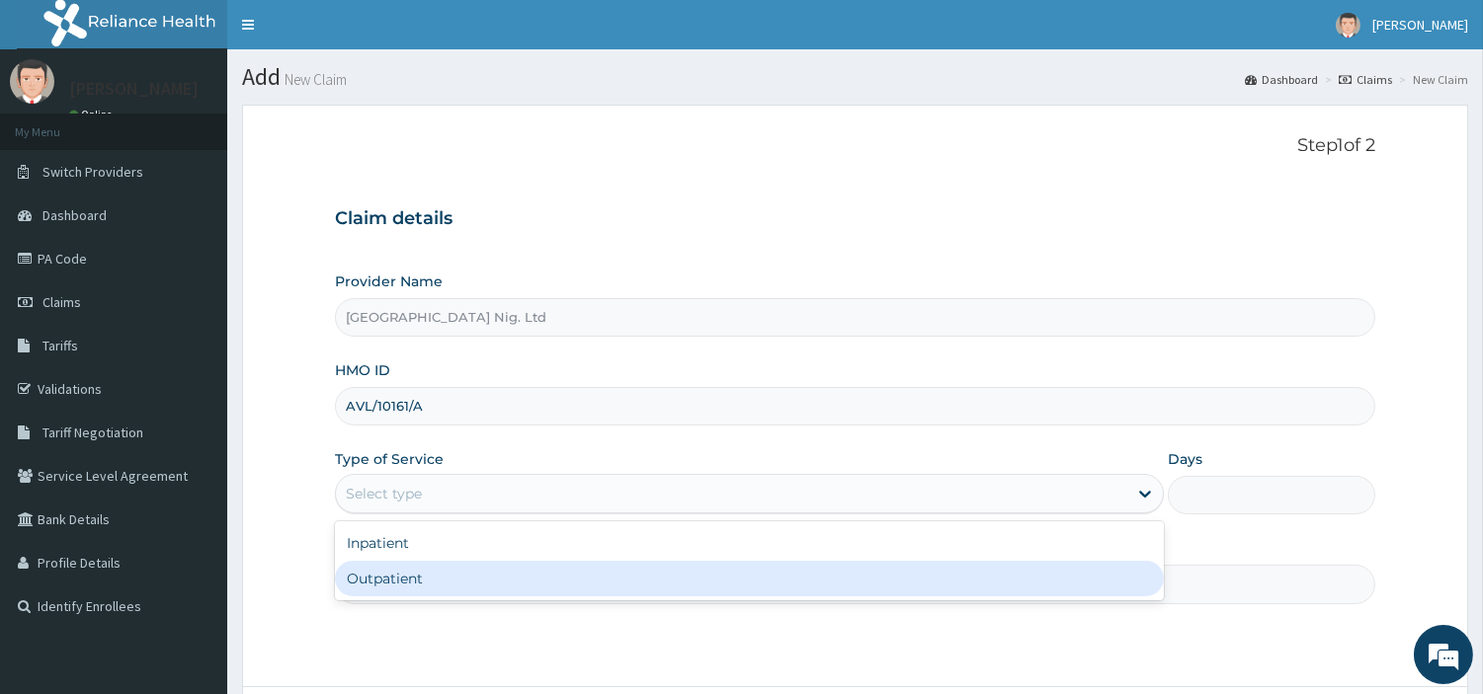
click at [615, 561] on div "Outpatient" at bounding box center [749, 579] width 829 height 36
type input "1"
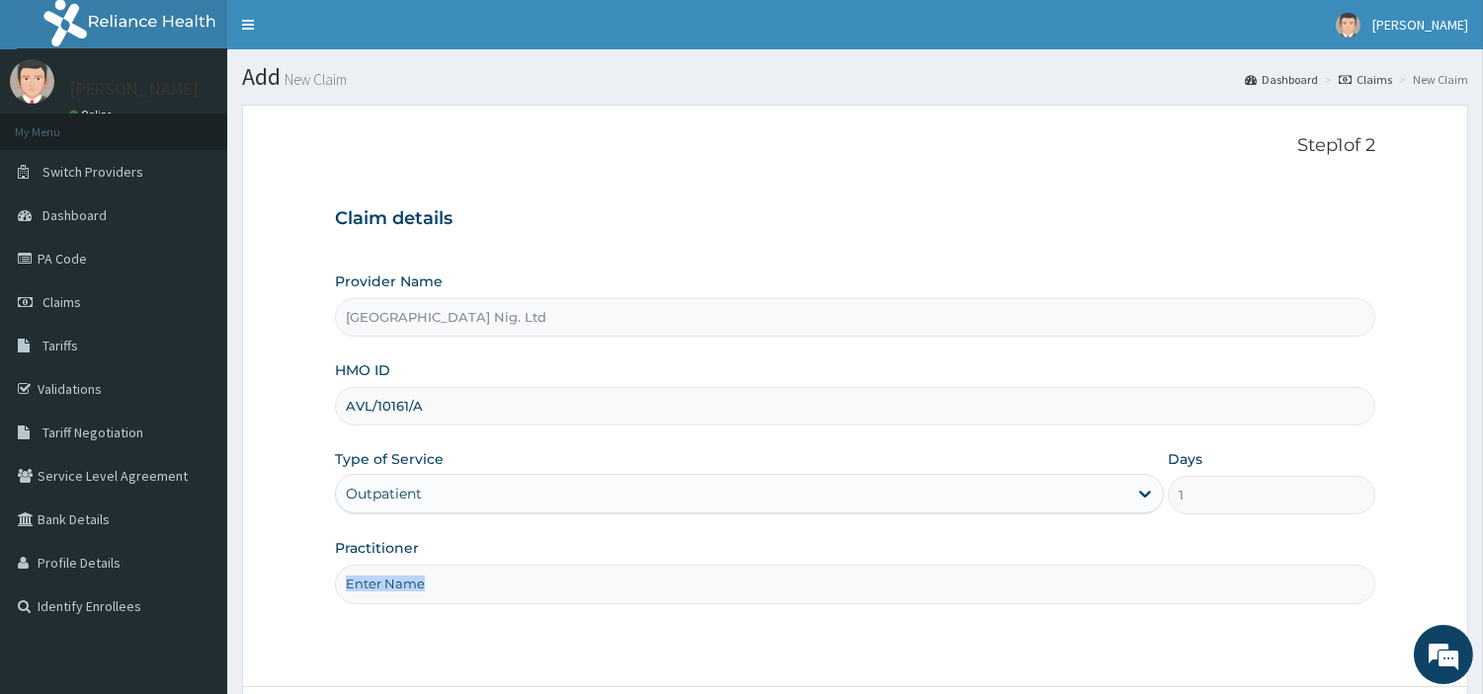
click at [615, 561] on div "Practitioner" at bounding box center [855, 570] width 1040 height 65
click at [554, 578] on input "Practitioner" at bounding box center [855, 584] width 1040 height 39
paste input "Ilechukwu Peace"
type input "Ilechukwu Peace"
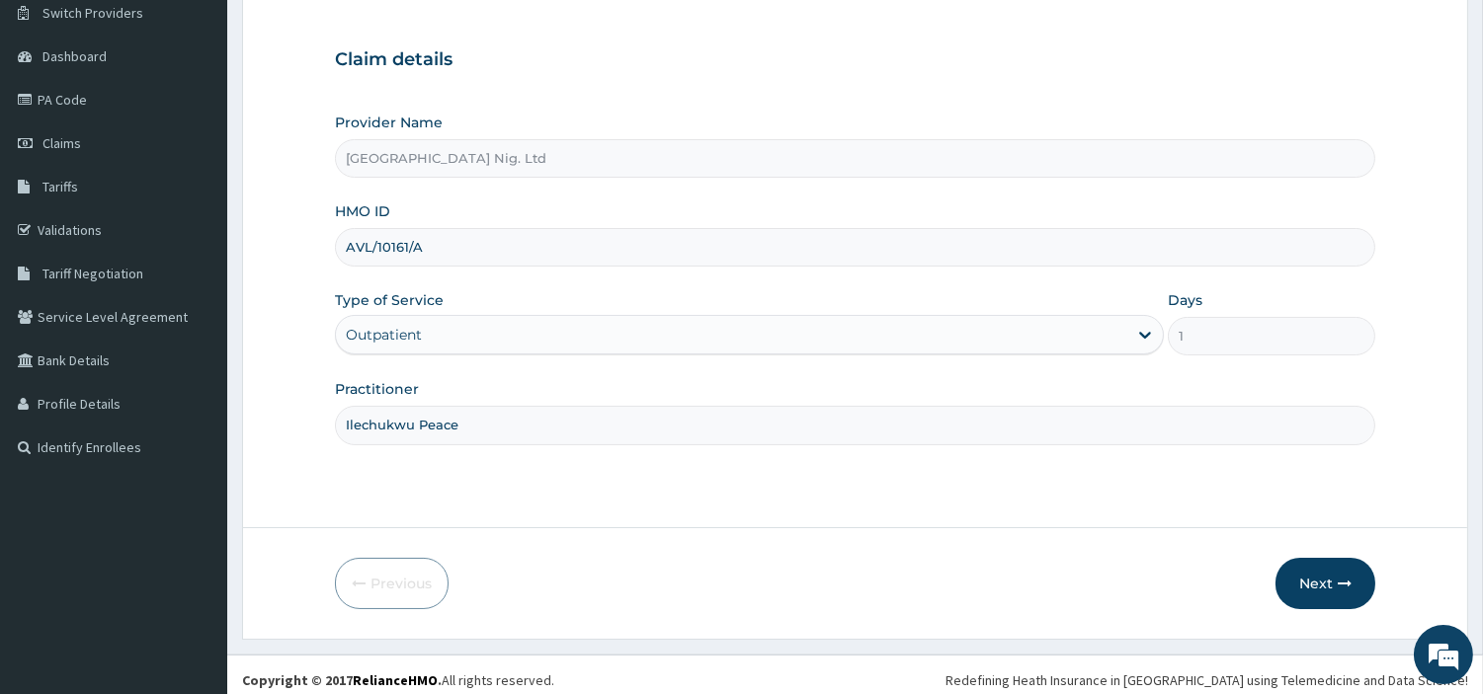
scroll to position [170, 0]
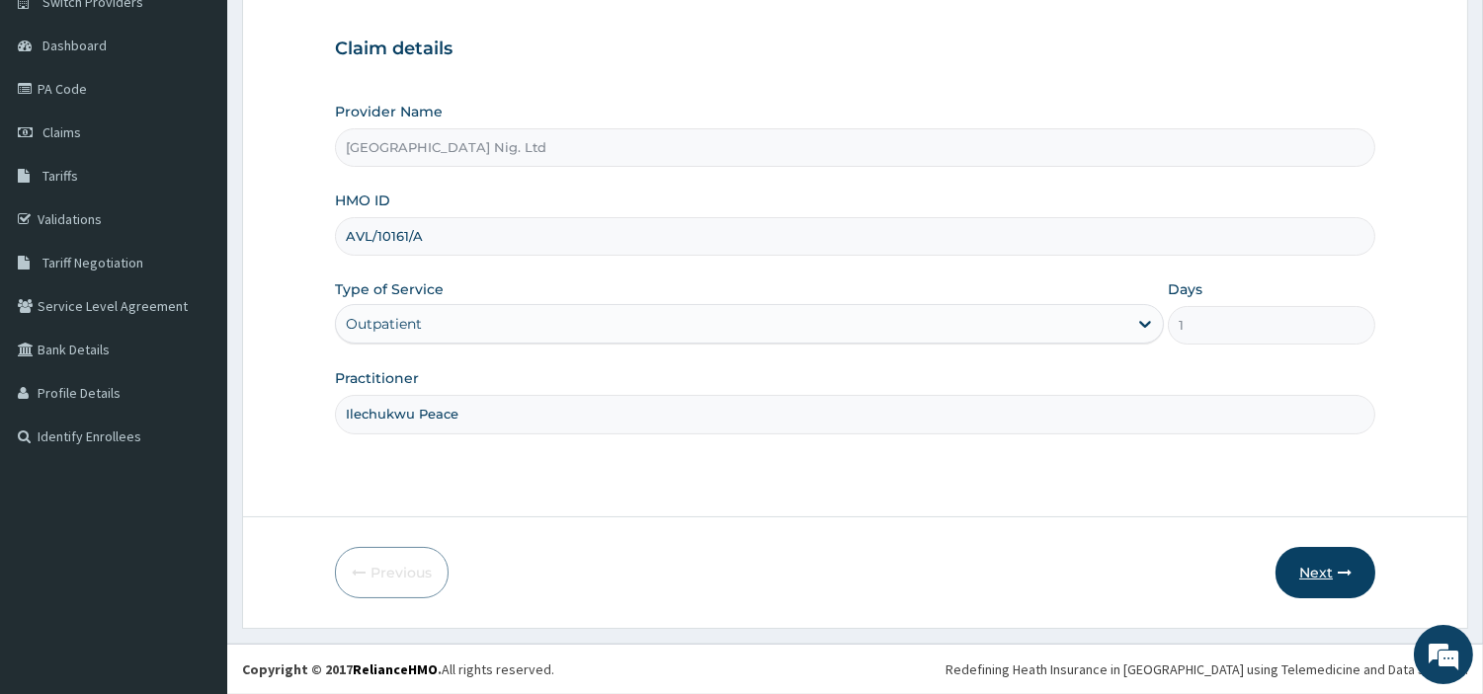
click at [1310, 584] on button "Next" at bounding box center [1325, 572] width 100 height 51
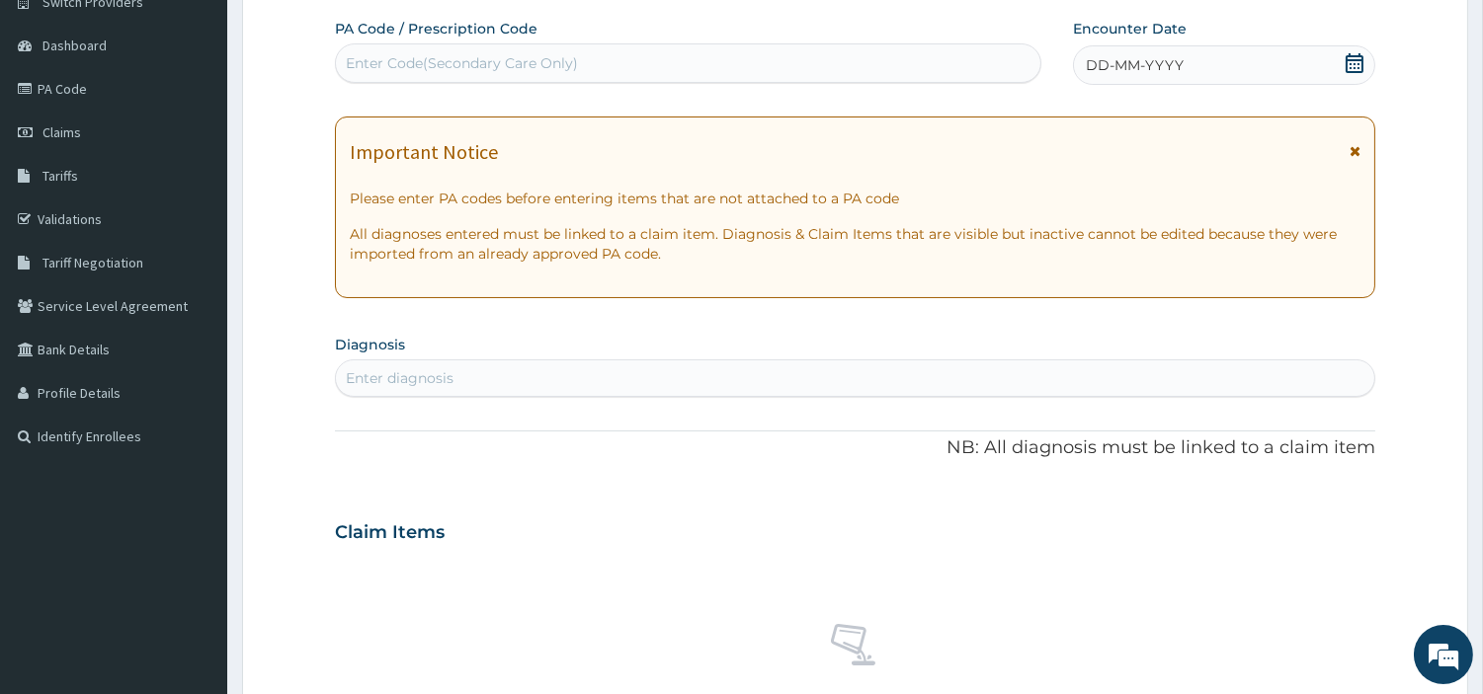
click at [616, 67] on div "Enter Code(Secondary Care Only)" at bounding box center [688, 63] width 704 height 32
paste input "PA/C0012E"
type input "PA/C0012E"
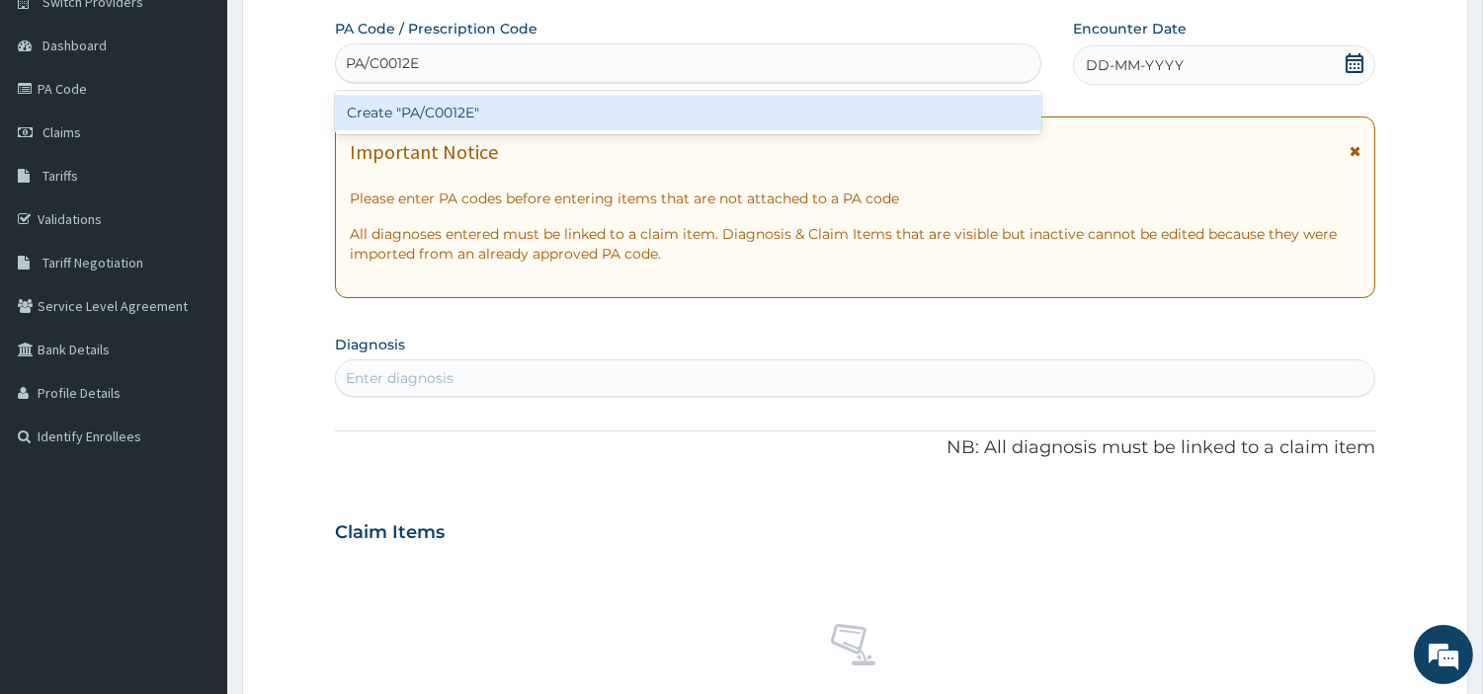
click at [780, 114] on div "Create "PA/C0012E"" at bounding box center [688, 113] width 706 height 36
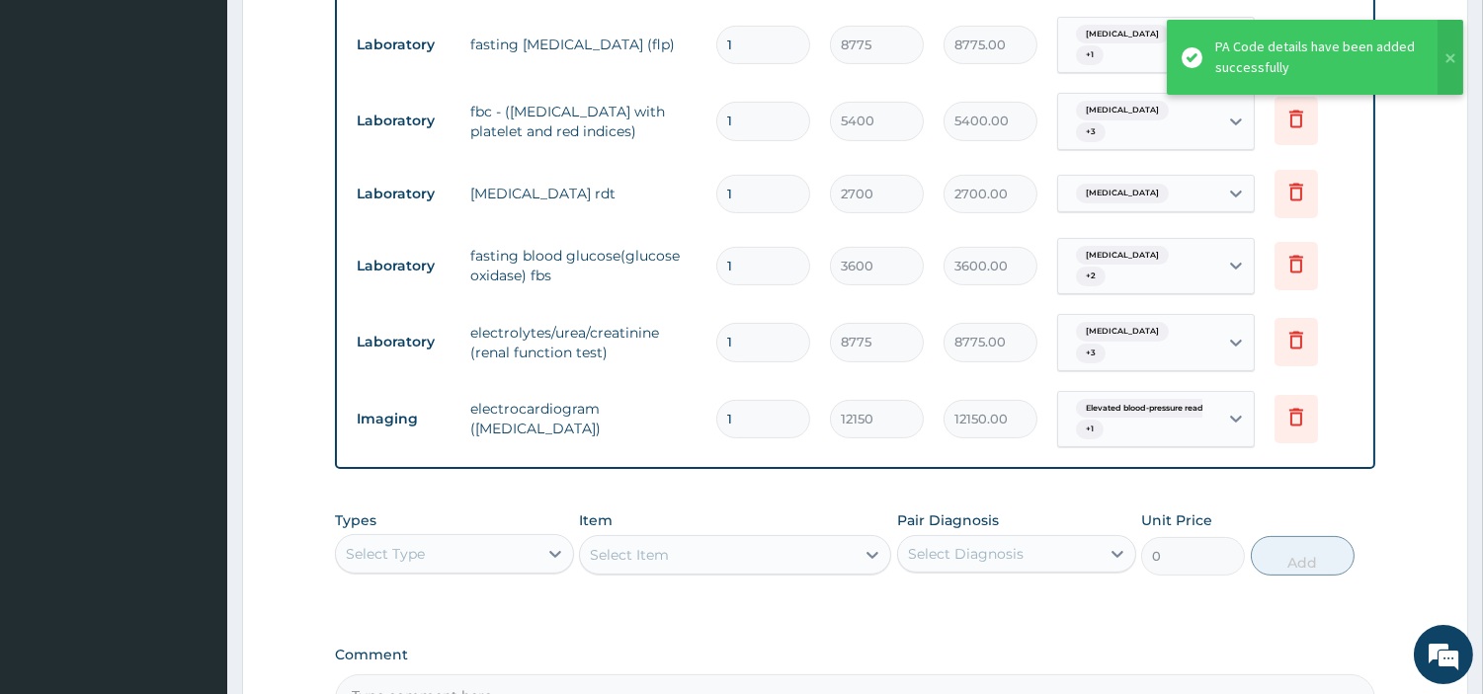
scroll to position [739, 0]
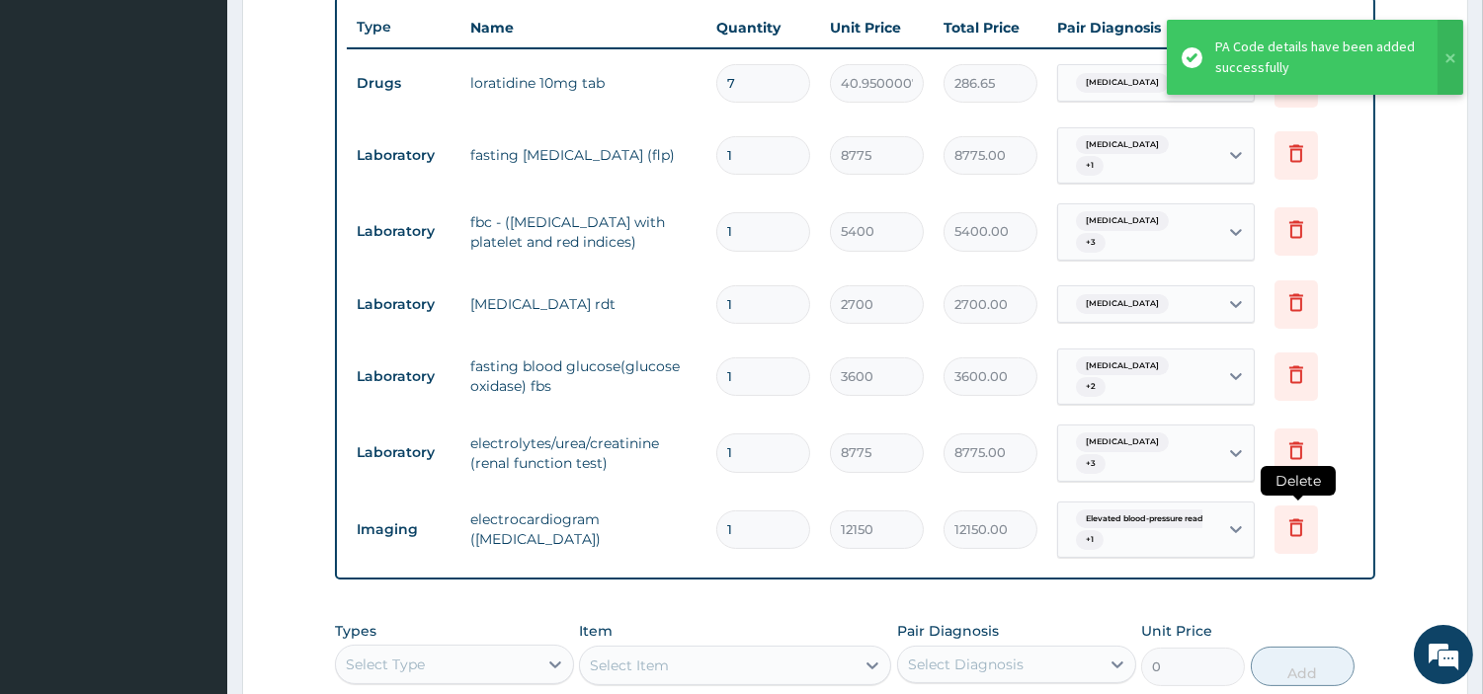
click at [1295, 539] on icon at bounding box center [1296, 528] width 24 height 24
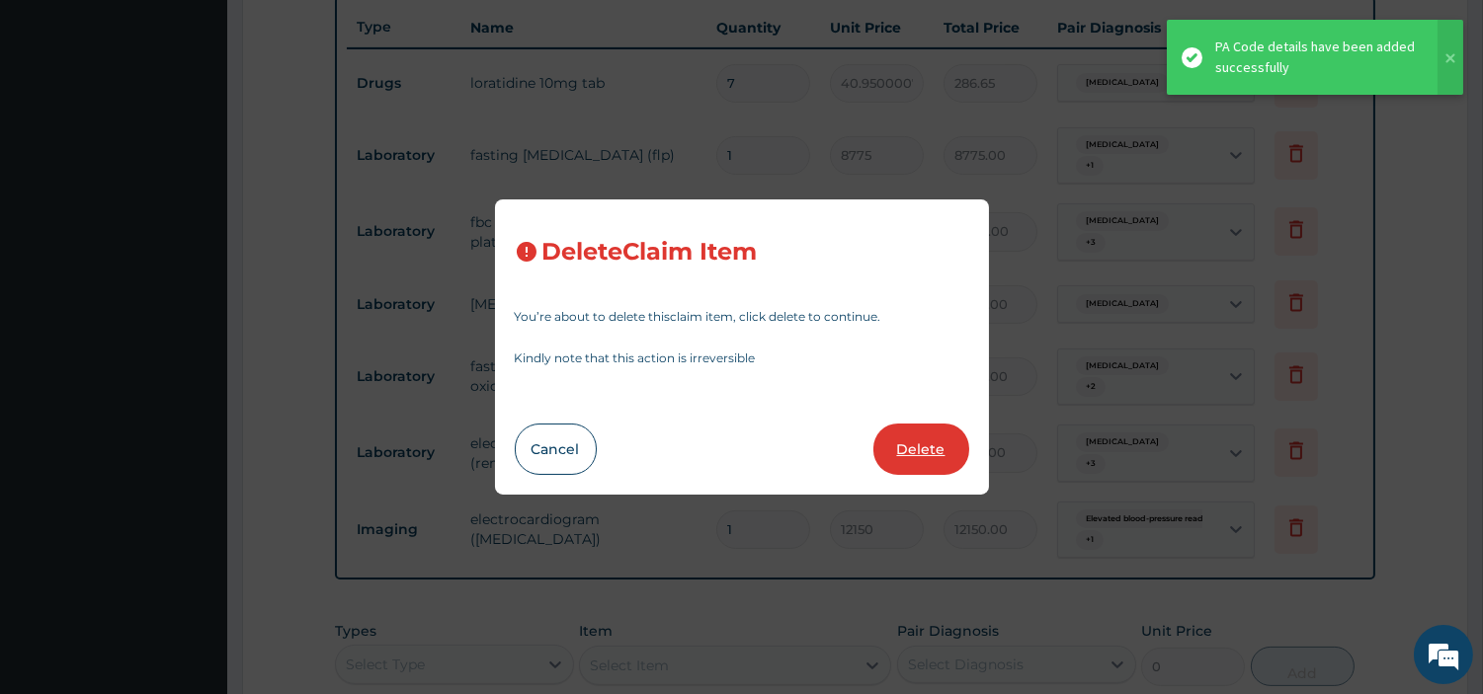
click at [895, 448] on button "Delete" at bounding box center [921, 449] width 96 height 51
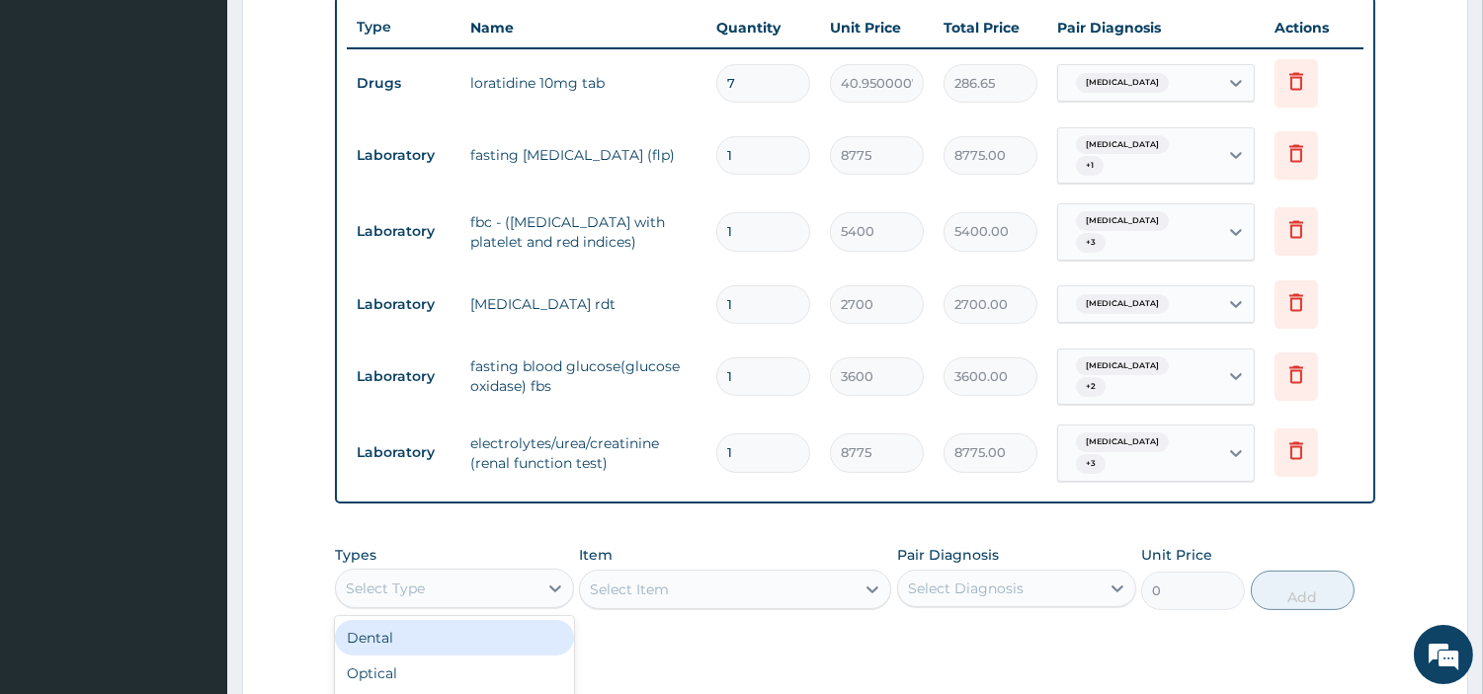
click at [525, 605] on div "Select Type" at bounding box center [437, 589] width 202 height 32
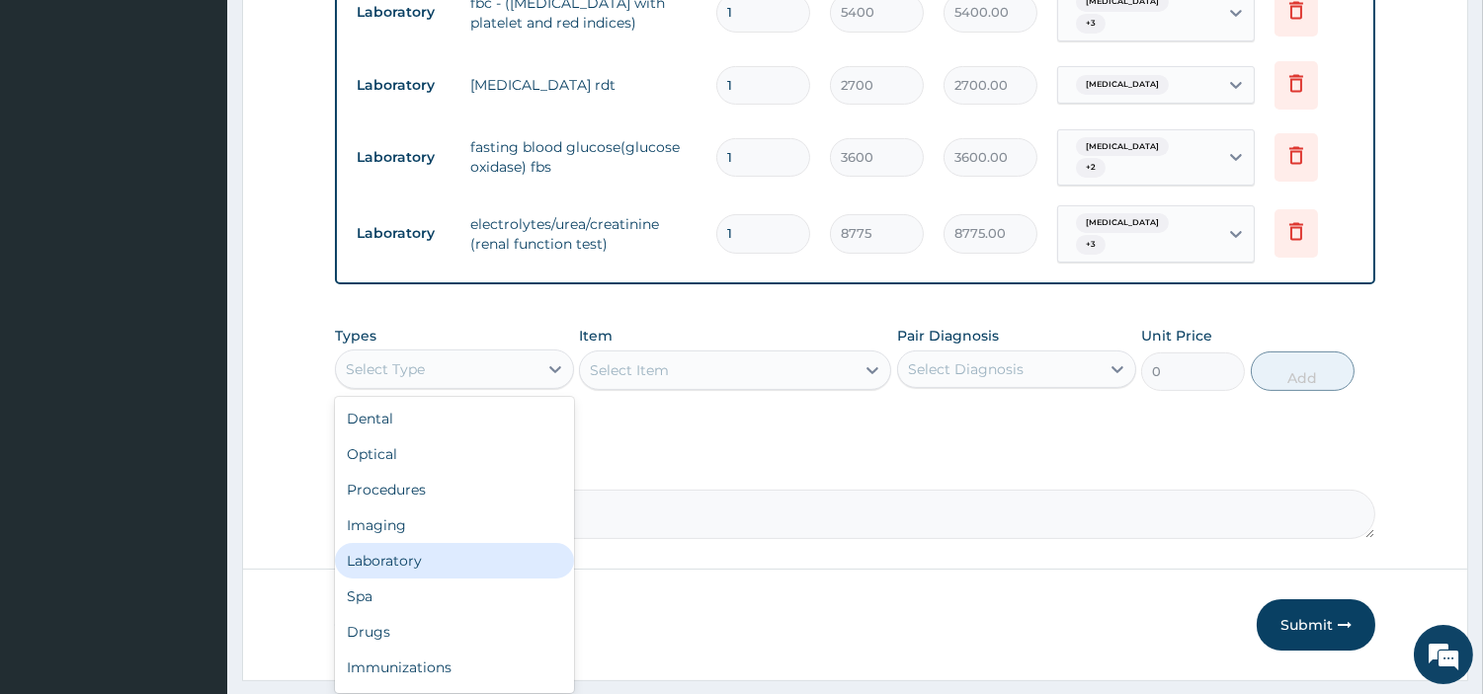
scroll to position [959, 0]
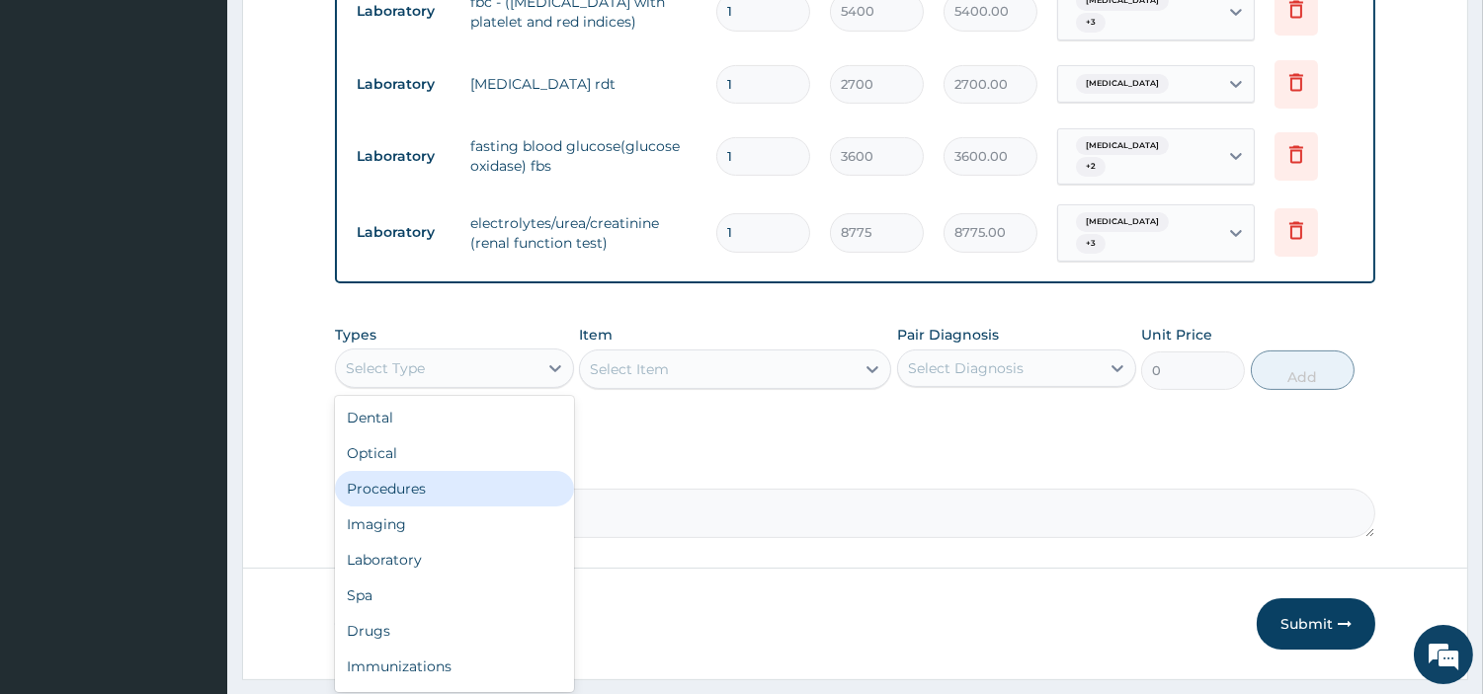
click at [460, 507] on div "Procedures" at bounding box center [454, 489] width 239 height 36
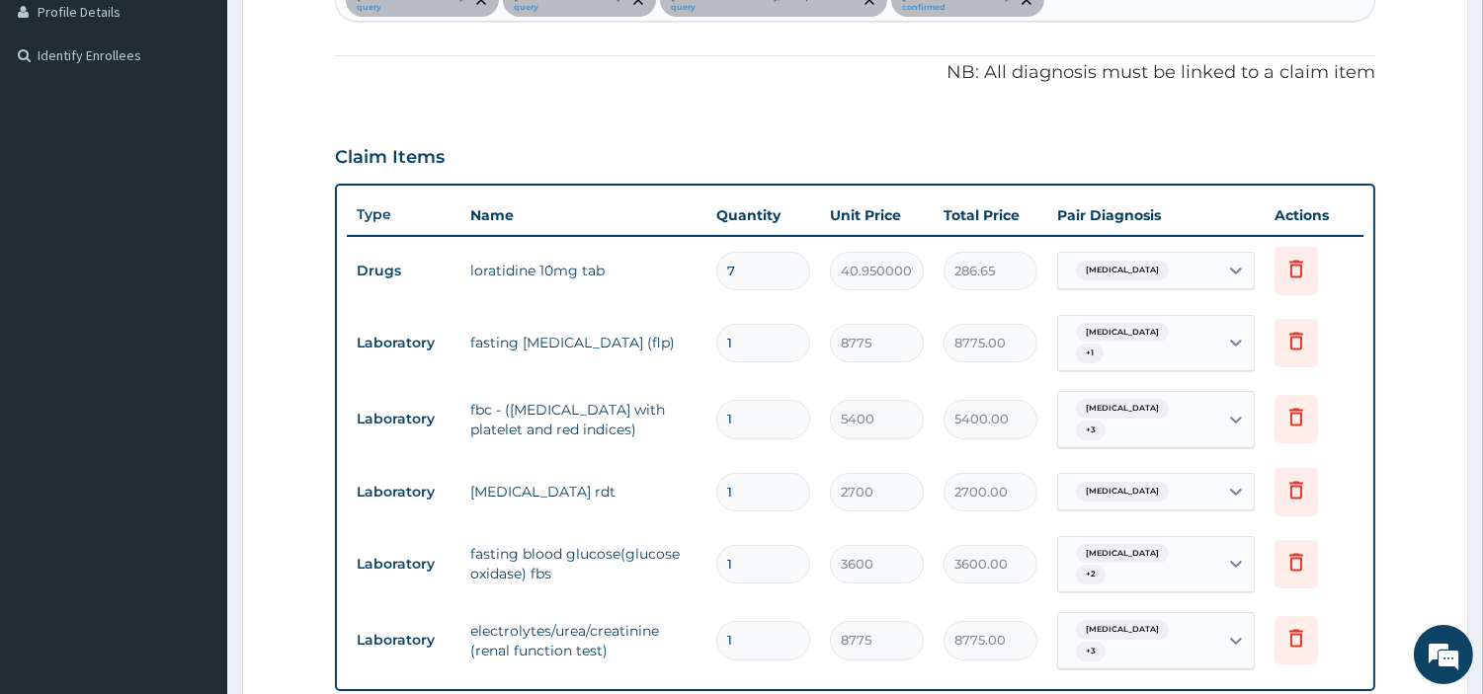
scroll to position [520, 0]
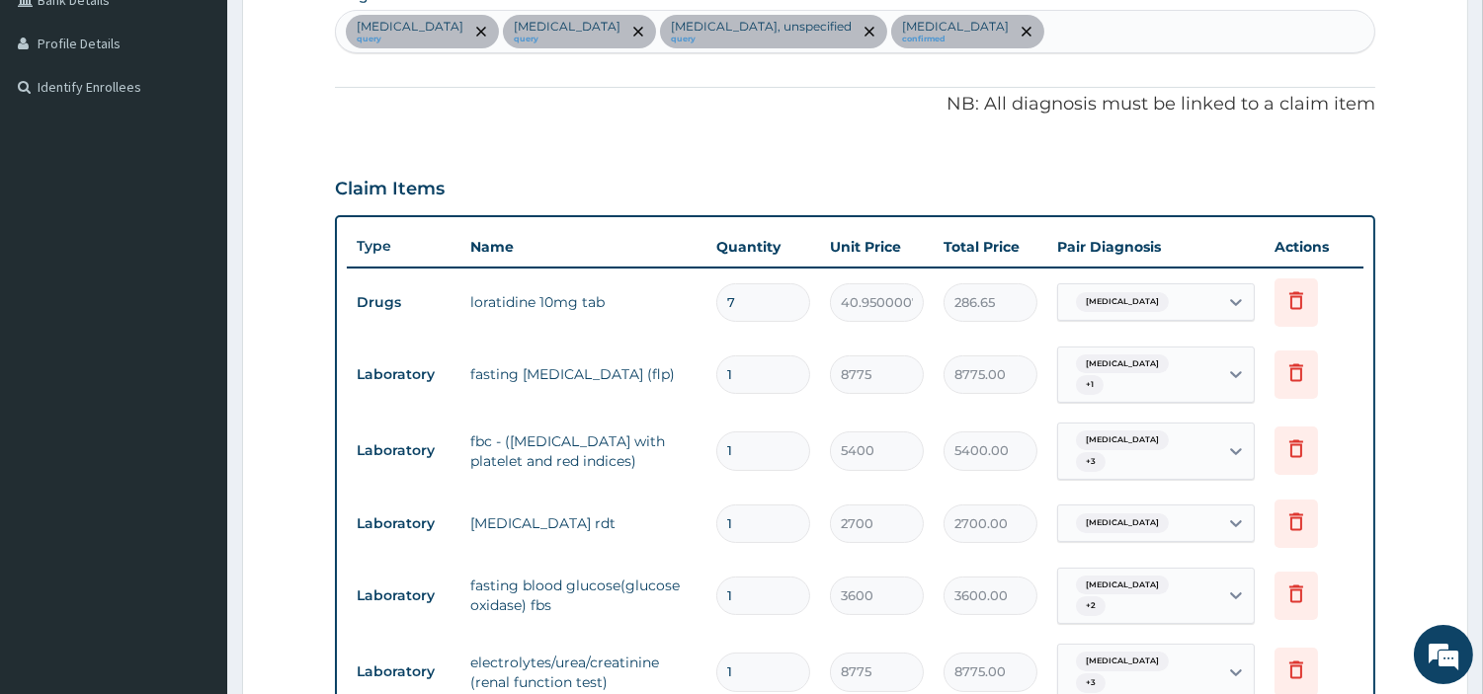
drag, startPoint x: 576, startPoint y: 72, endPoint x: 564, endPoint y: 73, distance: 11.9
click at [574, 52] on div "Allergic rhinitis, unspecified query Cardiomyopathy, unspecified query Elevated…" at bounding box center [855, 31] width 1038 height 41
type input "[MEDICAL_DATA]"
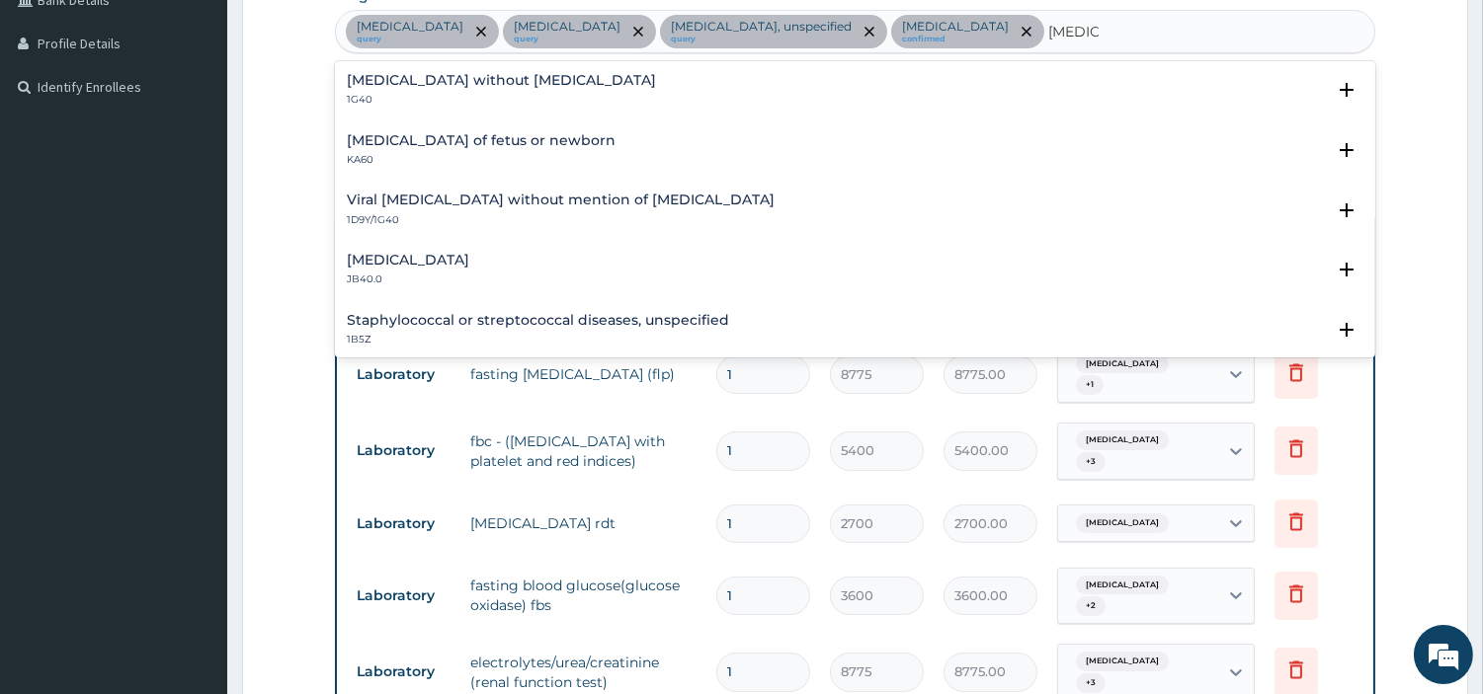
click at [371, 88] on h4 "[MEDICAL_DATA] without [MEDICAL_DATA]" at bounding box center [501, 80] width 309 height 15
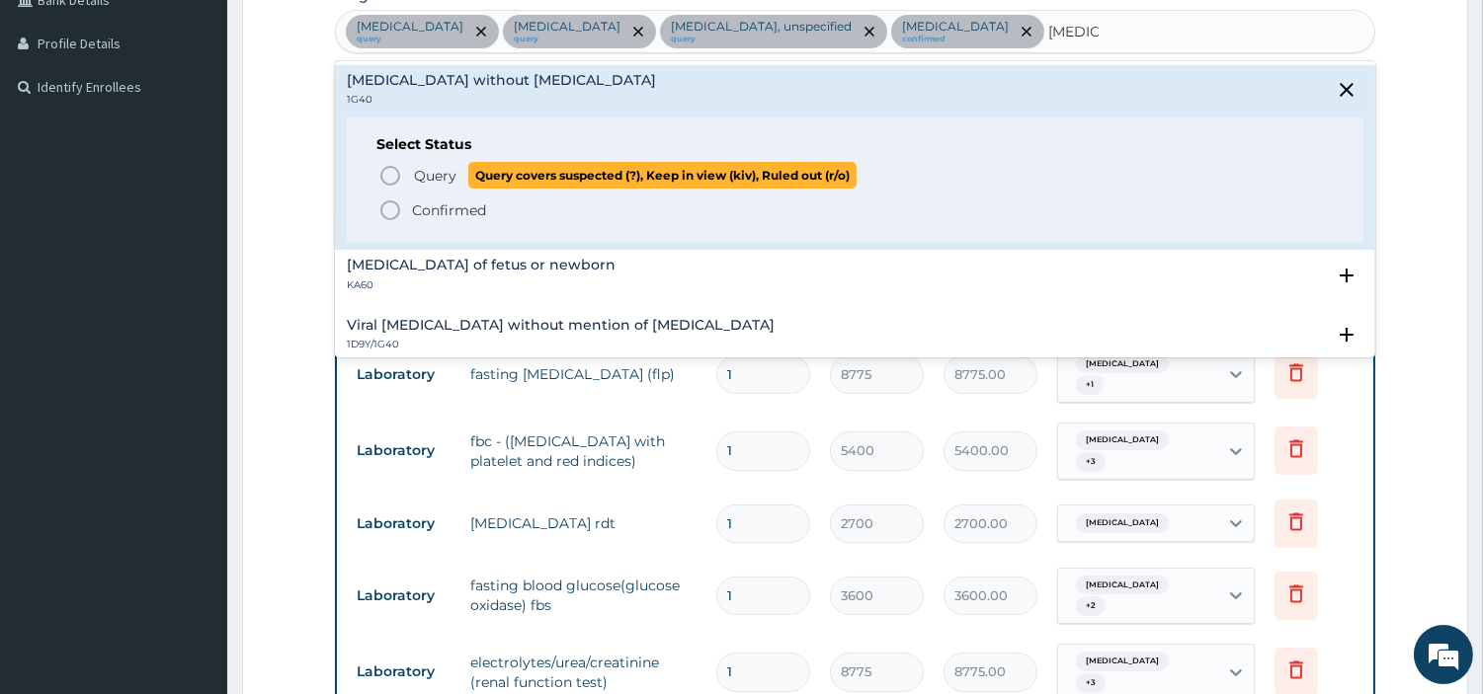
click at [383, 188] on icon "status option query" at bounding box center [390, 176] width 24 height 24
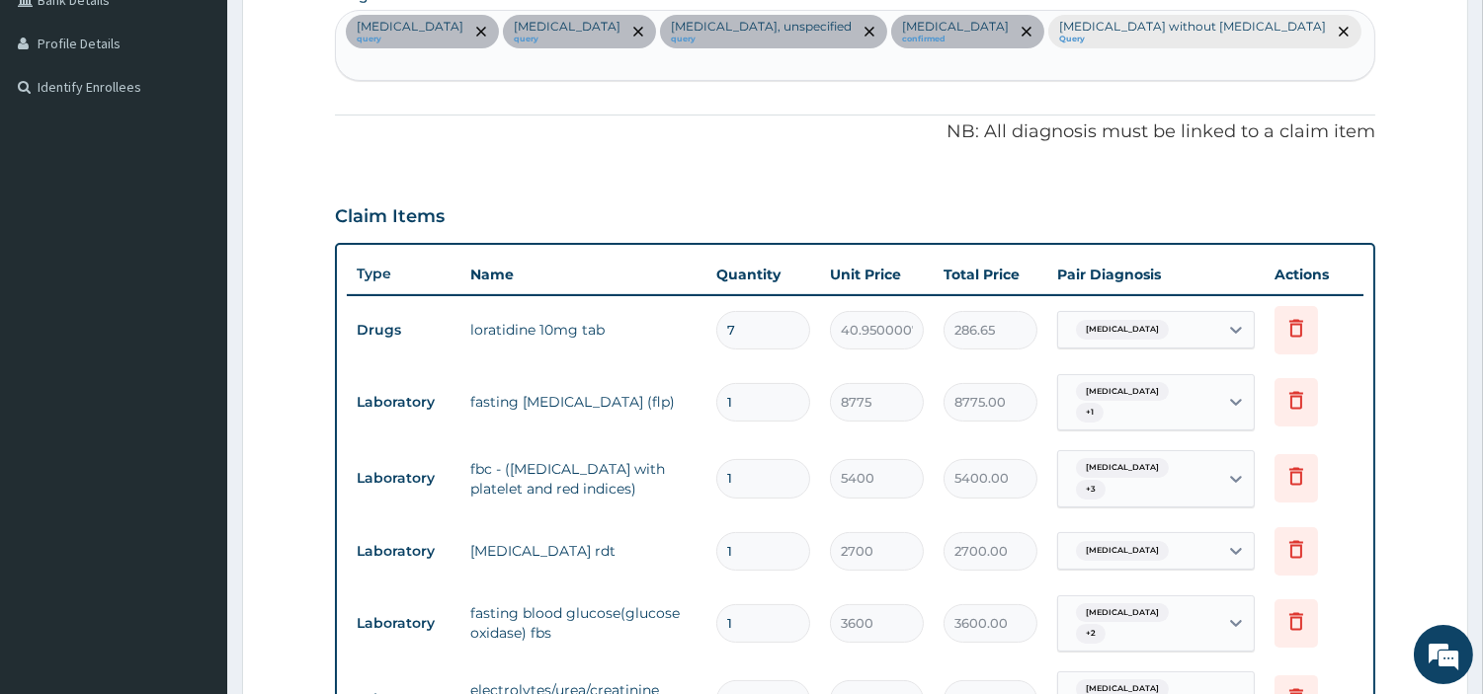
click at [1169, 478] on span "Cardiomyopathy, unspecified" at bounding box center [1122, 468] width 93 height 20
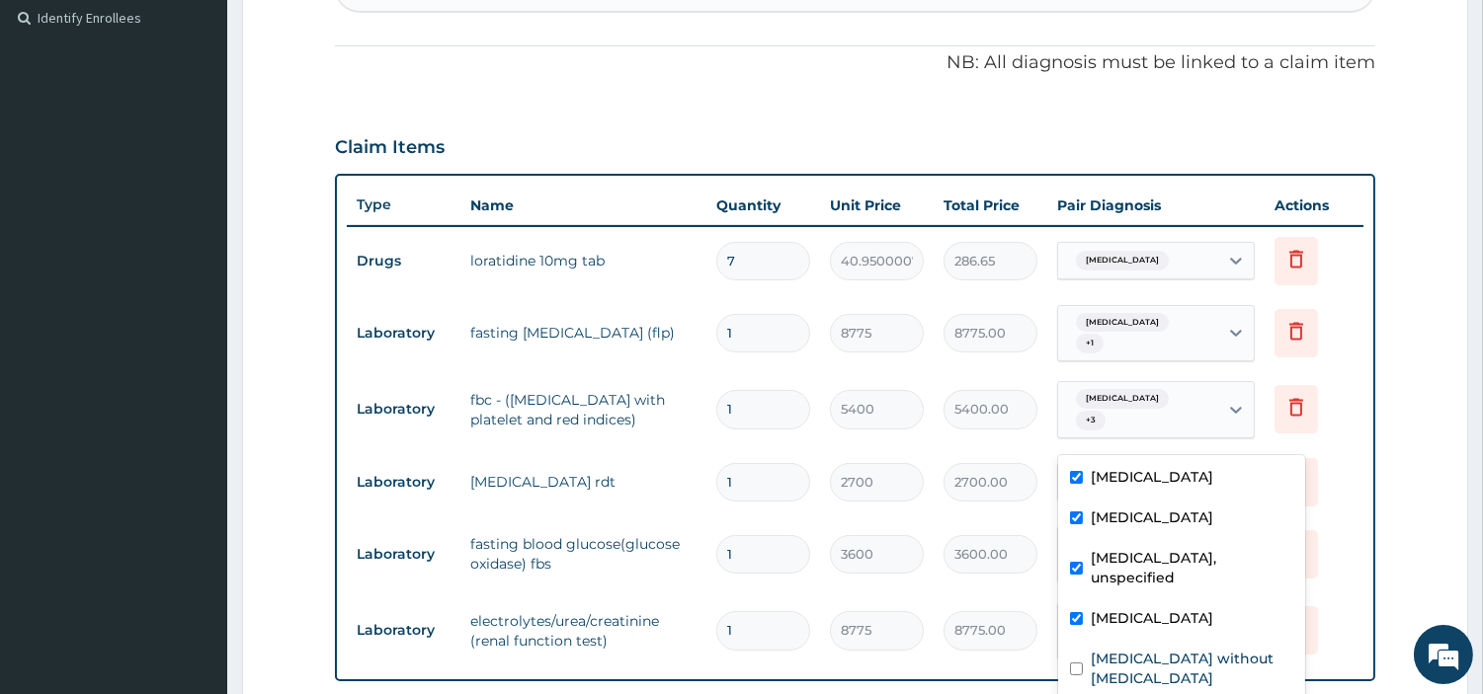
scroll to position [629, 0]
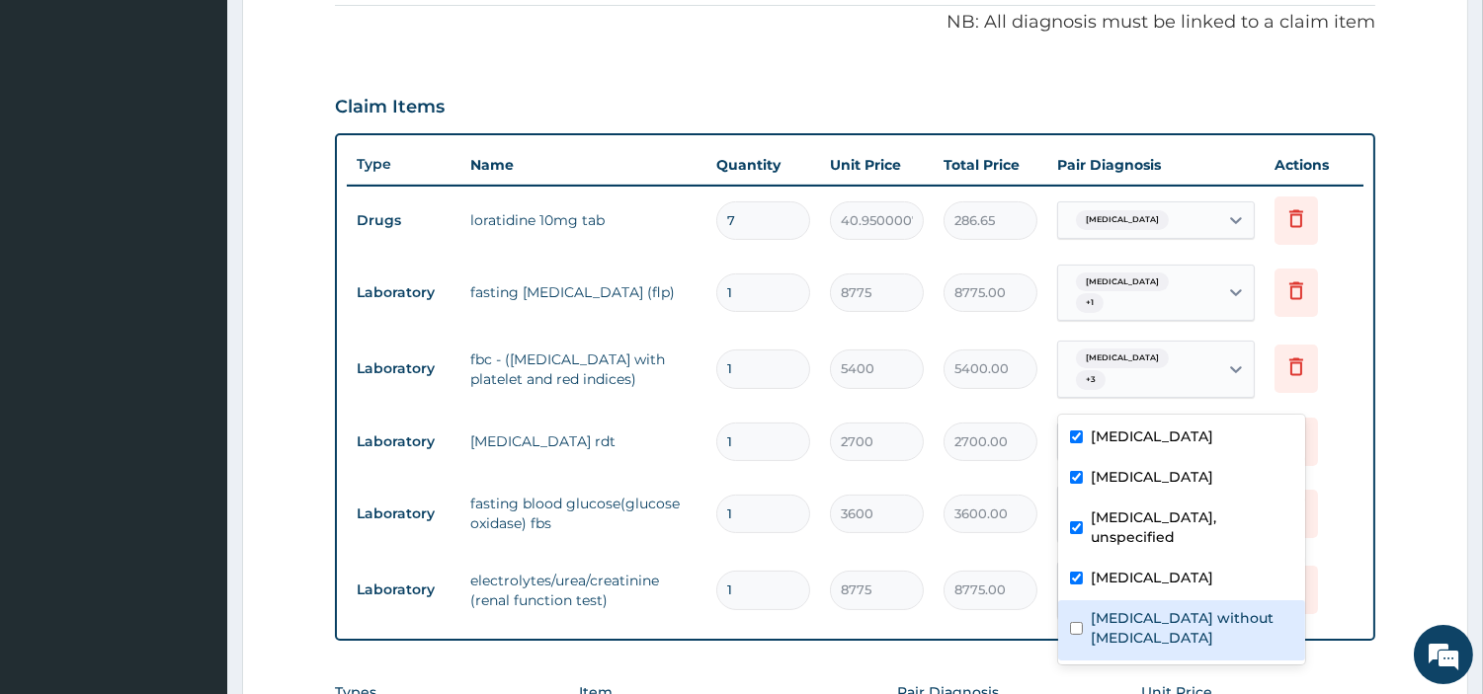
click at [1223, 661] on div "[MEDICAL_DATA] without [MEDICAL_DATA]" at bounding box center [1181, 631] width 247 height 60
checkbox input "true"
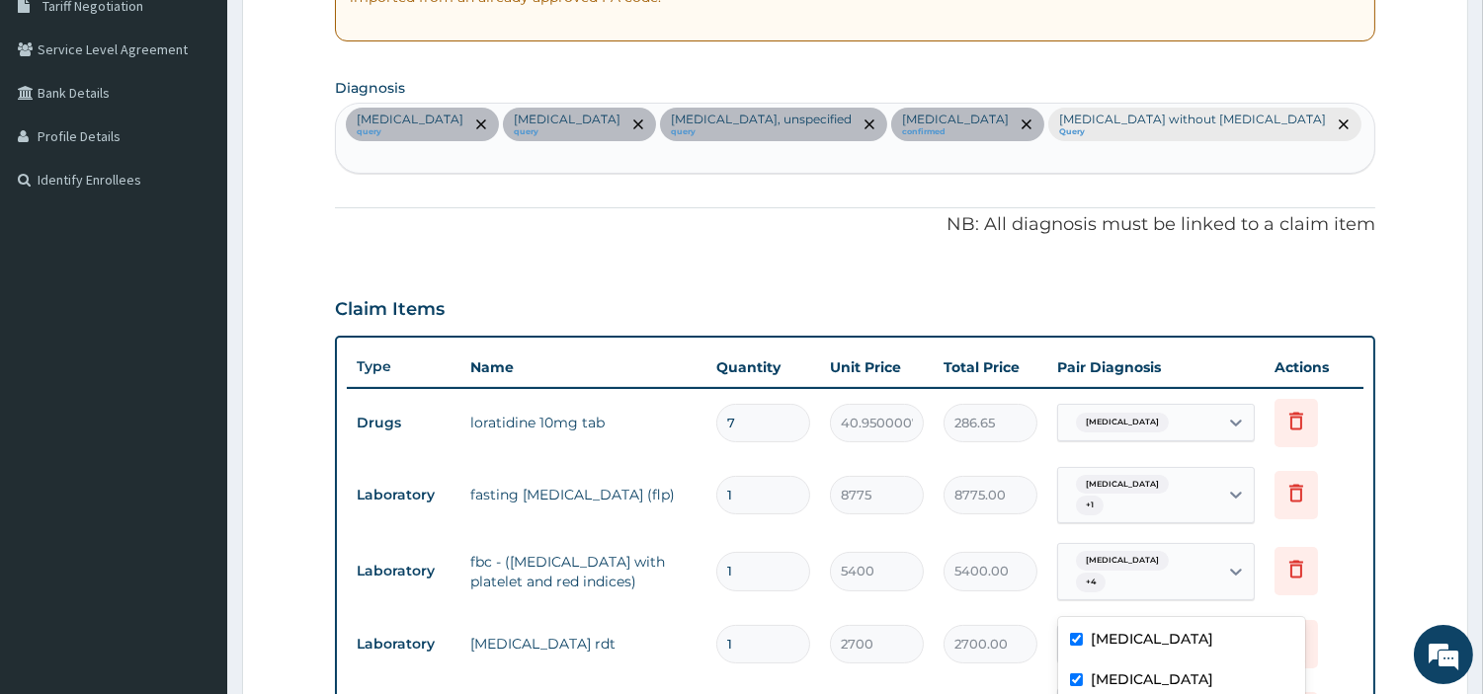
scroll to position [410, 0]
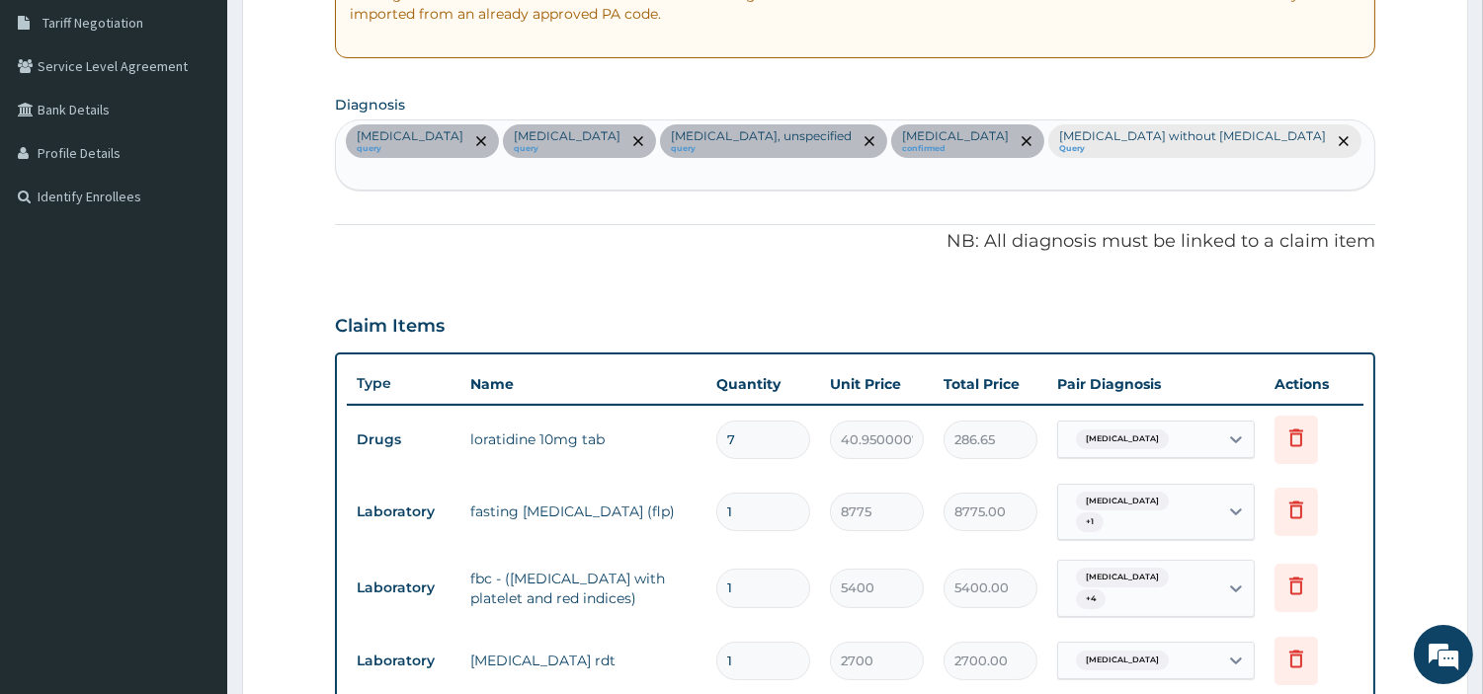
click at [810, 175] on div "Allergic rhinitis, unspecified query Cardiomyopathy, unspecified query Elevated…" at bounding box center [855, 155] width 1038 height 69
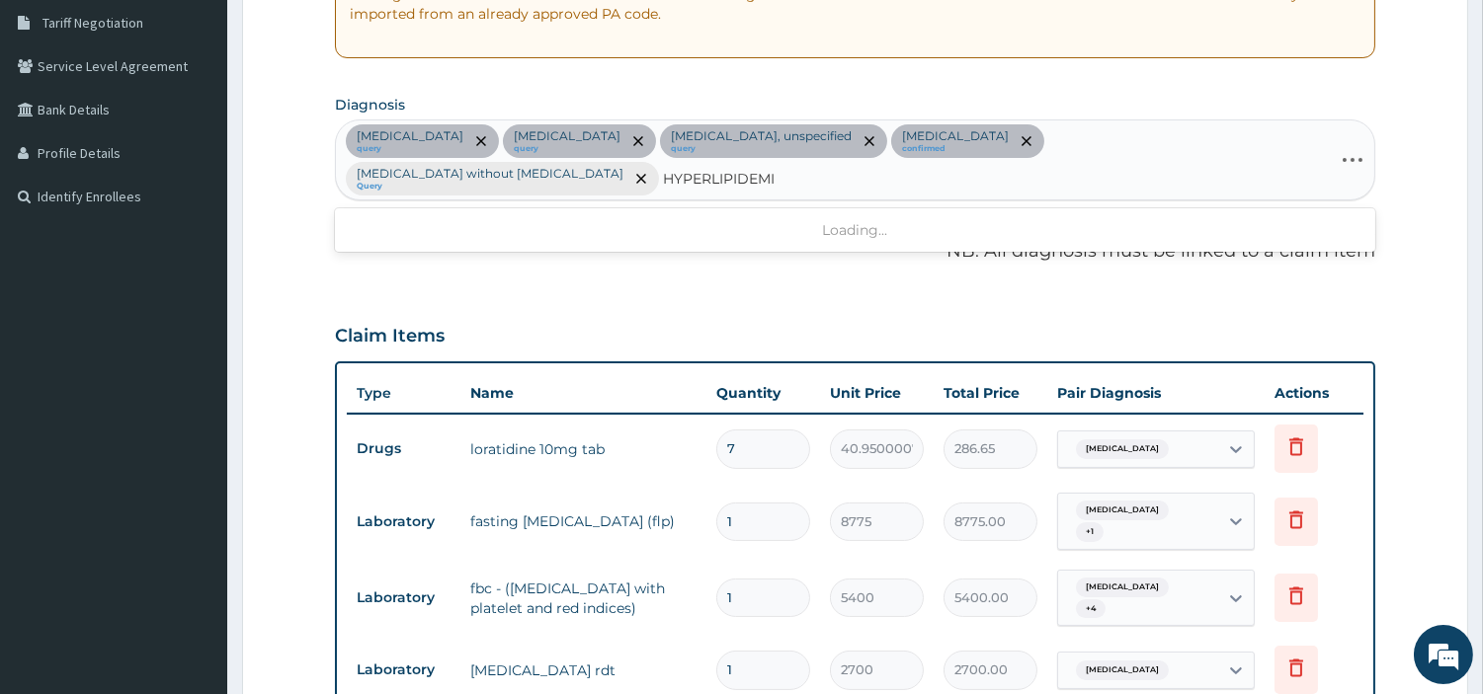
type input "[MEDICAL_DATA]"
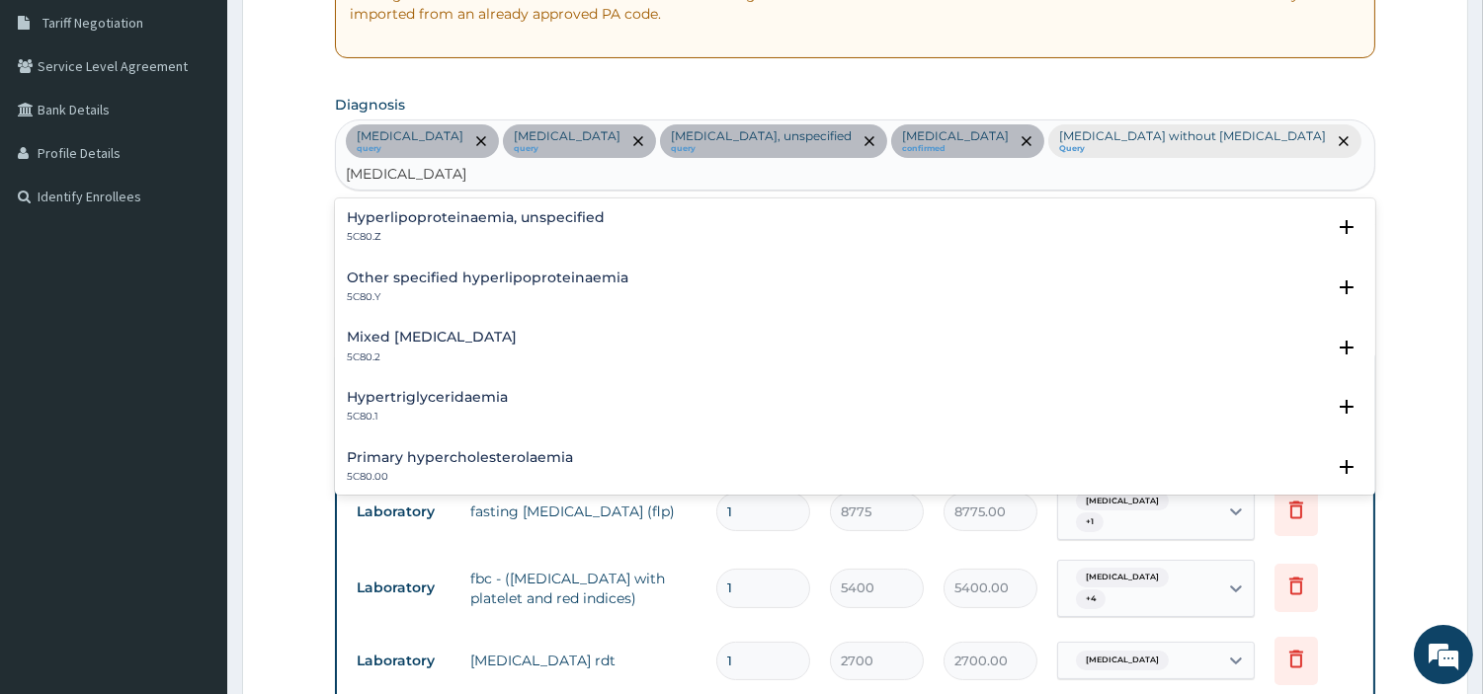
click at [494, 477] on div "Primary hypercholesterolaemia 5C80.00" at bounding box center [460, 467] width 226 height 35
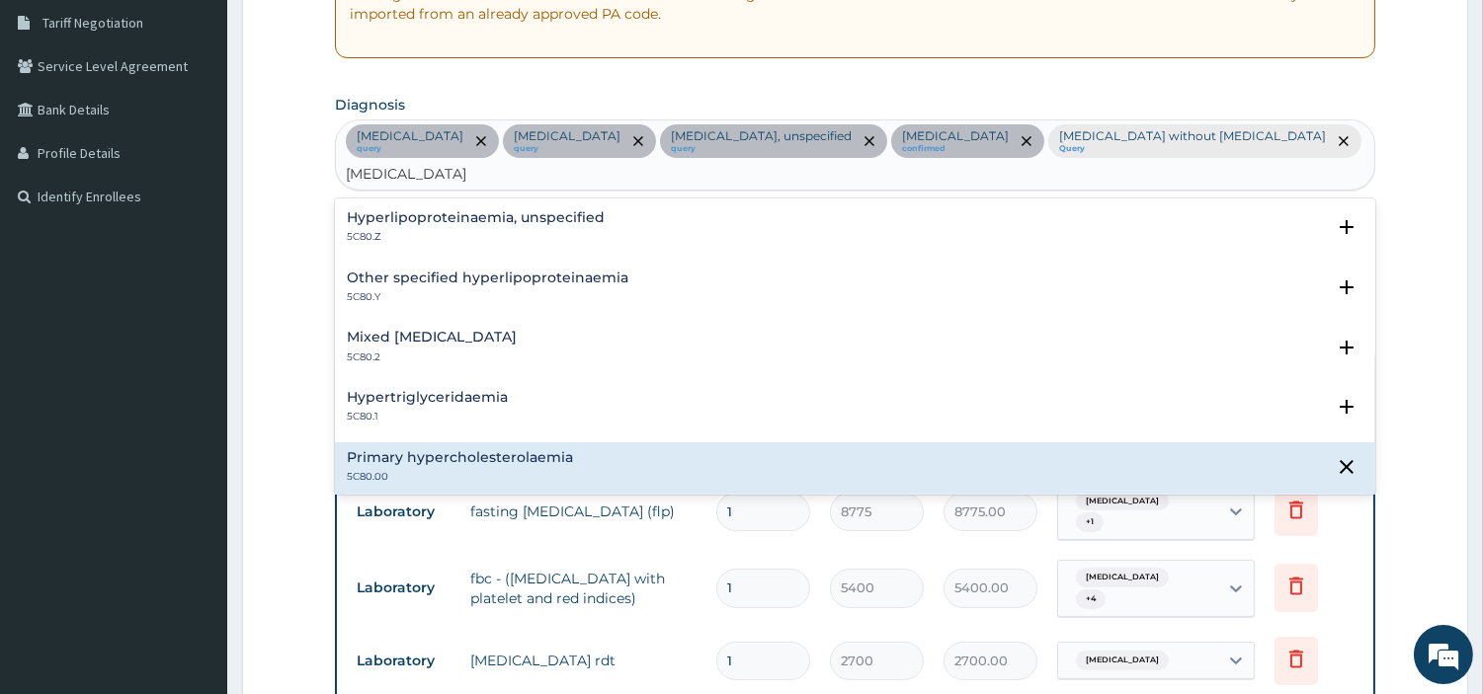
scroll to position [110, 0]
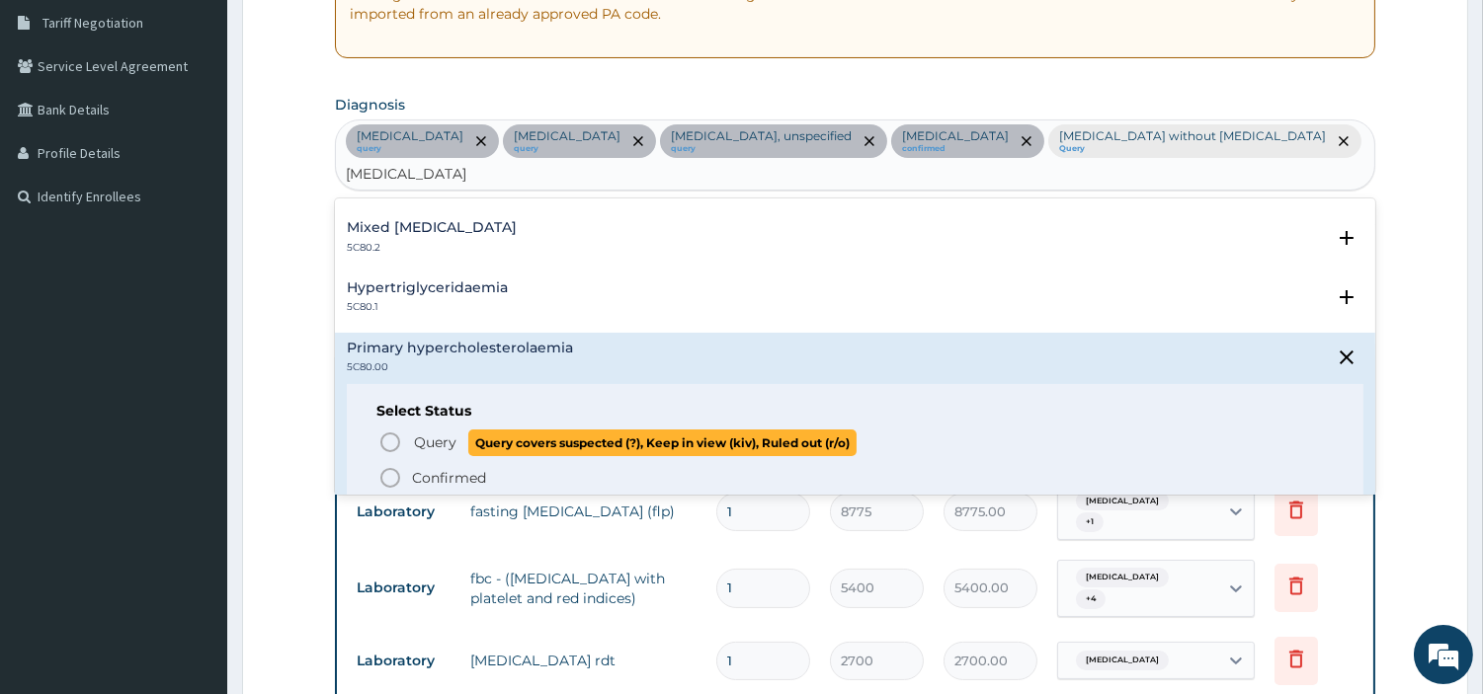
click at [443, 451] on span "Query" at bounding box center [435, 443] width 42 height 20
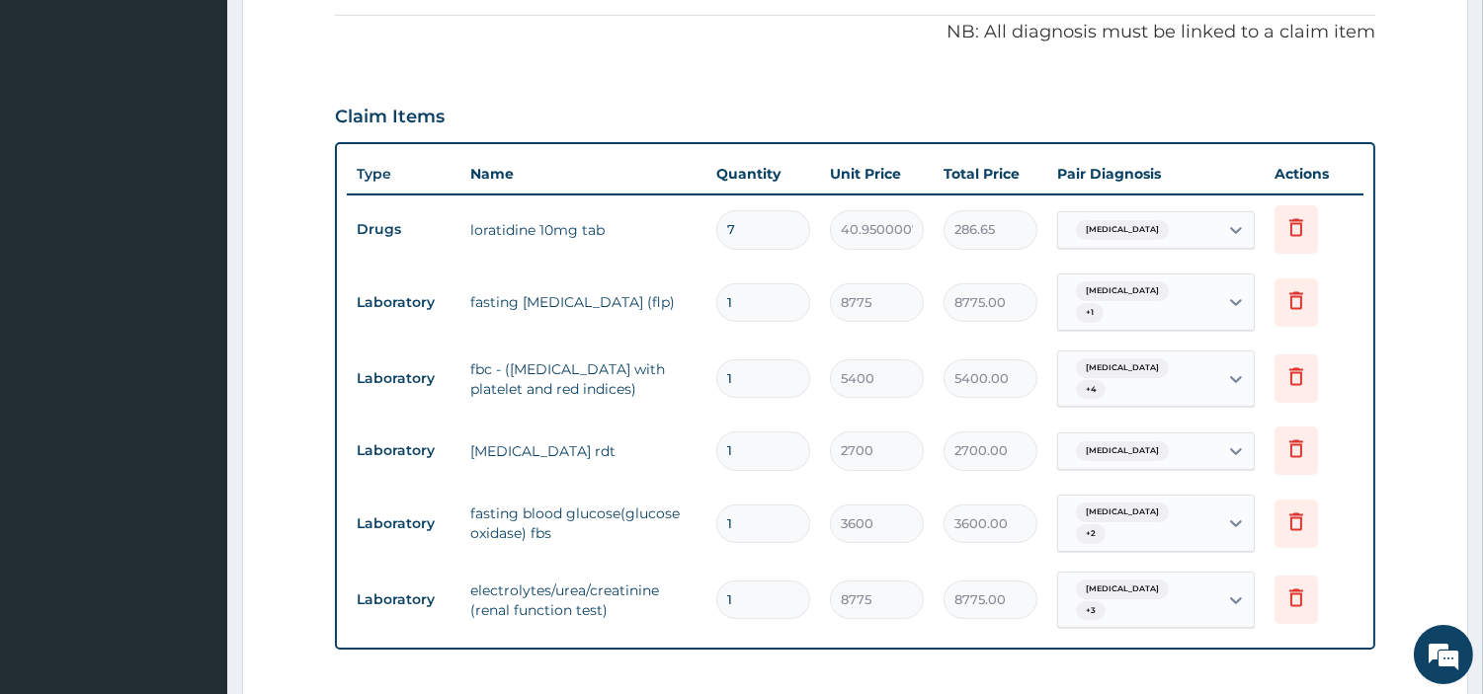
scroll to position [579, 0]
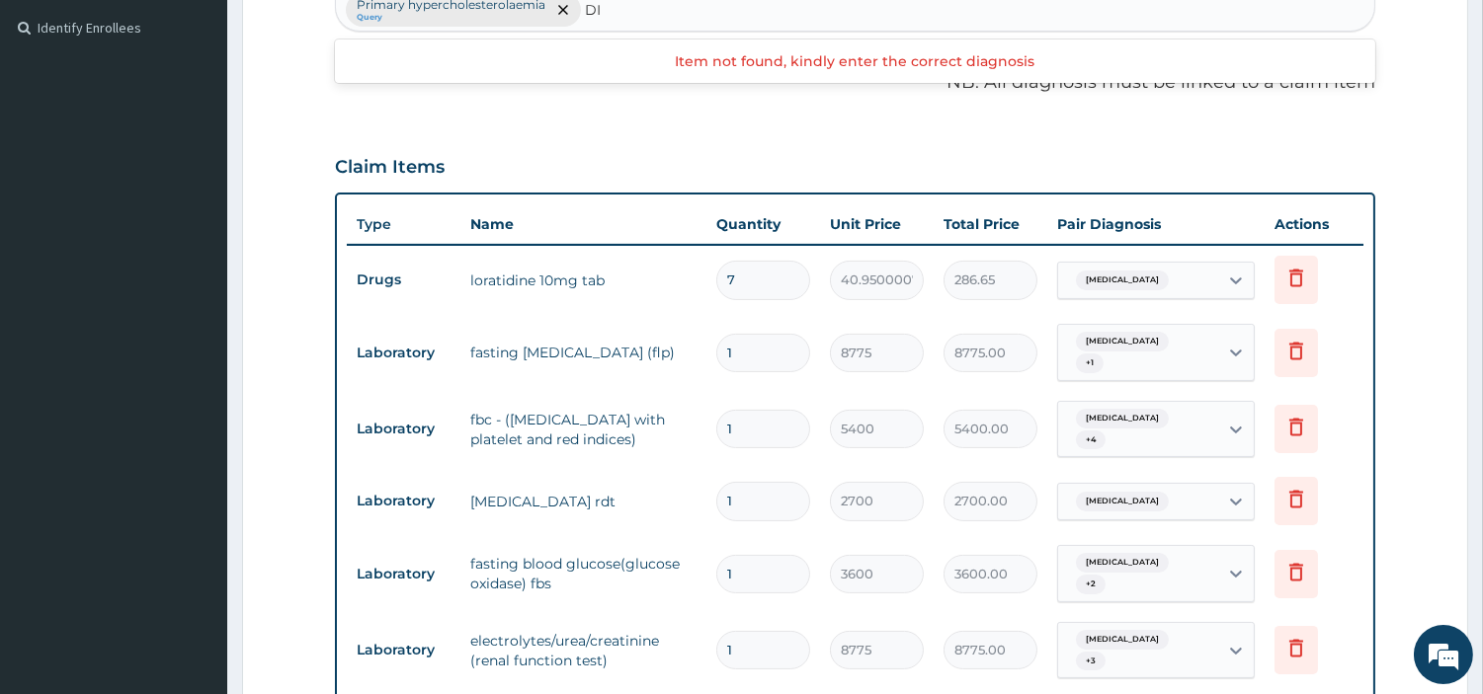
type input "D"
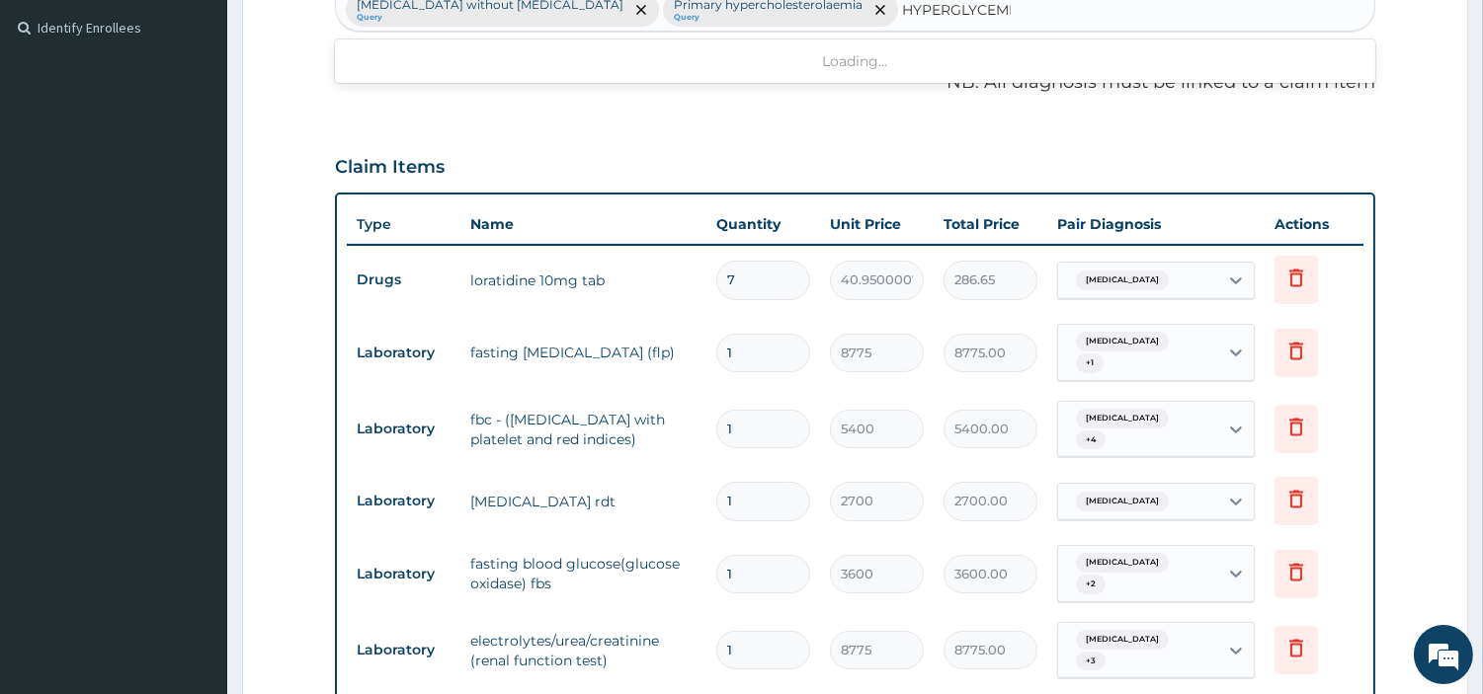
type input "HYPERGLYCEMIA"
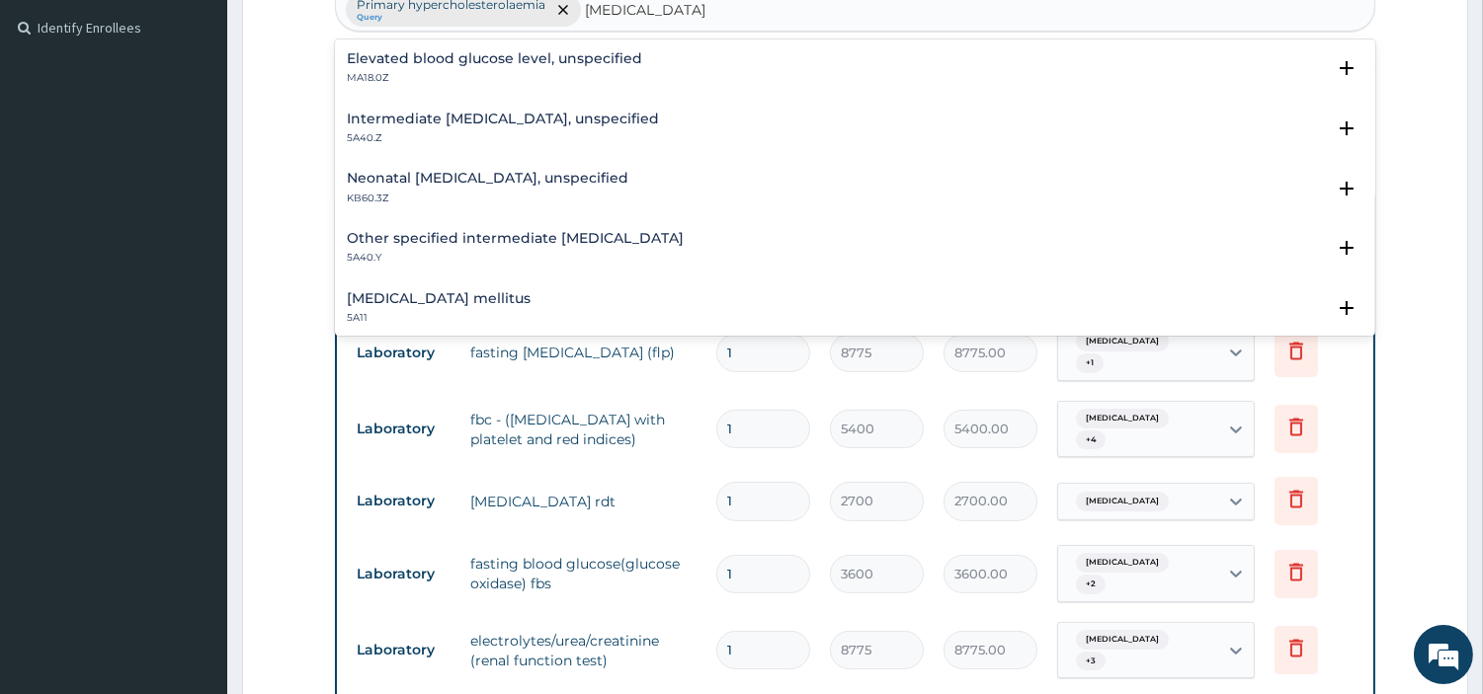
click at [458, 247] on div "Other specified intermediate hyperglycaemia 5A40.Y" at bounding box center [515, 248] width 337 height 35
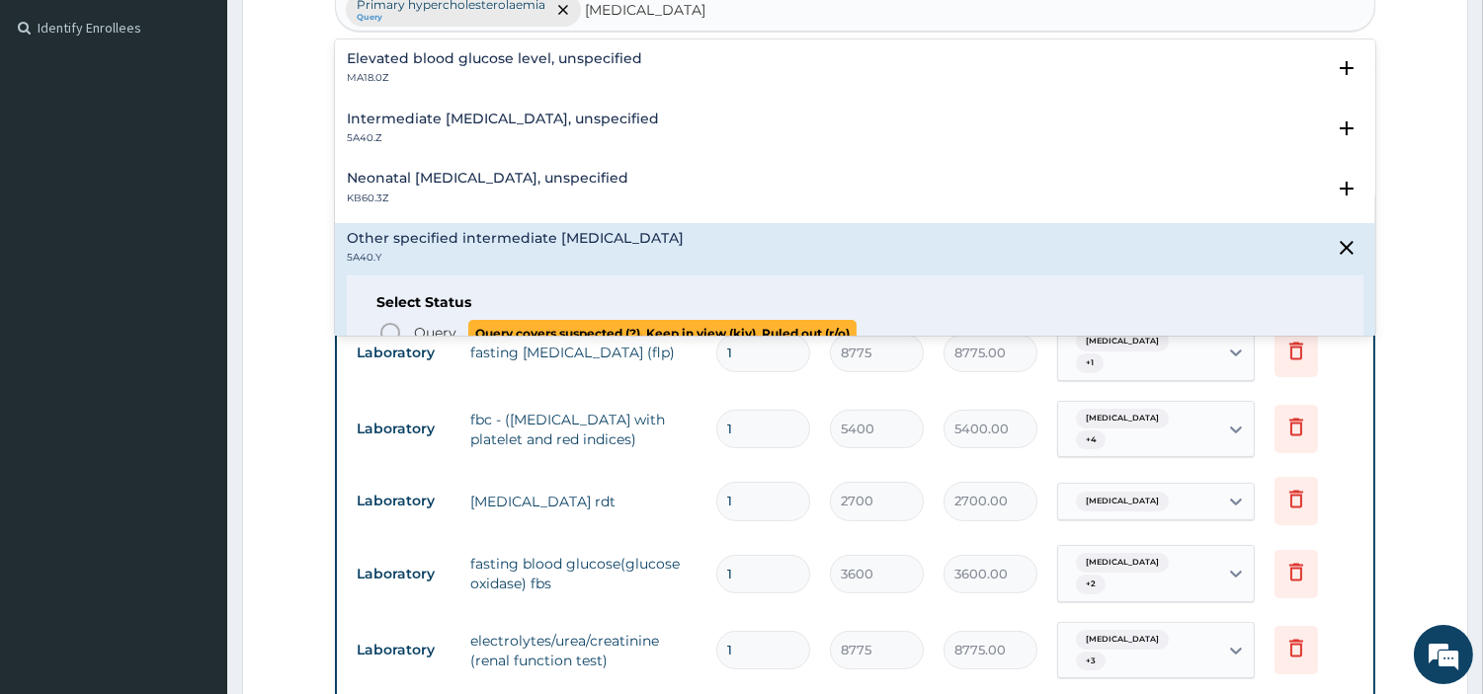
click at [414, 328] on span "Query" at bounding box center [435, 333] width 42 height 20
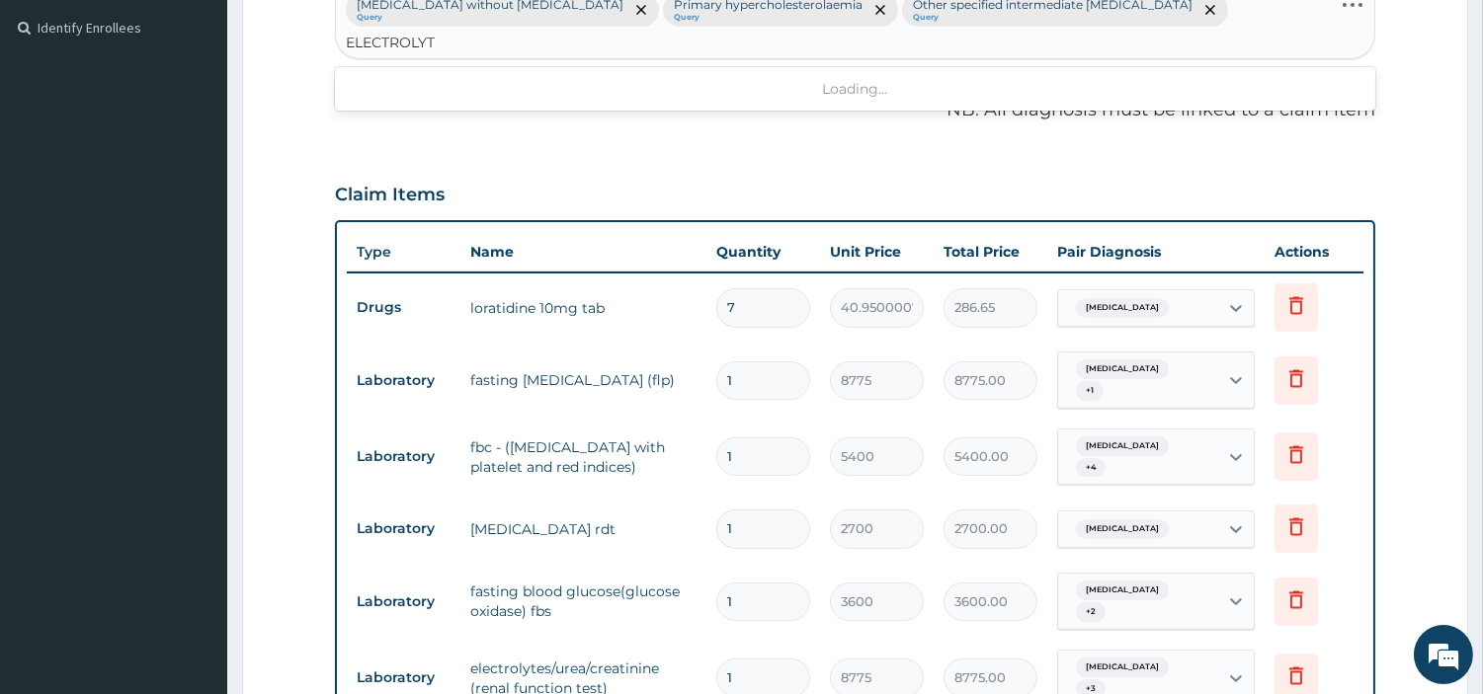
type input "ELECTROLYTE"
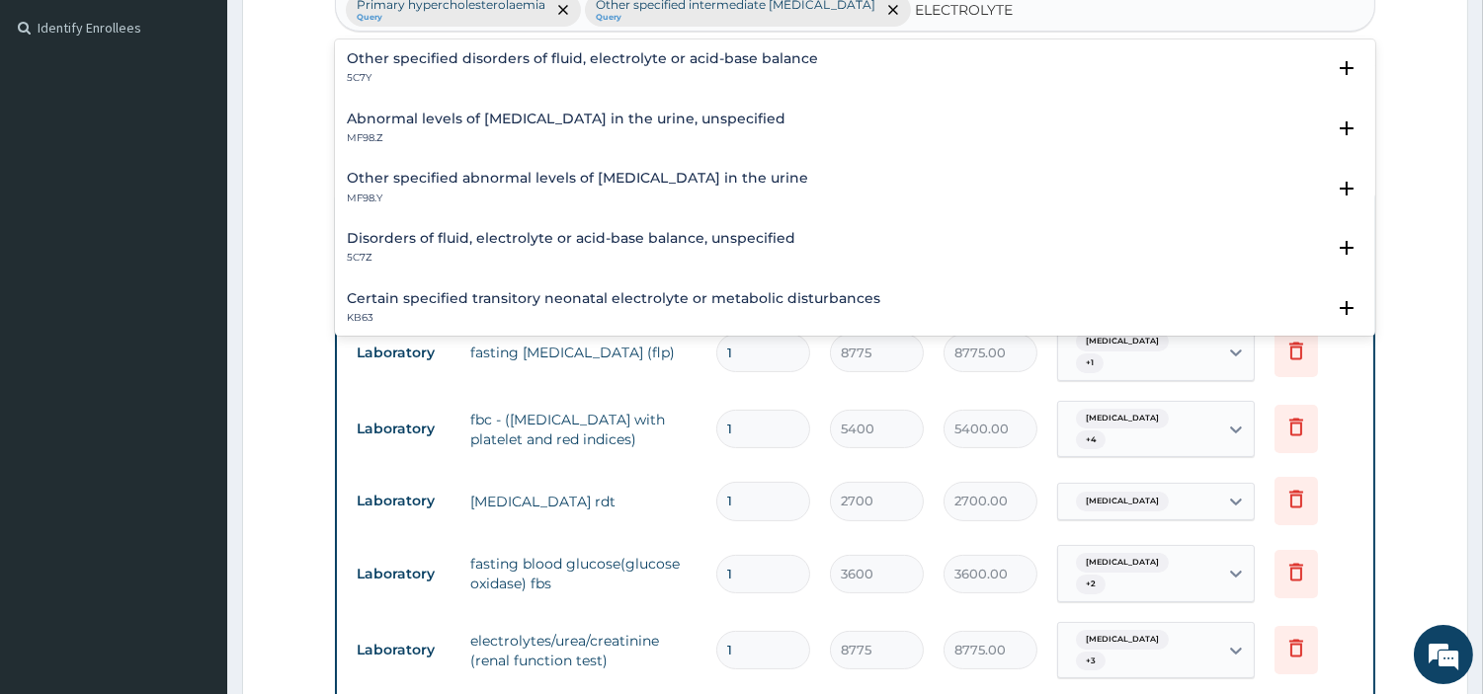
click at [397, 66] on h4 "Other specified disorders of fluid, electrolyte or acid-base balance" at bounding box center [582, 58] width 471 height 15
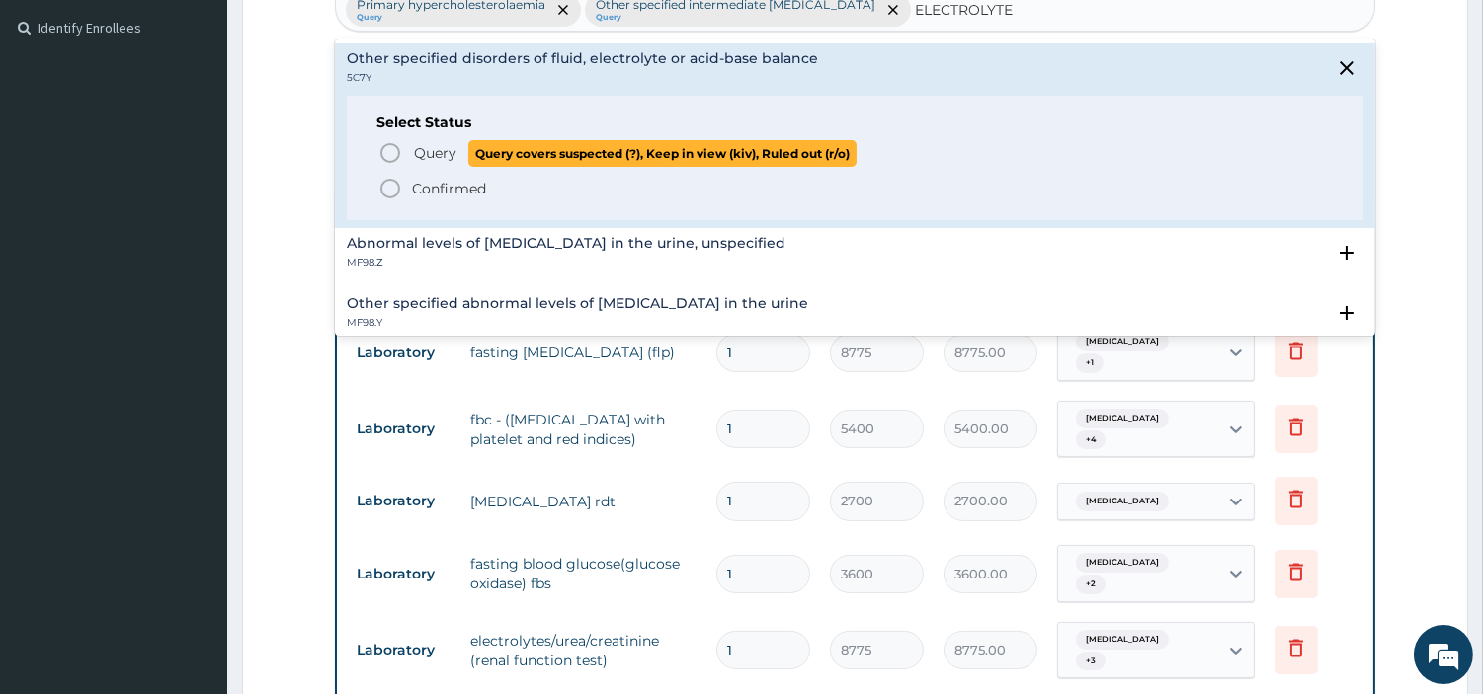
click at [382, 165] on icon "status option query" at bounding box center [390, 153] width 24 height 24
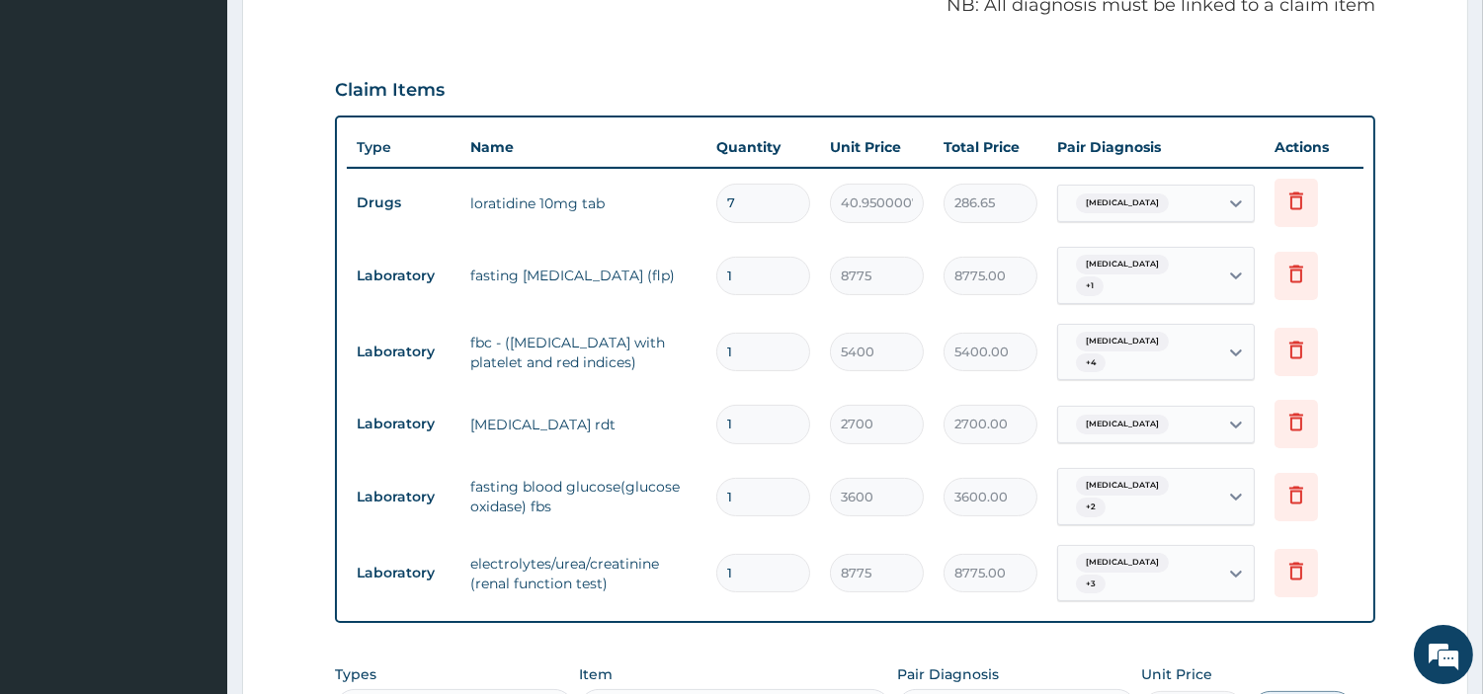
scroll to position [689, 0]
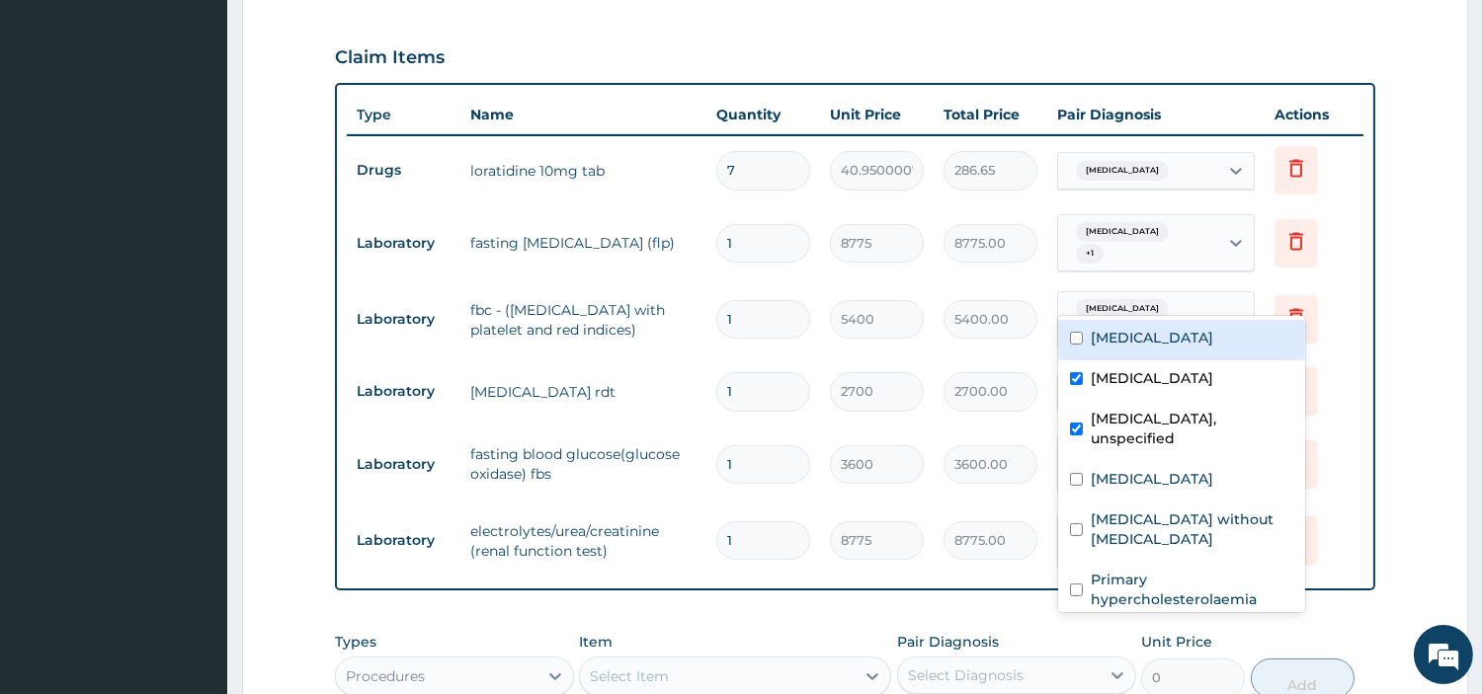
click at [1161, 267] on div "Cardiomyopathy, unspecified + 1" at bounding box center [1135, 242] width 134 height 47
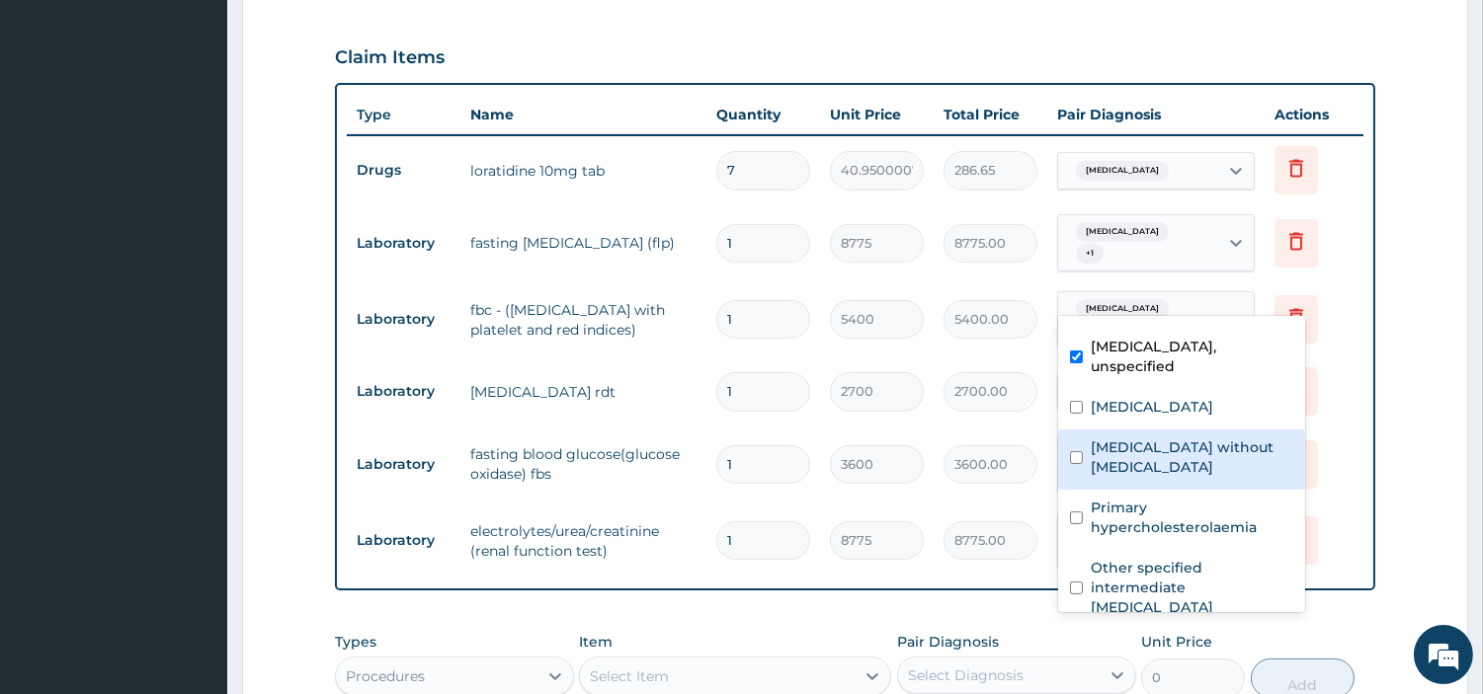
scroll to position [252, 0]
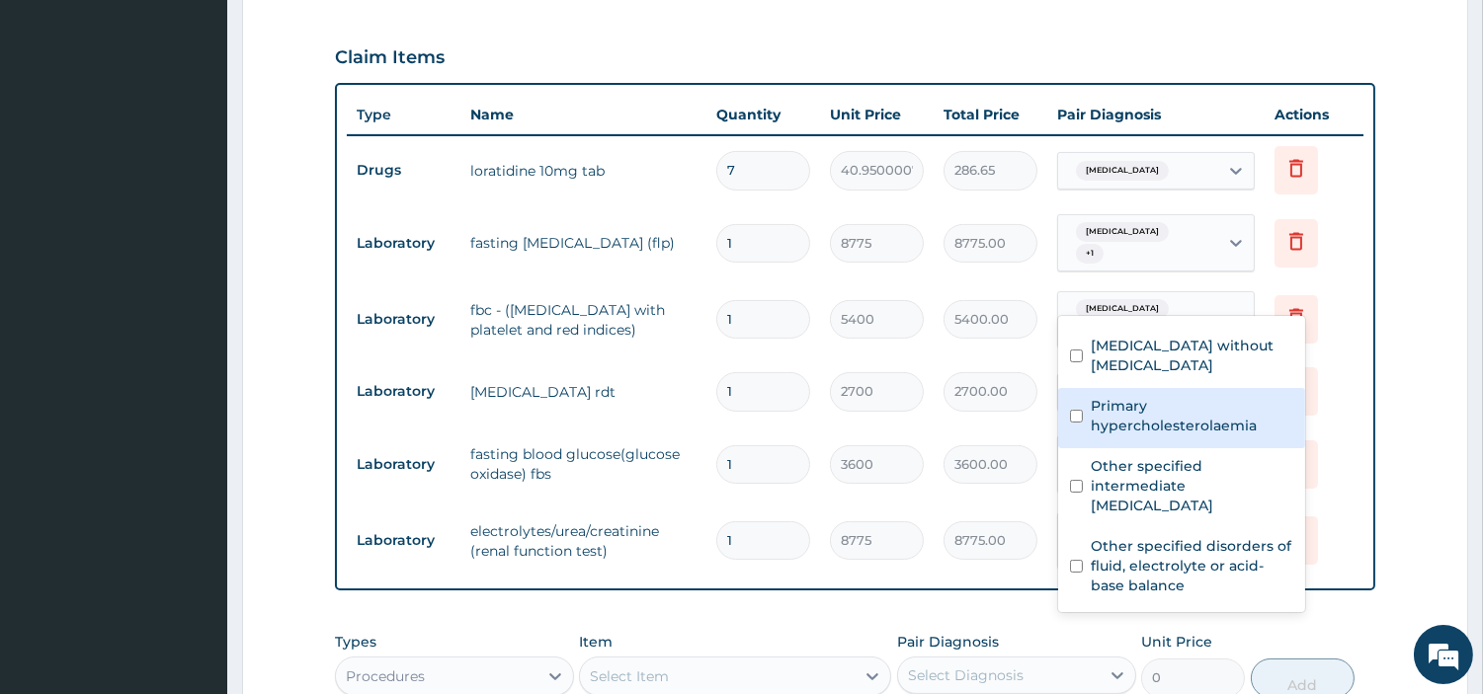
click at [1136, 406] on label "Primary hypercholesterolaemia" at bounding box center [1192, 416] width 203 height 40
checkbox input "true"
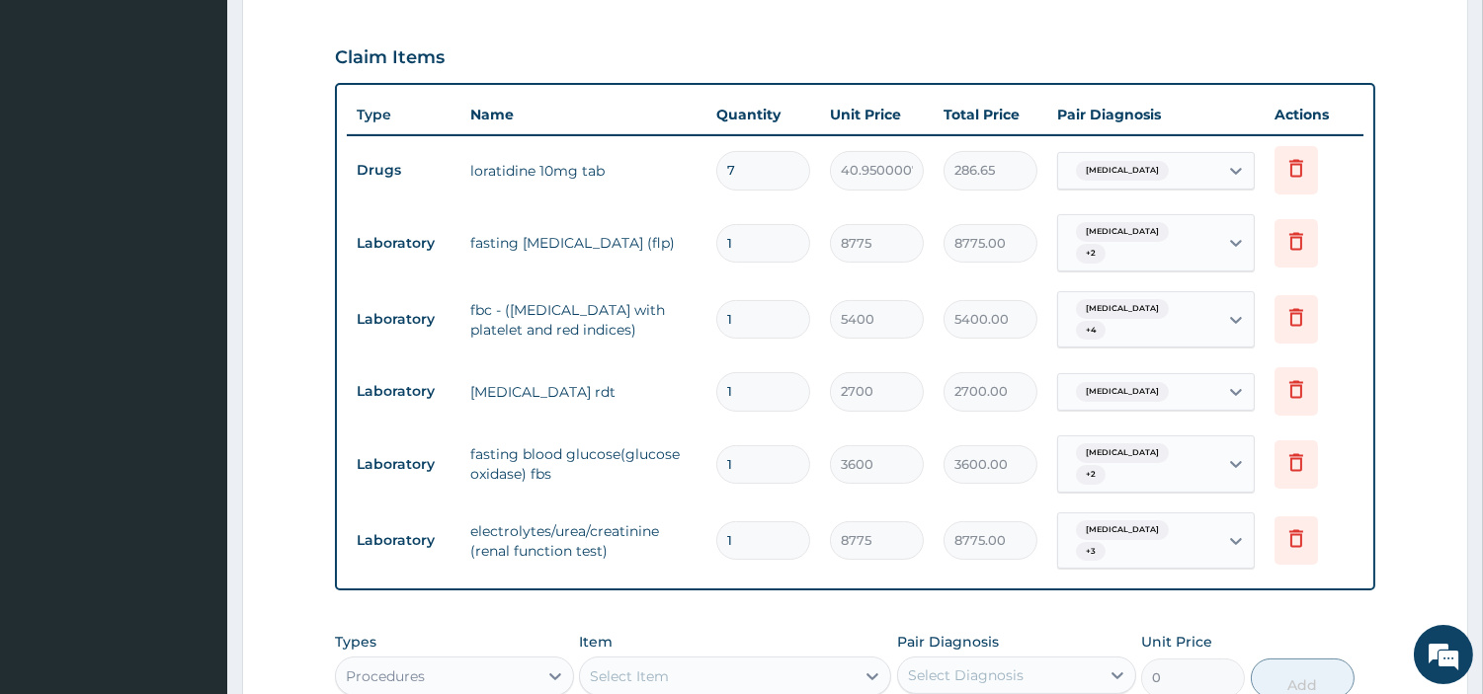
click at [956, 321] on tr "Laboratory fbc - (full blood count with platelet and red indices) 1 5400 5400.0…" at bounding box center [855, 320] width 1017 height 77
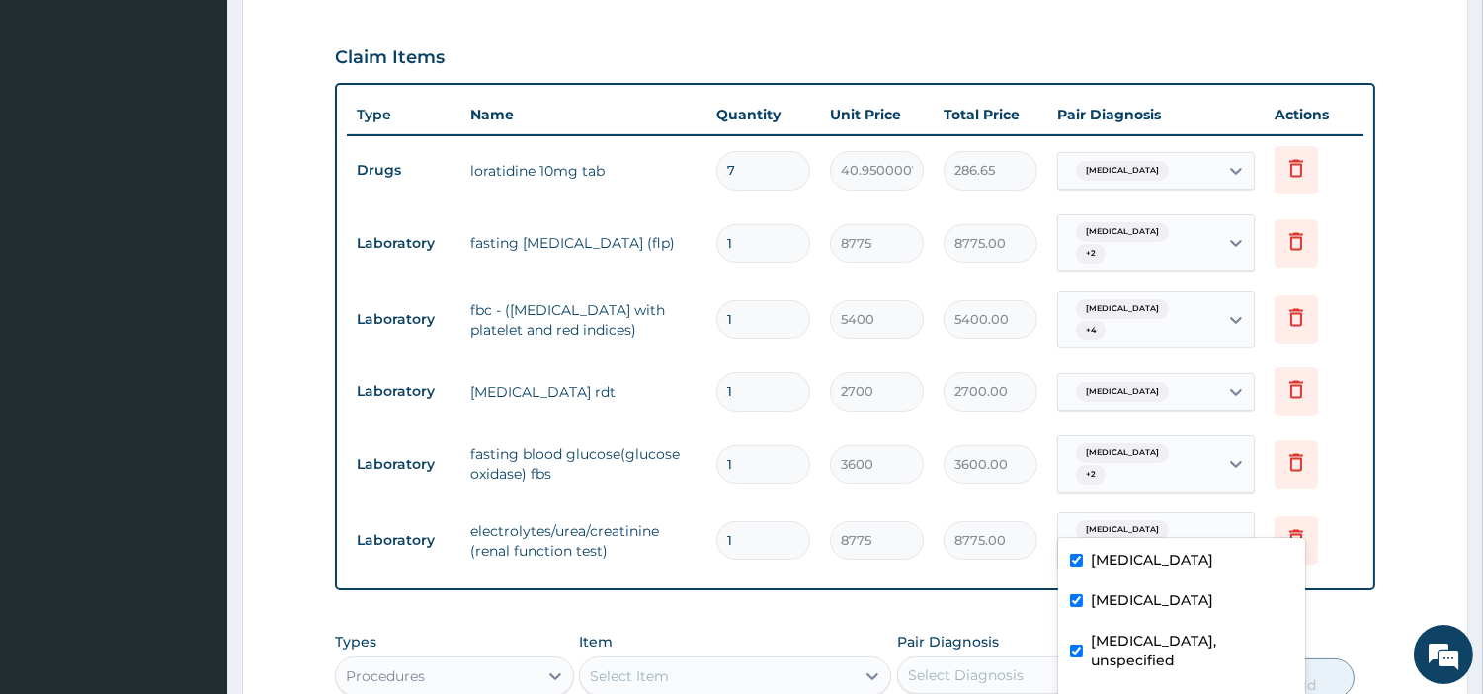
click at [1195, 488] on div "Cardiomyopathy, unspecified + 2" at bounding box center [1135, 464] width 134 height 47
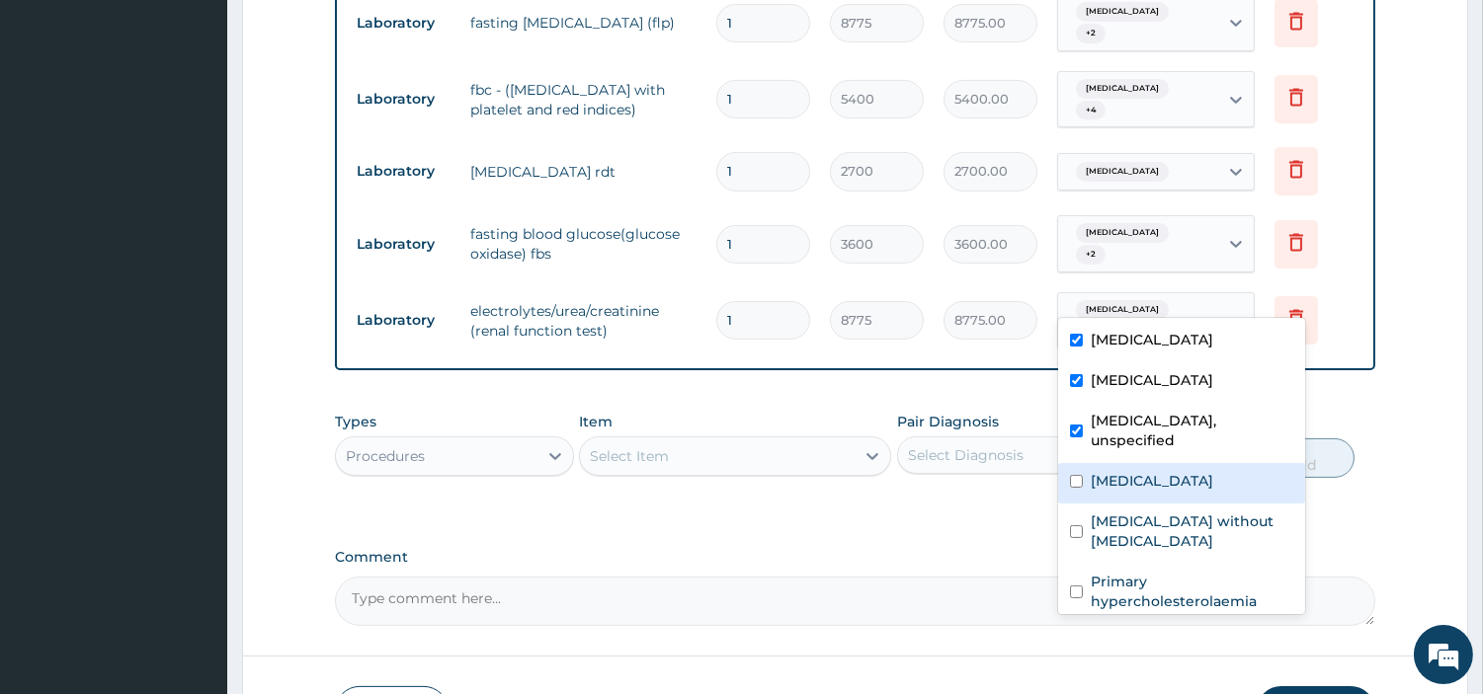
scroll to position [219, 0]
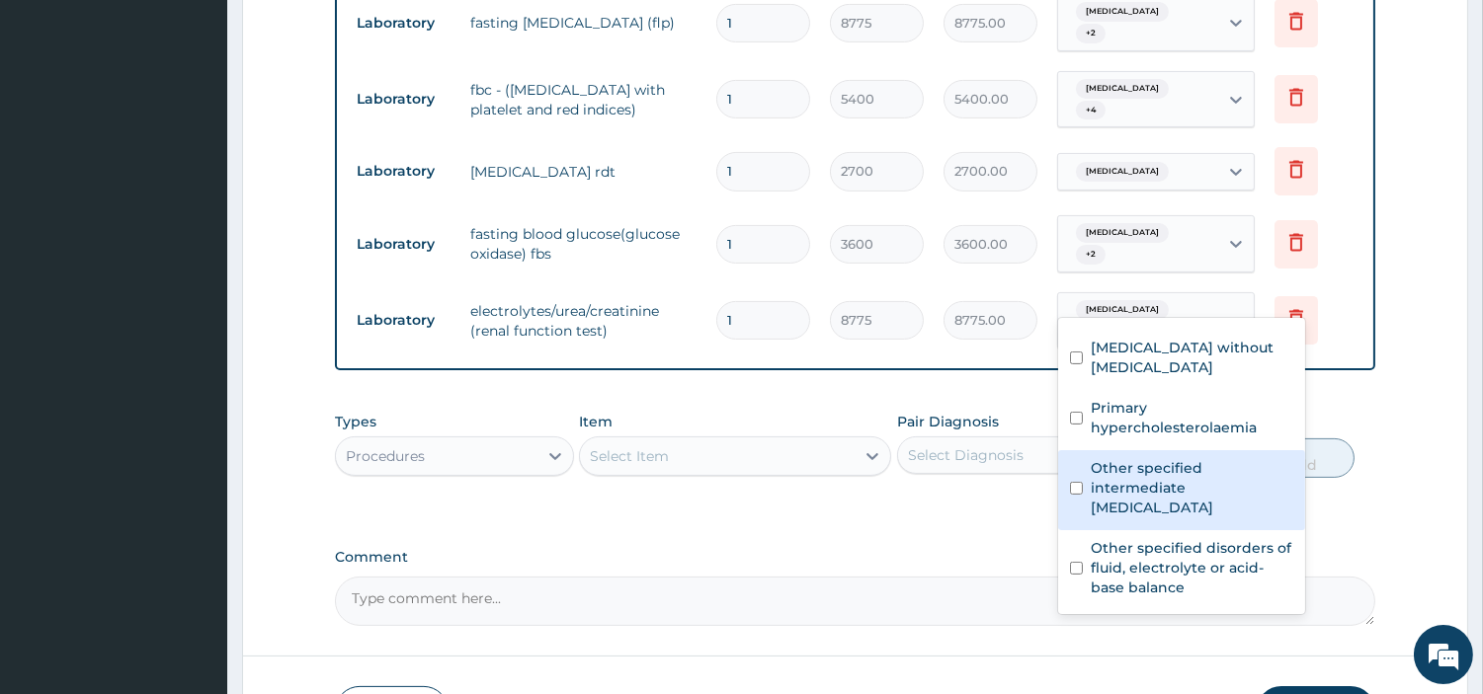
click at [1138, 530] on div "Other specified intermediate hyperglycaemia" at bounding box center [1181, 490] width 247 height 80
checkbox input "true"
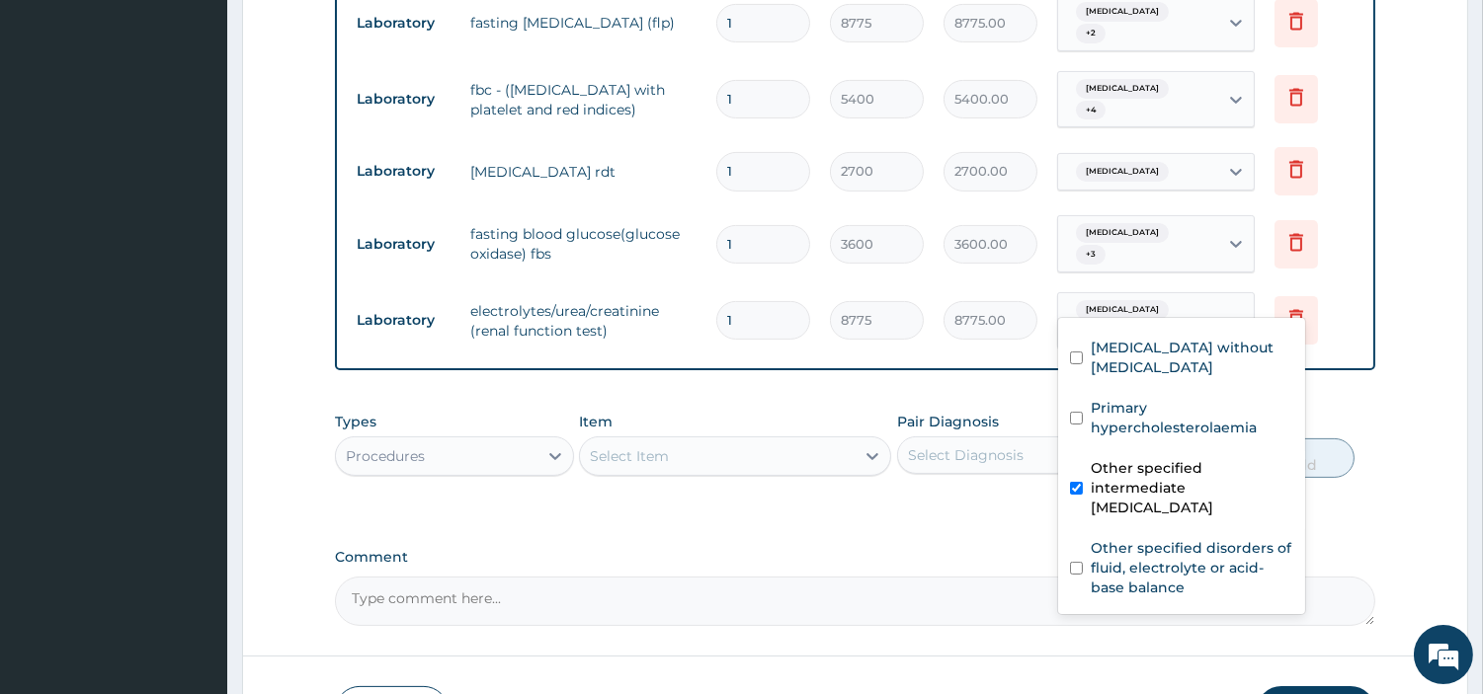
click at [843, 517] on div "Types Procedures Item Select Item Pair Diagnosis Select Diagnosis Unit Price 0 …" at bounding box center [855, 459] width 1040 height 115
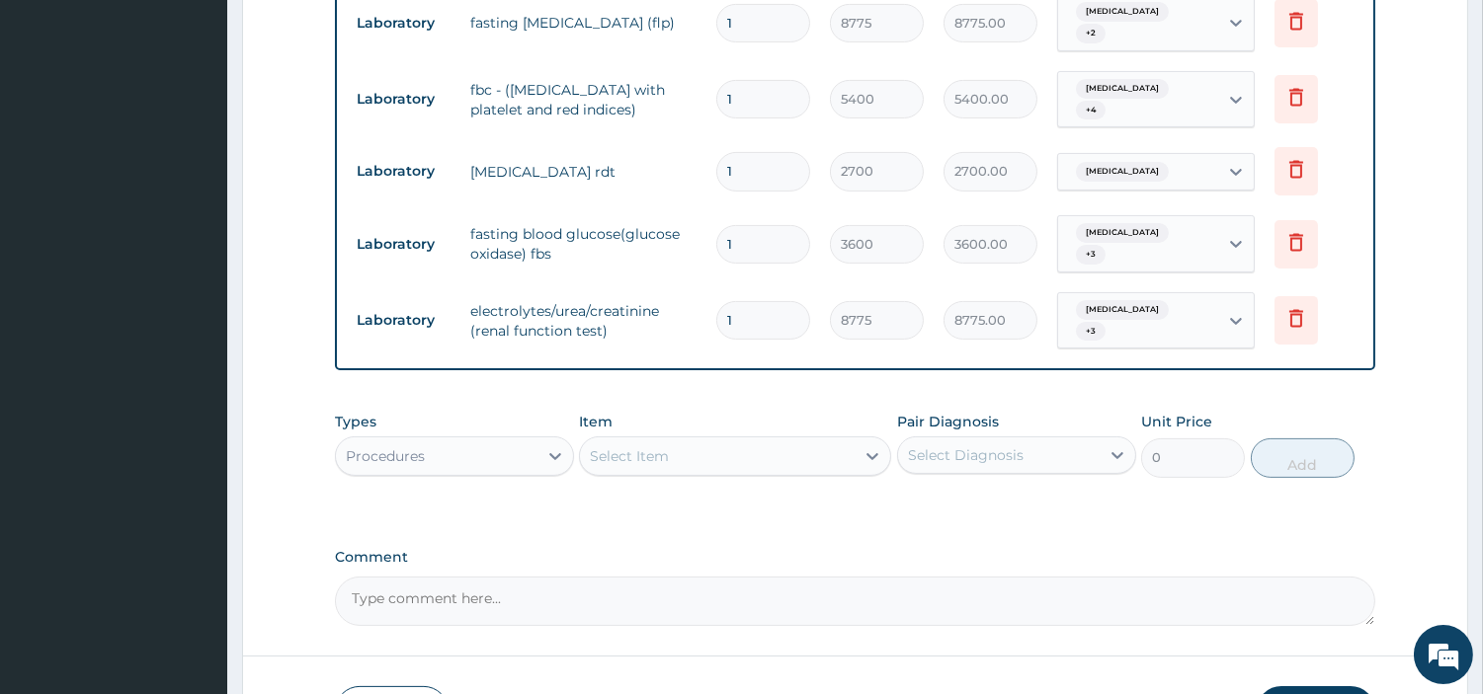
click at [1078, 345] on div "Cardiomyopathy, unspecified + 3" at bounding box center [1135, 320] width 134 height 47
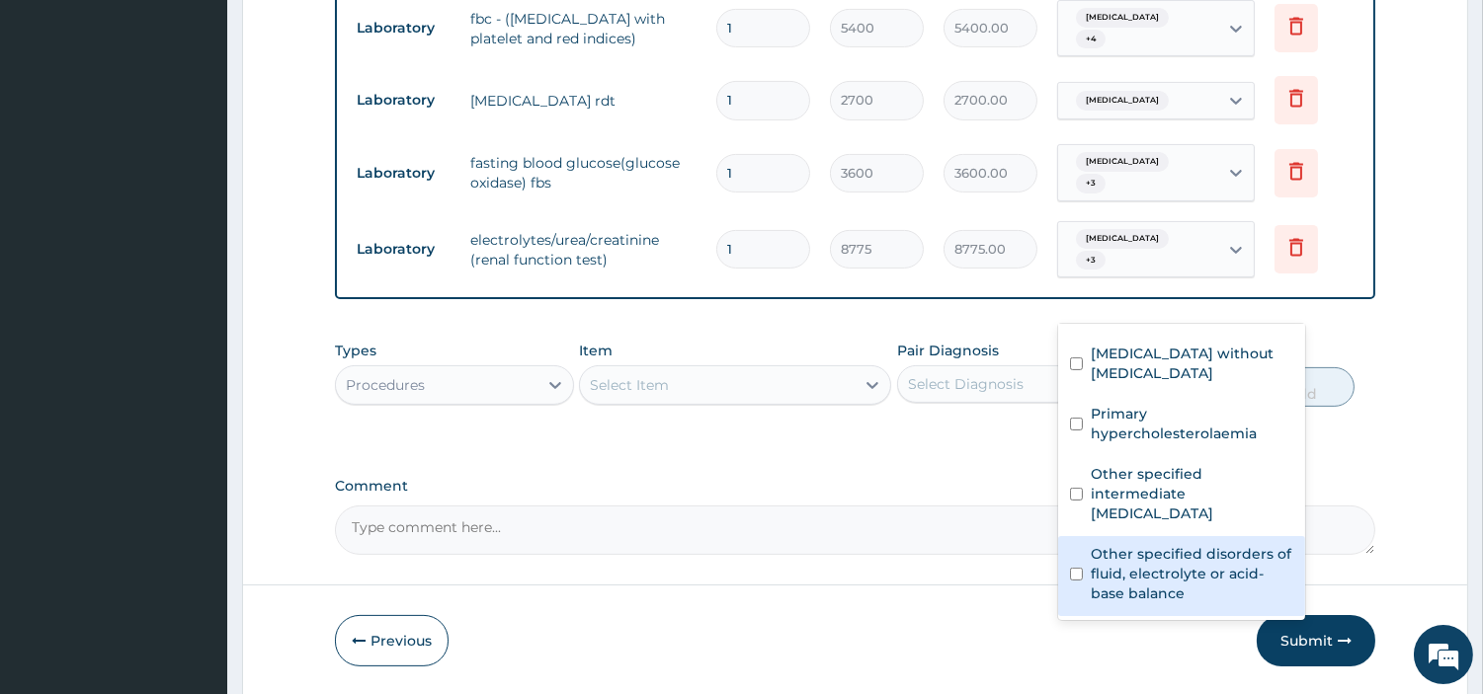
scroll to position [1019, 0]
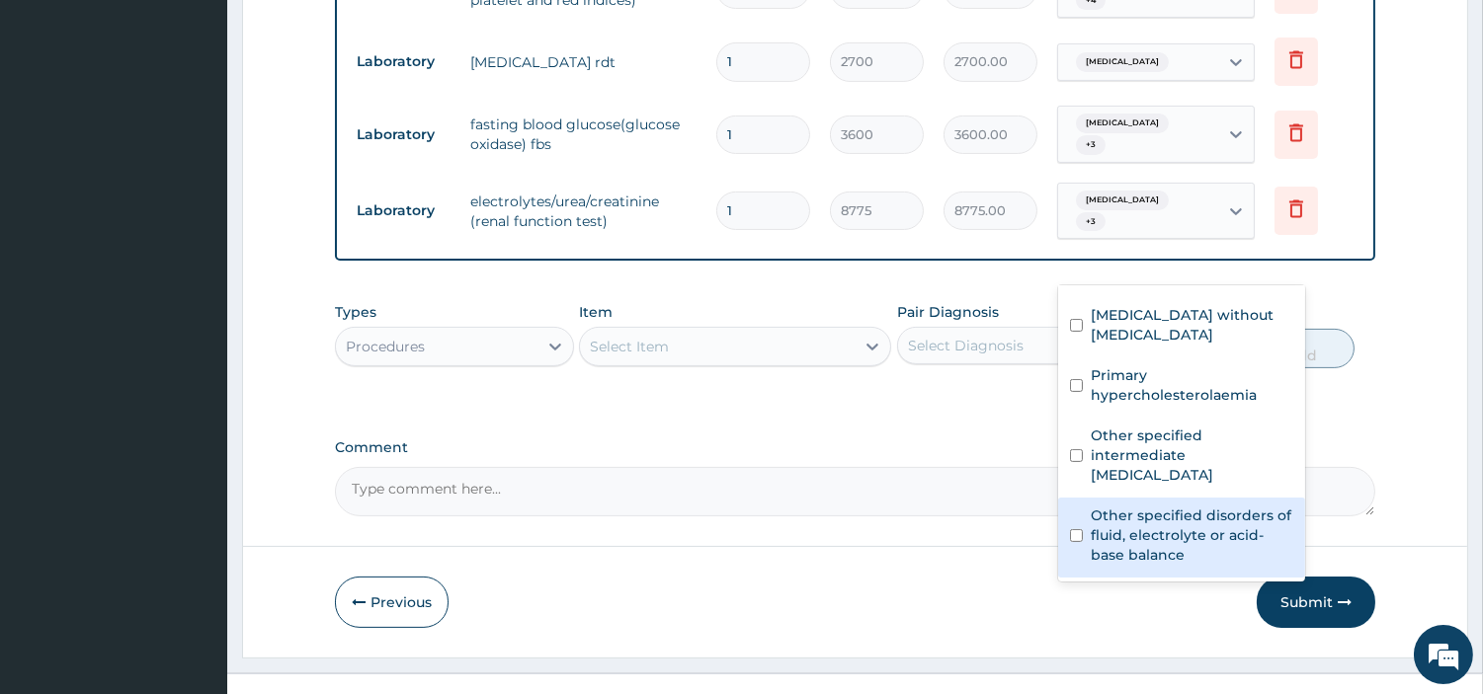
click at [1139, 535] on label "Other specified disorders of fluid, electrolyte or acid-base balance" at bounding box center [1192, 535] width 203 height 59
checkbox input "true"
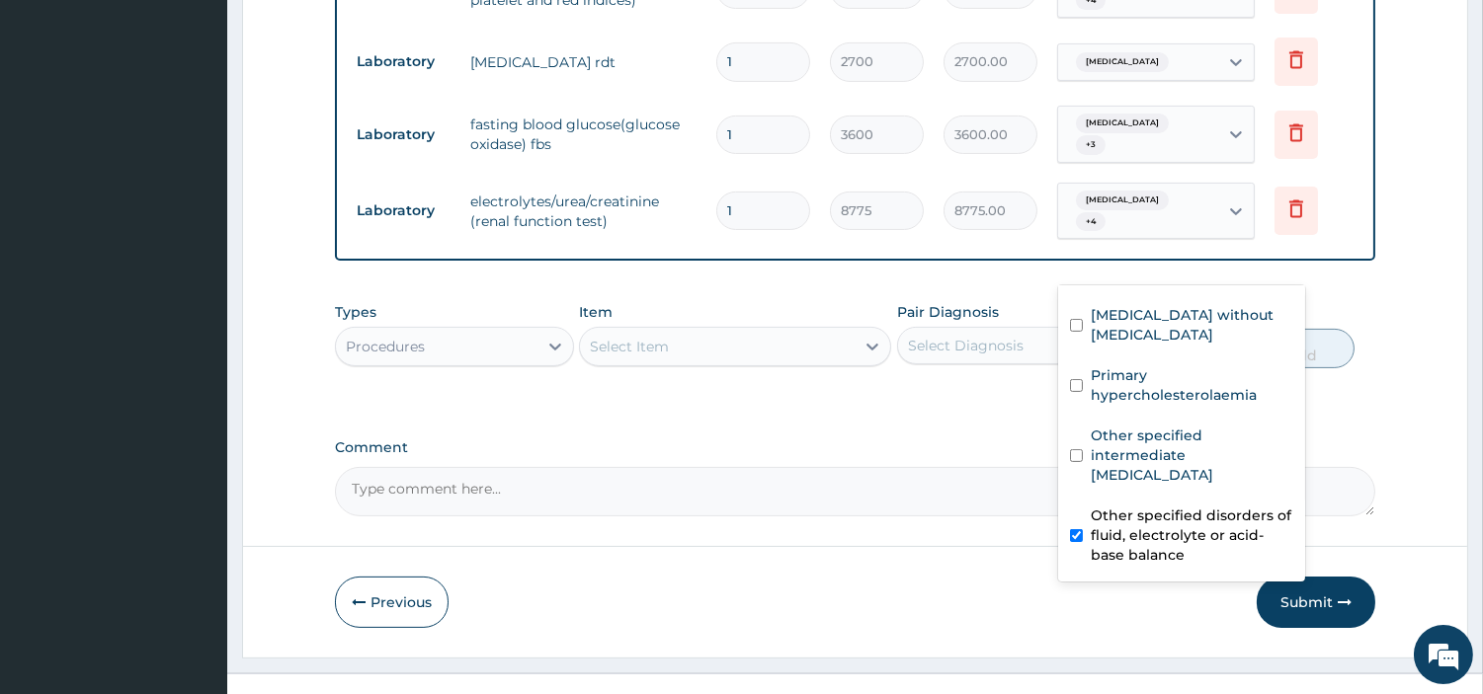
click at [788, 363] on div "Select Item" at bounding box center [717, 347] width 275 height 32
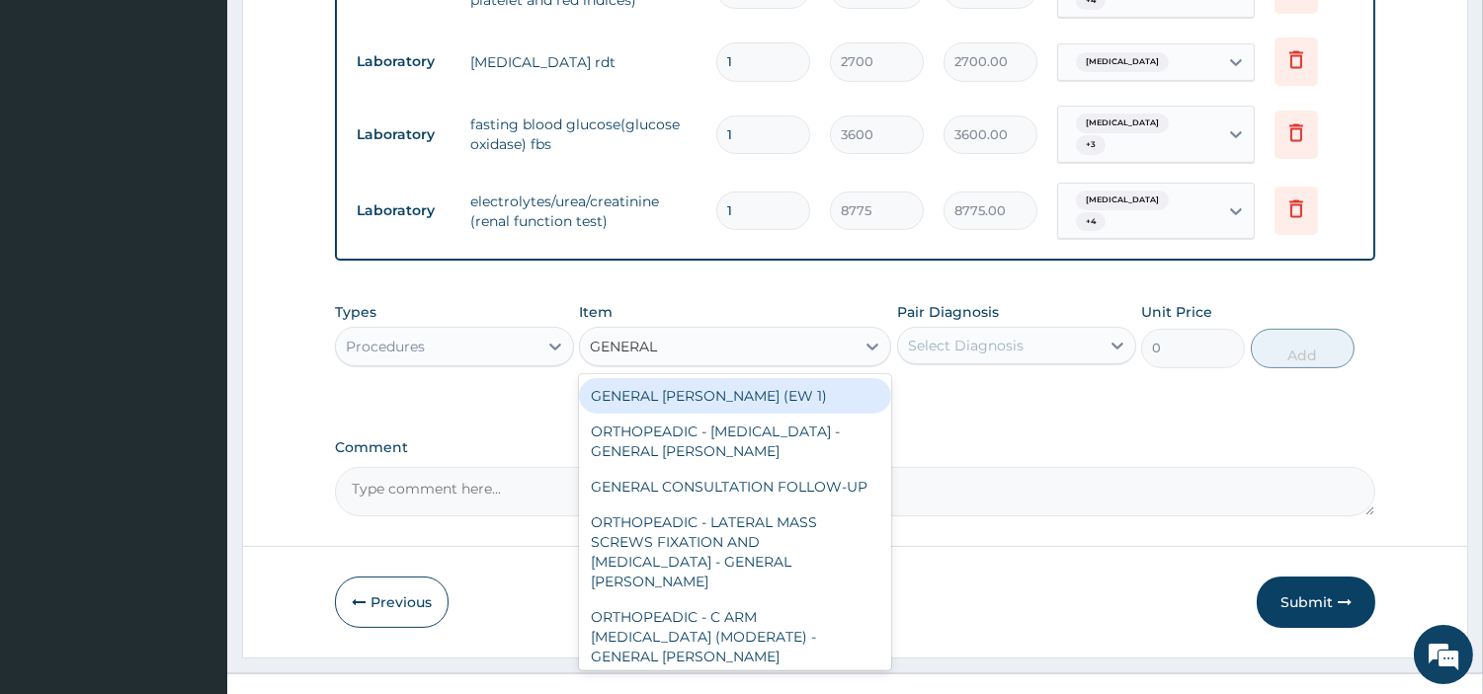
type input "GENERAL C"
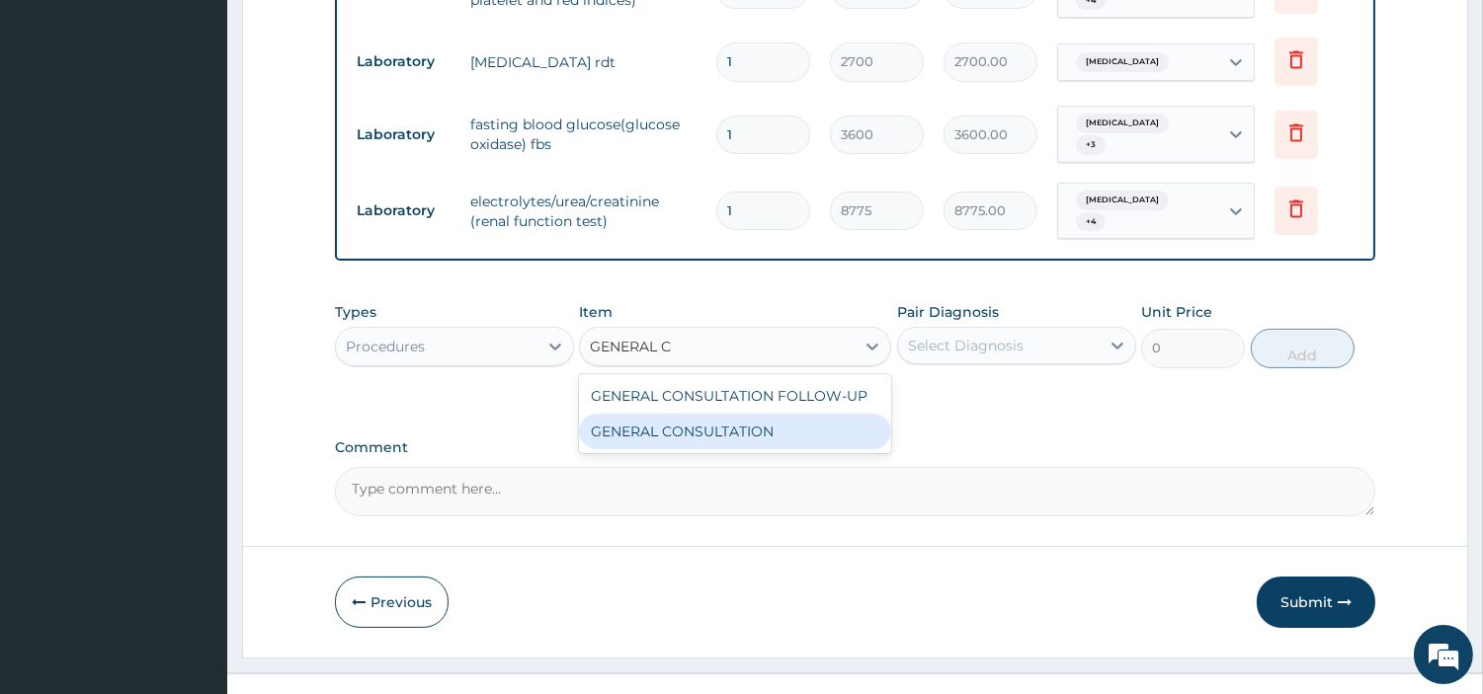
drag, startPoint x: 741, startPoint y: 464, endPoint x: 759, endPoint y: 457, distance: 19.1
click at [741, 449] on div "GENERAL CONSULTATION" at bounding box center [735, 432] width 312 height 36
type input "6750"
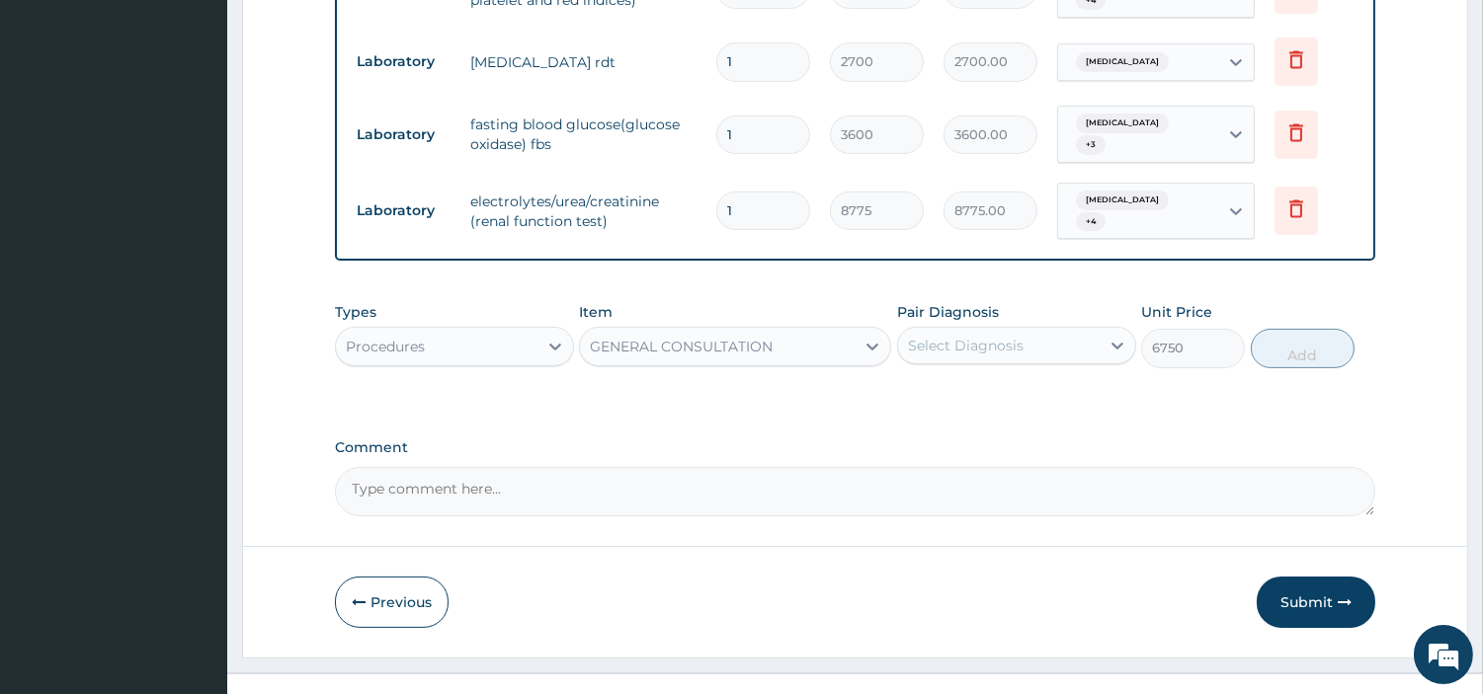
click at [1011, 362] on div "Select Diagnosis" at bounding box center [999, 346] width 202 height 32
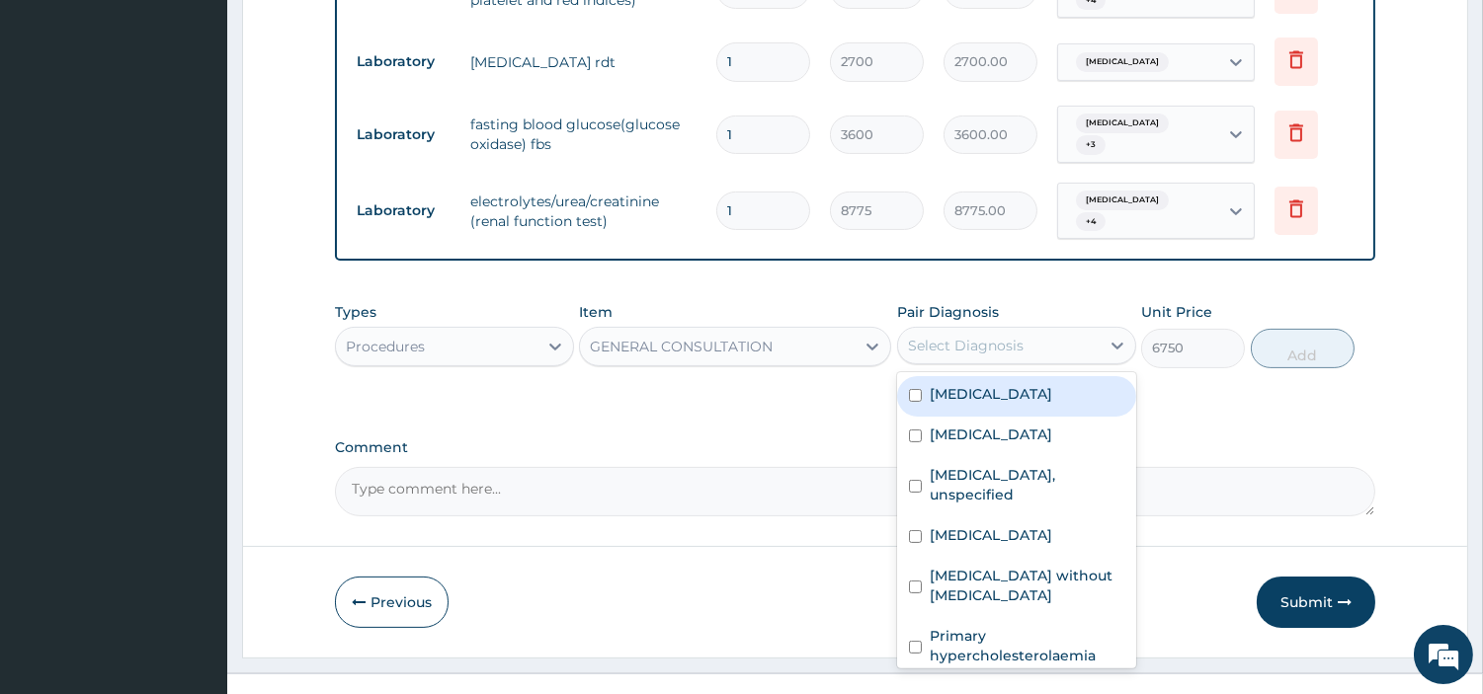
click at [1003, 404] on label "Allergic rhinitis, unspecified" at bounding box center [991, 394] width 122 height 20
checkbox input "true"
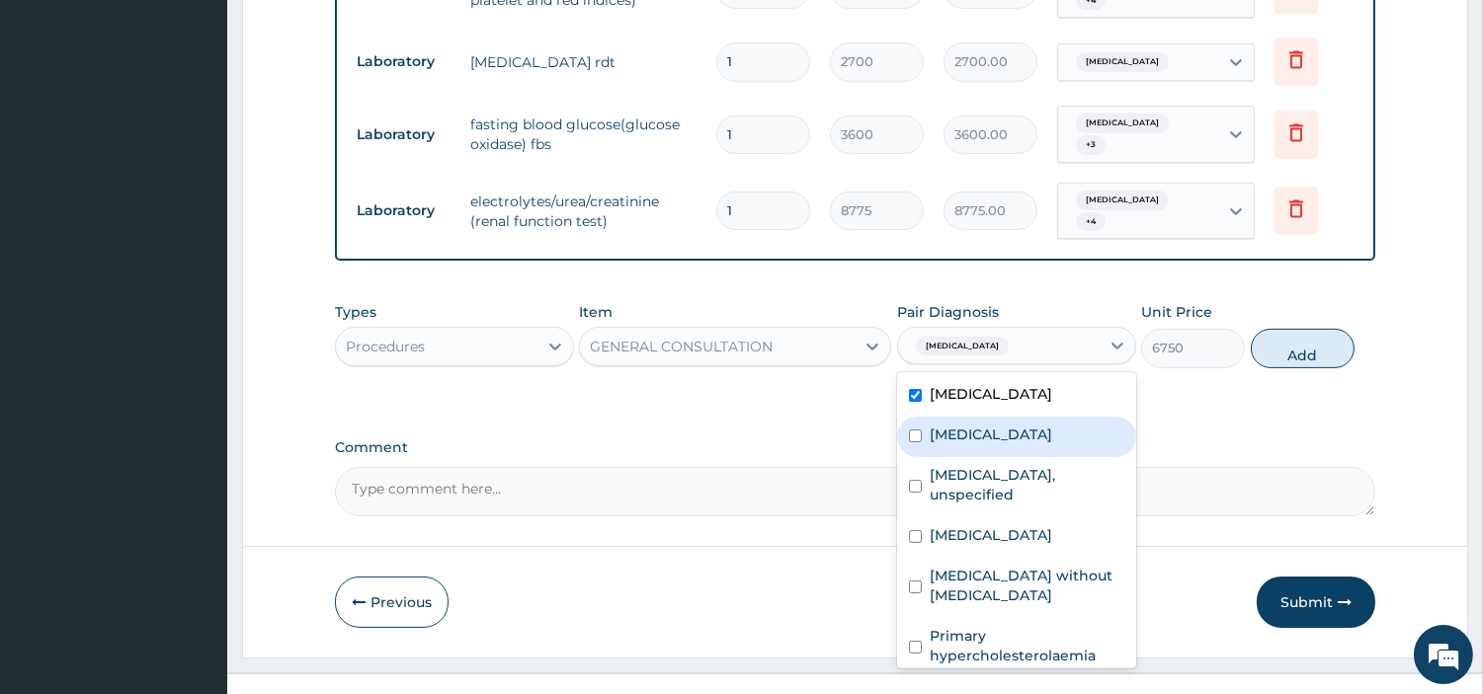
click at [1004, 445] on label "Cardiomyopathy, unspecified" at bounding box center [991, 435] width 122 height 20
checkbox input "true"
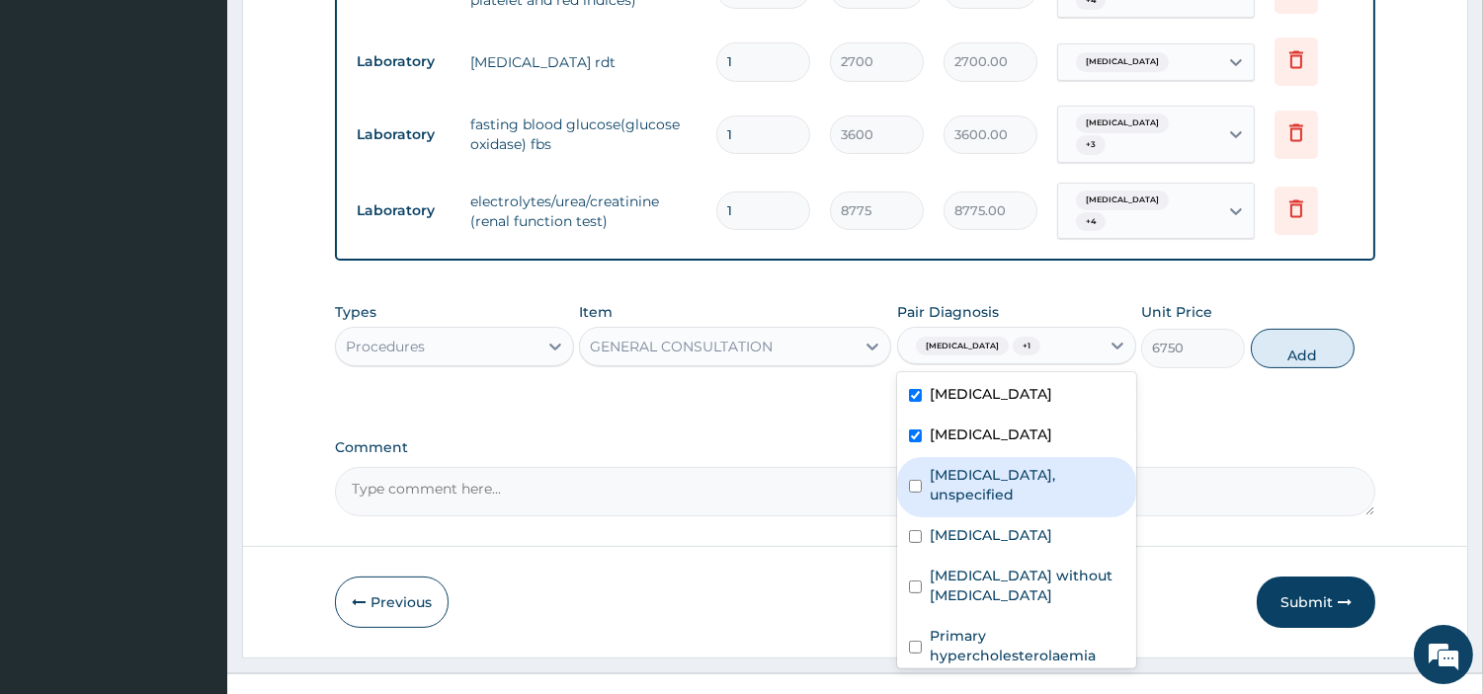
click at [1013, 505] on label "Elevated blood-pressure reading, without diagnosis of hypertension, unspecified" at bounding box center [1027, 485] width 195 height 40
checkbox input "true"
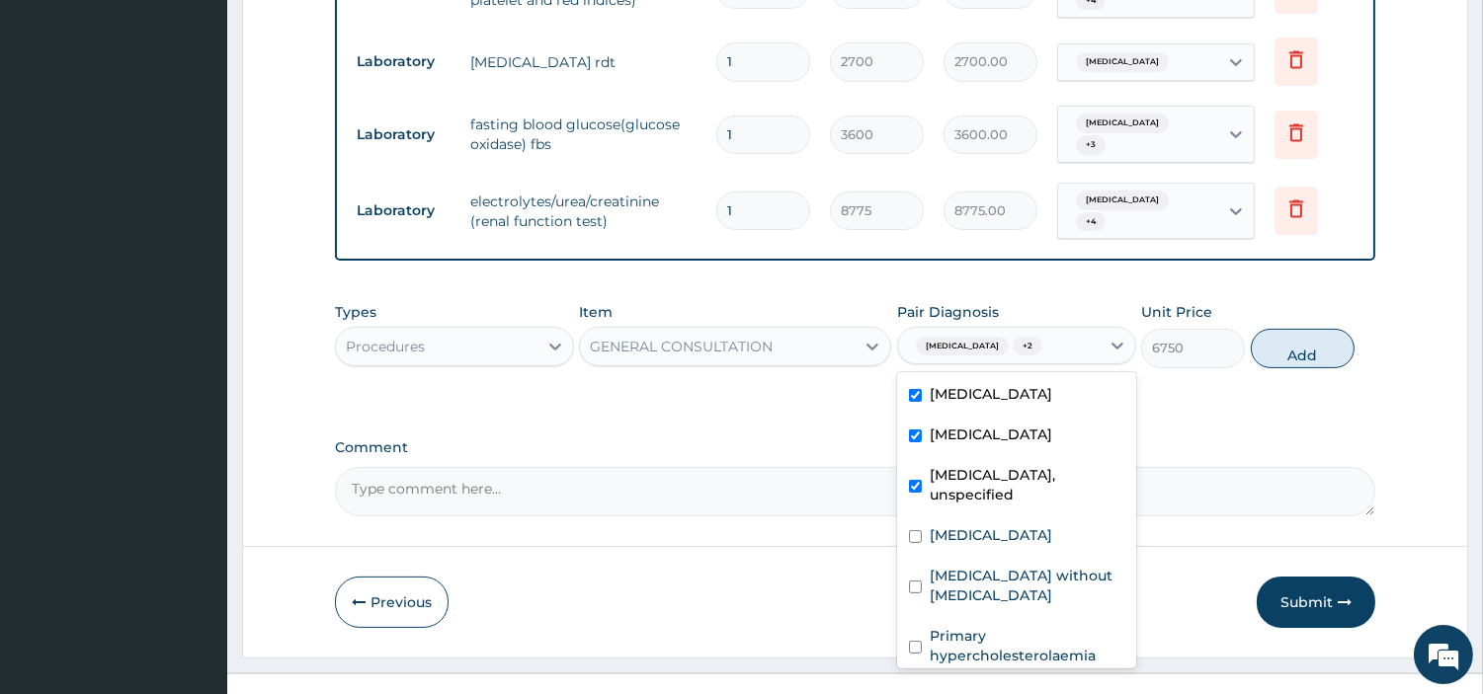
click at [1003, 558] on div "Malaria, unspecified" at bounding box center [1016, 538] width 239 height 41
checkbox input "true"
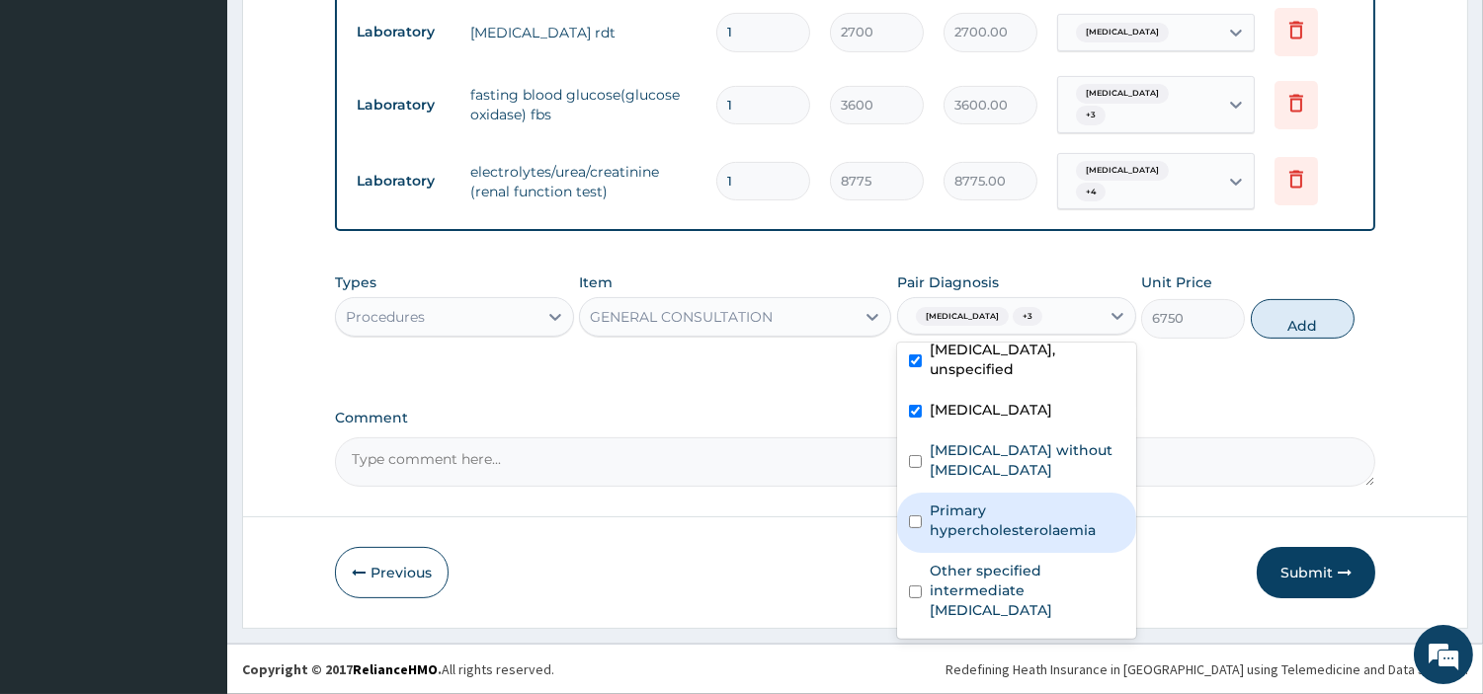
scroll to position [110, 0]
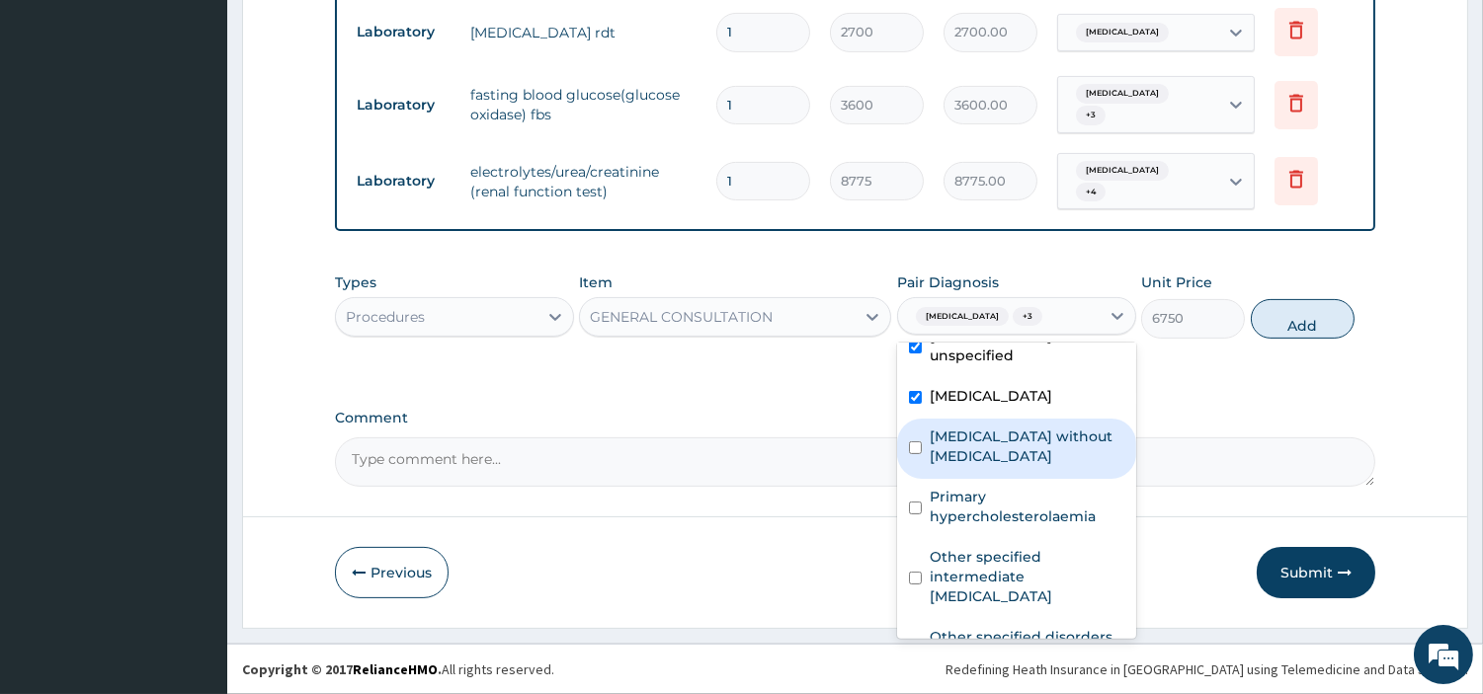
drag, startPoint x: 1028, startPoint y: 560, endPoint x: 1033, endPoint y: 627, distance: 67.4
click at [1028, 466] on label "Sepsis without septic shock" at bounding box center [1027, 447] width 195 height 40
checkbox input "true"
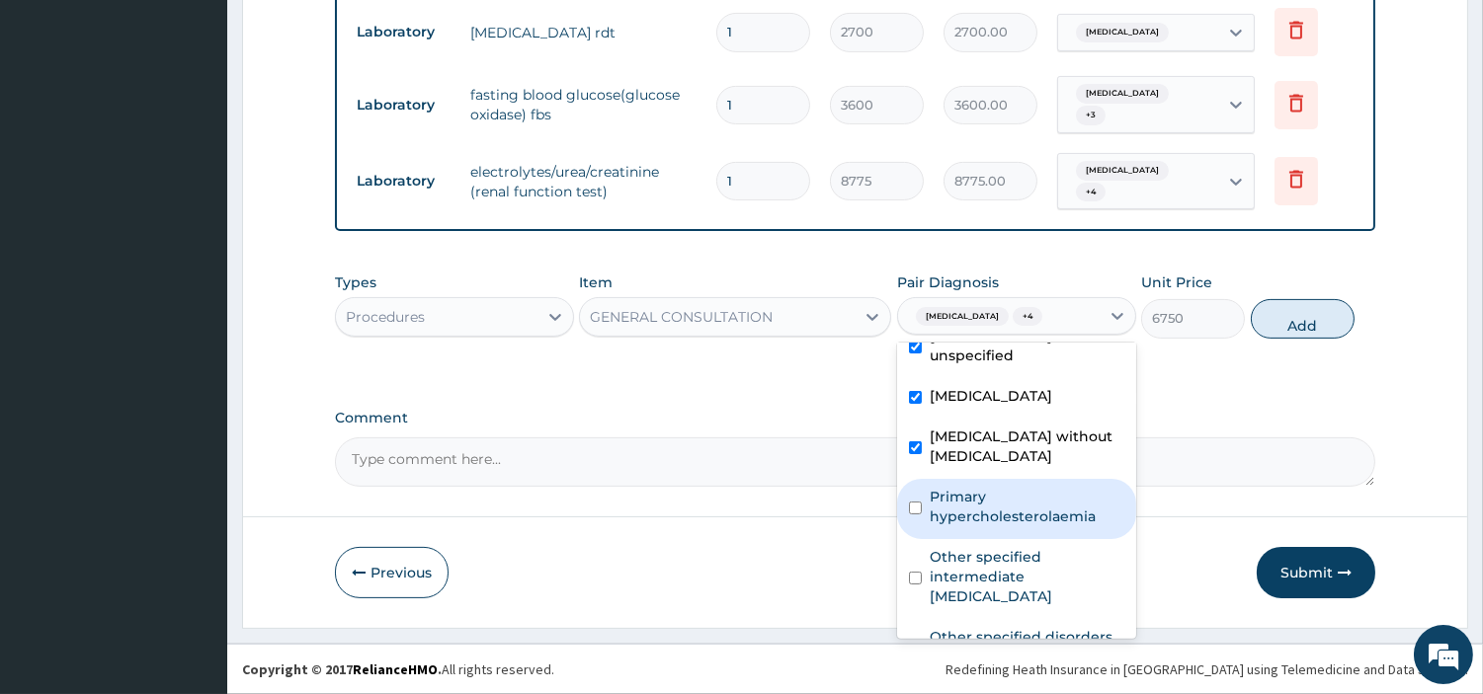
click at [1035, 539] on div "Primary hypercholesterolaemia" at bounding box center [1016, 509] width 239 height 60
checkbox input "true"
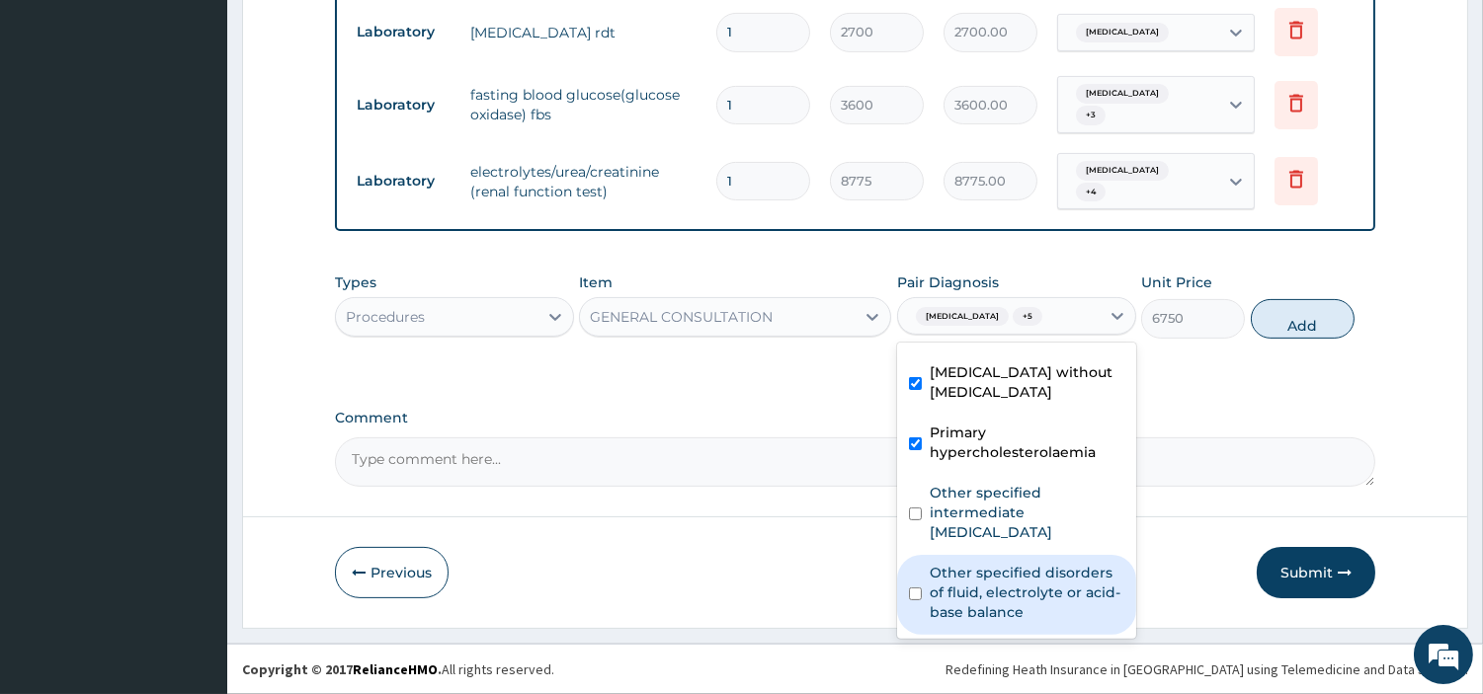
click at [1043, 583] on label "Other specified disorders of fluid, electrolyte or acid-base balance" at bounding box center [1027, 592] width 195 height 59
checkbox input "true"
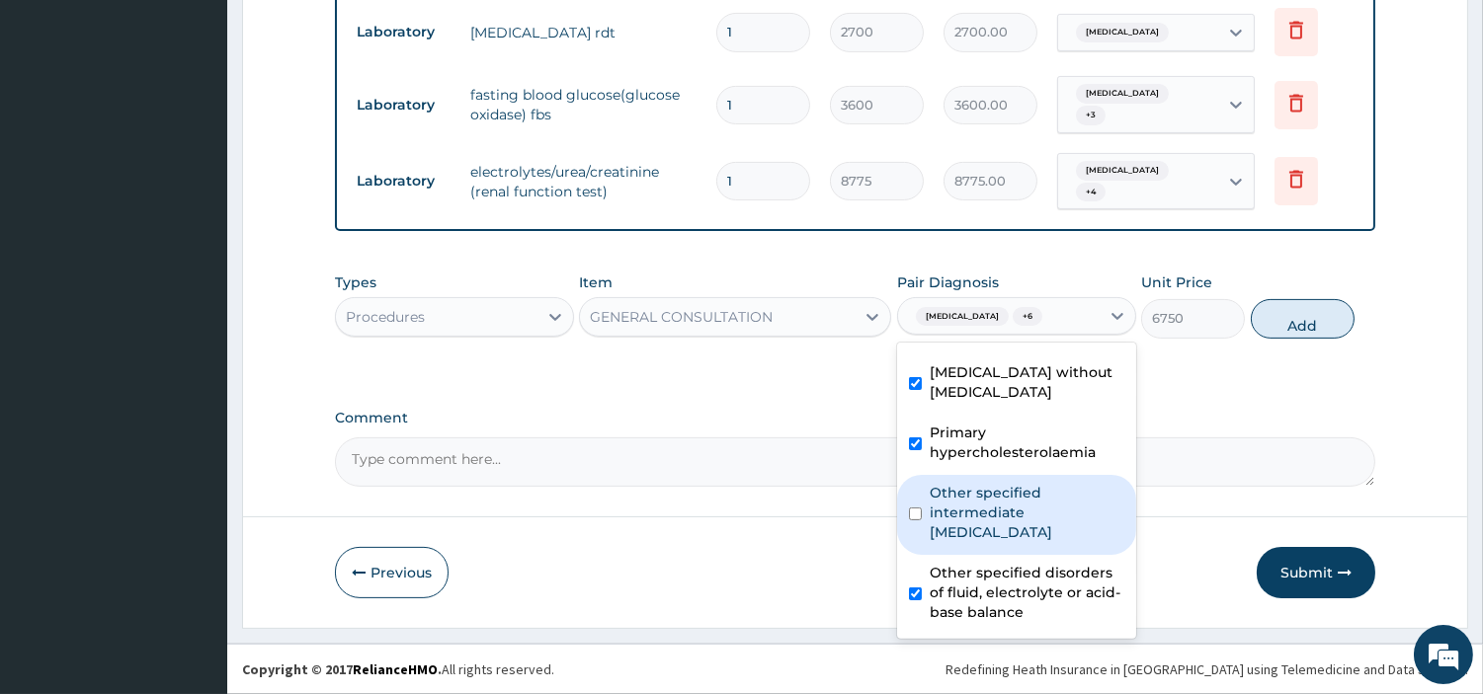
click at [1034, 539] on label "Other specified intermediate hyperglycaemia" at bounding box center [1027, 512] width 195 height 59
checkbox input "true"
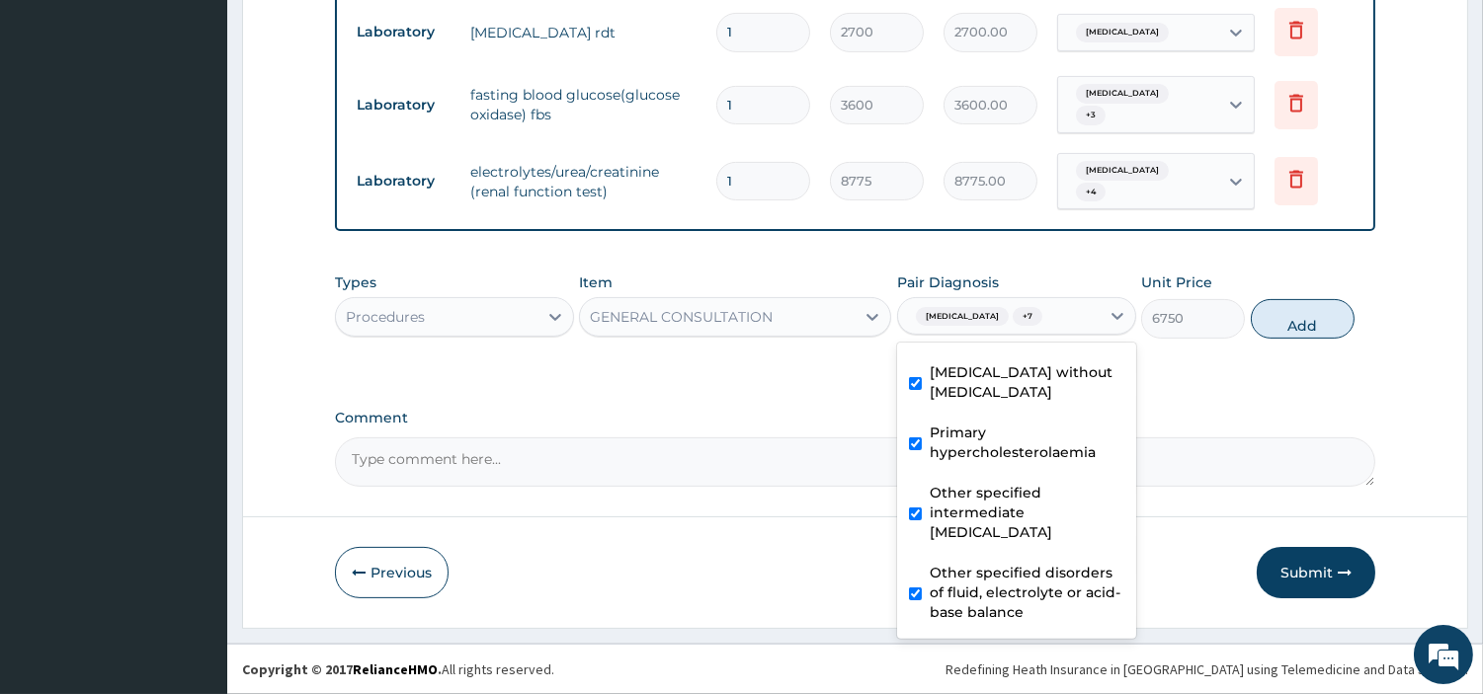
click at [1312, 308] on button "Add" at bounding box center [1303, 319] width 104 height 40
type input "0"
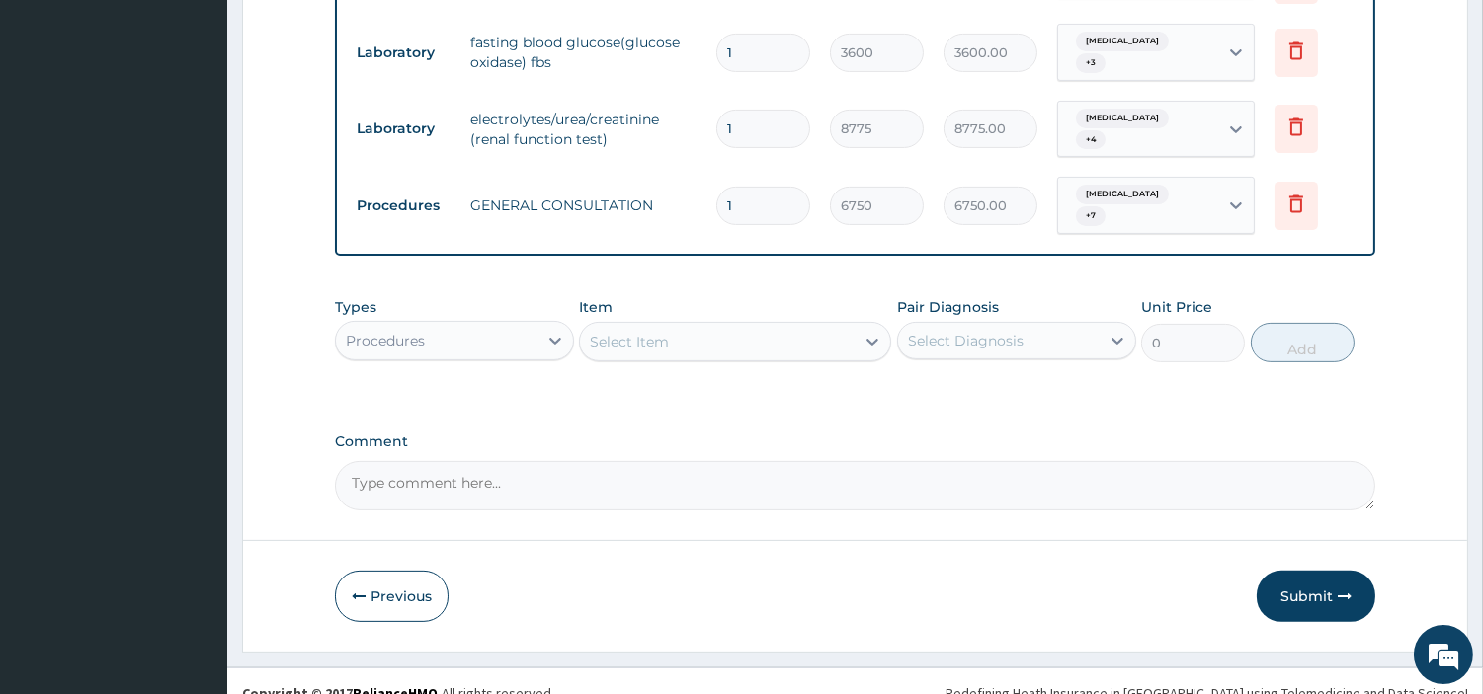
click at [1298, 622] on button "Submit" at bounding box center [1316, 596] width 119 height 51
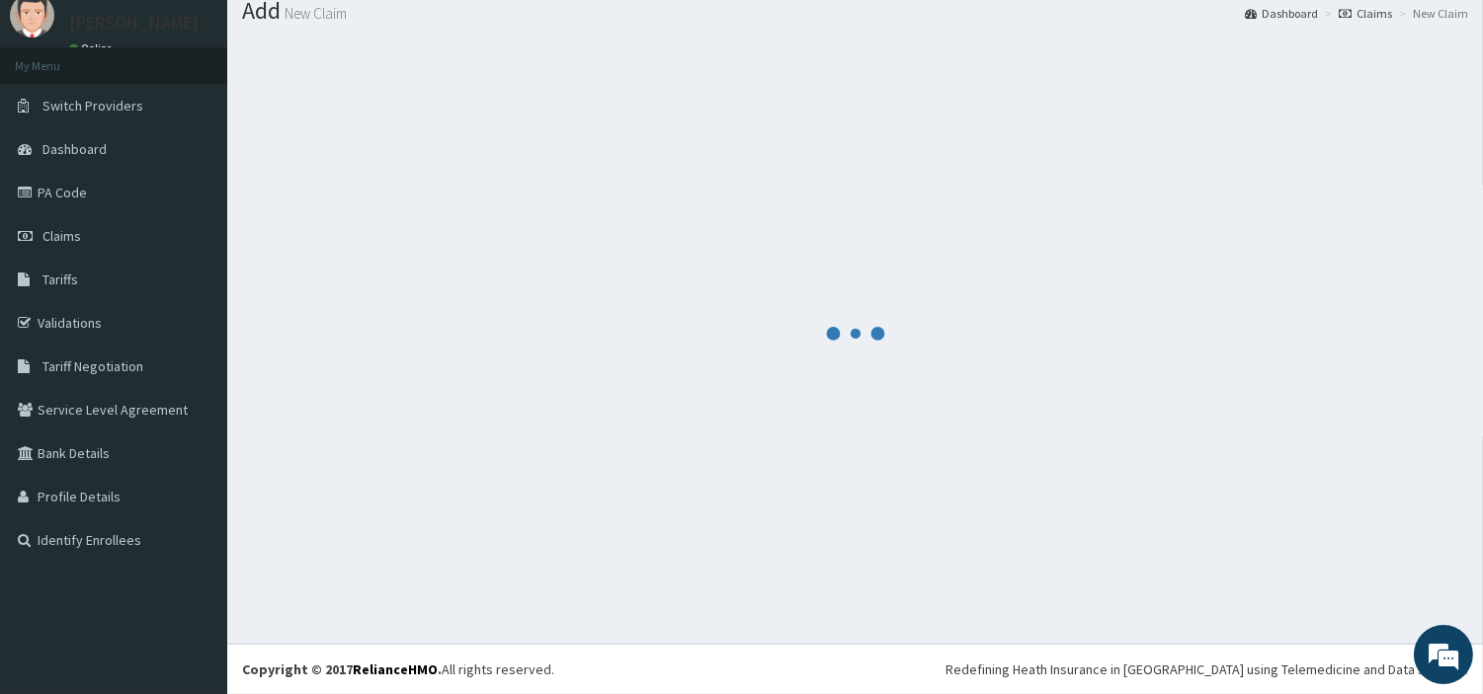
scroll to position [65, 0]
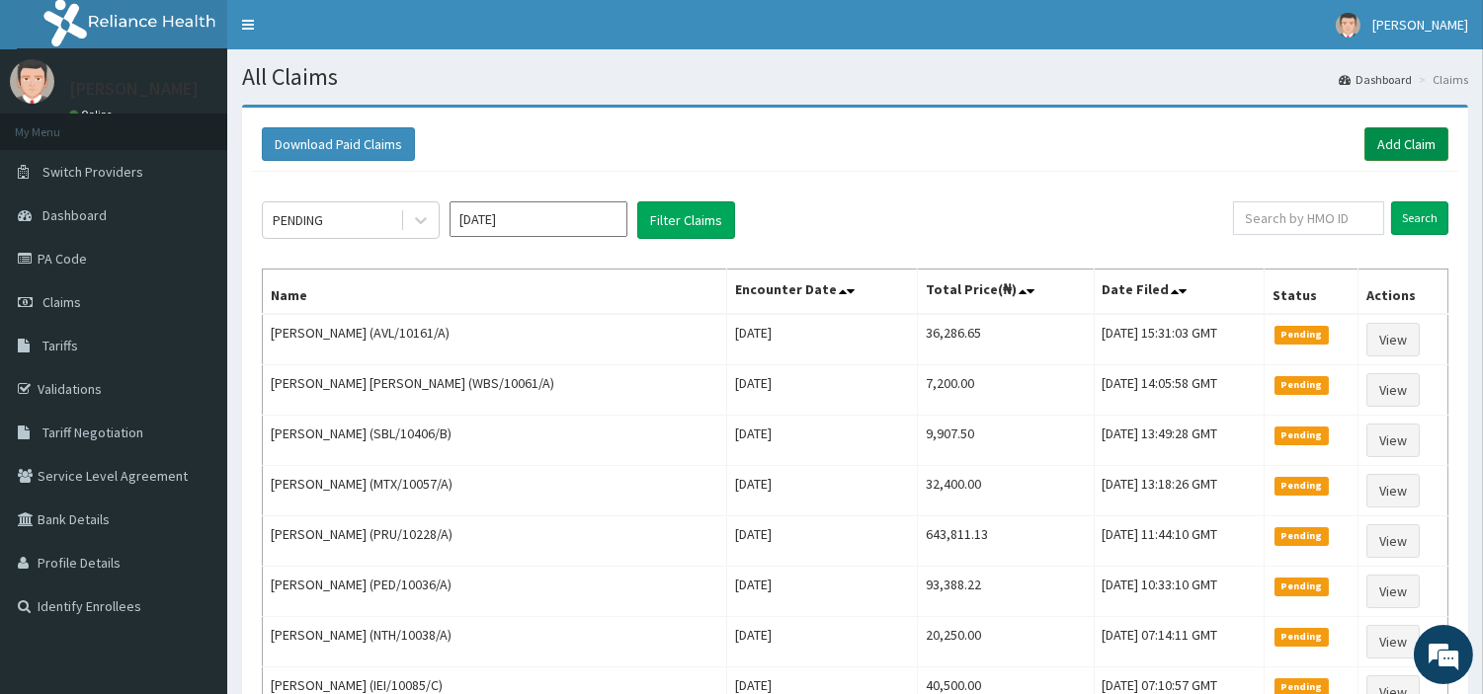
click at [1380, 136] on link "Add Claim" at bounding box center [1406, 144] width 84 height 34
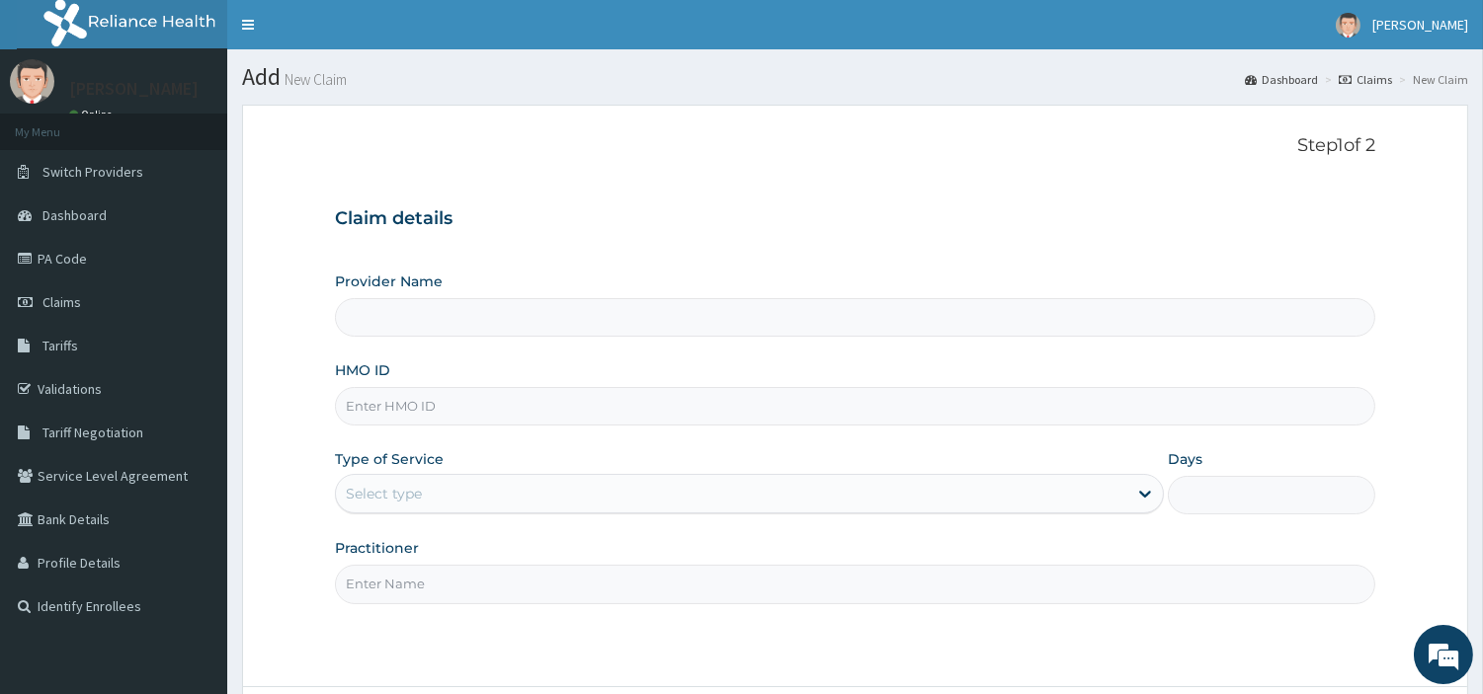
type input "[GEOGRAPHIC_DATA] Nig. Ltd"
type input "AVL/10132/A"
click at [519, 506] on div "Select type" at bounding box center [731, 494] width 791 height 32
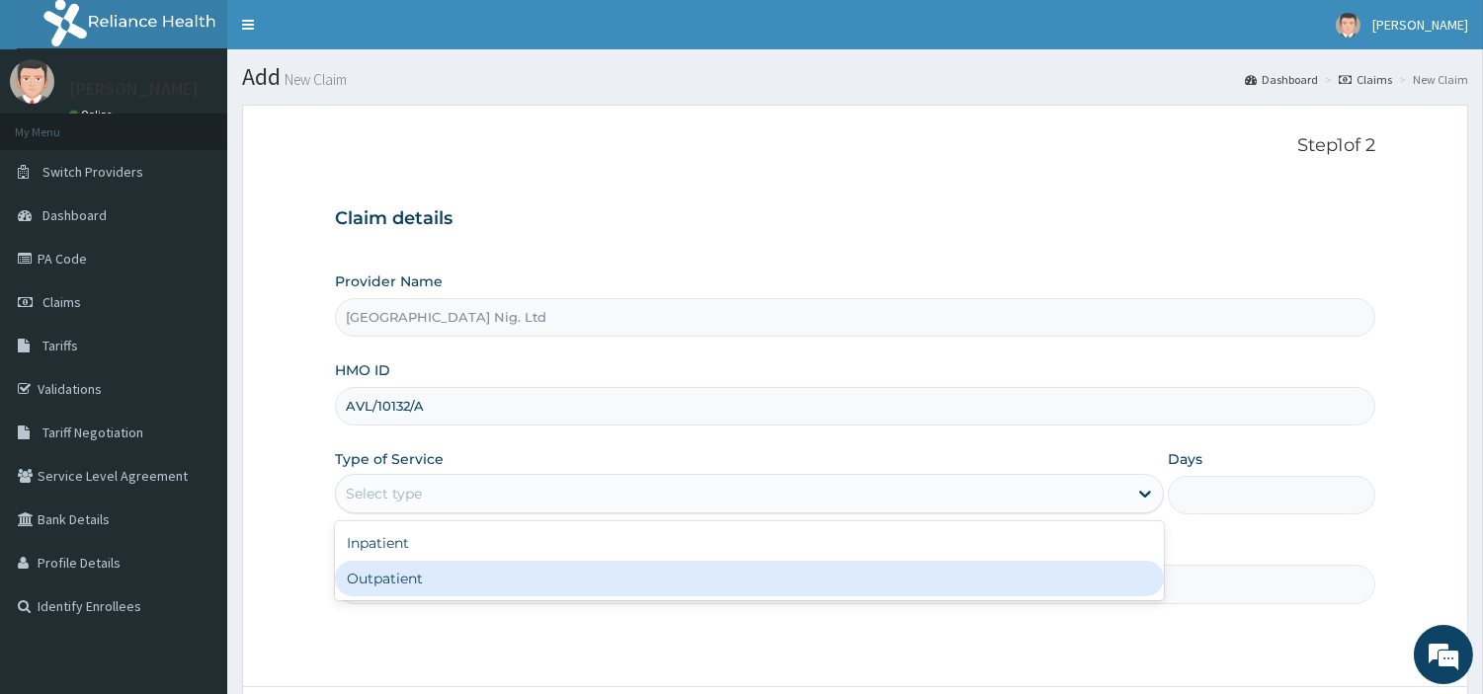
click at [506, 573] on div "Outpatient" at bounding box center [749, 579] width 829 height 36
type input "1"
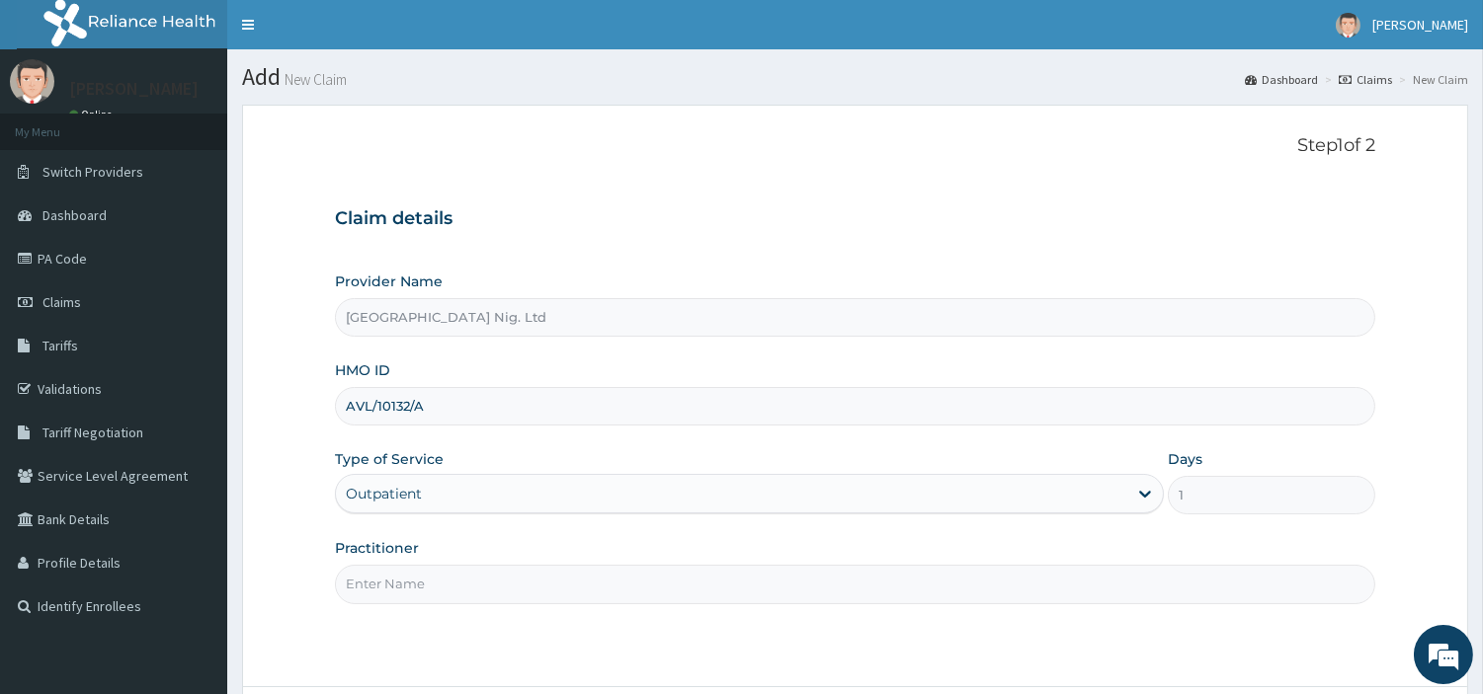
click at [506, 573] on input "Practitioner" at bounding box center [855, 584] width 1040 height 39
paste input "Ilechukwu Peace"
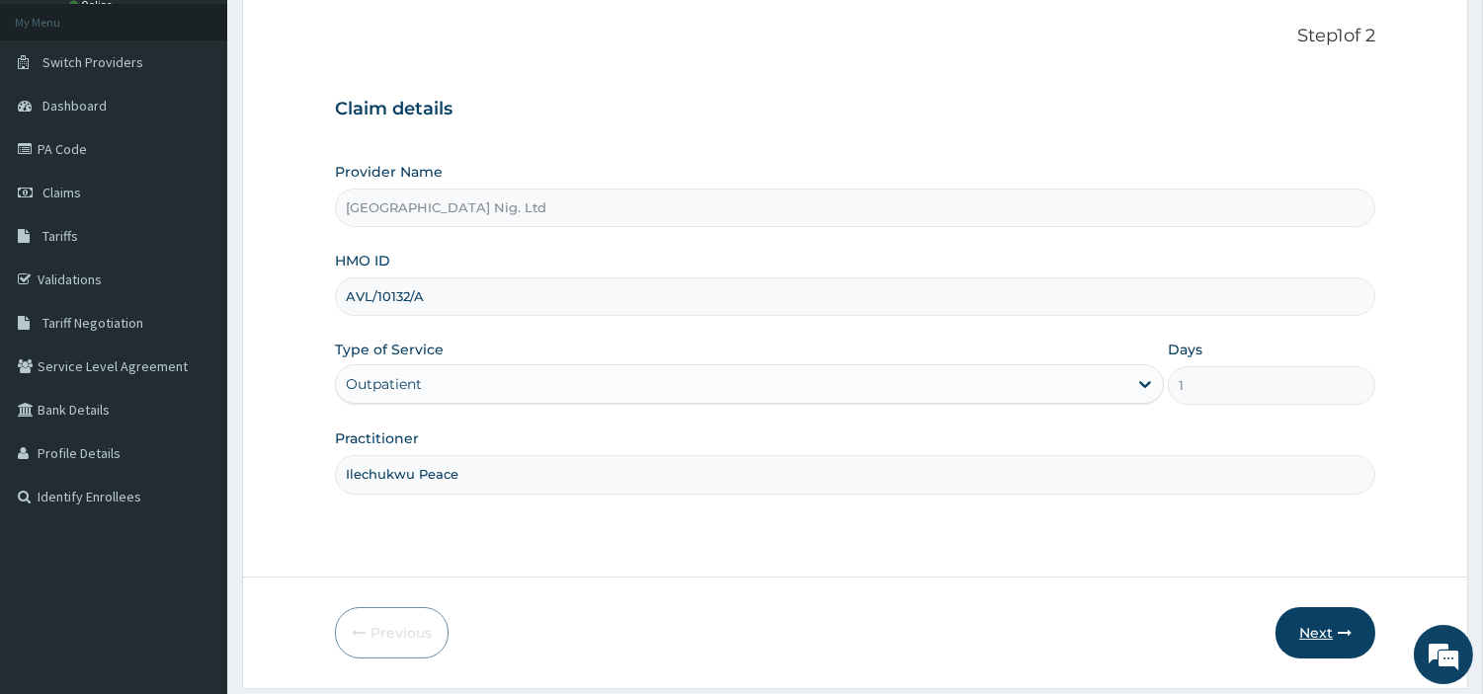
scroll to position [170, 0]
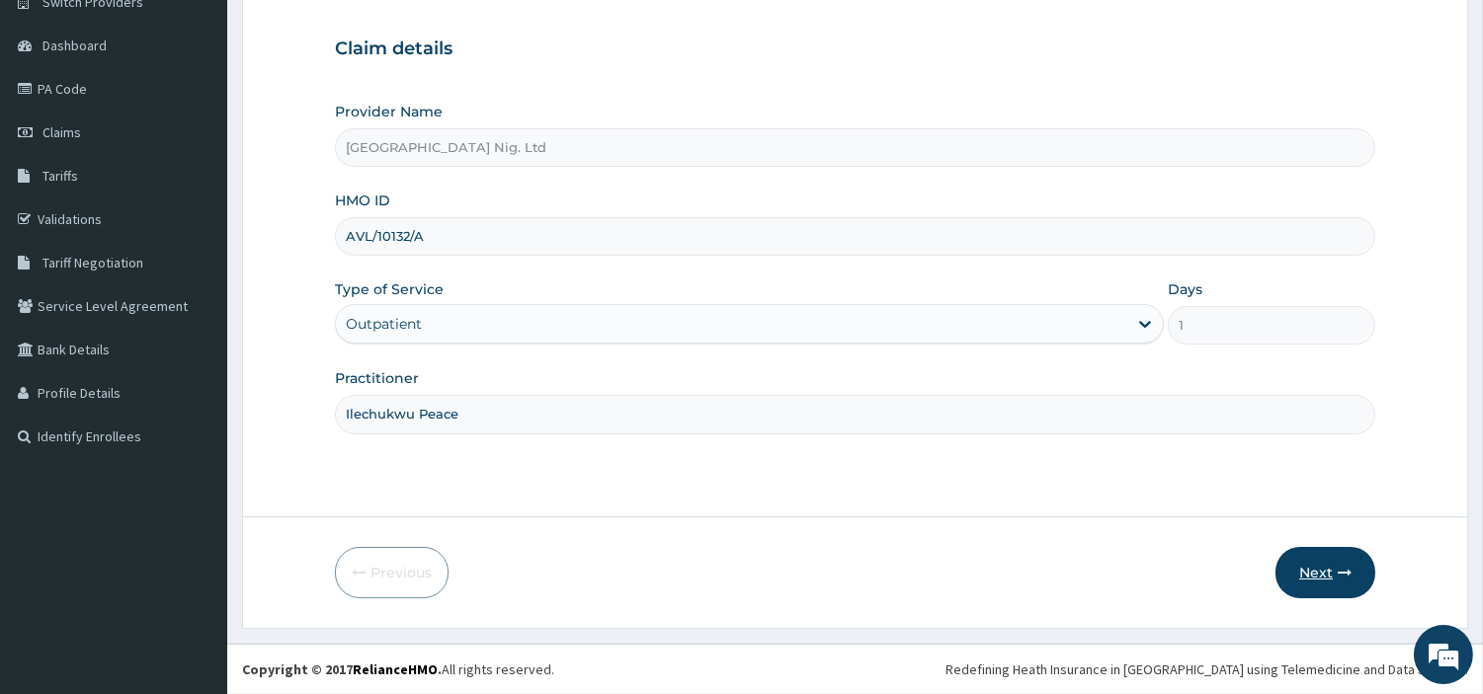
type input "Ilechukwu Peace"
click at [1316, 586] on button "Next" at bounding box center [1325, 572] width 100 height 51
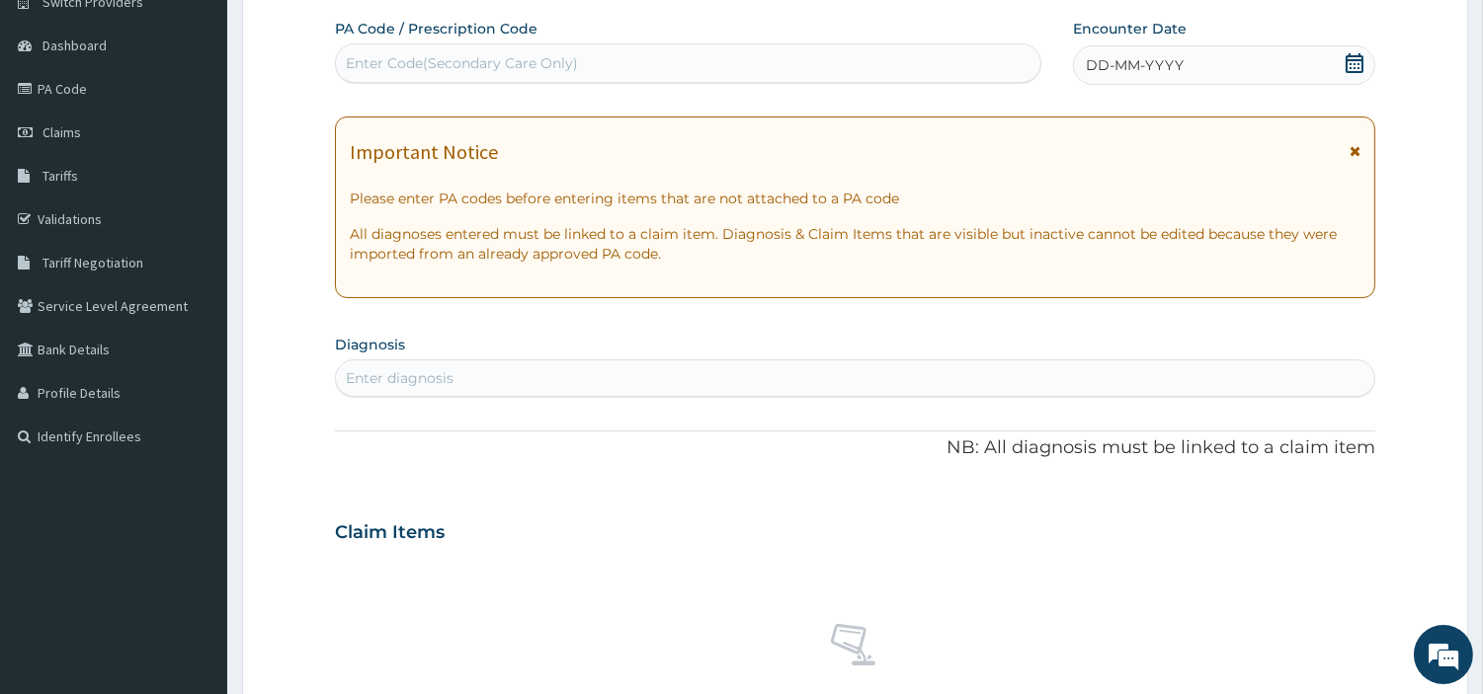
click at [689, 64] on div "Enter Code(Secondary Care Only)" at bounding box center [688, 63] width 704 height 32
paste input "PA/6F5CB1"
type input "PA/6F5CB1"
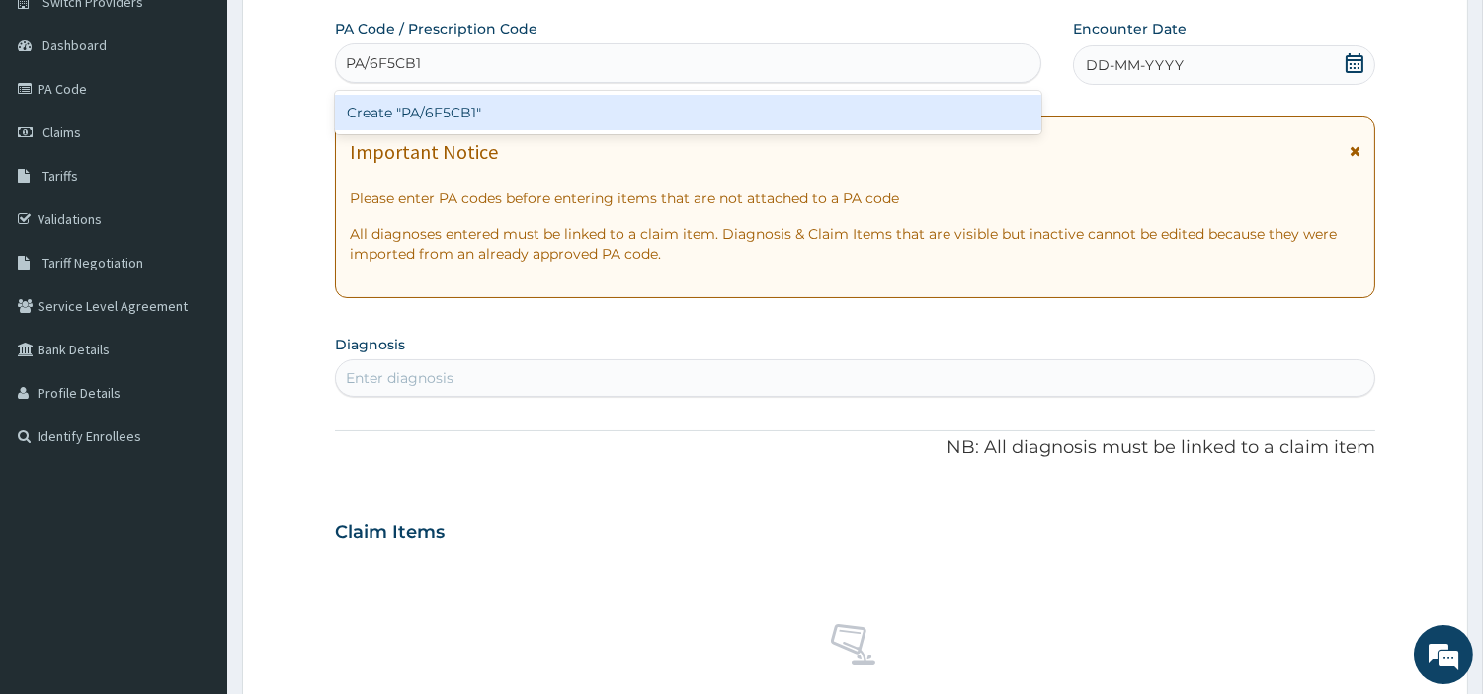
click at [590, 122] on div "Create "PA/6F5CB1"" at bounding box center [688, 113] width 706 height 36
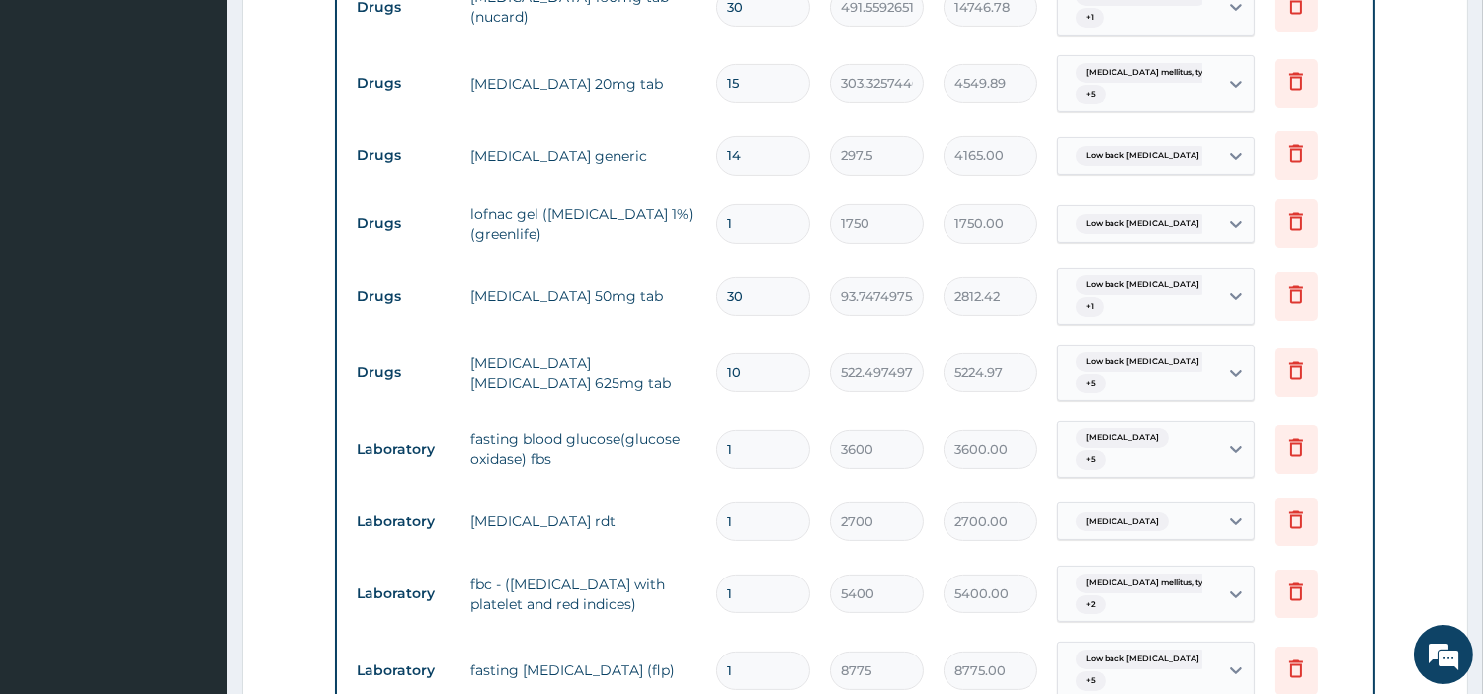
scroll to position [818, 0]
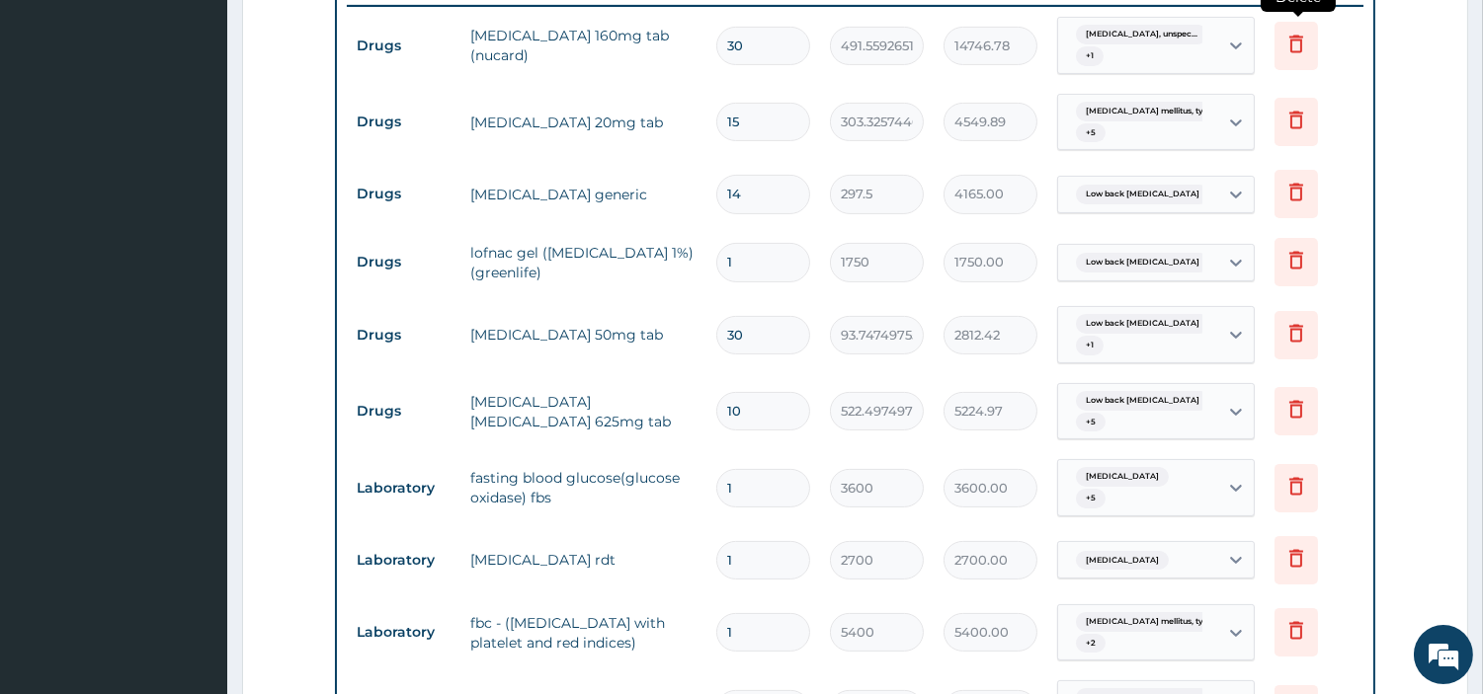
click at [1306, 59] on icon at bounding box center [1295, 46] width 43 height 48
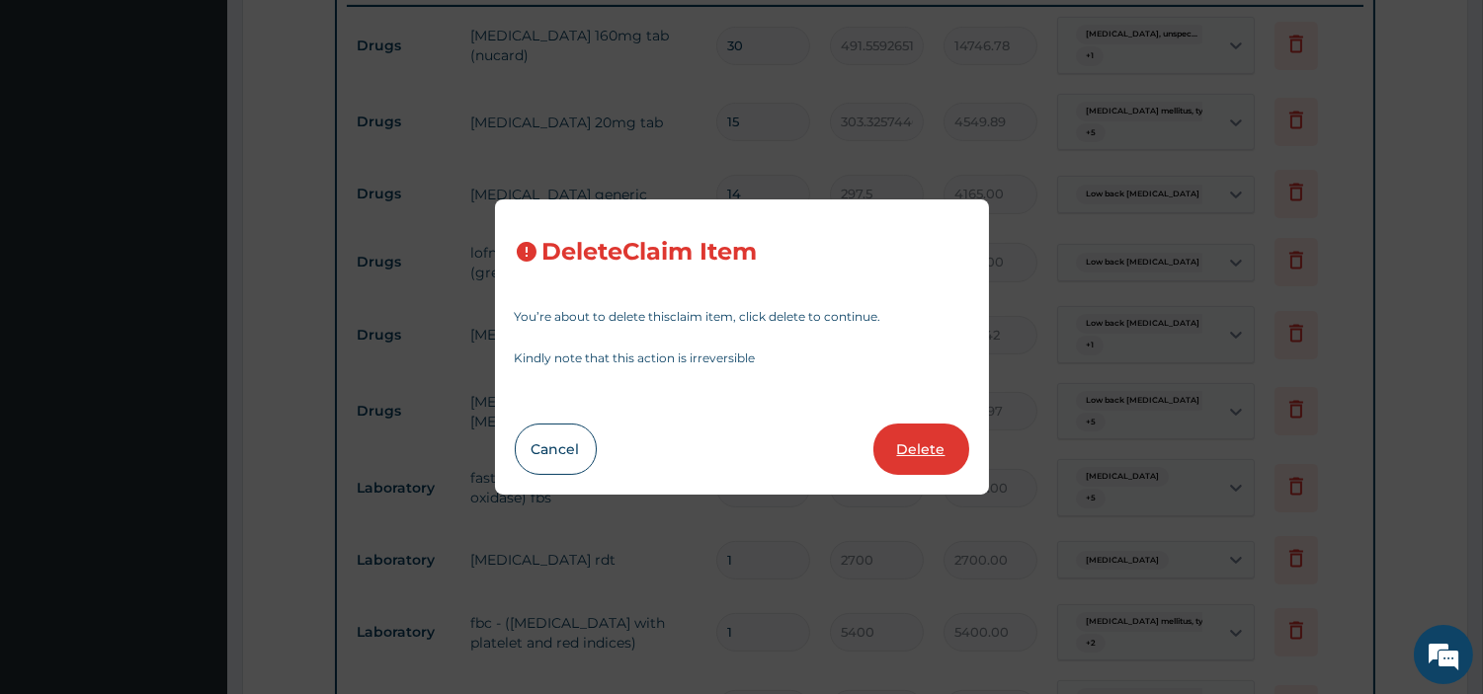
click at [930, 466] on button "Delete" at bounding box center [921, 449] width 96 height 51
type input "15"
type input "303.3257446289062"
type input "4549.89"
type input "14"
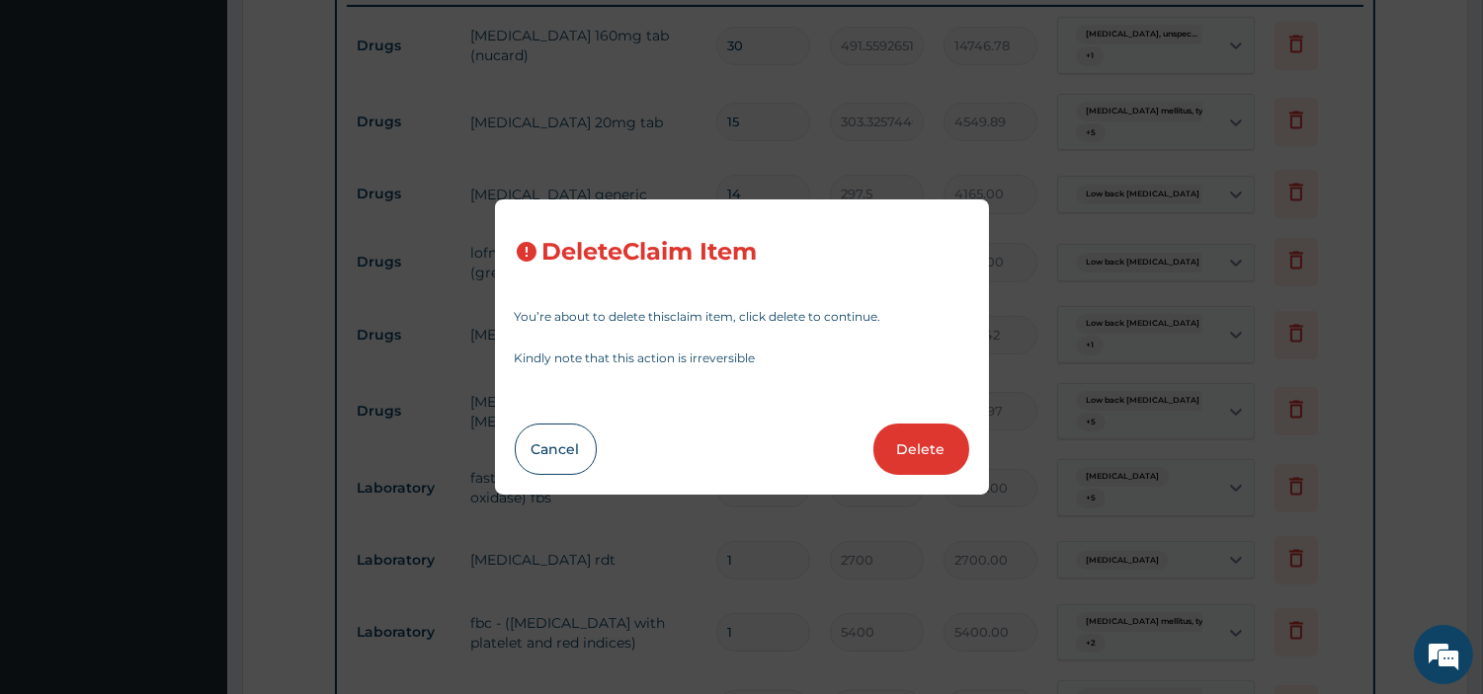
type input "297.5"
type input "4165.00"
type input "1"
type input "1750"
type input "1750.00"
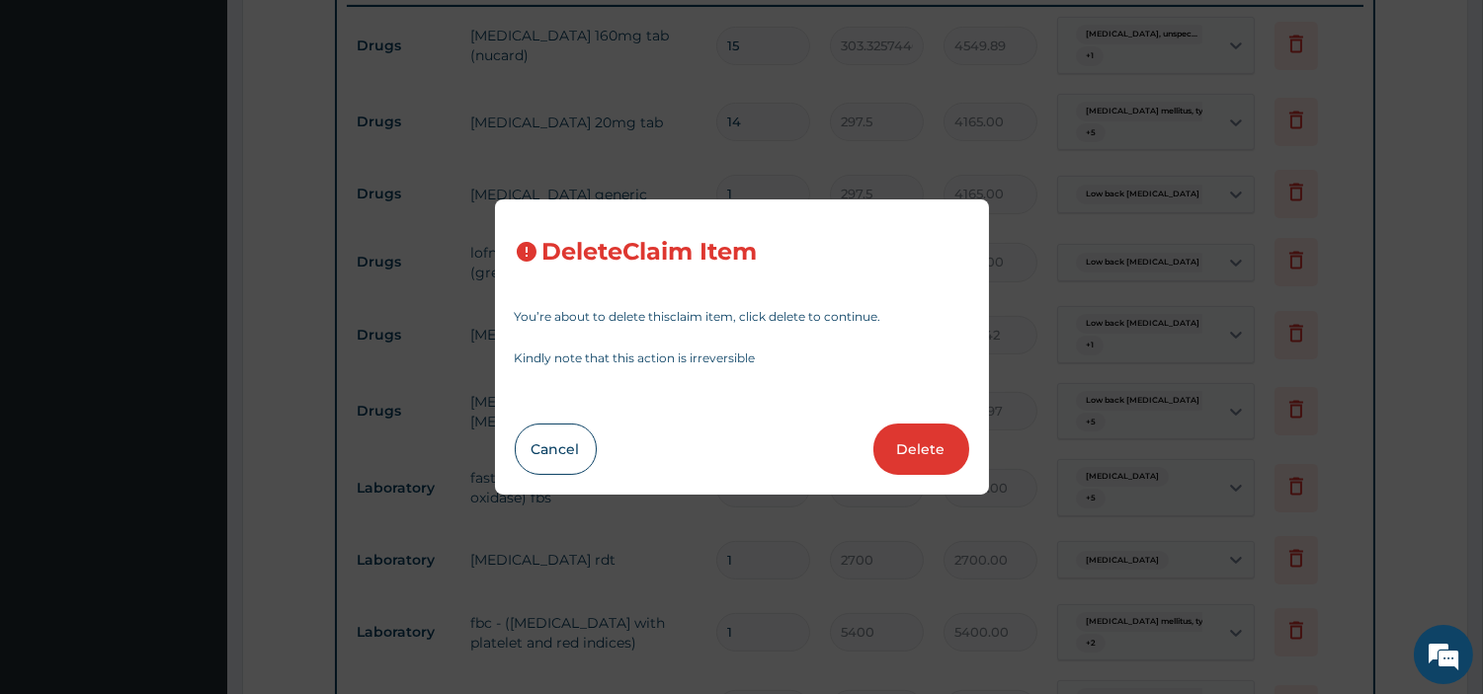
type input "30"
type input "93.74749755859375"
type input "2812.42"
type input "10"
type input "522.4974975585938"
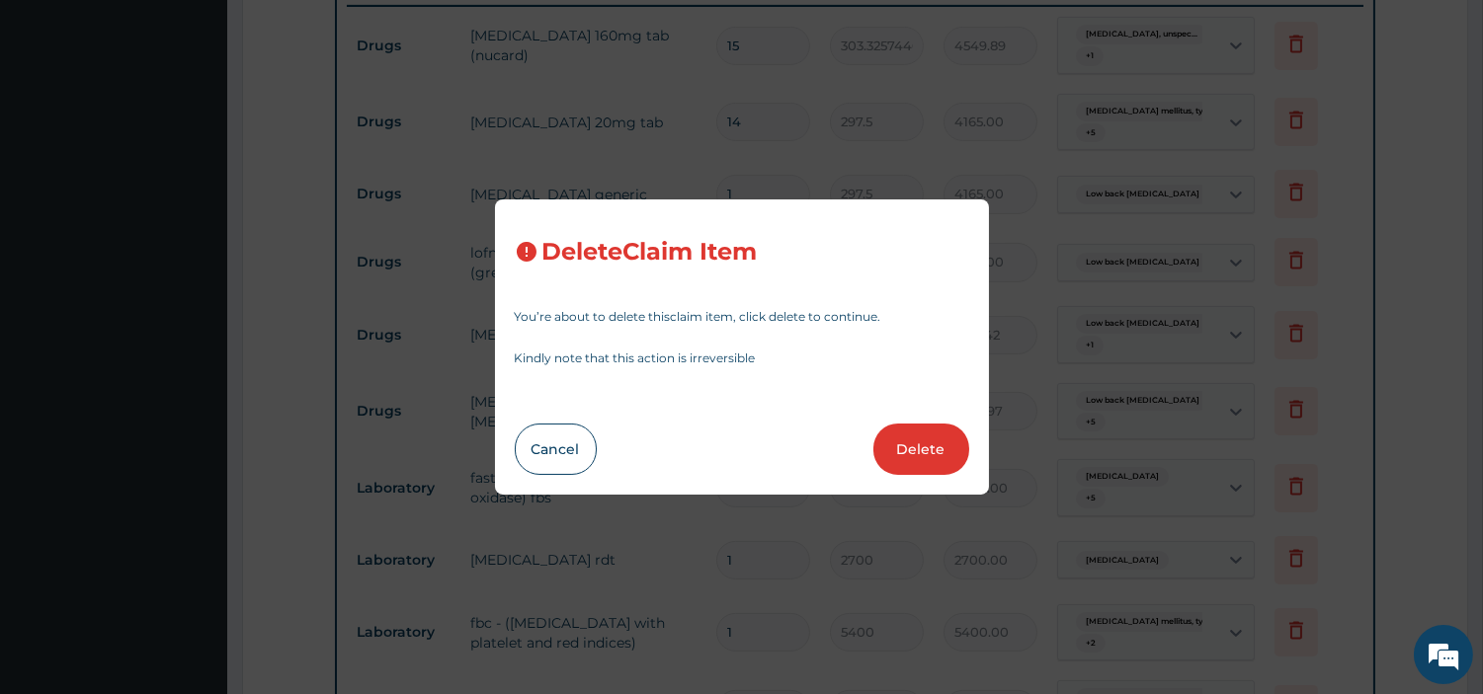
type input "5224.97"
type input "1"
type input "3600"
type input "3600.00"
type input "2700"
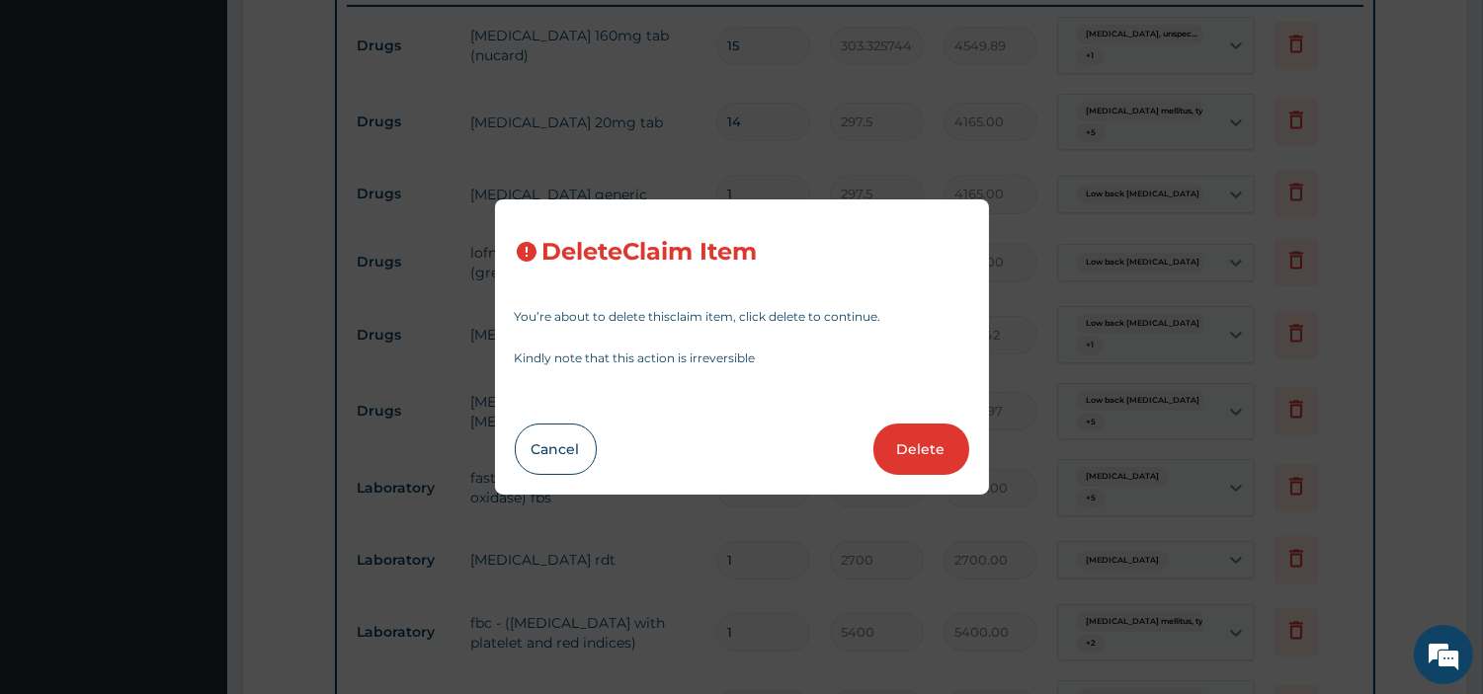
type input "2700.00"
type input "5400"
type input "5400.00"
type input "8775"
type input "8775.00"
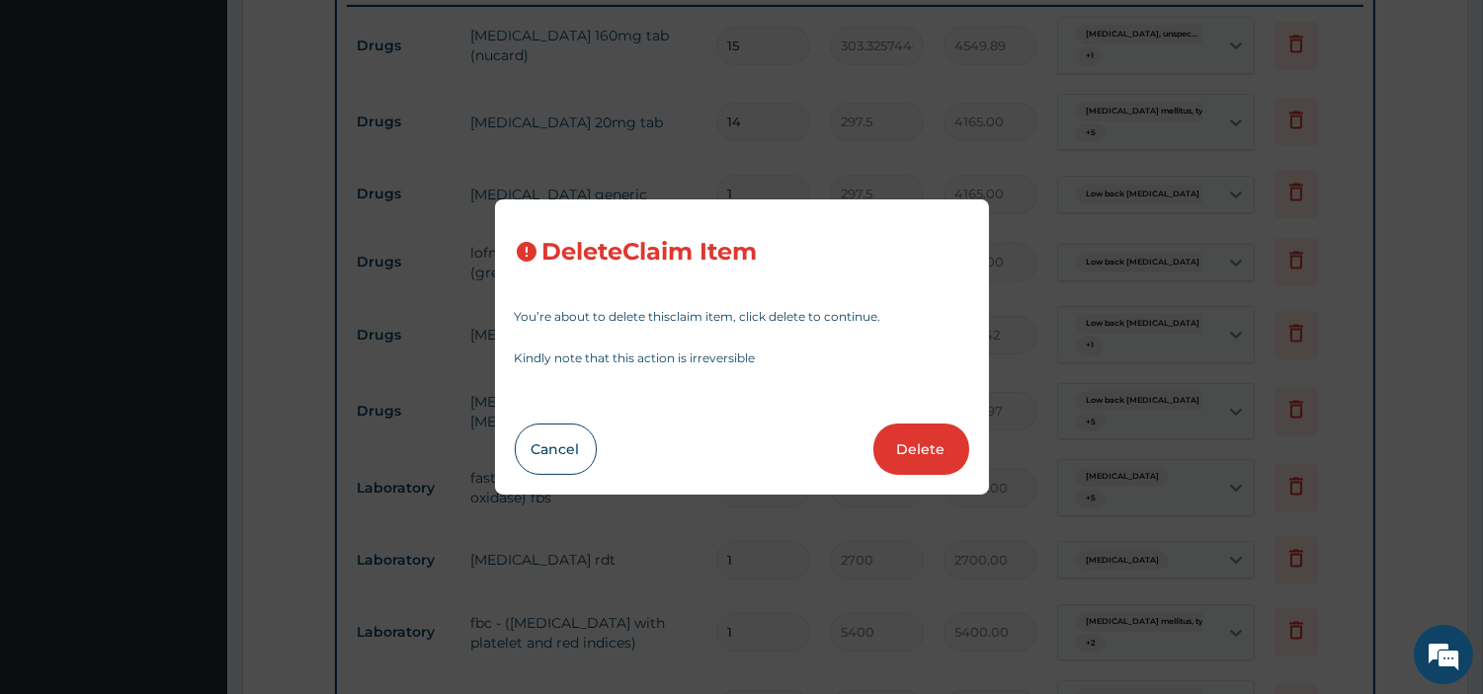
type input "2700"
type input "2700.00"
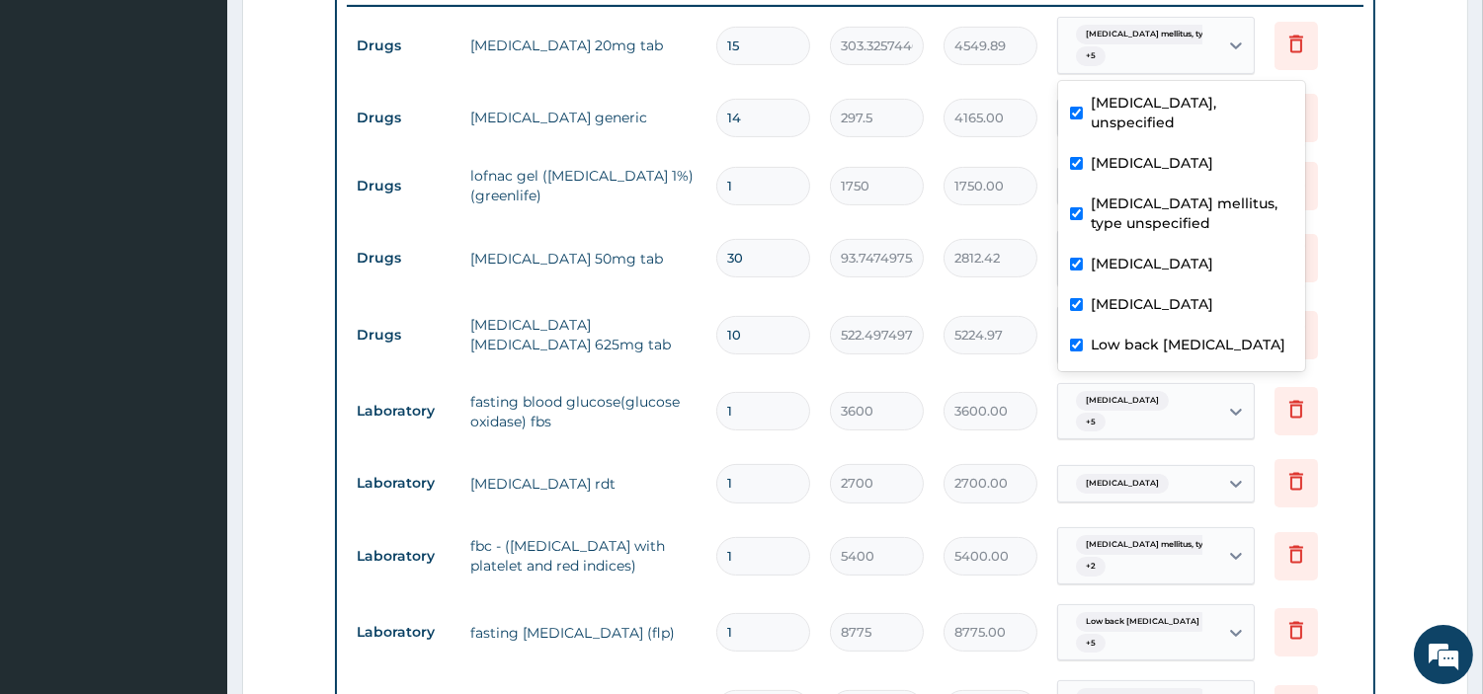
click at [1157, 57] on div "Diabetes mellitus, type unspec... + 5" at bounding box center [1135, 45] width 134 height 47
click at [567, 307] on td "amoxicillin clavulanic acid 625mg tab" at bounding box center [583, 334] width 246 height 59
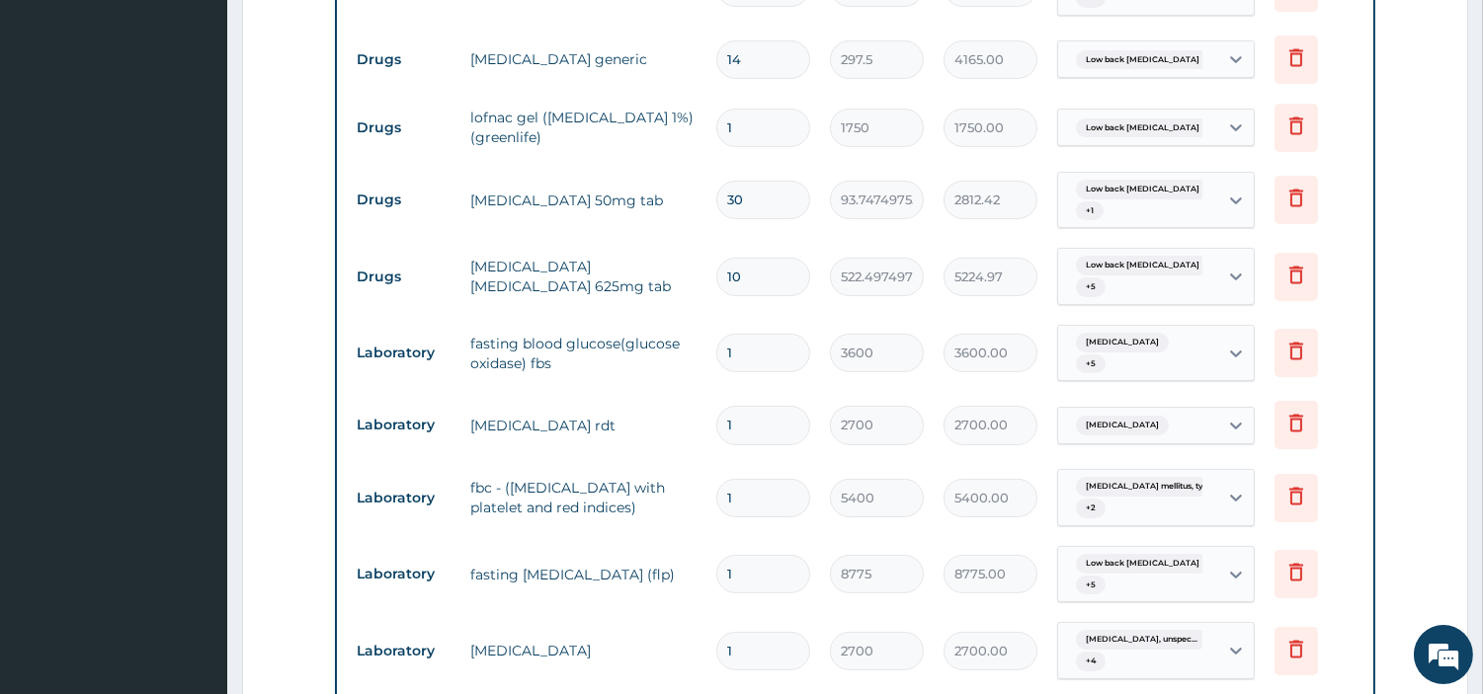
scroll to position [929, 0]
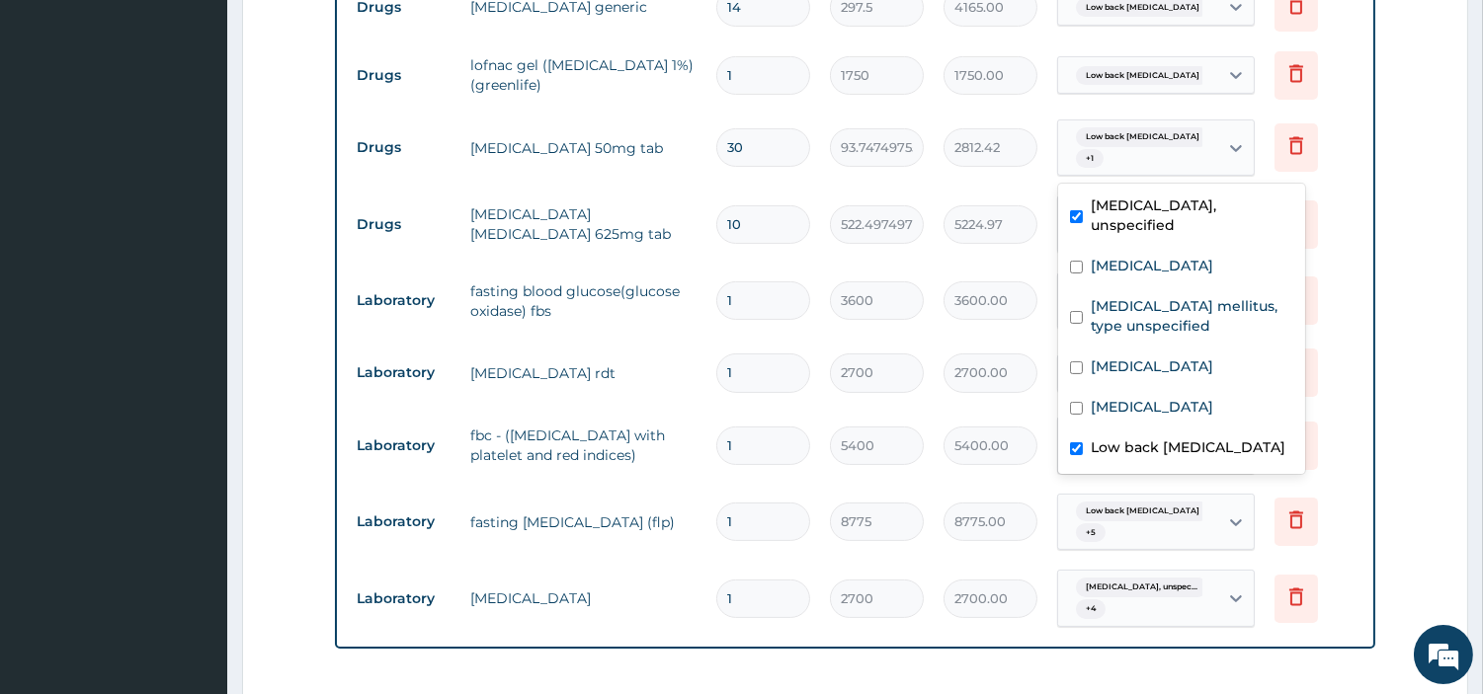
click at [1168, 141] on span "Low back pain, unspecified" at bounding box center [1142, 137] width 133 height 20
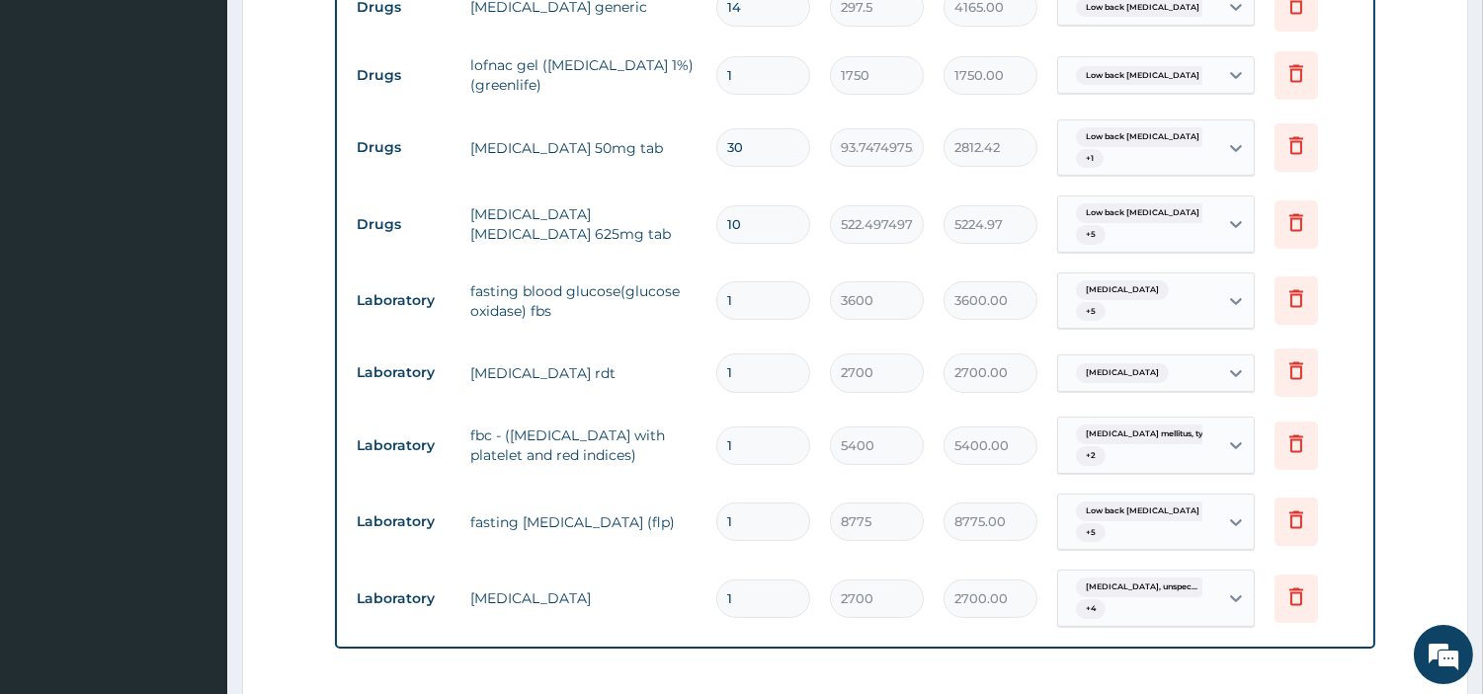
click at [500, 296] on td "fasting blood glucose(glucose oxidase) fbs" at bounding box center [583, 301] width 246 height 59
click at [1182, 233] on div "Low back pain, unspecified + 5" at bounding box center [1135, 224] width 134 height 47
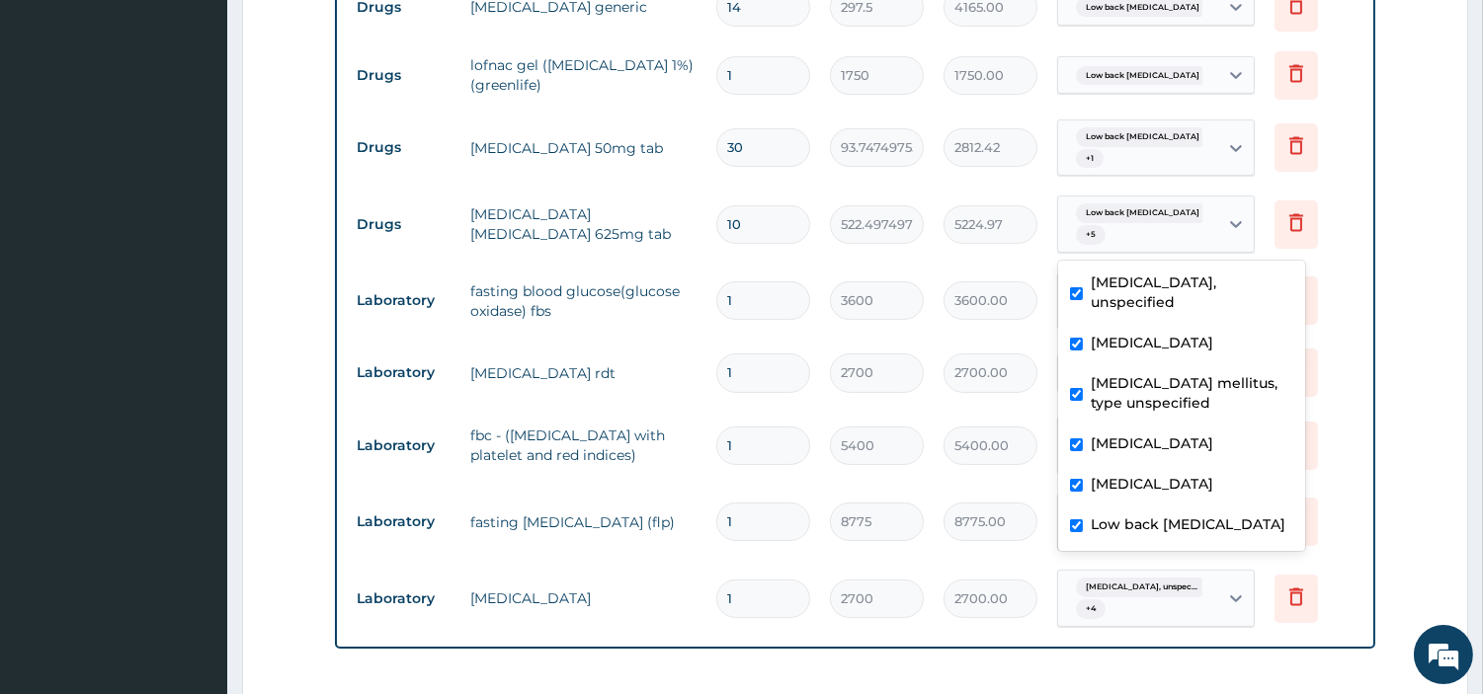
click at [514, 427] on td "fbc - (full blood count with platelet and red indices)" at bounding box center [583, 445] width 246 height 59
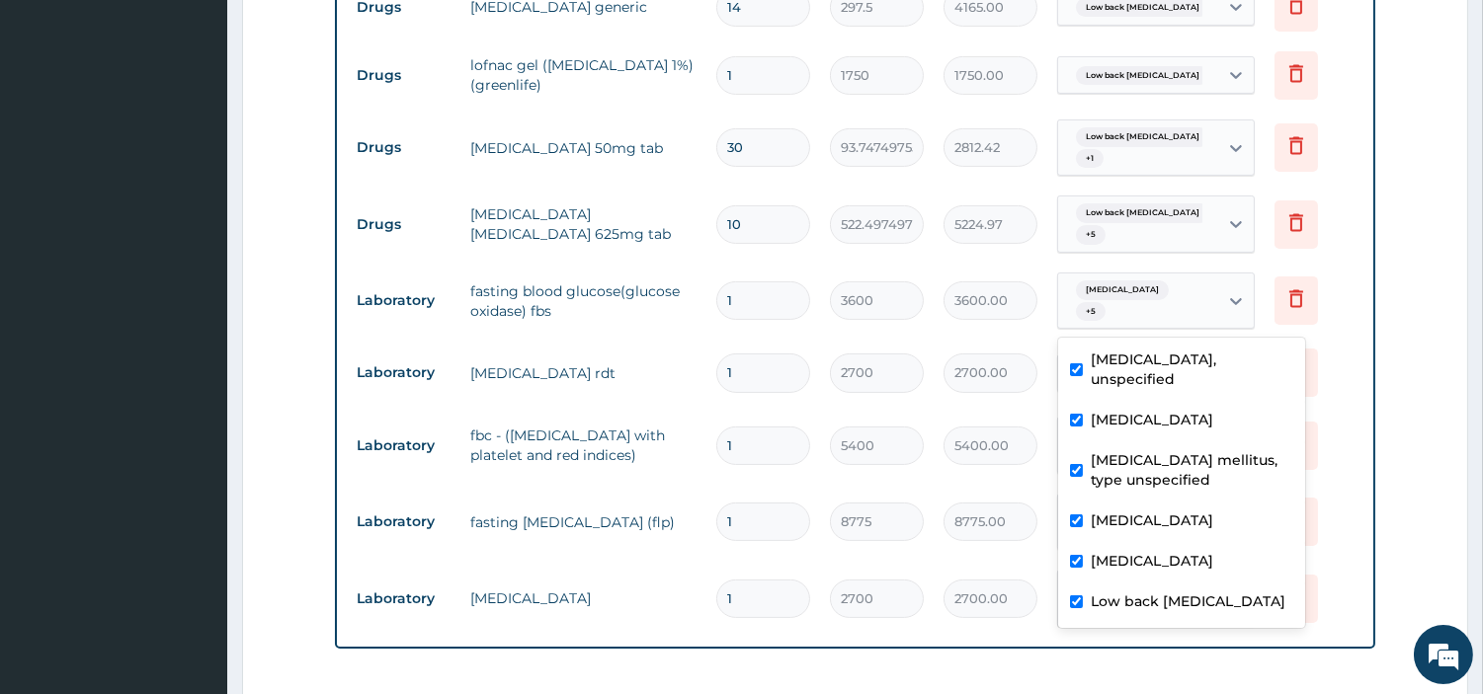
click at [1124, 308] on div "Folliculitis decalvans + 5" at bounding box center [1135, 301] width 134 height 47
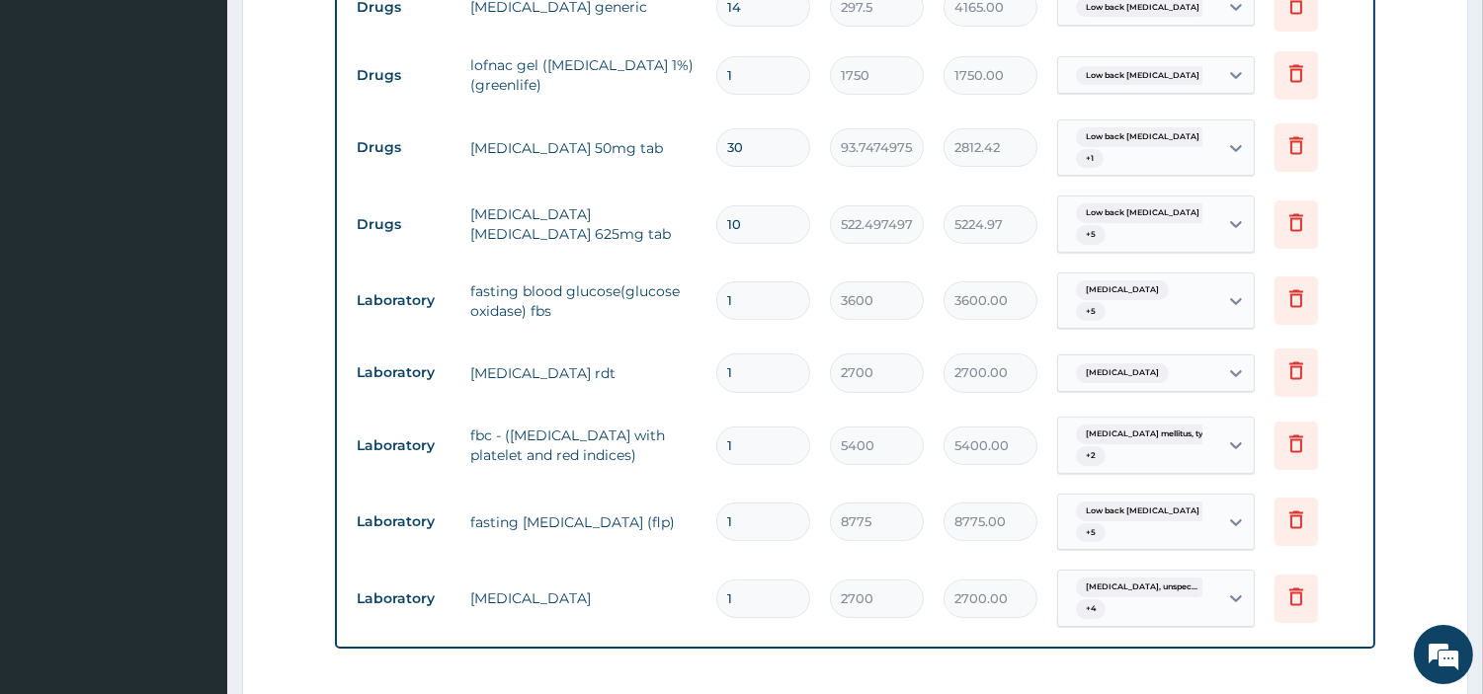
click at [489, 373] on td "malaria rdt" at bounding box center [583, 374] width 246 height 40
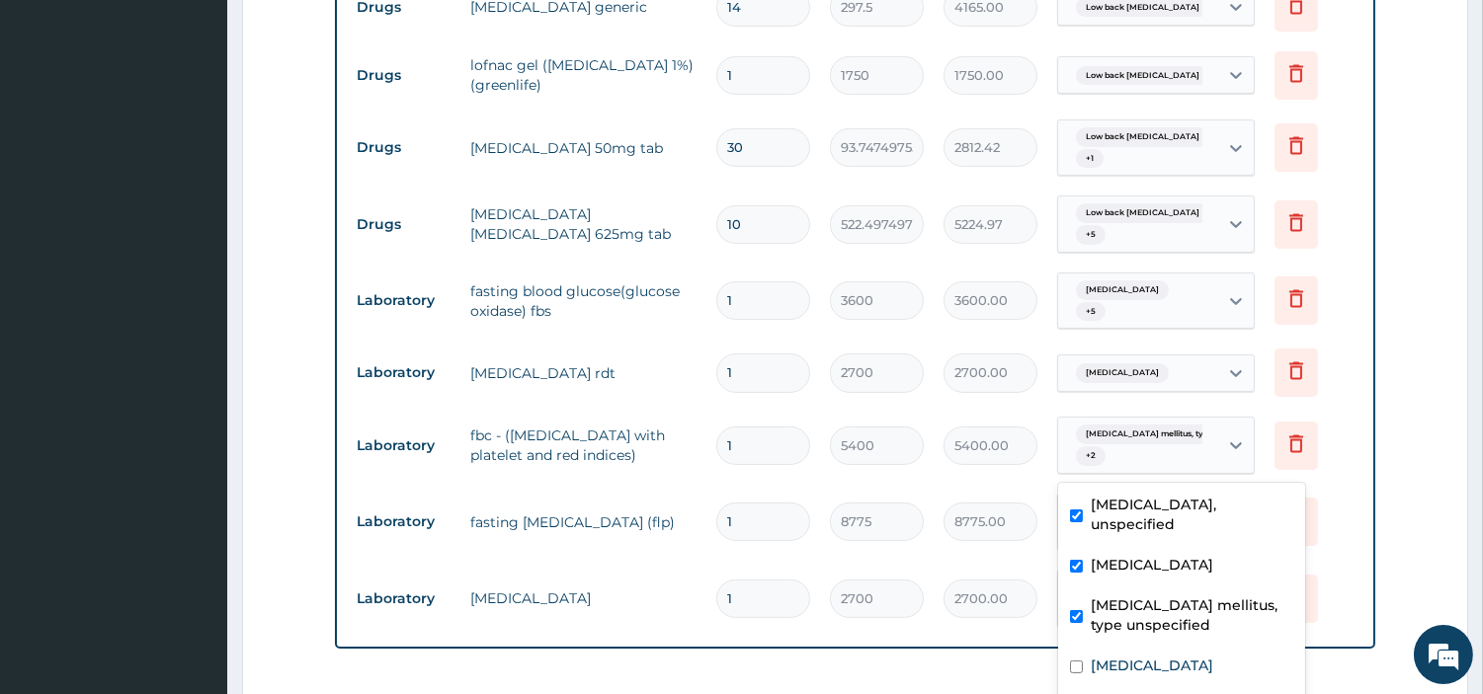
click at [1176, 423] on div "Diabetes mellitus, type unspec... + 2" at bounding box center [1135, 445] width 134 height 47
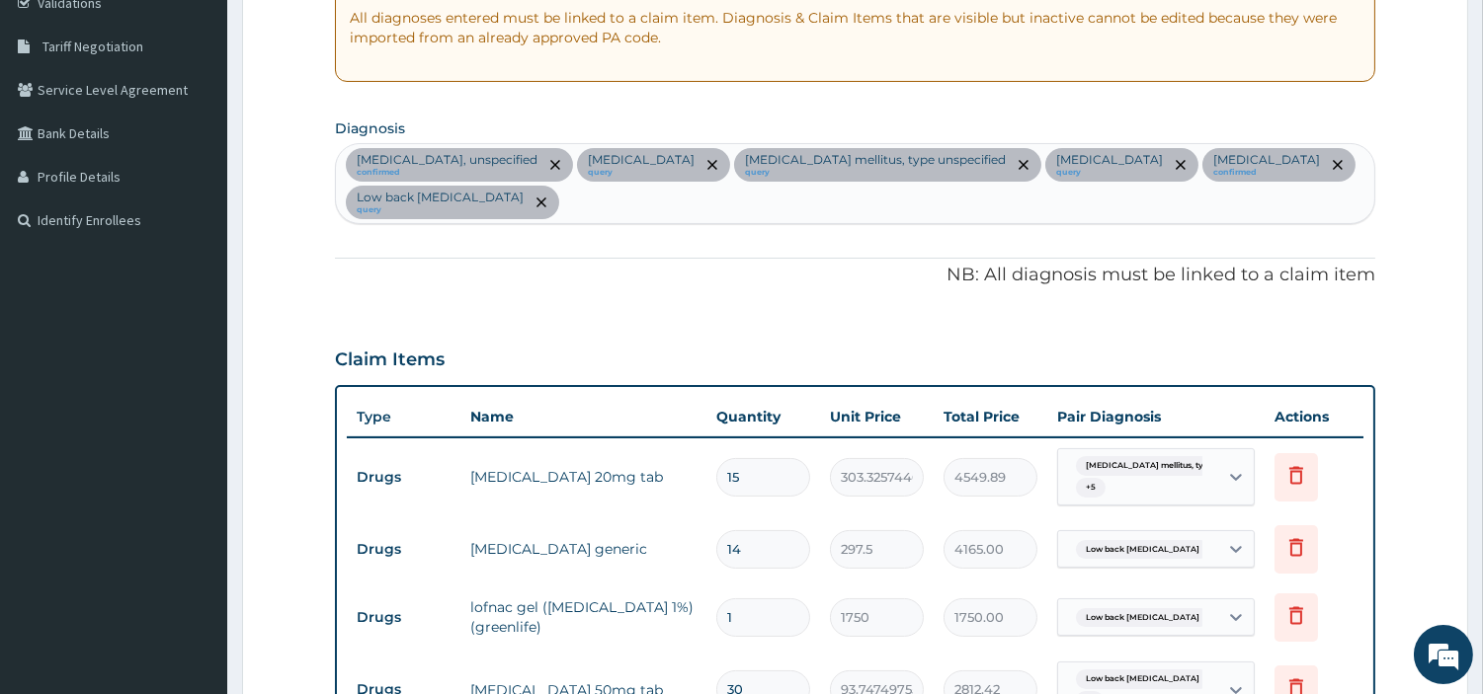
scroll to position [379, 0]
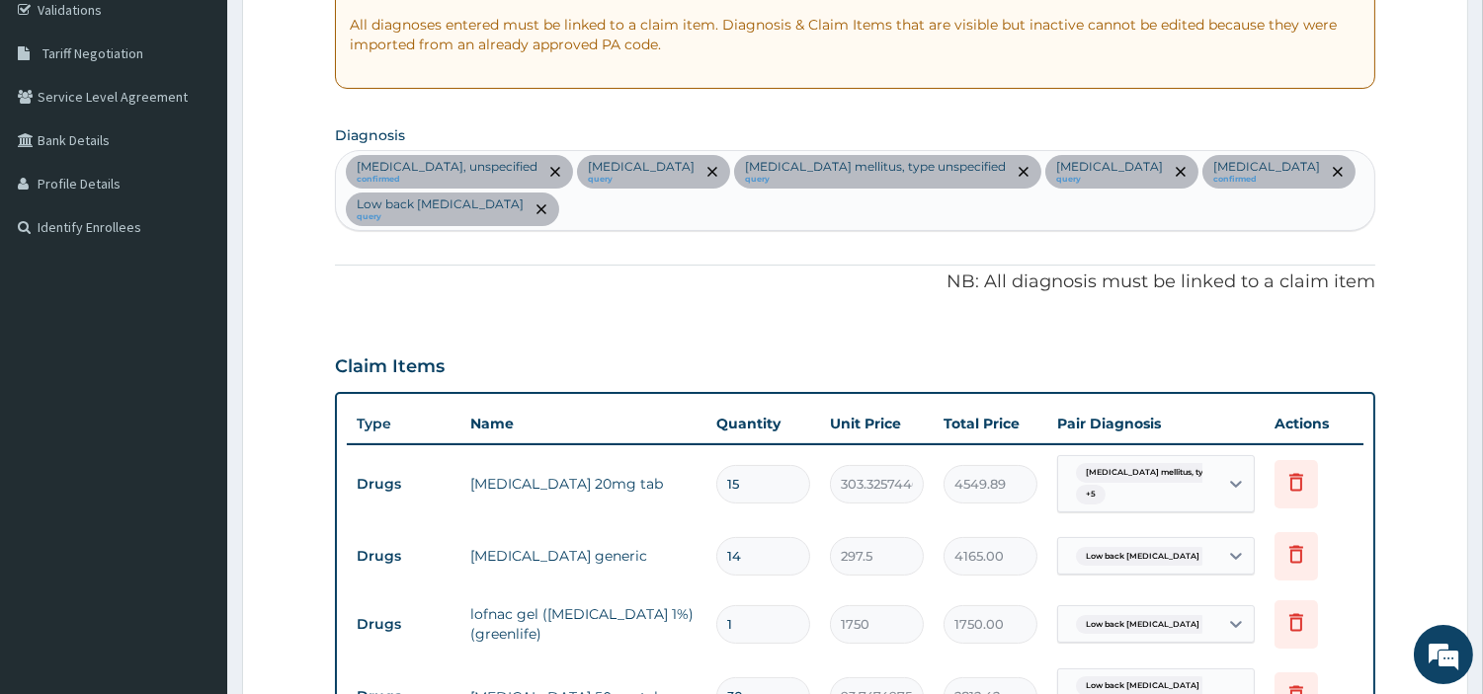
click at [787, 212] on div "Essential hypertension, unspecified confirmed Folliculitis decalvans query Diab…" at bounding box center [855, 190] width 1038 height 79
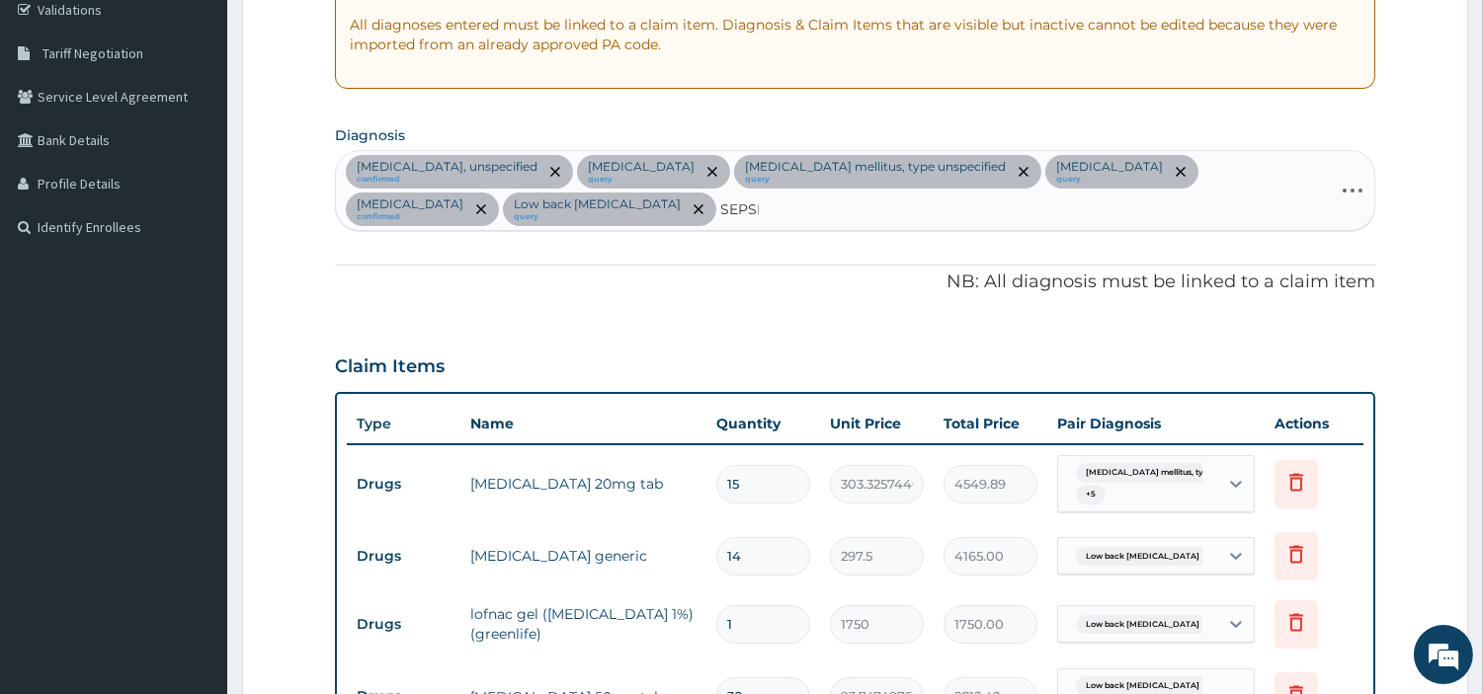
type input "SEPSIS"
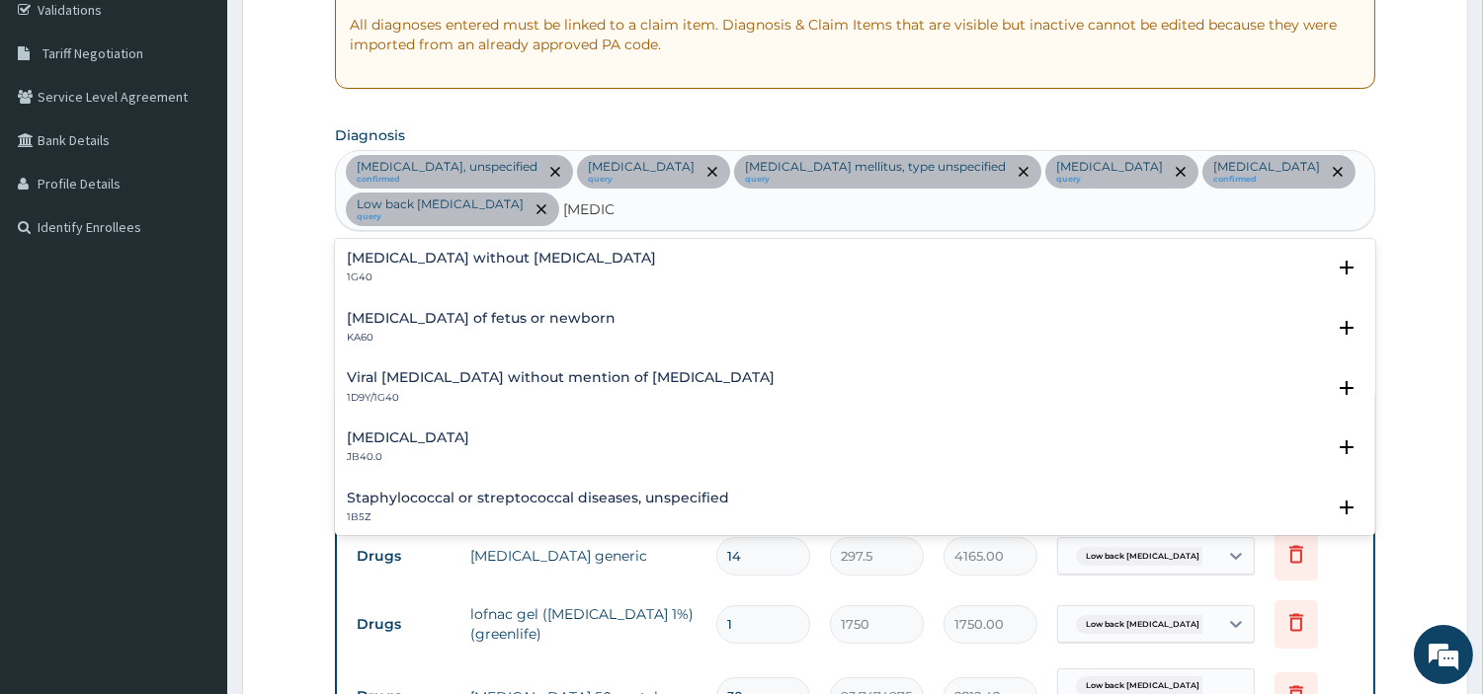
click at [396, 262] on h4 "Sepsis without septic shock" at bounding box center [501, 258] width 309 height 15
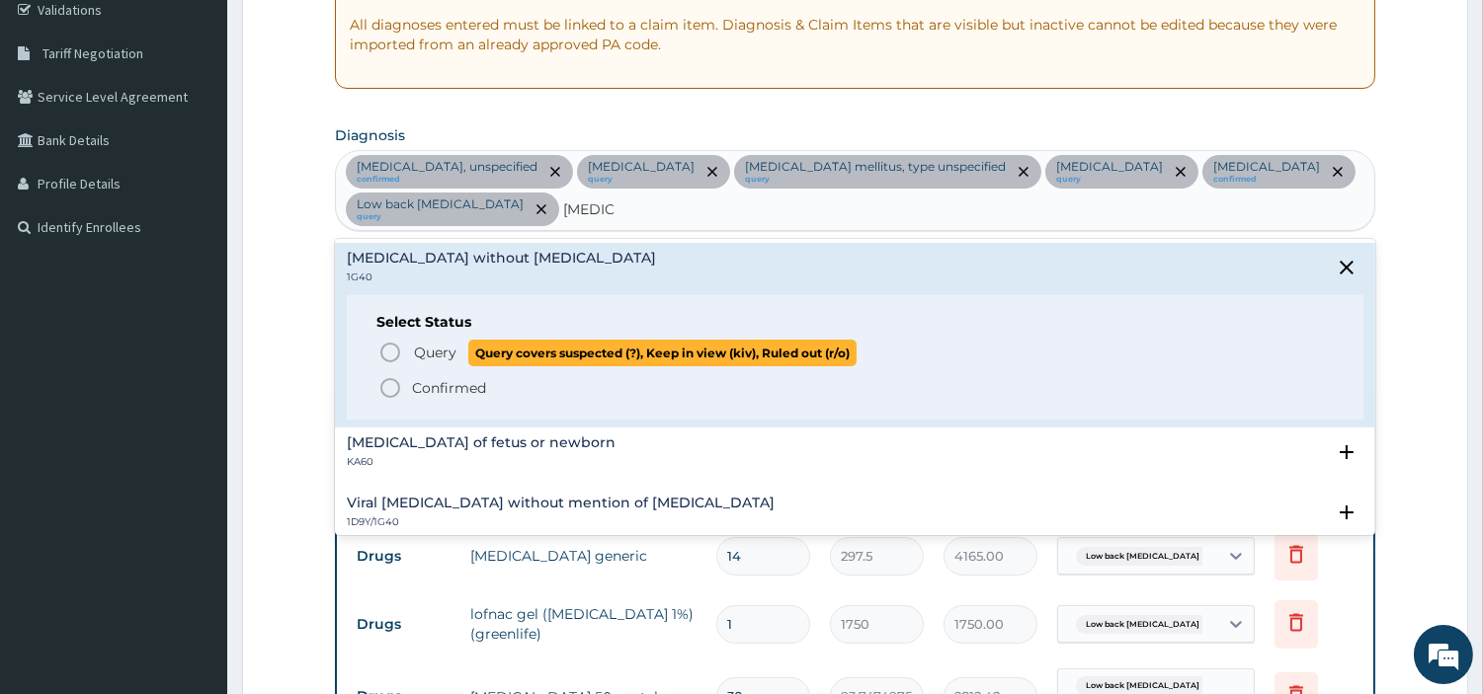
click at [390, 344] on circle "status option query" at bounding box center [390, 353] width 18 height 18
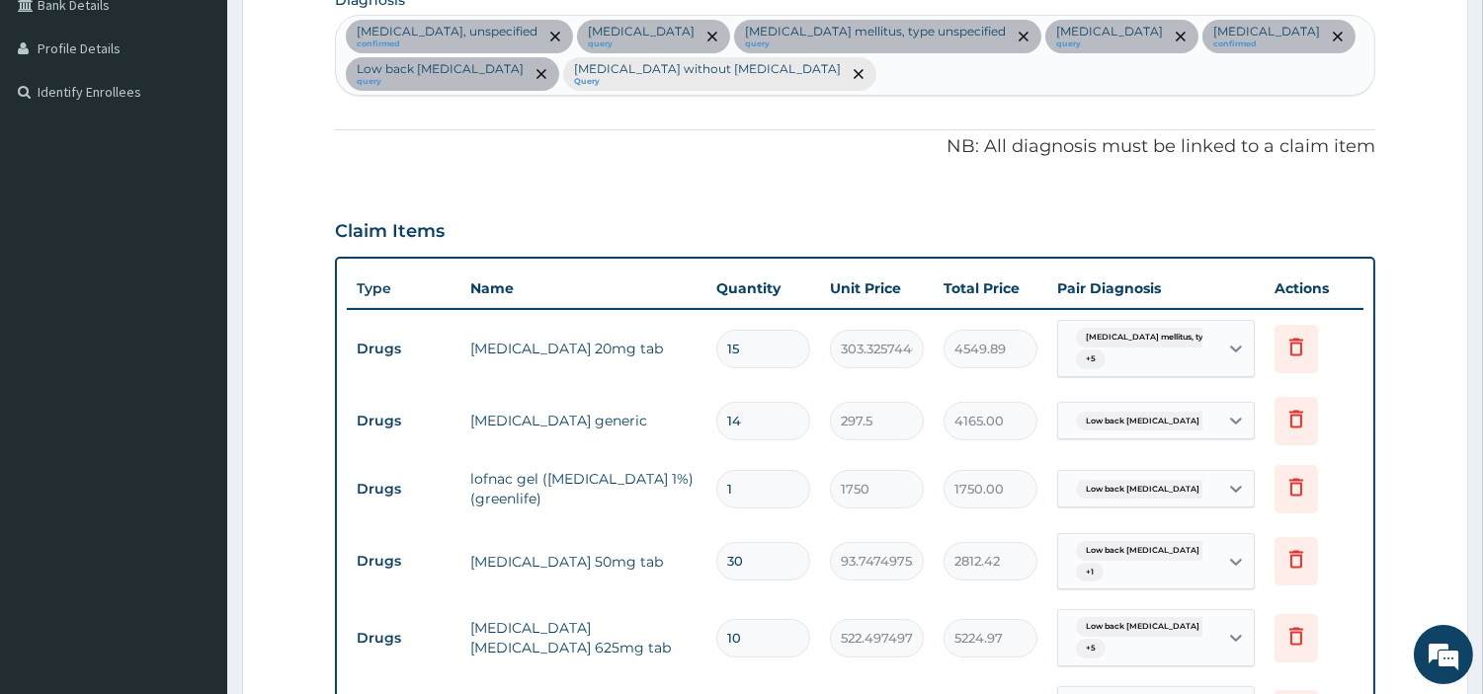
scroll to position [1038, 0]
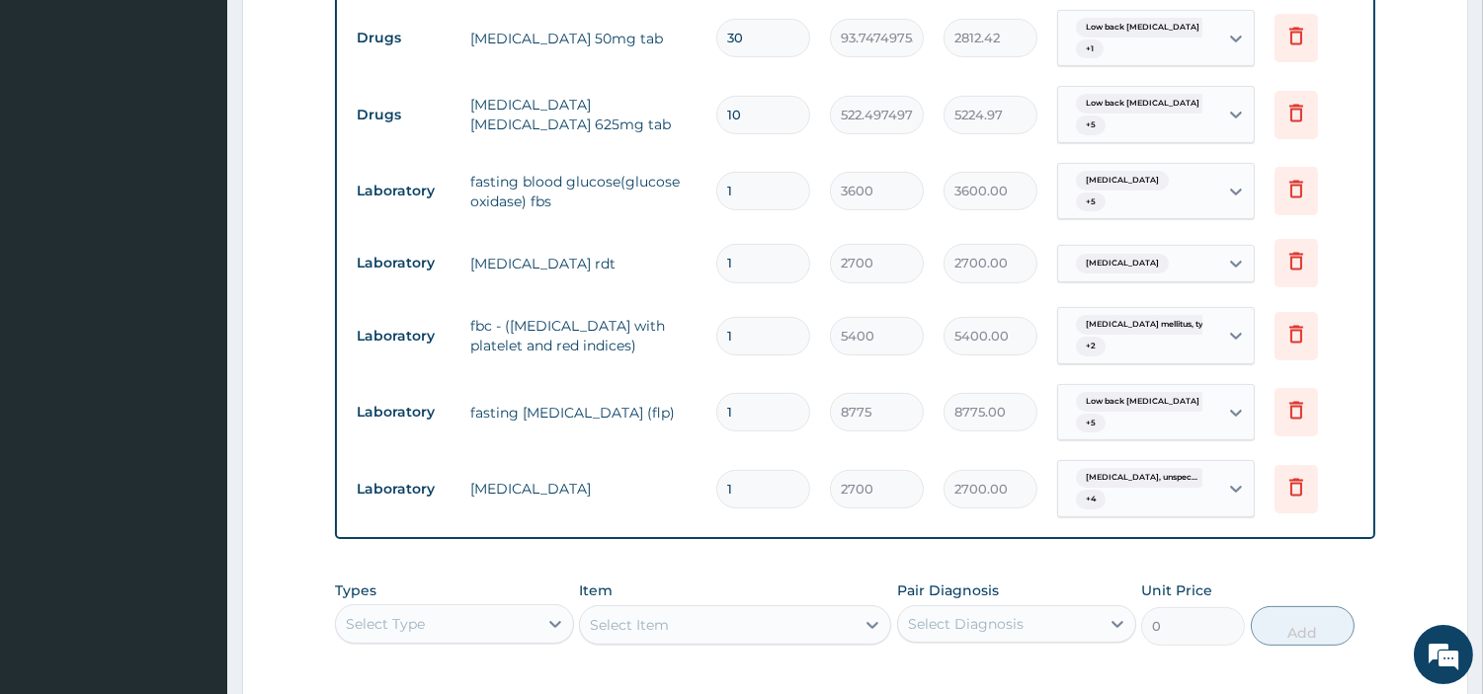
click at [1143, 347] on div "Diabetes mellitus, type unspec... + 2" at bounding box center [1135, 335] width 134 height 47
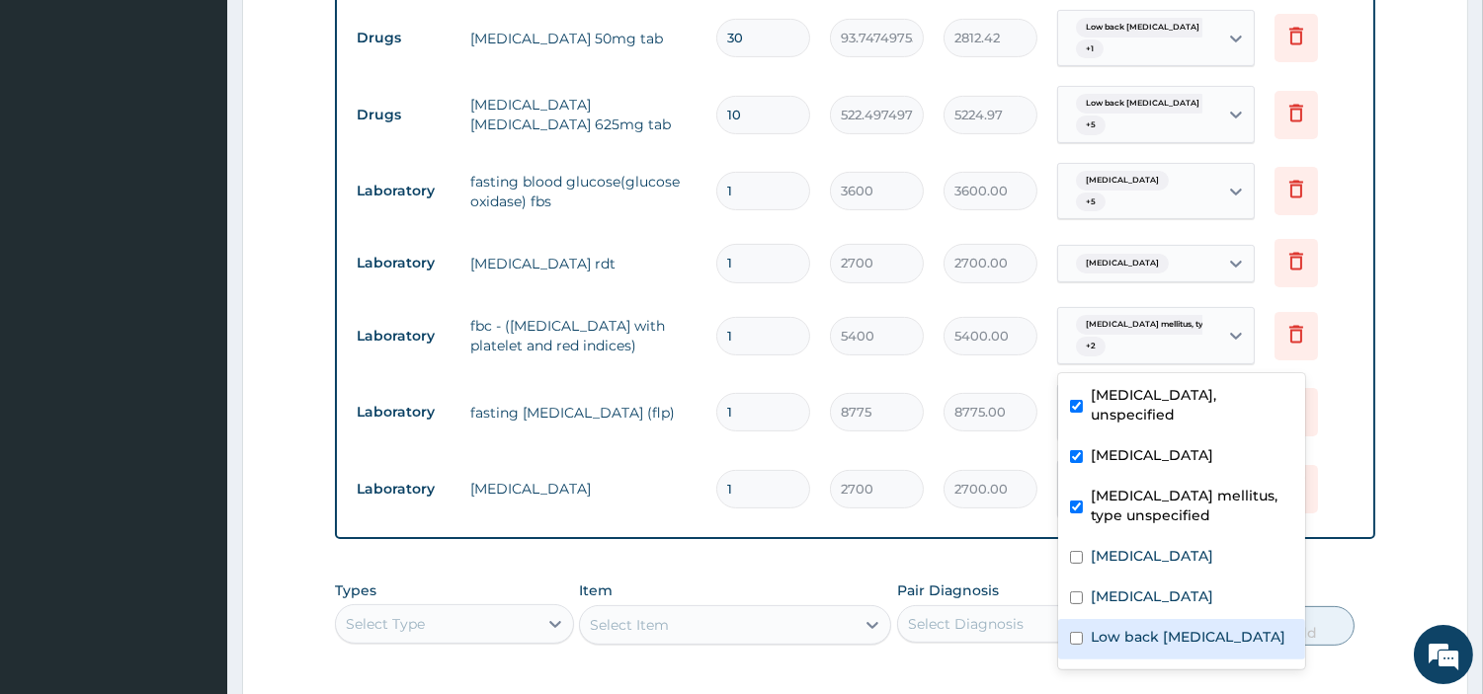
scroll to position [73, 0]
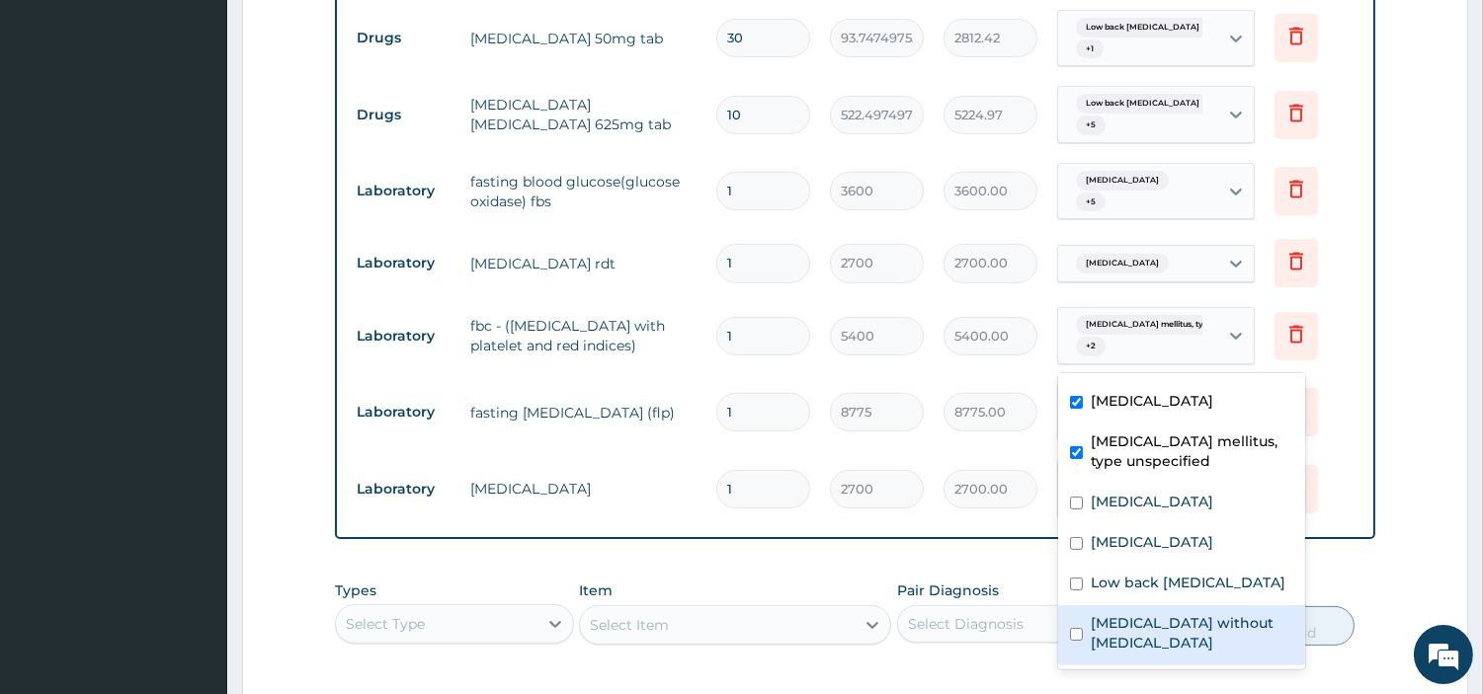
click at [1147, 638] on label "Sepsis without septic shock" at bounding box center [1192, 633] width 203 height 40
checkbox input "true"
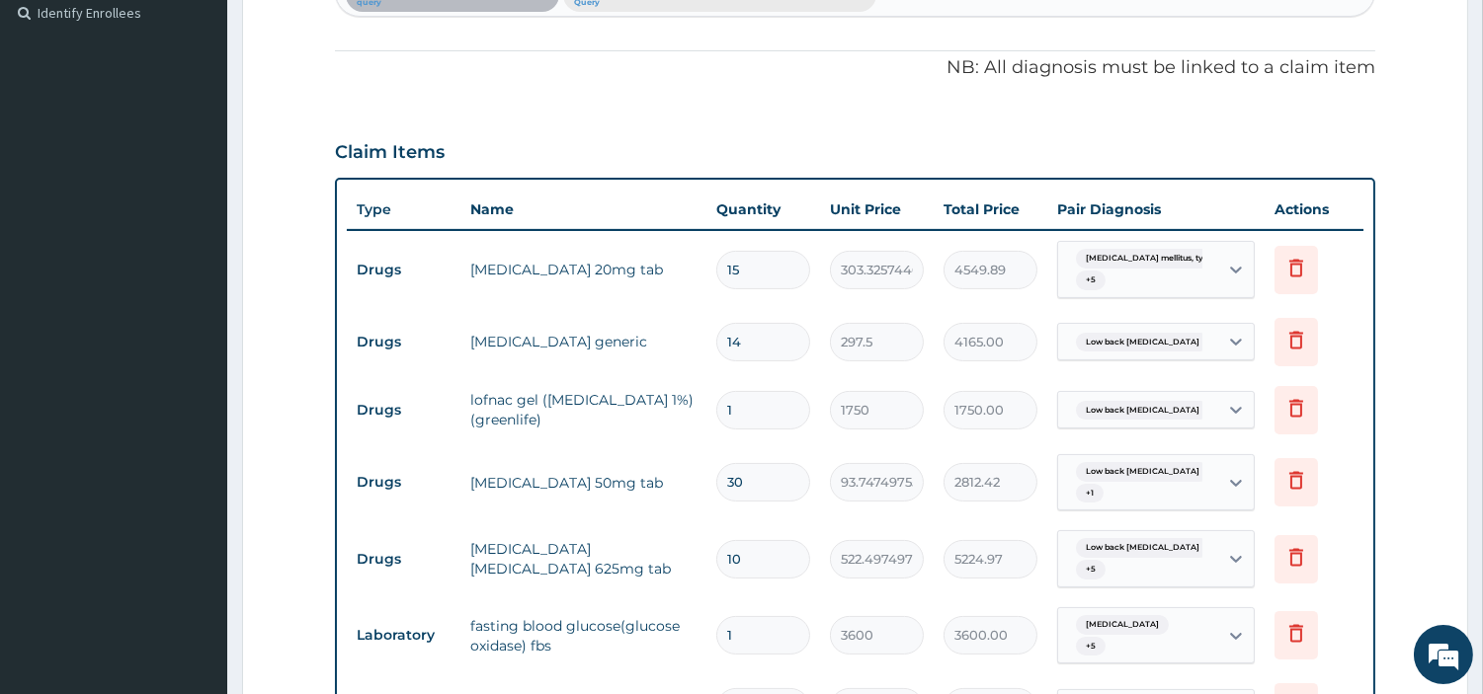
scroll to position [379, 0]
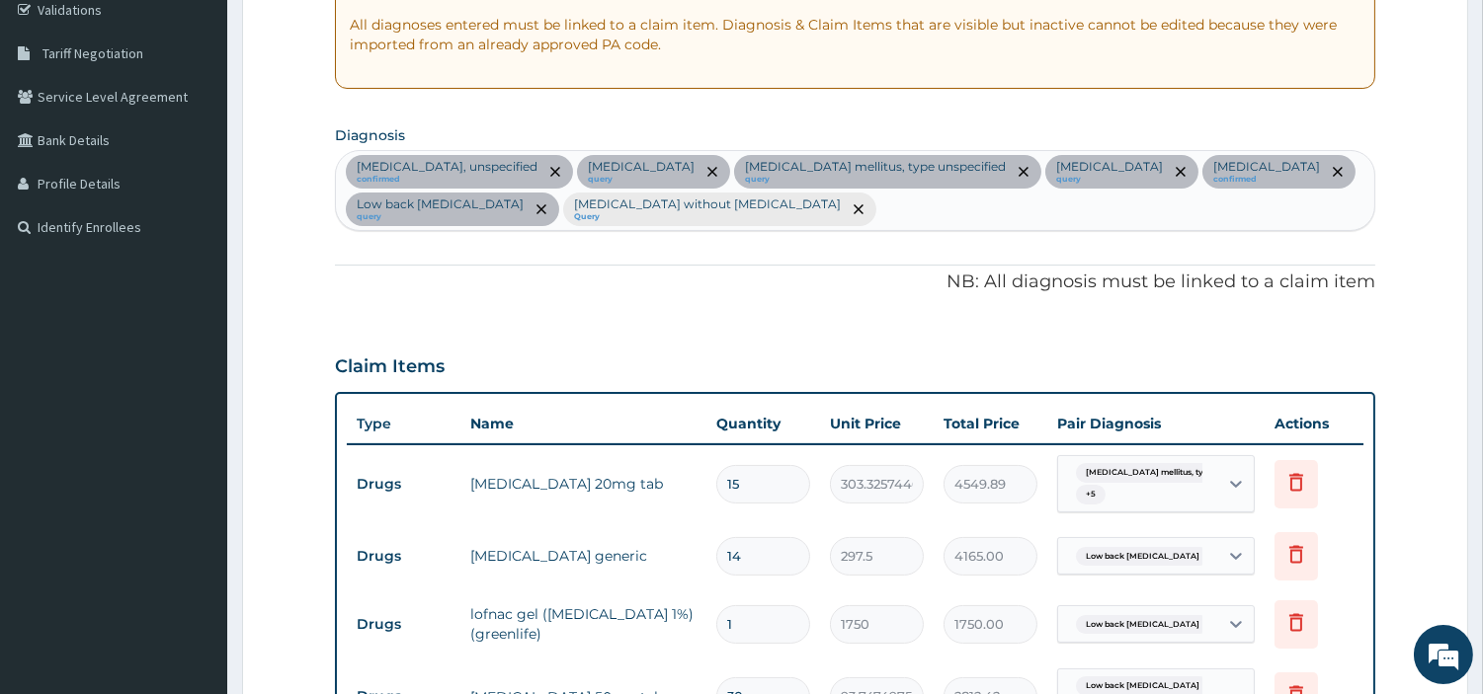
click at [1000, 215] on div "Essential hypertension, unspecified confirmed Folliculitis decalvans query Diab…" at bounding box center [855, 190] width 1038 height 79
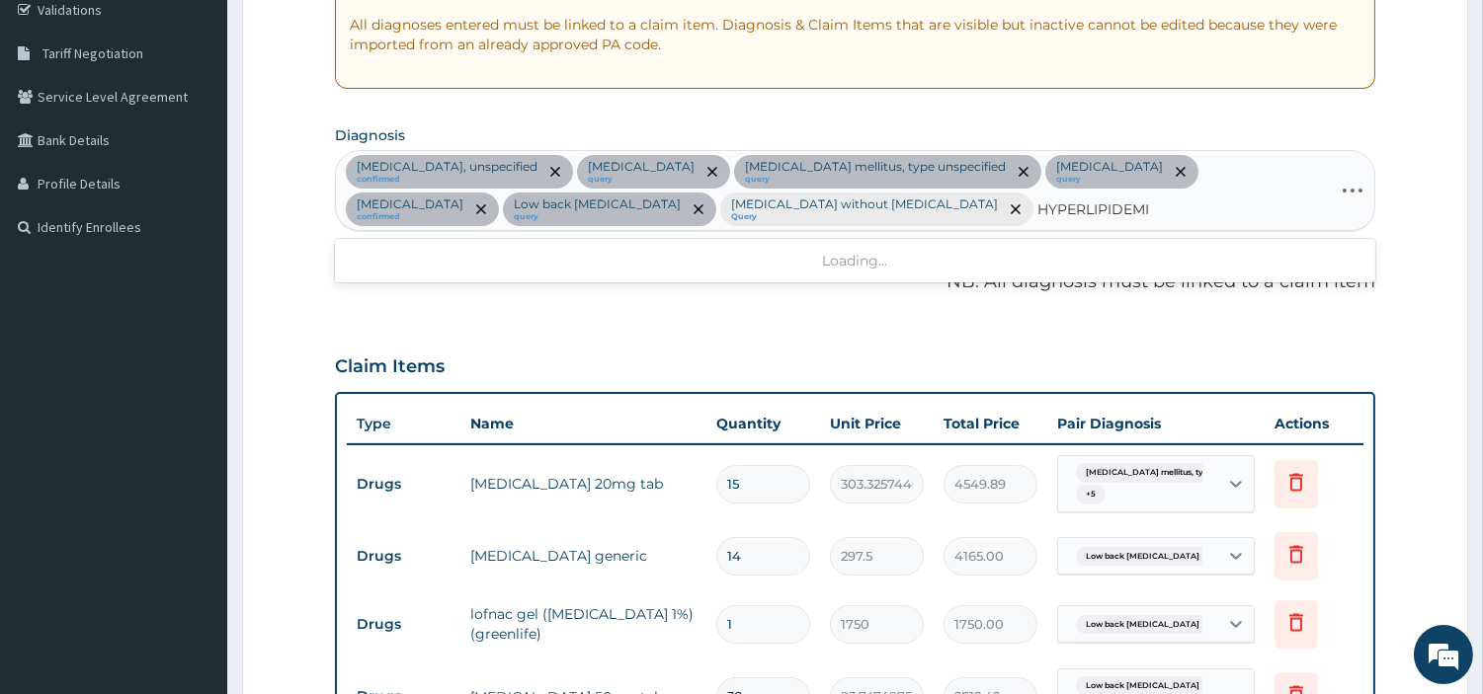
type input "HYPERLIPIDEMIA"
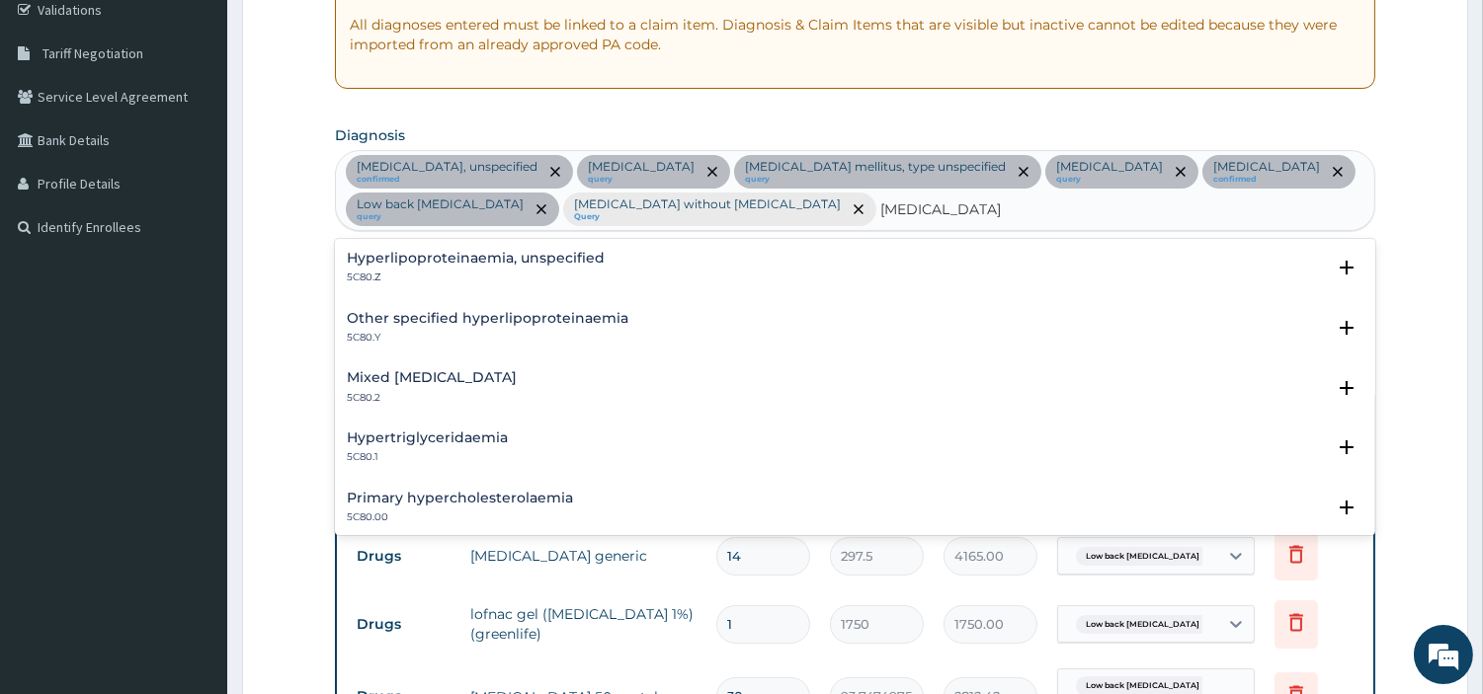
click at [425, 508] on div "Primary hypercholesterolaemia 5C80.00" at bounding box center [460, 508] width 226 height 35
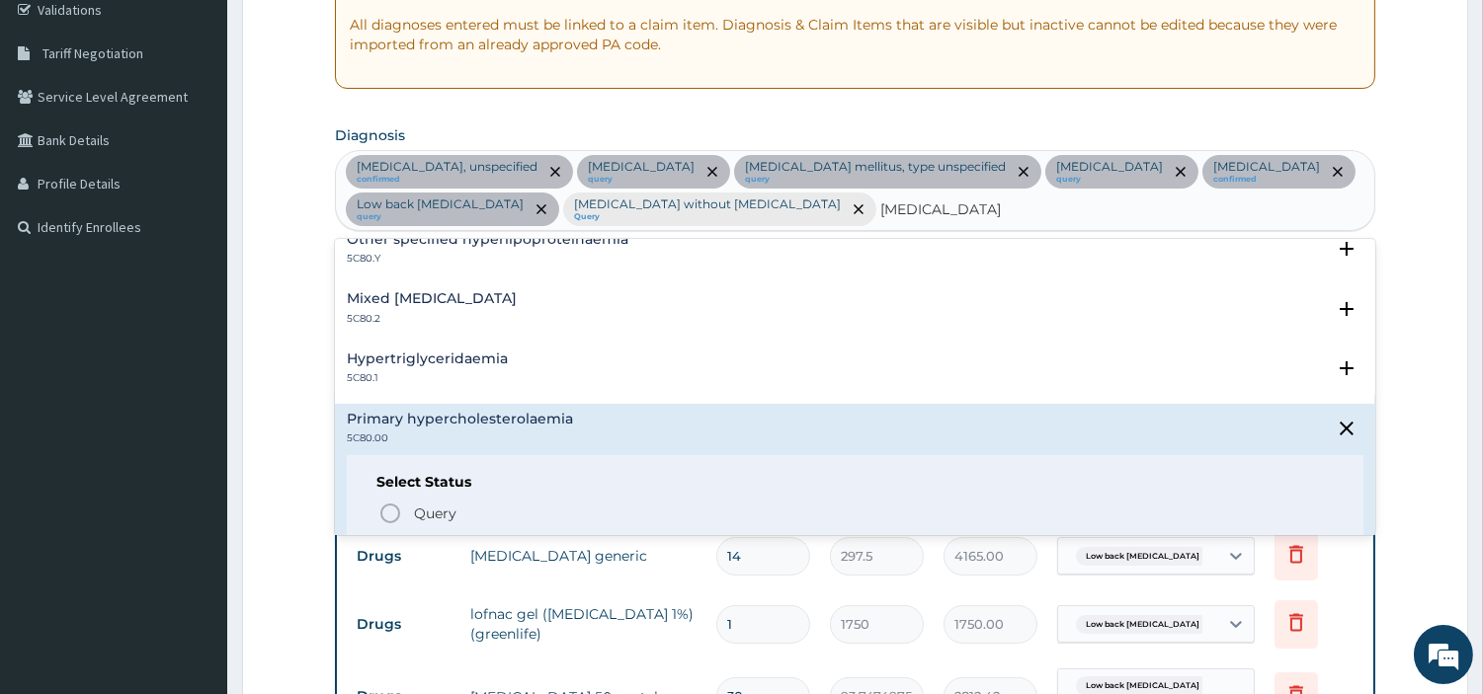
scroll to position [110, 0]
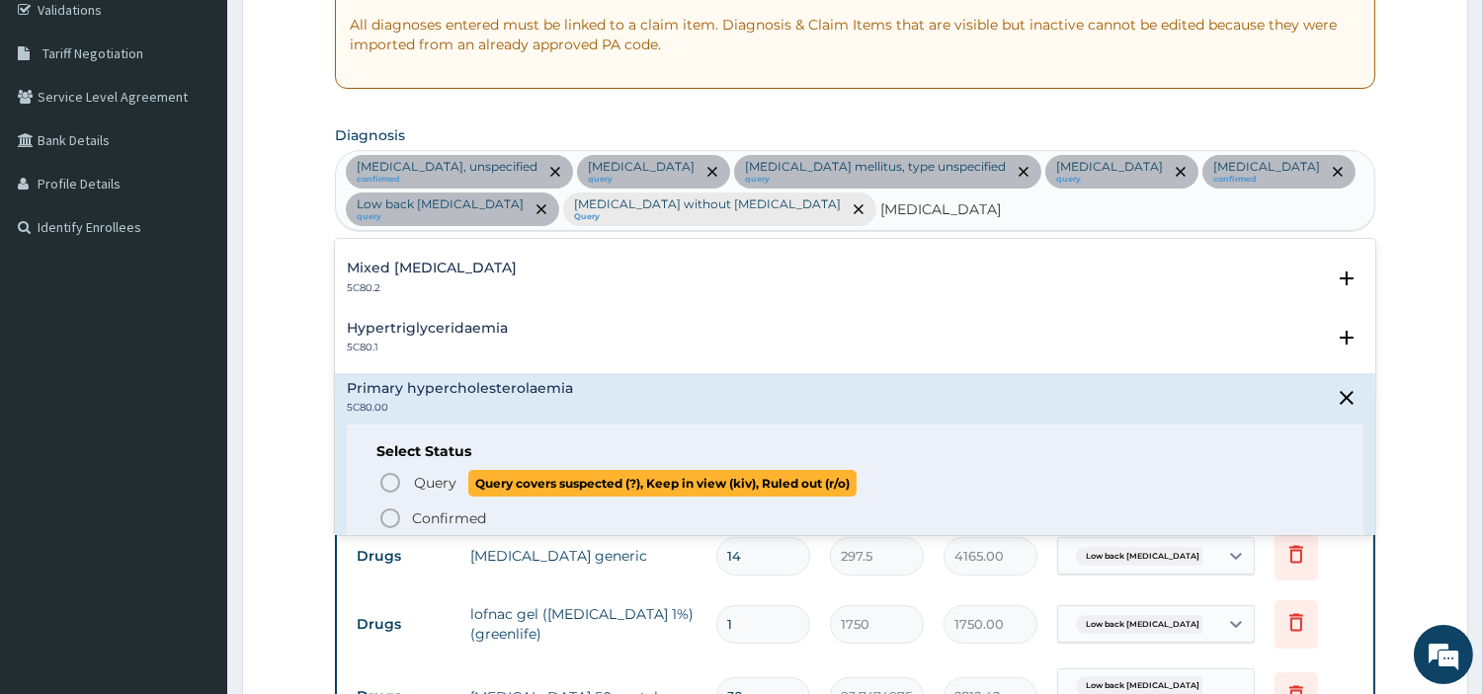
click at [414, 482] on span "Query" at bounding box center [435, 483] width 42 height 20
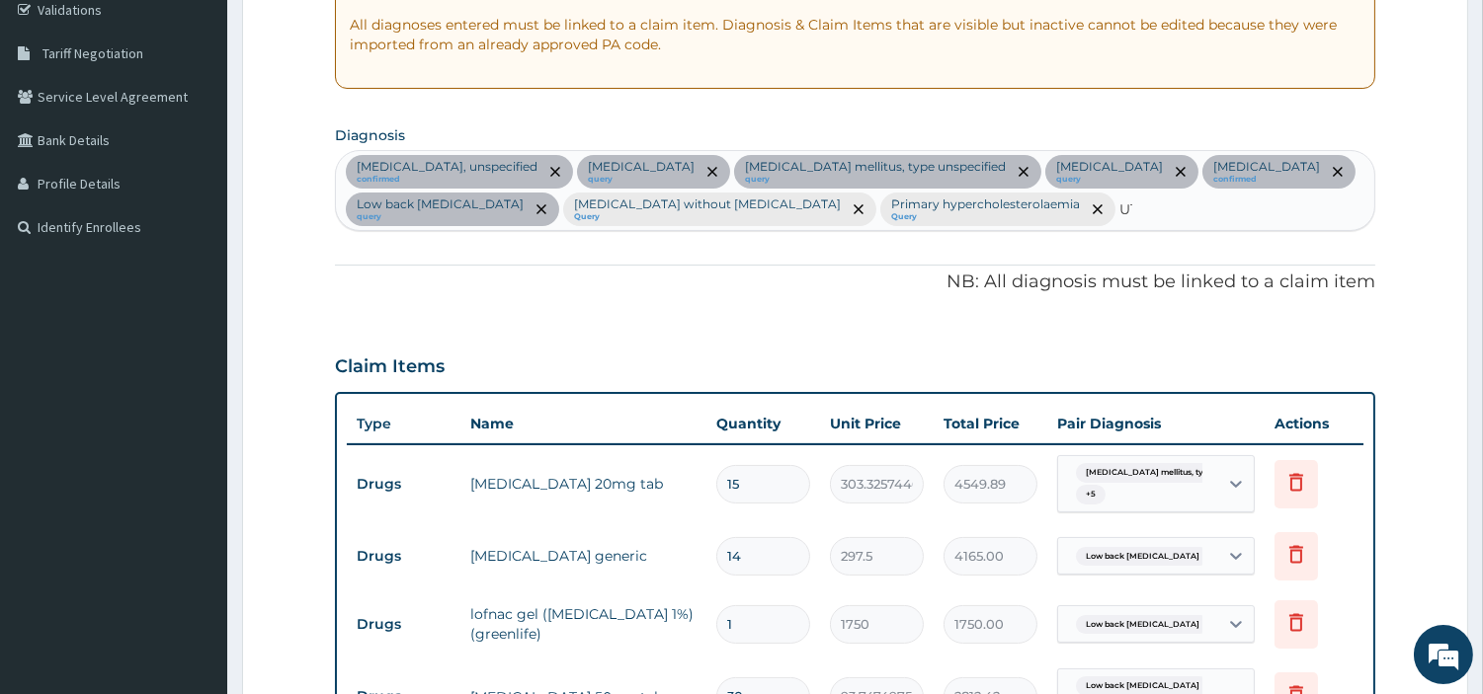
type input "UTI"
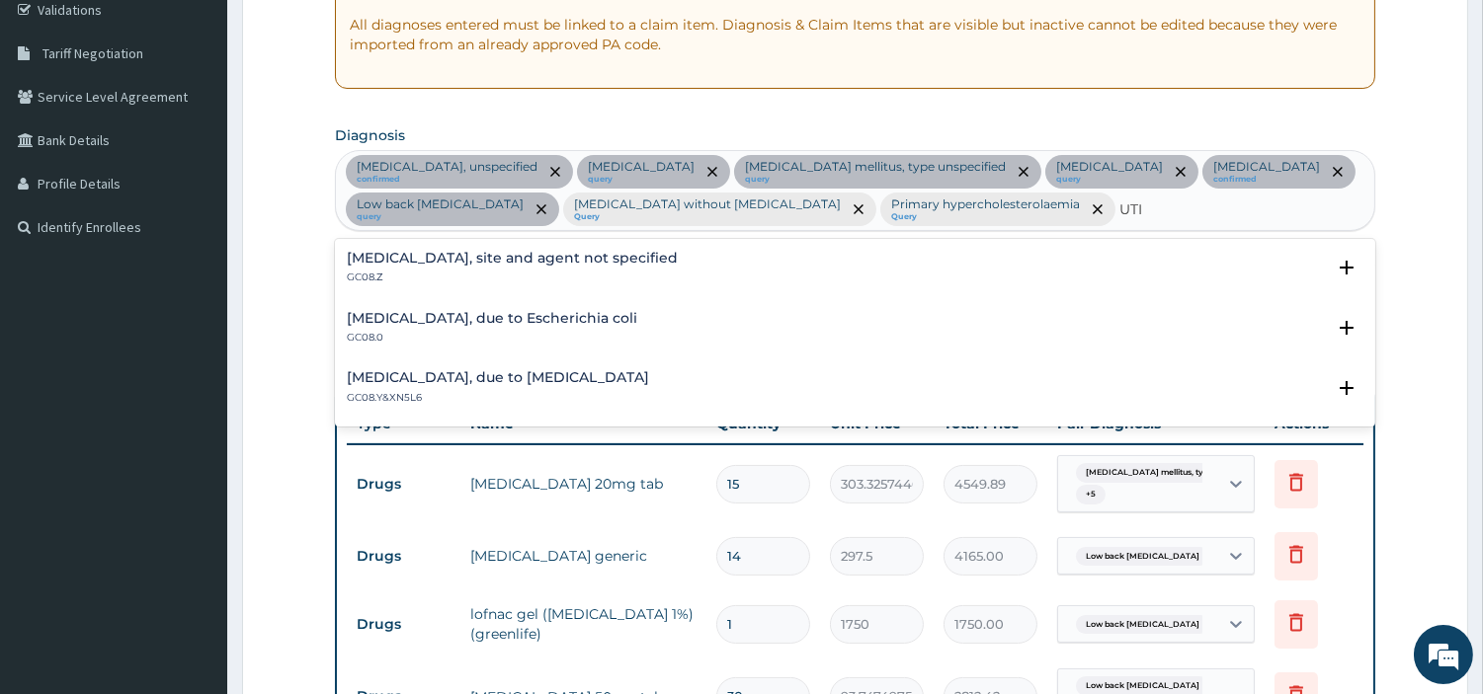
click at [455, 263] on h4 "Urinary tract infection, site and agent not specified" at bounding box center [512, 258] width 331 height 15
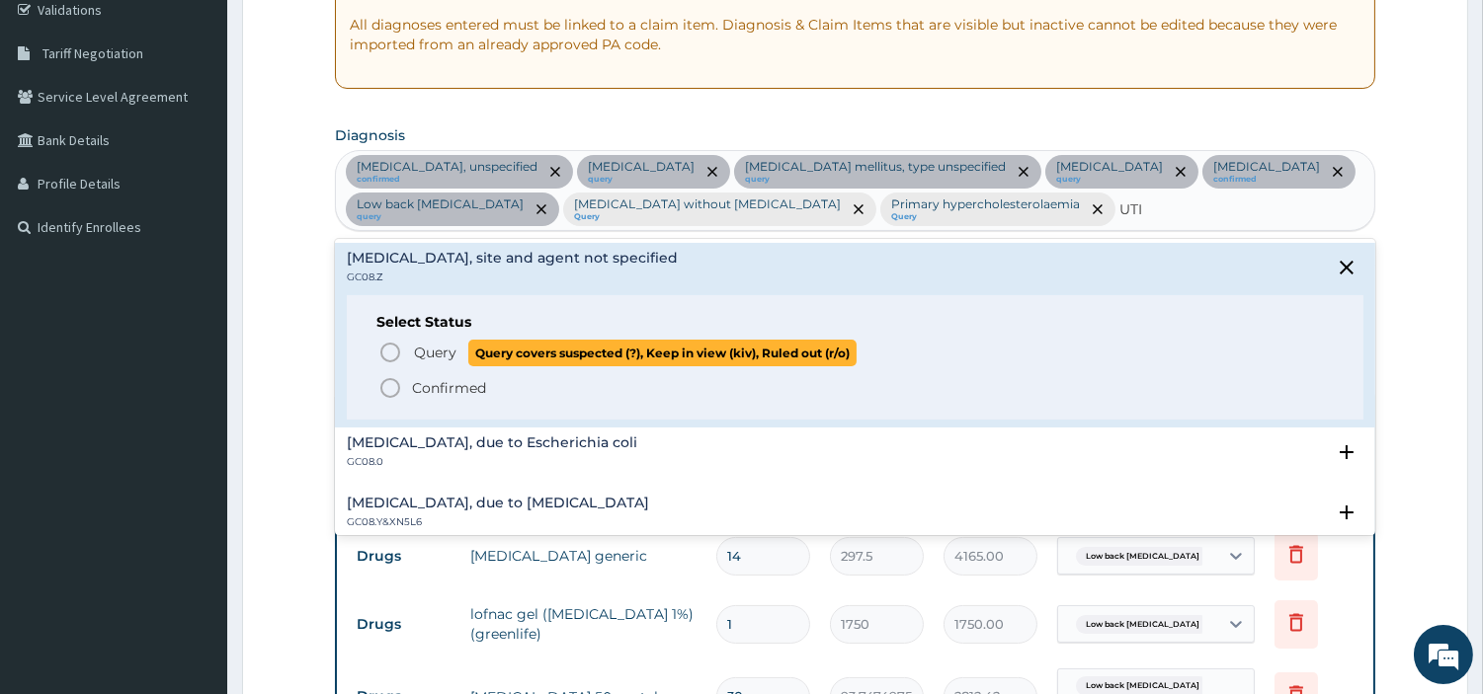
click at [403, 356] on span "Query Query covers suspected (?), Keep in view (kiv), Ruled out (r/o)" at bounding box center [855, 353] width 955 height 27
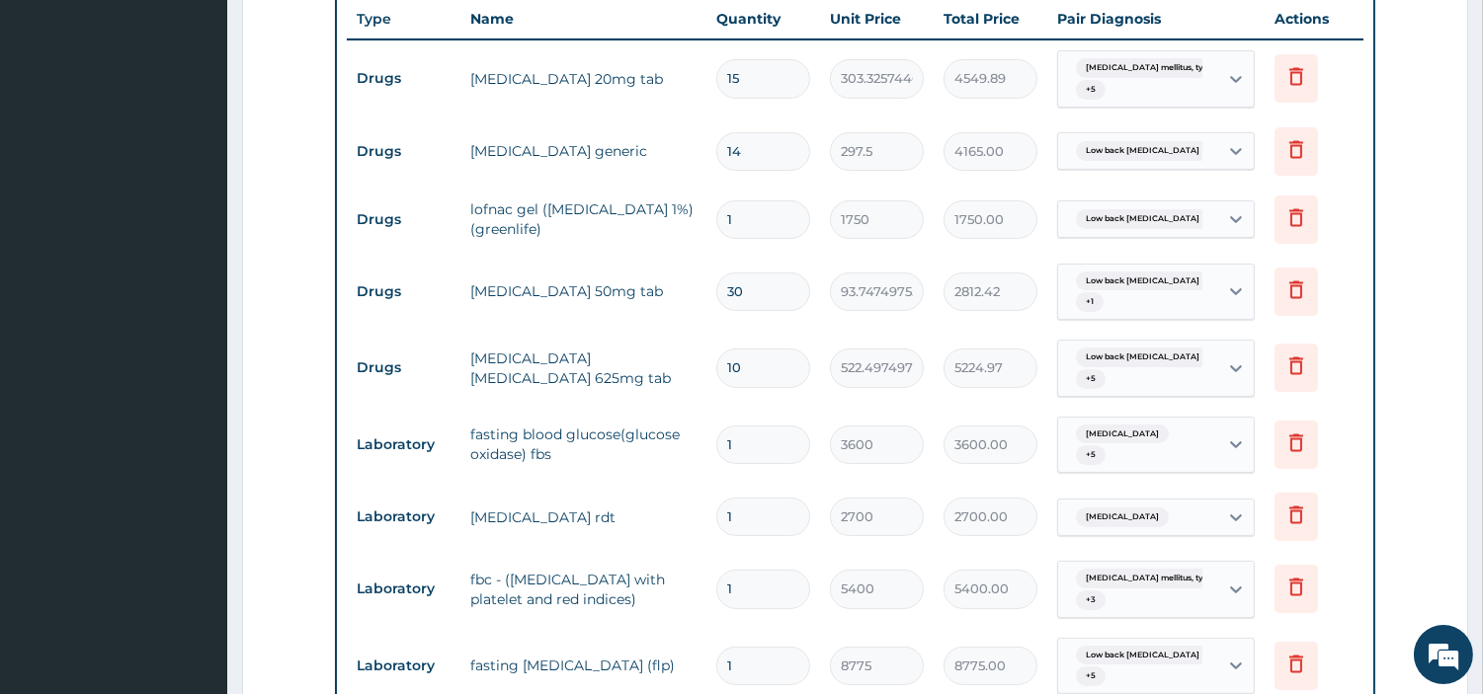
scroll to position [1258, 0]
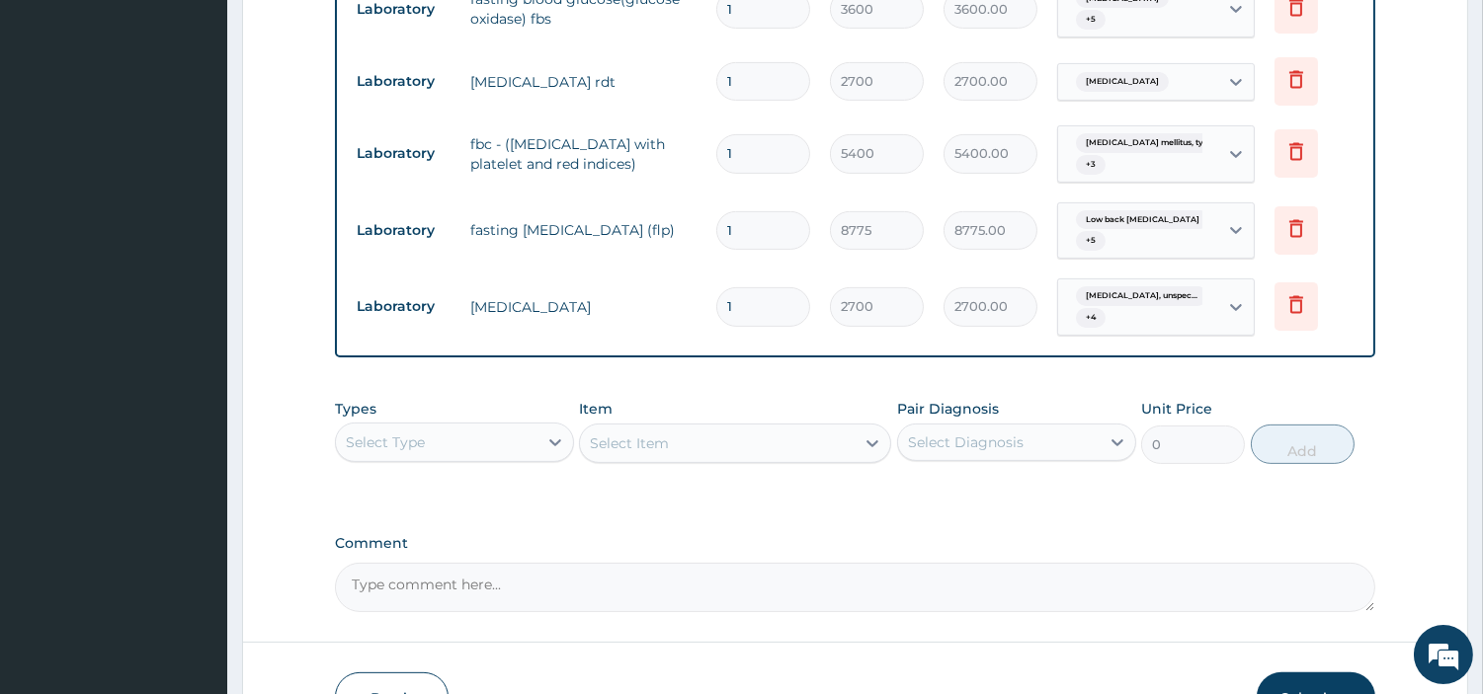
click at [1131, 310] on div "Essential hypertension, unspec... + 4" at bounding box center [1135, 307] width 134 height 47
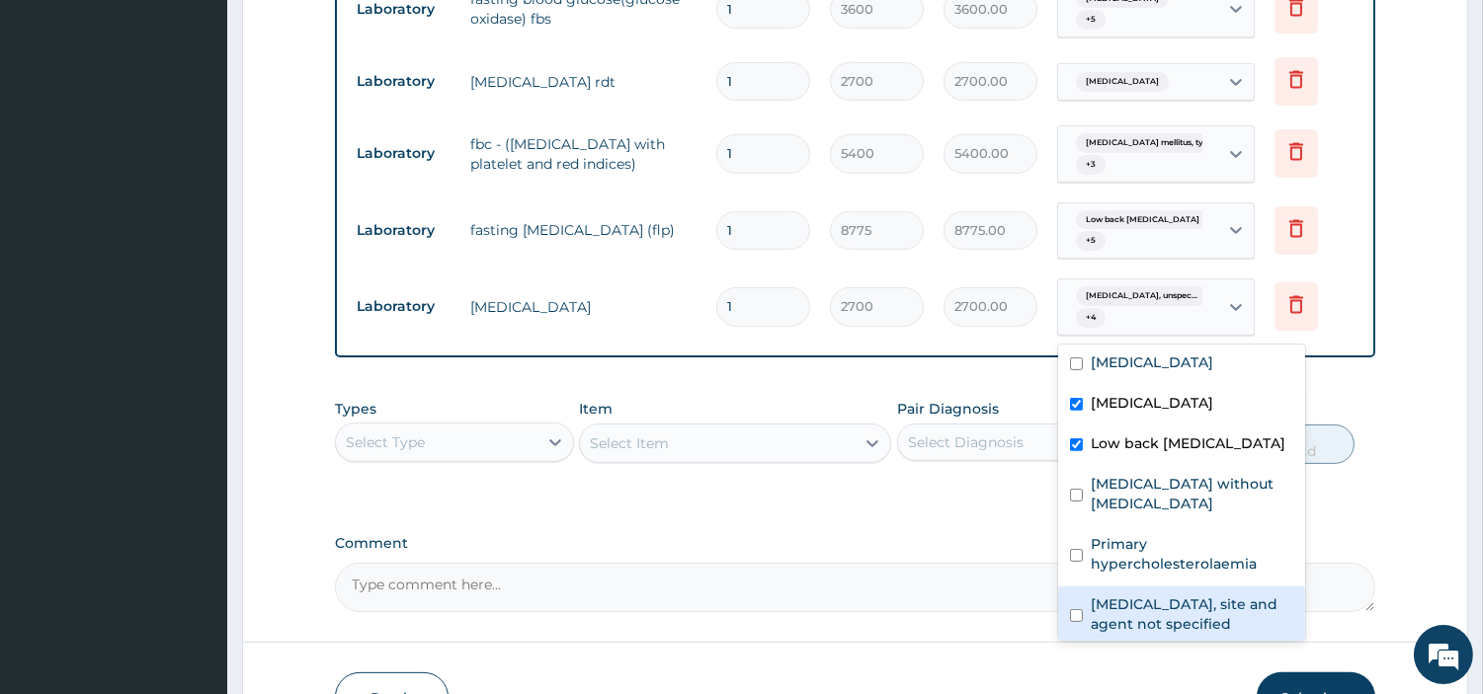
scroll to position [194, 0]
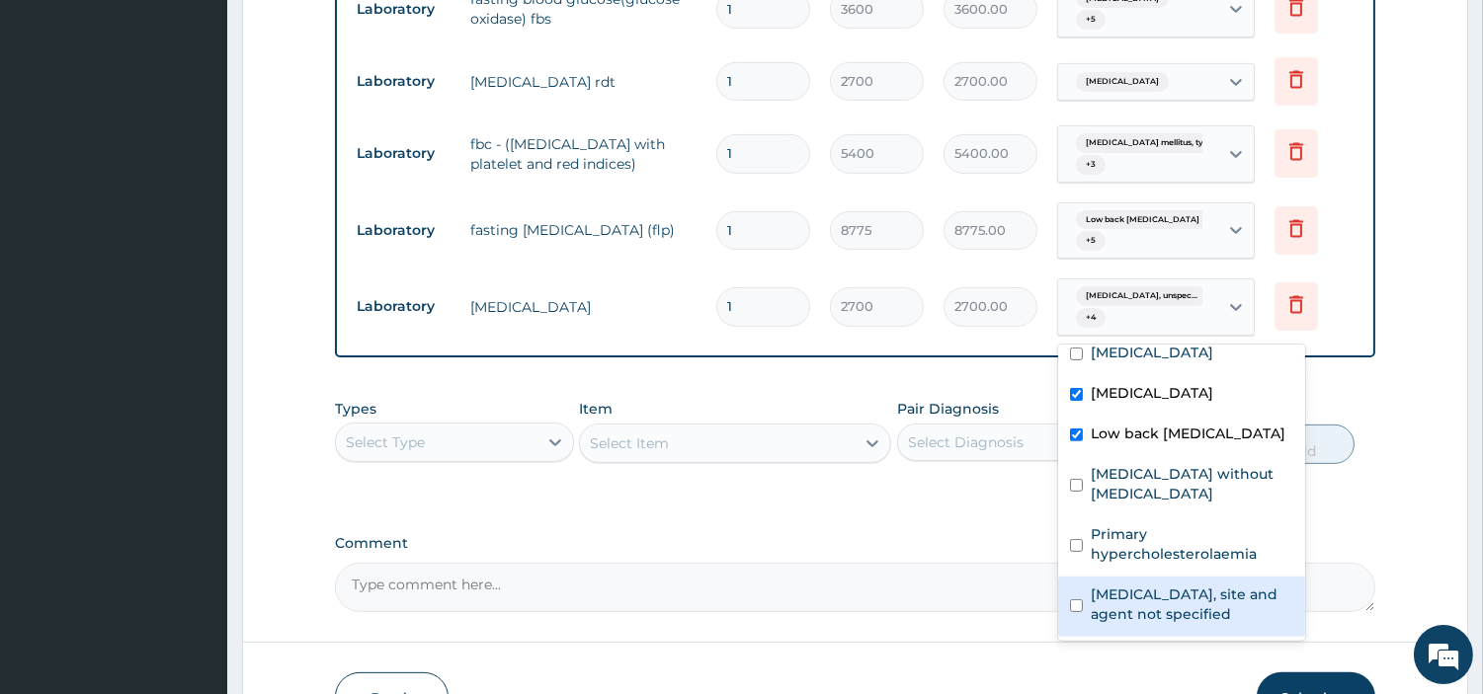
click at [1151, 605] on label "Urinary tract infection, site and agent not specified" at bounding box center [1192, 605] width 203 height 40
checkbox input "true"
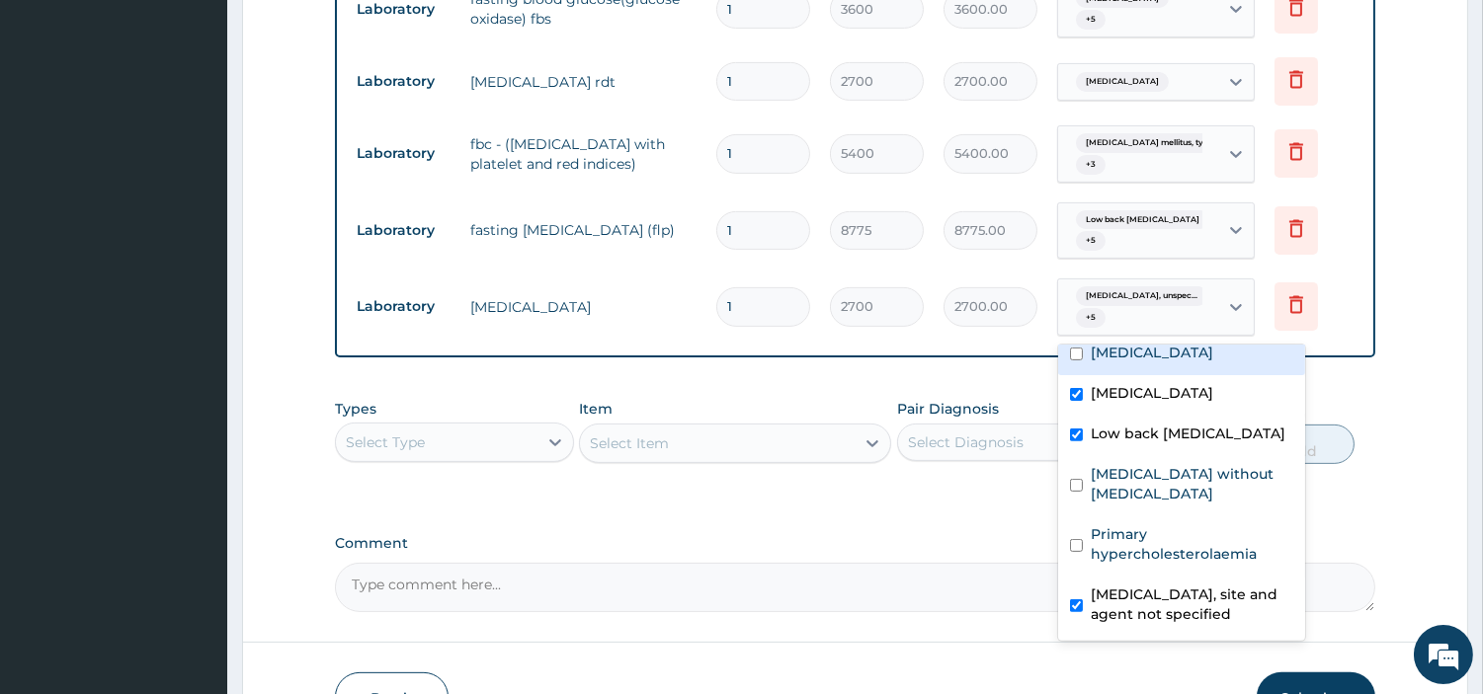
click at [1146, 244] on div "Low back pain, unspecified + 5" at bounding box center [1135, 230] width 134 height 47
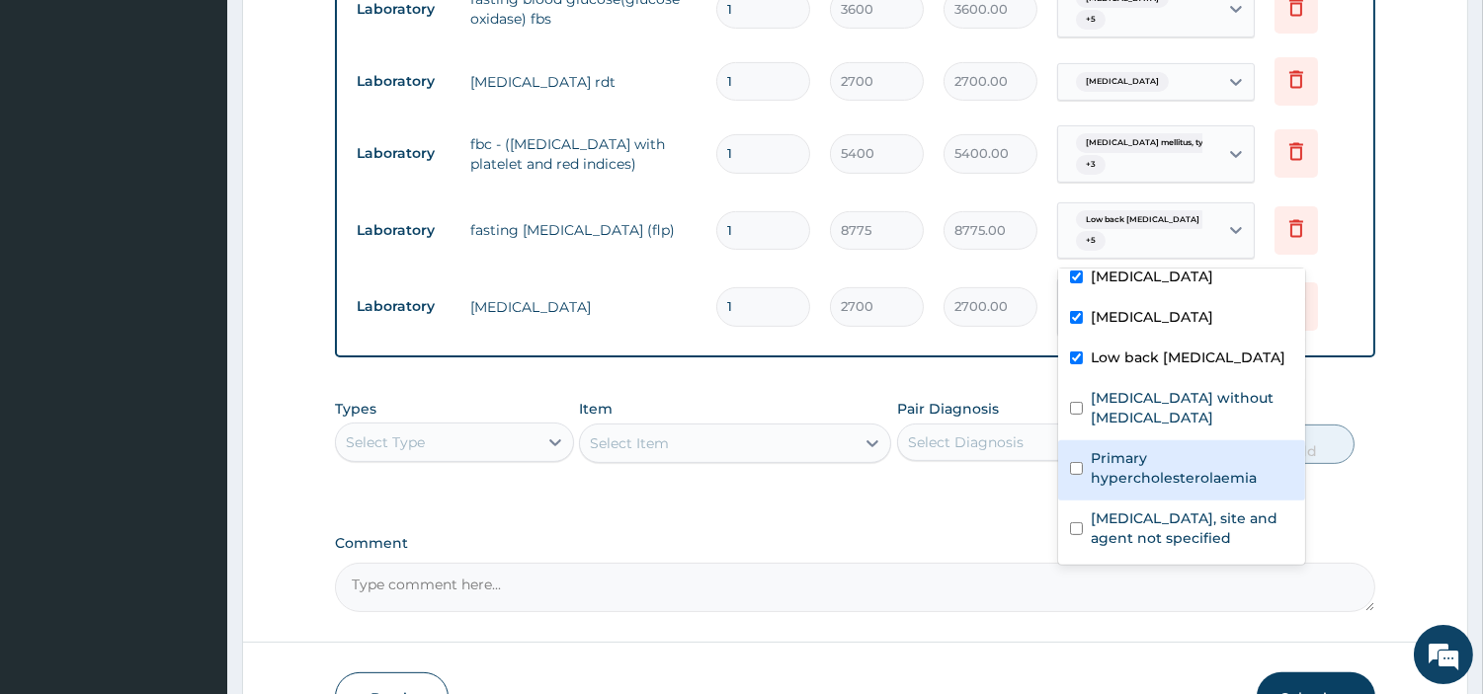
click at [1142, 469] on label "Primary hypercholesterolaemia" at bounding box center [1192, 468] width 203 height 40
checkbox input "true"
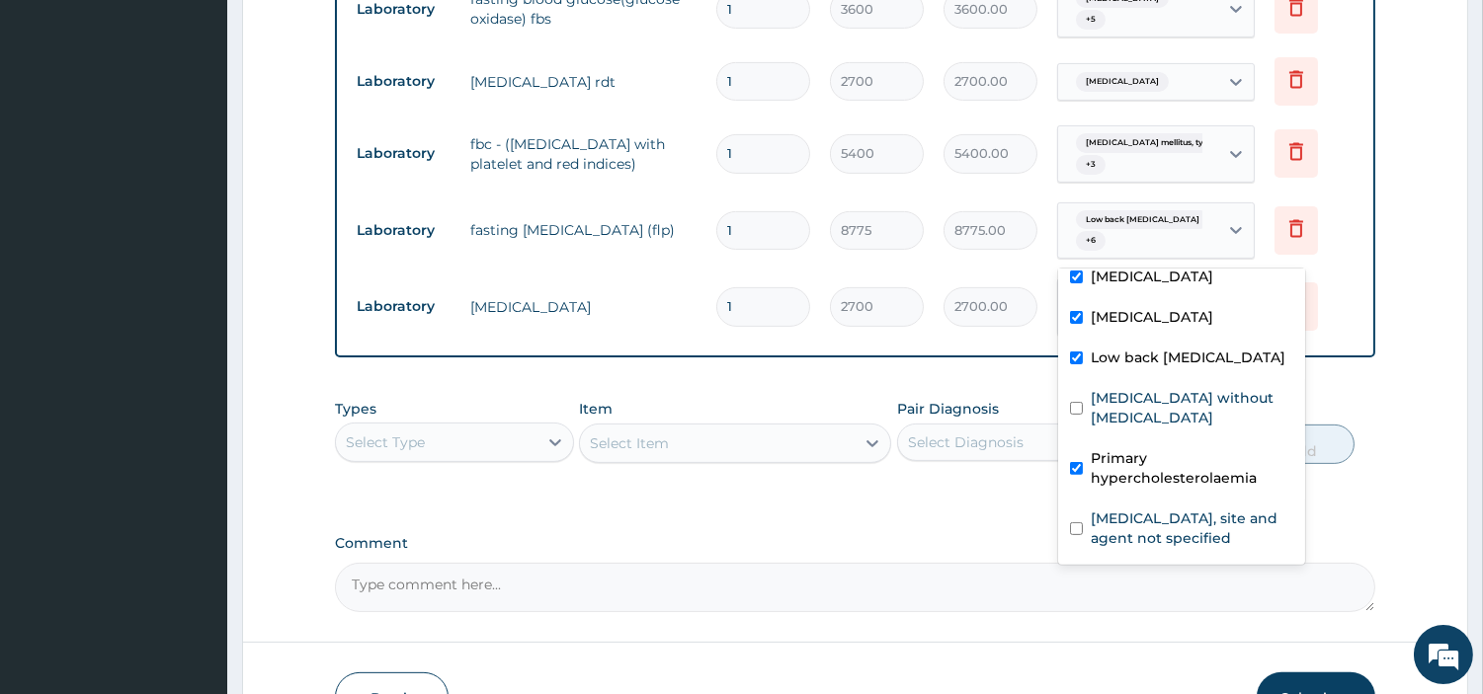
click at [435, 442] on div "Select Type" at bounding box center [437, 443] width 202 height 32
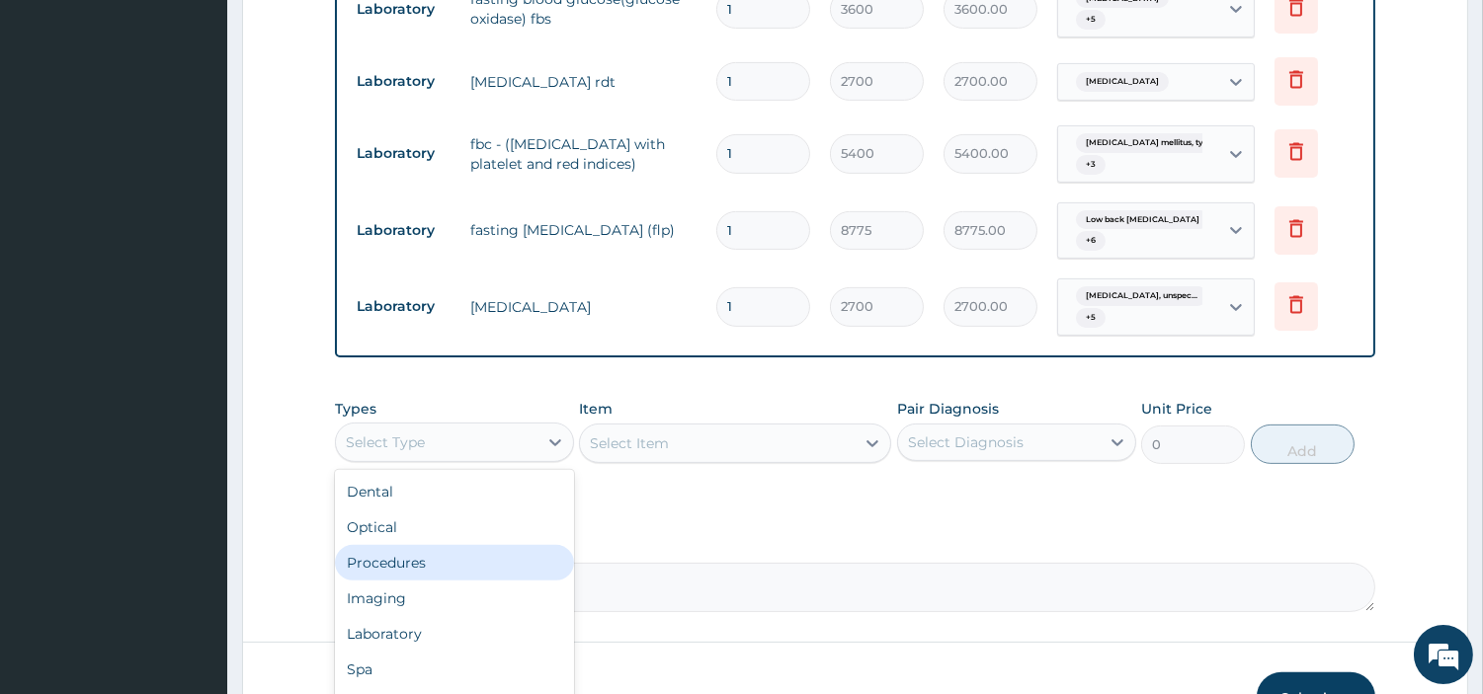
click at [427, 557] on div "Procedures" at bounding box center [454, 563] width 239 height 36
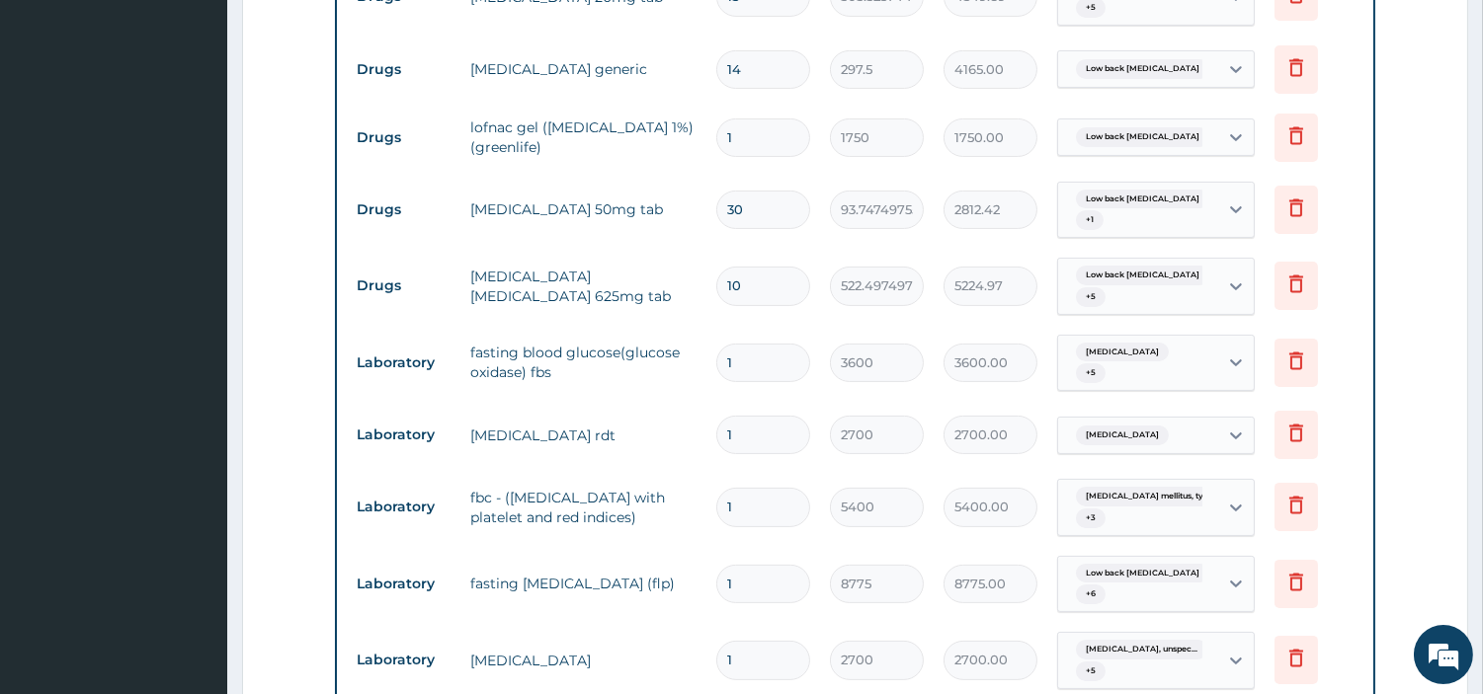
scroll to position [1383, 0]
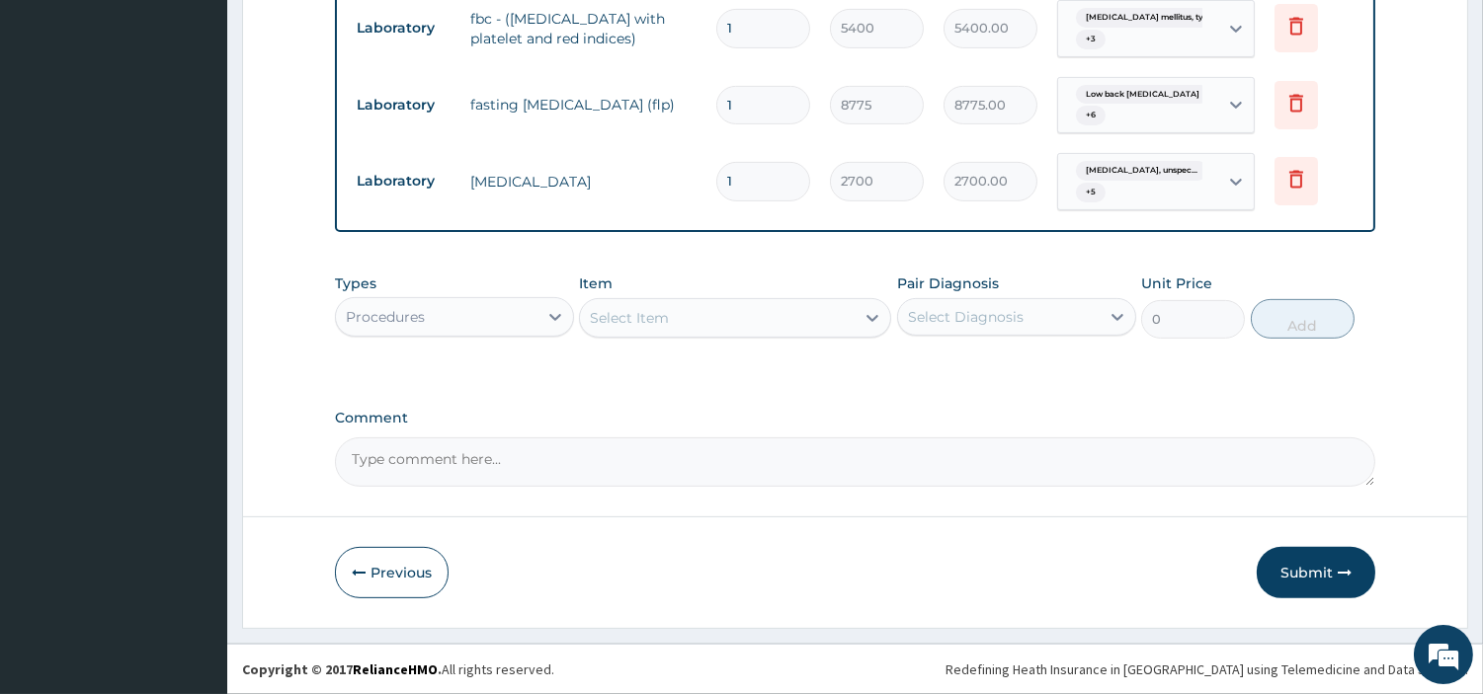
click at [788, 322] on div "Select Item" at bounding box center [717, 318] width 275 height 32
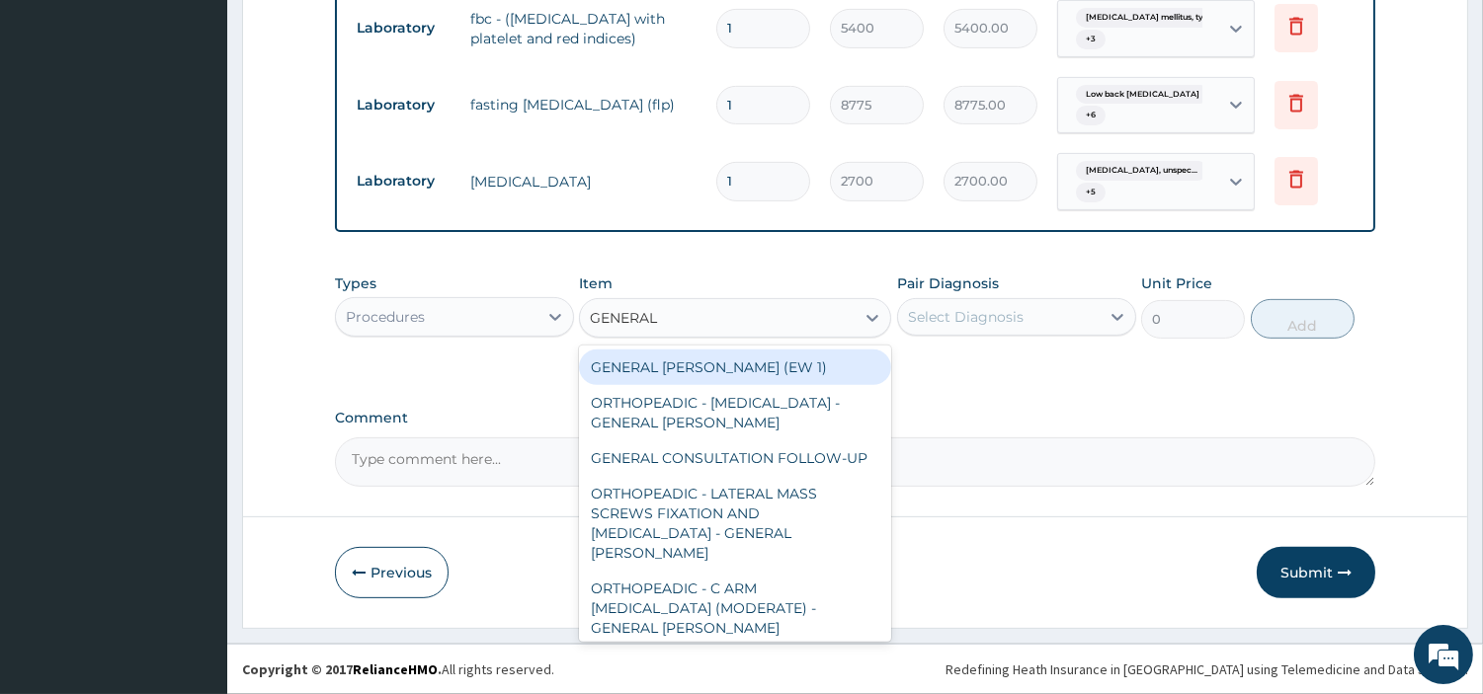
type input "GENERAL C"
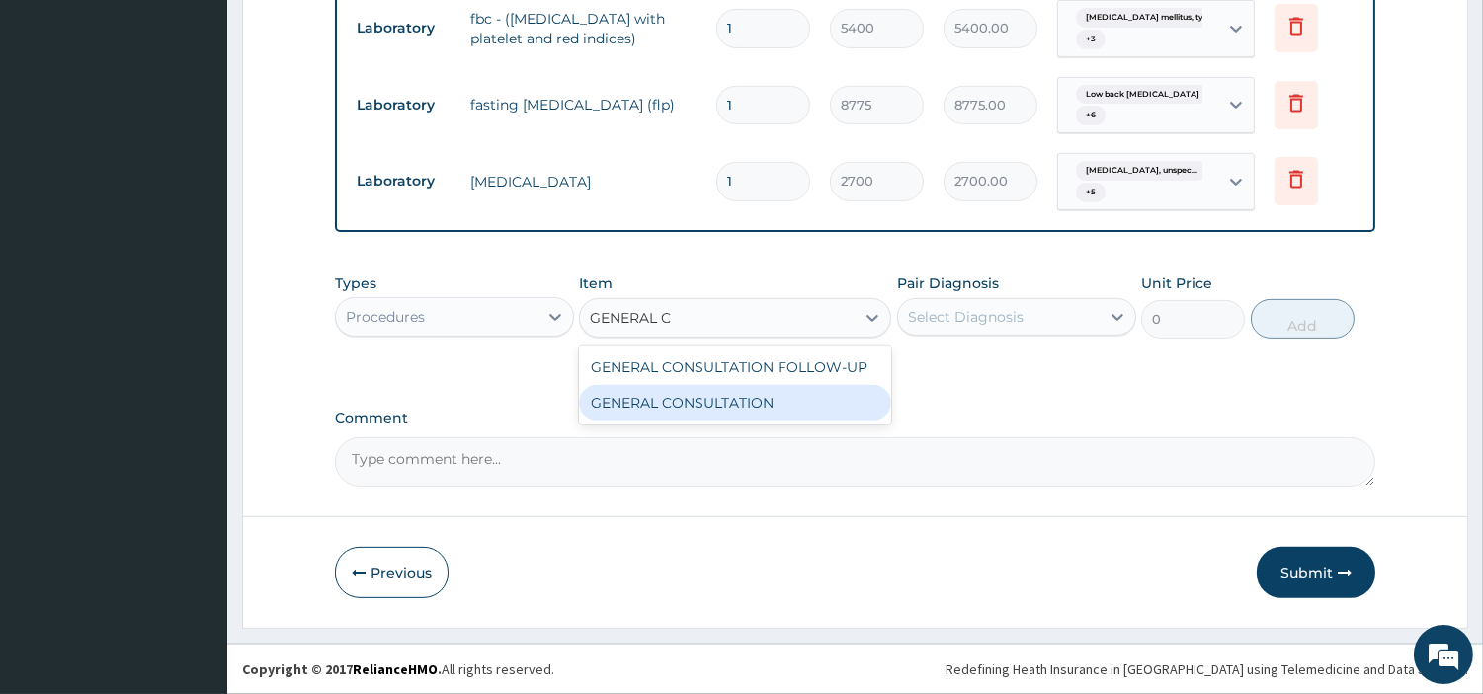
click at [797, 411] on div "GENERAL CONSULTATION" at bounding box center [735, 403] width 312 height 36
type input "6750"
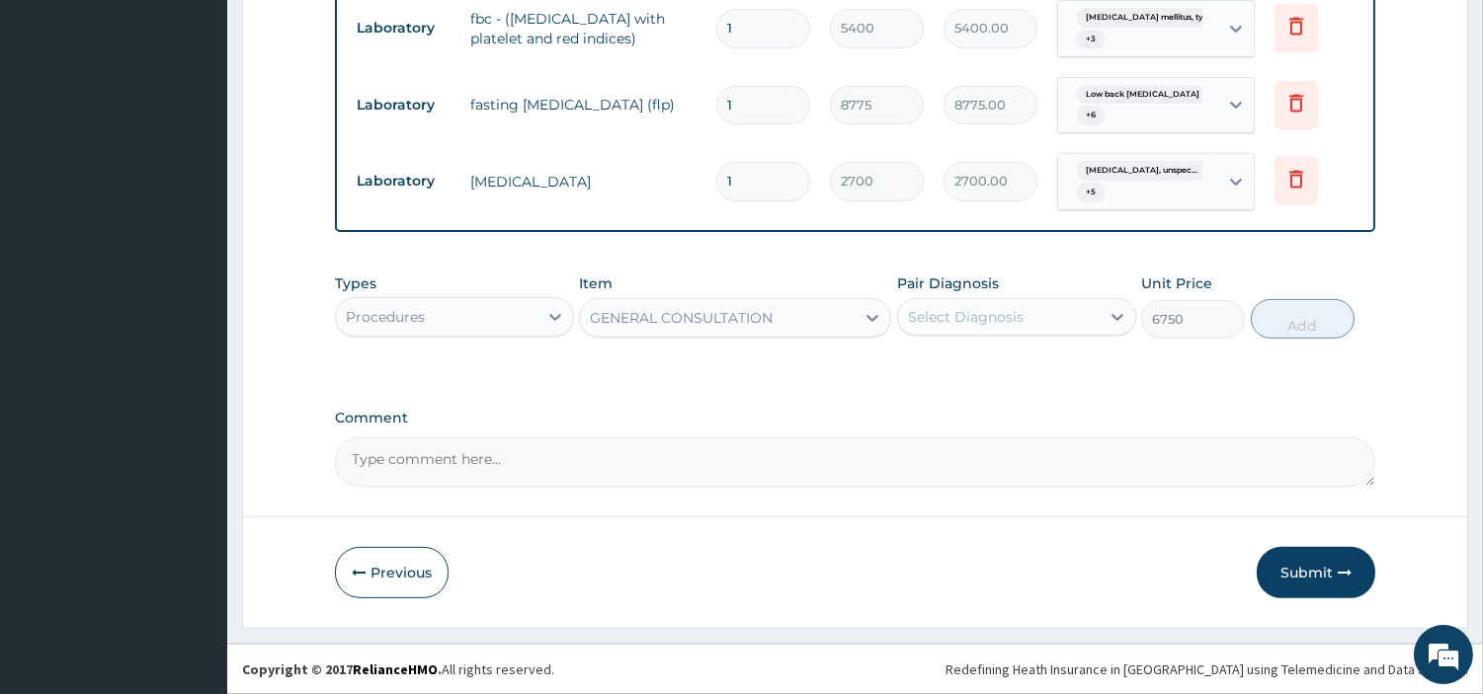
click at [965, 337] on div "Pair Diagnosis Select Diagnosis" at bounding box center [1016, 306] width 239 height 65
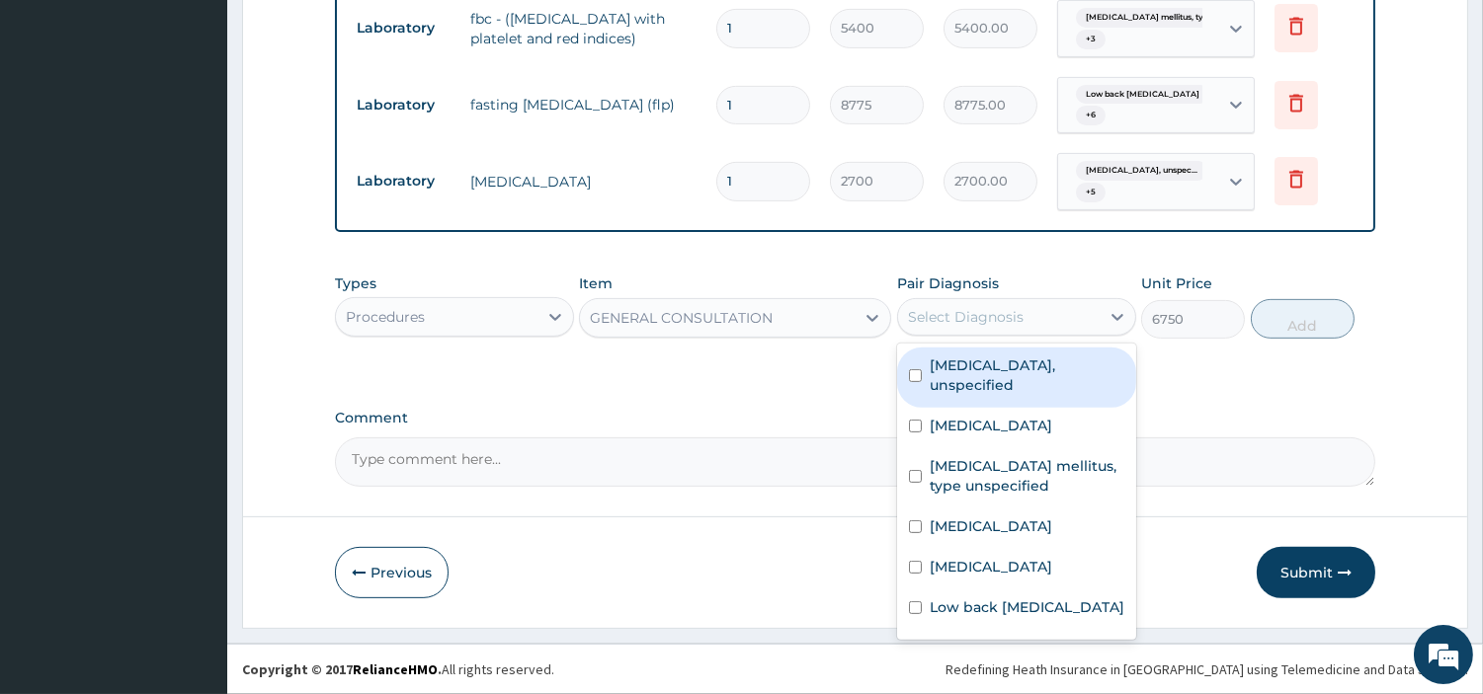
drag, startPoint x: 971, startPoint y: 334, endPoint x: 975, endPoint y: 367, distance: 33.8
click at [972, 333] on div "Select Diagnosis" at bounding box center [1016, 317] width 239 height 38
drag, startPoint x: 976, startPoint y: 380, endPoint x: 978, endPoint y: 436, distance: 55.4
click at [976, 381] on label "Essential hypertension, unspecified" at bounding box center [1027, 376] width 195 height 40
checkbox input "true"
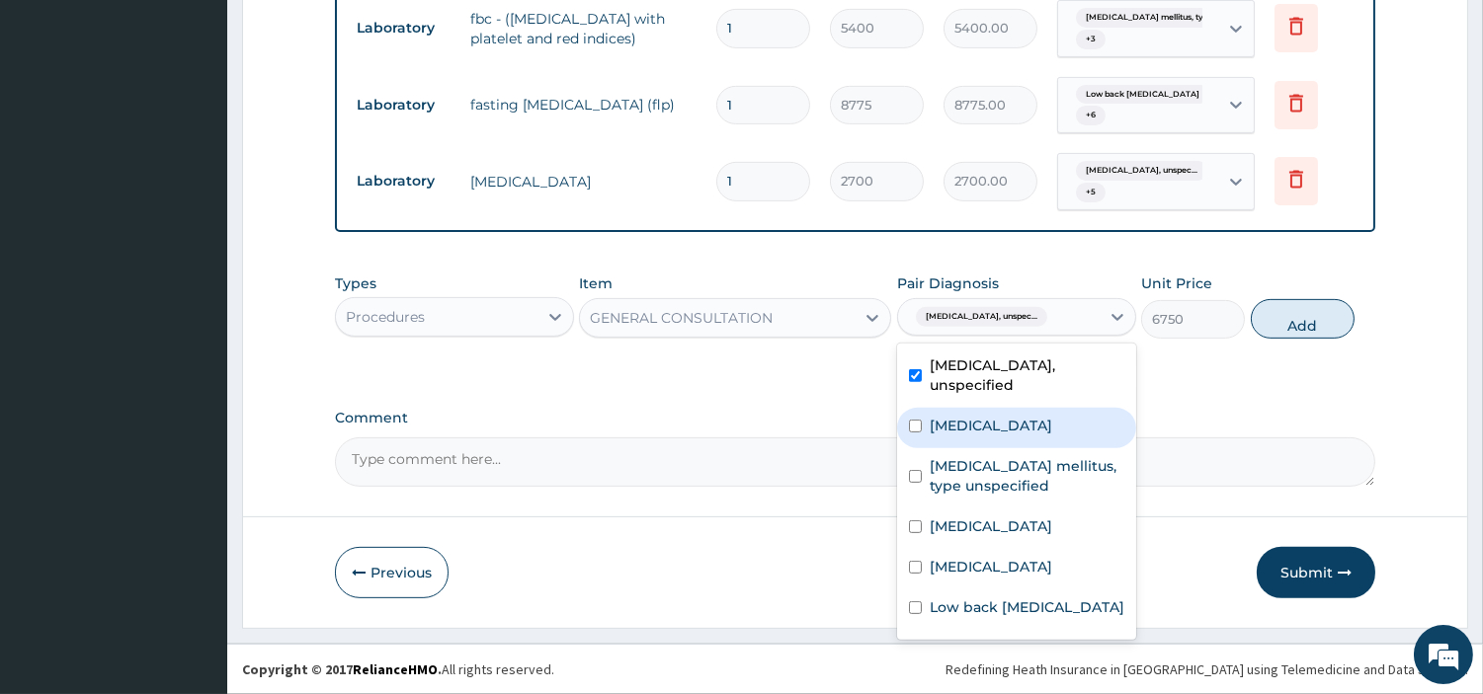
click at [978, 442] on div "Folliculitis decalvans" at bounding box center [1016, 428] width 239 height 41
checkbox input "true"
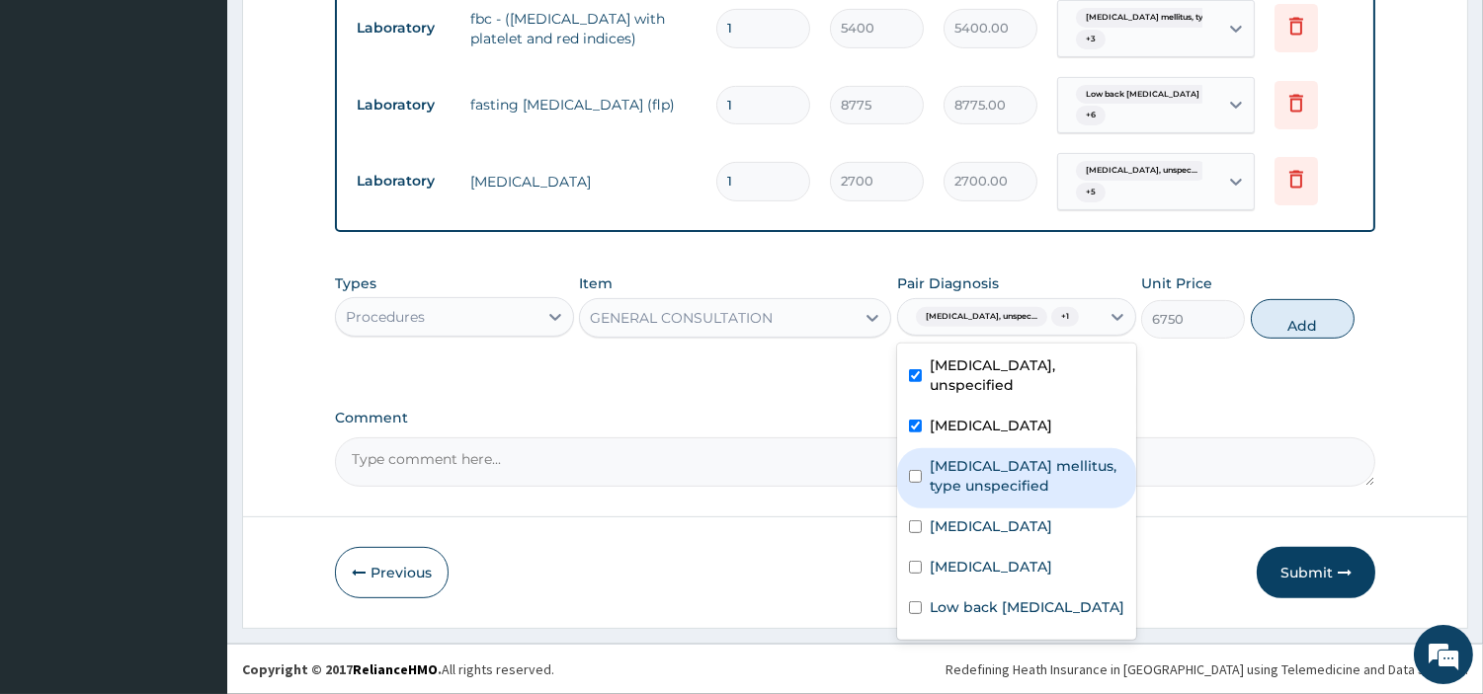
click at [982, 492] on label "Diabetes mellitus, type unspecified" at bounding box center [1027, 476] width 195 height 40
checkbox input "true"
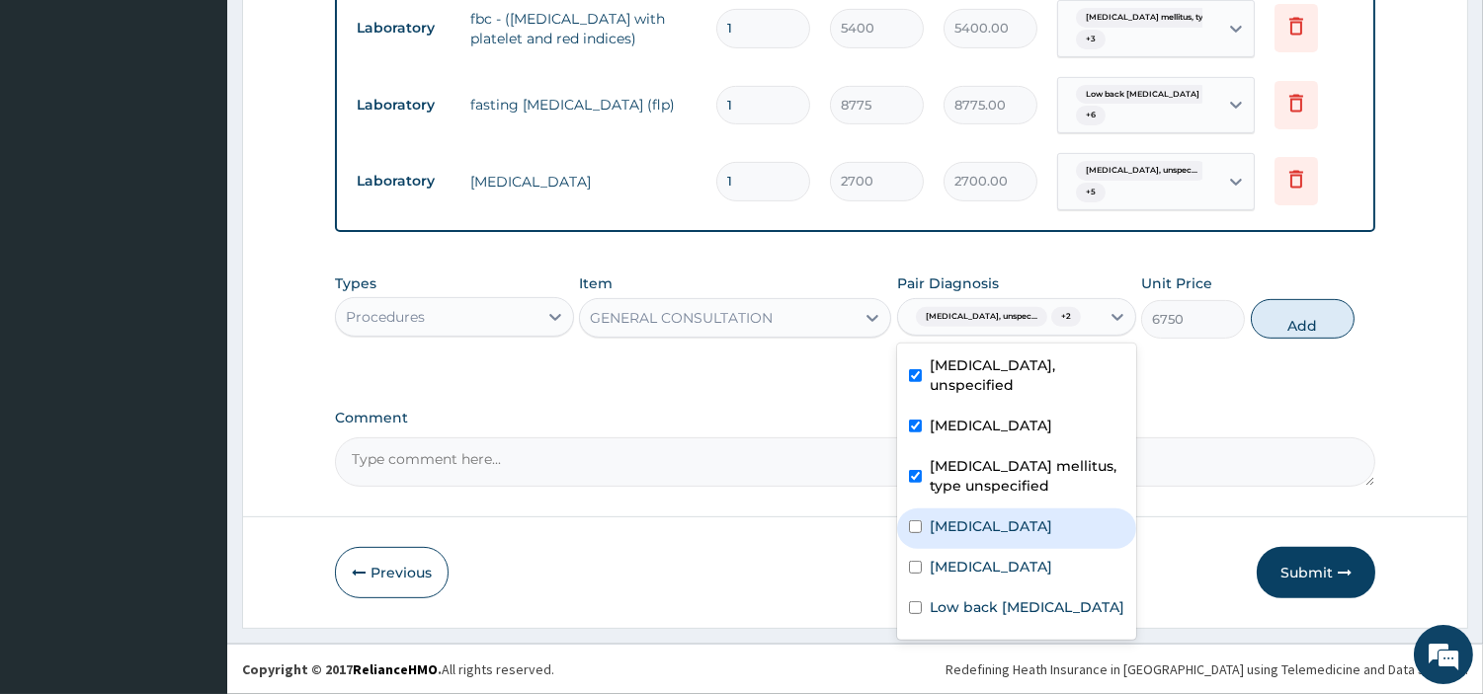
click at [1000, 549] on div "Malaria, unspecified" at bounding box center [1016, 529] width 239 height 41
checkbox input "true"
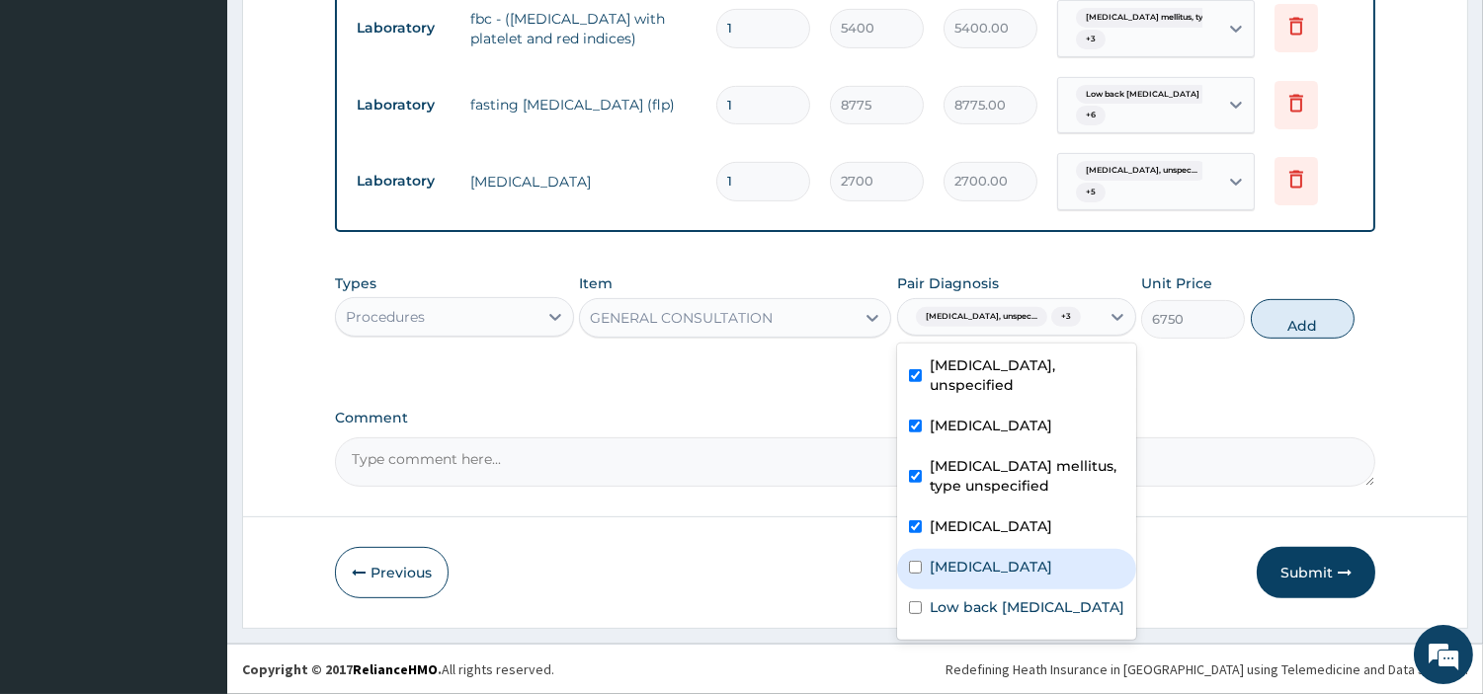
click at [1005, 577] on label "Obesity, unspecified" at bounding box center [991, 567] width 122 height 20
checkbox input "true"
click at [1009, 617] on label "Low back pain, unspecified" at bounding box center [1027, 608] width 195 height 20
checkbox input "true"
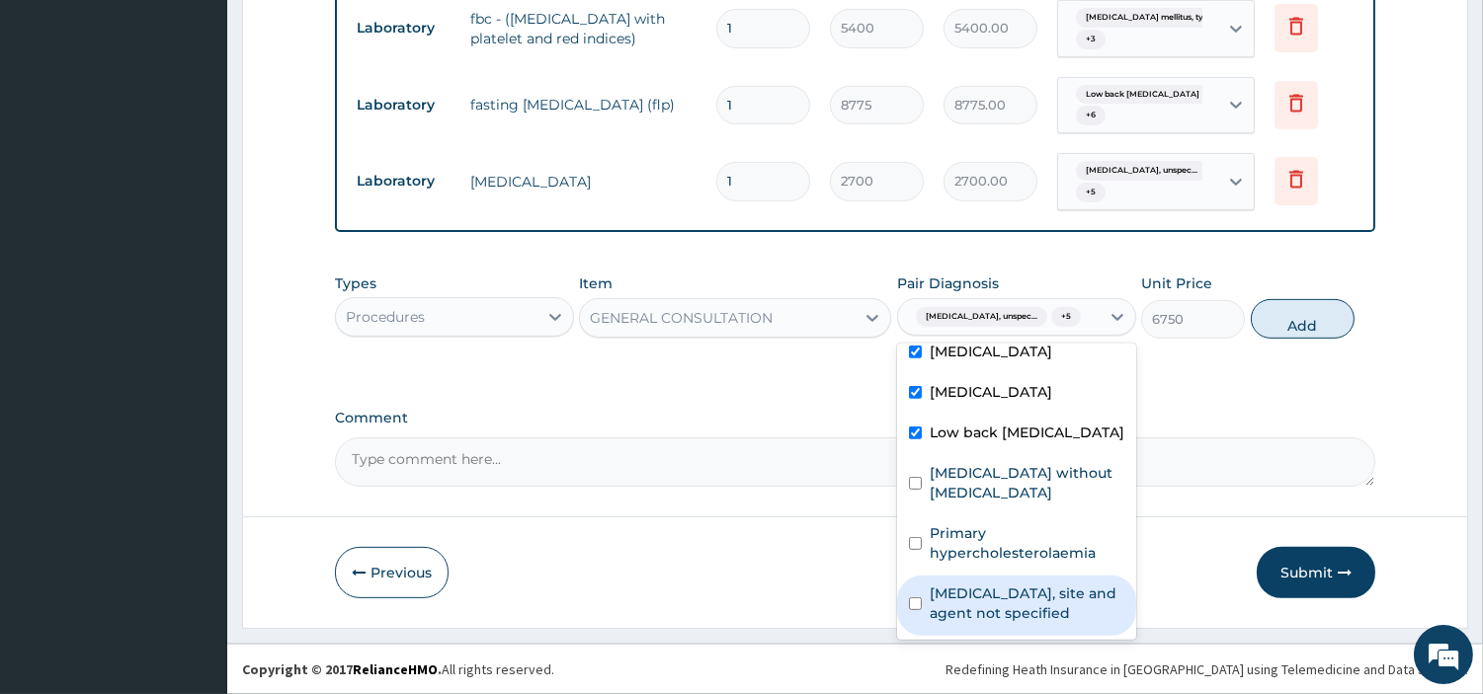
drag, startPoint x: 1023, startPoint y: 624, endPoint x: 1027, endPoint y: 598, distance: 27.0
click at [1024, 623] on label "Urinary tract infection, site and agent not specified" at bounding box center [1027, 604] width 195 height 40
click at [1029, 579] on div "Urinary tract infection, site and agent not specified" at bounding box center [1016, 606] width 239 height 60
checkbox input "false"
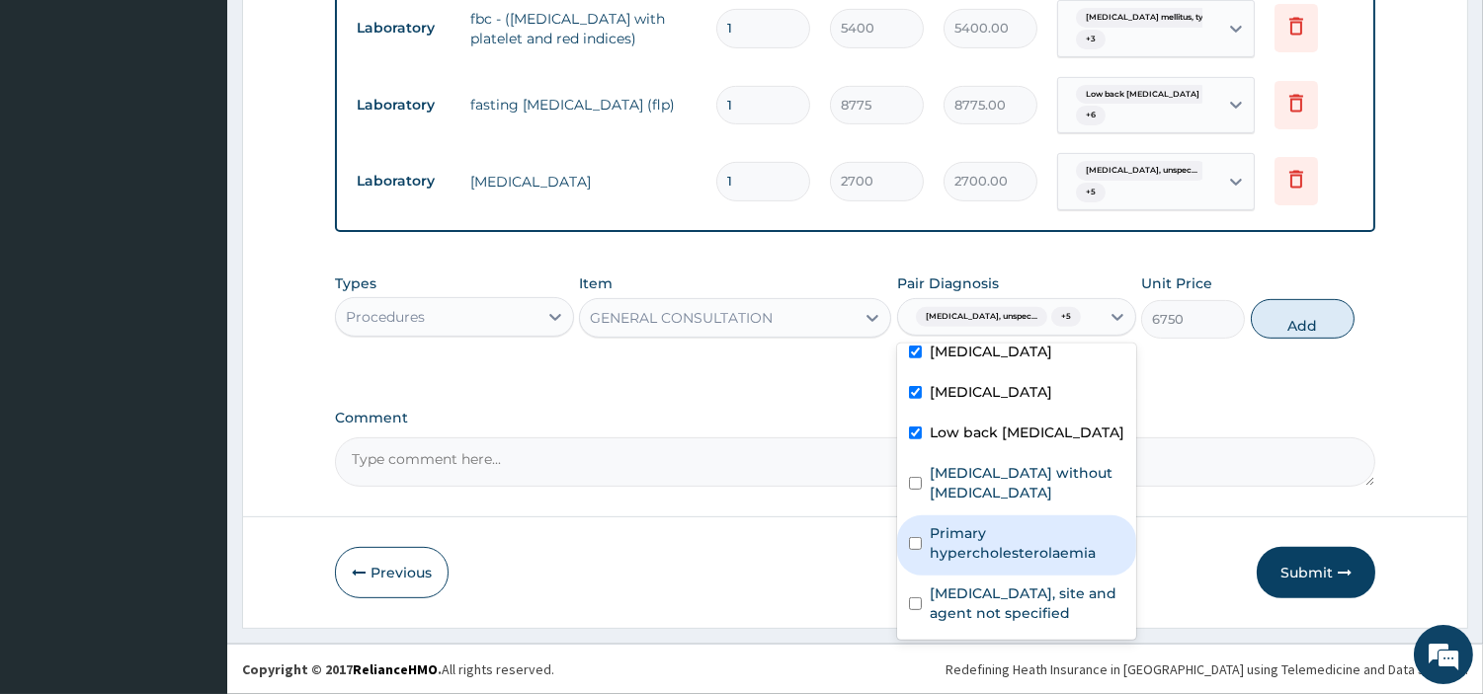
click at [1038, 560] on label "Primary hypercholesterolaemia" at bounding box center [1027, 544] width 195 height 40
checkbox input "true"
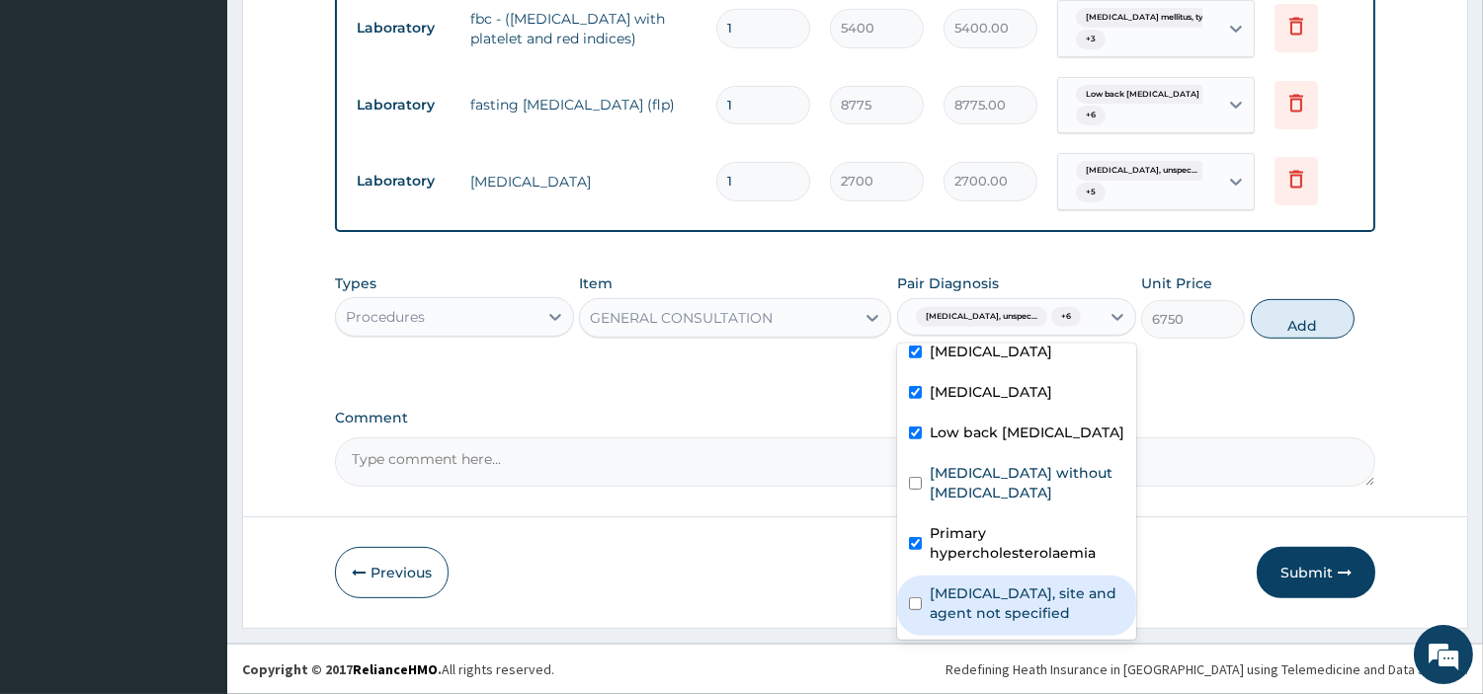
drag, startPoint x: 1027, startPoint y: 610, endPoint x: 1027, endPoint y: 565, distance: 44.5
click at [1025, 610] on label "Urinary tract infection, site and agent not specified" at bounding box center [1027, 604] width 195 height 40
checkbox input "true"
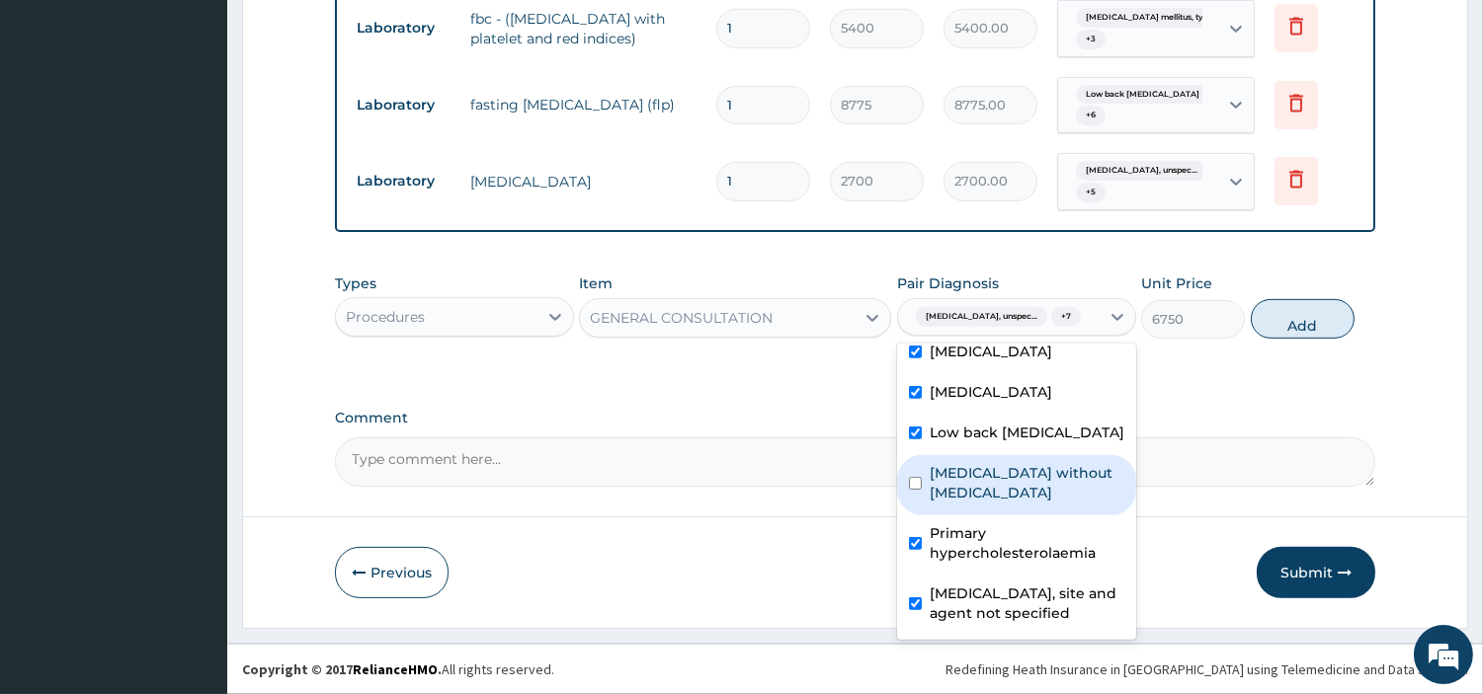
click at [1030, 500] on label "Sepsis without septic shock" at bounding box center [1027, 483] width 195 height 40
checkbox input "true"
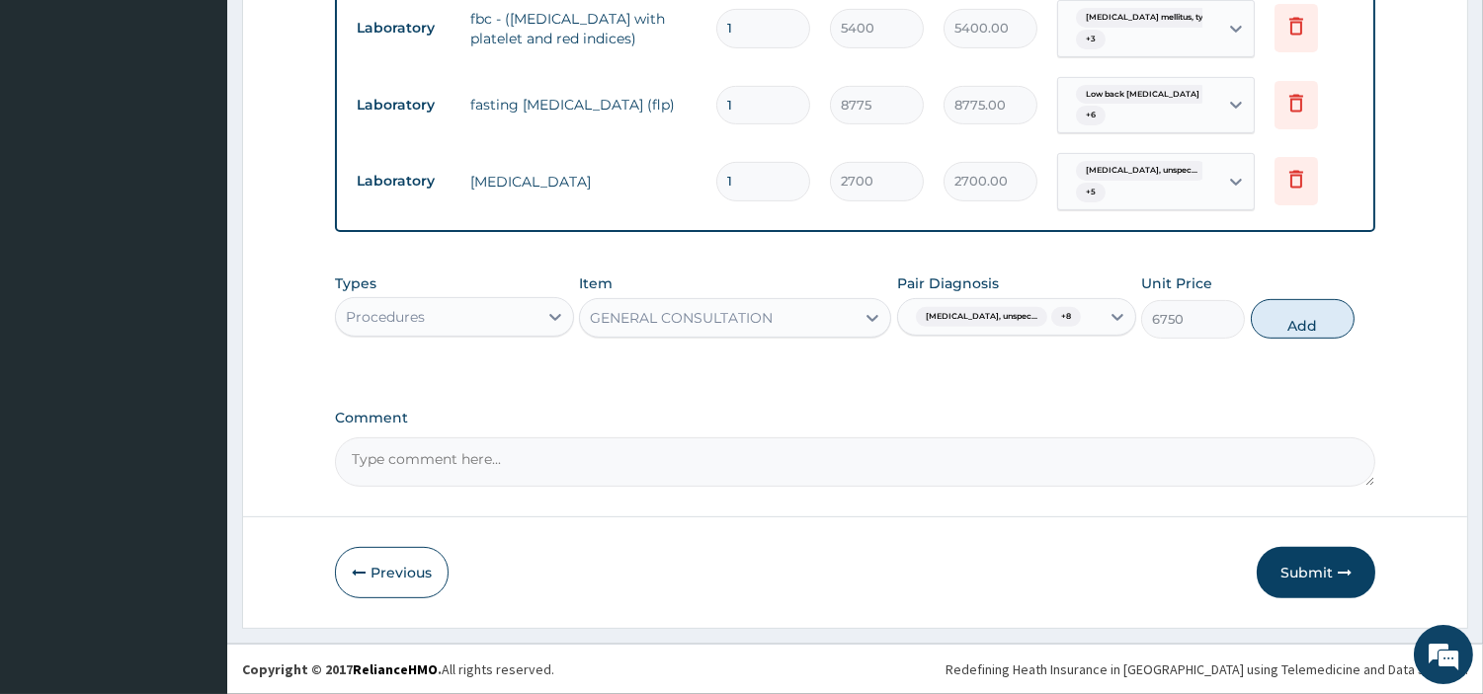
click at [1277, 349] on div "Types Procedures Item GENERAL CONSULTATION Pair Diagnosis Essential hypertensio…" at bounding box center [855, 306] width 1040 height 85
drag, startPoint x: 1284, startPoint y: 343, endPoint x: 1260, endPoint y: 637, distance: 295.4
click at [1285, 339] on button "Add" at bounding box center [1303, 319] width 104 height 40
type input "0"
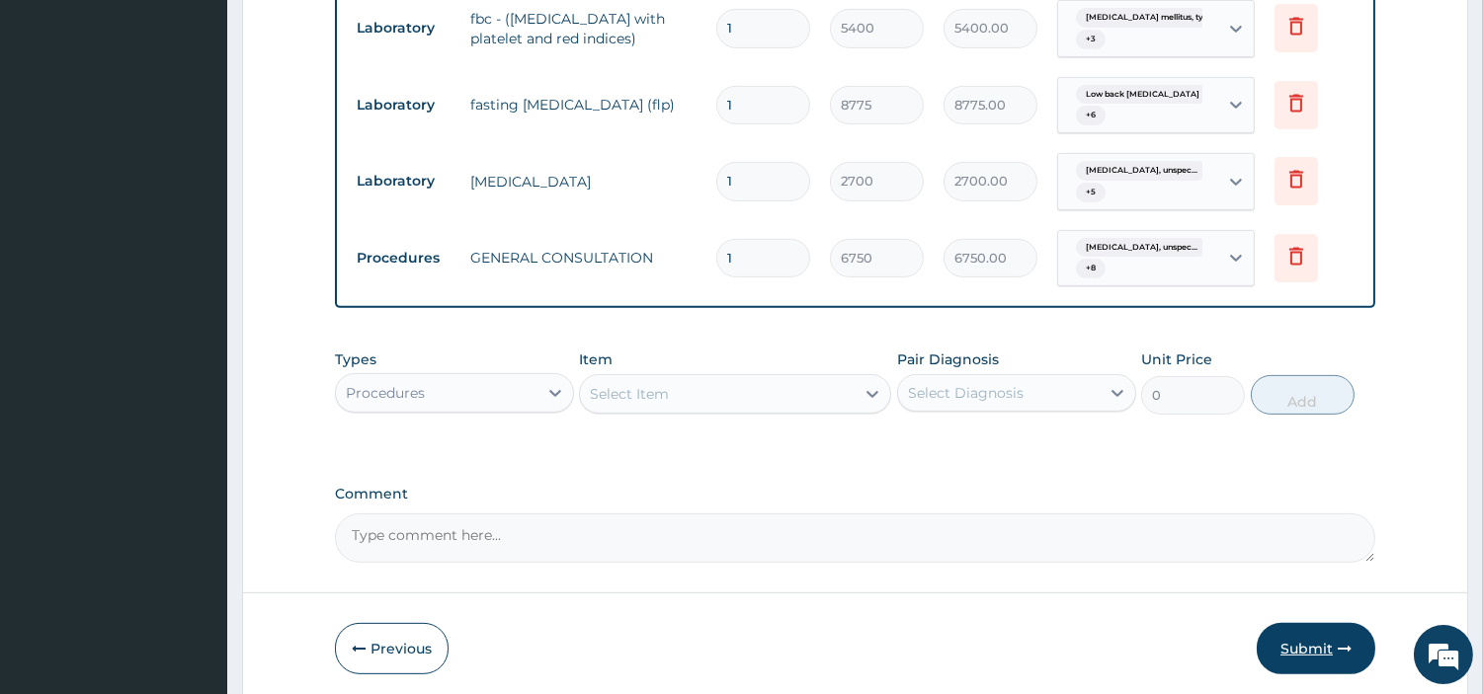
click at [1267, 656] on button "Submit" at bounding box center [1316, 648] width 119 height 51
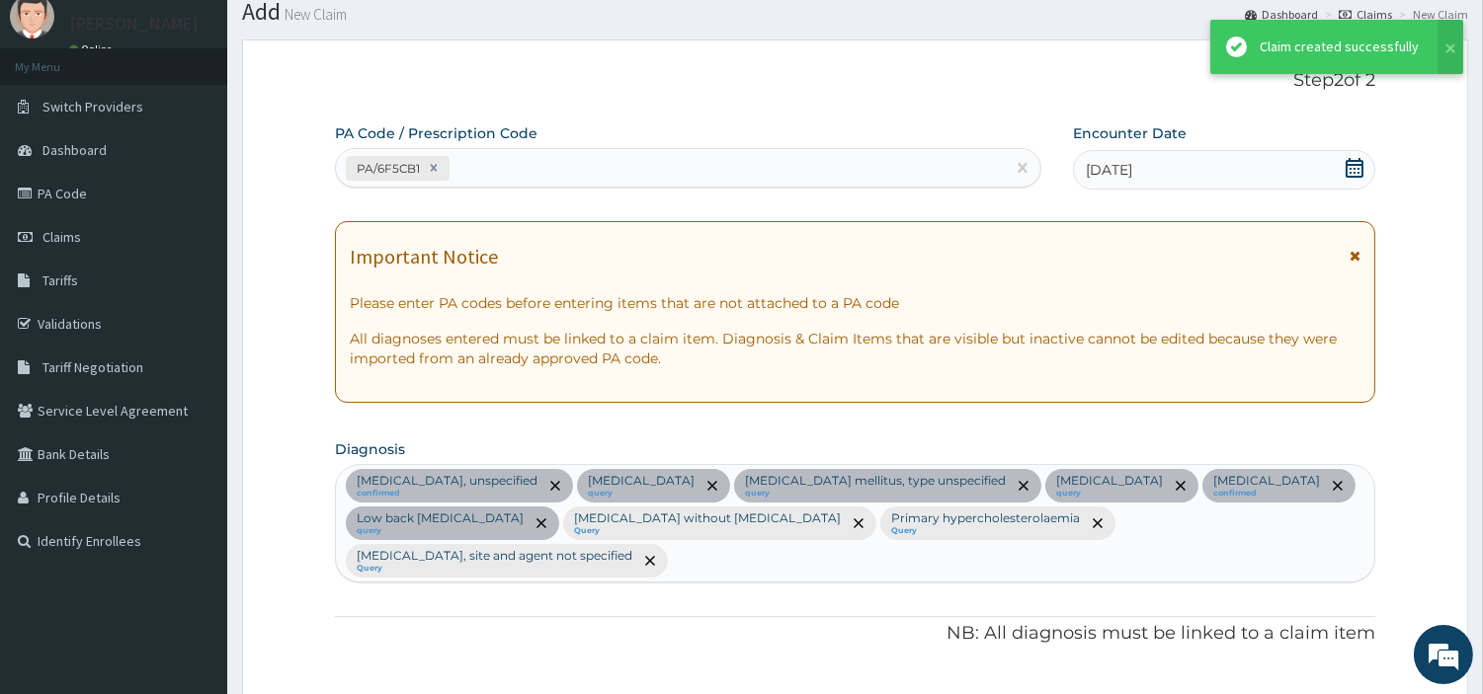
scroll to position [1383, 0]
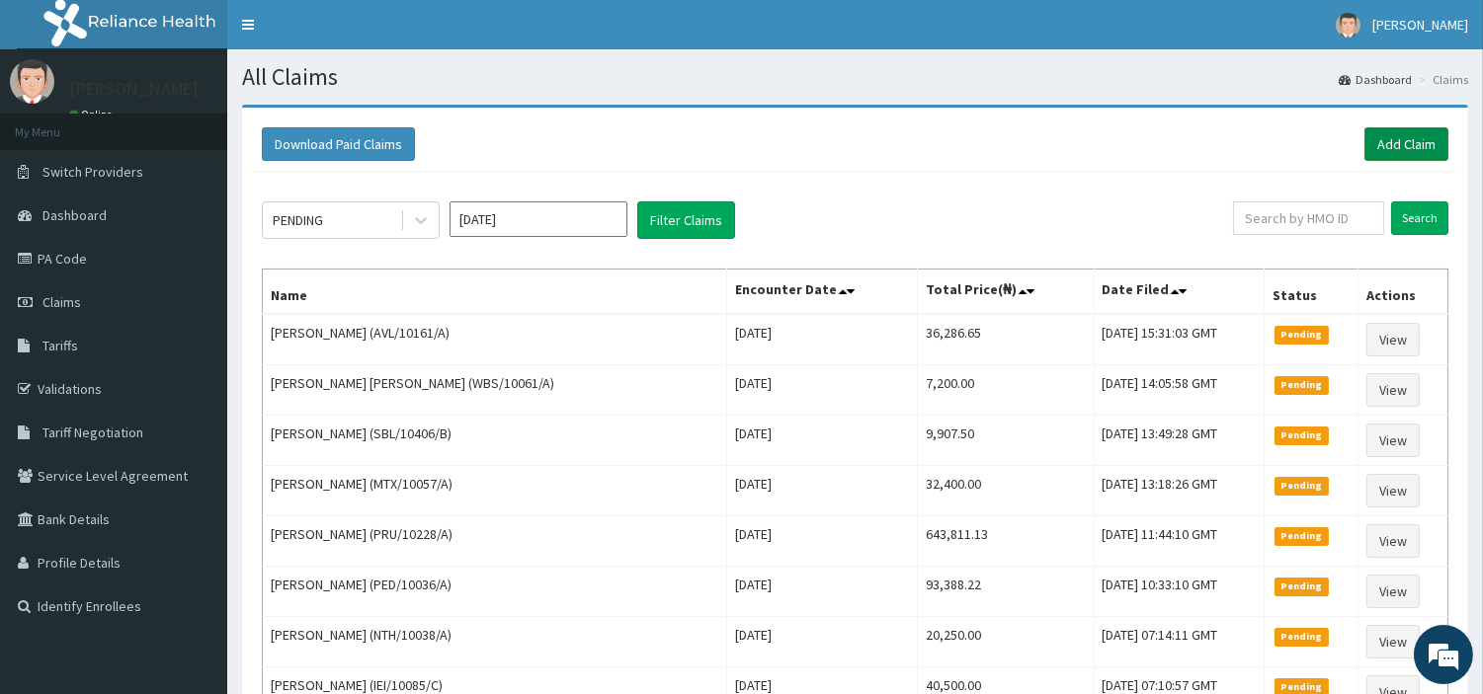
click at [1390, 135] on link "Add Claim" at bounding box center [1406, 144] width 84 height 34
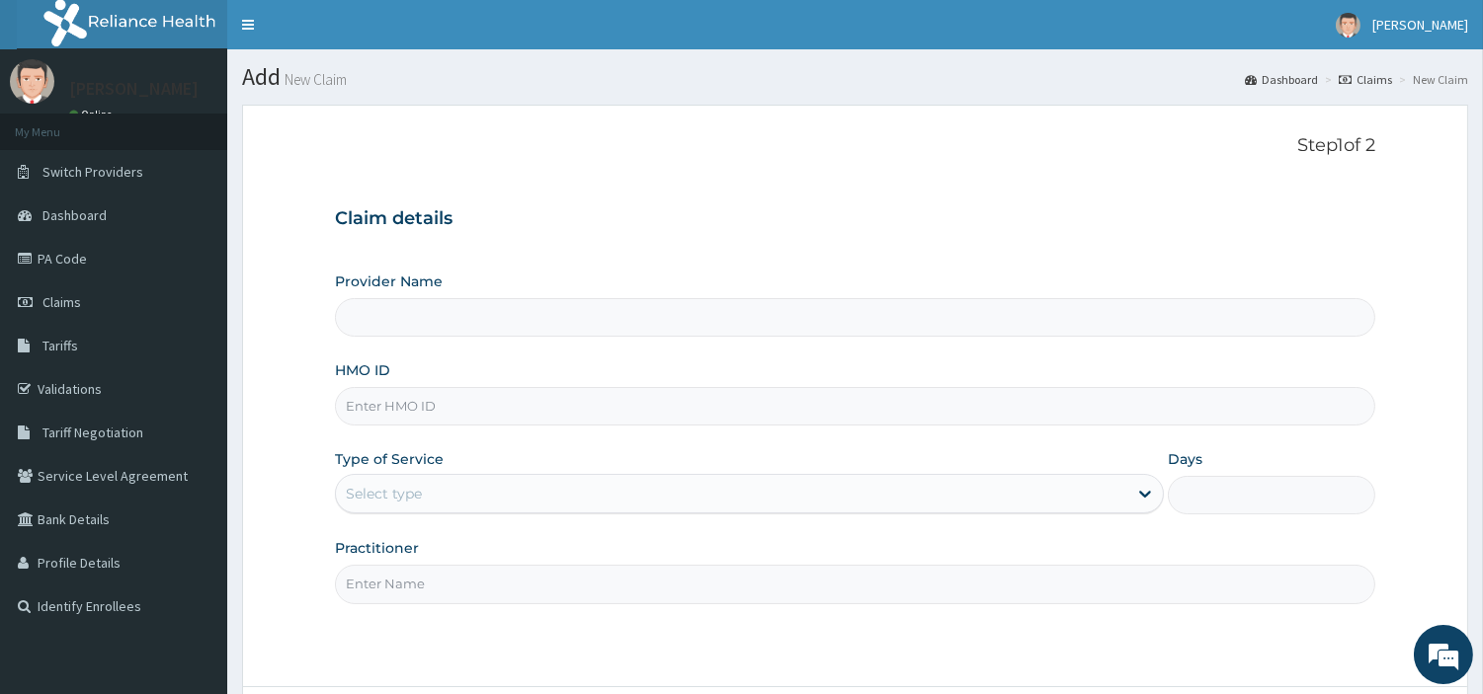
type input "[GEOGRAPHIC_DATA] Nig. Ltd"
click at [501, 400] on input "HMO ID" at bounding box center [855, 406] width 1040 height 39
paste input "WPL/10093/B"
type input "WPL/10093/B"
click at [677, 507] on div "Select type" at bounding box center [731, 494] width 791 height 32
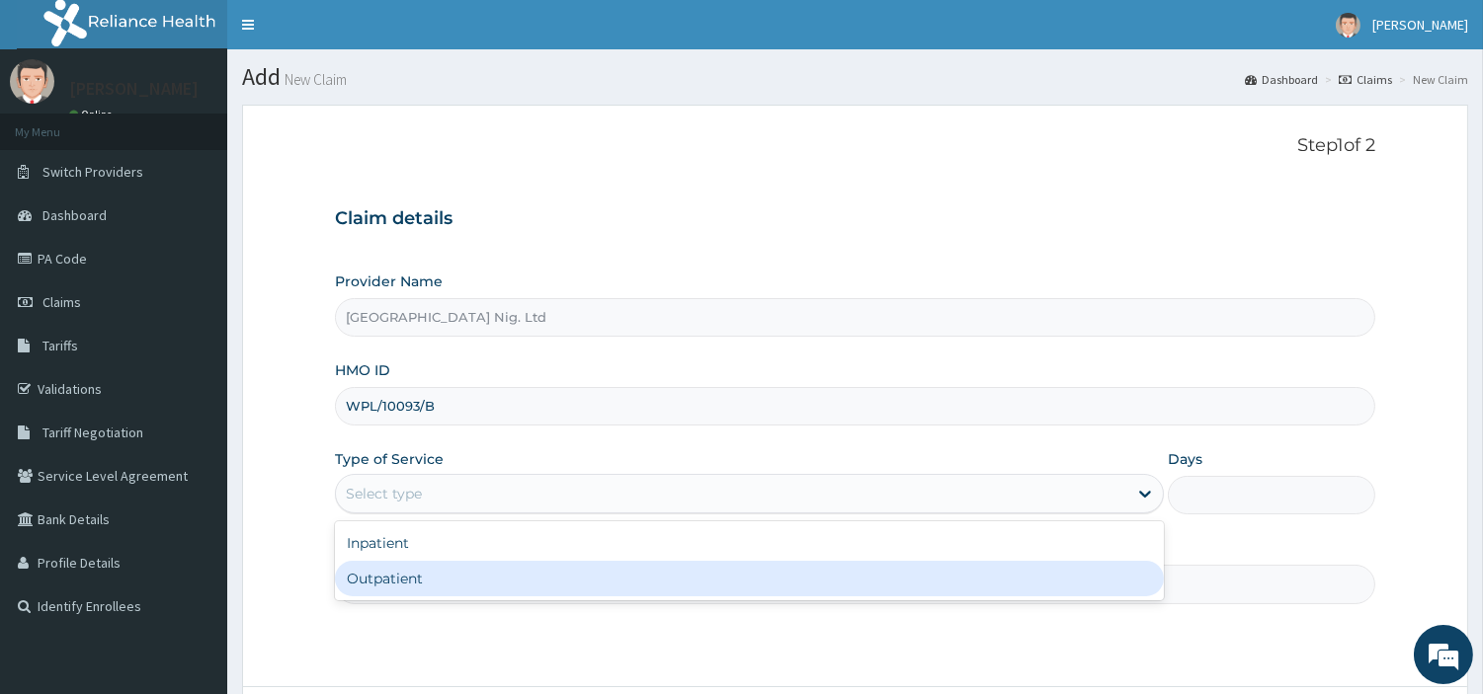
click at [656, 587] on div "Outpatient" at bounding box center [749, 579] width 829 height 36
type input "1"
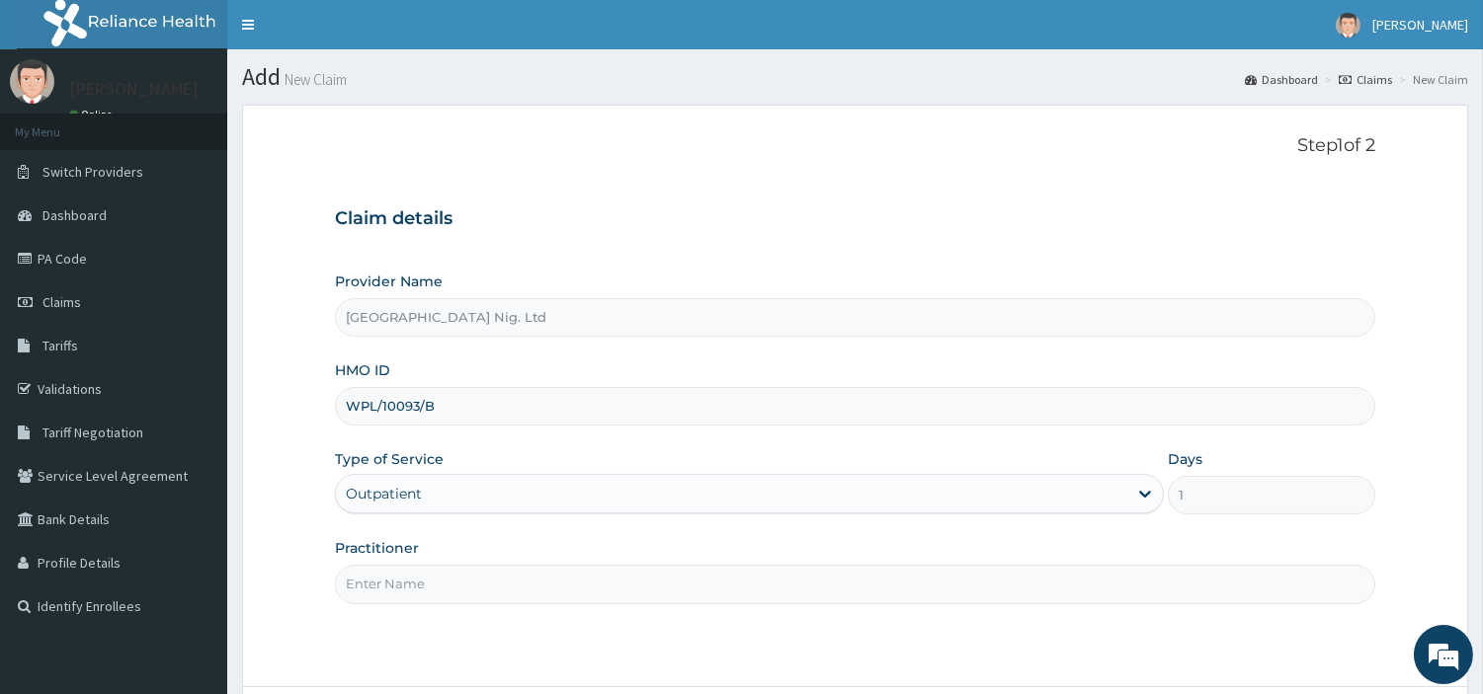
click at [656, 587] on input "Practitioner" at bounding box center [855, 584] width 1040 height 39
paste input "Okereke Queen"
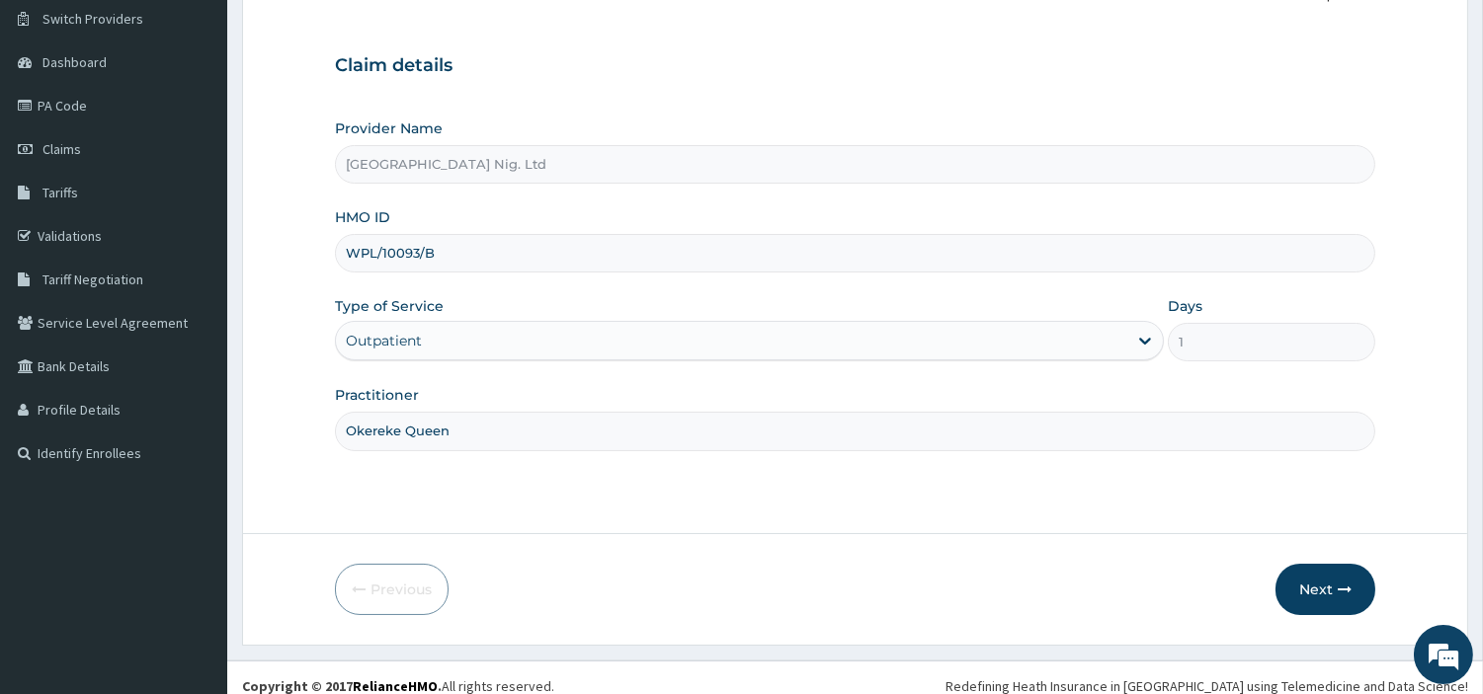
scroll to position [170, 0]
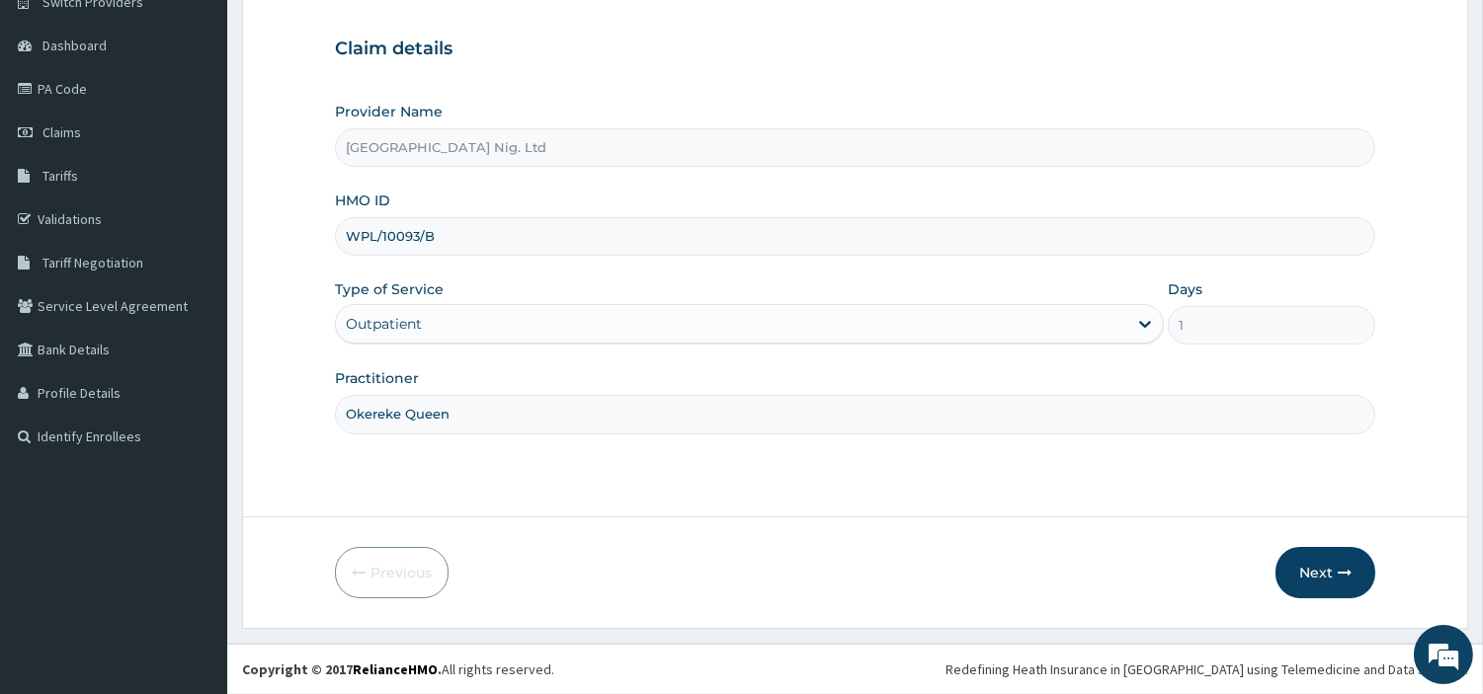
type input "Okereke Queen"
click at [1259, 547] on div "Previous Next" at bounding box center [855, 572] width 1040 height 51
click at [1286, 565] on button "Next" at bounding box center [1325, 572] width 100 height 51
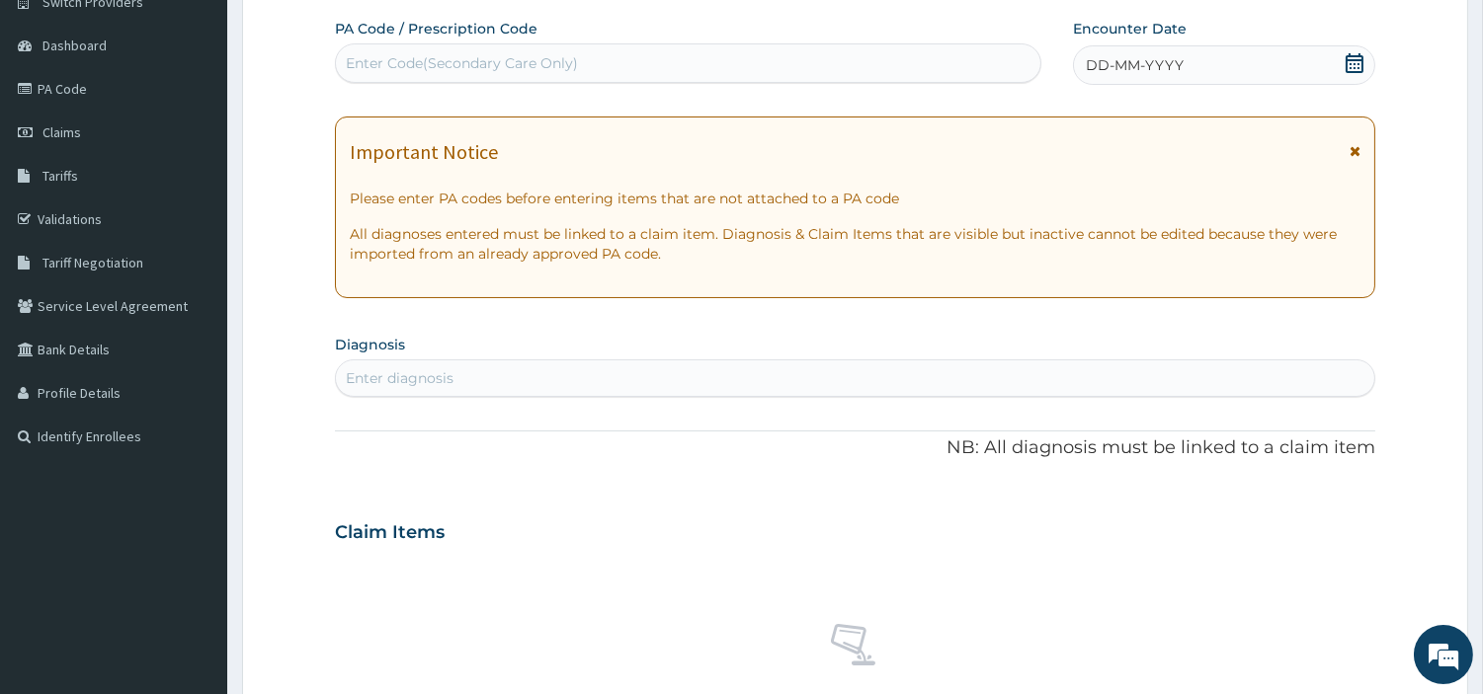
click at [525, 71] on div "Enter Code(Secondary Care Only)" at bounding box center [462, 63] width 232 height 20
paste input "PA/3ECB1C"
type input "PA/3ECB1C"
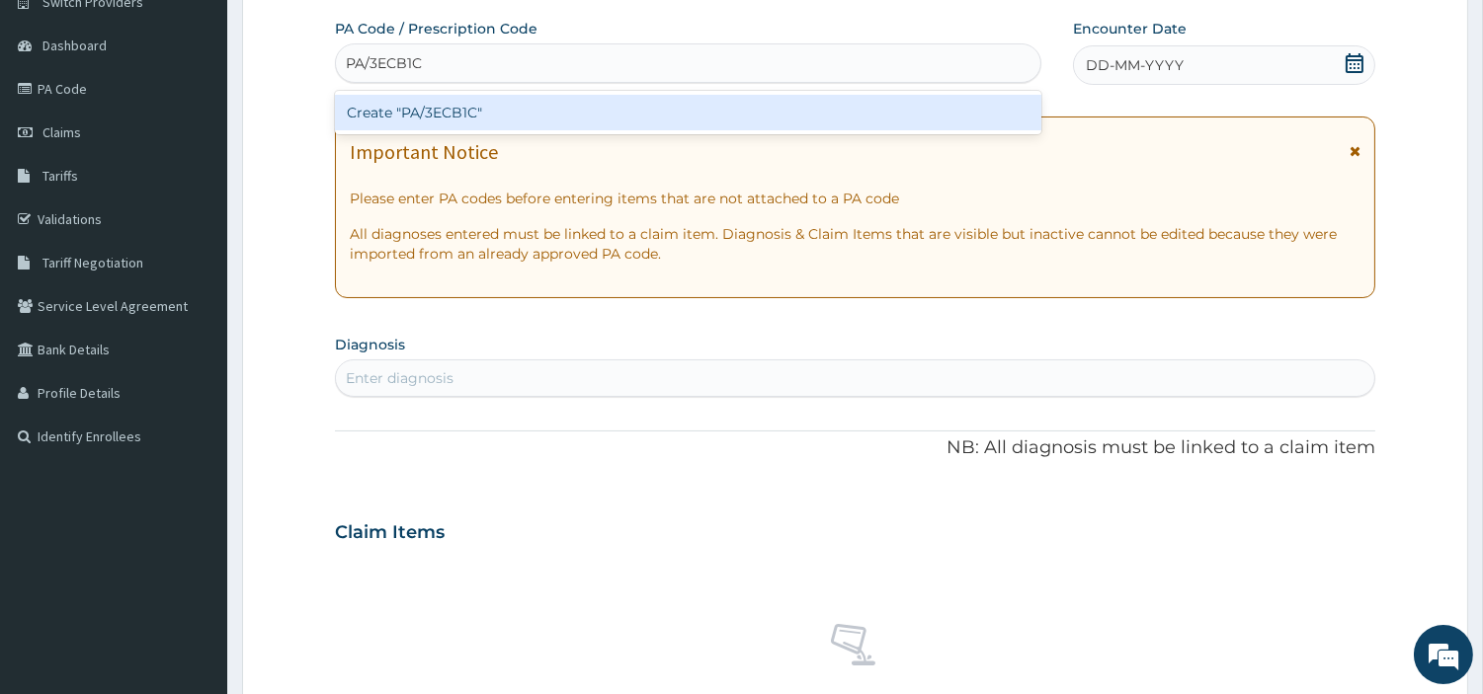
click at [514, 113] on div "Create "PA/3ECB1C"" at bounding box center [688, 113] width 706 height 36
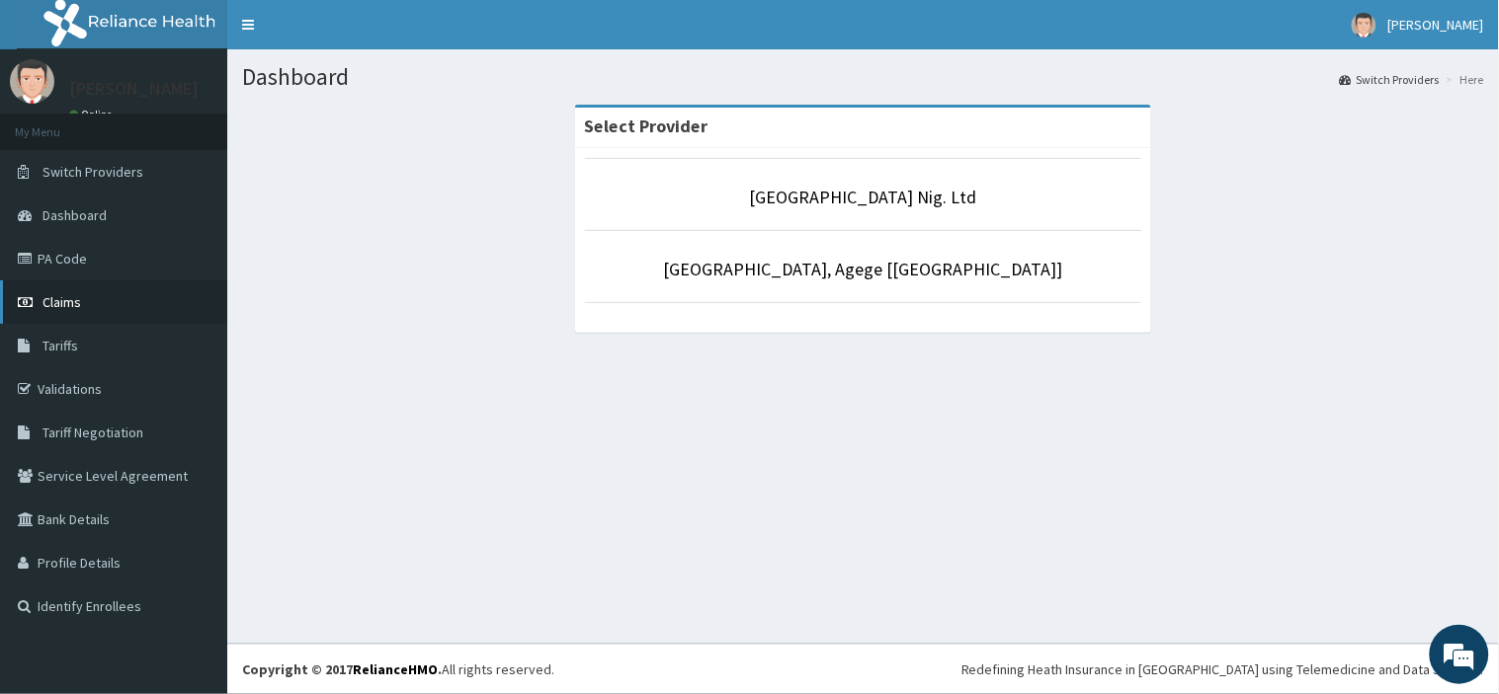
click at [138, 296] on link "Claims" at bounding box center [113, 302] width 227 height 43
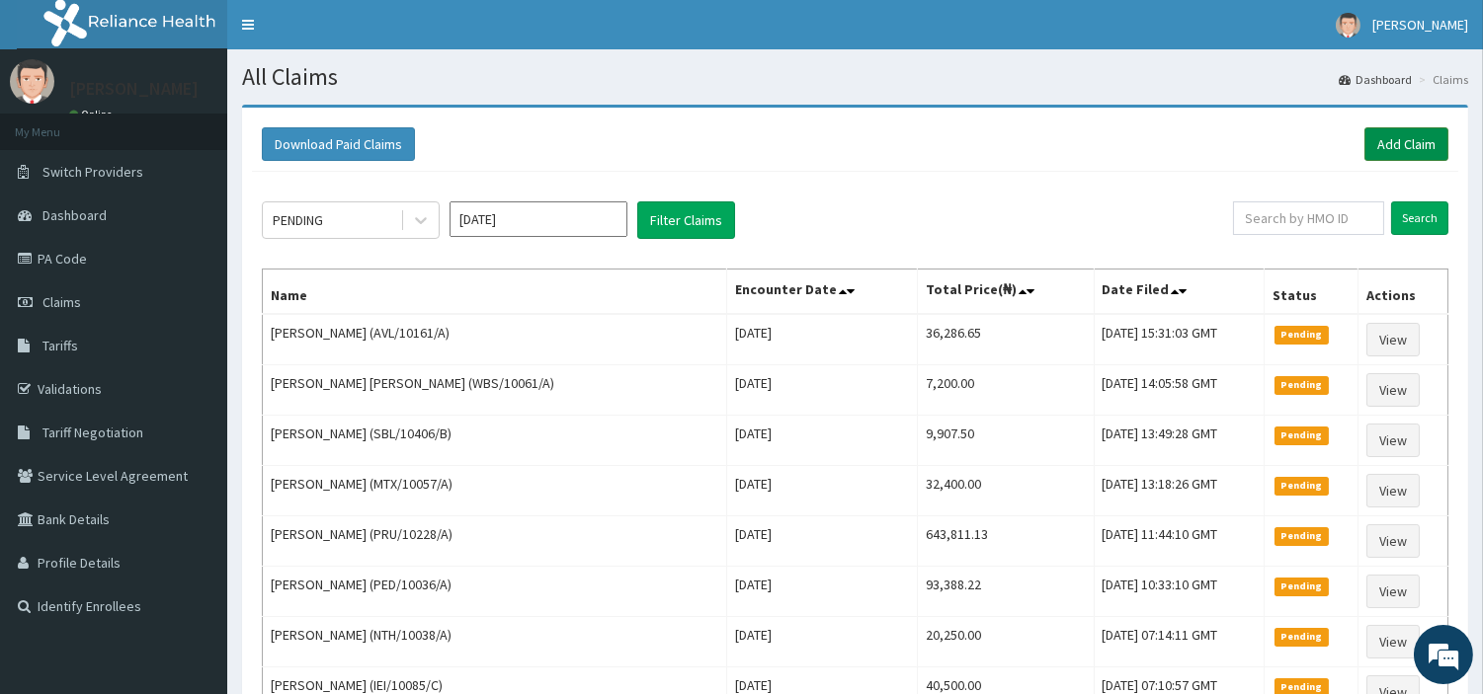
click at [1391, 149] on link "Add Claim" at bounding box center [1406, 144] width 84 height 34
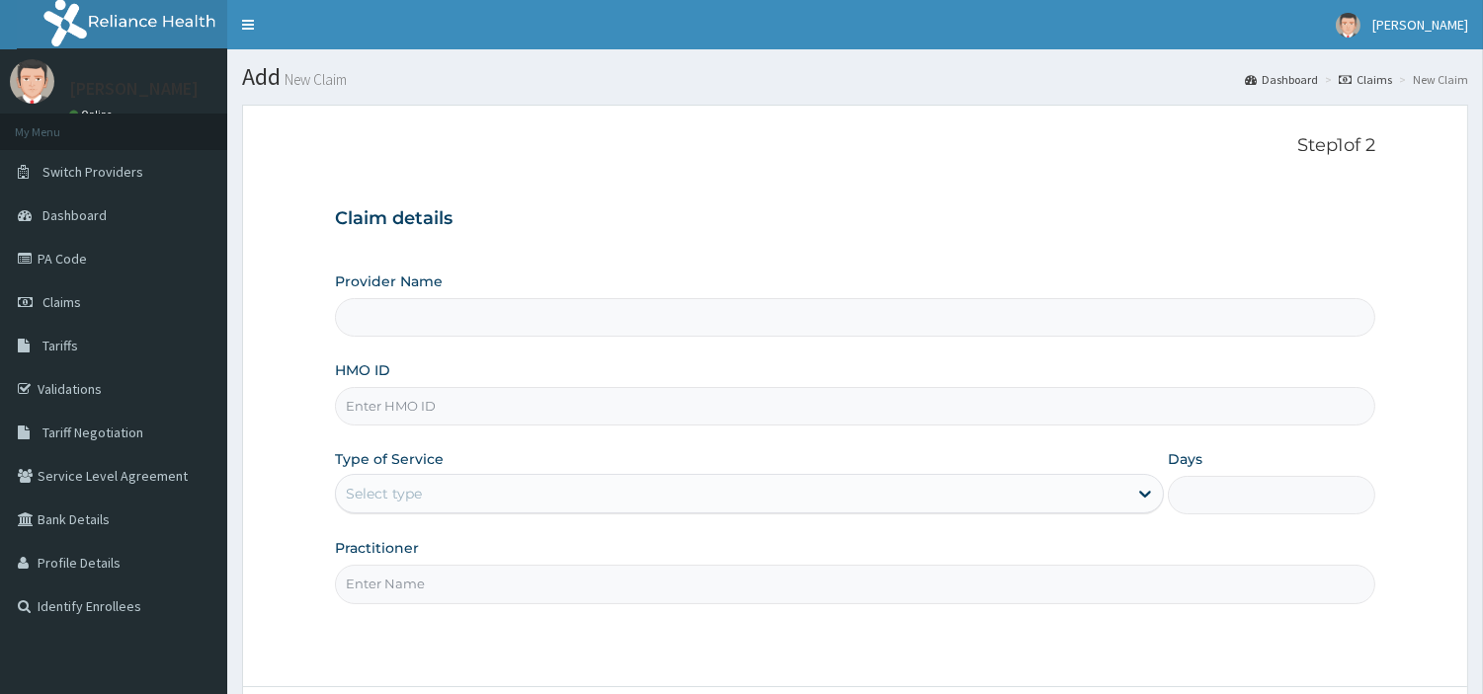
click at [429, 415] on input "HMO ID" at bounding box center [855, 406] width 1040 height 39
paste input "WPL/10093/B"
type input "WPL/10093/B"
type input "R-Jolad Hospital Nig. Ltd"
type input "WPL/10093/B"
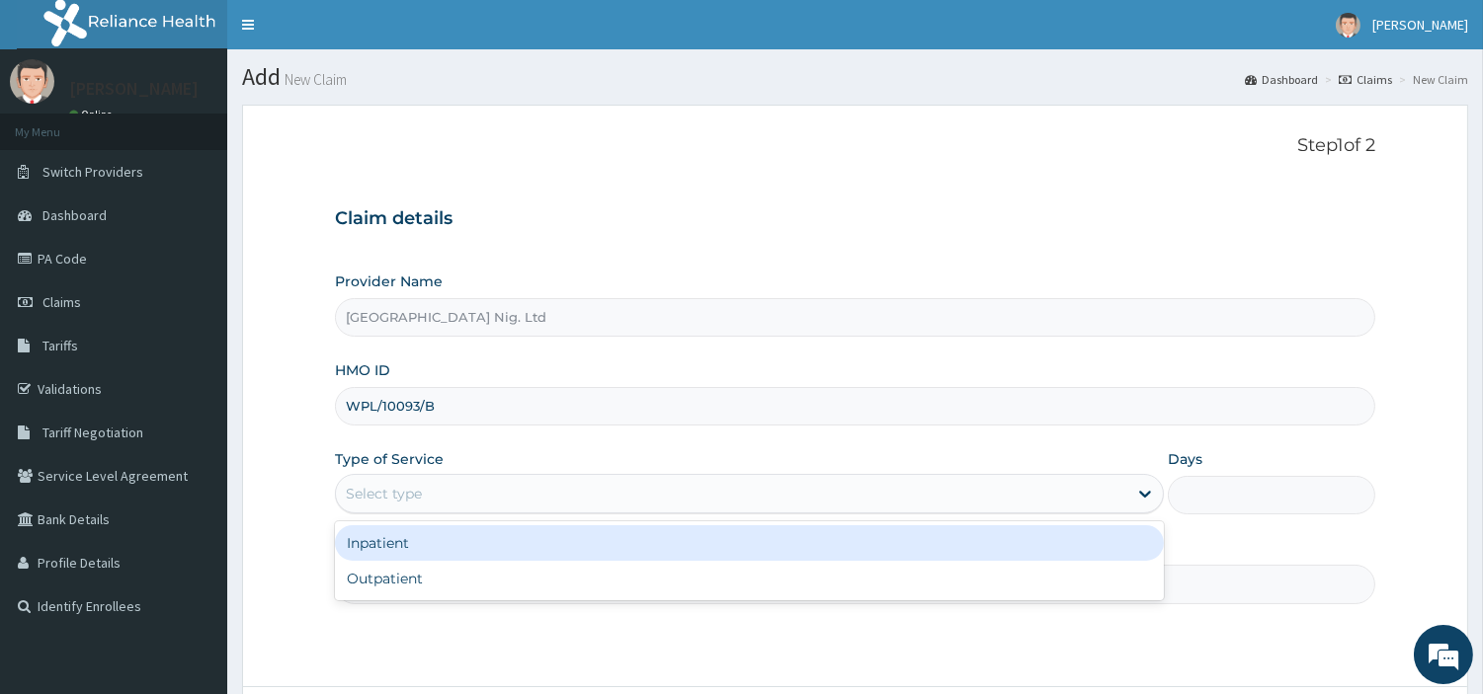
click at [504, 488] on div "Select type" at bounding box center [731, 494] width 791 height 32
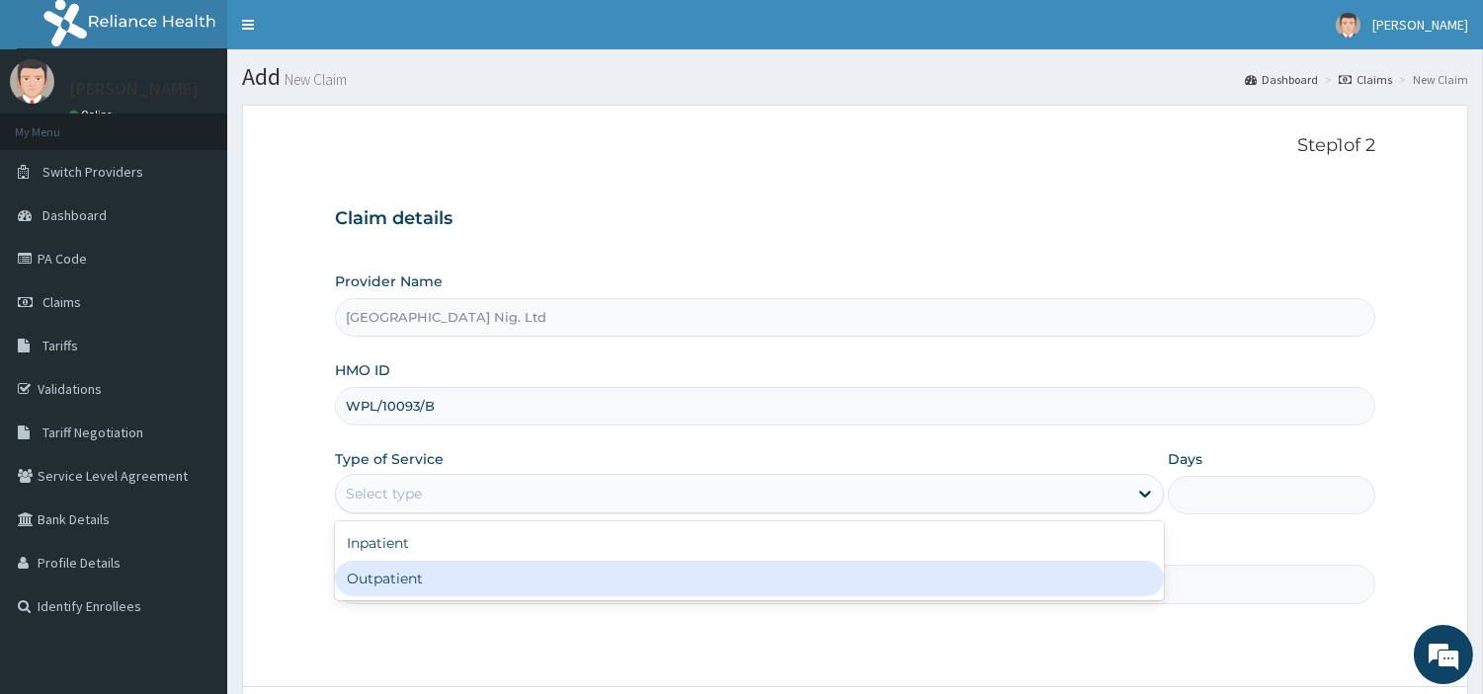
click at [496, 577] on div "Outpatient" at bounding box center [749, 579] width 829 height 36
type input "1"
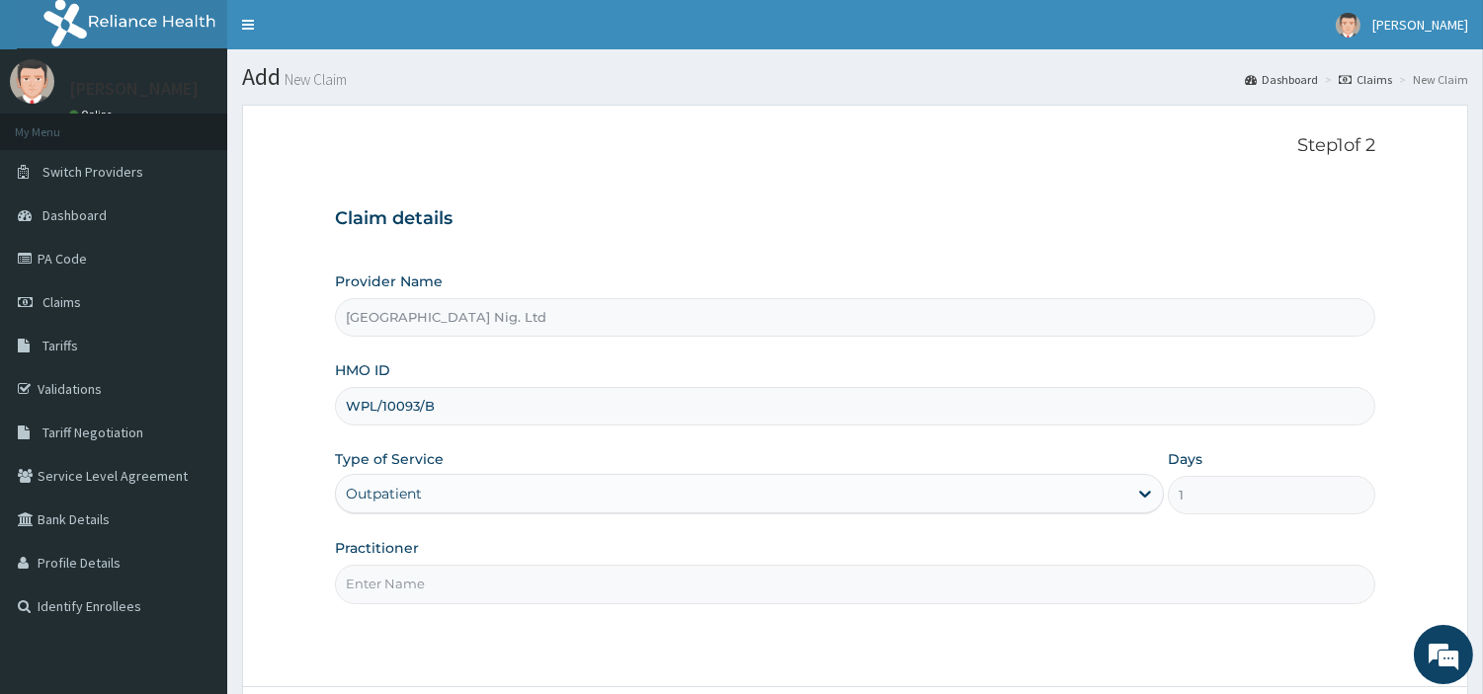
click at [495, 577] on input "Practitioner" at bounding box center [855, 584] width 1040 height 39
paste input "Okereke Queen"
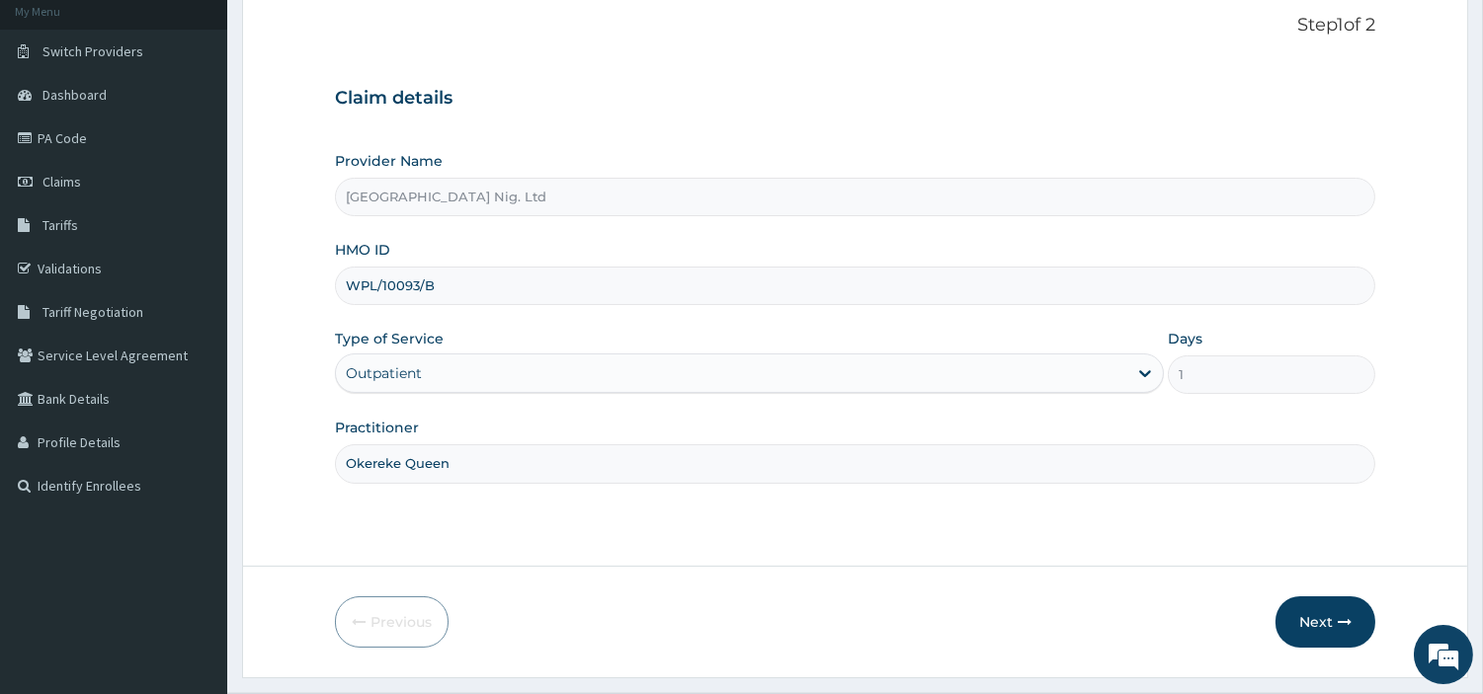
scroll to position [170, 0]
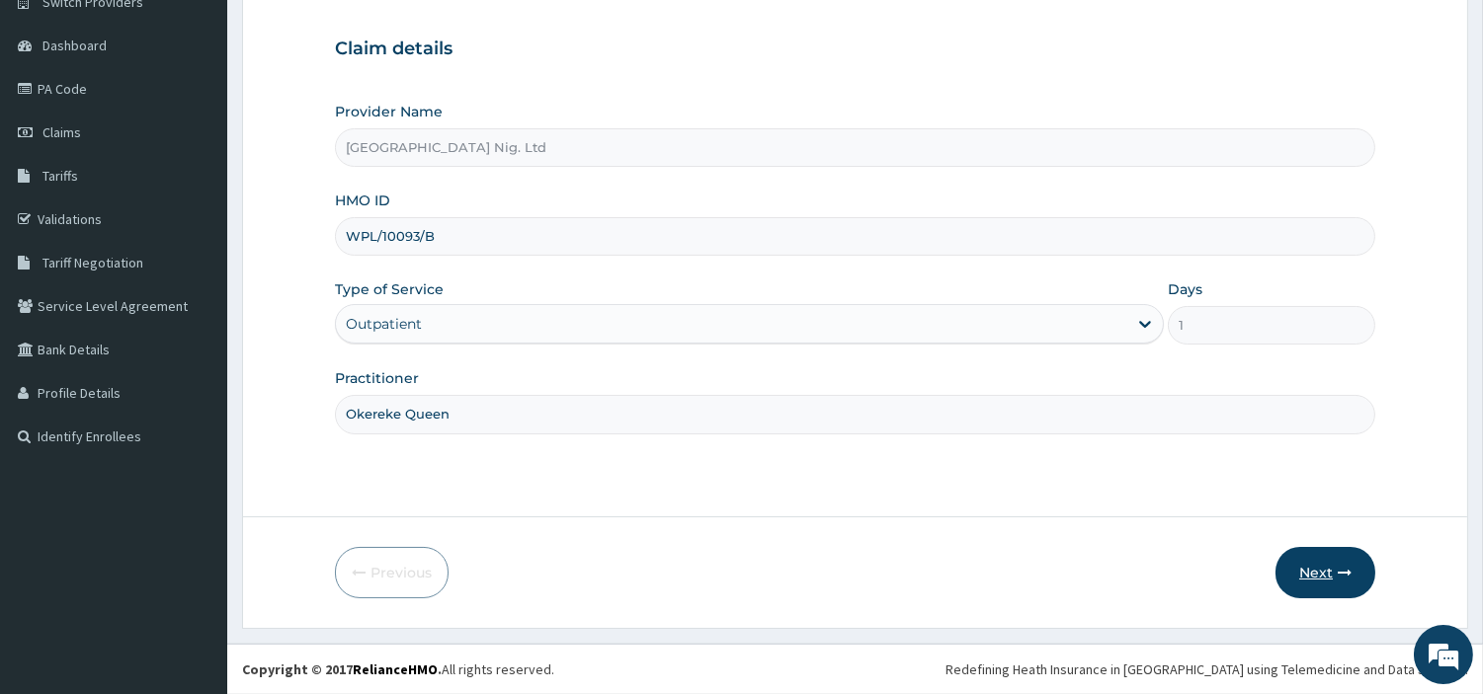
type input "Okereke Queen"
click at [1277, 570] on button "Next" at bounding box center [1325, 572] width 100 height 51
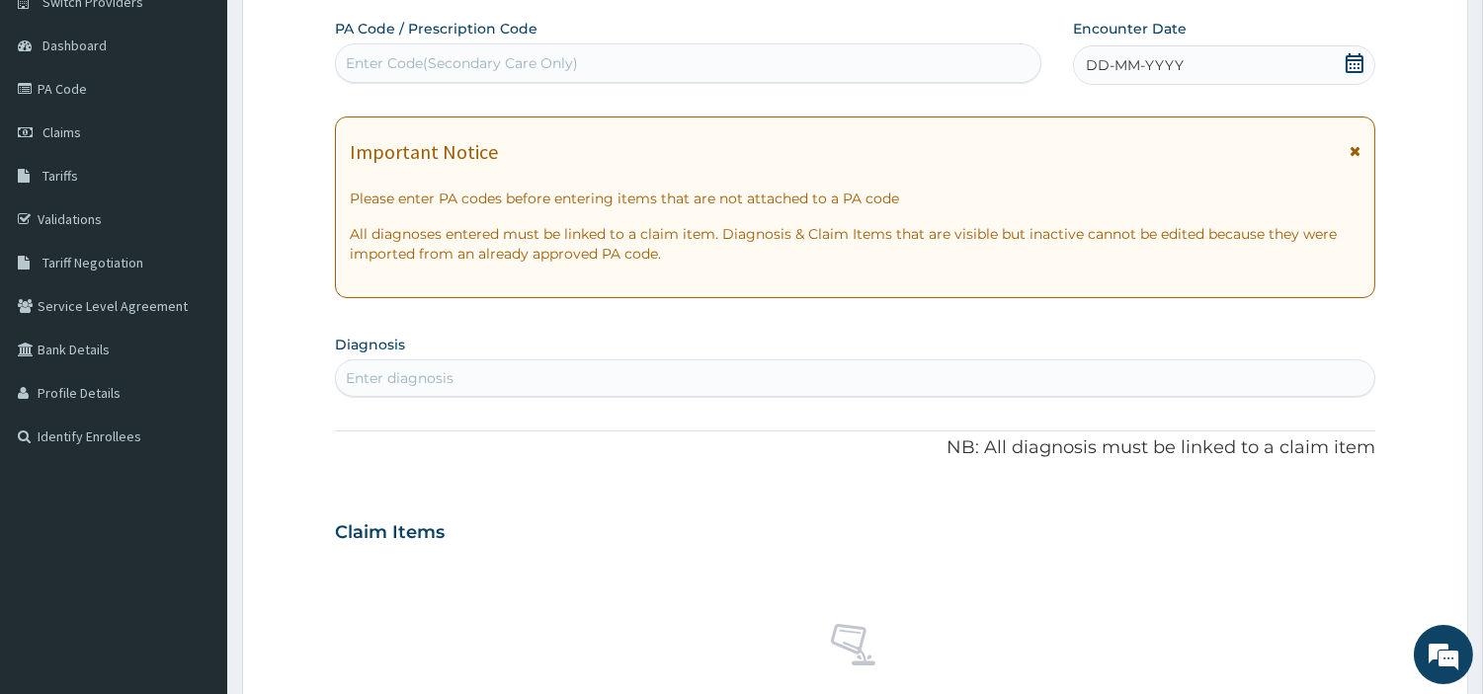
click at [556, 59] on div "Enter Code(Secondary Care Only)" at bounding box center [462, 63] width 232 height 20
paste input "PA/3ECB1C"
type input "PA/3ECB1C"
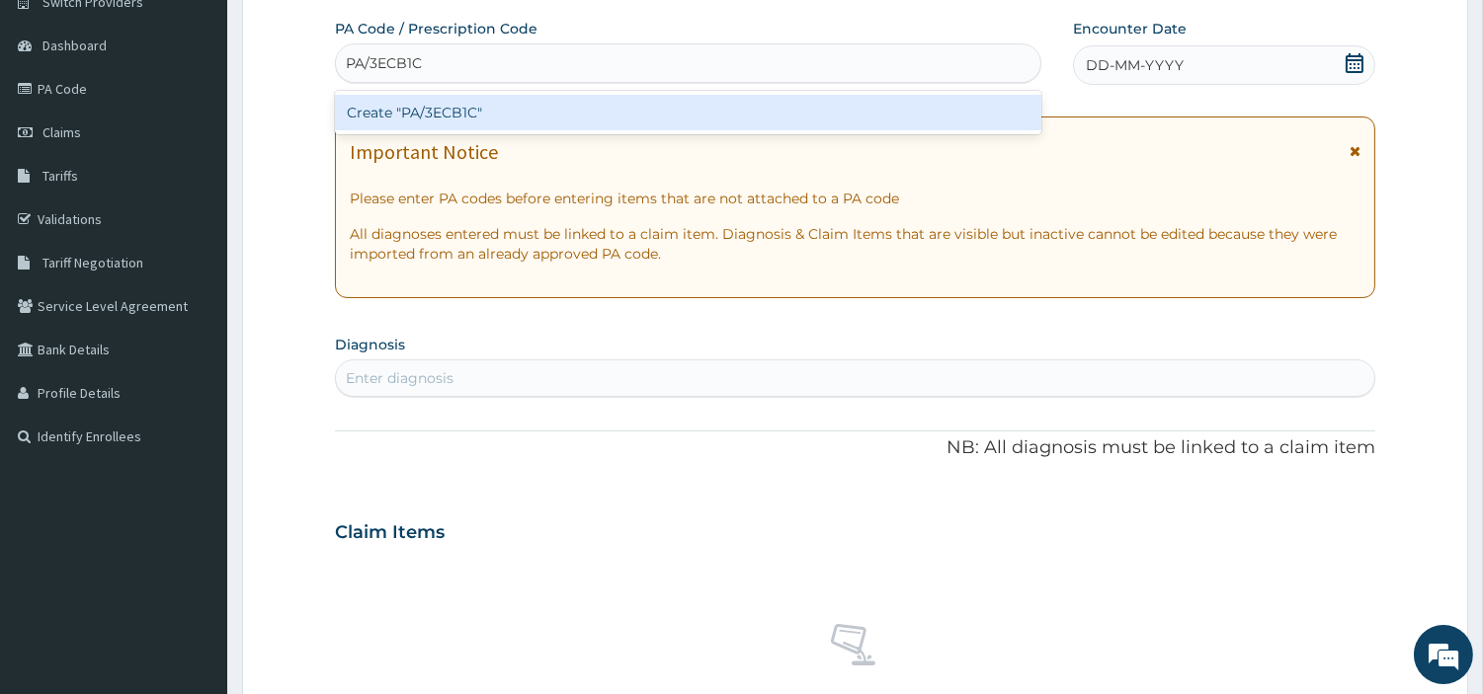
click at [783, 119] on div "Create "PA/3ECB1C"" at bounding box center [688, 113] width 706 height 36
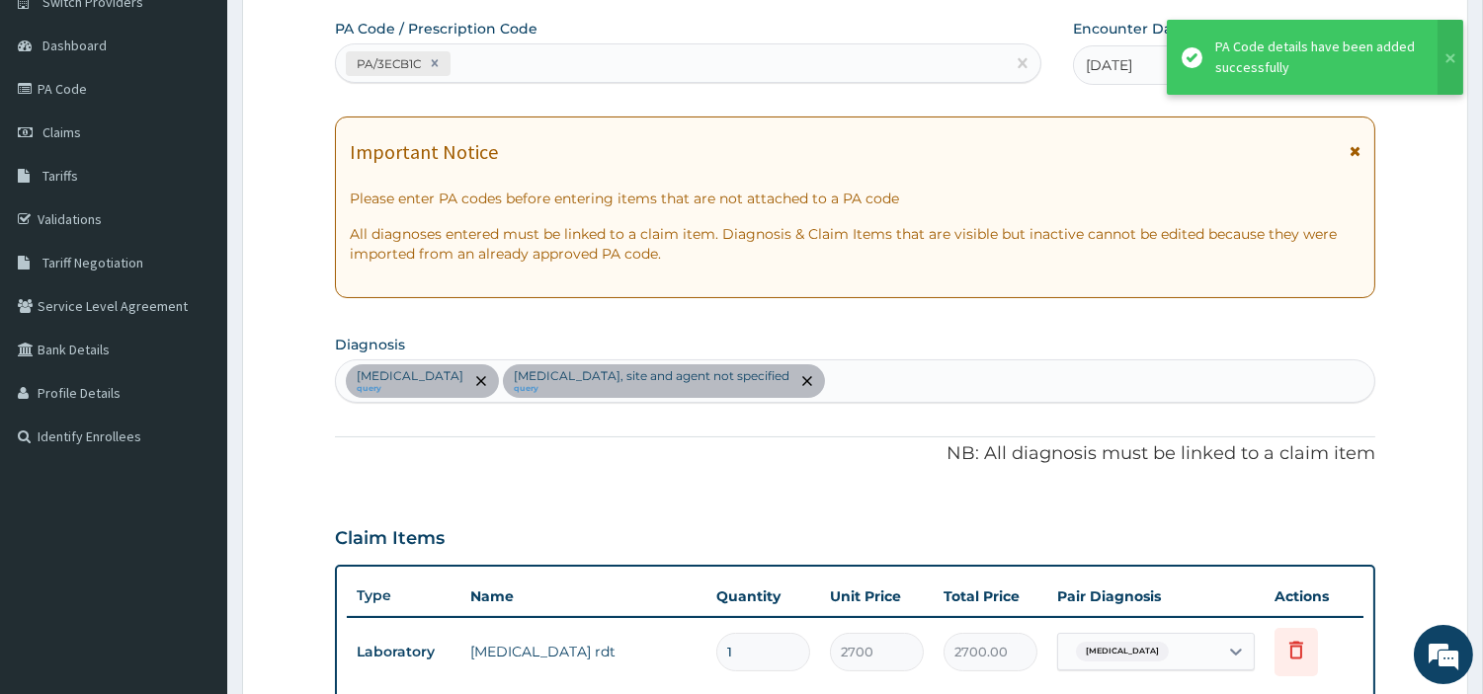
scroll to position [692, 0]
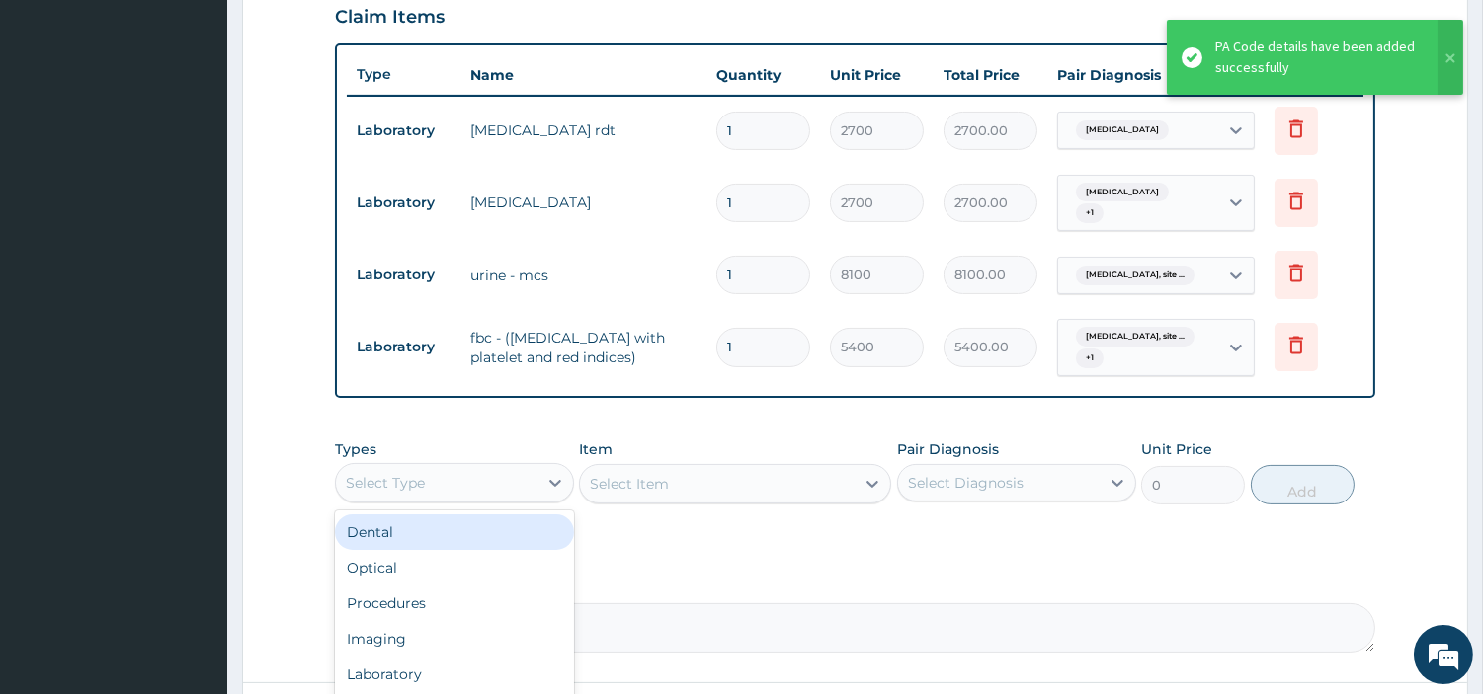
click at [477, 489] on div "Select Type" at bounding box center [437, 483] width 202 height 32
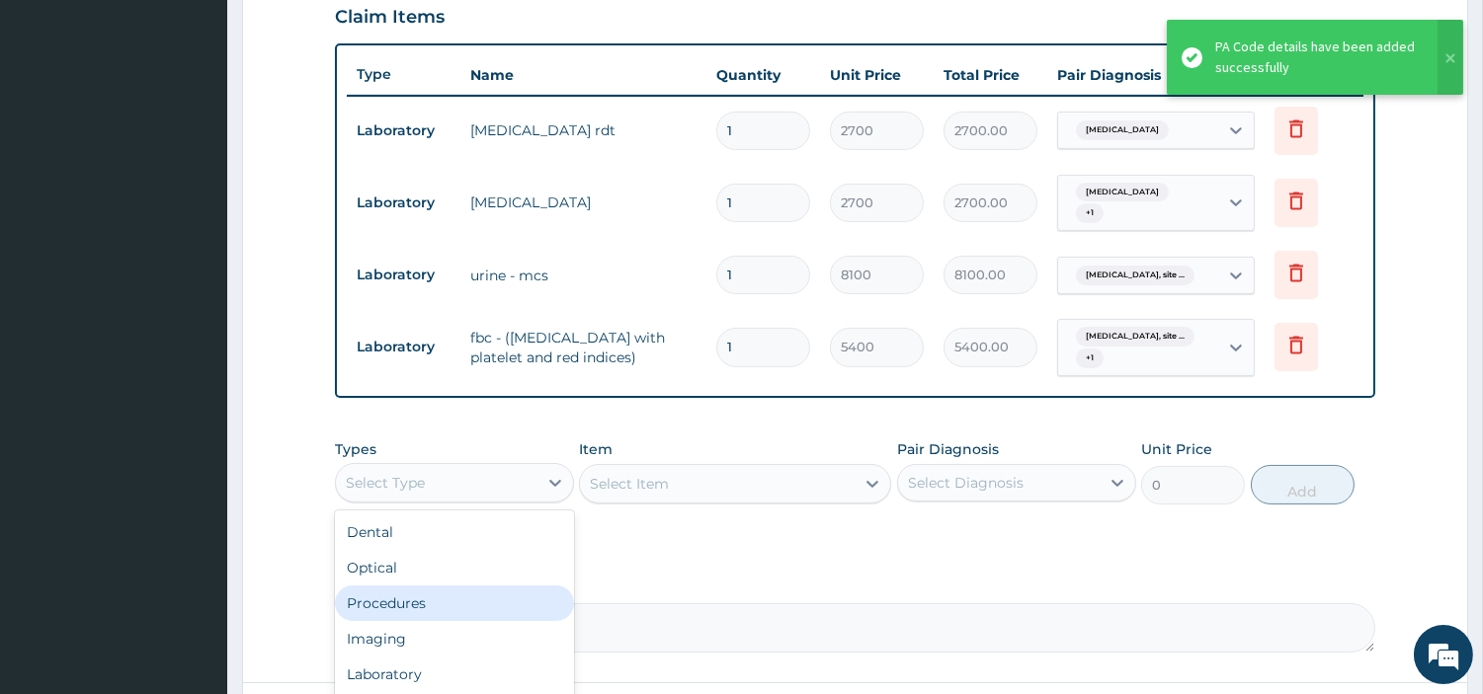
click at [462, 596] on div "Procedures" at bounding box center [454, 604] width 239 height 36
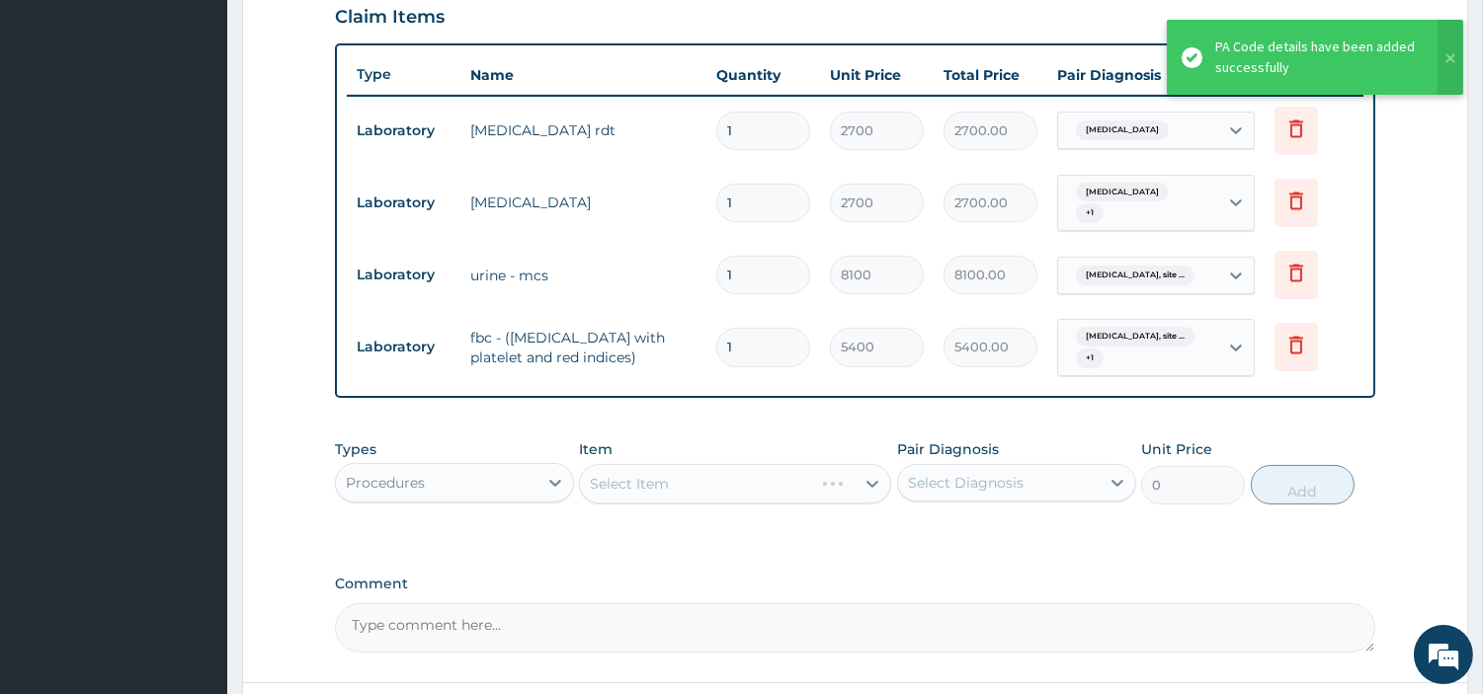
click at [1129, 366] on div "Urinary tract infection, site ... + 1" at bounding box center [1135, 347] width 134 height 47
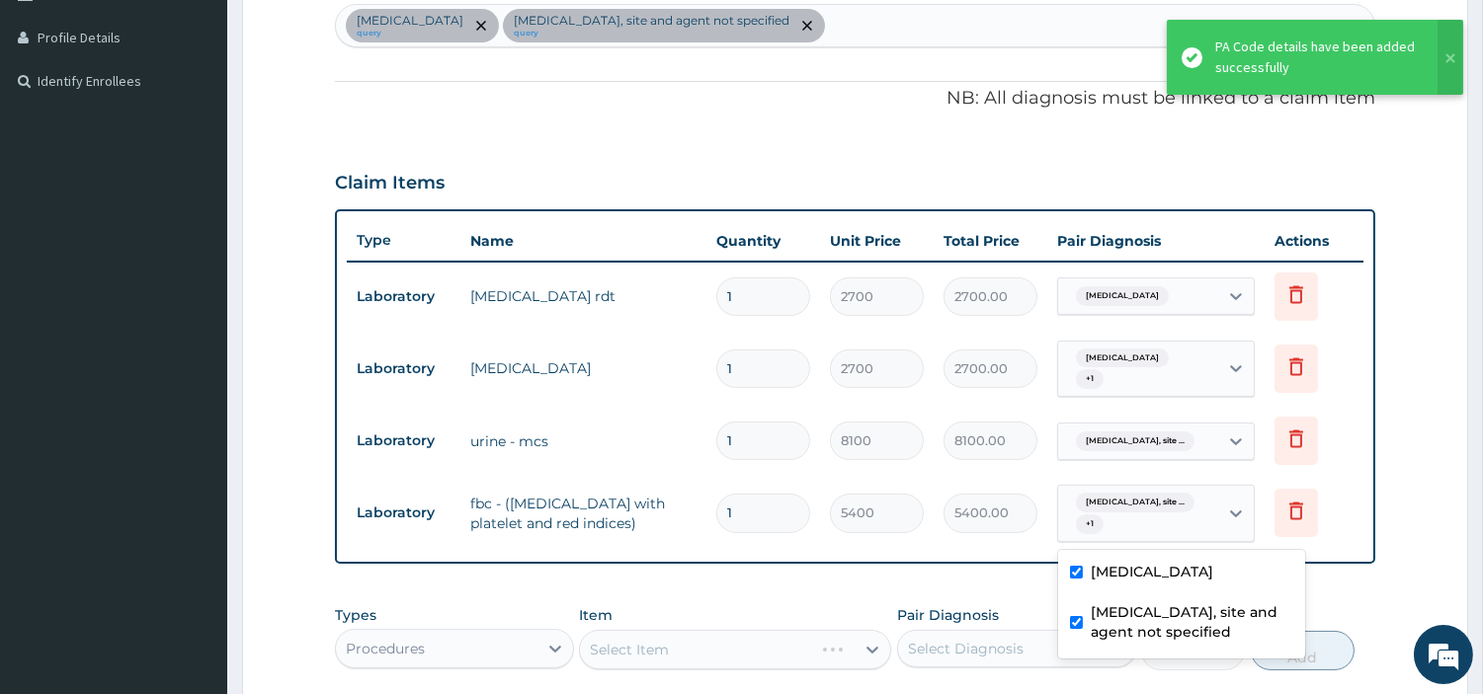
scroll to position [471, 0]
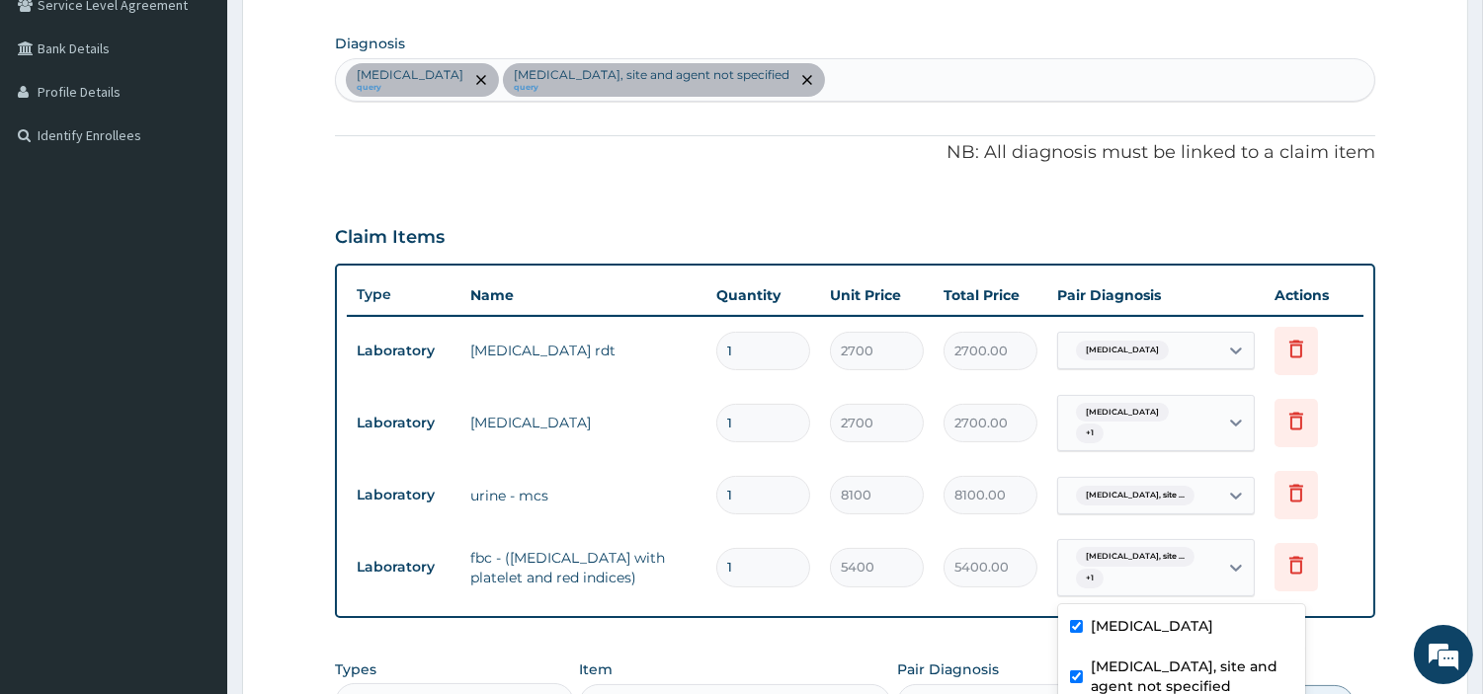
click at [917, 89] on div "Malaria, unspecified query Urinary tract infection, site and agent not specifie…" at bounding box center [855, 79] width 1038 height 41
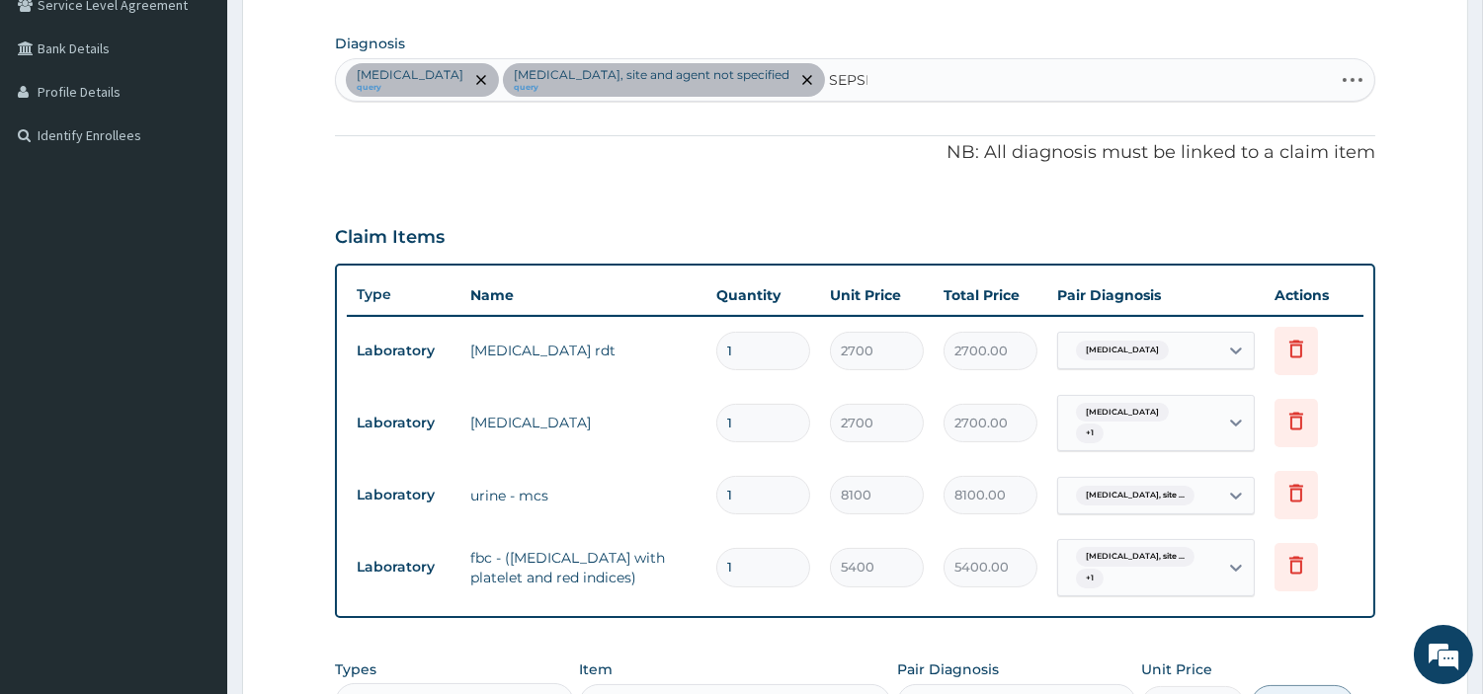
type input "SEPSIS"
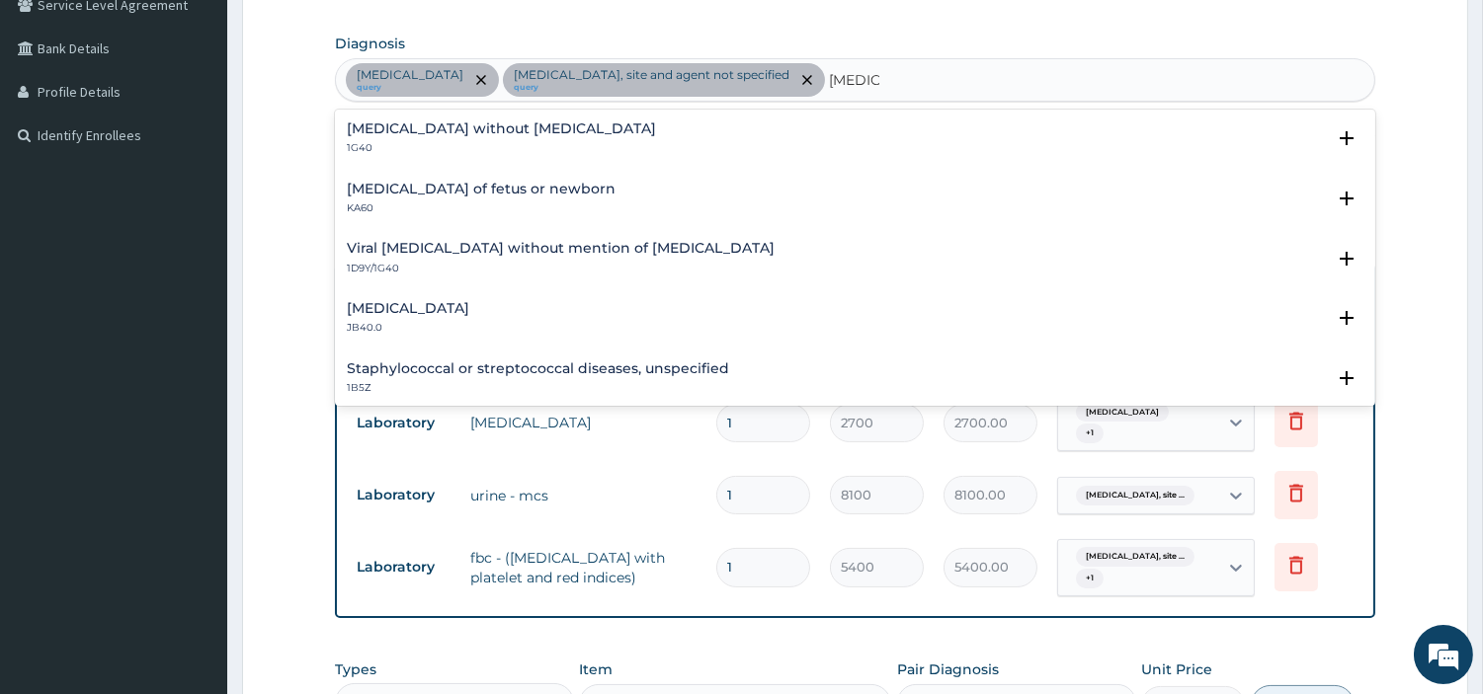
click at [454, 142] on p "1G40" at bounding box center [501, 148] width 309 height 14
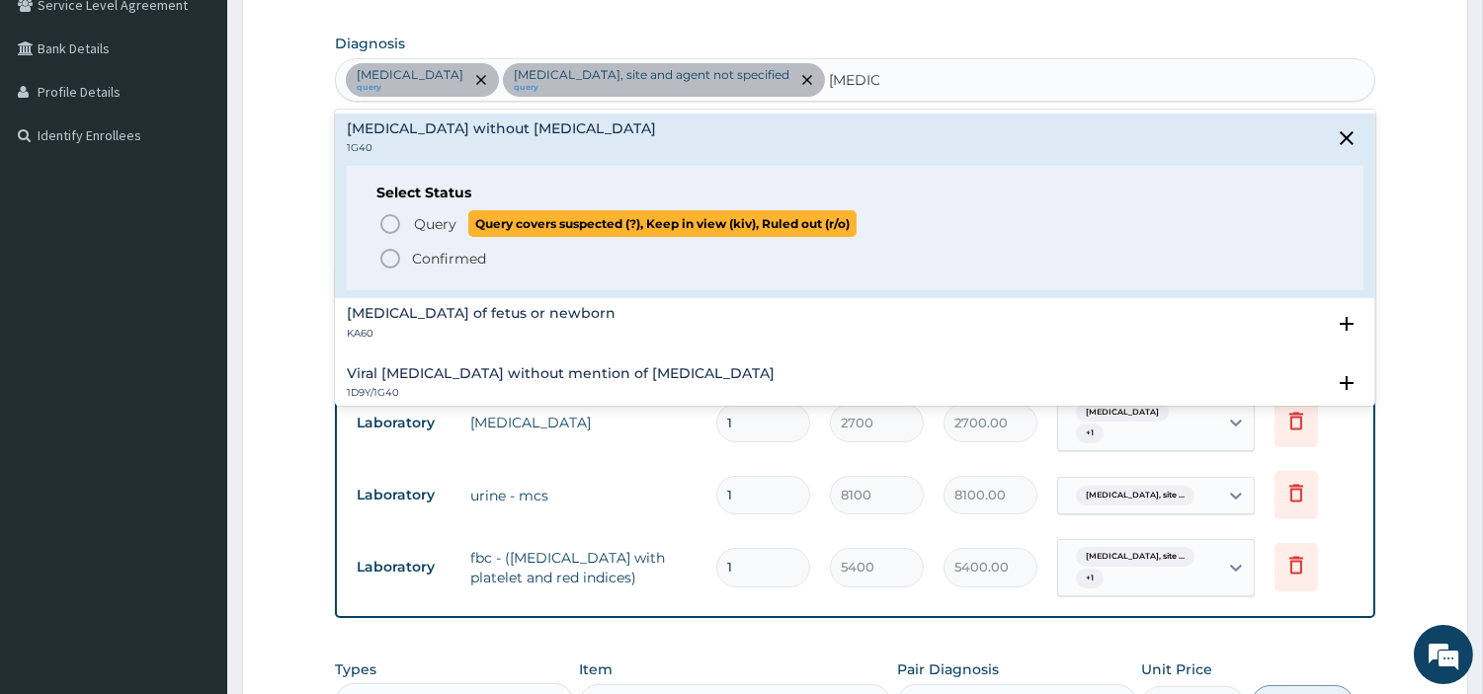
click at [442, 229] on span "Query" at bounding box center [435, 224] width 42 height 20
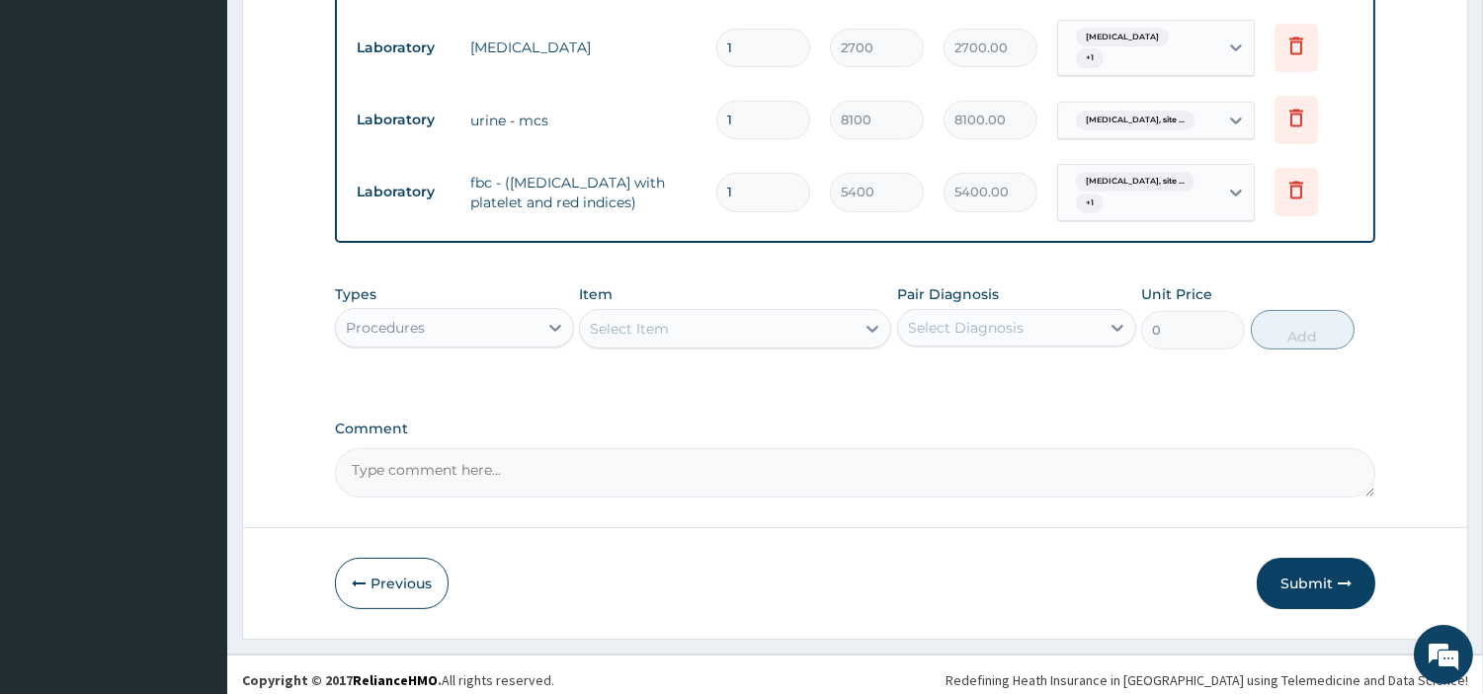
scroll to position [856, 0]
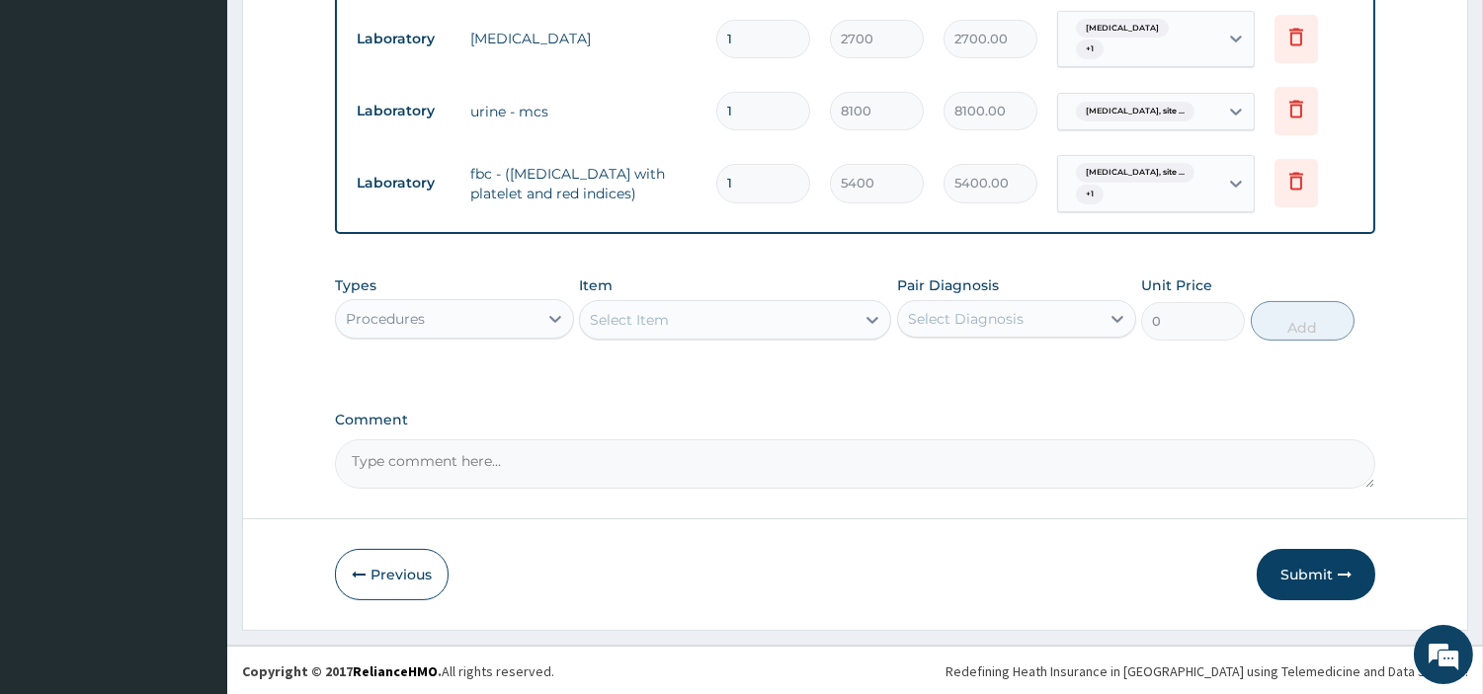
click at [1119, 191] on div "Urinary tract infection, site ... + 1" at bounding box center [1135, 183] width 134 height 47
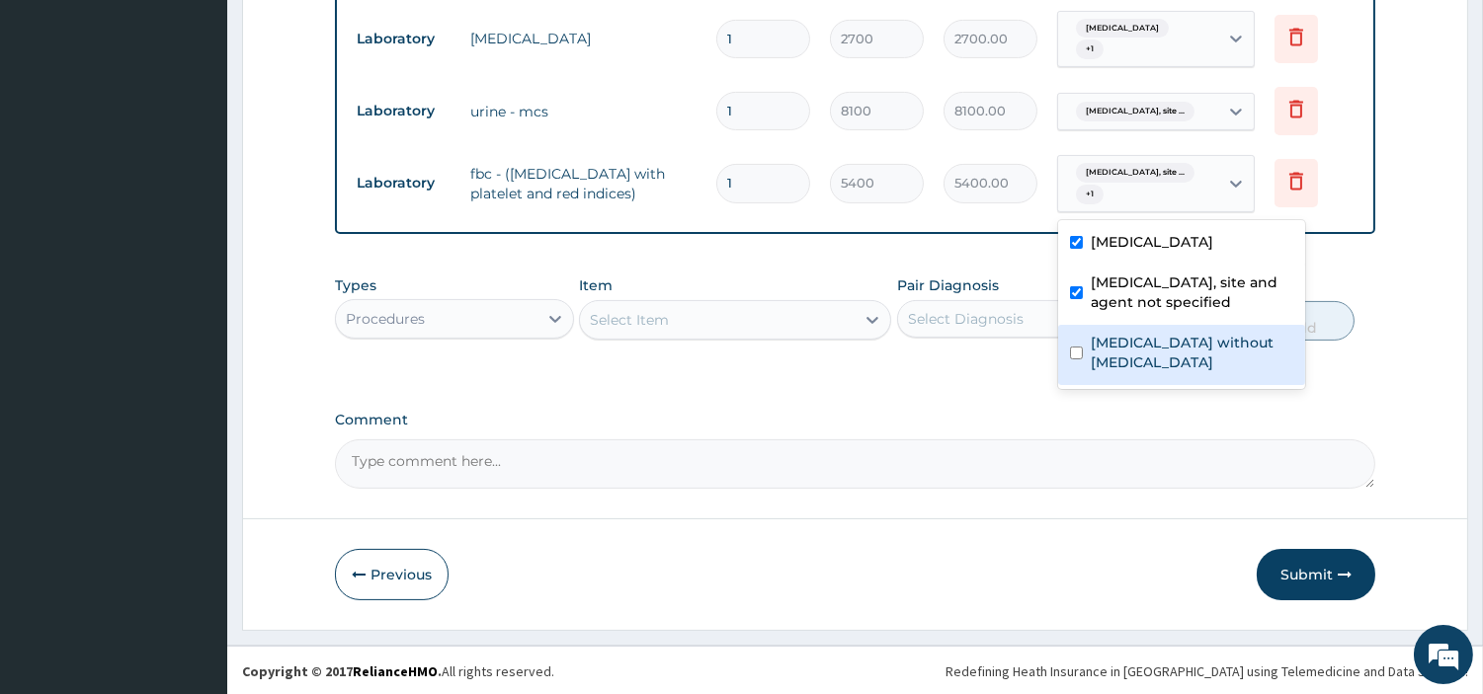
click at [1140, 344] on label "Sepsis without septic shock" at bounding box center [1192, 353] width 203 height 40
checkbox input "true"
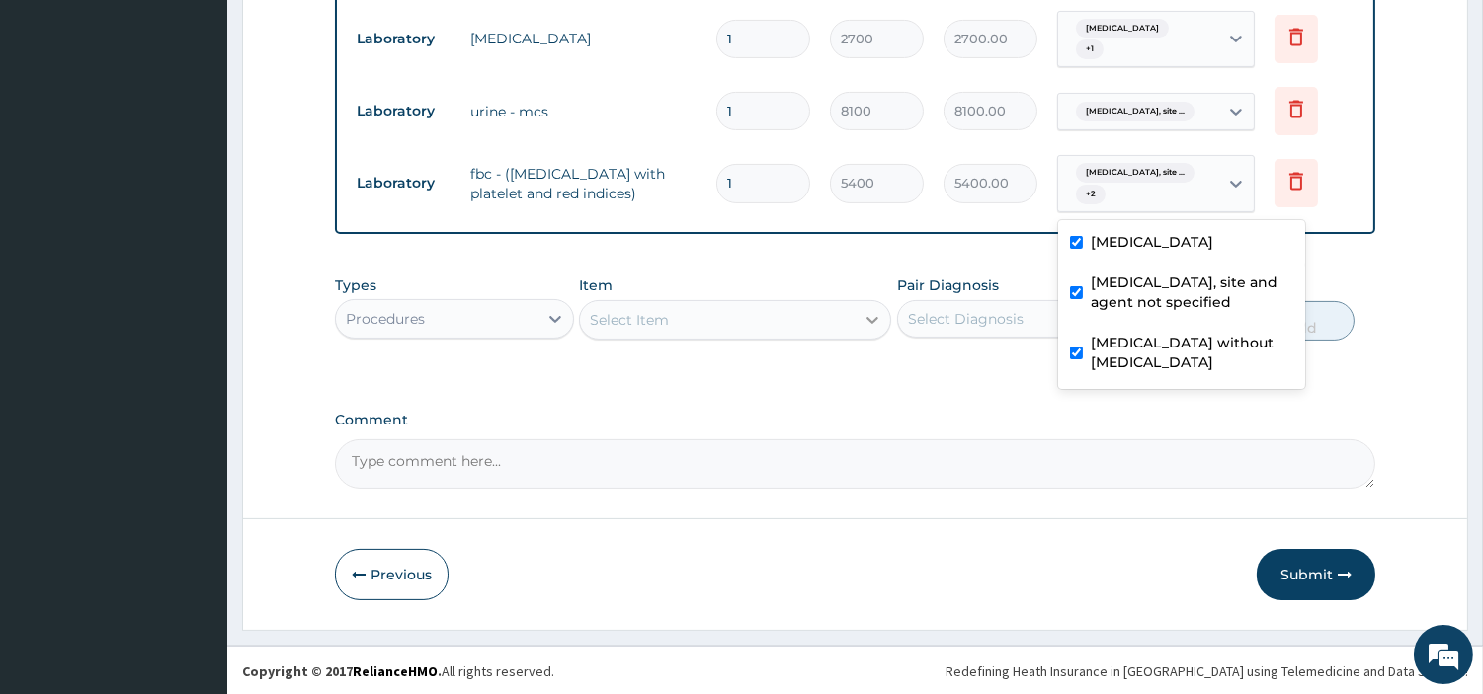
click at [857, 332] on div at bounding box center [873, 320] width 36 height 36
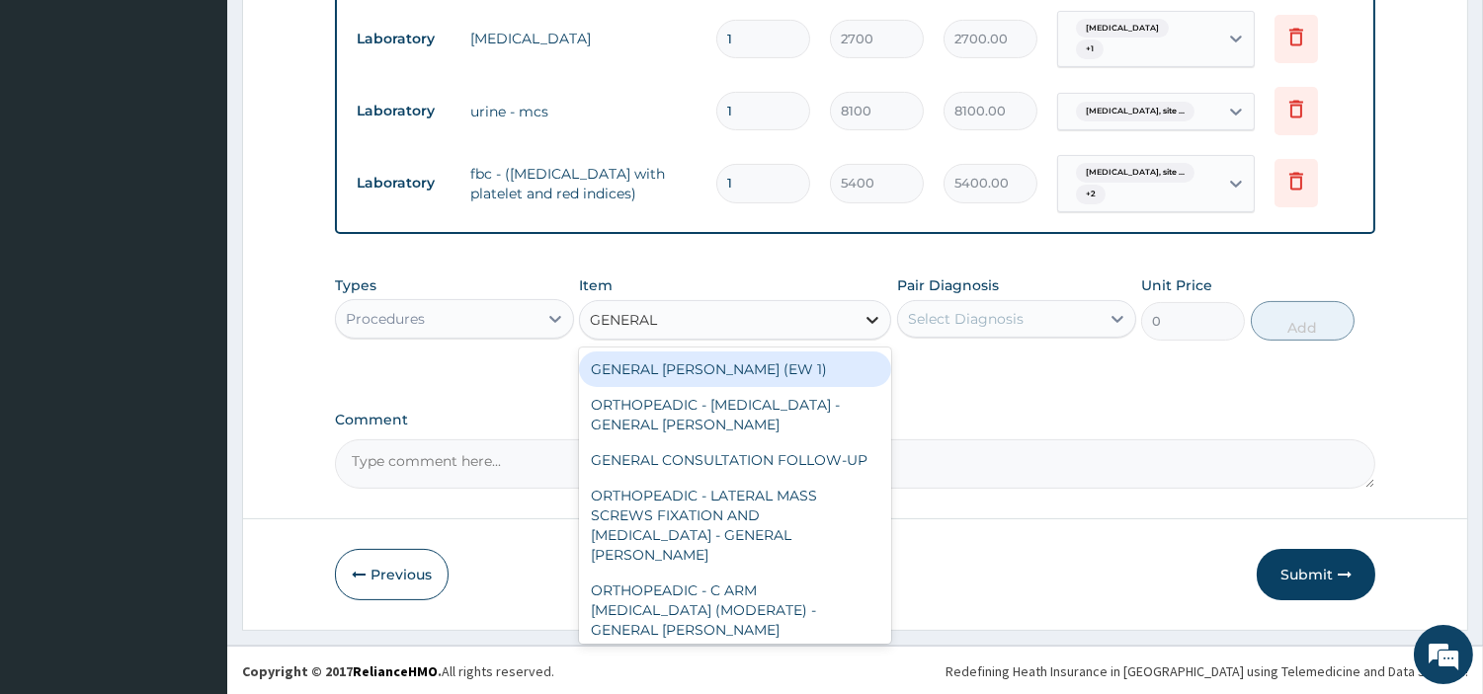
type input "GENERAL C"
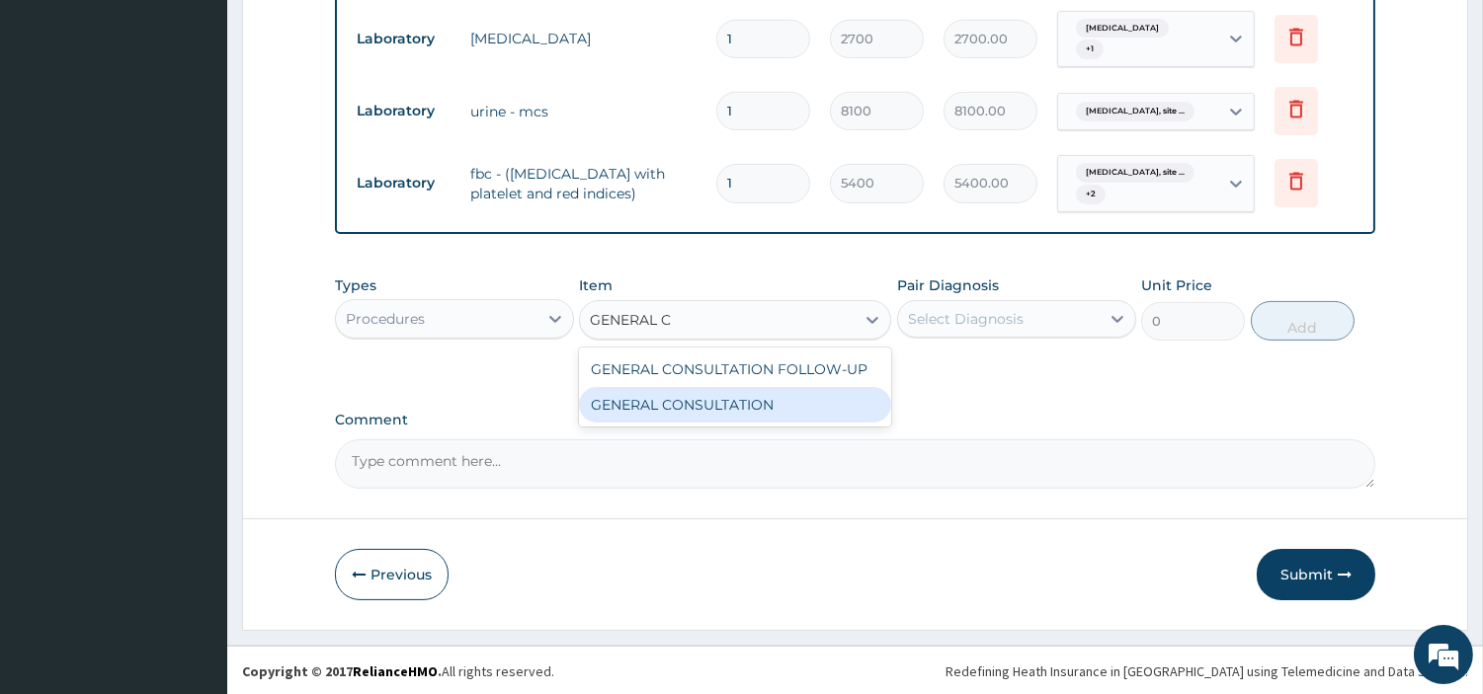
click at [795, 409] on div "GENERAL CONSULTATION" at bounding box center [735, 405] width 312 height 36
type input "6750"
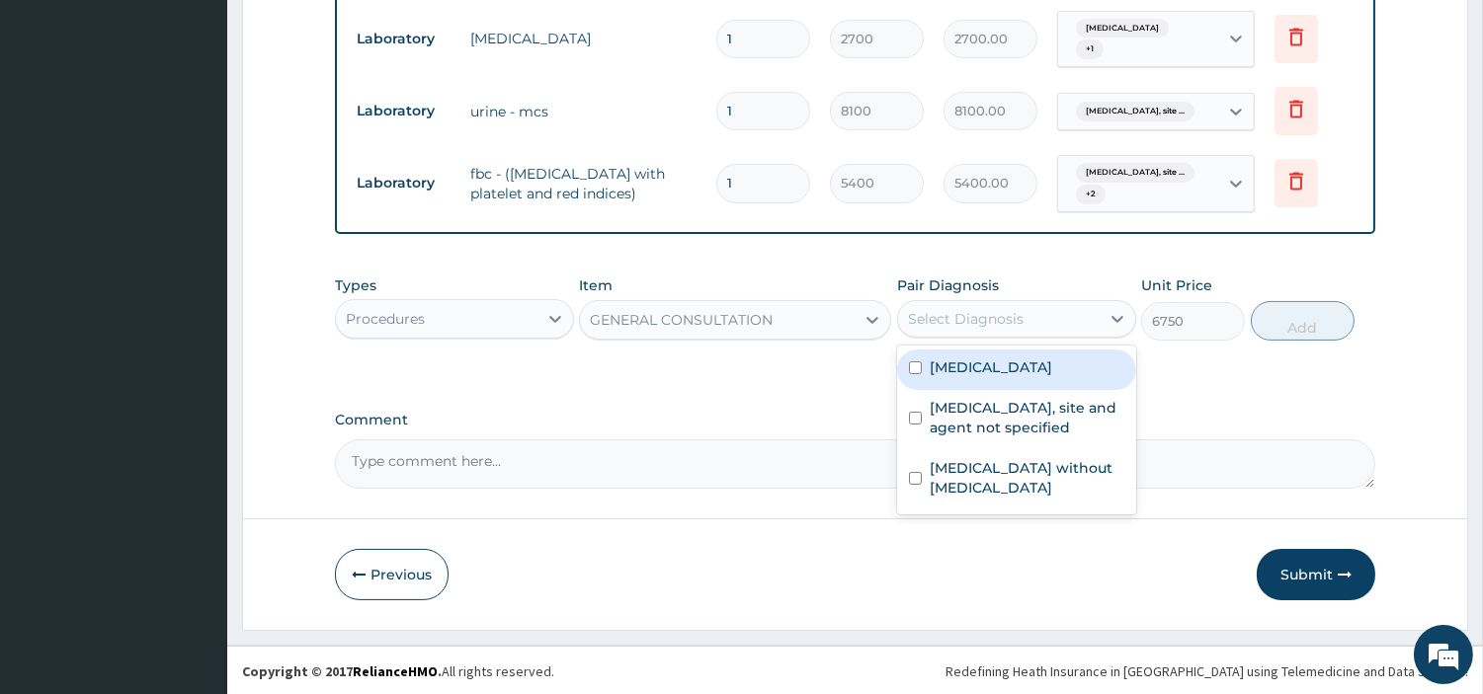
click at [1004, 332] on div "Select Diagnosis" at bounding box center [999, 319] width 202 height 32
click at [998, 366] on label "Malaria, unspecified" at bounding box center [991, 368] width 122 height 20
checkbox input "true"
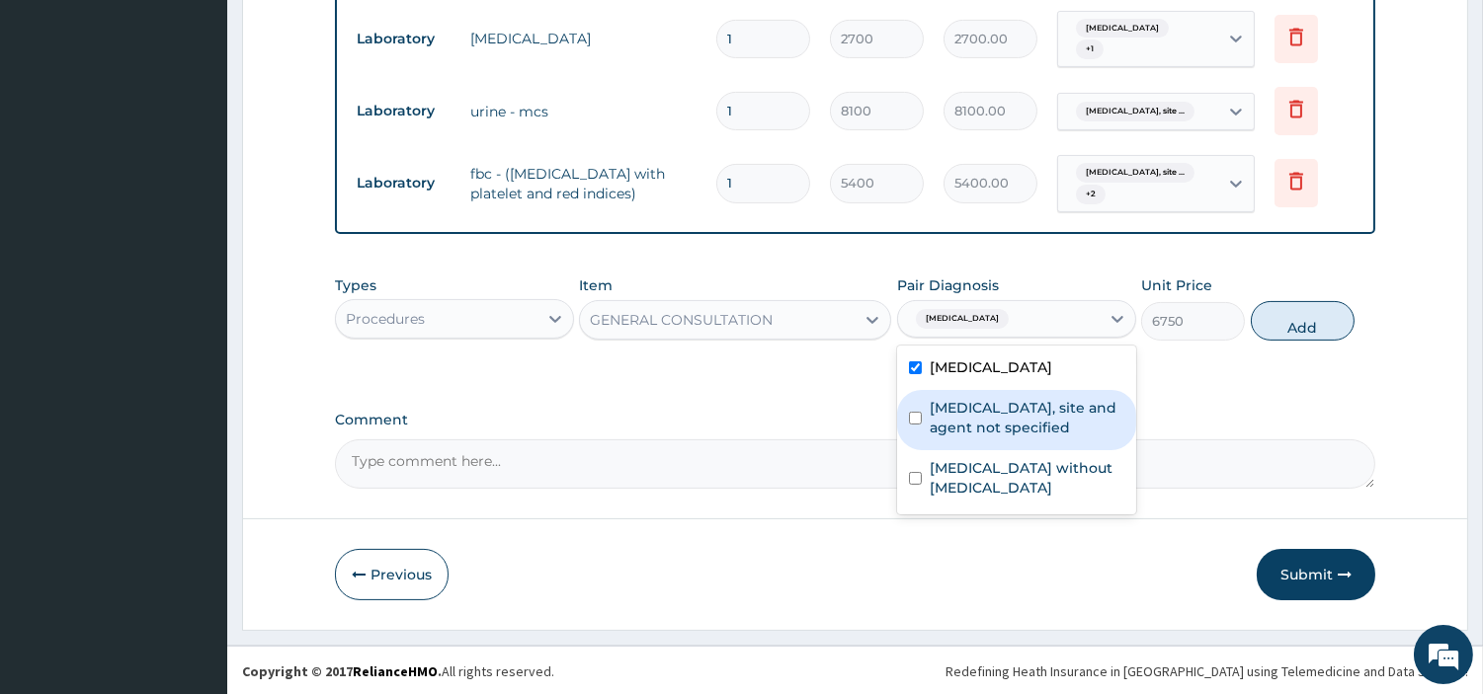
drag, startPoint x: 994, startPoint y: 416, endPoint x: 993, endPoint y: 450, distance: 34.6
click at [994, 417] on label "Urinary tract infection, site and agent not specified" at bounding box center [1027, 418] width 195 height 40
checkbox input "true"
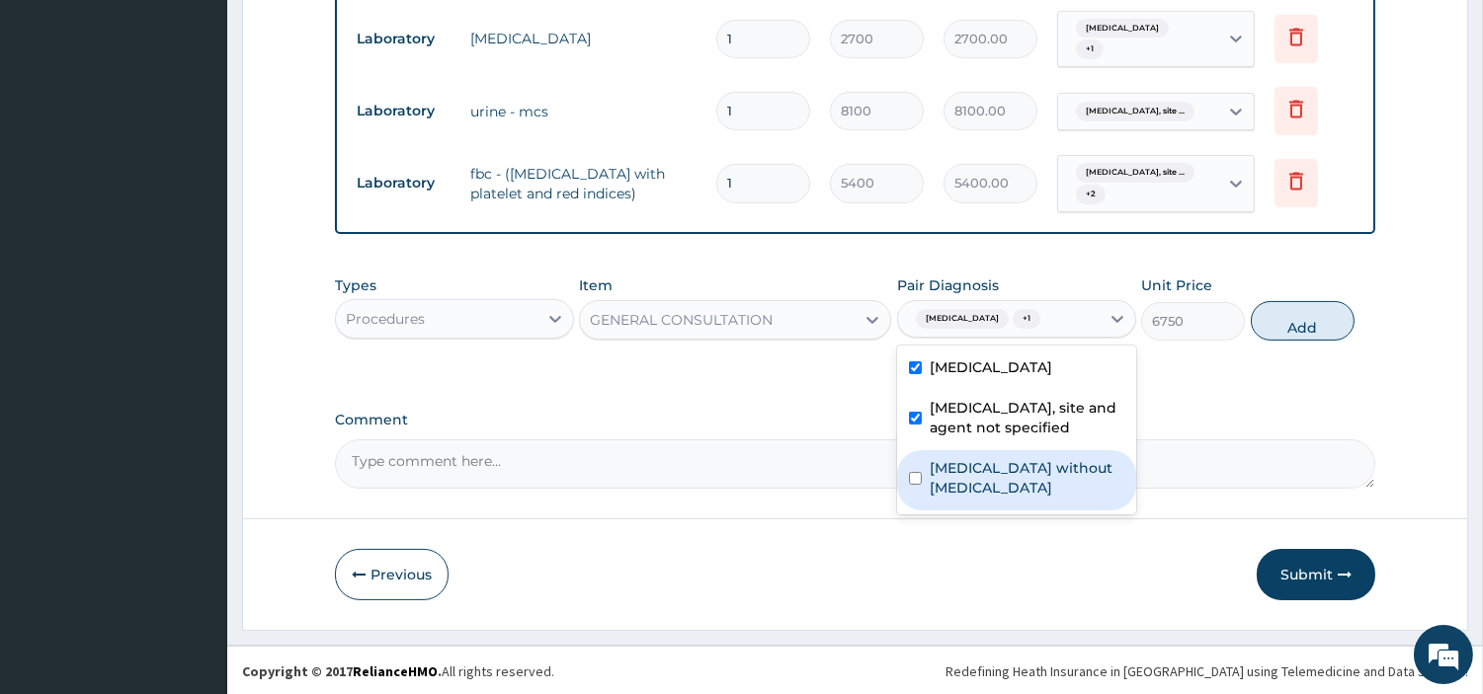
click at [988, 478] on div "Sepsis without septic shock" at bounding box center [1016, 480] width 239 height 60
checkbox input "true"
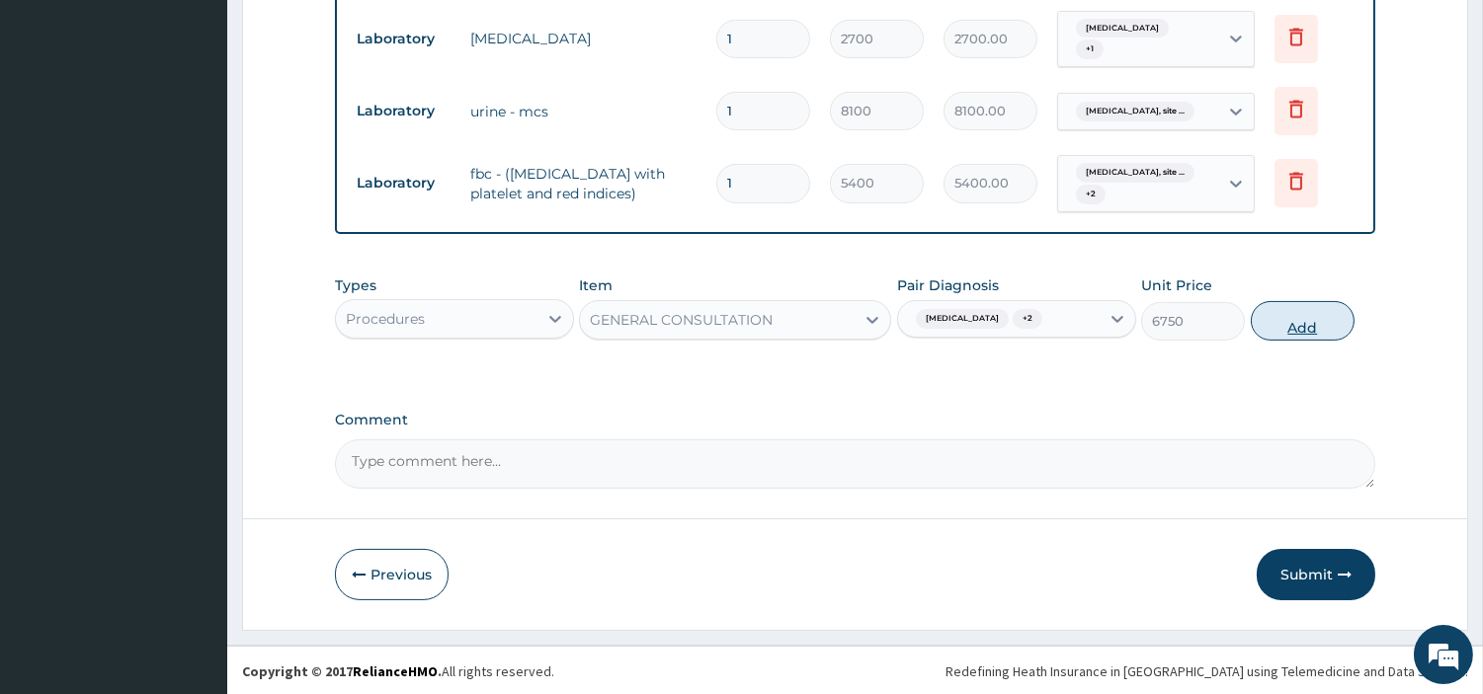
click at [1255, 331] on button "Add" at bounding box center [1303, 321] width 104 height 40
type input "0"
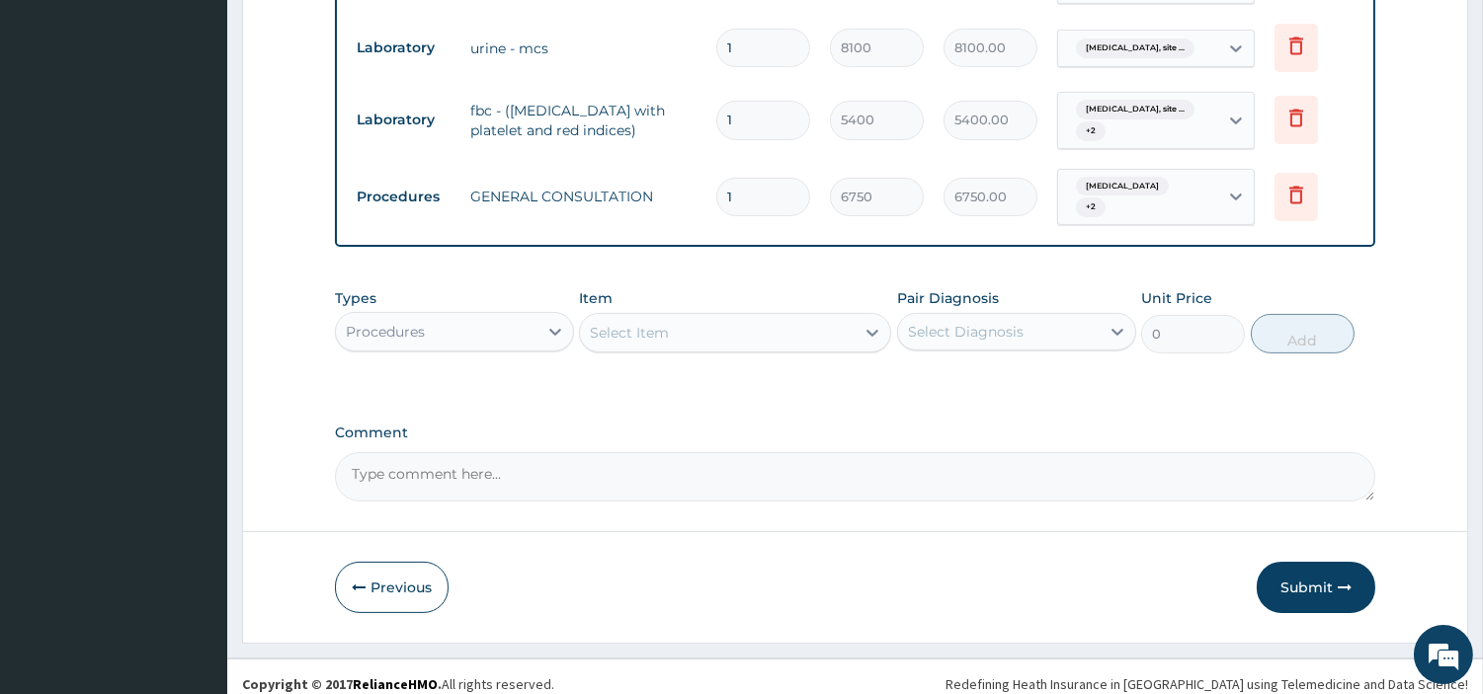
scroll to position [933, 0]
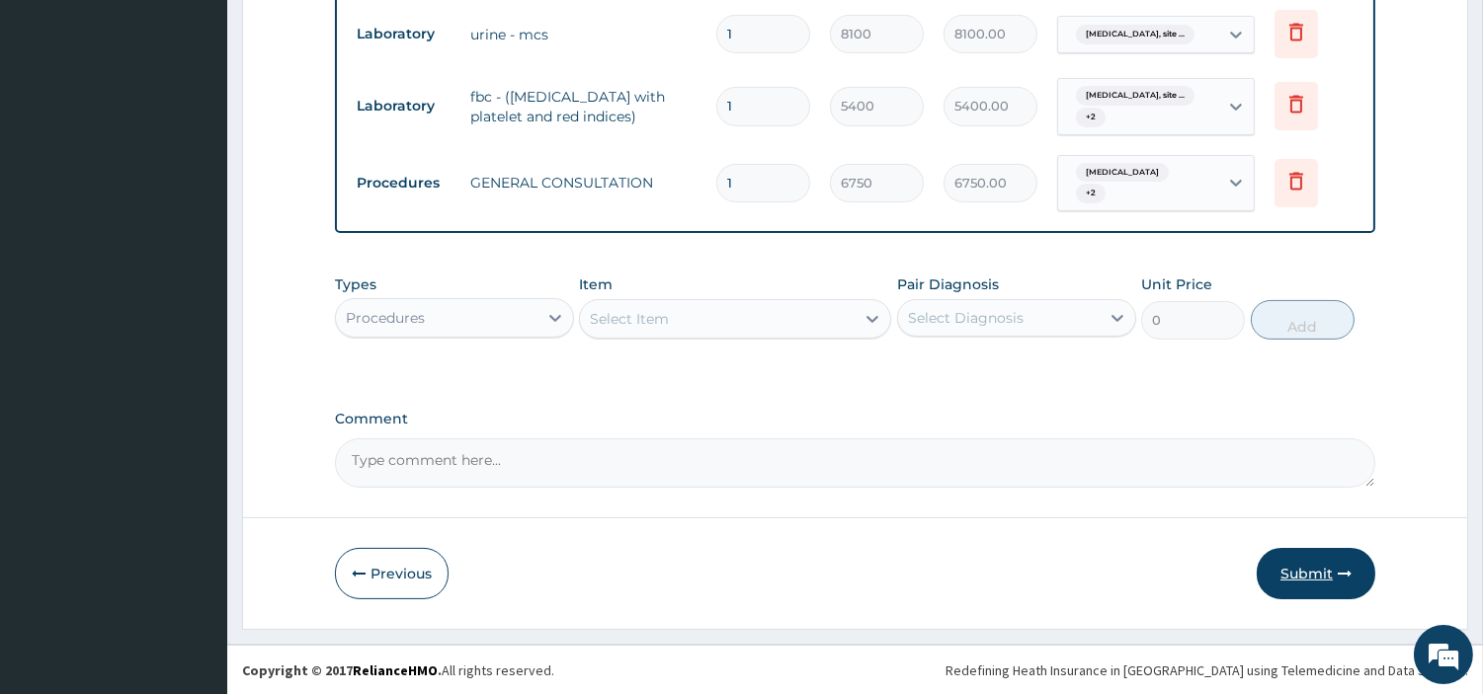
drag, startPoint x: 1326, startPoint y: 585, endPoint x: 1290, endPoint y: 557, distance: 45.1
click at [1324, 584] on button "Submit" at bounding box center [1316, 573] width 119 height 51
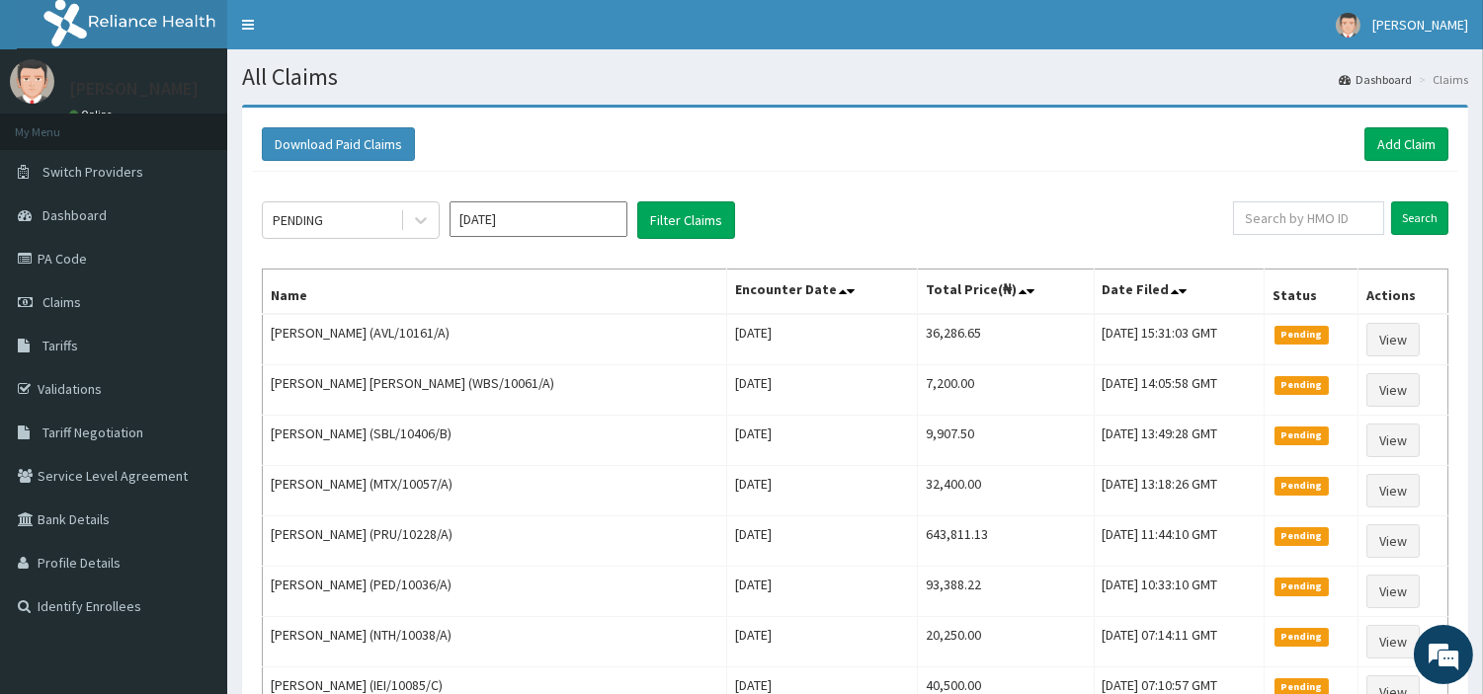
scroll to position [168, 0]
